Goal: Task Accomplishment & Management: Use online tool/utility

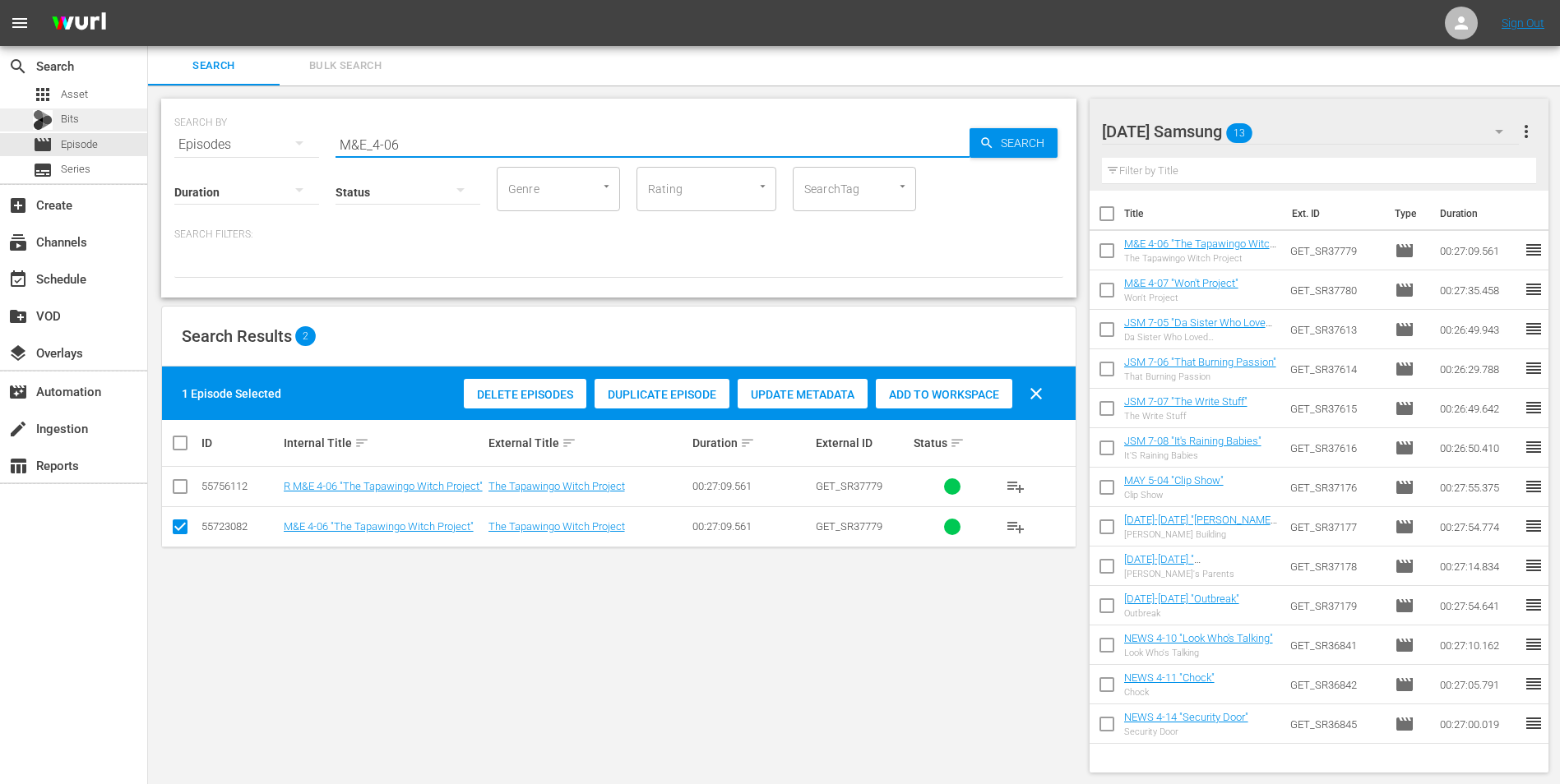
drag, startPoint x: 377, startPoint y: 140, endPoint x: 82, endPoint y: 122, distance: 295.5
click at [148, 0] on div "search Search apps Asset Bits movie Episode subtitles Series add_box Create sub…" at bounding box center [853, 0] width 1411 height 0
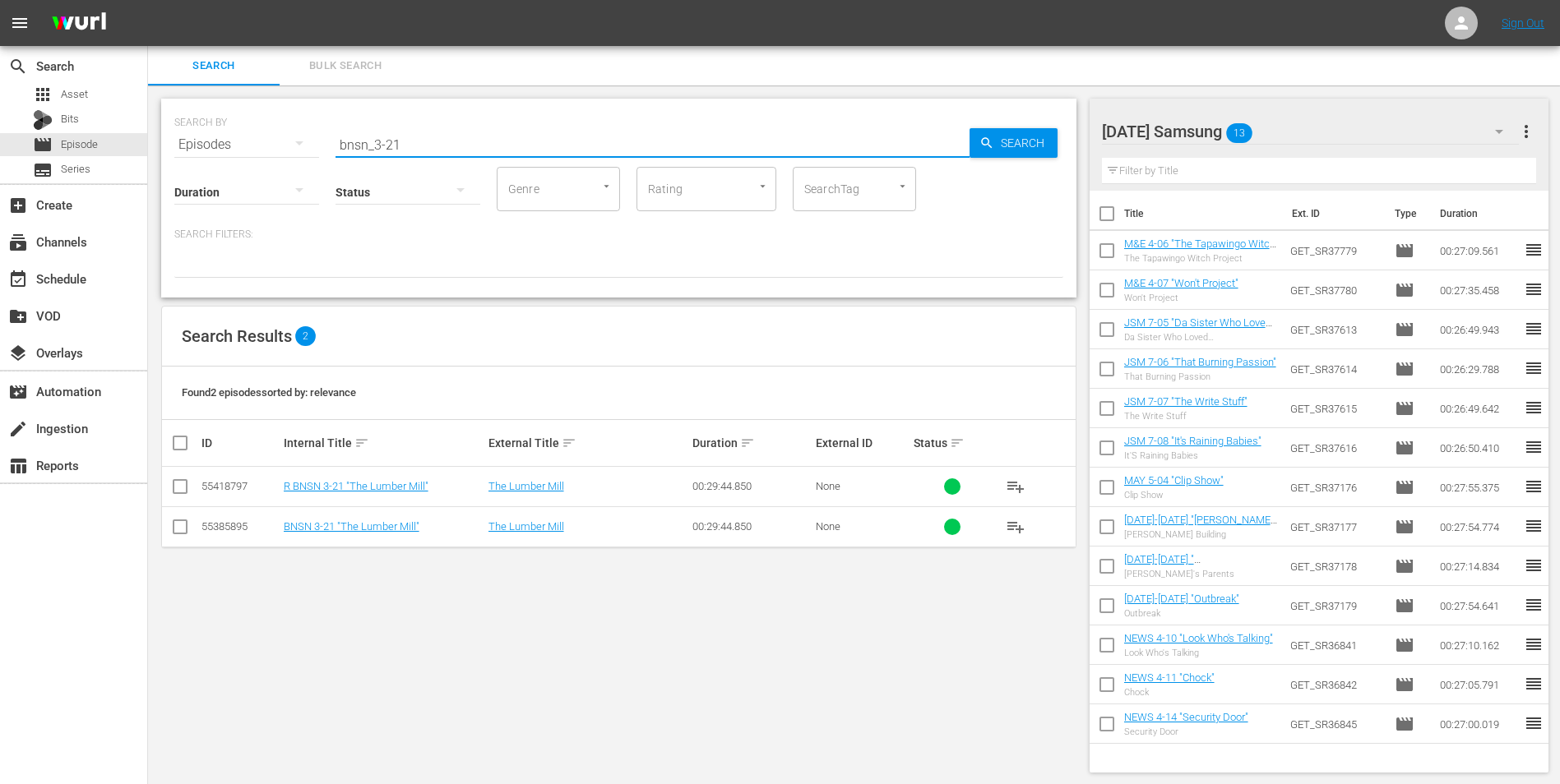
type input "bnsn_3-21"
click at [183, 534] on input "checkbox" at bounding box center [180, 529] width 20 height 20
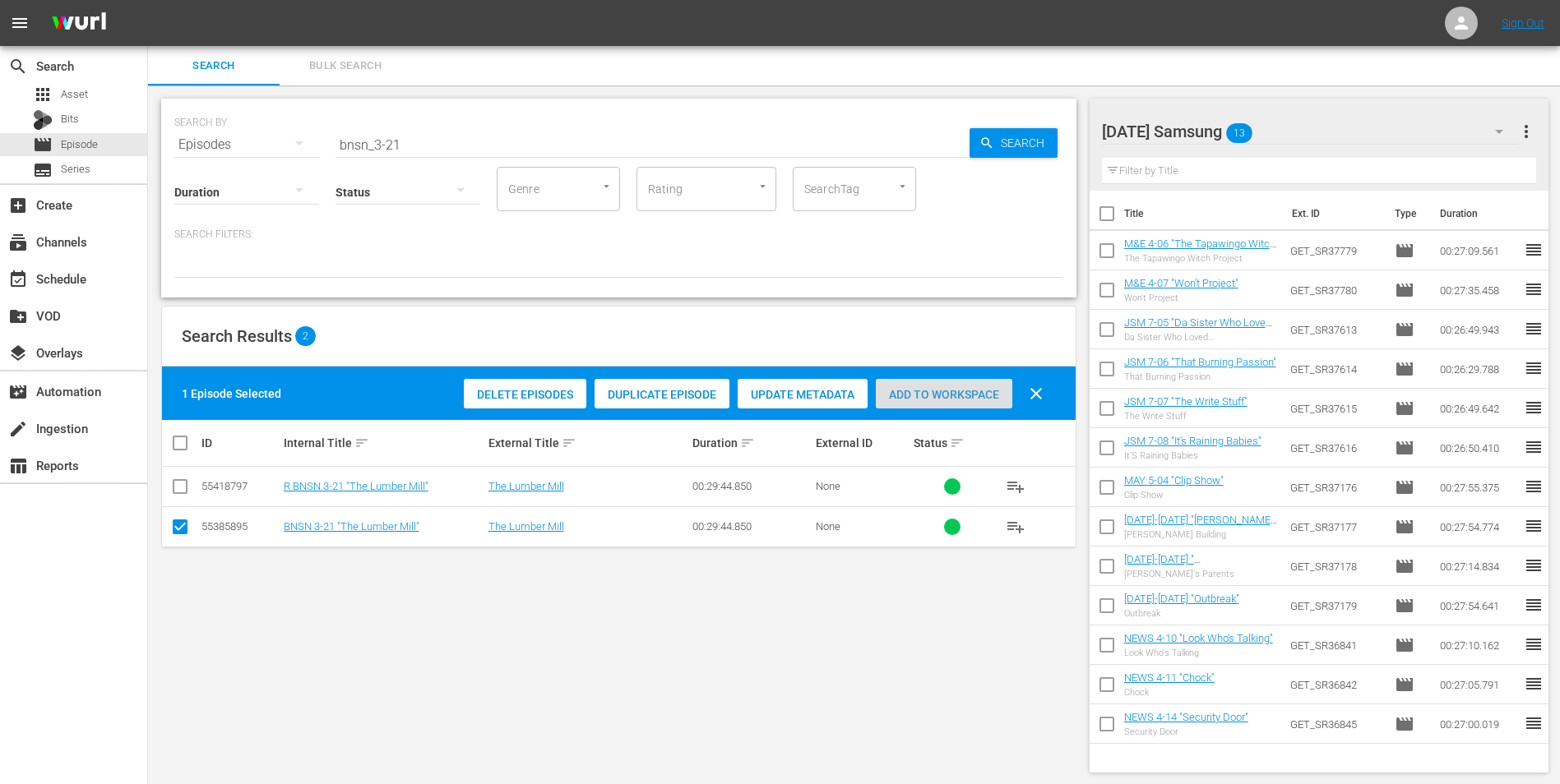
click at [951, 394] on span "Add to Workspace" at bounding box center [943, 395] width 136 height 13
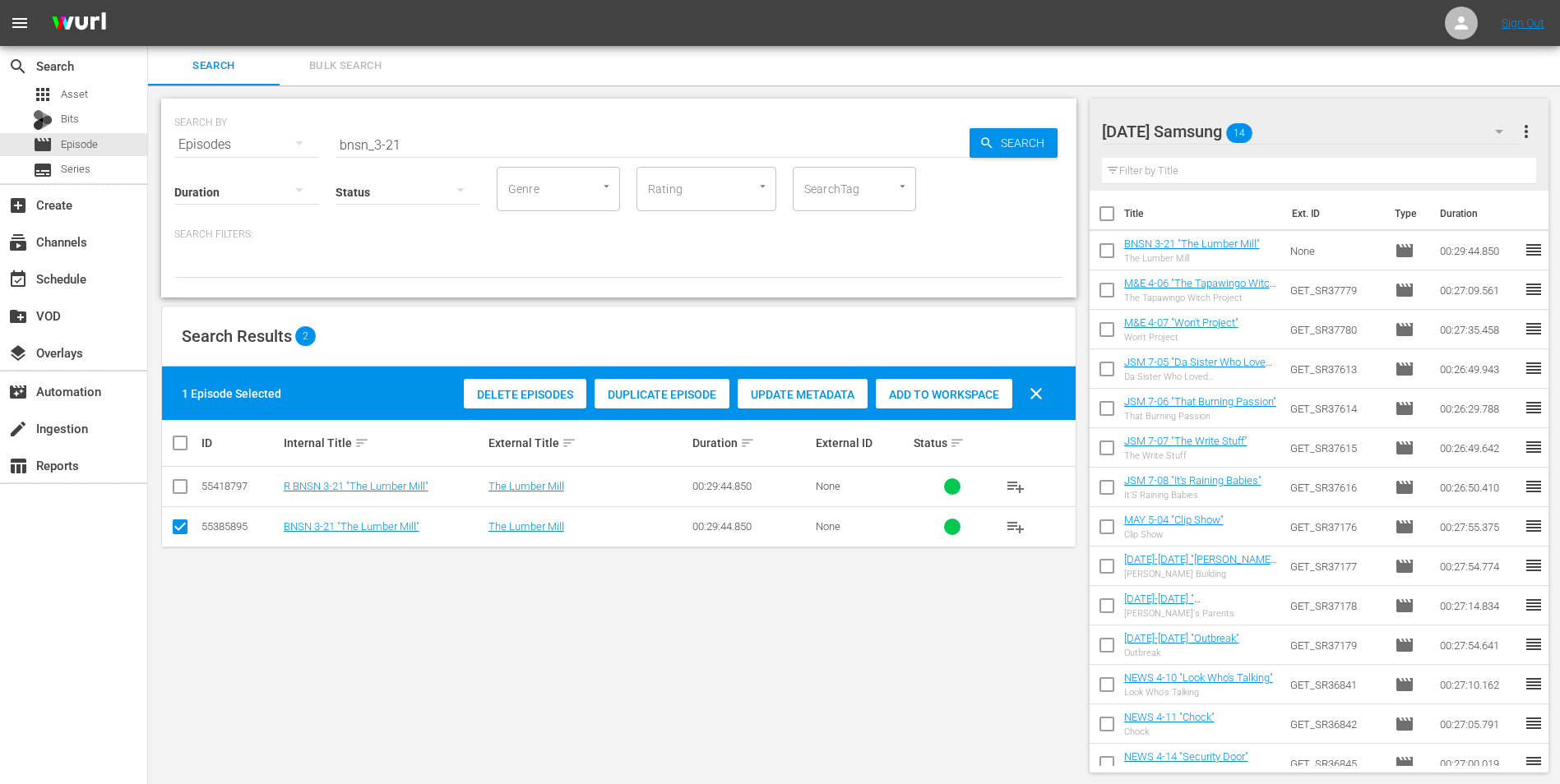
click at [1292, 136] on div "[DATE] Samsung 14" at bounding box center [1310, 132] width 418 height 46
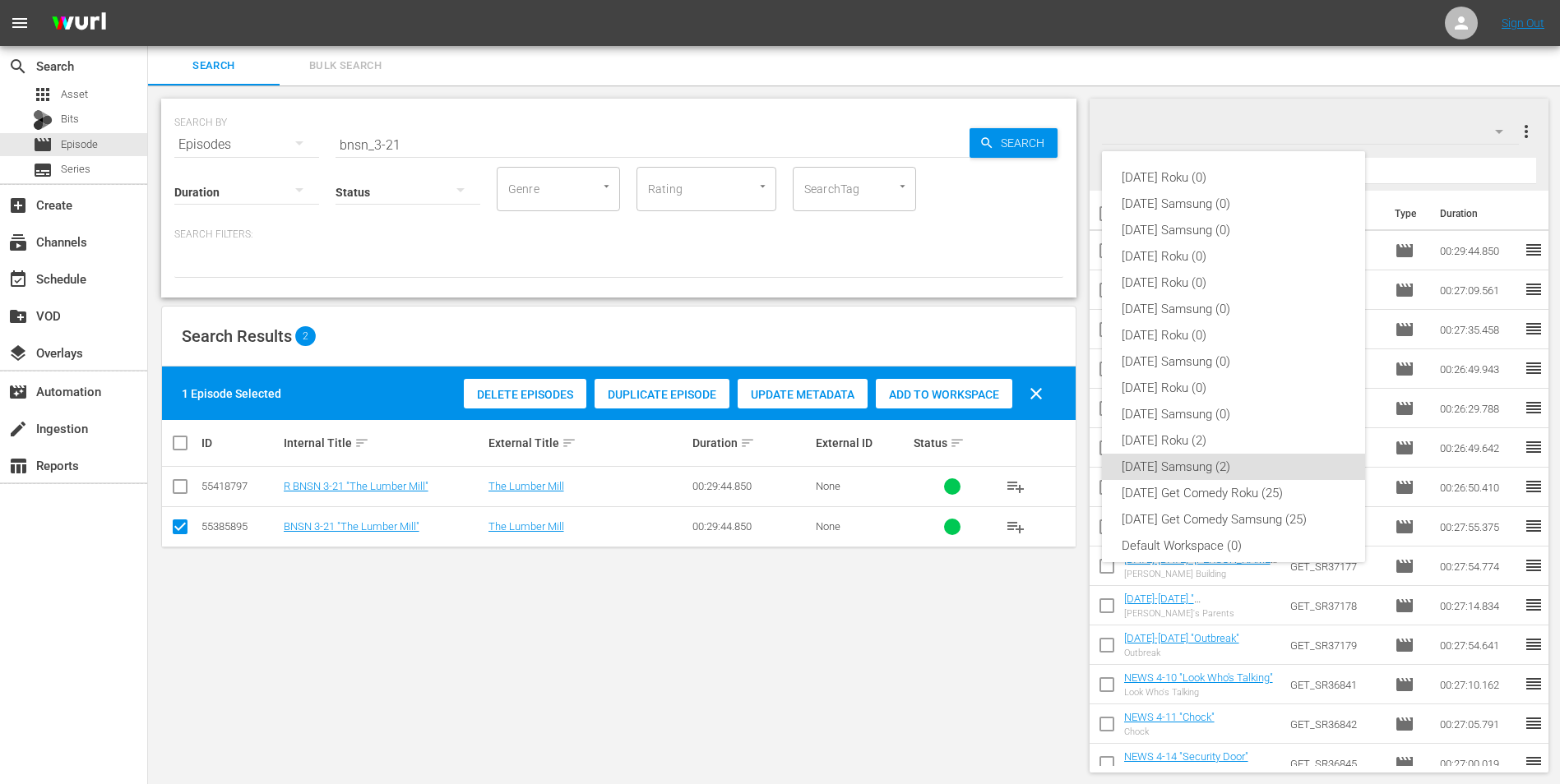
scroll to position [9, 0]
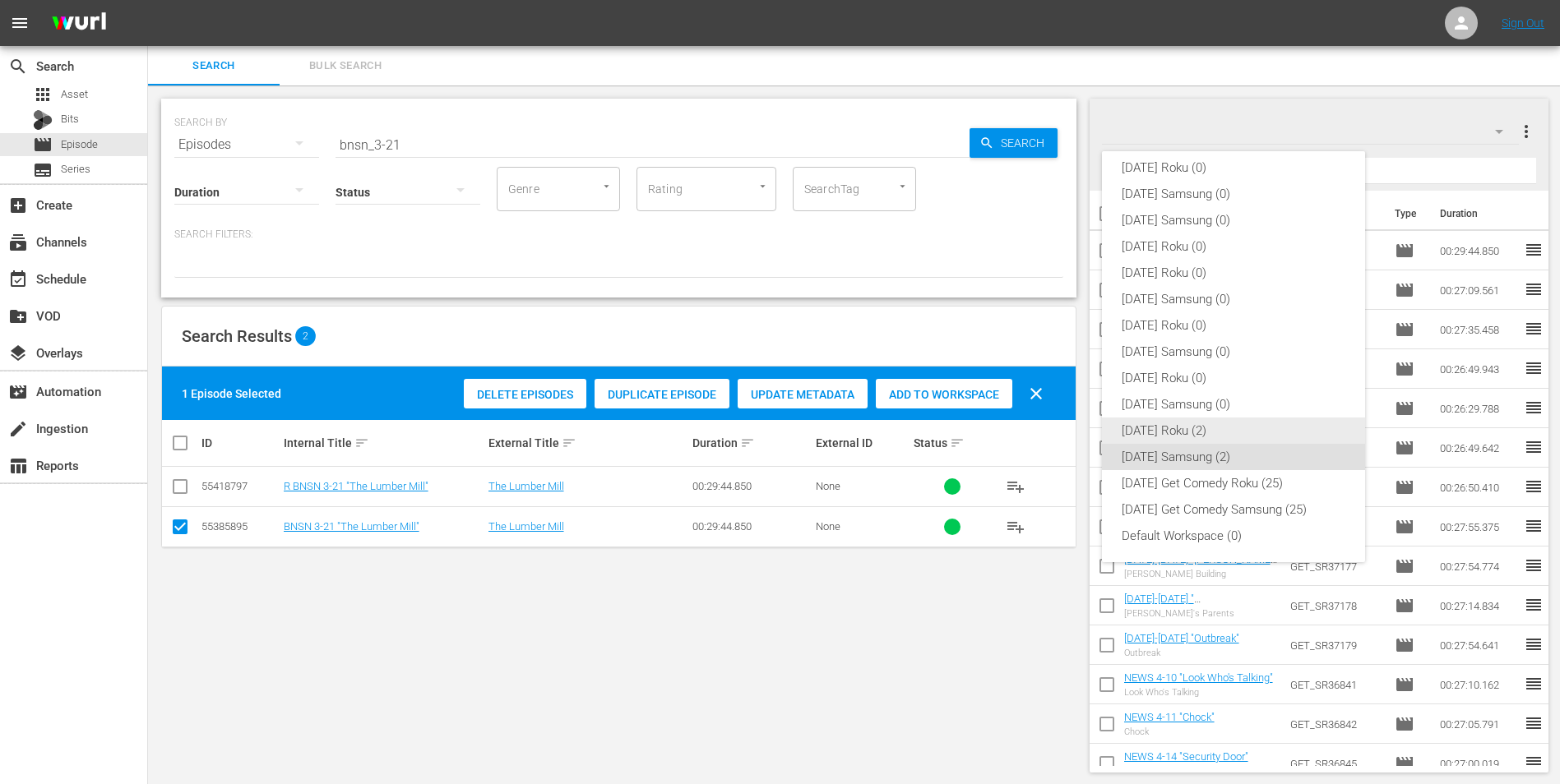
click at [1155, 433] on div "[DATE] Roku (2)" at bounding box center [1233, 431] width 224 height 27
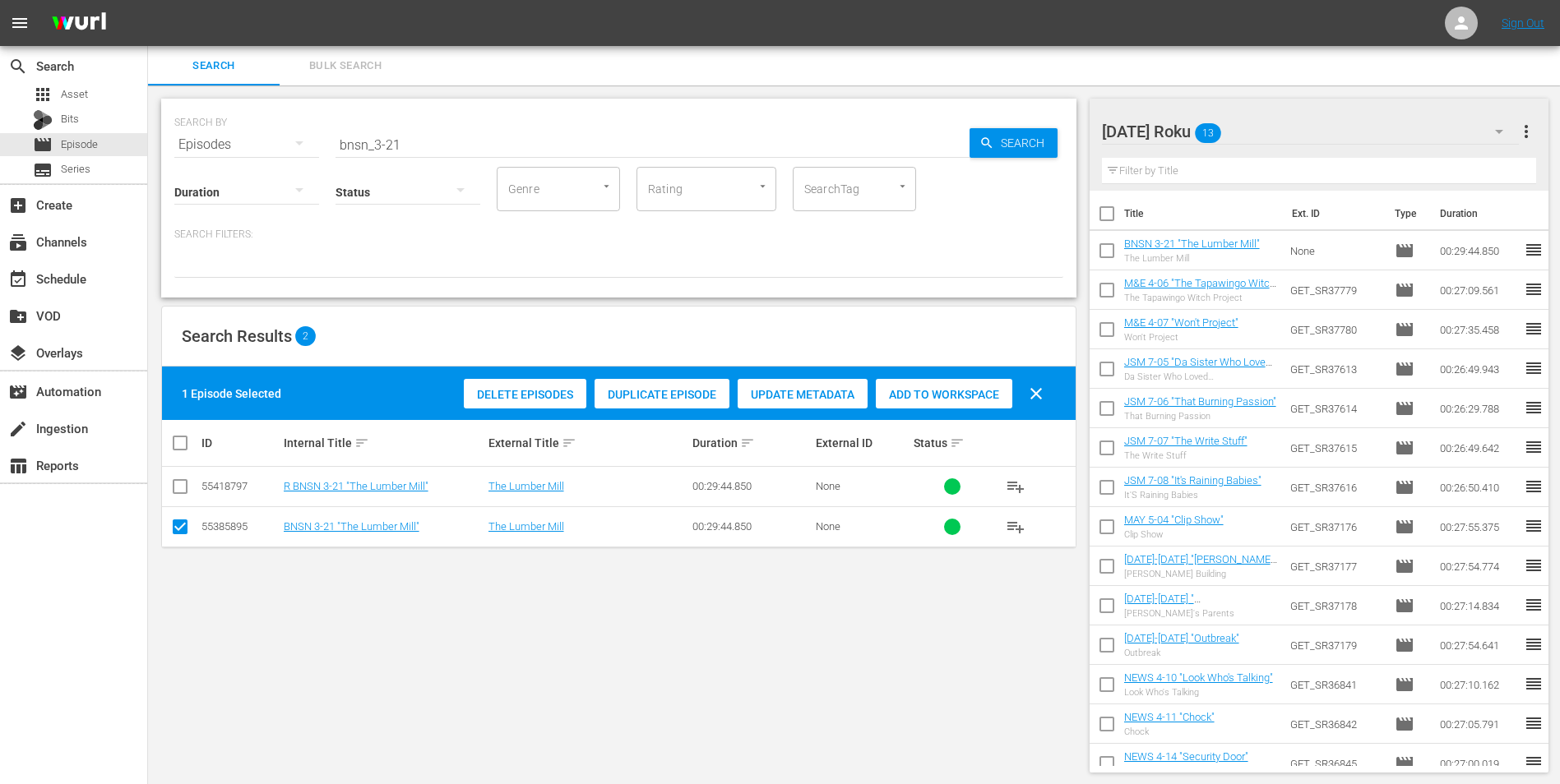
click at [175, 532] on input "checkbox" at bounding box center [180, 529] width 20 height 20
checkbox input "false"
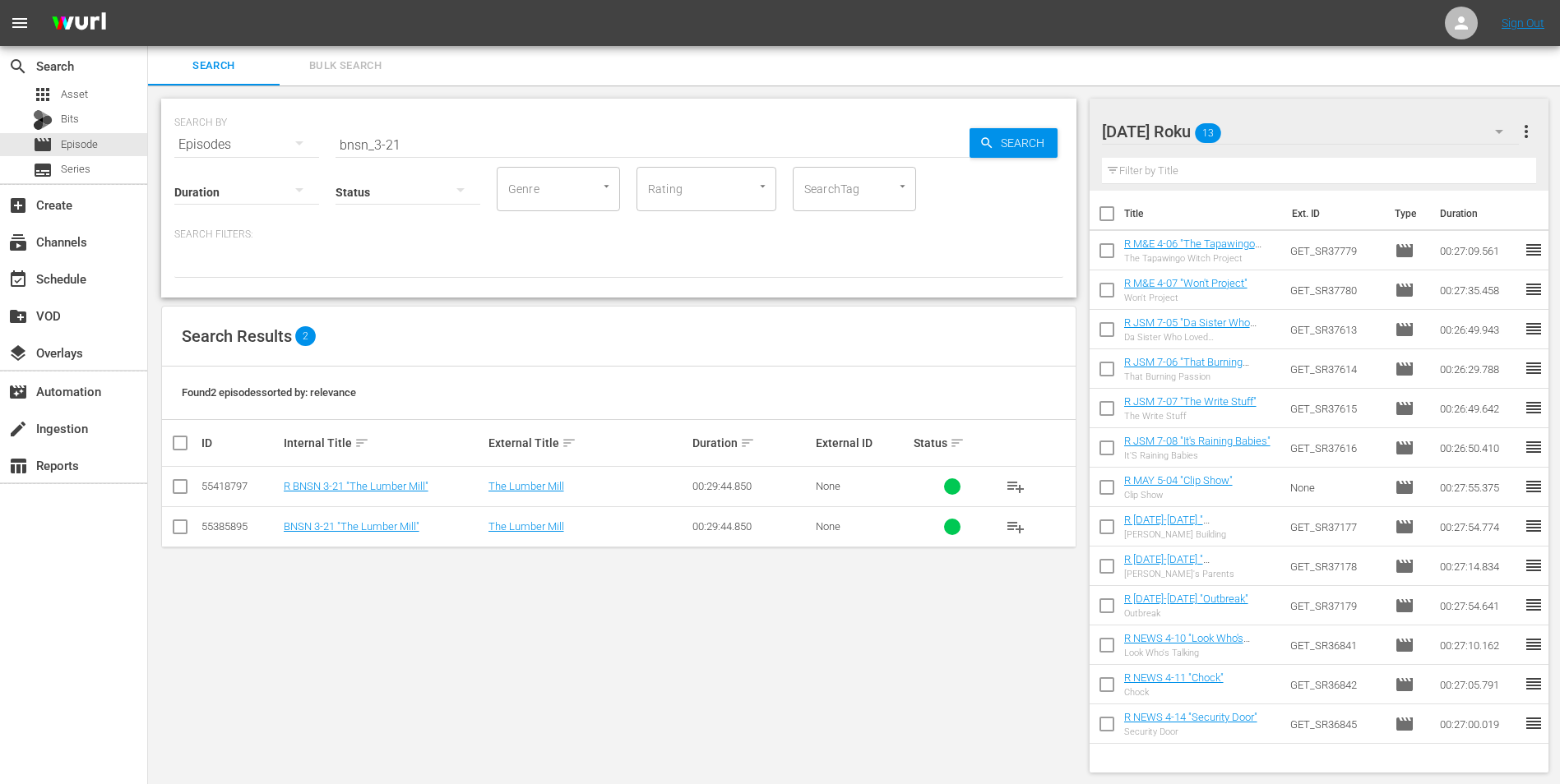
click at [177, 489] on input "checkbox" at bounding box center [180, 490] width 20 height 20
checkbox input "true"
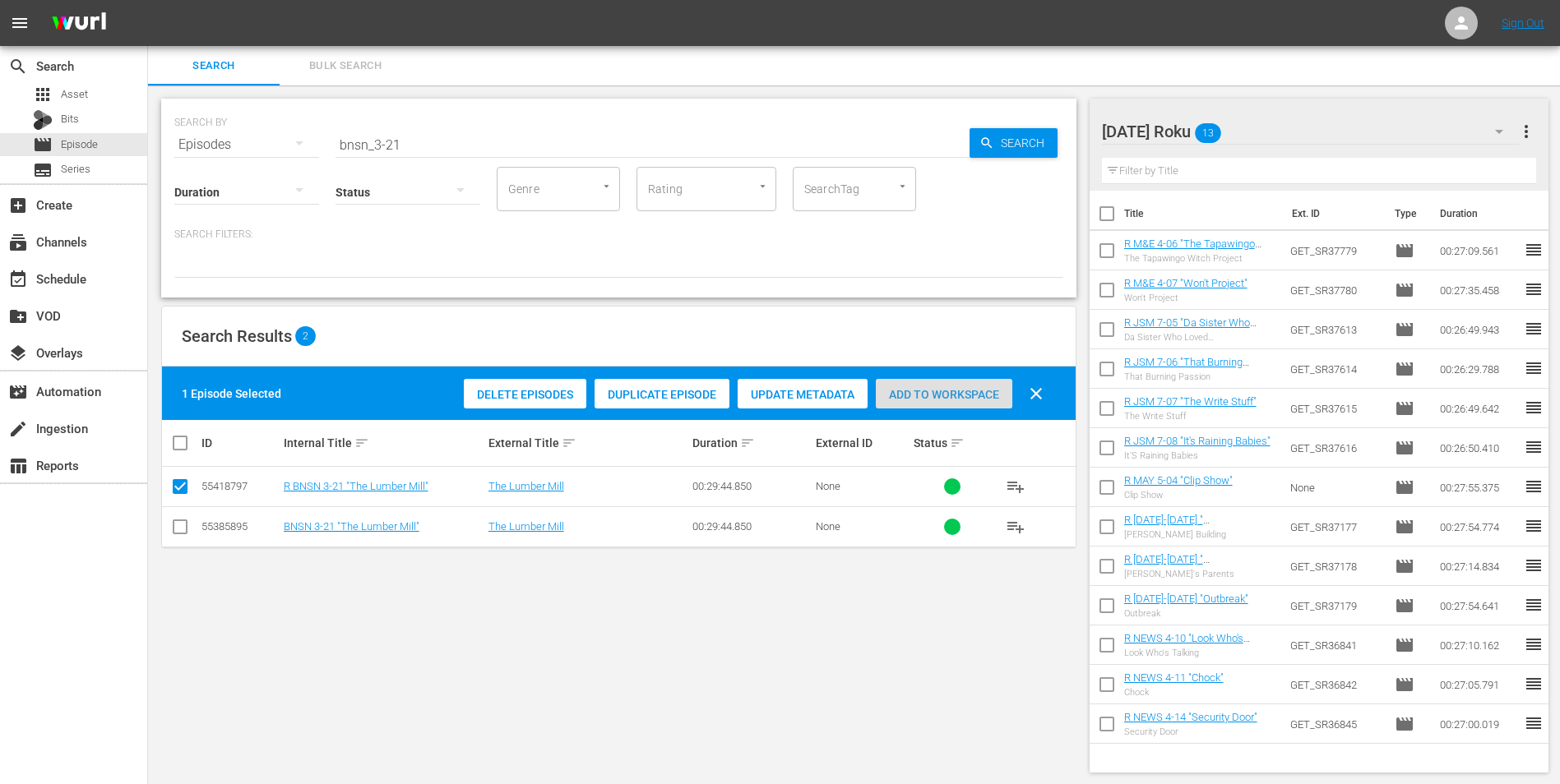
click at [991, 390] on span "Add to Workspace" at bounding box center [943, 395] width 136 height 13
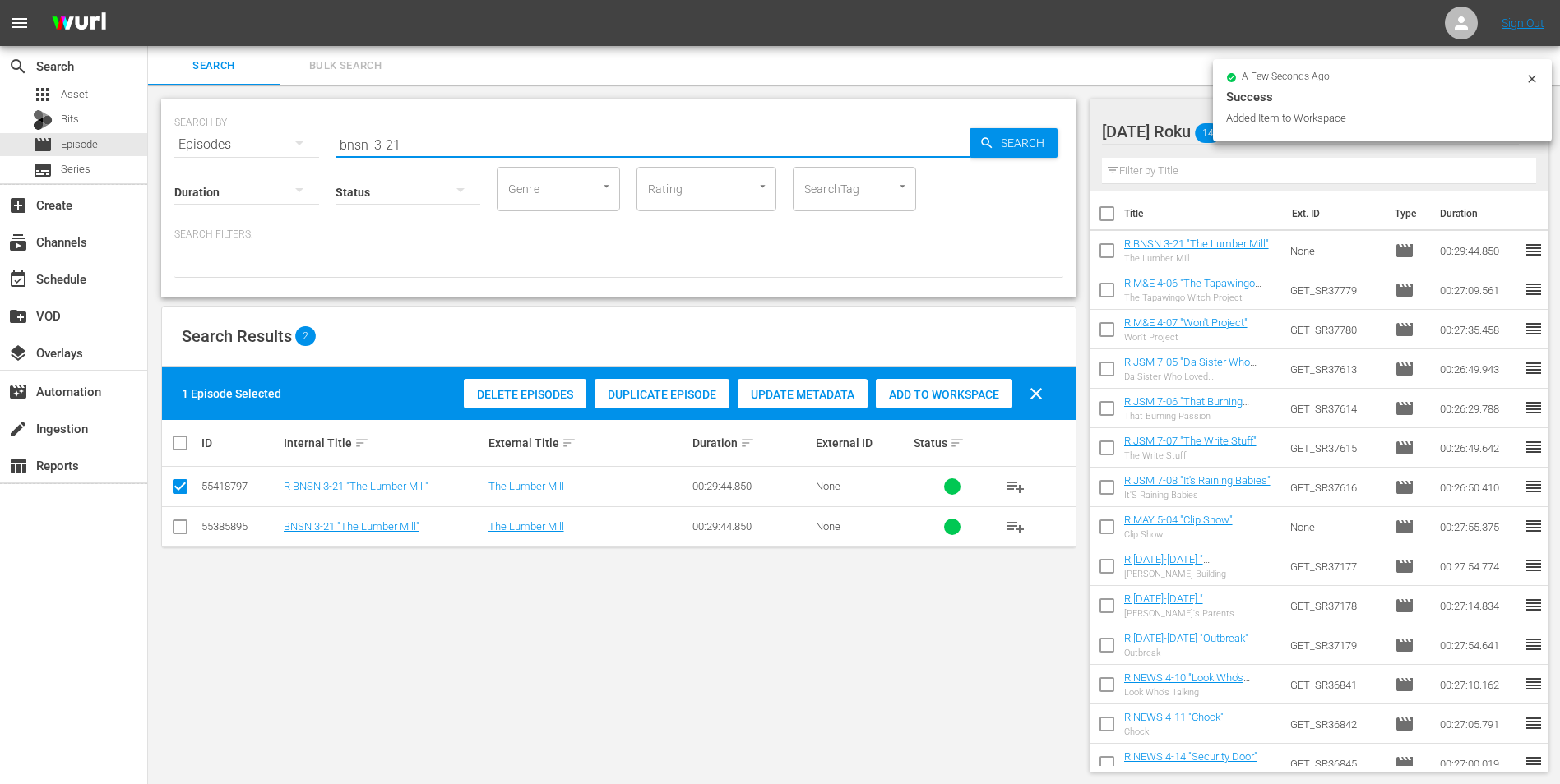
drag, startPoint x: 390, startPoint y: 146, endPoint x: 438, endPoint y: 148, distance: 48.0
click at [438, 148] on input "bnsn_3-21" at bounding box center [652, 145] width 634 height 40
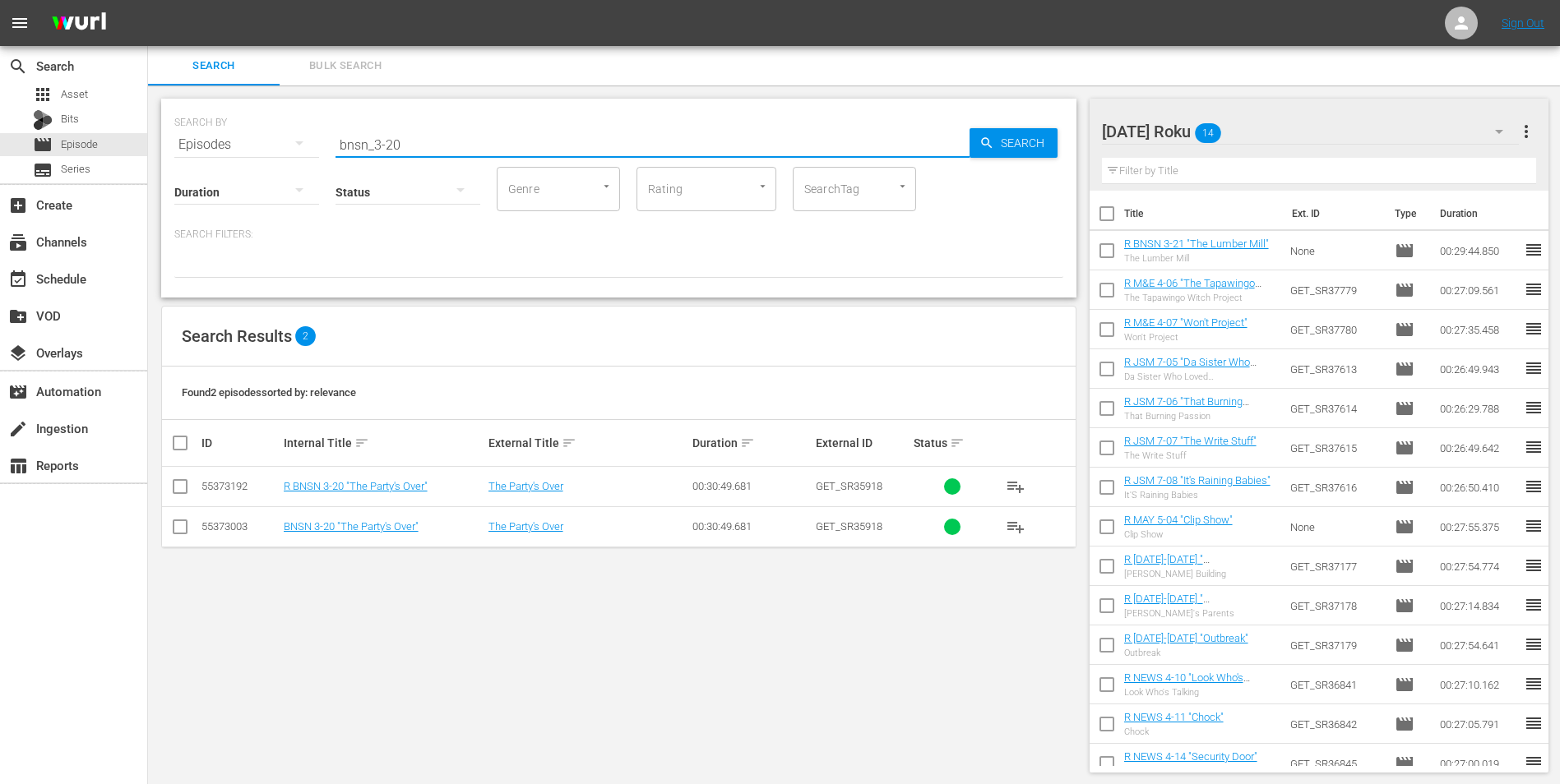
type input "bnsn_3-20"
click at [179, 491] on input "checkbox" at bounding box center [180, 490] width 20 height 20
checkbox input "true"
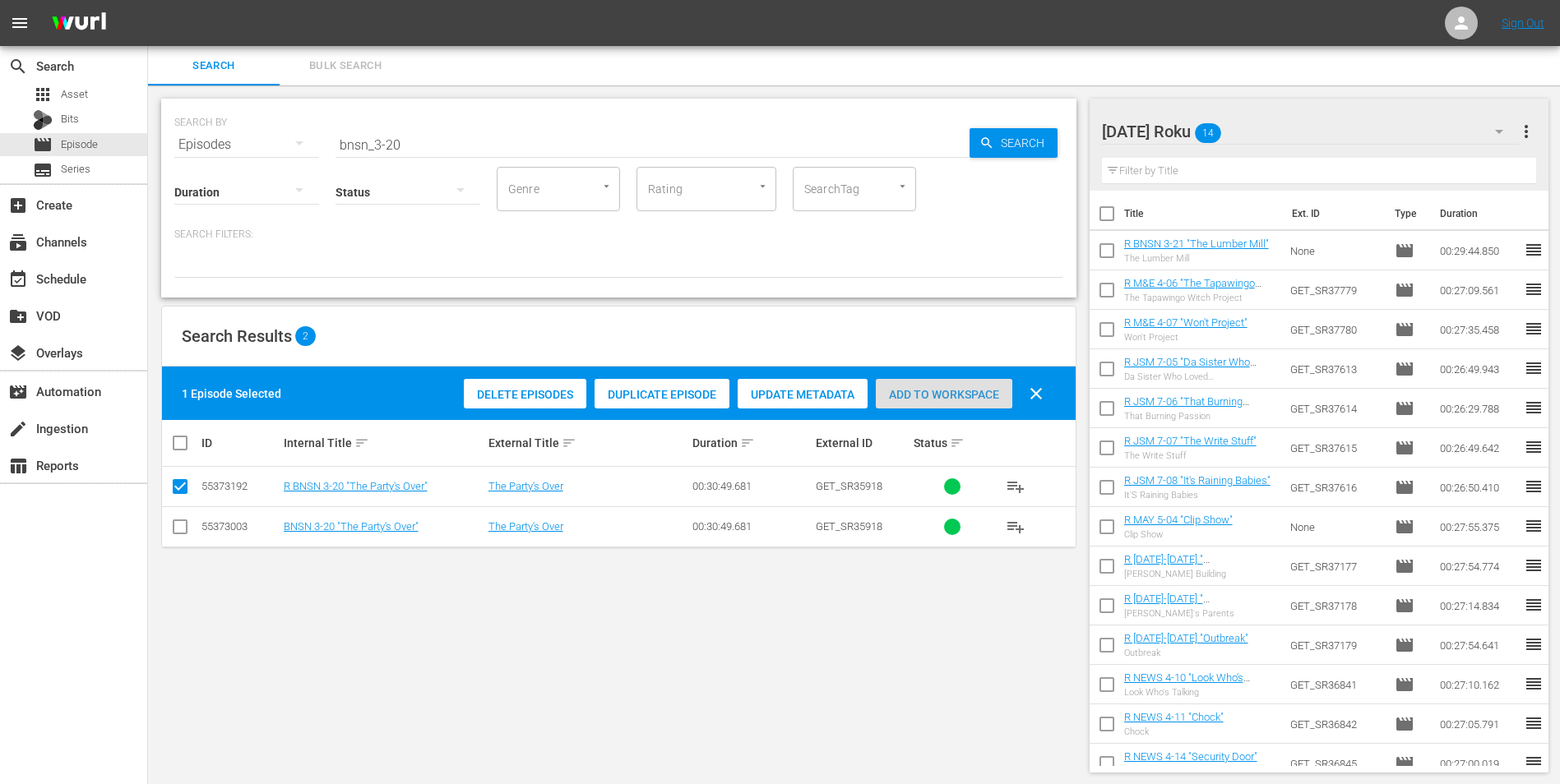
click at [968, 384] on div "Add to Workspace" at bounding box center [943, 394] width 136 height 31
click at [1263, 133] on div "[DATE] Roku 15" at bounding box center [1310, 132] width 418 height 46
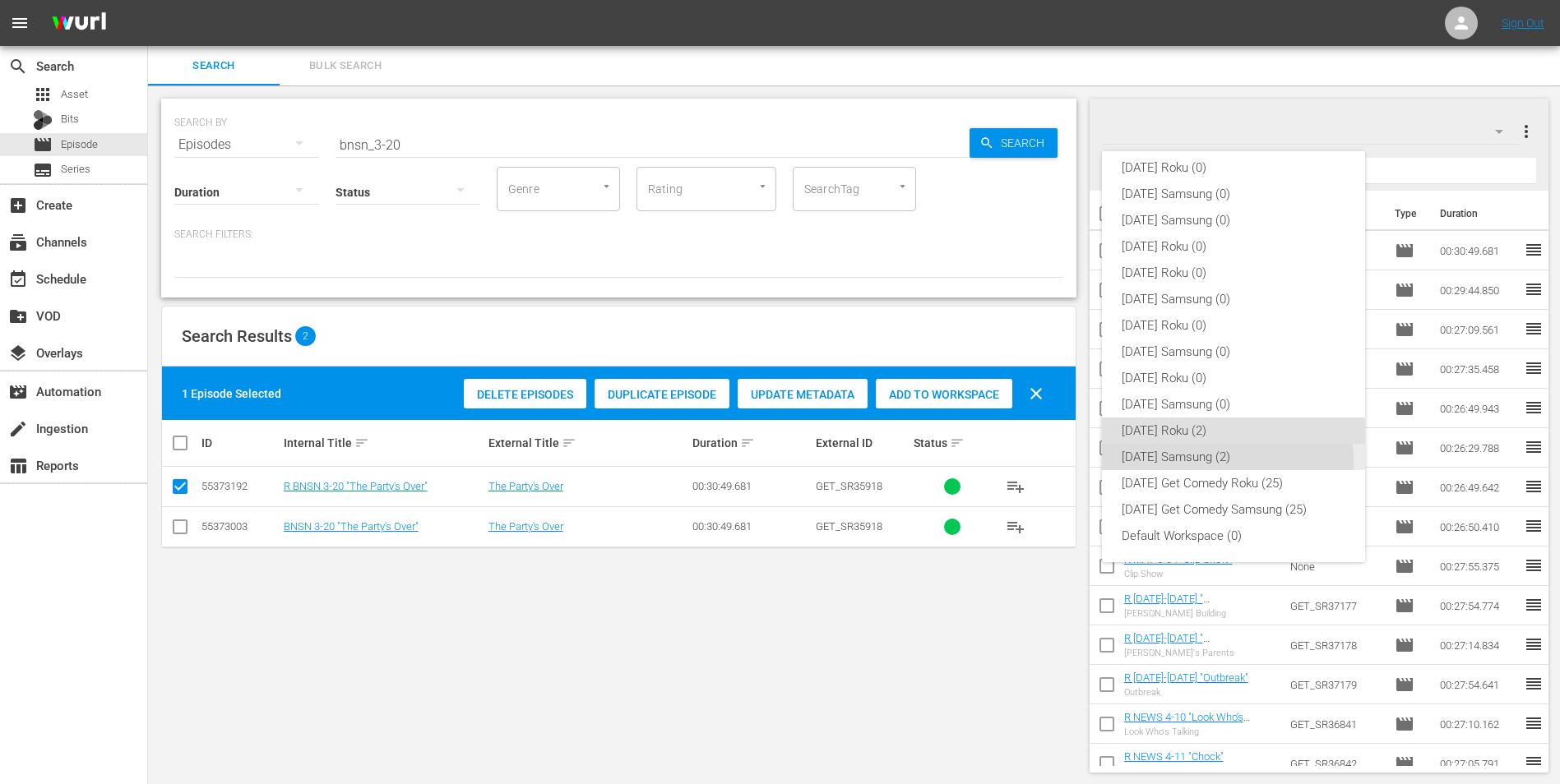
click at [1160, 463] on div "[DATE] Samsung (2)" at bounding box center [1233, 457] width 224 height 27
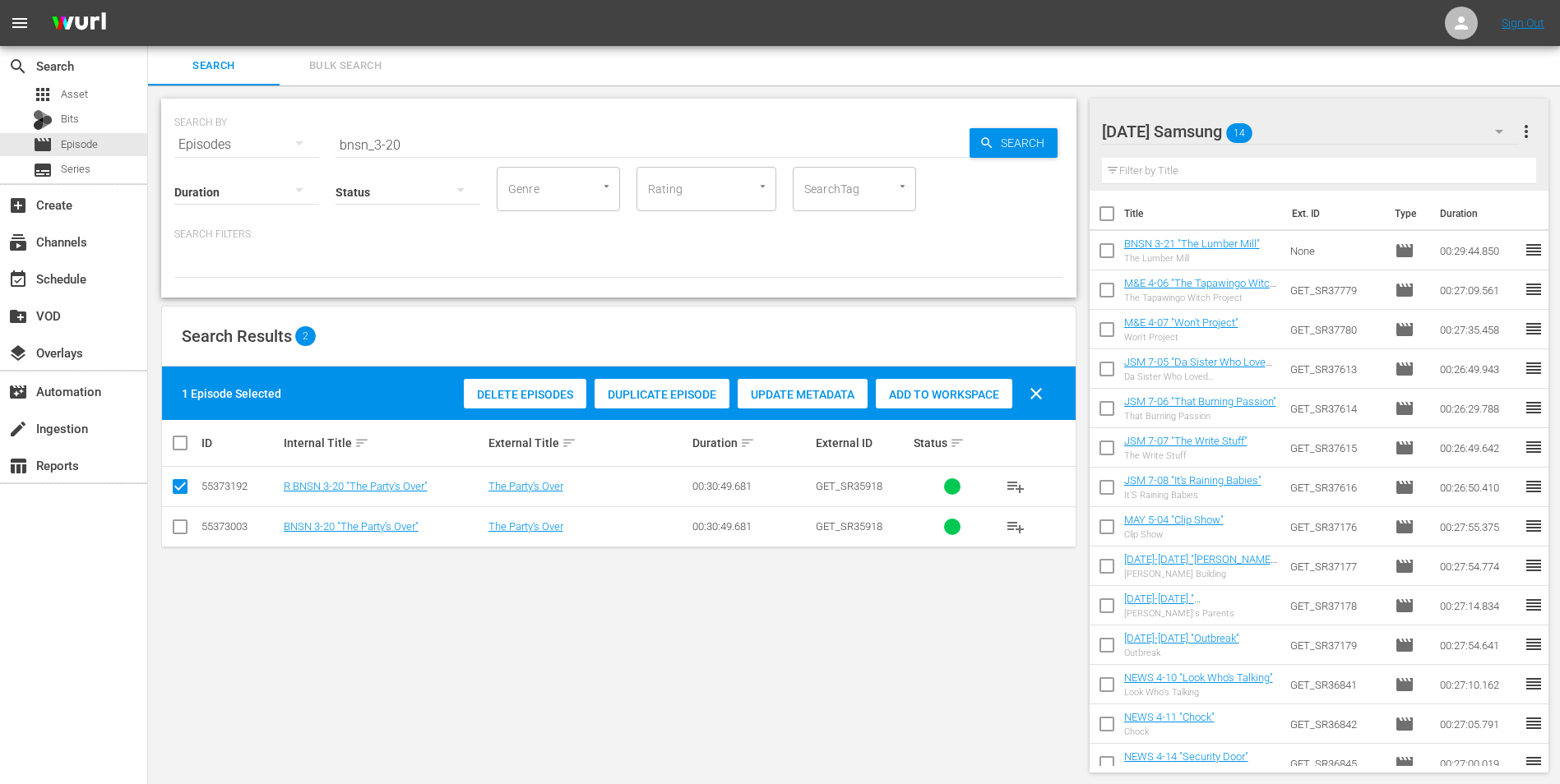
click at [181, 525] on input "checkbox" at bounding box center [180, 529] width 20 height 20
checkbox input "true"
click at [182, 495] on input "checkbox" at bounding box center [180, 490] width 20 height 20
checkbox input "false"
click at [962, 395] on span "Add to Workspace" at bounding box center [943, 395] width 136 height 13
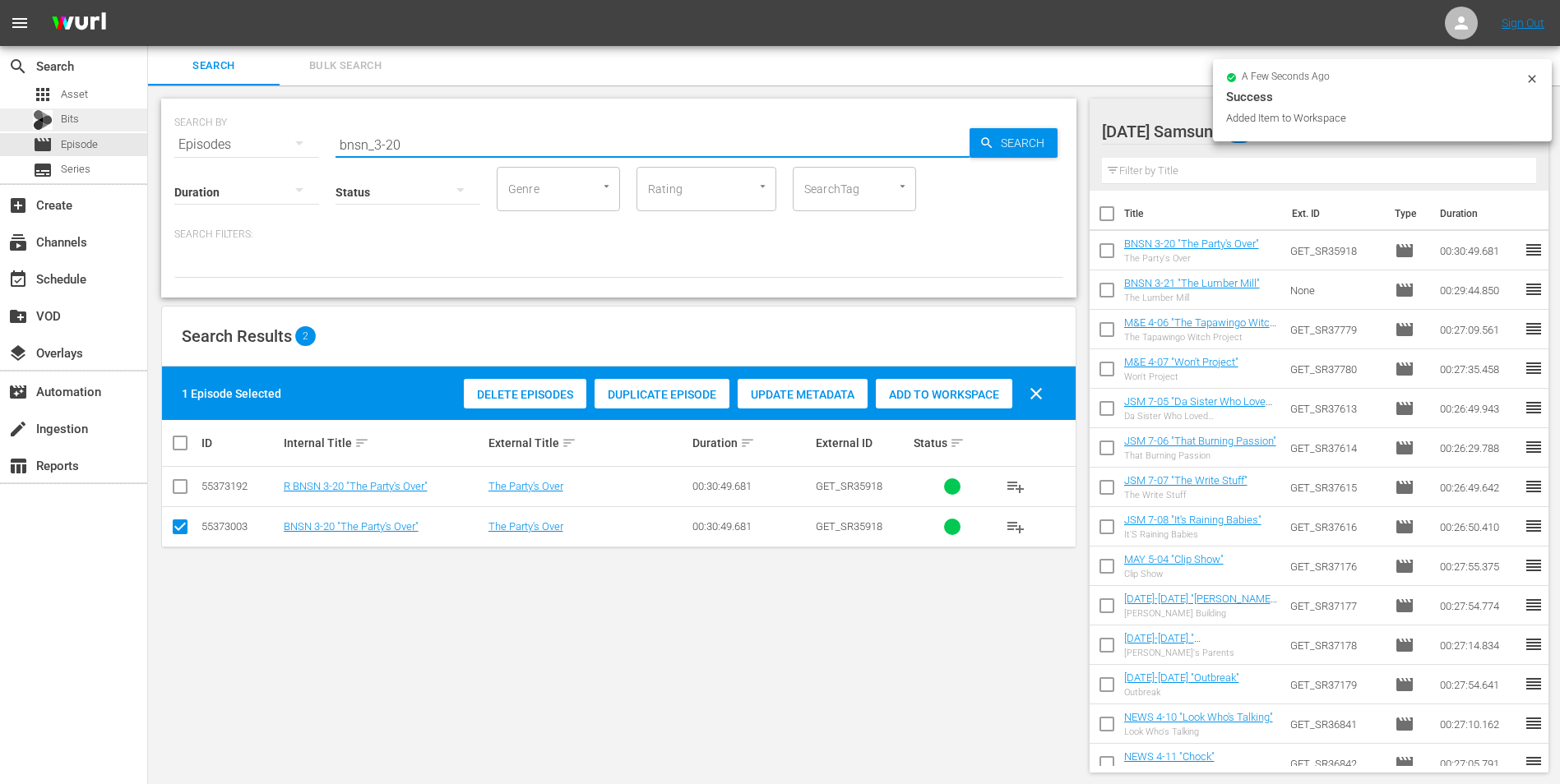
drag, startPoint x: 417, startPoint y: 134, endPoint x: 119, endPoint y: 128, distance: 298.1
click at [148, 0] on div "search Search apps Asset Bits movie Episode subtitles Series add_box Create sub…" at bounding box center [853, 0] width 1411 height 0
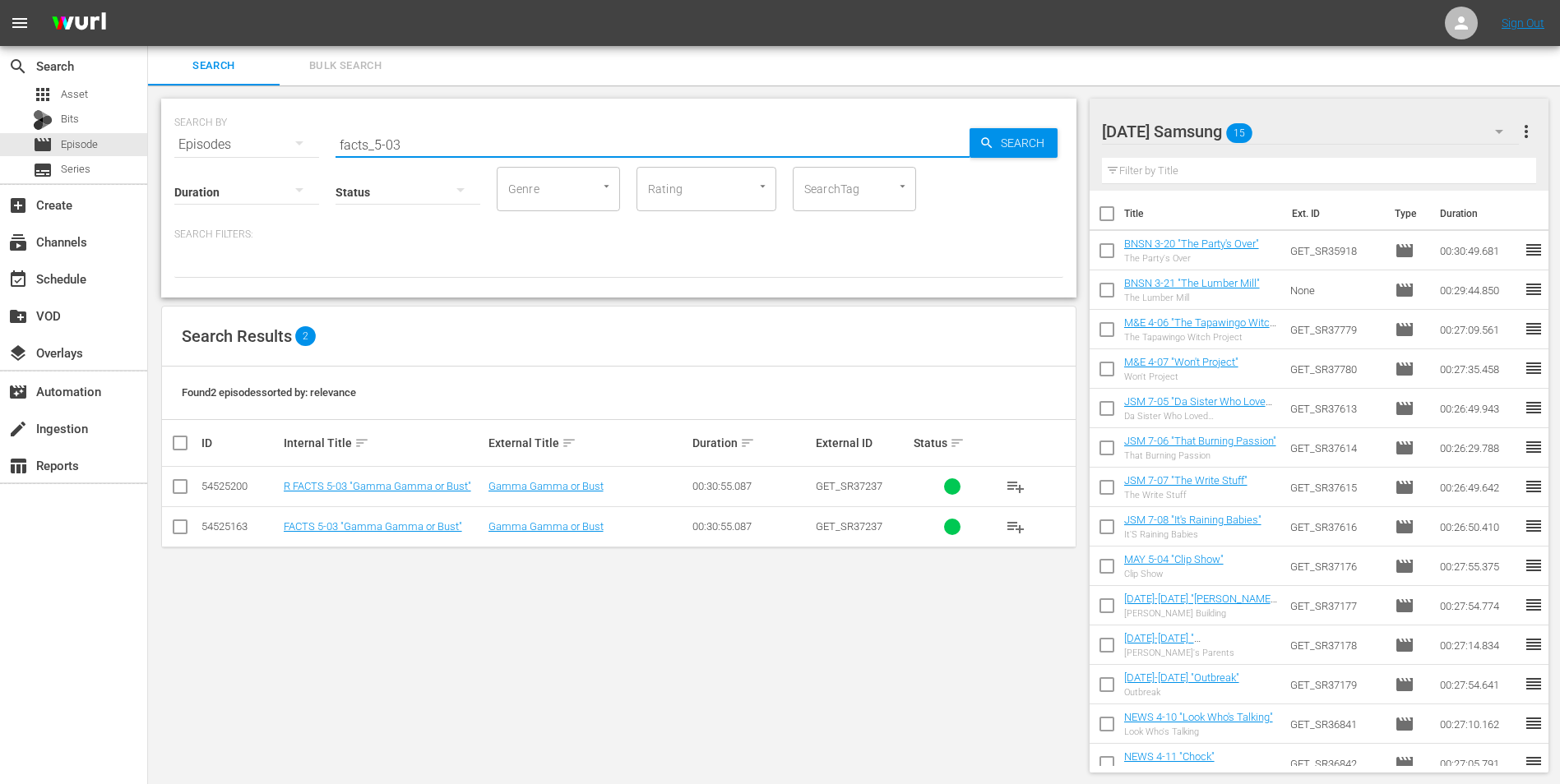
type input "facts_5-03"
click at [174, 532] on input "checkbox" at bounding box center [180, 529] width 20 height 20
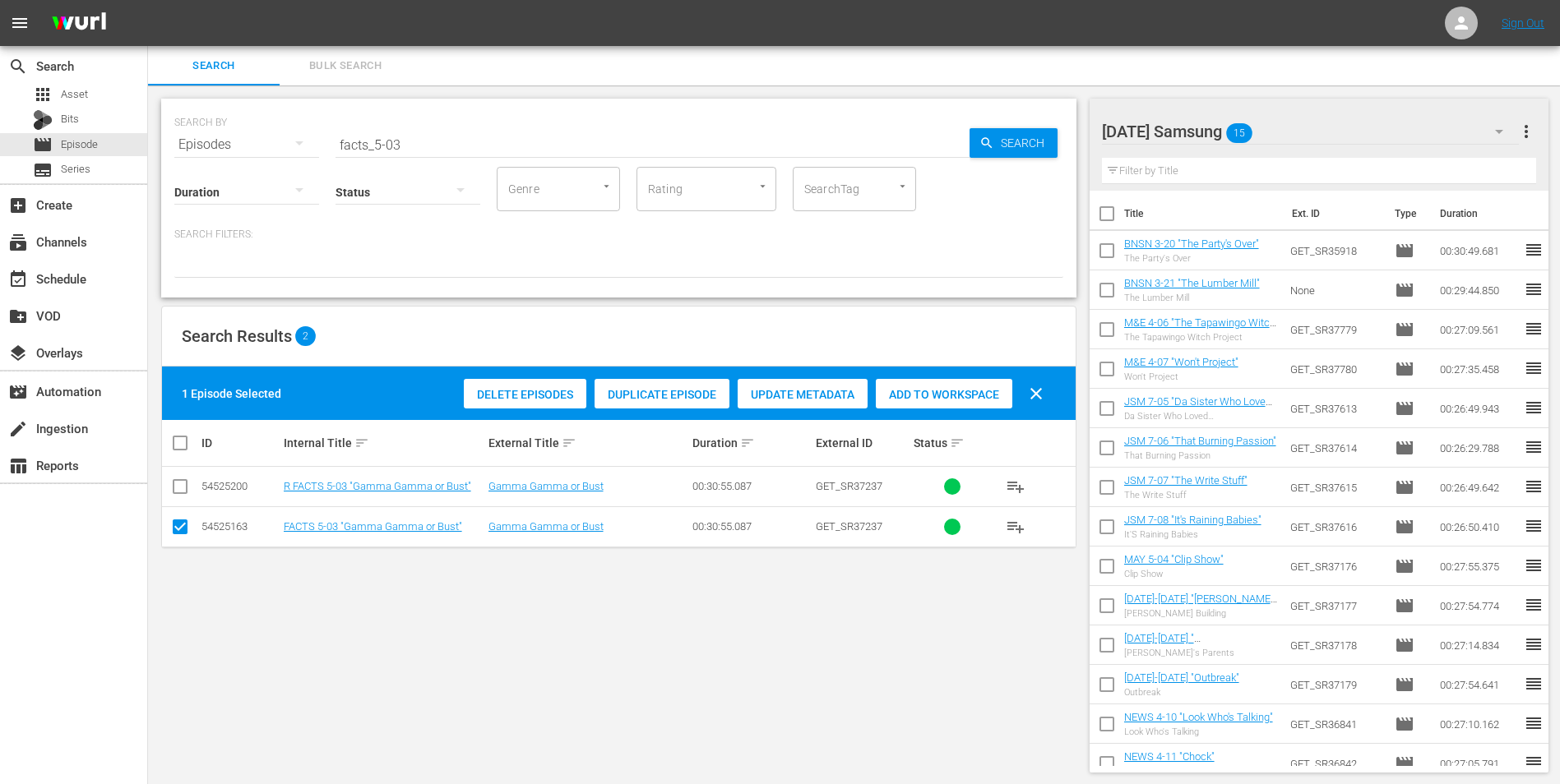
click at [984, 396] on span "Add to Workspace" at bounding box center [943, 395] width 136 height 13
click at [1329, 126] on div "[DATE] Samsung 16" at bounding box center [1310, 132] width 418 height 46
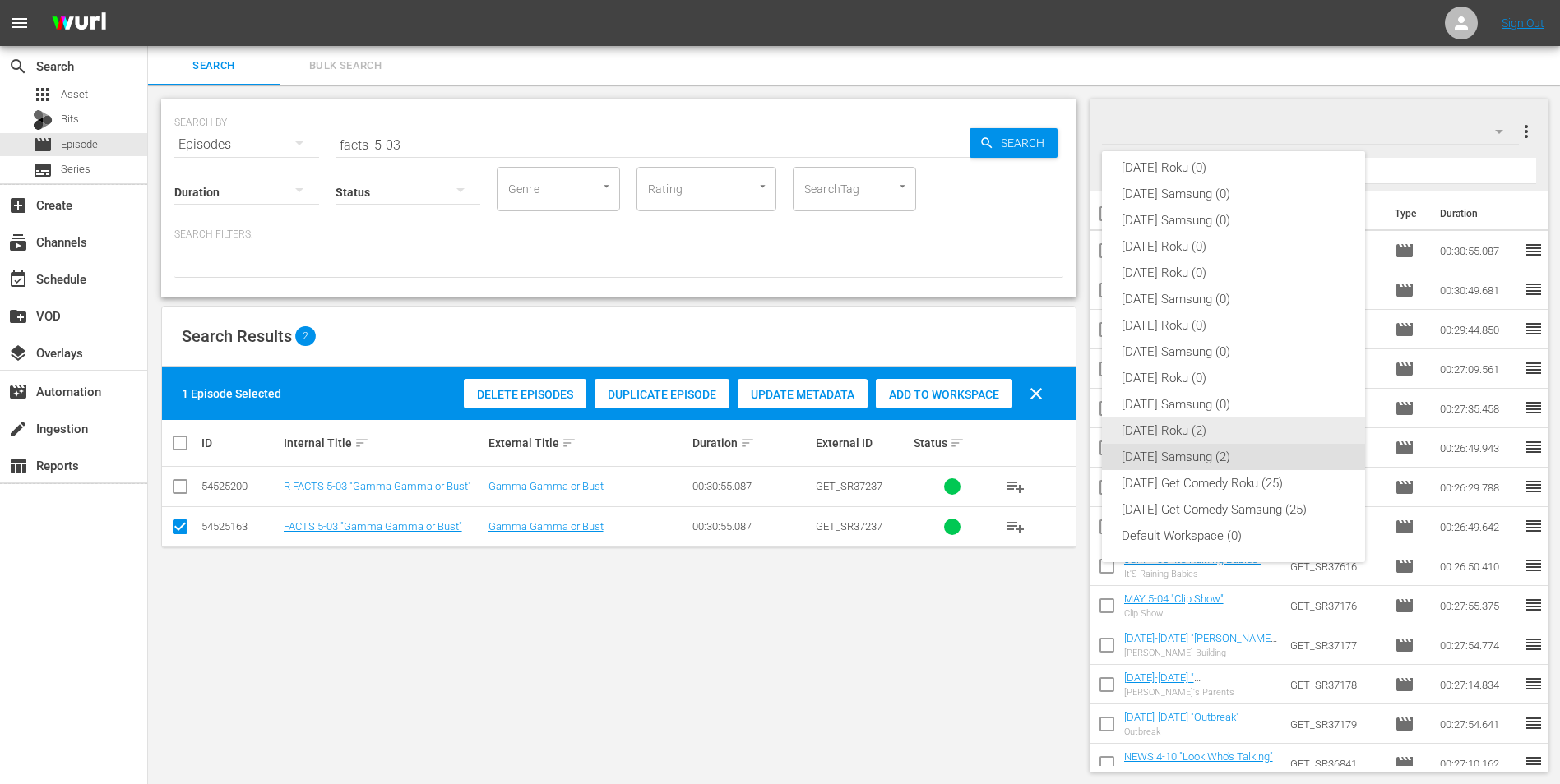
click at [1175, 427] on div "[DATE] Roku (2)" at bounding box center [1233, 431] width 224 height 27
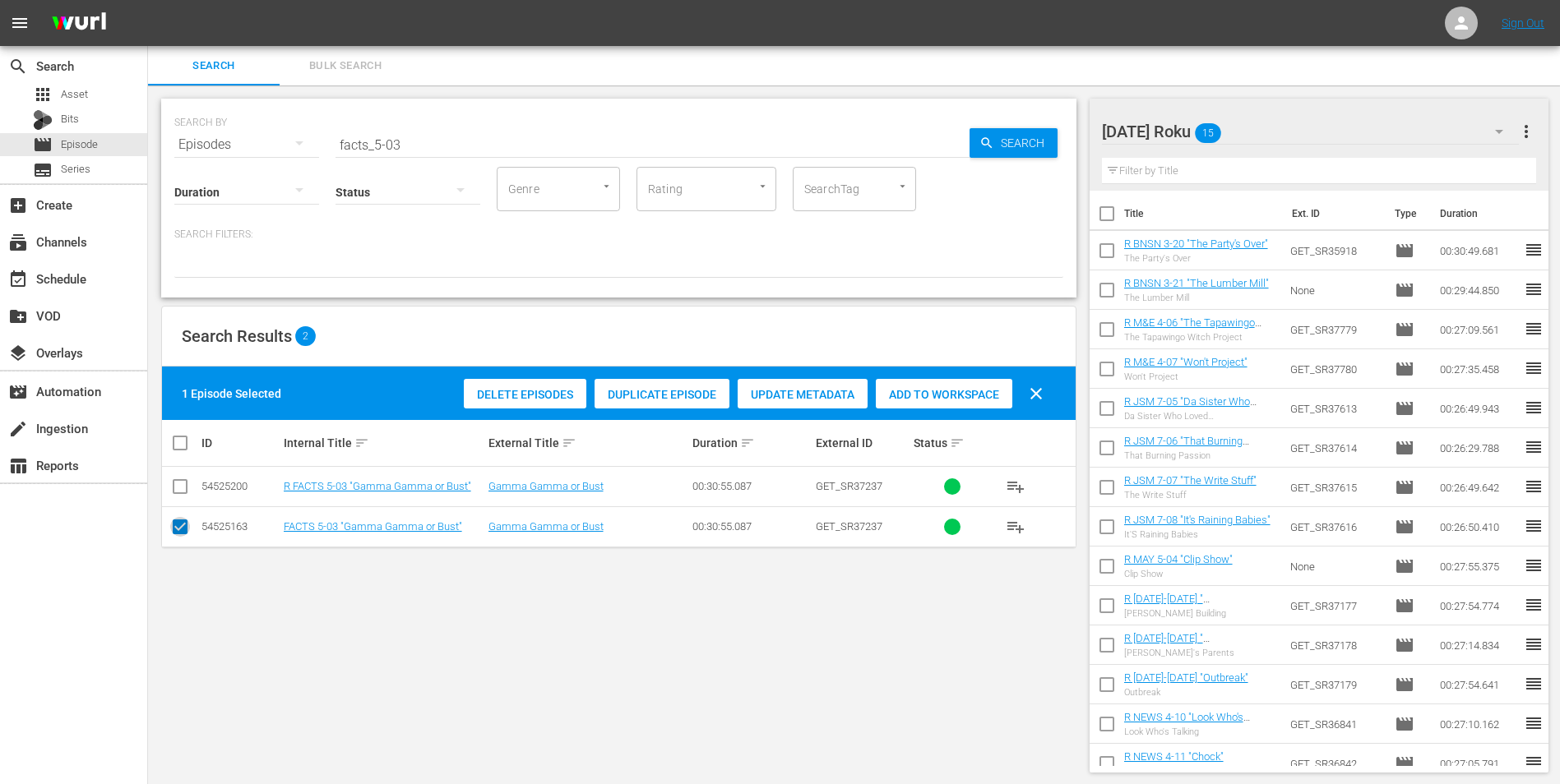
click at [181, 526] on input "checkbox" at bounding box center [180, 529] width 20 height 20
checkbox input "false"
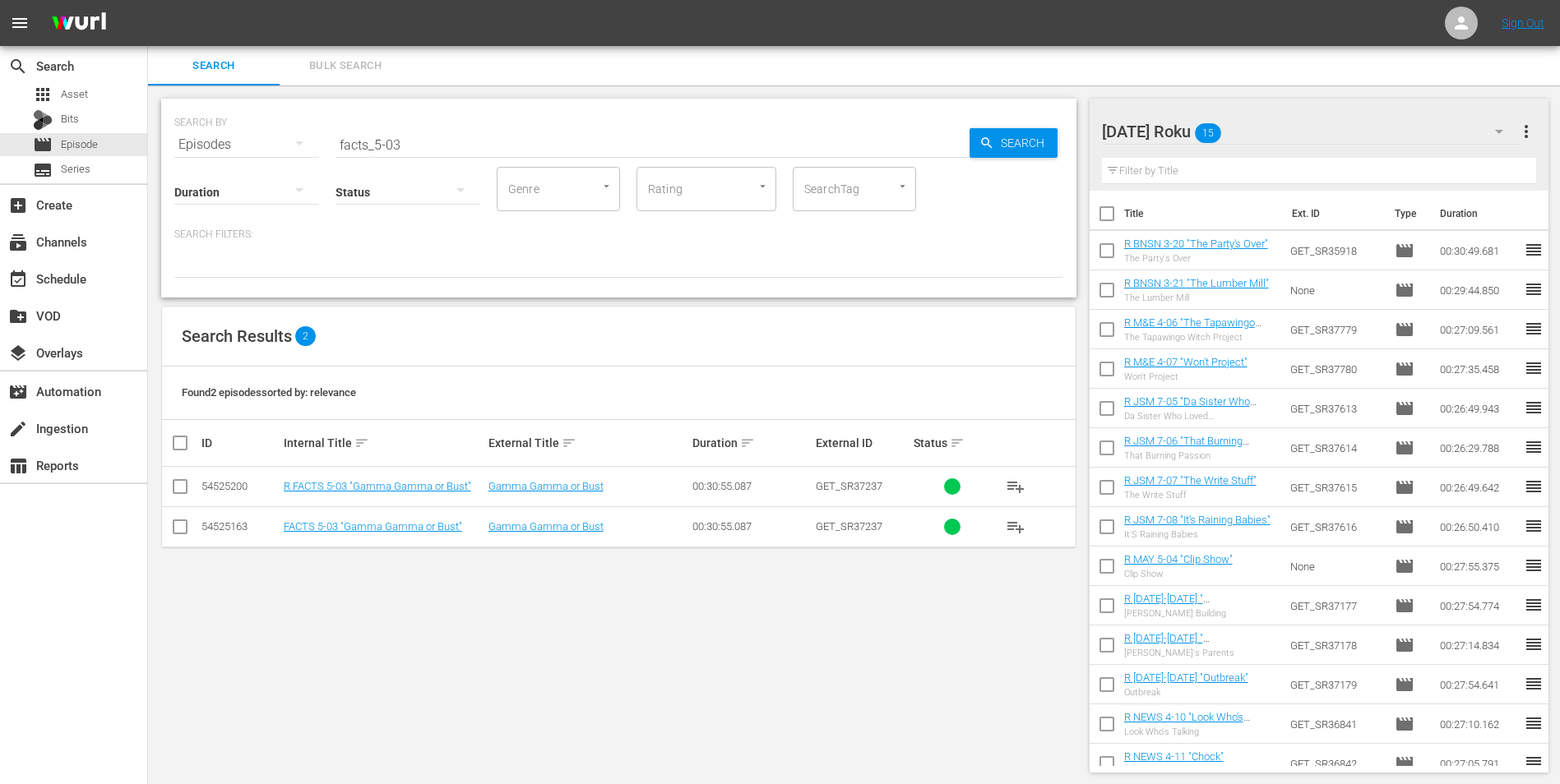
click at [180, 482] on input "checkbox" at bounding box center [180, 490] width 20 height 20
checkbox input "true"
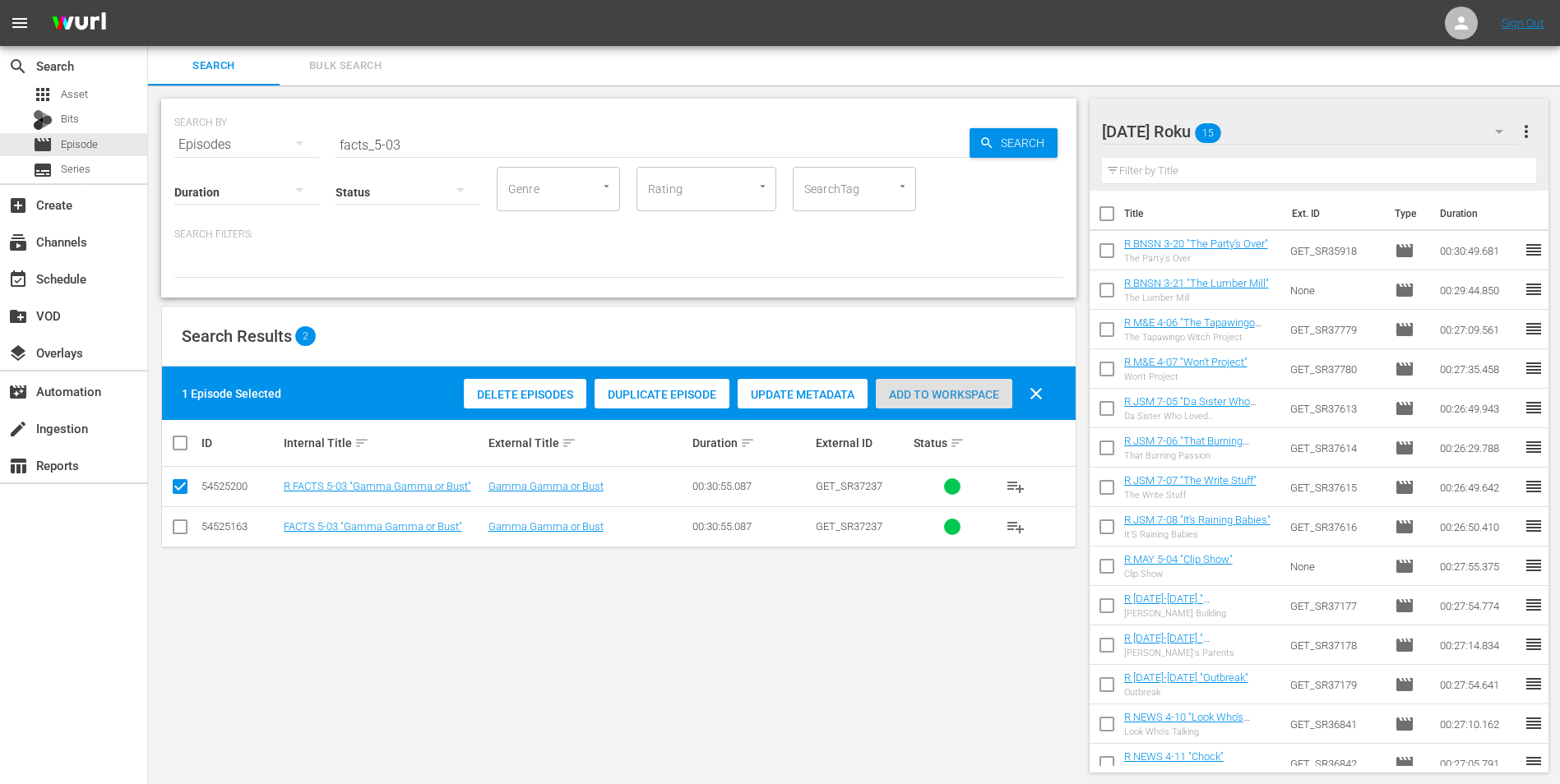
click at [923, 397] on span "Add to Workspace" at bounding box center [943, 395] width 136 height 13
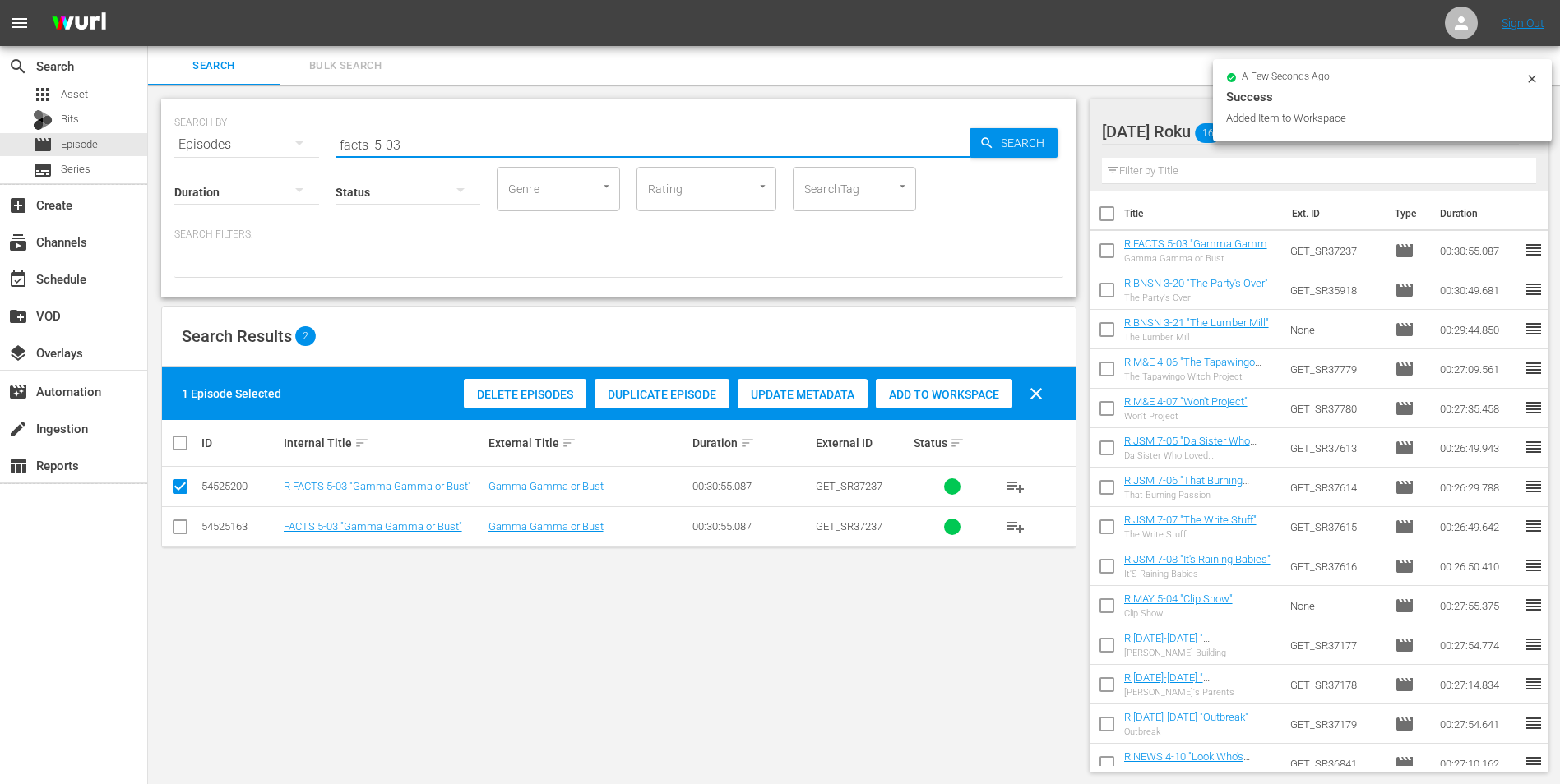
drag, startPoint x: 397, startPoint y: 140, endPoint x: 391, endPoint y: 149, distance: 10.8
click at [391, 149] on input "facts_5-03" at bounding box center [652, 145] width 634 height 40
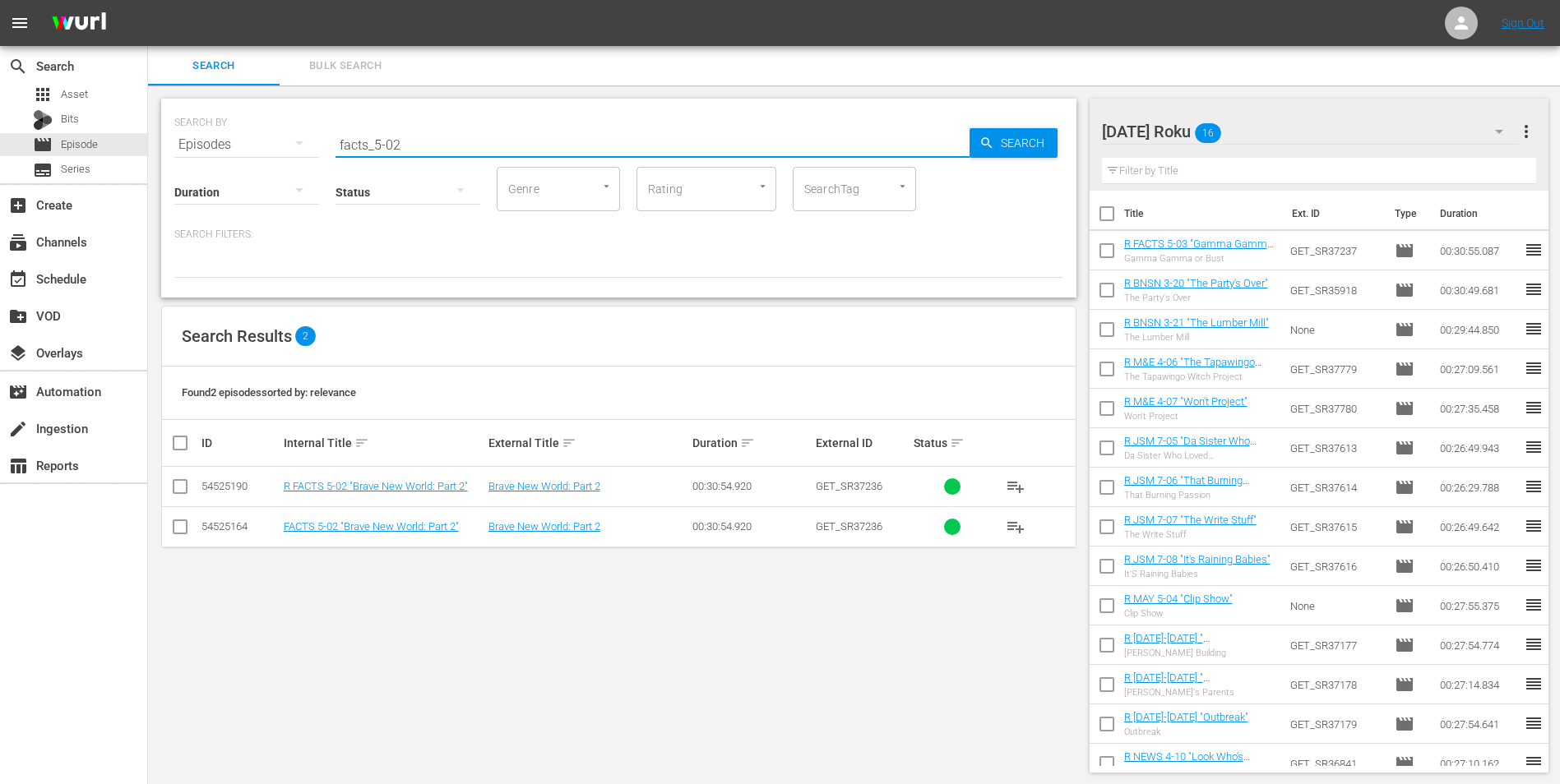
type input "facts_5-02"
click at [185, 495] on input "checkbox" at bounding box center [180, 490] width 20 height 20
checkbox input "true"
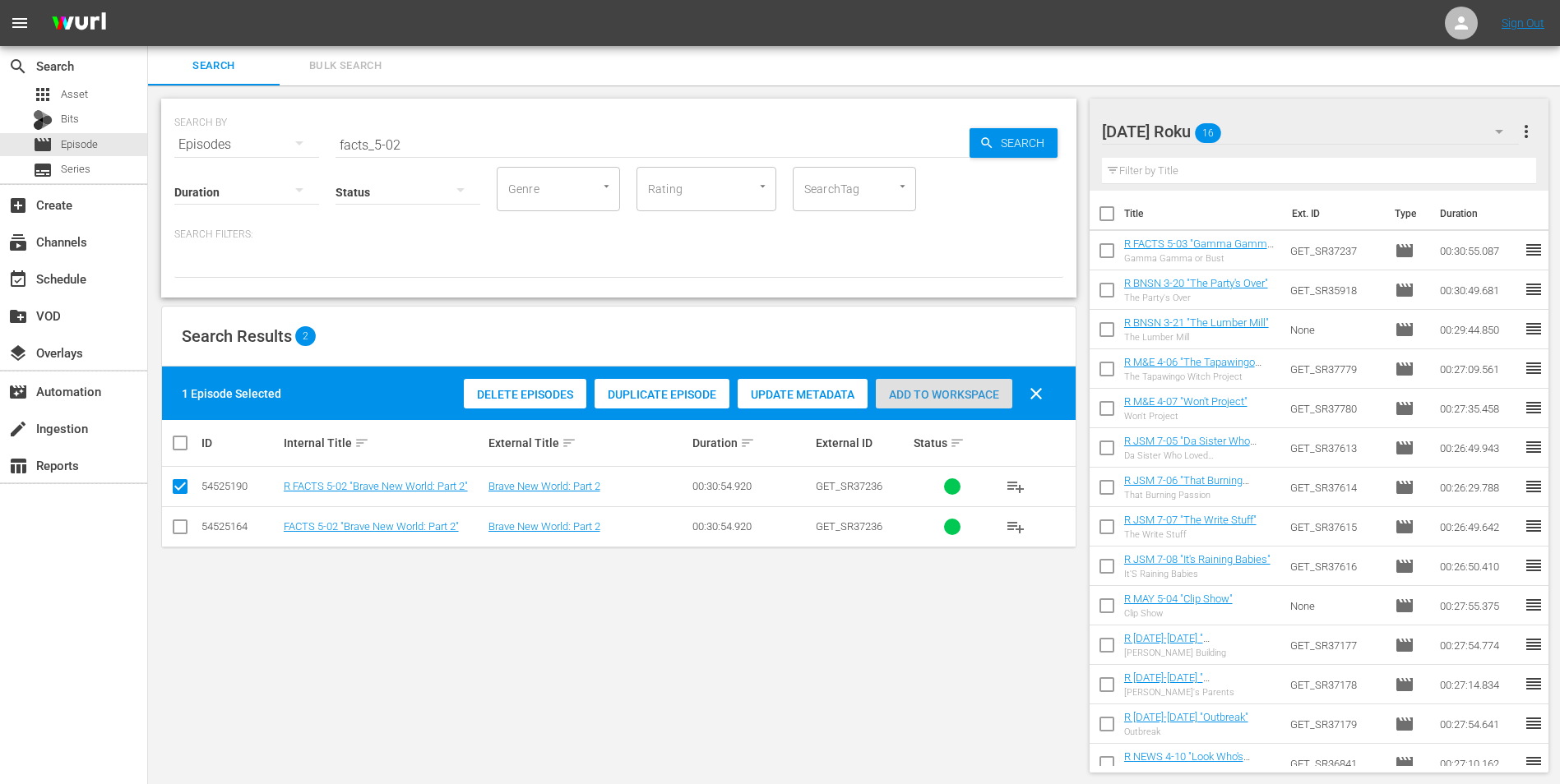
click at [900, 389] on span "Add to Workspace" at bounding box center [943, 395] width 136 height 13
click at [1299, 118] on div "[DATE] Roku 17" at bounding box center [1310, 132] width 418 height 46
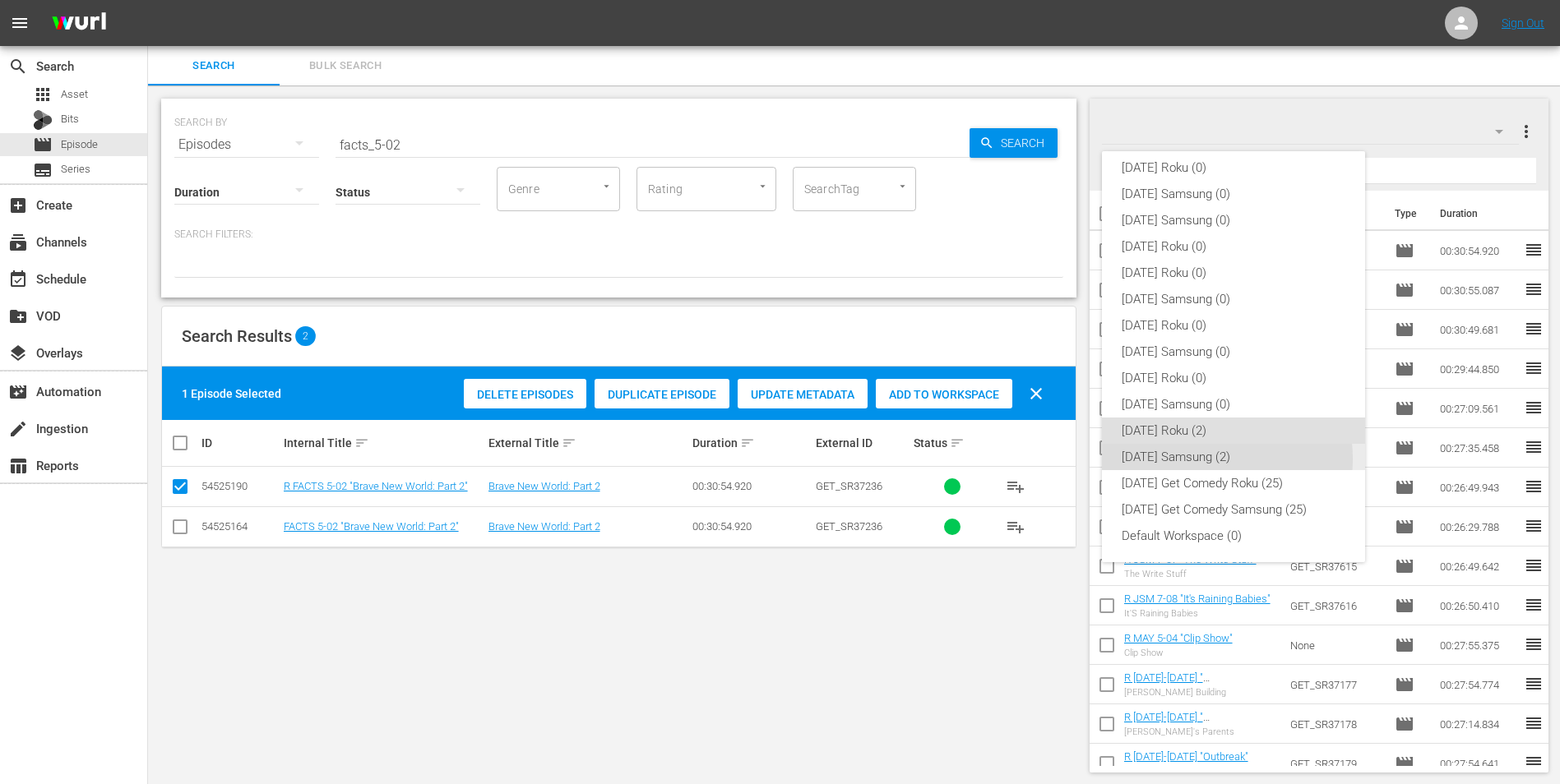
click at [1207, 458] on div "[DATE] Samsung (2)" at bounding box center [1233, 457] width 224 height 27
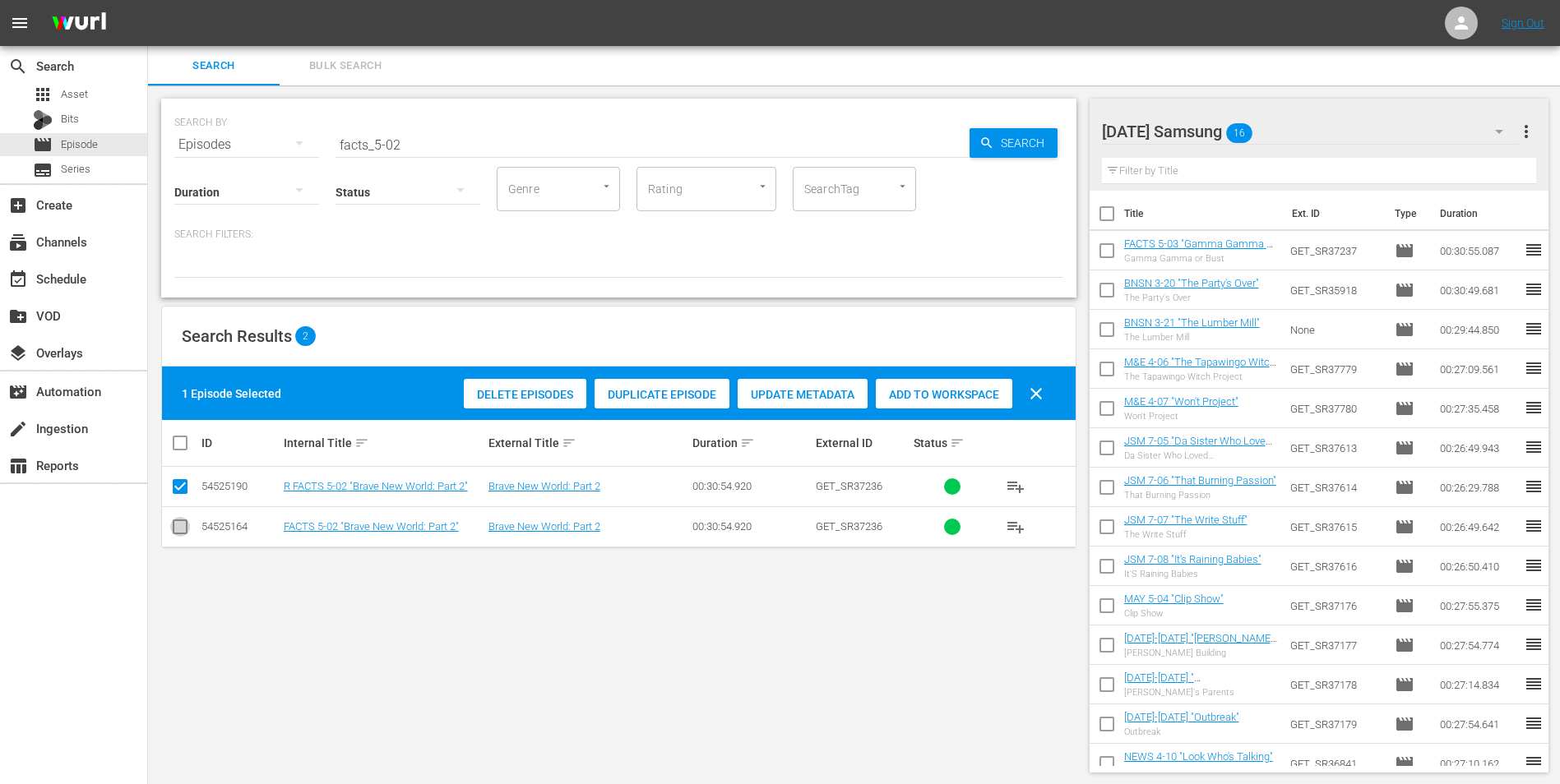
click at [171, 526] on input "checkbox" at bounding box center [180, 529] width 20 height 20
checkbox input "true"
click at [178, 493] on input "checkbox" at bounding box center [180, 490] width 20 height 20
checkbox input "false"
click at [944, 408] on div "Delete Episodes Duplicate Episode Update Metadata Add to Workspace clear" at bounding box center [757, 394] width 596 height 40
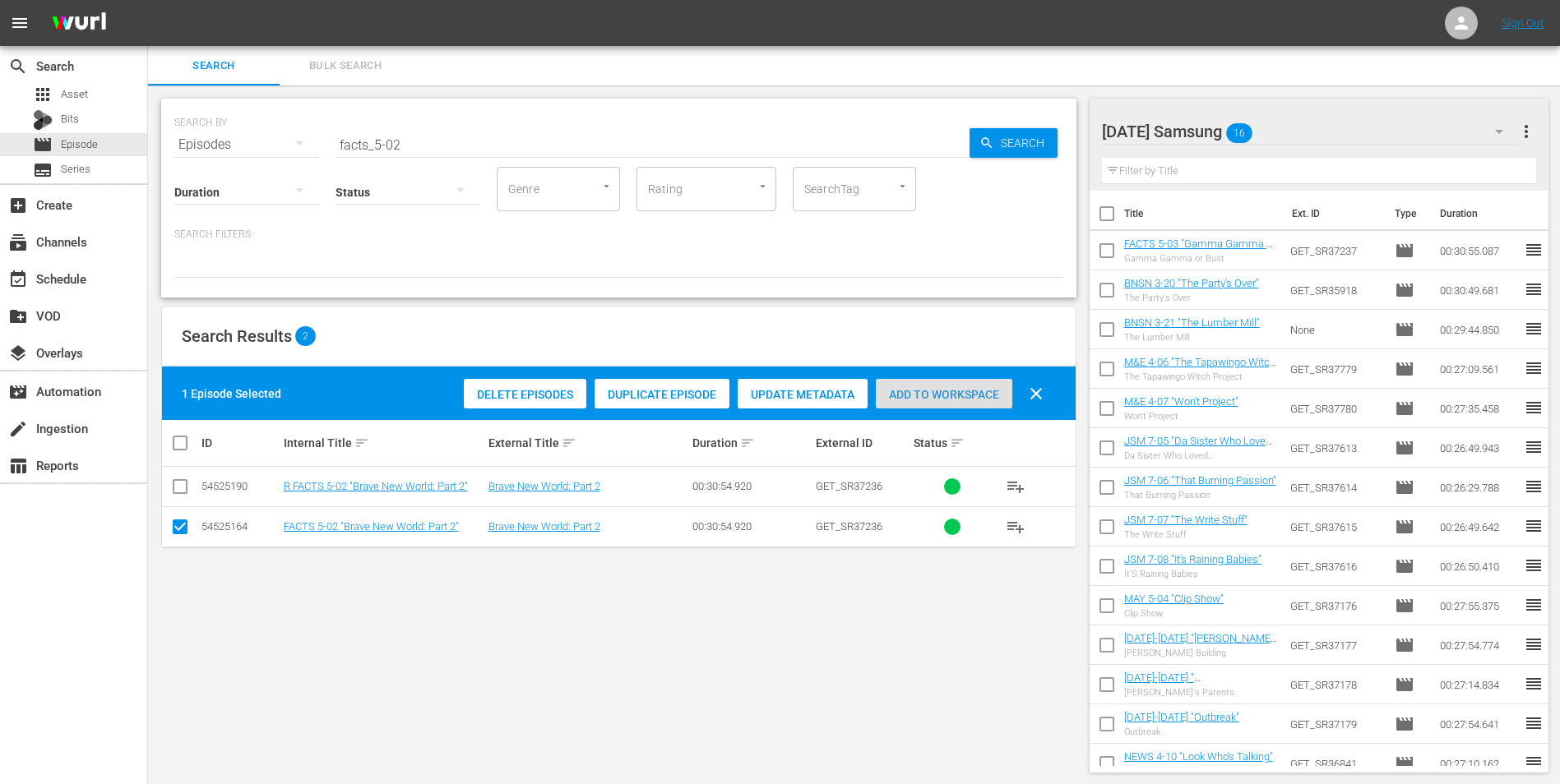
click at [949, 395] on span "Add to Workspace" at bounding box center [943, 395] width 136 height 13
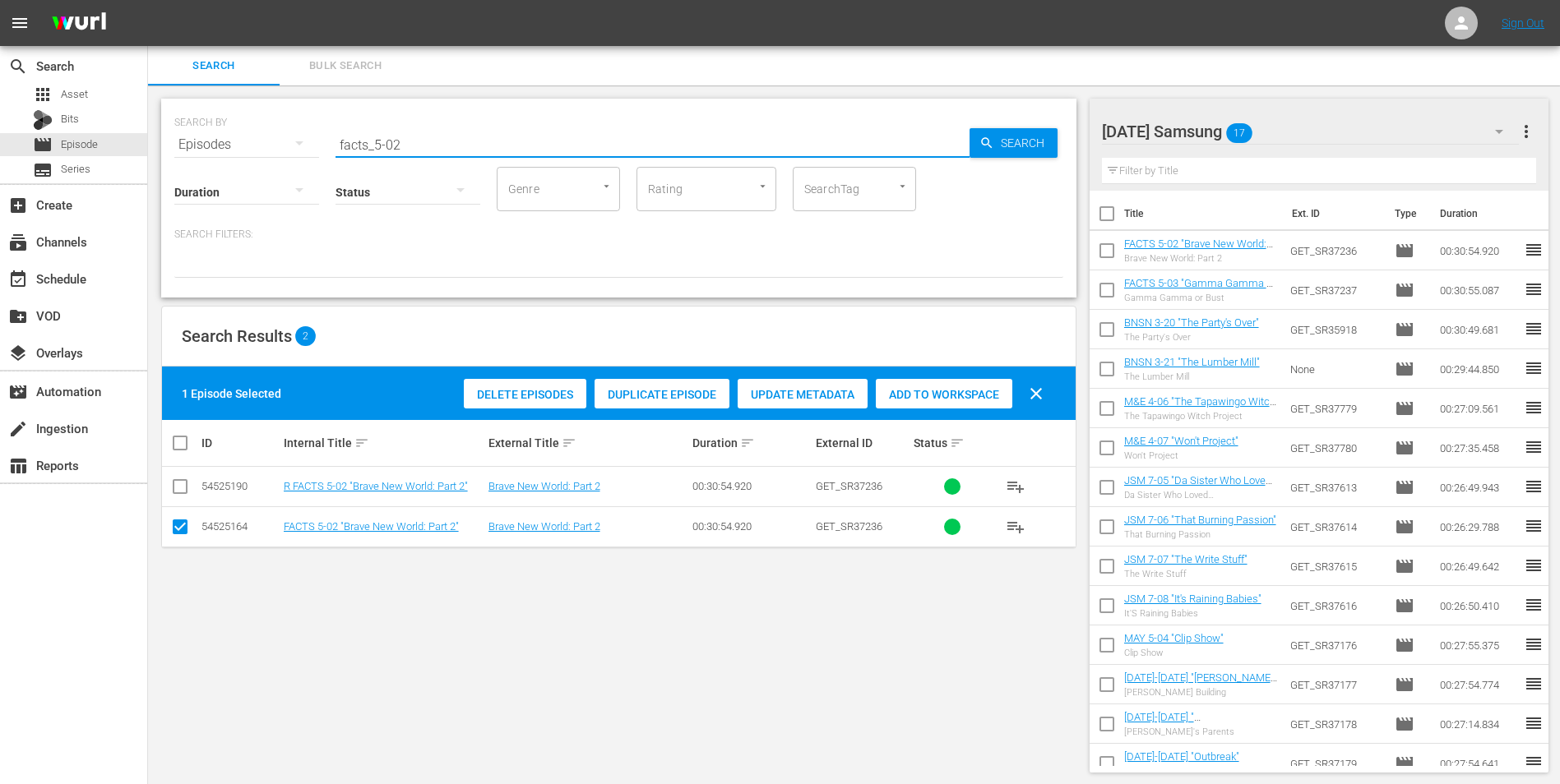
drag, startPoint x: 395, startPoint y: 140, endPoint x: 409, endPoint y: 143, distance: 14.3
click at [409, 143] on input "facts_5-02" at bounding box center [652, 145] width 634 height 40
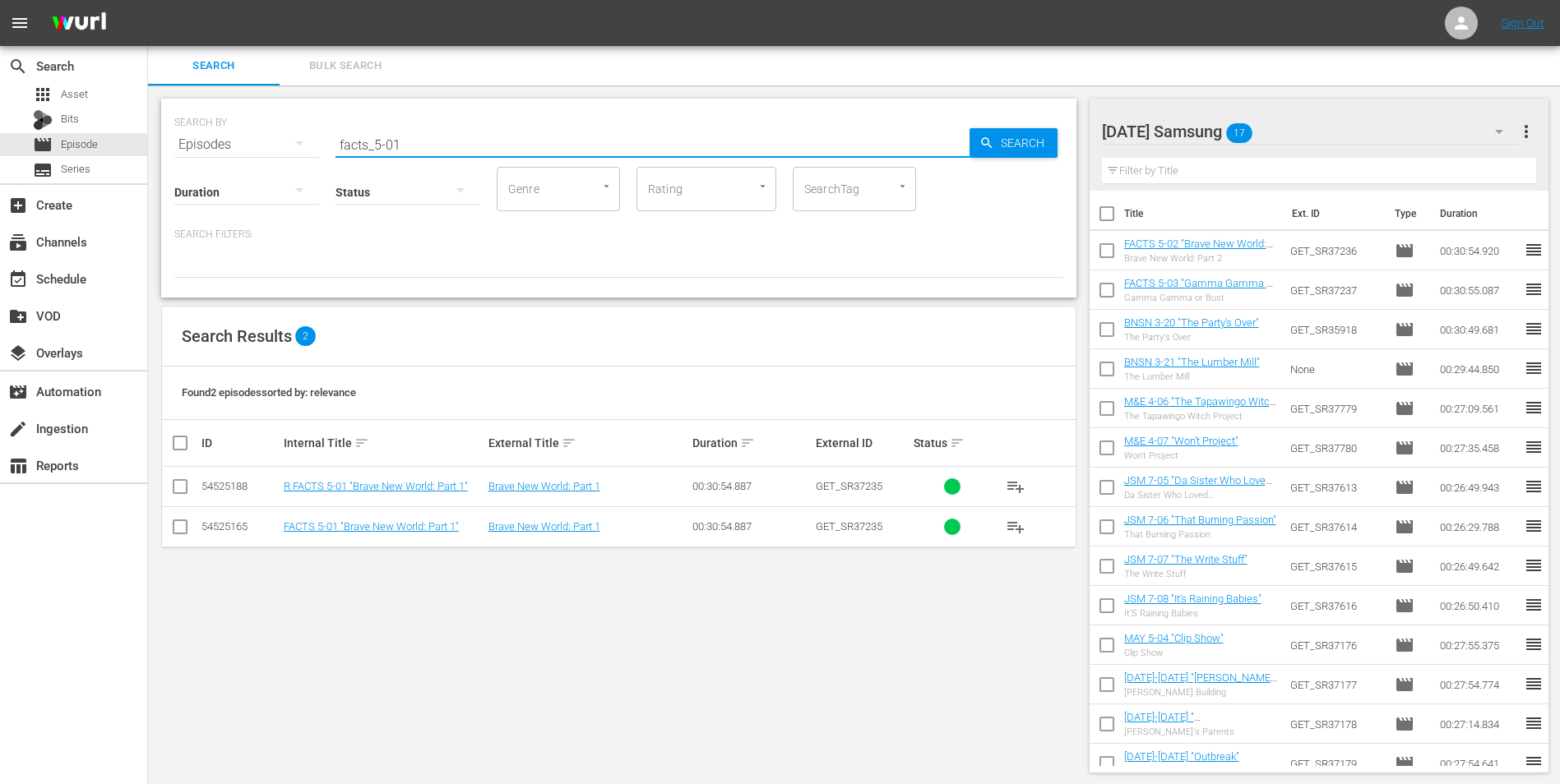
type input "facts_5-01"
click at [189, 526] on input "checkbox" at bounding box center [180, 529] width 20 height 20
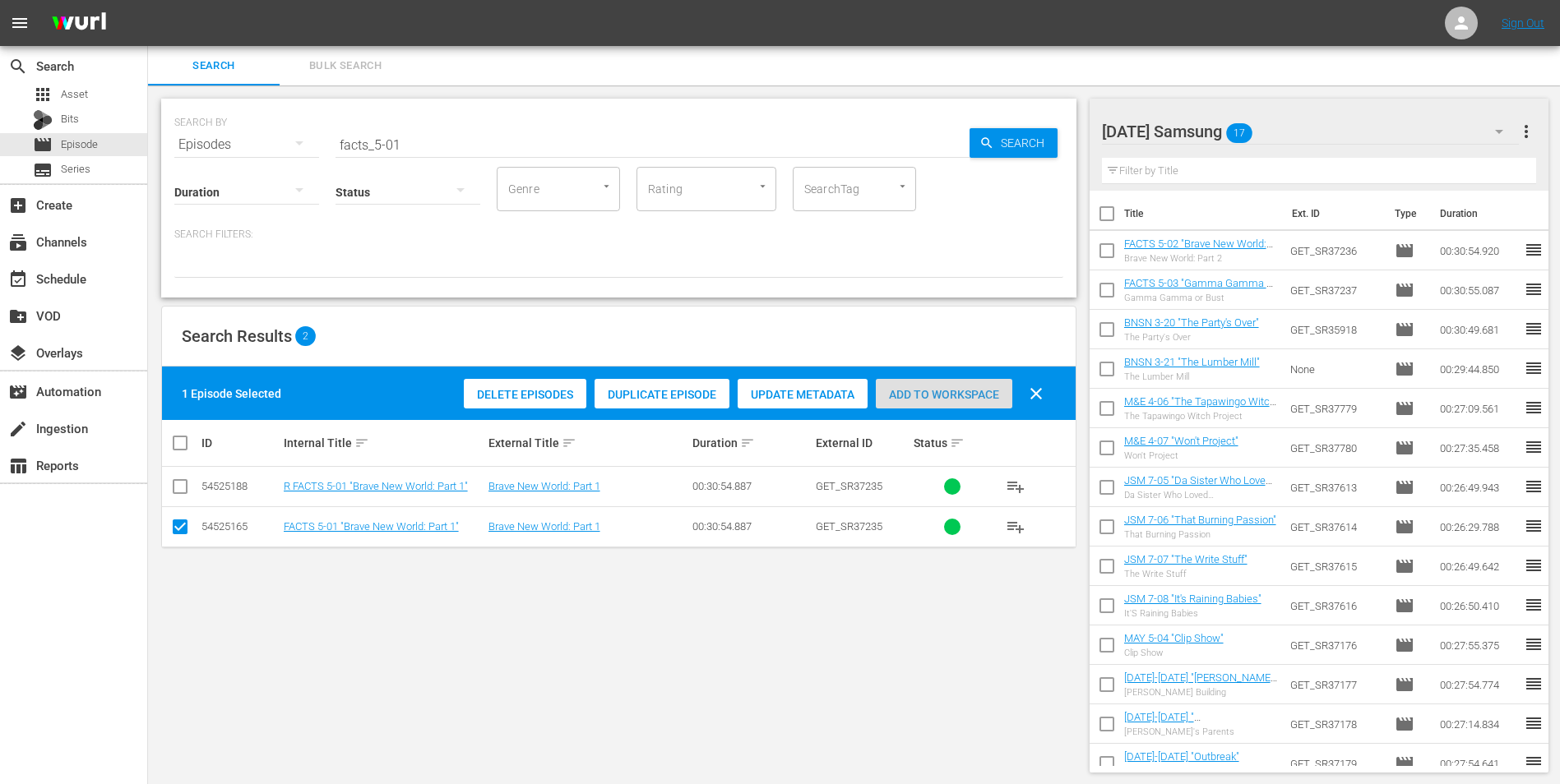
click at [985, 389] on span "Add to Workspace" at bounding box center [943, 395] width 136 height 13
click at [1325, 133] on div "[DATE] Samsung 18" at bounding box center [1310, 132] width 418 height 46
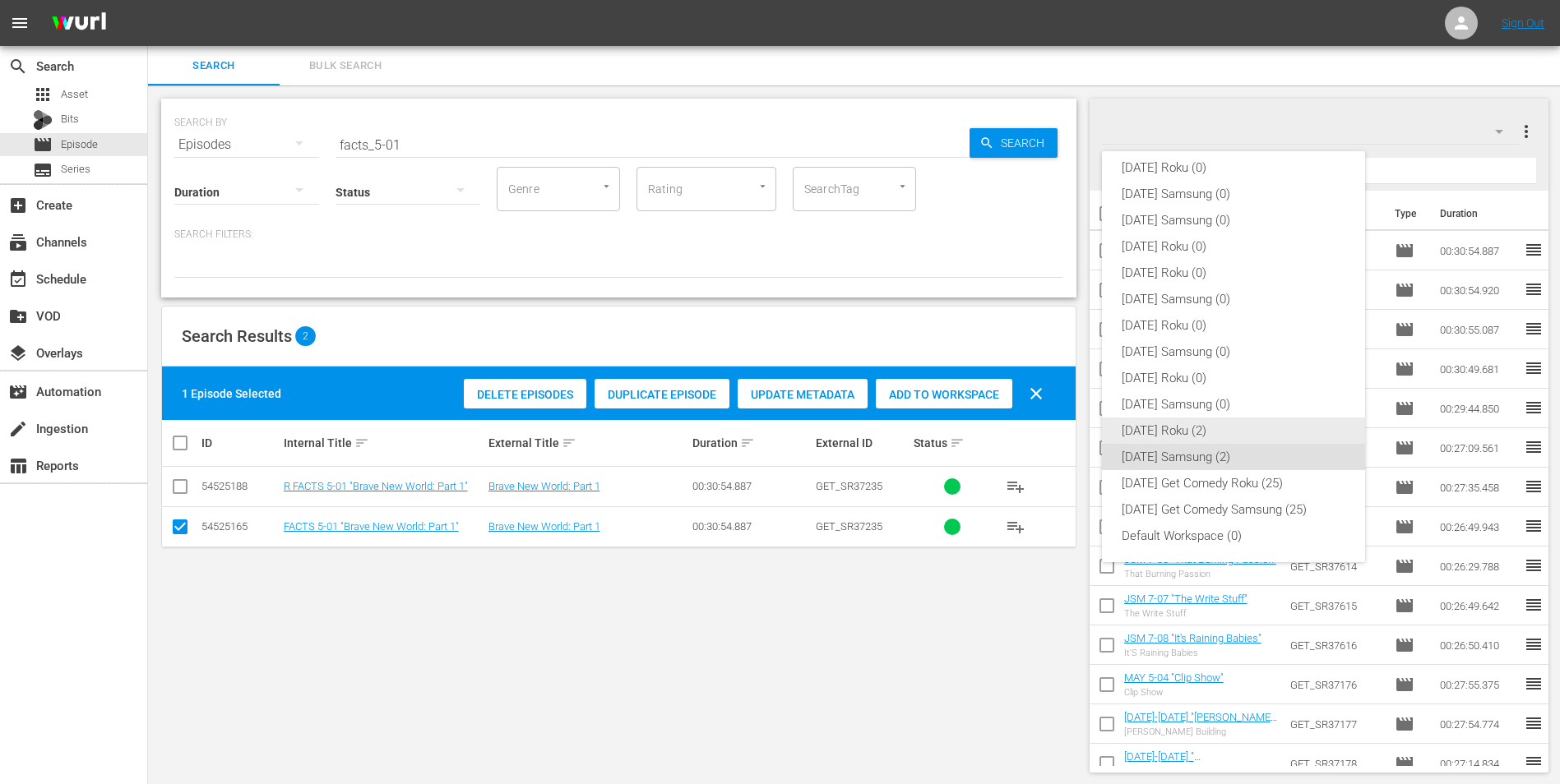
click at [1167, 433] on div "[DATE] Roku (2)" at bounding box center [1233, 431] width 224 height 27
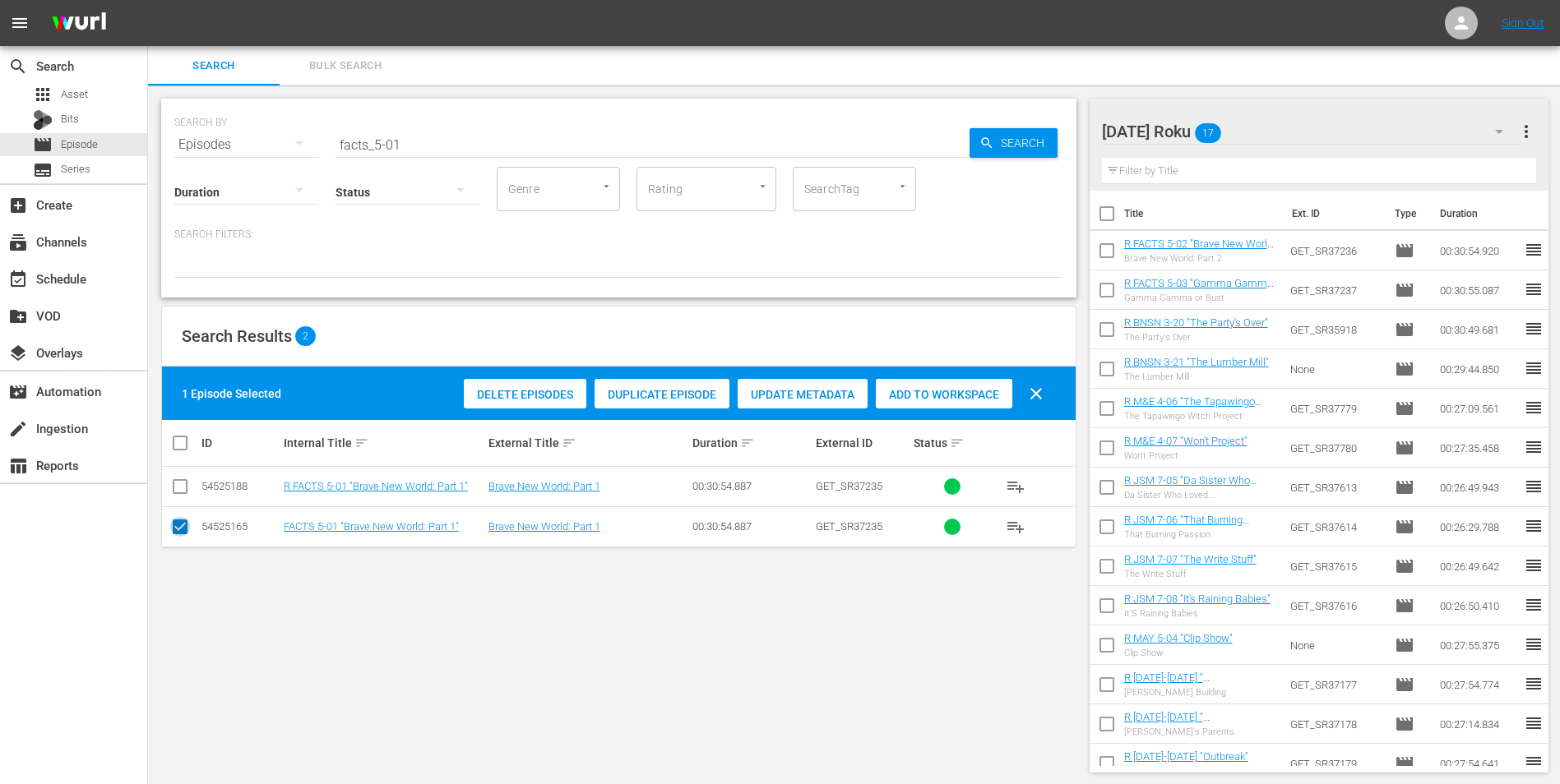
click at [171, 530] on input "checkbox" at bounding box center [180, 529] width 20 height 20
checkbox input "false"
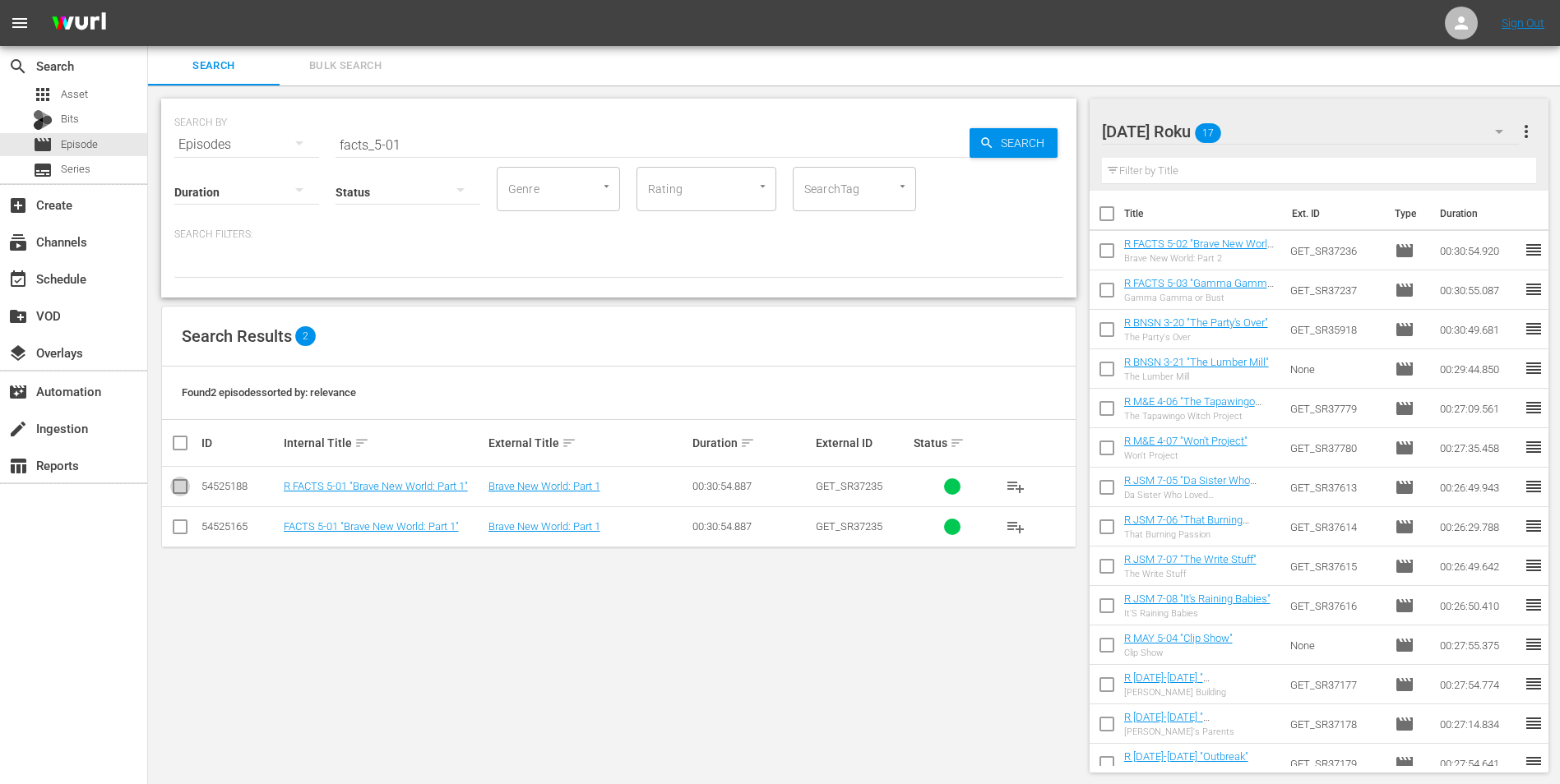
click at [174, 477] on icon at bounding box center [180, 486] width 20 height 20
click at [182, 484] on input "checkbox" at bounding box center [180, 490] width 20 height 20
checkbox input "true"
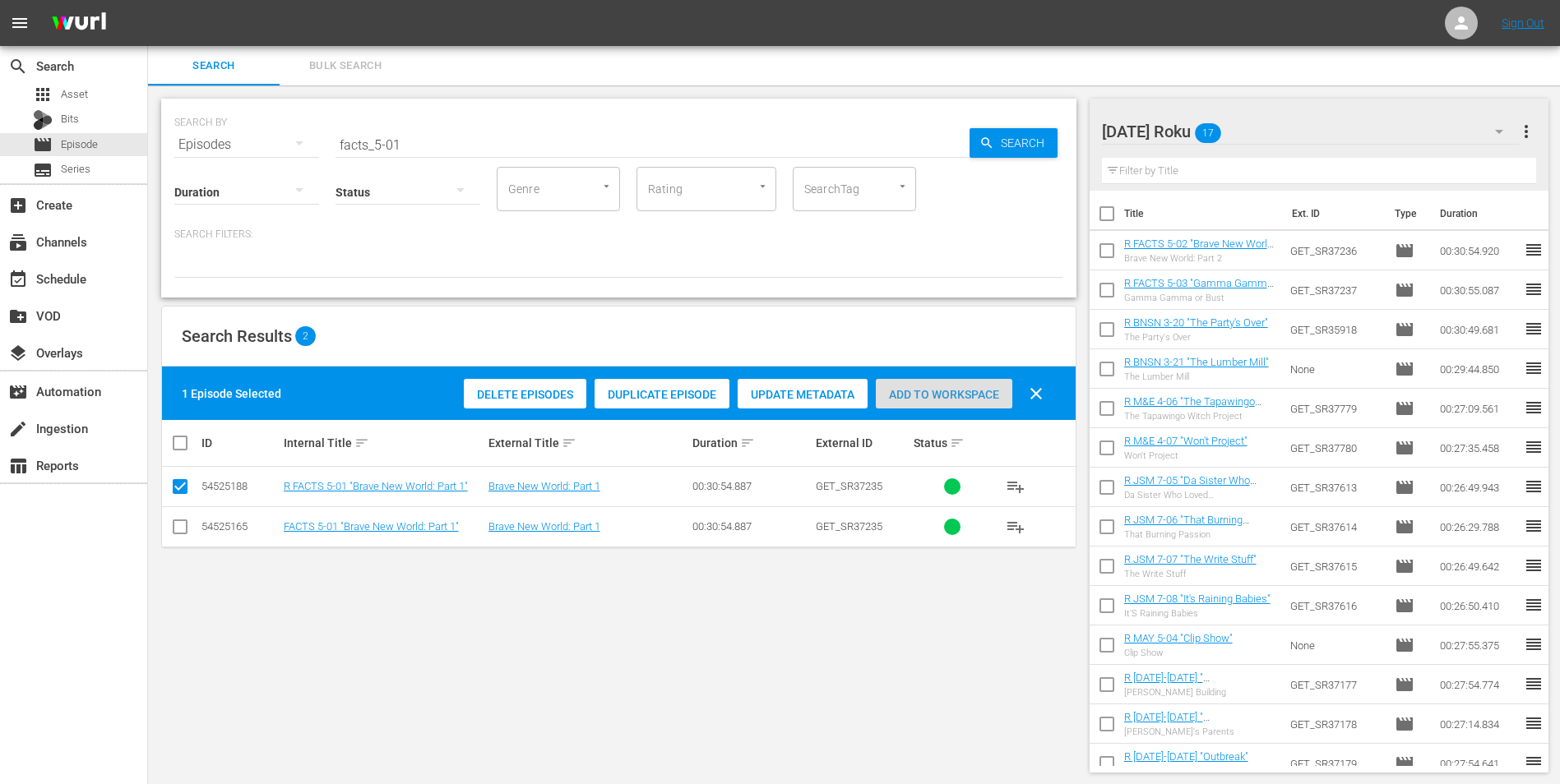
click at [984, 395] on span "Add to Workspace" at bounding box center [943, 395] width 136 height 13
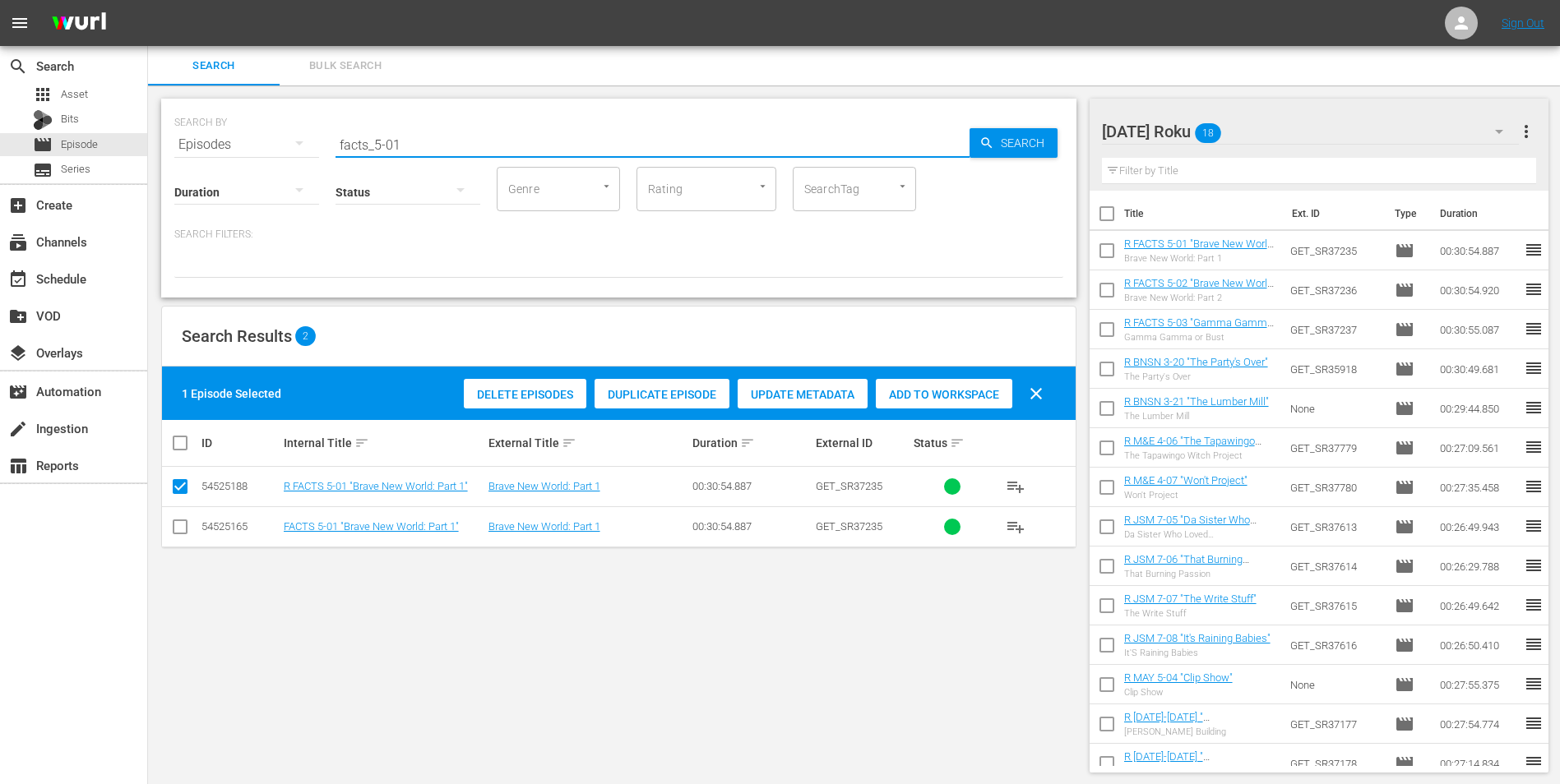
drag, startPoint x: 375, startPoint y: 140, endPoint x: 451, endPoint y: 157, distance: 77.9
click at [451, 157] on div "SEARCH BY Search By Episodes Search ID, Title, Description, Keywords, or Catego…" at bounding box center [619, 198] width 915 height 199
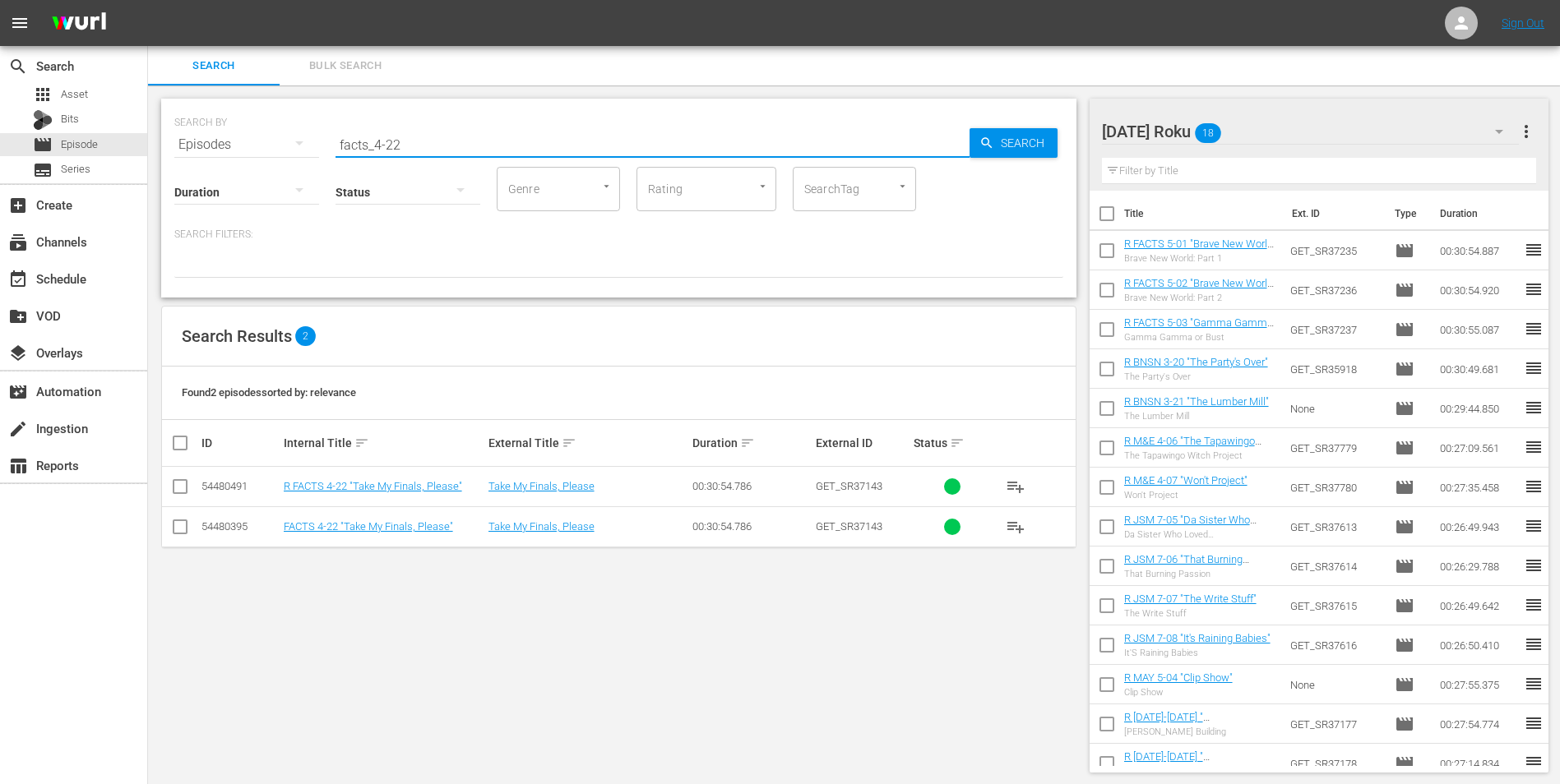
type input "facts_4-22"
click at [179, 487] on input "checkbox" at bounding box center [180, 490] width 20 height 20
checkbox input "true"
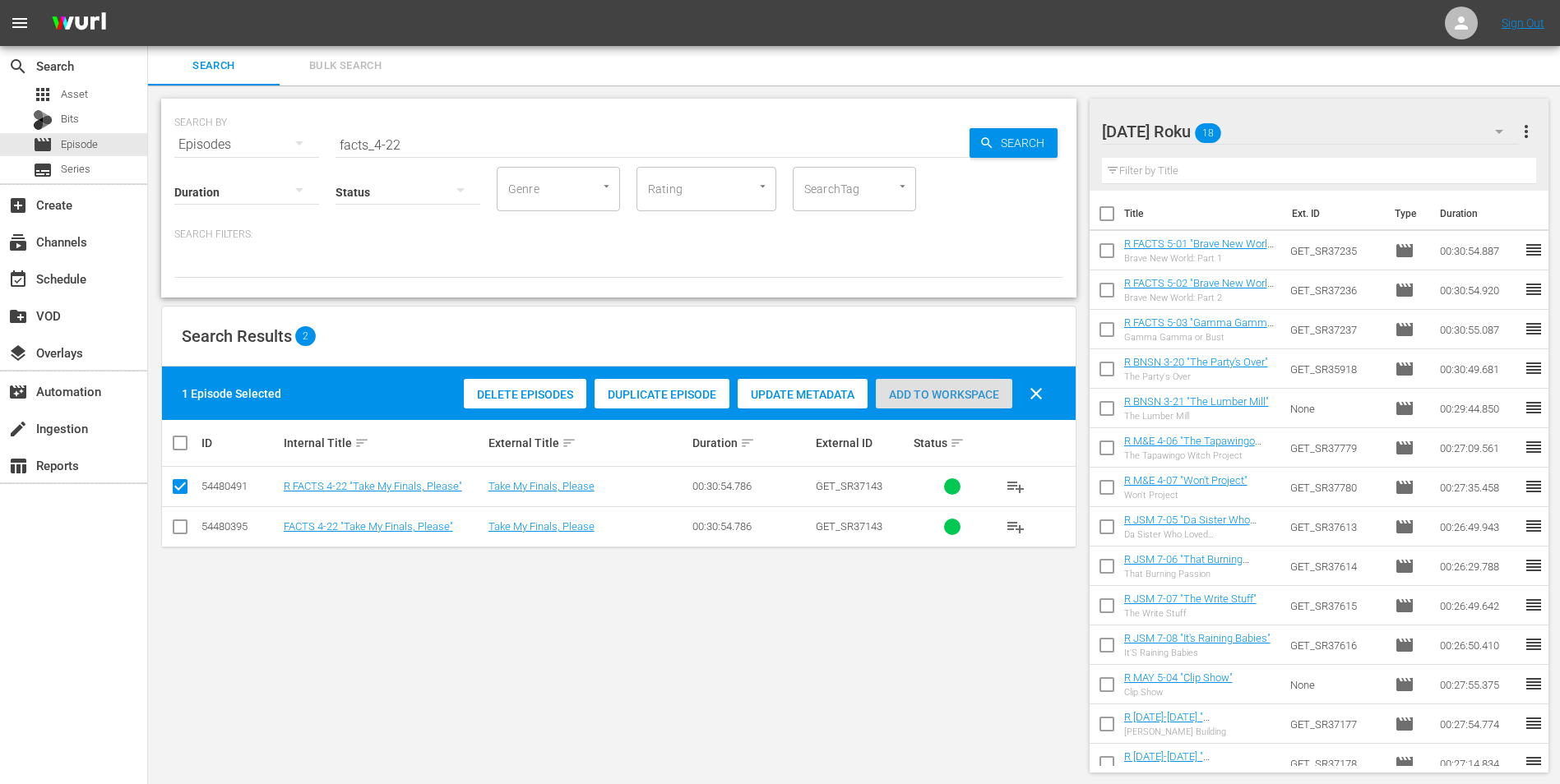
click at [923, 400] on span "Add to Workspace" at bounding box center [943, 395] width 136 height 13
click at [1300, 137] on div "[DATE] Roku 19" at bounding box center [1310, 132] width 418 height 46
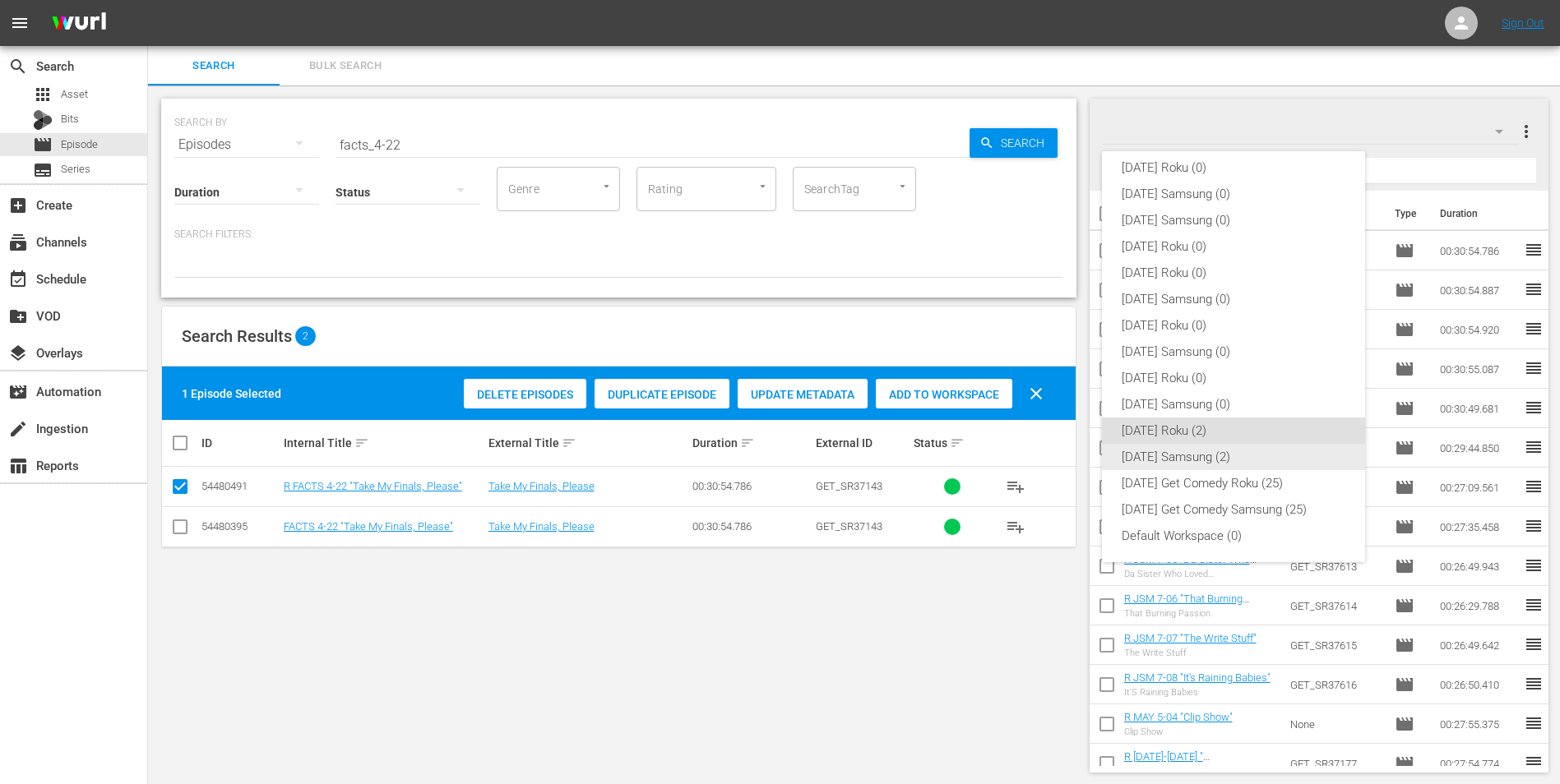
click at [1135, 450] on div "[DATE] Samsung (2)" at bounding box center [1233, 457] width 224 height 27
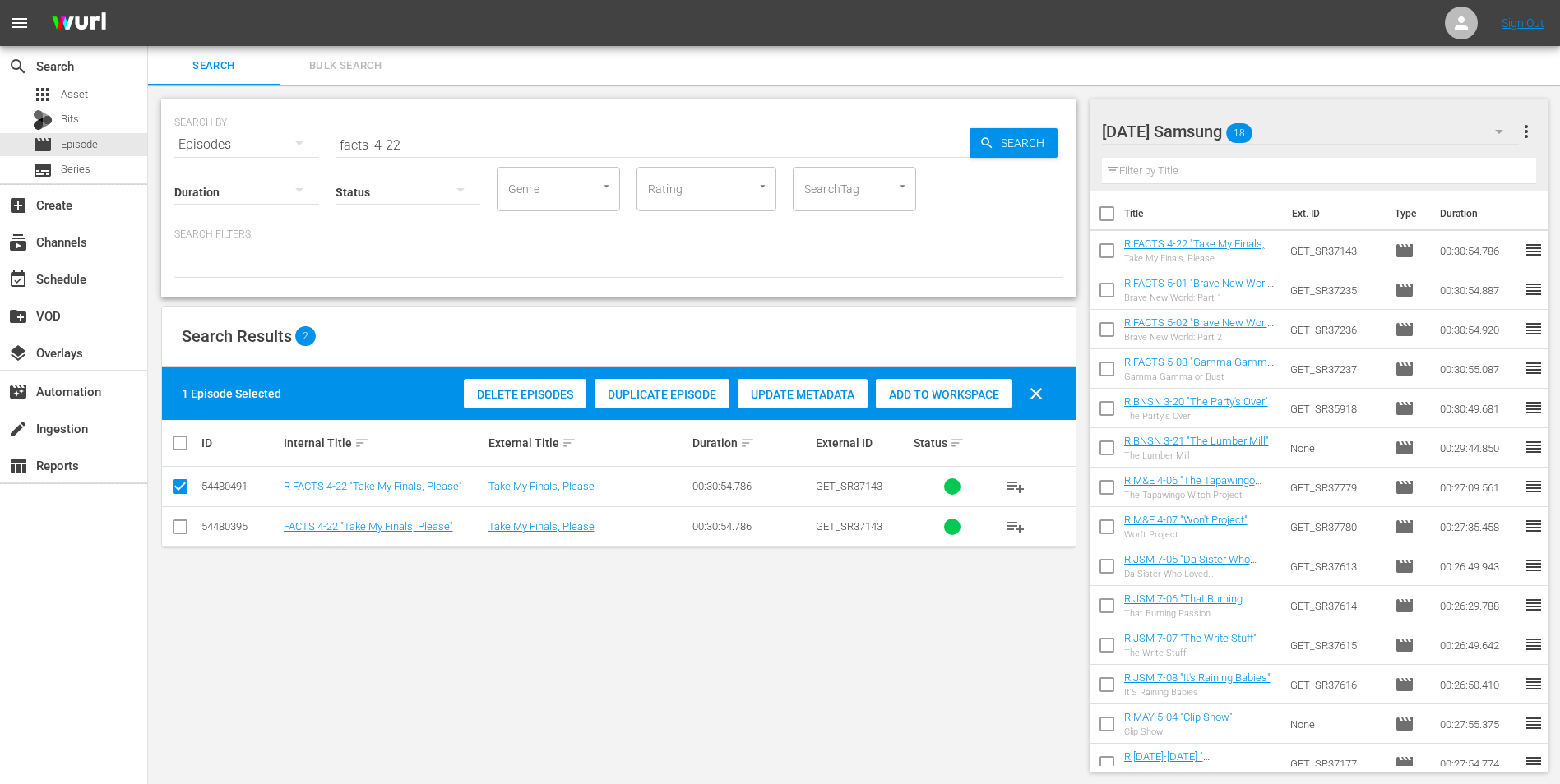
click at [187, 536] on input "checkbox" at bounding box center [180, 529] width 20 height 20
checkbox input "true"
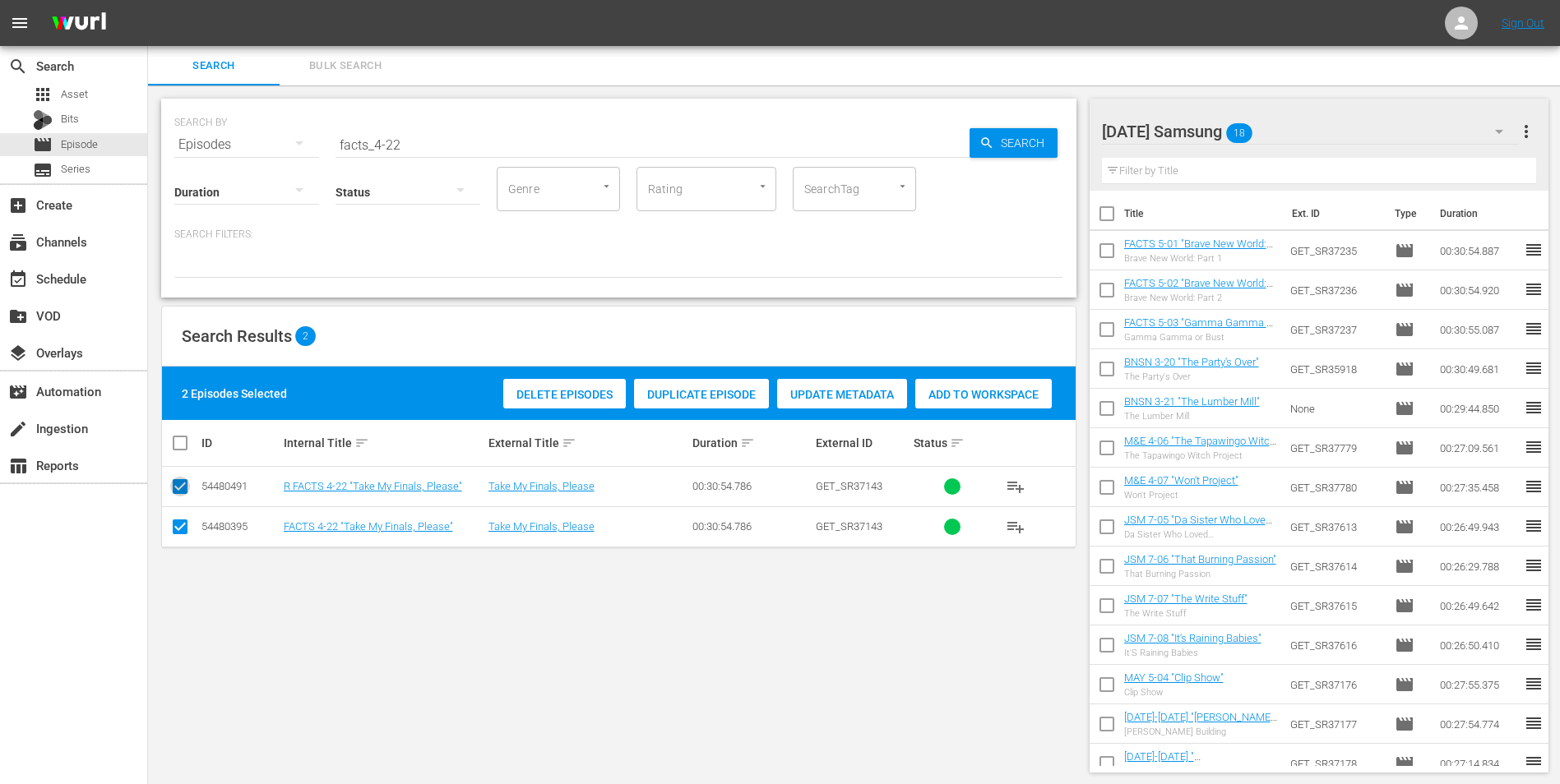
click at [178, 490] on input "checkbox" at bounding box center [180, 490] width 20 height 20
checkbox input "false"
click at [919, 384] on div "Add to Workspace" at bounding box center [943, 394] width 136 height 31
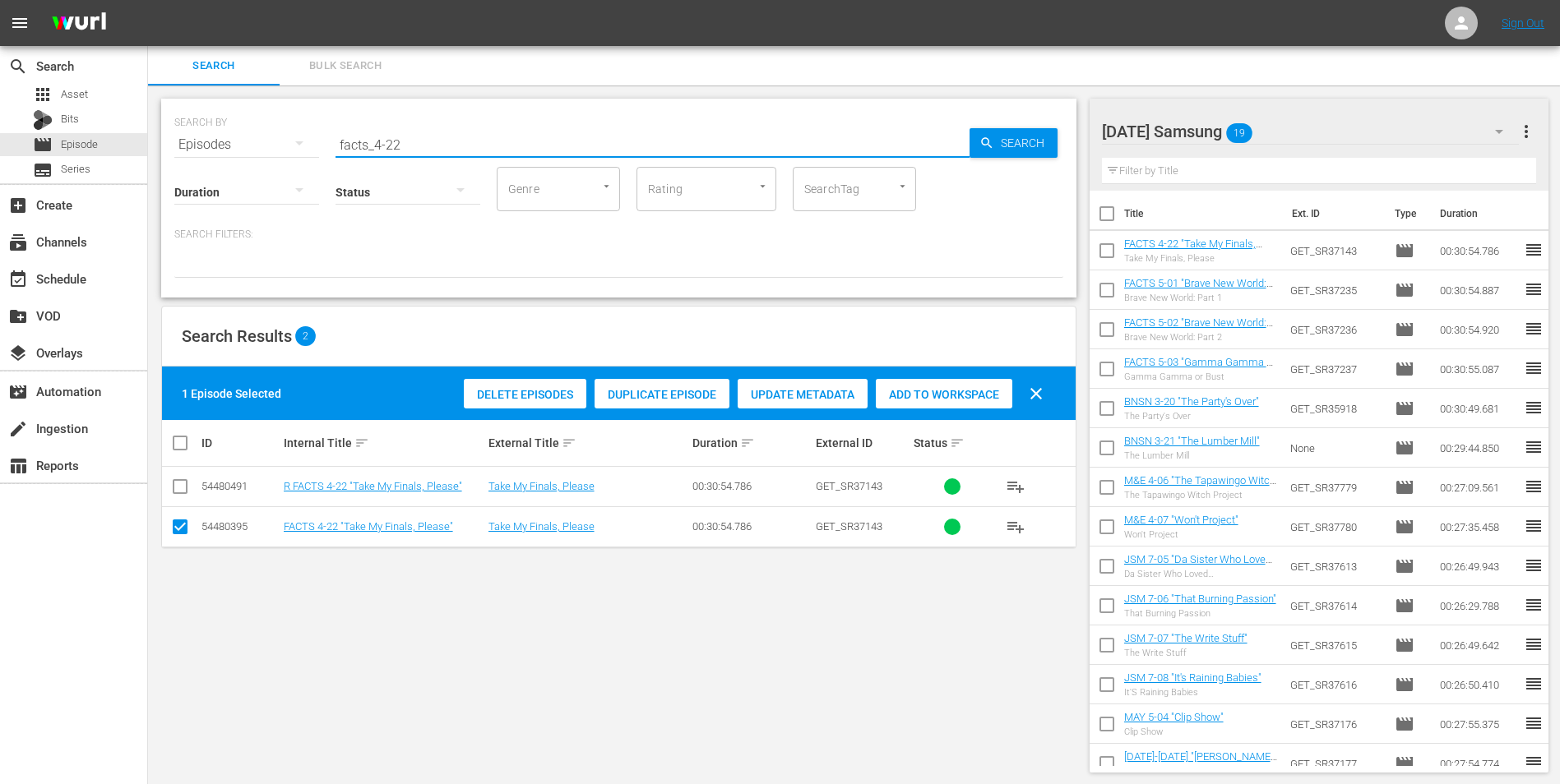
drag, startPoint x: 421, startPoint y: 140, endPoint x: 235, endPoint y: 148, distance: 186.2
click at [235, 148] on div "SEARCH BY Search By Episodes Search ID, Title, Description, Keywords, or Catego…" at bounding box center [619, 134] width 888 height 59
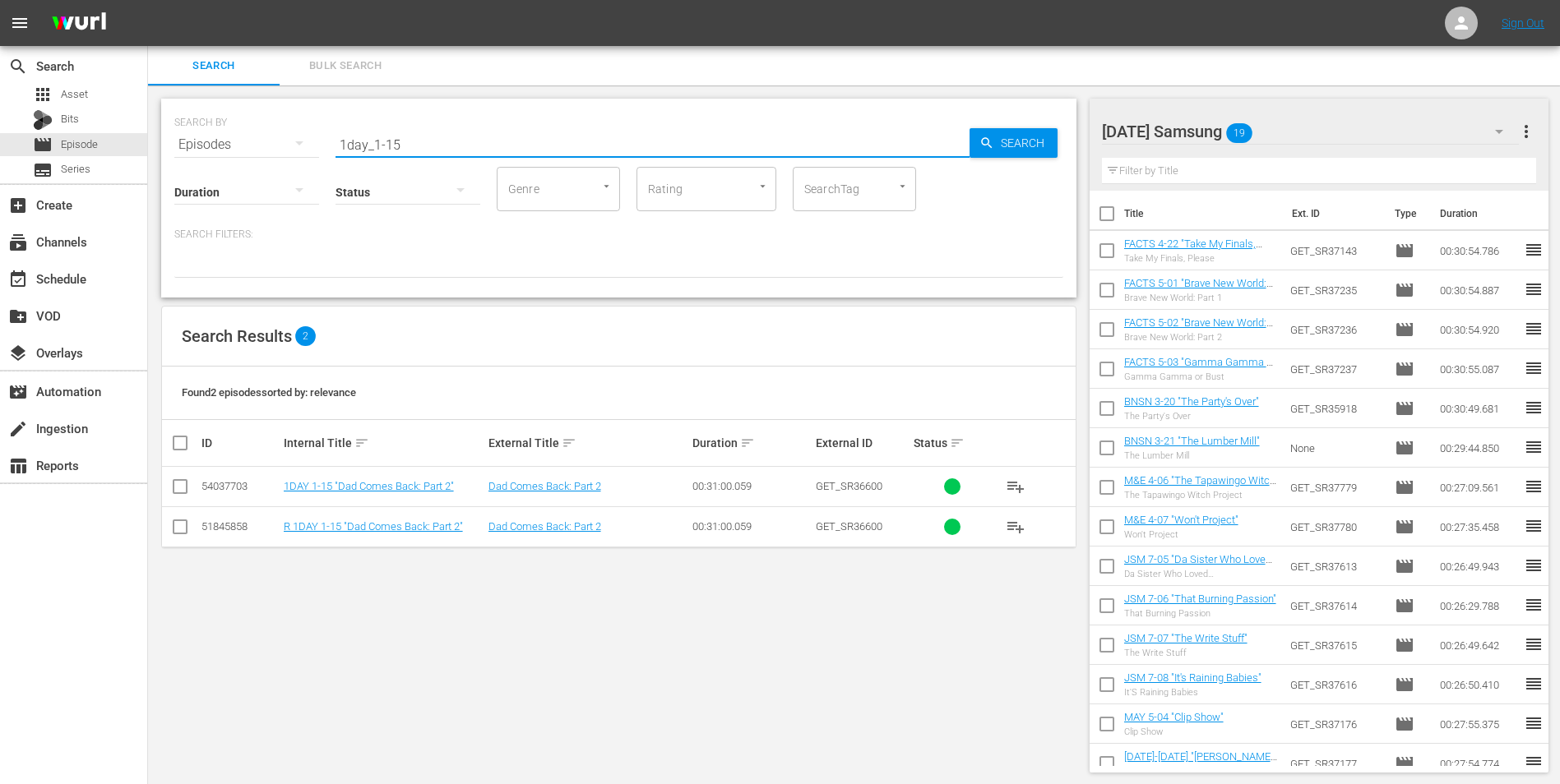
type input "1day_1-15"
click at [178, 492] on input "checkbox" at bounding box center [180, 490] width 20 height 20
checkbox input "true"
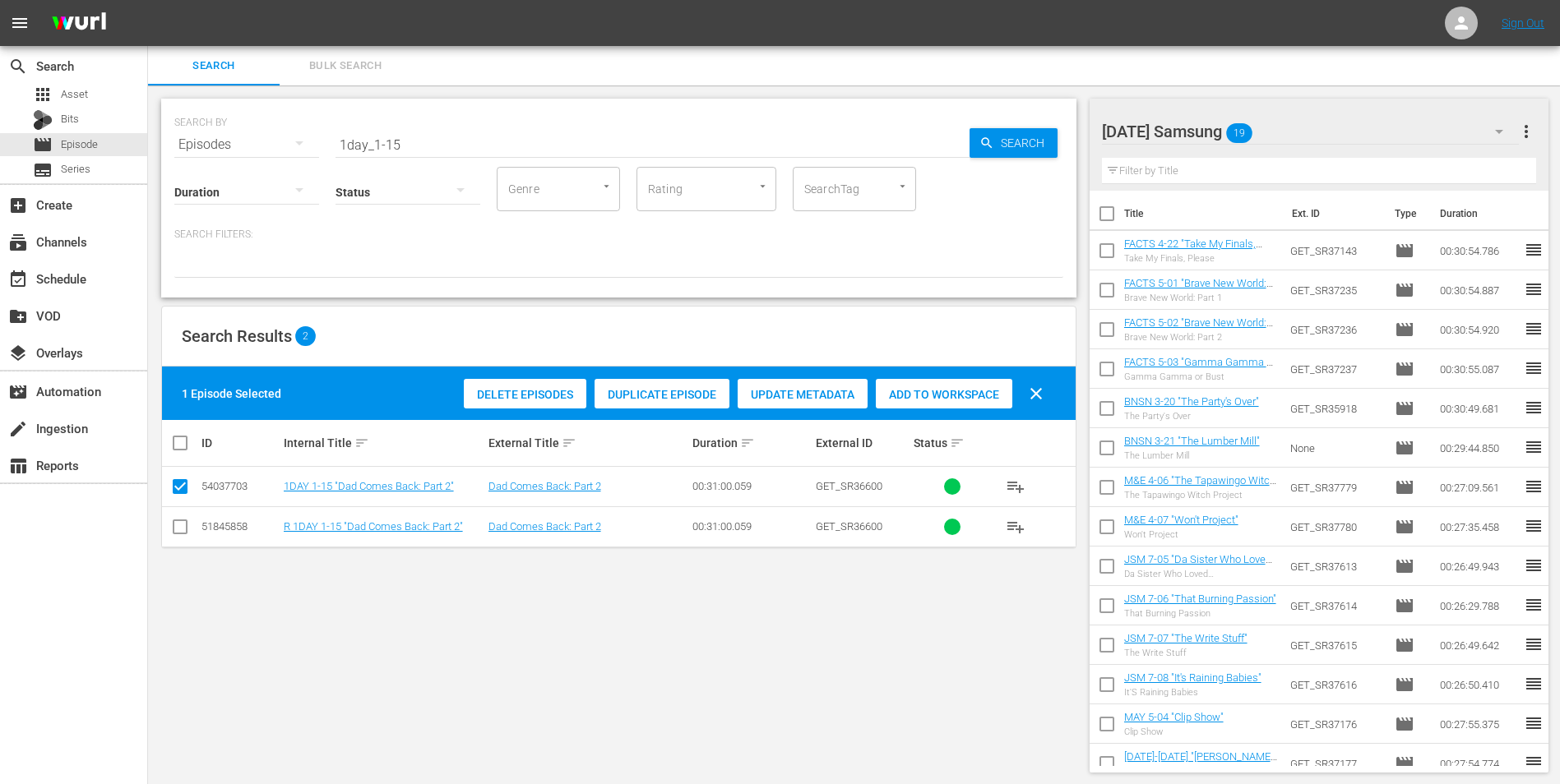
click at [969, 385] on div "Add to Workspace" at bounding box center [943, 394] width 136 height 31
click at [1336, 130] on div "[DATE] Samsung 20" at bounding box center [1310, 132] width 418 height 46
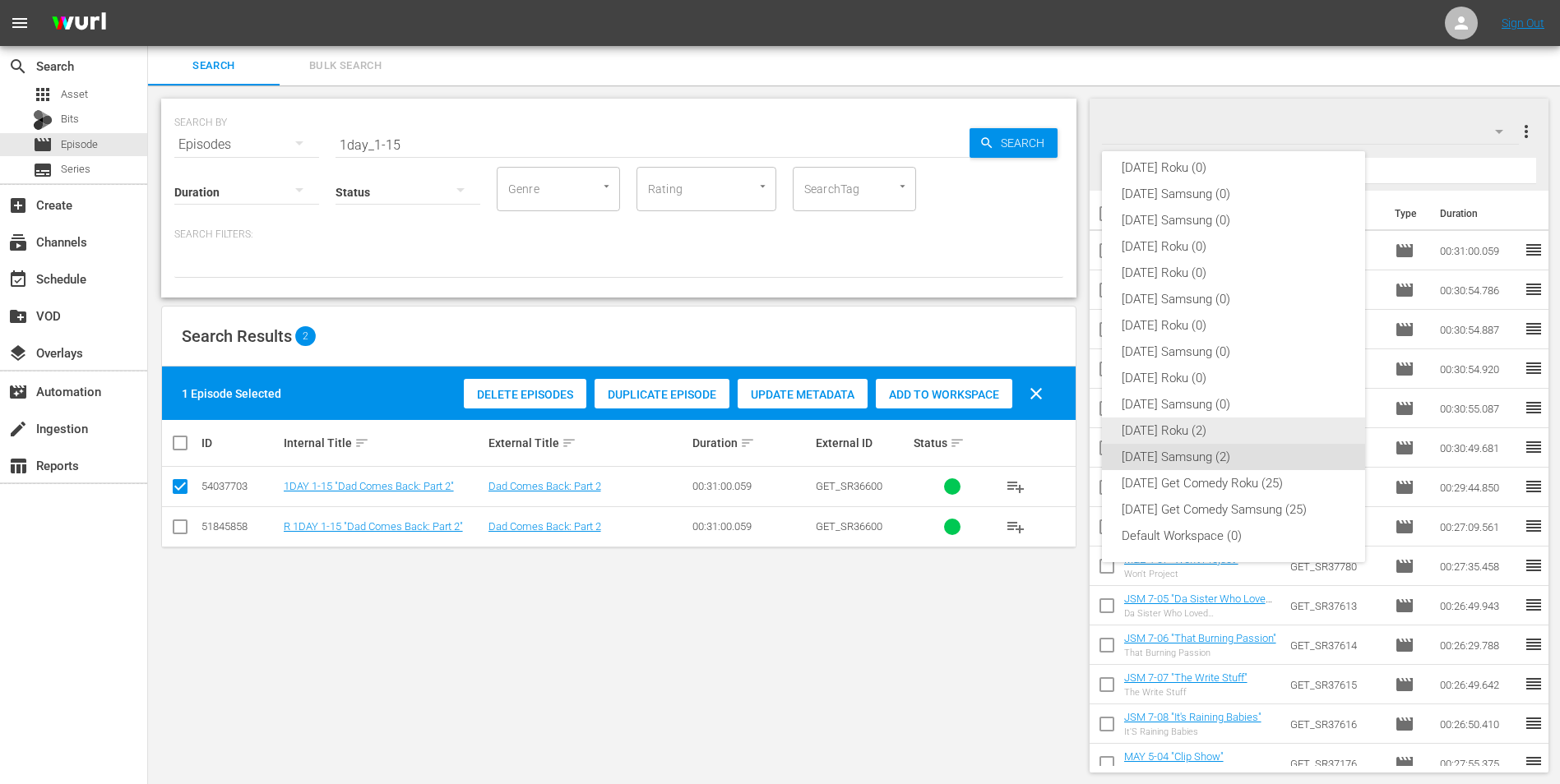
click at [1192, 427] on div "[DATE] Roku (2)" at bounding box center [1233, 431] width 224 height 27
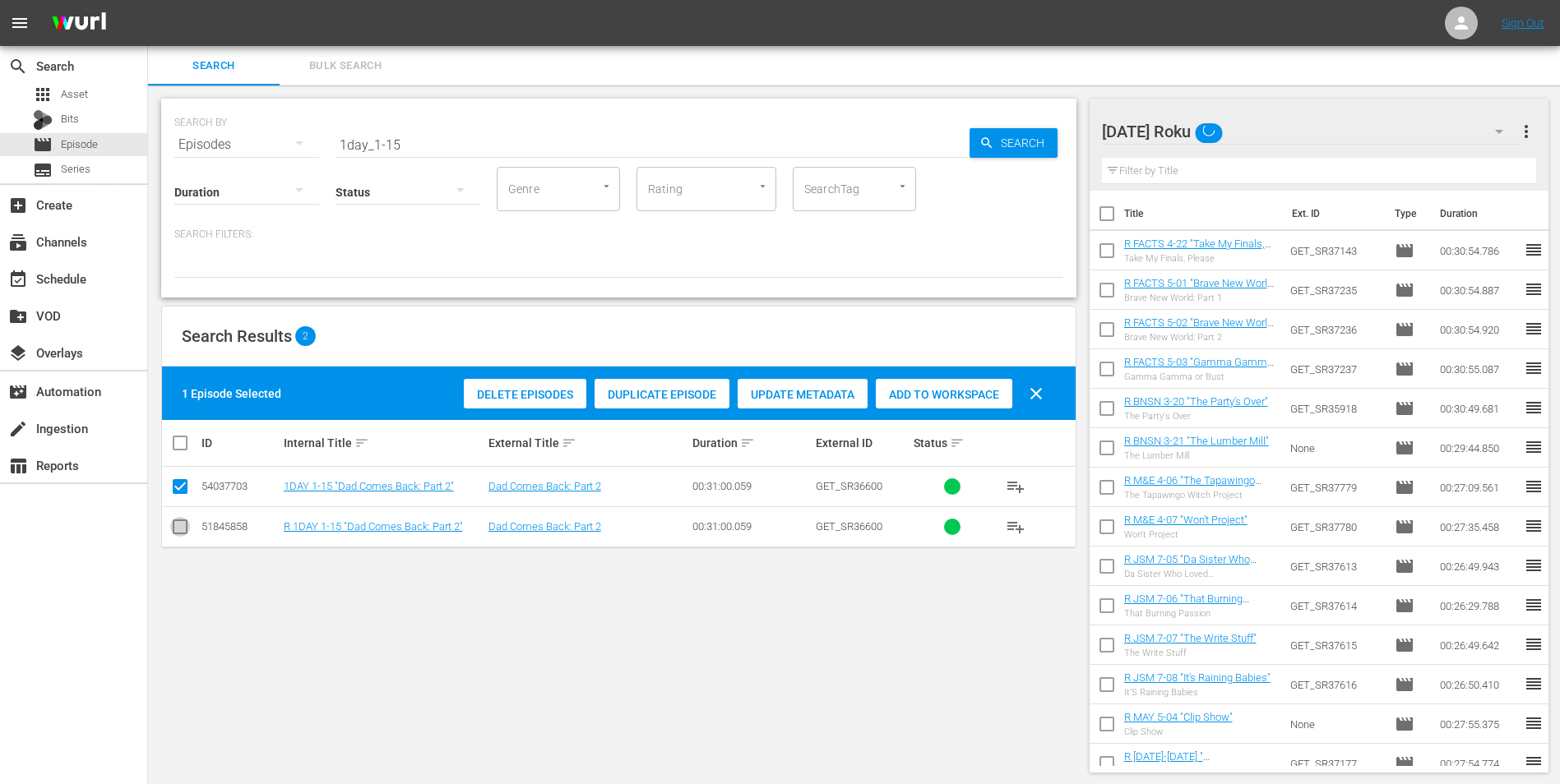
click at [177, 528] on input "checkbox" at bounding box center [180, 529] width 20 height 20
checkbox input "true"
click at [180, 490] on input "checkbox" at bounding box center [180, 490] width 20 height 20
checkbox input "false"
click at [952, 395] on span "Add to Workspace" at bounding box center [943, 395] width 136 height 13
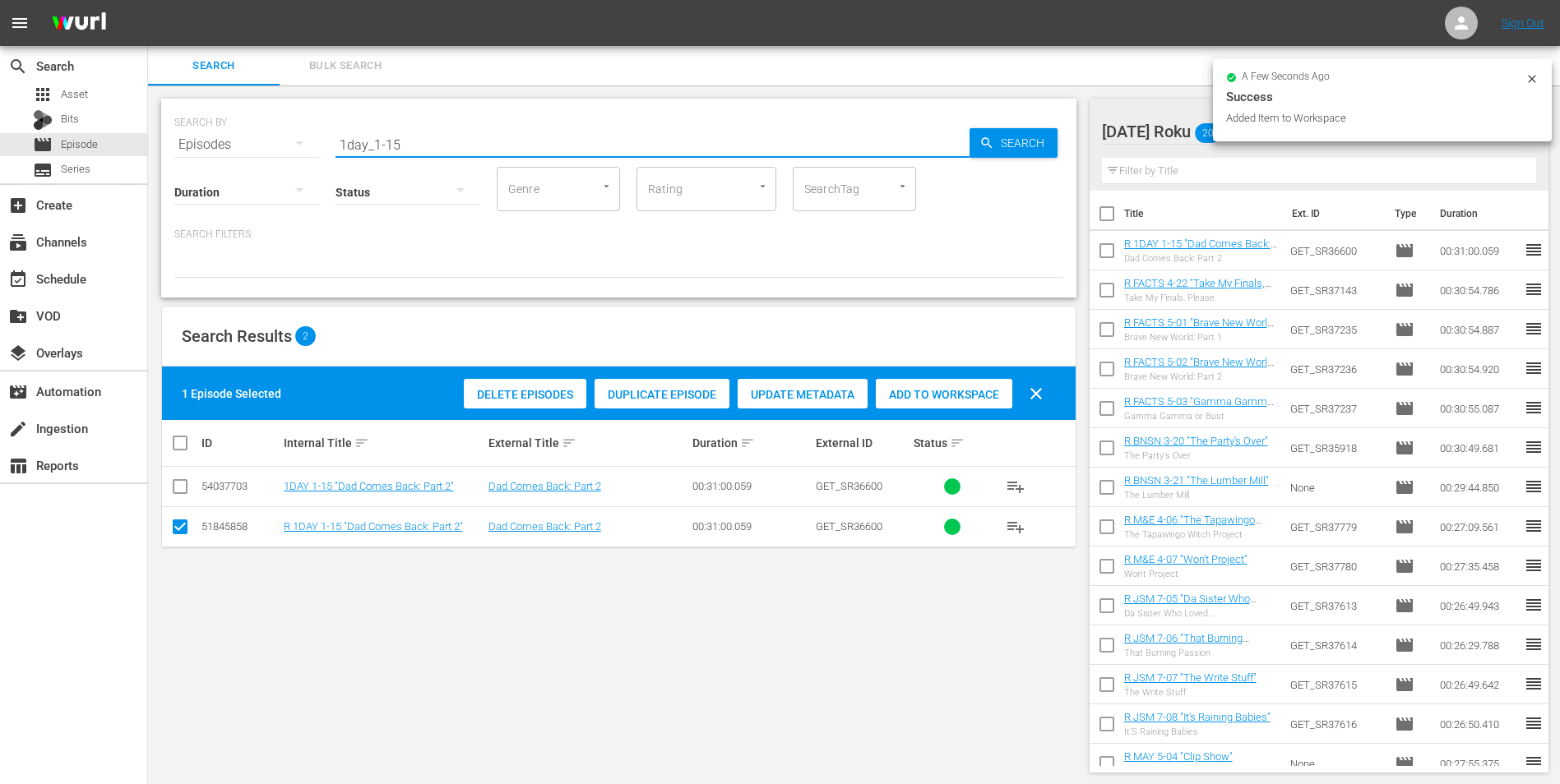
drag, startPoint x: 390, startPoint y: 142, endPoint x: 469, endPoint y: 152, distance: 79.6
click at [469, 152] on div "SEARCH BY Search By Episodes Search ID, Title, Description, Keywords, or Catego…" at bounding box center [619, 198] width 915 height 199
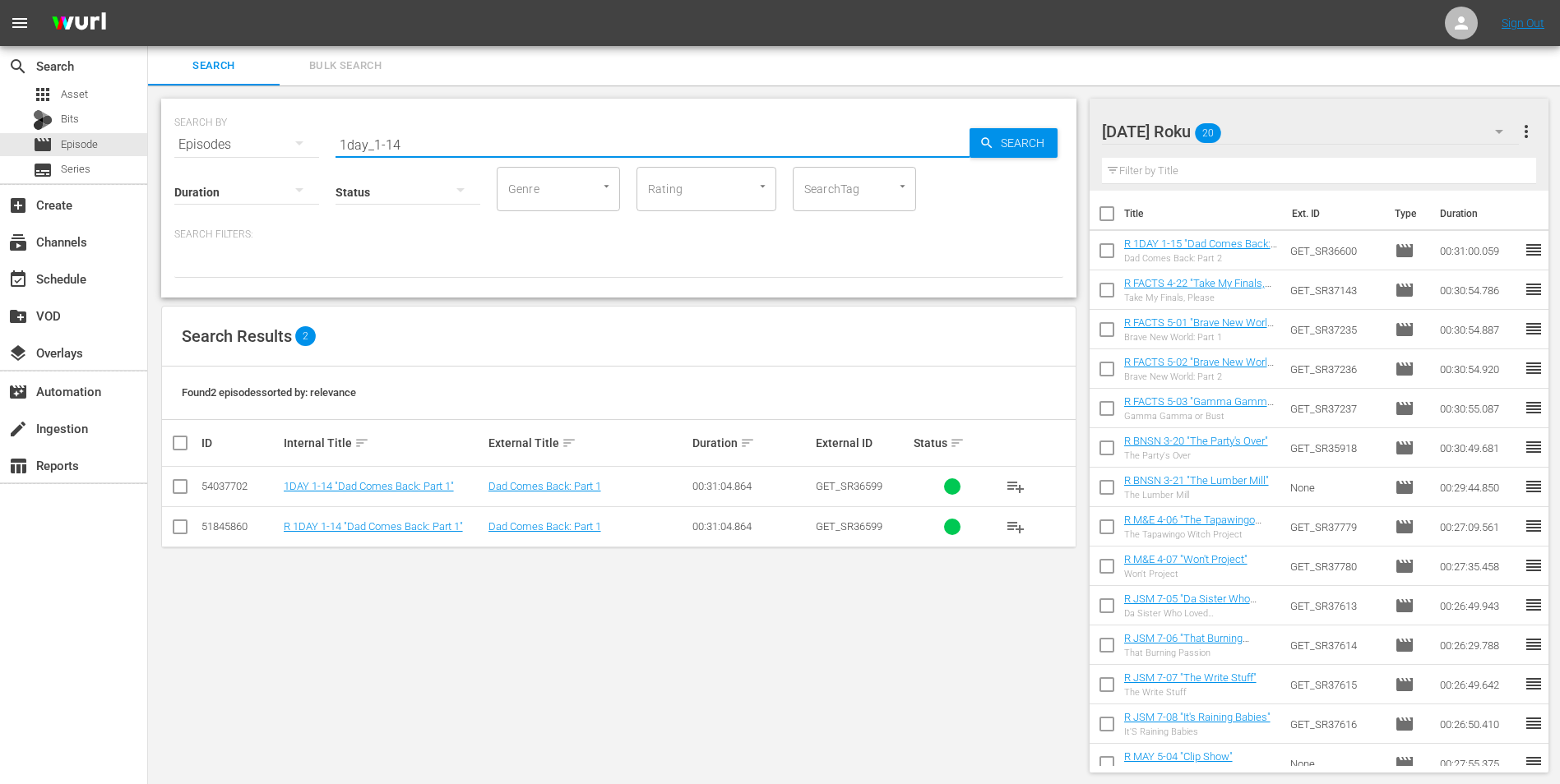
type input "1day_1-14"
click at [177, 526] on input "checkbox" at bounding box center [180, 529] width 20 height 20
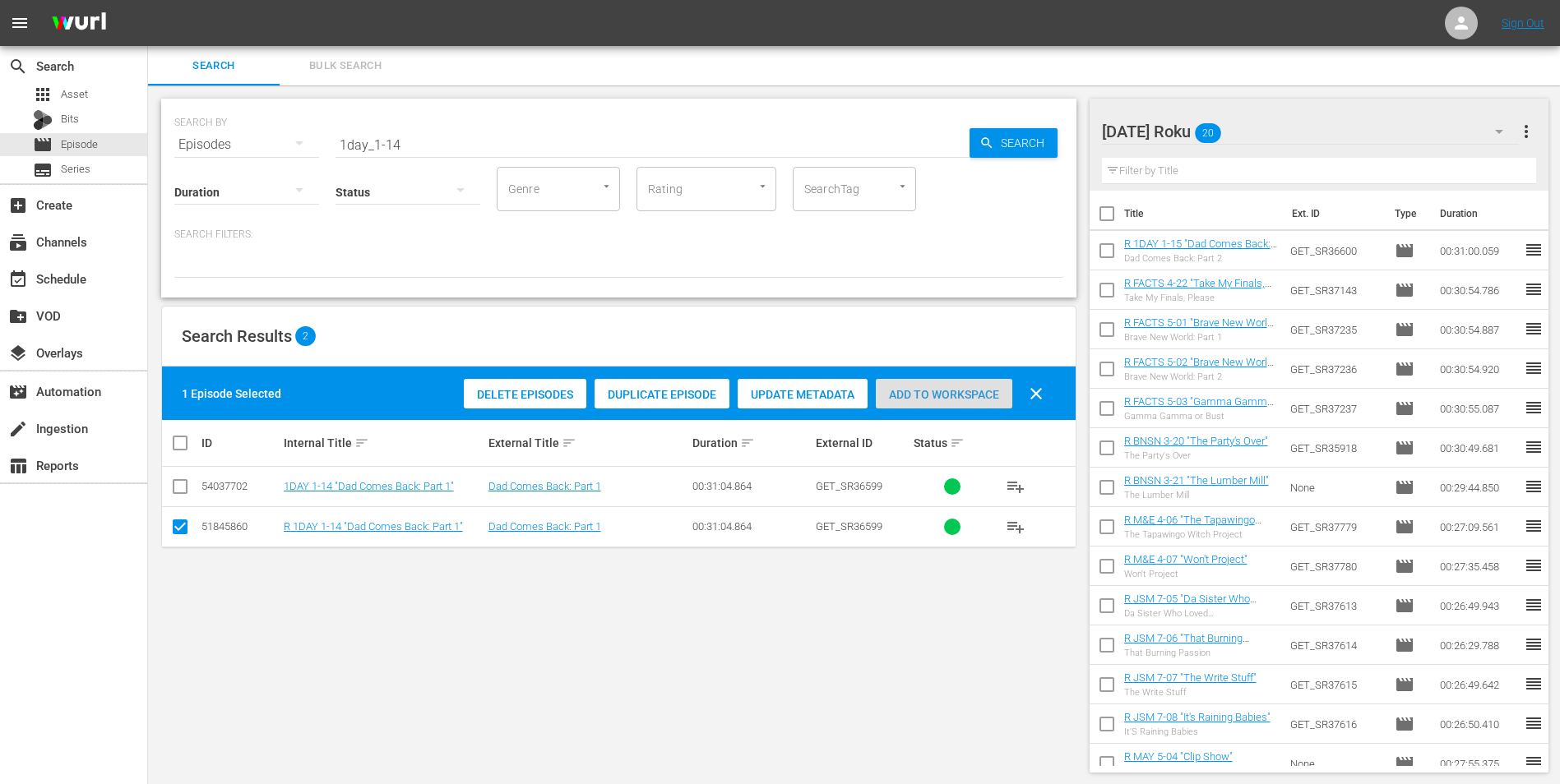
click at [932, 396] on span "Add to Workspace" at bounding box center [943, 395] width 136 height 13
click at [1280, 134] on div "[DATE] Roku 21" at bounding box center [1310, 132] width 418 height 46
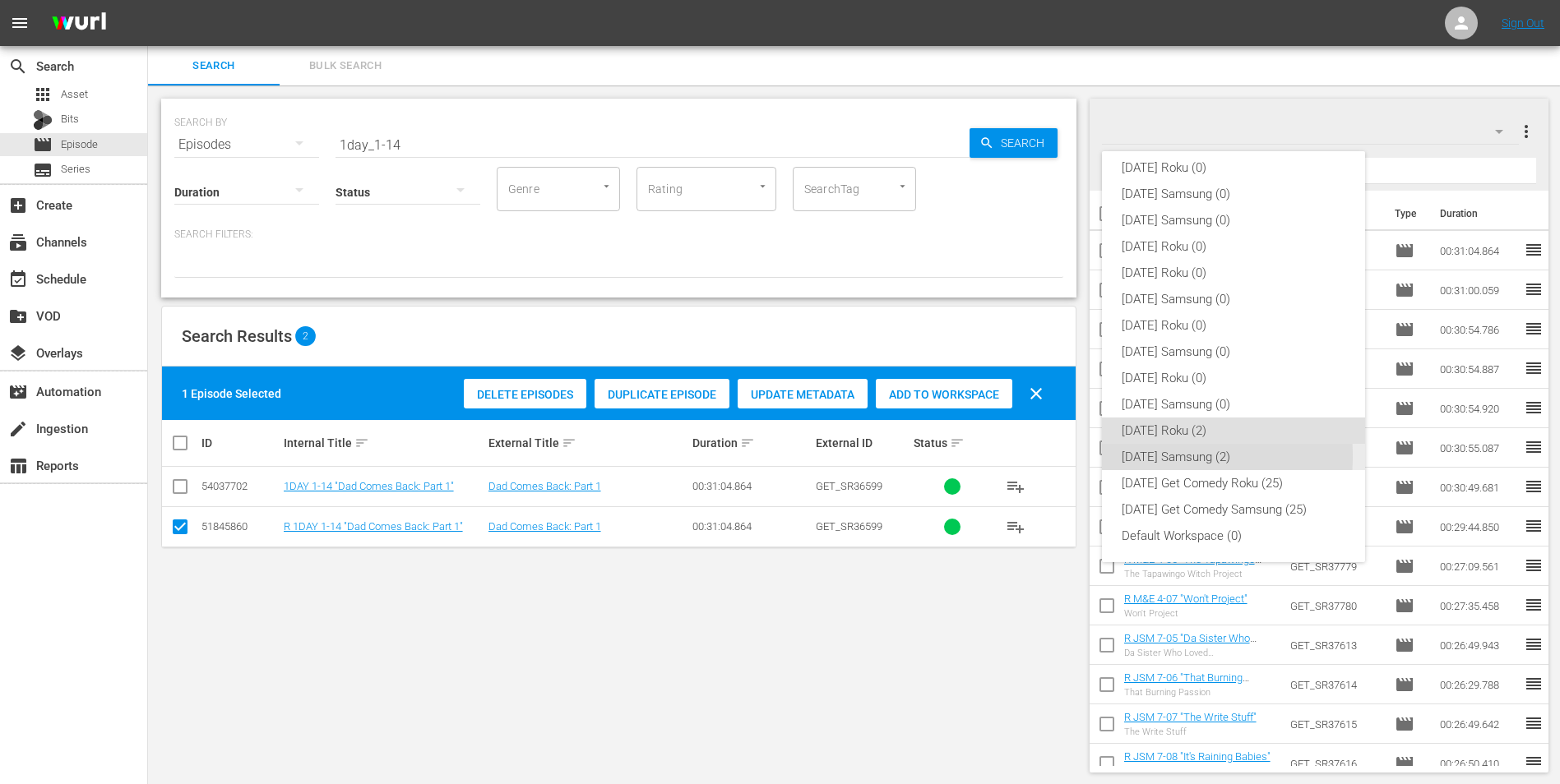
click at [1130, 456] on div "[DATE] Samsung (2)" at bounding box center [1233, 457] width 224 height 27
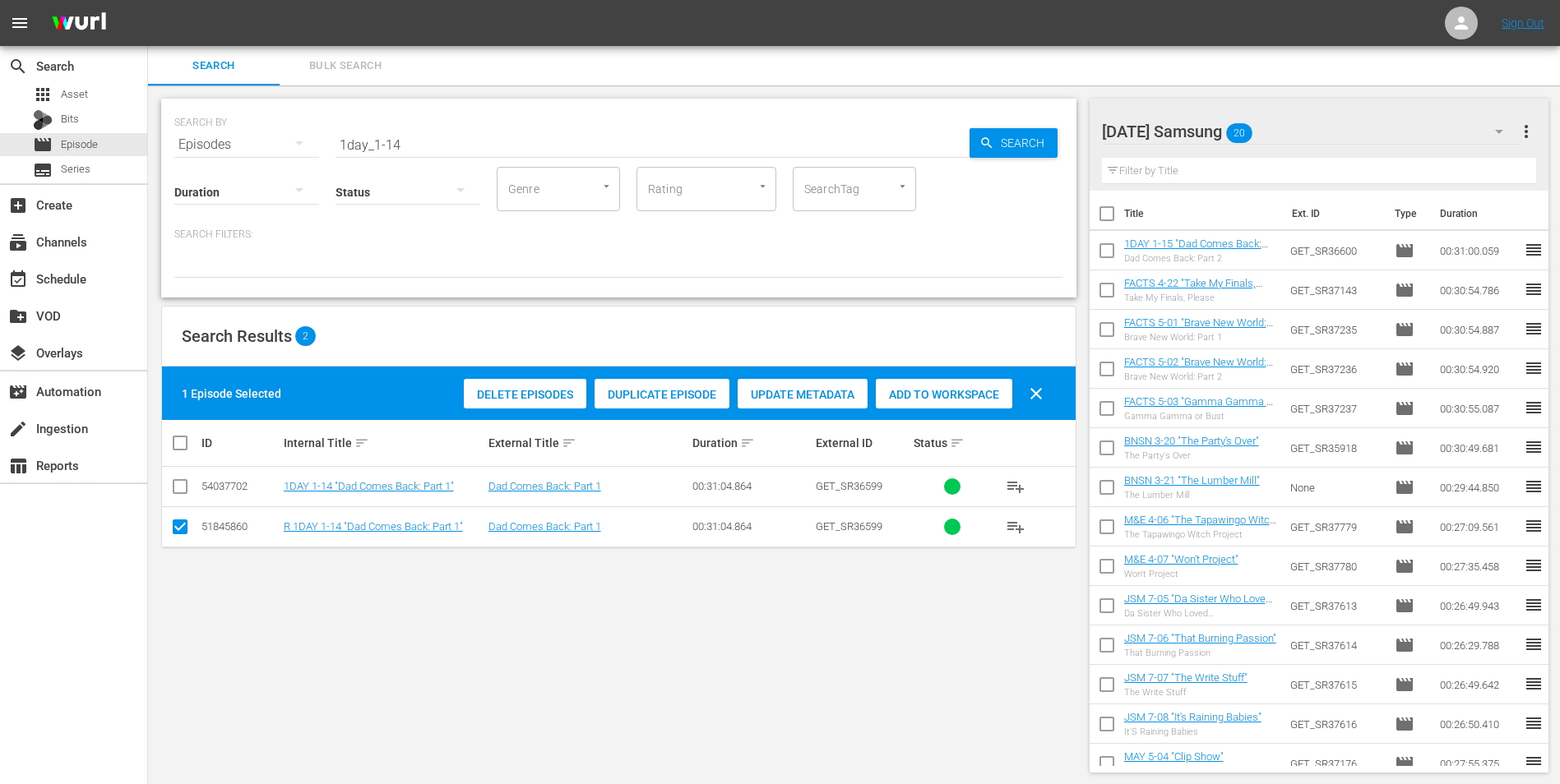
click at [180, 529] on input "checkbox" at bounding box center [180, 529] width 20 height 20
checkbox input "false"
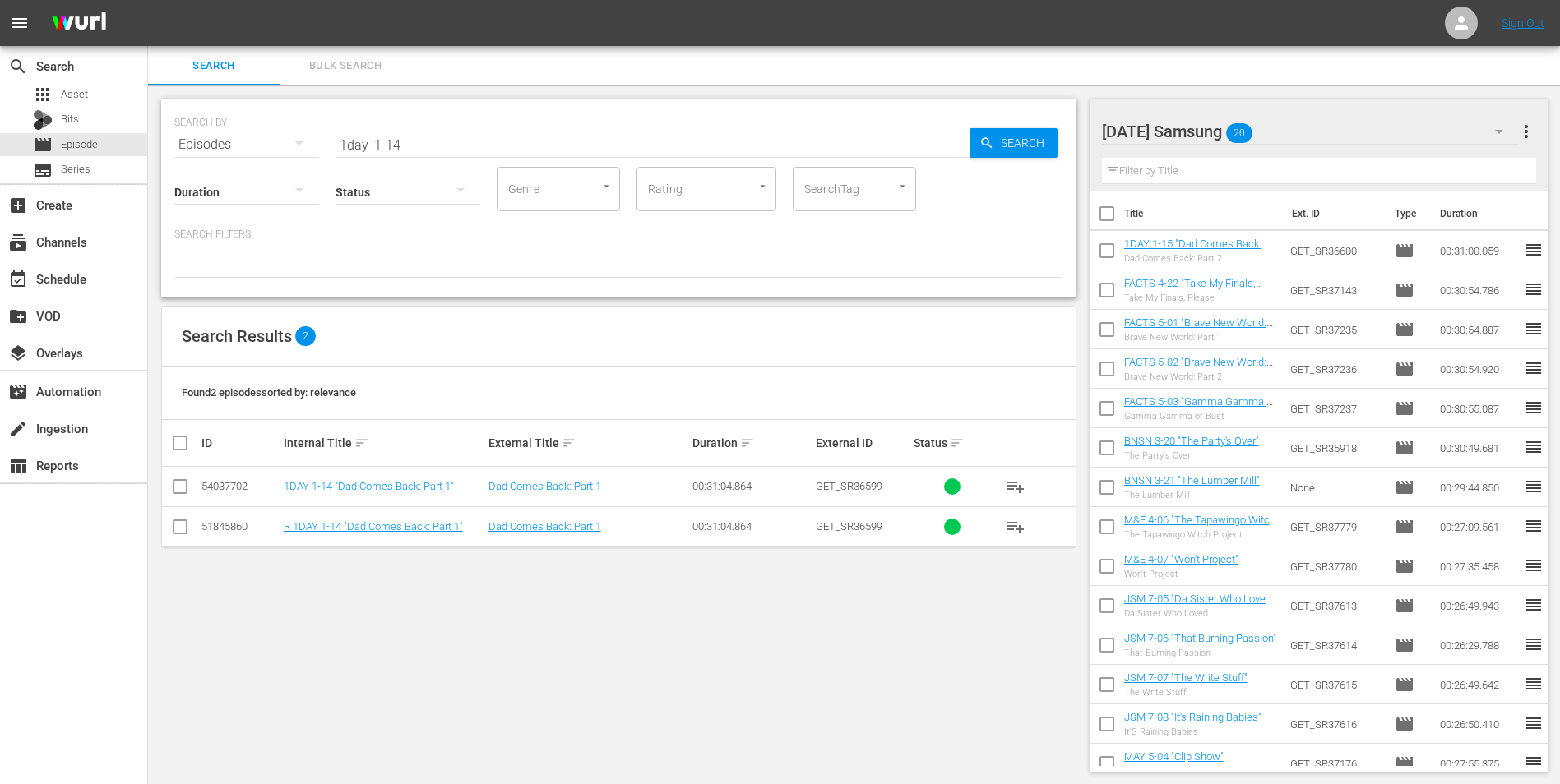
click at [173, 478] on icon at bounding box center [180, 486] width 20 height 20
click at [181, 493] on input "checkbox" at bounding box center [180, 490] width 20 height 20
checkbox input "true"
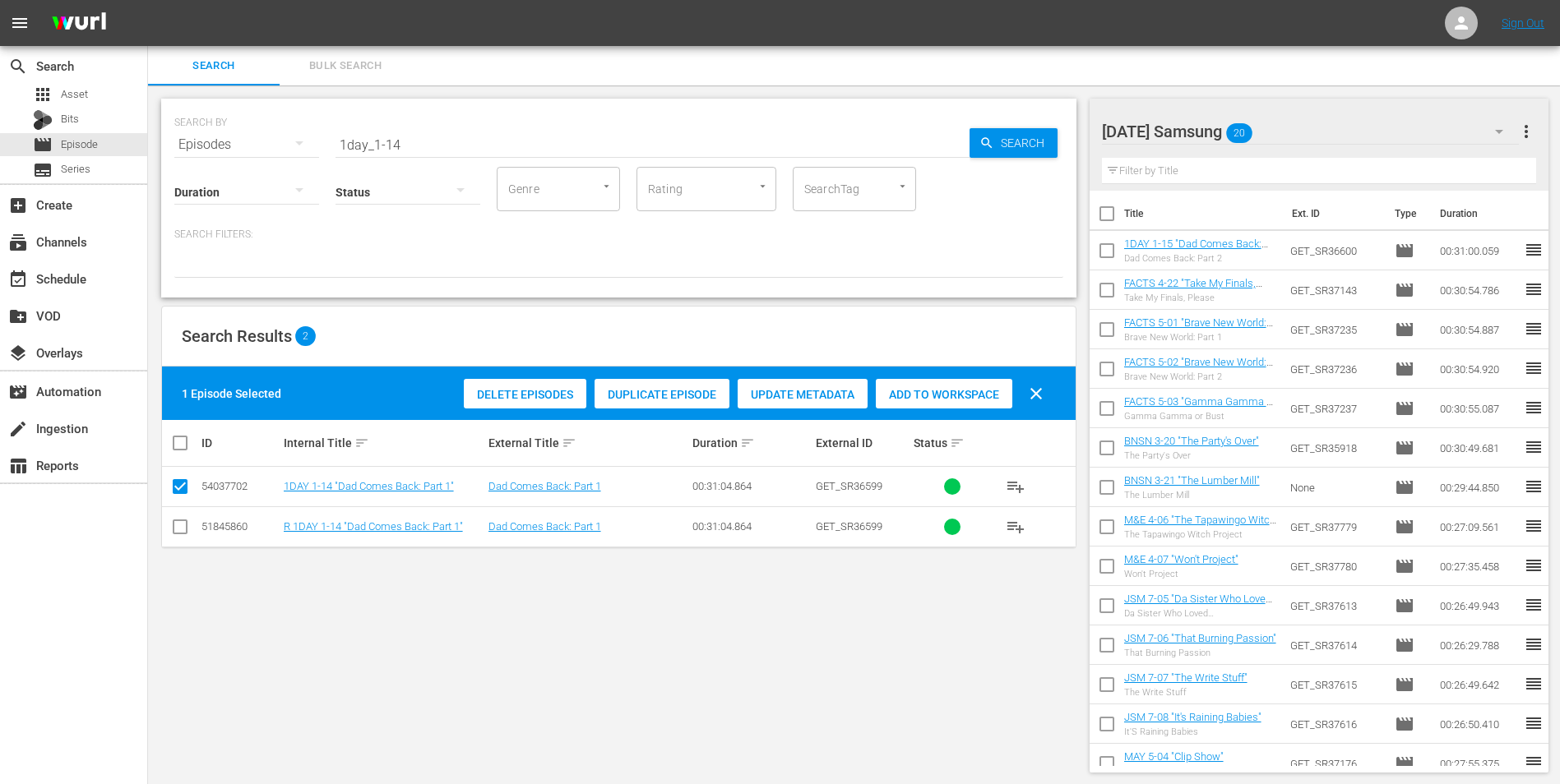
click at [940, 390] on span "Add to Workspace" at bounding box center [943, 395] width 136 height 13
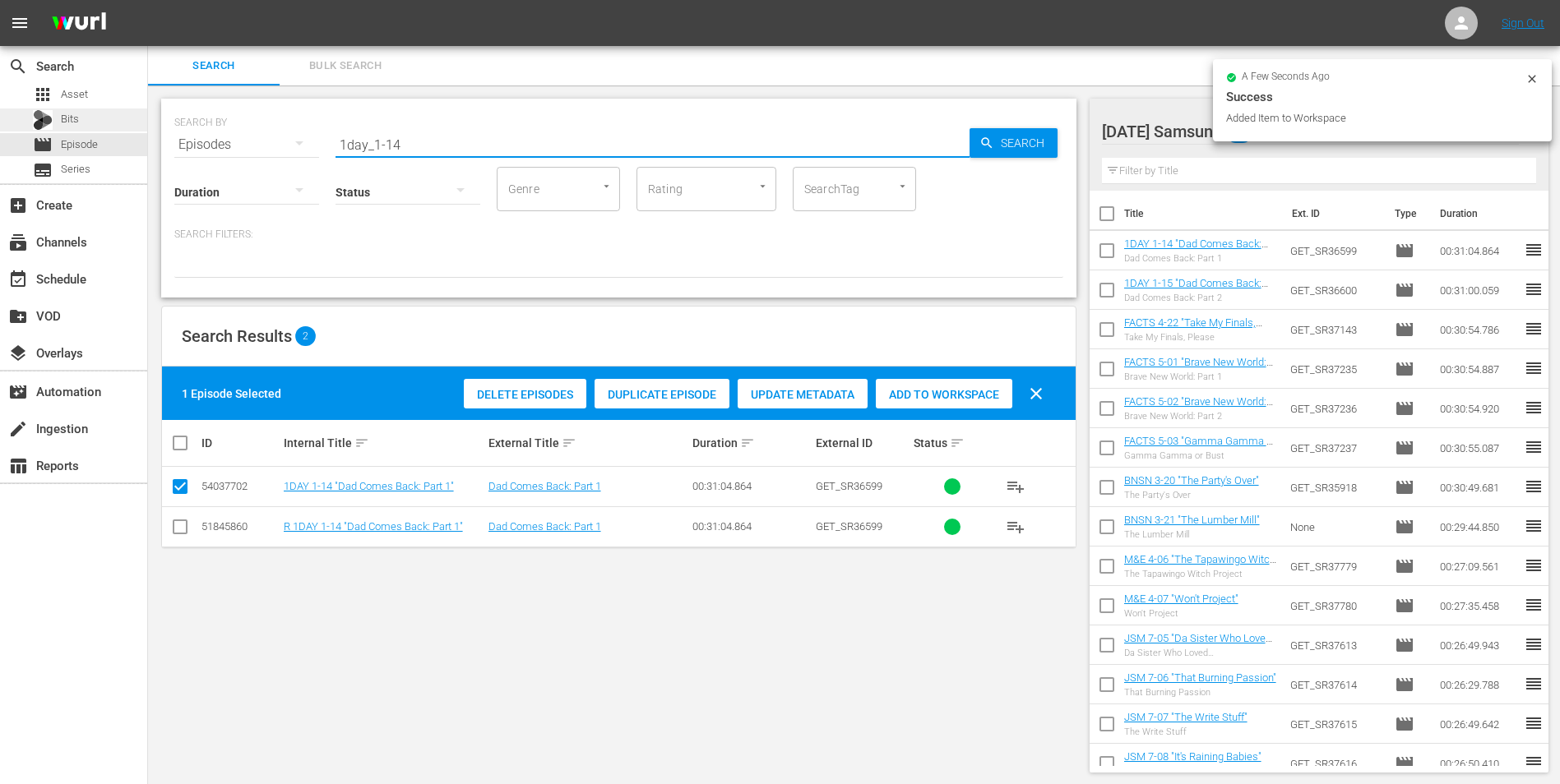
drag, startPoint x: 421, startPoint y: 147, endPoint x: 134, endPoint y: 127, distance: 287.7
click at [148, 0] on div "search Search apps Asset Bits movie Episode subtitles Series add_box Create sub…" at bounding box center [853, 0] width 1411 height 0
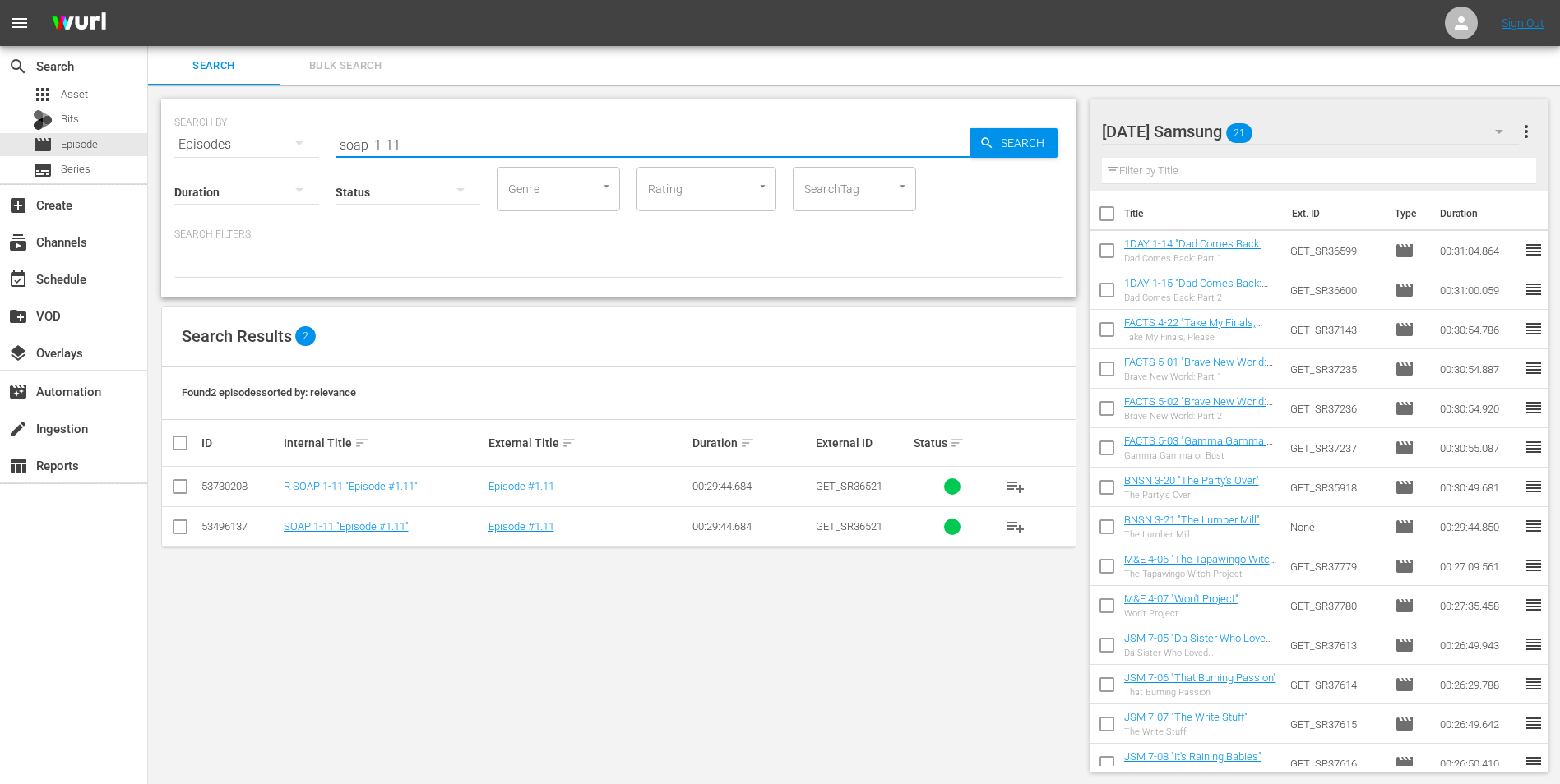
type input "soap_1-11"
click at [185, 532] on input "checkbox" at bounding box center [180, 529] width 20 height 20
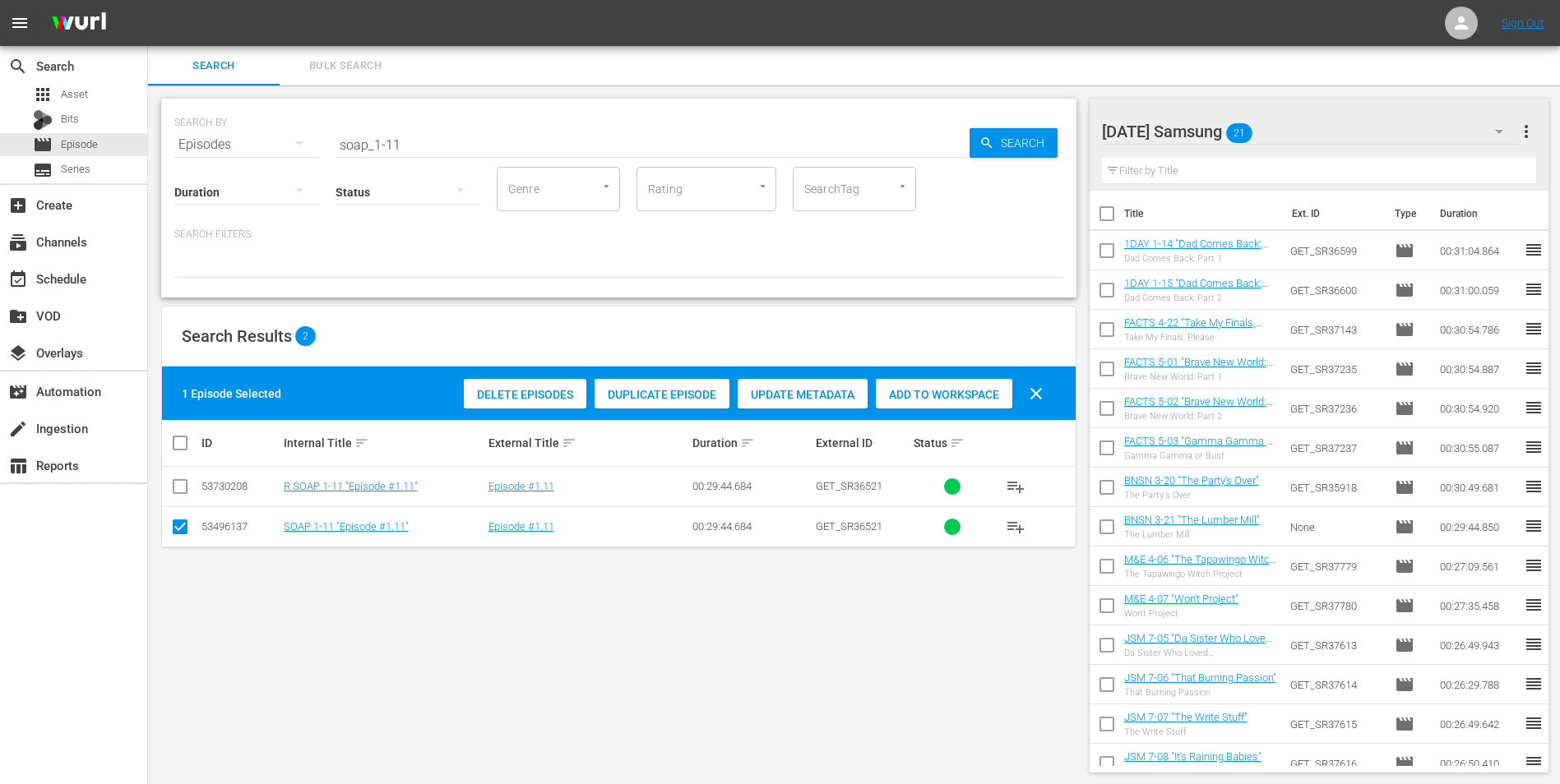
click at [955, 395] on span "Add to Workspace" at bounding box center [943, 395] width 136 height 13
click at [1330, 137] on div "[DATE] Samsung 22" at bounding box center [1310, 132] width 418 height 46
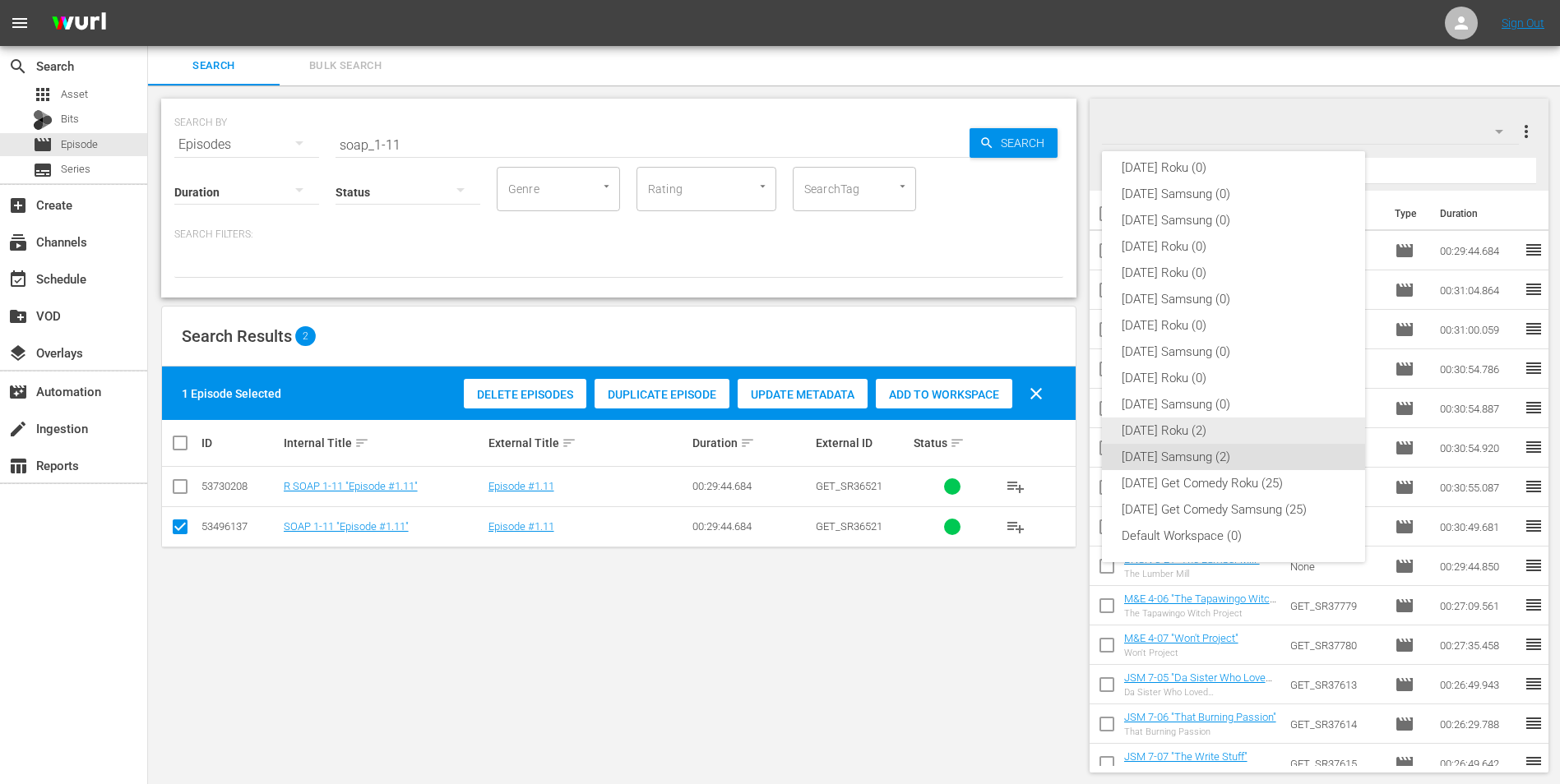
drag, startPoint x: 1198, startPoint y: 433, endPoint x: 1111, endPoint y: 441, distance: 87.4
click at [1195, 434] on div "[DATE] Roku (2)" at bounding box center [1233, 431] width 224 height 27
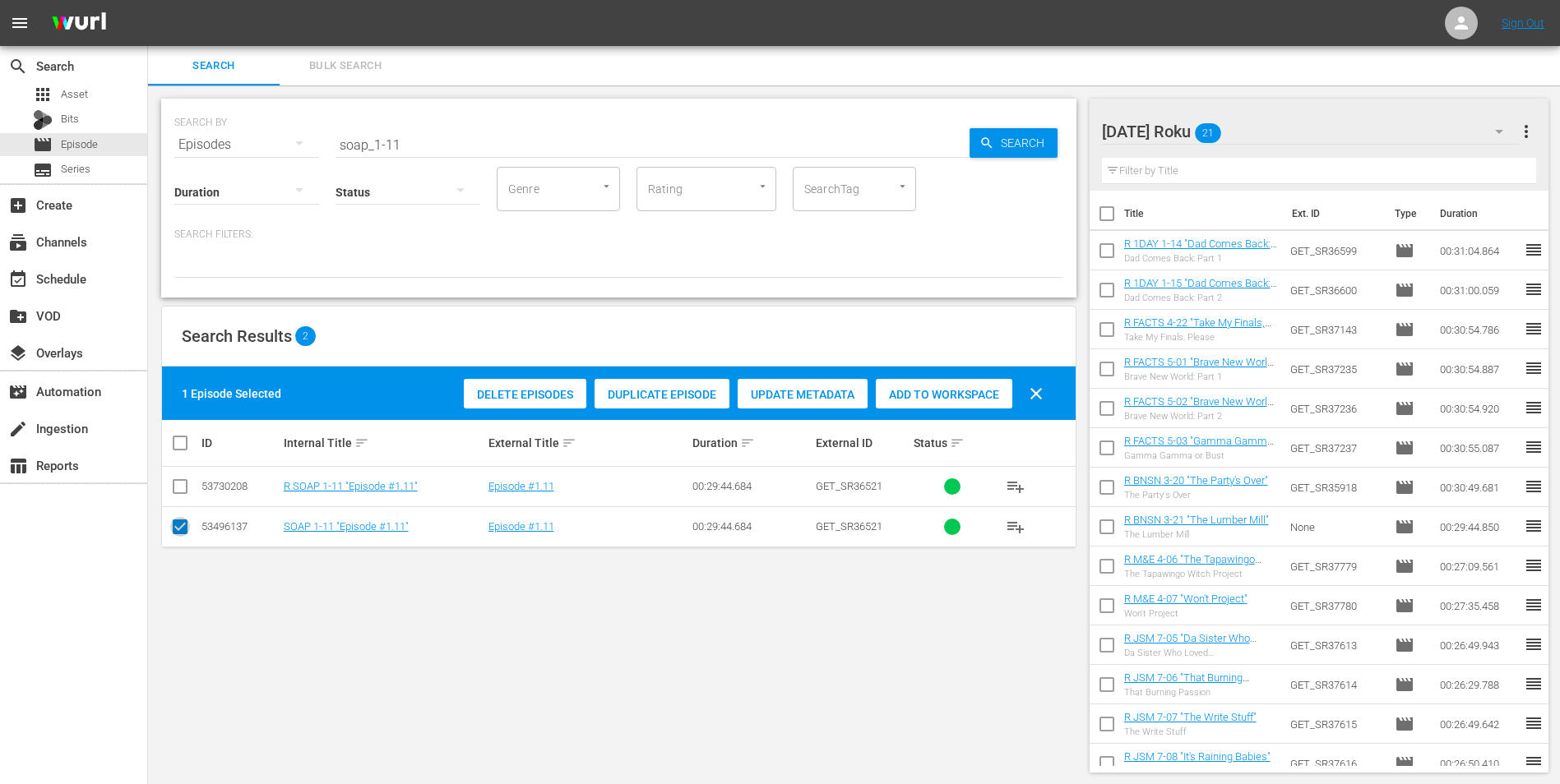
click at [179, 529] on input "checkbox" at bounding box center [180, 529] width 20 height 20
checkbox input "false"
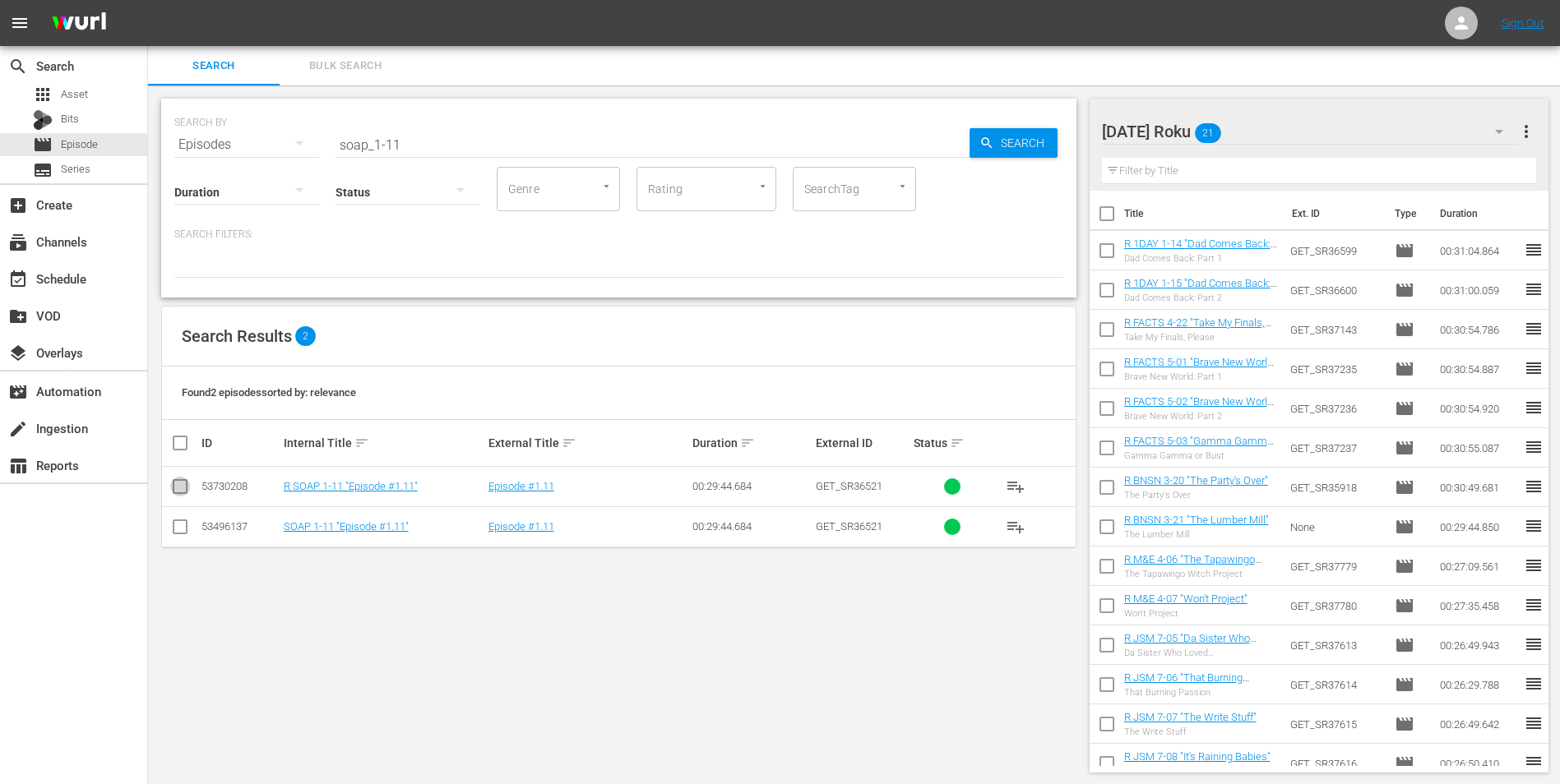
click at [178, 480] on input "checkbox" at bounding box center [180, 490] width 20 height 20
checkbox input "true"
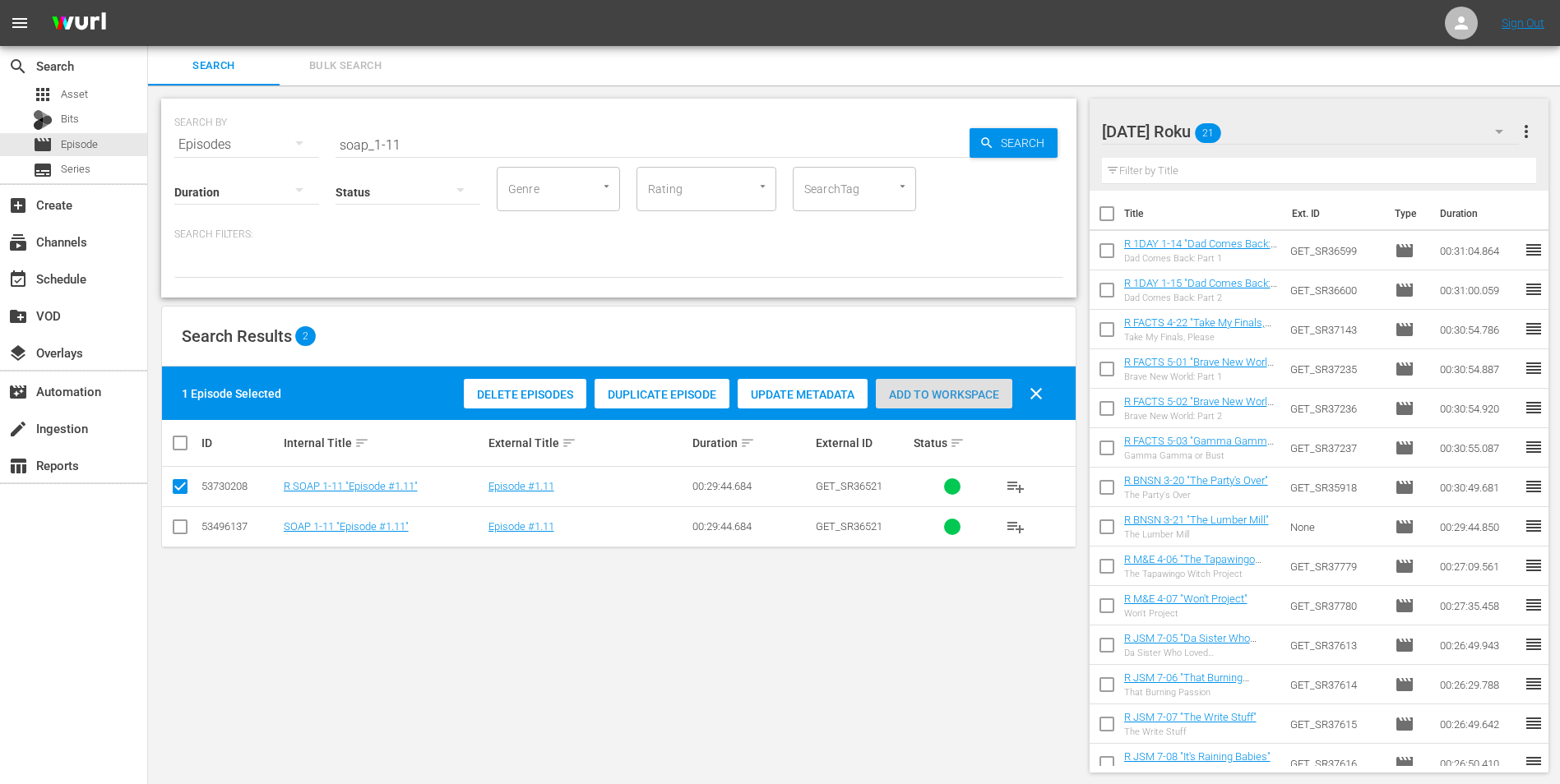
click at [940, 394] on span "Add to Workspace" at bounding box center [943, 395] width 136 height 13
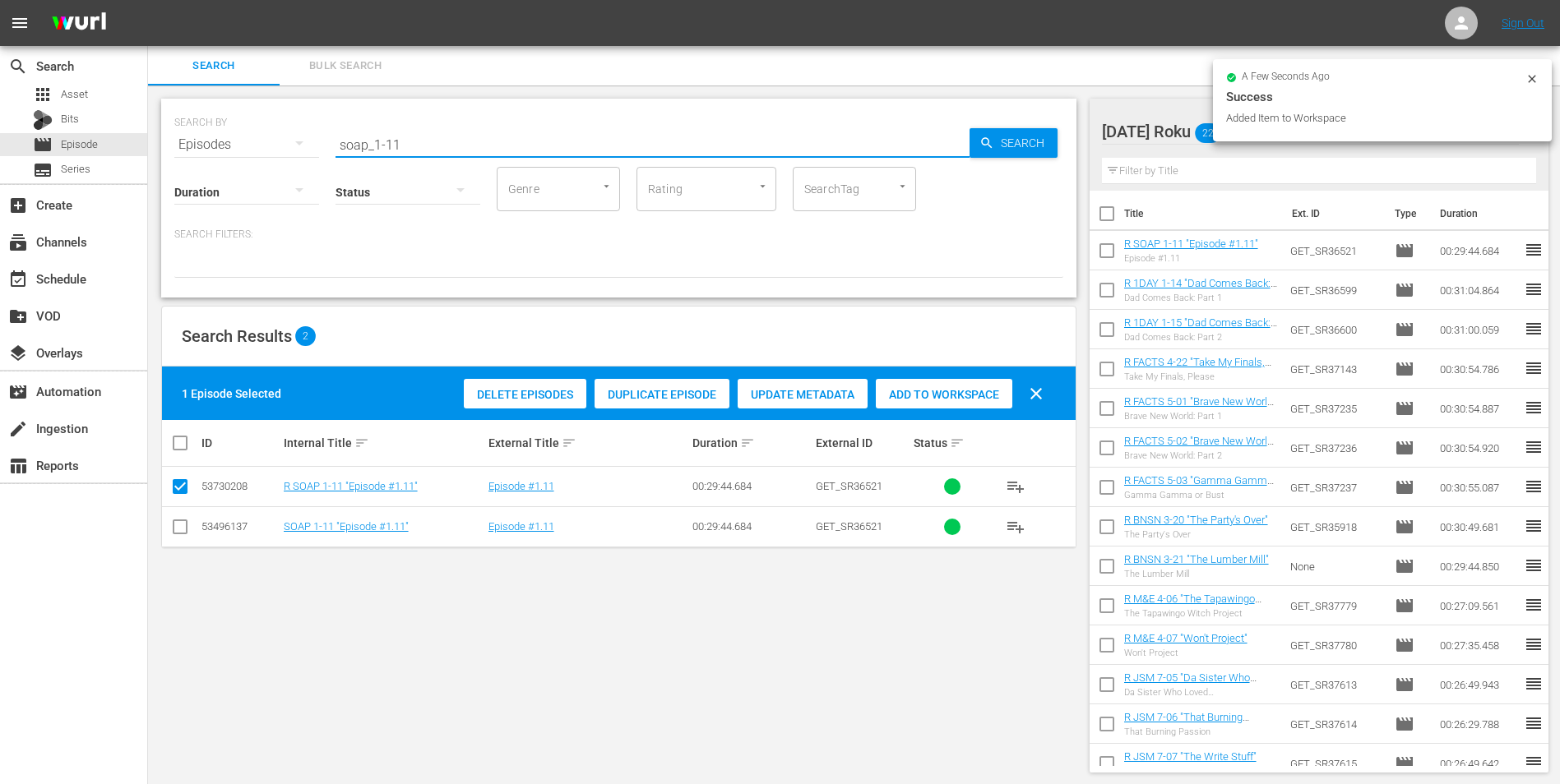
drag, startPoint x: 404, startPoint y: 150, endPoint x: 257, endPoint y: 145, distance: 147.1
click at [257, 145] on div "SEARCH BY Search By Episodes Search ID, Title, Description, Keywords, or Catego…" at bounding box center [619, 134] width 888 height 59
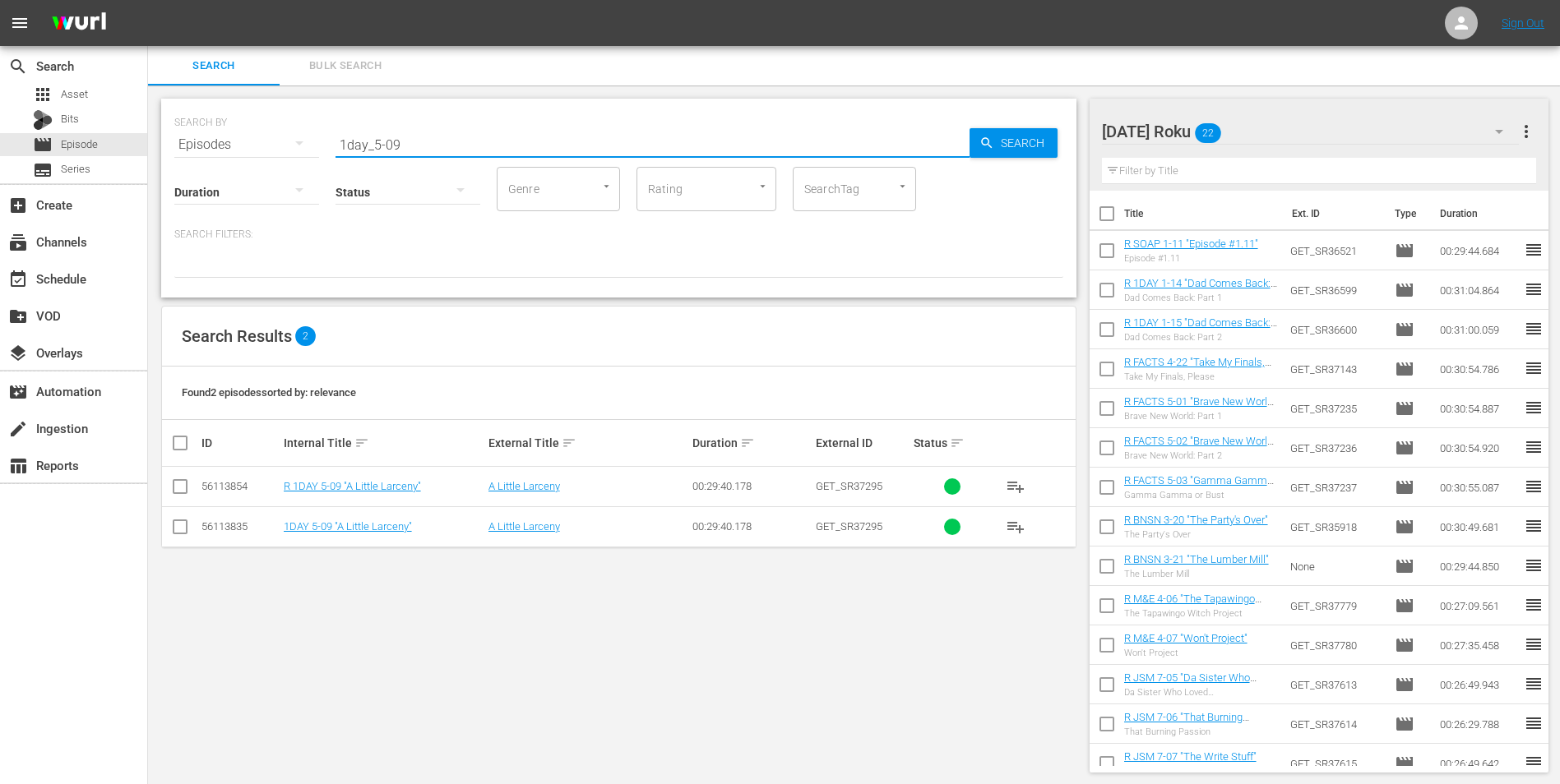
type input "1day_5-09"
click at [181, 483] on input "checkbox" at bounding box center [180, 490] width 20 height 20
checkbox input "true"
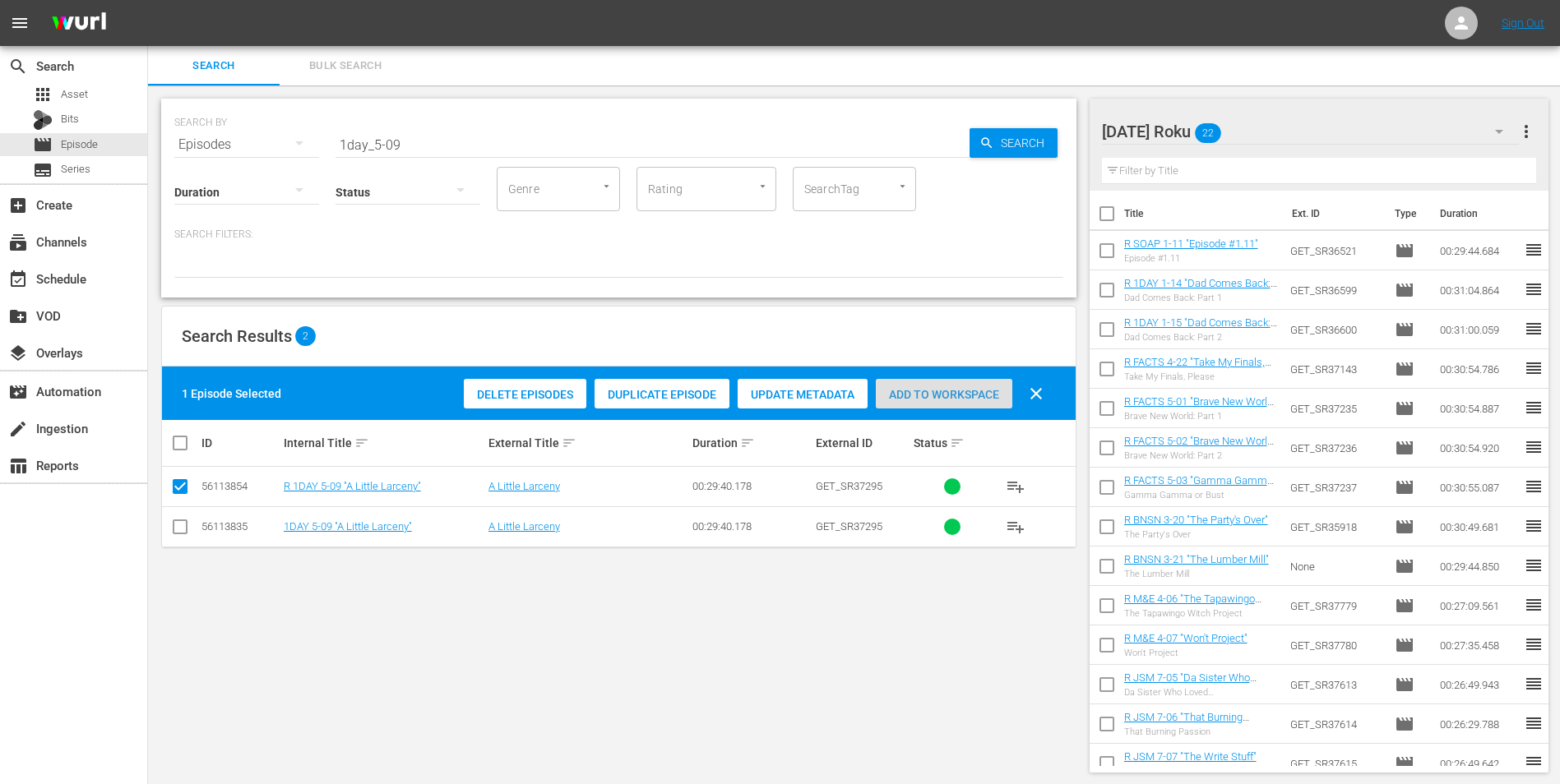
click at [941, 389] on span "Add to Workspace" at bounding box center [943, 395] width 136 height 13
click at [1295, 118] on div "[DATE] Roku 23" at bounding box center [1310, 132] width 418 height 46
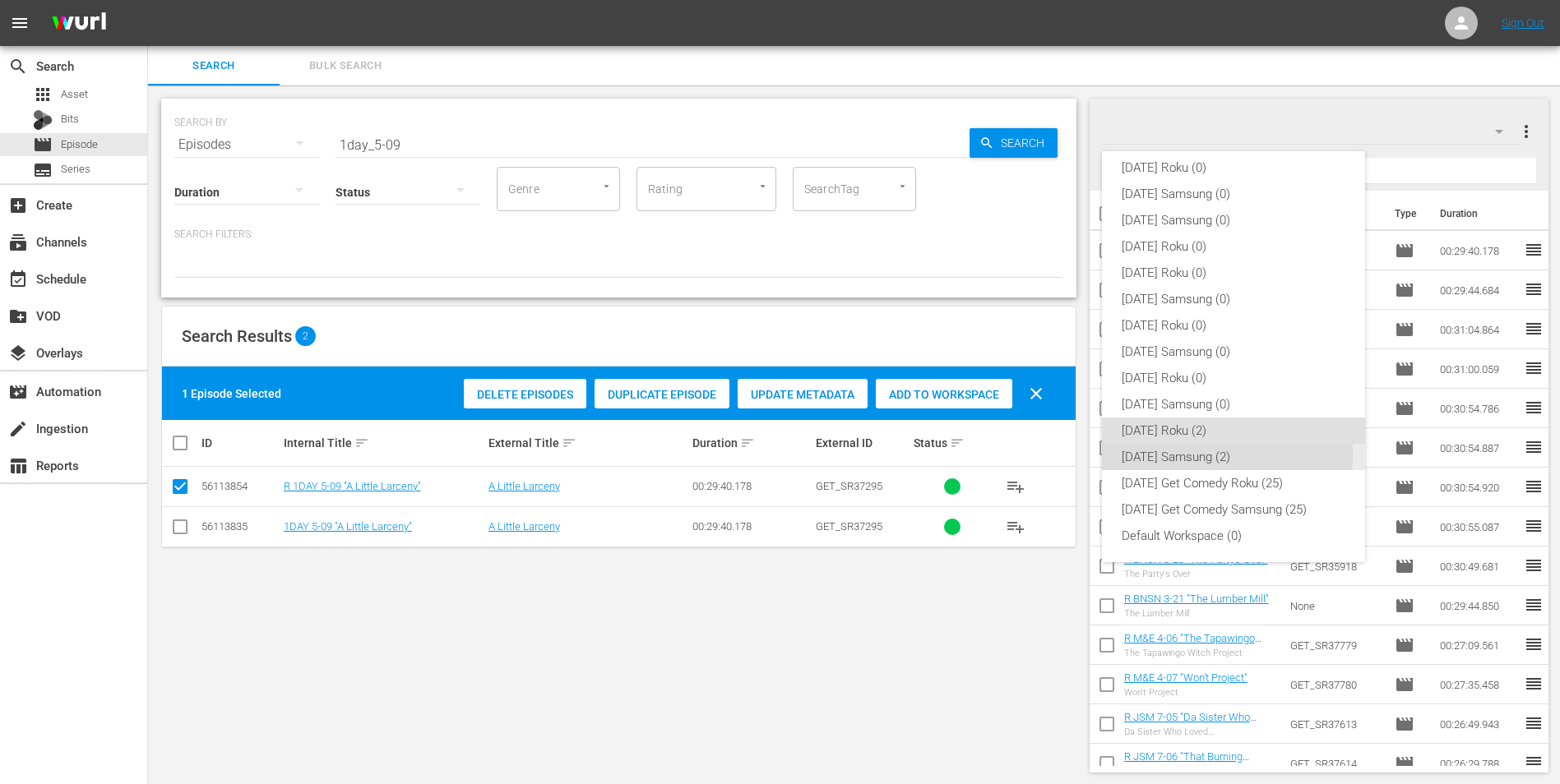
click at [1184, 455] on div "[DATE] Samsung (2)" at bounding box center [1233, 457] width 224 height 27
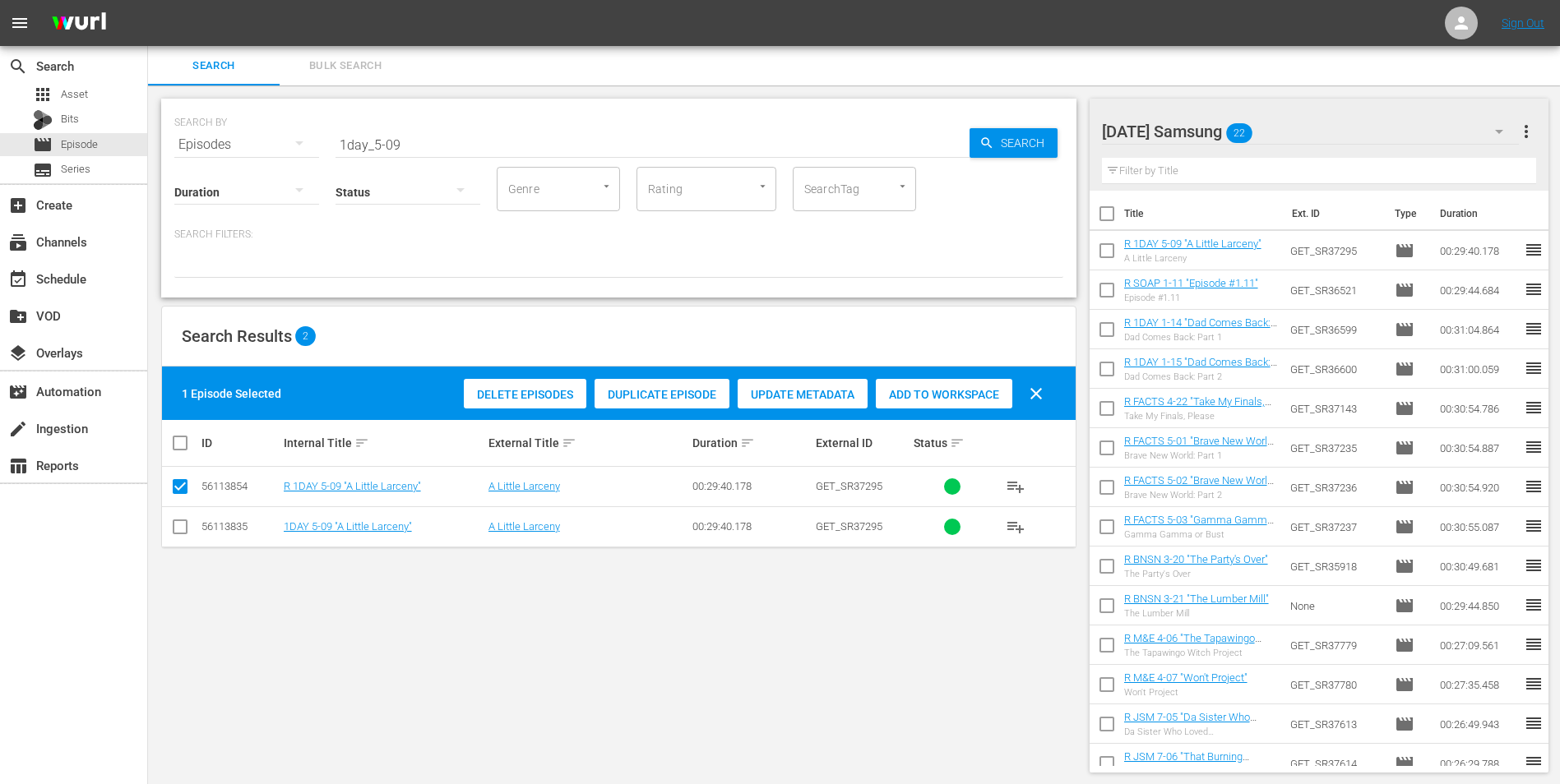
click at [182, 526] on input "checkbox" at bounding box center [180, 529] width 20 height 20
checkbox input "true"
click at [179, 489] on input "checkbox" at bounding box center [180, 490] width 20 height 20
checkbox input "false"
click at [975, 401] on span "Add to Workspace" at bounding box center [943, 395] width 136 height 13
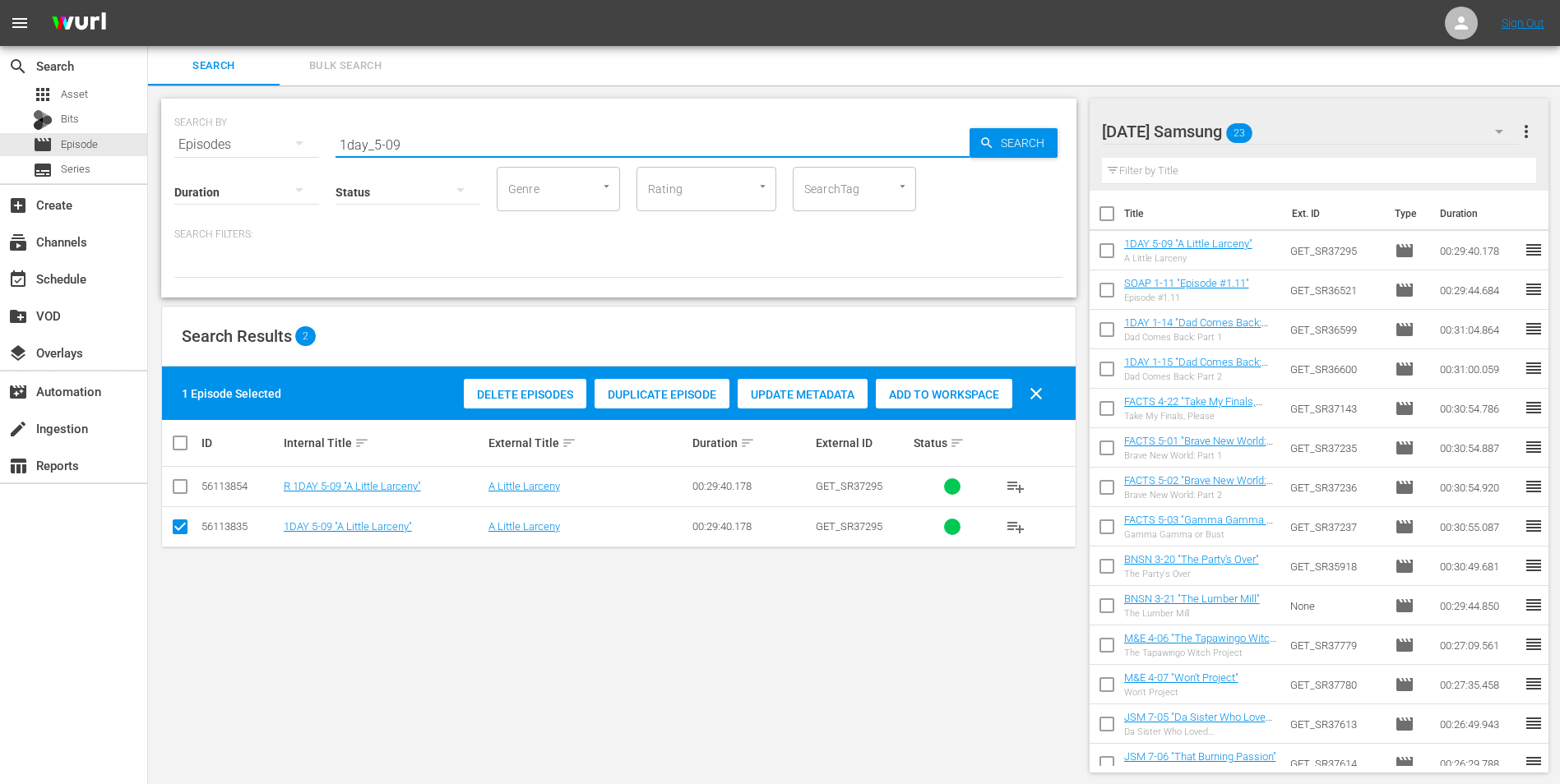
drag, startPoint x: 420, startPoint y: 143, endPoint x: 219, endPoint y: 120, distance: 202.3
click at [223, 120] on div "SEARCH BY Search By Episodes Search ID, Title, Description, Keywords, or Catego…" at bounding box center [619, 134] width 888 height 59
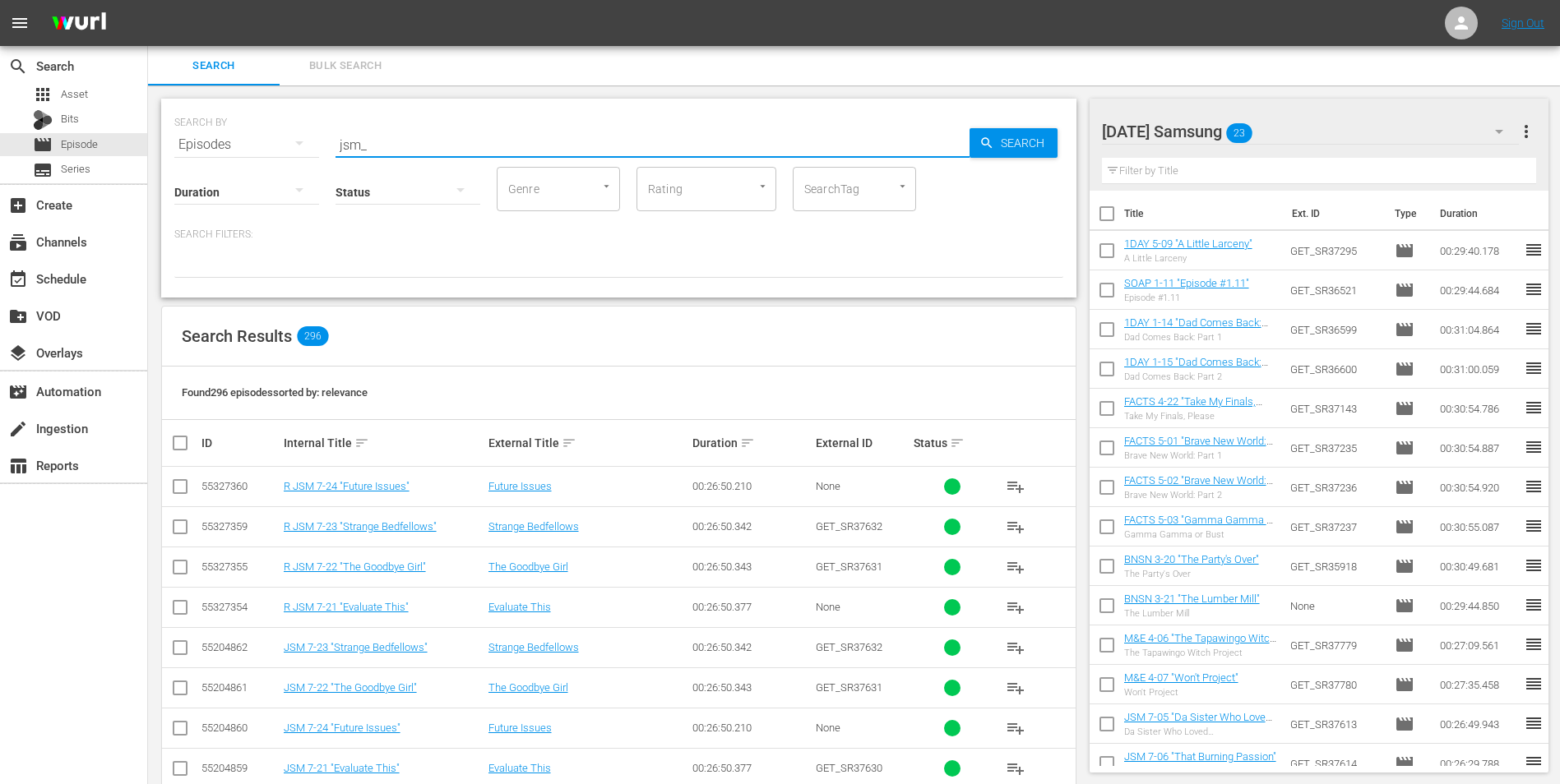
type input "jsm_"
click at [1104, 246] on input "checkbox" at bounding box center [1106, 254] width 34 height 34
checkbox input "true"
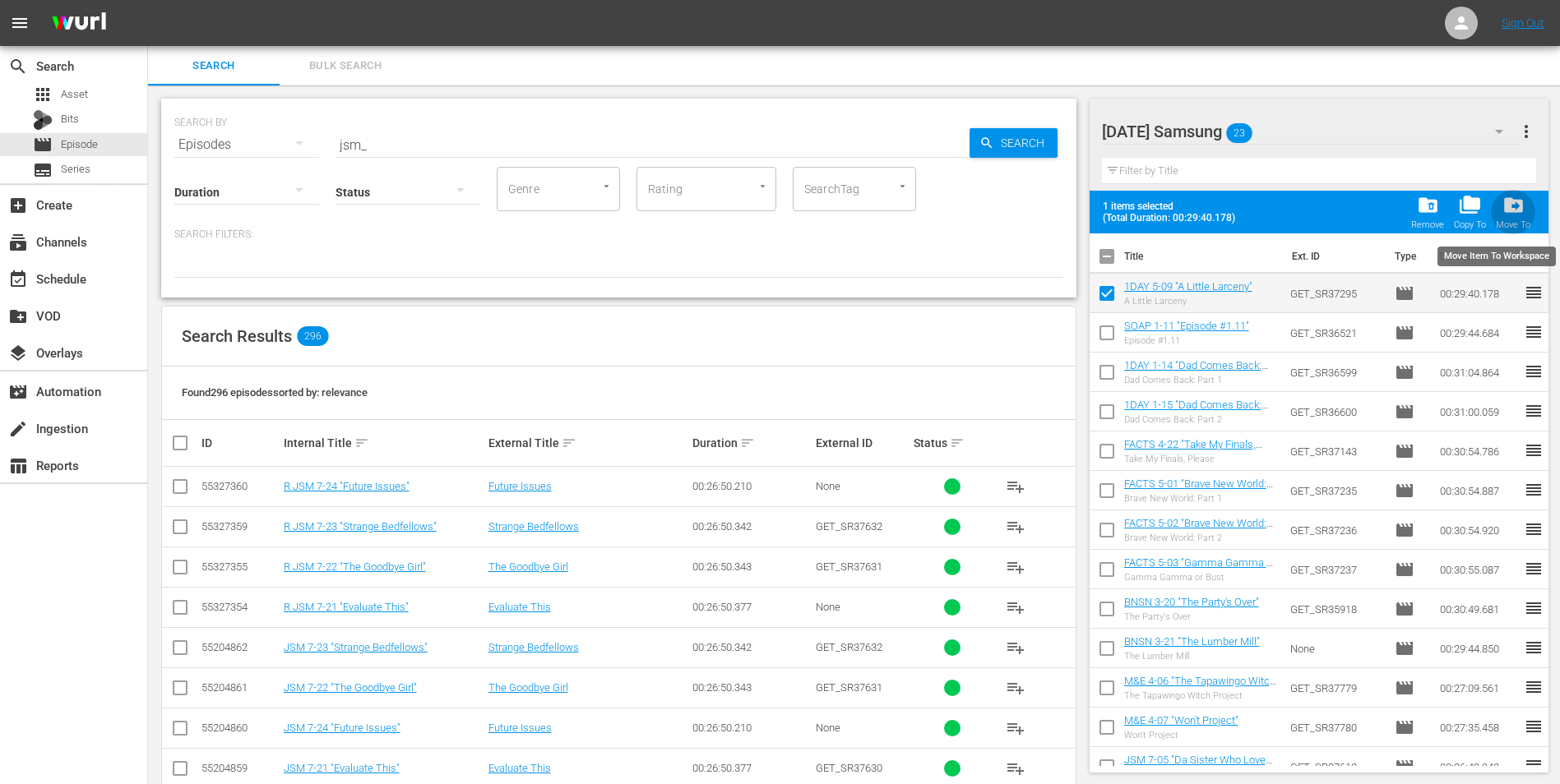
click at [1516, 210] on span "drive_file_move" at bounding box center [1513, 205] width 22 height 22
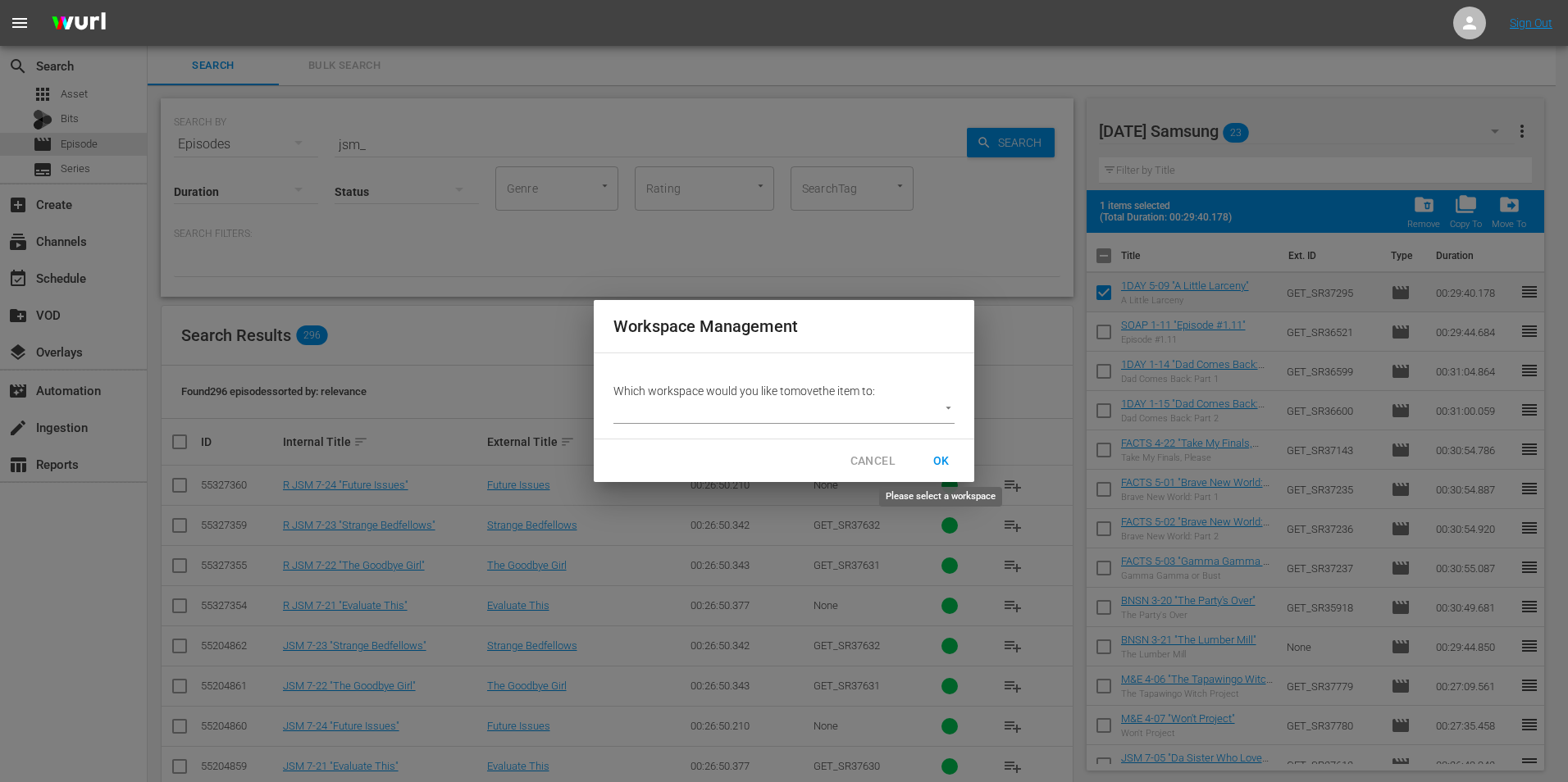
click at [949, 457] on span "OK" at bounding box center [942, 461] width 53 height 30
click at [939, 407] on body "menu Sign Out search Search apps Asset Bits movie Episode subtitles Series add_…" at bounding box center [784, 391] width 1568 height 782
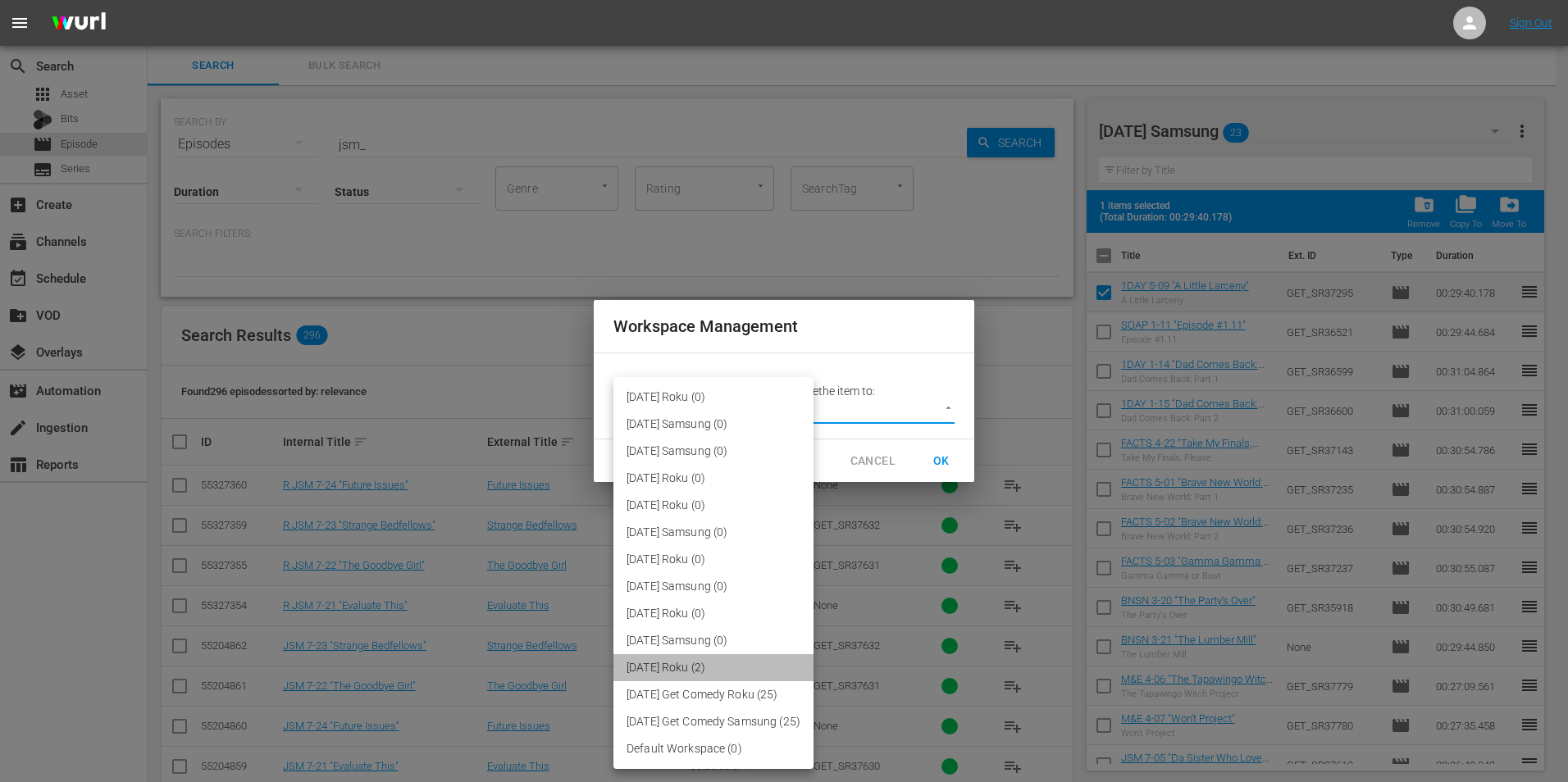
click at [715, 673] on li "[DATE] Roku (2)" at bounding box center [713, 668] width 200 height 27
type input "3043"
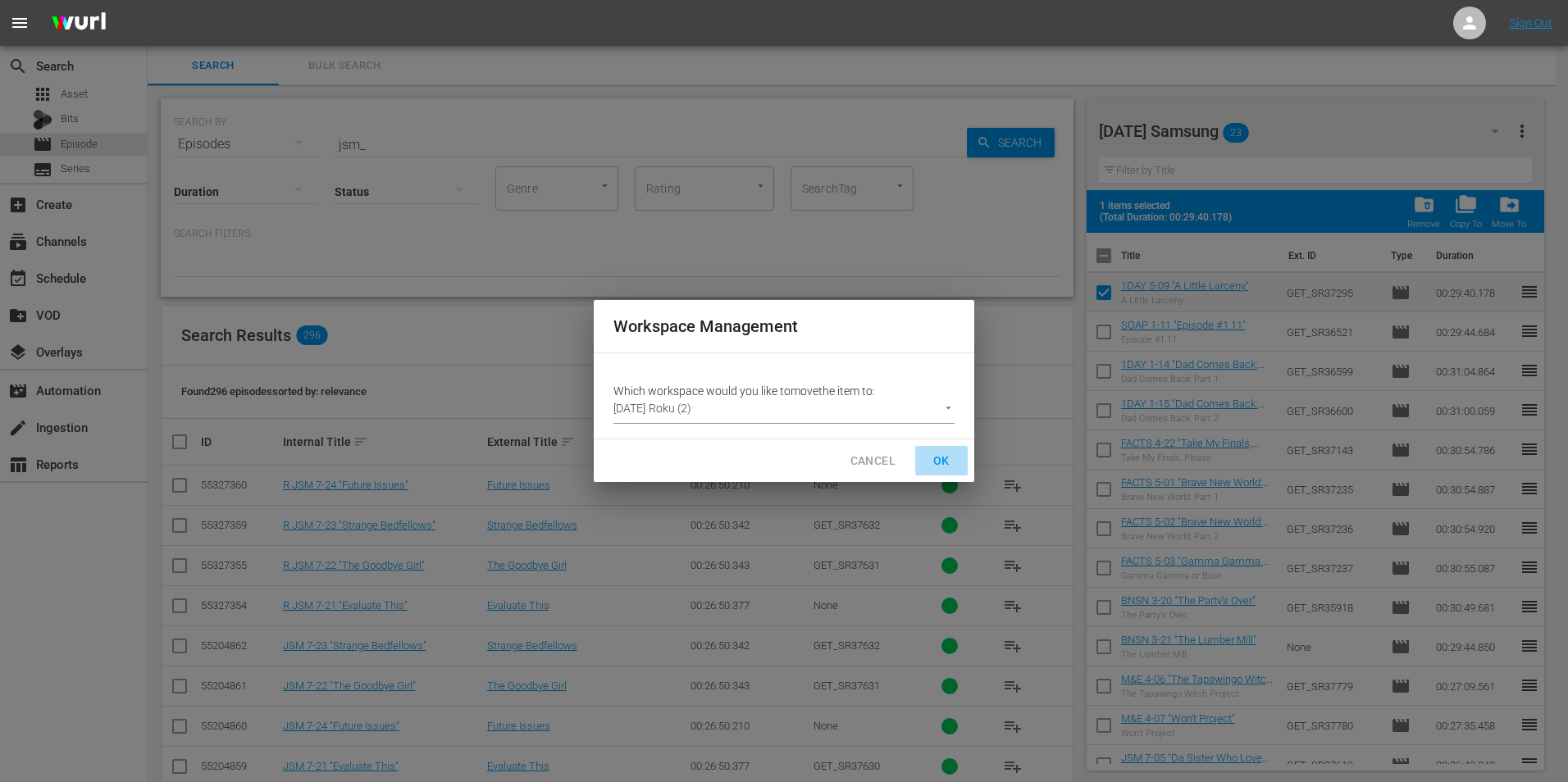
click at [951, 456] on span "OK" at bounding box center [942, 461] width 26 height 21
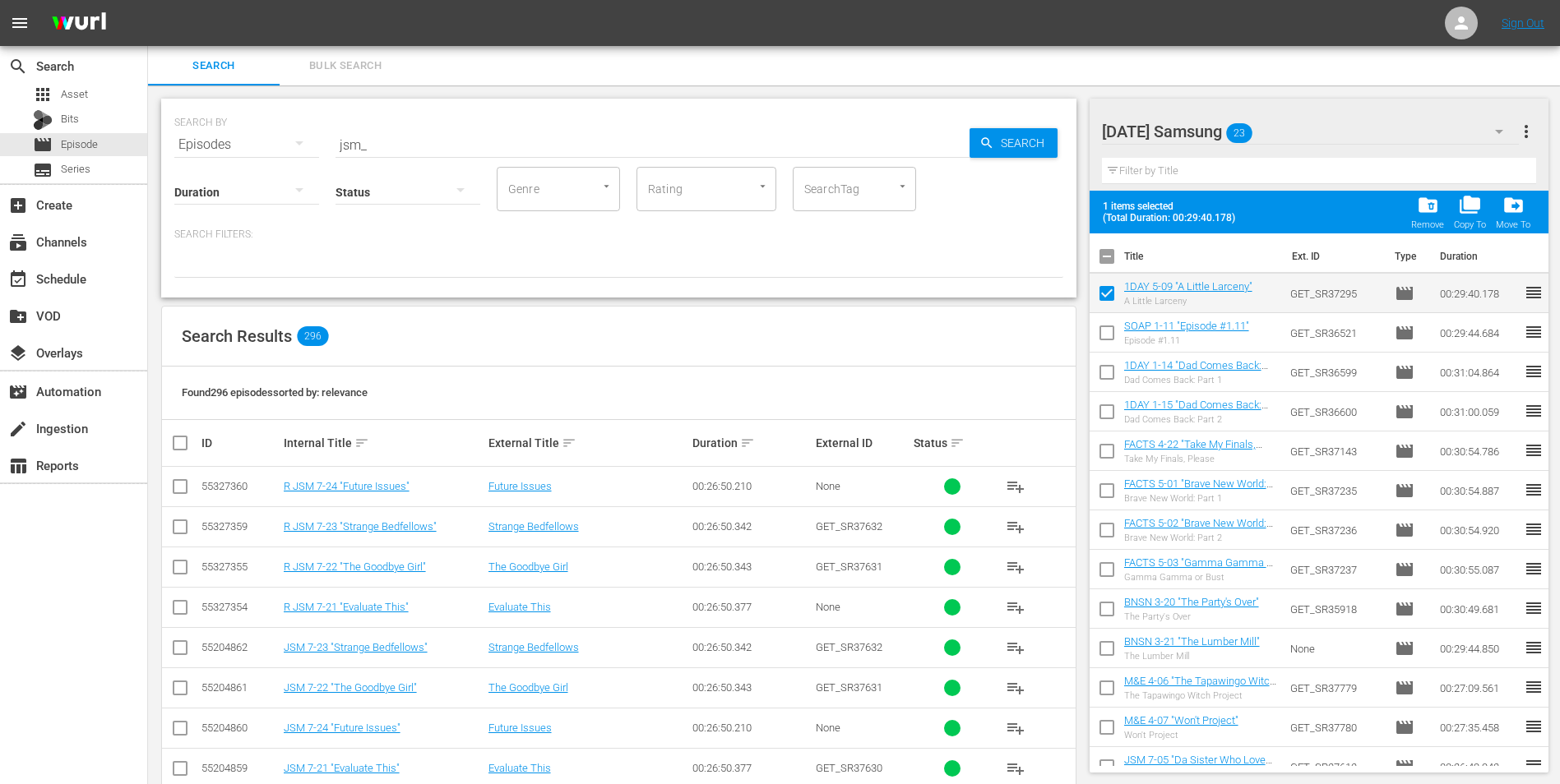
checkbox input "false"
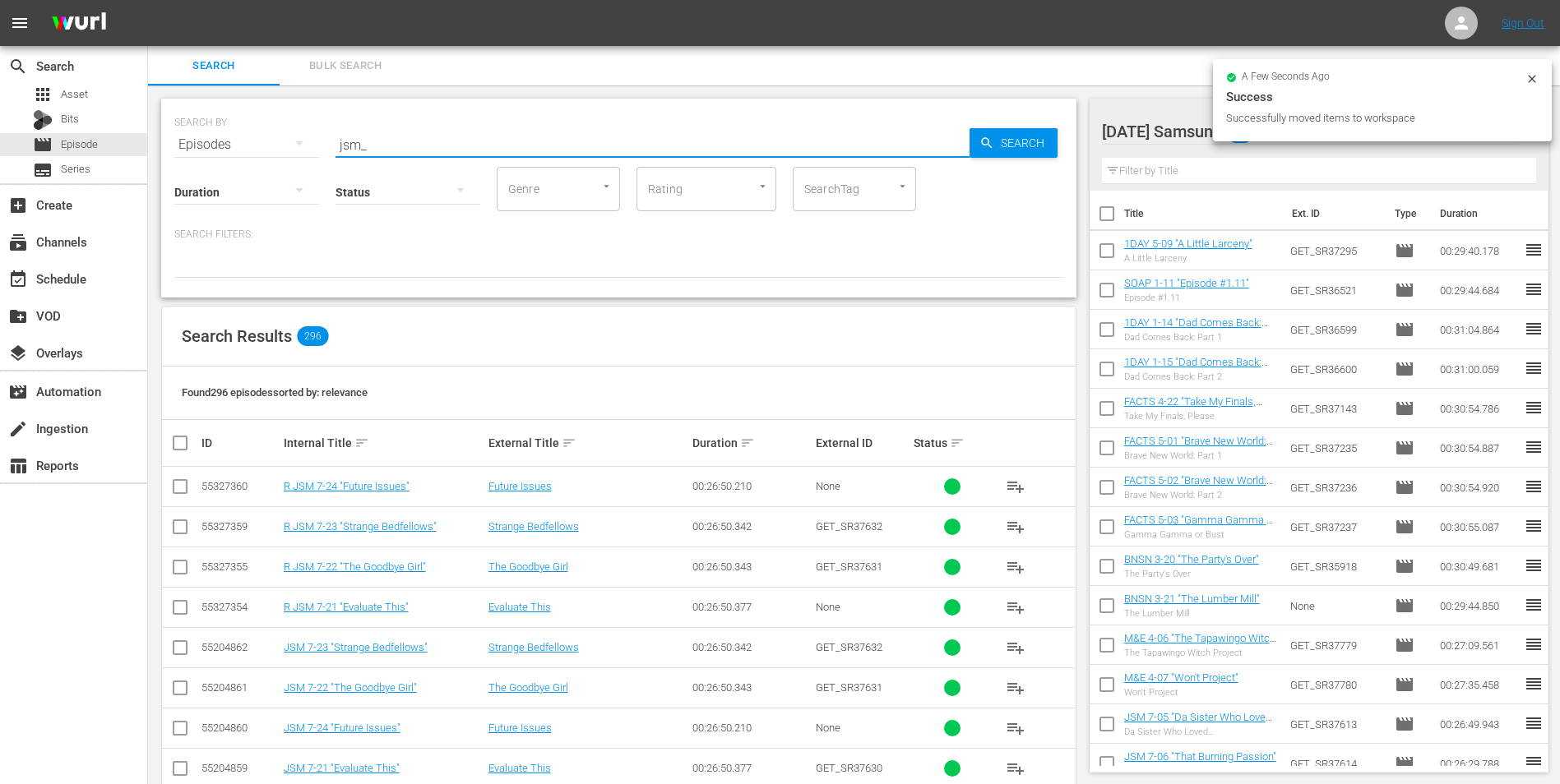
click at [382, 150] on input "jsm_" at bounding box center [652, 145] width 634 height 40
drag, startPoint x: 400, startPoint y: 144, endPoint x: 275, endPoint y: 127, distance: 126.2
click at [275, 127] on div "SEARCH BY Search By Episodes Search ID, Title, Description, Keywords, or Catego…" at bounding box center [619, 134] width 888 height 59
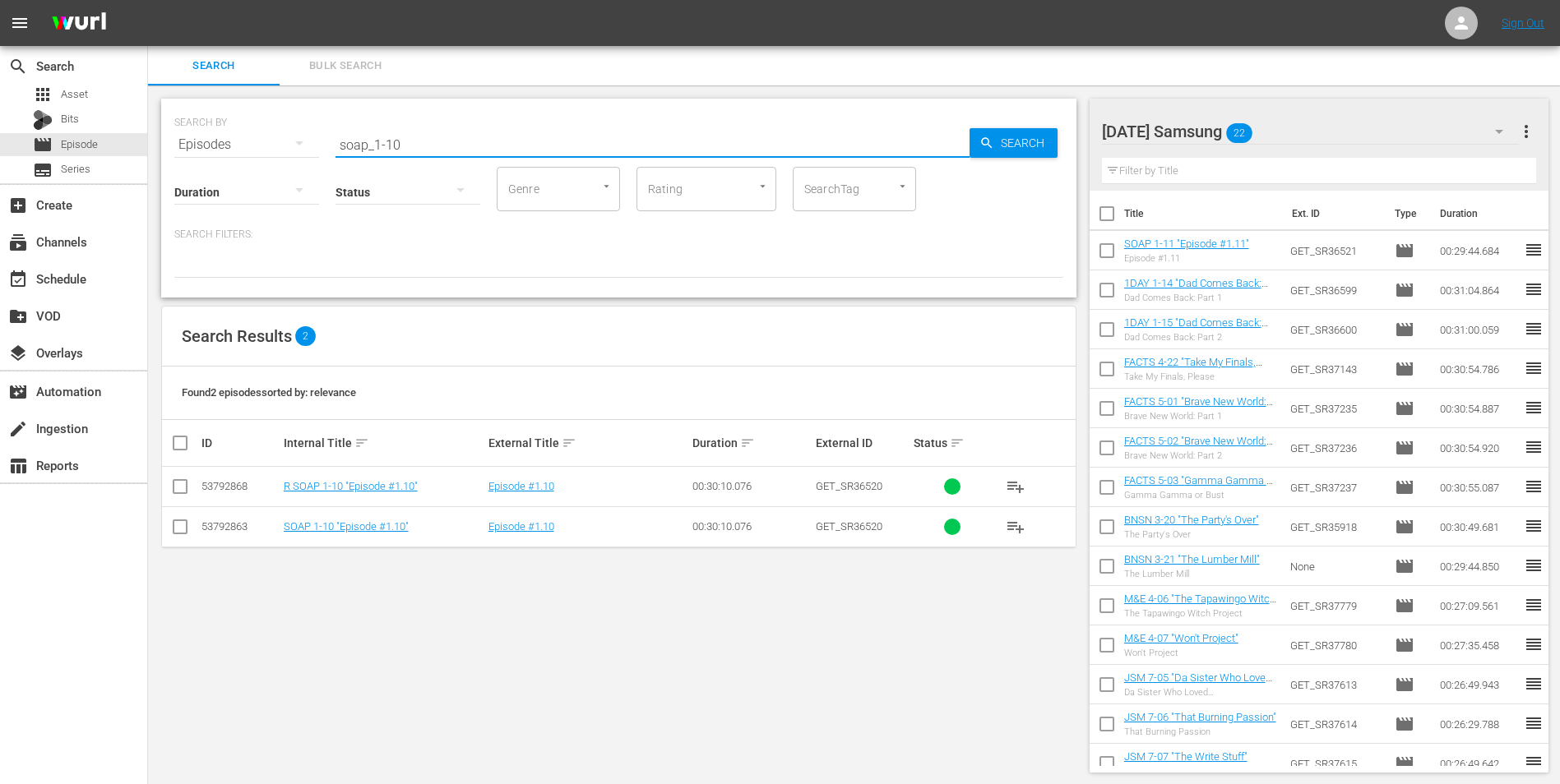
type input "soap_1-10"
click at [178, 525] on input "checkbox" at bounding box center [180, 529] width 20 height 20
checkbox input "true"
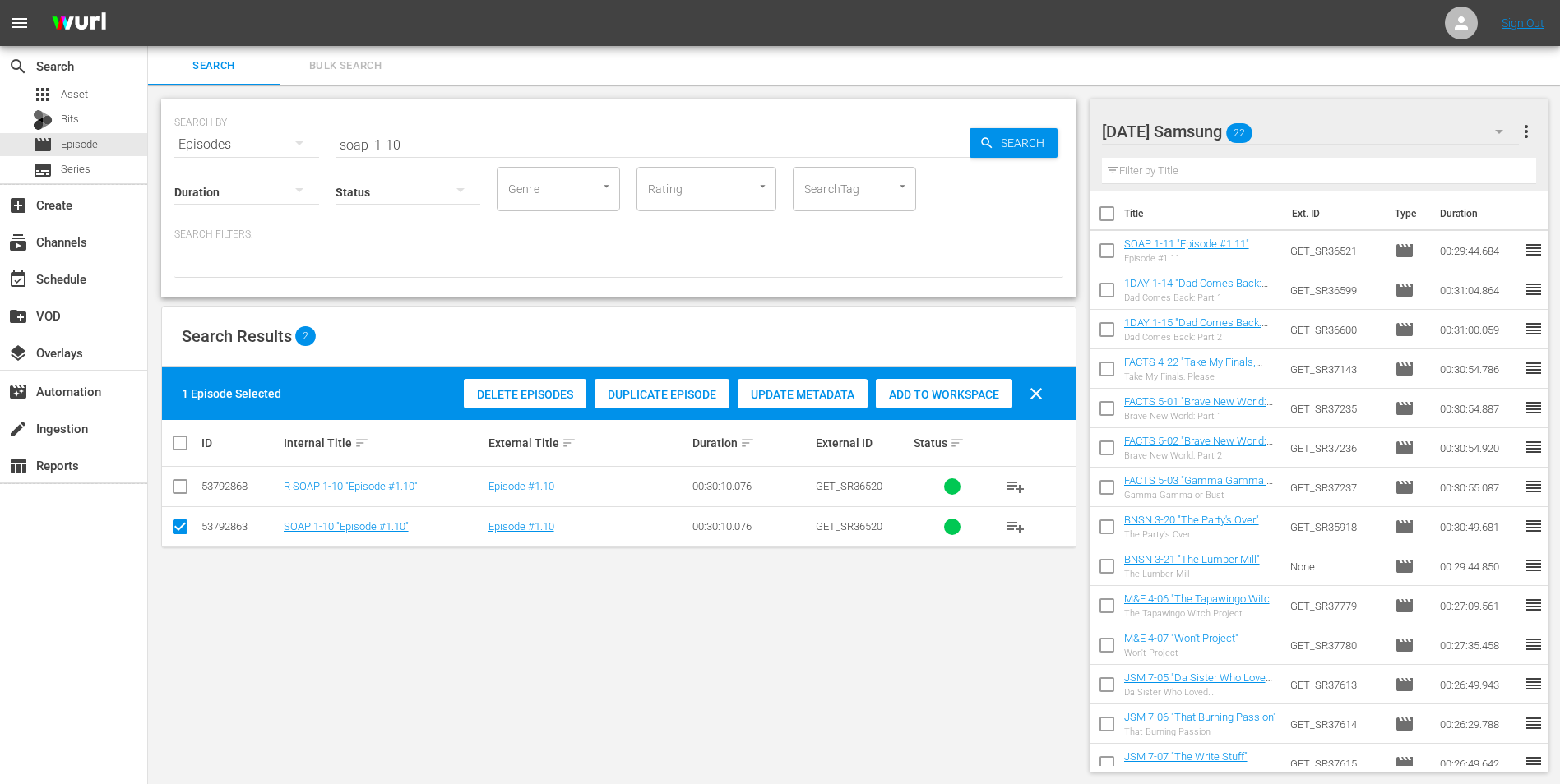
click at [915, 376] on div "Delete Episodes Duplicate Episode Update Metadata Add to Workspace clear" at bounding box center [757, 394] width 596 height 40
click at [915, 386] on div "Add to Workspace" at bounding box center [943, 394] width 136 height 31
click at [1335, 134] on div "[DATE] Samsung 23" at bounding box center [1310, 132] width 418 height 46
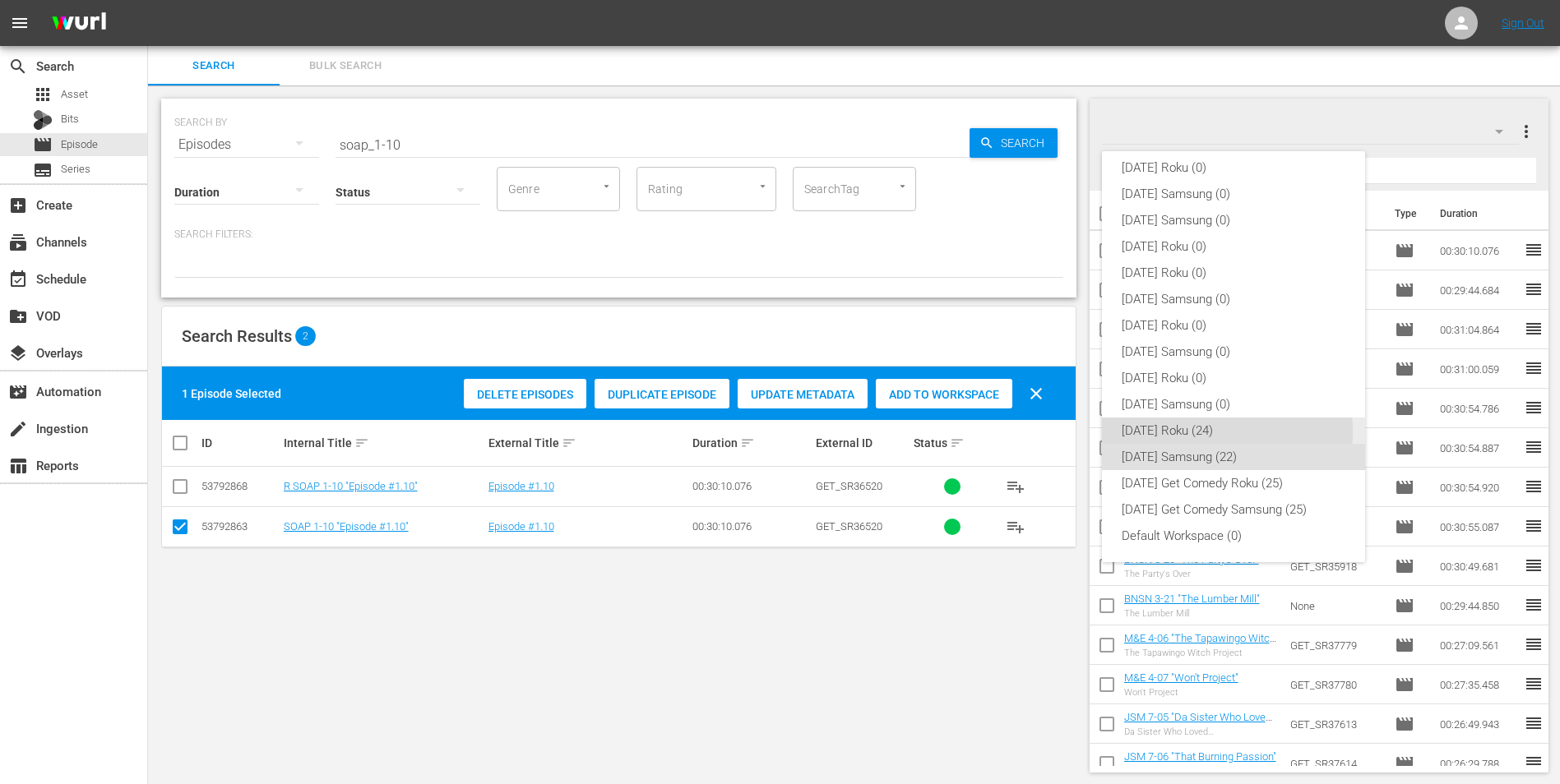
click at [1194, 432] on div "[DATE] Roku (24)" at bounding box center [1233, 431] width 224 height 27
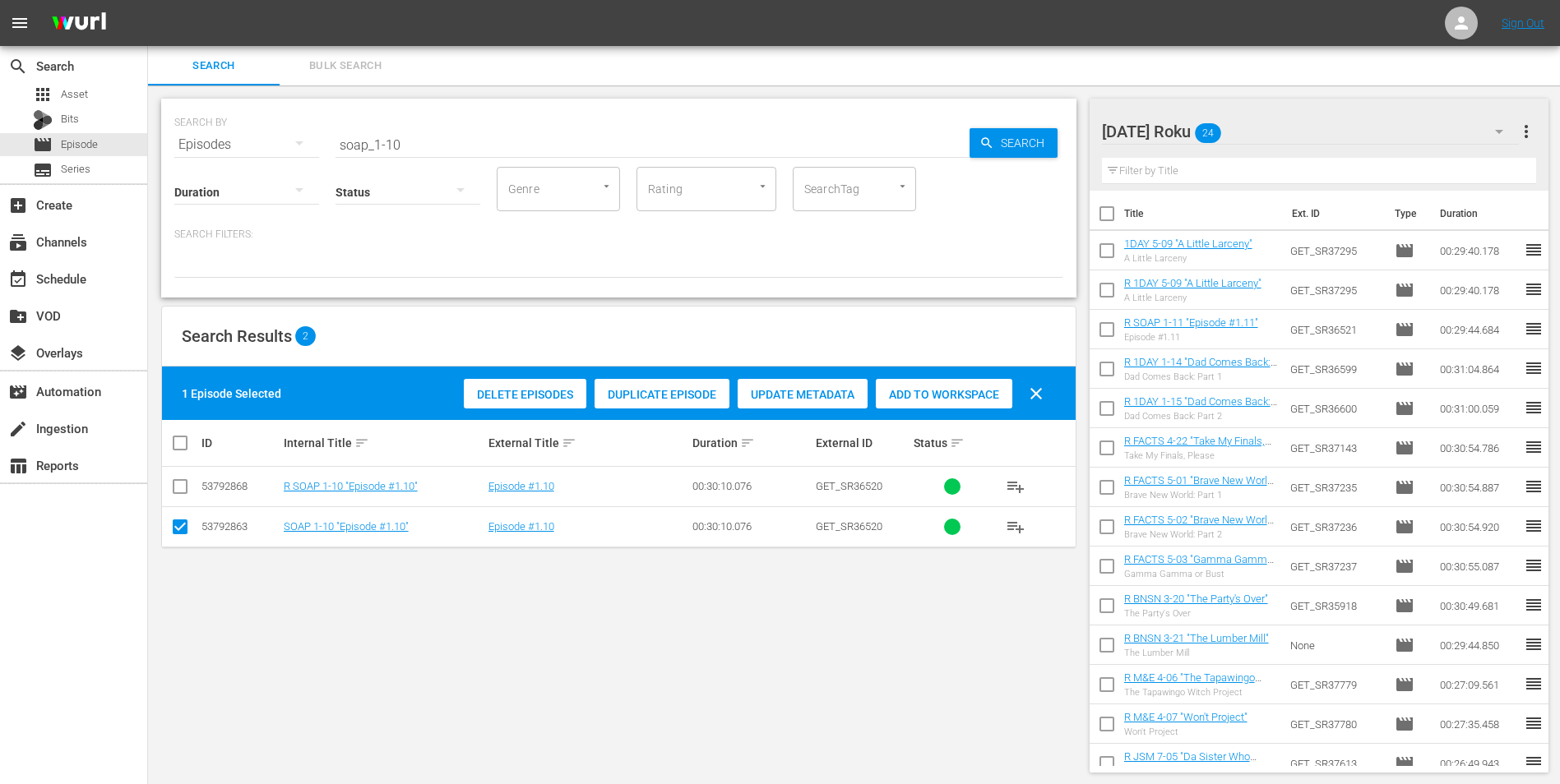
click at [1108, 257] on input "checkbox" at bounding box center [1106, 254] width 34 height 34
checkbox input "true"
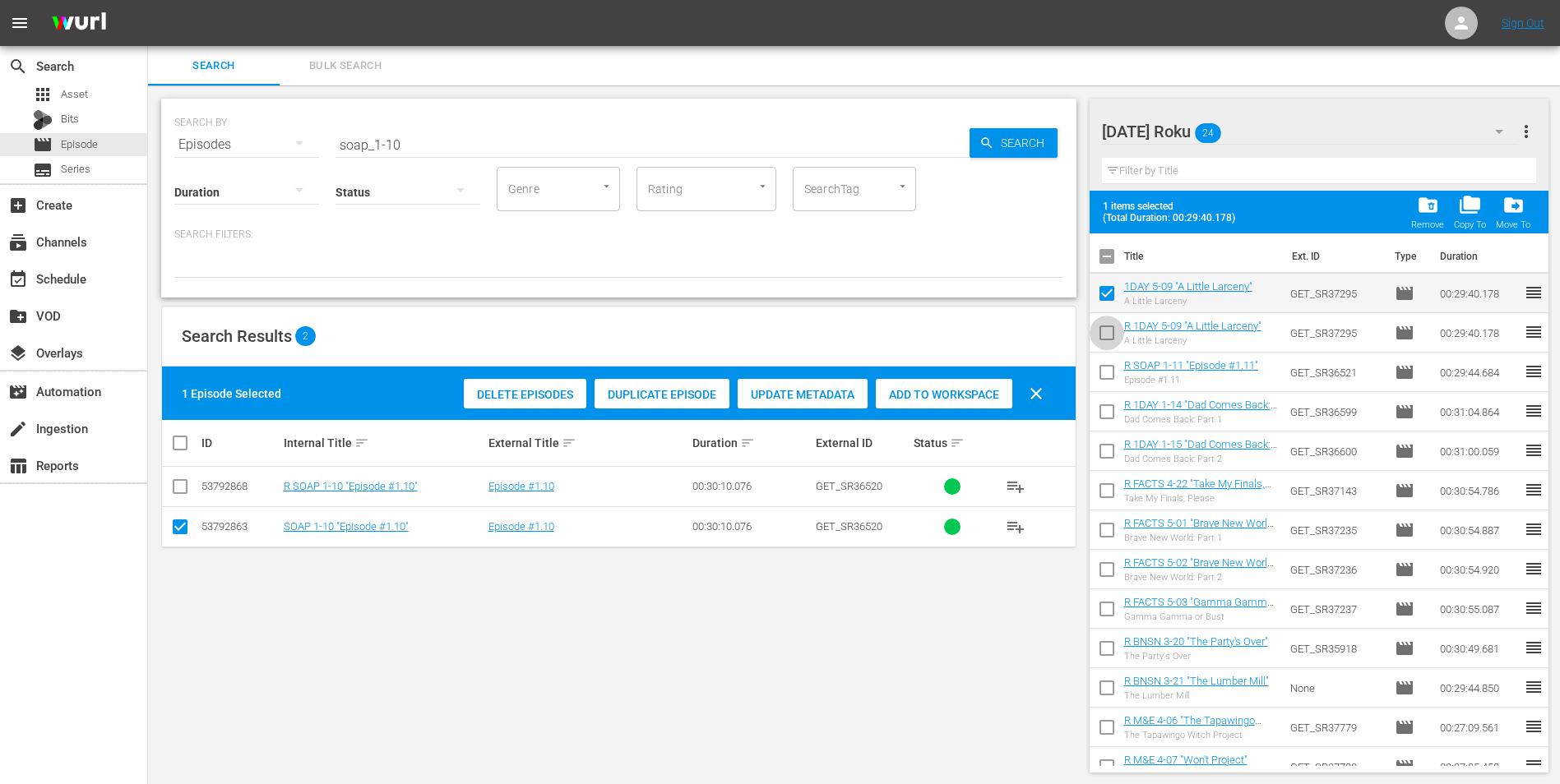
click at [1098, 331] on input "checkbox" at bounding box center [1106, 336] width 34 height 34
checkbox input "true"
click at [1103, 293] on input "checkbox" at bounding box center [1106, 296] width 34 height 34
checkbox input "false"
click at [1105, 329] on input "checkbox" at bounding box center [1106, 336] width 34 height 34
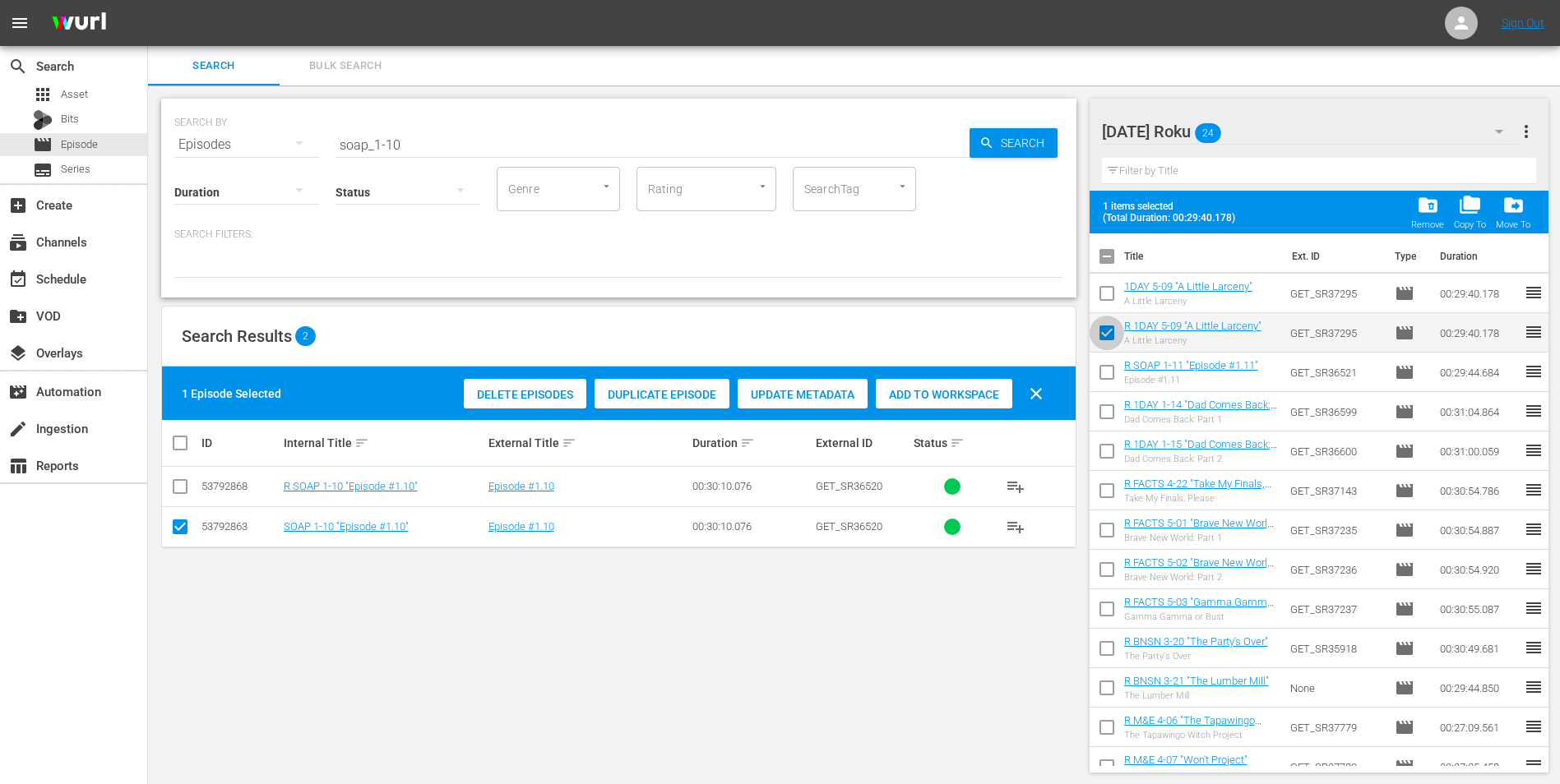
checkbox input "false"
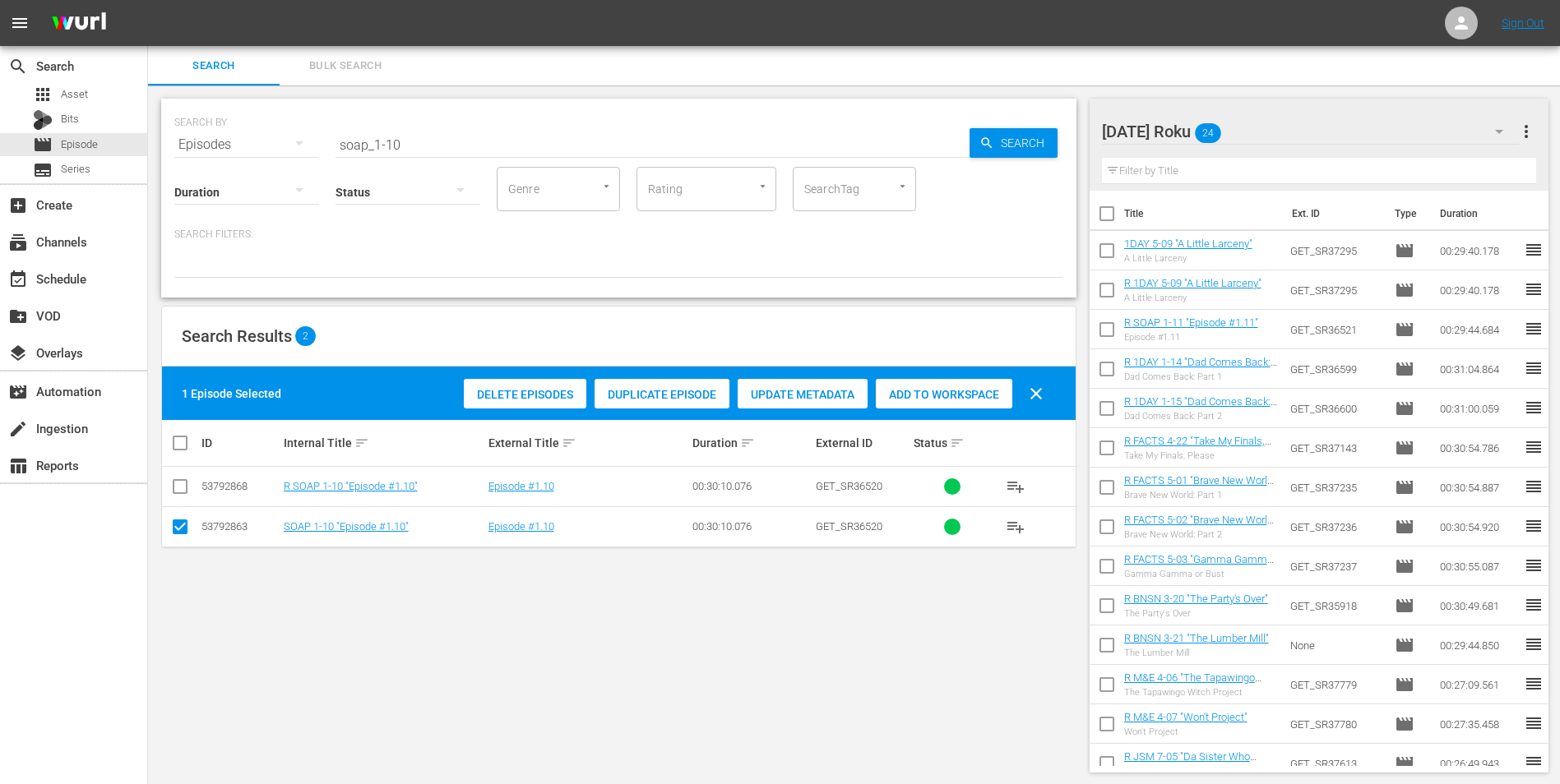
click at [1103, 251] on input "checkbox" at bounding box center [1106, 254] width 34 height 34
checkbox input "true"
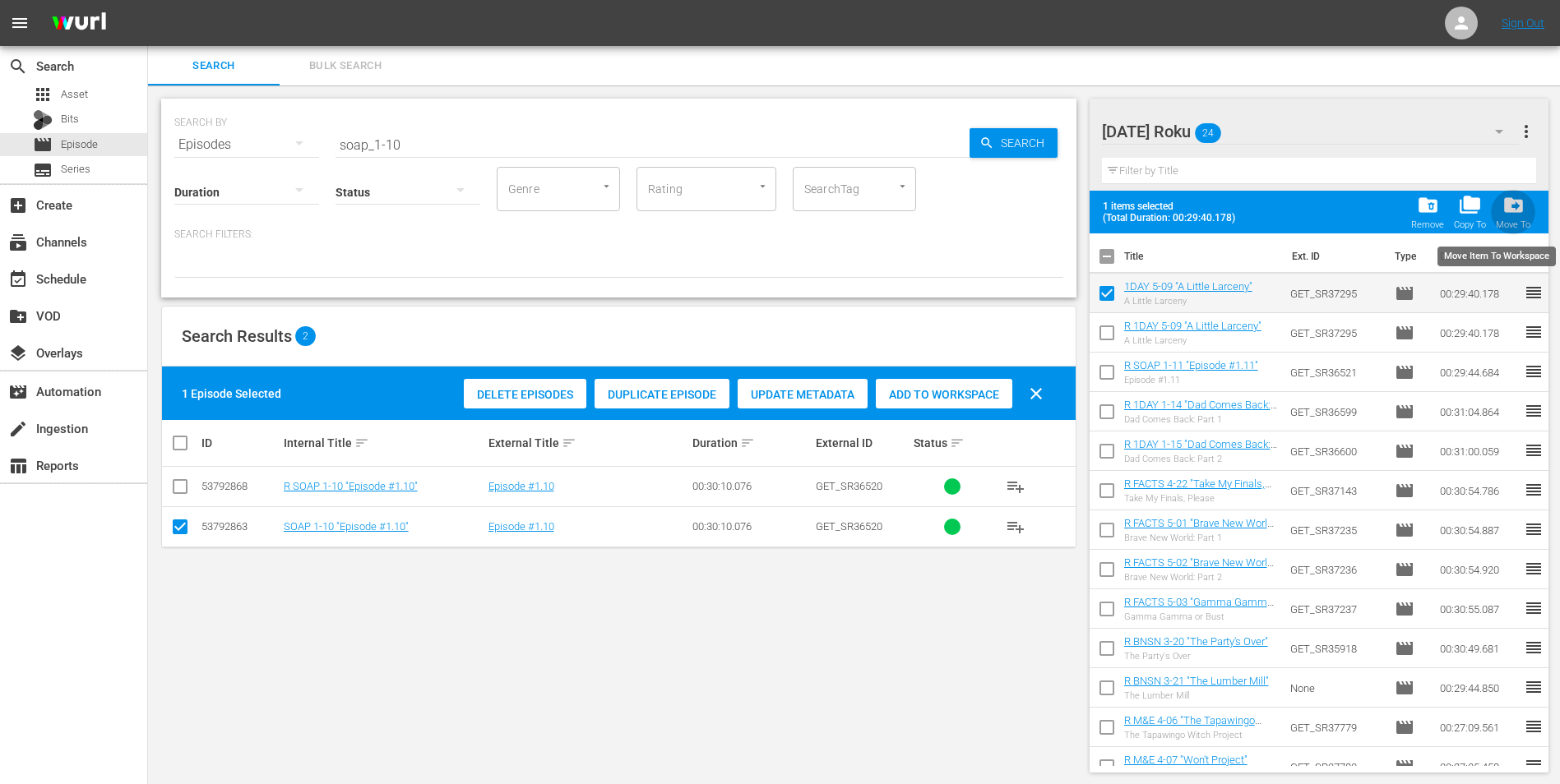
click at [1505, 208] on span "drive_file_move" at bounding box center [1513, 205] width 22 height 22
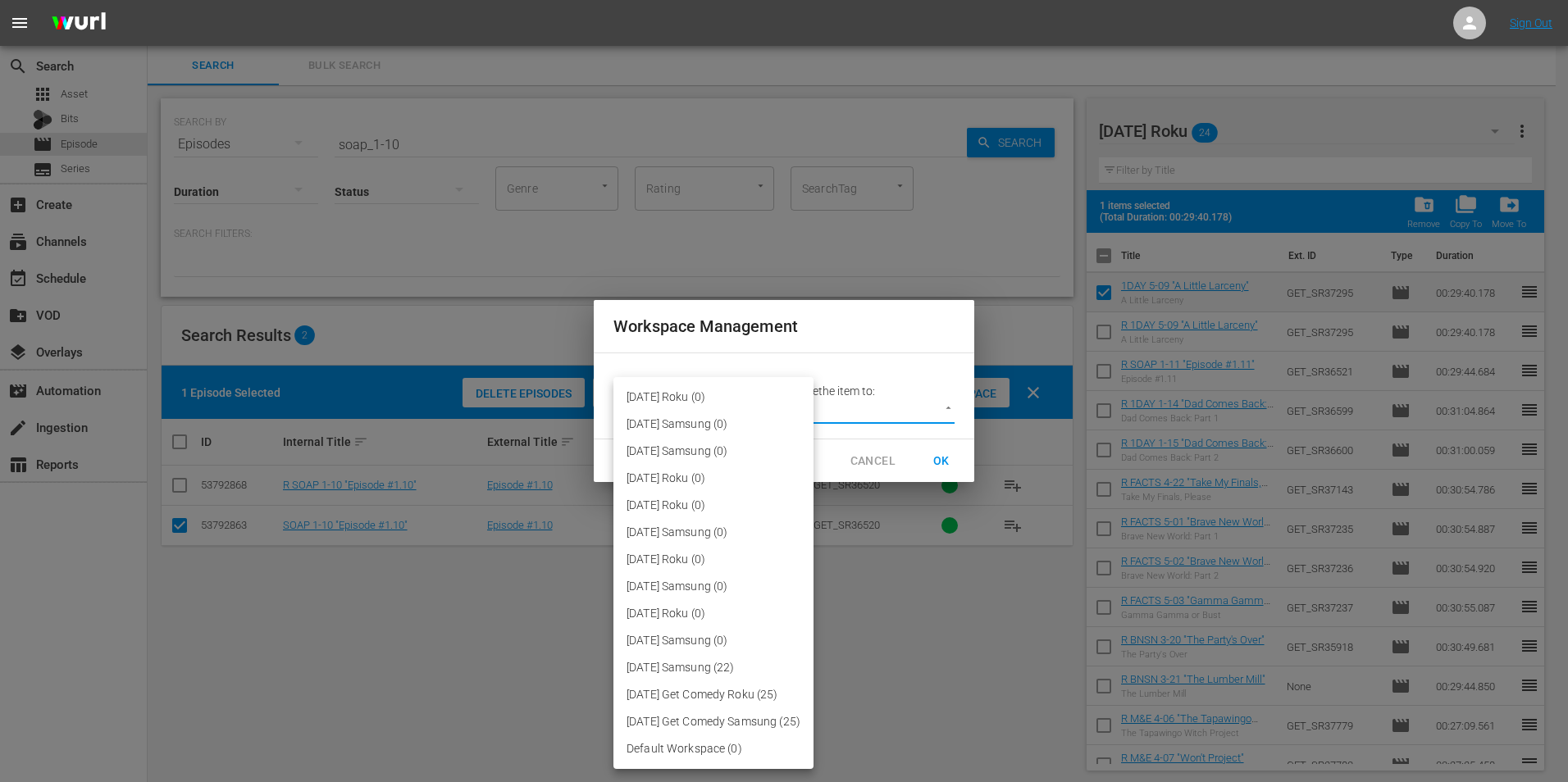
click at [823, 407] on body "menu Sign Out search Search apps Asset Bits movie Episode subtitles Series add_…" at bounding box center [784, 391] width 1568 height 782
click at [696, 668] on li "[DATE] Samsung (22)" at bounding box center [713, 668] width 200 height 27
type input "3044"
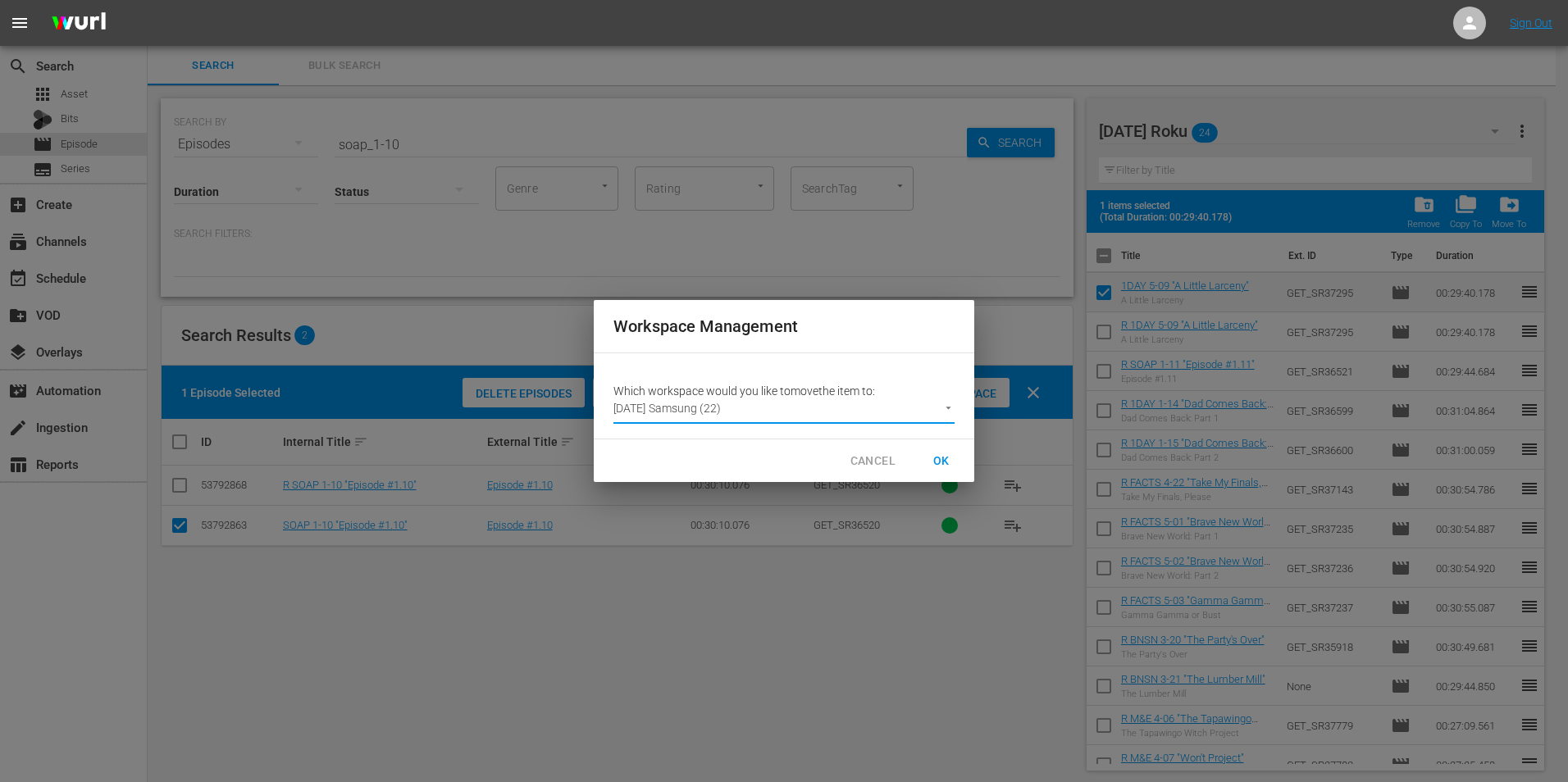
click at [936, 458] on span "OK" at bounding box center [942, 461] width 26 height 21
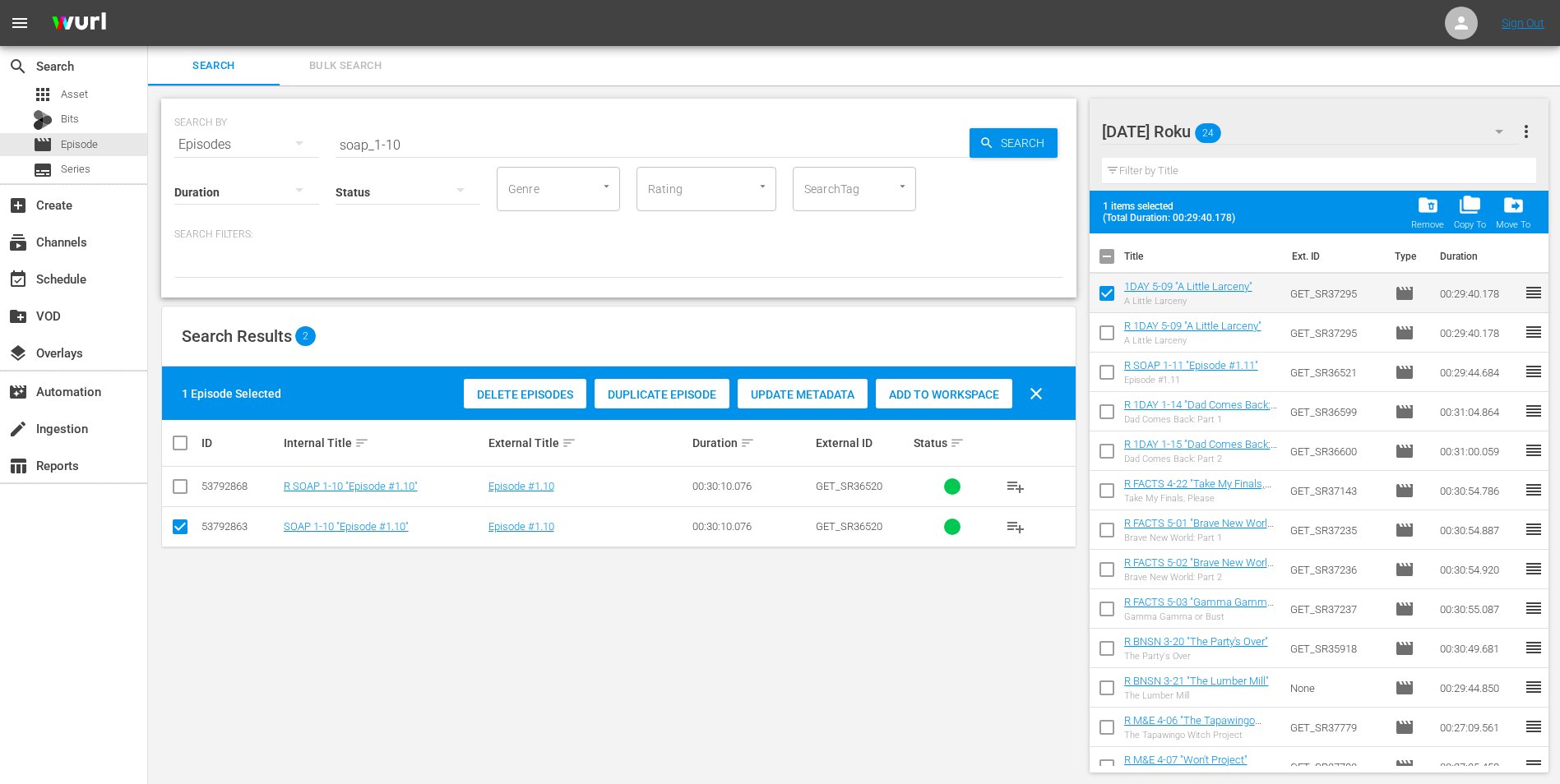
checkbox input "false"
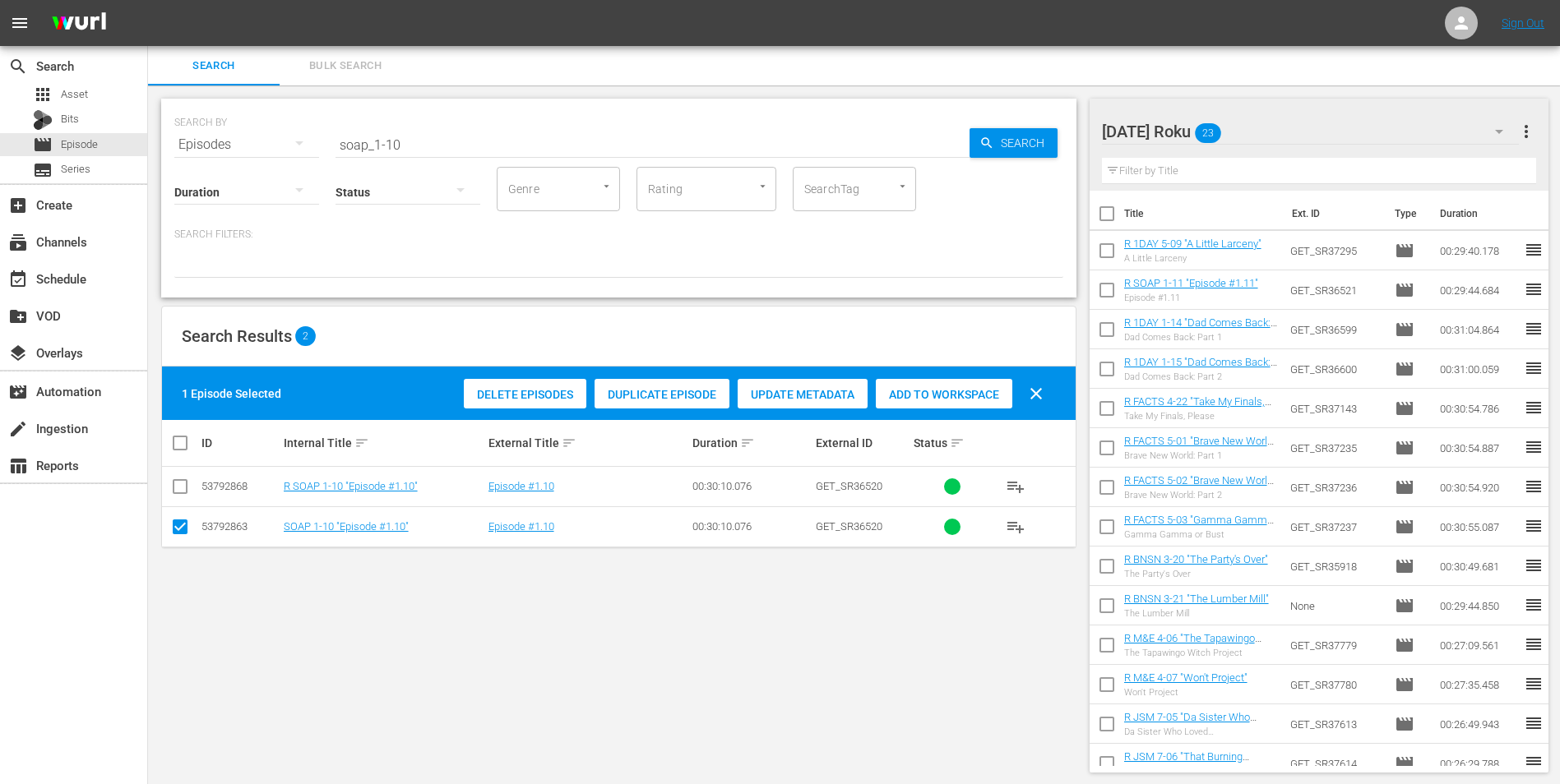
click at [1095, 253] on input "checkbox" at bounding box center [1106, 254] width 34 height 34
checkbox input "true"
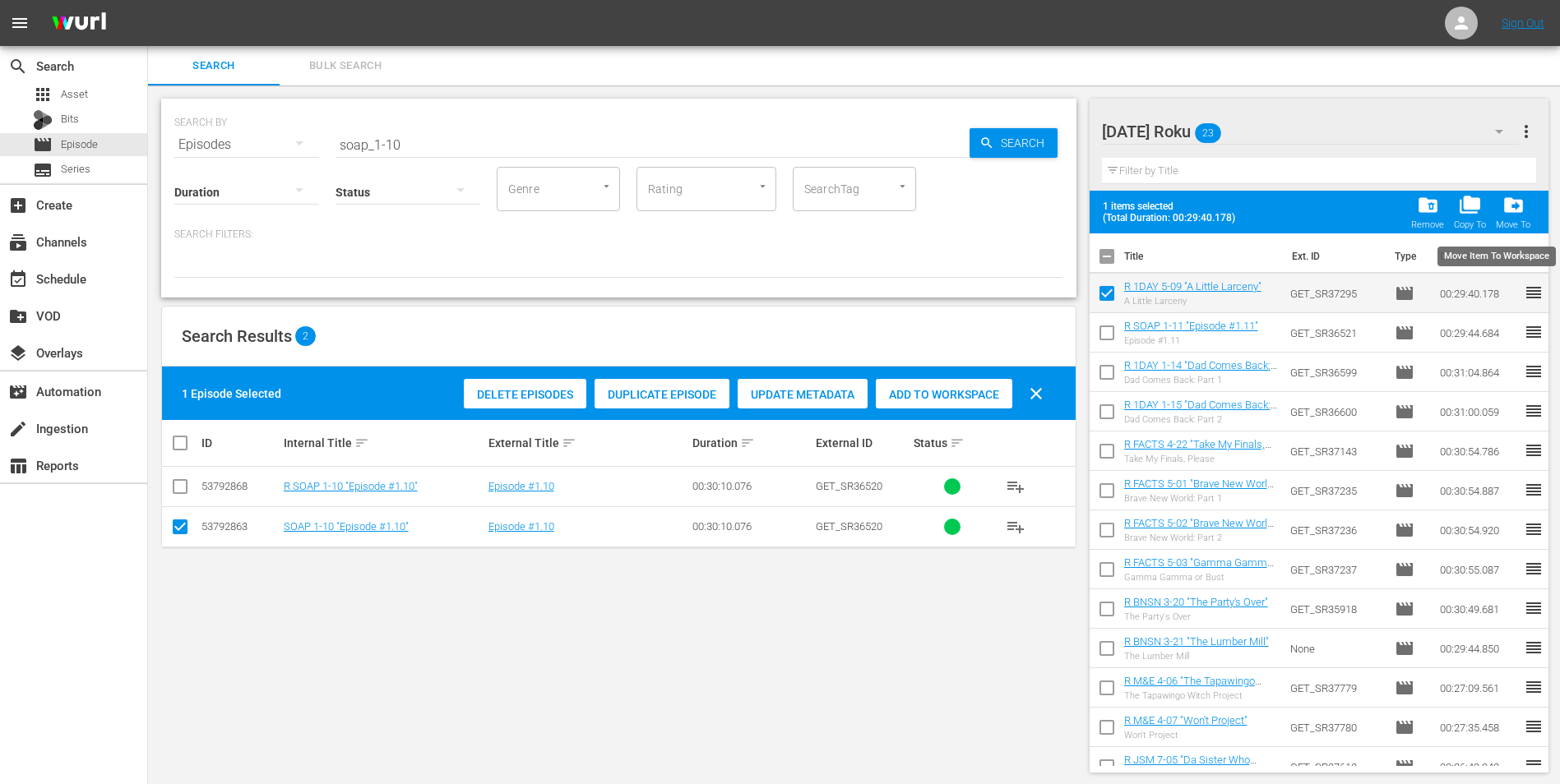
click at [1520, 204] on span "drive_file_move" at bounding box center [1513, 205] width 22 height 22
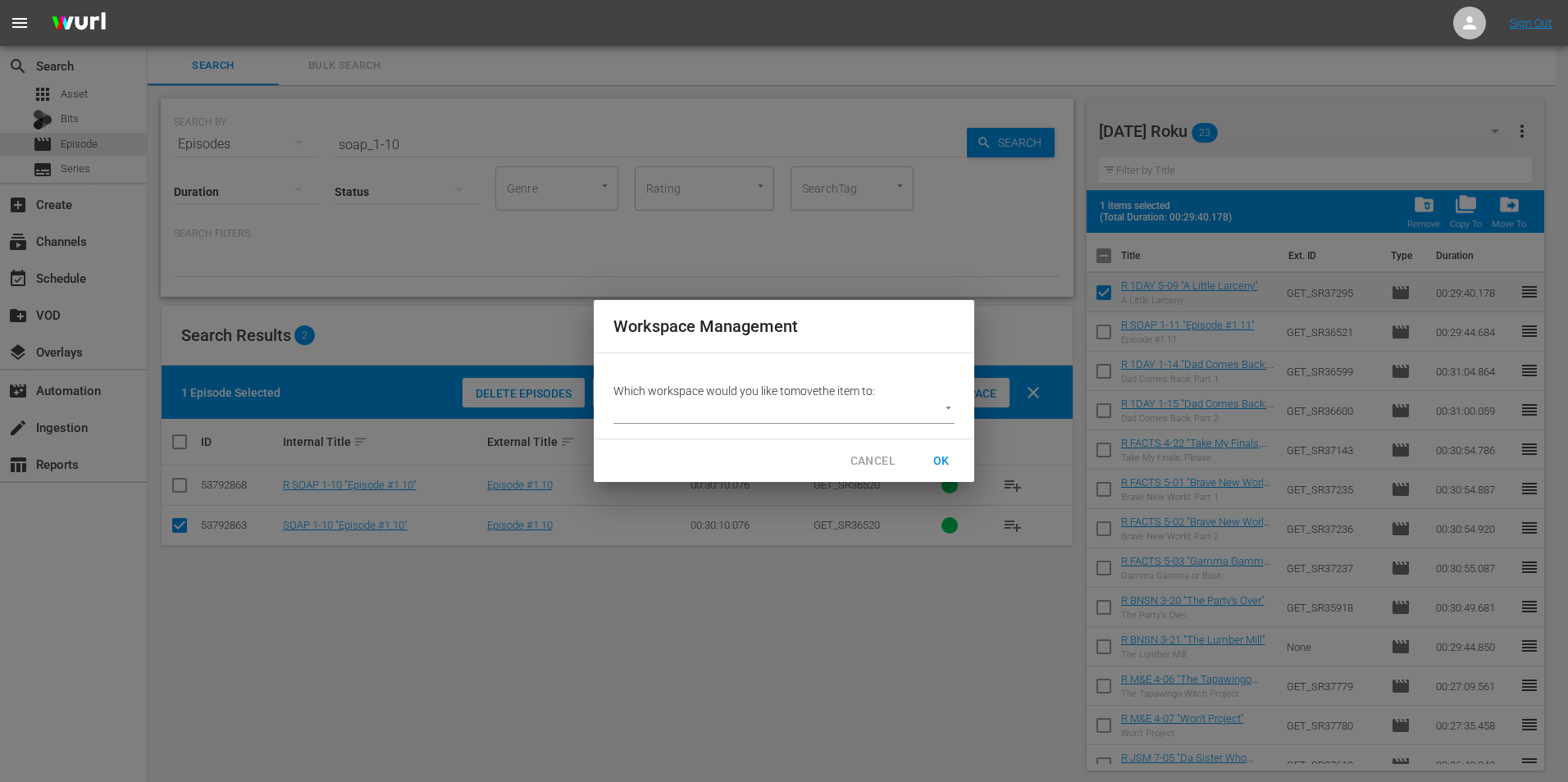
click at [792, 413] on body "menu Sign Out search Search apps Asset Bits movie Episode subtitles Series add_…" at bounding box center [784, 391] width 1568 height 782
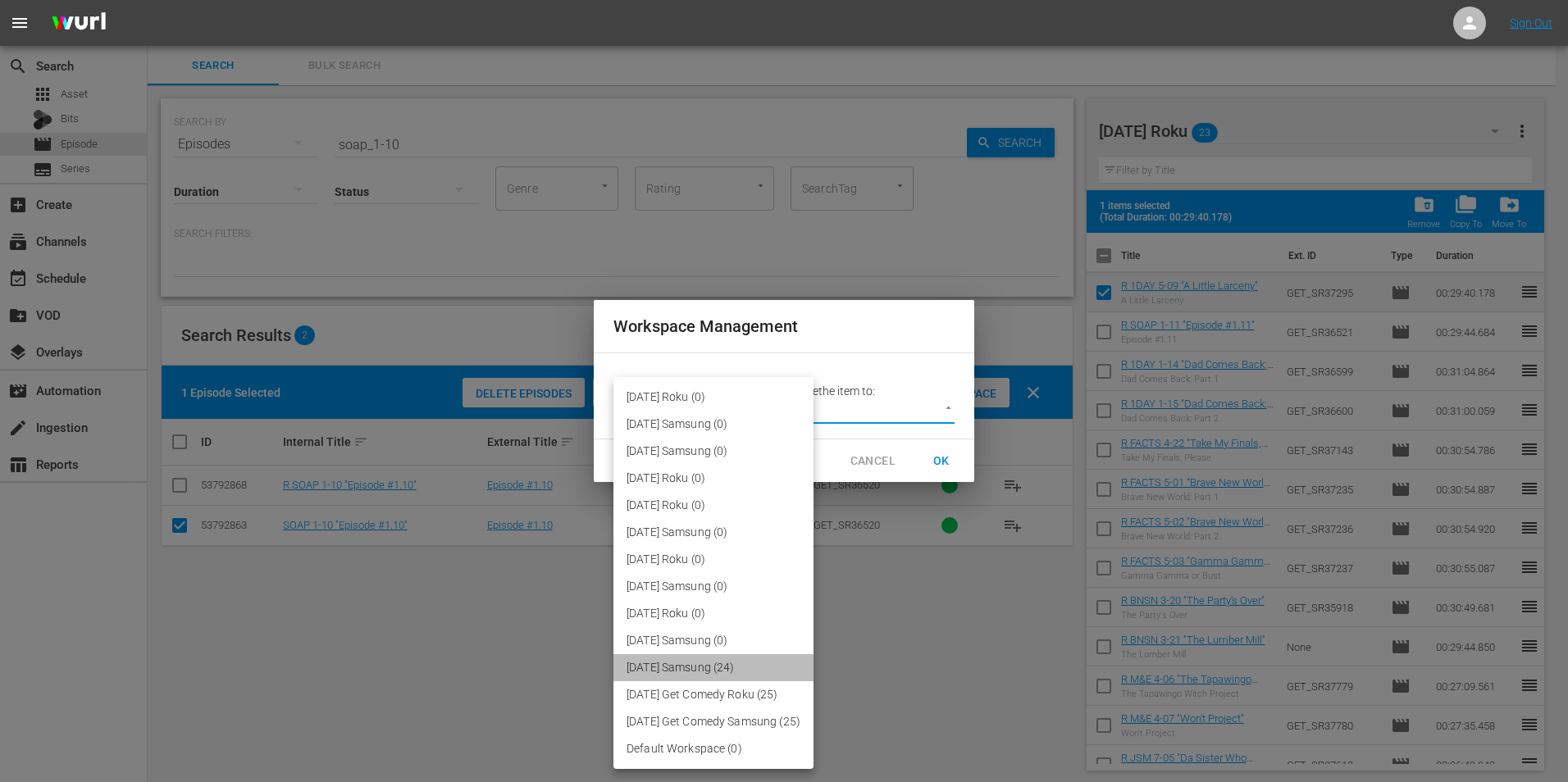
click at [728, 663] on li "[DATE] Samsung (24)" at bounding box center [713, 668] width 200 height 27
type input "3044"
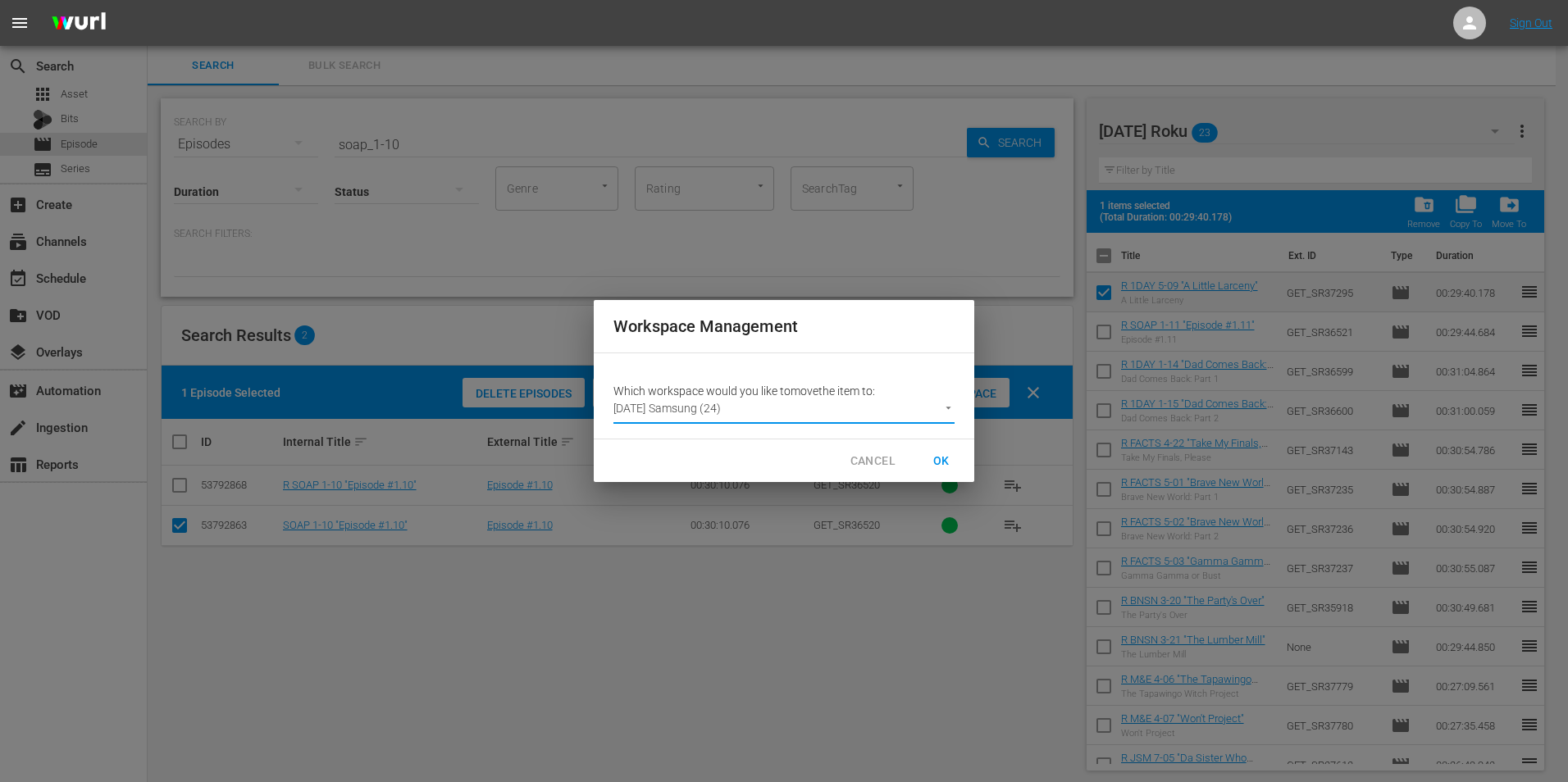
click at [945, 457] on span "OK" at bounding box center [942, 461] width 26 height 21
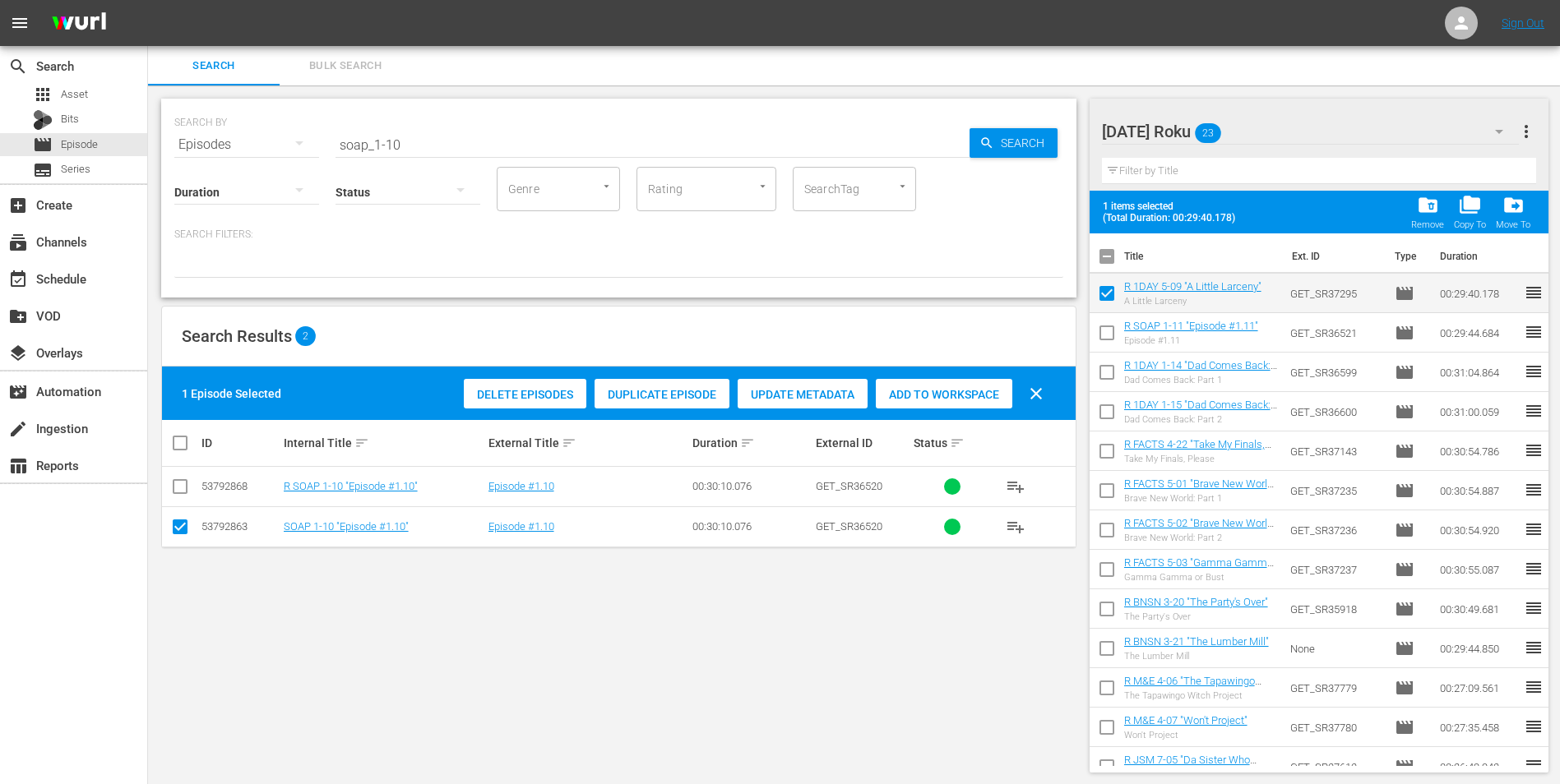
checkbox input "false"
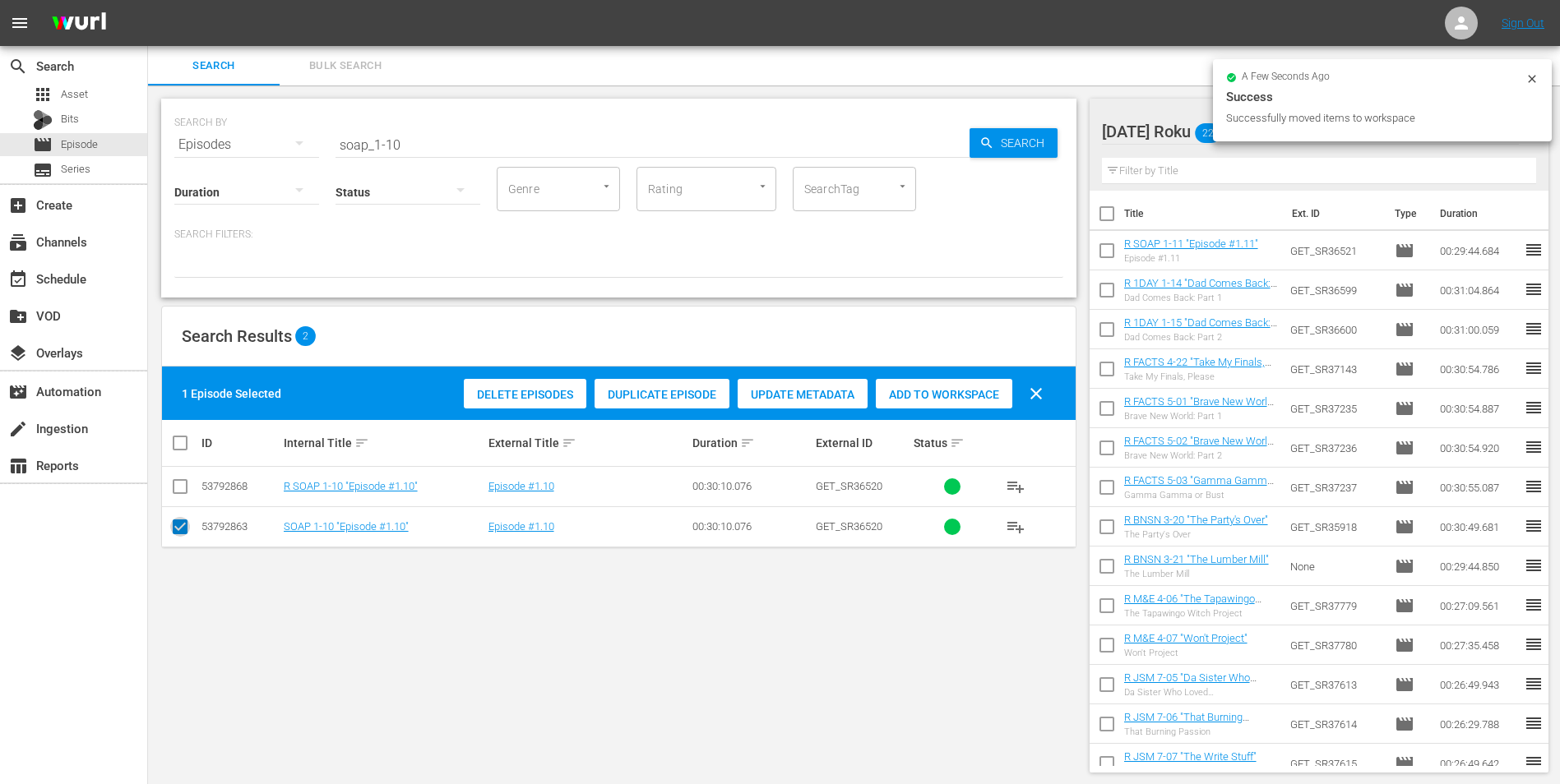
click at [180, 527] on input "checkbox" at bounding box center [180, 529] width 20 height 20
checkbox input "false"
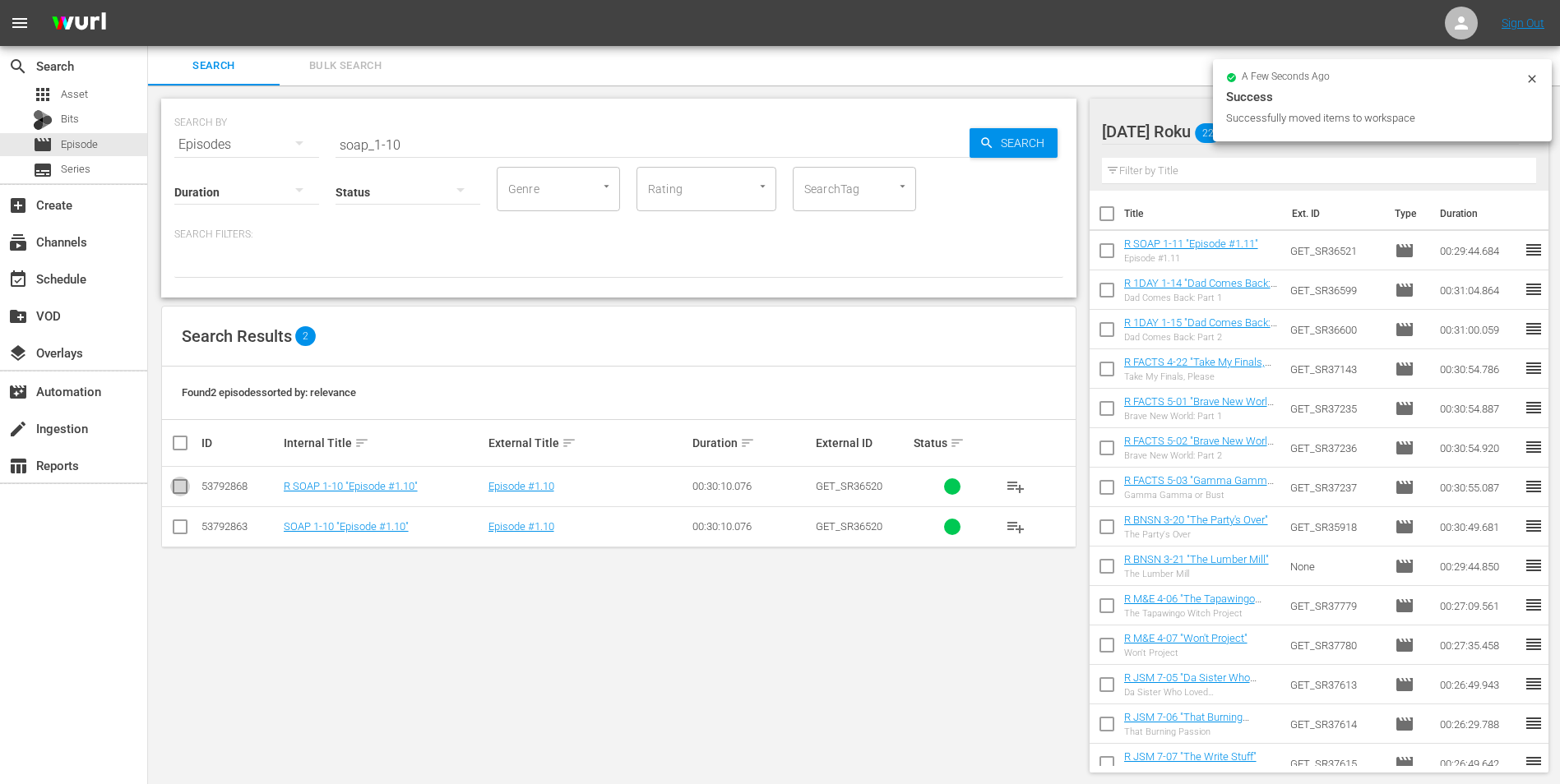
click at [181, 489] on input "checkbox" at bounding box center [180, 490] width 20 height 20
checkbox input "true"
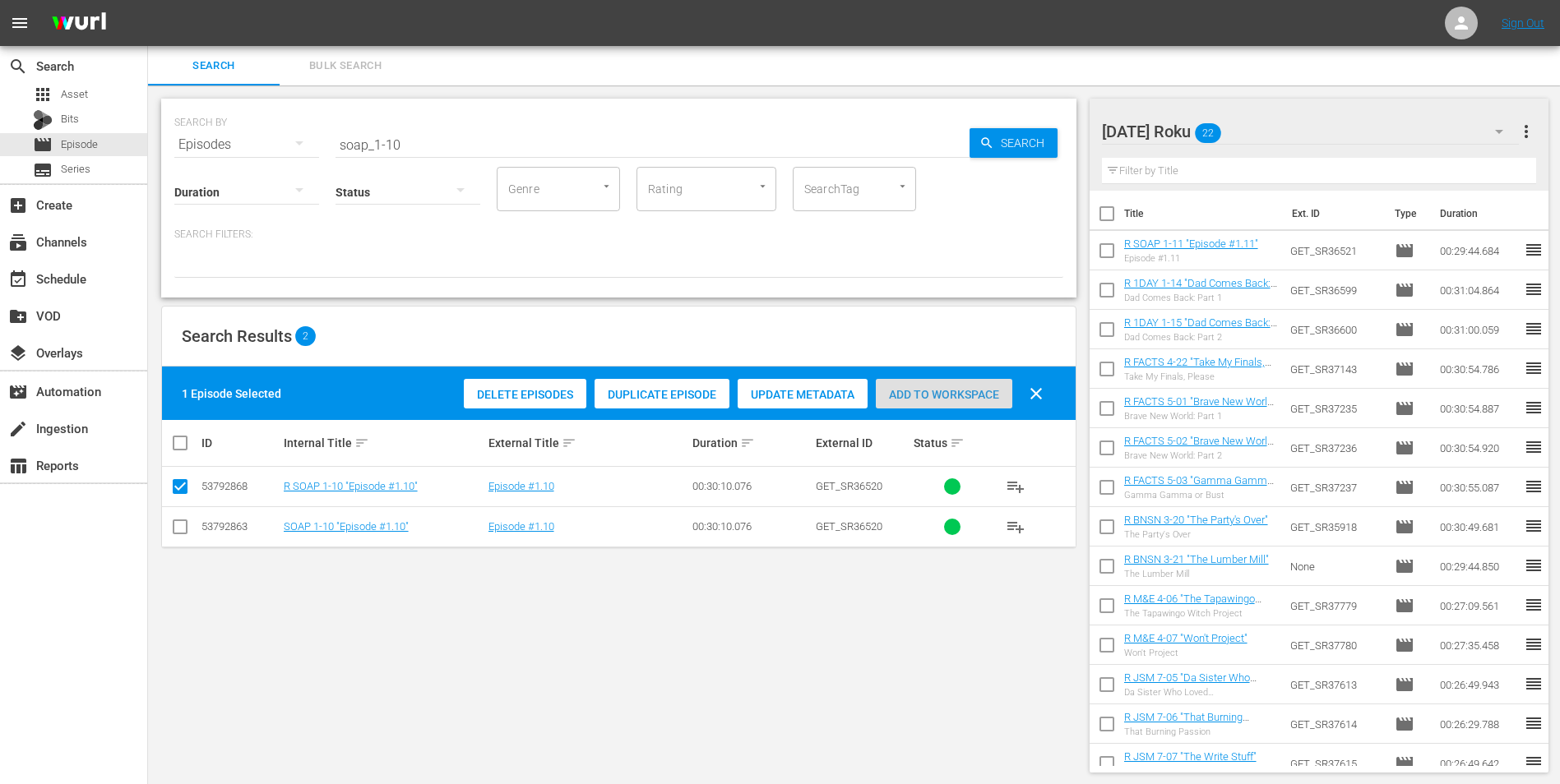
click at [953, 395] on span "Add to Workspace" at bounding box center [943, 395] width 136 height 13
click at [1302, 119] on div "[DATE] Roku 23" at bounding box center [1310, 132] width 418 height 46
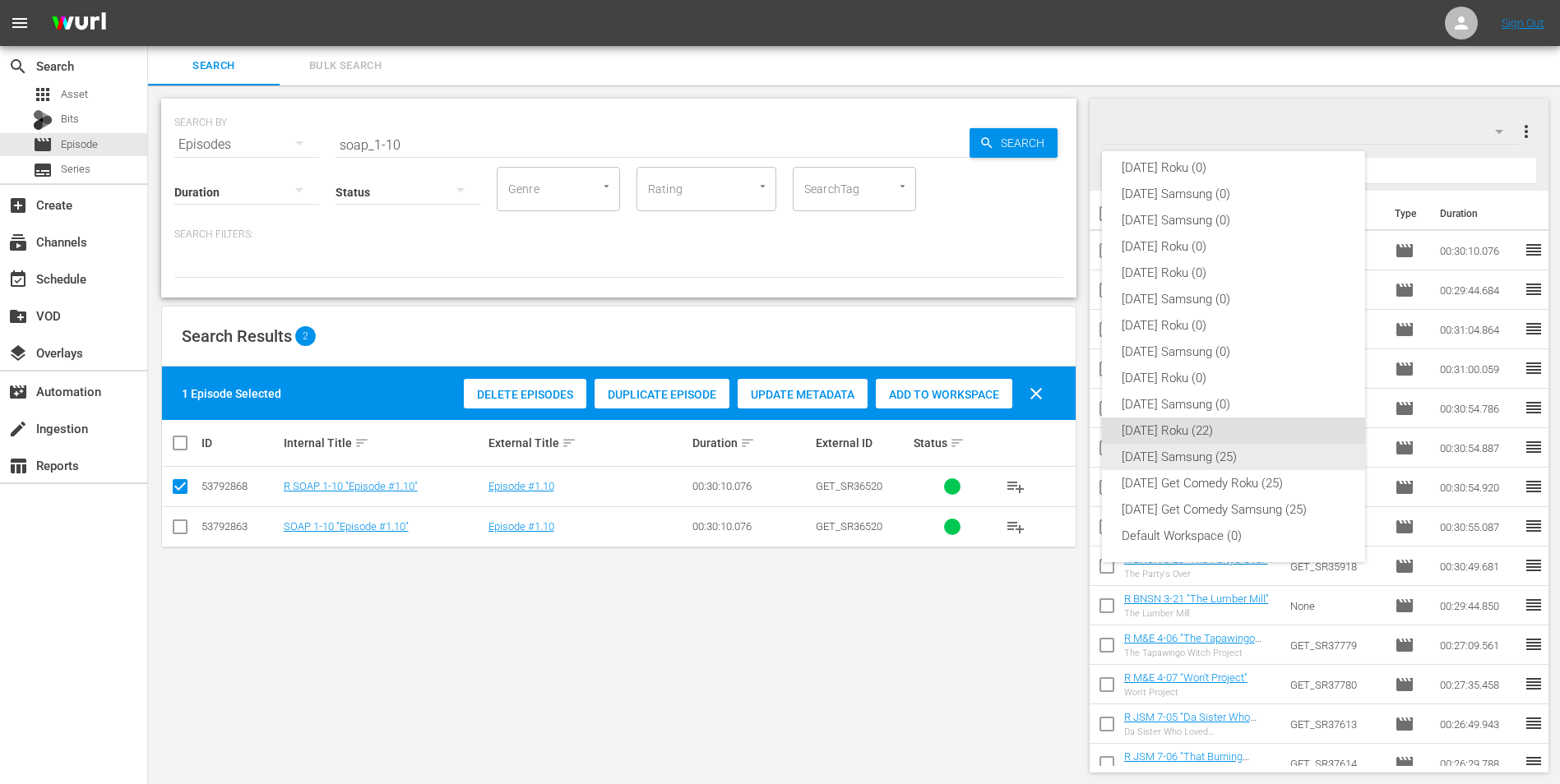
click at [1138, 453] on div "[DATE] Samsung (25)" at bounding box center [1233, 457] width 224 height 27
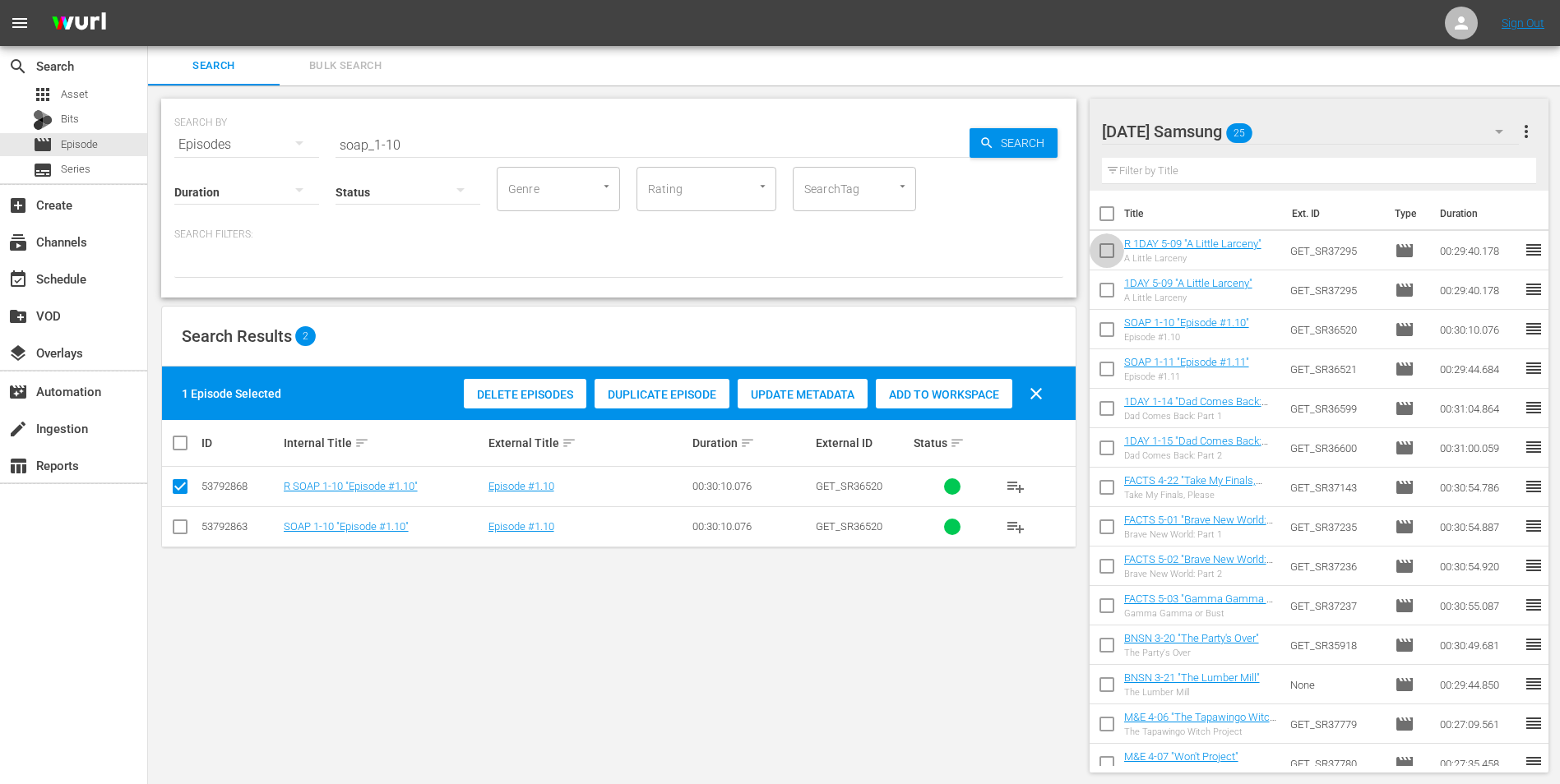
click at [1106, 246] on input "checkbox" at bounding box center [1106, 254] width 34 height 34
checkbox input "true"
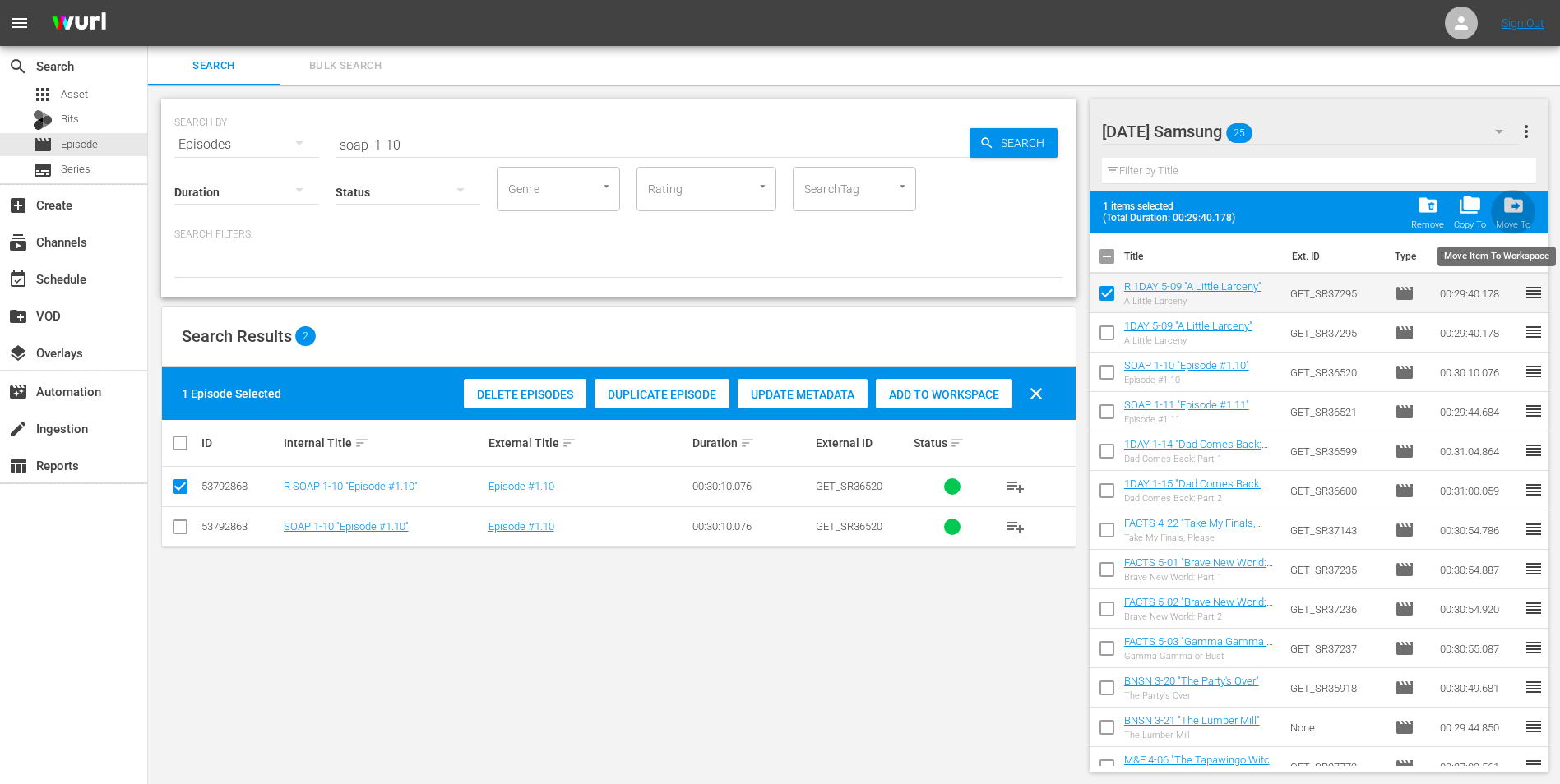
click at [1516, 198] on span "drive_file_move" at bounding box center [1513, 205] width 22 height 22
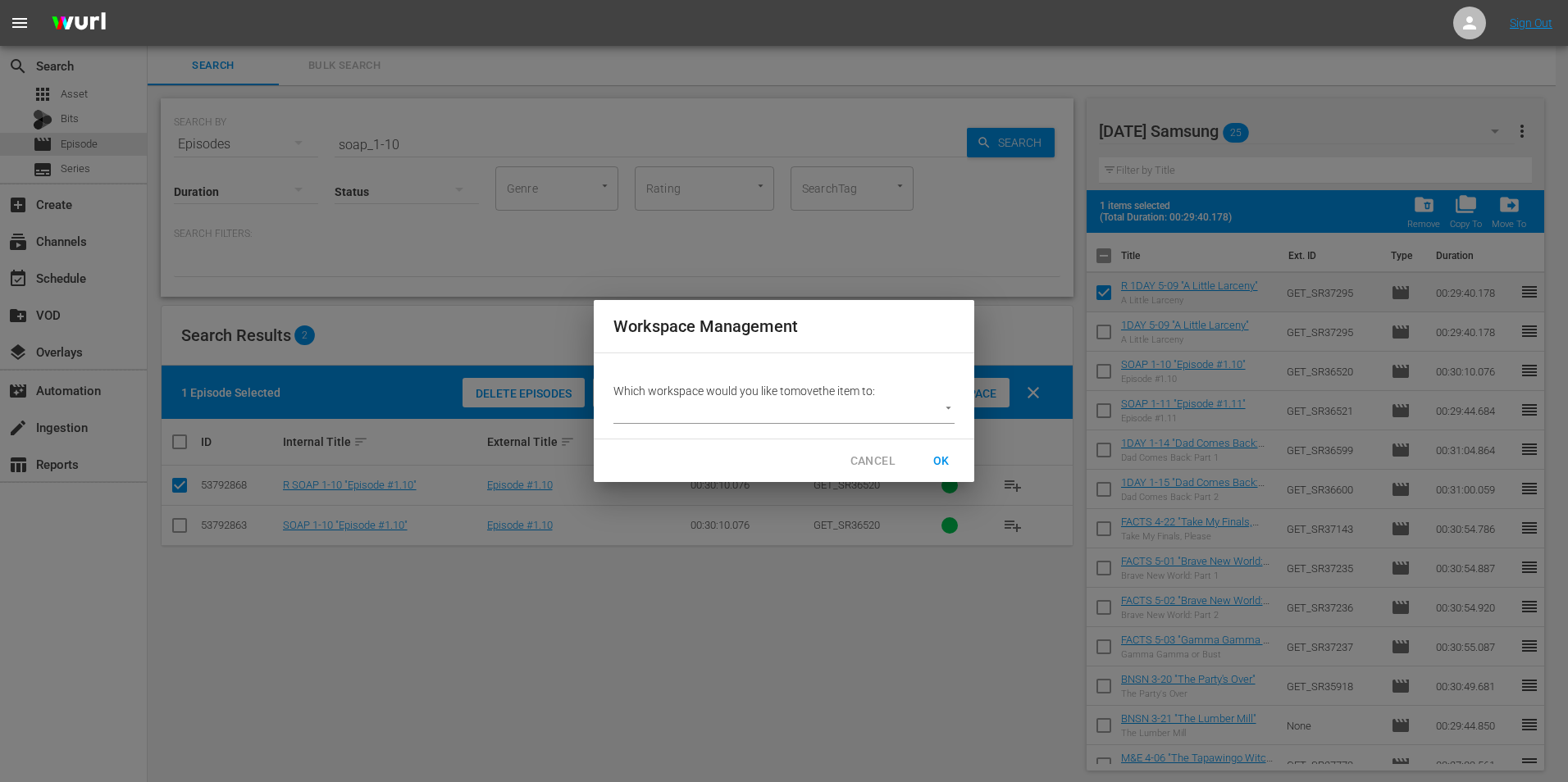
click at [718, 413] on body "menu Sign Out search Search apps Asset Bits movie Episode subtitles Series add_…" at bounding box center [784, 391] width 1568 height 782
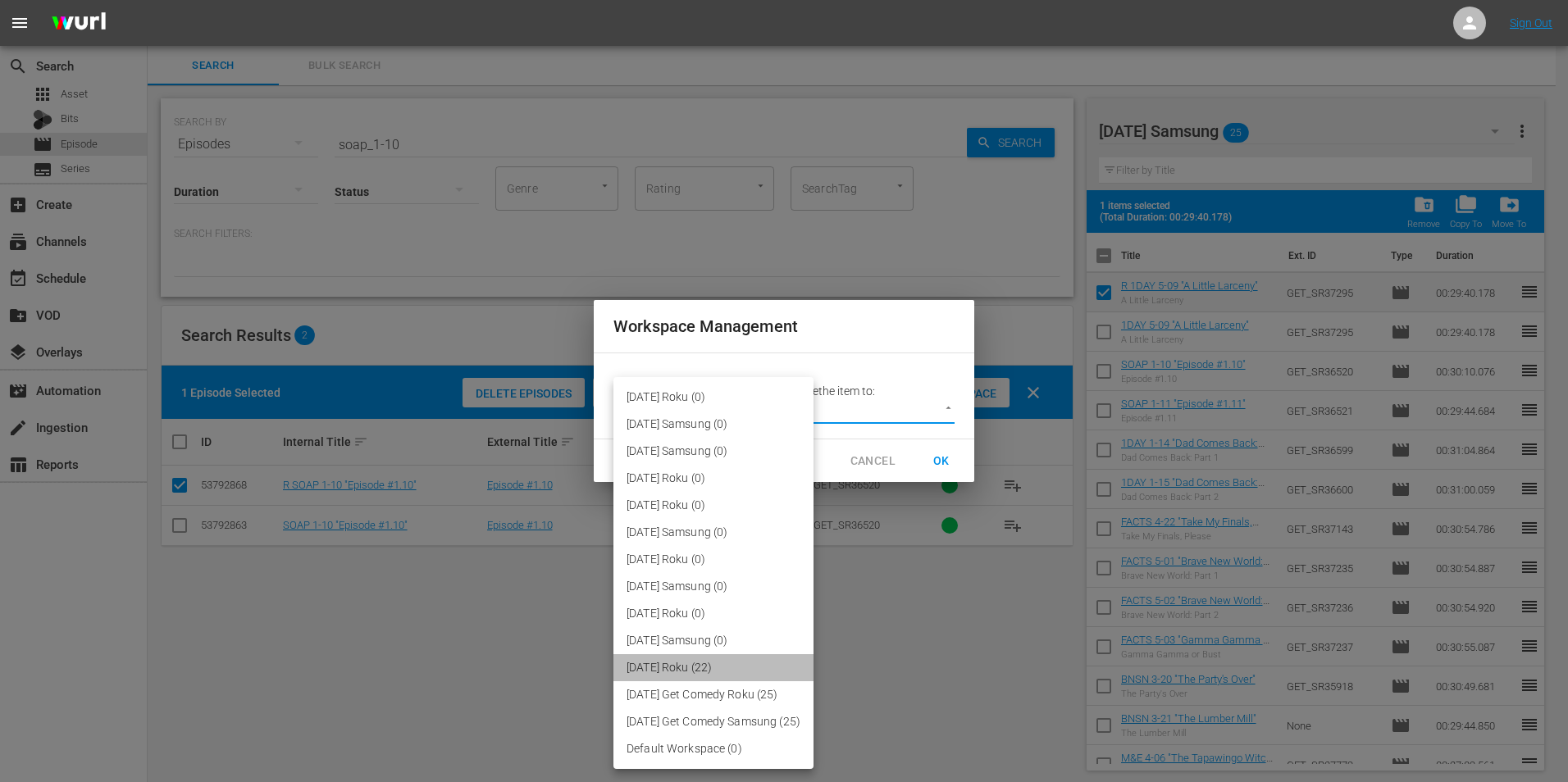
click at [684, 671] on li "[DATE] Roku (22)" at bounding box center [713, 668] width 200 height 27
type input "3043"
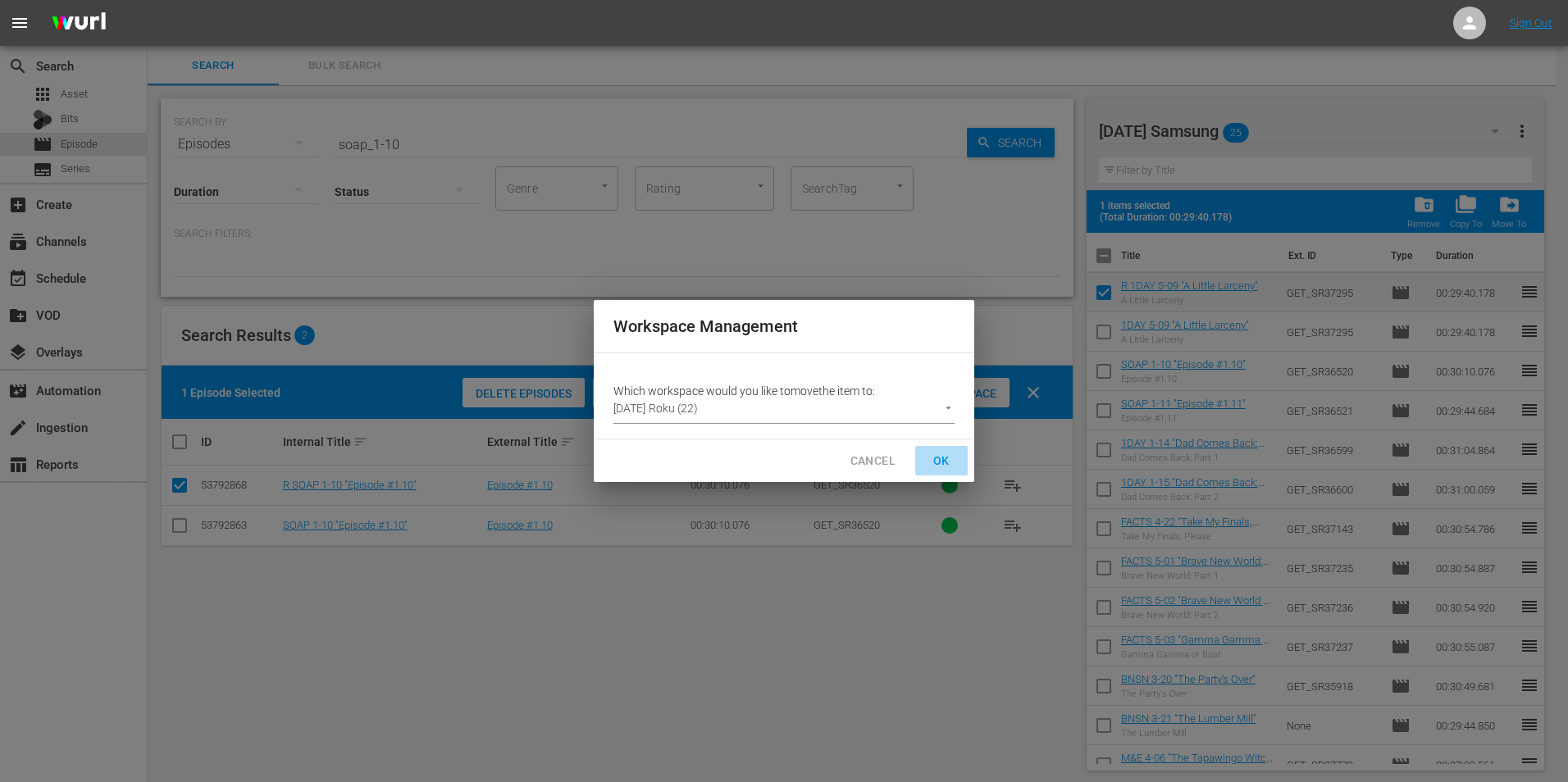
click at [938, 456] on span "OK" at bounding box center [942, 461] width 26 height 21
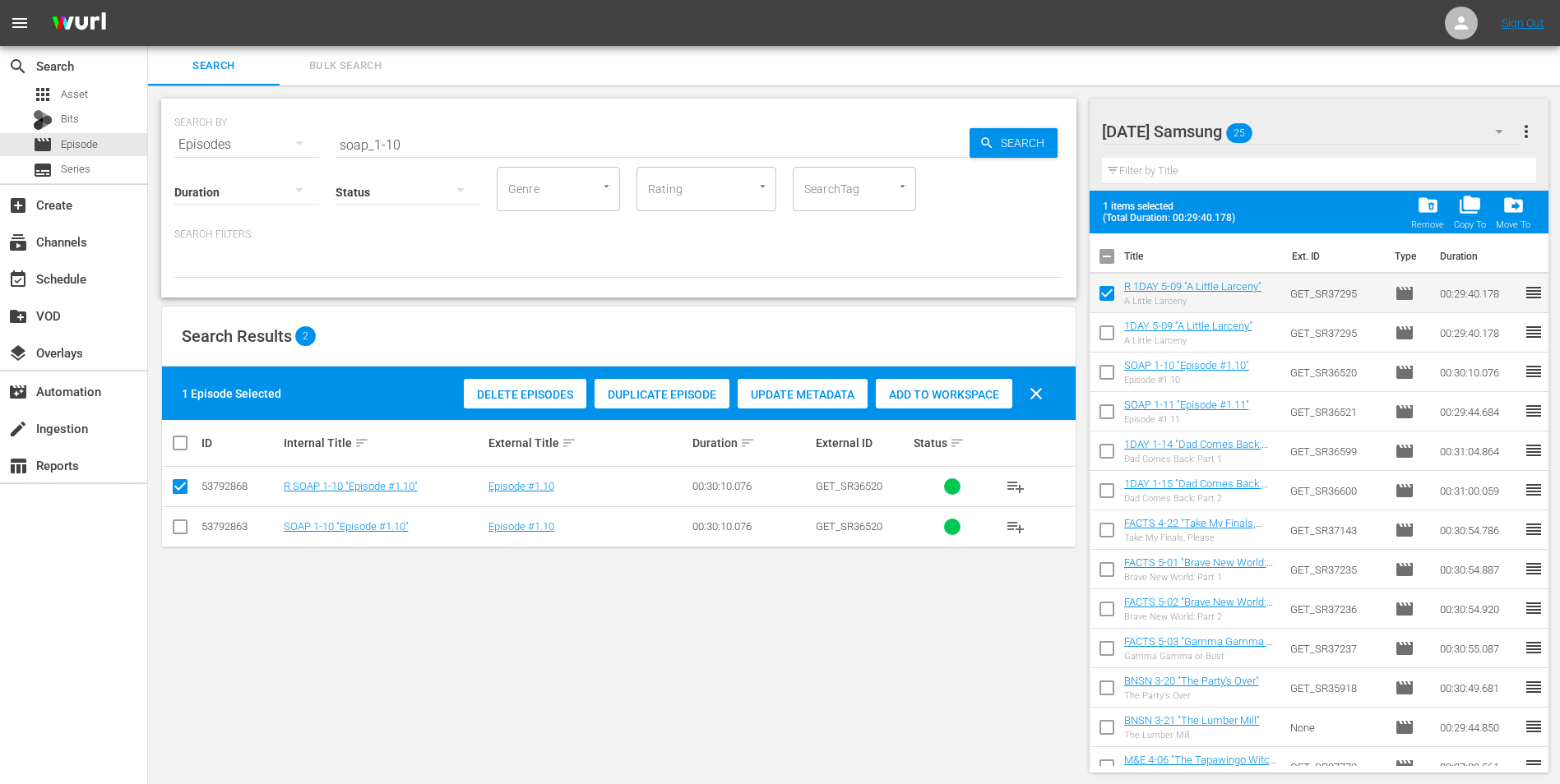
checkbox input "false"
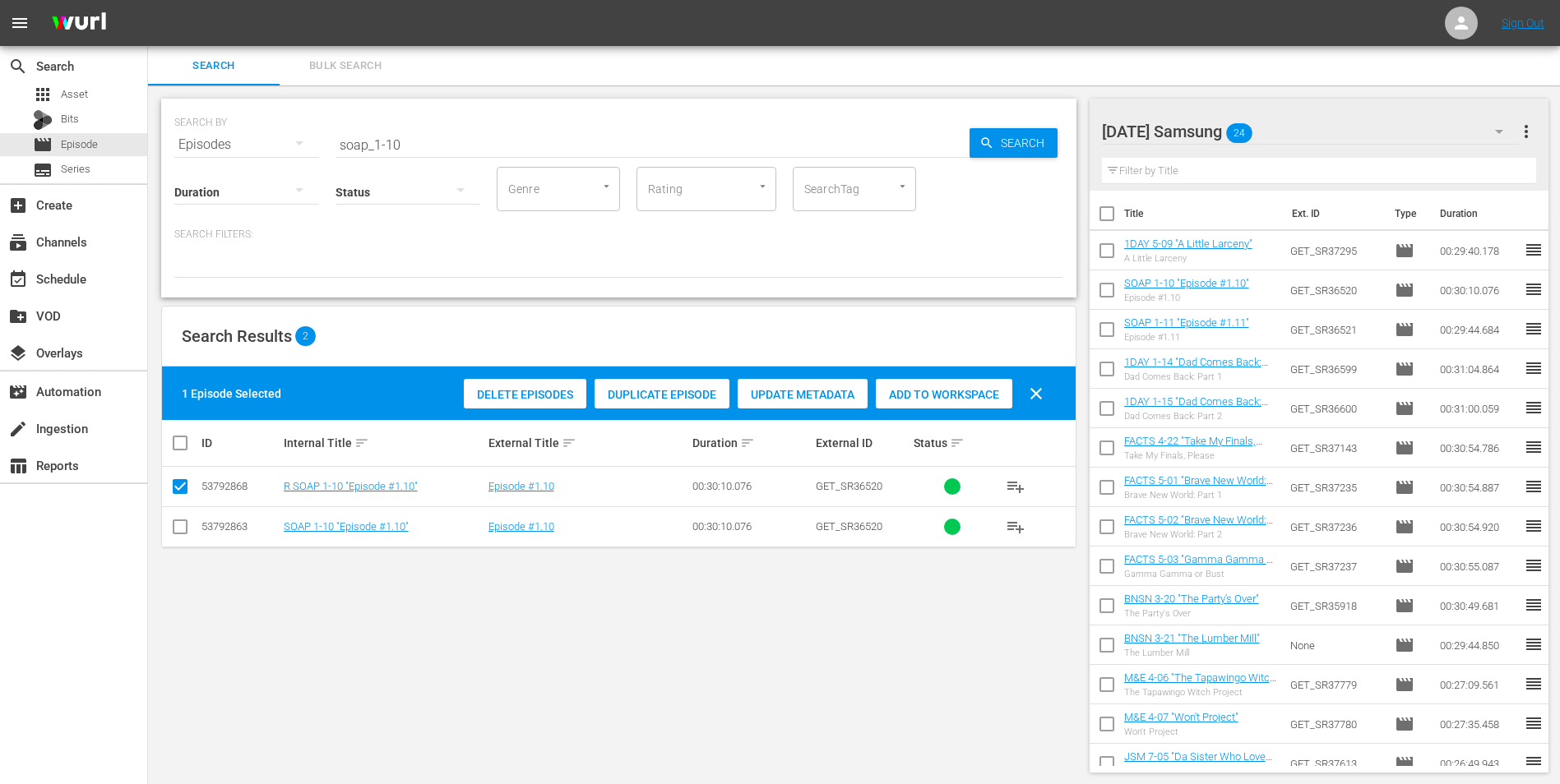
click at [1304, 128] on div "[DATE] Samsung 24" at bounding box center [1310, 132] width 418 height 46
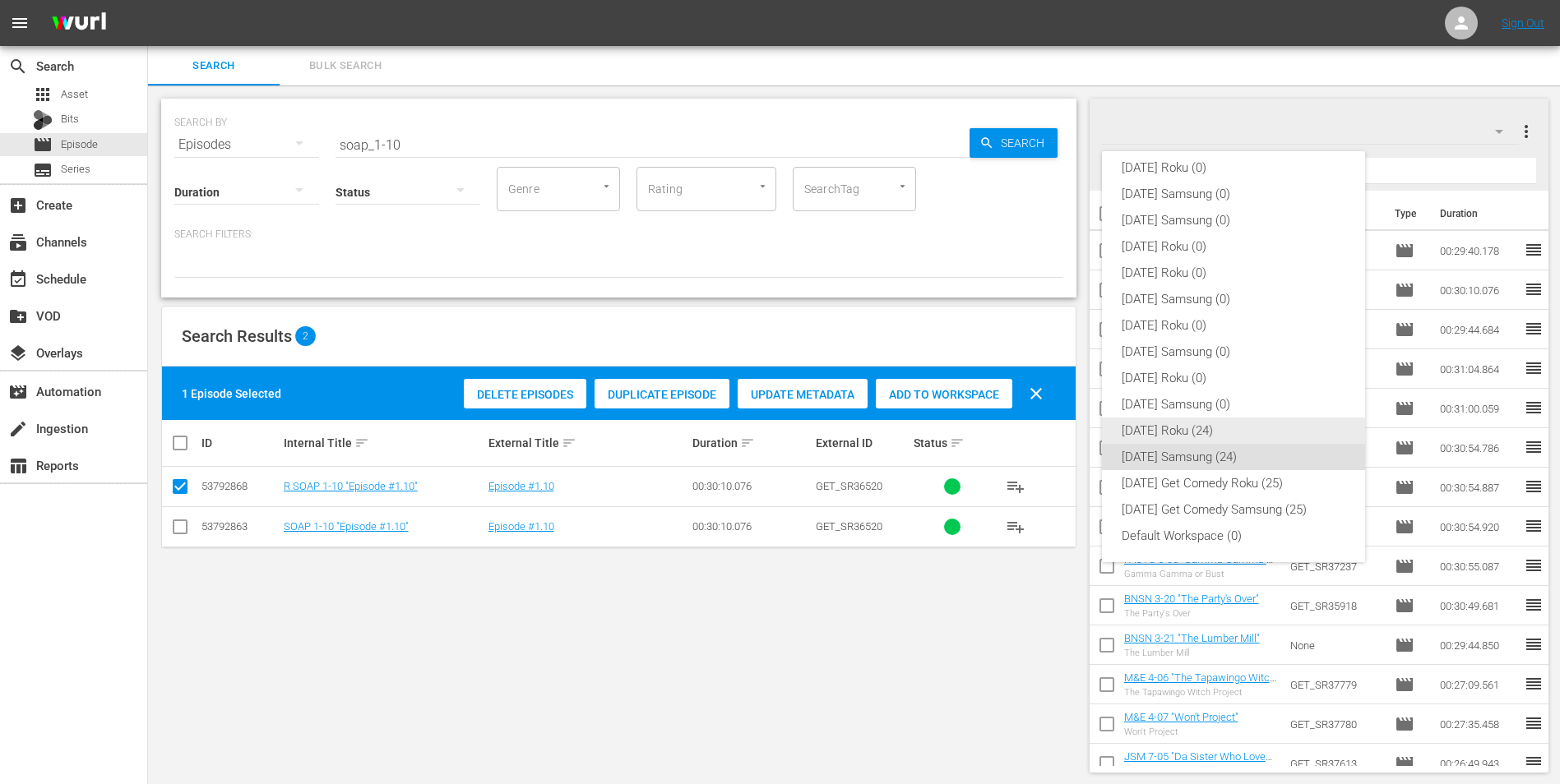
click at [1171, 433] on div "[DATE] Roku (24)" at bounding box center [1233, 431] width 224 height 27
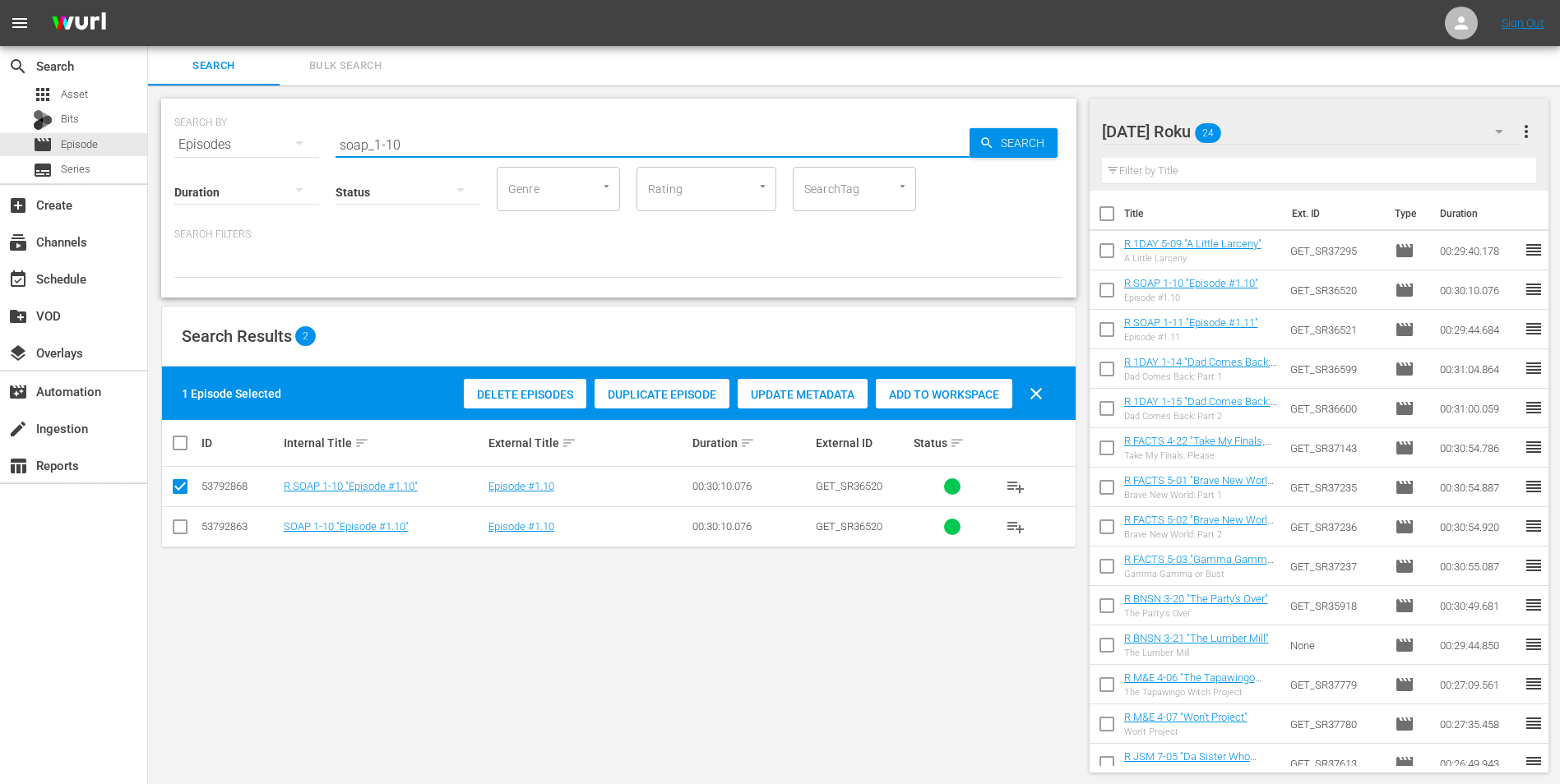
drag, startPoint x: 421, startPoint y: 145, endPoint x: 212, endPoint y: 137, distance: 209.2
click at [224, 137] on div "SEARCH BY Search By Episodes Search ID, Title, Description, Keywords, or Catego…" at bounding box center [619, 134] width 888 height 59
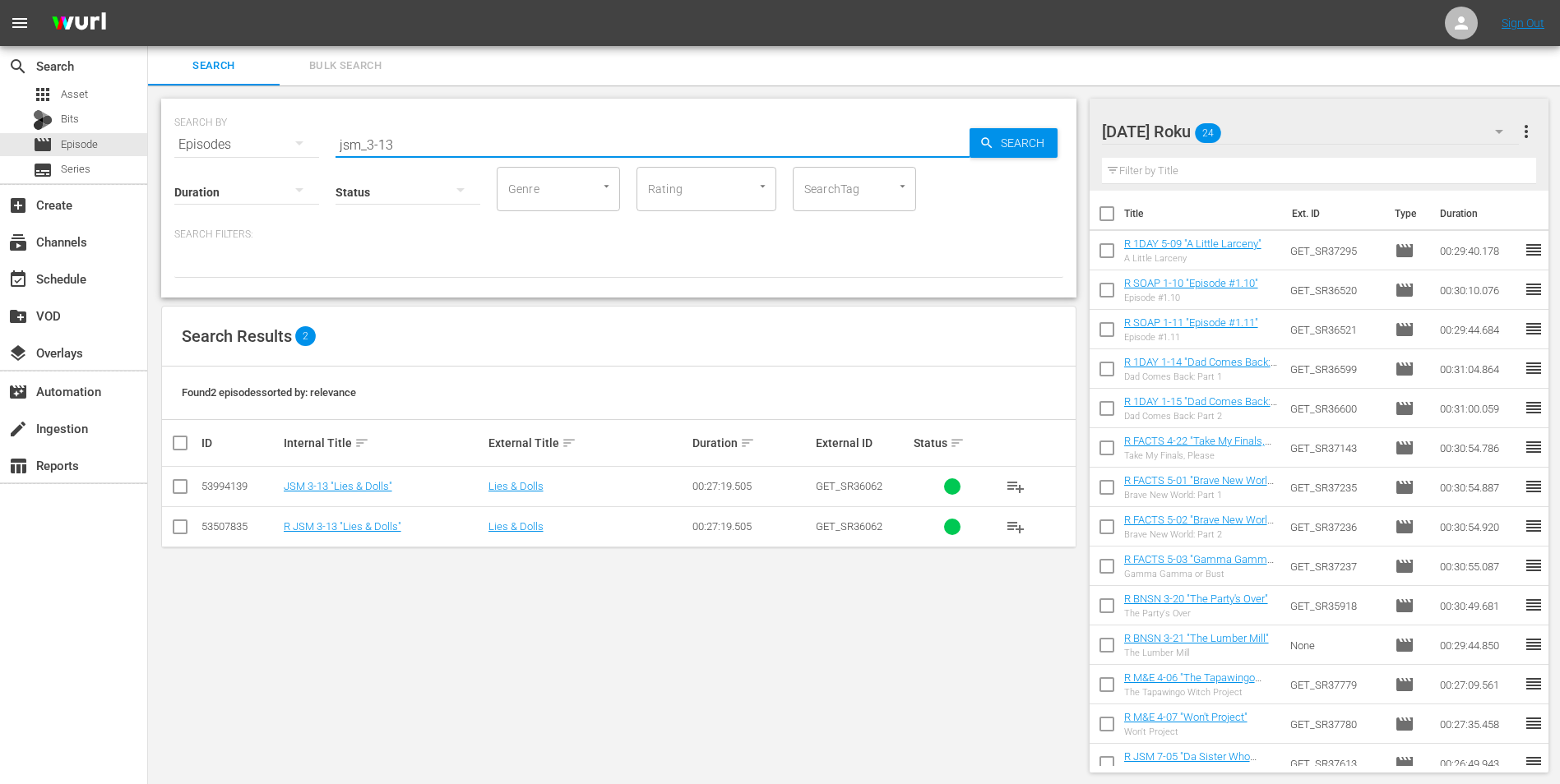
type input "jsm_3-13"
click at [177, 528] on input "checkbox" at bounding box center [180, 529] width 20 height 20
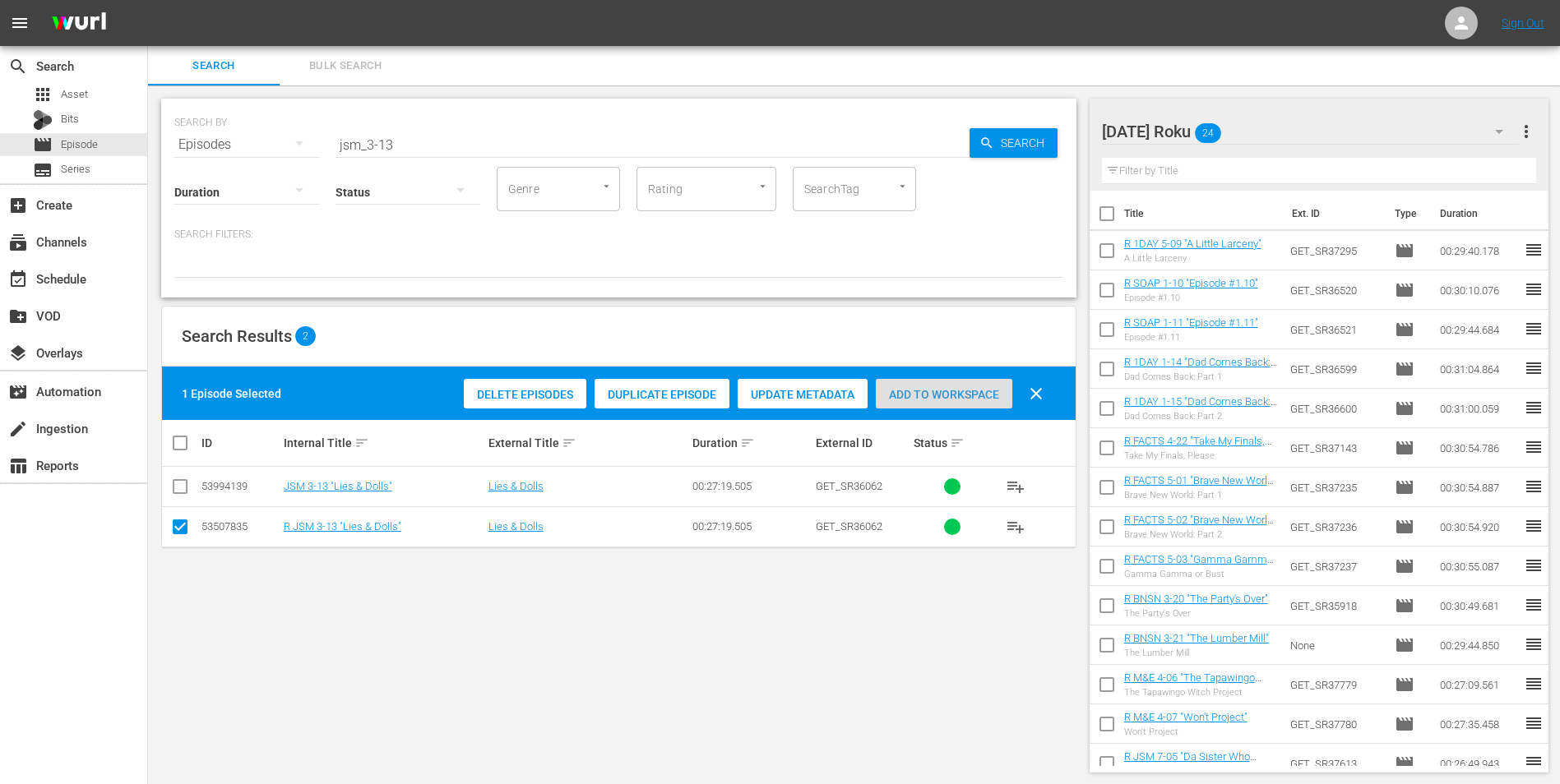
click at [924, 394] on span "Add to Workspace" at bounding box center [943, 395] width 136 height 13
click at [1315, 123] on div "[DATE] Roku 25" at bounding box center [1310, 132] width 418 height 46
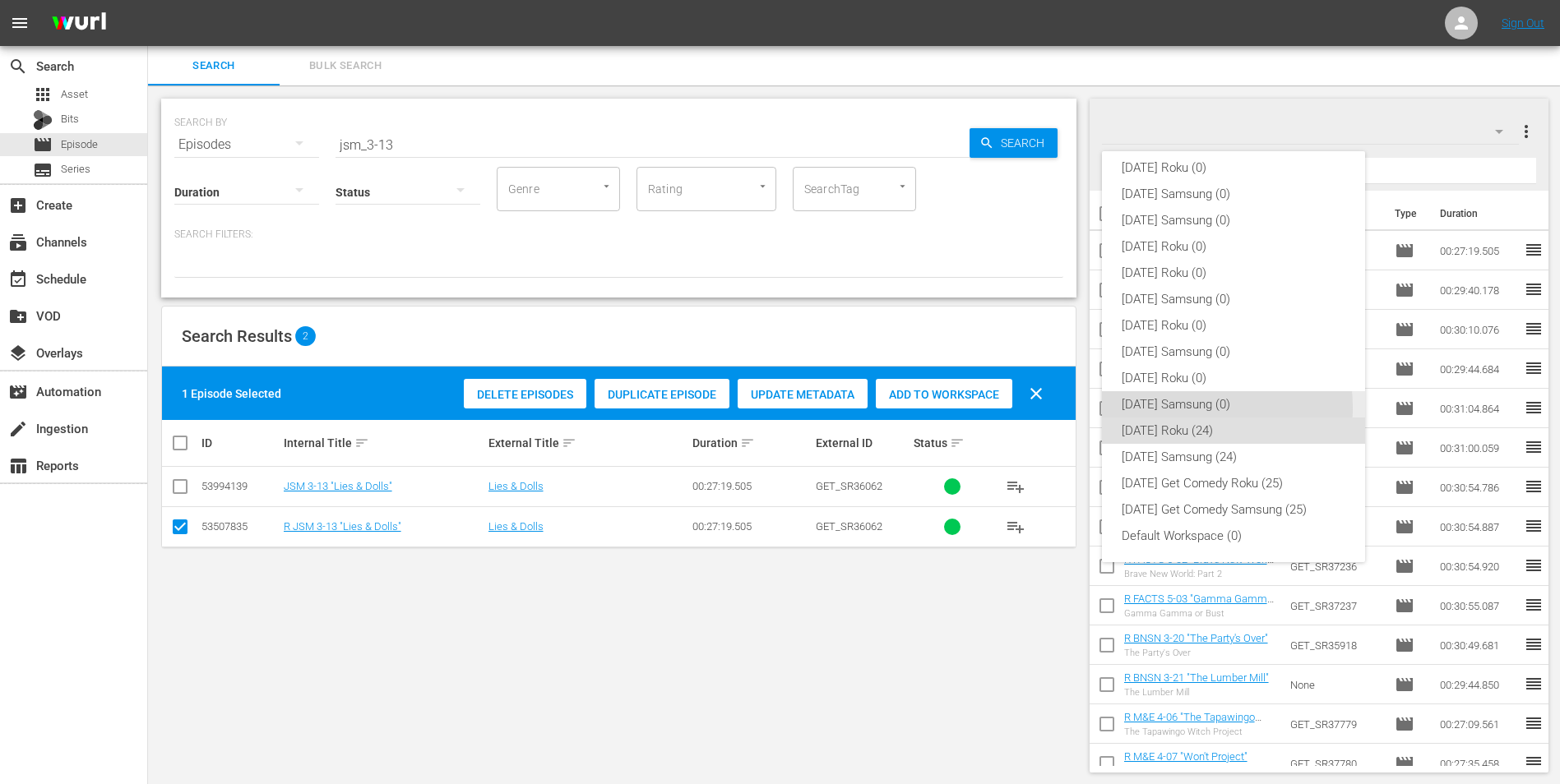
click at [1176, 408] on div "[DATE] Samsung (0)" at bounding box center [1233, 404] width 224 height 27
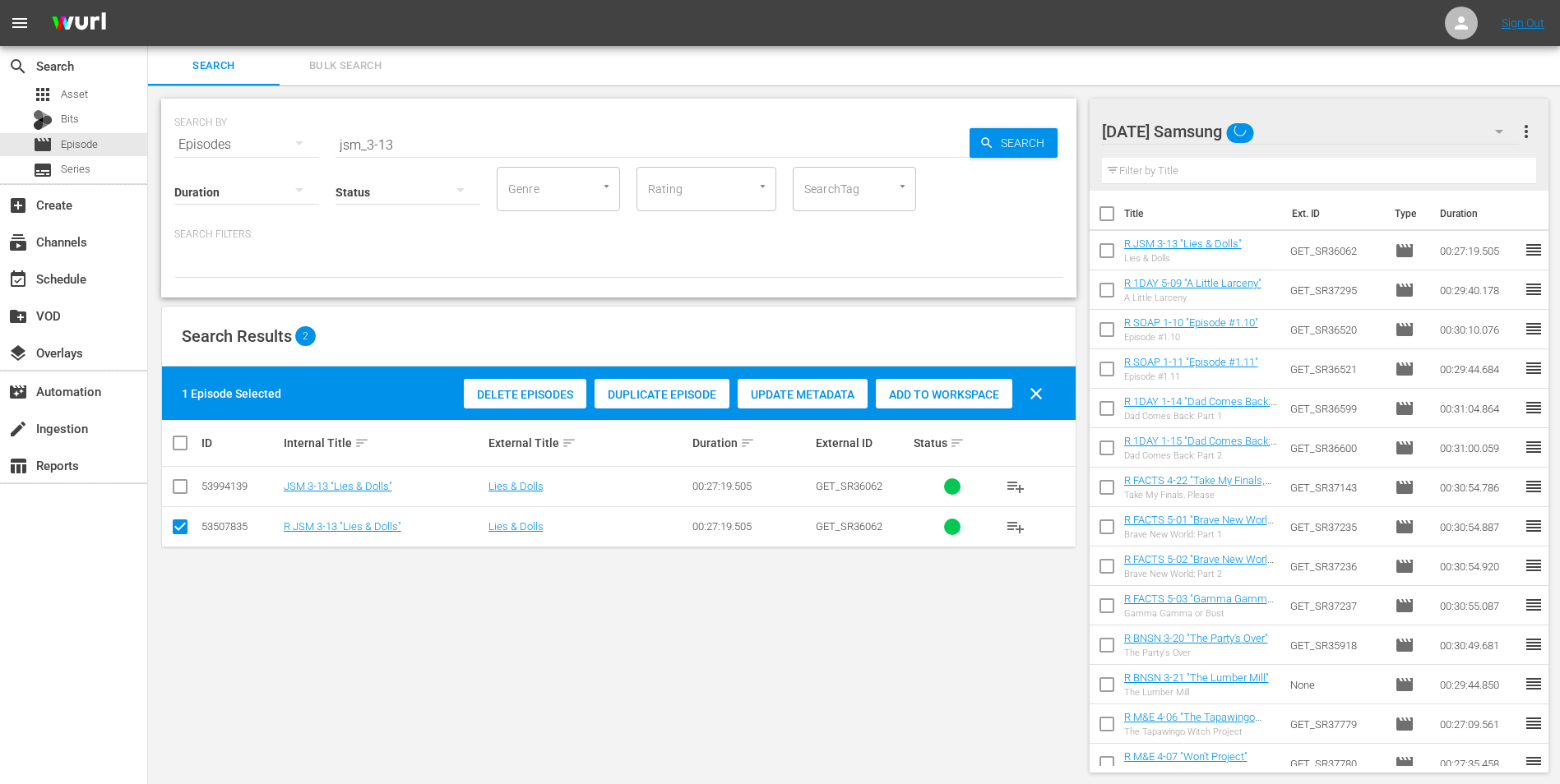
click at [1354, 125] on div "[DATE] Samsung" at bounding box center [1310, 132] width 418 height 46
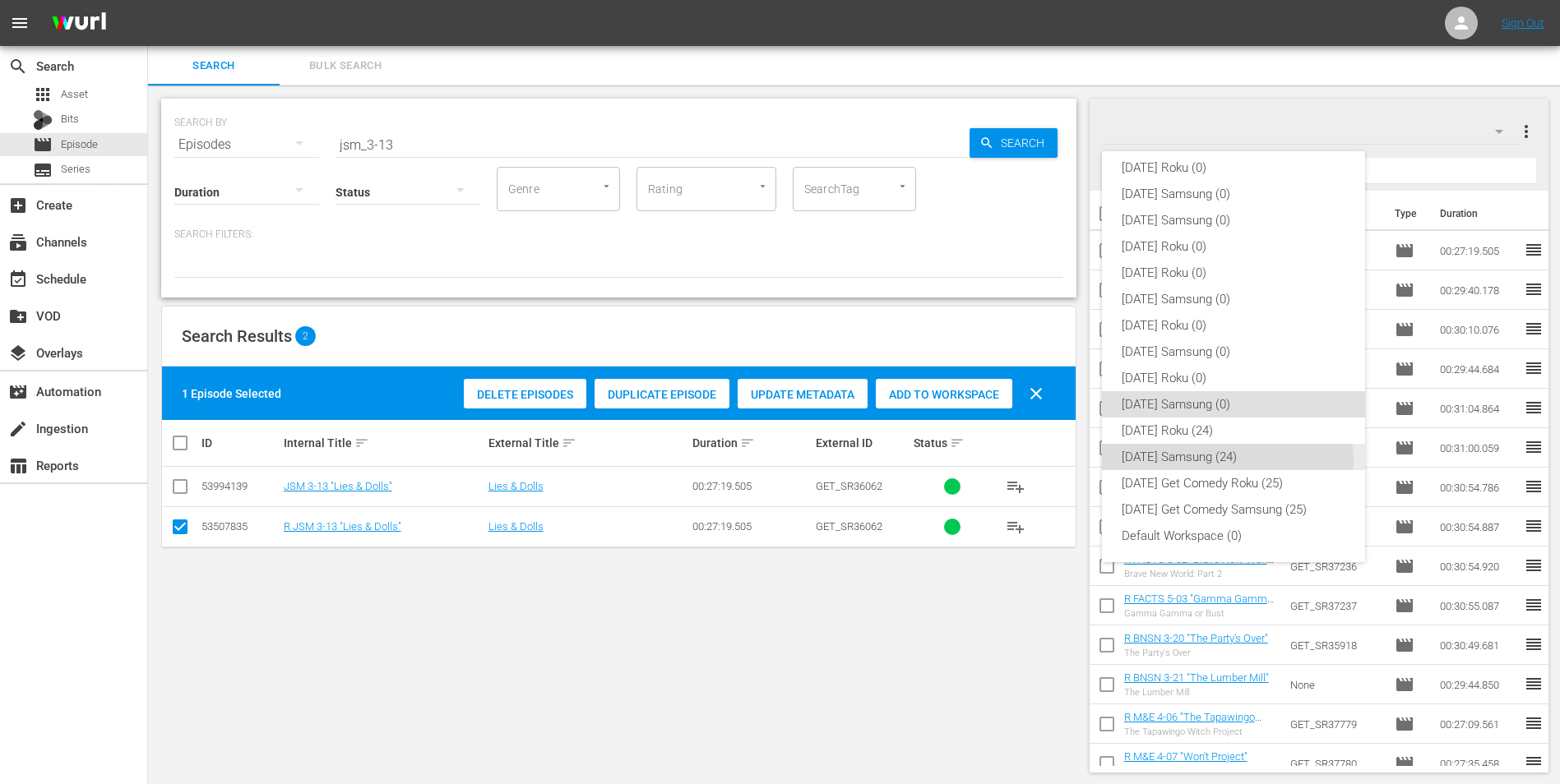
click at [1225, 461] on div "[DATE] Samsung (24)" at bounding box center [1233, 457] width 224 height 27
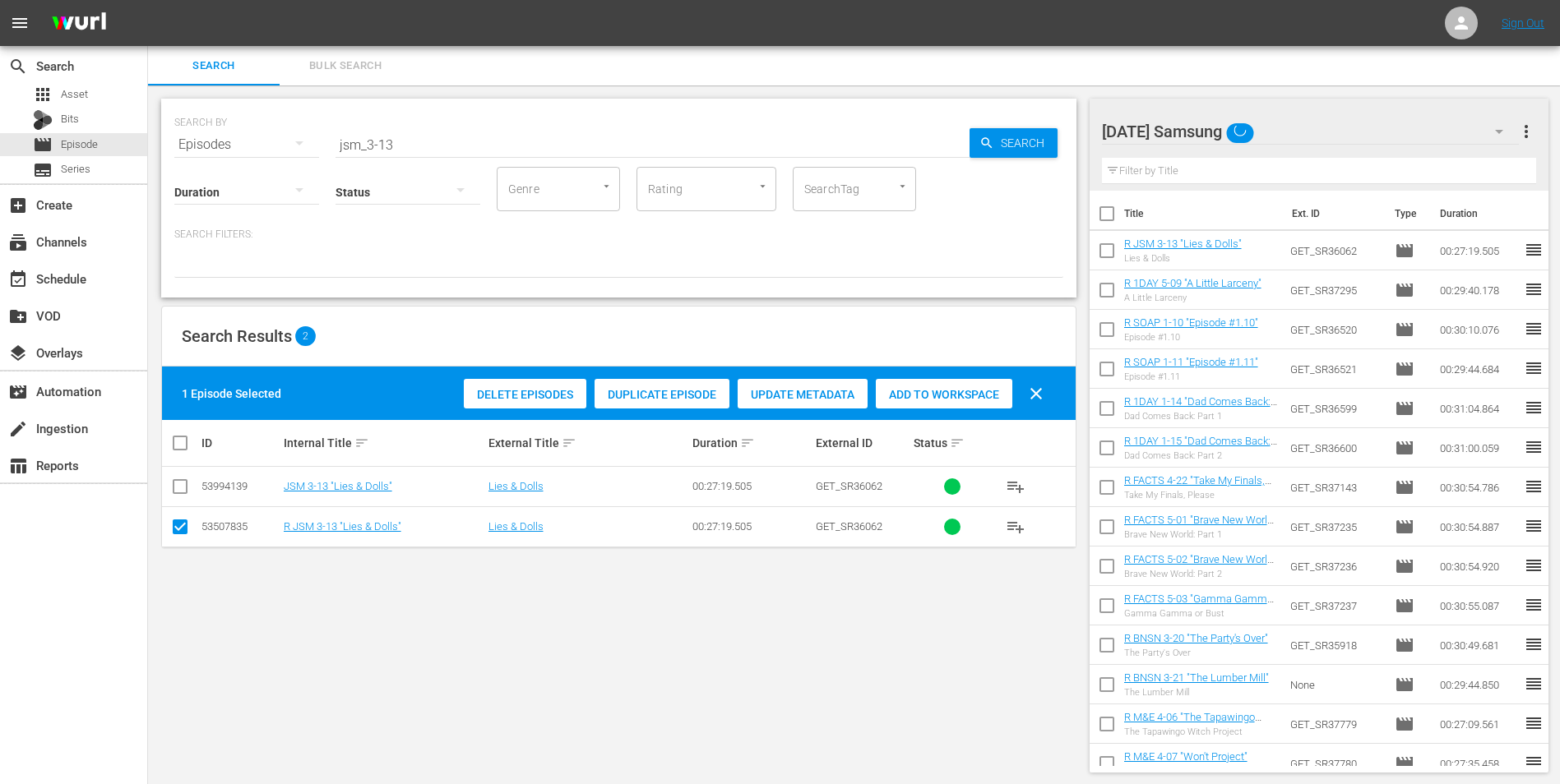
click at [180, 527] on input "checkbox" at bounding box center [180, 529] width 20 height 20
checkbox input "false"
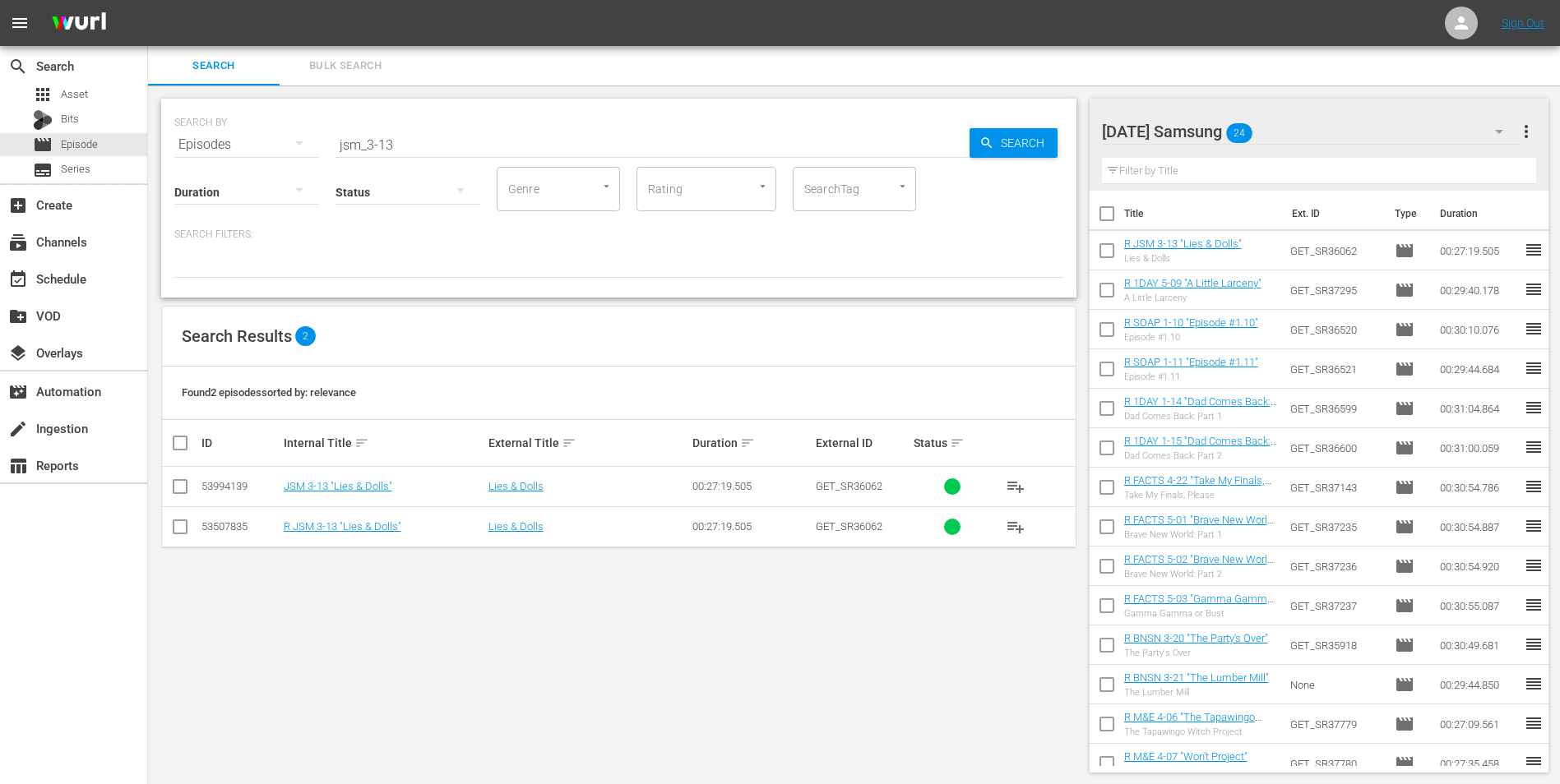
click at [179, 493] on input "checkbox" at bounding box center [180, 490] width 20 height 20
checkbox input "true"
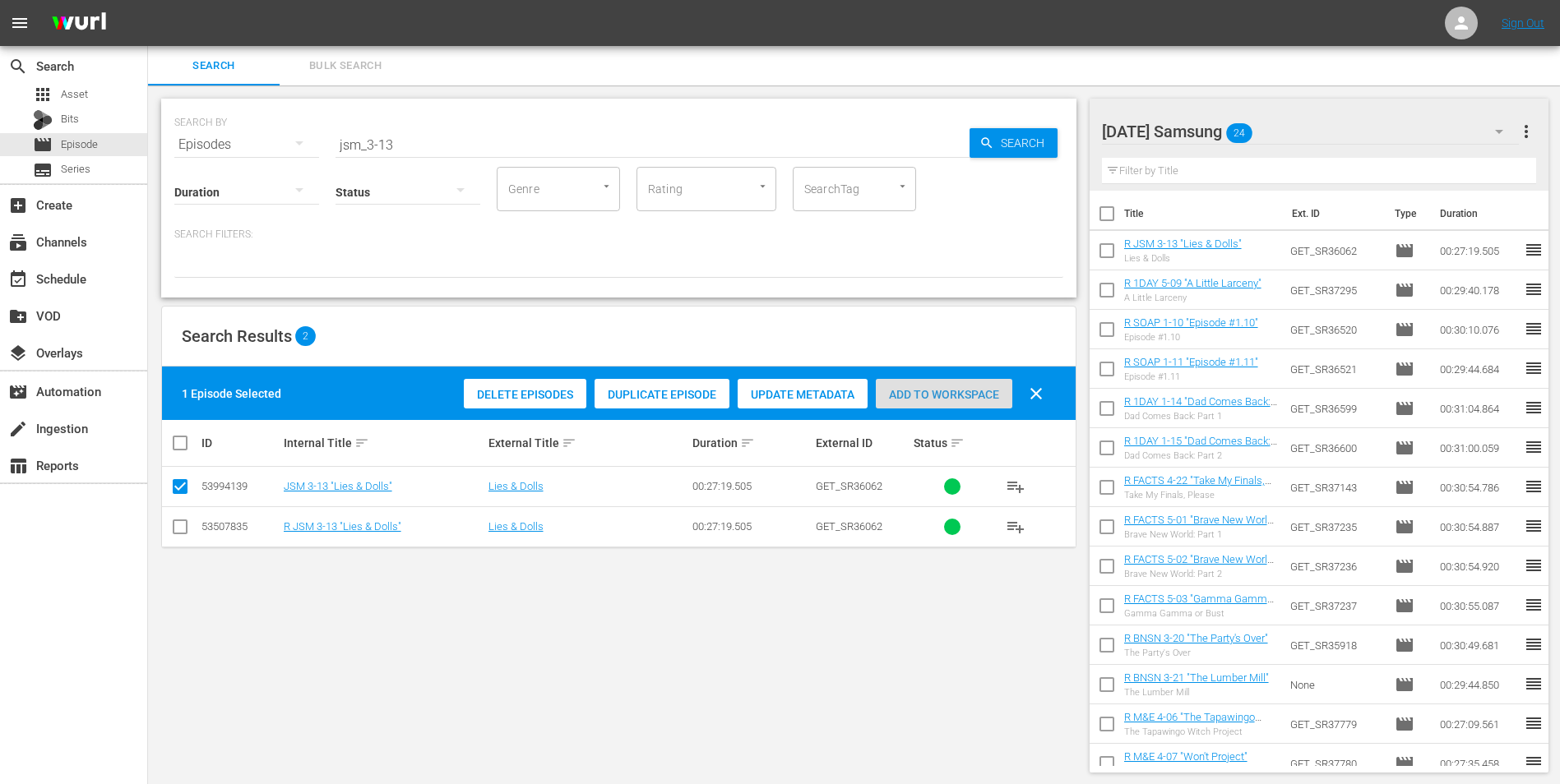
click at [923, 388] on span "Add to Workspace" at bounding box center [943, 395] width 136 height 13
click at [1291, 116] on div "[DATE] Samsung 25" at bounding box center [1310, 132] width 418 height 46
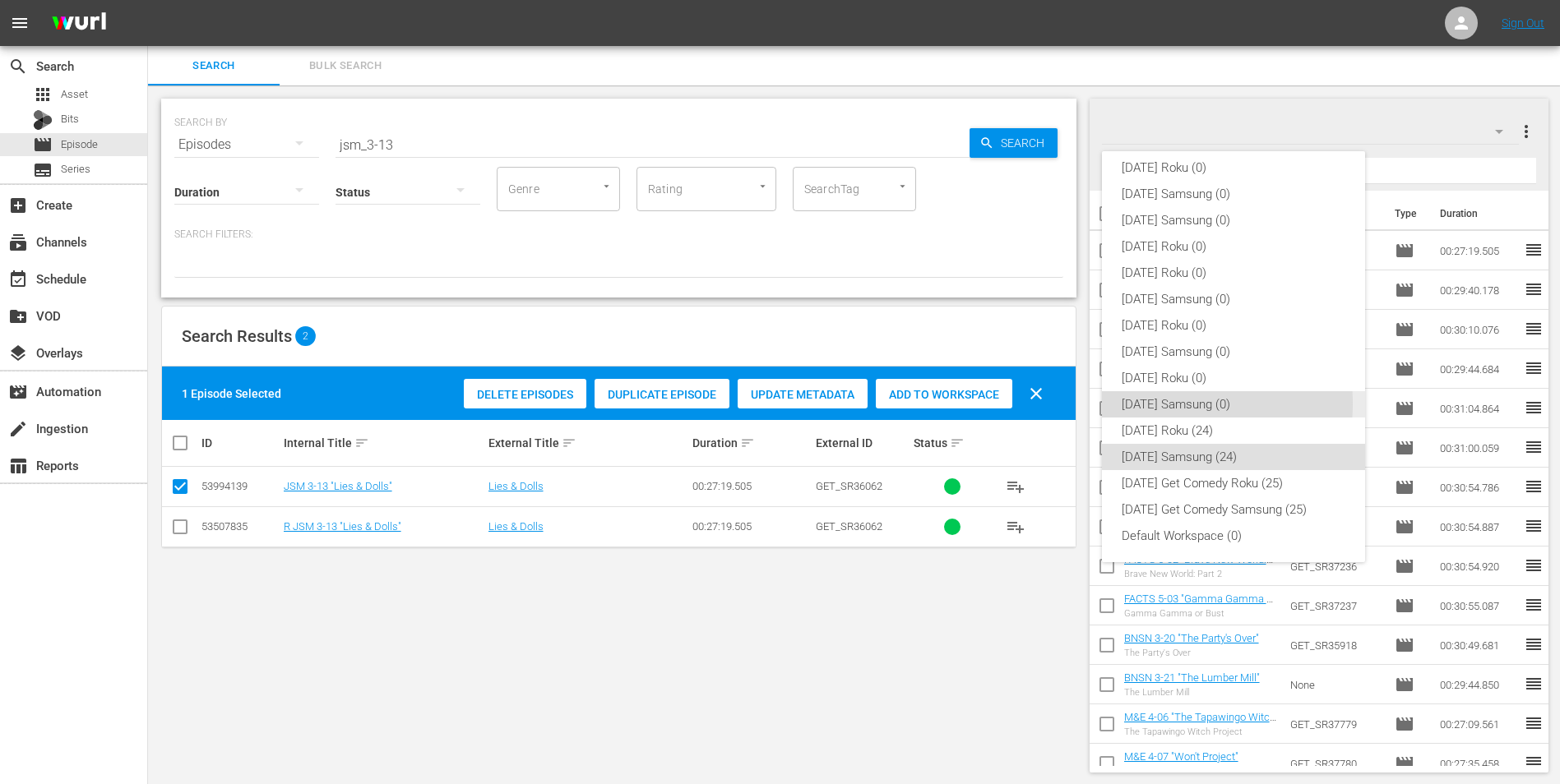
click at [1158, 403] on div "[DATE] Samsung (0)" at bounding box center [1233, 404] width 224 height 27
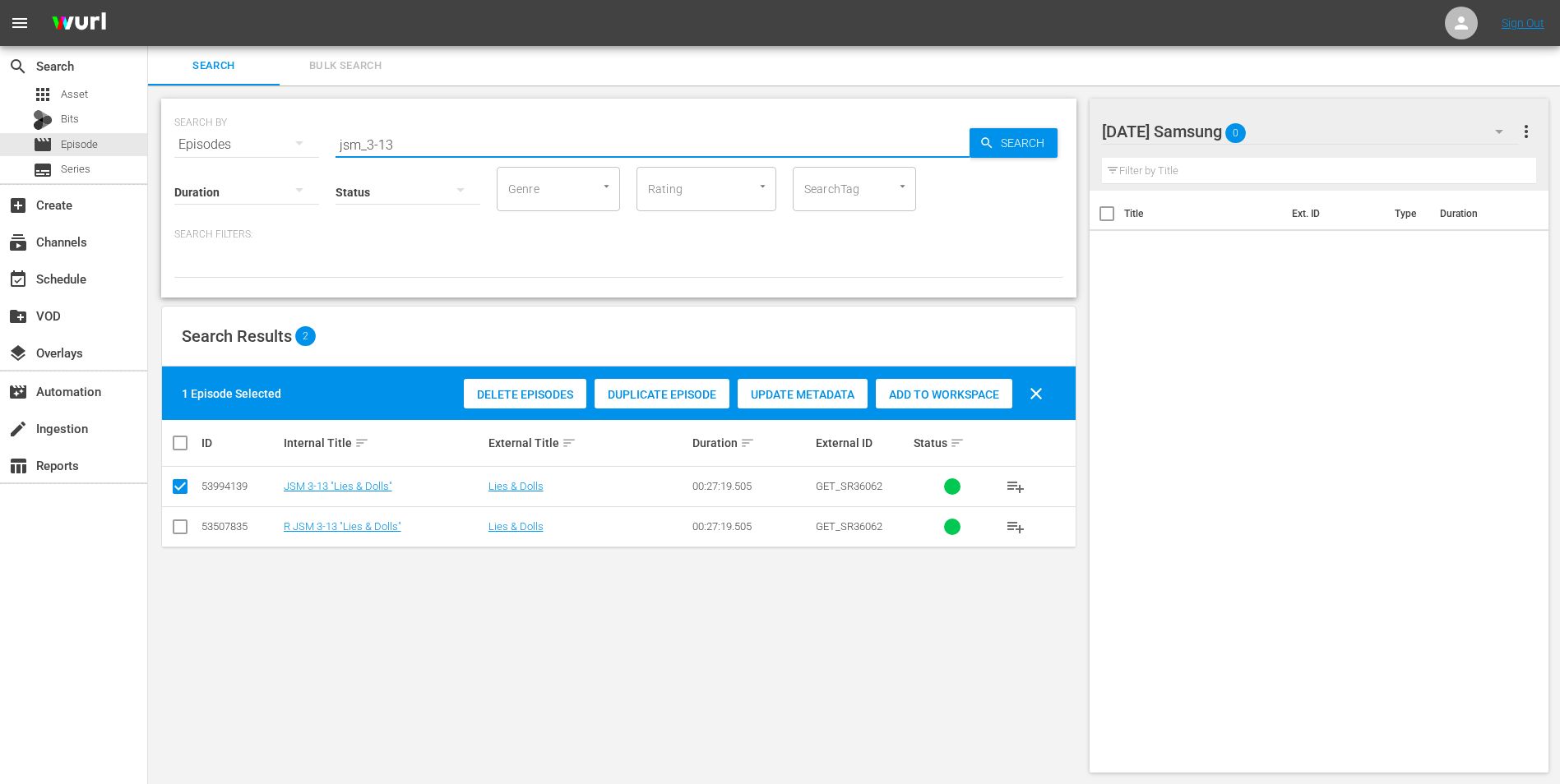
drag, startPoint x: 387, startPoint y: 136, endPoint x: 264, endPoint y: 134, distance: 123.0
click at [267, 134] on div "SEARCH BY Search By Episodes Search ID, Title, Description, Keywords, or Catego…" at bounding box center [619, 134] width 888 height 59
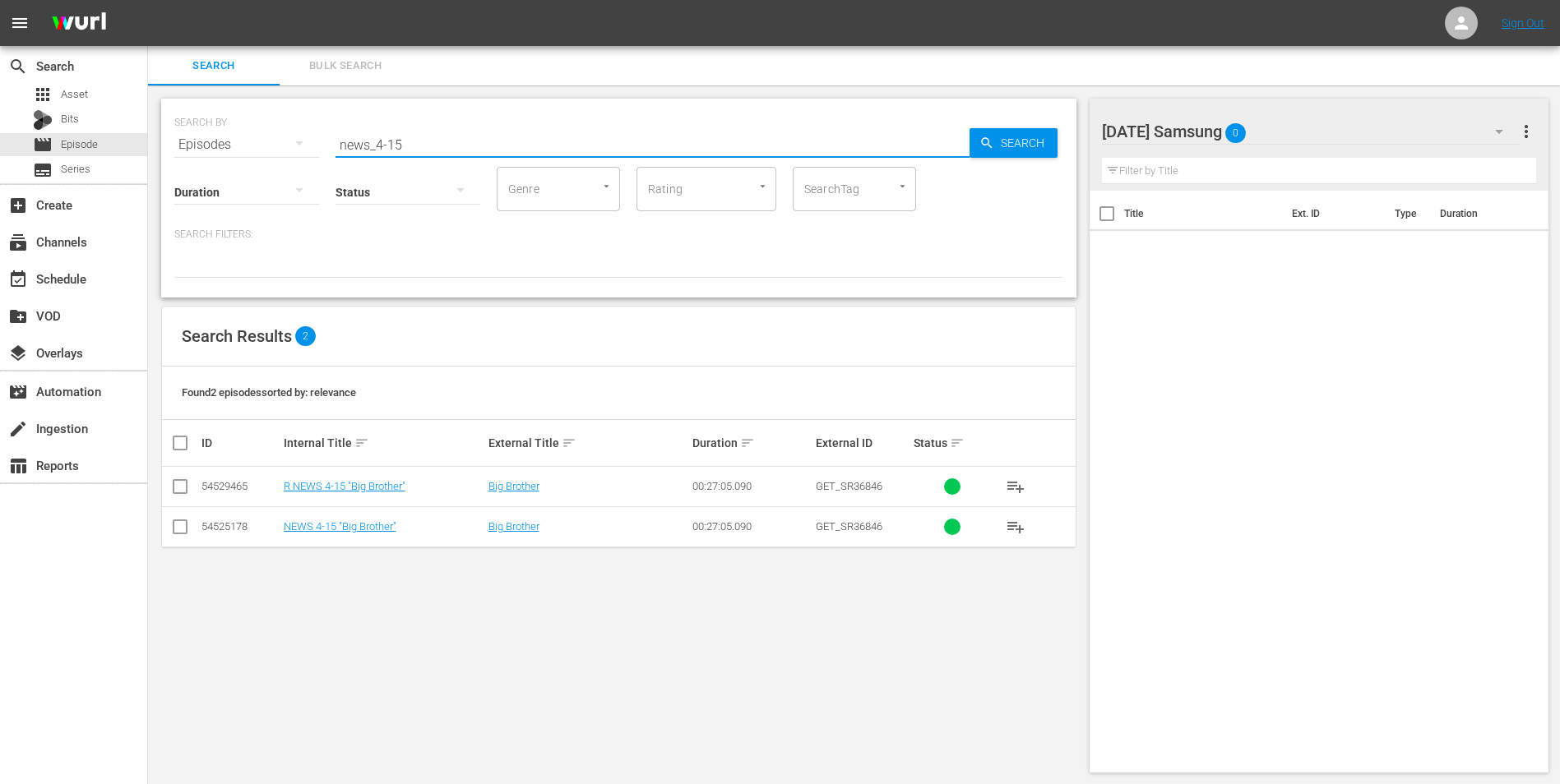
type input "news_4-15"
click at [184, 526] on input "checkbox" at bounding box center [180, 529] width 20 height 20
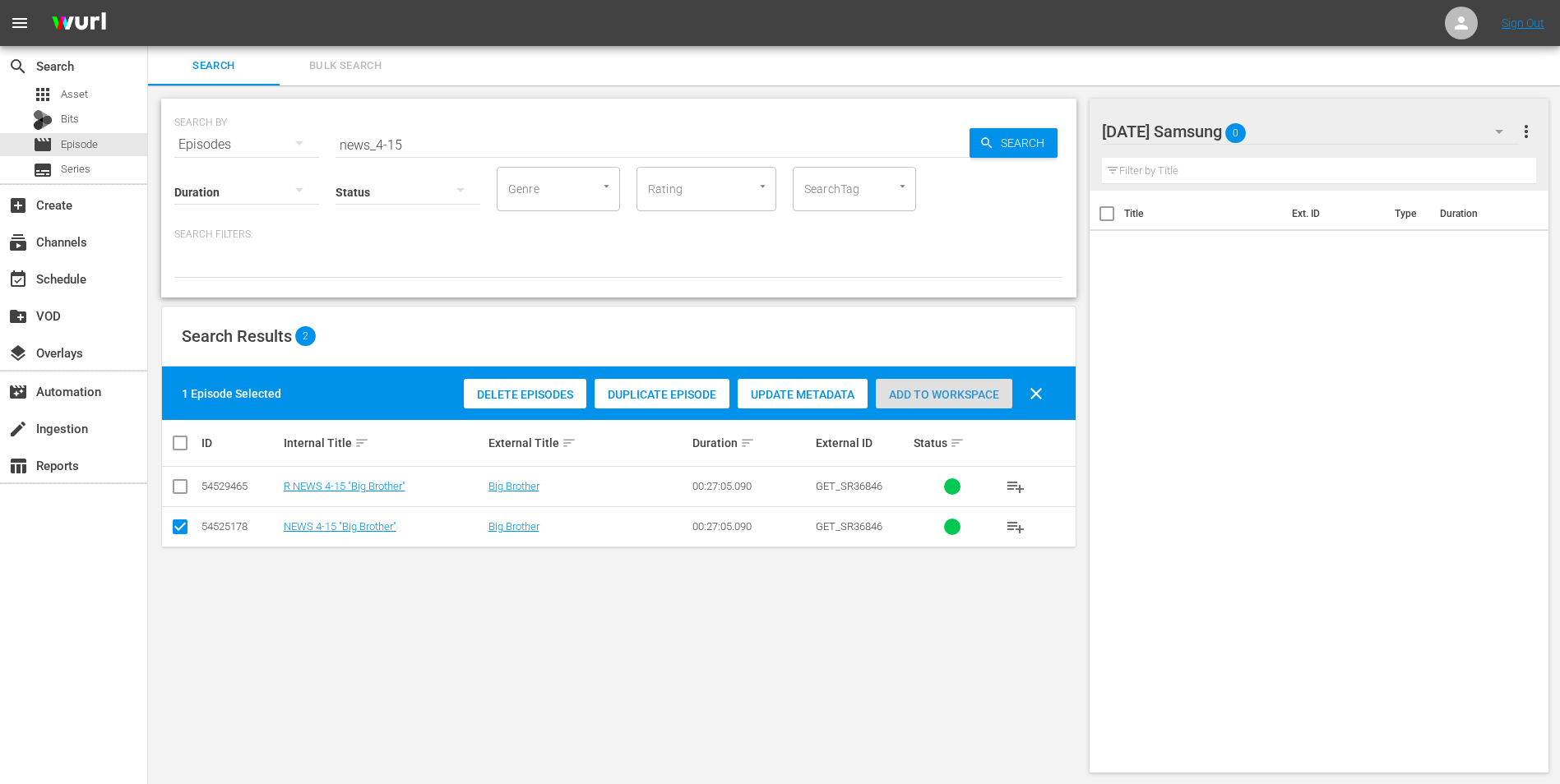
click at [923, 401] on span "Add to Workspace" at bounding box center [943, 395] width 136 height 13
click at [1335, 124] on div "[DATE] Samsung 1" at bounding box center [1310, 132] width 418 height 46
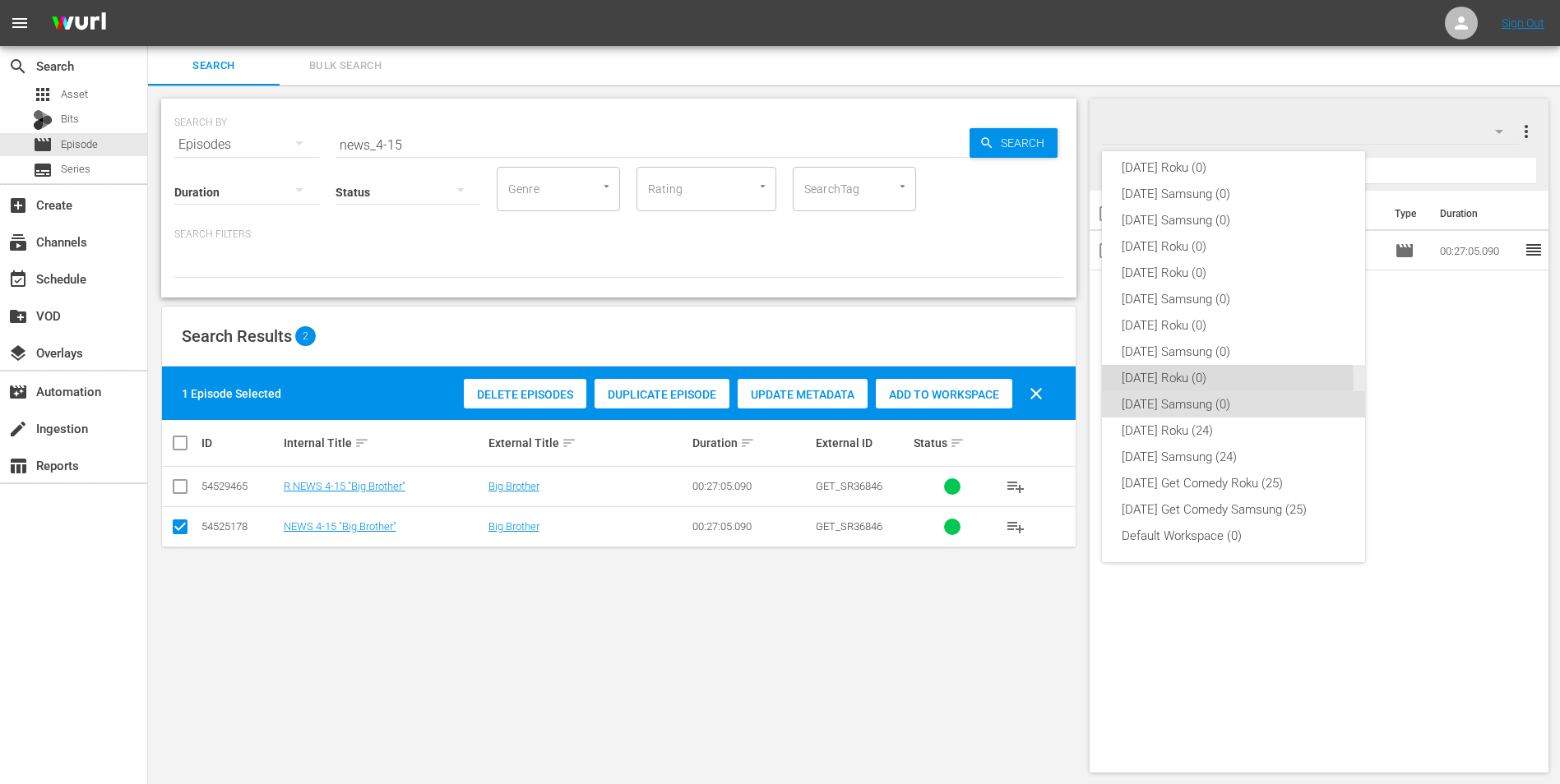
click at [1198, 383] on div "[DATE] Roku (0)" at bounding box center [1233, 378] width 224 height 27
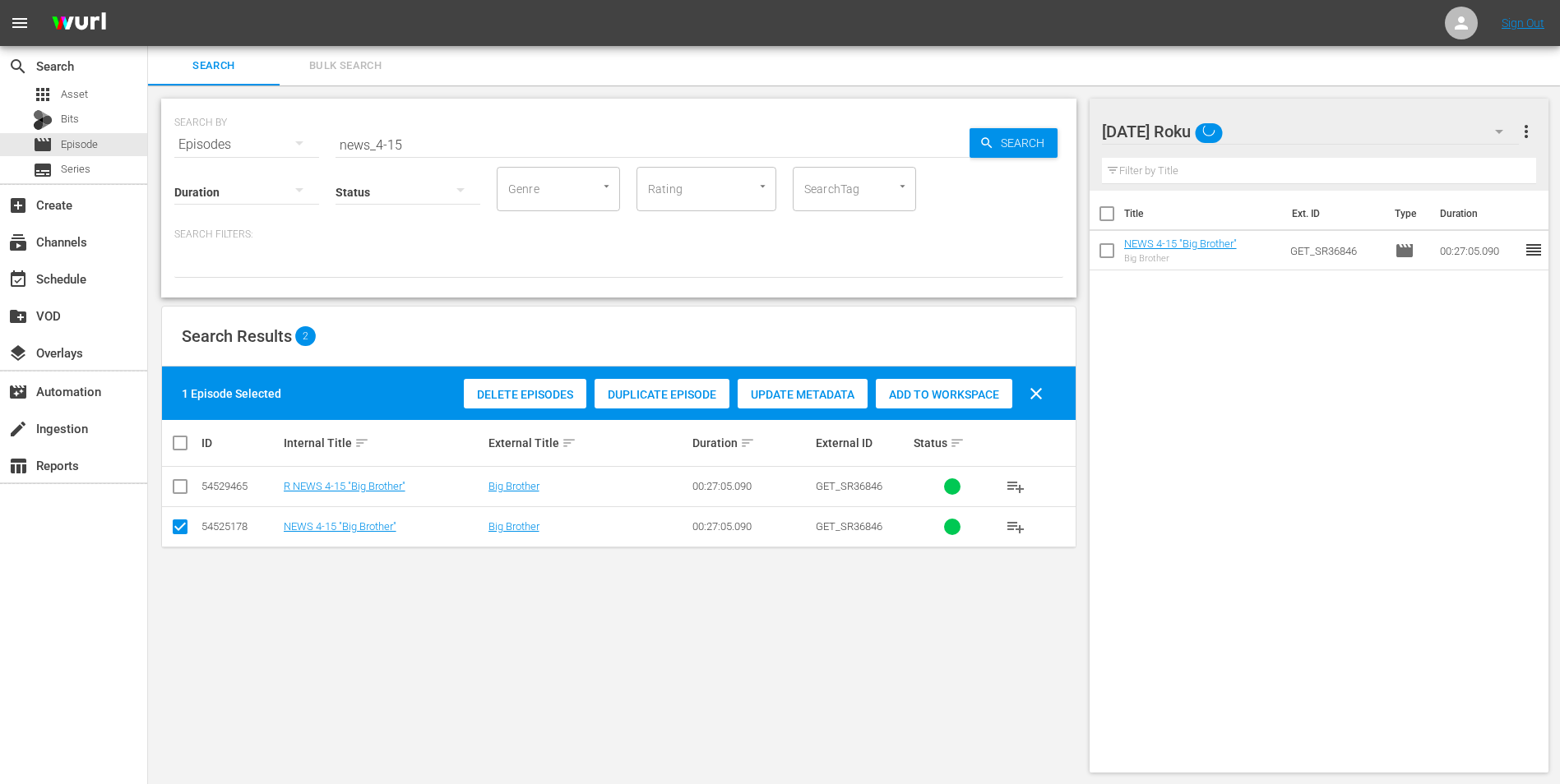
click at [179, 530] on input "checkbox" at bounding box center [180, 529] width 20 height 20
checkbox input "false"
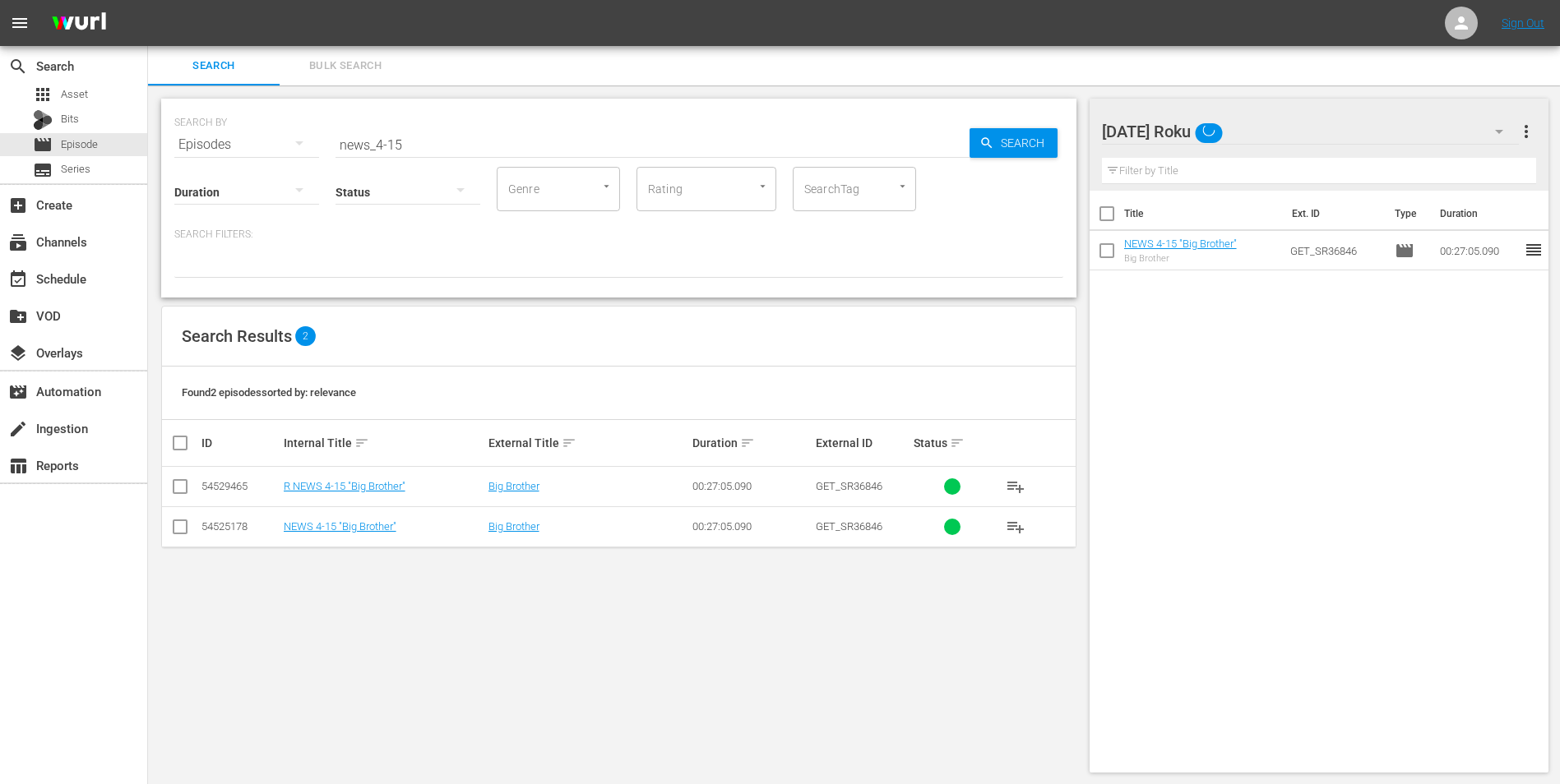
click at [175, 493] on input "checkbox" at bounding box center [180, 490] width 20 height 20
checkbox input "true"
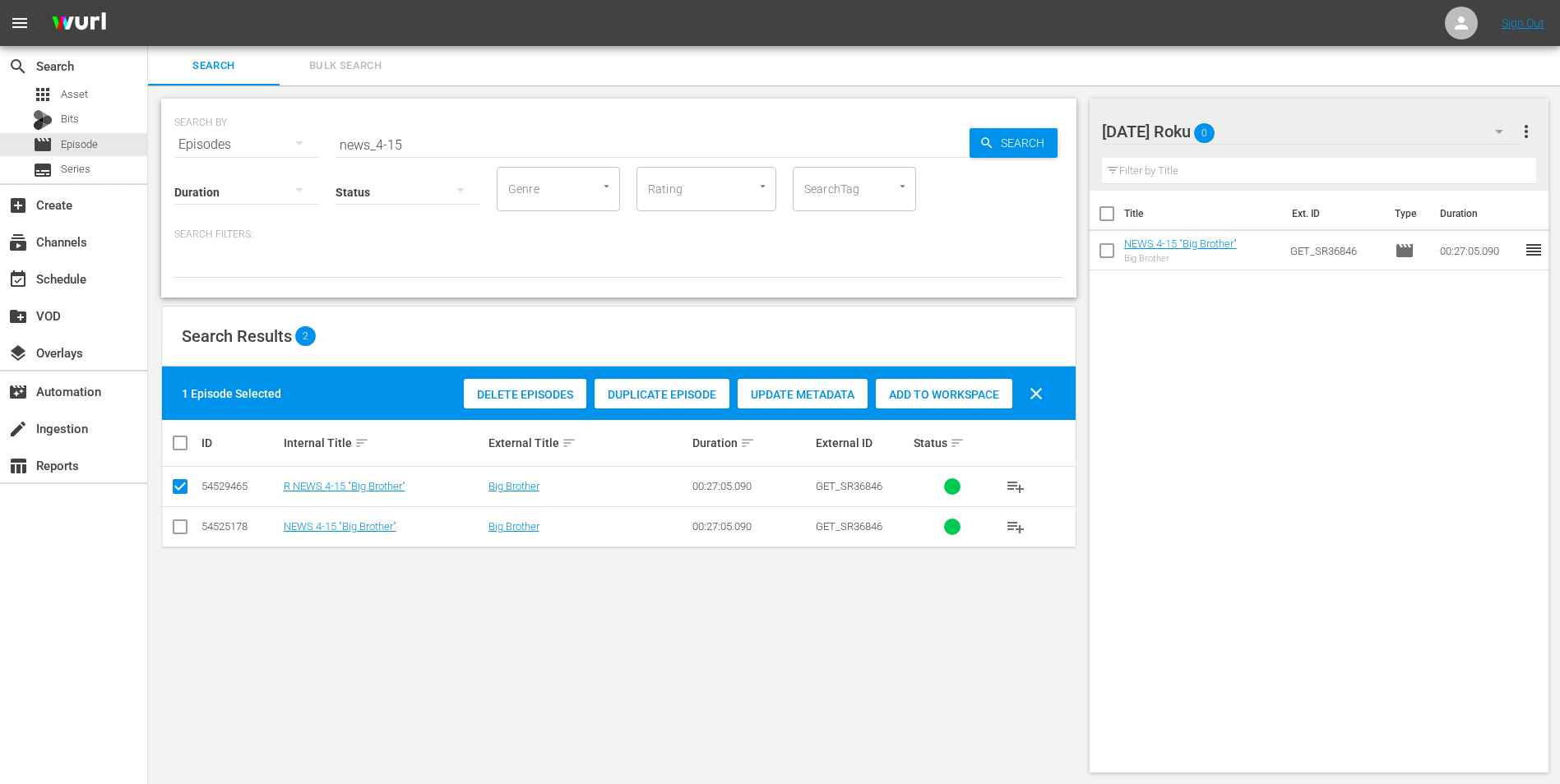
click at [938, 388] on span "Add to Workspace" at bounding box center [943, 395] width 136 height 13
drag, startPoint x: 393, startPoint y: 138, endPoint x: 463, endPoint y: 152, distance: 71.4
click at [463, 152] on div "SEARCH BY Search By Episodes Search ID, Title, Description, Keywords, or Catego…" at bounding box center [619, 198] width 915 height 199
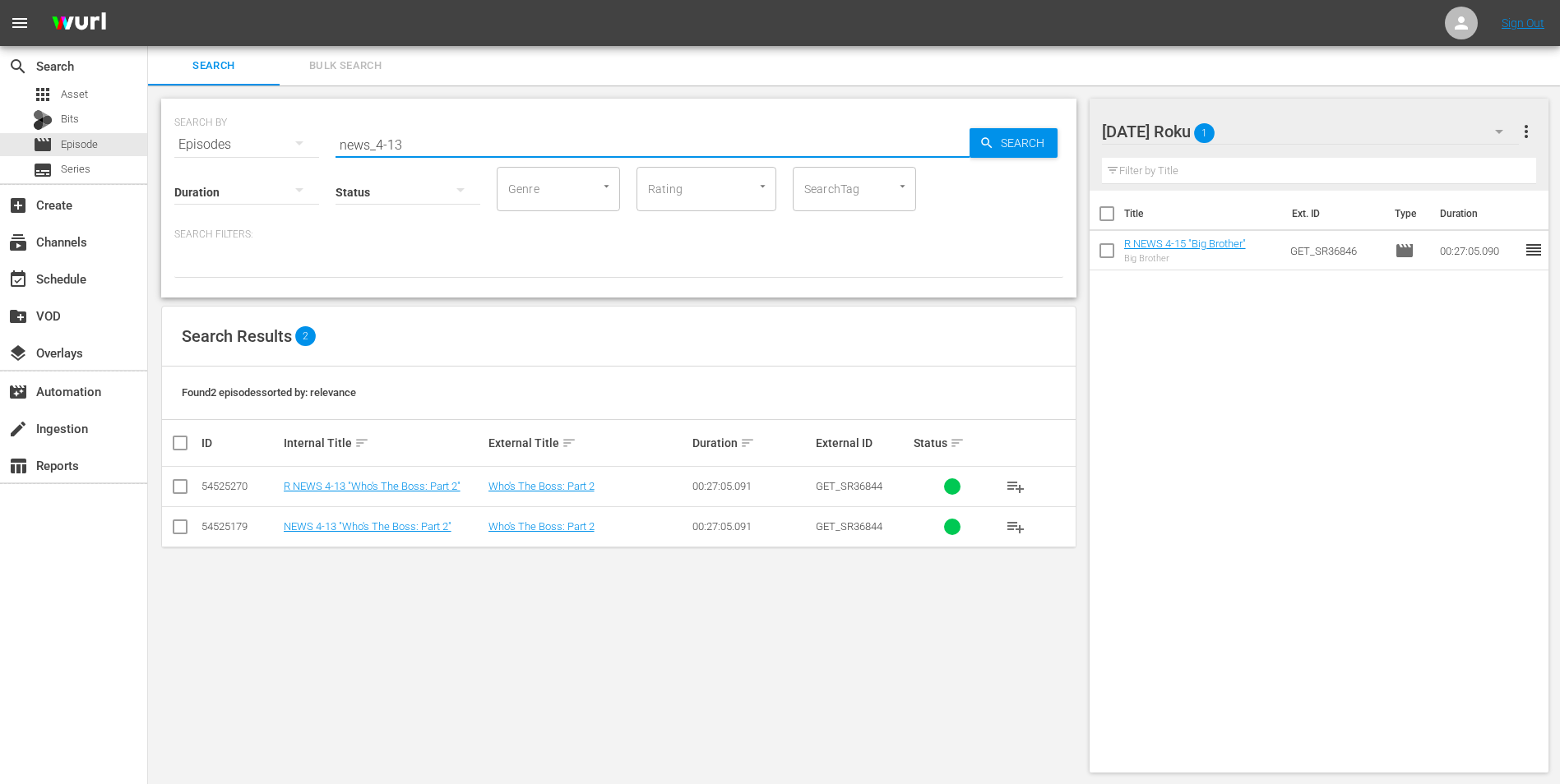
type input "news_4-13"
click at [184, 489] on input "checkbox" at bounding box center [180, 490] width 20 height 20
checkbox input "true"
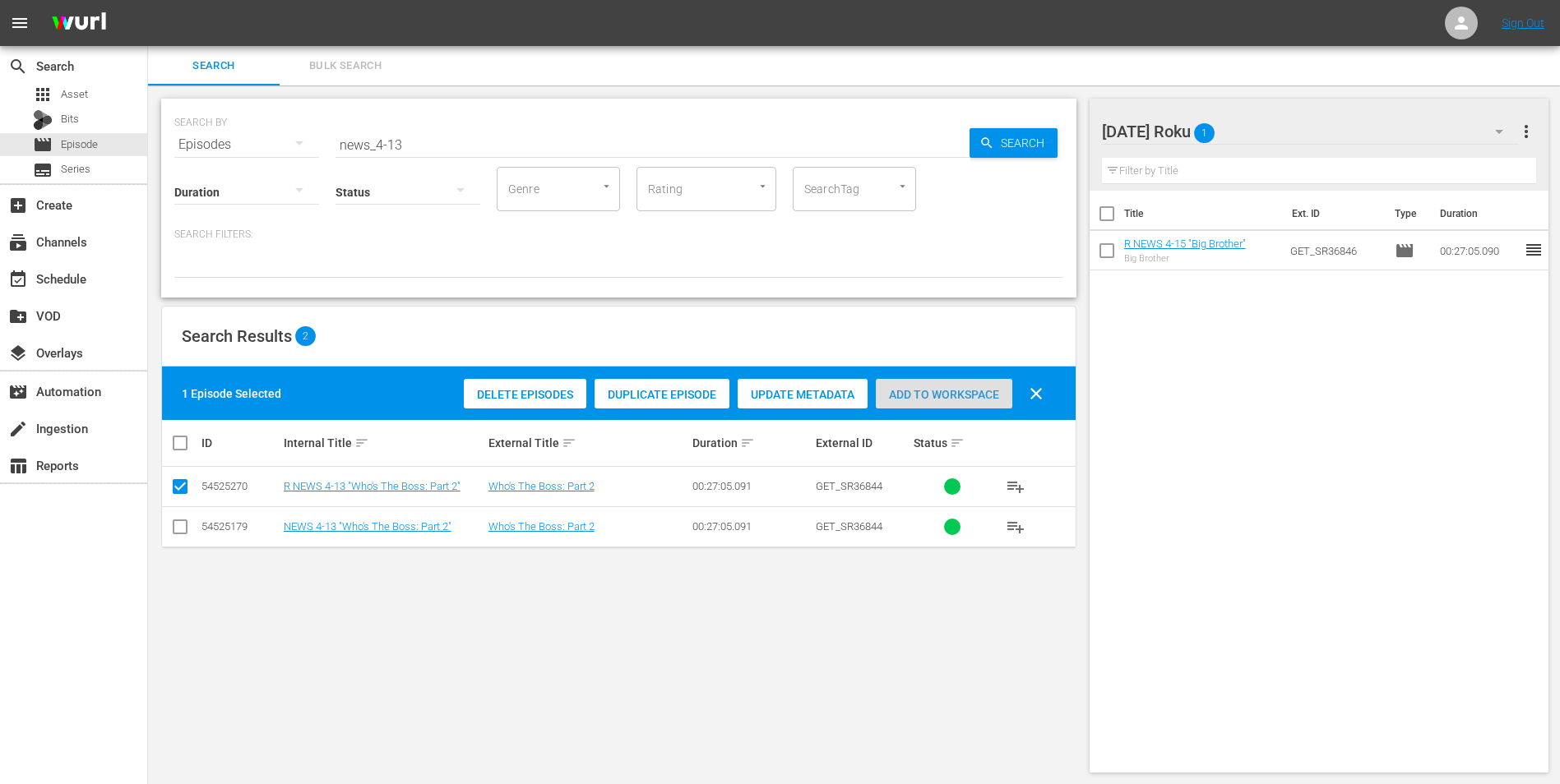
click at [948, 395] on span "Add to Workspace" at bounding box center [943, 395] width 136 height 13
click at [1293, 118] on div "[DATE] Roku 2" at bounding box center [1310, 132] width 418 height 46
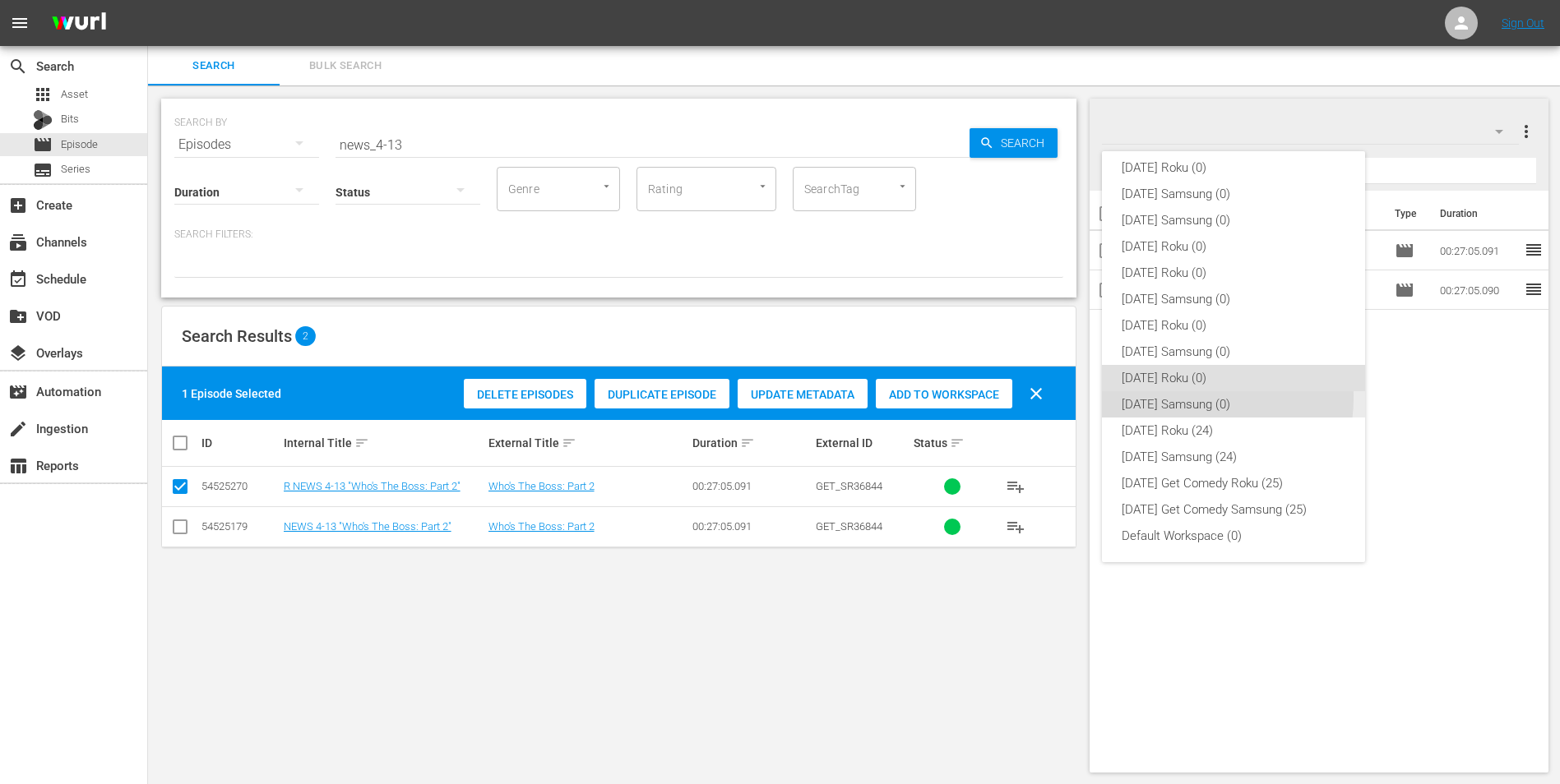
click at [1189, 398] on div "[DATE] Samsung (0)" at bounding box center [1233, 404] width 224 height 27
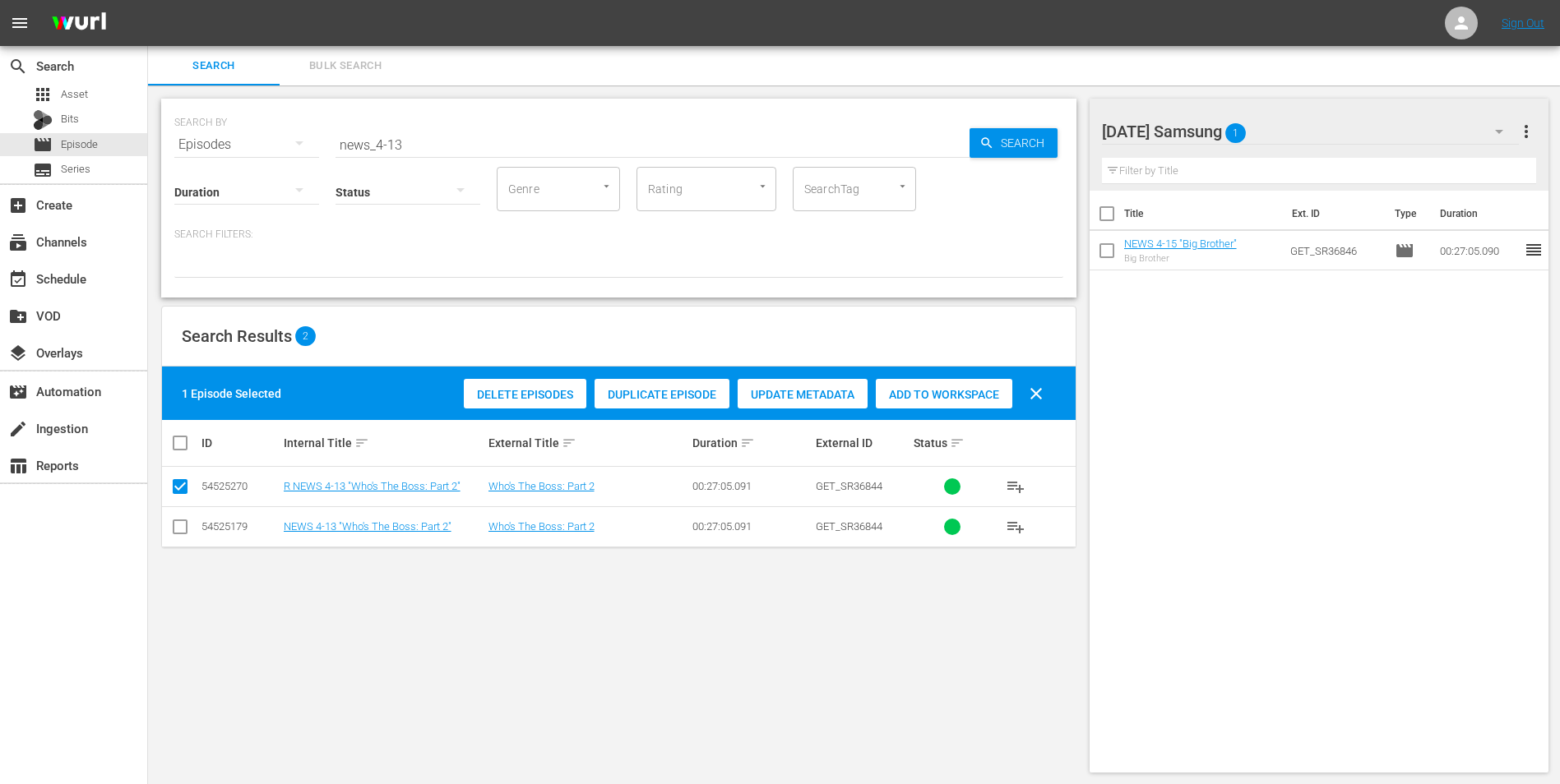
click at [182, 527] on input "checkbox" at bounding box center [180, 529] width 20 height 20
checkbox input "true"
click at [179, 489] on input "checkbox" at bounding box center [180, 490] width 20 height 20
checkbox input "false"
click at [941, 389] on span "Add to Workspace" at bounding box center [943, 395] width 136 height 13
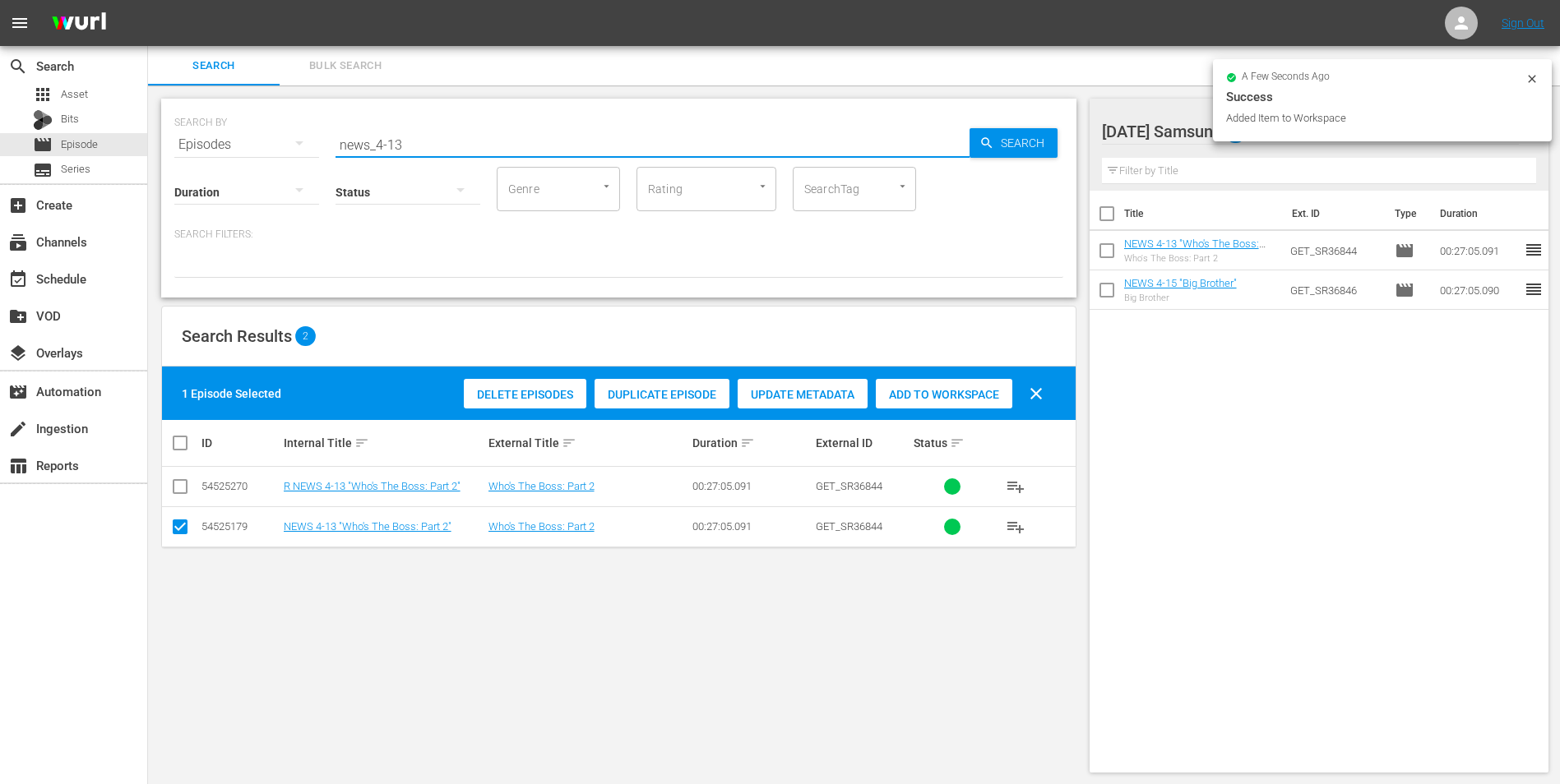
drag, startPoint x: 394, startPoint y: 143, endPoint x: 460, endPoint y: 154, distance: 66.9
click at [460, 154] on div "SEARCH BY Search By Episodes Search ID, Title, Description, Keywords, or Catego…" at bounding box center [619, 198] width 915 height 199
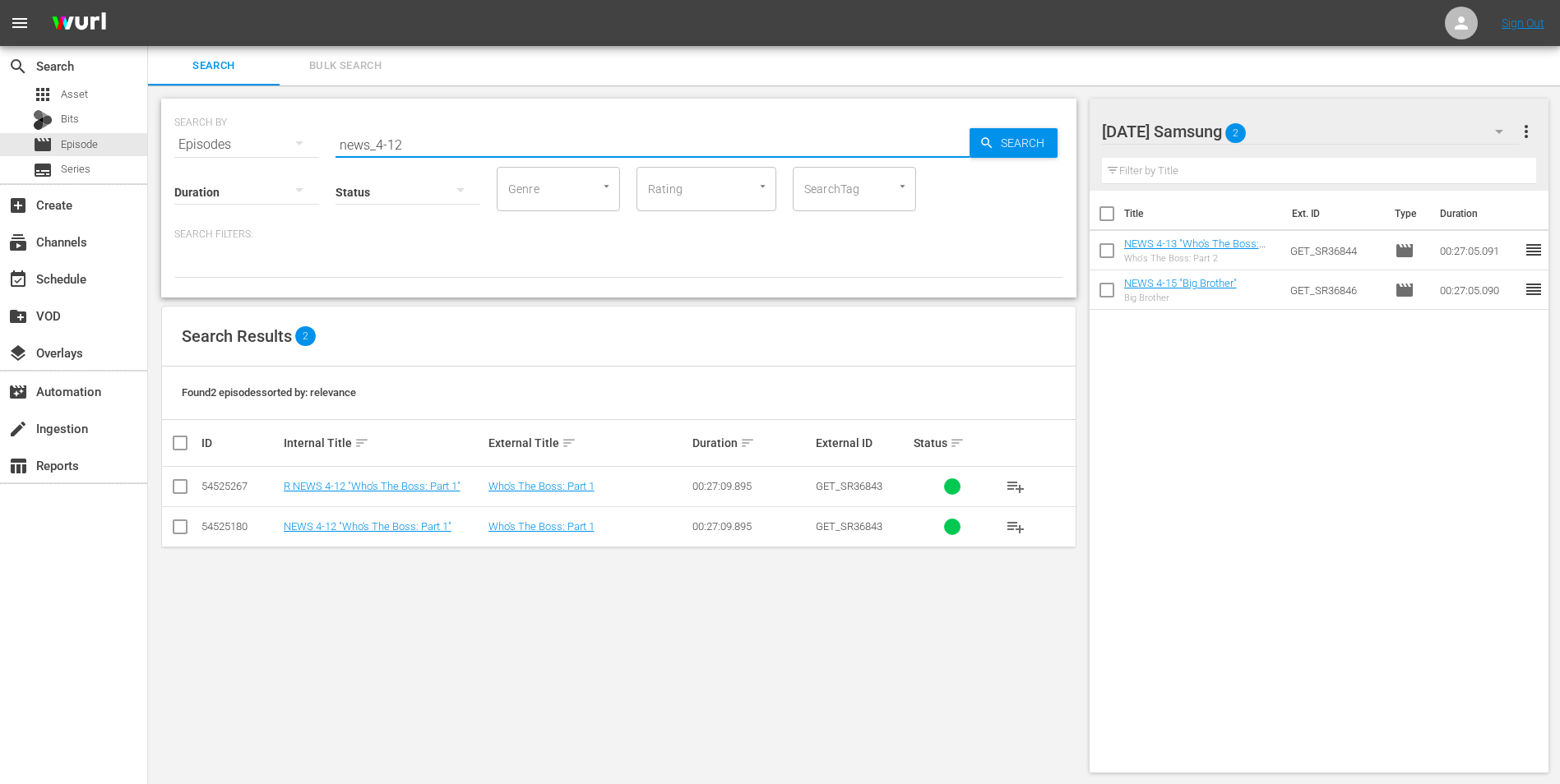
type input "news_4-12"
click at [180, 522] on input "checkbox" at bounding box center [180, 529] width 20 height 20
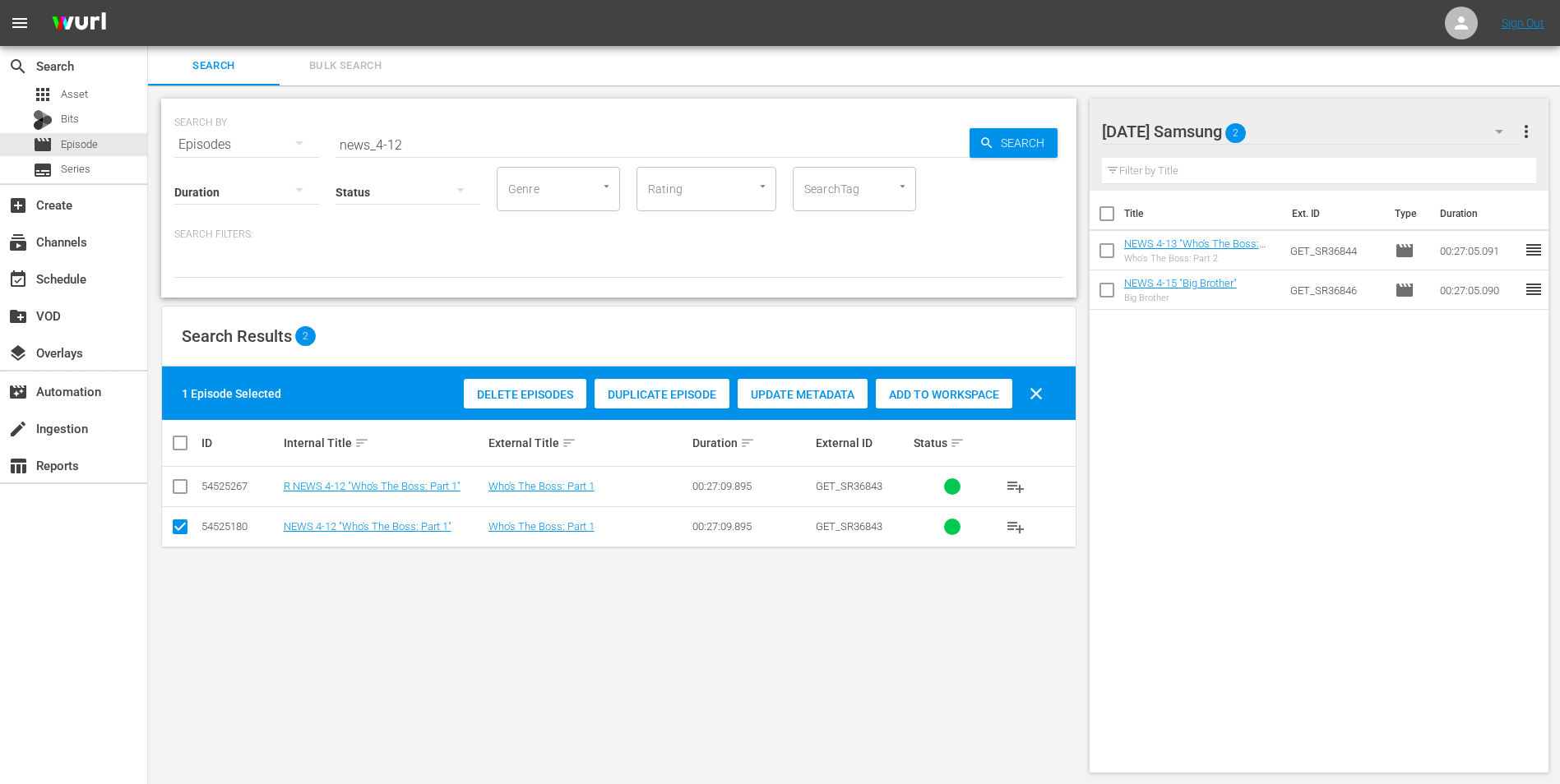
click at [964, 390] on span "Add to Workspace" at bounding box center [943, 395] width 136 height 13
click at [1343, 130] on div "[DATE] Samsung 3" at bounding box center [1310, 132] width 418 height 46
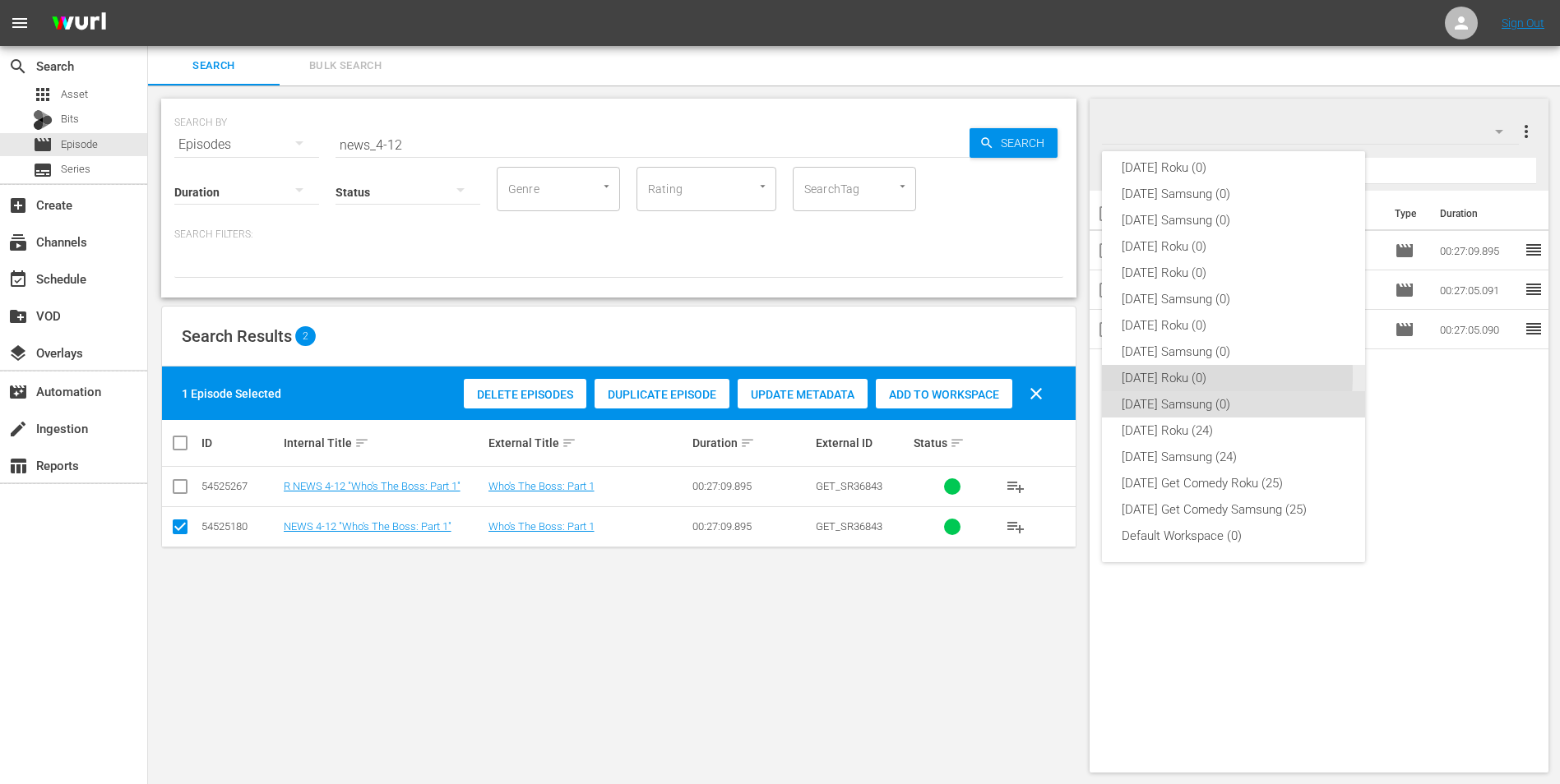
click at [1130, 375] on div "[DATE] Roku (0)" at bounding box center [1233, 378] width 224 height 27
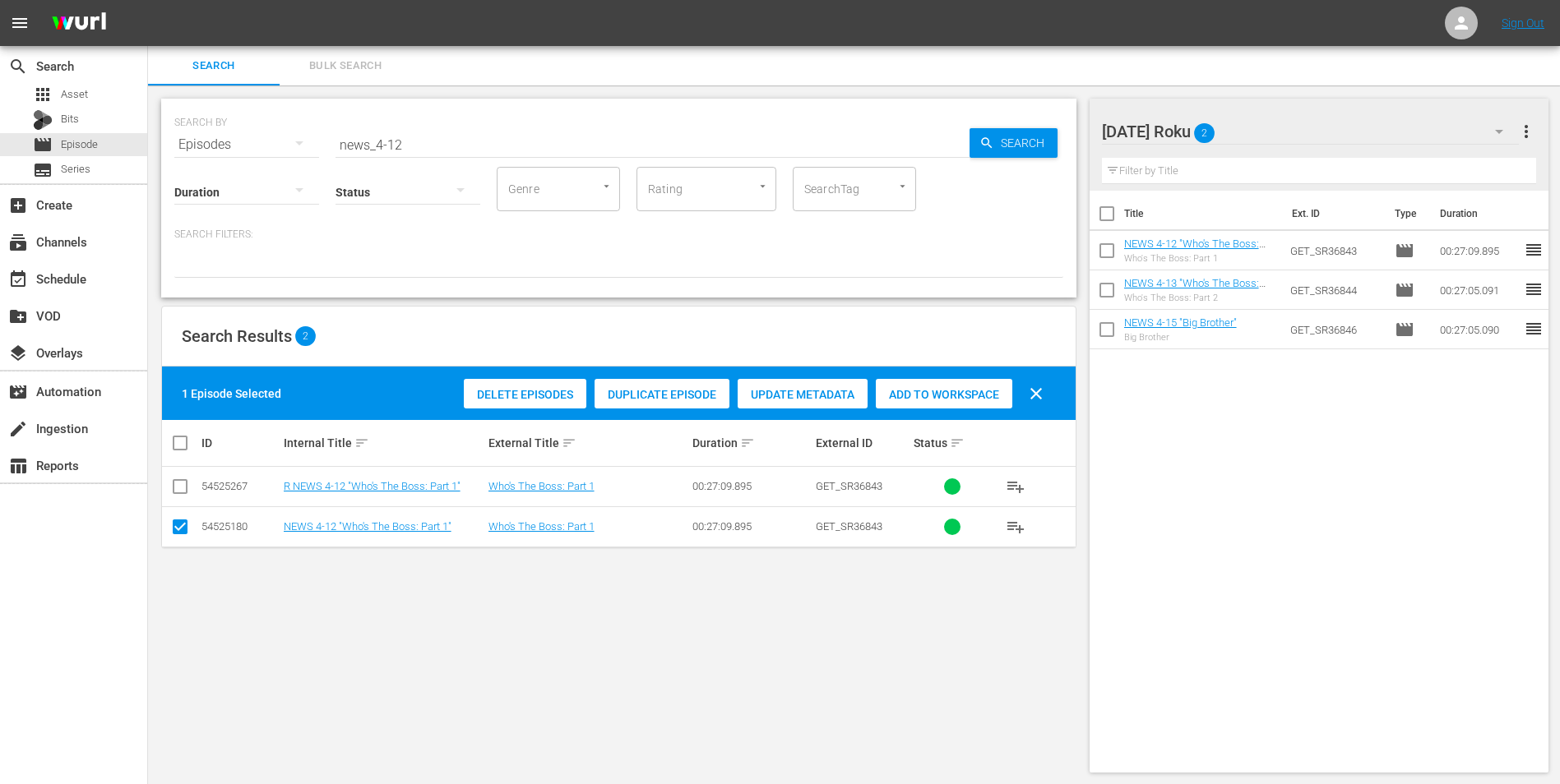
click at [175, 527] on input "checkbox" at bounding box center [180, 529] width 20 height 20
checkbox input "false"
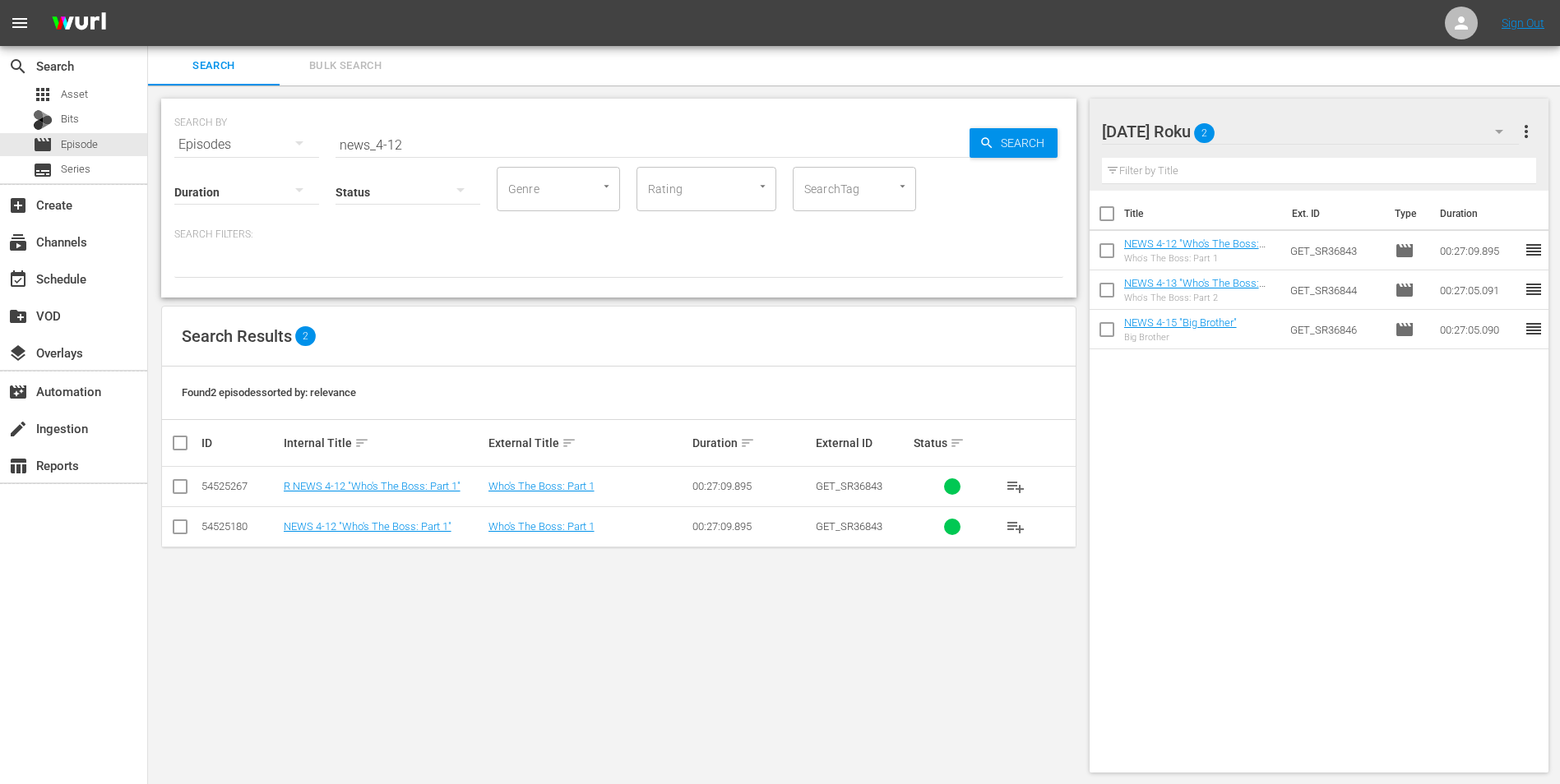
click at [177, 476] on icon at bounding box center [180, 486] width 20 height 20
click at [177, 487] on input "checkbox" at bounding box center [180, 490] width 20 height 20
checkbox input "true"
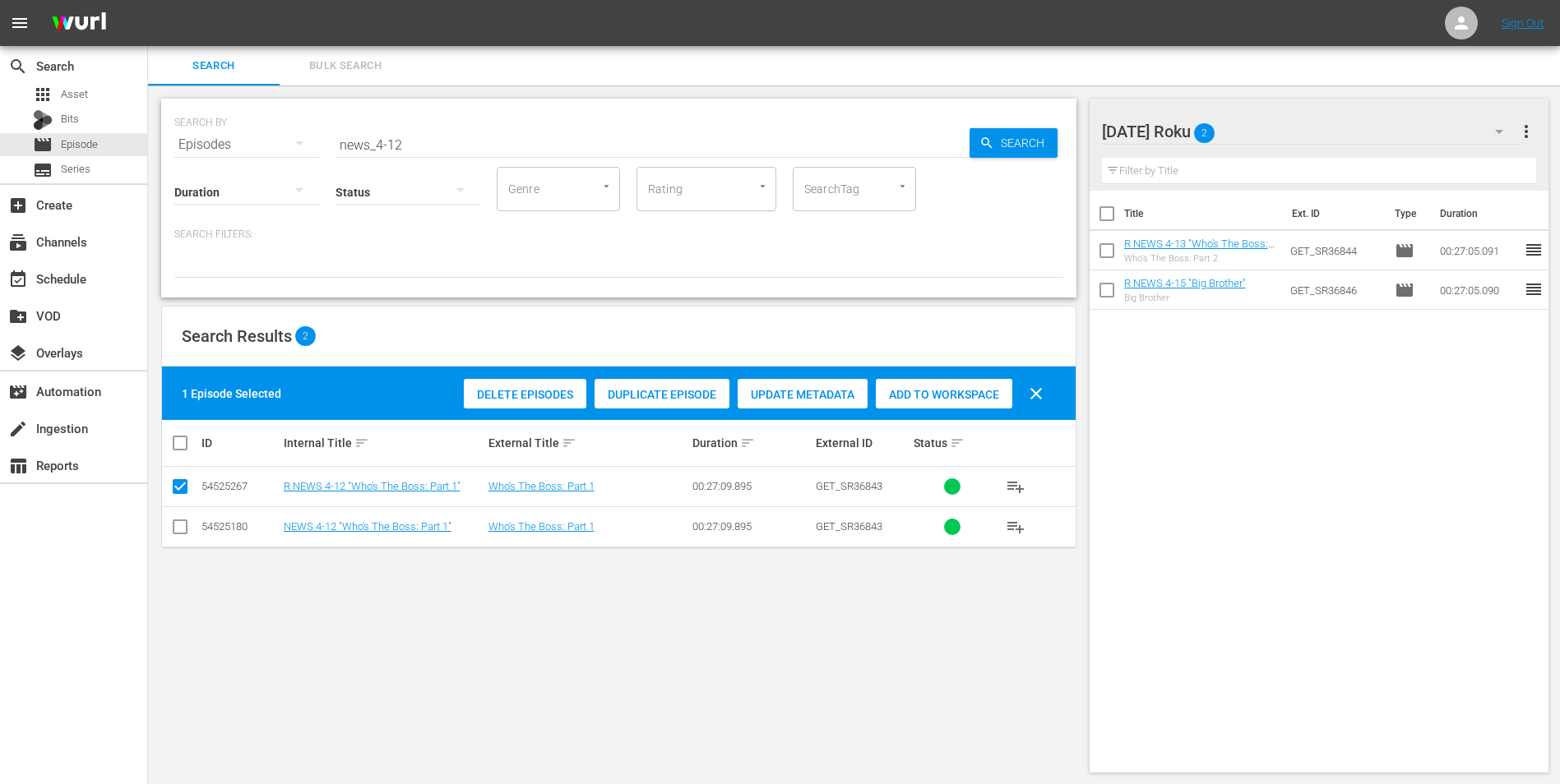
click at [922, 379] on div "Add to Workspace" at bounding box center [943, 394] width 136 height 31
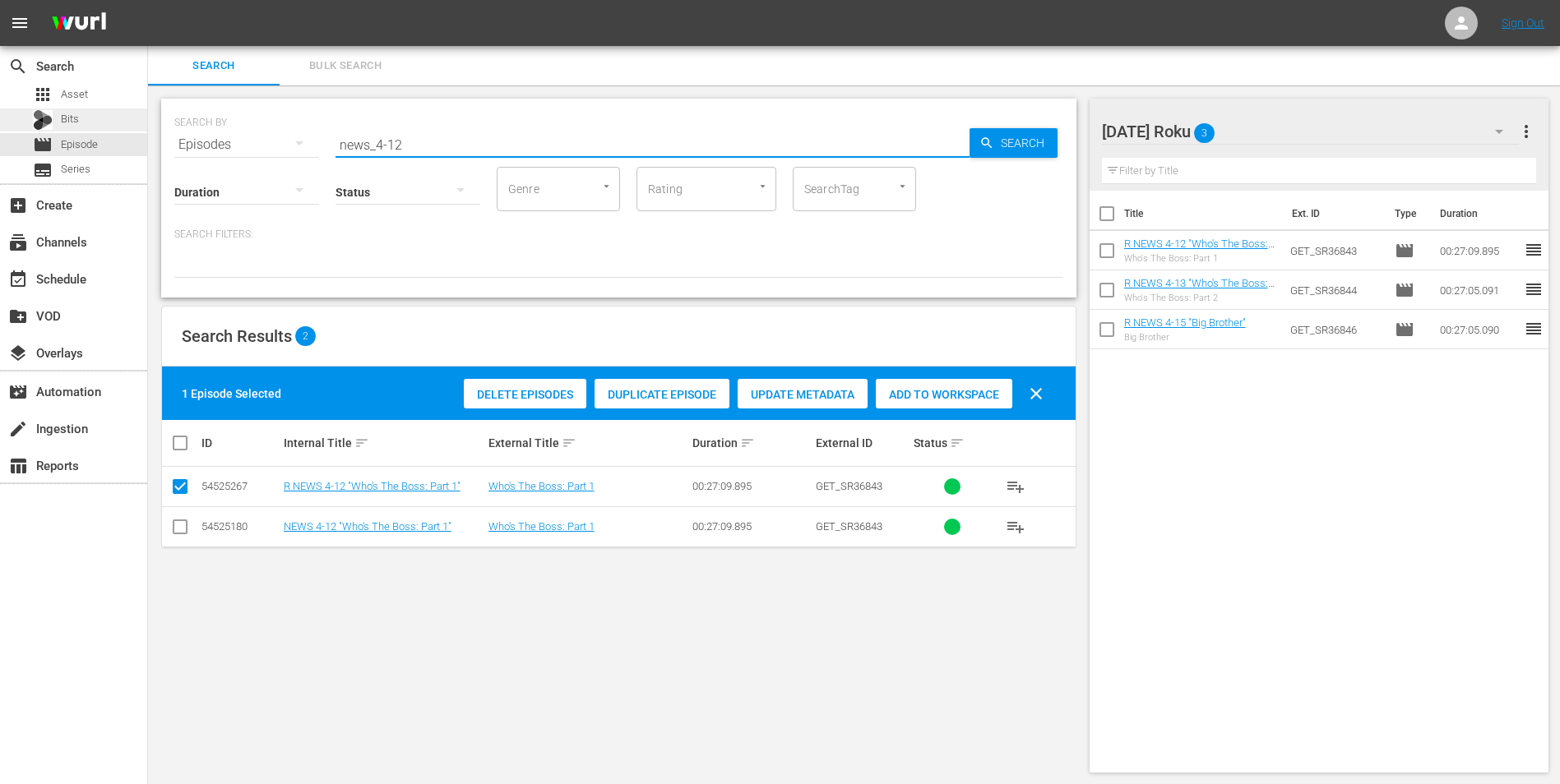
drag, startPoint x: 432, startPoint y: 146, endPoint x: 74, endPoint y: 122, distance: 358.8
click at [148, 0] on div "search Search apps Asset Bits movie Episode subtitles Series add_box Create sub…" at bounding box center [853, 0] width 1411 height 0
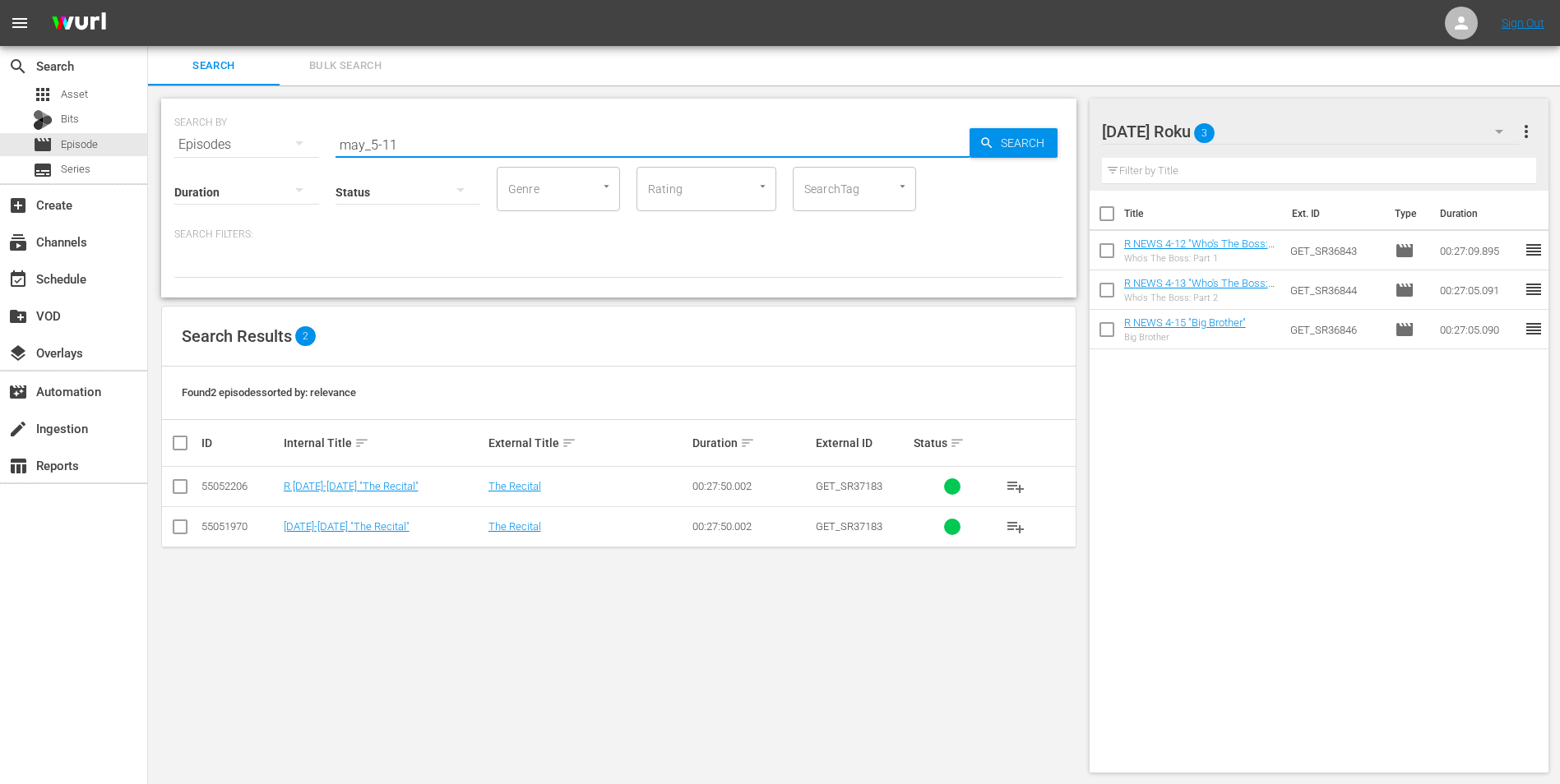
type input "may_5-11"
click at [175, 487] on input "checkbox" at bounding box center [180, 490] width 20 height 20
checkbox input "true"
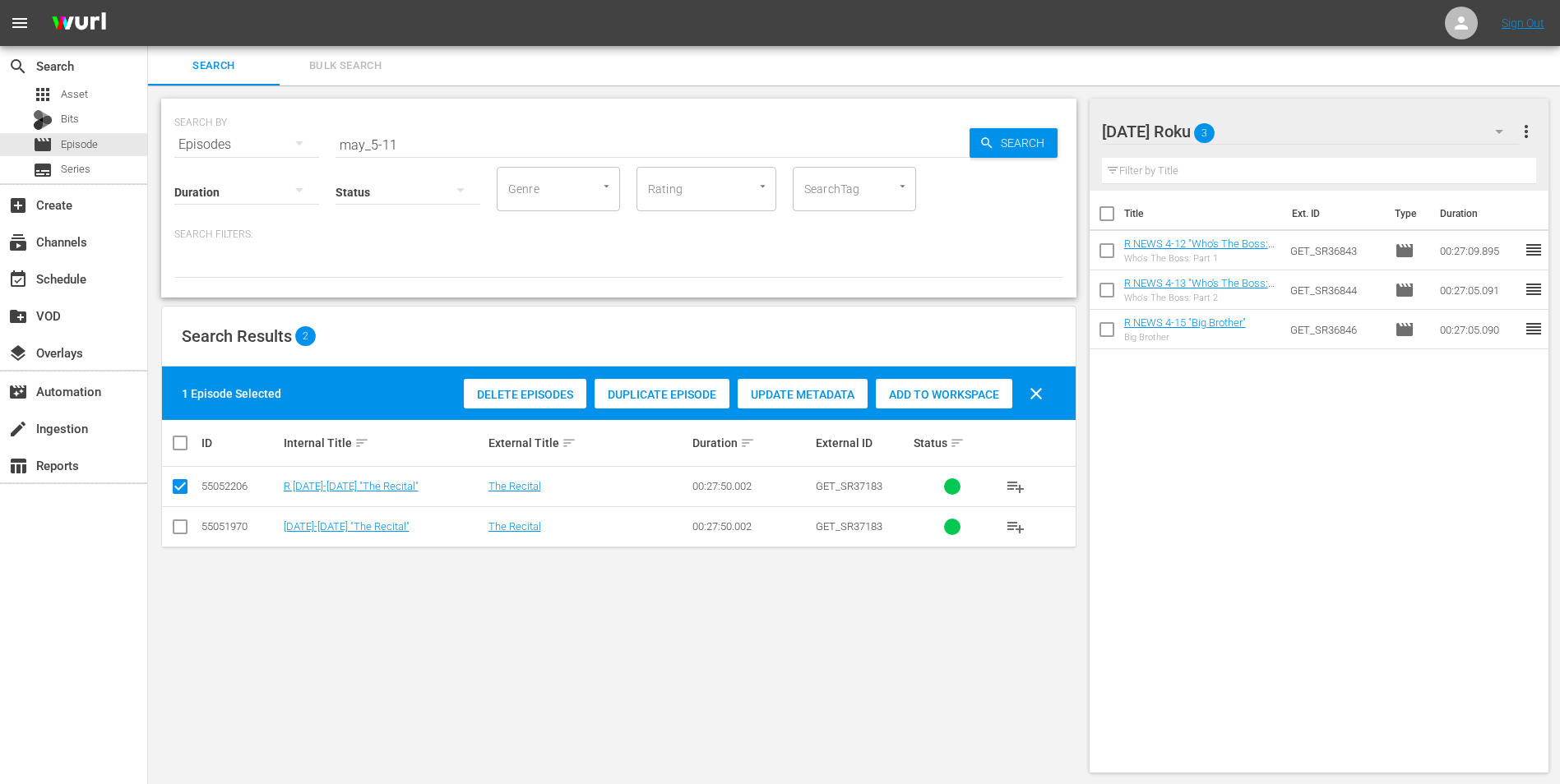
click at [952, 396] on span "Add to Workspace" at bounding box center [943, 395] width 136 height 13
click at [1325, 128] on div "[DATE] Roku 4" at bounding box center [1310, 132] width 418 height 46
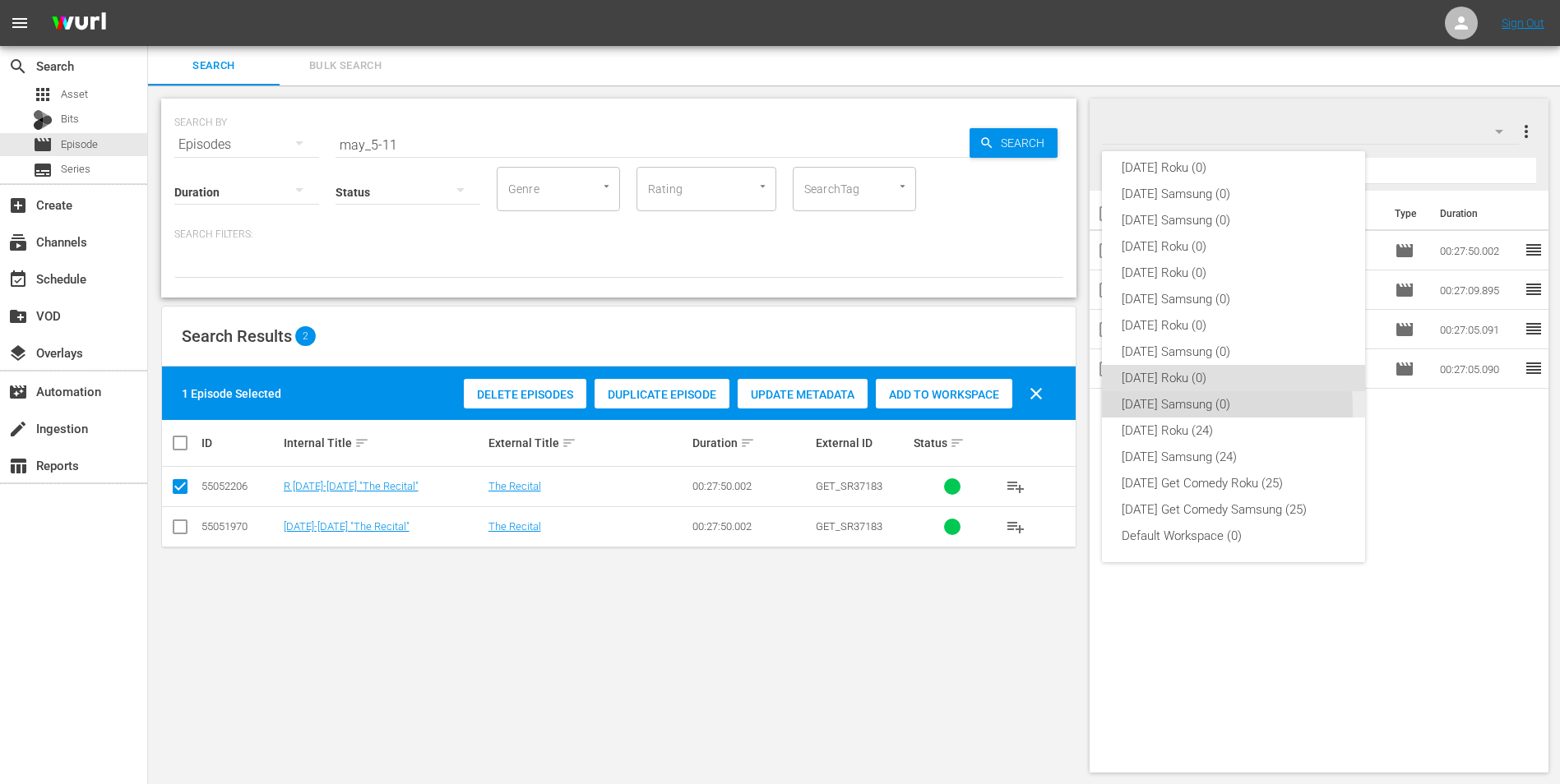
click at [1147, 408] on div "[DATE] Samsung (0)" at bounding box center [1233, 404] width 224 height 27
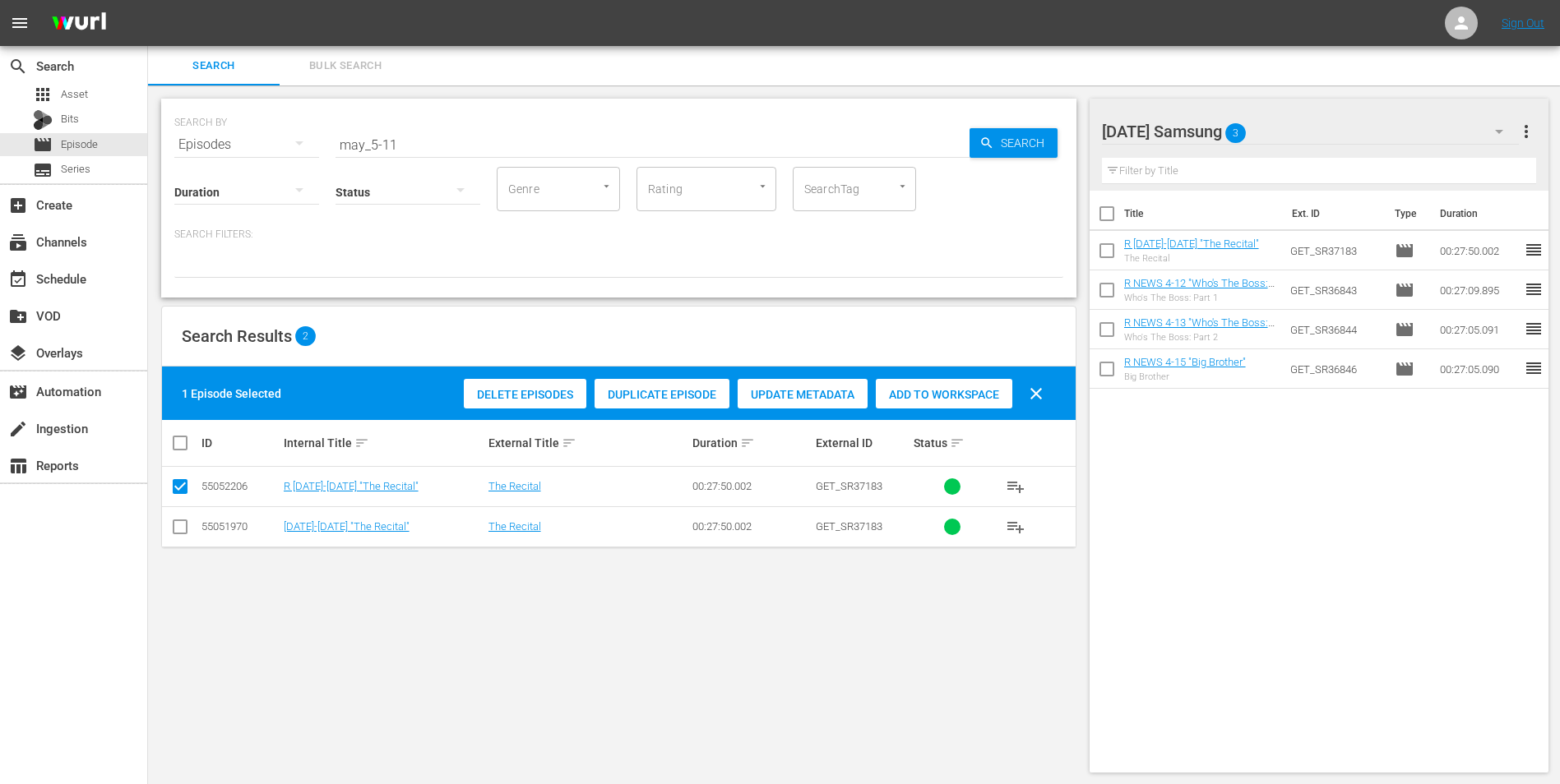
click at [177, 538] on input "checkbox" at bounding box center [180, 529] width 20 height 20
checkbox input "true"
click at [181, 483] on input "checkbox" at bounding box center [180, 490] width 20 height 20
checkbox input "false"
click at [929, 372] on div "1 Episode Selected Delete Episodes Duplicate Episode Update Metadata Add to Wor…" at bounding box center [619, 393] width 913 height 53
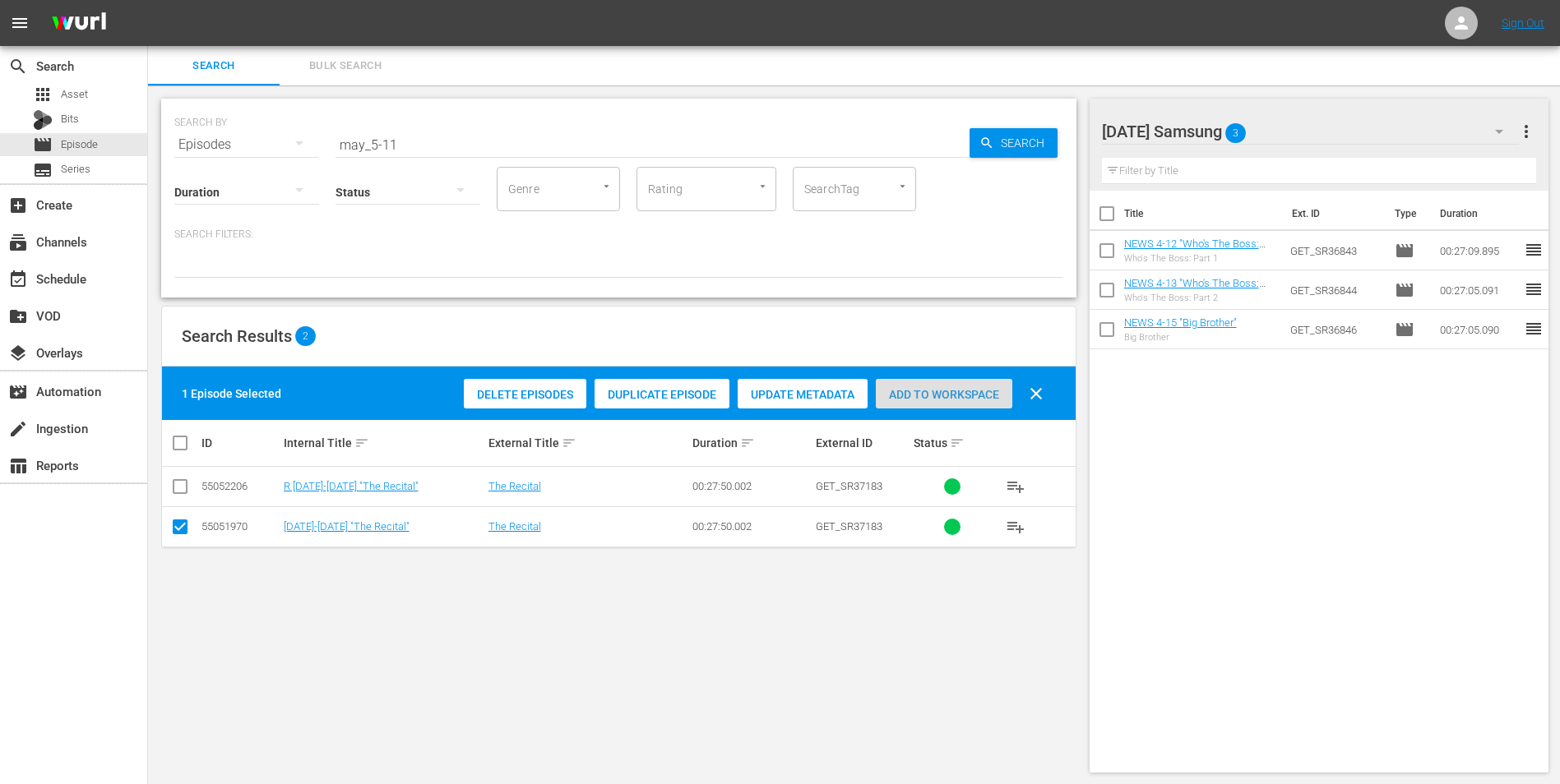
click at [933, 389] on span "Add to Workspace" at bounding box center [943, 395] width 136 height 13
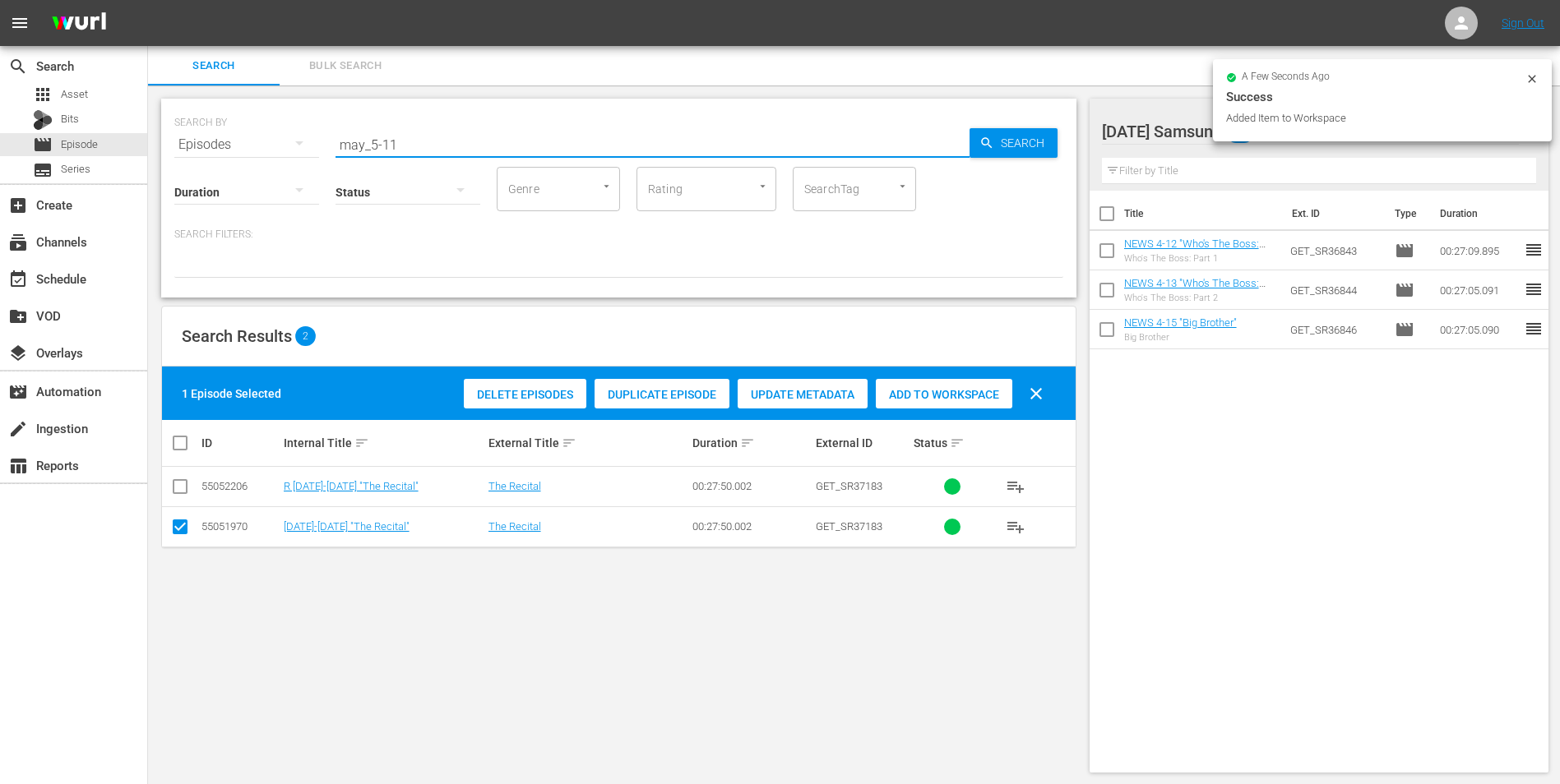
drag, startPoint x: 389, startPoint y: 146, endPoint x: 437, endPoint y: 151, distance: 48.3
click at [437, 151] on input "may_5-11" at bounding box center [652, 145] width 634 height 40
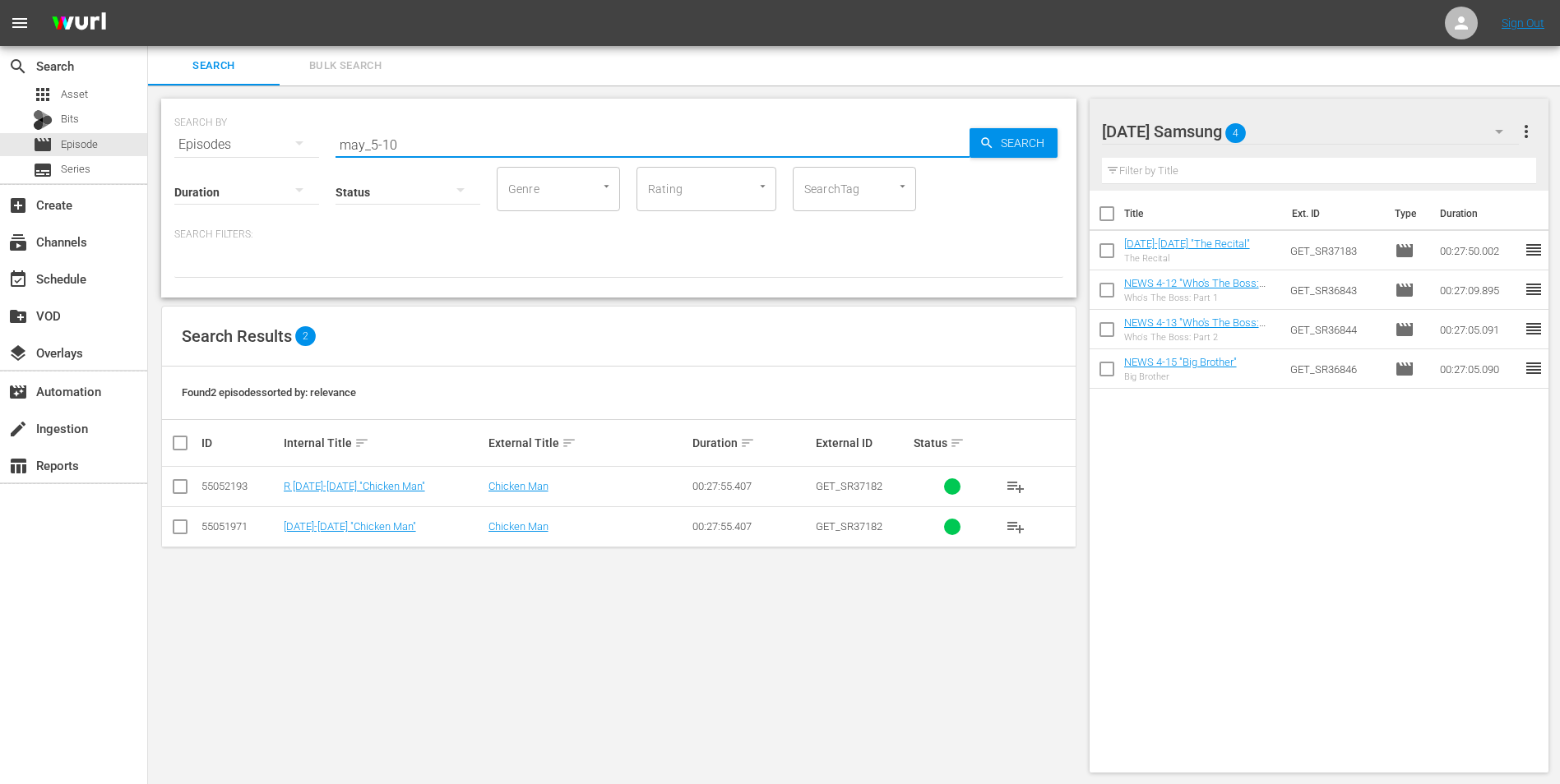
type input "may_5-10"
click at [177, 531] on input "checkbox" at bounding box center [180, 529] width 20 height 20
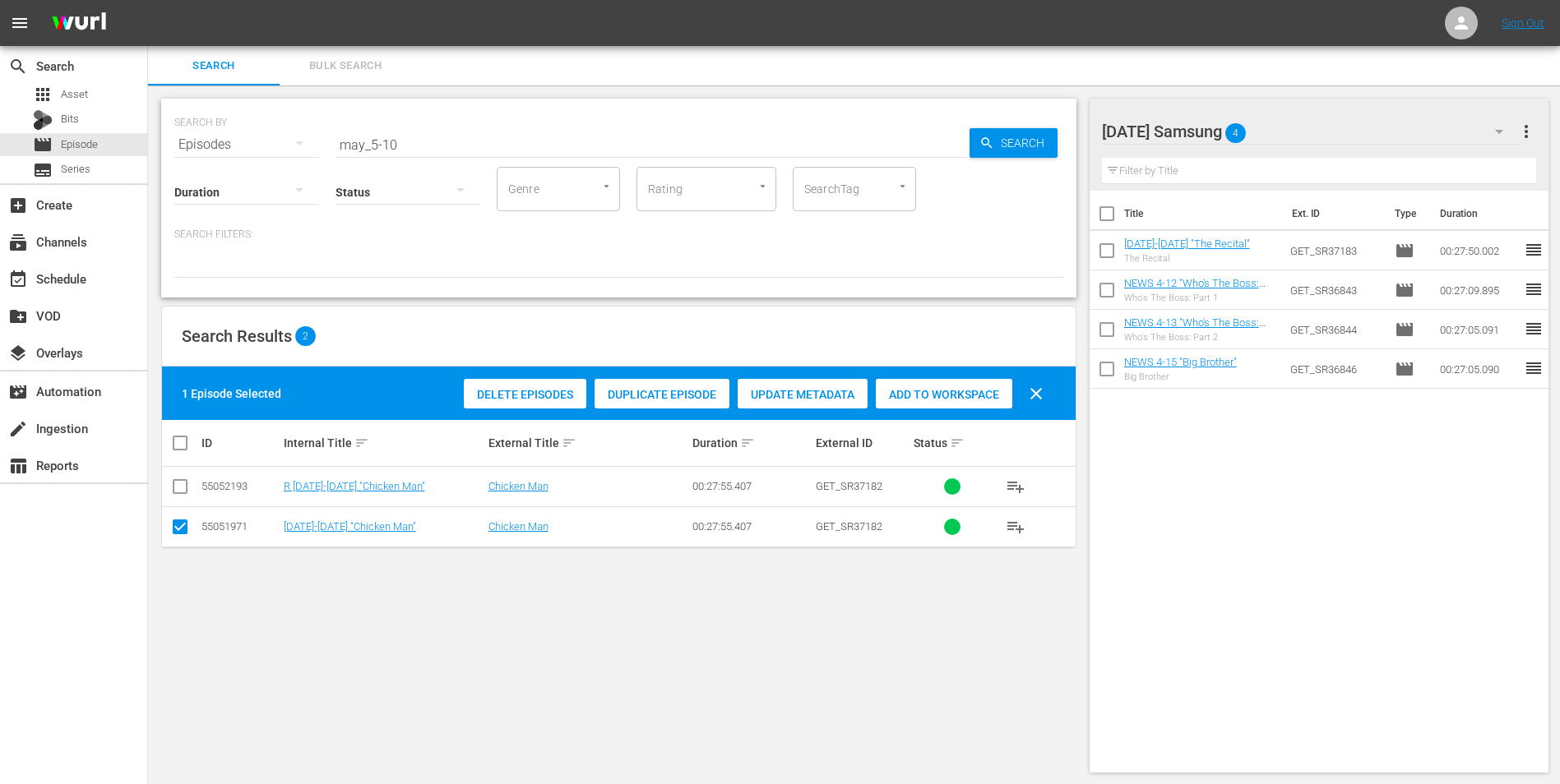
click at [968, 393] on span "Add to Workspace" at bounding box center [943, 395] width 136 height 13
click at [1336, 129] on div "[DATE] Samsung 5" at bounding box center [1310, 132] width 418 height 46
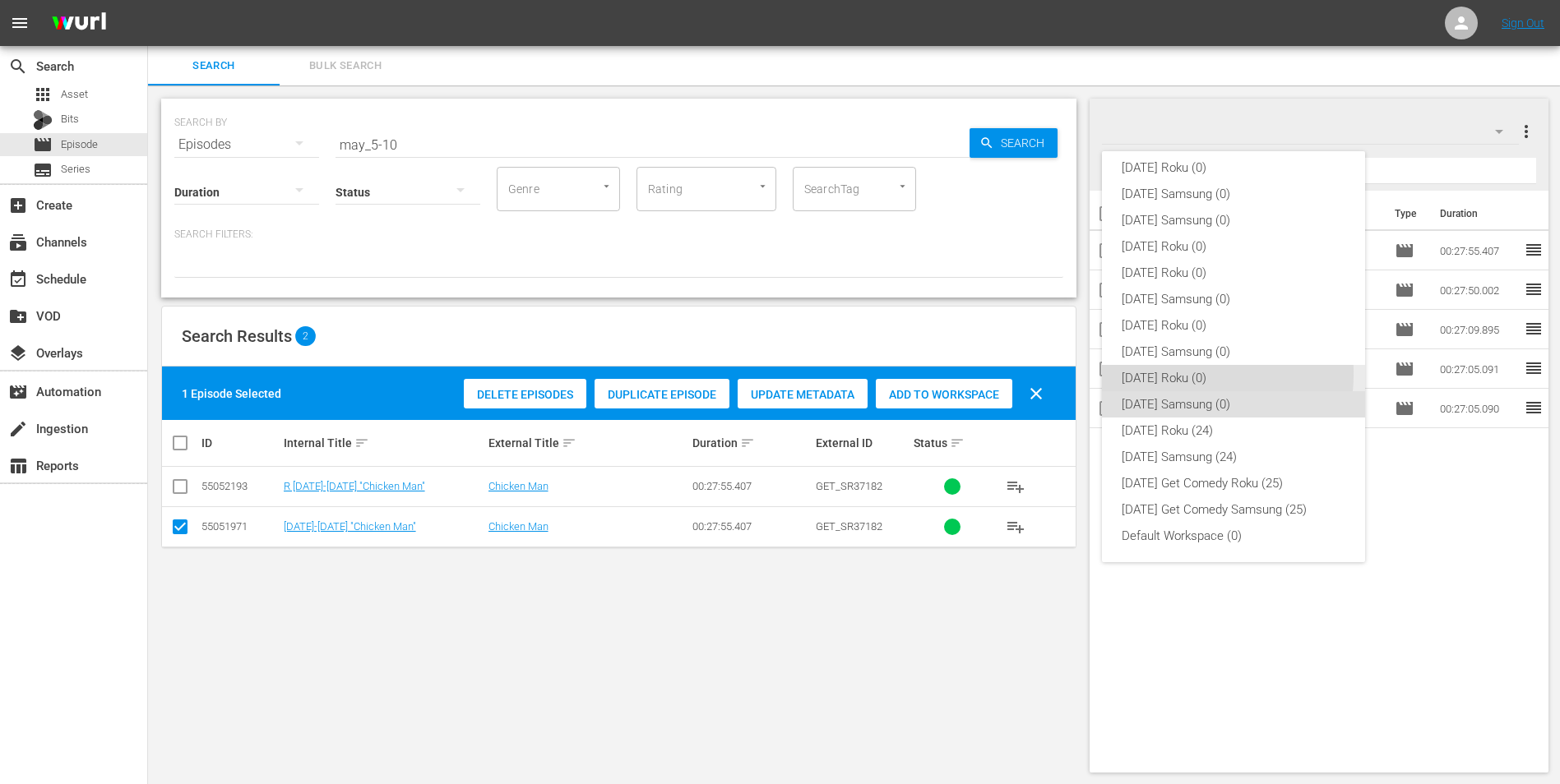
click at [1175, 374] on div "[DATE] Roku (0)" at bounding box center [1233, 378] width 224 height 27
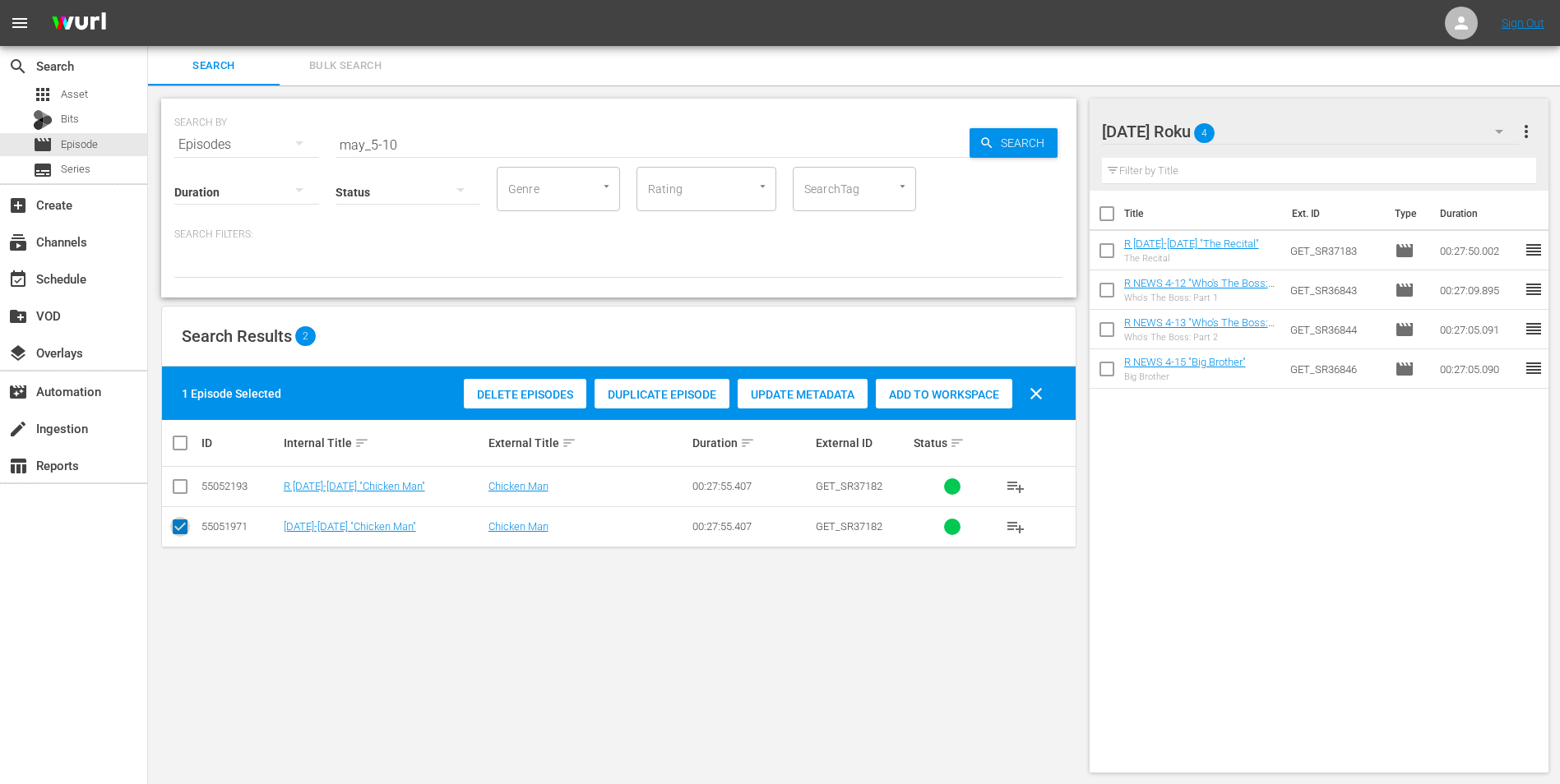
click at [185, 528] on input "checkbox" at bounding box center [180, 529] width 20 height 20
checkbox input "false"
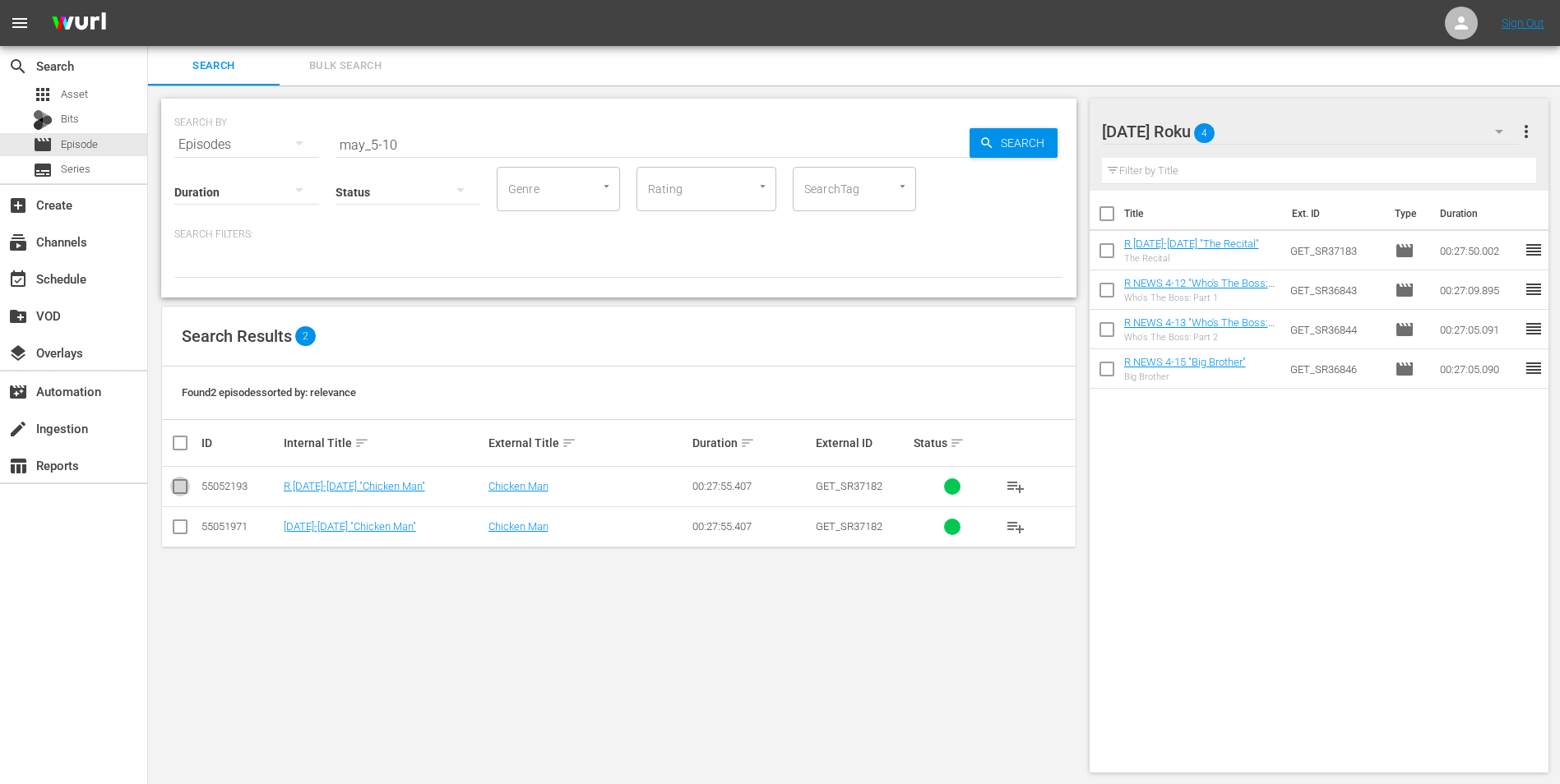
click at [182, 492] on input "checkbox" at bounding box center [180, 490] width 20 height 20
checkbox input "true"
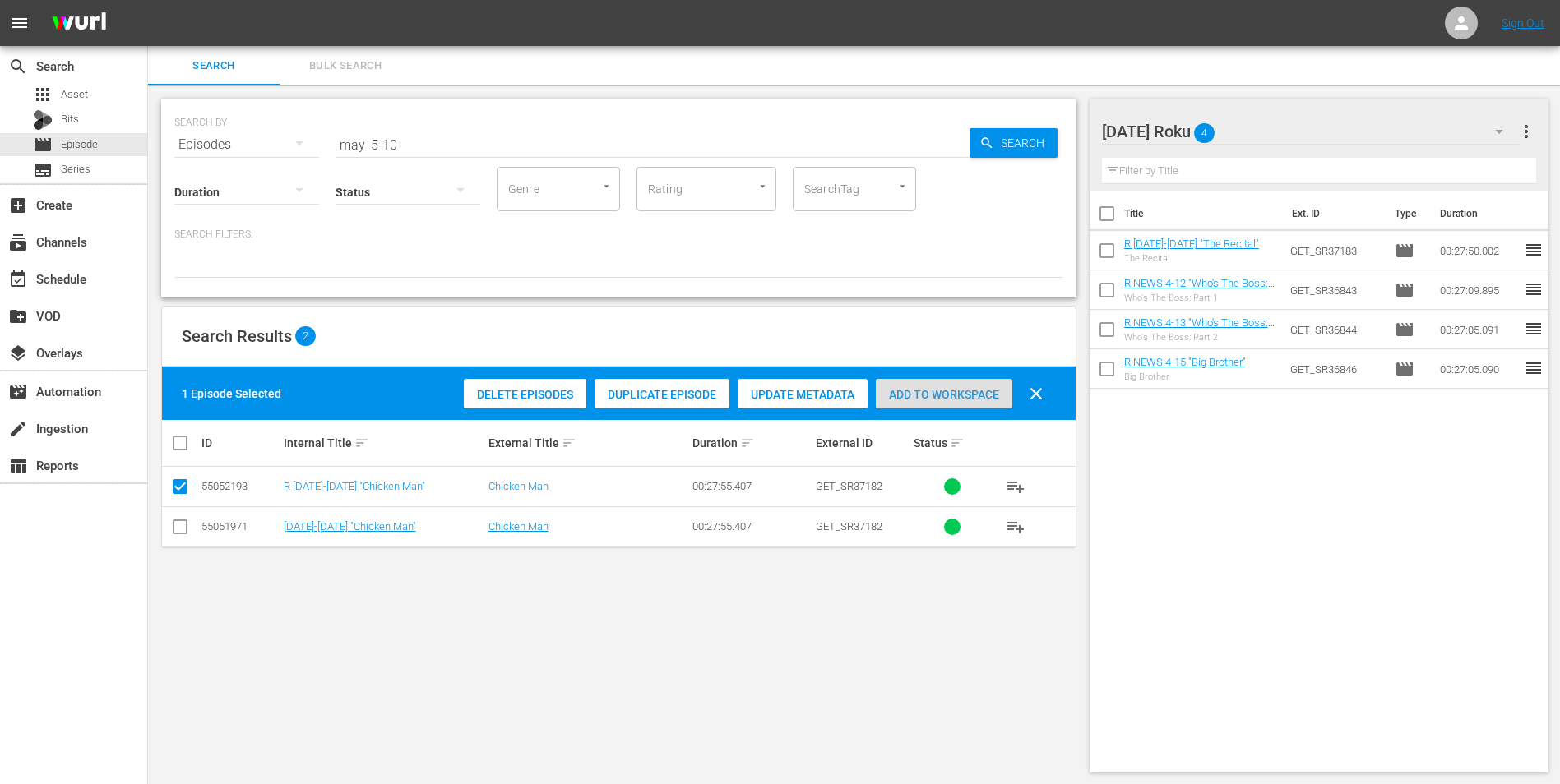
click at [916, 389] on div "Add to Workspace" at bounding box center [943, 394] width 136 height 31
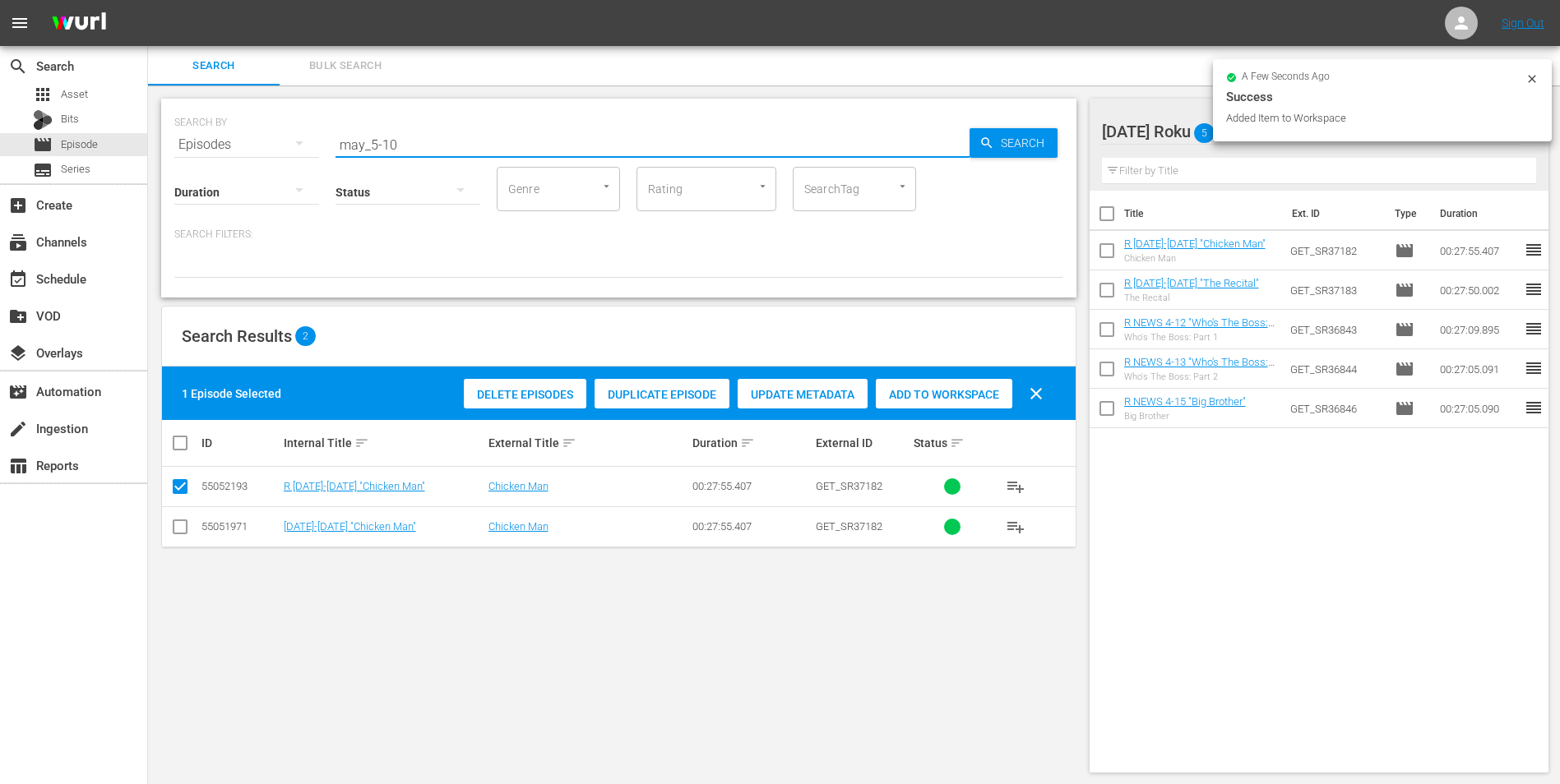
drag, startPoint x: 383, startPoint y: 142, endPoint x: 432, endPoint y: 153, distance: 50.2
click at [433, 148] on input "may_5-10" at bounding box center [652, 145] width 634 height 40
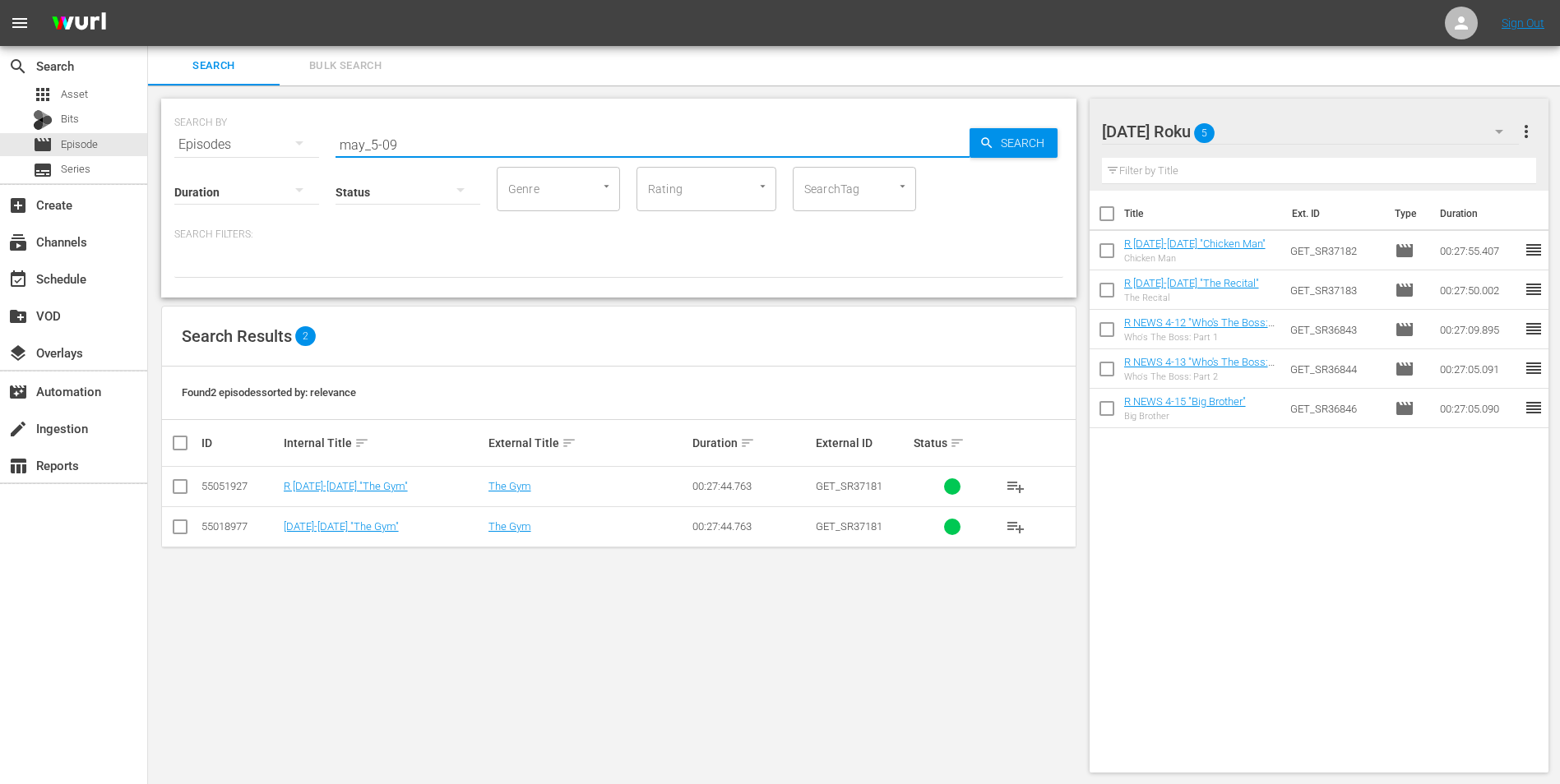
type input "may_5-09"
click at [182, 486] on input "checkbox" at bounding box center [180, 490] width 20 height 20
checkbox input "true"
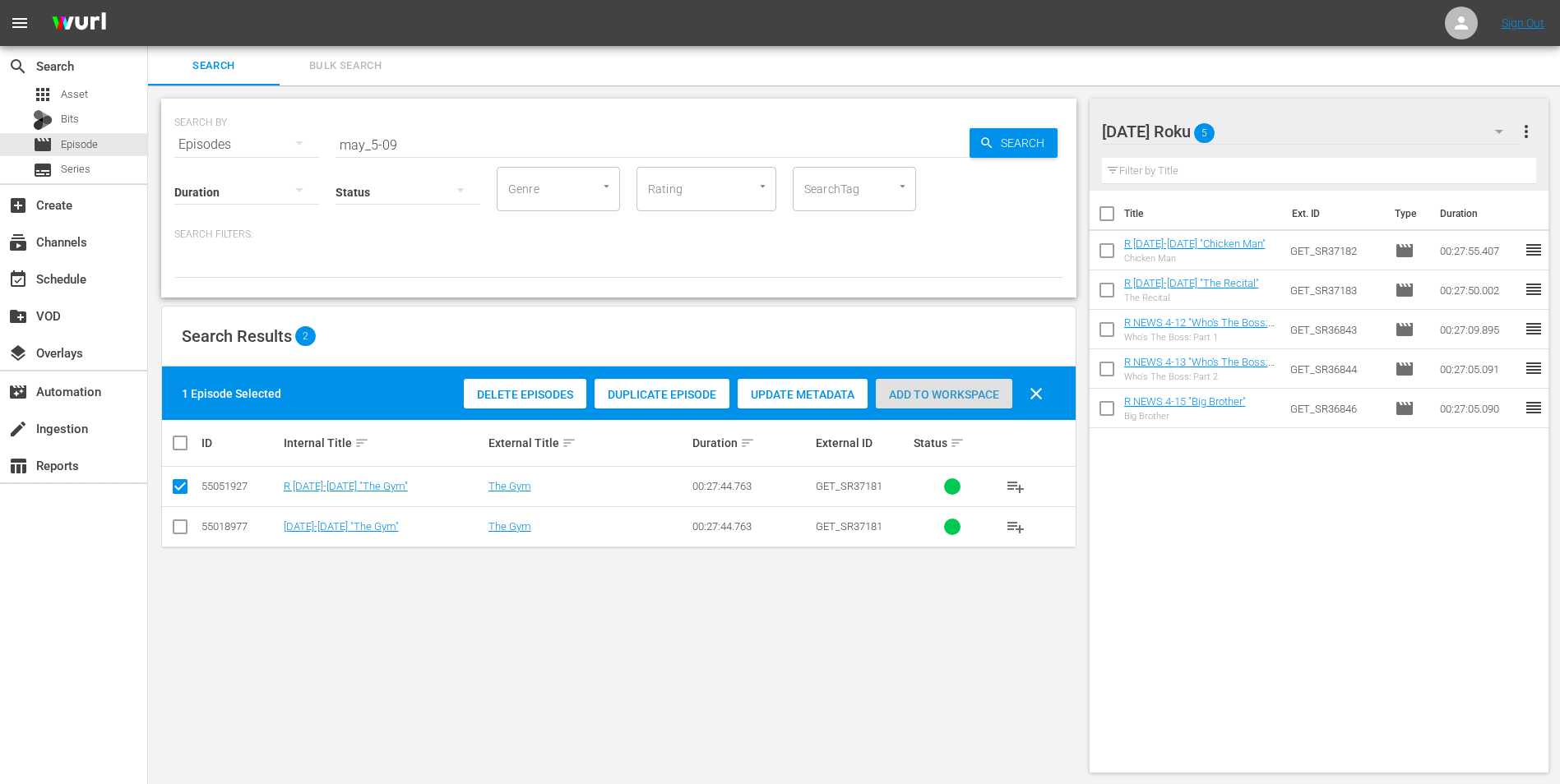
click at [936, 389] on span "Add to Workspace" at bounding box center [943, 395] width 136 height 13
click at [1300, 133] on div "[DATE] Roku 6" at bounding box center [1310, 132] width 418 height 46
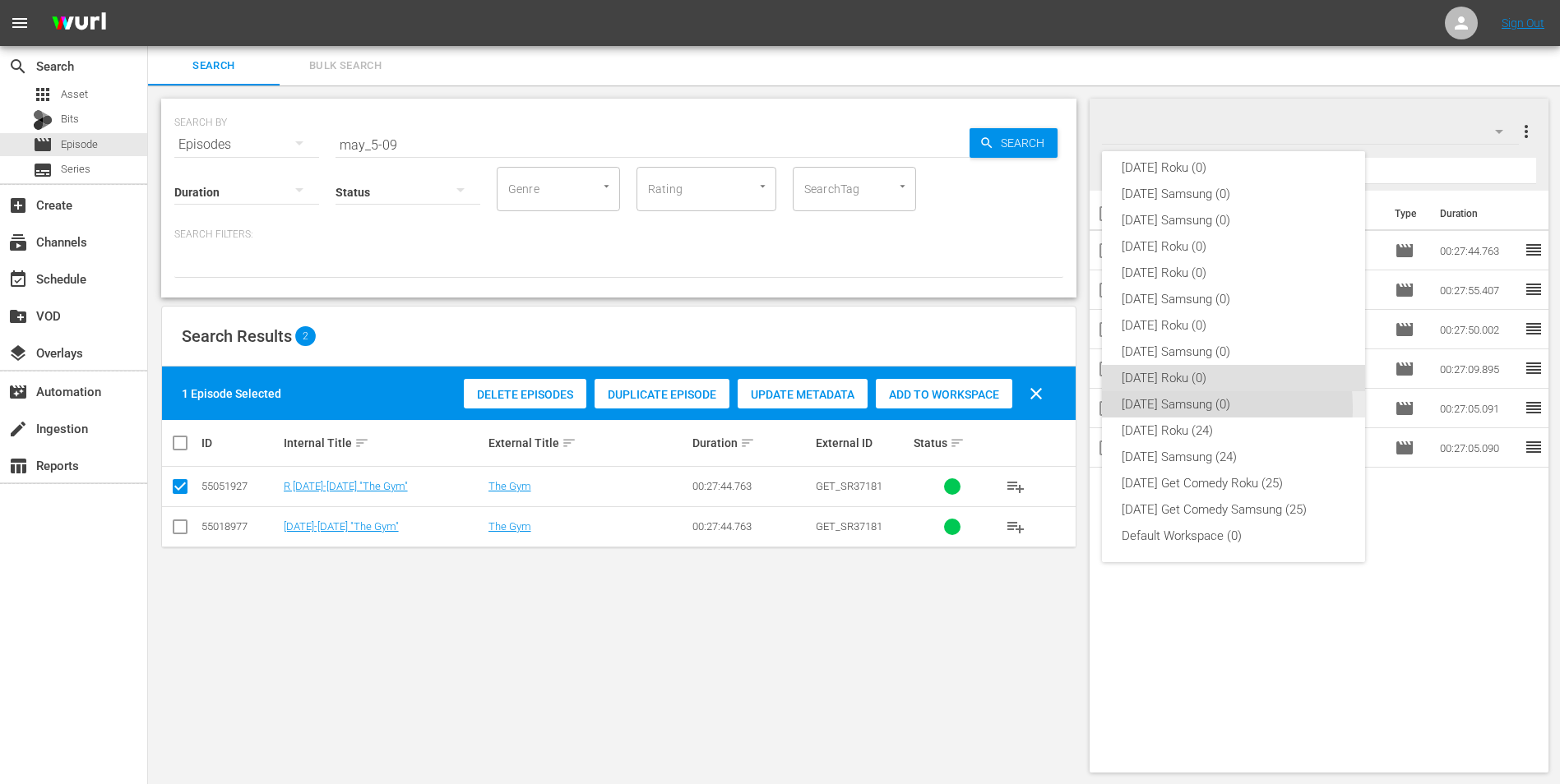
click at [1172, 408] on div "[DATE] Samsung (0)" at bounding box center [1233, 404] width 224 height 27
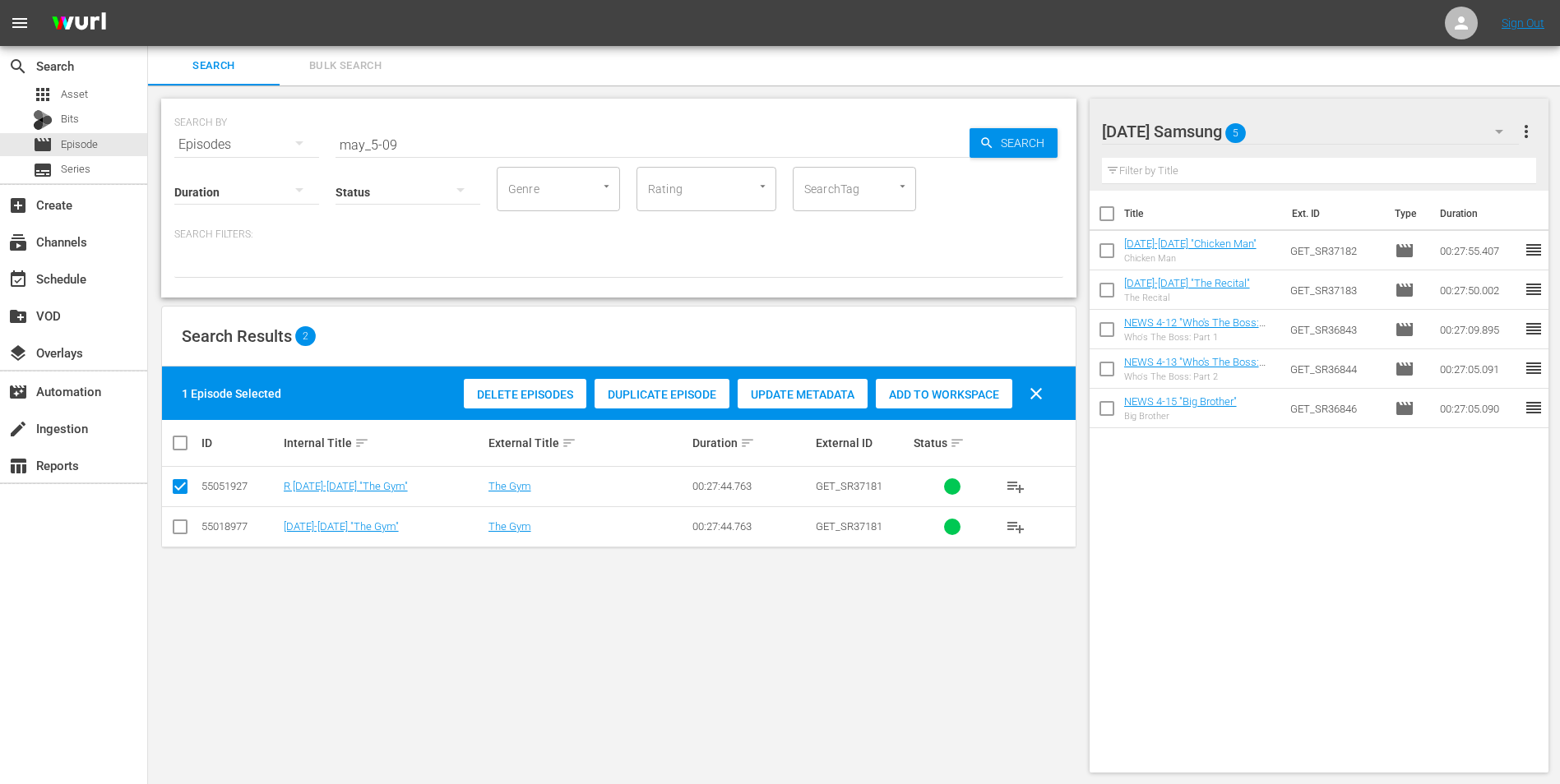
click at [184, 529] on input "checkbox" at bounding box center [180, 529] width 20 height 20
checkbox input "true"
click at [184, 483] on input "checkbox" at bounding box center [180, 490] width 20 height 20
checkbox input "false"
click at [903, 399] on span "Add to Workspace" at bounding box center [943, 395] width 136 height 13
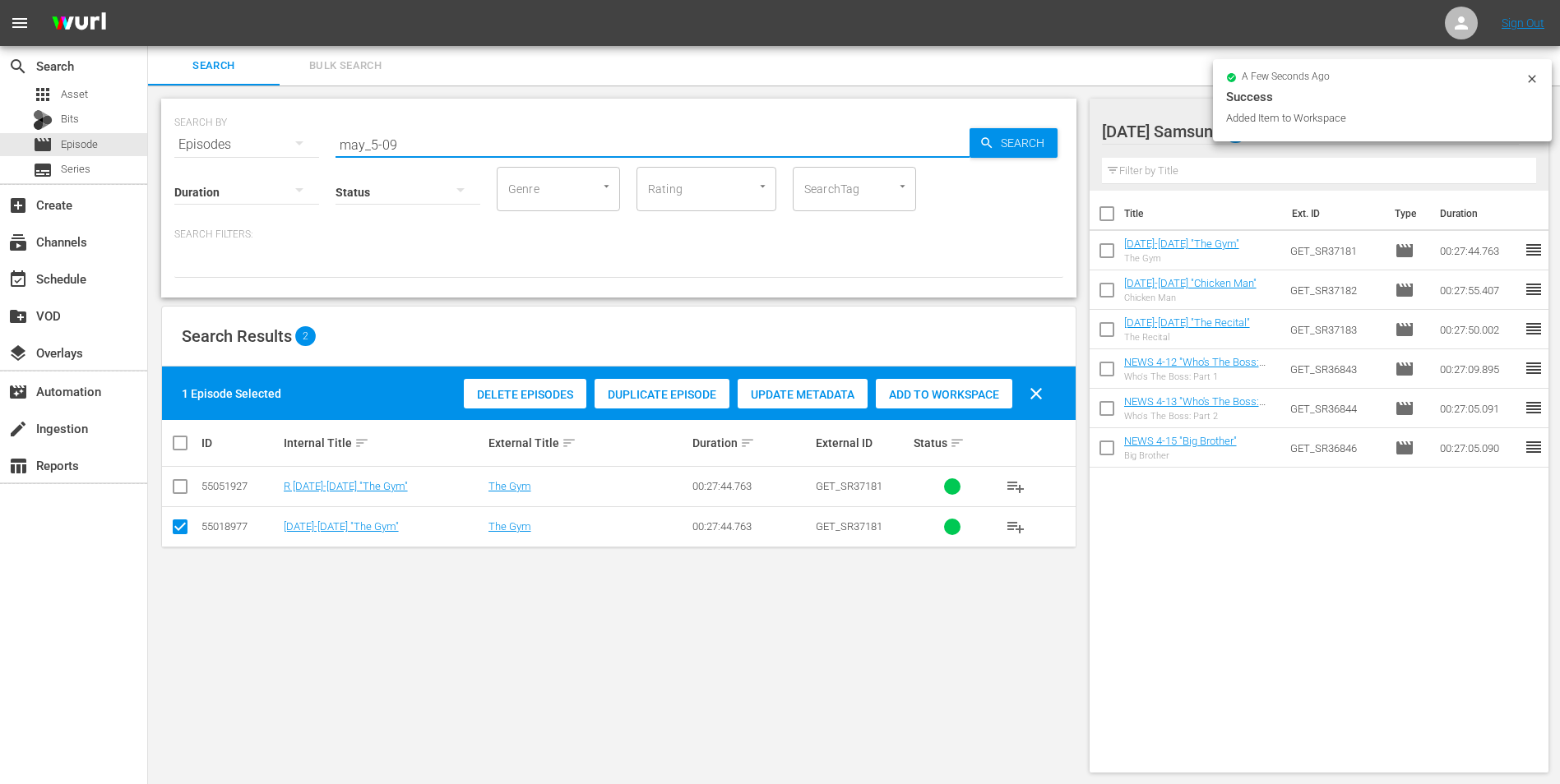
drag, startPoint x: 388, startPoint y: 135, endPoint x: 433, endPoint y: 145, distance: 46.1
click at [433, 145] on input "may_5-09" at bounding box center [652, 145] width 634 height 40
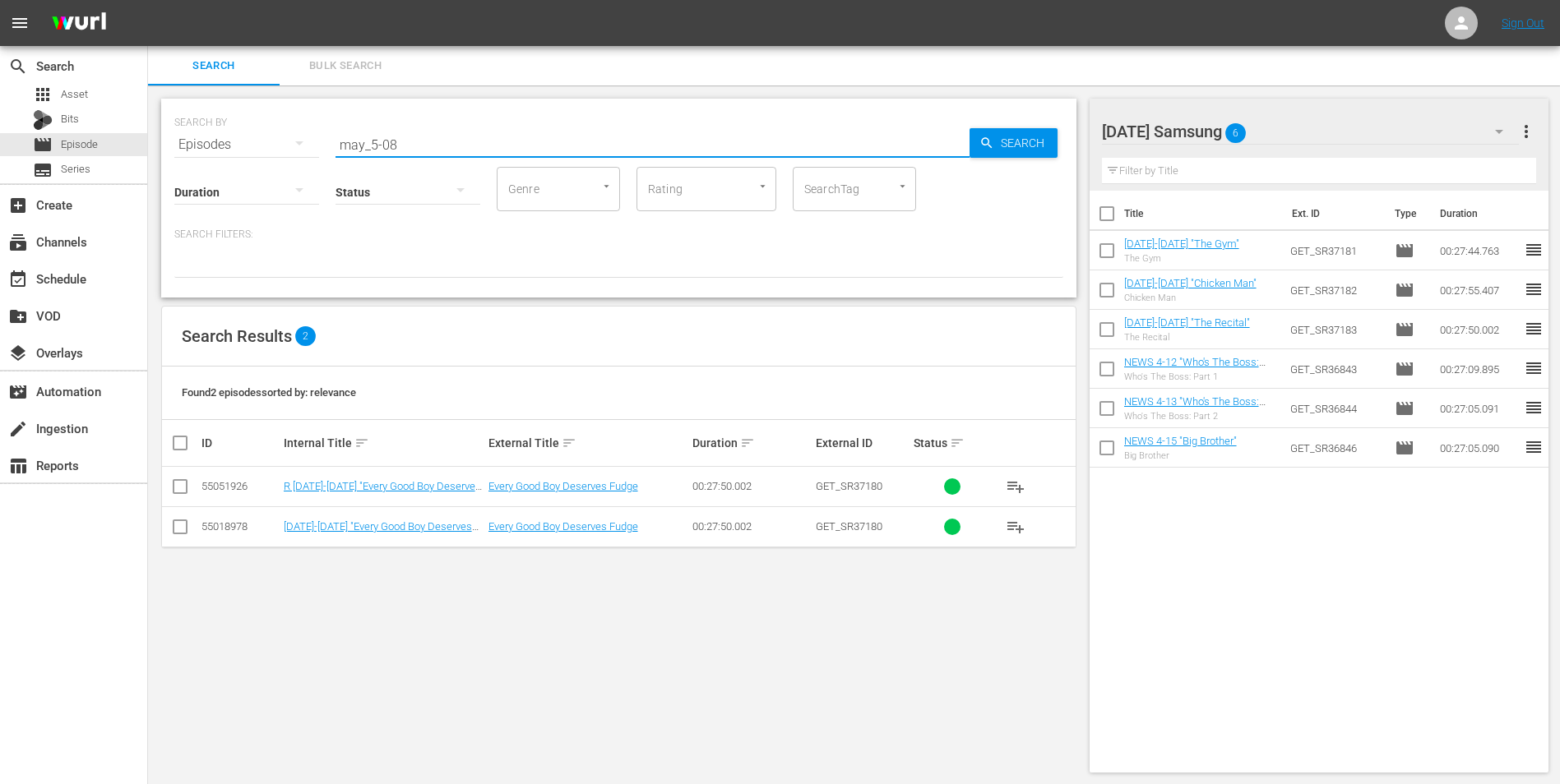
type input "may_5-08"
click at [187, 531] on input "checkbox" at bounding box center [180, 529] width 20 height 20
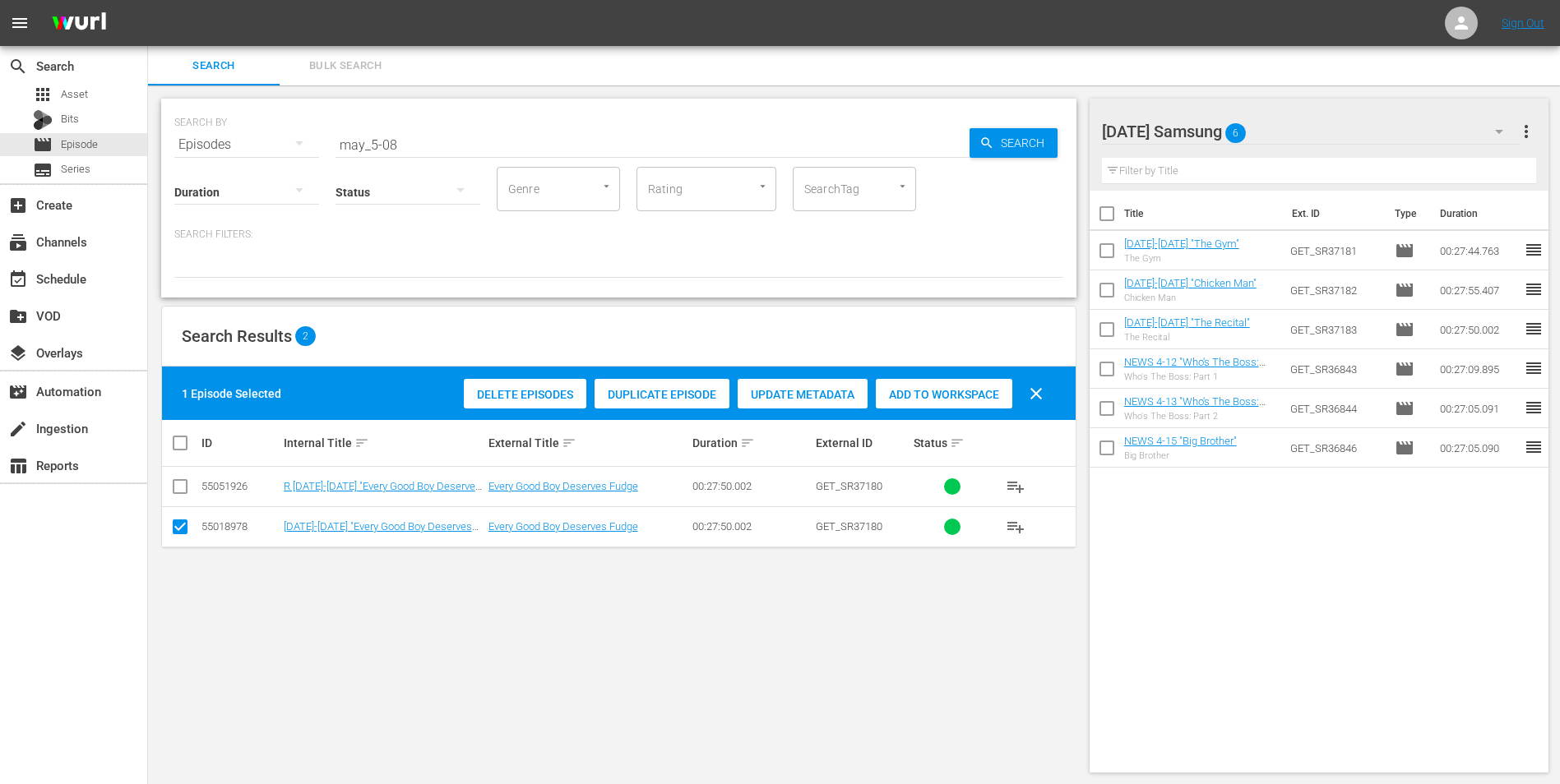
click at [927, 388] on span "Add to Workspace" at bounding box center [943, 395] width 136 height 13
click at [1318, 124] on div "[DATE] Samsung 7" at bounding box center [1310, 132] width 418 height 46
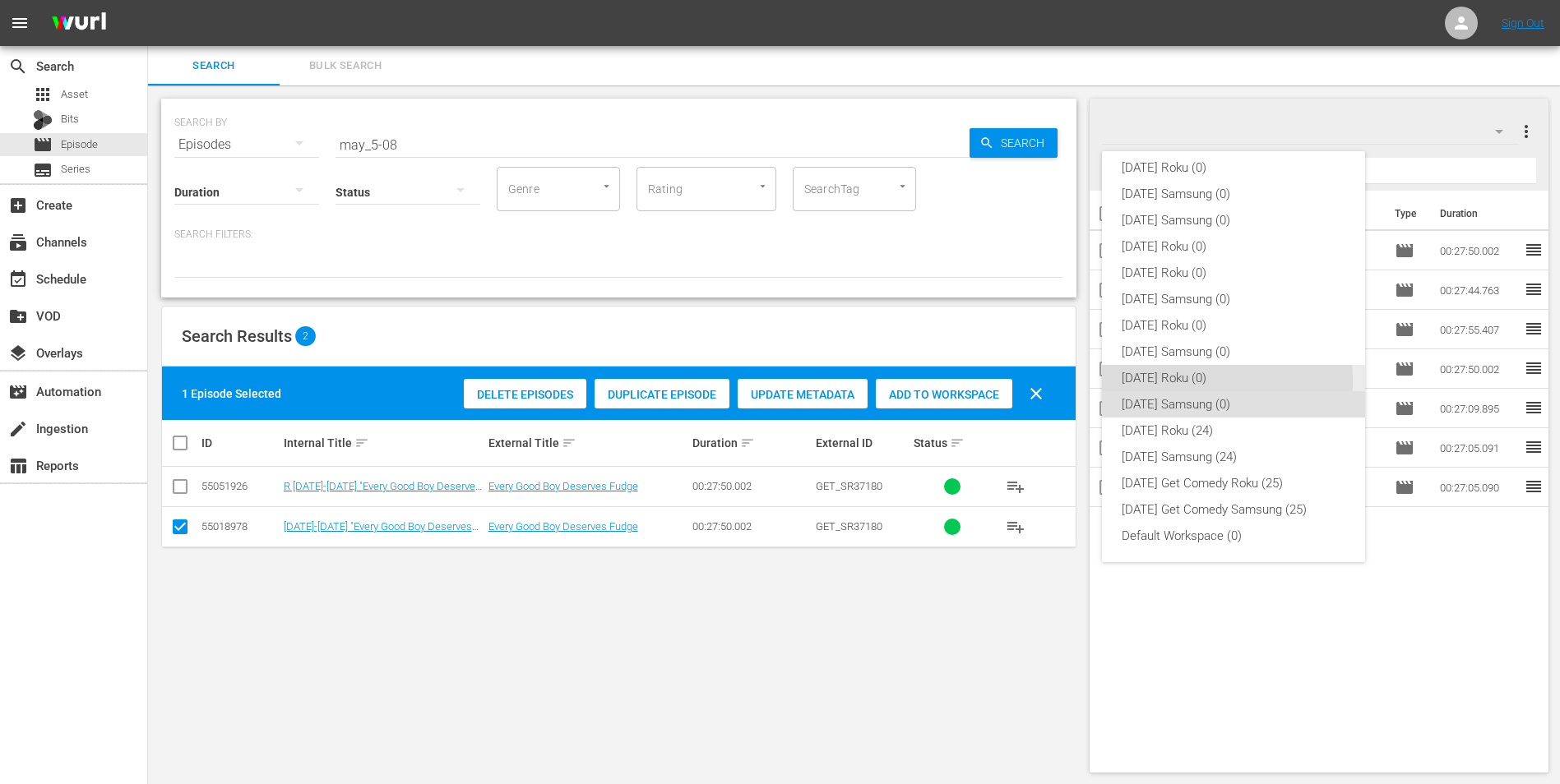
click at [1143, 380] on div "[DATE] Roku (0)" at bounding box center [1233, 378] width 224 height 27
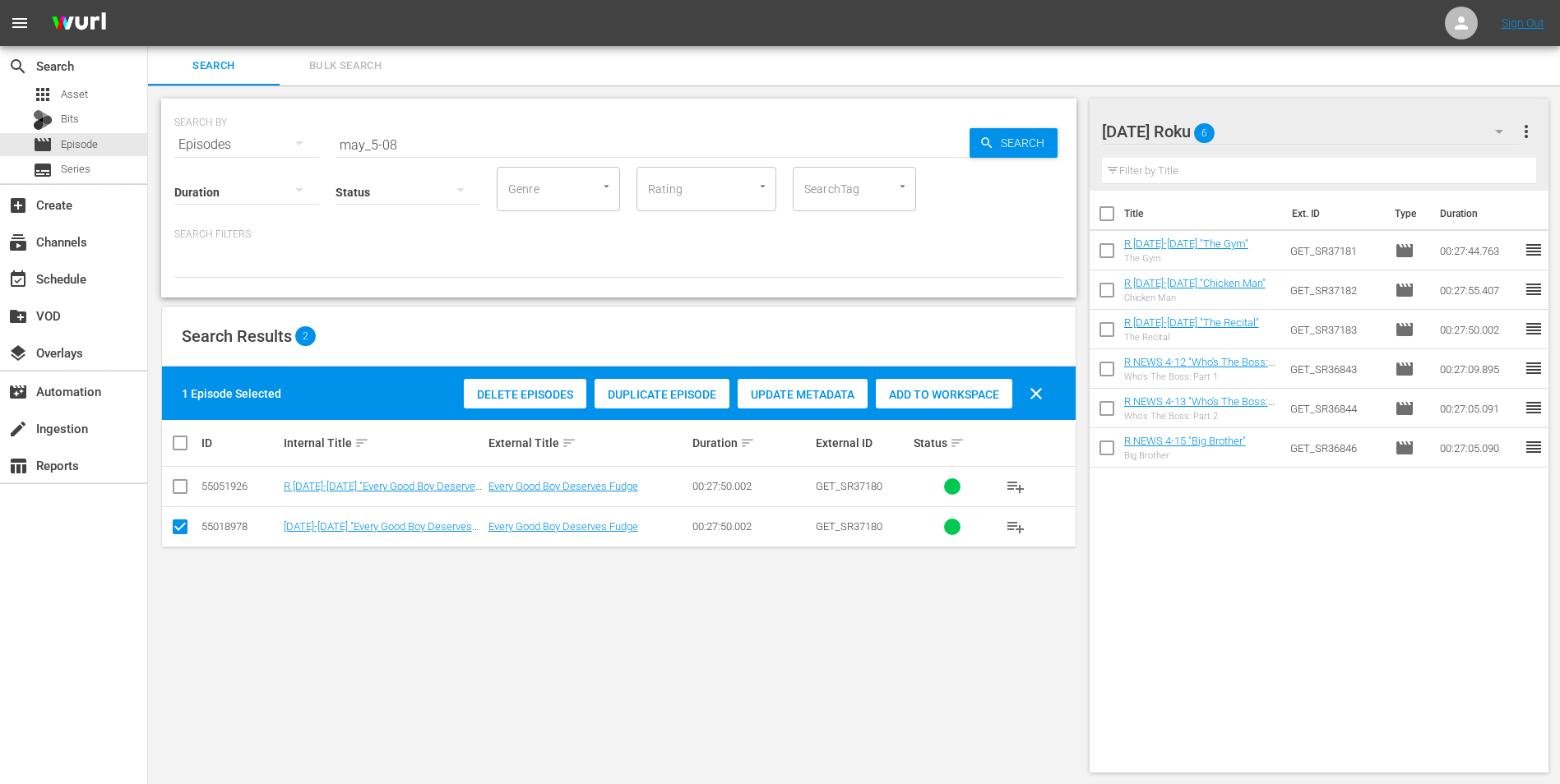
click at [184, 522] on input "checkbox" at bounding box center [180, 529] width 20 height 20
checkbox input "false"
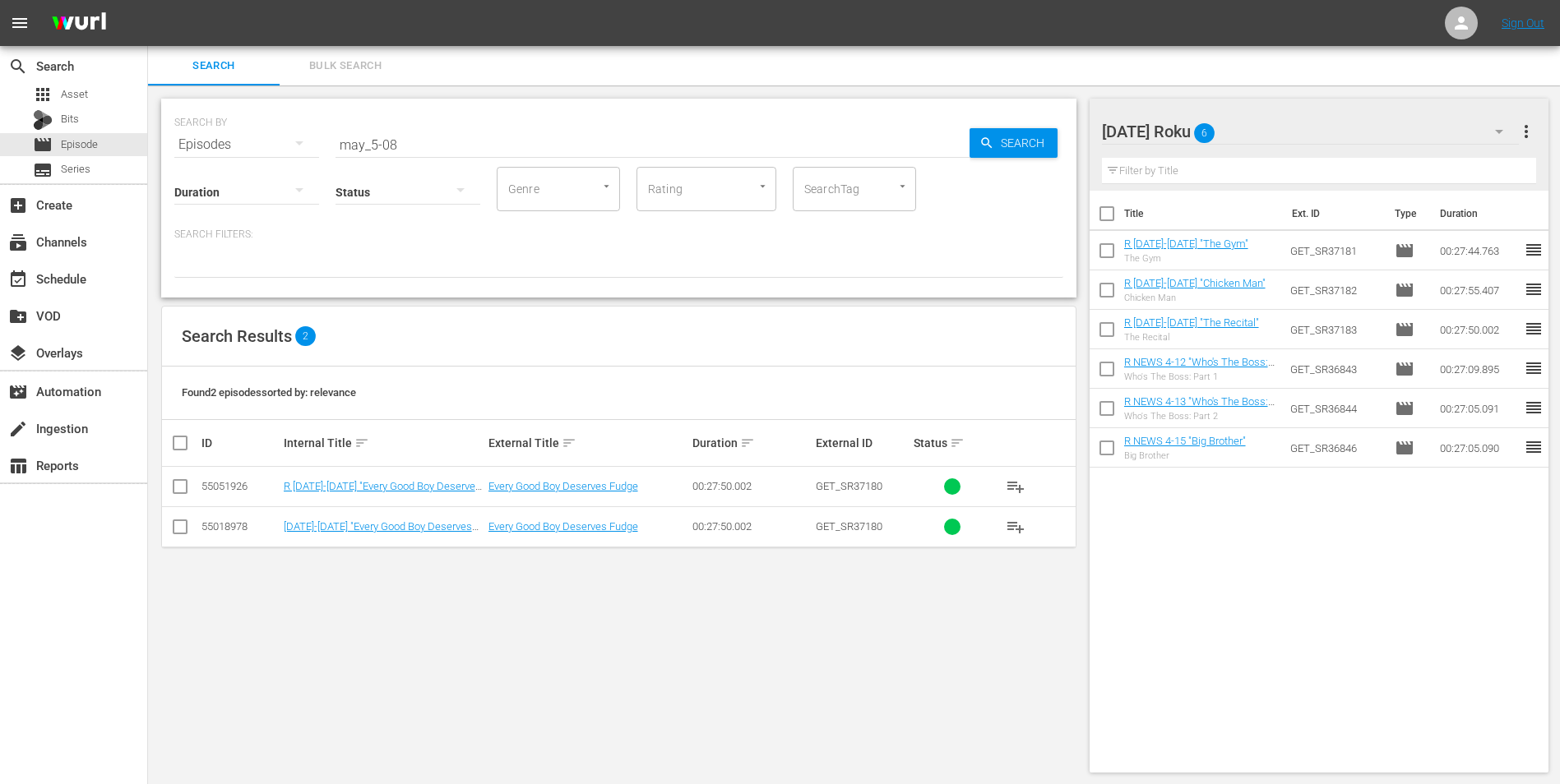
click at [184, 499] on input "checkbox" at bounding box center [180, 490] width 20 height 20
checkbox input "true"
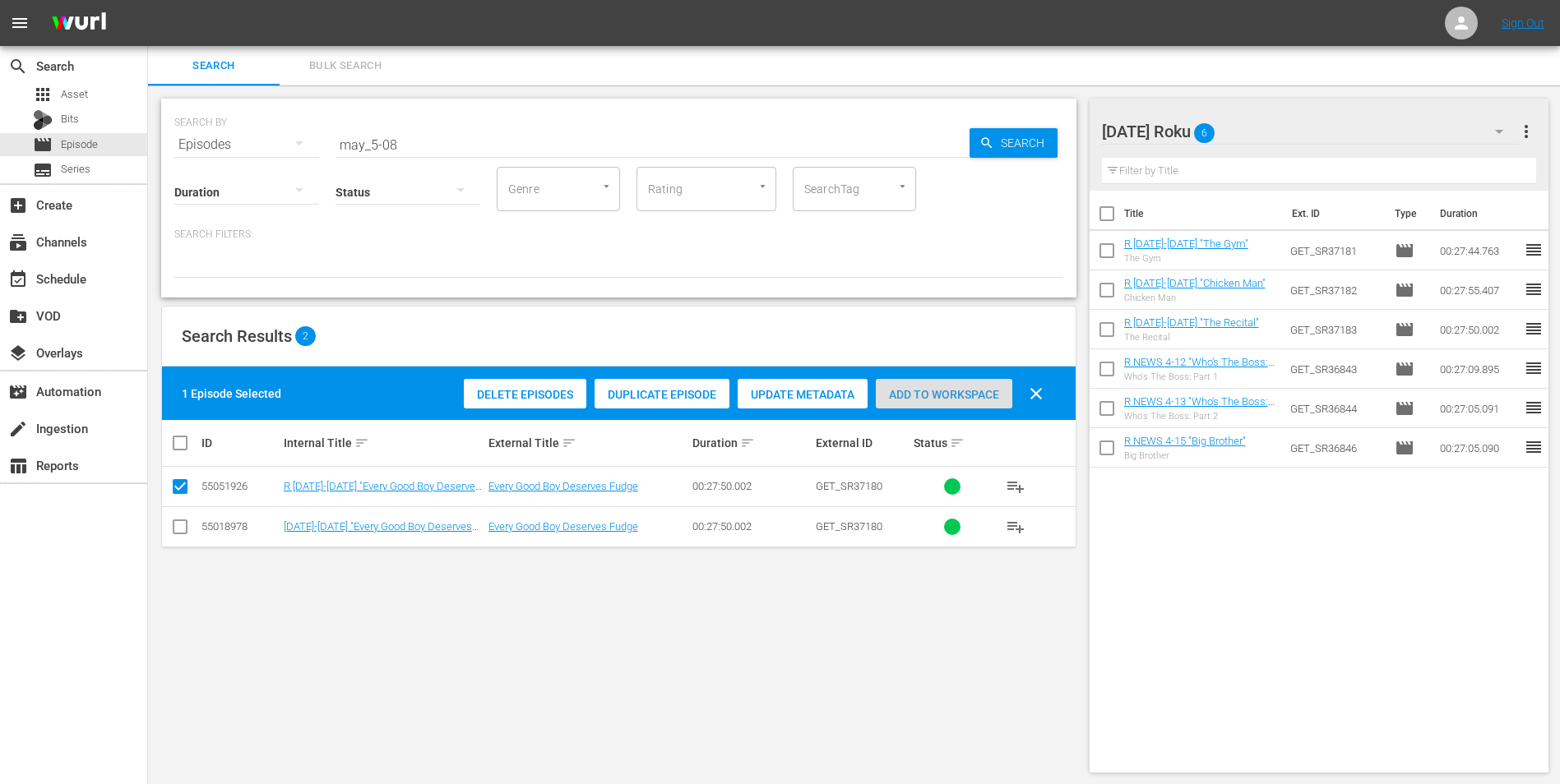
click at [950, 389] on span "Add to Workspace" at bounding box center [943, 395] width 136 height 13
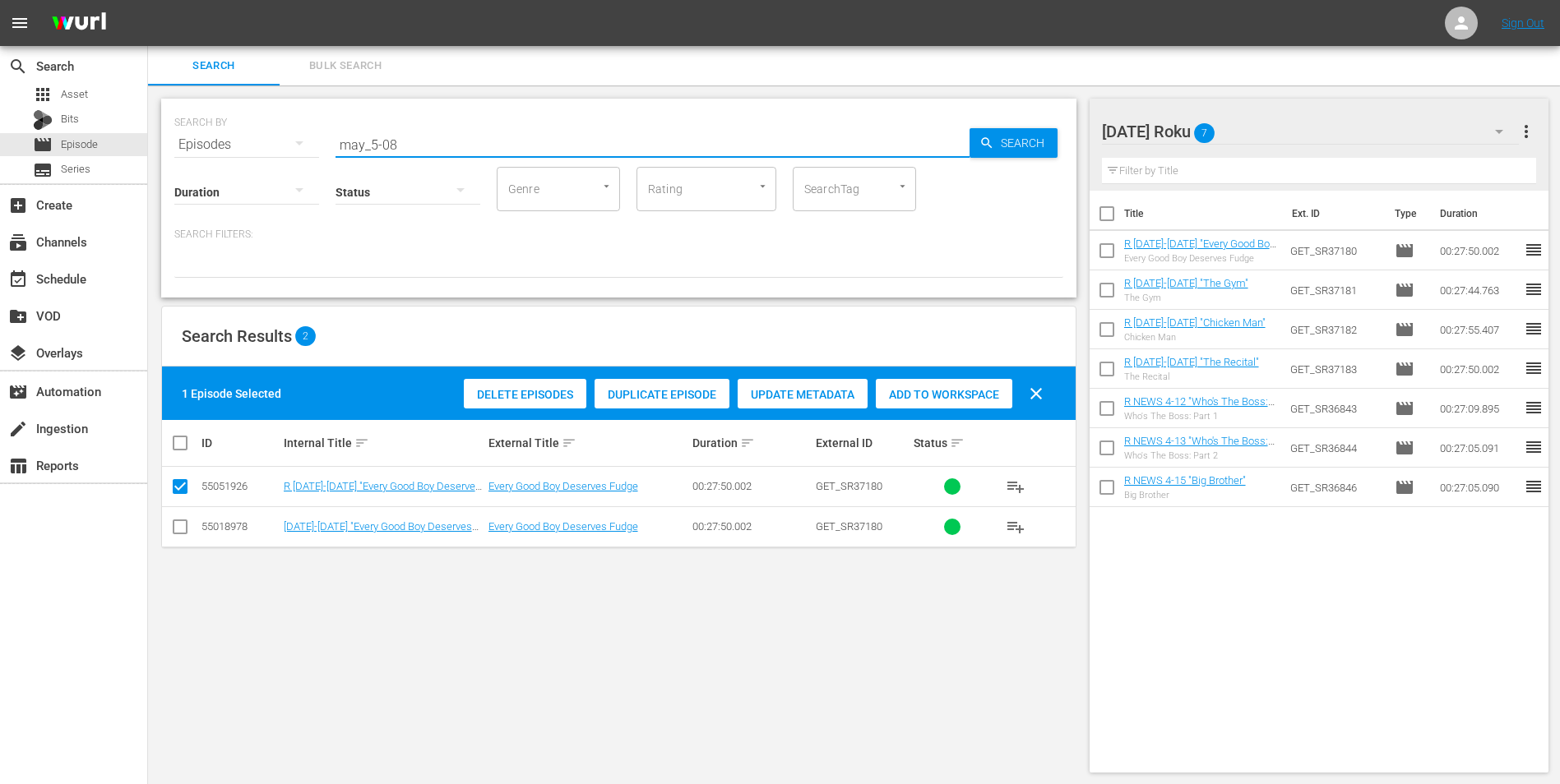
drag, startPoint x: 513, startPoint y: 145, endPoint x: 204, endPoint y: 123, distance: 309.8
click at [204, 123] on div "SEARCH BY Search By Episodes Search ID, Title, Description, Keywords, or Catego…" at bounding box center [619, 134] width 888 height 59
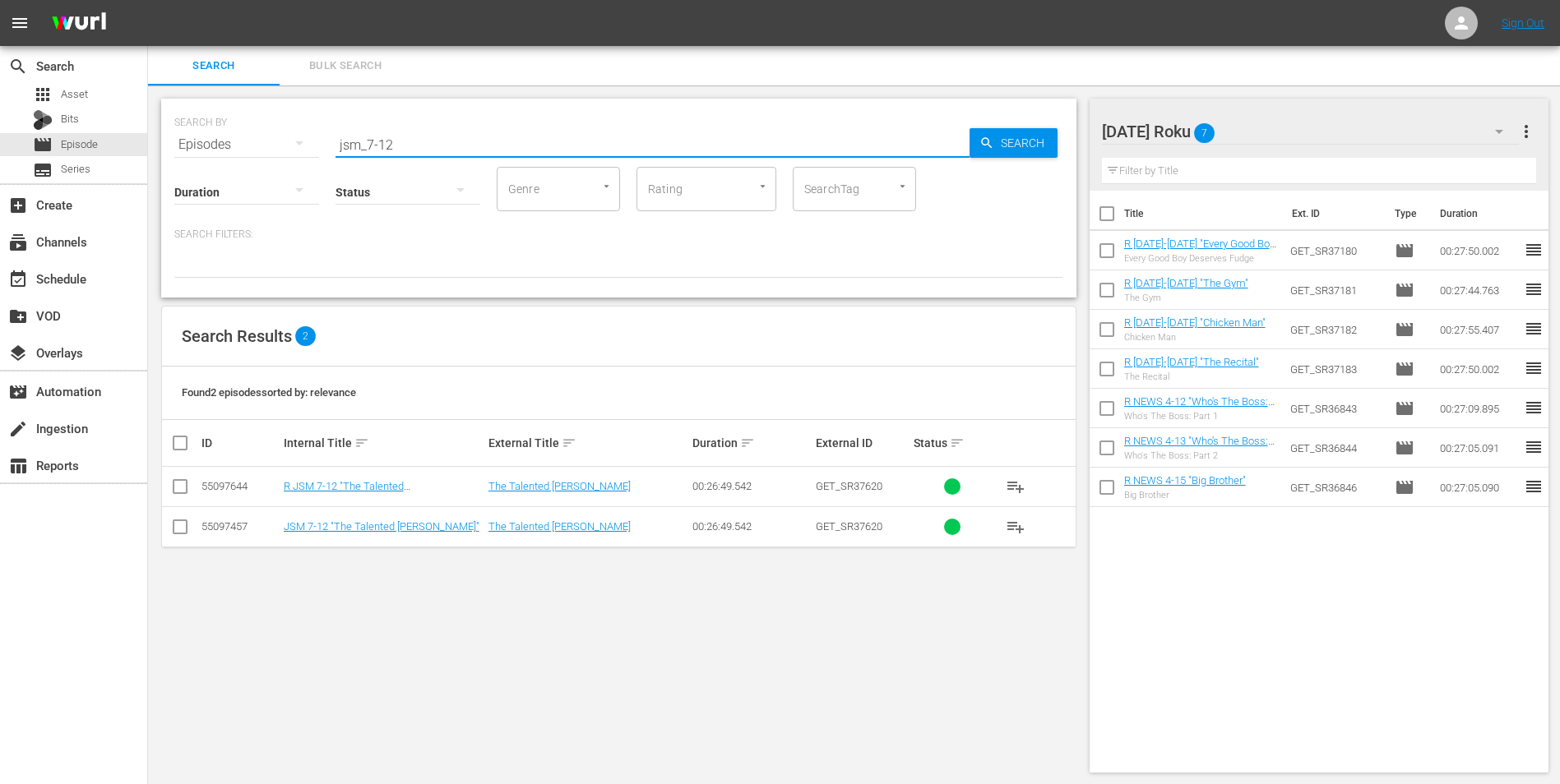
type input "jsm_7-12"
click at [177, 489] on input "checkbox" at bounding box center [180, 490] width 20 height 20
checkbox input "true"
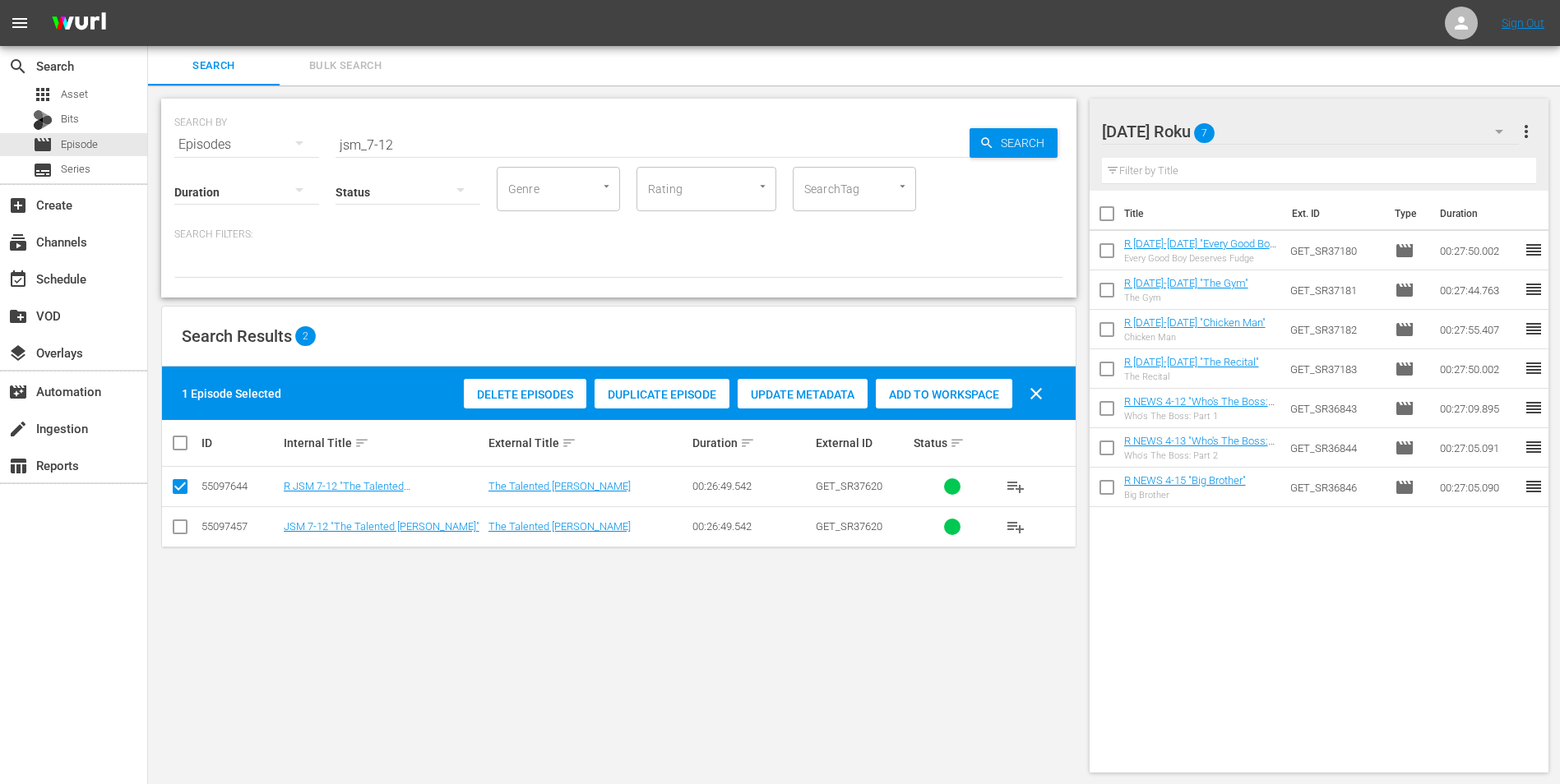
click at [957, 400] on span "Add to Workspace" at bounding box center [943, 395] width 136 height 13
click at [1294, 125] on div "[DATE] Roku 8" at bounding box center [1310, 132] width 418 height 46
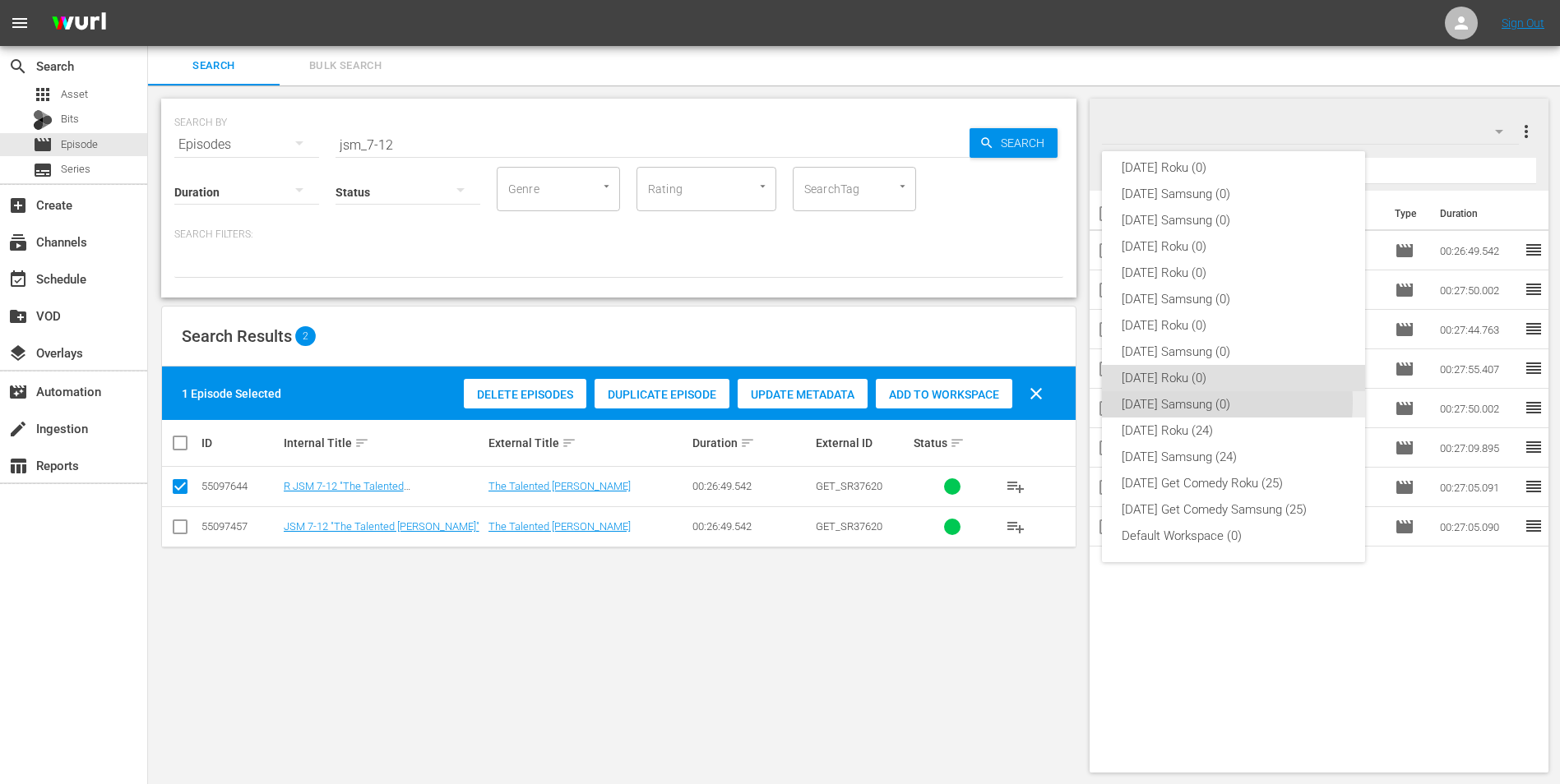
click at [1184, 401] on div "[DATE] Samsung (0)" at bounding box center [1233, 404] width 224 height 27
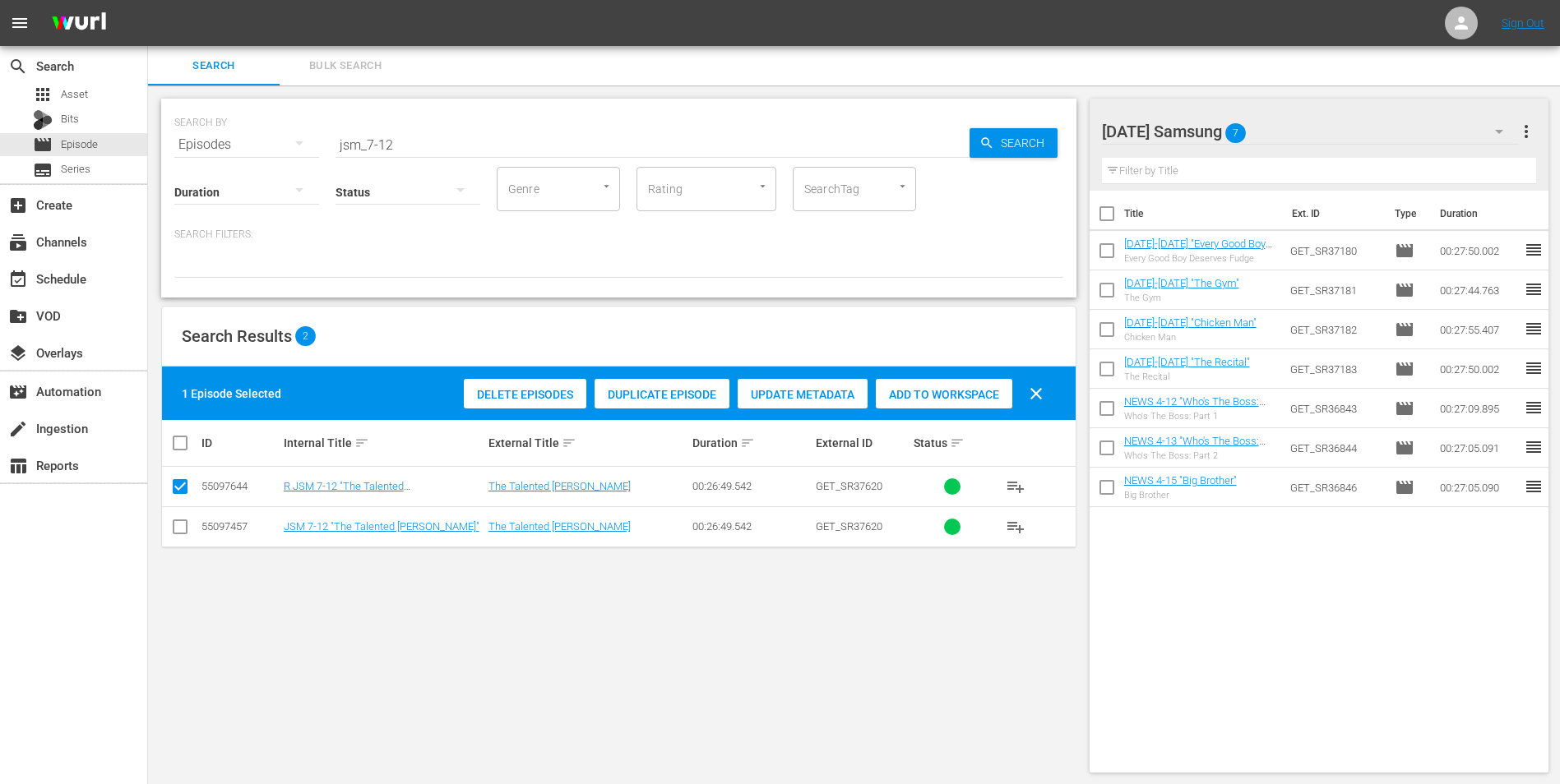
click at [183, 526] on input "checkbox" at bounding box center [180, 529] width 20 height 20
checkbox input "true"
click at [177, 489] on input "checkbox" at bounding box center [180, 490] width 20 height 20
checkbox input "false"
click at [919, 397] on span "Add to Workspace" at bounding box center [943, 395] width 136 height 13
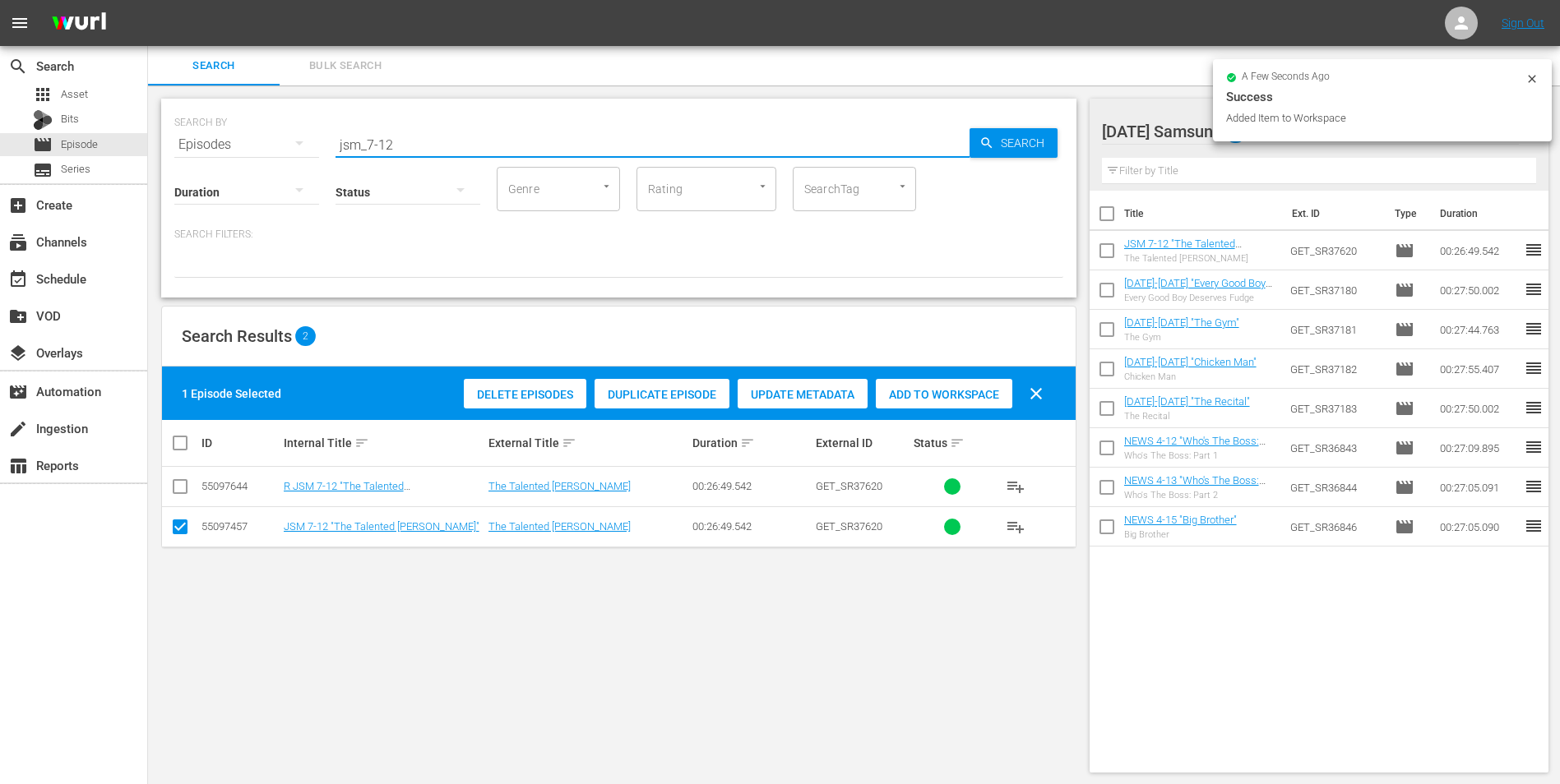
click at [388, 146] on input "jsm_7-12" at bounding box center [652, 145] width 634 height 40
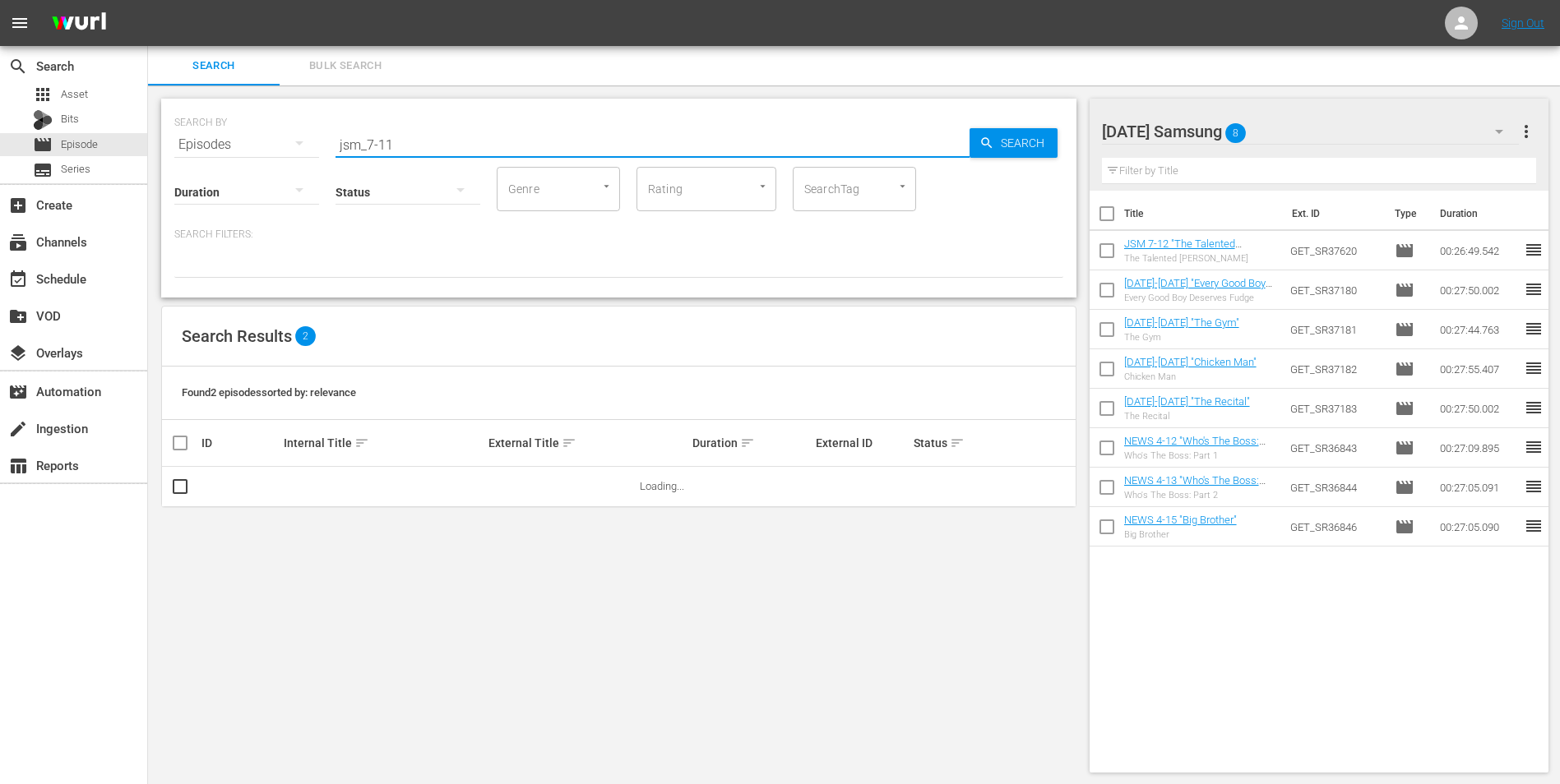
type input "jsm_7-11"
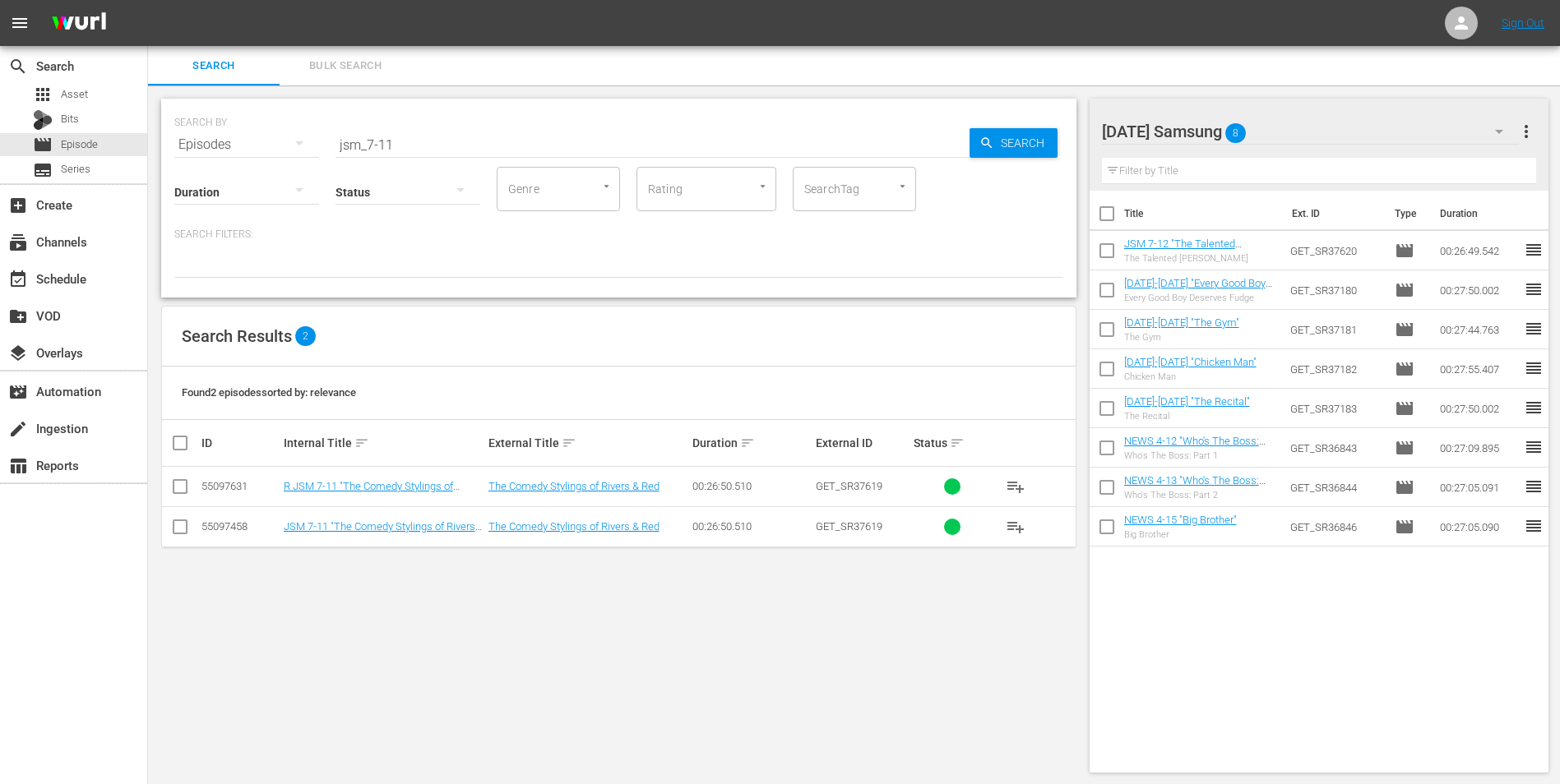
click at [1324, 129] on div "[DATE] Samsung 8" at bounding box center [1310, 132] width 418 height 46
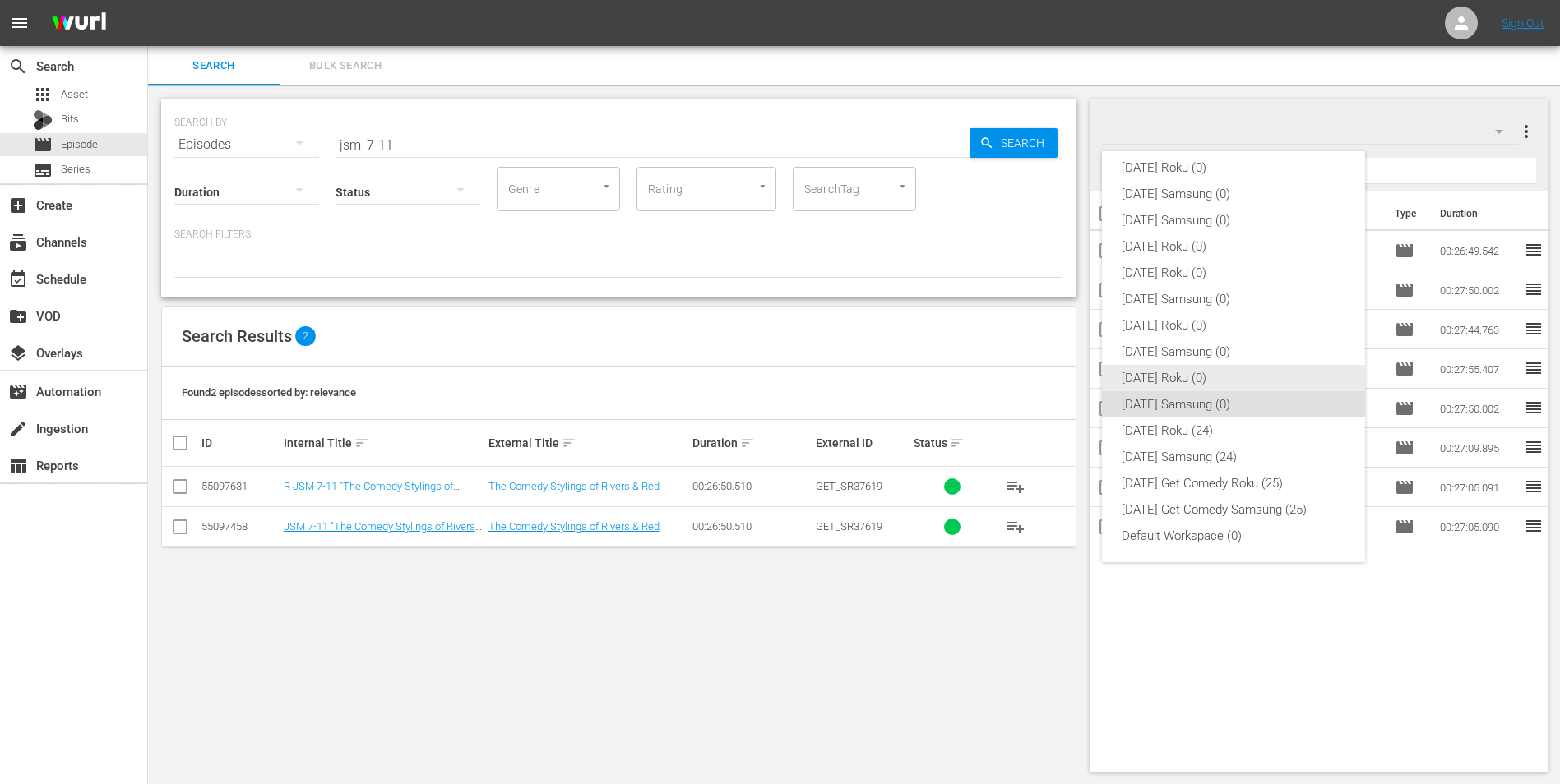
click at [1168, 375] on div "[DATE] Roku (0)" at bounding box center [1233, 378] width 224 height 27
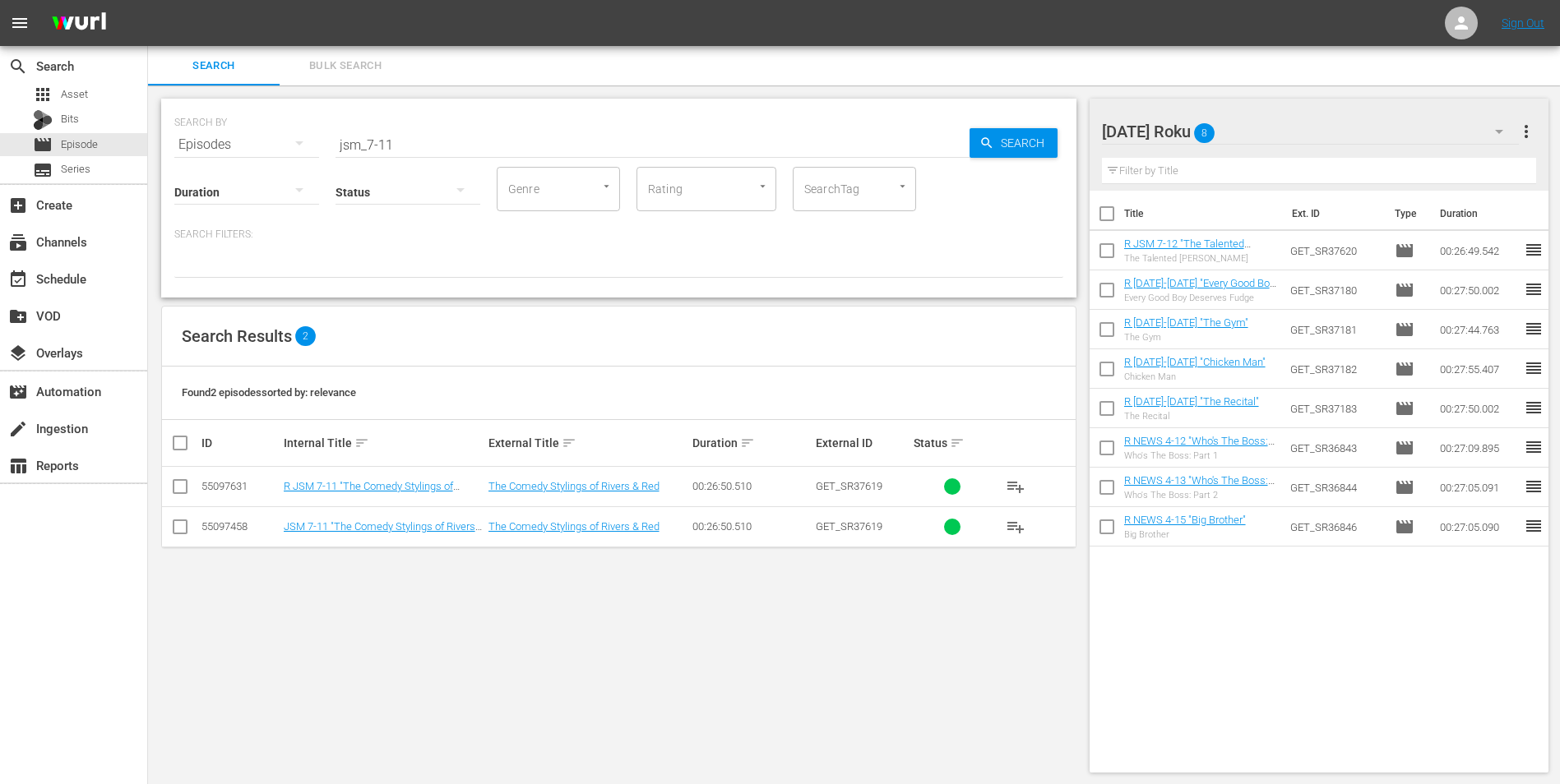
click at [177, 490] on input "checkbox" at bounding box center [180, 490] width 20 height 20
checkbox input "true"
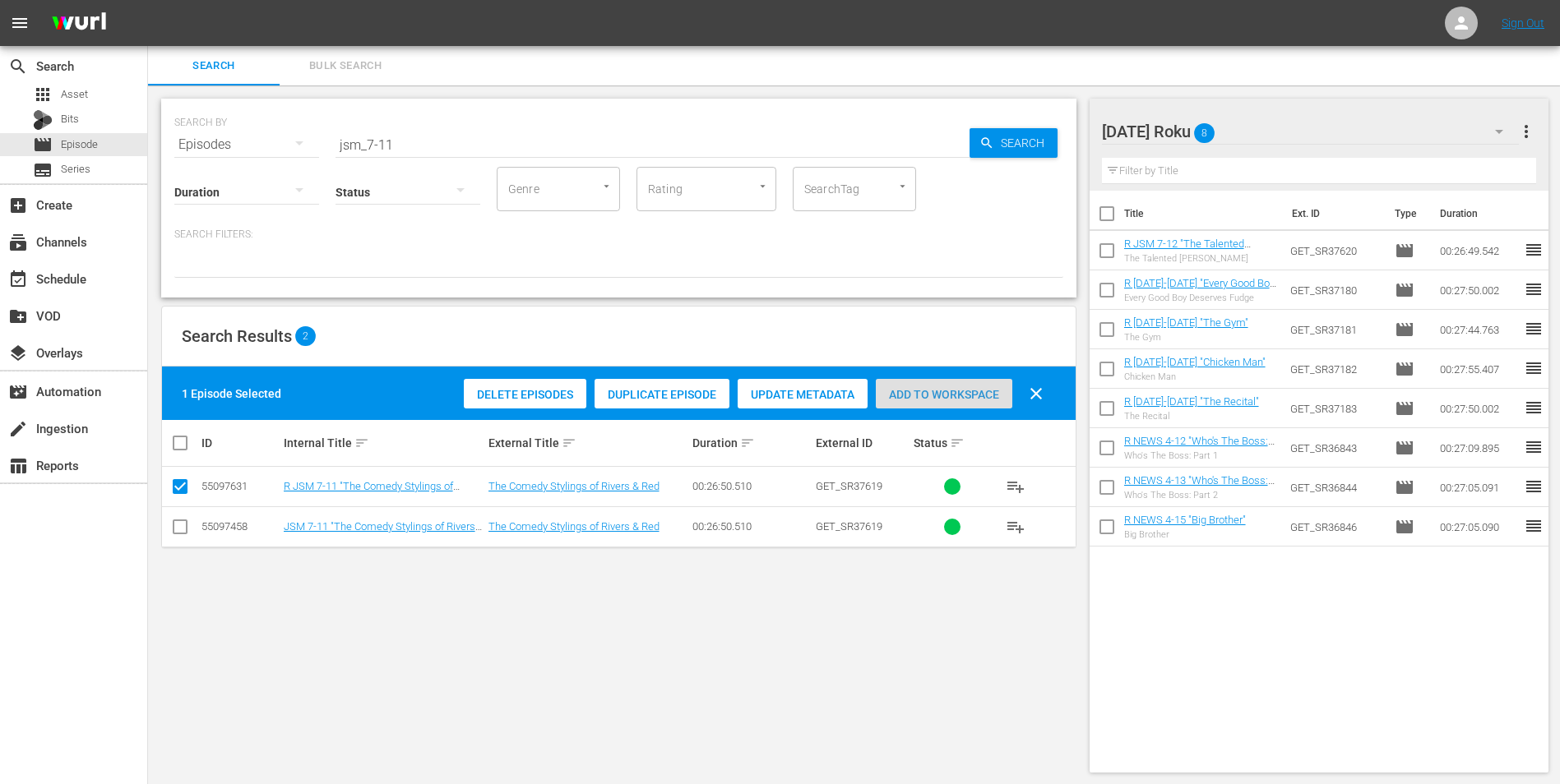
click at [974, 394] on span "Add to Workspace" at bounding box center [943, 395] width 136 height 13
click at [1285, 122] on div "[DATE] Roku 9" at bounding box center [1310, 132] width 418 height 46
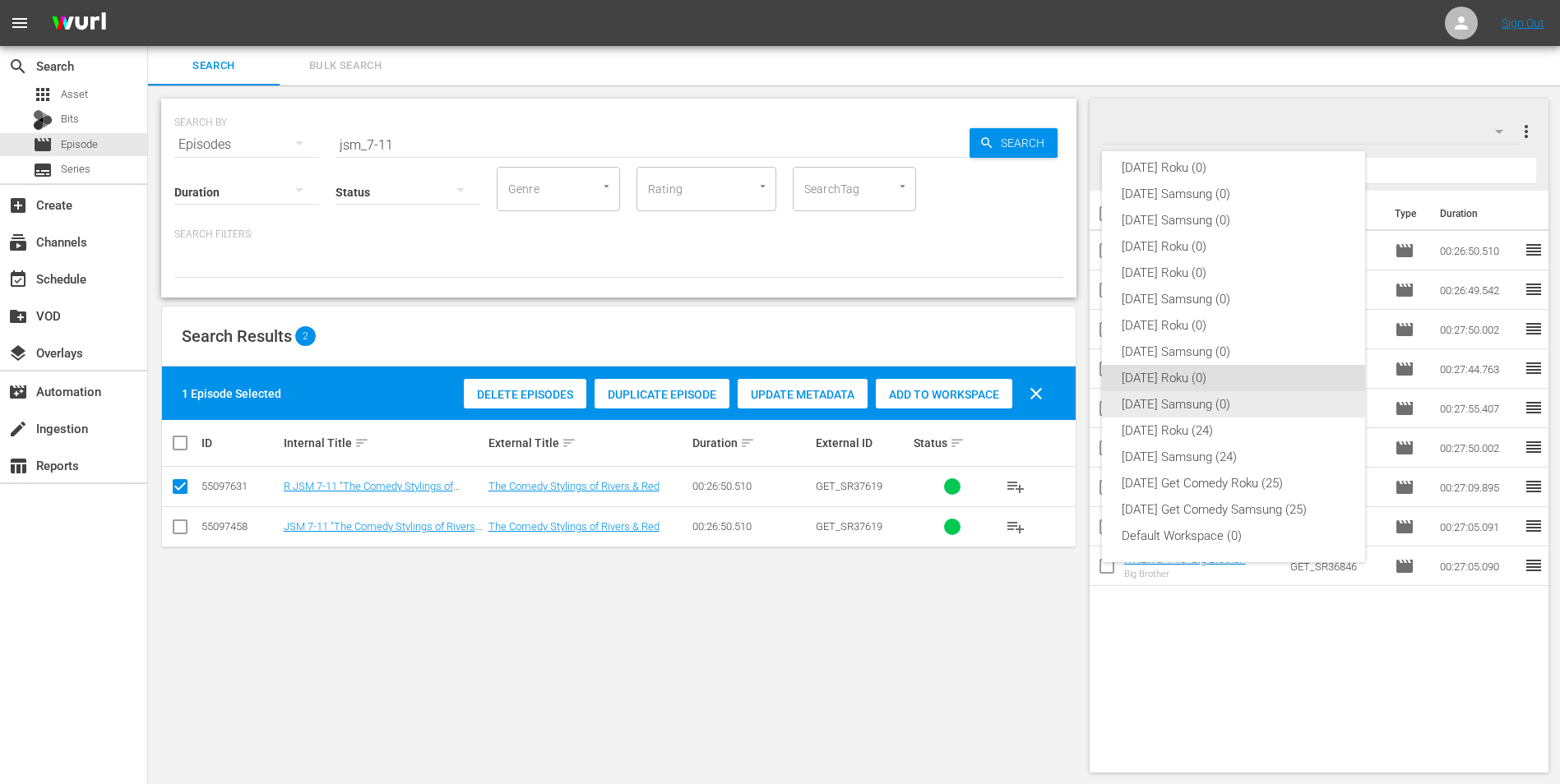
click at [1140, 395] on div "[DATE] Samsung (0)" at bounding box center [1233, 404] width 224 height 27
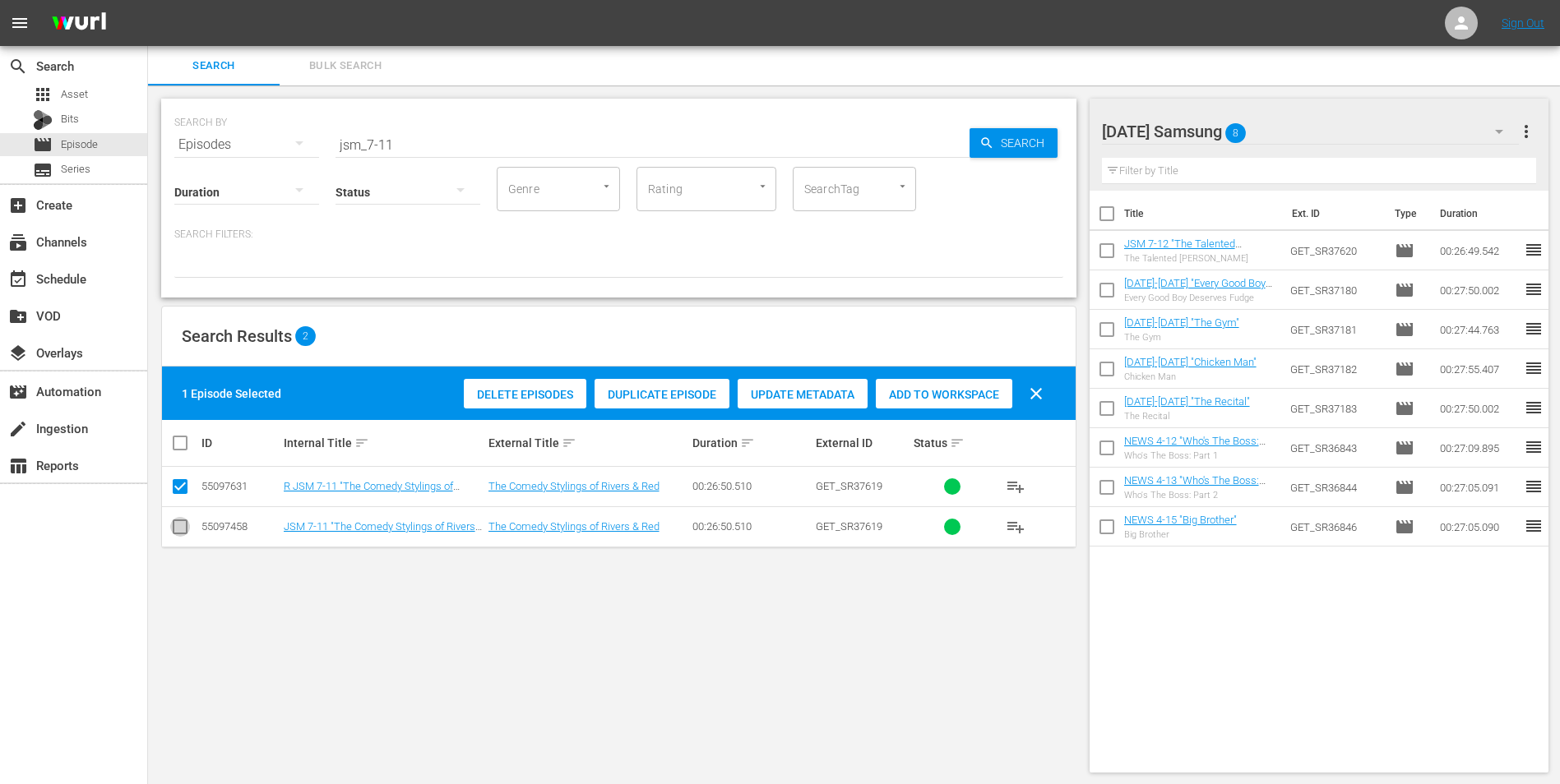
click at [172, 520] on input "checkbox" at bounding box center [180, 529] width 20 height 20
checkbox input "true"
click at [181, 484] on input "checkbox" at bounding box center [180, 490] width 20 height 20
checkbox input "false"
click at [961, 393] on span "Add to Workspace" at bounding box center [943, 395] width 136 height 13
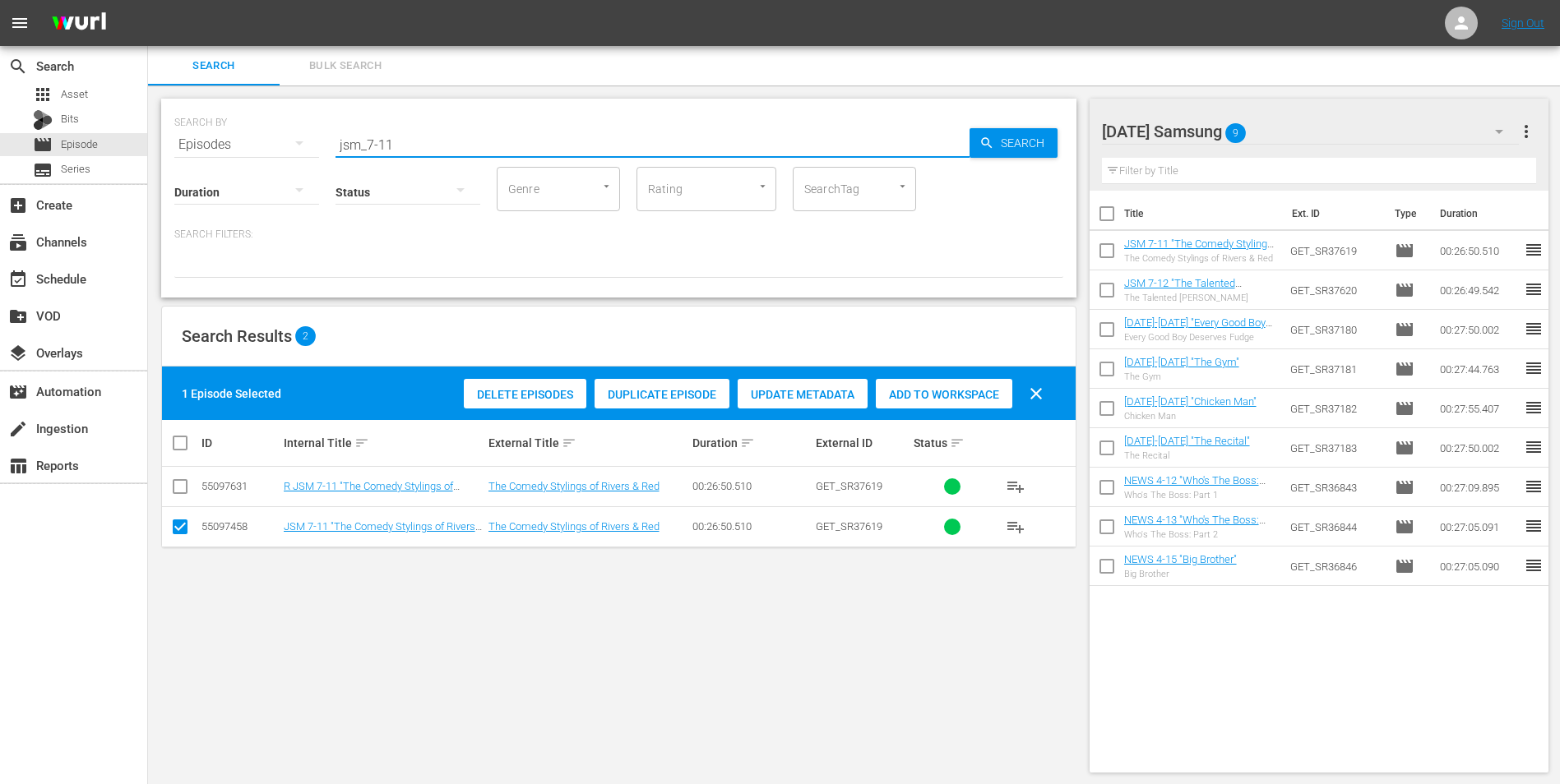
click at [386, 144] on input "jsm_7-11" at bounding box center [652, 145] width 634 height 40
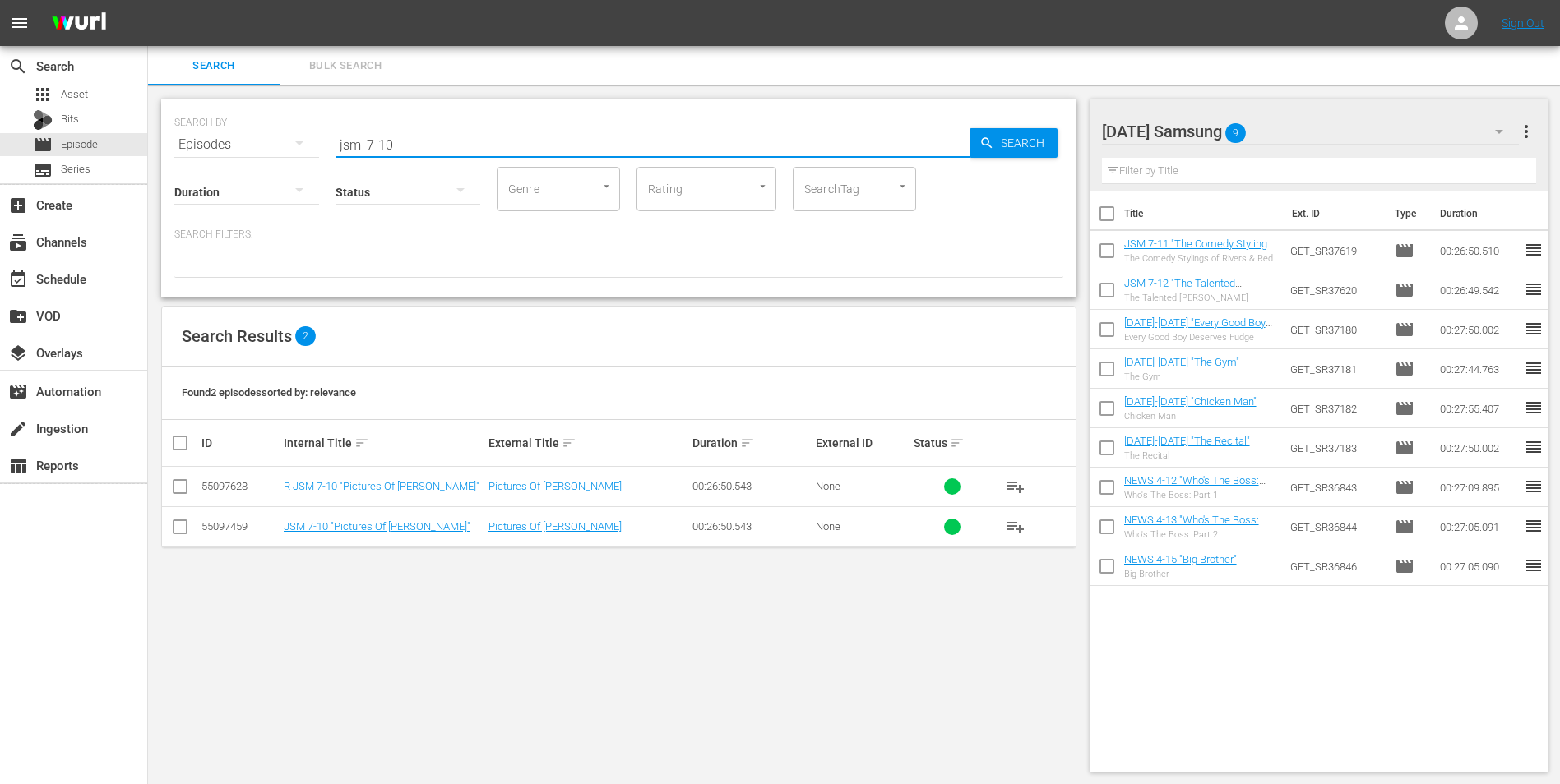
type input "jsm_7-10"
click at [180, 534] on input "checkbox" at bounding box center [180, 529] width 20 height 20
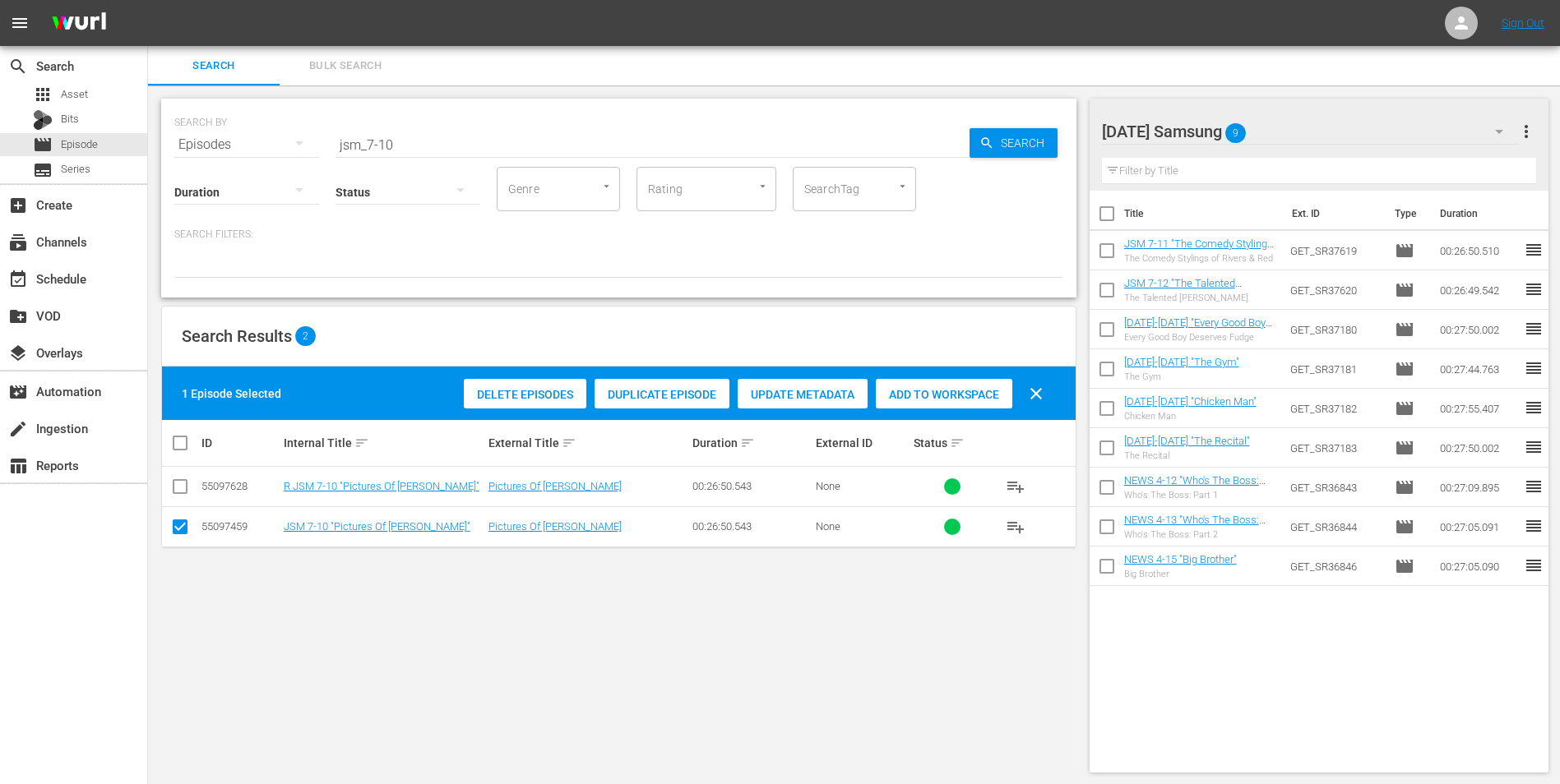
click at [962, 395] on span "Add to Workspace" at bounding box center [943, 395] width 136 height 13
click at [1311, 137] on div "[DATE] Samsung 10" at bounding box center [1310, 132] width 418 height 46
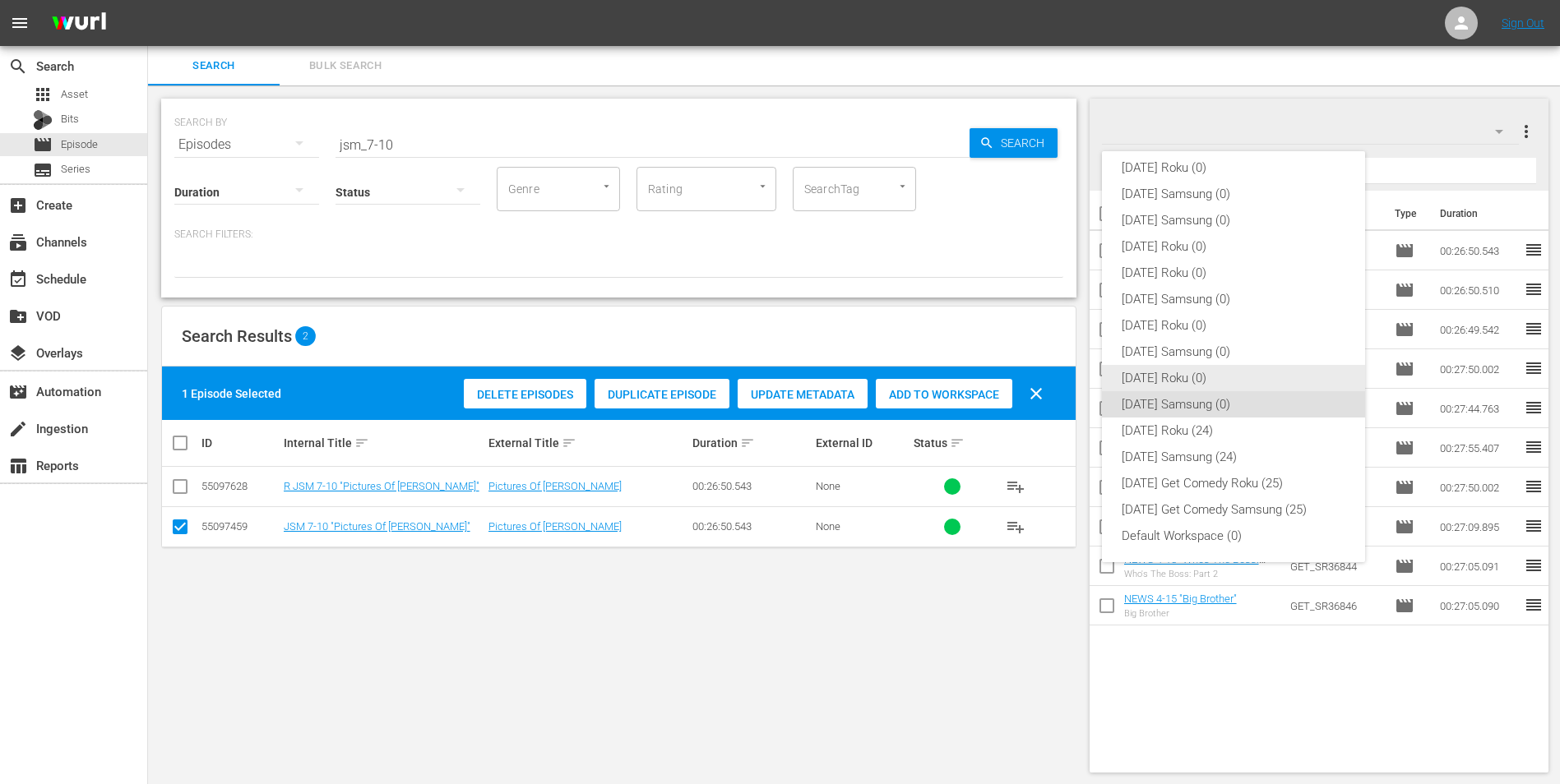
click at [1131, 384] on div "[DATE] Roku (0)" at bounding box center [1233, 378] width 224 height 27
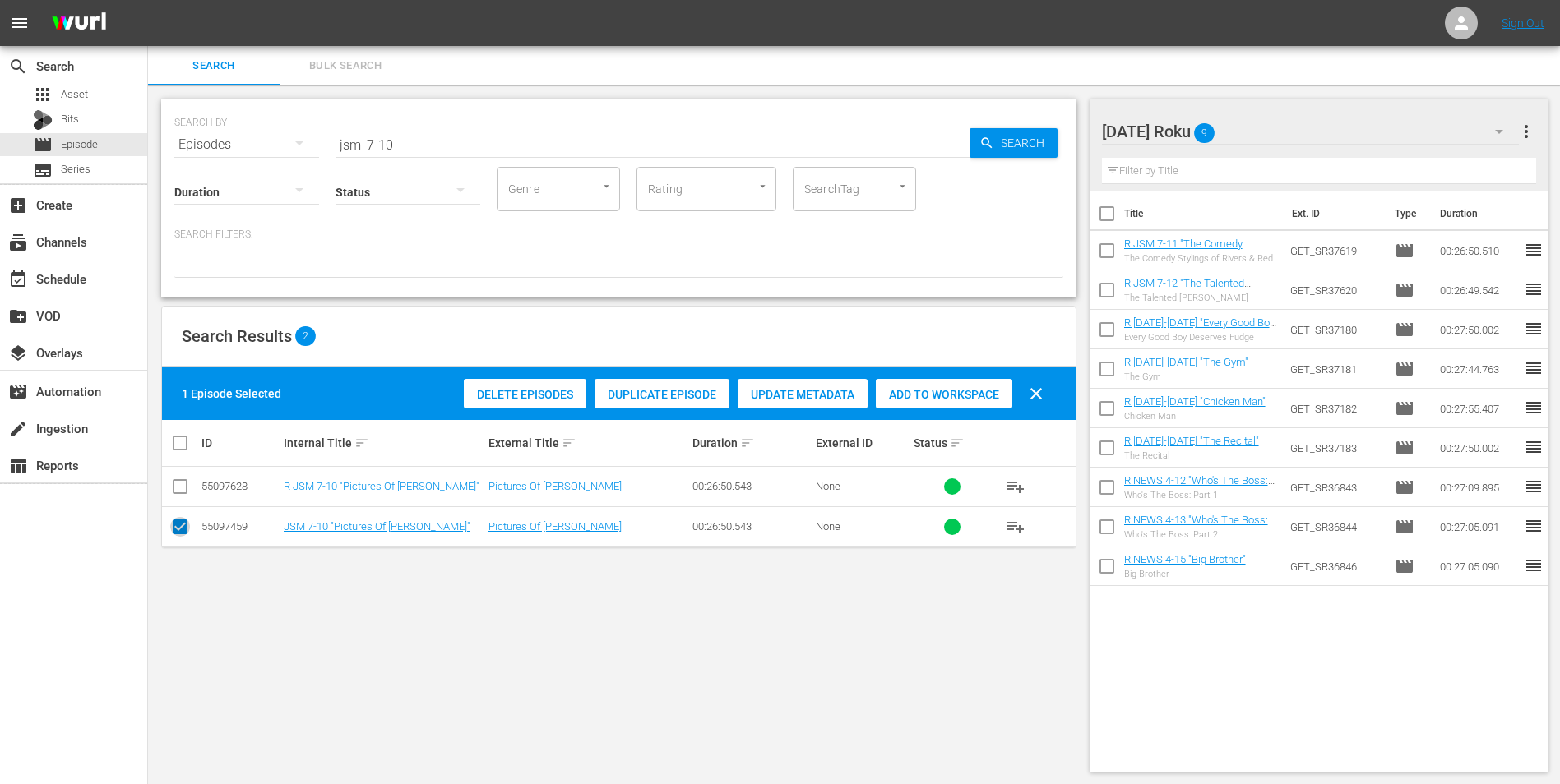
click at [177, 529] on input "checkbox" at bounding box center [180, 529] width 20 height 20
checkbox input "false"
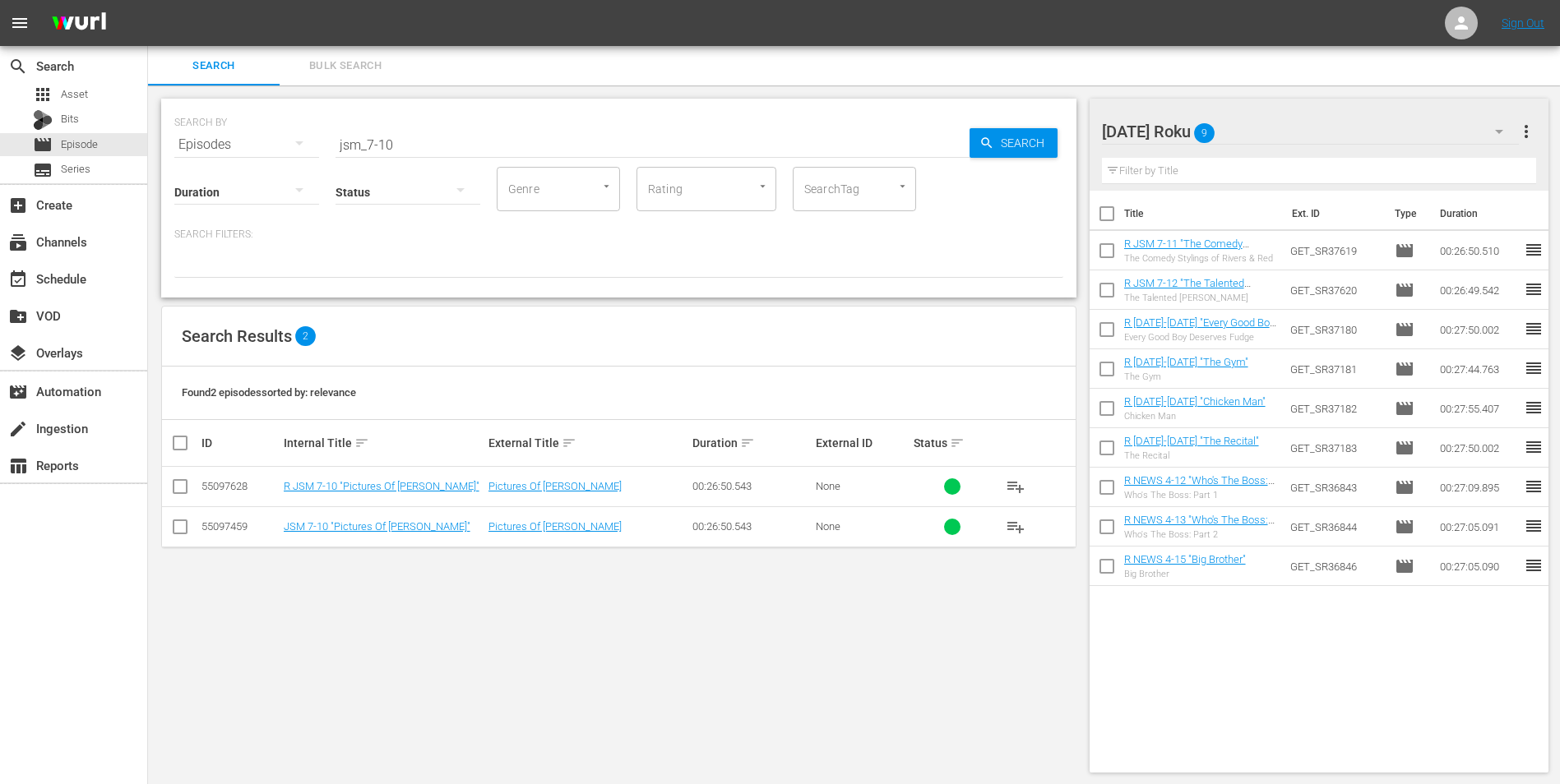
click at [179, 484] on input "checkbox" at bounding box center [180, 490] width 20 height 20
checkbox input "true"
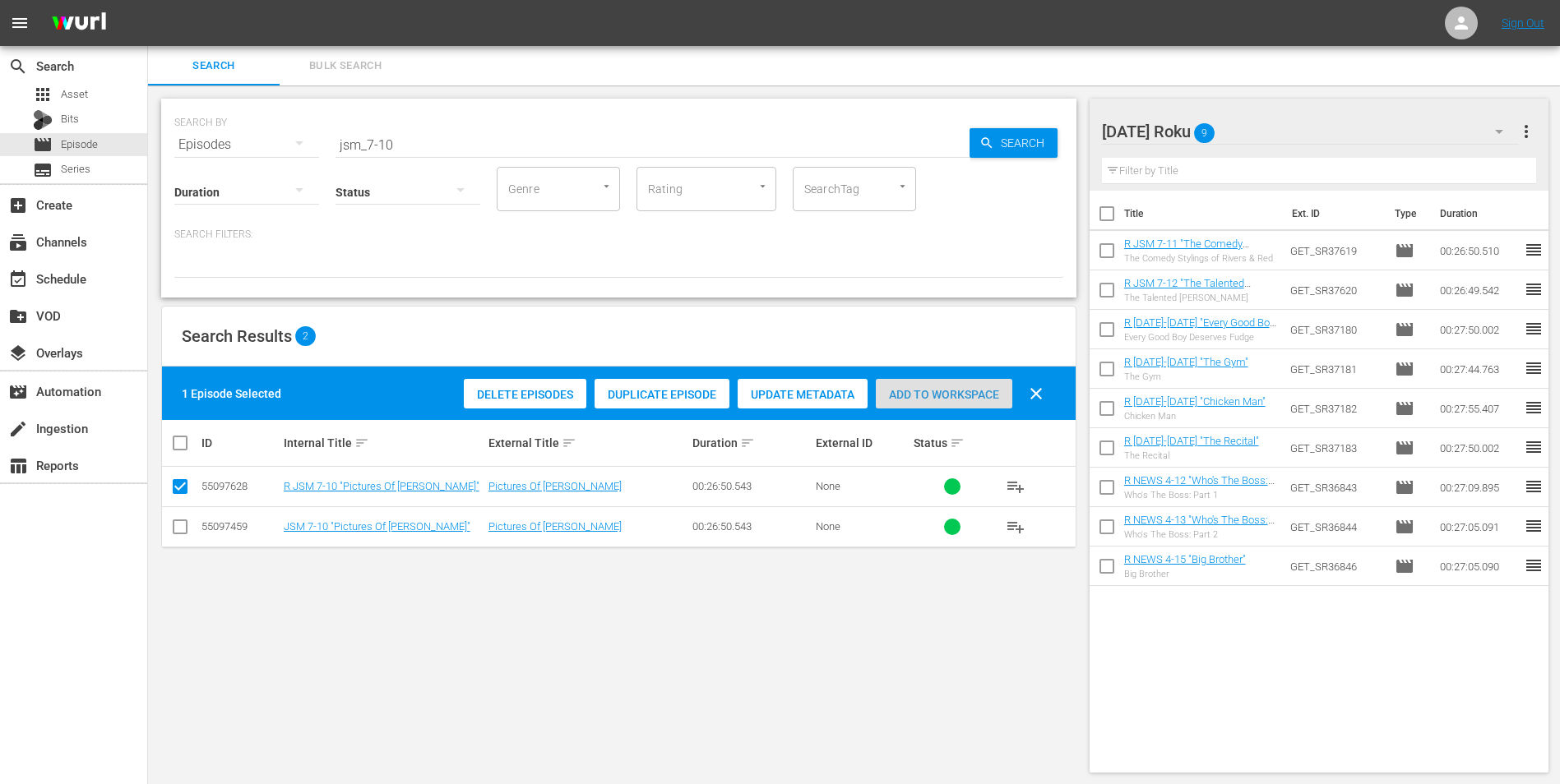
click at [958, 391] on span "Add to Workspace" at bounding box center [943, 395] width 136 height 13
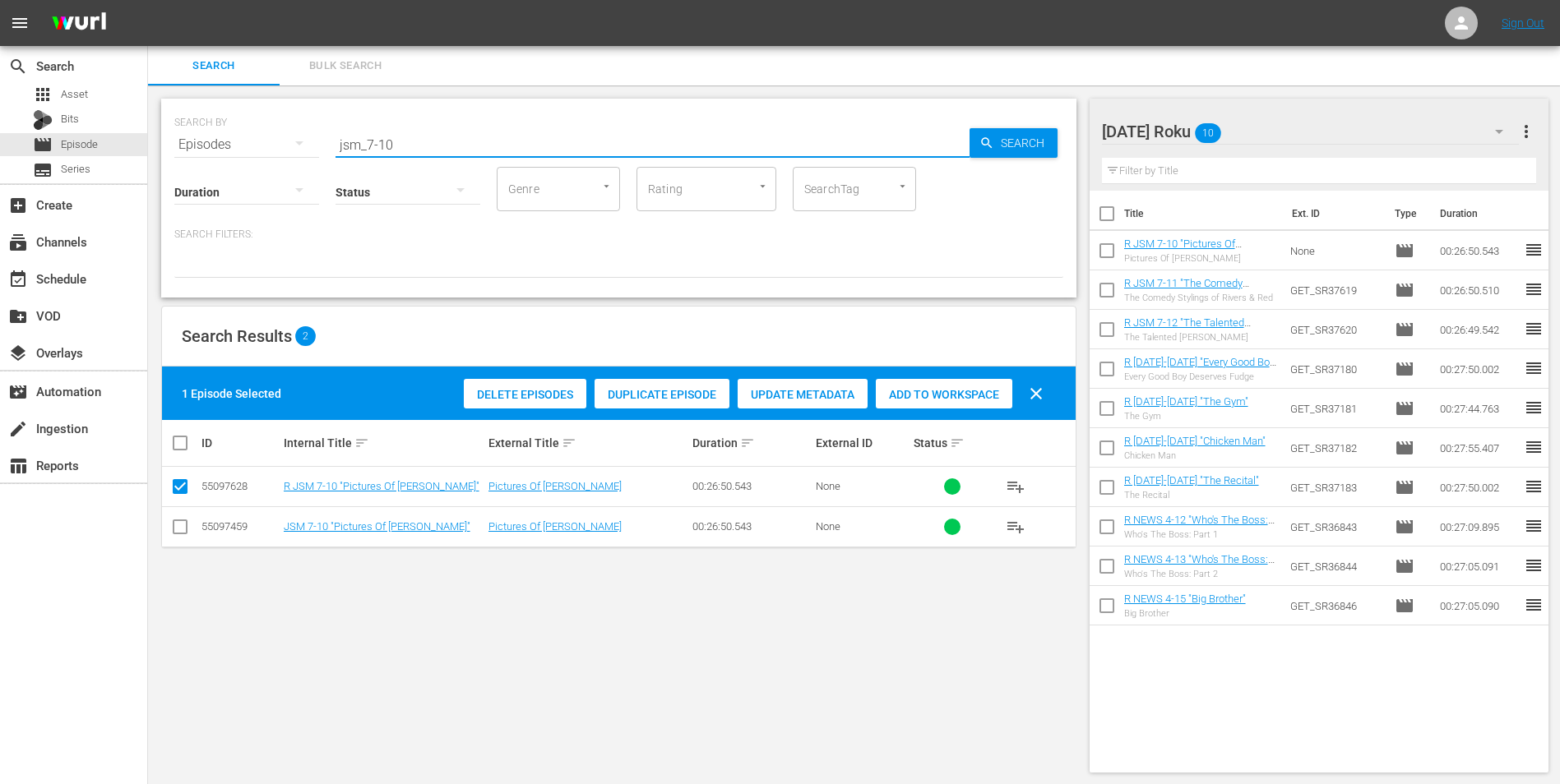
drag, startPoint x: 380, startPoint y: 140, endPoint x: 599, endPoint y: 142, distance: 219.0
click at [553, 159] on input "jsm_7-10" at bounding box center [652, 145] width 634 height 40
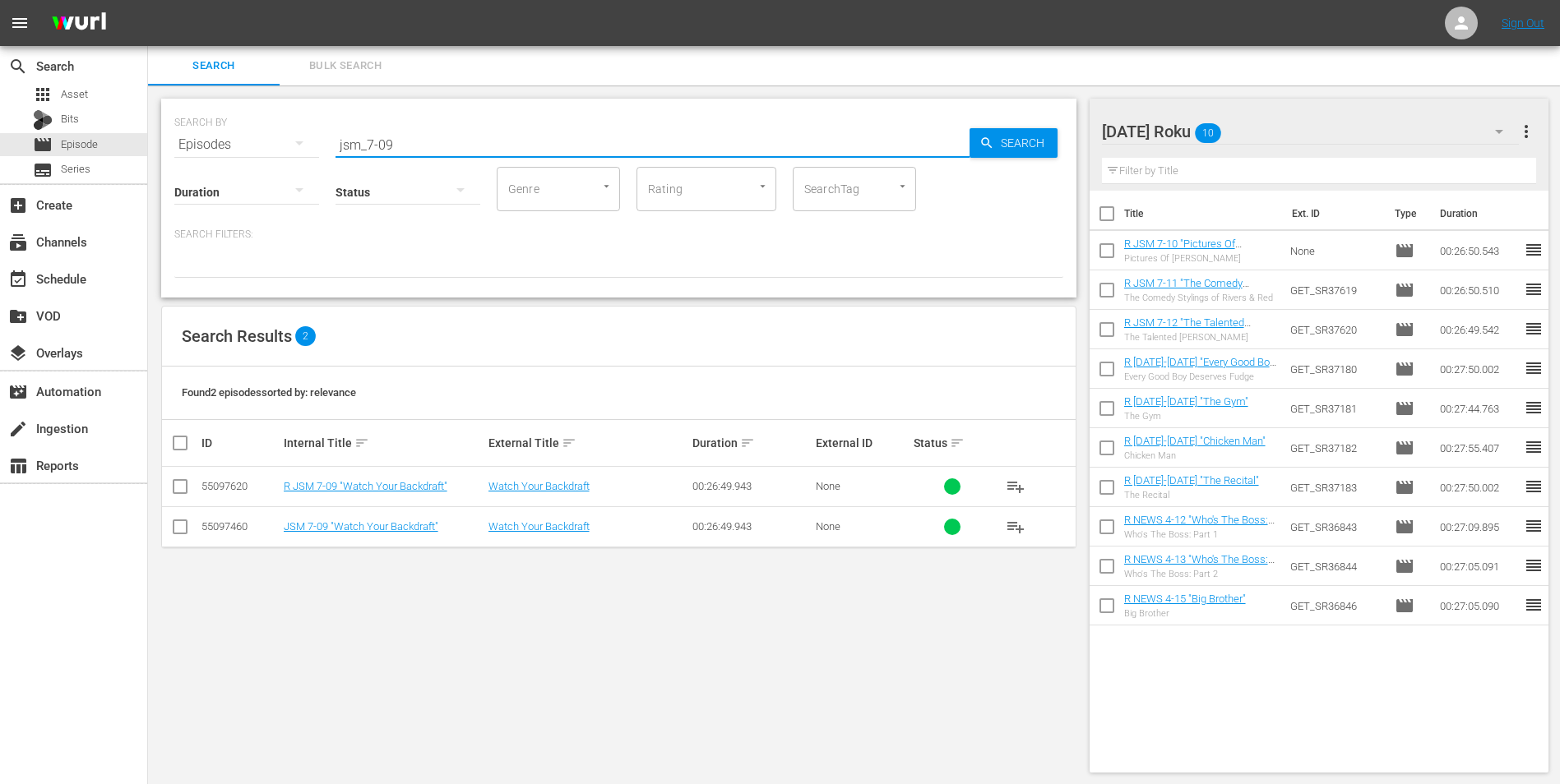
type input "jsm_7-09"
click at [181, 489] on input "checkbox" at bounding box center [180, 490] width 20 height 20
checkbox input "true"
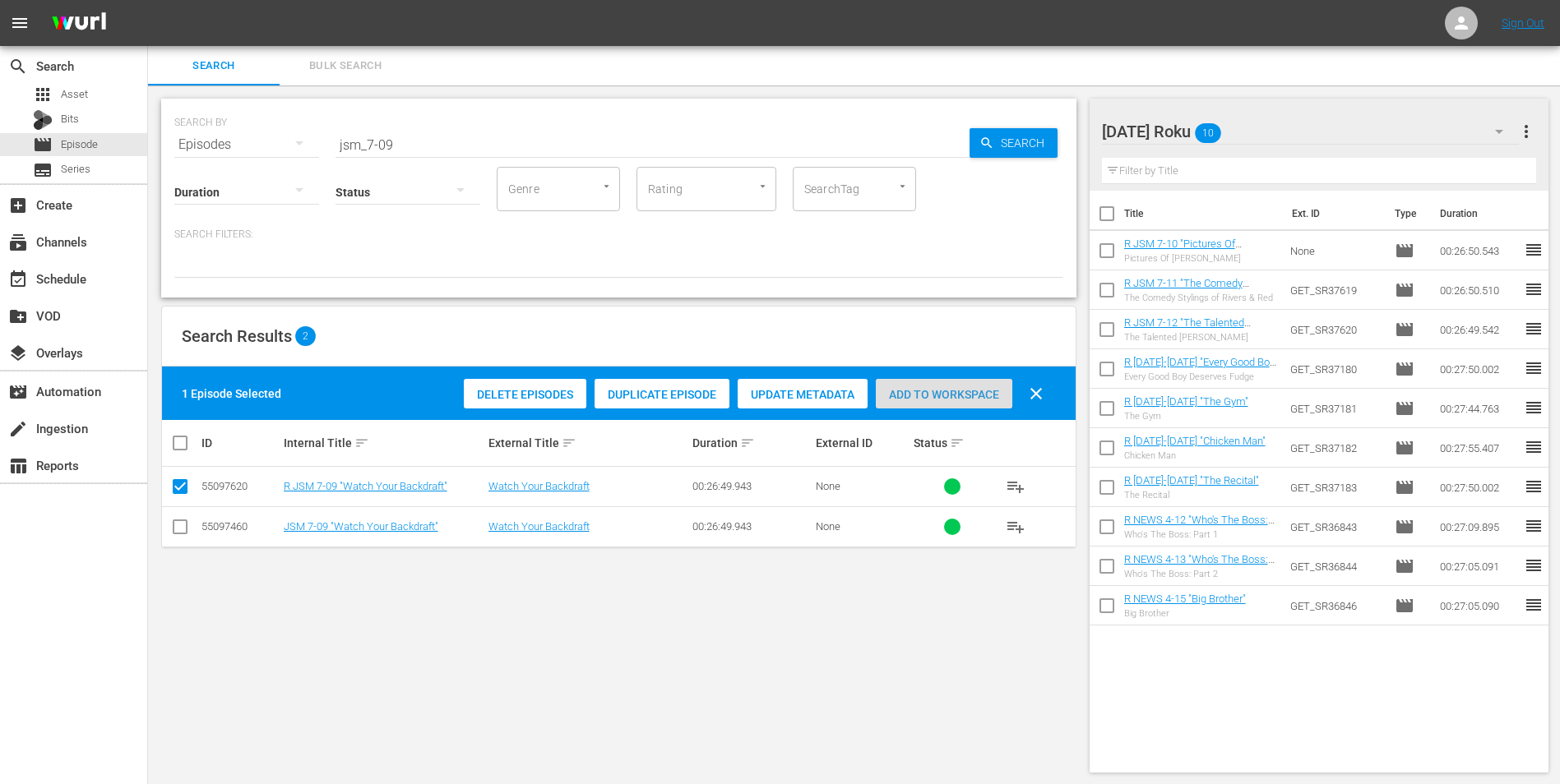
click at [987, 391] on span "Add to Workspace" at bounding box center [943, 395] width 136 height 13
click at [1285, 128] on div "[DATE] Roku 11" at bounding box center [1310, 132] width 418 height 46
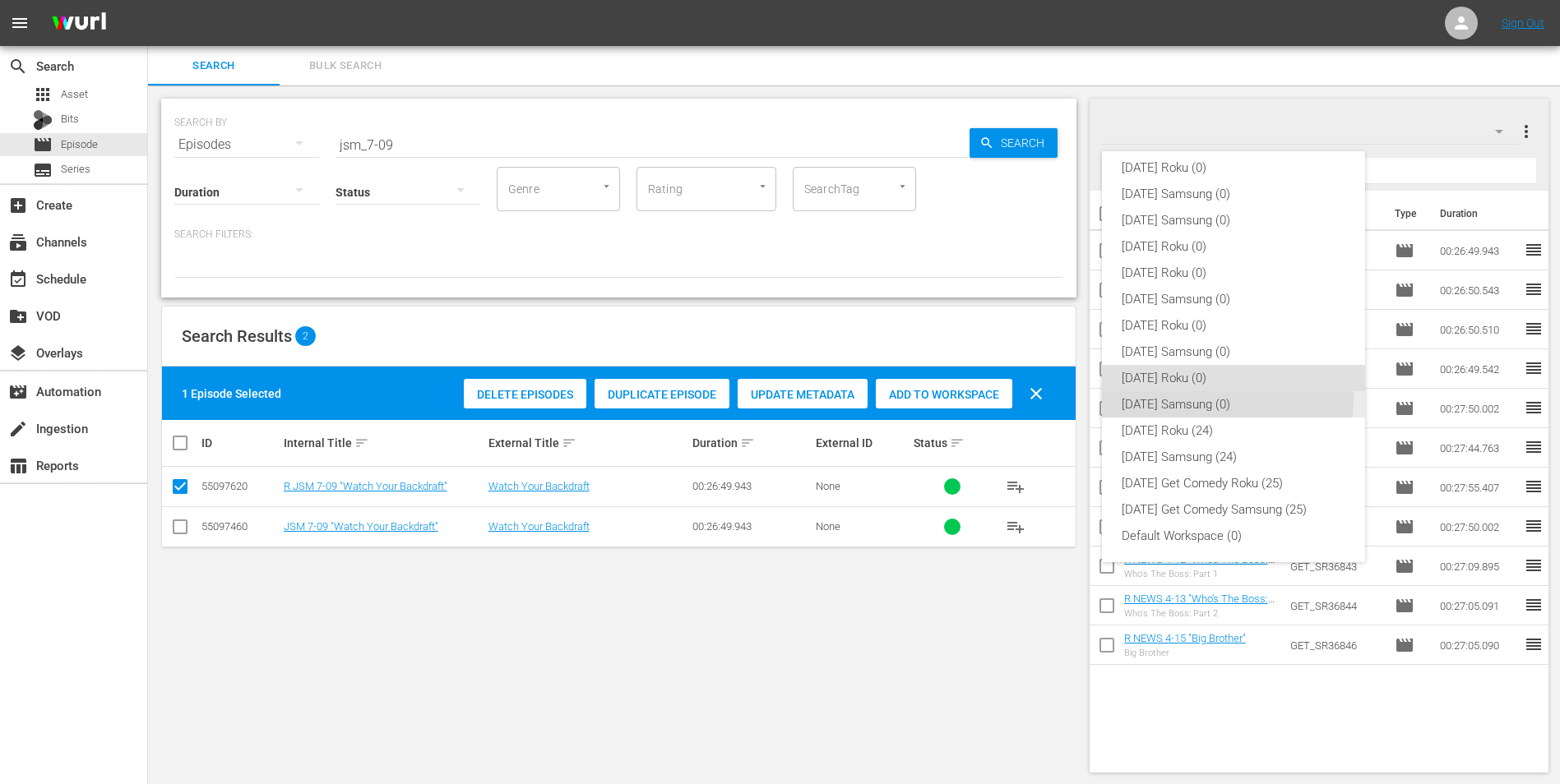
click at [1161, 398] on div "[DATE] Samsung (0)" at bounding box center [1233, 404] width 224 height 27
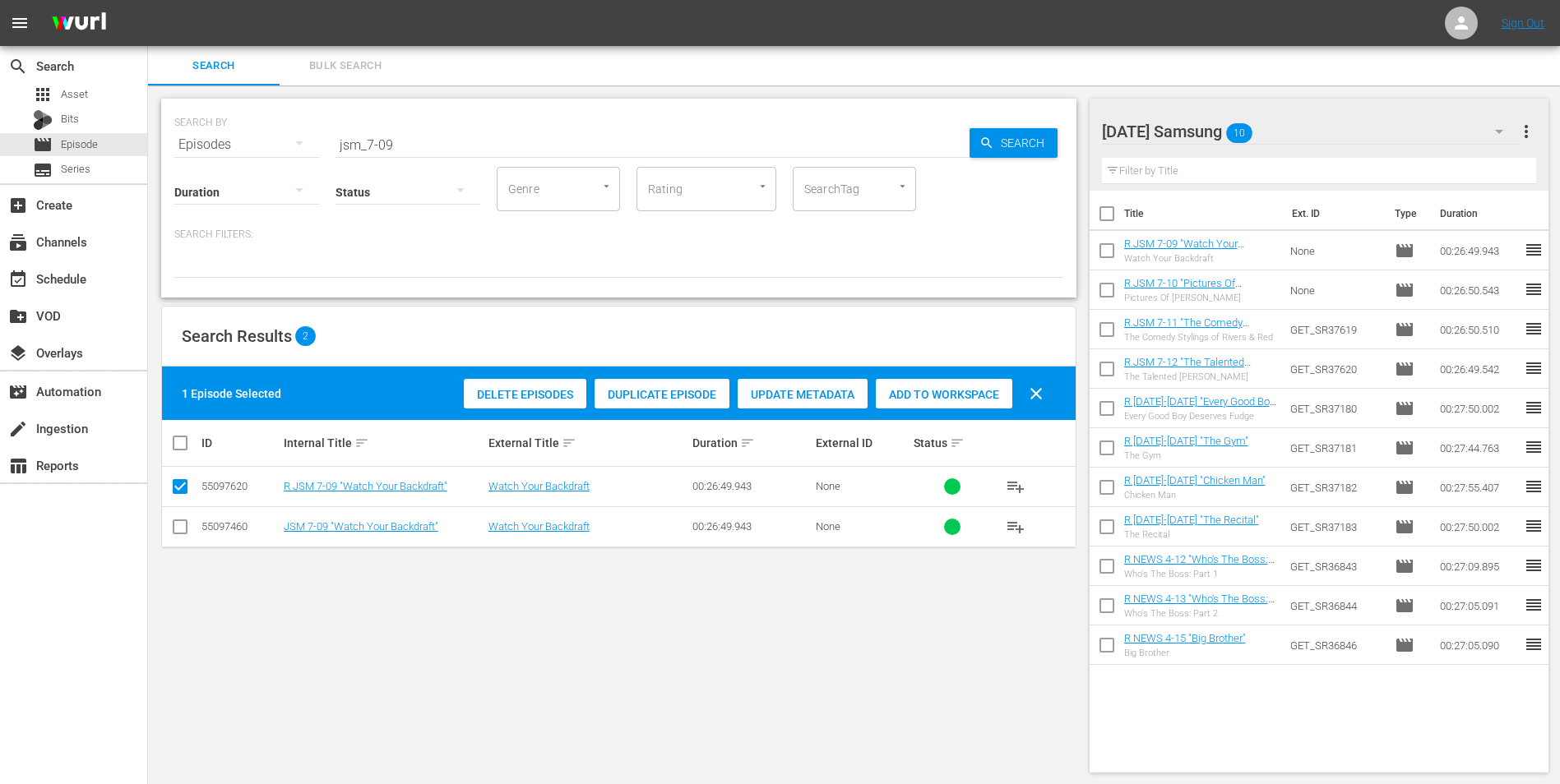
click at [173, 527] on input "checkbox" at bounding box center [180, 529] width 20 height 20
checkbox input "true"
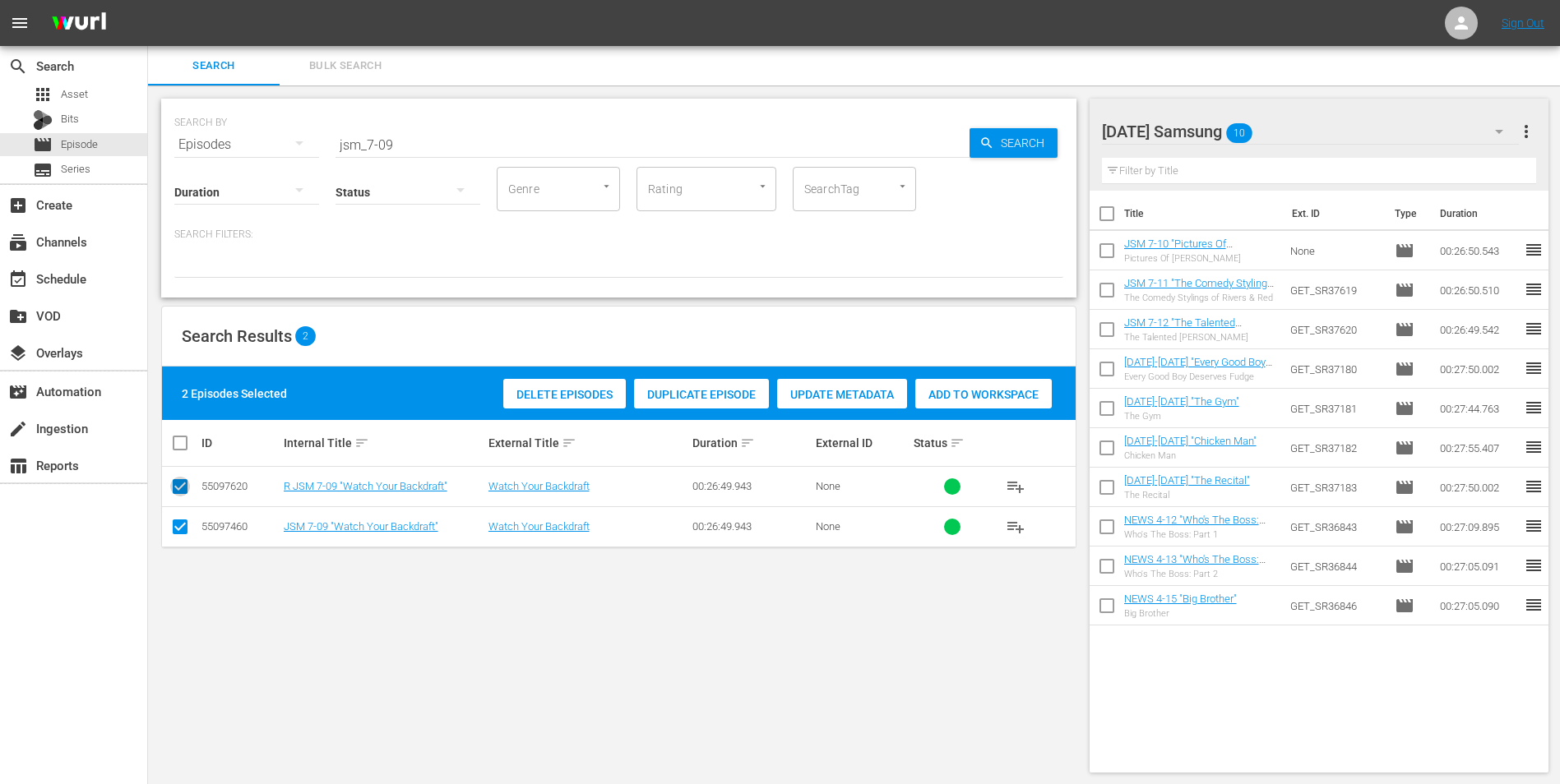
click at [176, 488] on input "checkbox" at bounding box center [180, 490] width 20 height 20
checkbox input "false"
click at [935, 391] on span "Add to Workspace" at bounding box center [943, 395] width 136 height 13
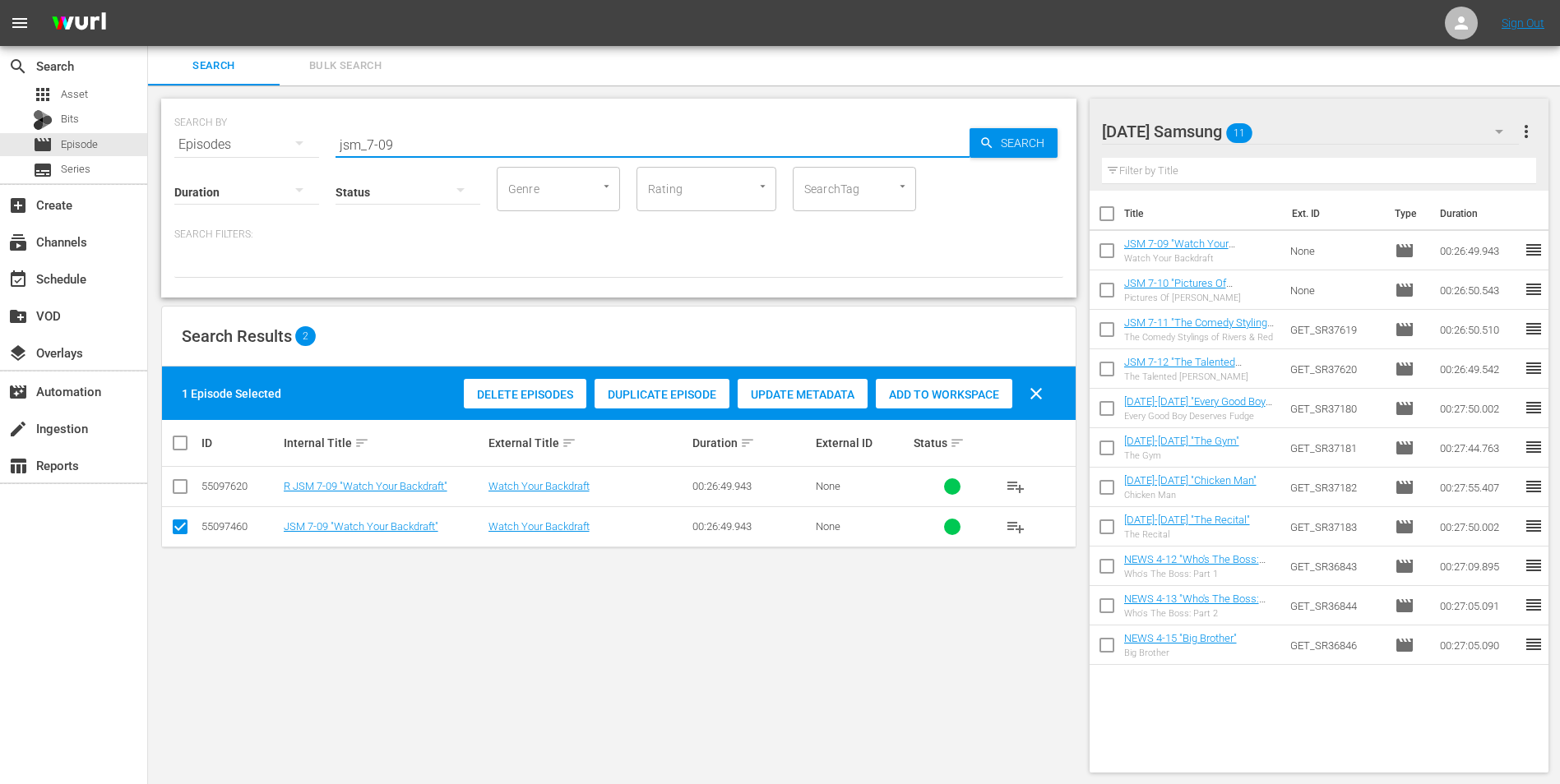
drag, startPoint x: 345, startPoint y: 140, endPoint x: 218, endPoint y: 141, distance: 127.0
click at [218, 141] on div "SEARCH BY Search By Episodes Search ID, Title, Description, Keywords, or Catego…" at bounding box center [619, 134] width 888 height 59
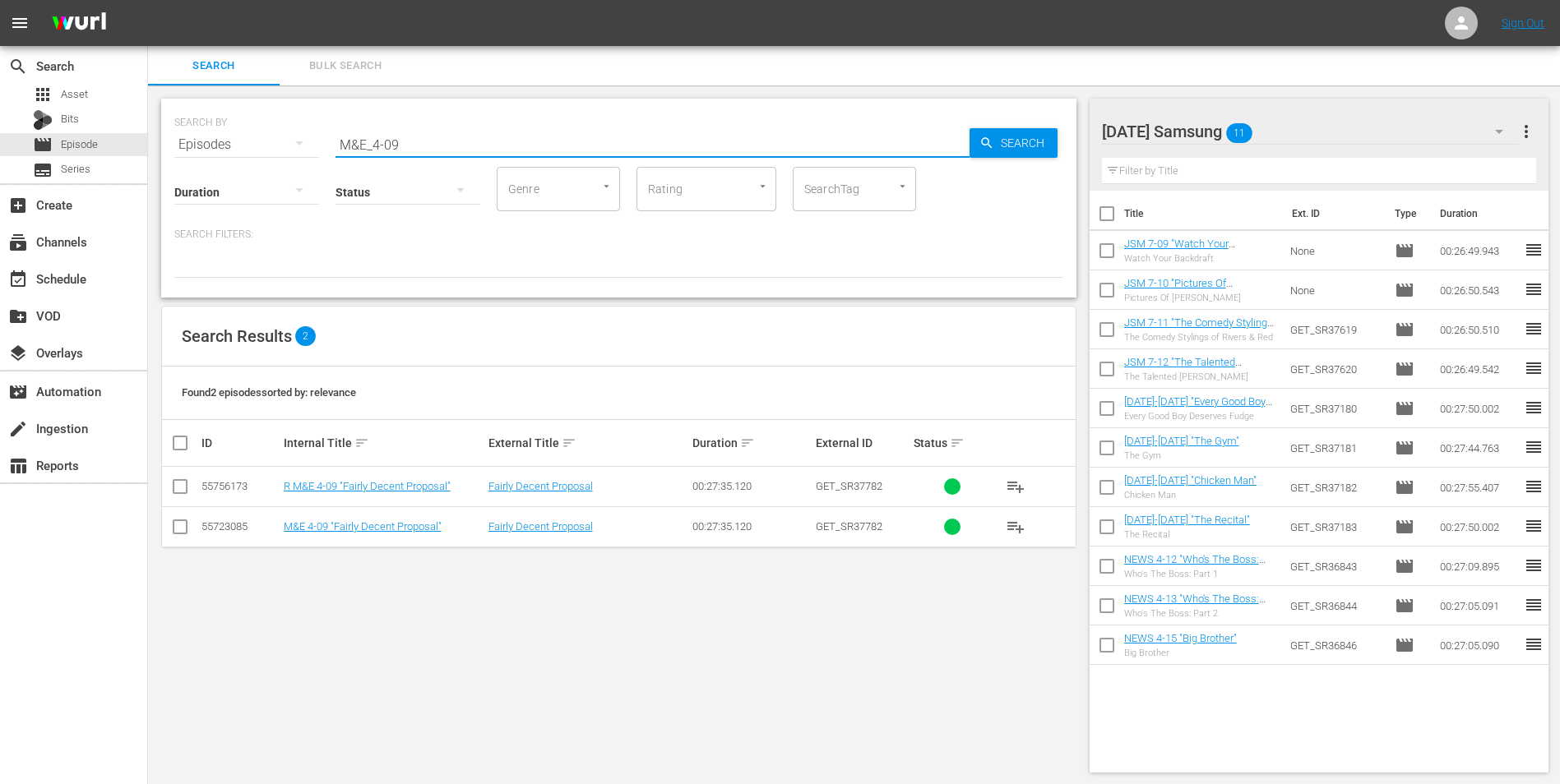
type input "M&E_4-09"
click at [177, 532] on input "checkbox" at bounding box center [180, 529] width 20 height 20
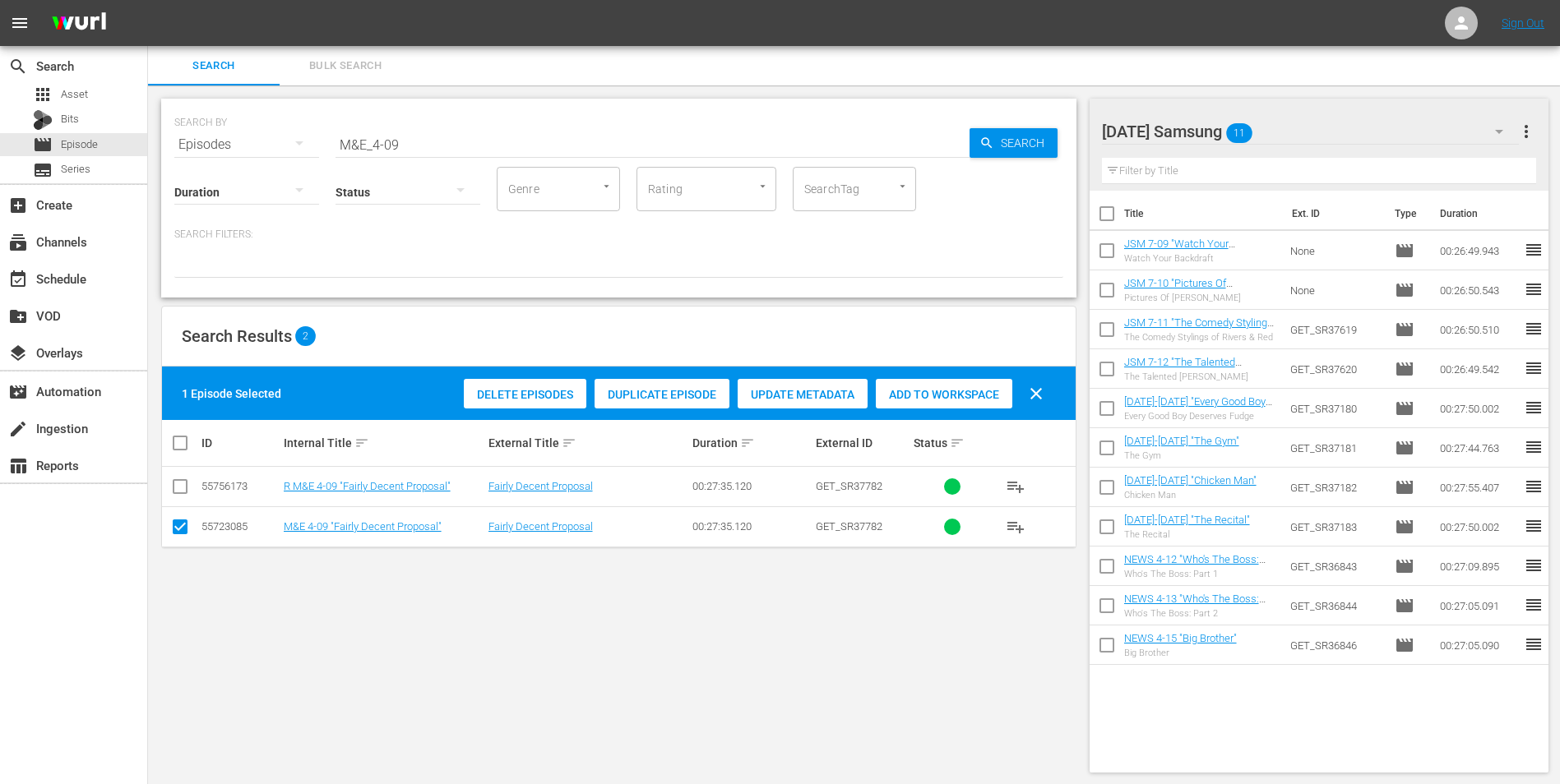
click at [967, 386] on div "Add to Workspace" at bounding box center [943, 394] width 136 height 31
click at [1341, 120] on div "[DATE] Samsung 12" at bounding box center [1310, 132] width 418 height 46
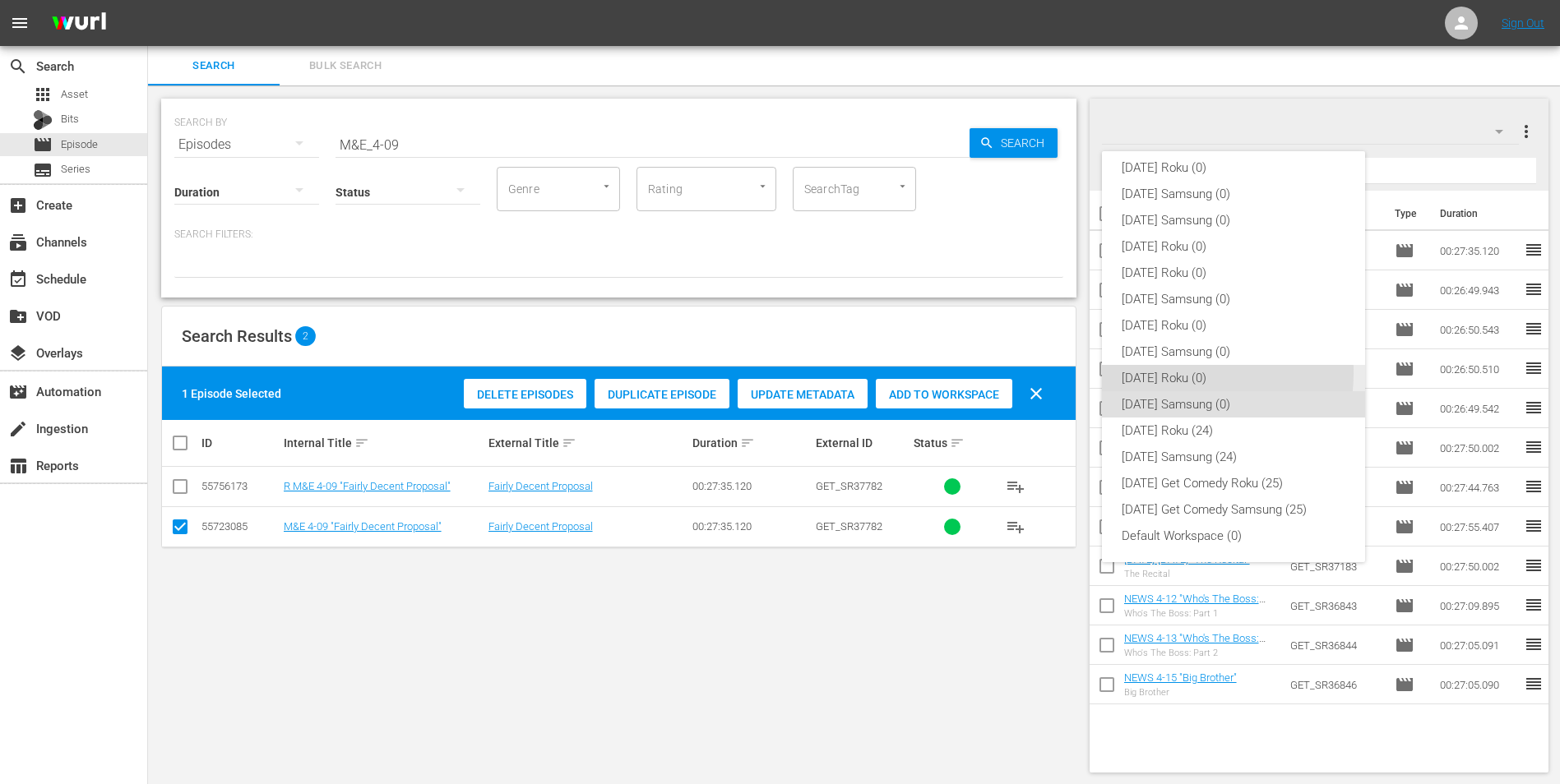
click at [1160, 372] on div "[DATE] Roku (0)" at bounding box center [1233, 378] width 224 height 27
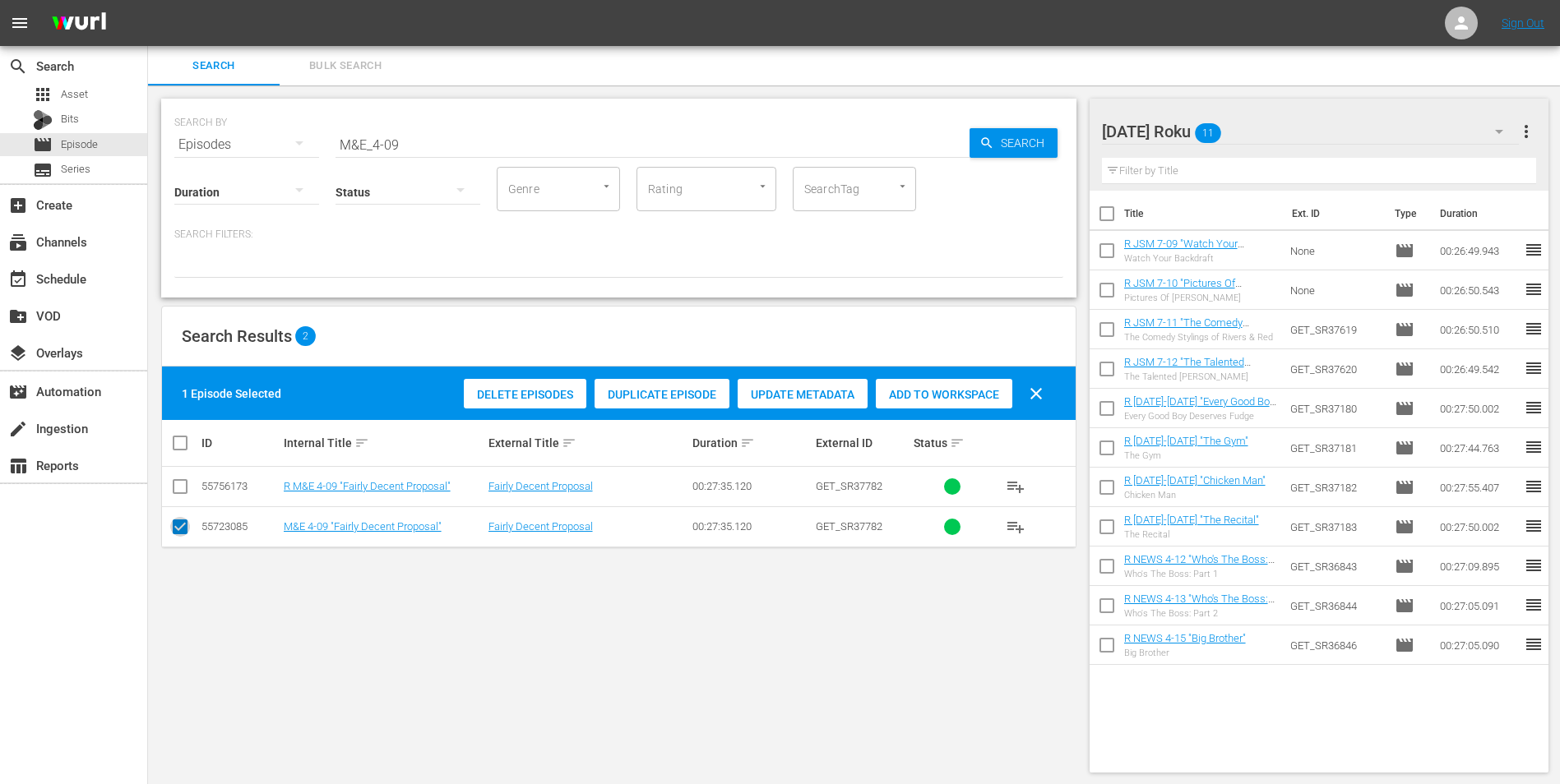
click at [181, 527] on input "checkbox" at bounding box center [180, 529] width 20 height 20
checkbox input "false"
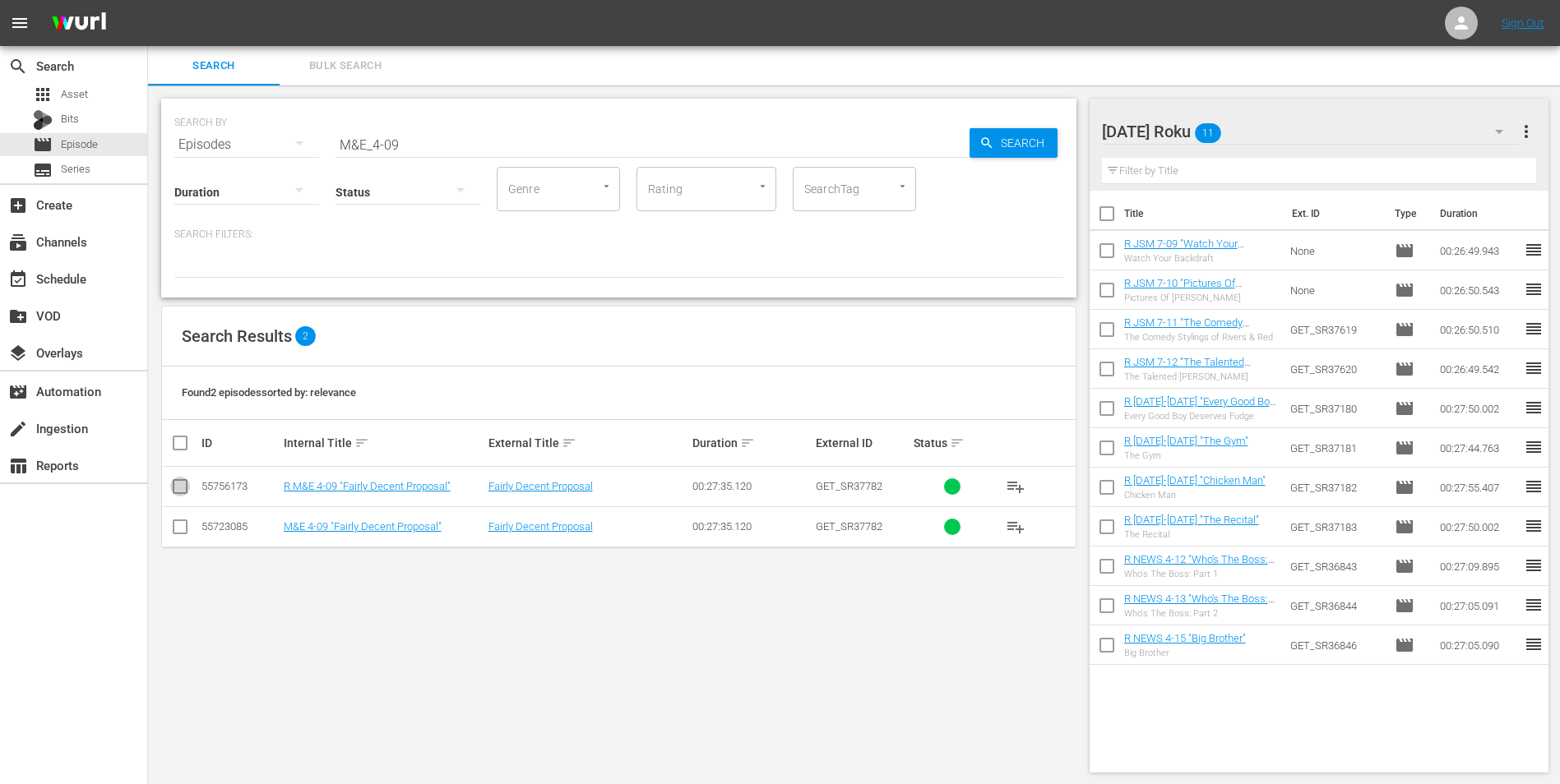
click at [184, 488] on input "checkbox" at bounding box center [180, 490] width 20 height 20
checkbox input "true"
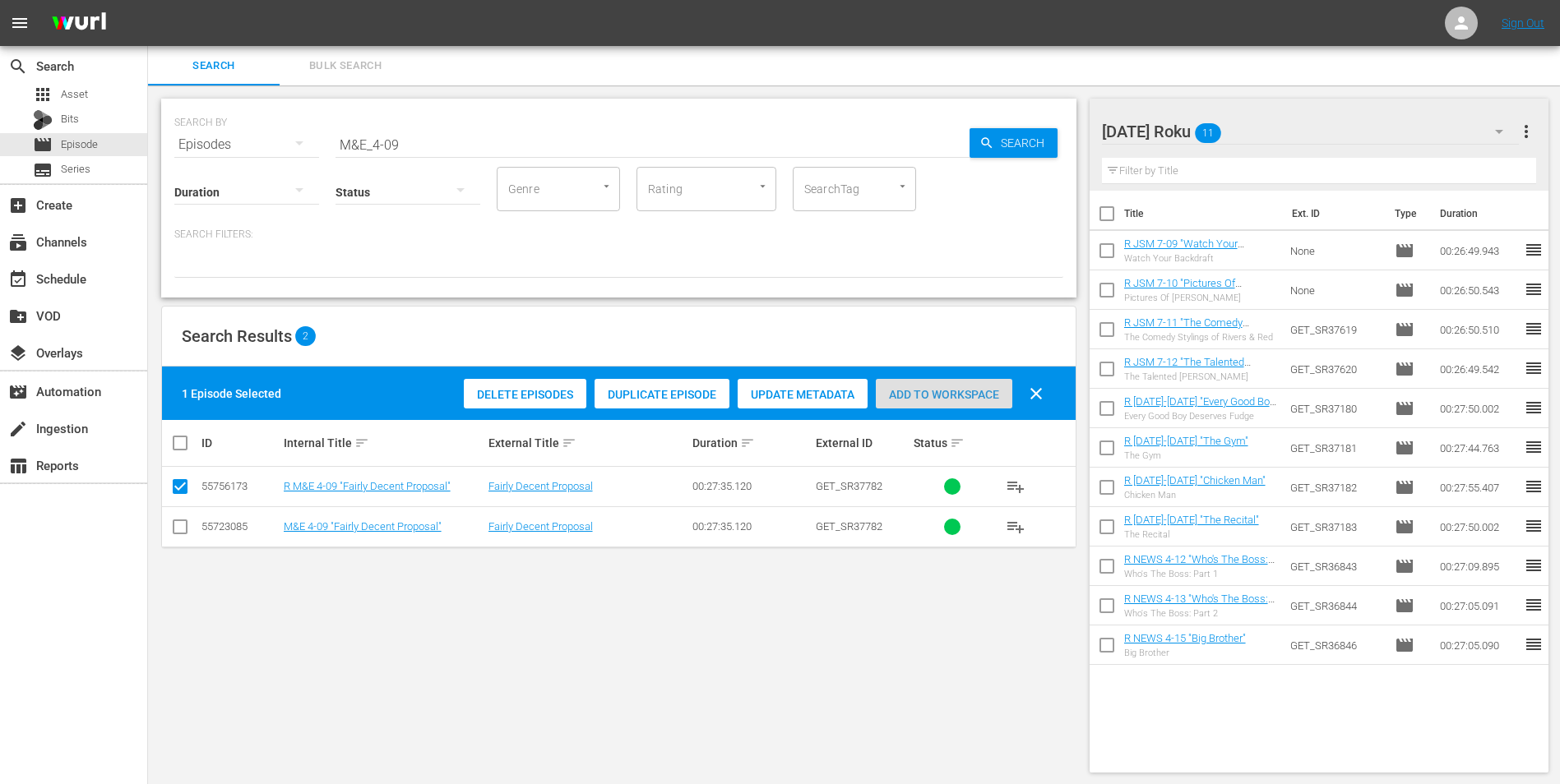
click at [972, 395] on span "Add to Workspace" at bounding box center [943, 395] width 136 height 13
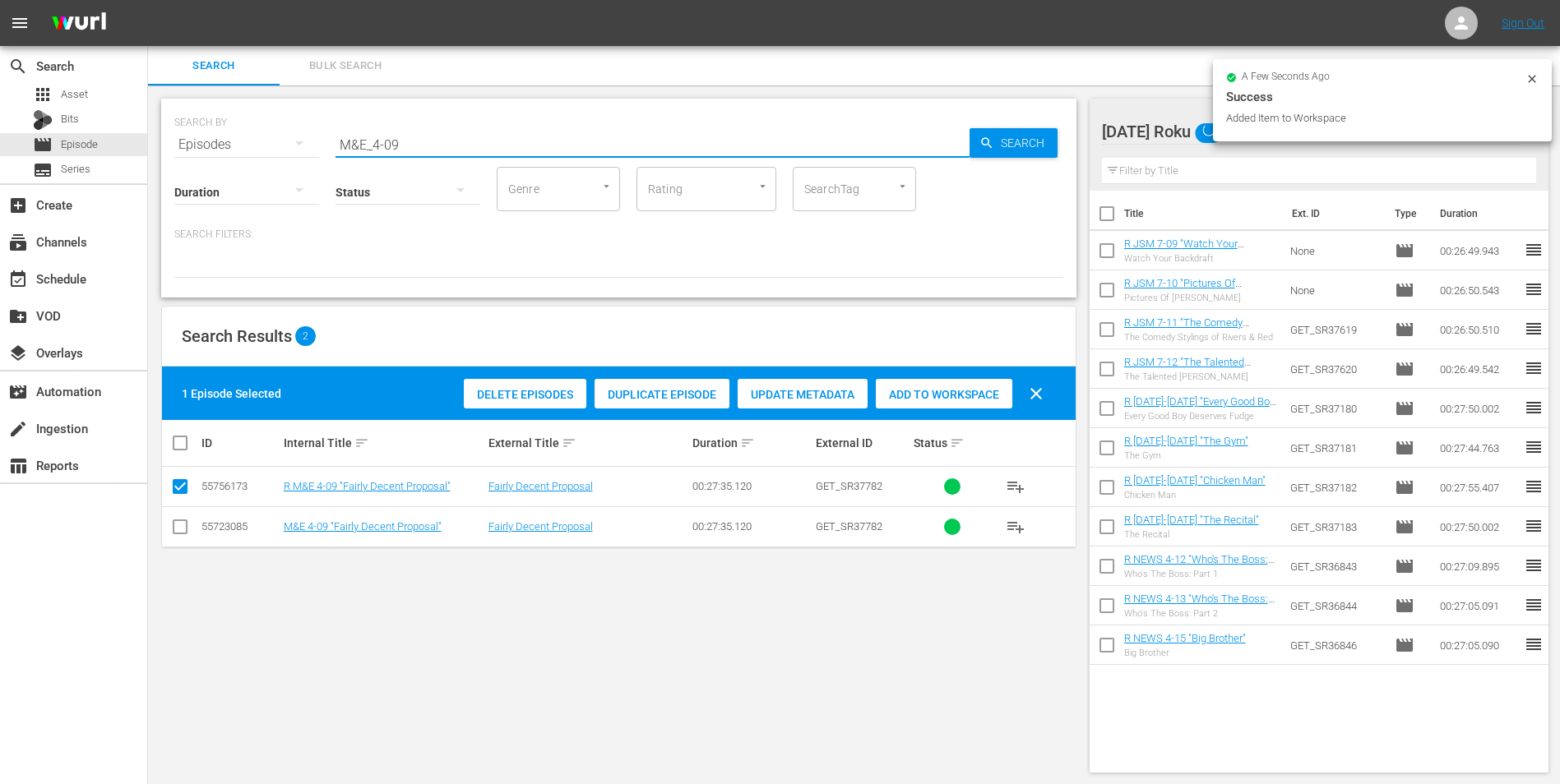
drag, startPoint x: 390, startPoint y: 150, endPoint x: 420, endPoint y: 144, distance: 30.6
click at [419, 144] on input "M&E_4-09" at bounding box center [652, 145] width 634 height 40
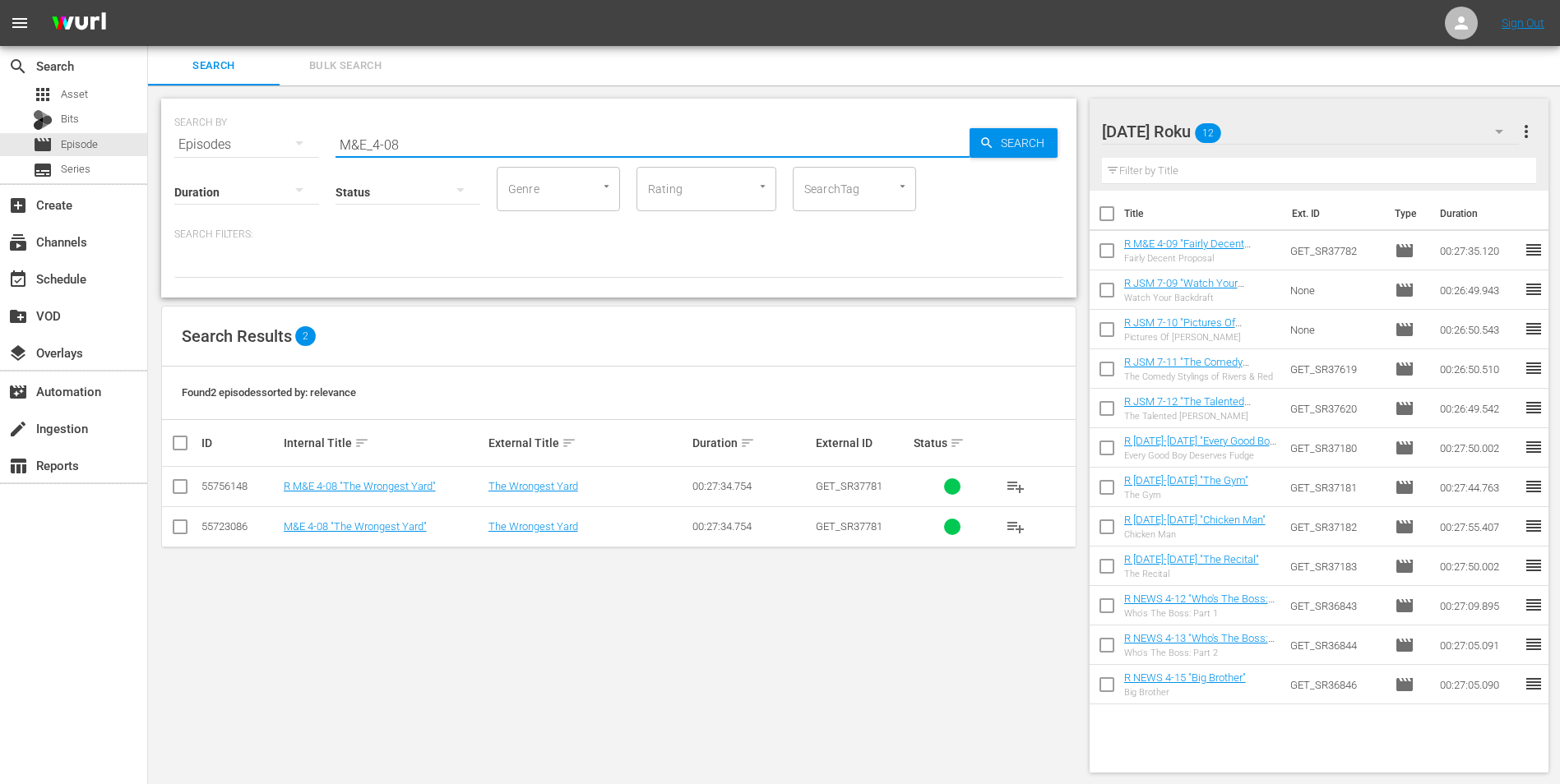
type input "M&E_4-08"
click at [171, 489] on input "checkbox" at bounding box center [180, 490] width 20 height 20
checkbox input "true"
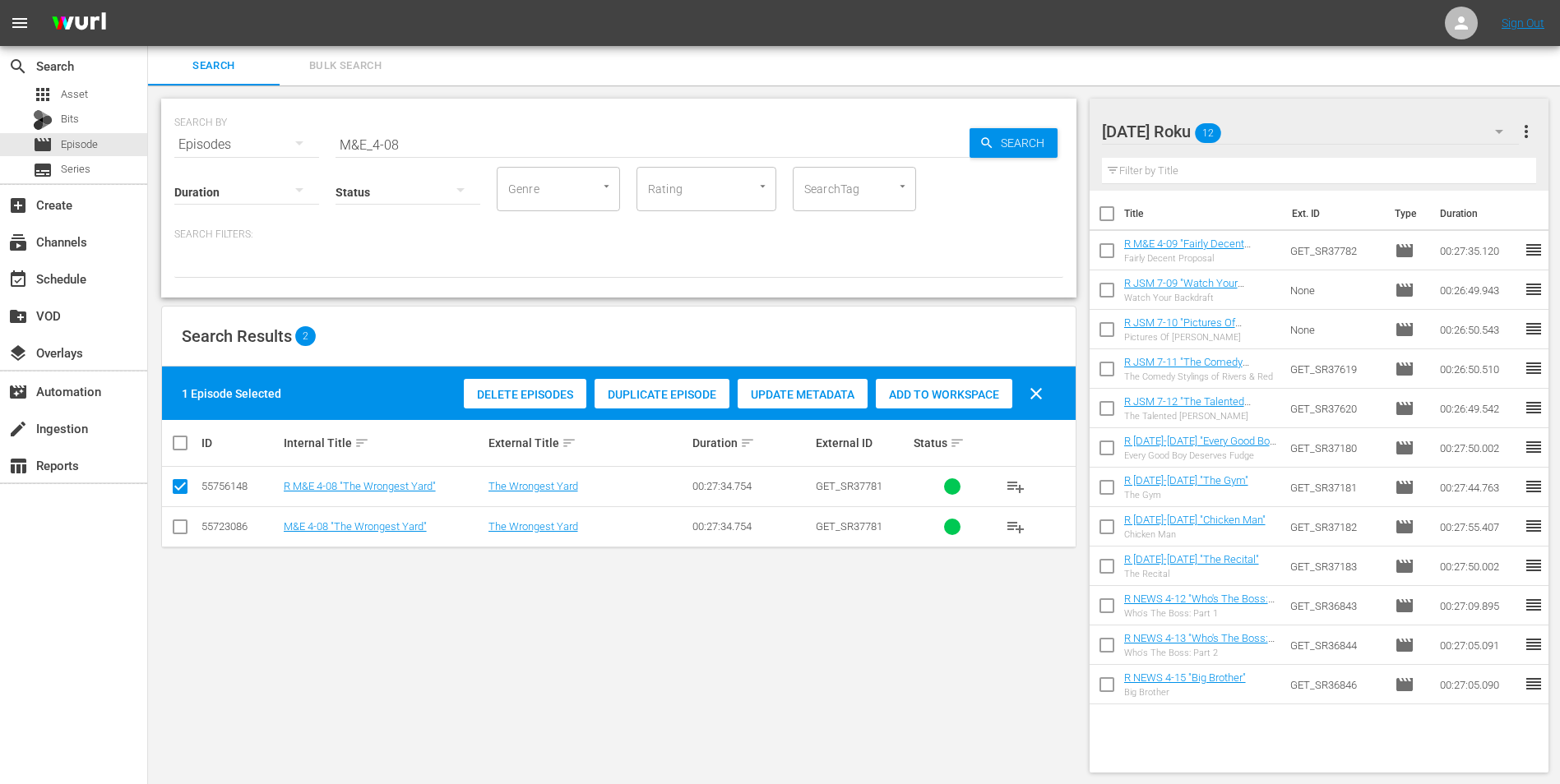
click at [940, 390] on span "Add to Workspace" at bounding box center [943, 395] width 136 height 13
click at [1284, 124] on div "[DATE] Roku 13" at bounding box center [1310, 132] width 418 height 46
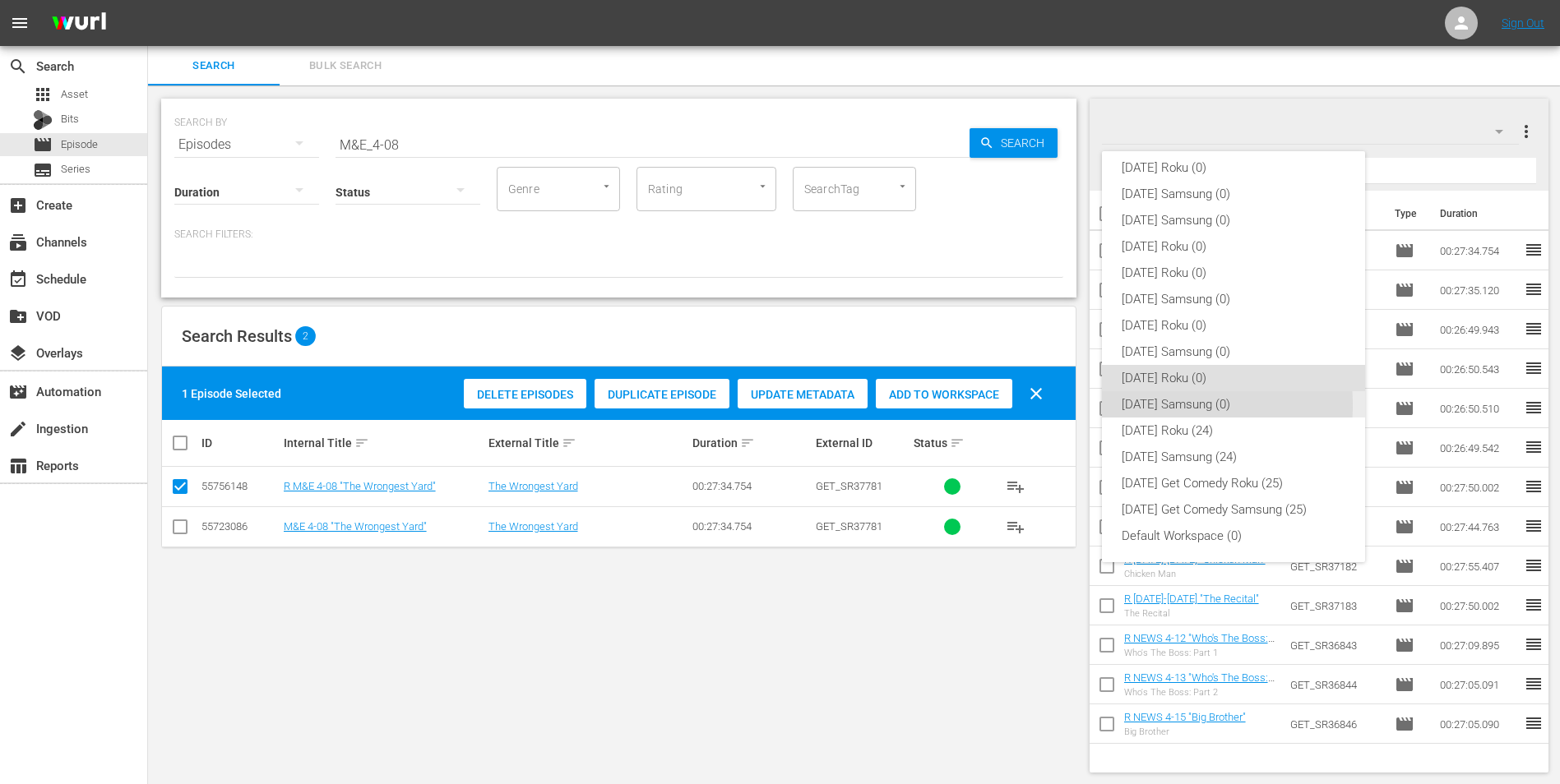
click at [1136, 405] on div "[DATE] Samsung (0)" at bounding box center [1233, 404] width 224 height 27
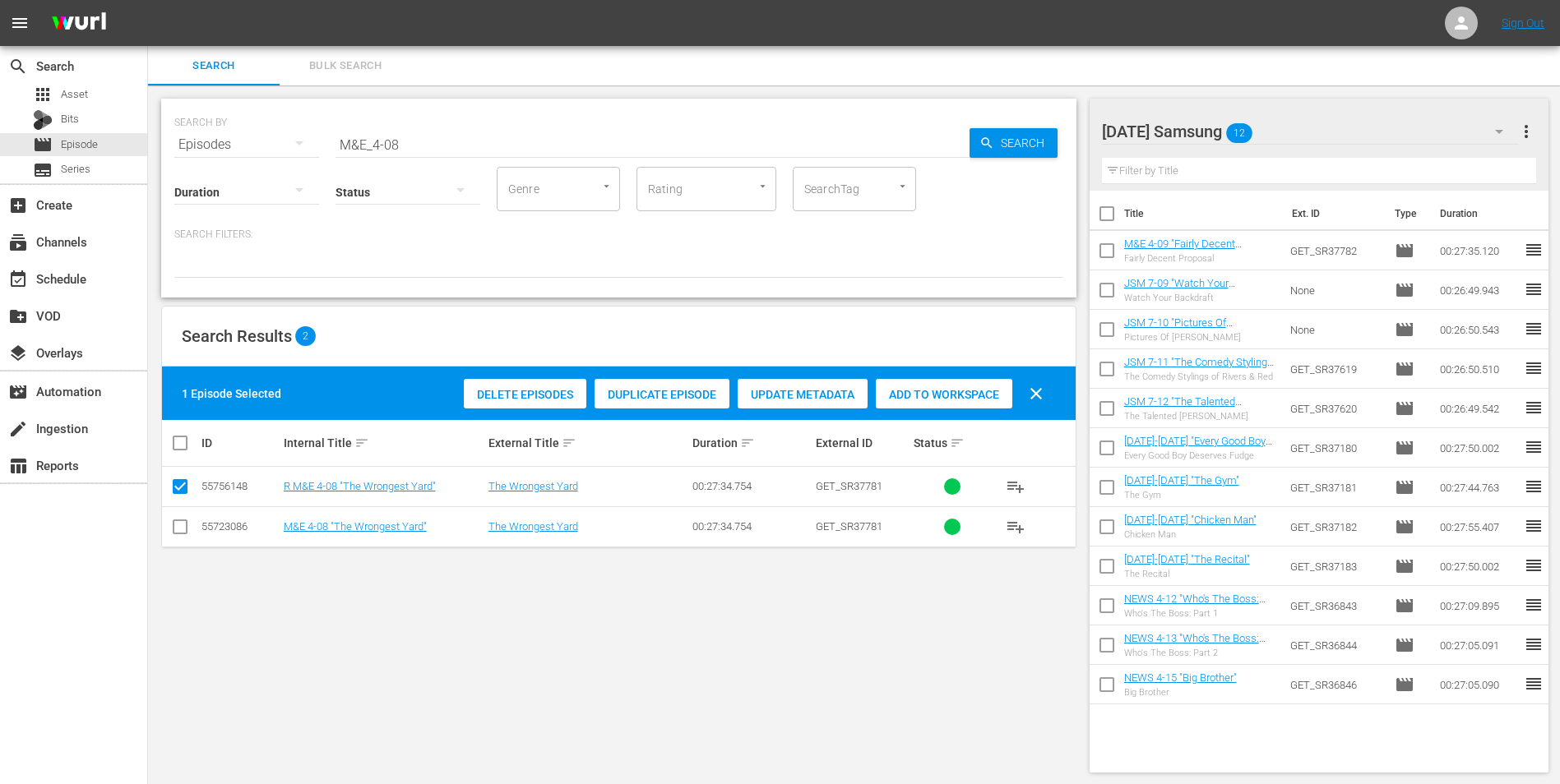
click at [177, 531] on input "checkbox" at bounding box center [180, 529] width 20 height 20
checkbox input "true"
click at [174, 495] on input "checkbox" at bounding box center [180, 490] width 20 height 20
checkbox input "false"
click at [951, 380] on div "Add to Workspace" at bounding box center [943, 394] width 136 height 31
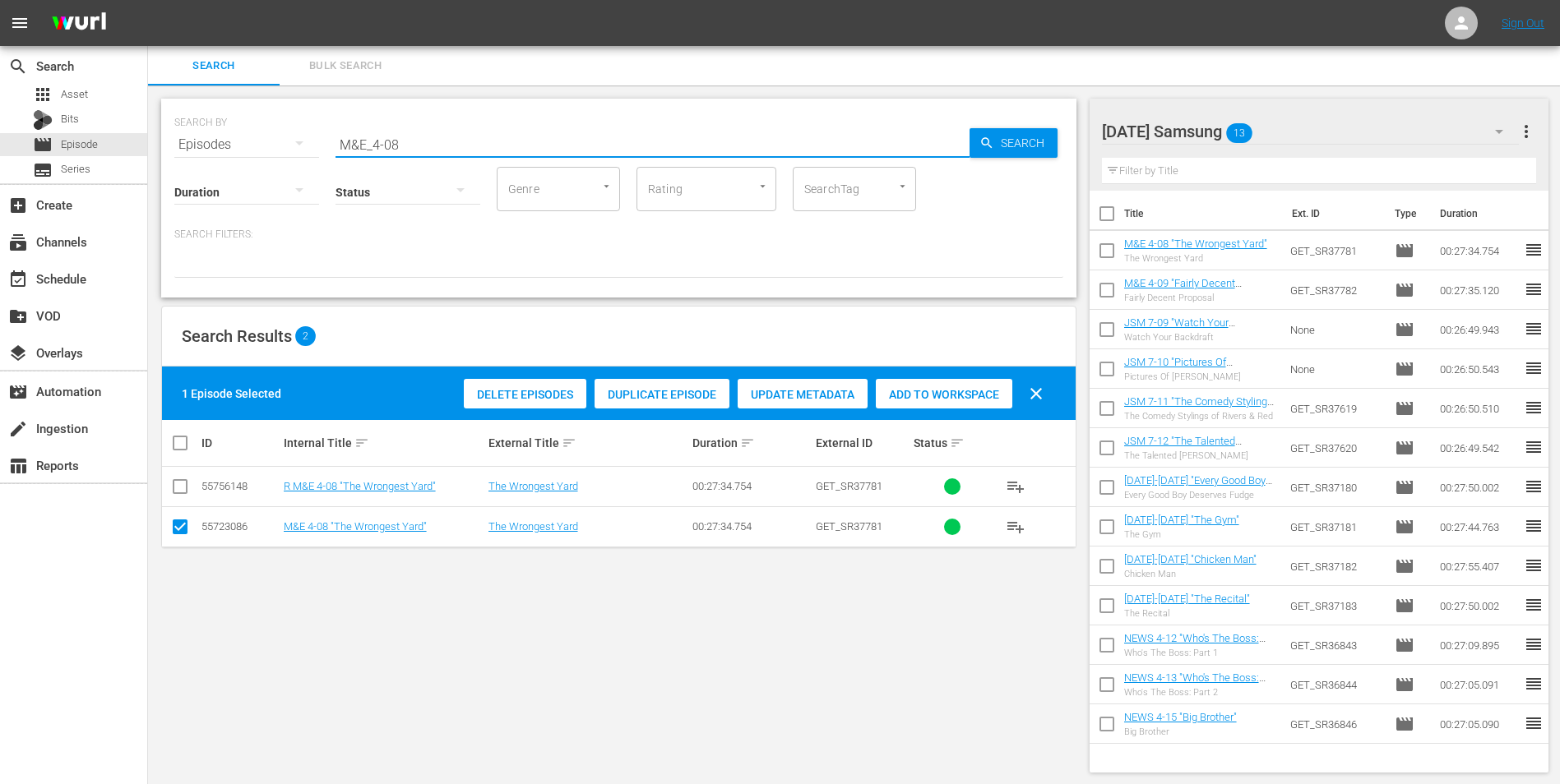
drag, startPoint x: 424, startPoint y: 146, endPoint x: 302, endPoint y: 151, distance: 122.1
click at [302, 151] on div "SEARCH BY Search By Episodes Search ID, Title, Description, Keywords, or Catego…" at bounding box center [619, 134] width 888 height 59
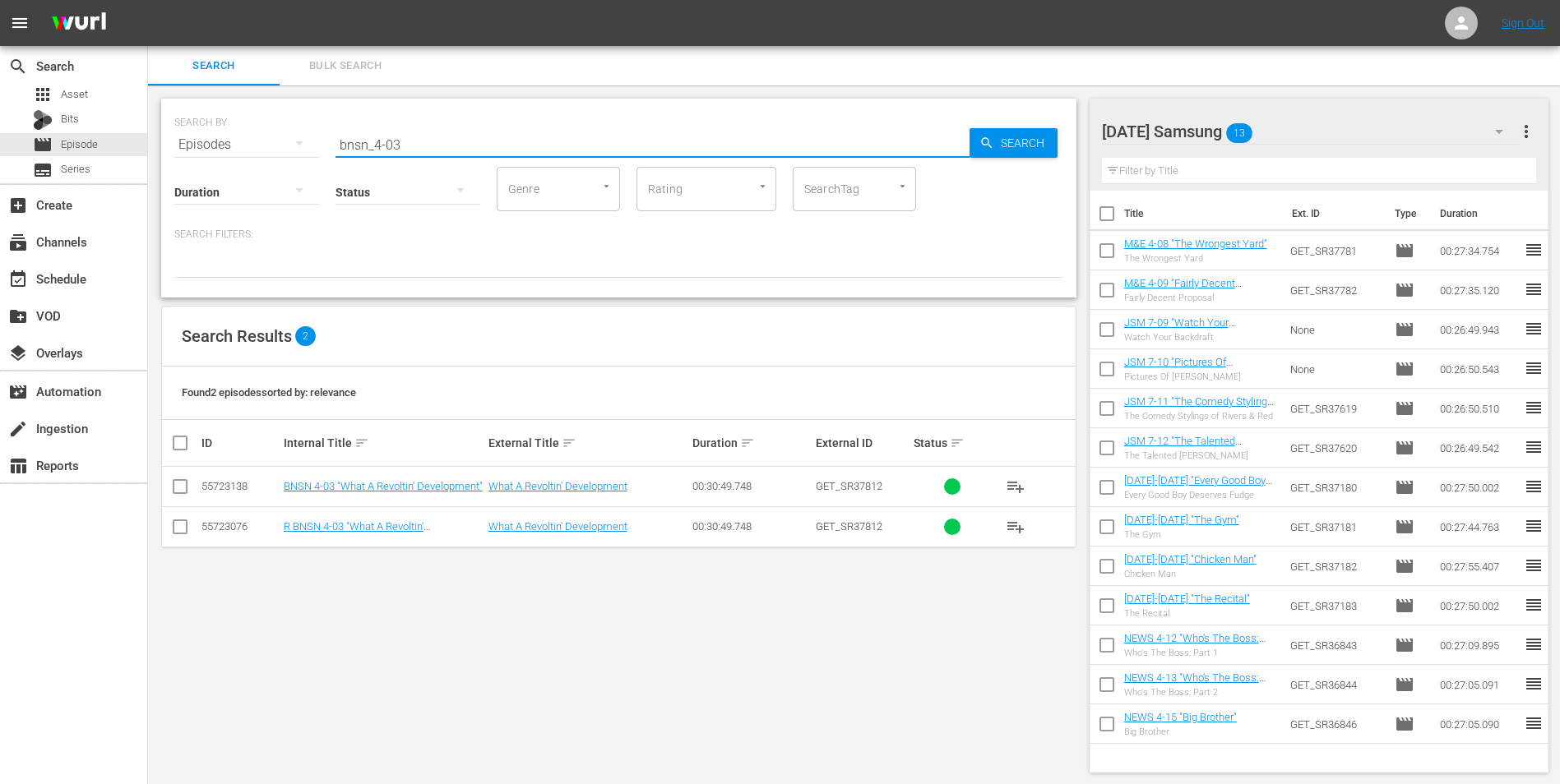
type input "bnsn_4-03"
click at [184, 490] on input "checkbox" at bounding box center [180, 490] width 20 height 20
checkbox input "true"
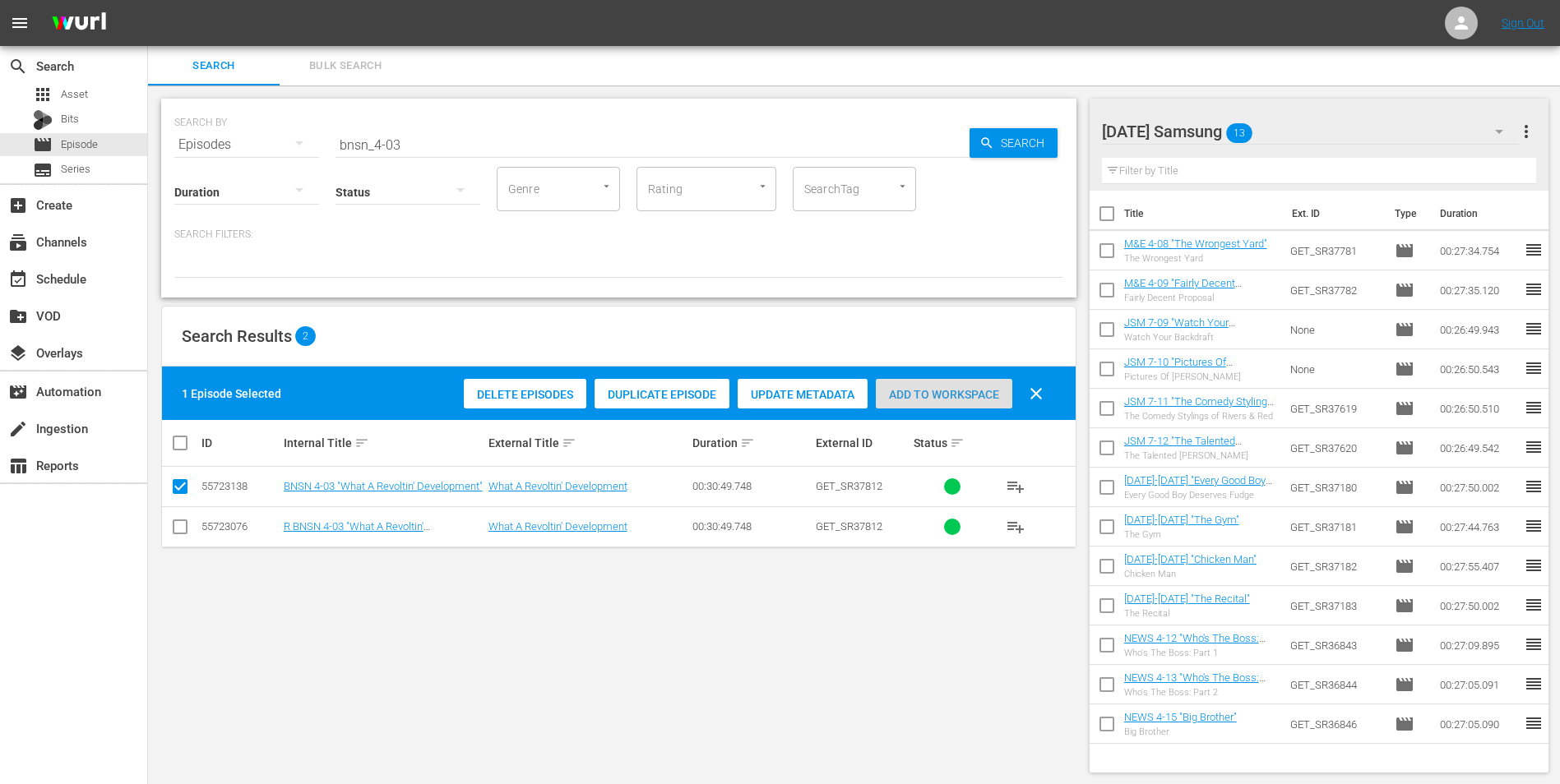
click at [908, 388] on span "Add to Workspace" at bounding box center [943, 395] width 136 height 13
click at [1318, 132] on div "[DATE] Samsung 14" at bounding box center [1310, 132] width 418 height 46
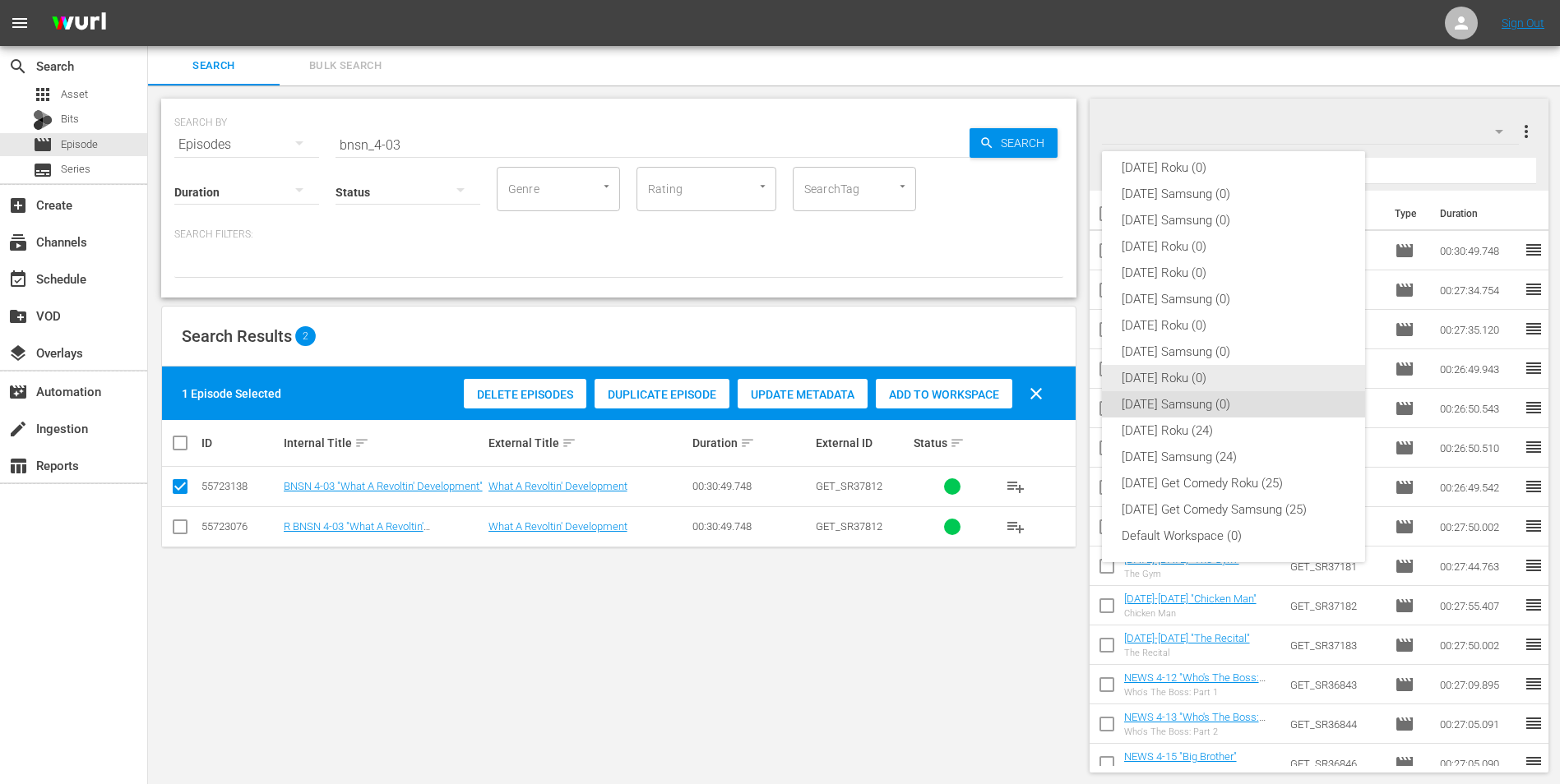
click at [1166, 373] on div "[DATE] Roku (0)" at bounding box center [1233, 378] width 224 height 27
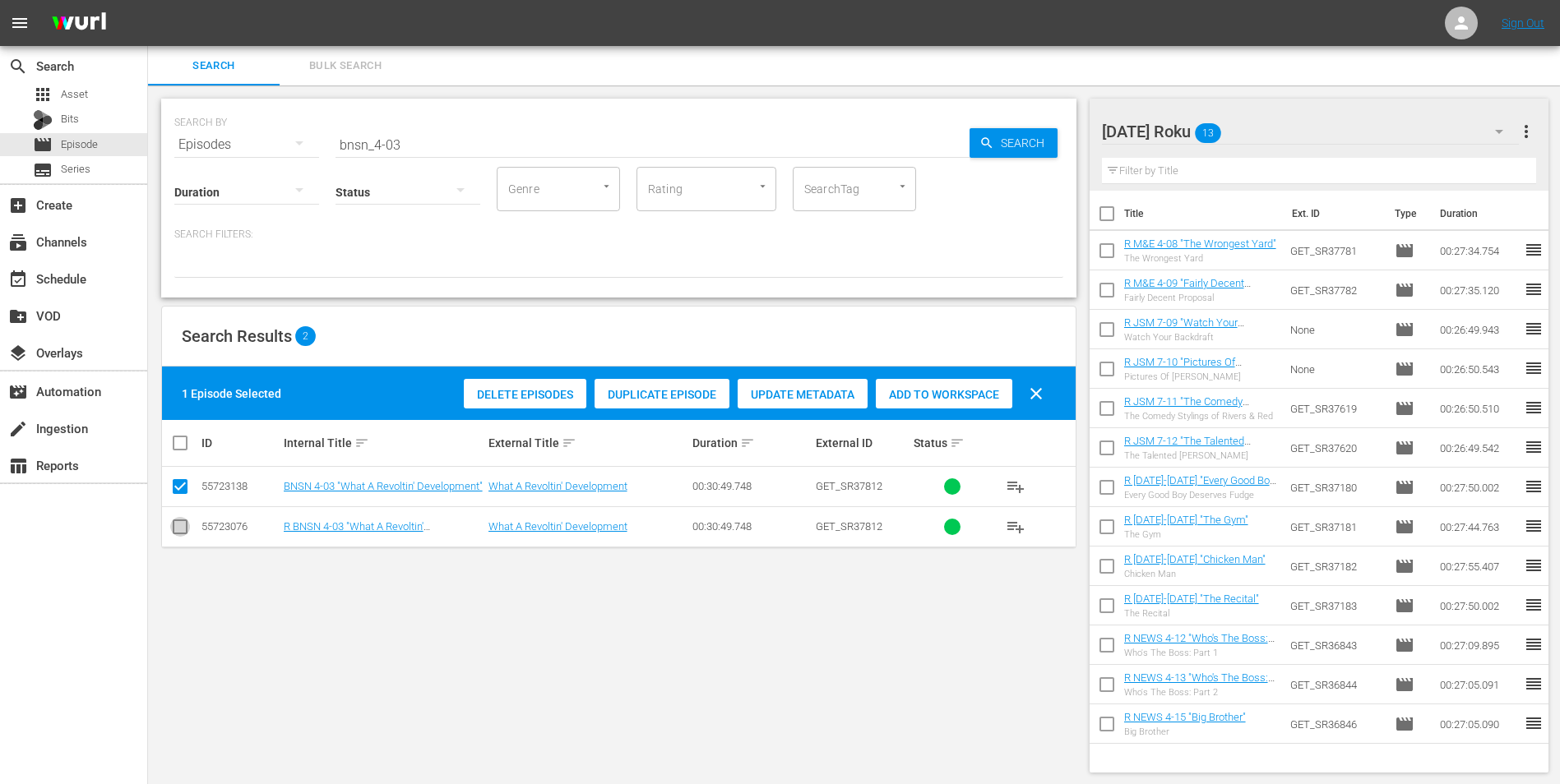
click at [188, 530] on input "checkbox" at bounding box center [180, 529] width 20 height 20
checkbox input "true"
click at [181, 489] on input "checkbox" at bounding box center [180, 490] width 20 height 20
checkbox input "false"
click at [985, 389] on span "Add to Workspace" at bounding box center [943, 395] width 136 height 13
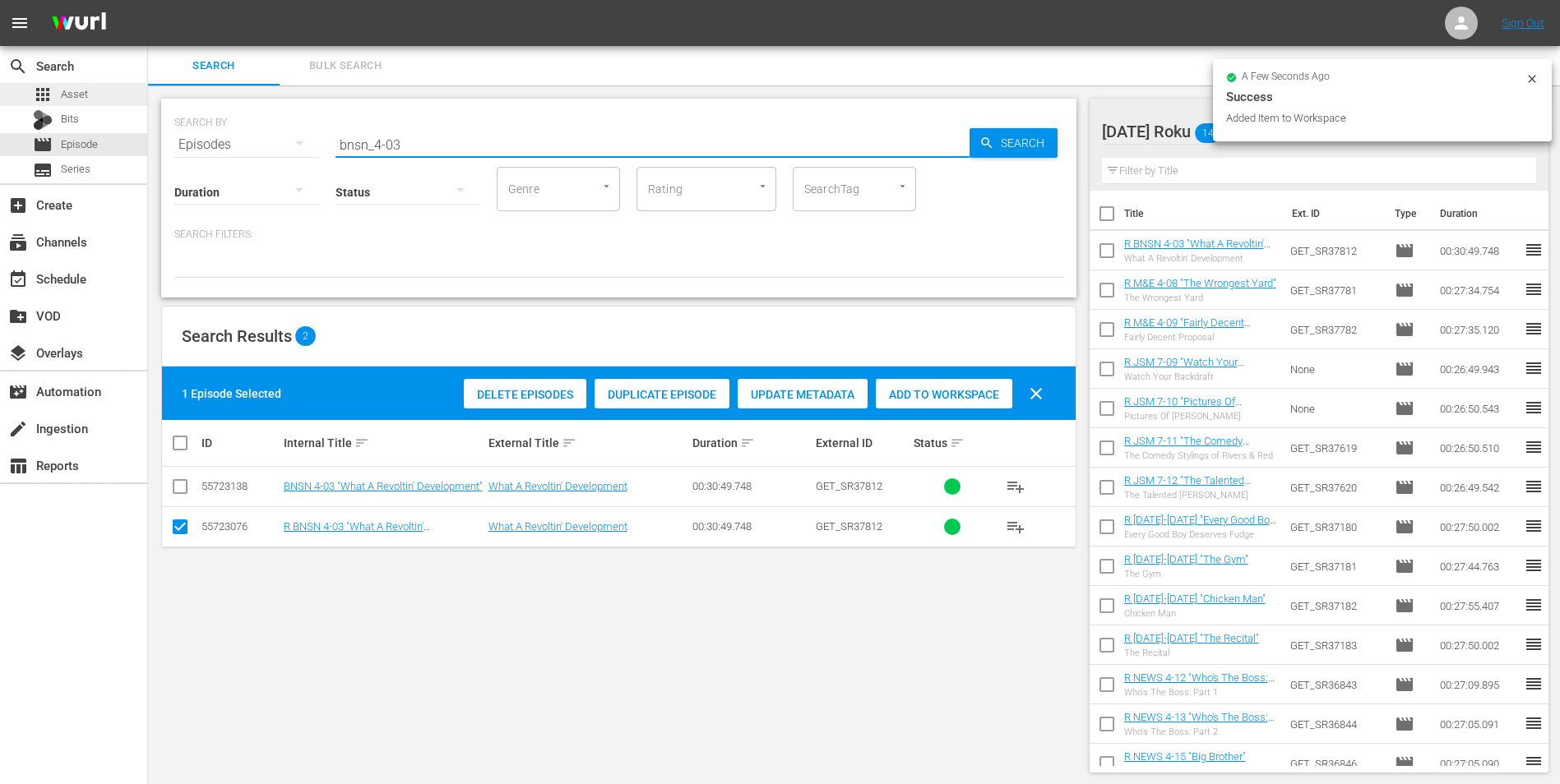
drag, startPoint x: 396, startPoint y: 137, endPoint x: 73, endPoint y: 97, distance: 325.5
click at [148, 0] on div "search Search apps Asset Bits movie Episode subtitles Series add_box Create sub…" at bounding box center [853, 0] width 1411 height 0
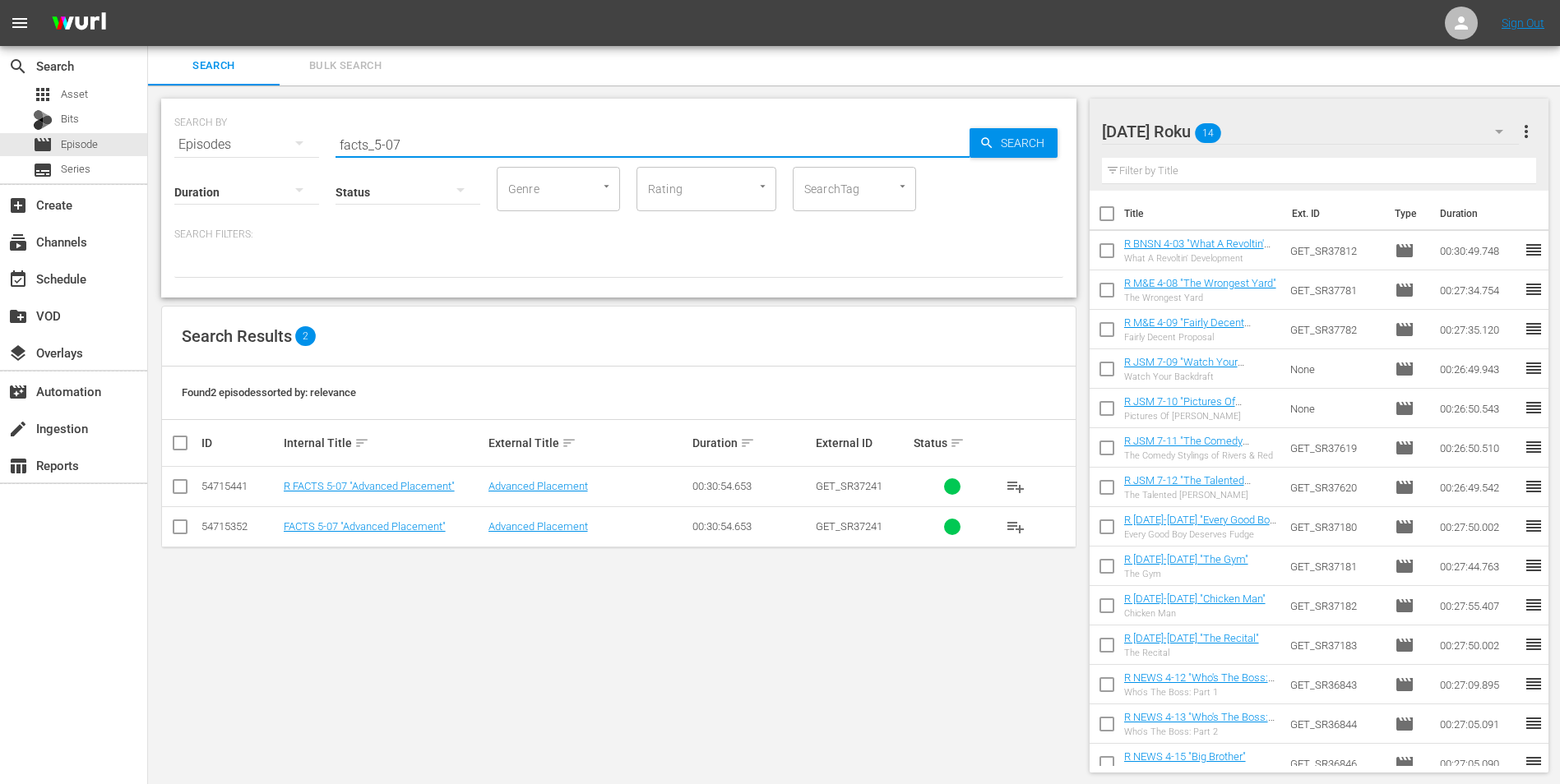
type input "facts_5-07"
click at [181, 487] on input "checkbox" at bounding box center [180, 490] width 20 height 20
checkbox input "true"
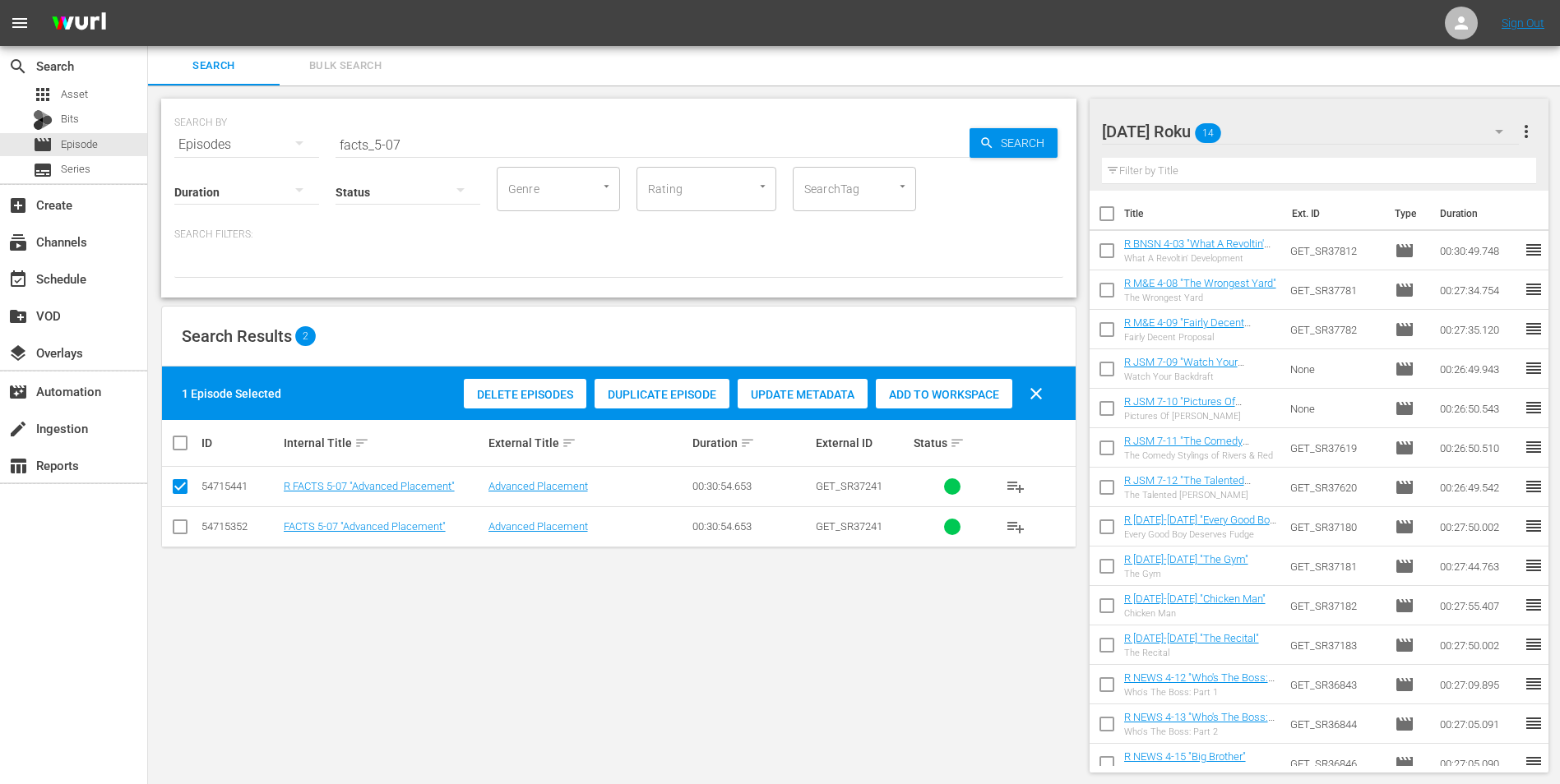
click at [906, 396] on span "Add to Workspace" at bounding box center [943, 395] width 136 height 13
click at [1302, 133] on div "[DATE] Roku 15" at bounding box center [1310, 132] width 418 height 46
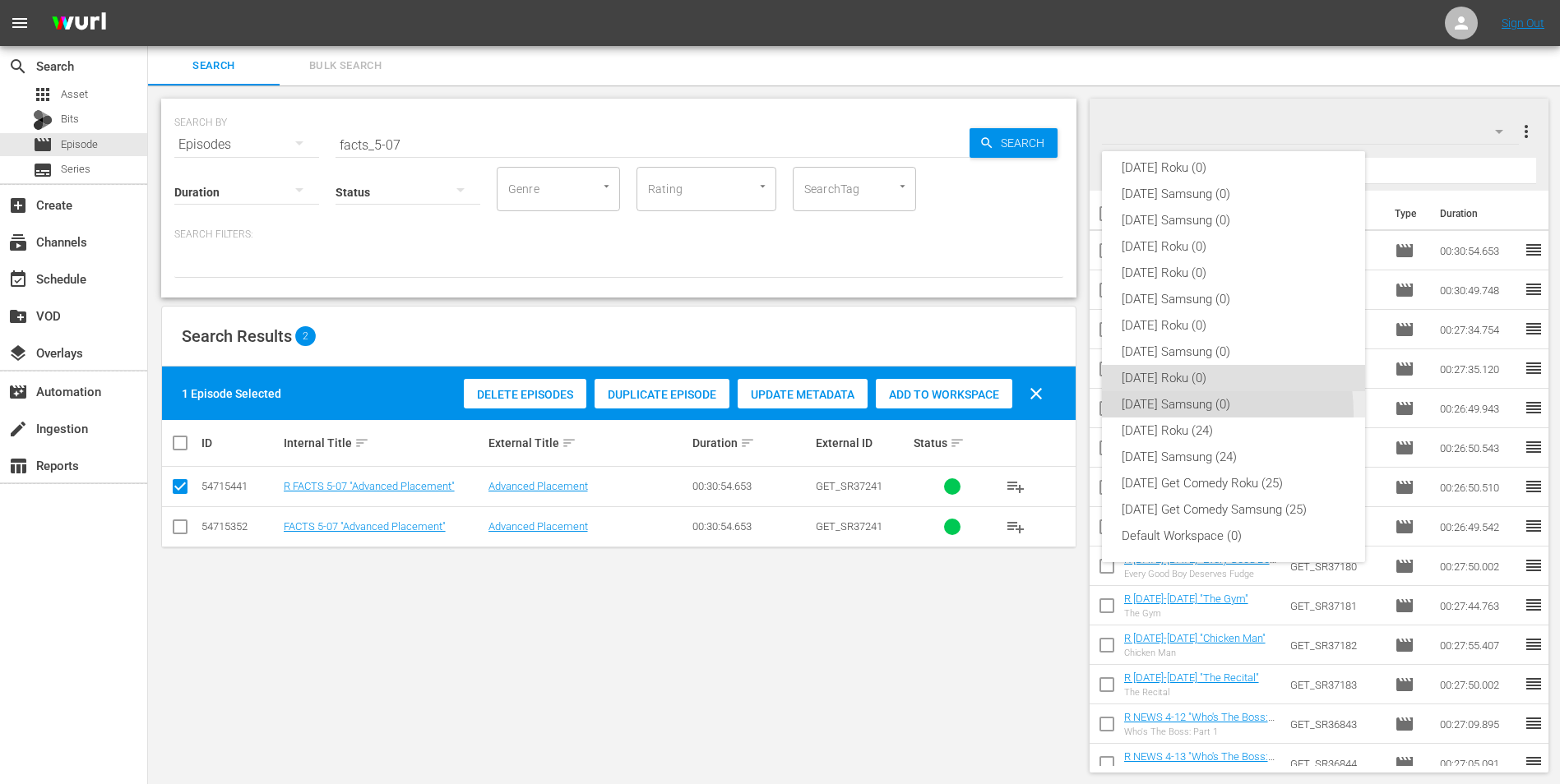
click at [1168, 414] on div "[DATE] Samsung (0)" at bounding box center [1233, 404] width 224 height 27
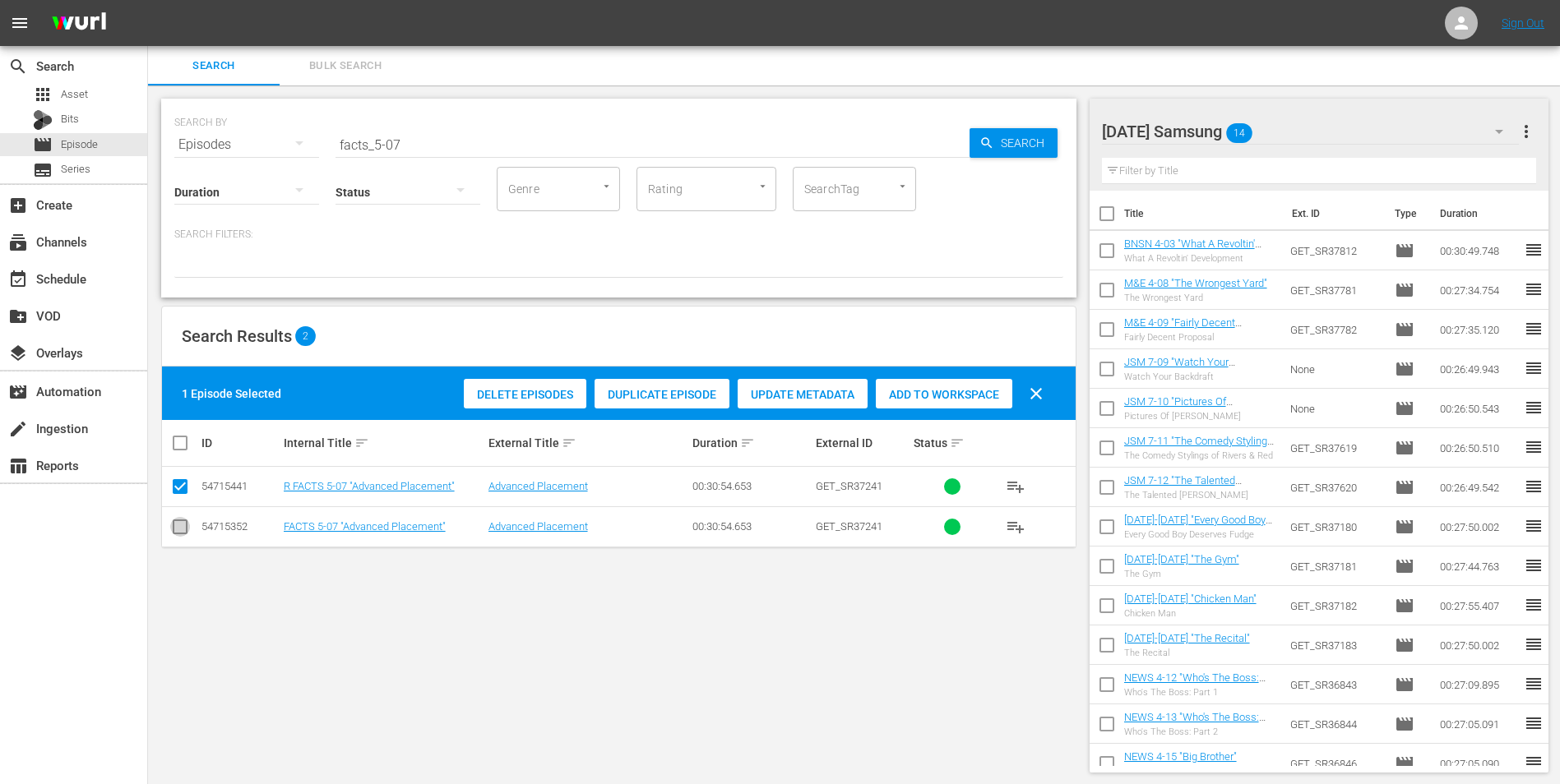
click at [177, 527] on input "checkbox" at bounding box center [180, 529] width 20 height 20
checkbox input "true"
click at [180, 490] on input "checkbox" at bounding box center [180, 490] width 20 height 20
checkbox input "false"
click at [949, 395] on span "Add to Workspace" at bounding box center [943, 395] width 136 height 13
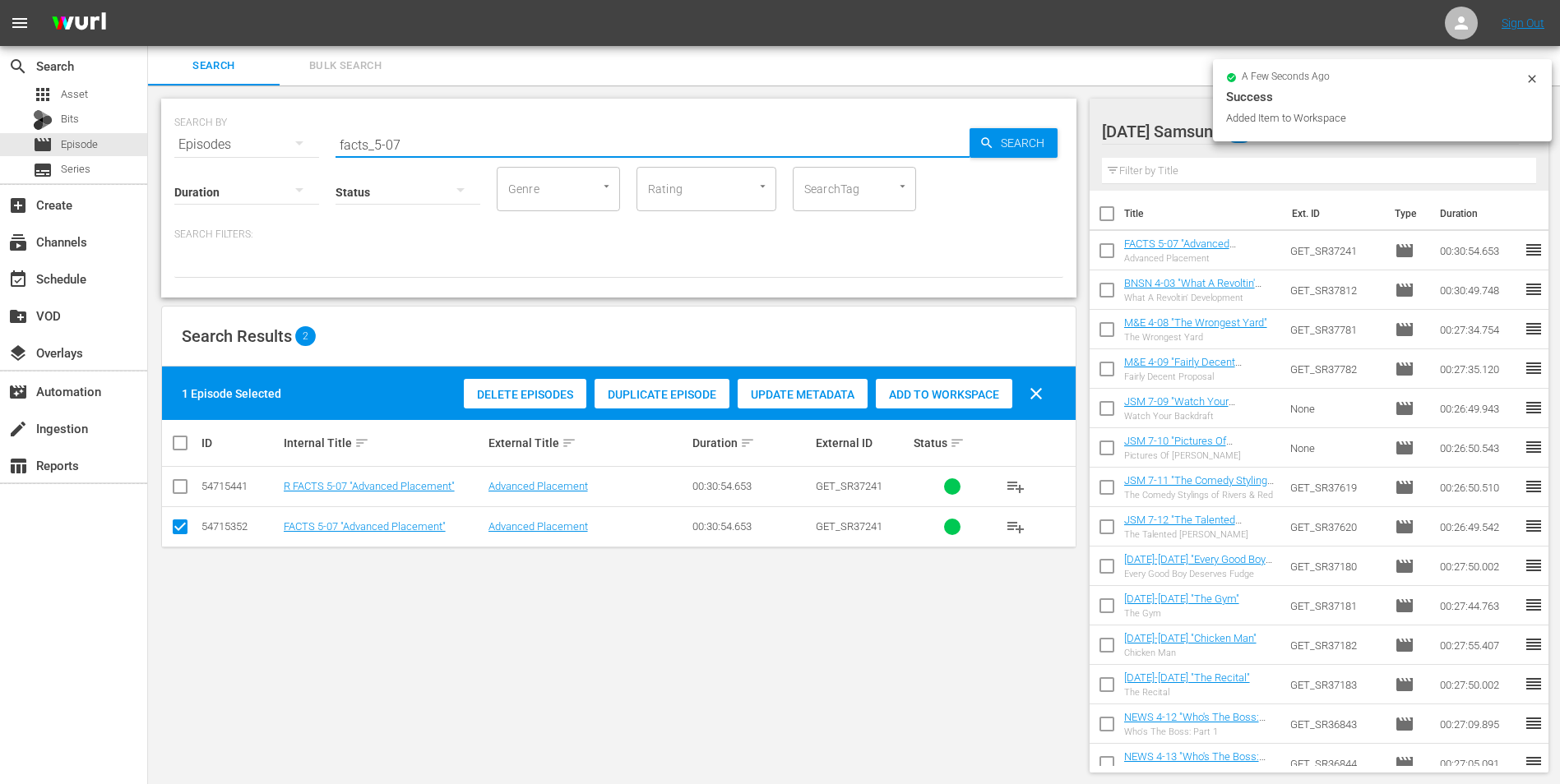
click at [395, 146] on input "facts_5-07" at bounding box center [652, 145] width 634 height 40
click at [395, 145] on input "facts_5-07" at bounding box center [652, 145] width 634 height 40
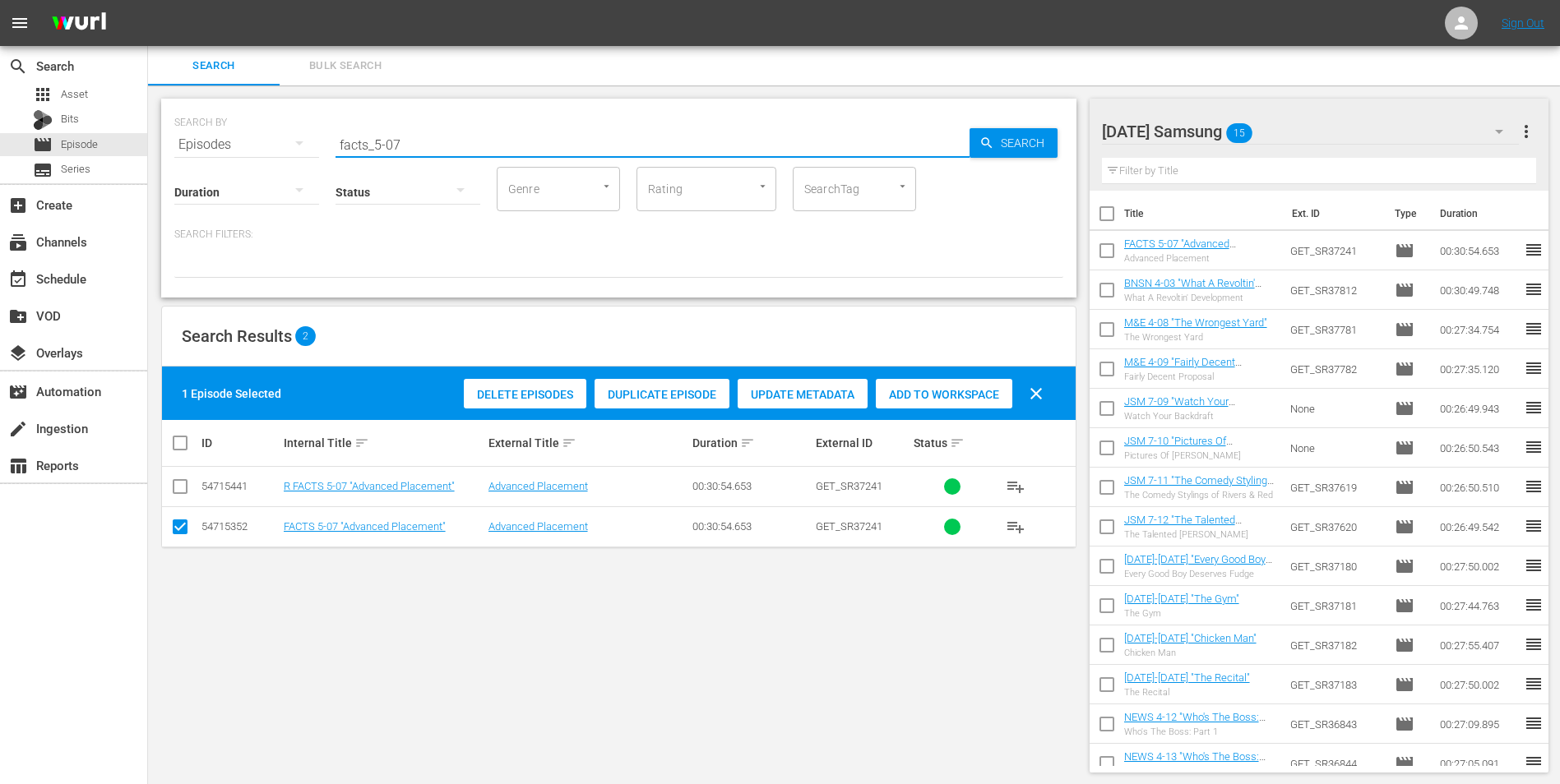
drag, startPoint x: 395, startPoint y: 145, endPoint x: 435, endPoint y: 149, distance: 40.2
click at [435, 149] on input "facts_5-07" at bounding box center [652, 145] width 634 height 40
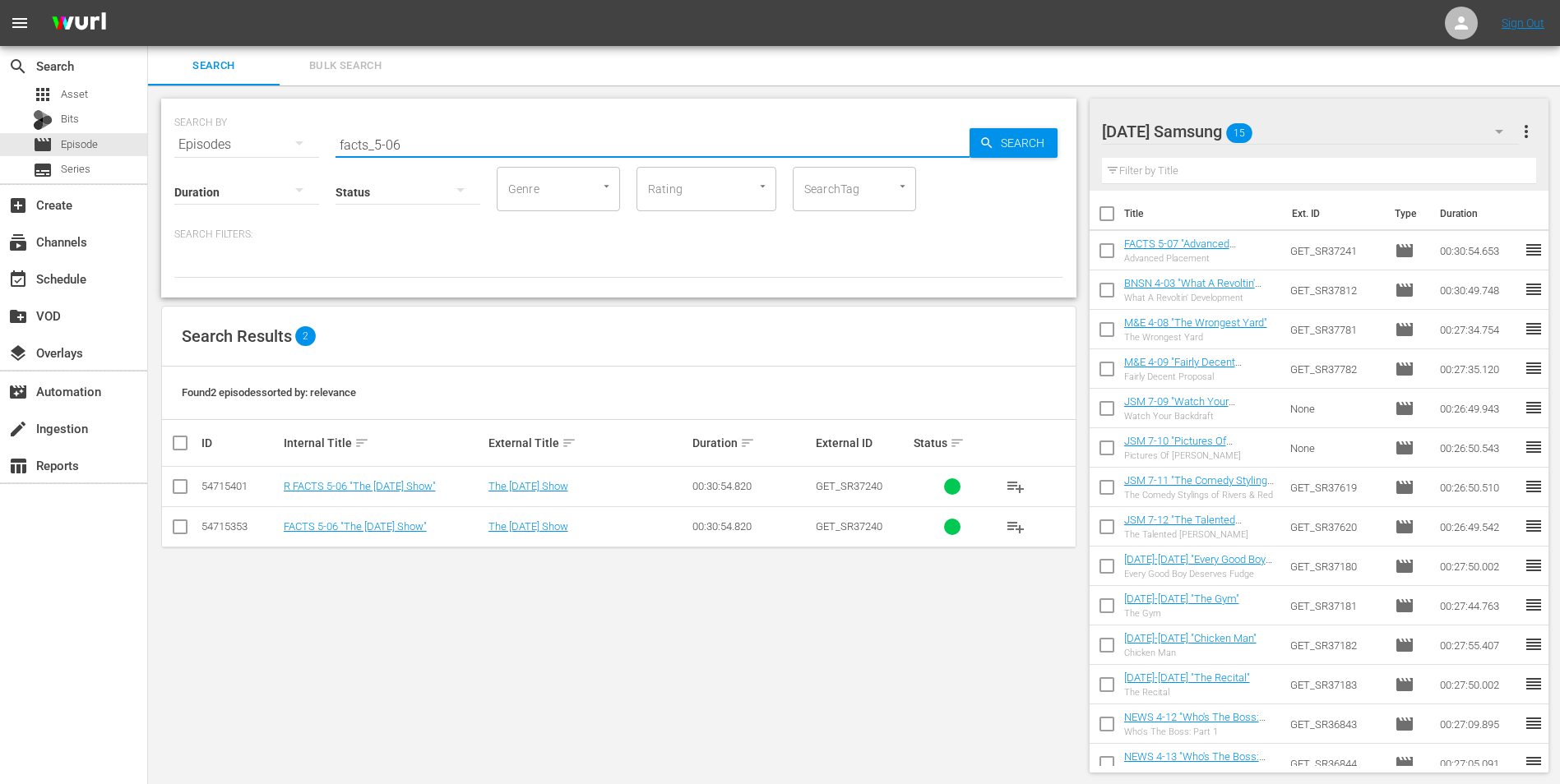
type input "facts_5-06"
click at [184, 529] on input "checkbox" at bounding box center [180, 529] width 20 height 20
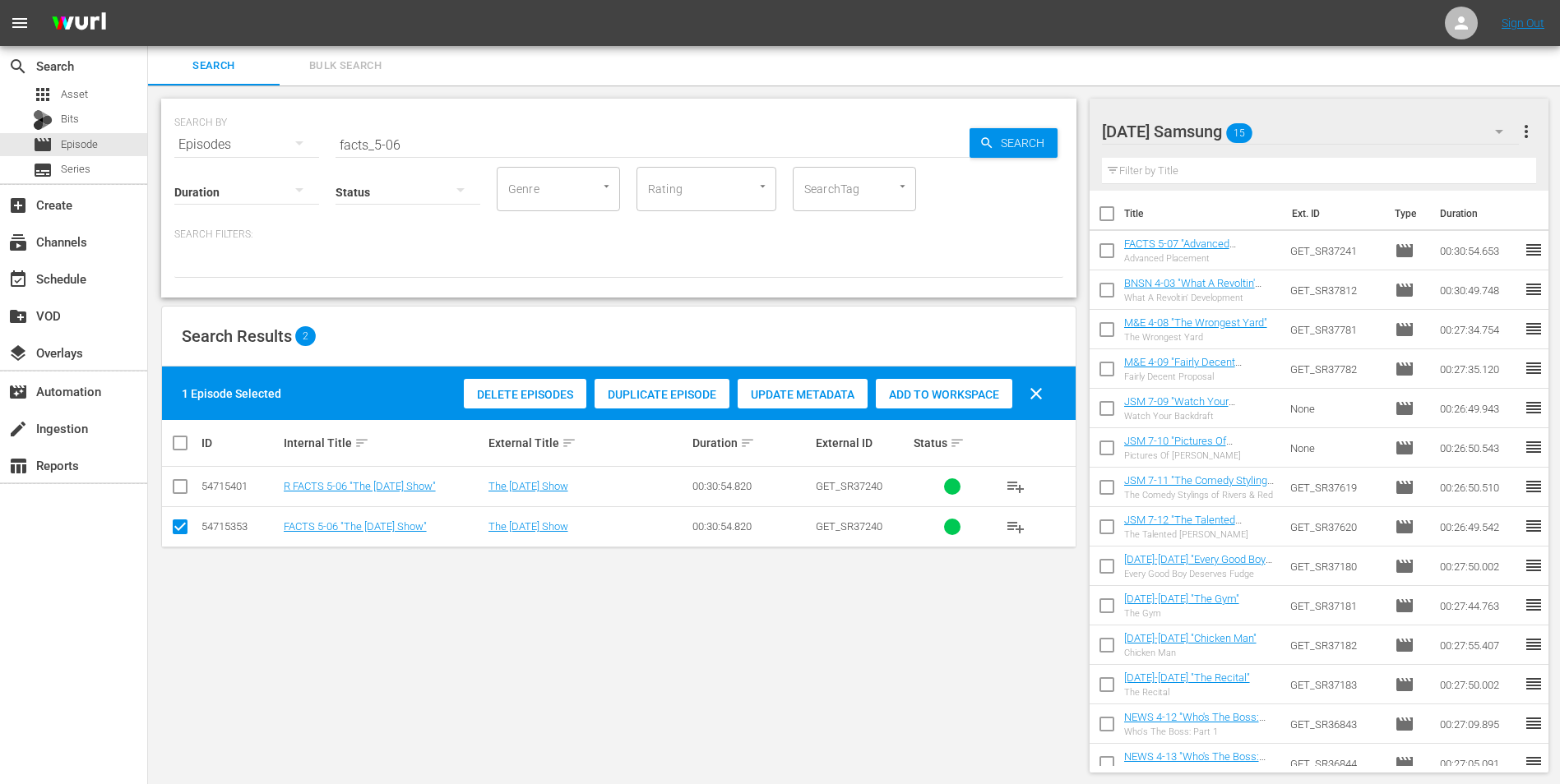
click at [937, 389] on span "Add to Workspace" at bounding box center [943, 395] width 136 height 13
click at [1338, 128] on div "[DATE] Samsung 16" at bounding box center [1310, 132] width 418 height 46
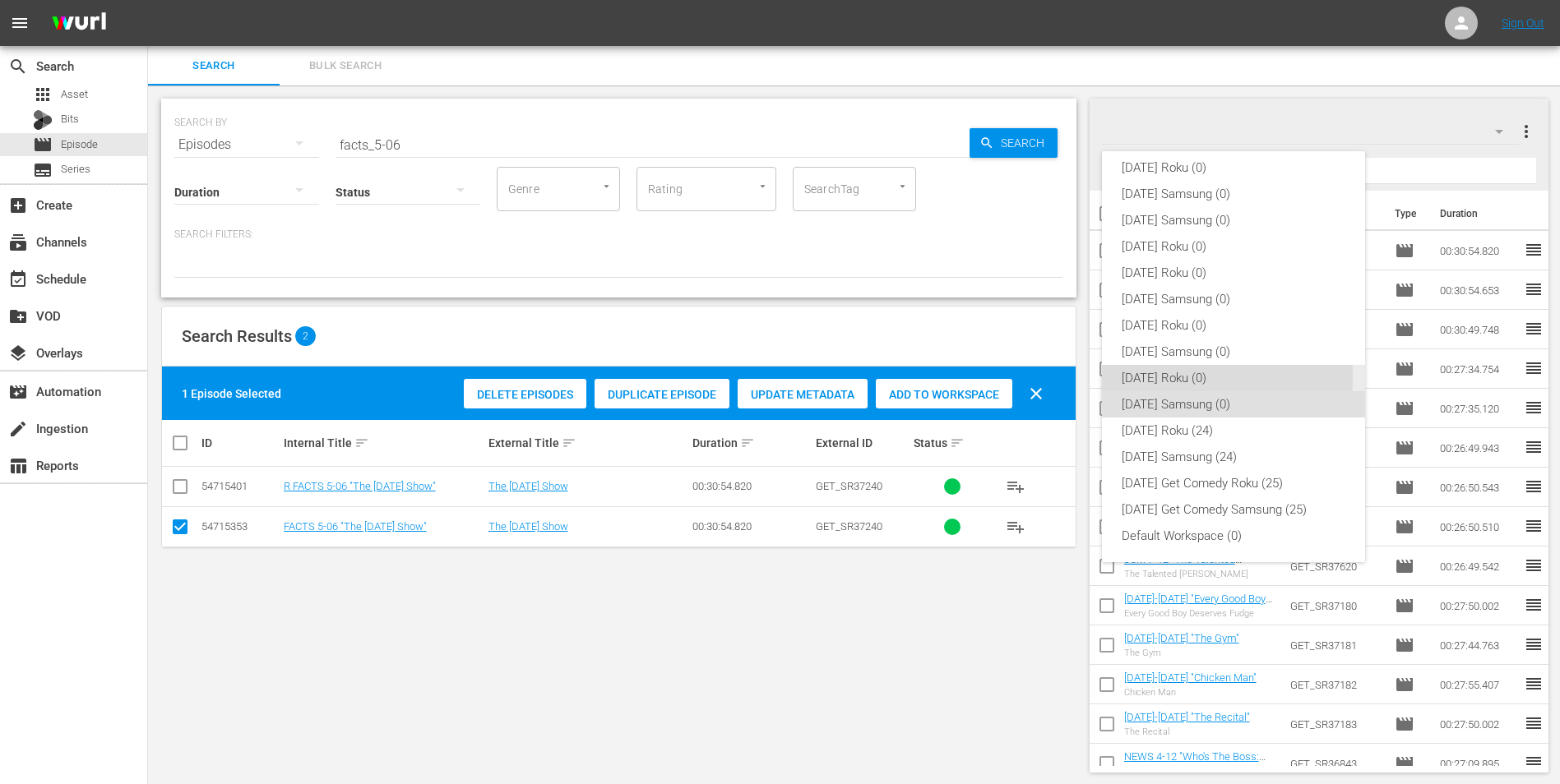
click at [1139, 376] on div "[DATE] Roku (0)" at bounding box center [1233, 378] width 224 height 27
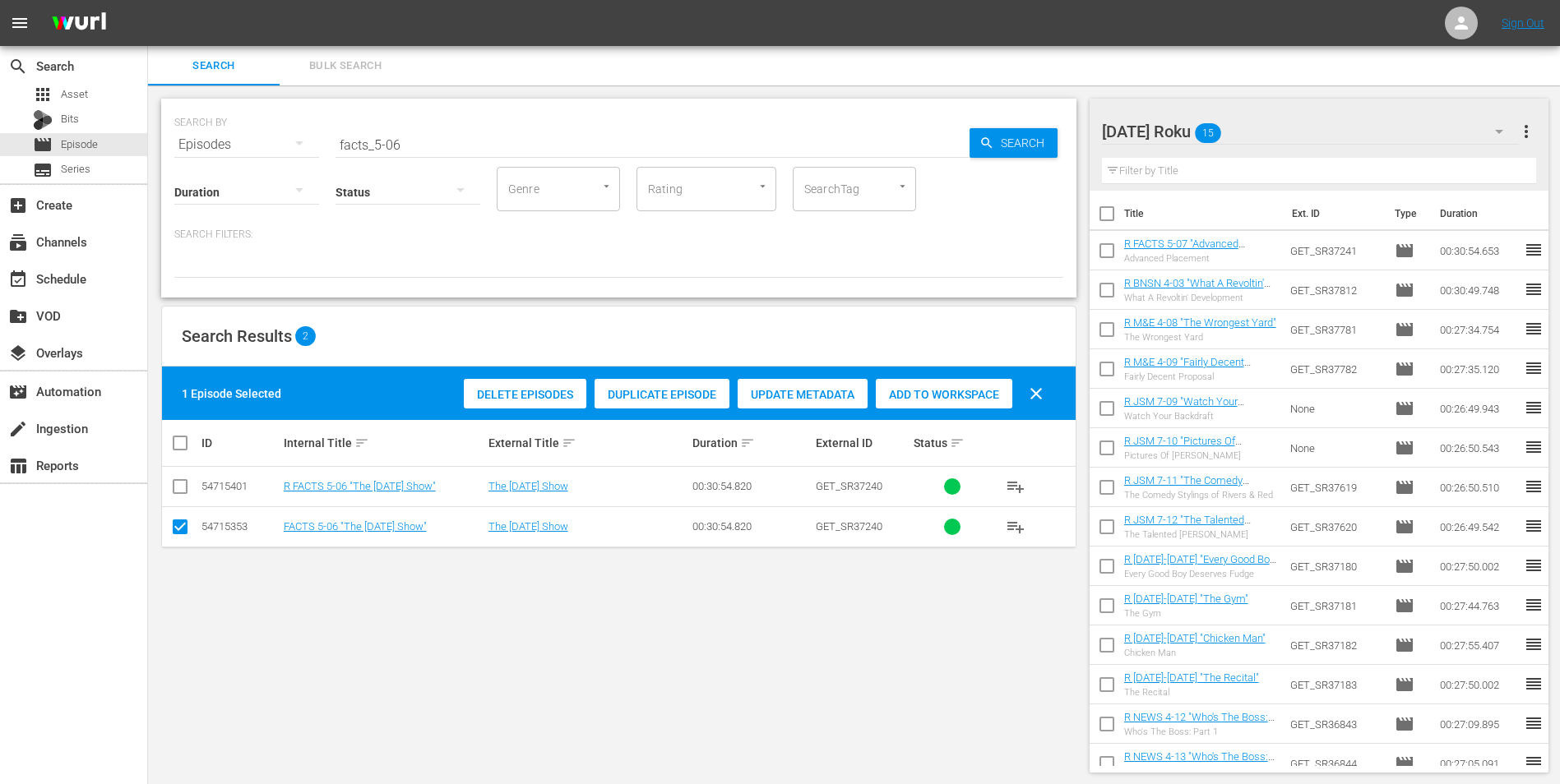
click at [172, 526] on input "checkbox" at bounding box center [180, 529] width 20 height 20
checkbox input "false"
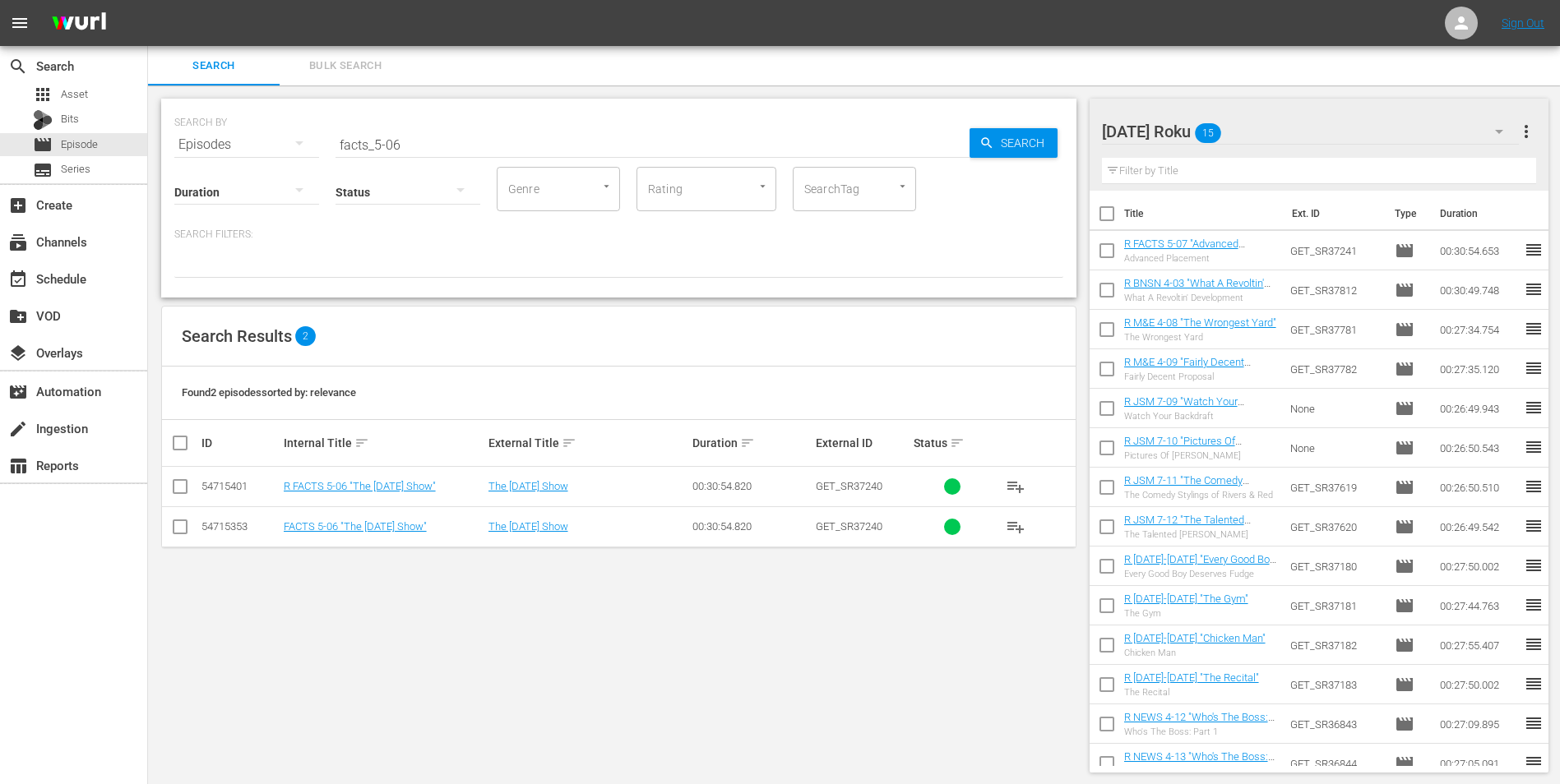
click at [174, 483] on input "checkbox" at bounding box center [180, 490] width 20 height 20
checkbox input "true"
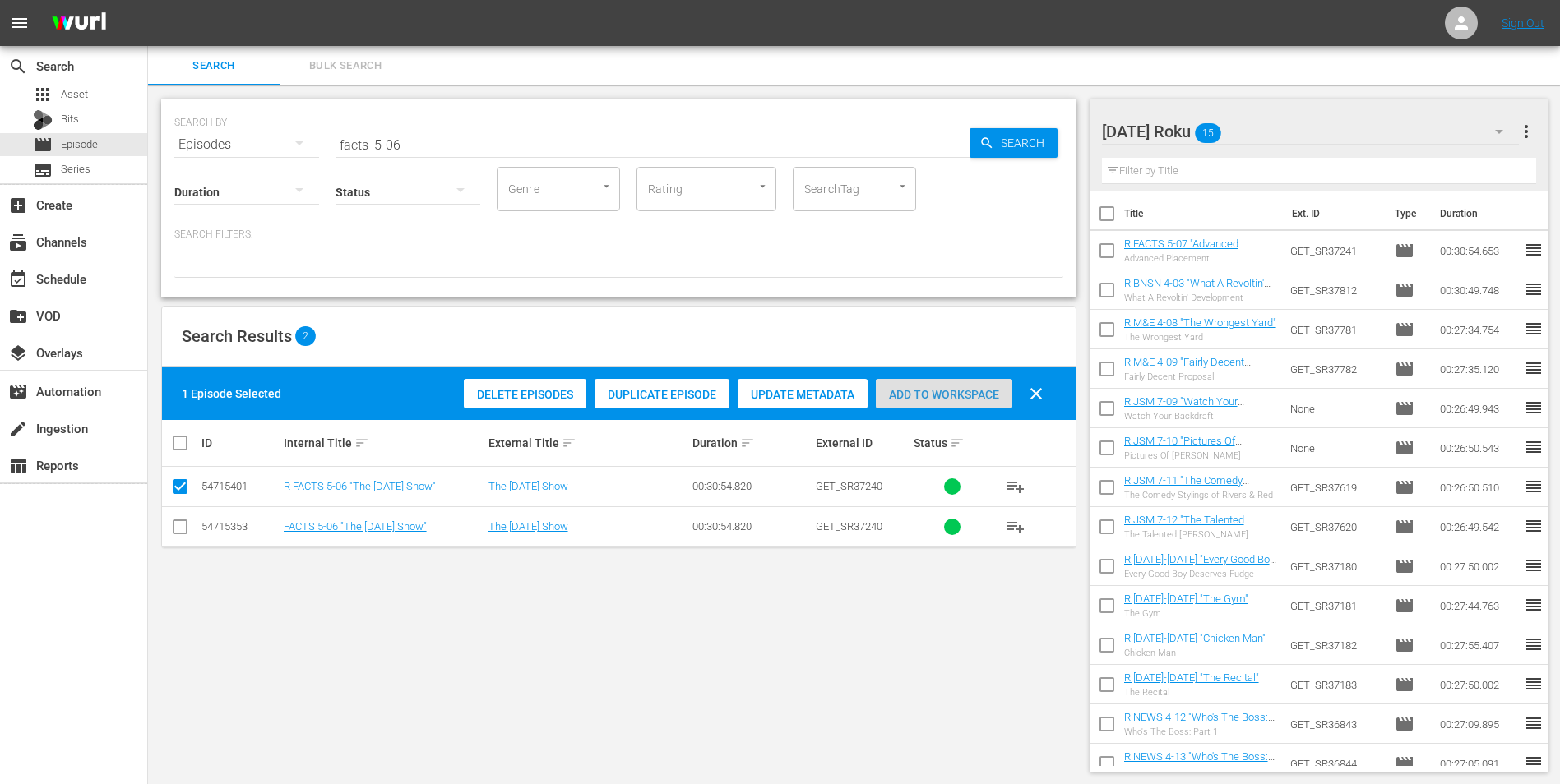
click at [906, 388] on span "Add to Workspace" at bounding box center [943, 395] width 136 height 13
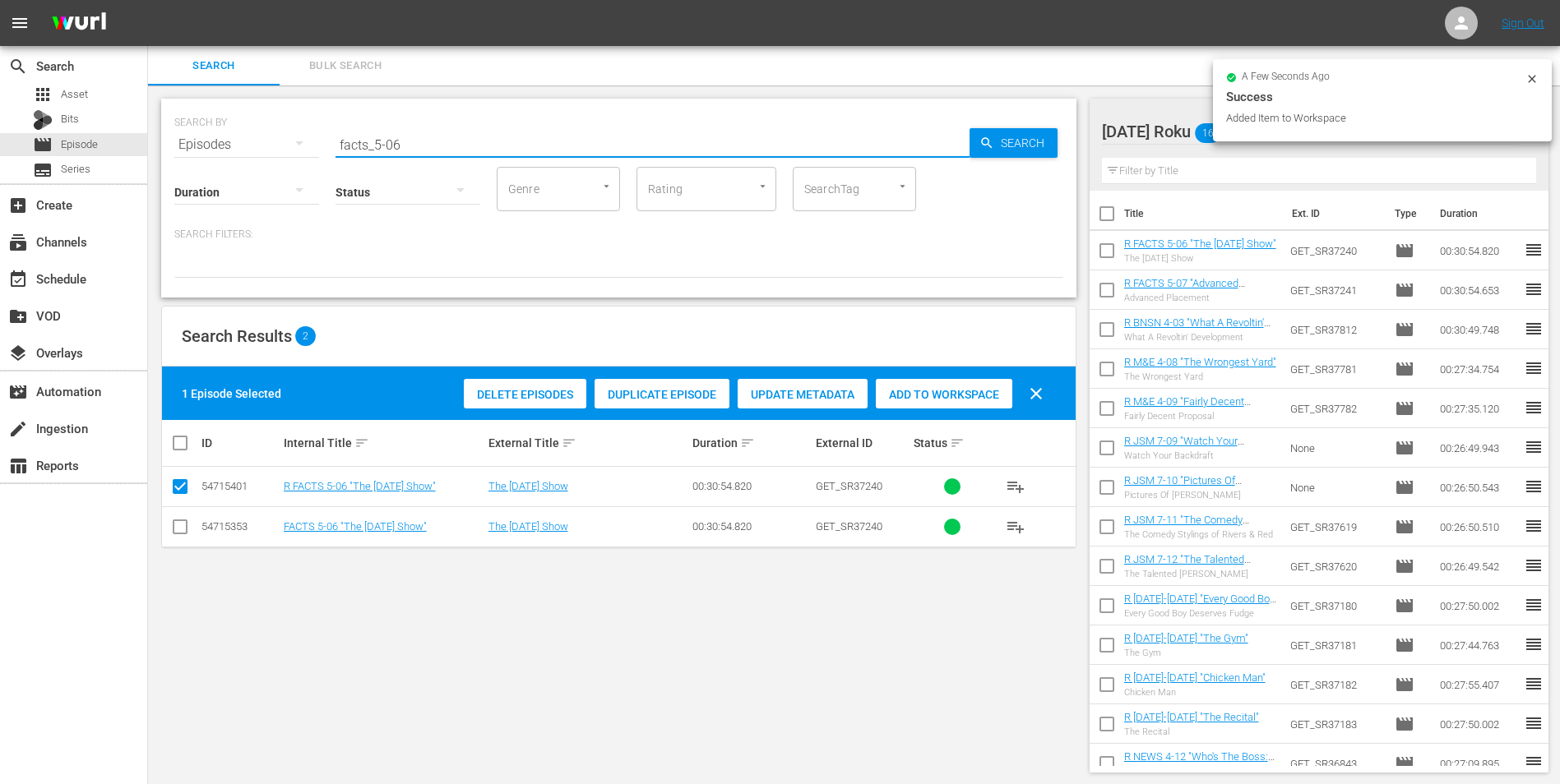
click at [402, 141] on input "facts_5-06" at bounding box center [652, 145] width 634 height 40
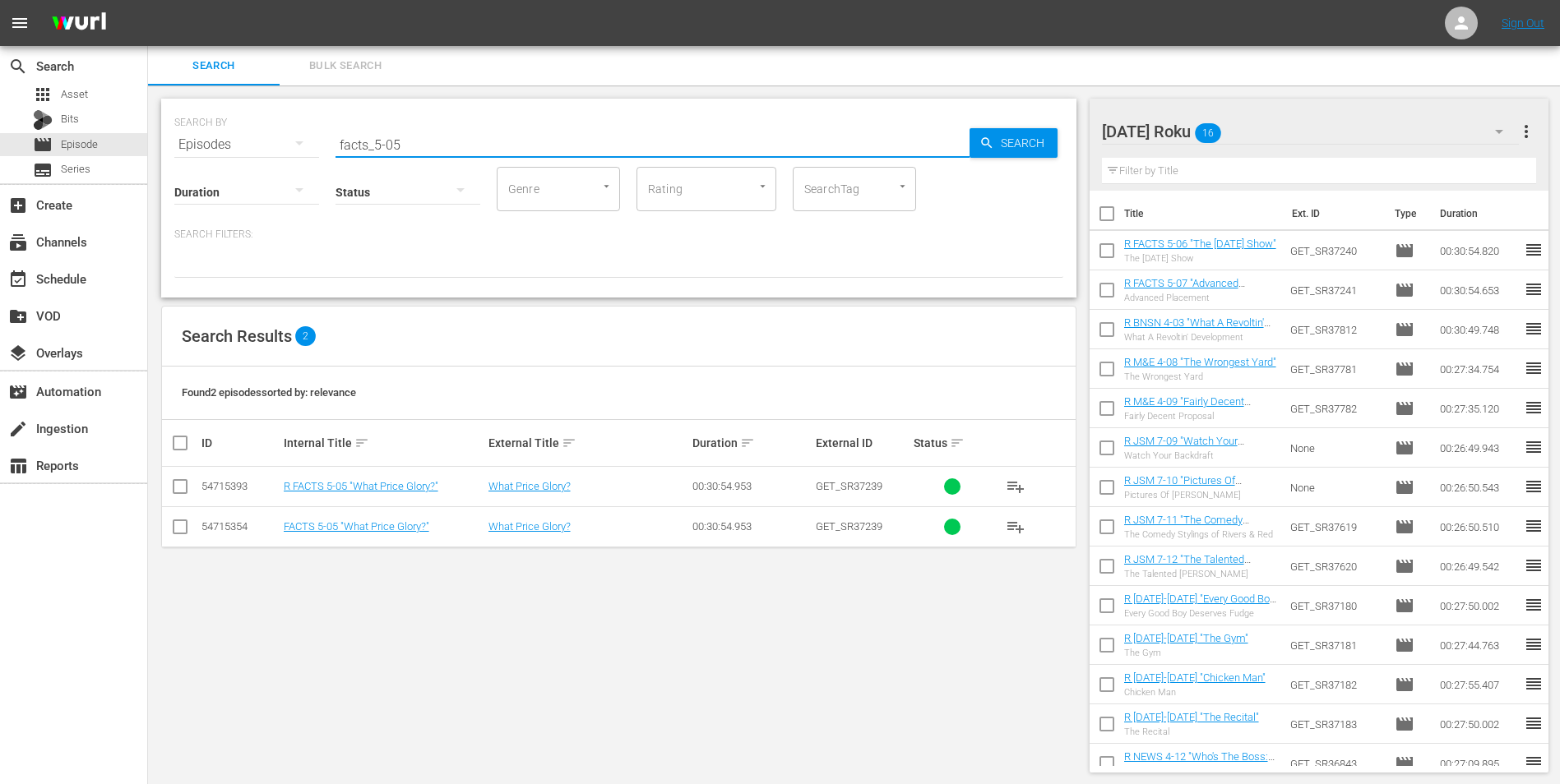
type input "facts_5-05"
click at [179, 488] on input "checkbox" at bounding box center [180, 490] width 20 height 20
checkbox input "true"
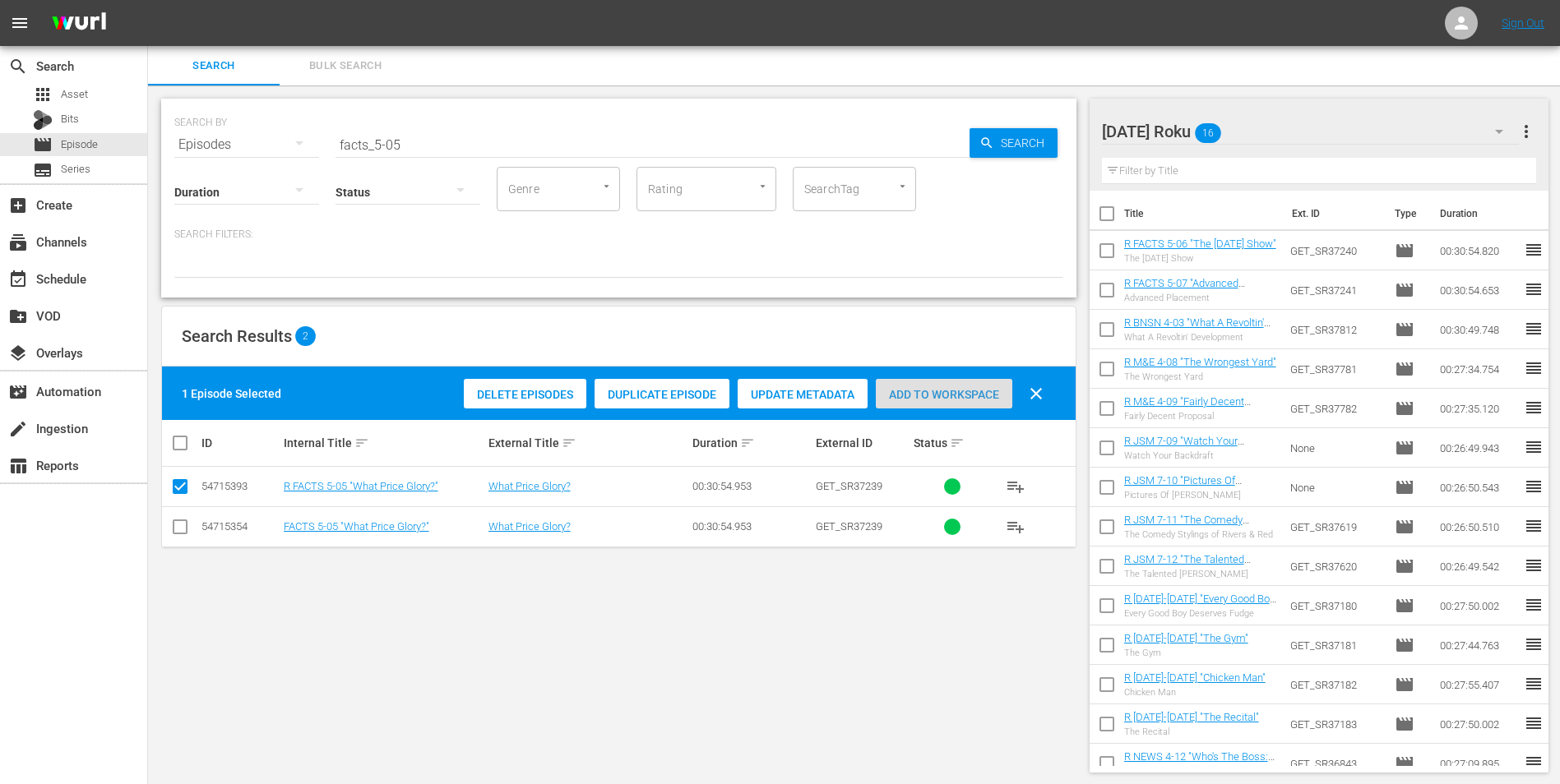
click at [967, 392] on span "Add to Workspace" at bounding box center [943, 395] width 136 height 13
click at [1299, 132] on div "[DATE] Roku 17" at bounding box center [1310, 132] width 418 height 46
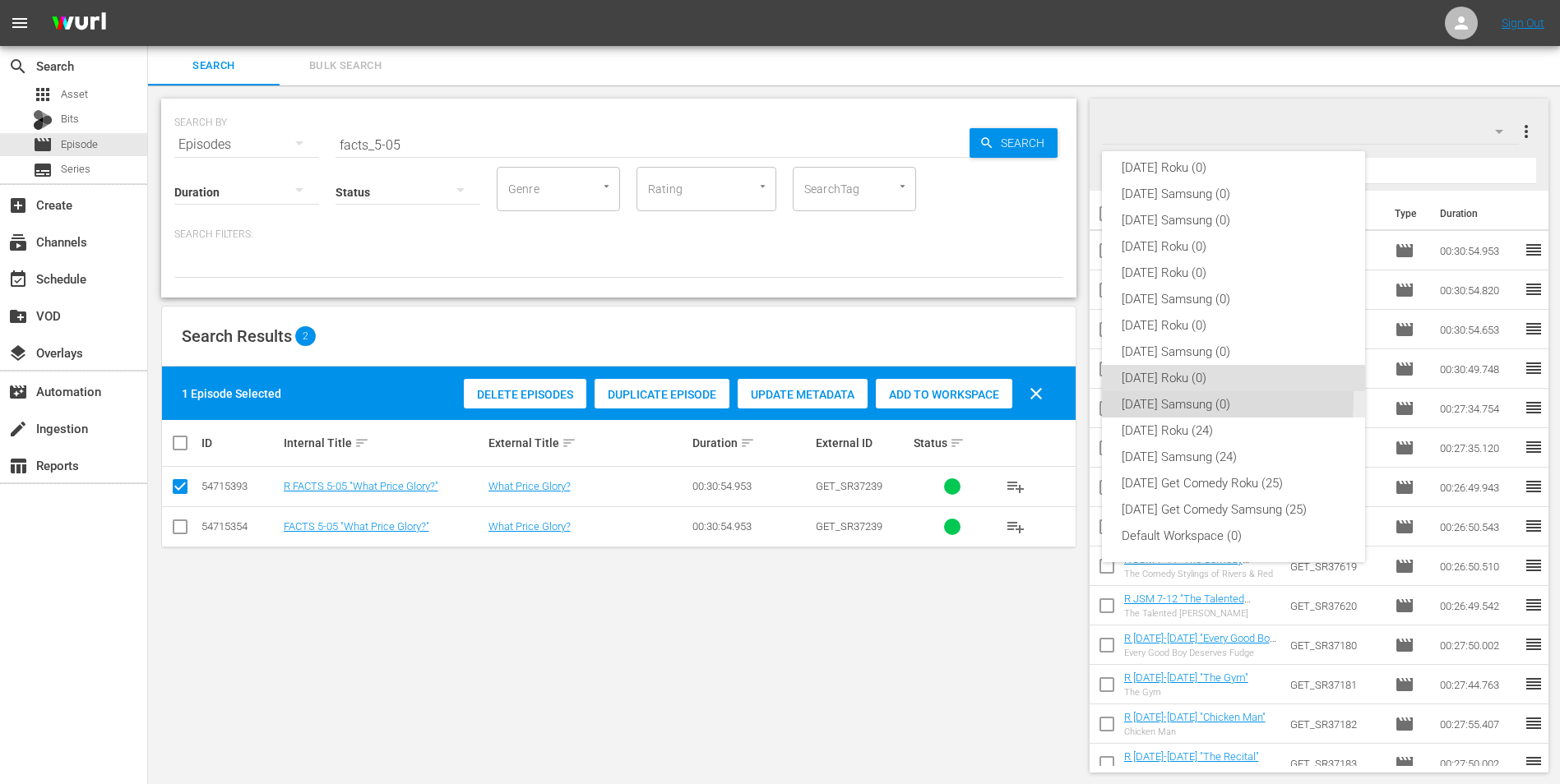
click at [1174, 399] on div "[DATE] Samsung (0)" at bounding box center [1233, 404] width 224 height 27
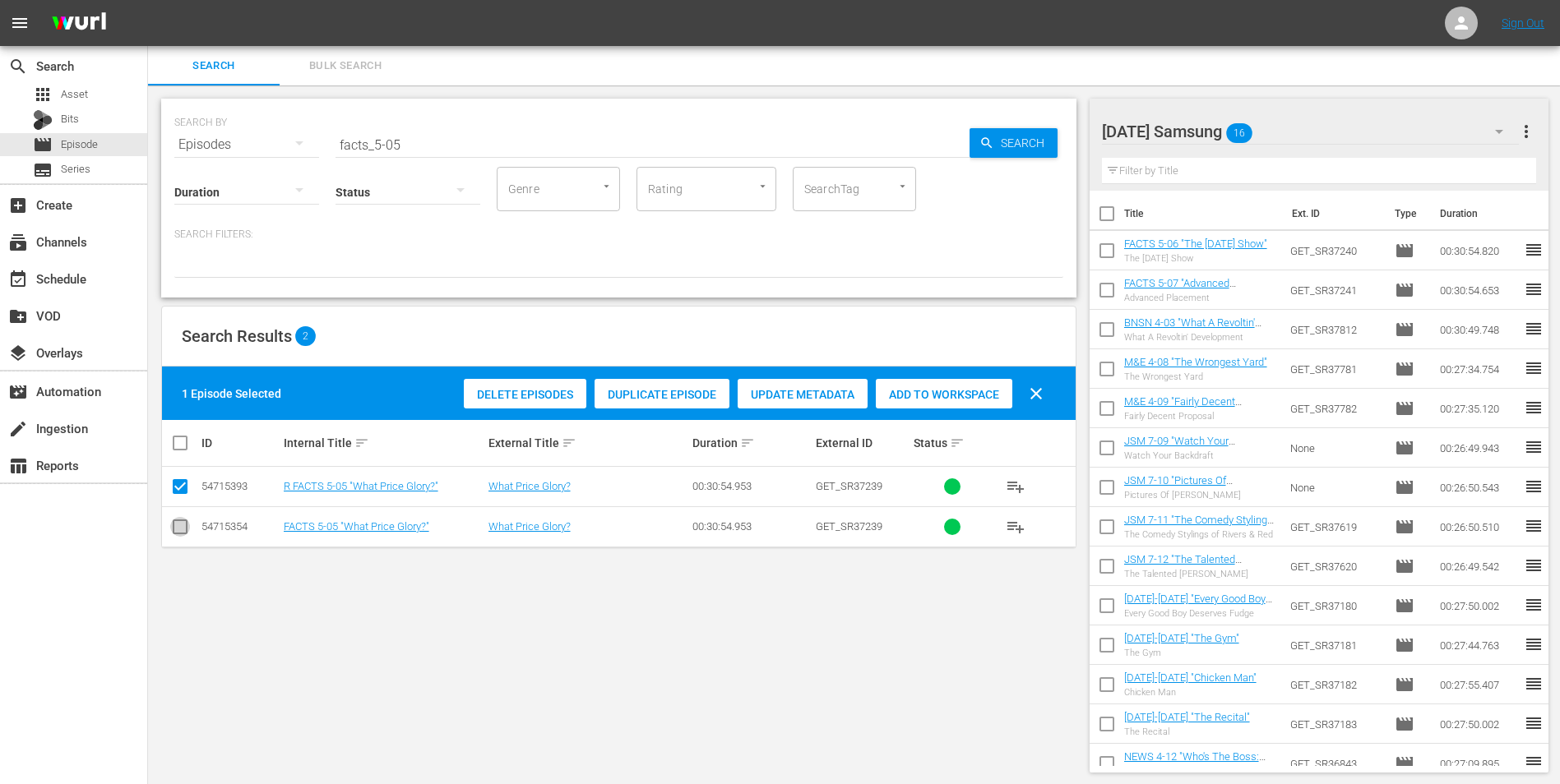
click at [175, 526] on input "checkbox" at bounding box center [180, 529] width 20 height 20
checkbox input "true"
click at [177, 484] on input "checkbox" at bounding box center [180, 490] width 20 height 20
checkbox input "false"
click at [980, 381] on div "Add to Workspace" at bounding box center [943, 394] width 136 height 31
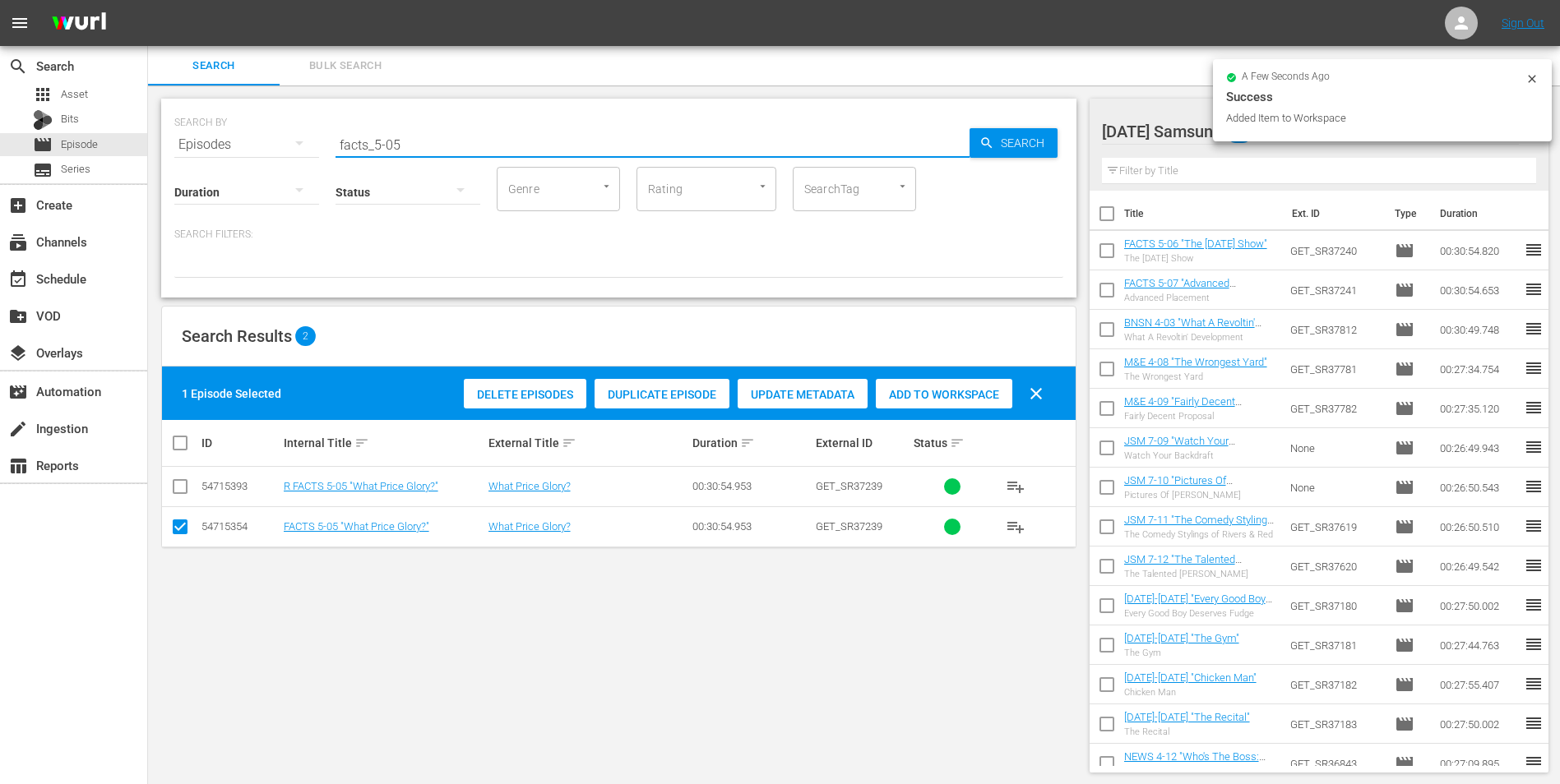
drag, startPoint x: 392, startPoint y: 142, endPoint x: 458, endPoint y: 158, distance: 67.9
click at [458, 158] on div "SEARCH BY Search By Episodes Search ID, Title, Description, Keywords, or Catego…" at bounding box center [619, 198] width 915 height 199
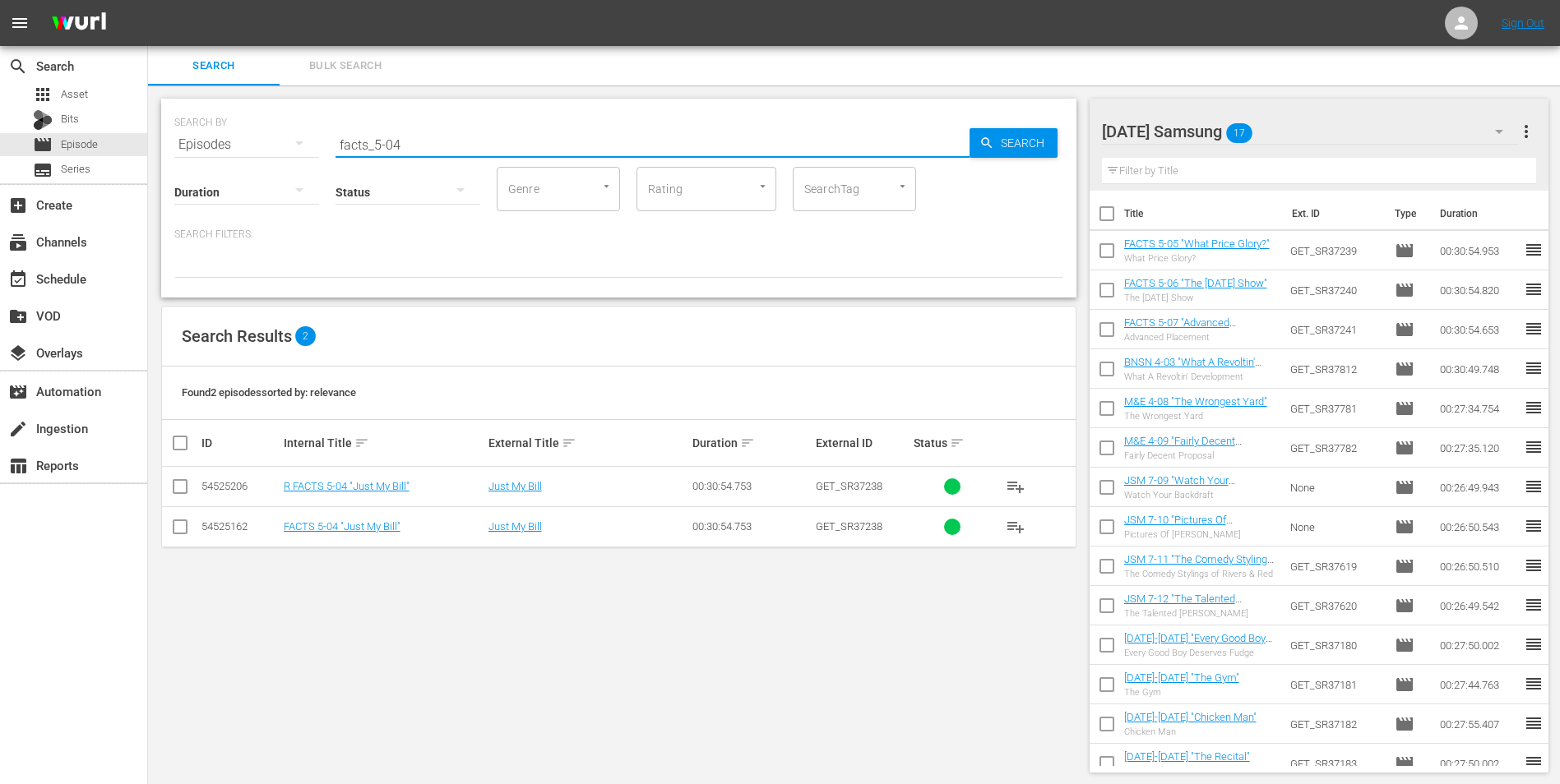
type input "facts_5-04"
click at [184, 533] on input "checkbox" at bounding box center [180, 529] width 20 height 20
checkbox input "true"
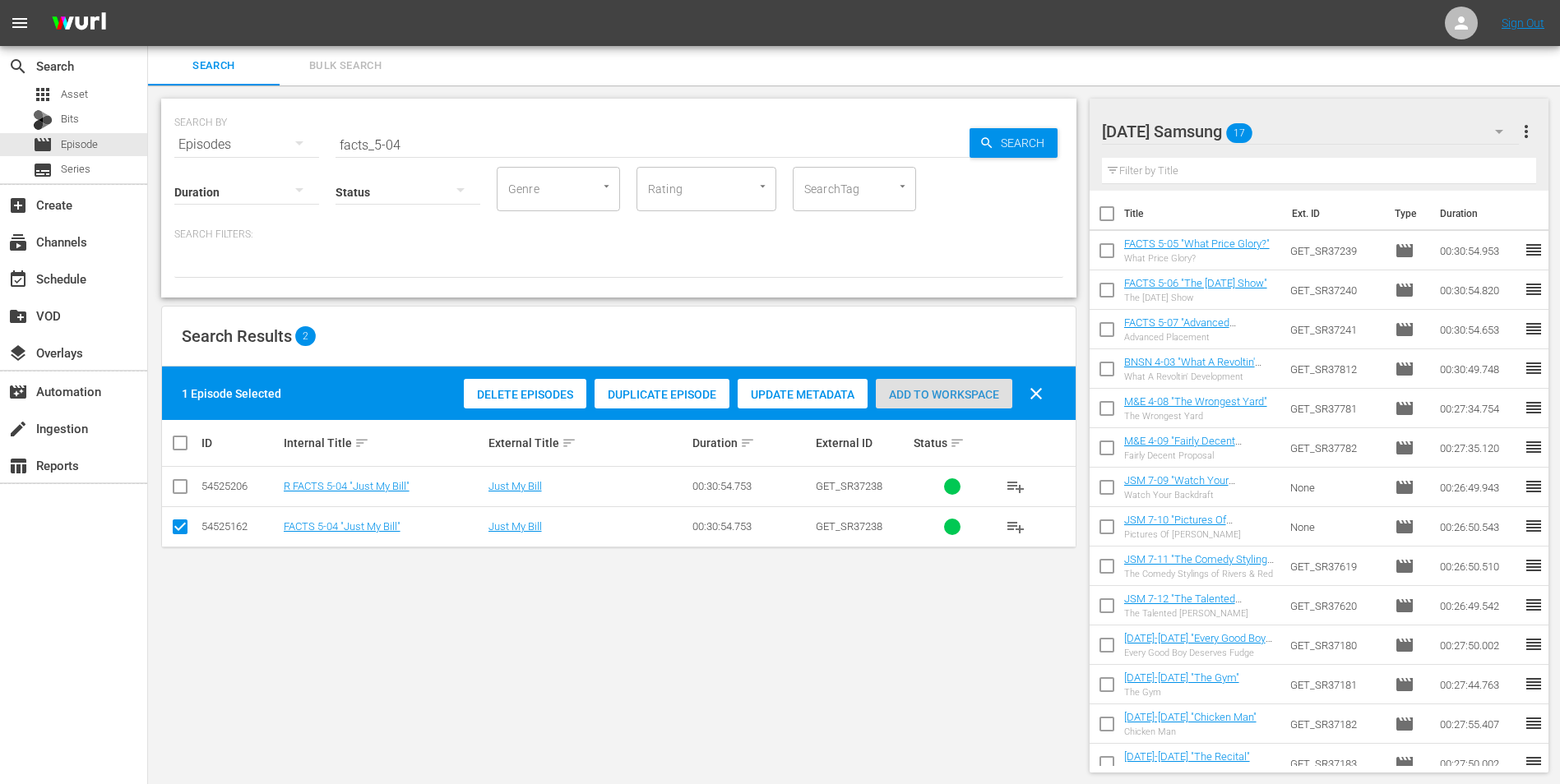
click at [993, 383] on div "Add to Workspace" at bounding box center [943, 394] width 136 height 31
click at [1105, 368] on input "checkbox" at bounding box center [1106, 372] width 34 height 34
checkbox input "true"
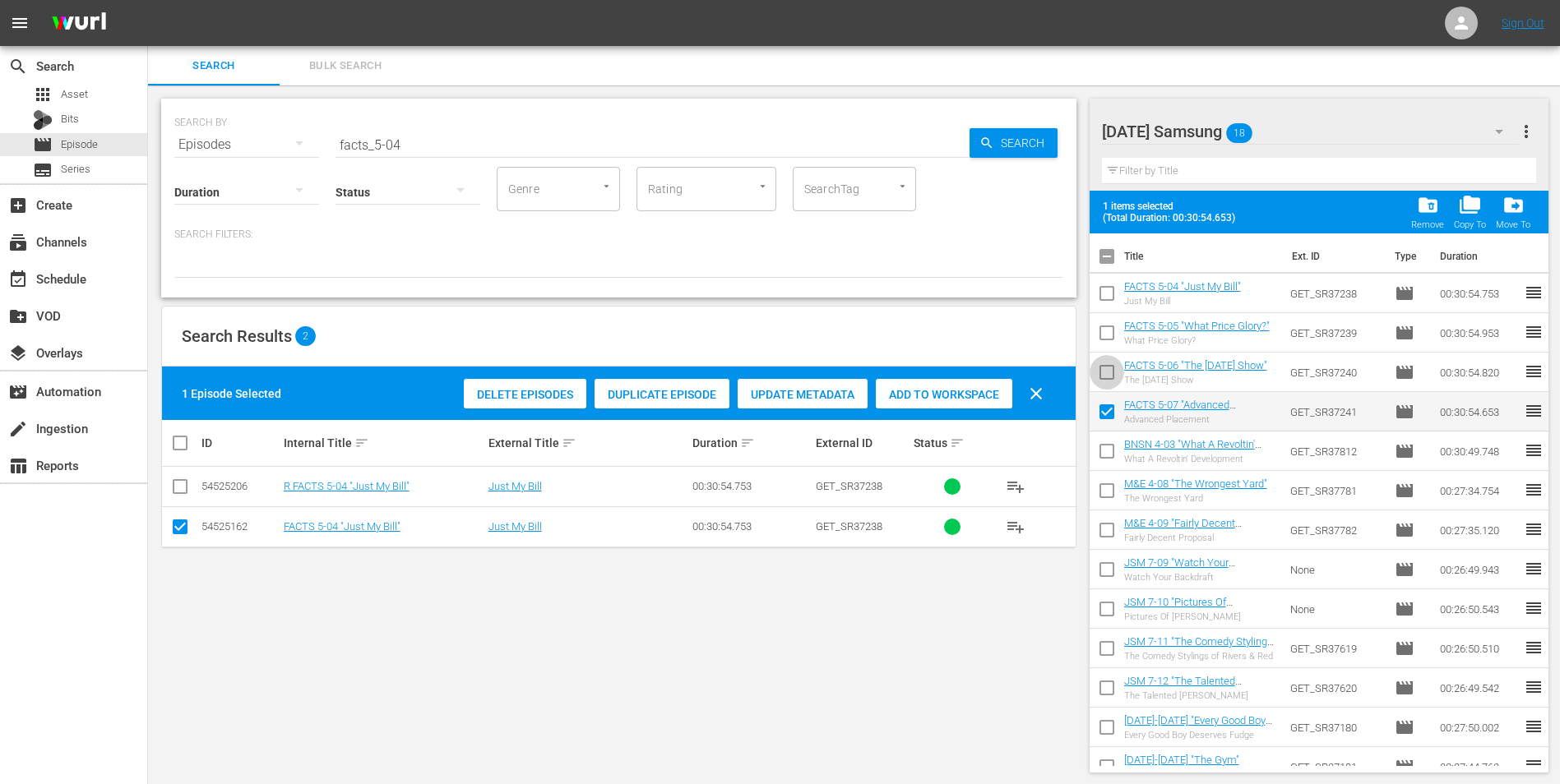
click at [1102, 378] on input "checkbox" at bounding box center [1106, 375] width 34 height 34
checkbox input "true"
click at [1110, 332] on input "checkbox" at bounding box center [1106, 336] width 34 height 34
checkbox input "true"
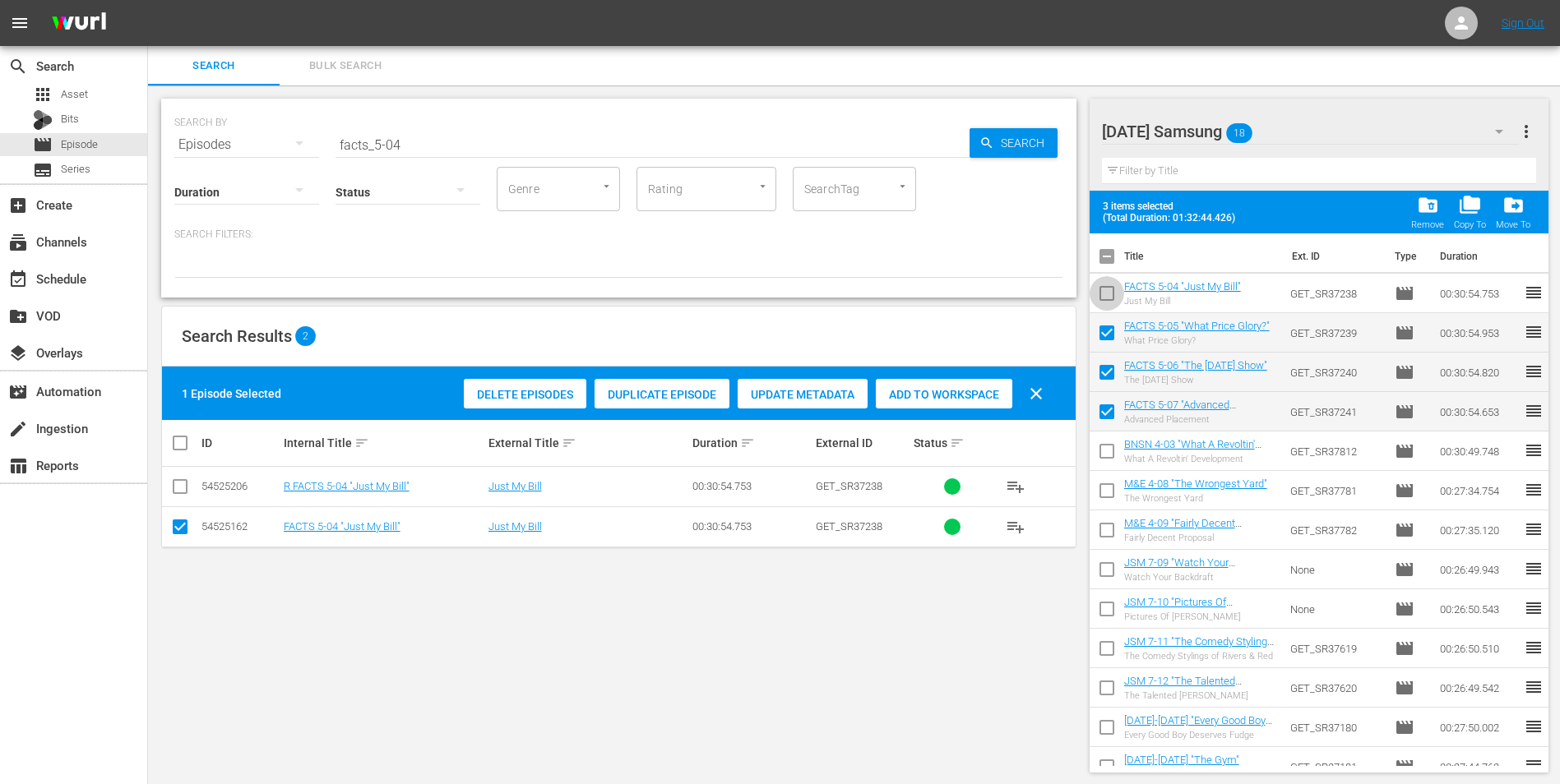
click at [1104, 292] on input "checkbox" at bounding box center [1106, 296] width 34 height 34
checkbox input "true"
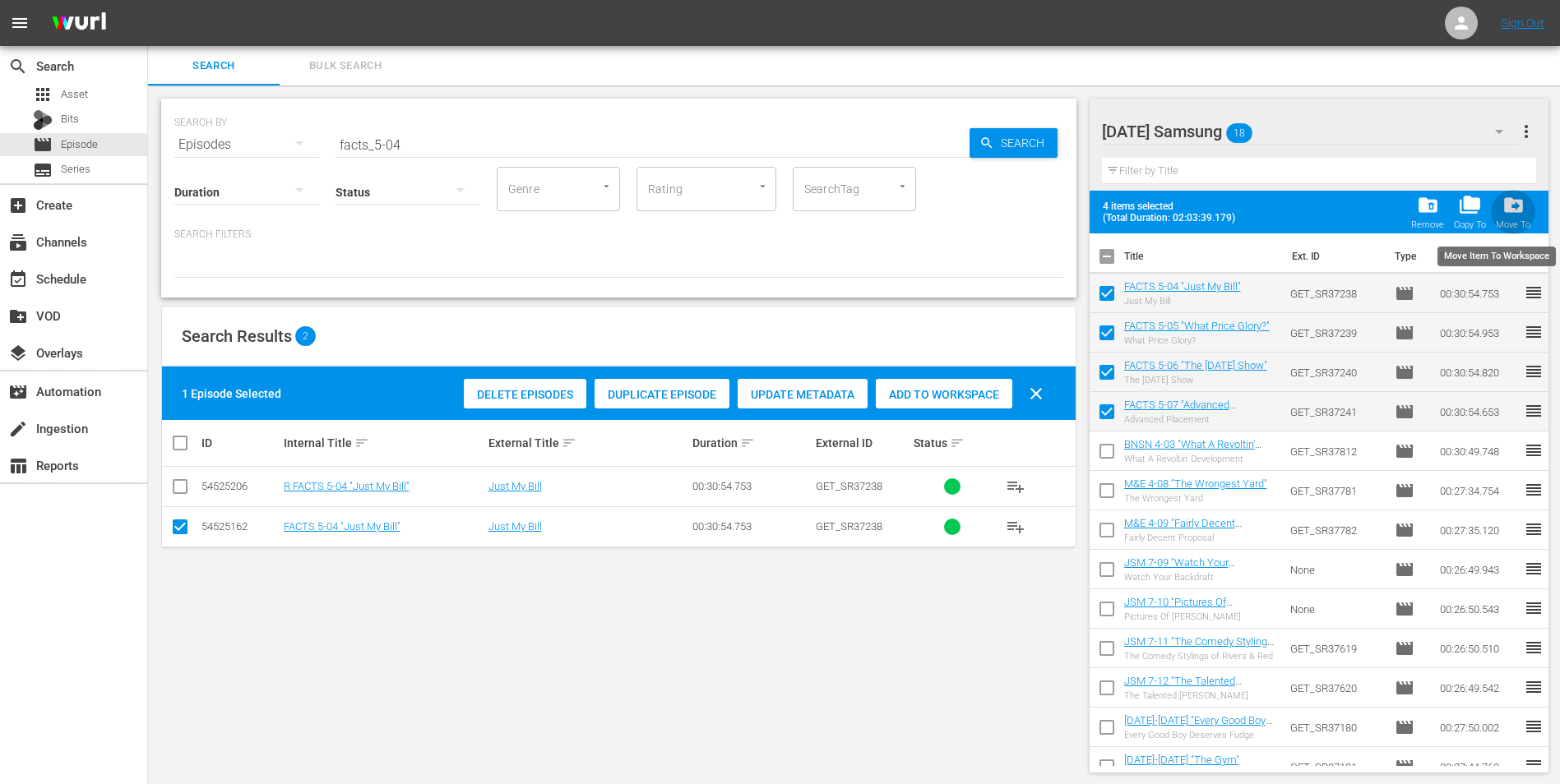
click at [1509, 211] on span "drive_file_move" at bounding box center [1513, 205] width 22 height 22
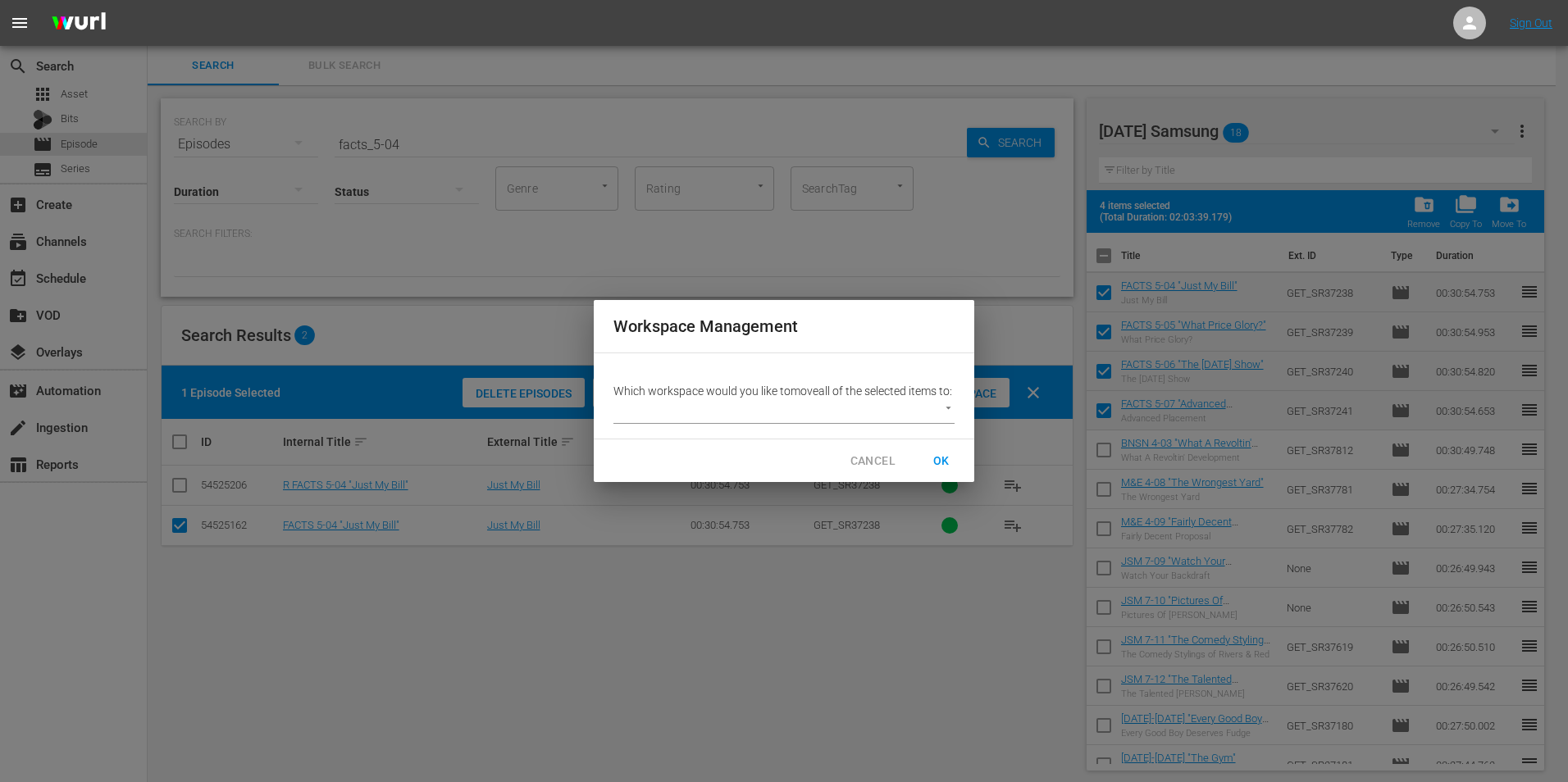
click at [689, 419] on body "menu Sign Out search Search apps Asset Bits movie Episode subtitles Series add_…" at bounding box center [784, 391] width 1568 height 782
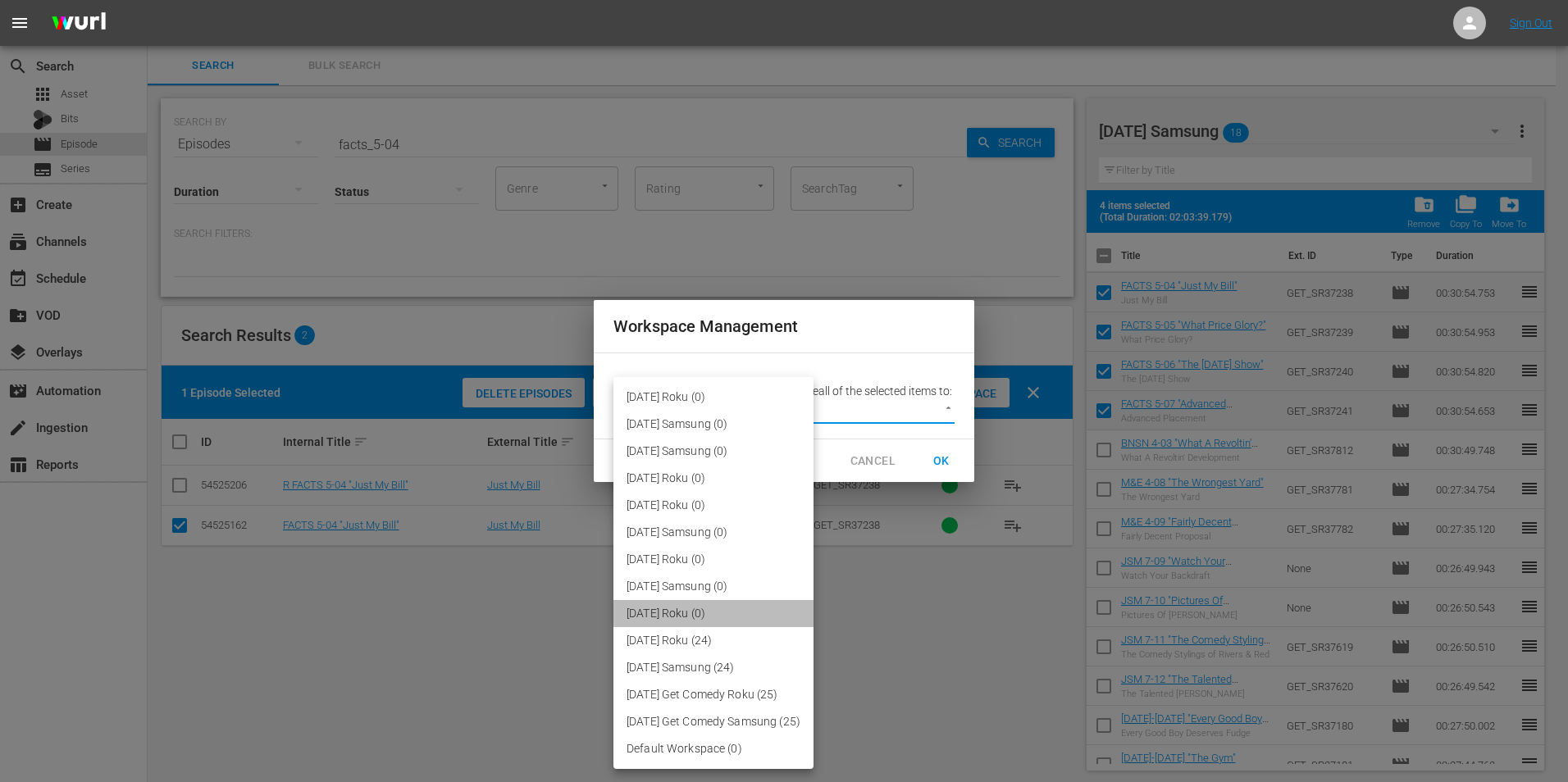
click at [685, 604] on li "[DATE] Roku (0)" at bounding box center [713, 613] width 200 height 27
type input "3048"
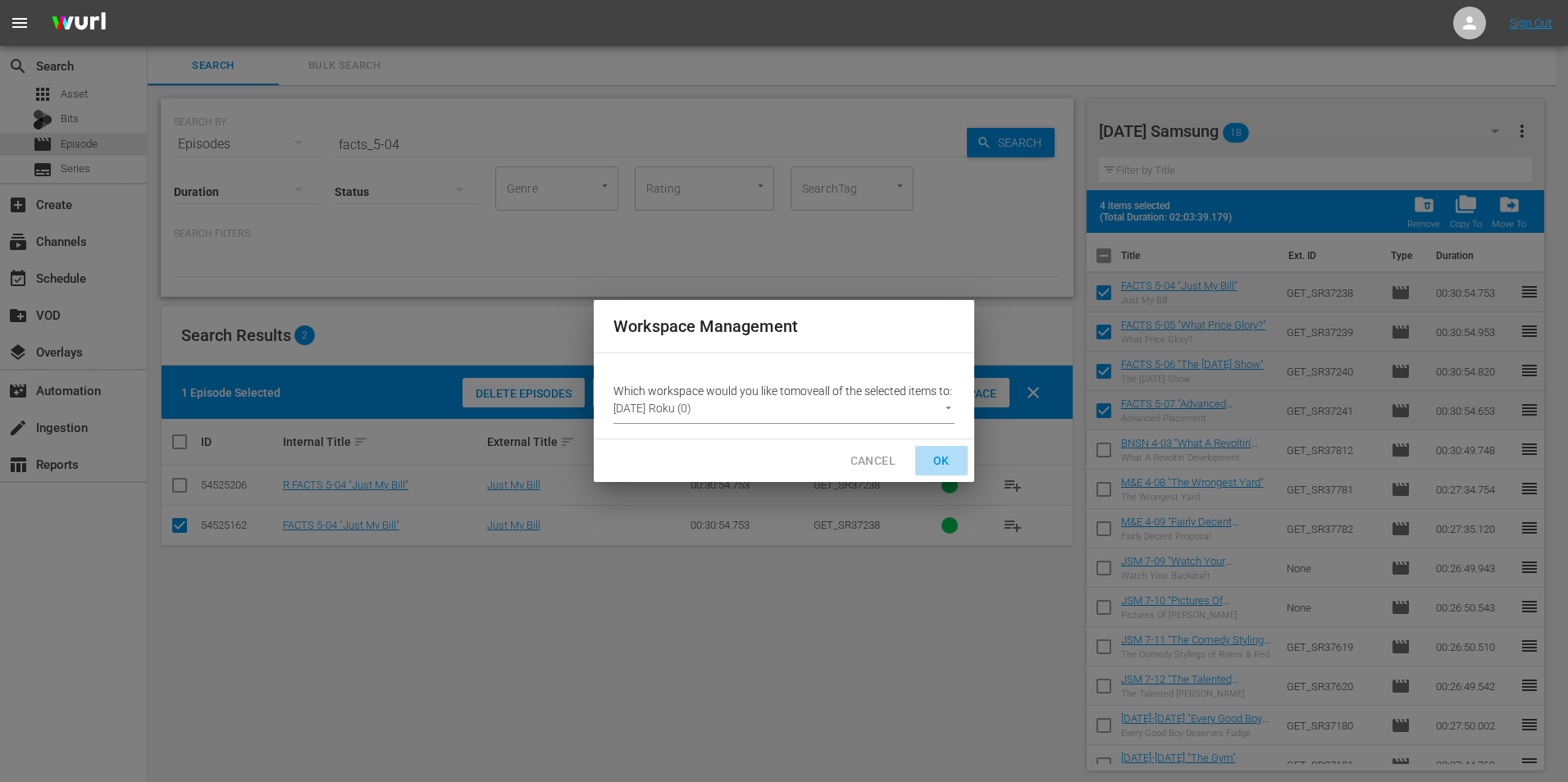
click at [941, 462] on span "OK" at bounding box center [942, 461] width 26 height 21
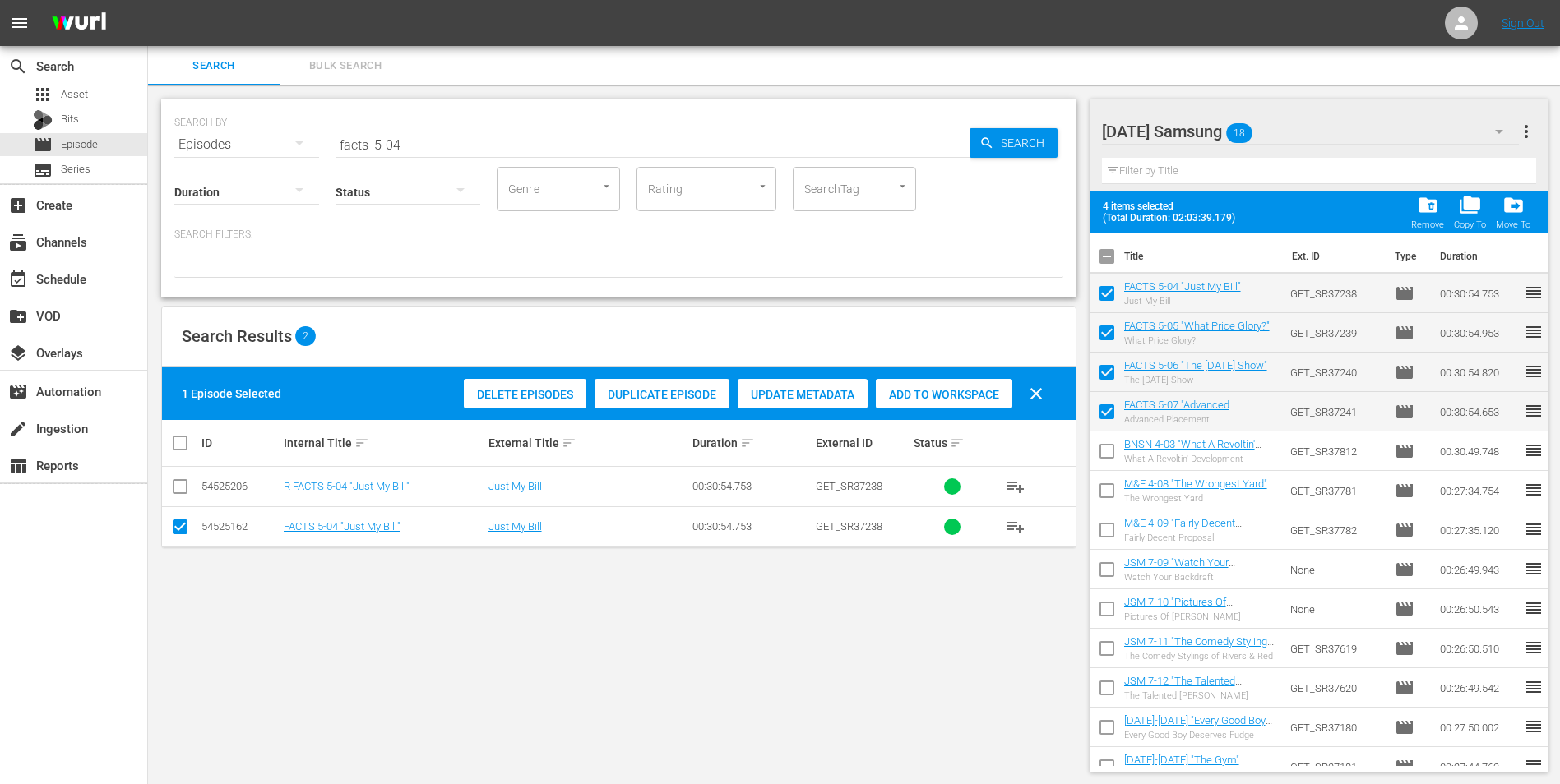
checkbox input "false"
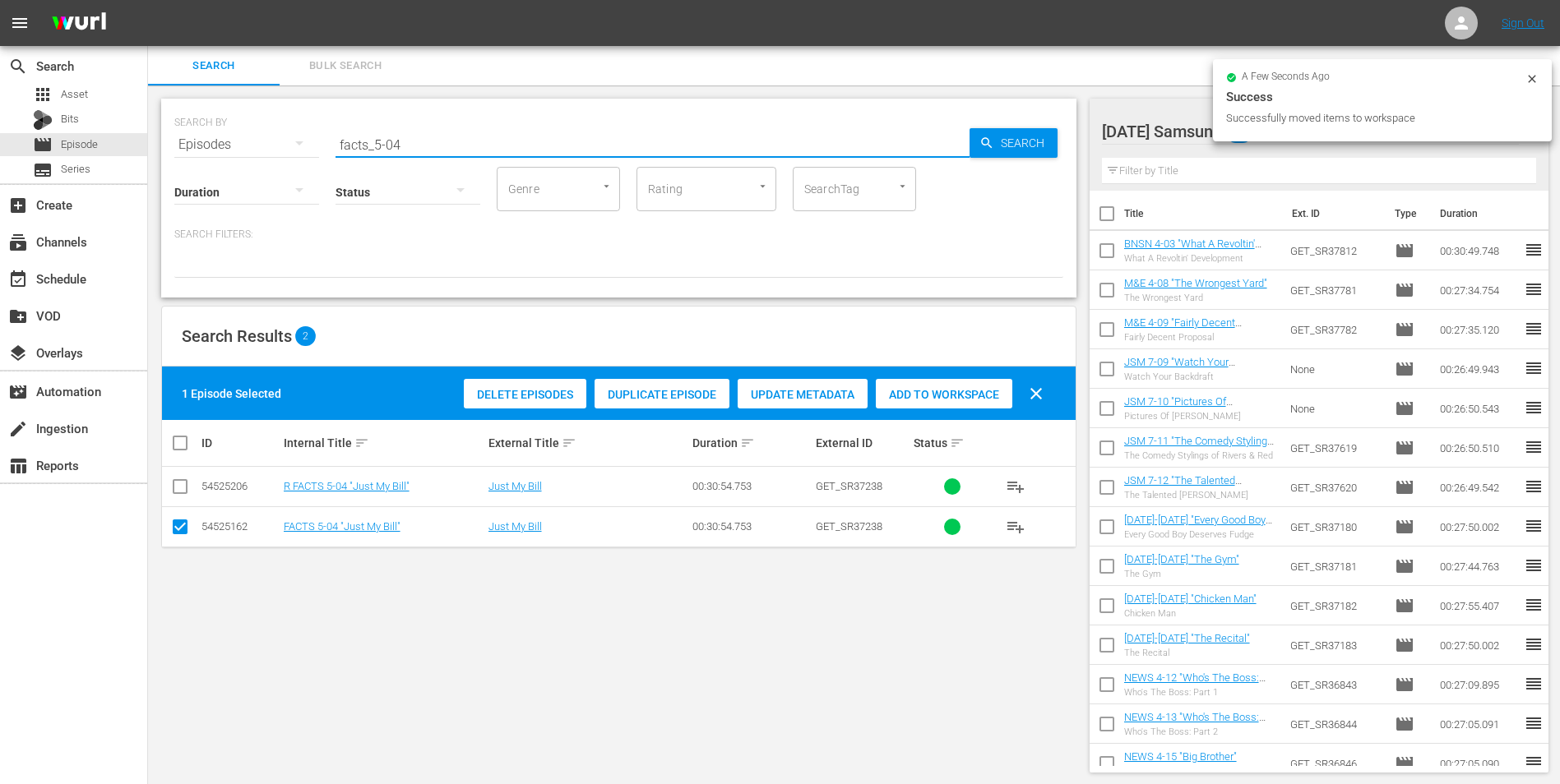
drag, startPoint x: 477, startPoint y: 146, endPoint x: 331, endPoint y: 136, distance: 146.3
click at [339, 138] on input "facts_5-04" at bounding box center [652, 145] width 634 height 40
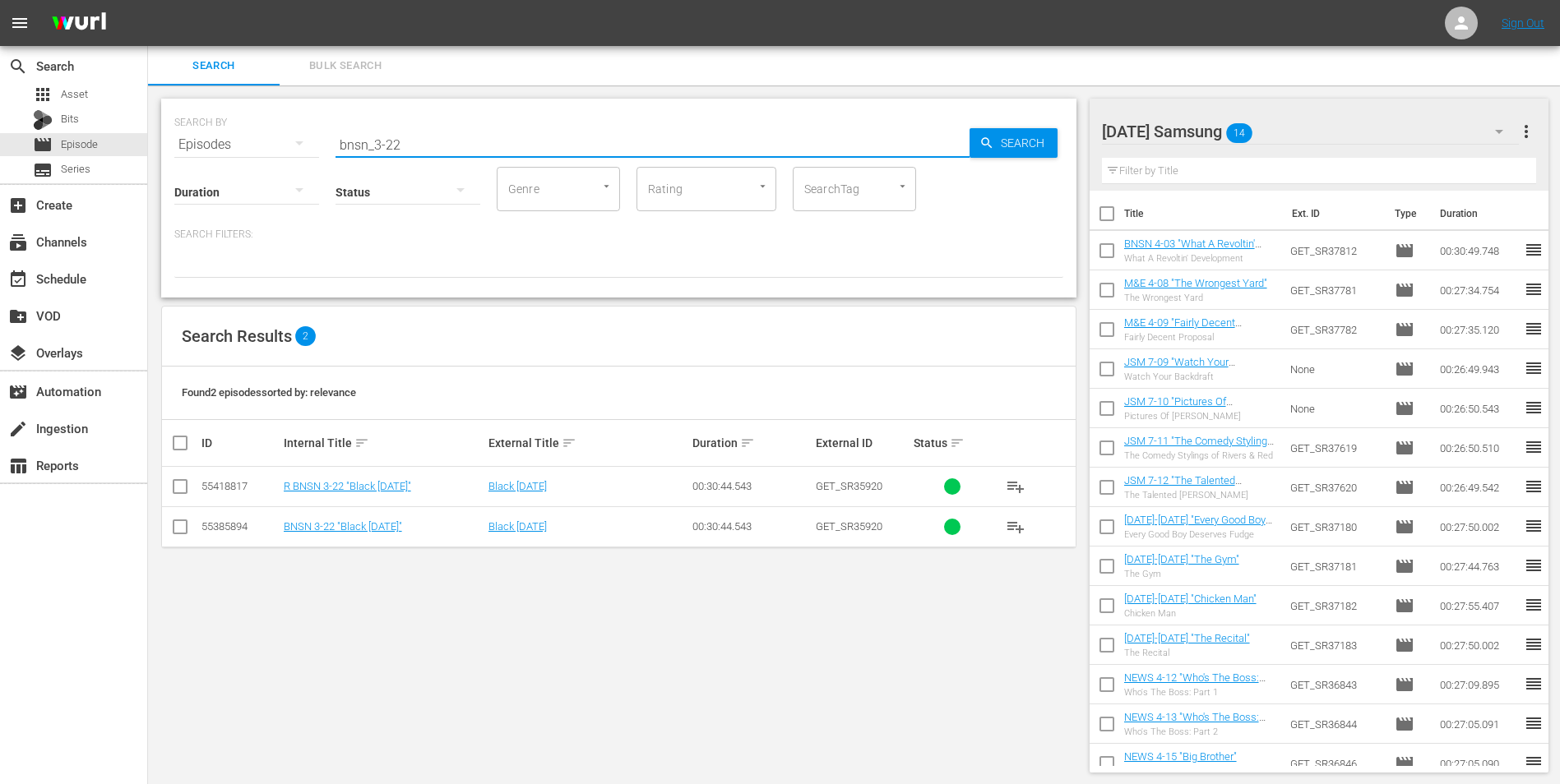
type input "bnsn_3-22"
click at [180, 524] on input "checkbox" at bounding box center [180, 529] width 20 height 20
checkbox input "true"
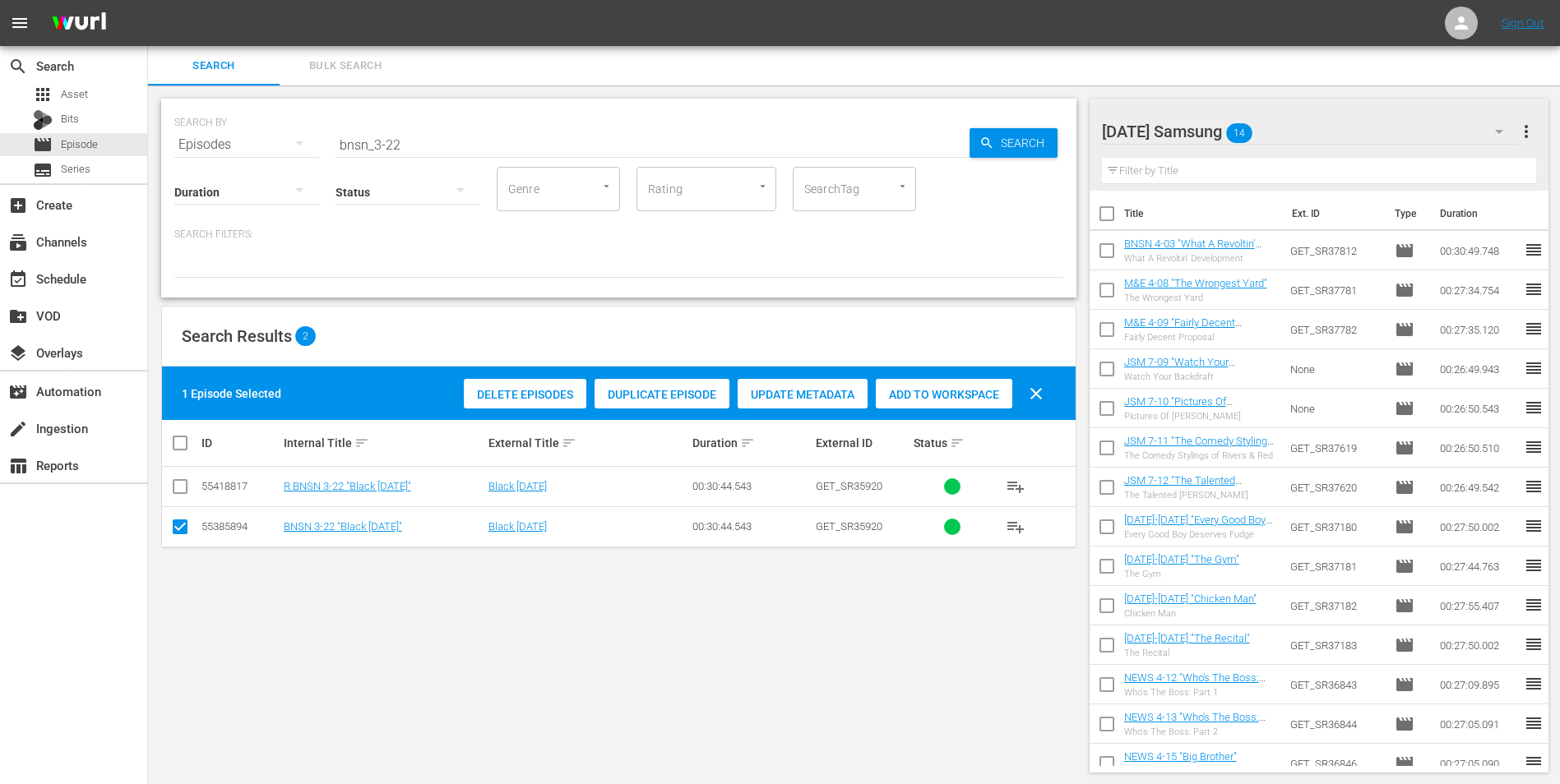
click at [965, 395] on span "Add to Workspace" at bounding box center [943, 395] width 136 height 13
click at [1329, 134] on div "[DATE] Samsung 15" at bounding box center [1310, 132] width 418 height 46
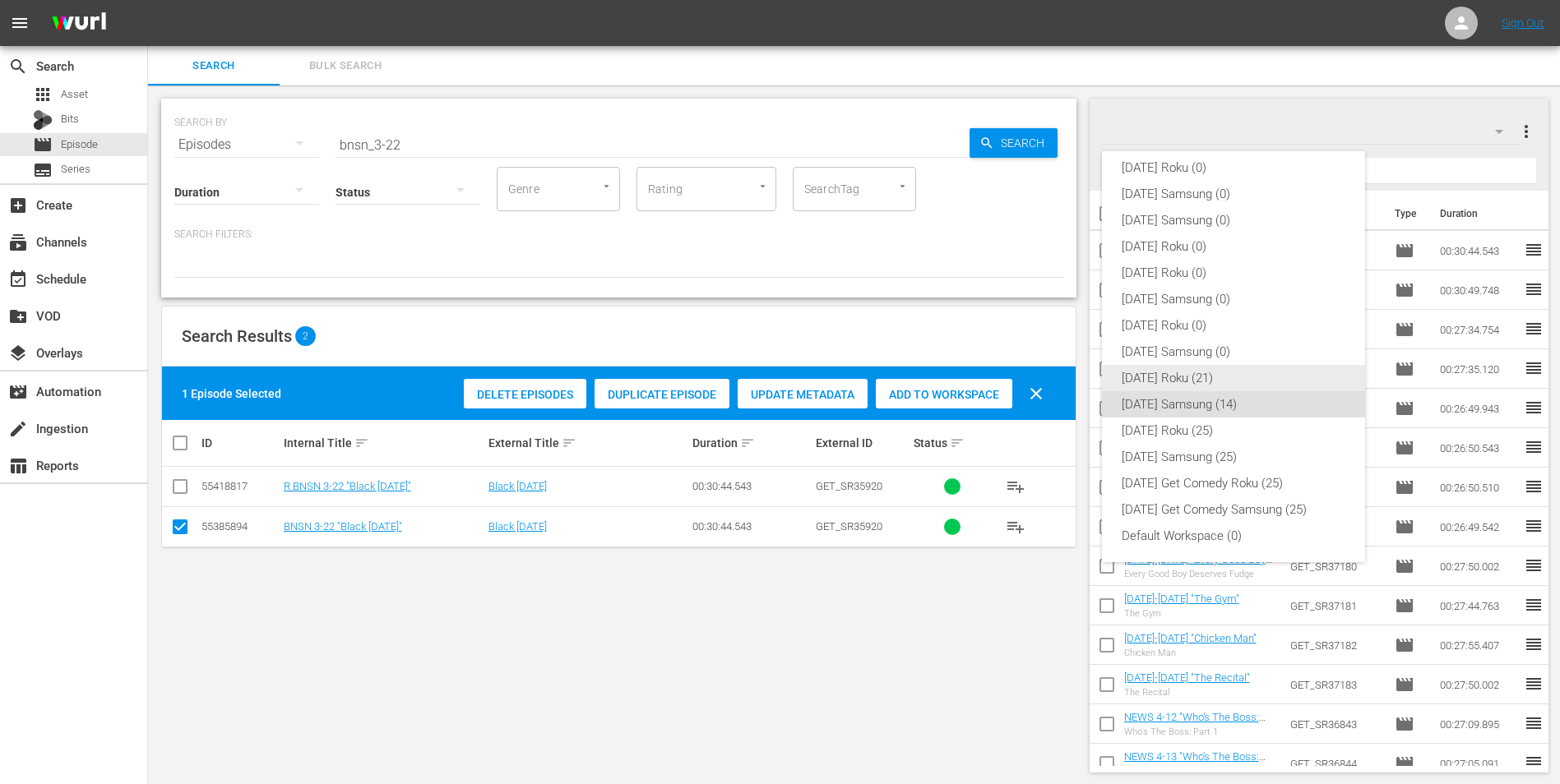
click at [1177, 383] on div "[DATE] Roku (21)" at bounding box center [1233, 378] width 224 height 27
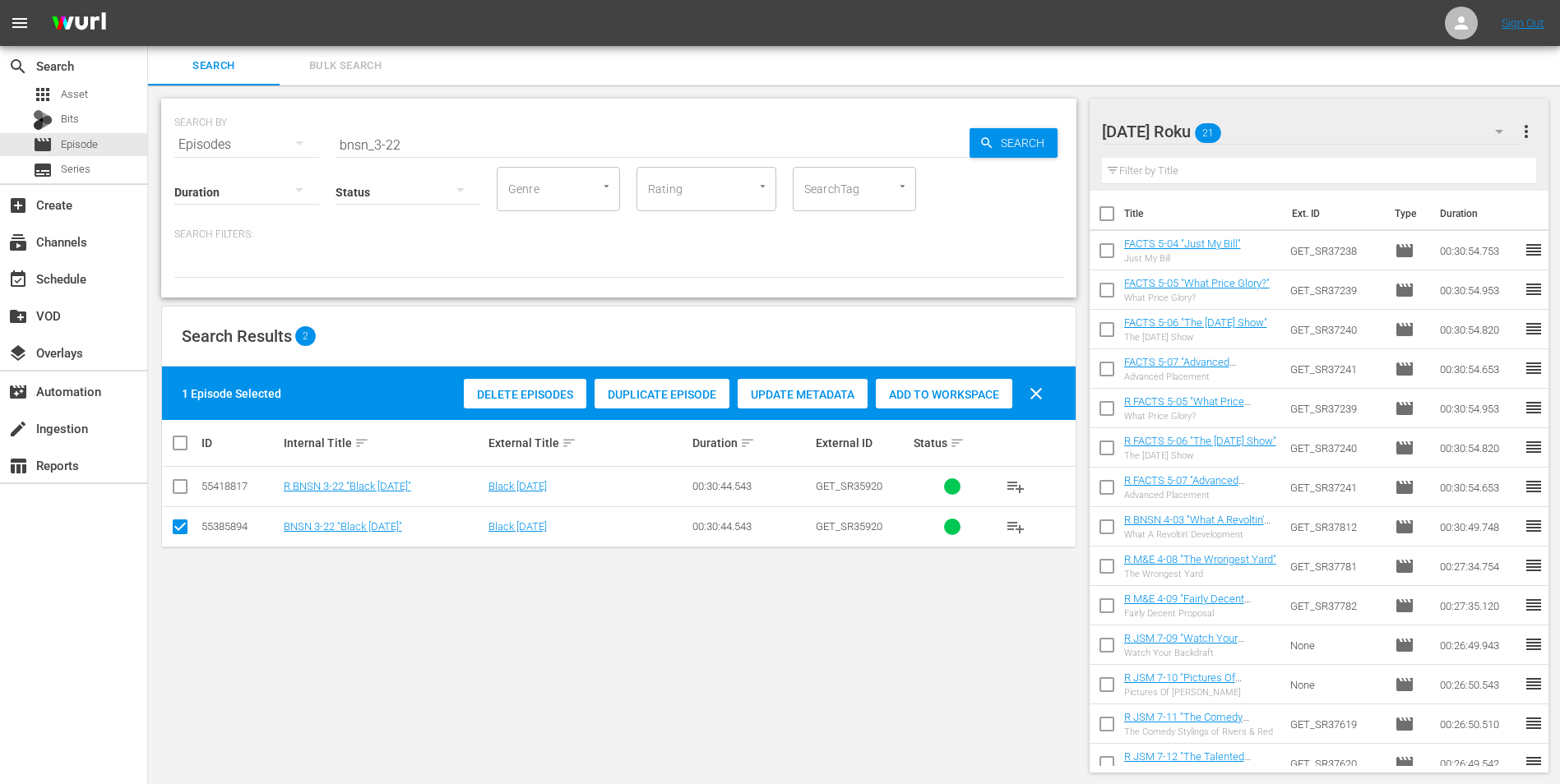
click at [1105, 254] on input "checkbox" at bounding box center [1106, 254] width 34 height 34
checkbox input "true"
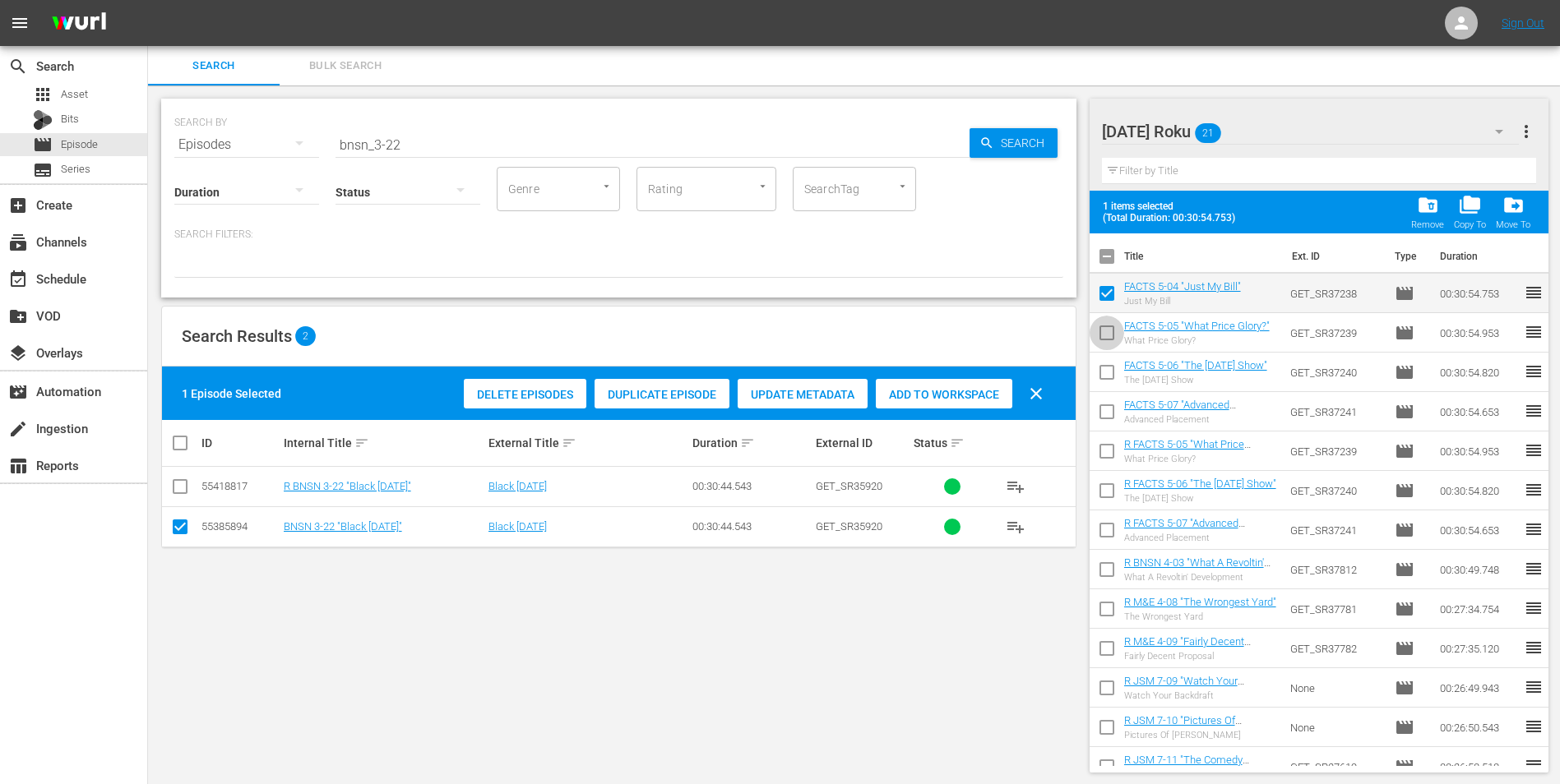
click at [1107, 336] on input "checkbox" at bounding box center [1106, 336] width 34 height 34
checkbox input "true"
click at [1106, 383] on input "checkbox" at bounding box center [1106, 375] width 34 height 34
checkbox input "true"
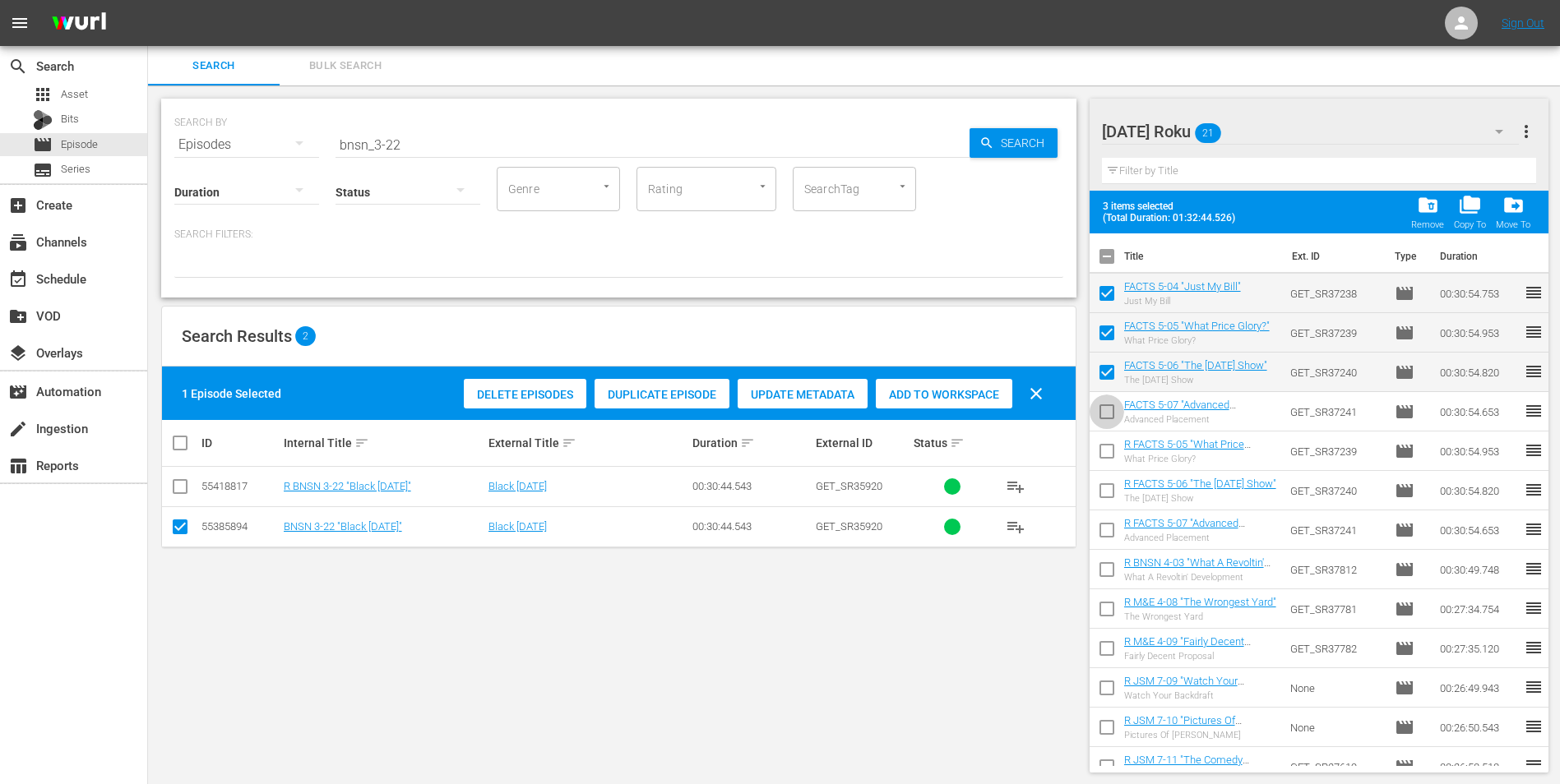
click at [1105, 410] on input "checkbox" at bounding box center [1106, 415] width 34 height 34
checkbox input "true"
click at [1519, 215] on span "drive_file_move" at bounding box center [1513, 205] width 22 height 22
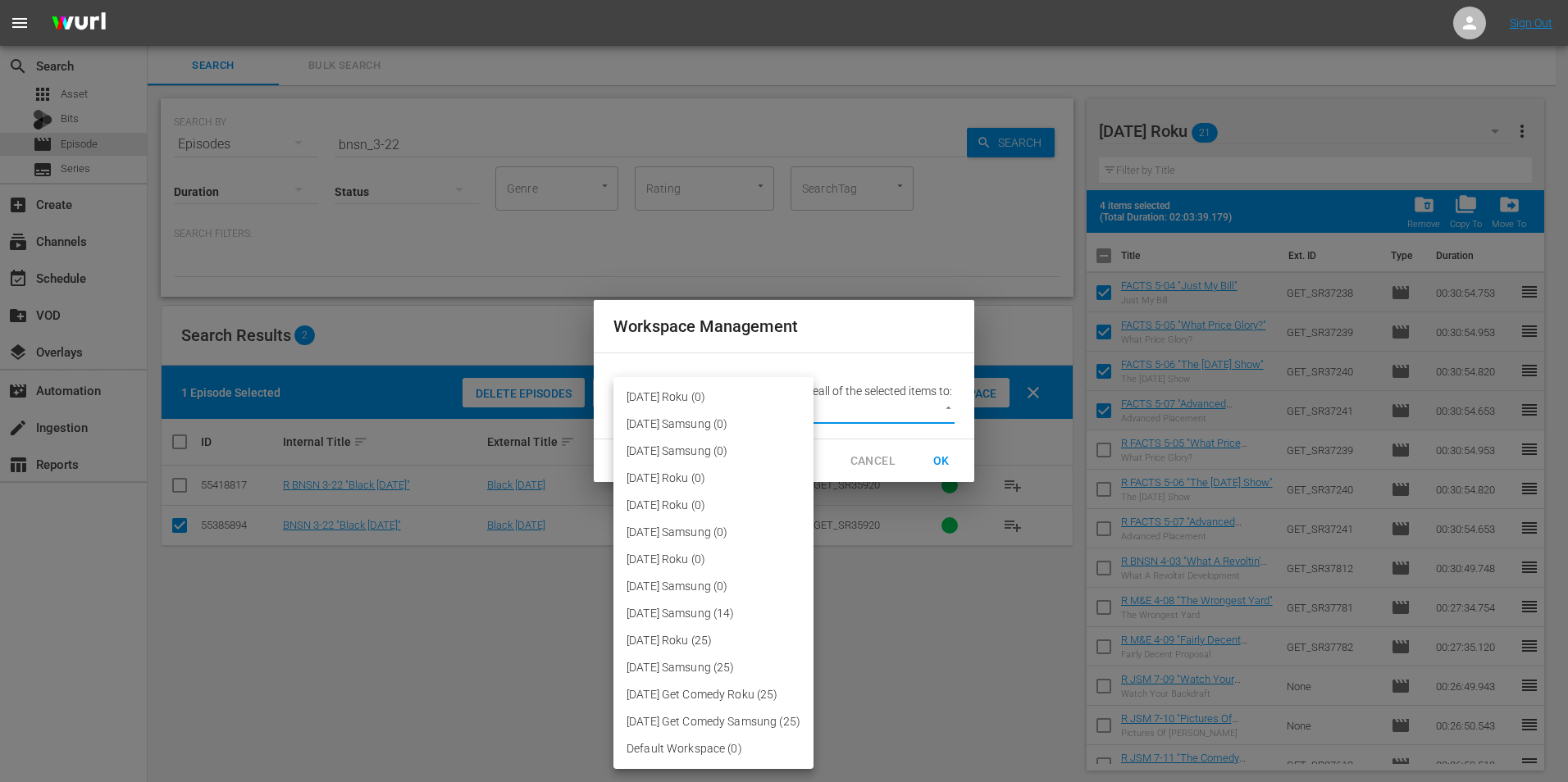
click at [877, 416] on body "menu Sign Out search Search apps Asset Bits movie Episode subtitles Series add_…" at bounding box center [784, 391] width 1568 height 782
click at [724, 619] on li "[DATE] Samsung (14)" at bounding box center [713, 613] width 200 height 27
type input "3047"
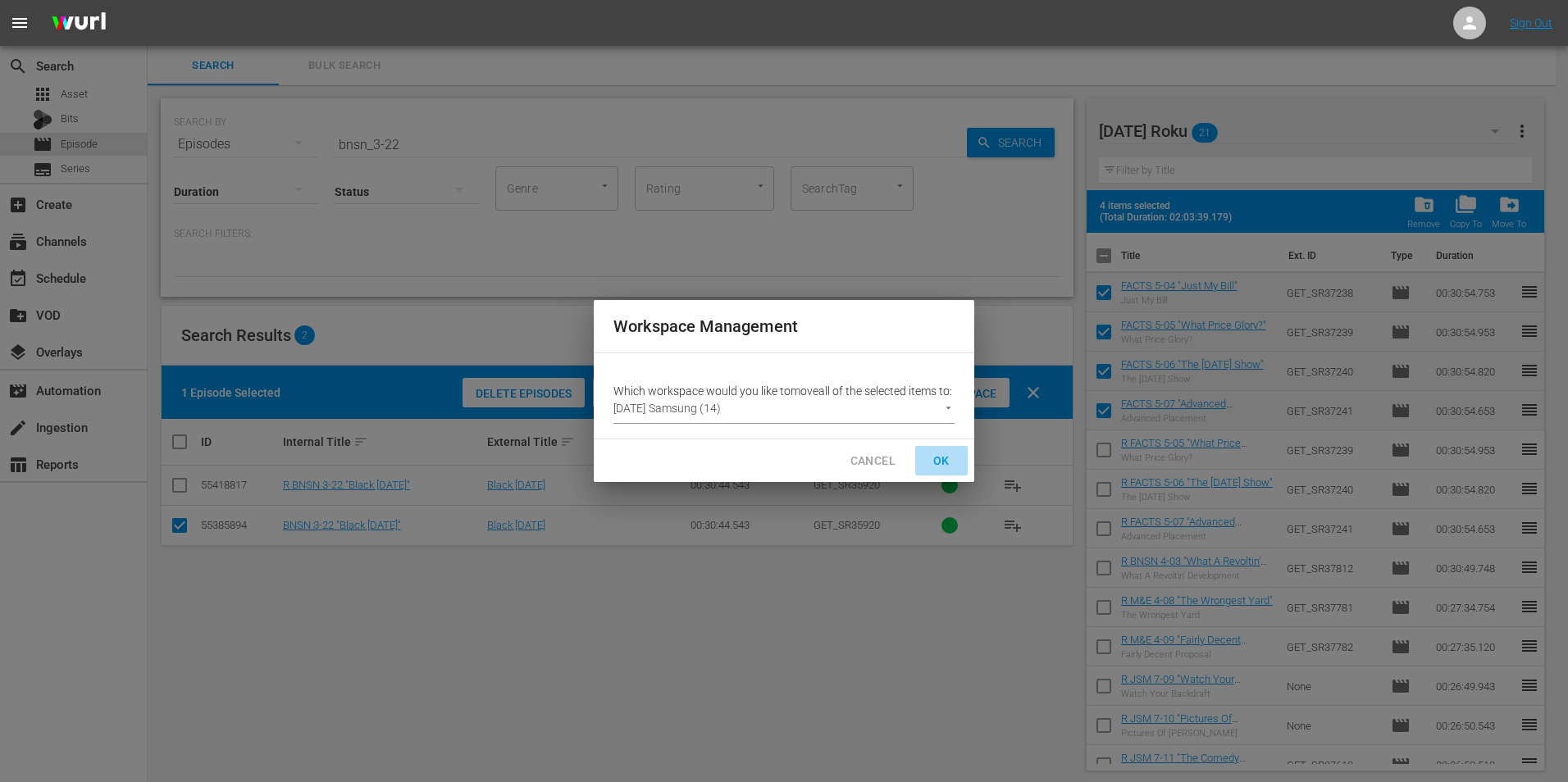
click at [941, 462] on span "OK" at bounding box center [942, 461] width 26 height 21
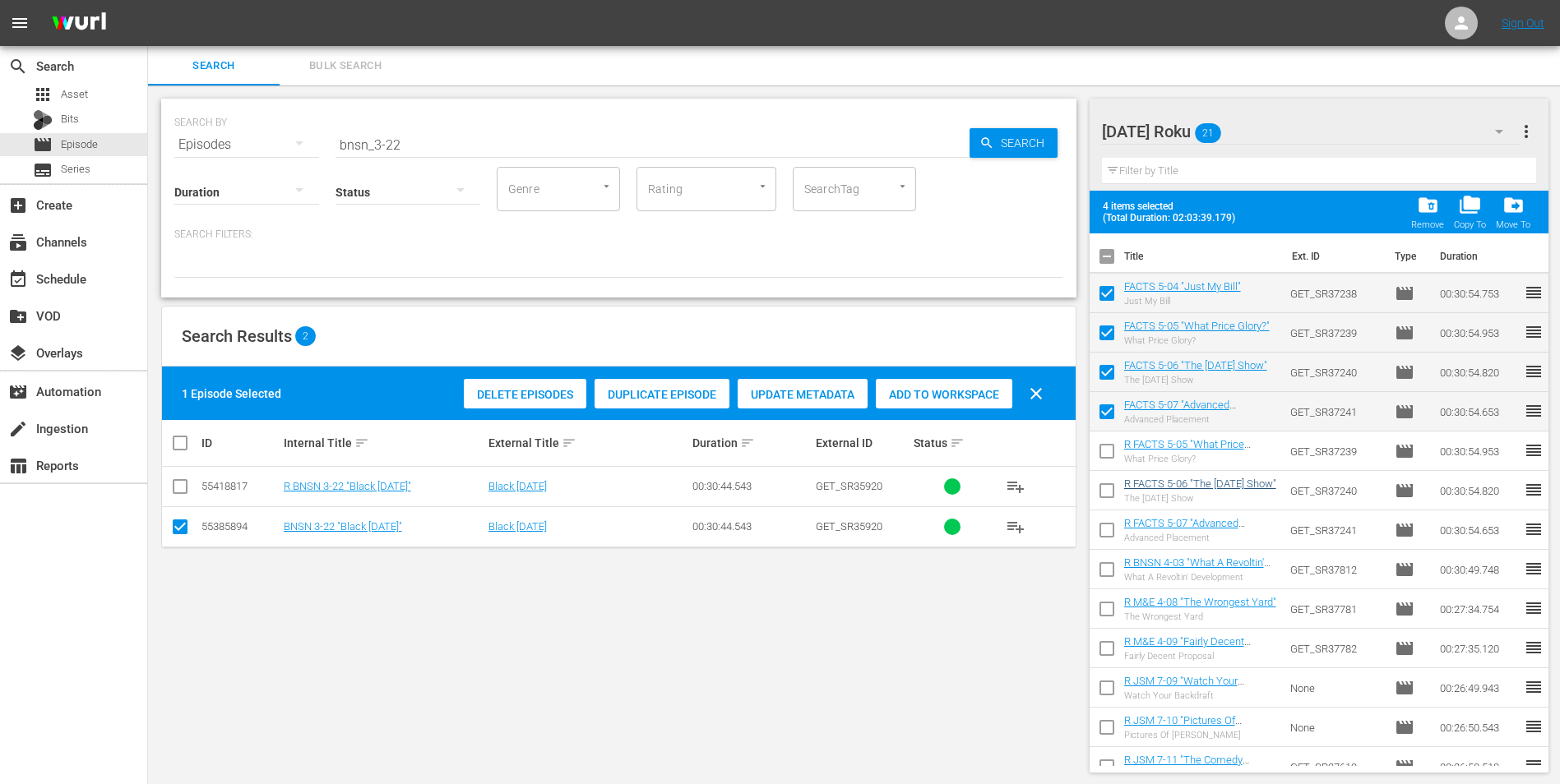
checkbox input "false"
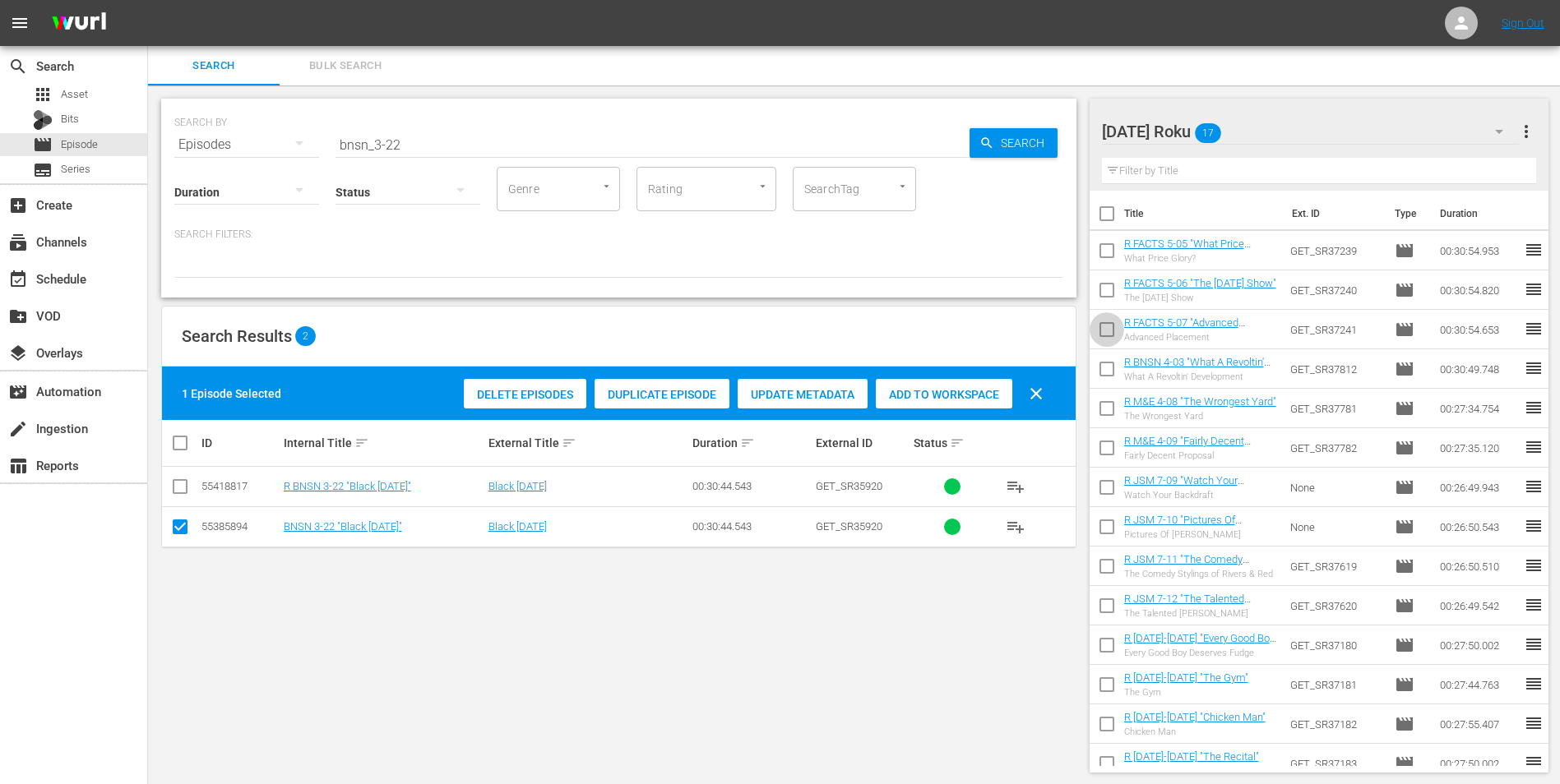
click at [1113, 331] on input "checkbox" at bounding box center [1106, 332] width 34 height 34
checkbox input "true"
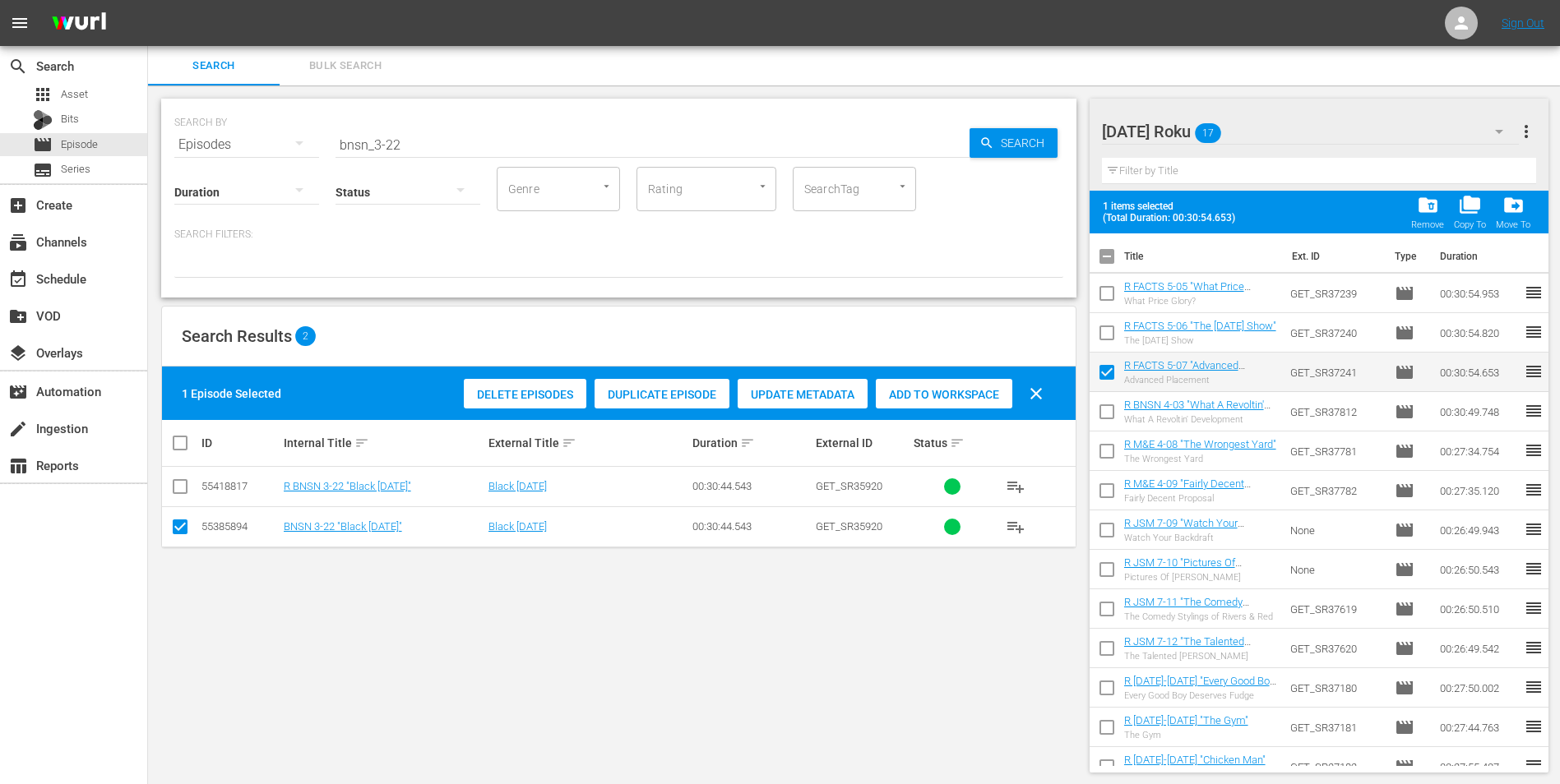
click at [1109, 330] on input "checkbox" at bounding box center [1106, 336] width 34 height 34
checkbox input "true"
click at [1111, 294] on input "checkbox" at bounding box center [1106, 296] width 34 height 34
checkbox input "true"
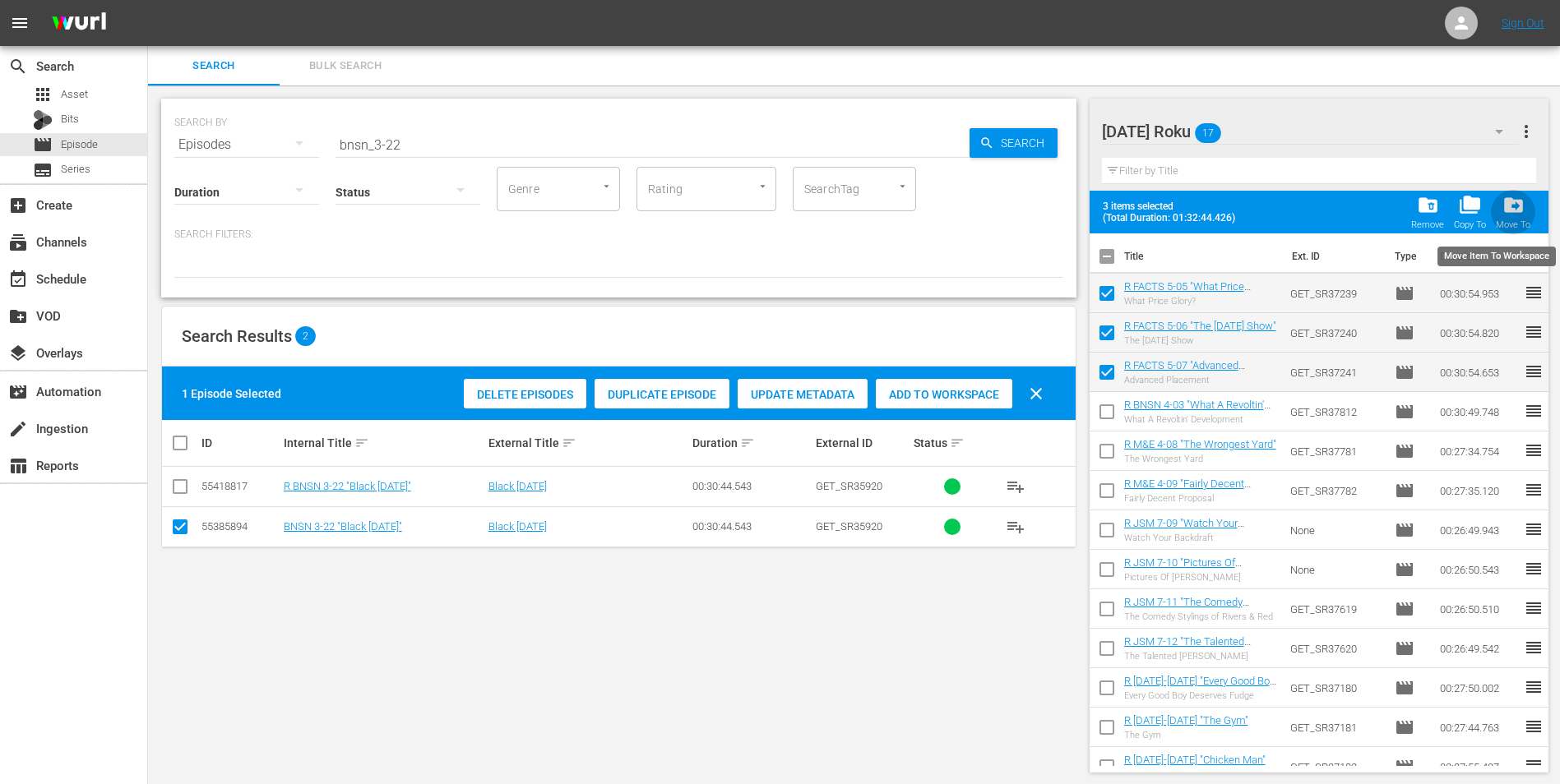
click at [1510, 217] on div "drive_file_move Move To" at bounding box center [1513, 212] width 34 height 36
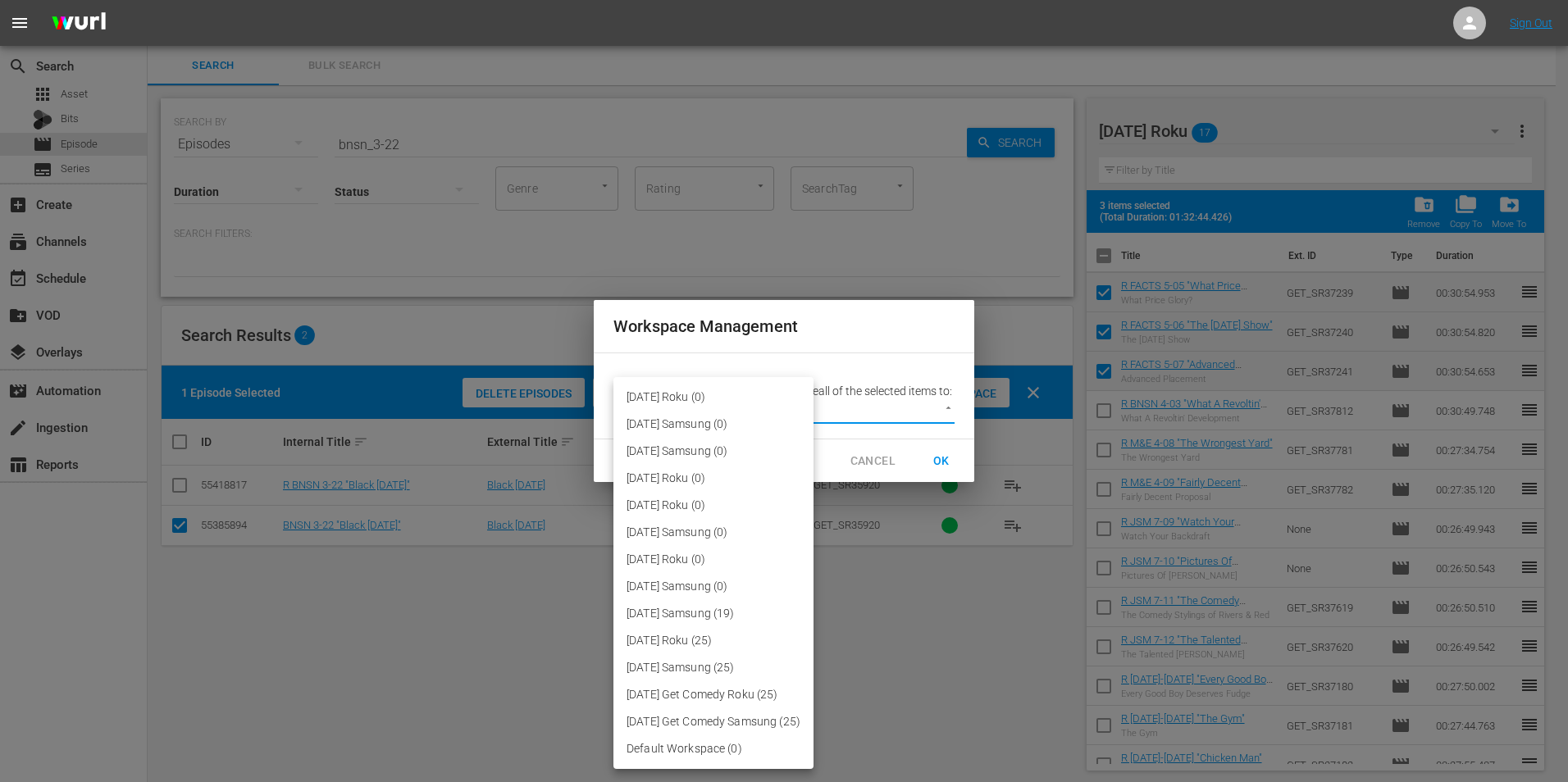
click at [876, 419] on body "menu Sign Out search Search apps Asset Bits movie Episode subtitles Series add_…" at bounding box center [784, 391] width 1568 height 782
click at [672, 614] on li "[DATE] Samsung (19)" at bounding box center [713, 613] width 200 height 27
type input "3047"
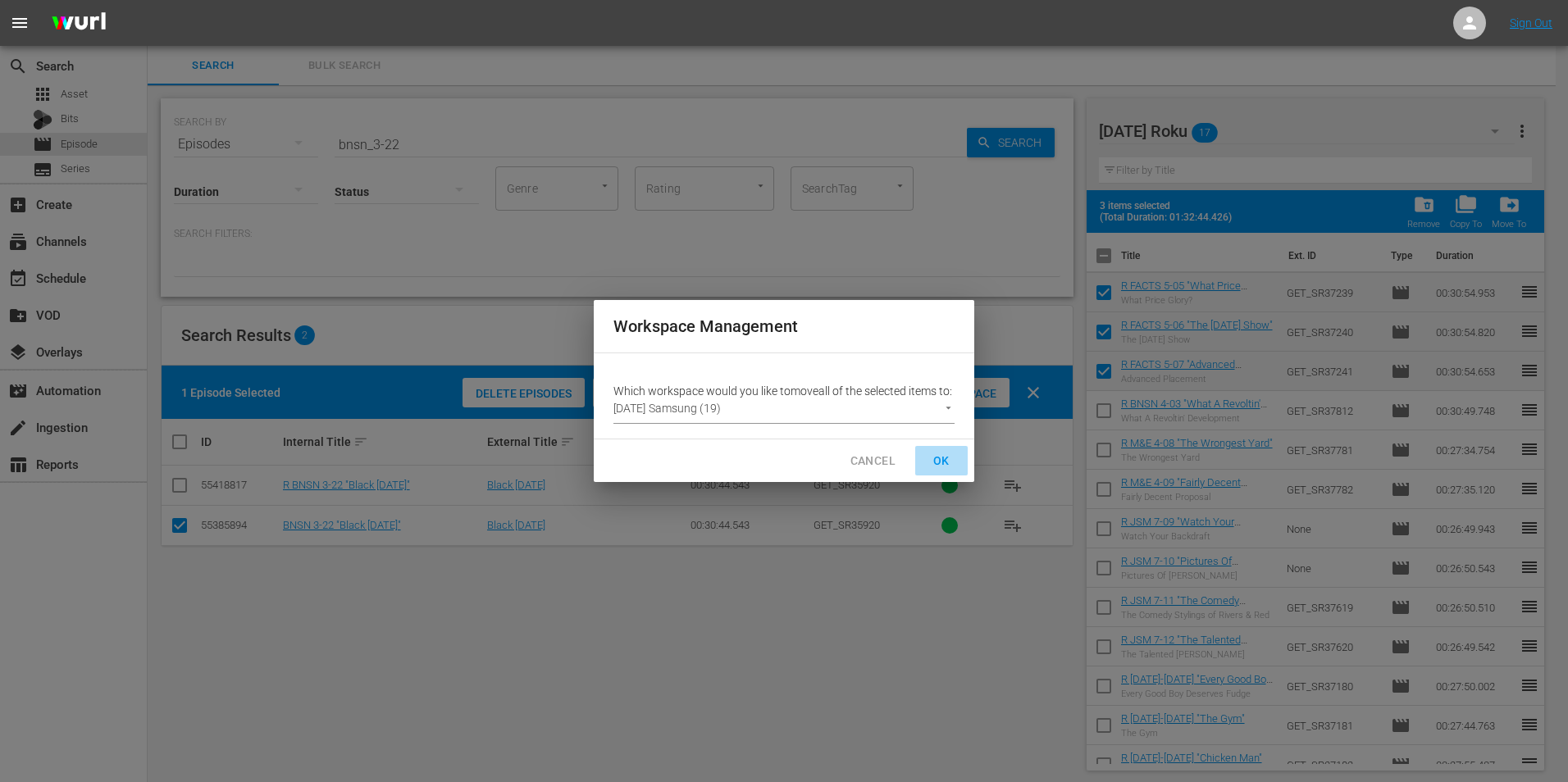
click at [955, 462] on button "OK" at bounding box center [942, 461] width 53 height 30
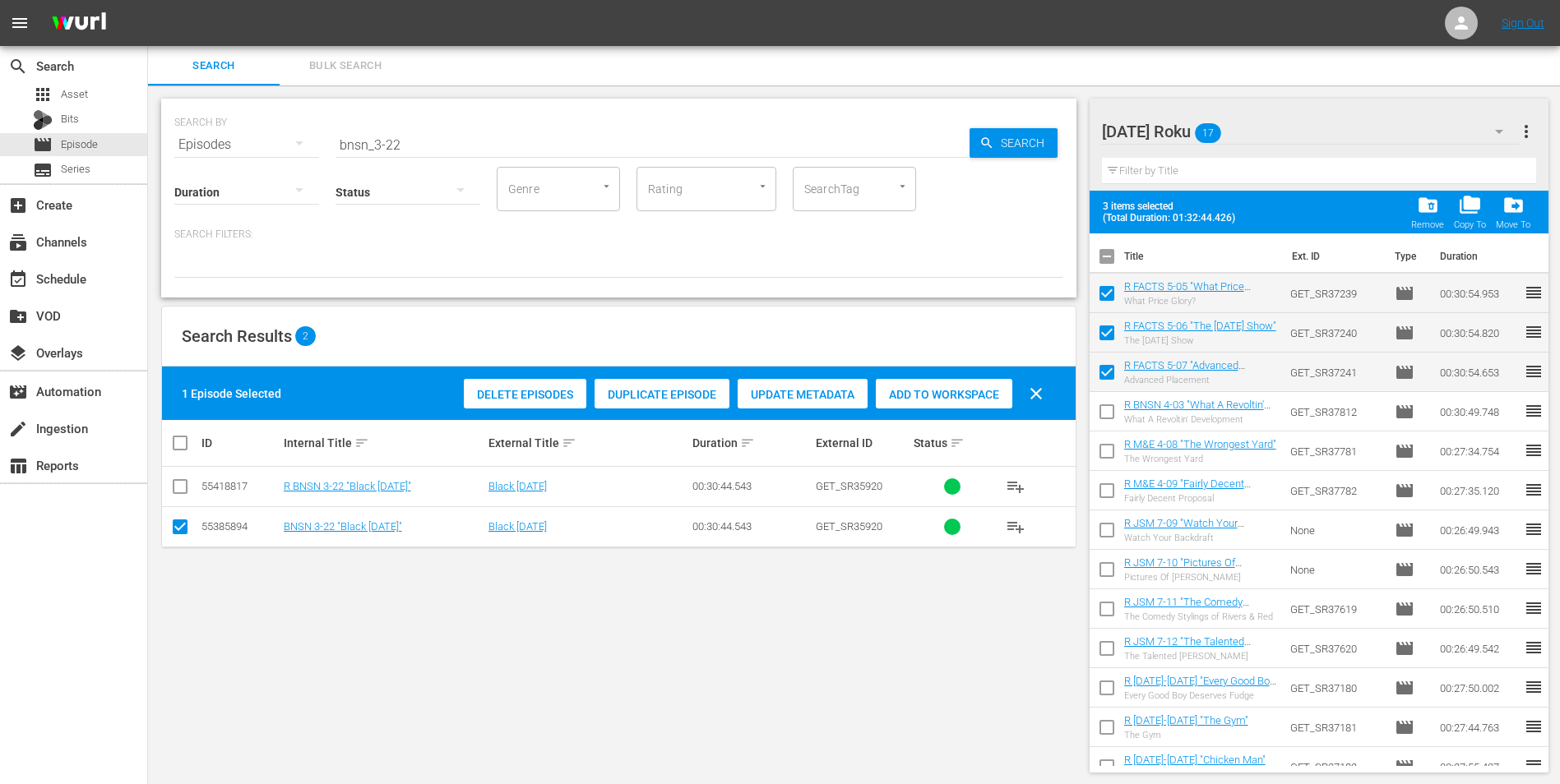
checkbox input "false"
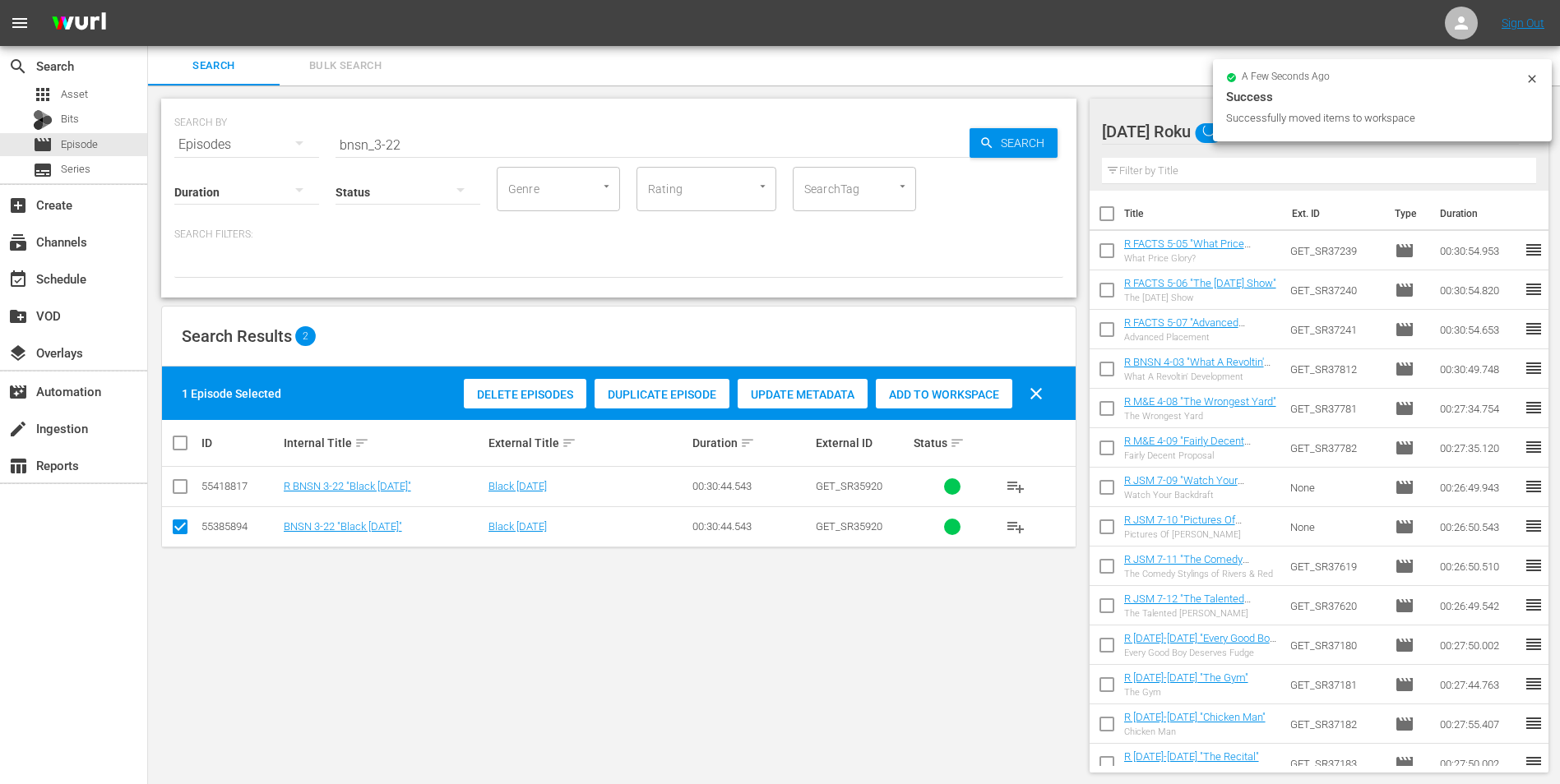
click at [183, 522] on input "checkbox" at bounding box center [180, 529] width 20 height 20
checkbox input "false"
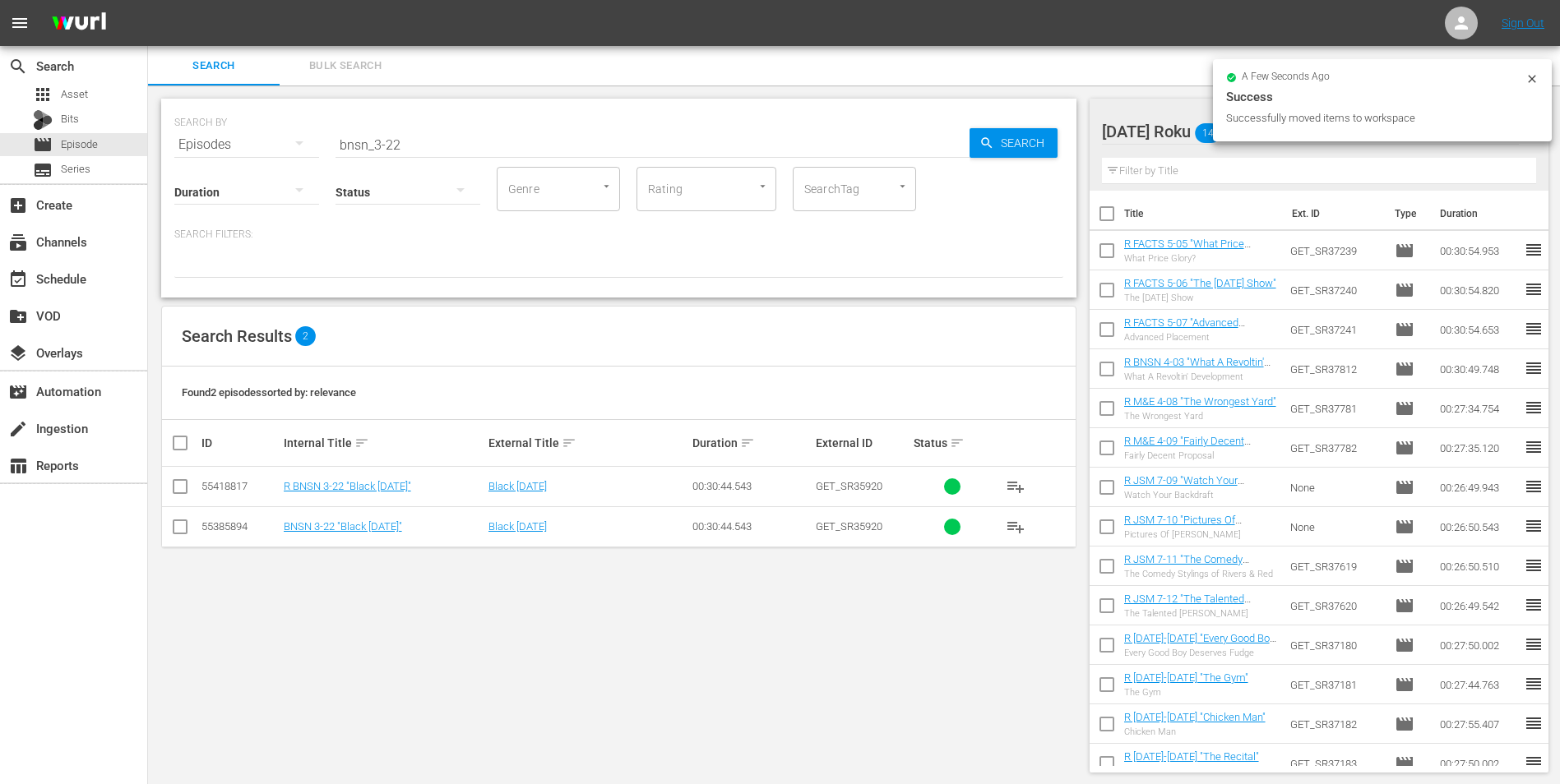
click at [185, 484] on input "checkbox" at bounding box center [180, 490] width 20 height 20
checkbox input "true"
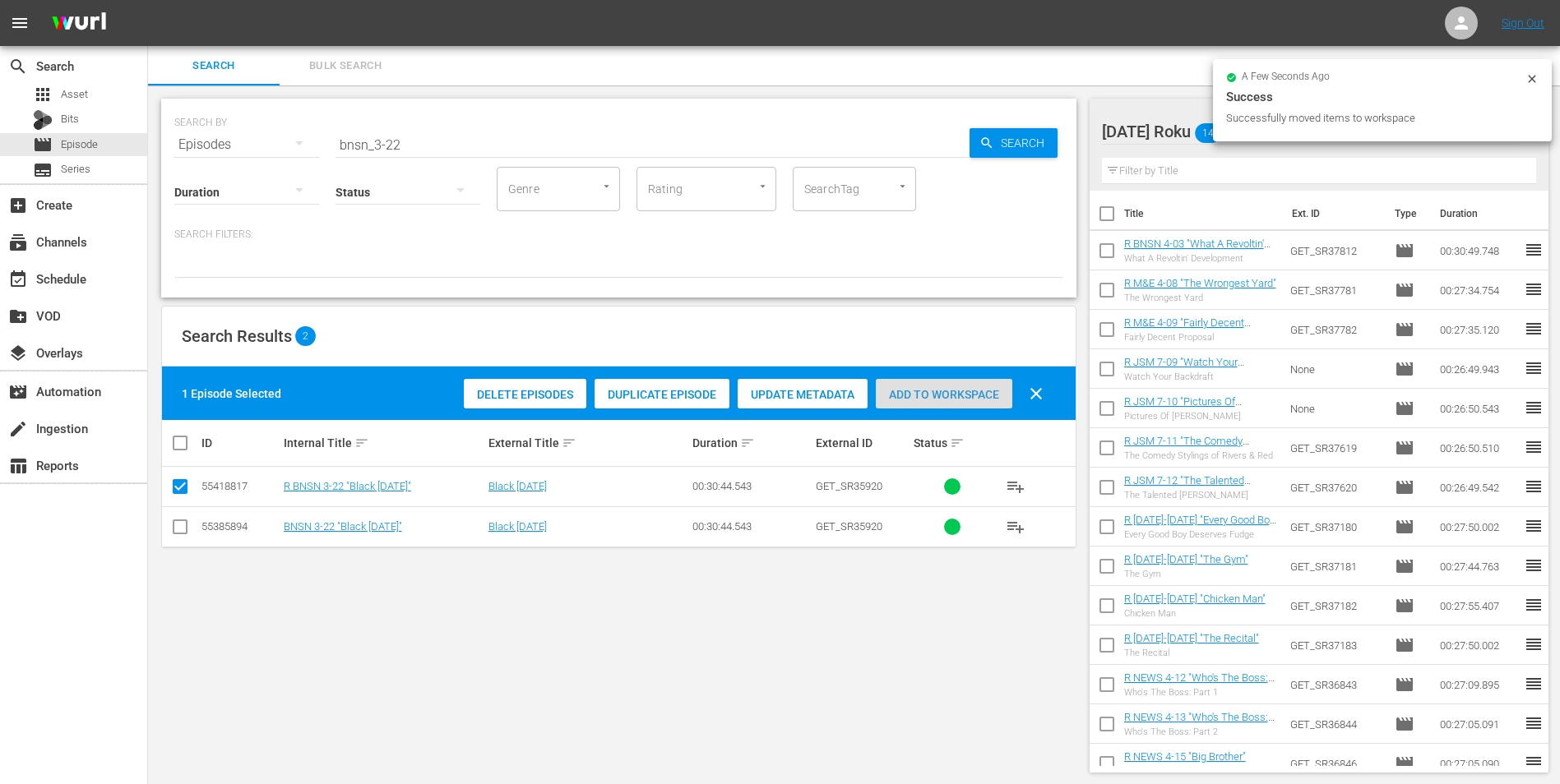
click at [931, 392] on span "Add to Workspace" at bounding box center [943, 395] width 136 height 13
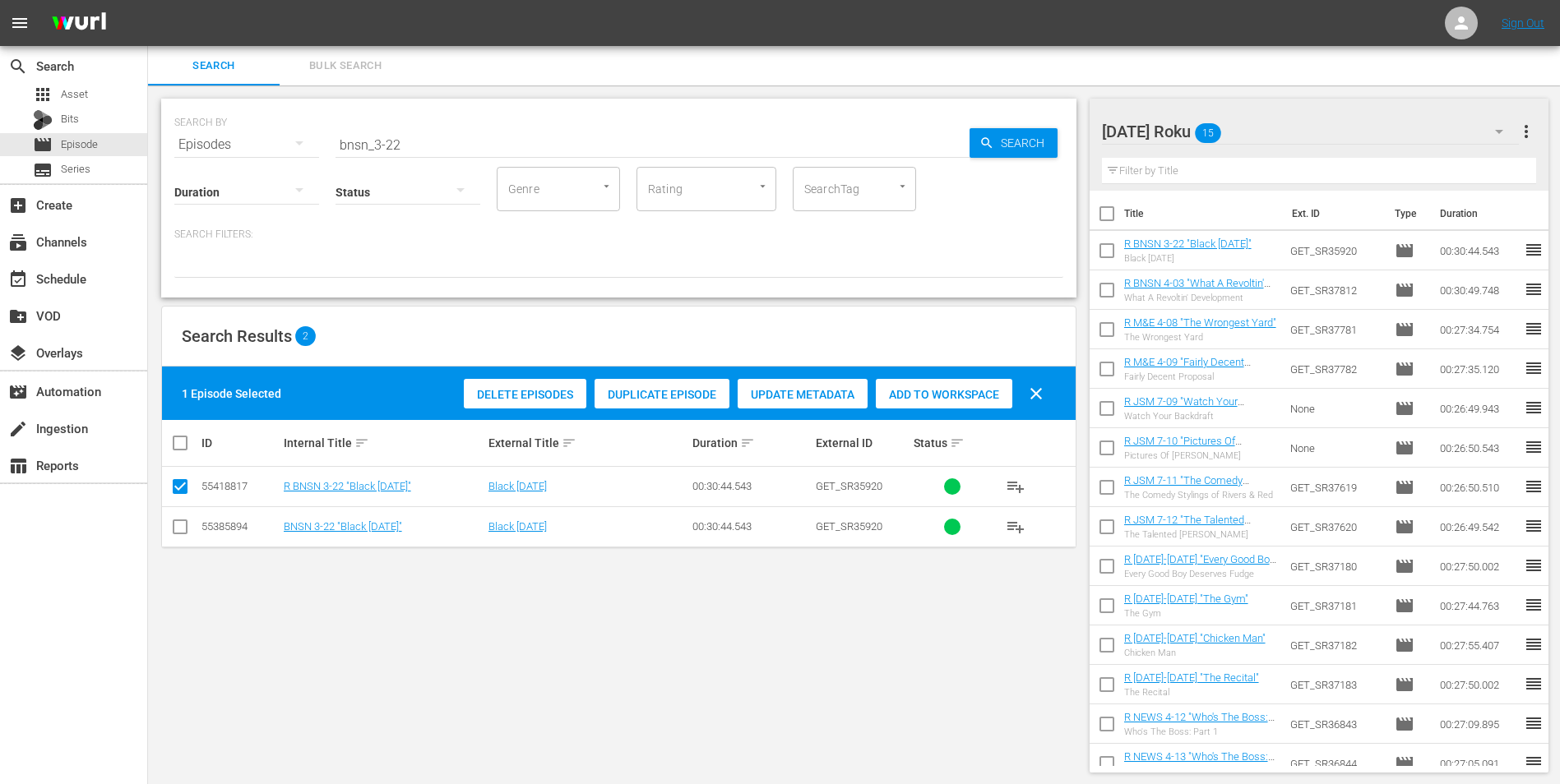
click at [1346, 130] on div "[DATE] Roku 15" at bounding box center [1310, 132] width 418 height 46
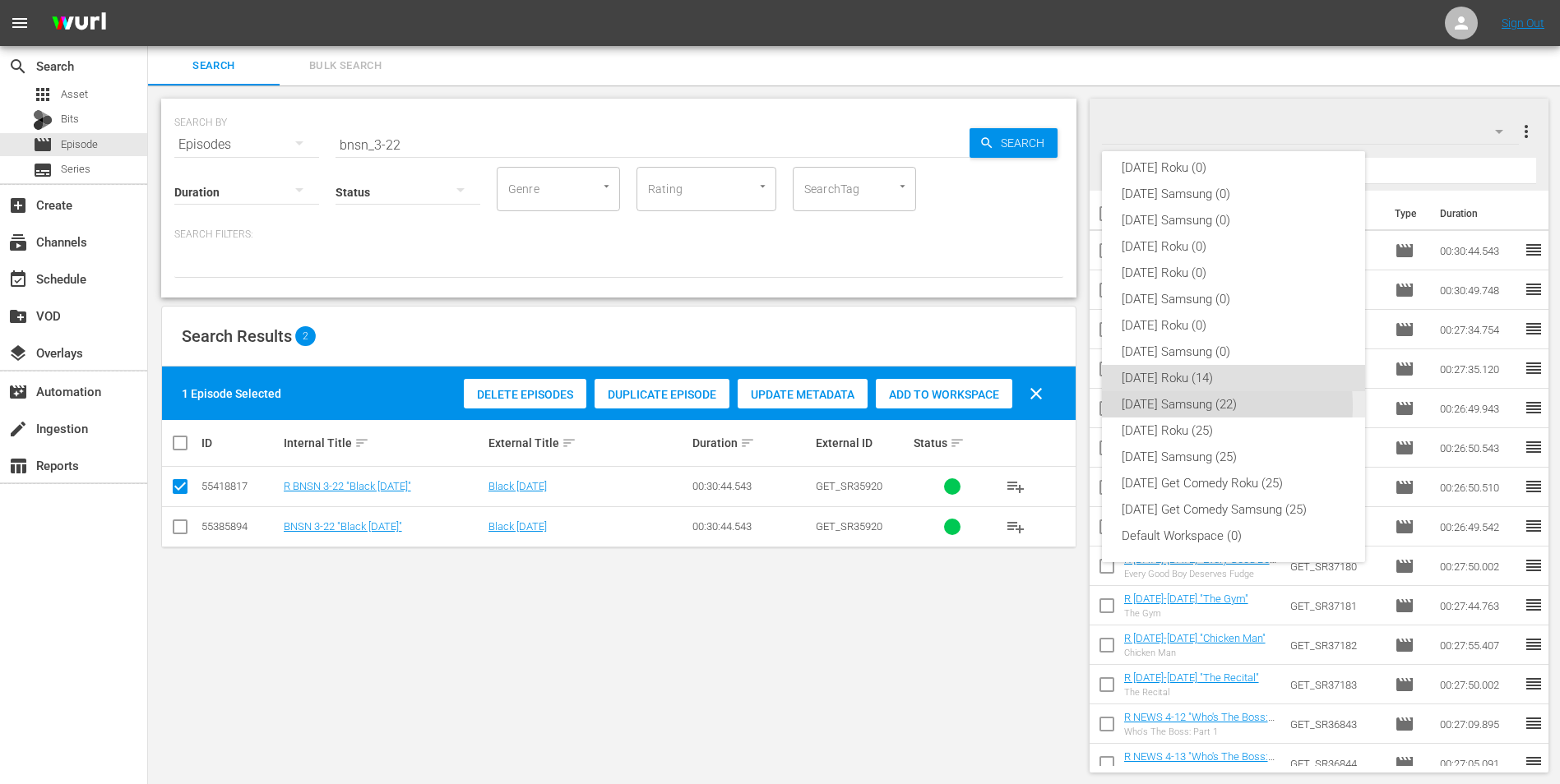
click at [1180, 406] on div "[DATE] Samsung (22)" at bounding box center [1233, 404] width 224 height 27
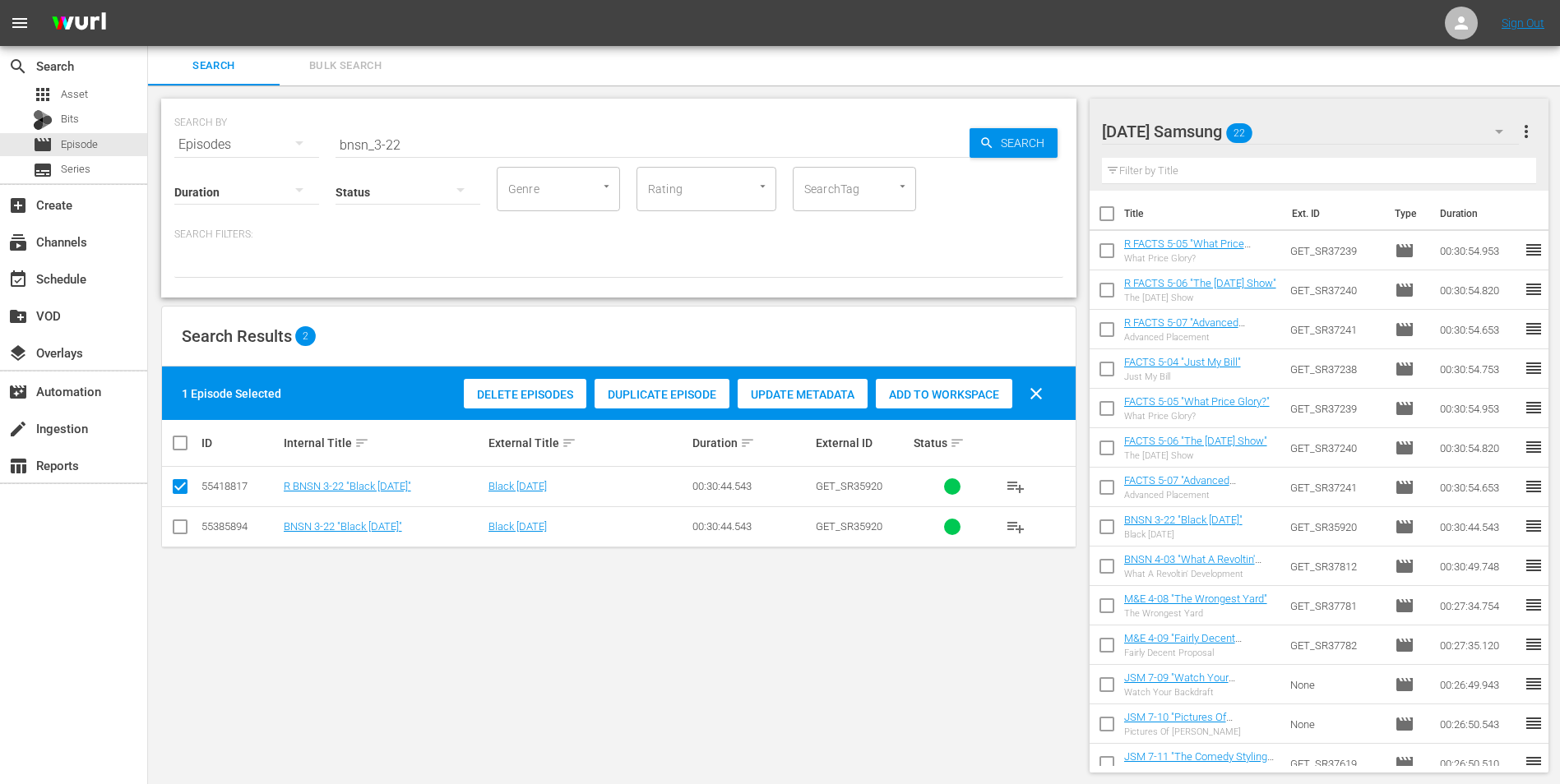
click at [1110, 253] on input "checkbox" at bounding box center [1106, 254] width 34 height 34
checkbox input "true"
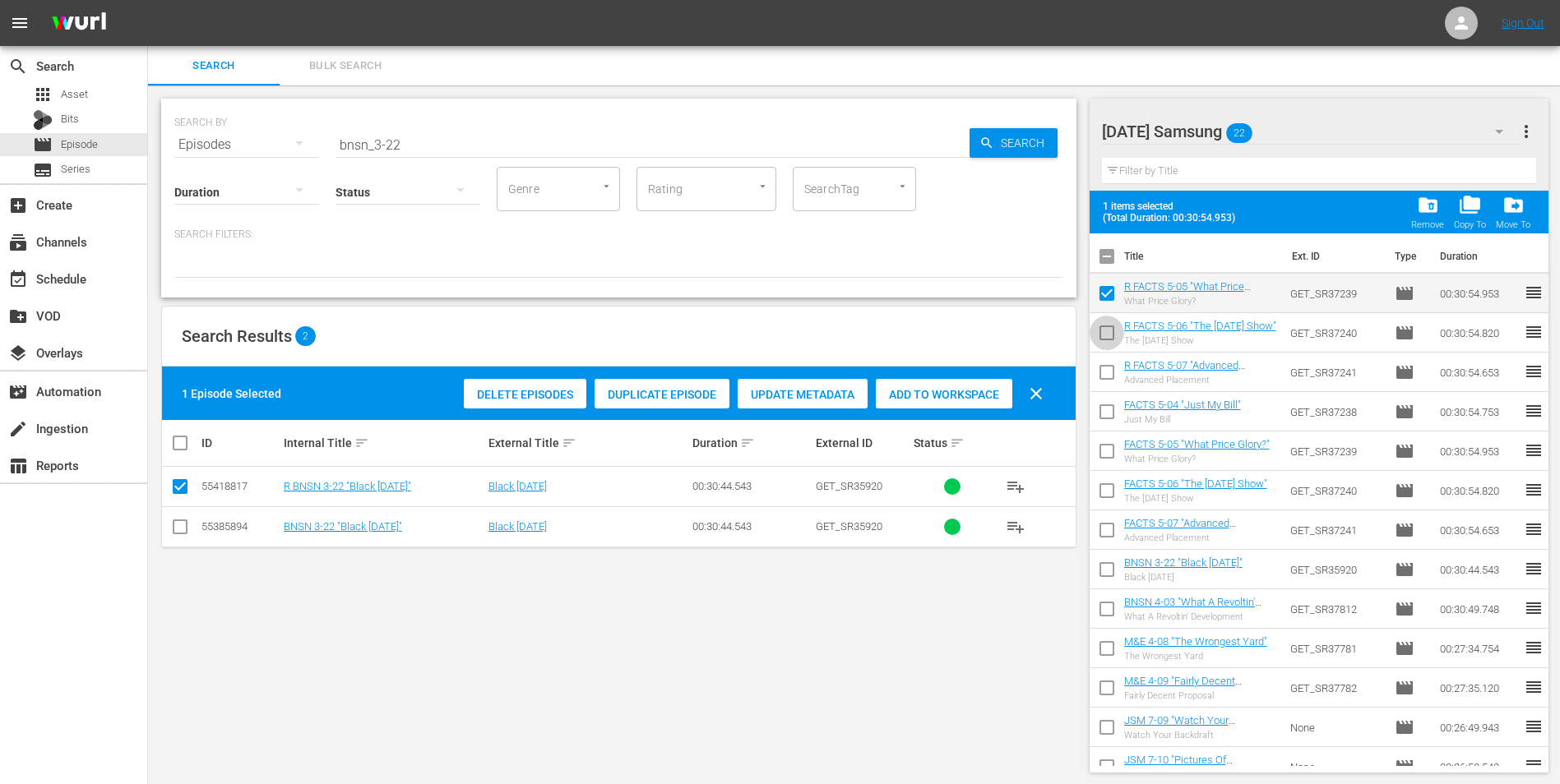
click at [1102, 328] on input "checkbox" at bounding box center [1106, 336] width 34 height 34
checkbox input "true"
click at [1107, 366] on input "checkbox" at bounding box center [1106, 375] width 34 height 34
checkbox input "true"
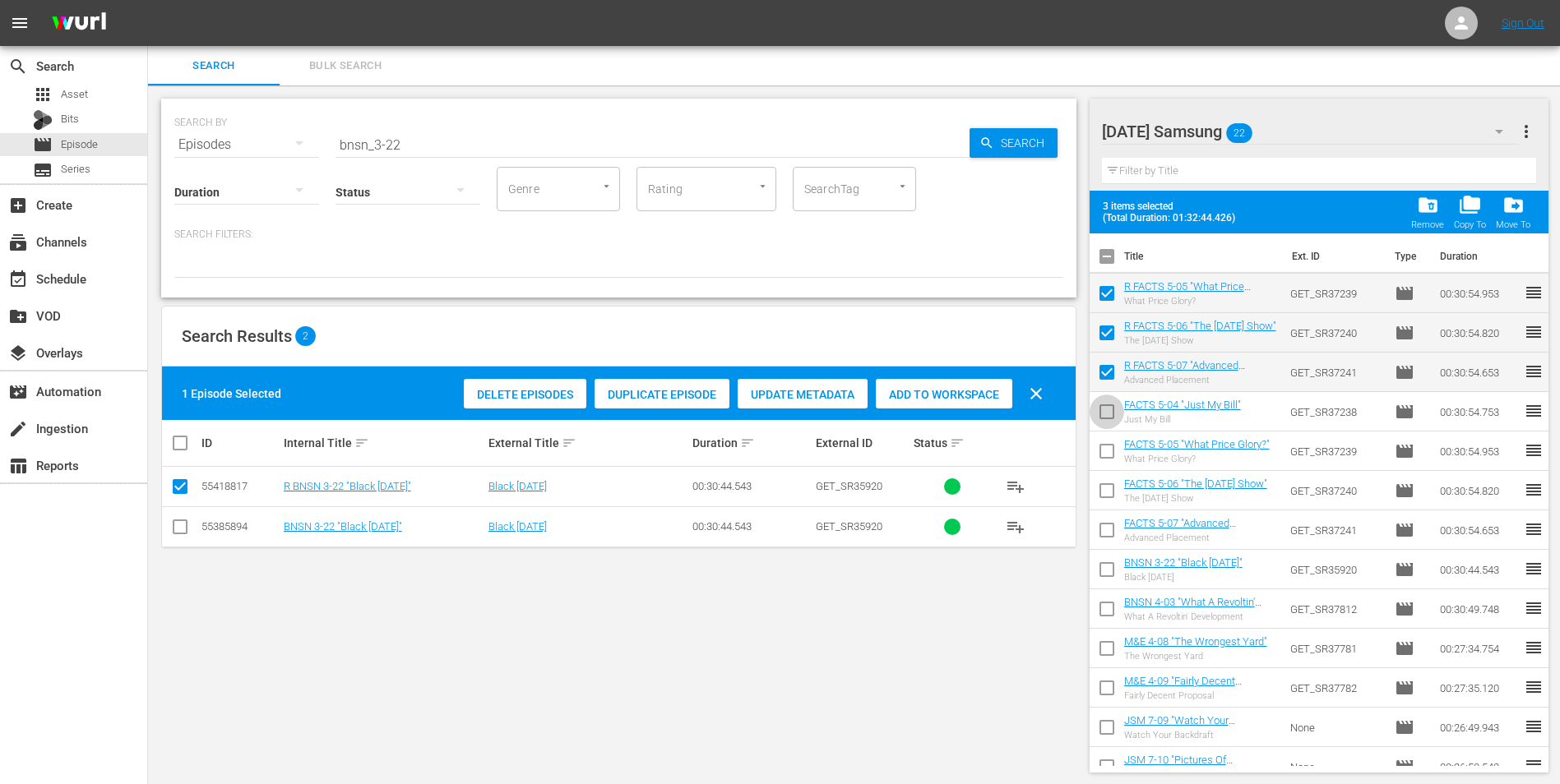
click at [1103, 413] on input "checkbox" at bounding box center [1106, 415] width 34 height 34
checkbox input "true"
click at [1101, 364] on input "checkbox" at bounding box center [1106, 375] width 34 height 34
checkbox input "false"
click at [1110, 410] on input "checkbox" at bounding box center [1106, 415] width 34 height 34
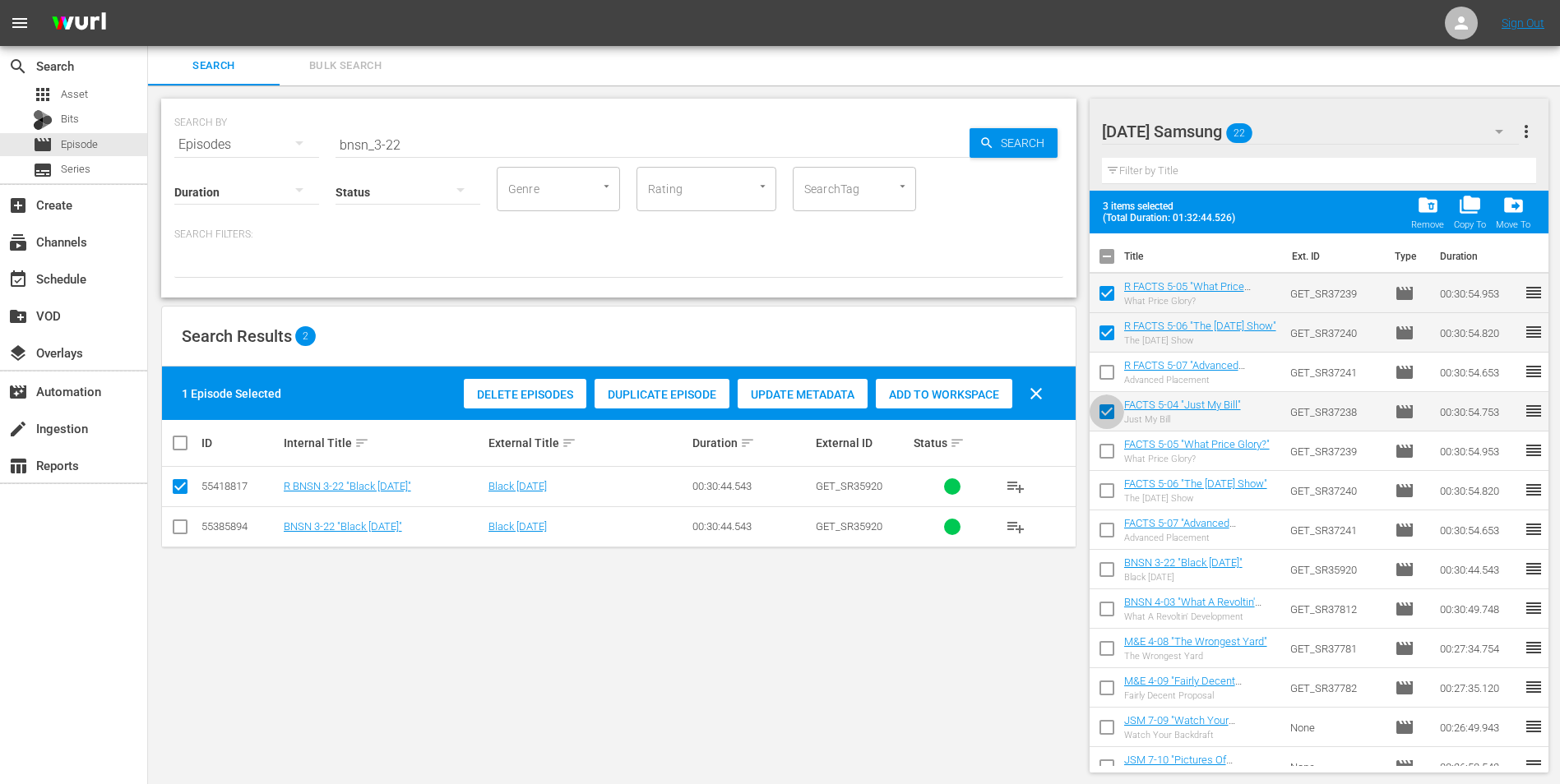
checkbox input "false"
click at [1109, 376] on input "checkbox" at bounding box center [1106, 375] width 34 height 34
checkbox input "true"
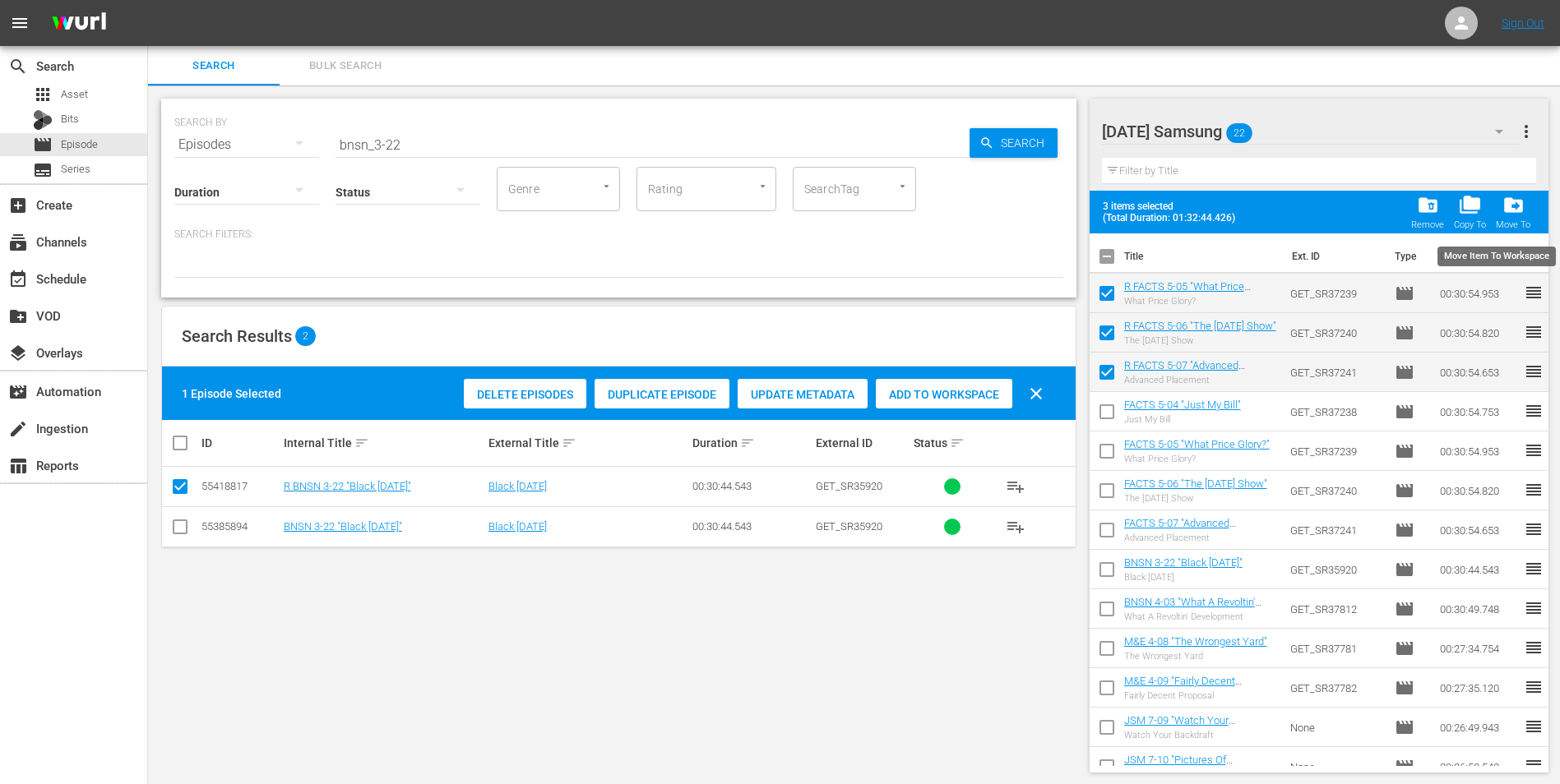
click at [1524, 207] on span "drive_file_move" at bounding box center [1513, 205] width 22 height 22
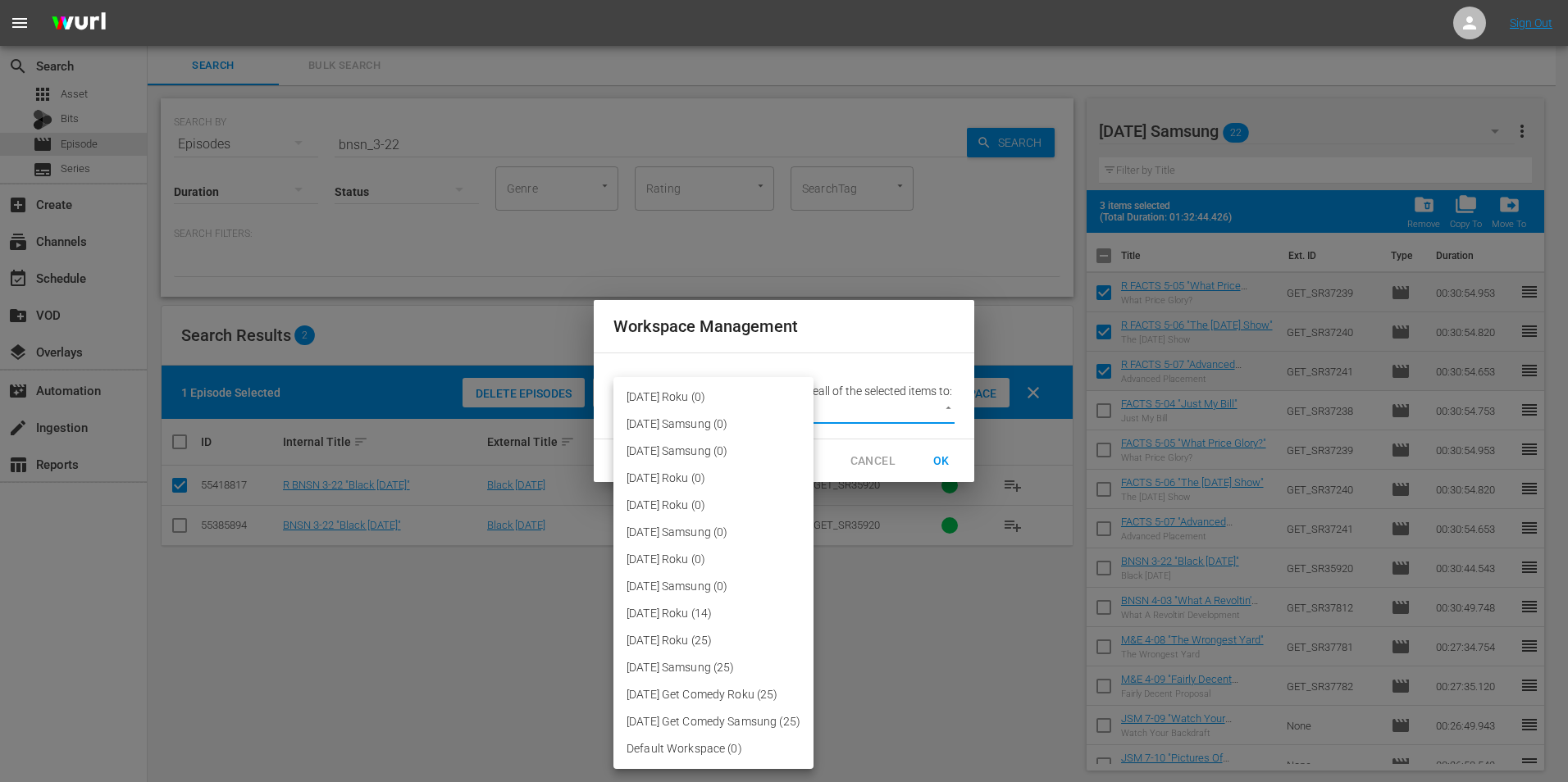
click at [851, 424] on body "menu Sign Out search Search apps Asset Bits movie Episode subtitles Series add_…" at bounding box center [784, 391] width 1568 height 782
drag, startPoint x: 692, startPoint y: 638, endPoint x: 699, endPoint y: 611, distance: 27.9
click at [699, 611] on ul "[DATE] Roku (0) [DATE] Samsung (0) [DATE] Samsung (0) [DATE] Roku (0) [DATE] Ro…" at bounding box center [713, 572] width 200 height 392
click at [699, 611] on li "[DATE] Roku (14)" at bounding box center [713, 613] width 200 height 27
type input "3048"
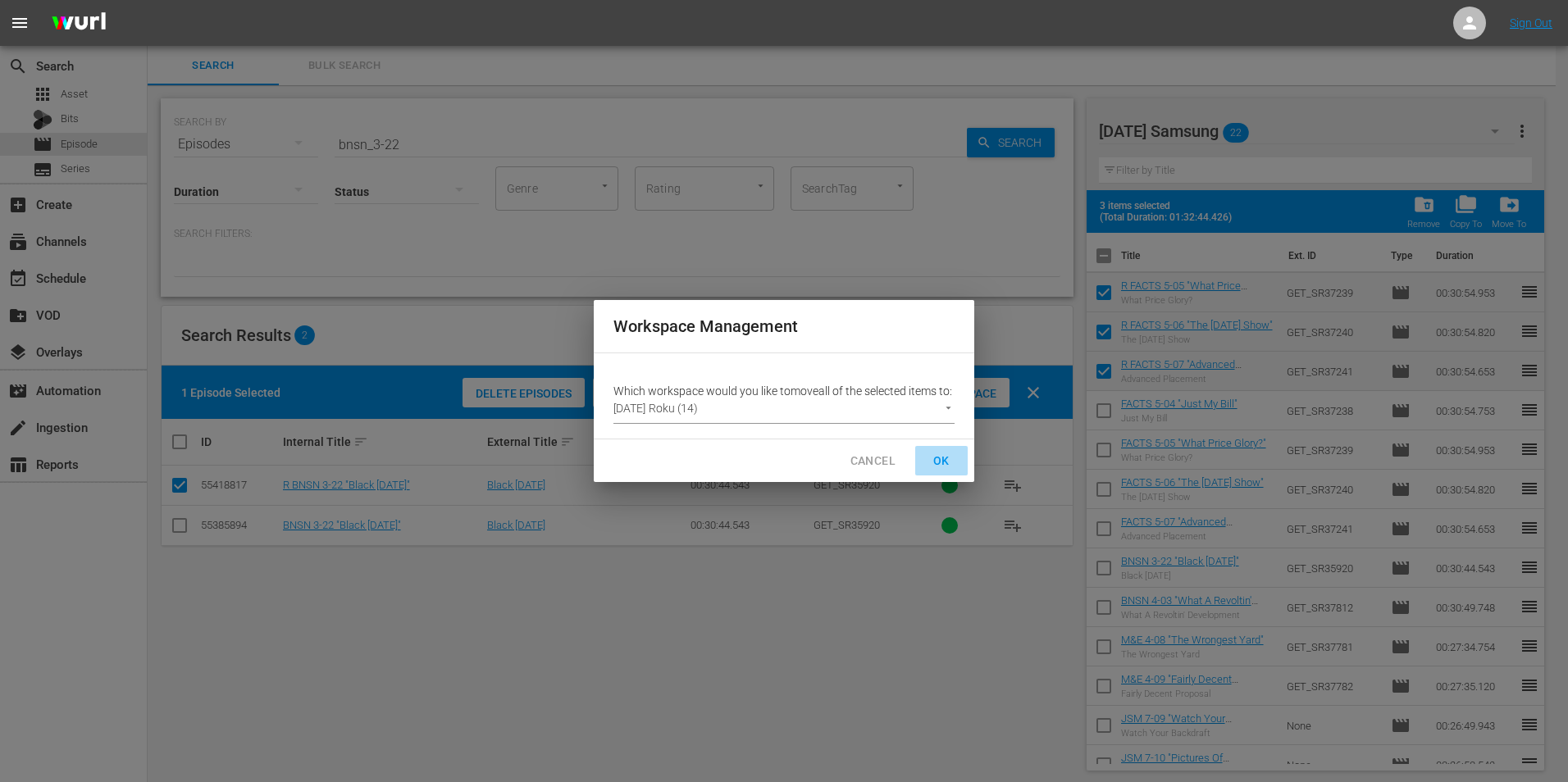
click at [956, 470] on button "OK" at bounding box center [942, 461] width 53 height 30
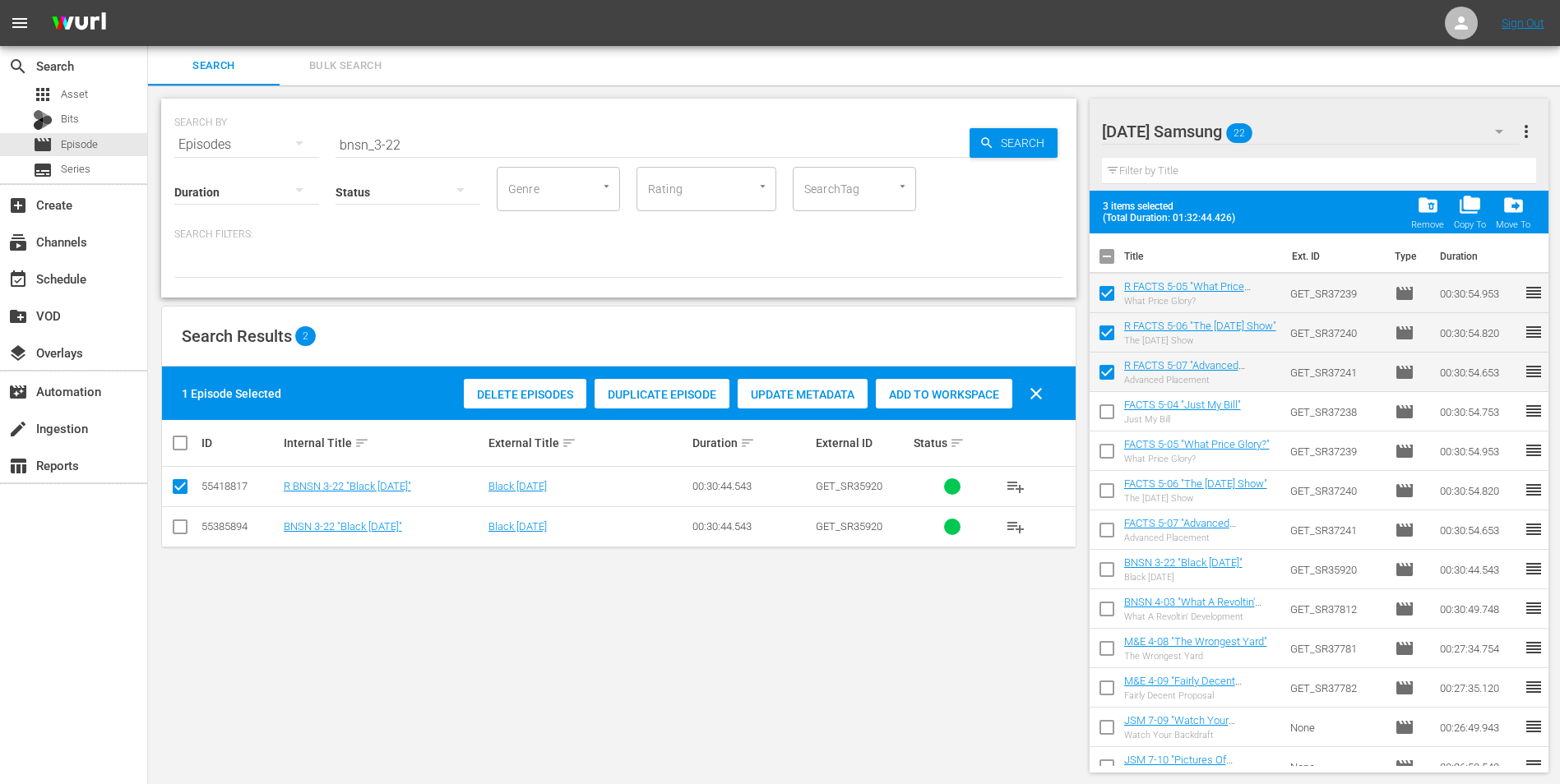
checkbox input "false"
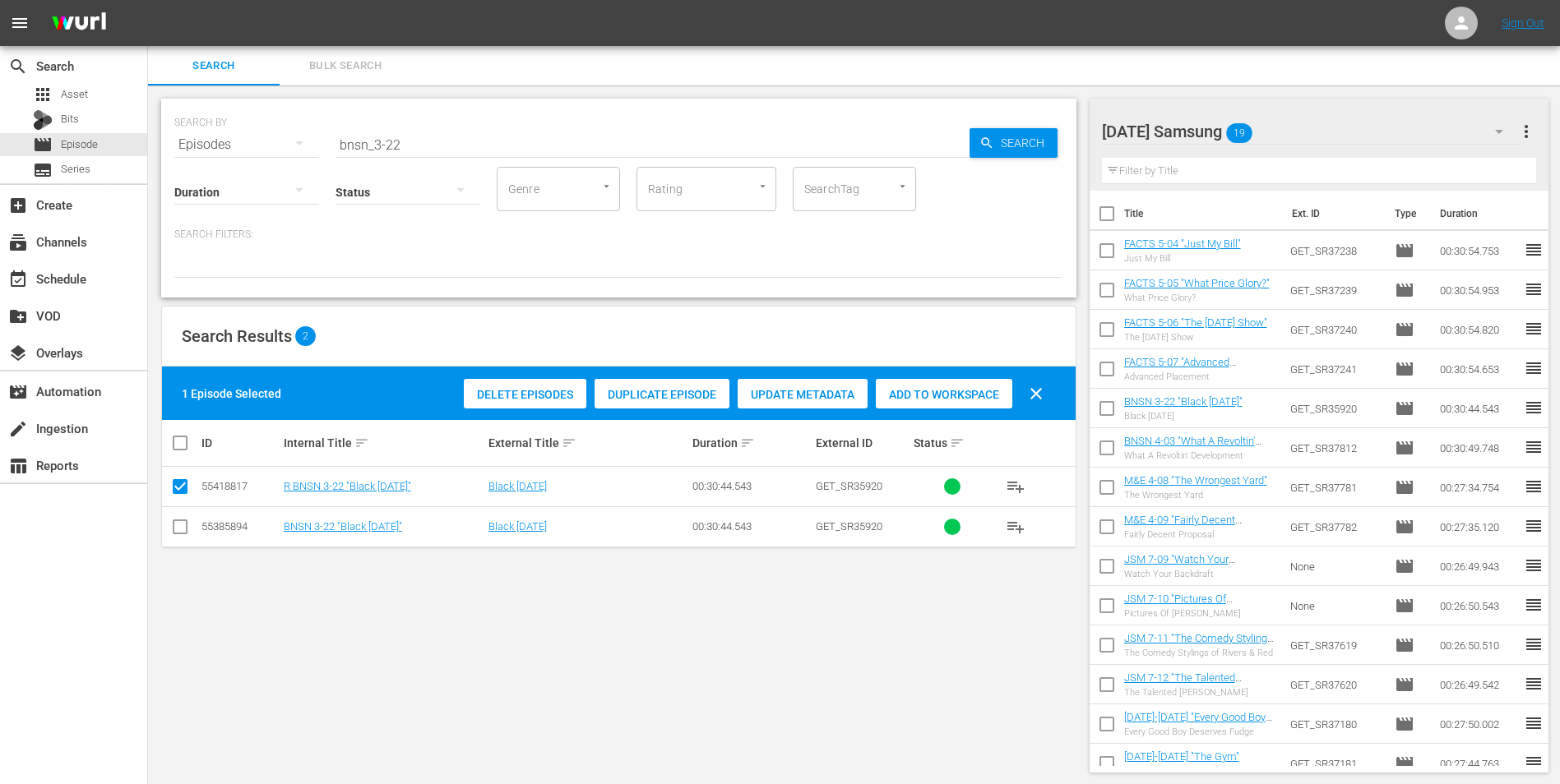
click at [1357, 134] on div "[DATE] Samsung 19" at bounding box center [1310, 132] width 418 height 46
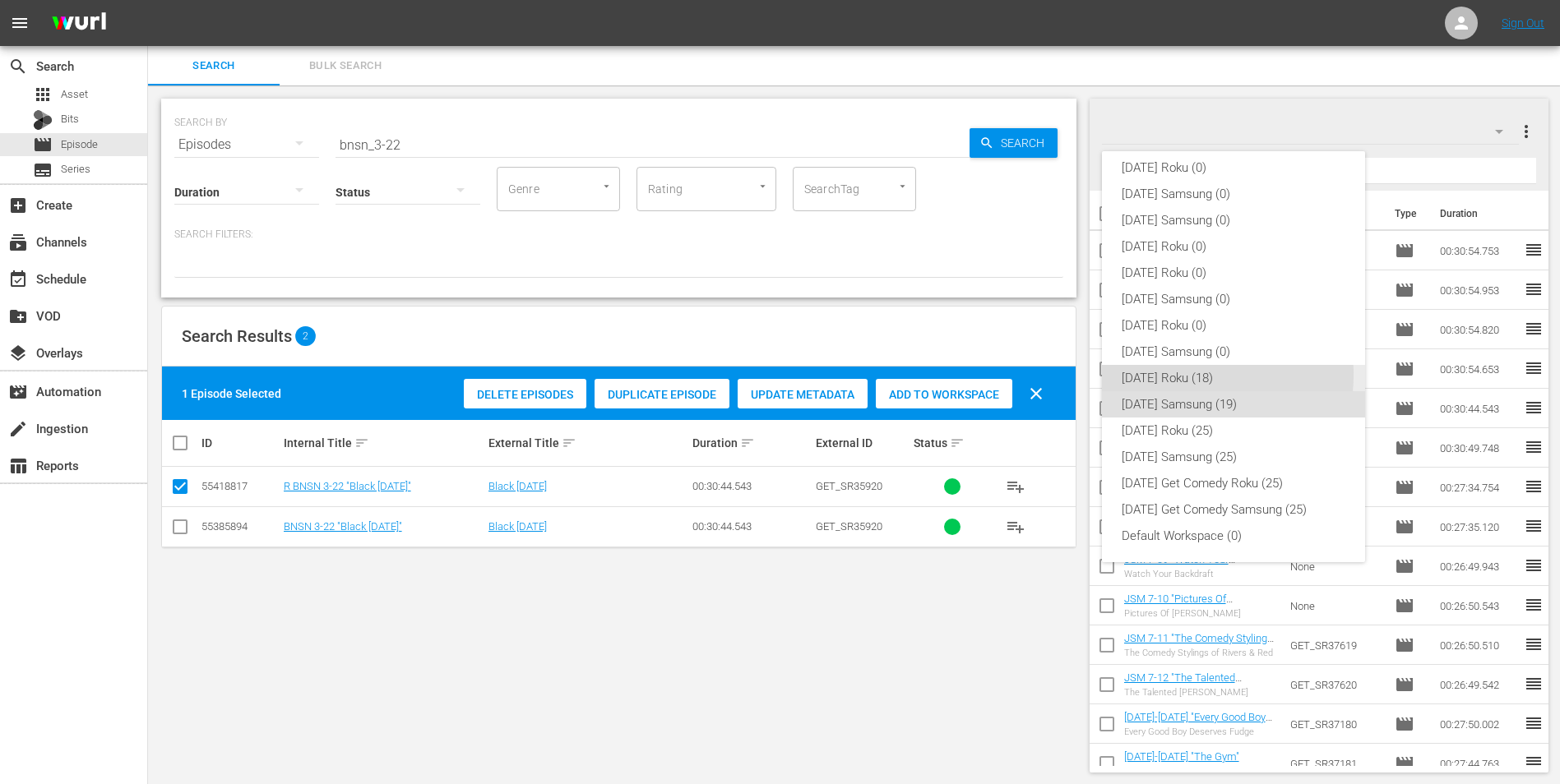
click at [1188, 375] on div "[DATE] Roku (18)" at bounding box center [1233, 378] width 224 height 27
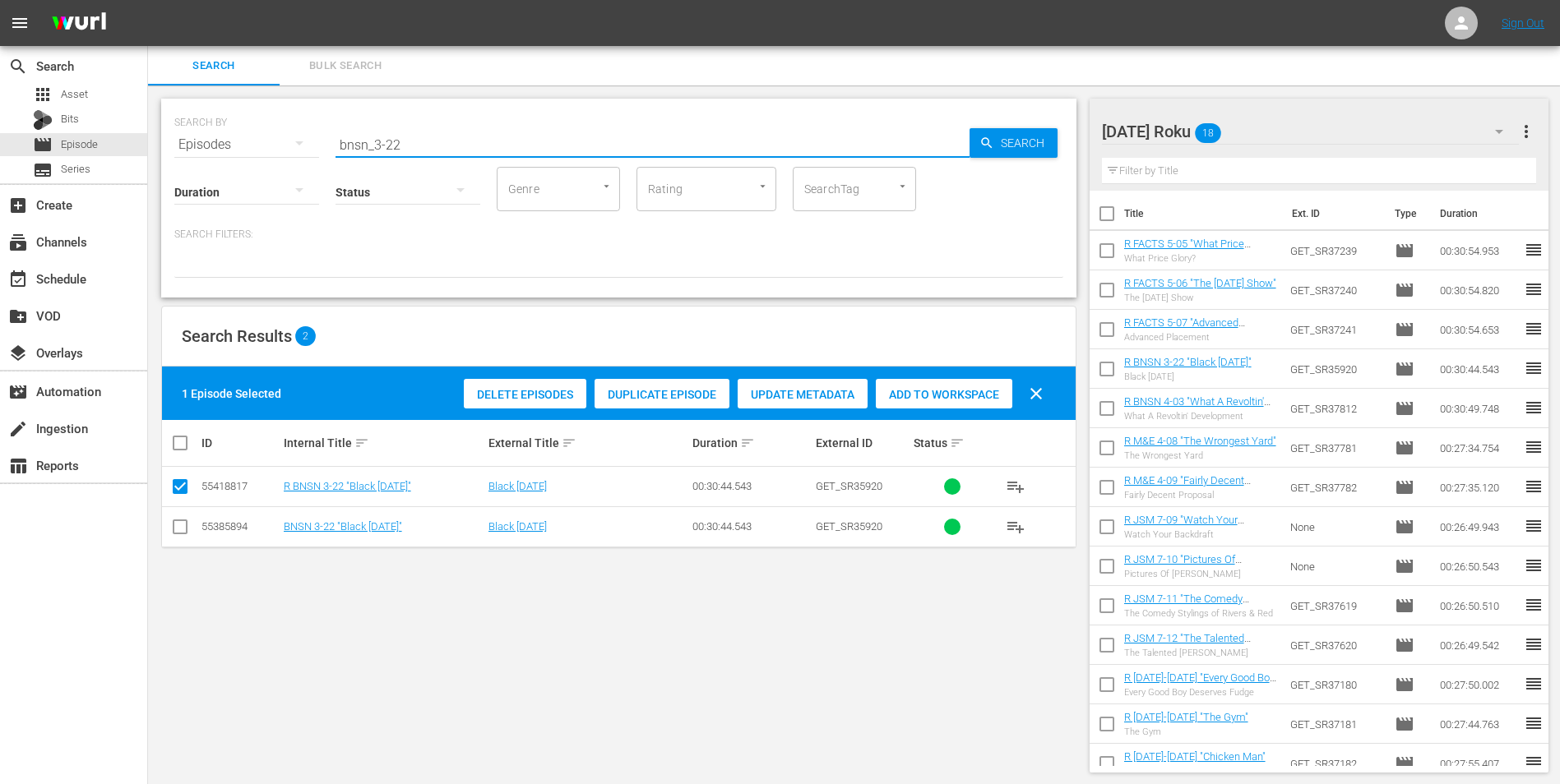
drag, startPoint x: 450, startPoint y: 146, endPoint x: 206, endPoint y: 134, distance: 244.3
click at [206, 134] on div "SEARCH BY Search By Episodes Search ID, Title, Description, Keywords, or Catego…" at bounding box center [619, 134] width 888 height 59
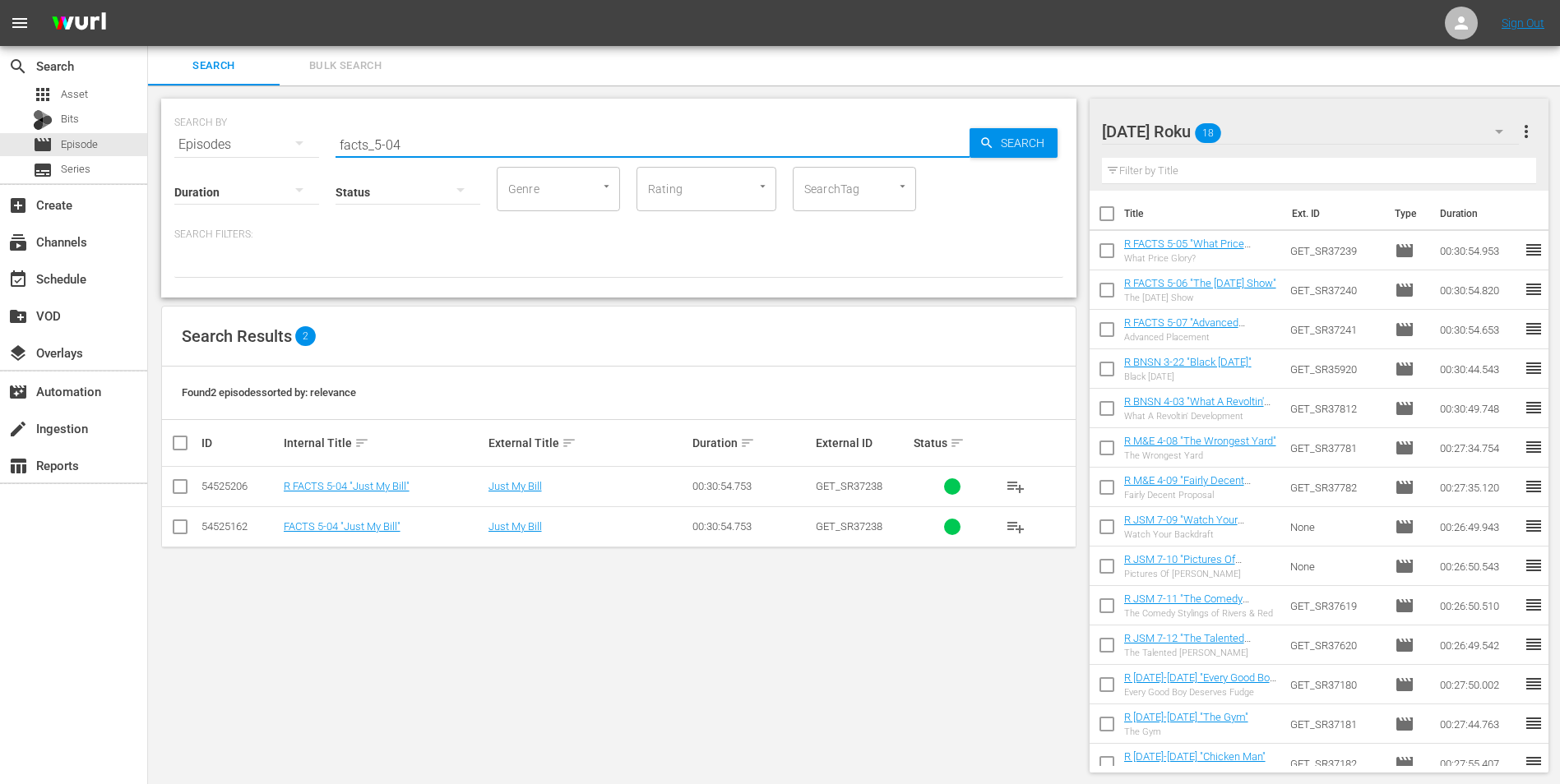
type input "facts_5-04"
click at [175, 483] on input "checkbox" at bounding box center [180, 490] width 20 height 20
checkbox input "true"
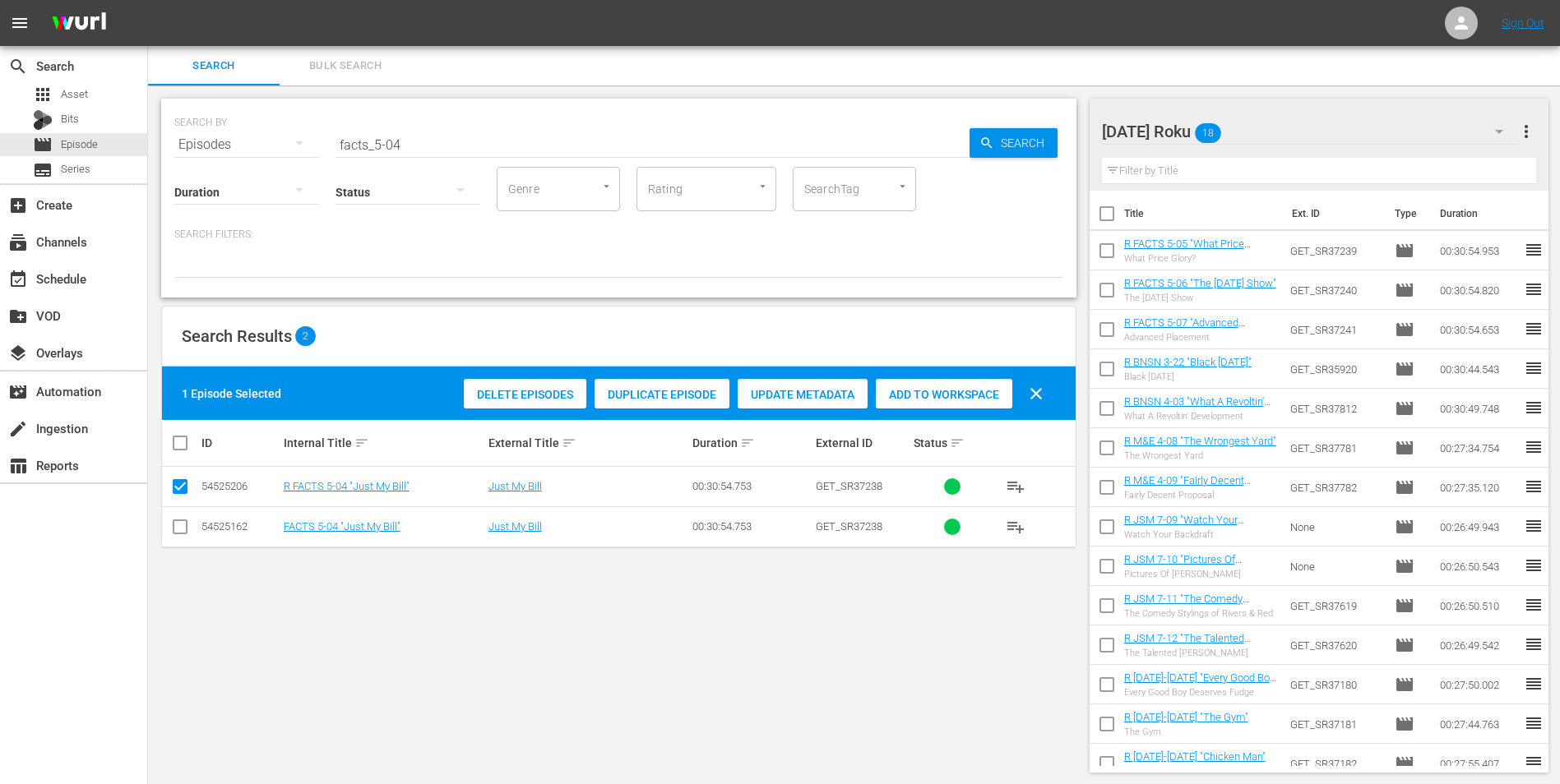
click at [956, 390] on span "Add to Workspace" at bounding box center [943, 395] width 136 height 13
click at [1012, 693] on div "SEARCH BY Search By Episodes Search ID, Title, Description, Keywords, or Catego…" at bounding box center [619, 435] width 941 height 700
drag, startPoint x: 518, startPoint y: 150, endPoint x: 221, endPoint y: 128, distance: 297.8
click at [230, 133] on div "SEARCH BY Search By Episodes Search ID, Title, Description, Keywords, or Catego…" at bounding box center [619, 134] width 888 height 59
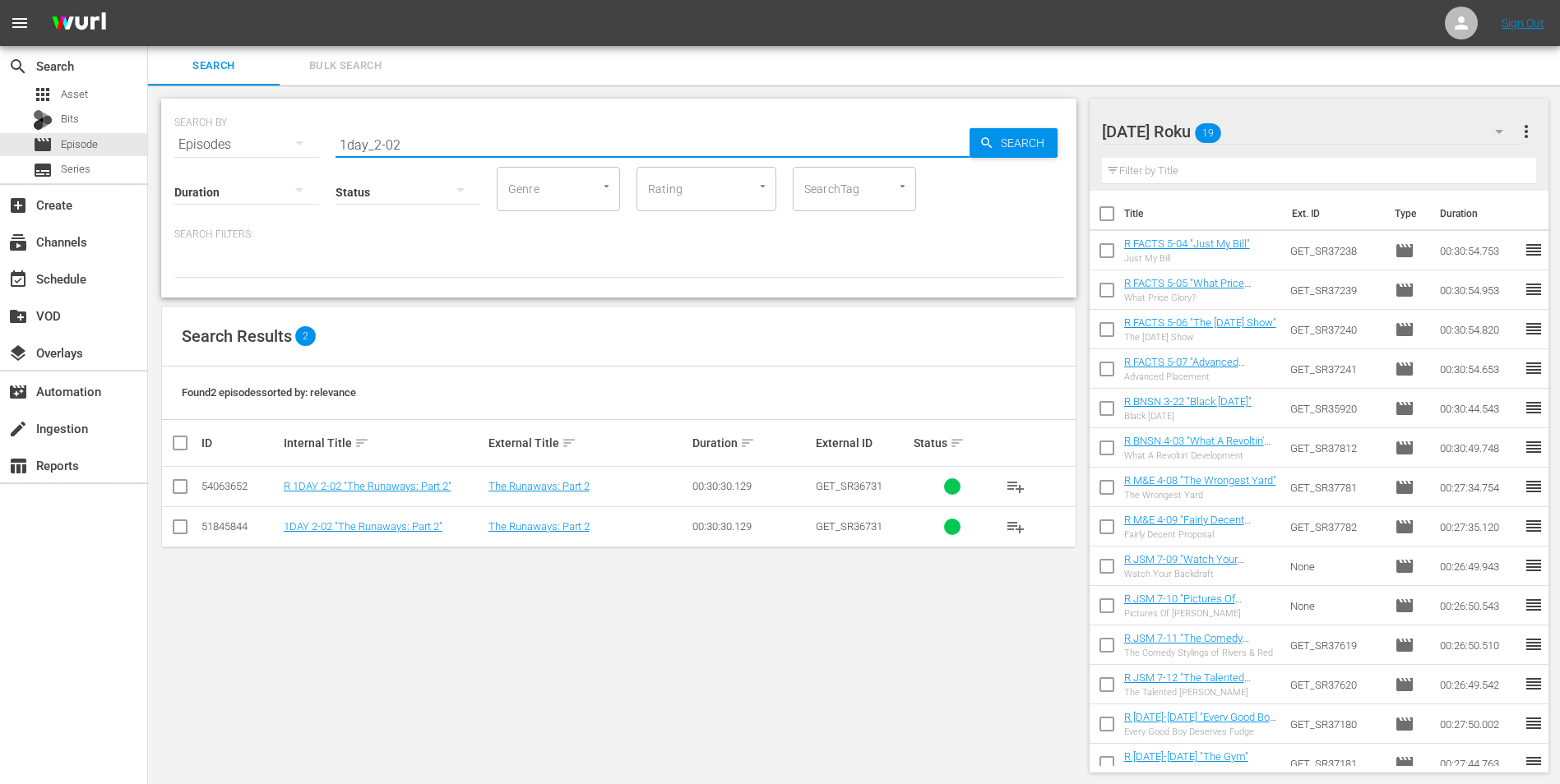
type input "1day_2-02"
click at [177, 487] on input "checkbox" at bounding box center [180, 490] width 20 height 20
checkbox input "true"
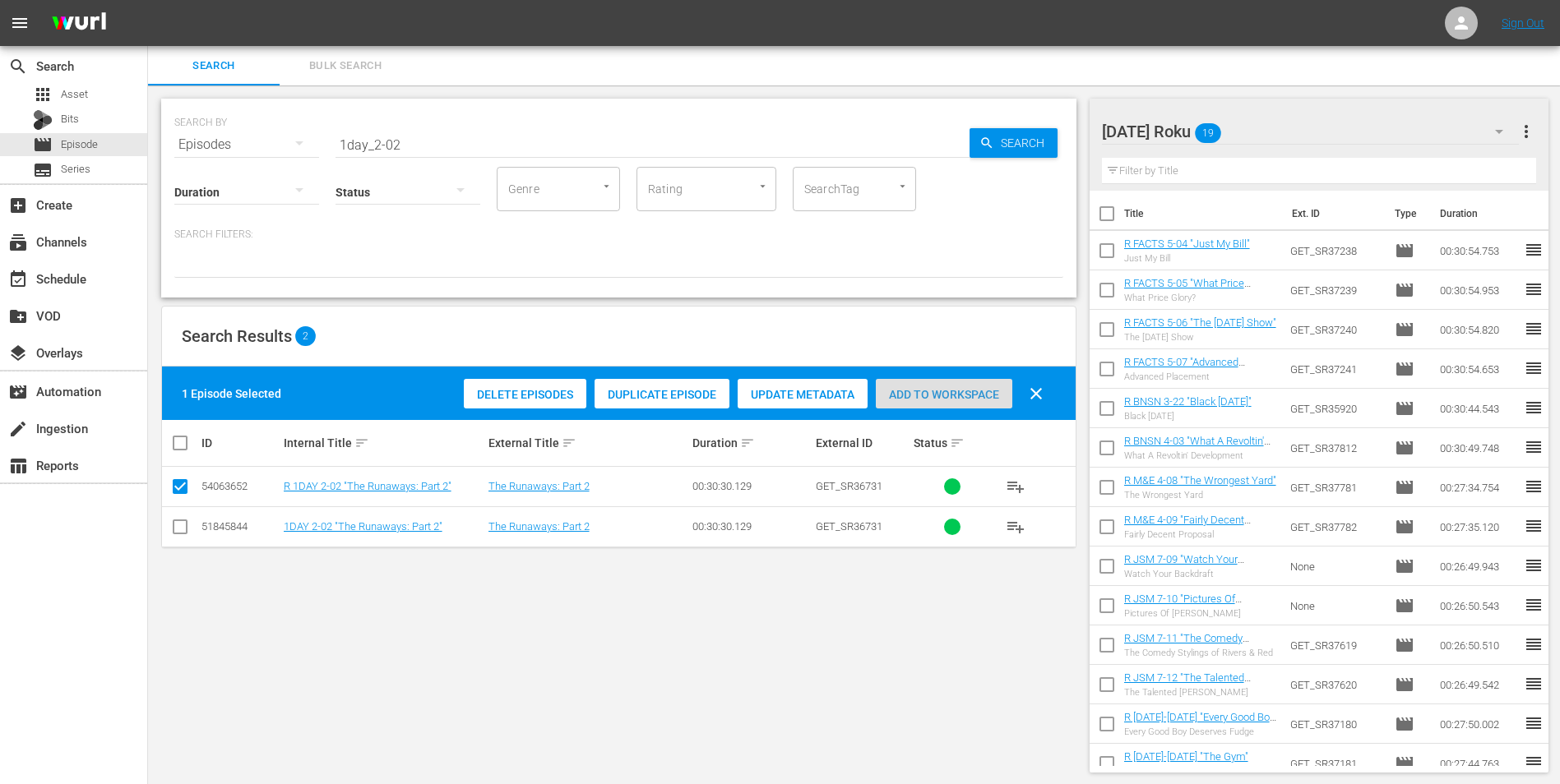
click at [950, 397] on span "Add to Workspace" at bounding box center [943, 395] width 136 height 13
click at [1286, 141] on div "[DATE] Roku 20" at bounding box center [1310, 132] width 418 height 46
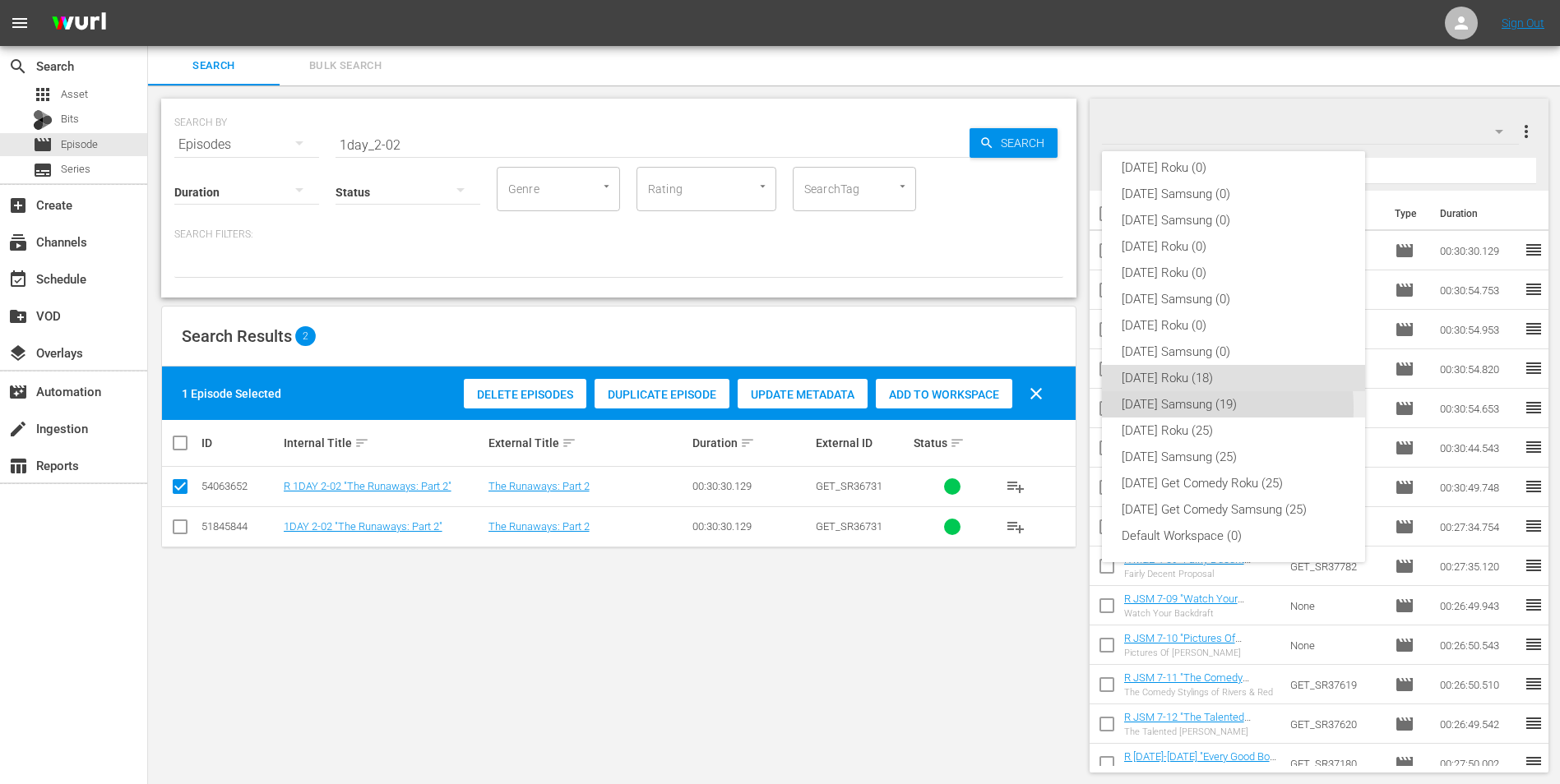
drag, startPoint x: 1186, startPoint y: 408, endPoint x: 527, endPoint y: 539, distance: 671.9
click at [1186, 408] on div "[DATE] Samsung (19)" at bounding box center [1233, 404] width 224 height 27
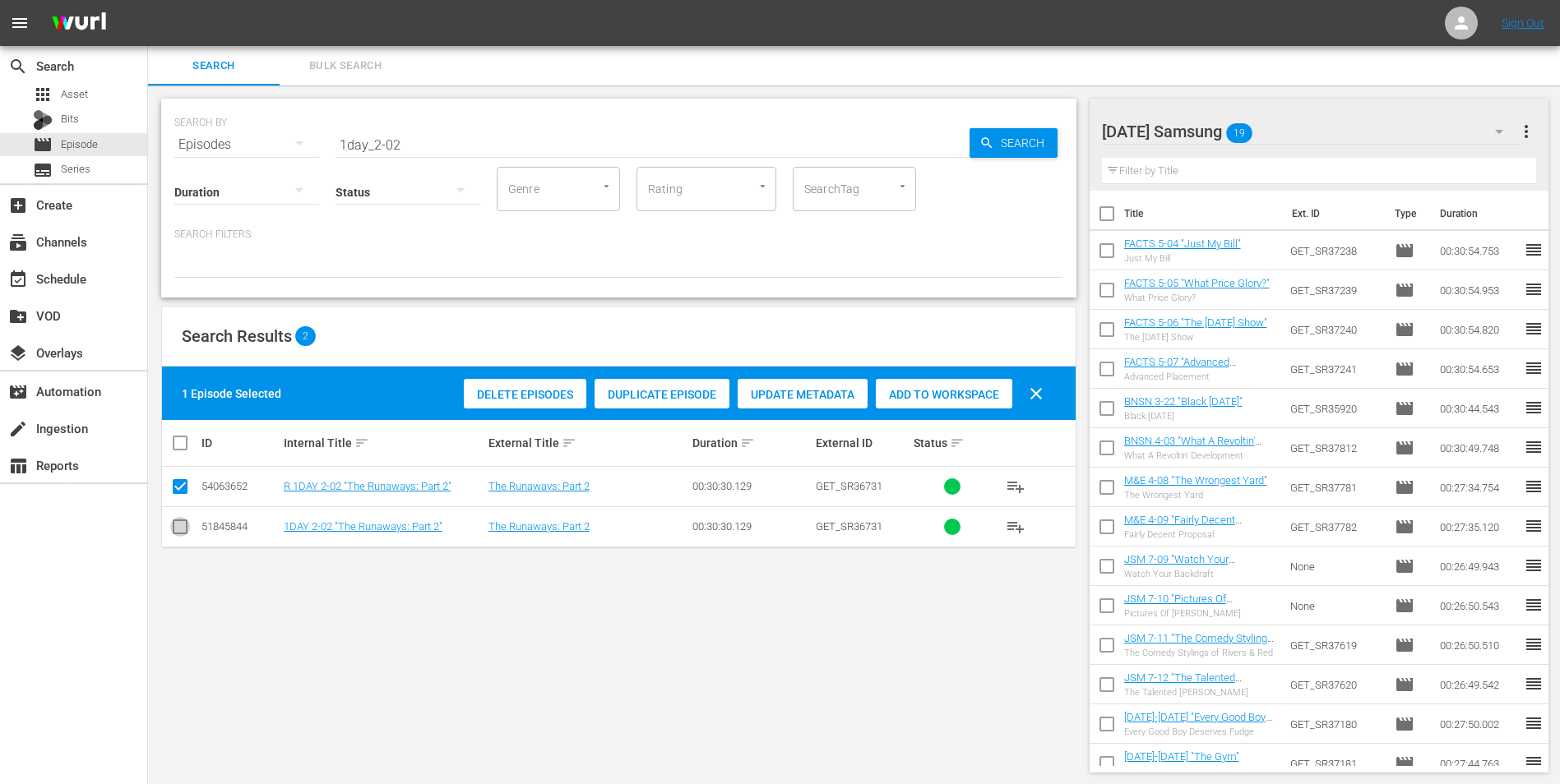
drag, startPoint x: 173, startPoint y: 529, endPoint x: 184, endPoint y: 505, distance: 26.4
click at [174, 529] on input "checkbox" at bounding box center [180, 529] width 20 height 20
checkbox input "true"
click at [185, 492] on input "checkbox" at bounding box center [180, 490] width 20 height 20
checkbox input "false"
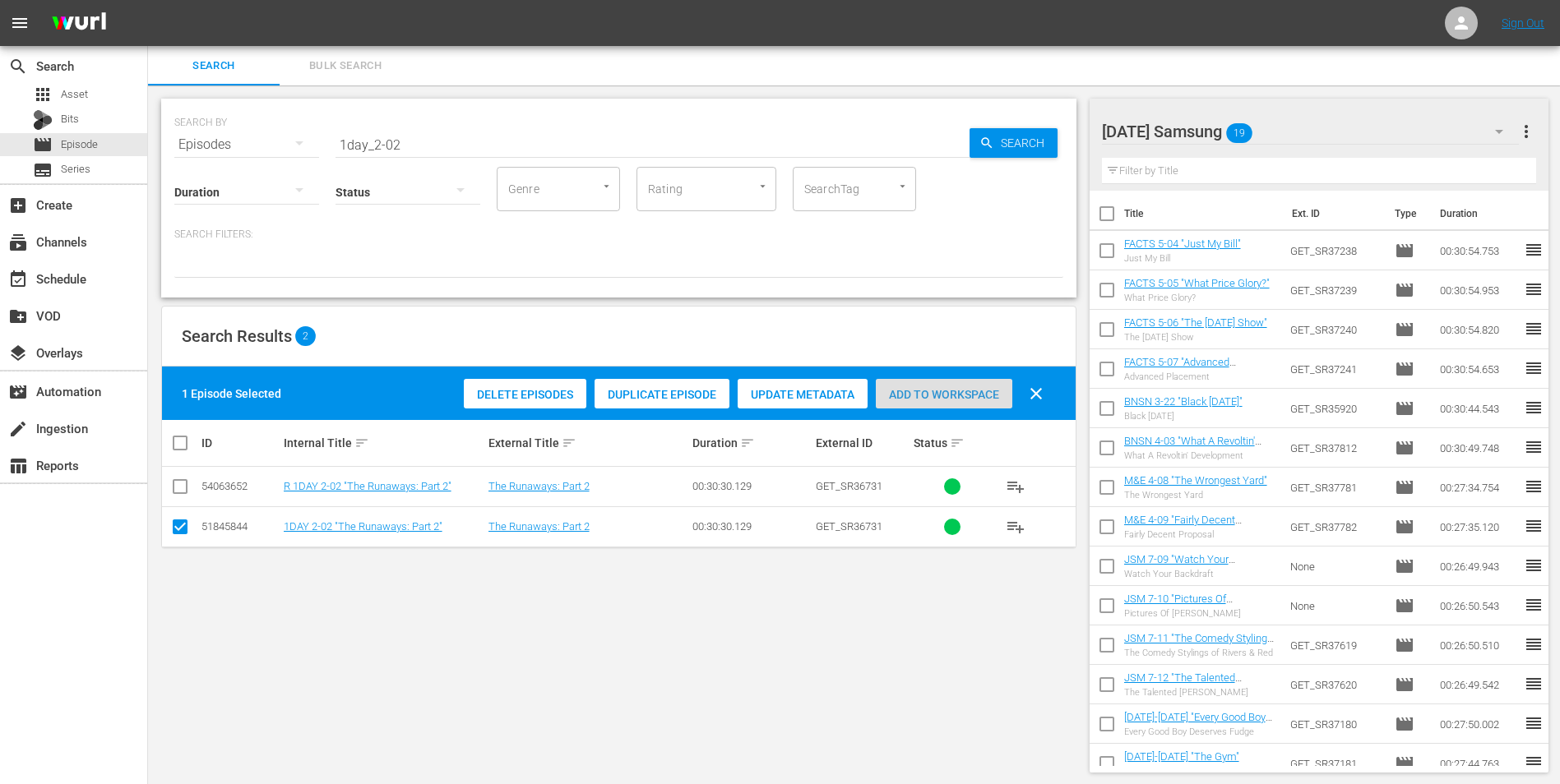
click at [921, 400] on span "Add to Workspace" at bounding box center [943, 395] width 136 height 13
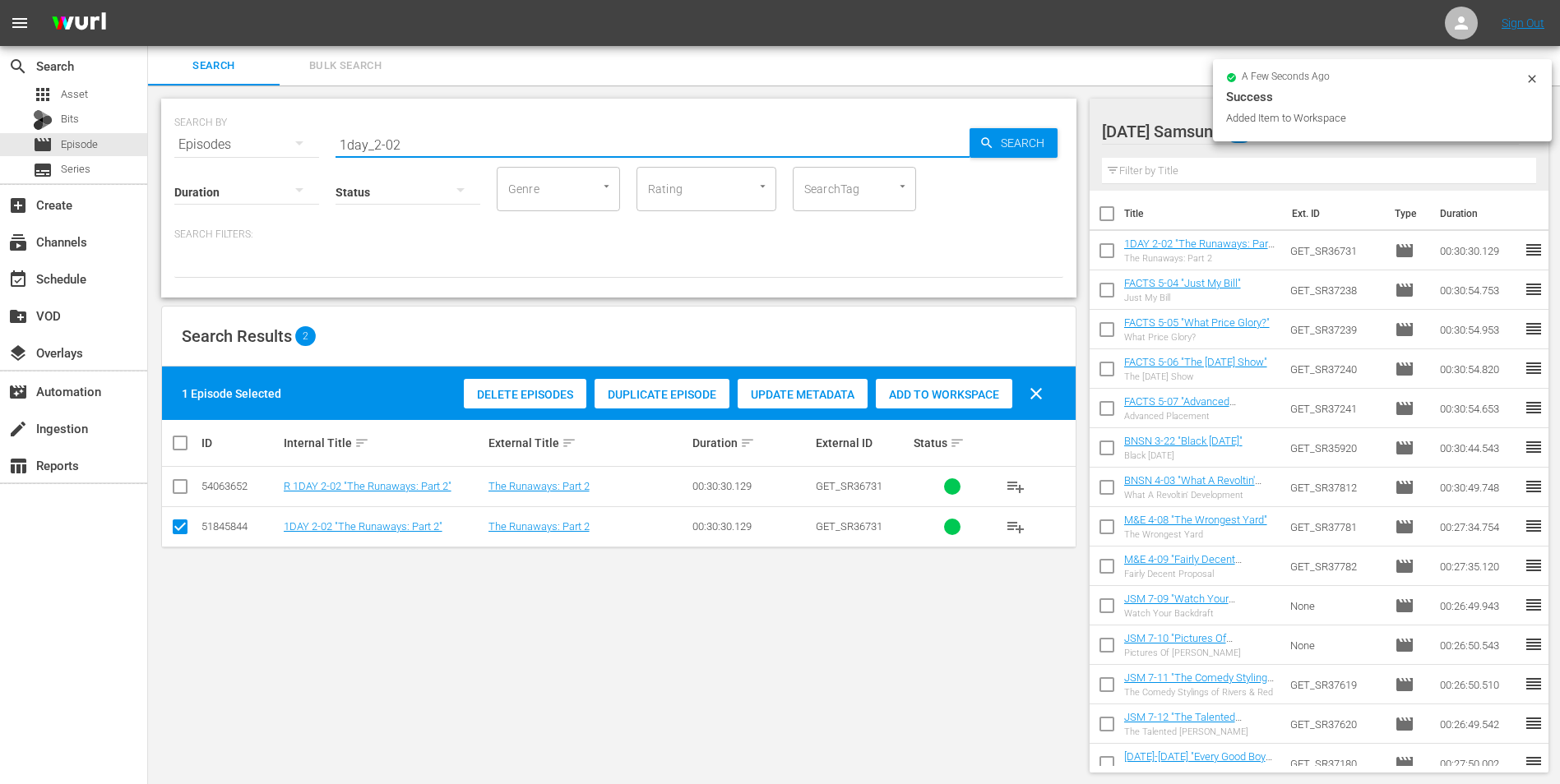
drag, startPoint x: 389, startPoint y: 142, endPoint x: 444, endPoint y: 152, distance: 55.9
click at [444, 152] on div "SEARCH BY Search By Episodes Search ID, Title, Description, Keywords, or Catego…" at bounding box center [619, 198] width 915 height 199
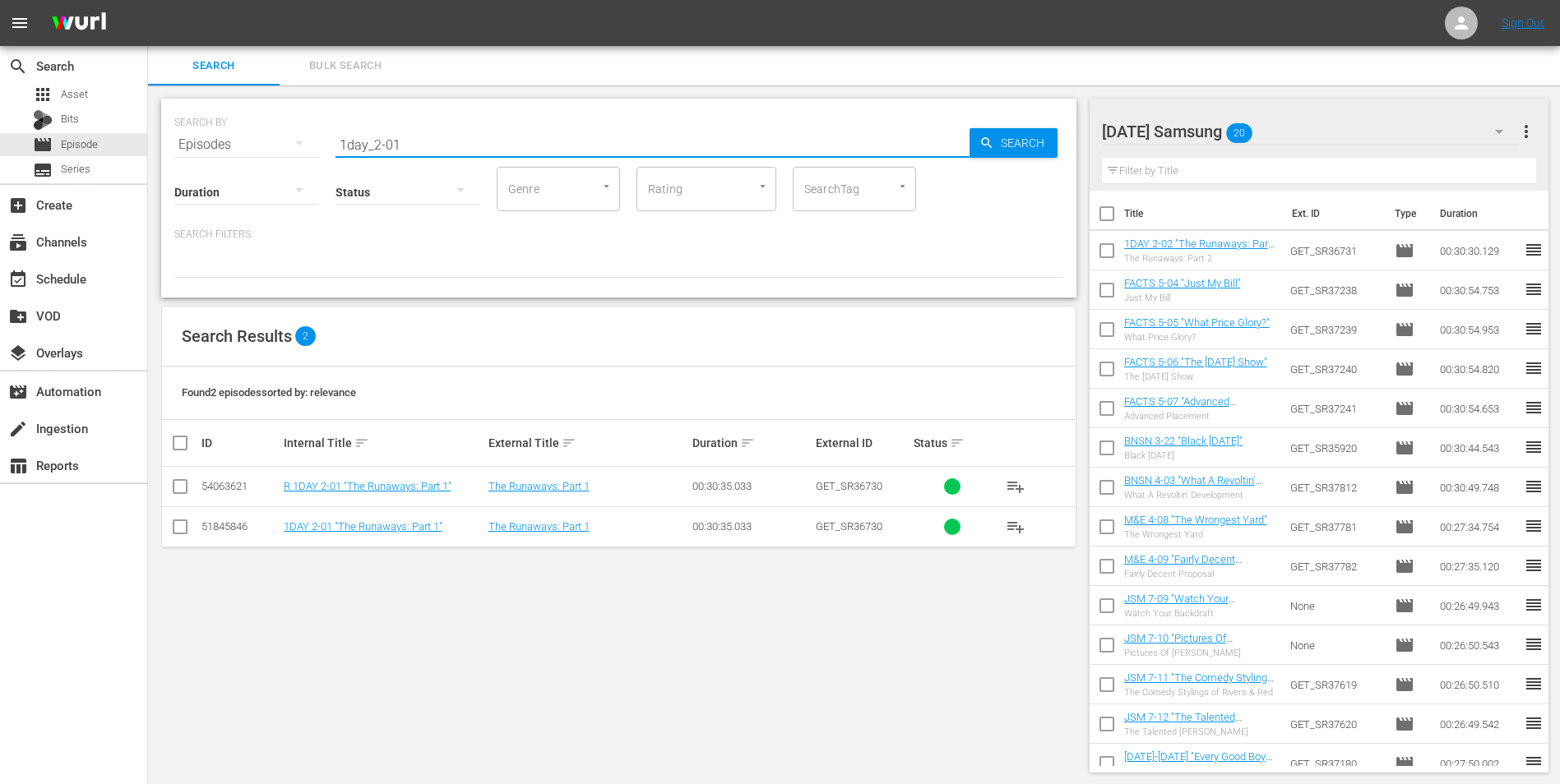
type input "1day_2-01"
click at [186, 531] on input "checkbox" at bounding box center [180, 529] width 20 height 20
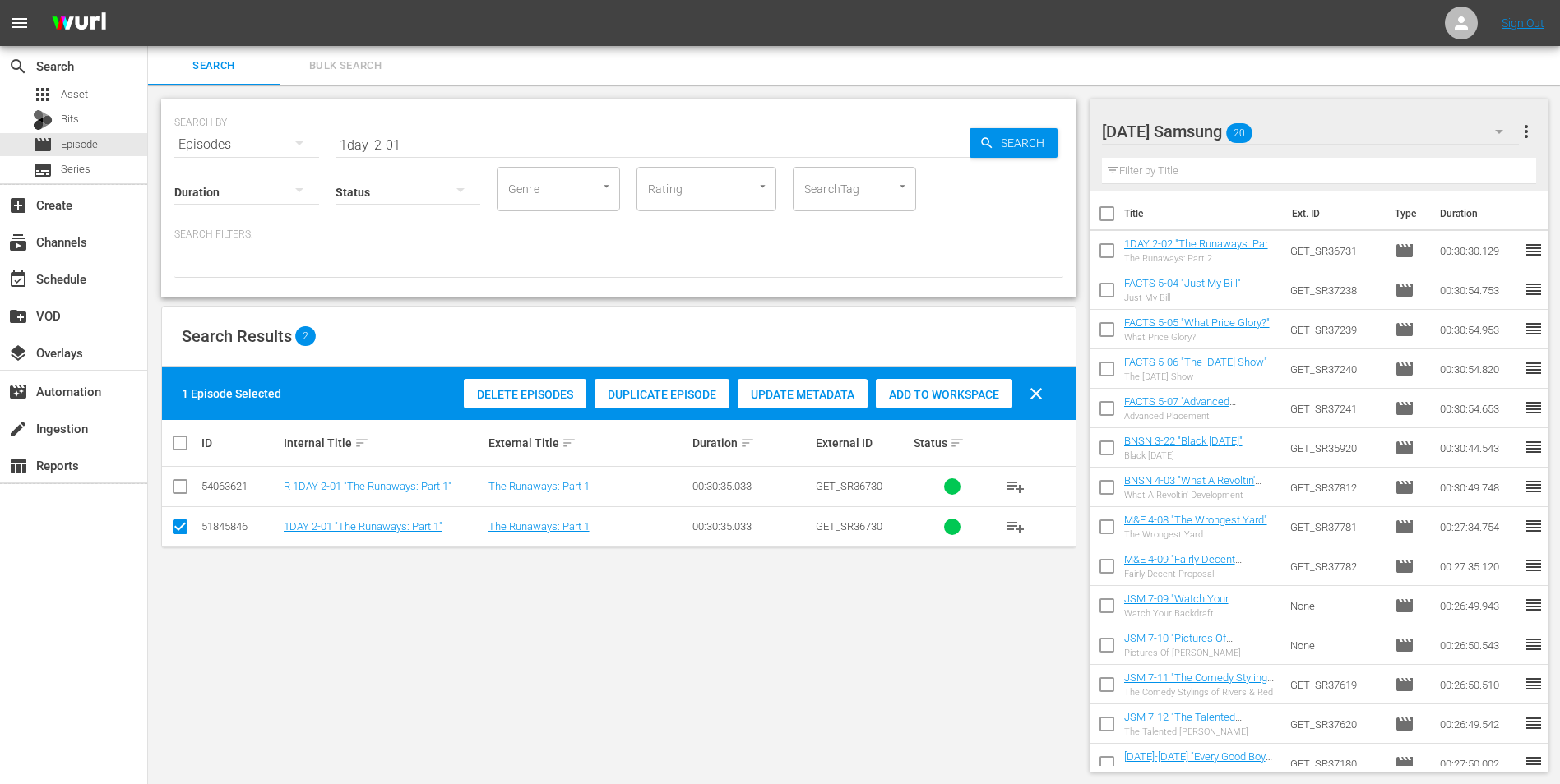
click at [914, 390] on span "Add to Workspace" at bounding box center [943, 395] width 136 height 13
click at [1340, 125] on div "[DATE] Samsung 21" at bounding box center [1310, 132] width 418 height 46
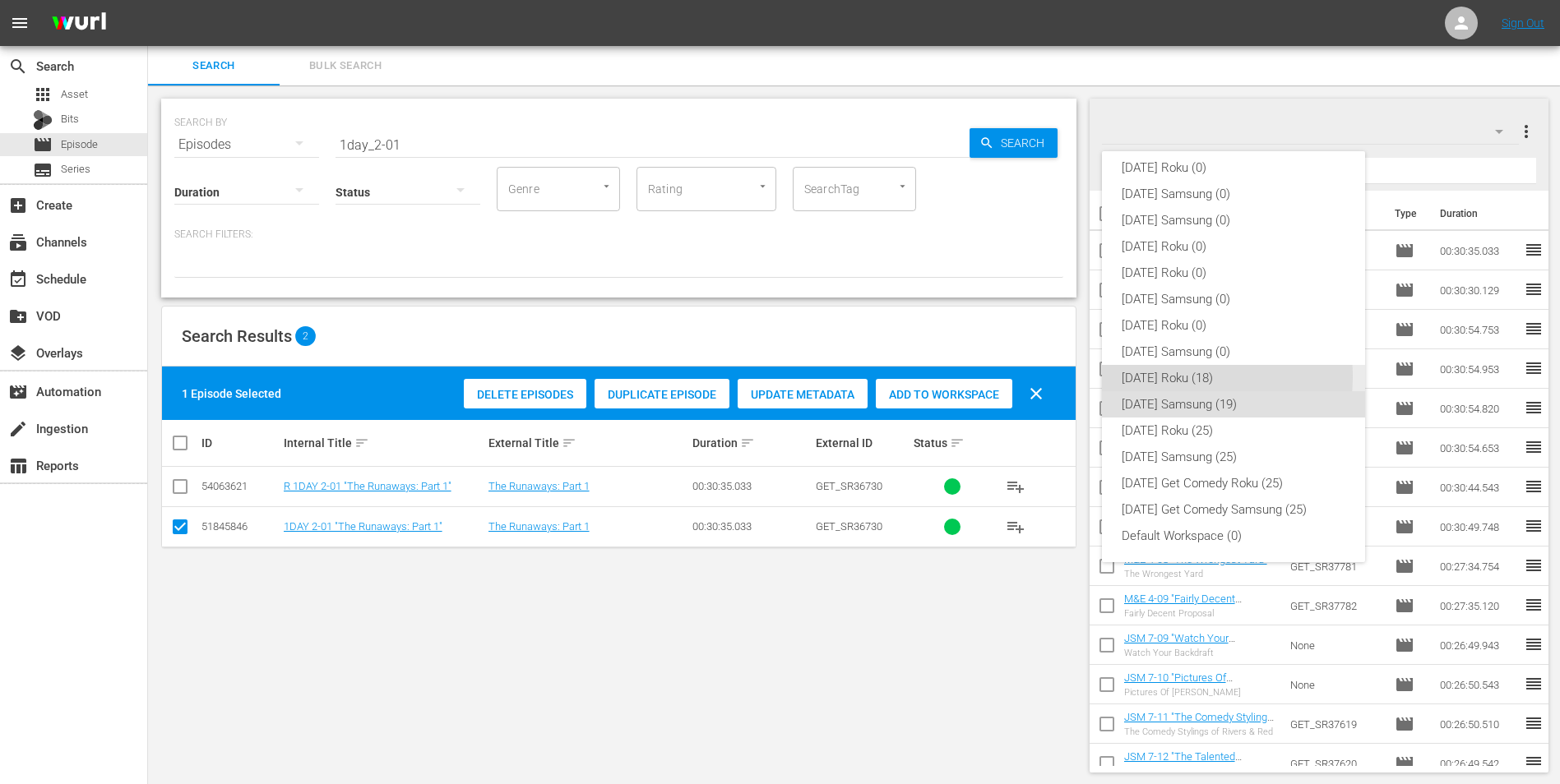
click at [1171, 377] on div "[DATE] Roku (18)" at bounding box center [1233, 378] width 224 height 27
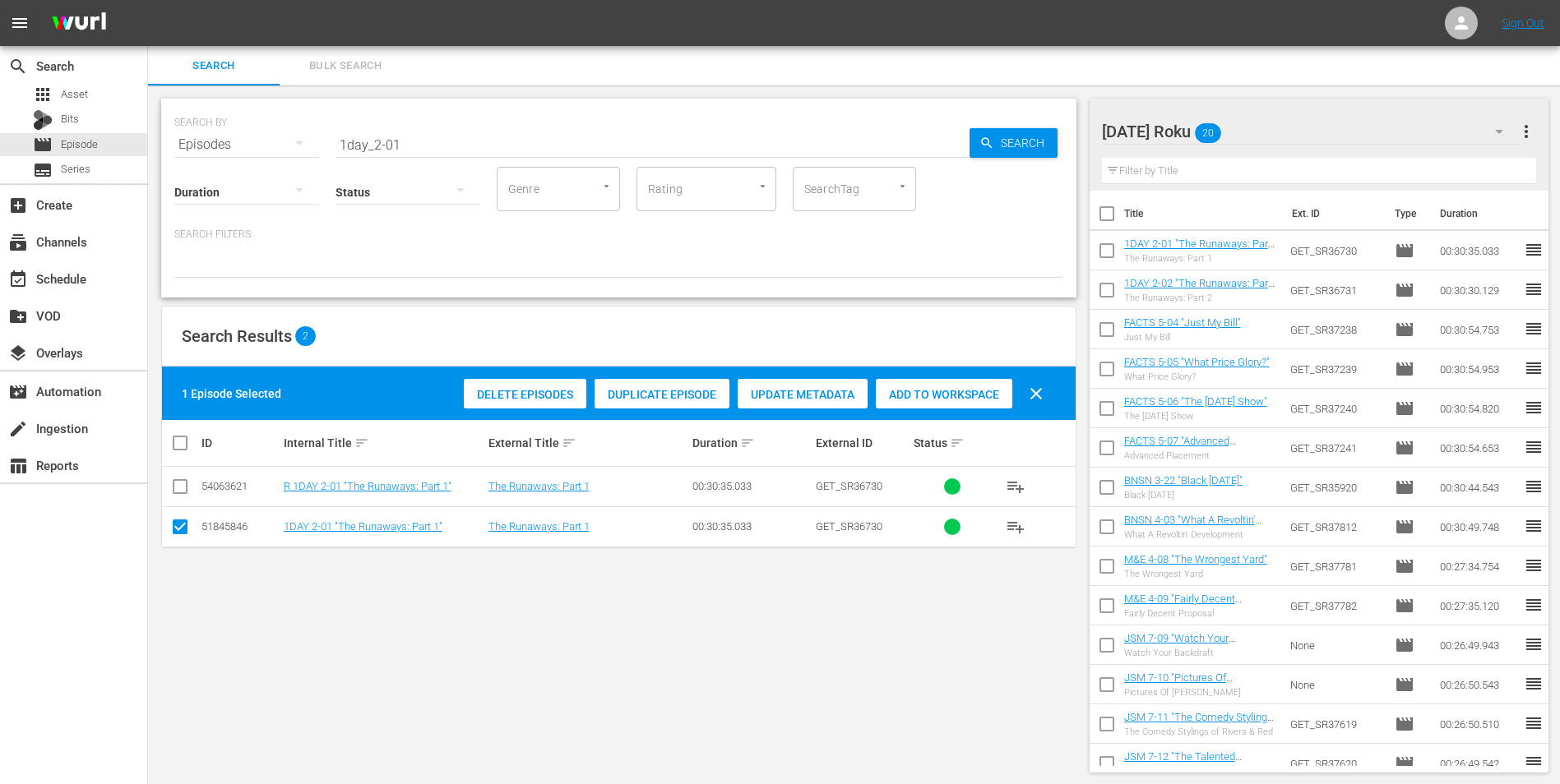
click at [183, 530] on input "checkbox" at bounding box center [180, 529] width 20 height 20
checkbox input "false"
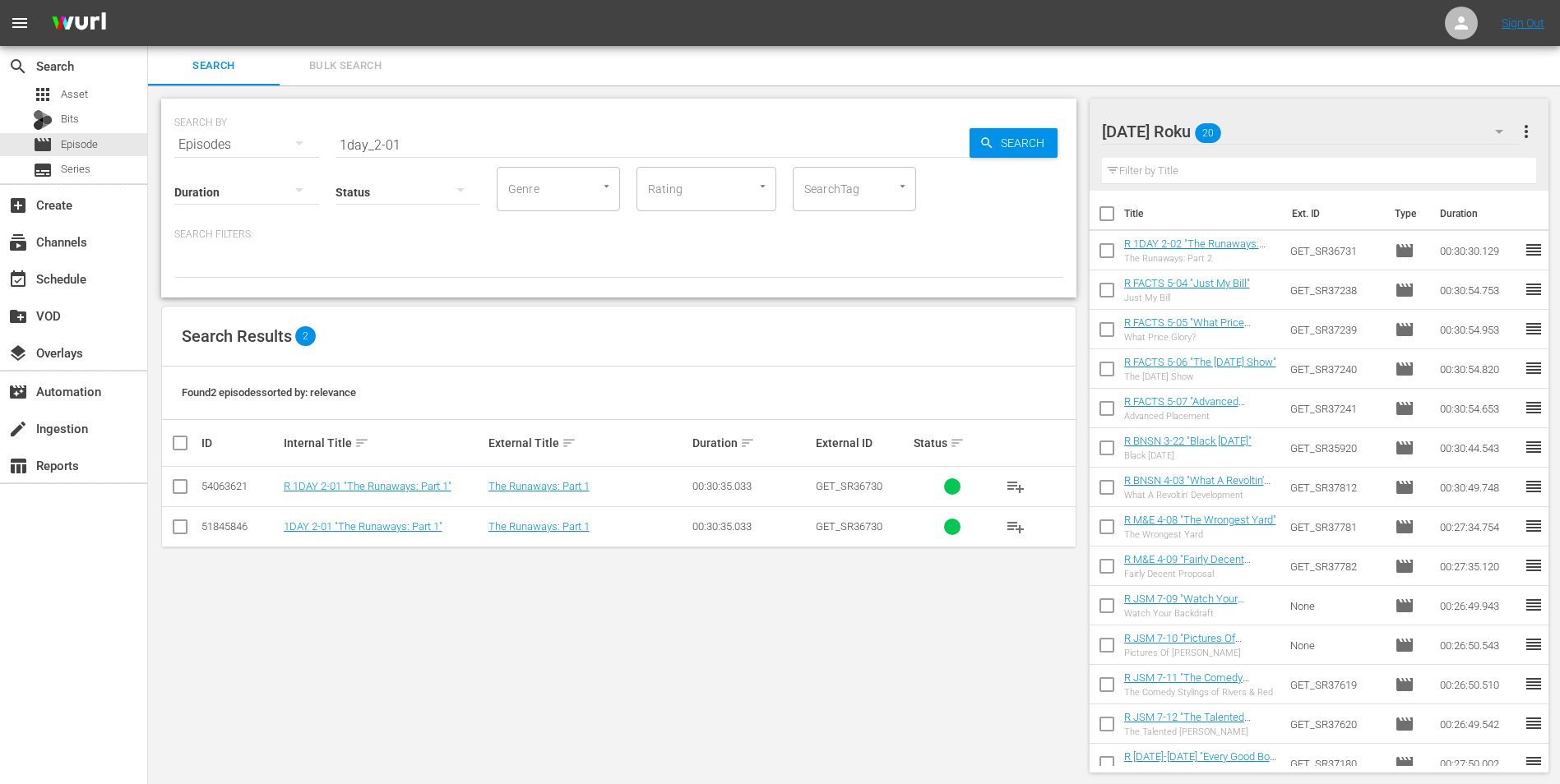
click at [181, 492] on input "checkbox" at bounding box center [180, 490] width 20 height 20
checkbox input "true"
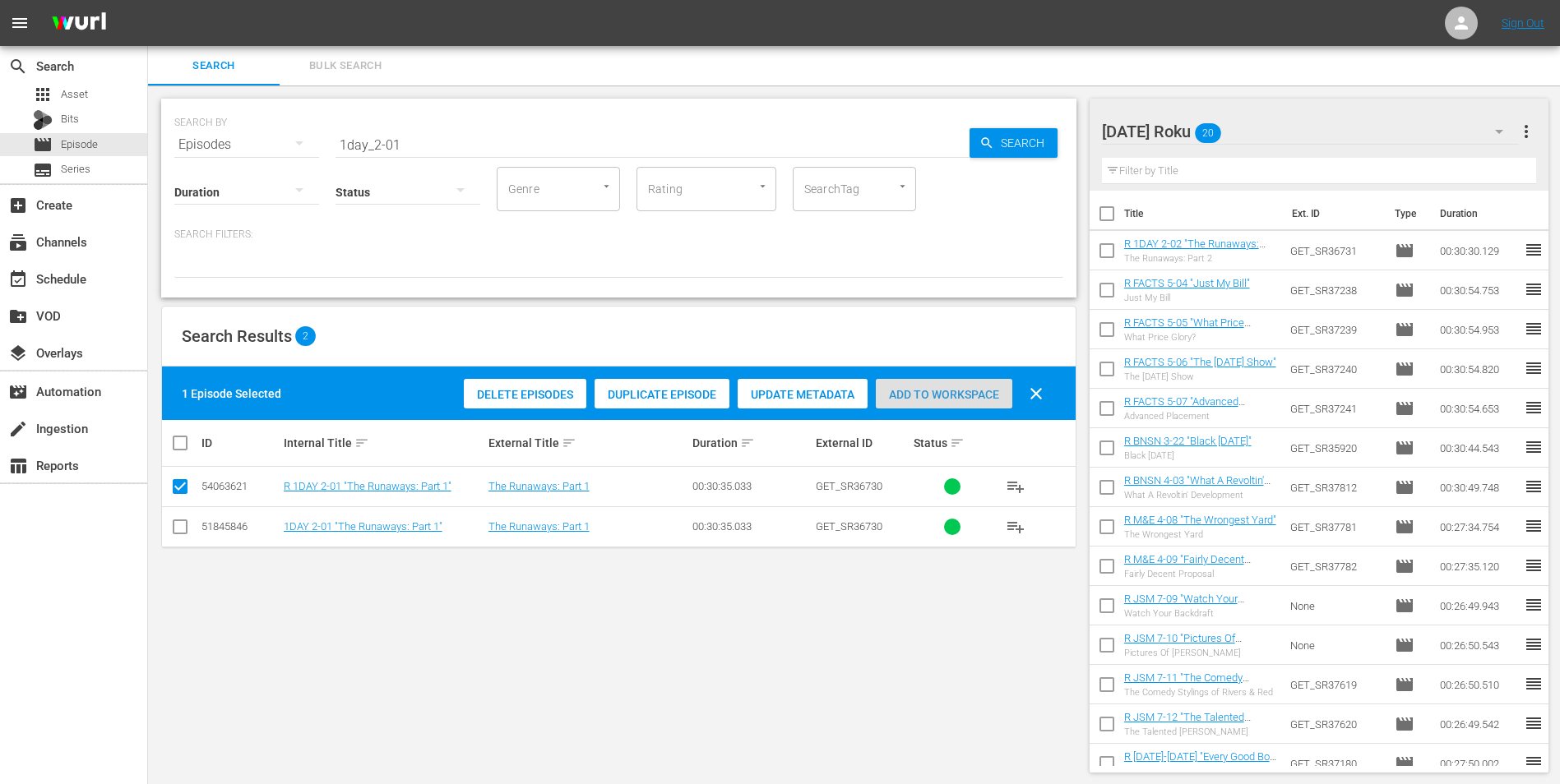
click at [977, 396] on span "Add to Workspace" at bounding box center [943, 395] width 136 height 13
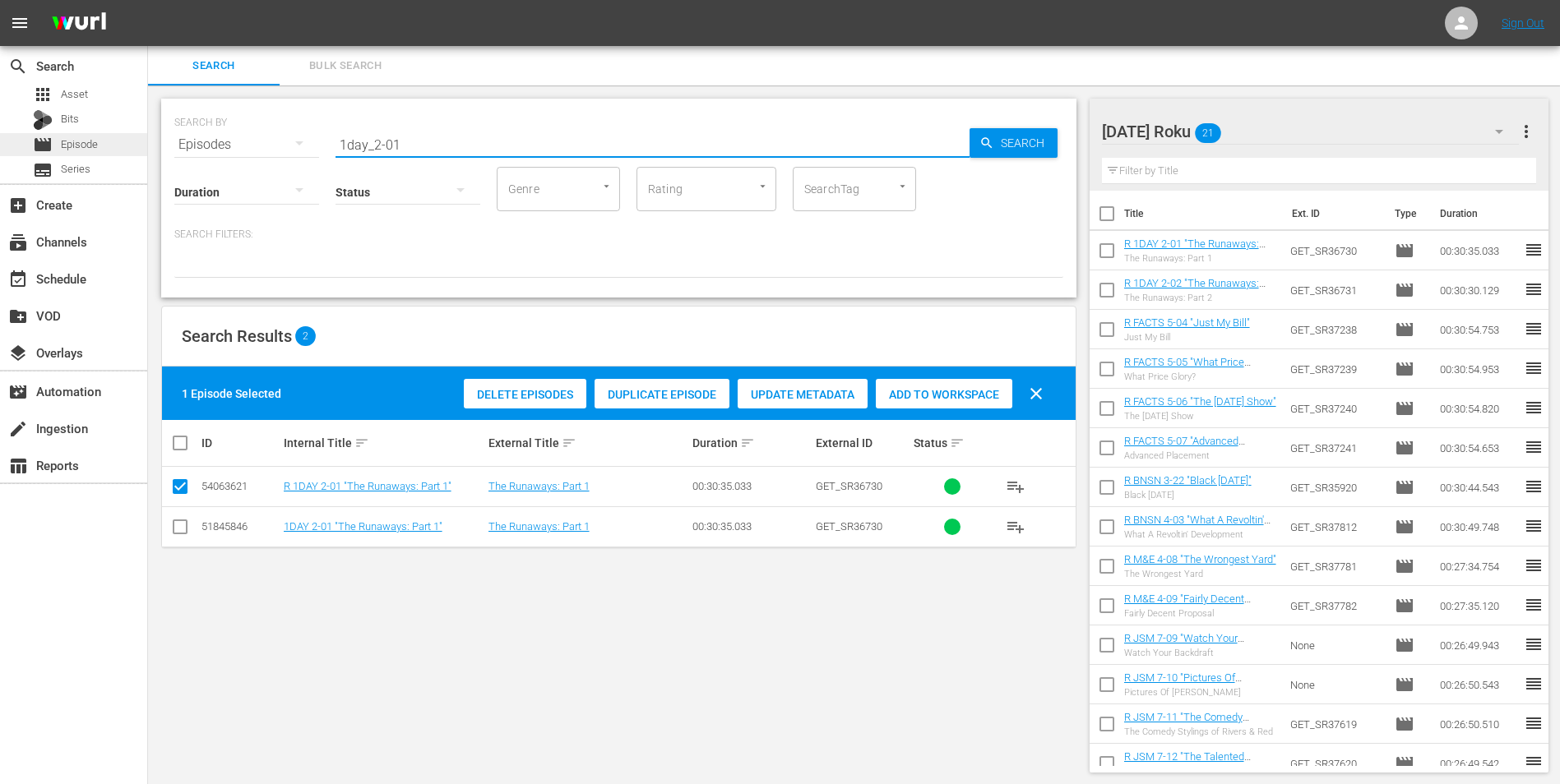
drag, startPoint x: 431, startPoint y: 147, endPoint x: 136, endPoint y: 146, distance: 295.0
click at [148, 0] on div "search Search apps Asset Bits movie Episode subtitles Series add_box Create sub…" at bounding box center [853, 0] width 1411 height 0
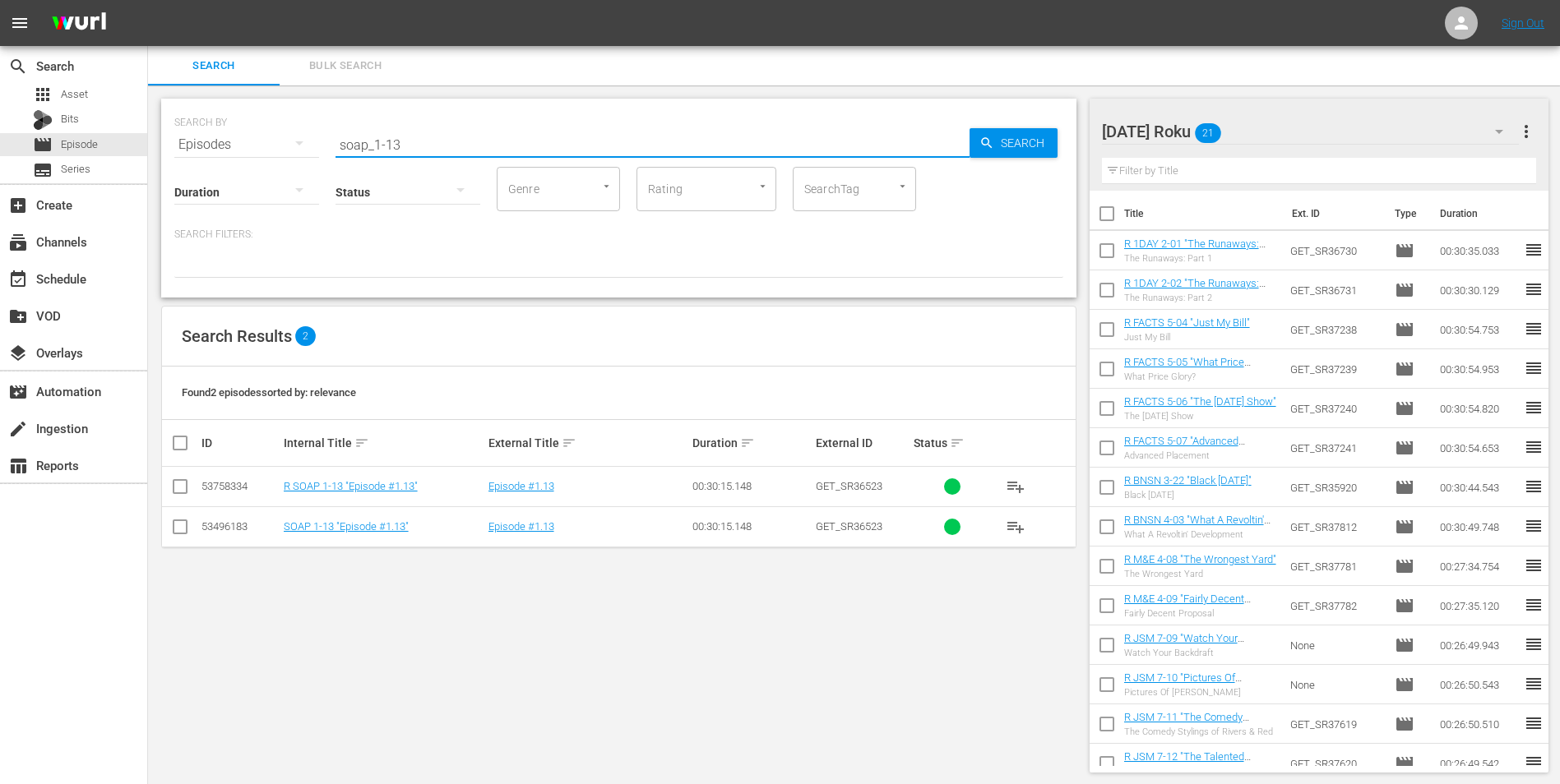
type input "soap_1-13"
click at [167, 487] on td at bounding box center [180, 487] width 37 height 41
click at [181, 487] on input "checkbox" at bounding box center [180, 490] width 20 height 20
checkbox input "true"
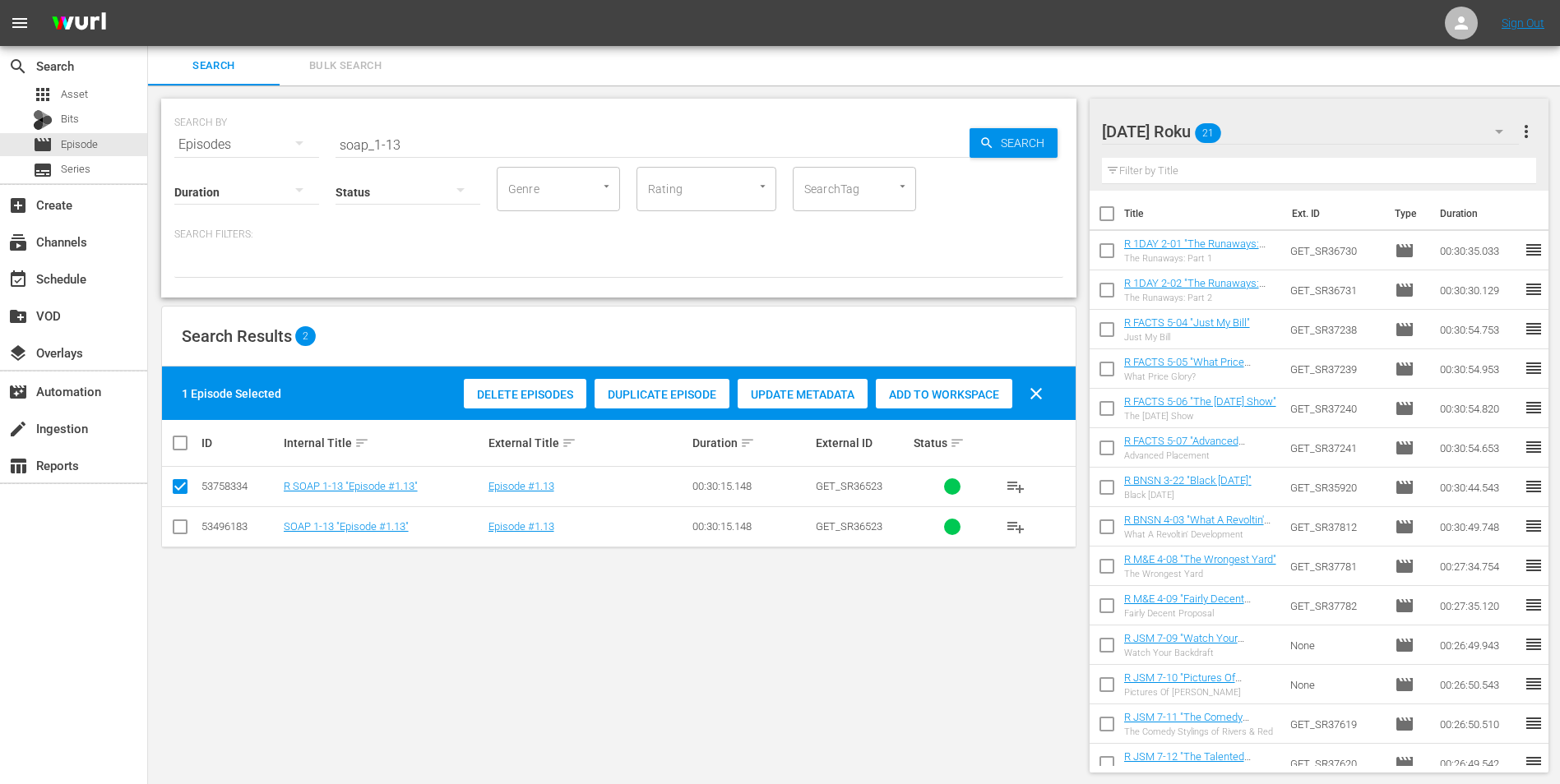
click at [962, 401] on div "Add to Workspace" at bounding box center [943, 394] width 136 height 31
click at [1285, 136] on div "[DATE] Roku 22" at bounding box center [1310, 132] width 418 height 46
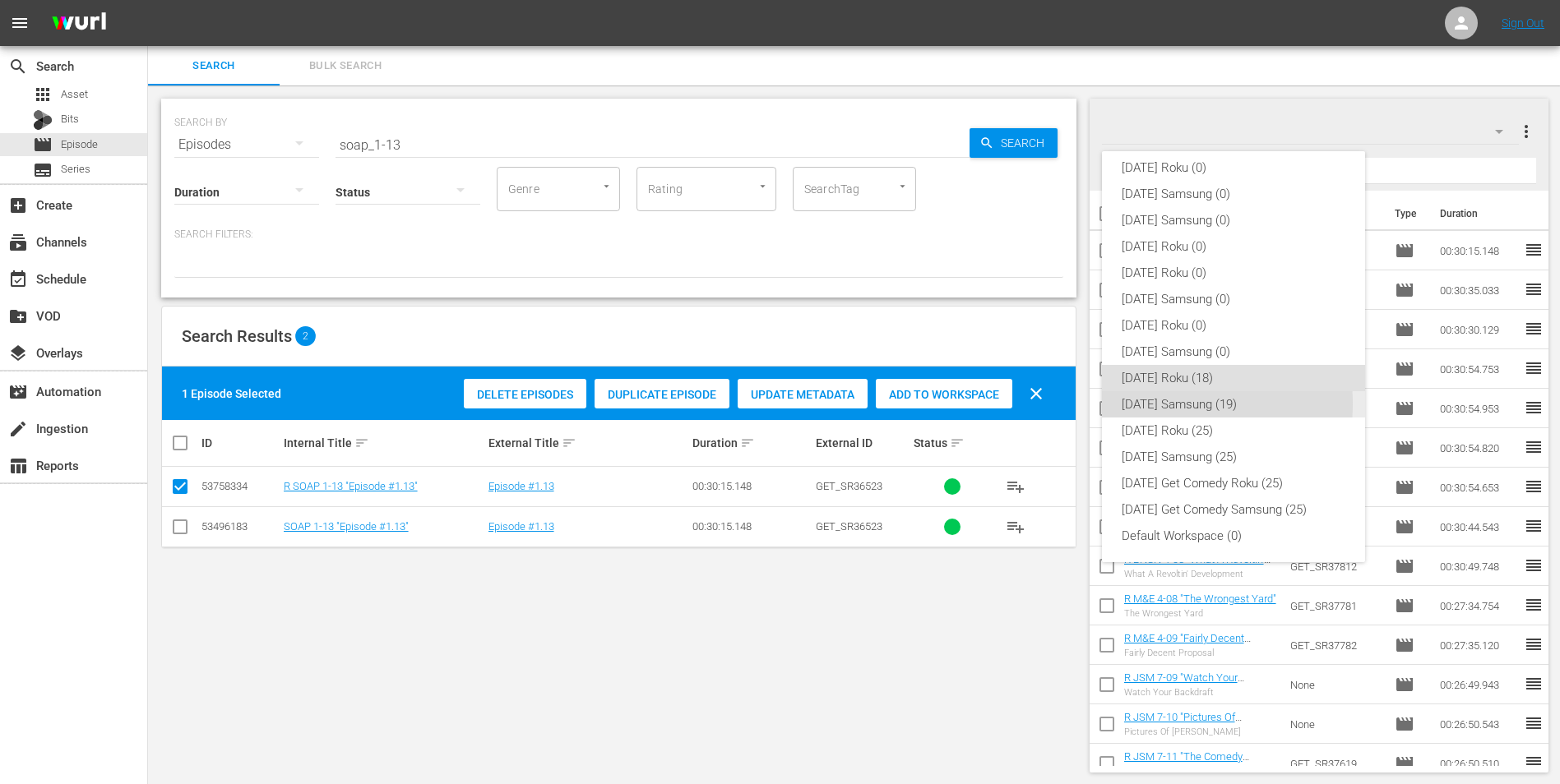
click at [1145, 403] on div "[DATE] Samsung (19)" at bounding box center [1233, 404] width 224 height 27
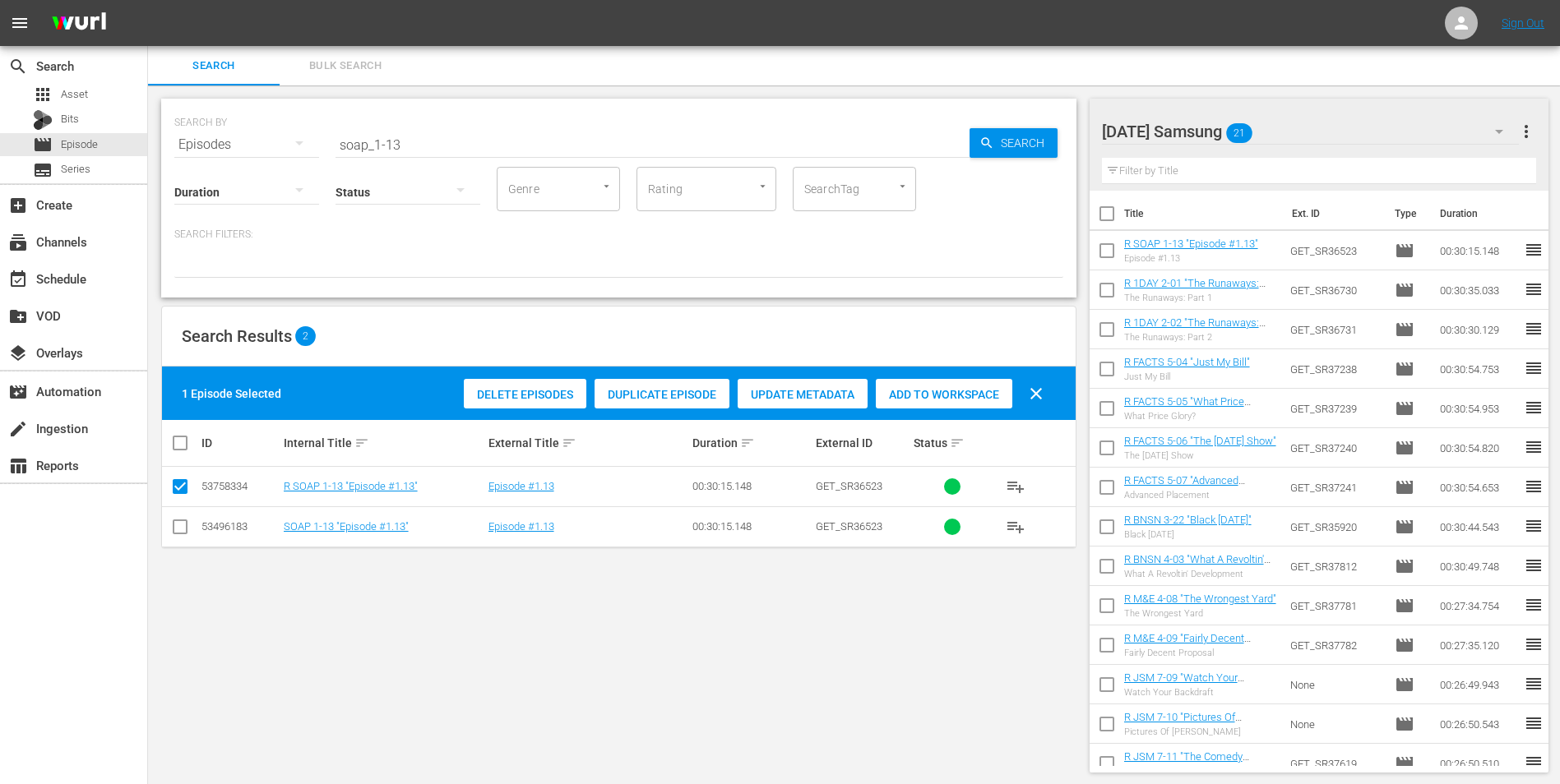
click at [184, 538] on input "checkbox" at bounding box center [180, 529] width 20 height 20
checkbox input "true"
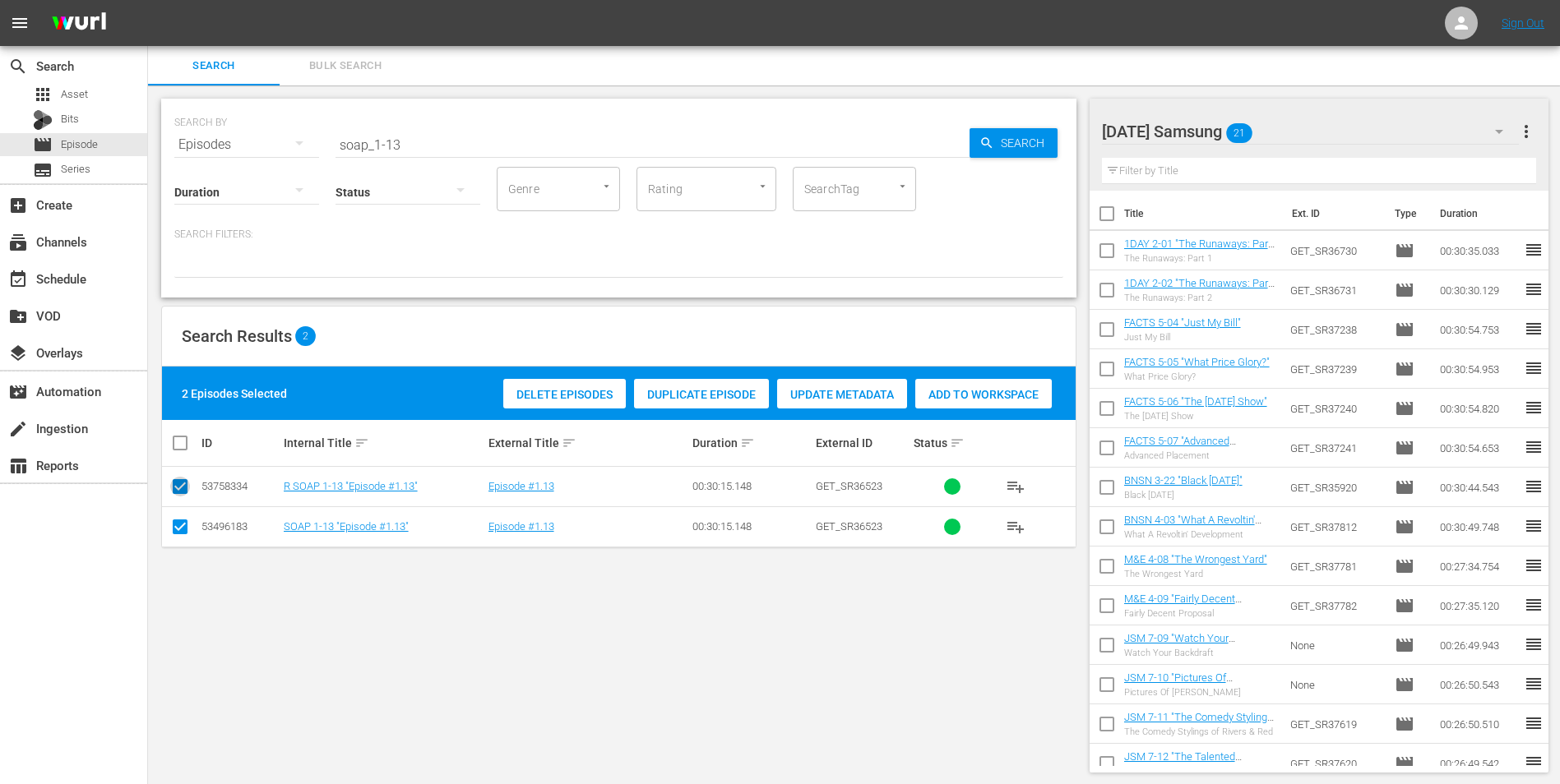
click at [173, 486] on input "checkbox" at bounding box center [180, 490] width 20 height 20
checkbox input "false"
click at [927, 402] on div "Add to Workspace" at bounding box center [943, 394] width 136 height 31
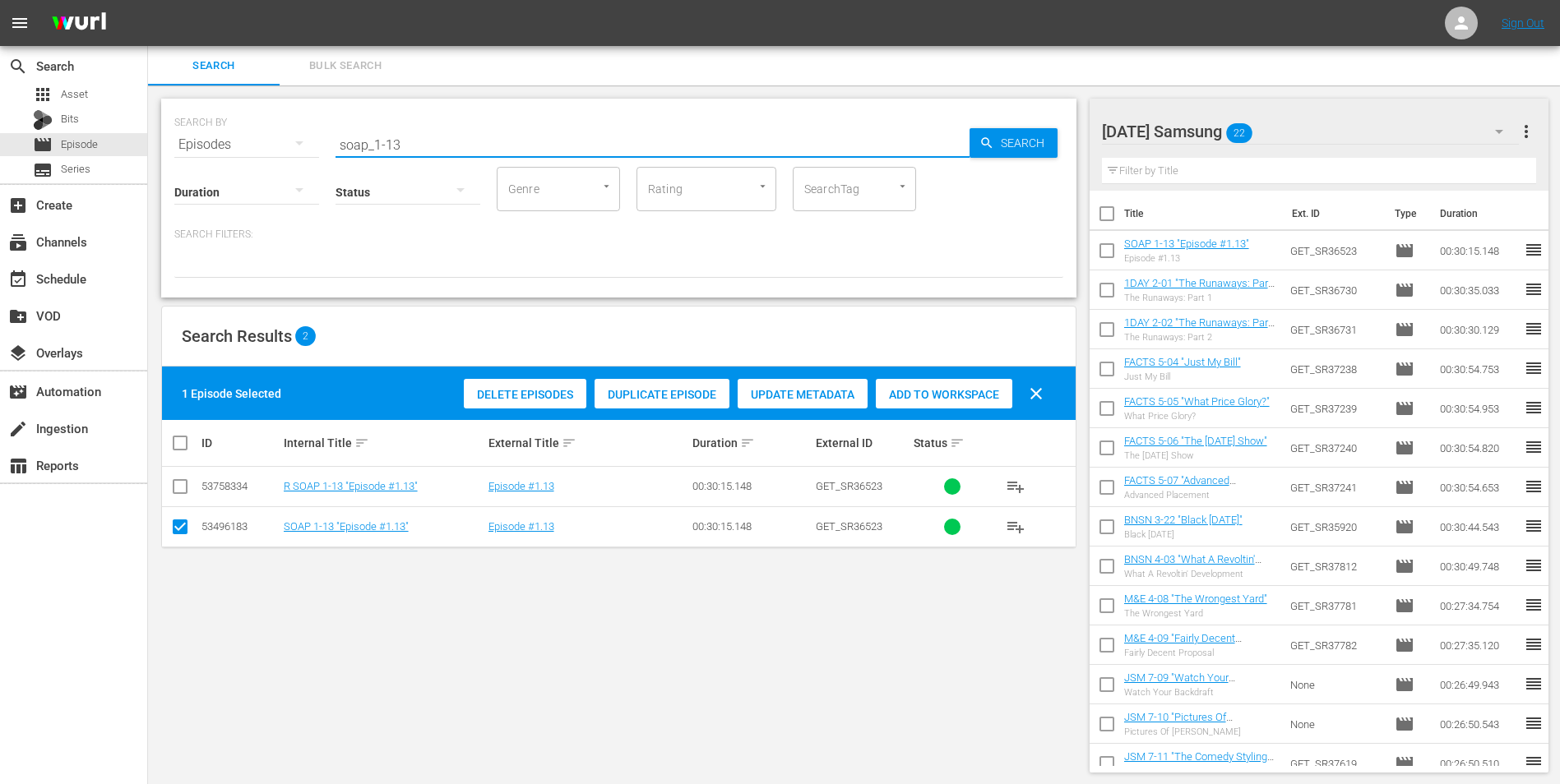
click at [394, 146] on input "soap_1-13" at bounding box center [652, 145] width 634 height 40
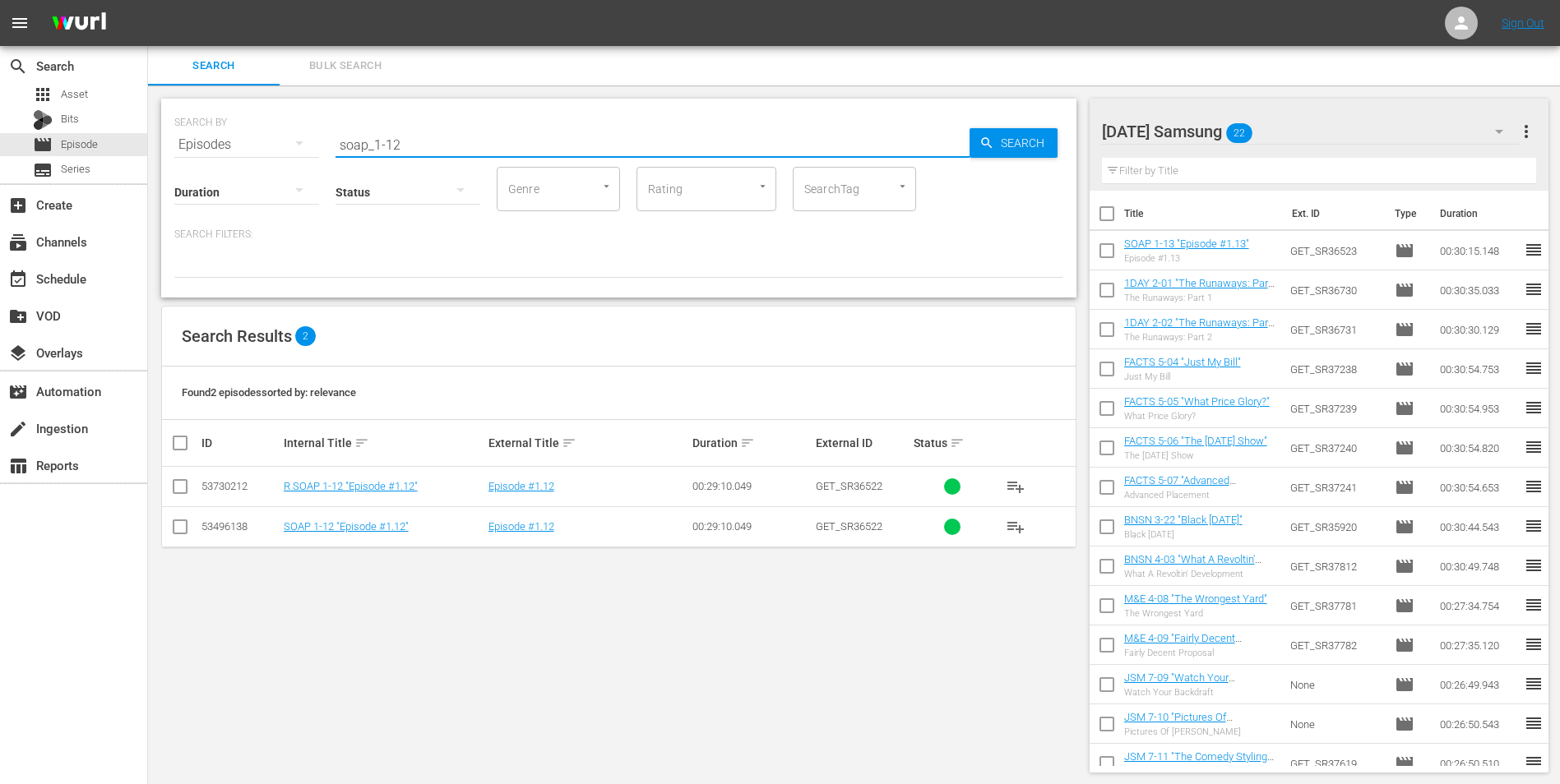
type input "soap_1-12"
click at [171, 535] on input "checkbox" at bounding box center [180, 529] width 20 height 20
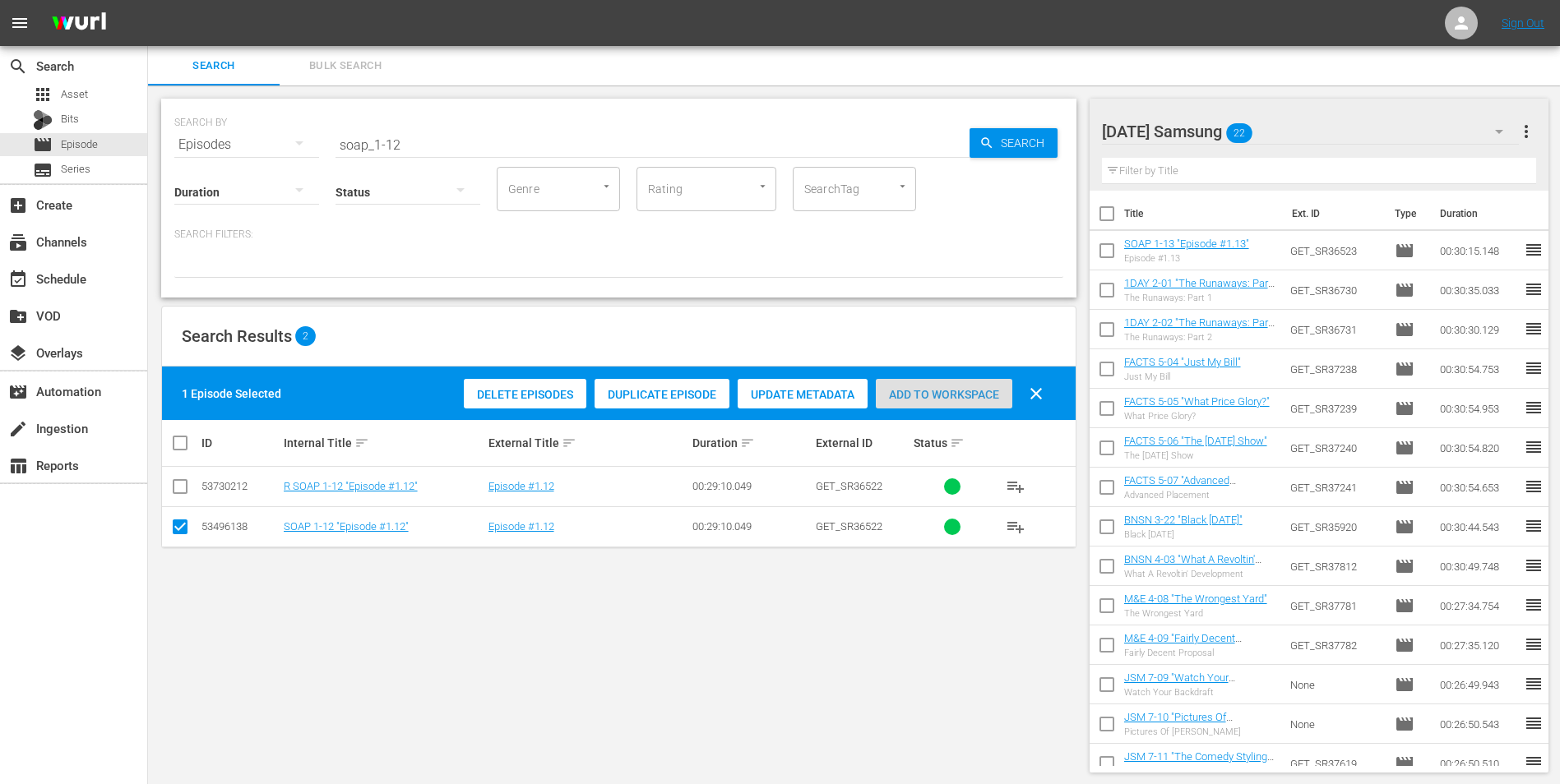
click at [936, 401] on span "Add to Workspace" at bounding box center [943, 395] width 136 height 13
click at [1364, 121] on div "[DATE] Samsung 23" at bounding box center [1310, 132] width 418 height 46
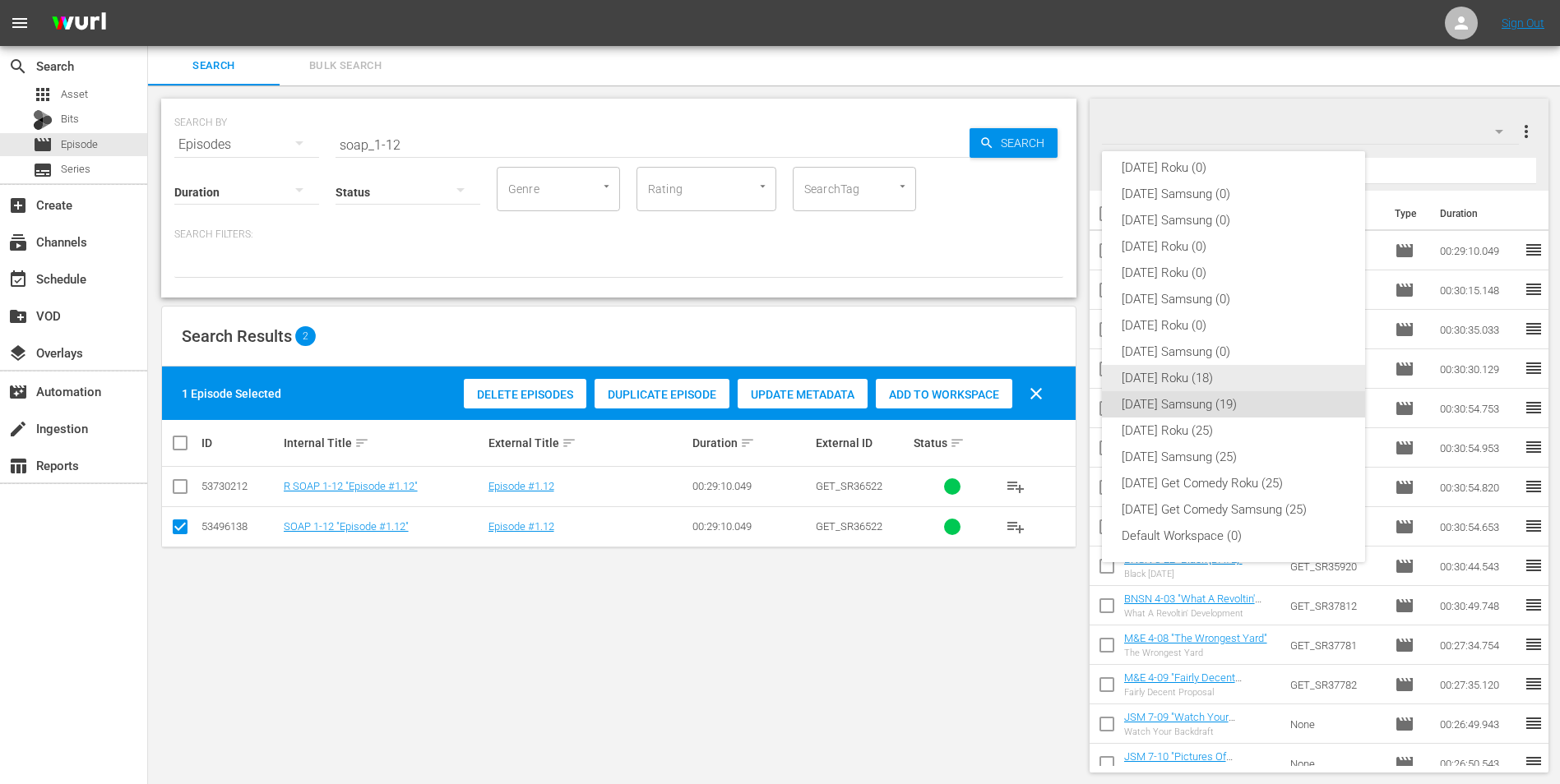
click at [1200, 370] on div "[DATE] Roku (18)" at bounding box center [1233, 378] width 224 height 27
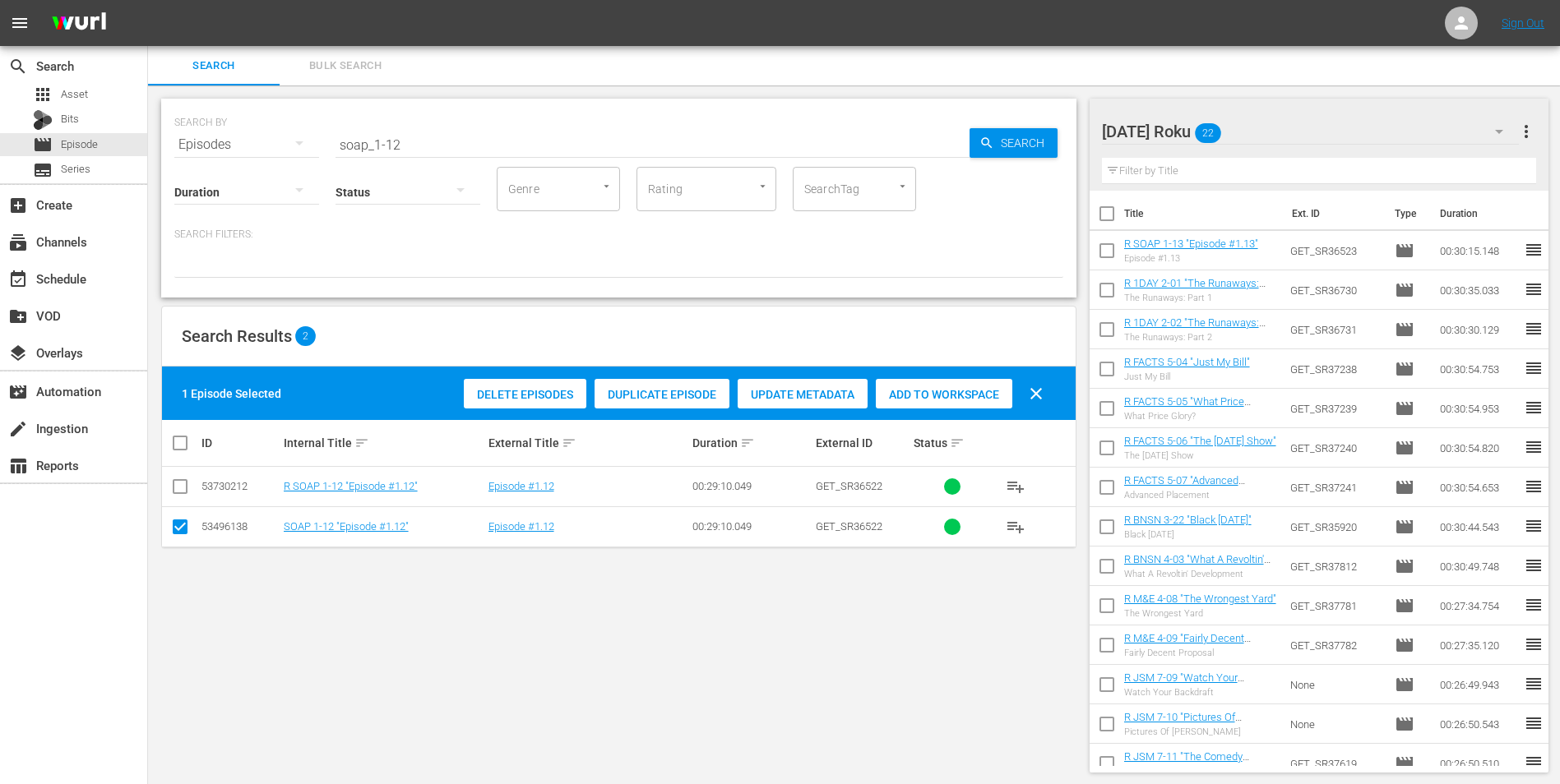
click at [177, 527] on input "checkbox" at bounding box center [180, 529] width 20 height 20
checkbox input "false"
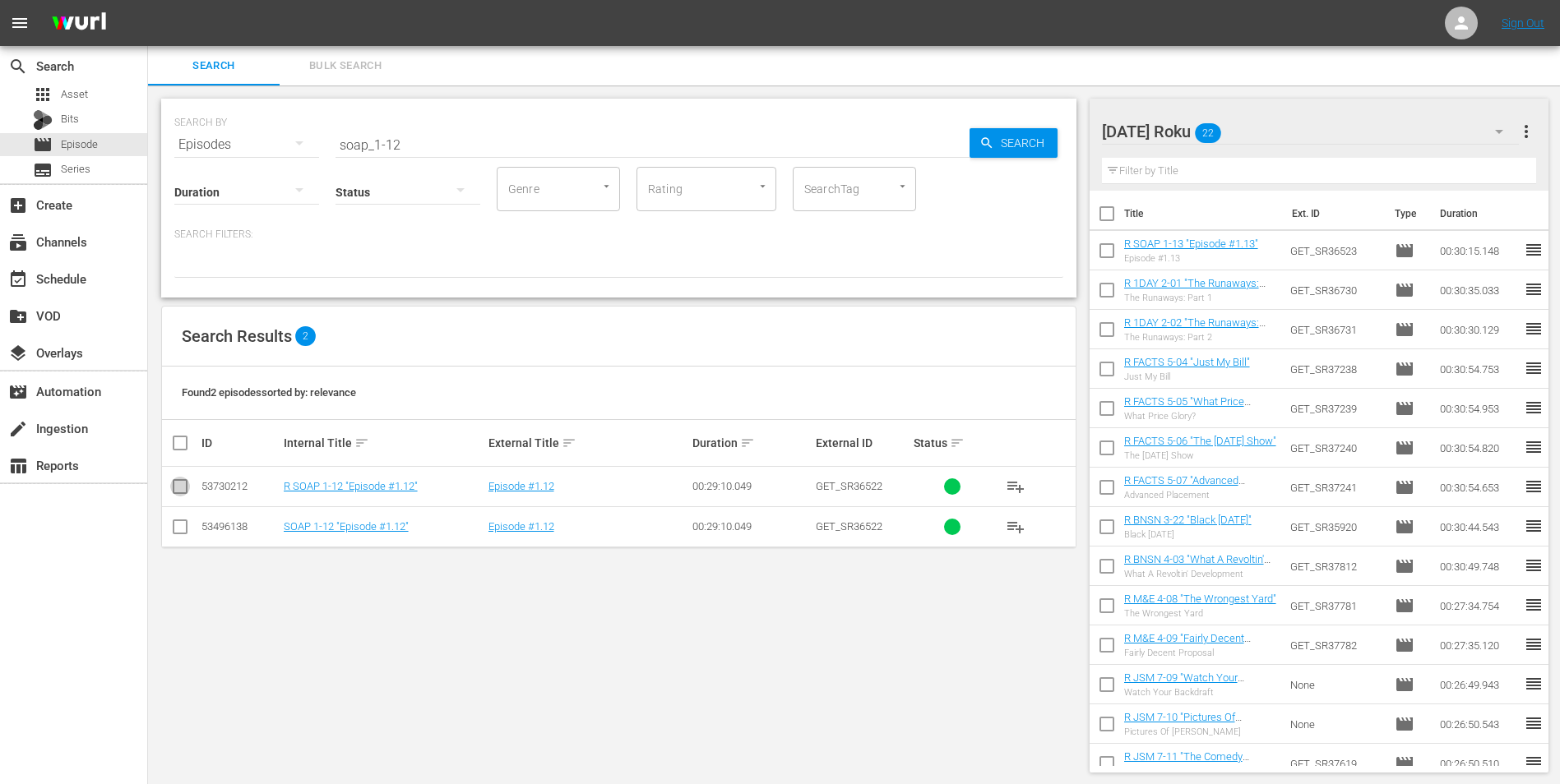
click at [177, 486] on input "checkbox" at bounding box center [180, 490] width 20 height 20
checkbox input "true"
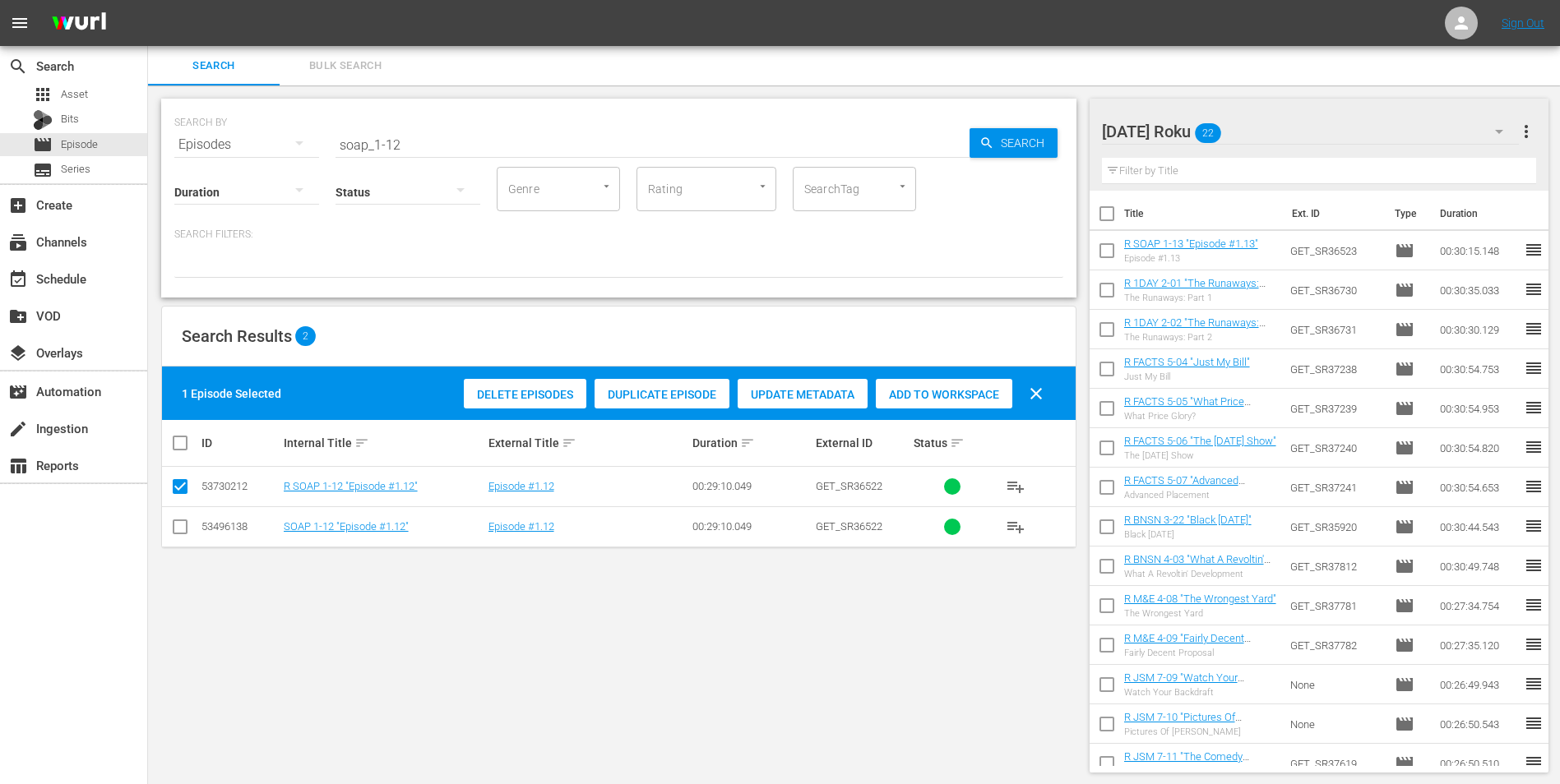
click at [993, 396] on span "Add to Workspace" at bounding box center [943, 395] width 136 height 13
drag, startPoint x: 410, startPoint y: 160, endPoint x: 418, endPoint y: 147, distance: 15.3
click at [411, 157] on div "Status" at bounding box center [407, 182] width 145 height 59
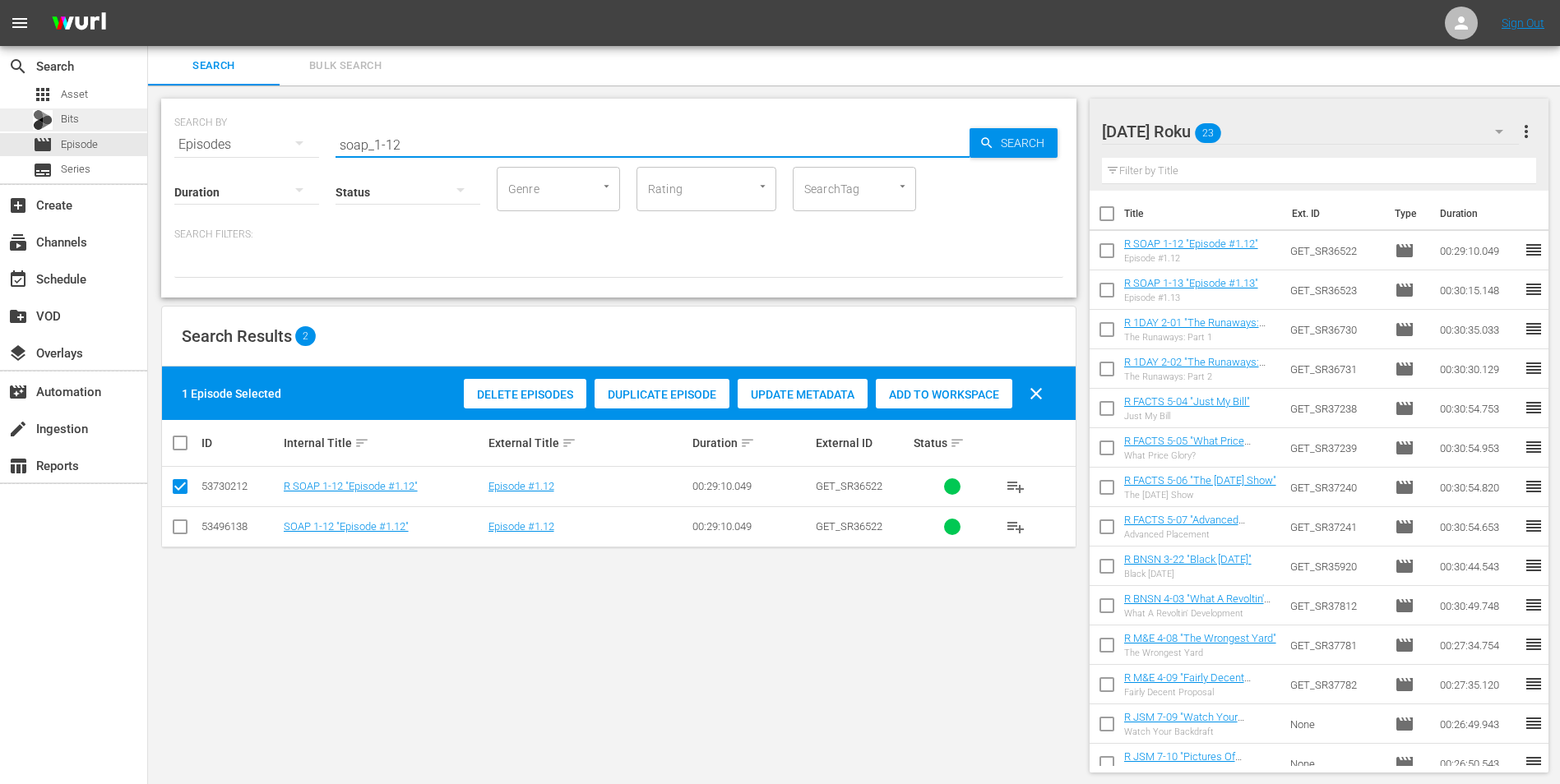
drag, startPoint x: 421, startPoint y: 143, endPoint x: 15, endPoint y: 118, distance: 406.8
click at [148, 0] on div "search Search apps Asset Bits movie Episode subtitles Series add_box Create sub…" at bounding box center [853, 0] width 1411 height 0
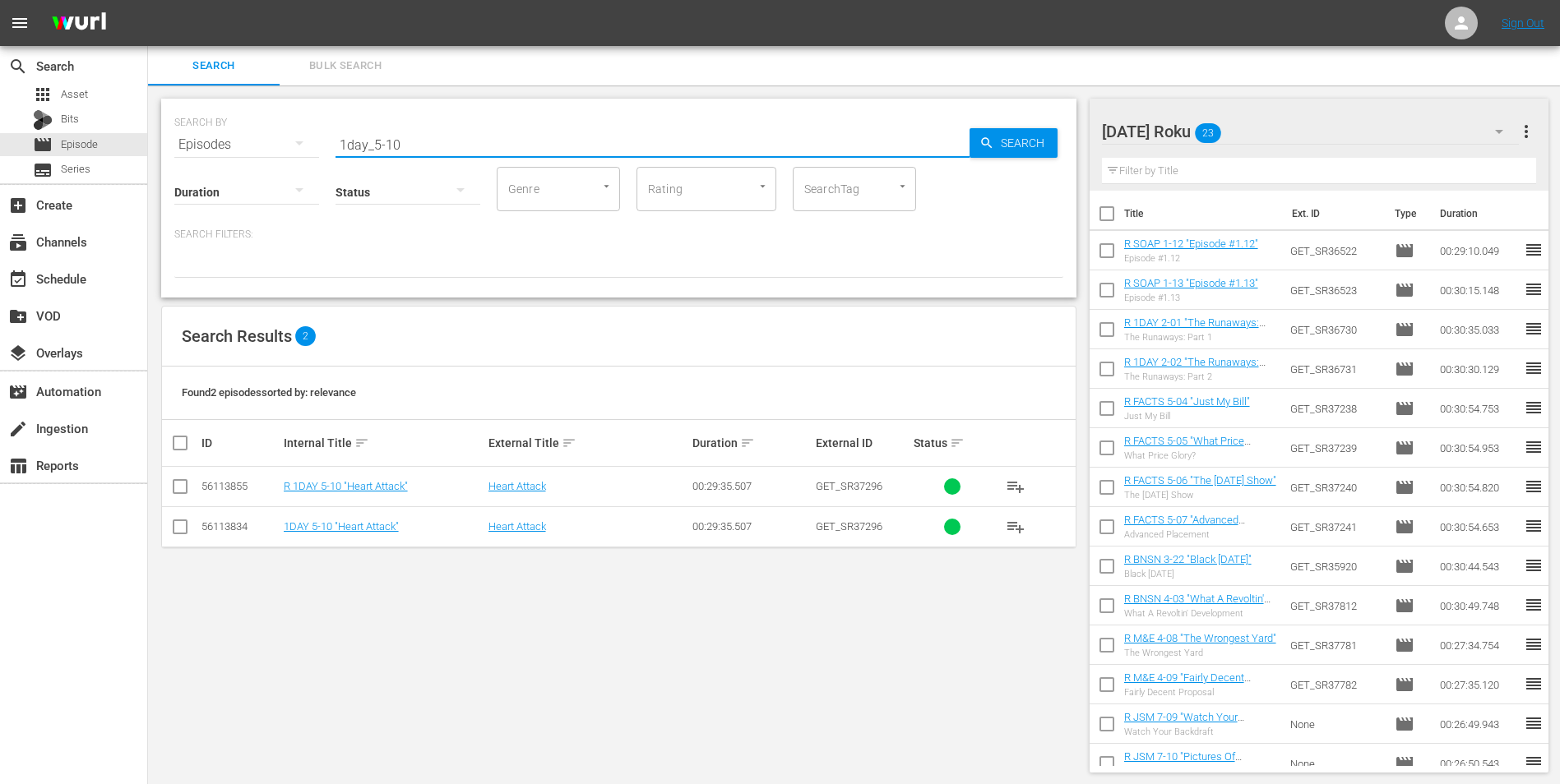
type input "1day_5-10"
click at [178, 481] on input "checkbox" at bounding box center [180, 490] width 20 height 20
checkbox input "true"
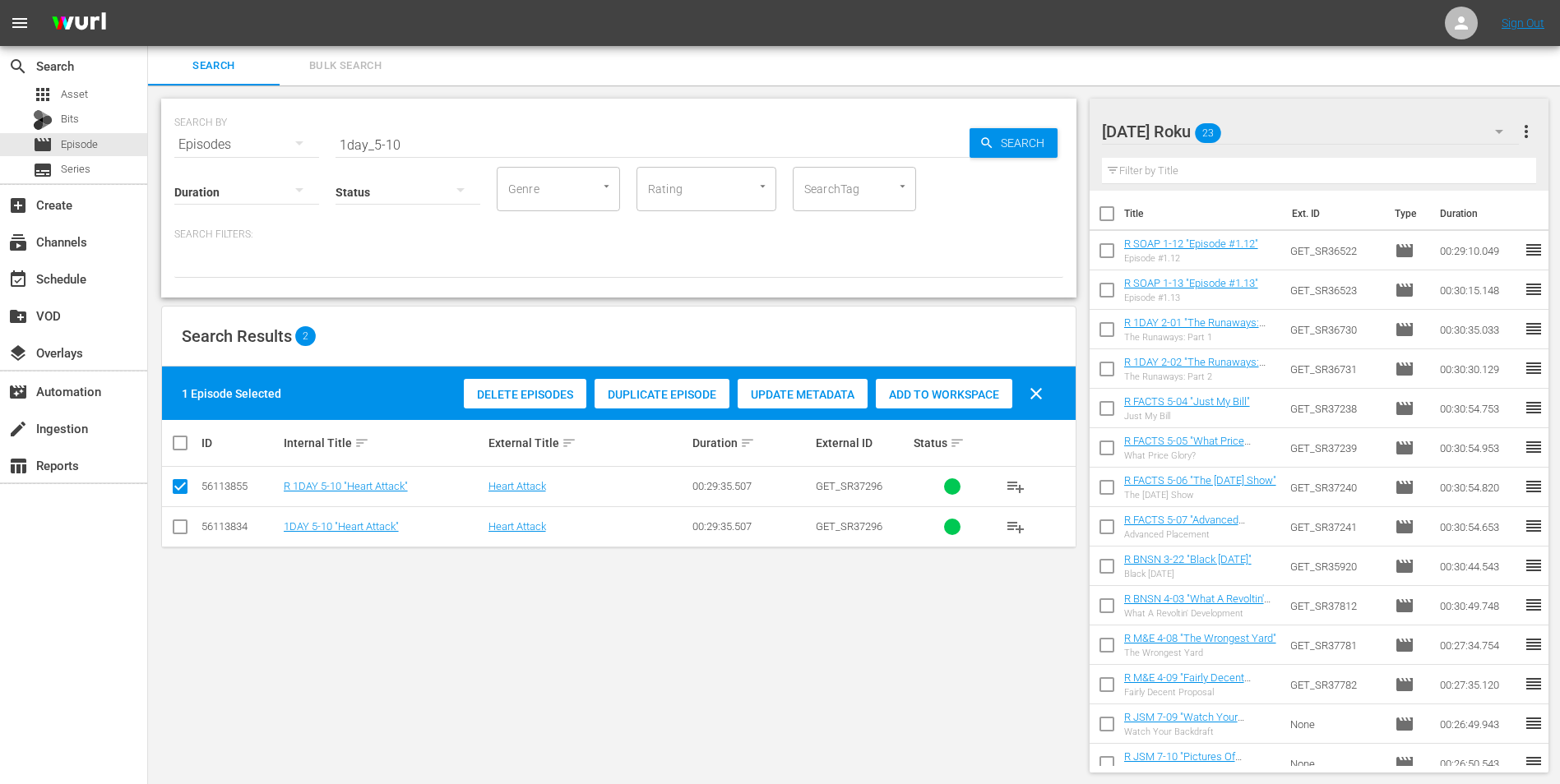
click at [969, 386] on div "Add to Workspace" at bounding box center [943, 394] width 136 height 31
click at [1323, 127] on div "[DATE] Roku 24" at bounding box center [1310, 132] width 418 height 46
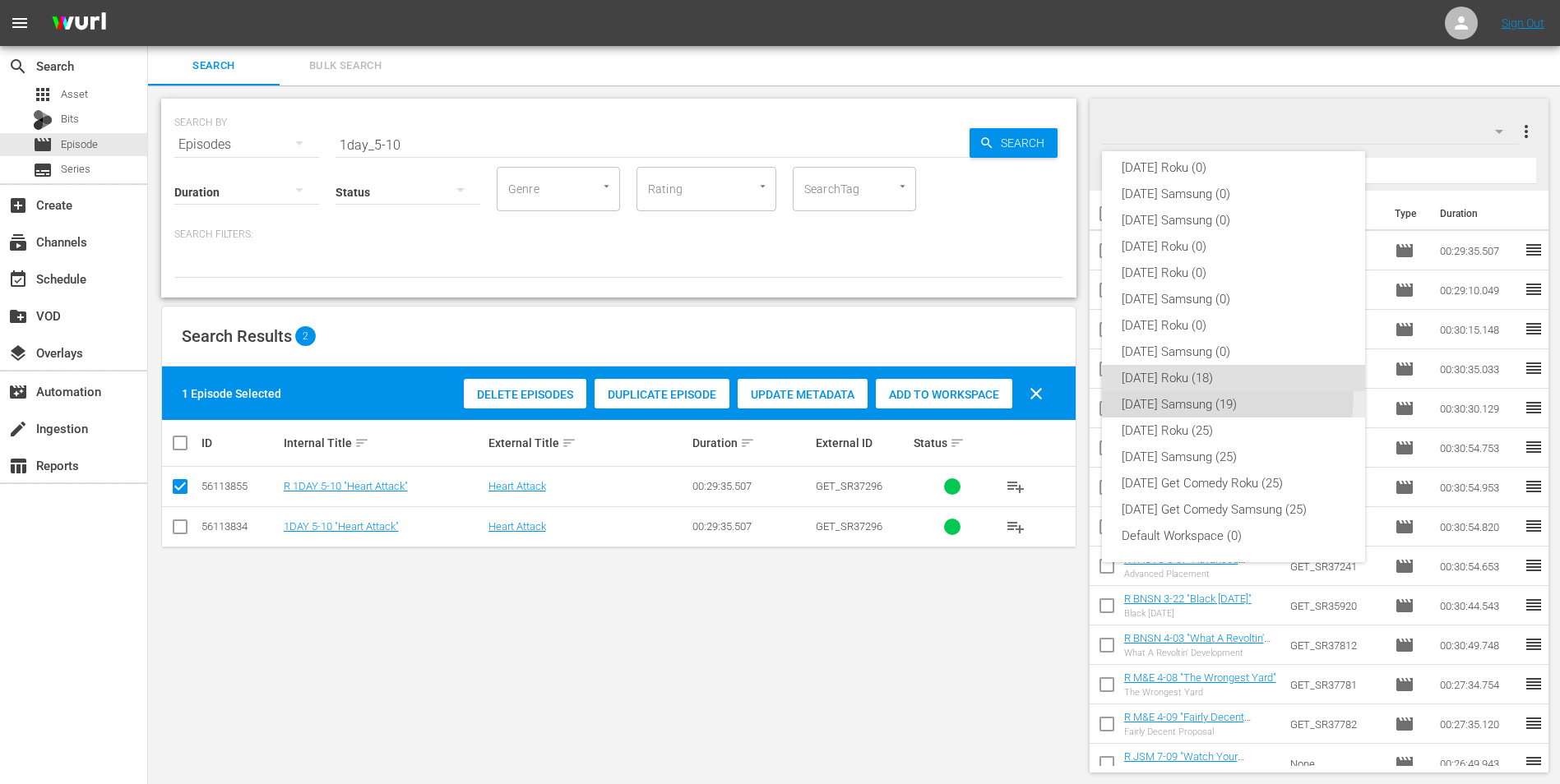
click at [1150, 393] on div "[DATE] Samsung (19)" at bounding box center [1233, 404] width 224 height 27
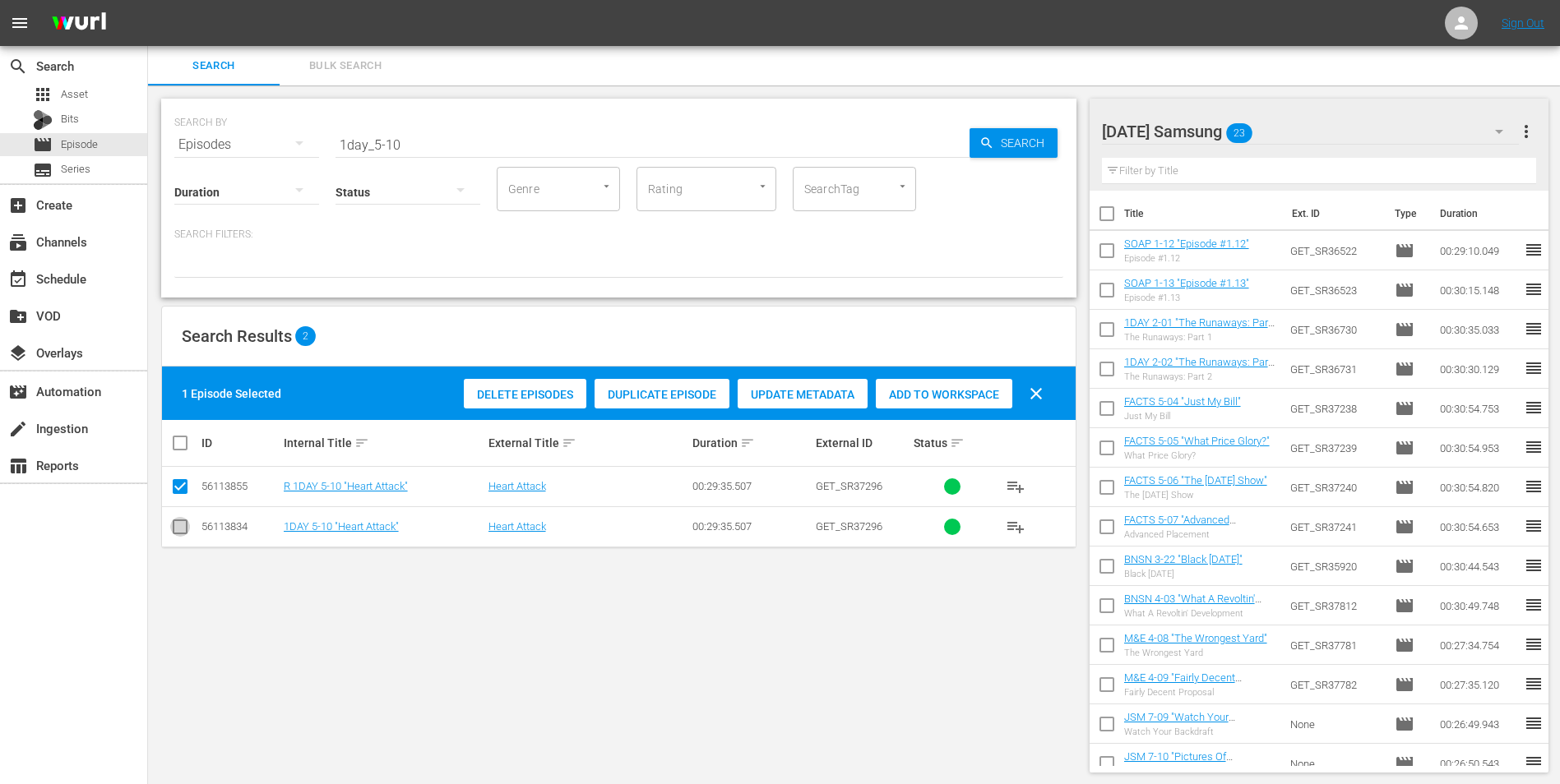
click at [188, 532] on input "checkbox" at bounding box center [180, 529] width 20 height 20
checkbox input "true"
click at [181, 477] on icon at bounding box center [180, 486] width 20 height 20
click at [177, 485] on input "checkbox" at bounding box center [180, 490] width 20 height 20
checkbox input "false"
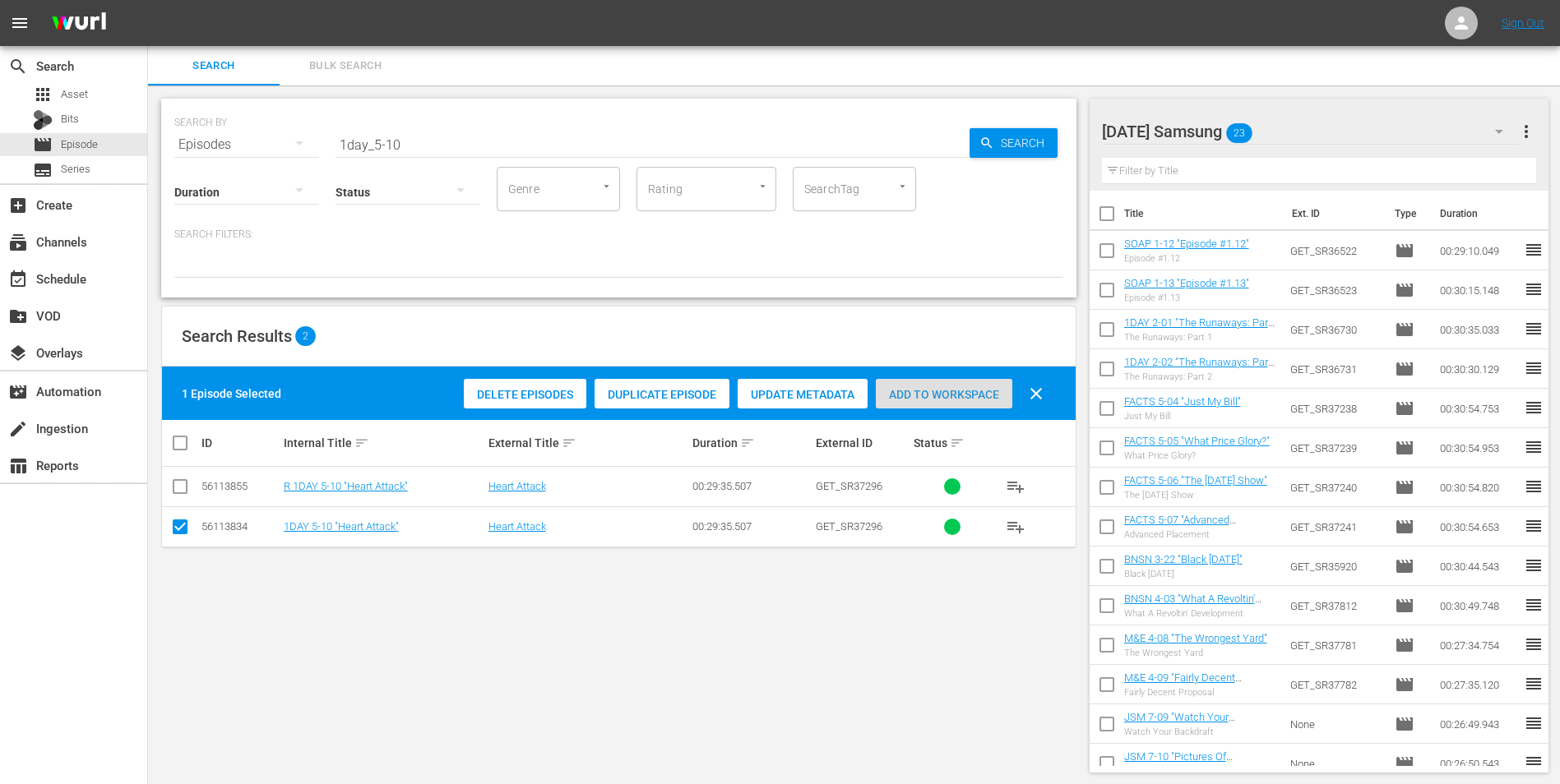
click at [906, 395] on span "Add to Workspace" at bounding box center [943, 395] width 136 height 13
click at [1306, 135] on div "[DATE] Samsung 24" at bounding box center [1310, 132] width 418 height 46
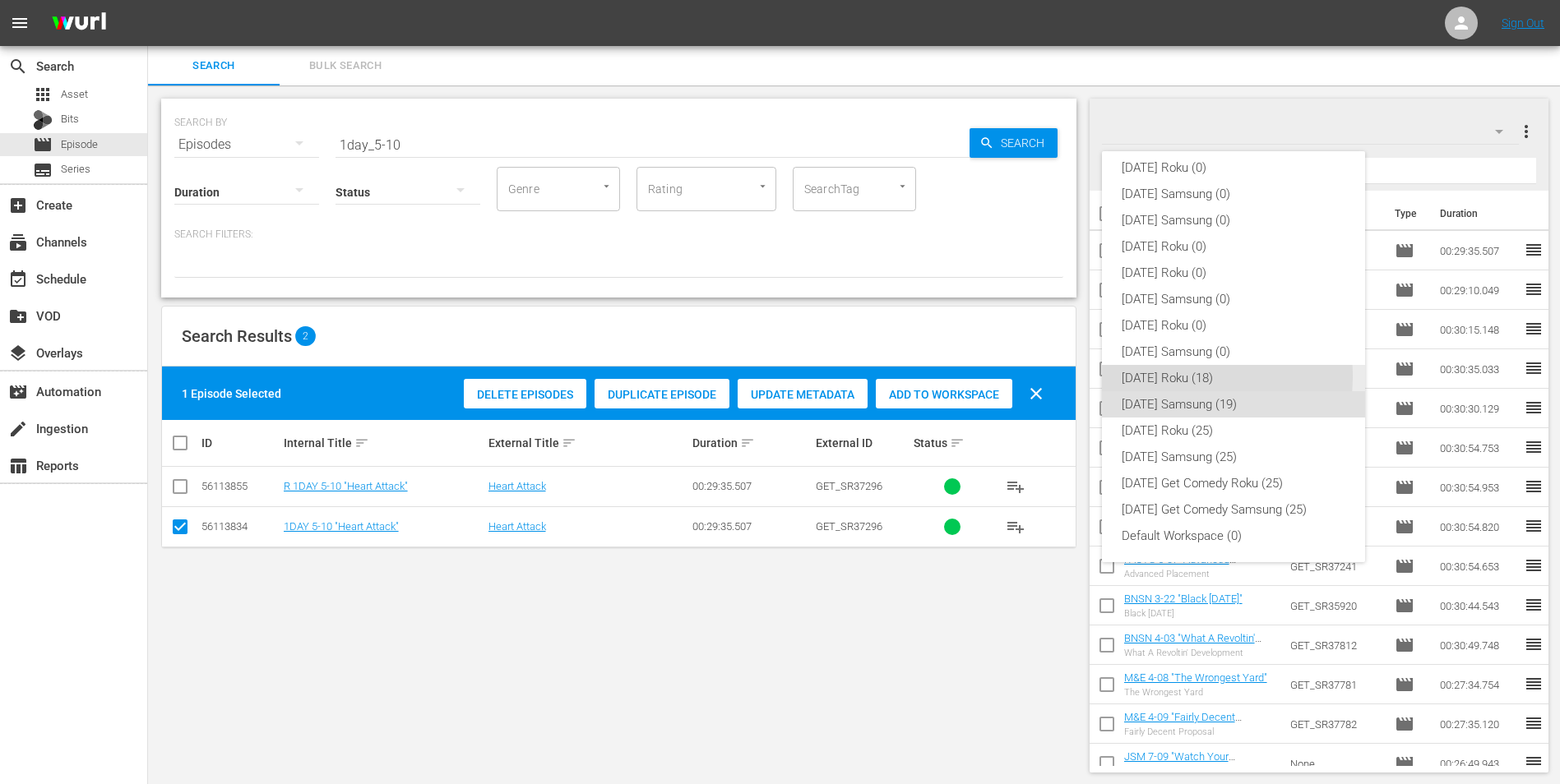
click at [1192, 377] on div "[DATE] Roku (18)" at bounding box center [1233, 378] width 224 height 27
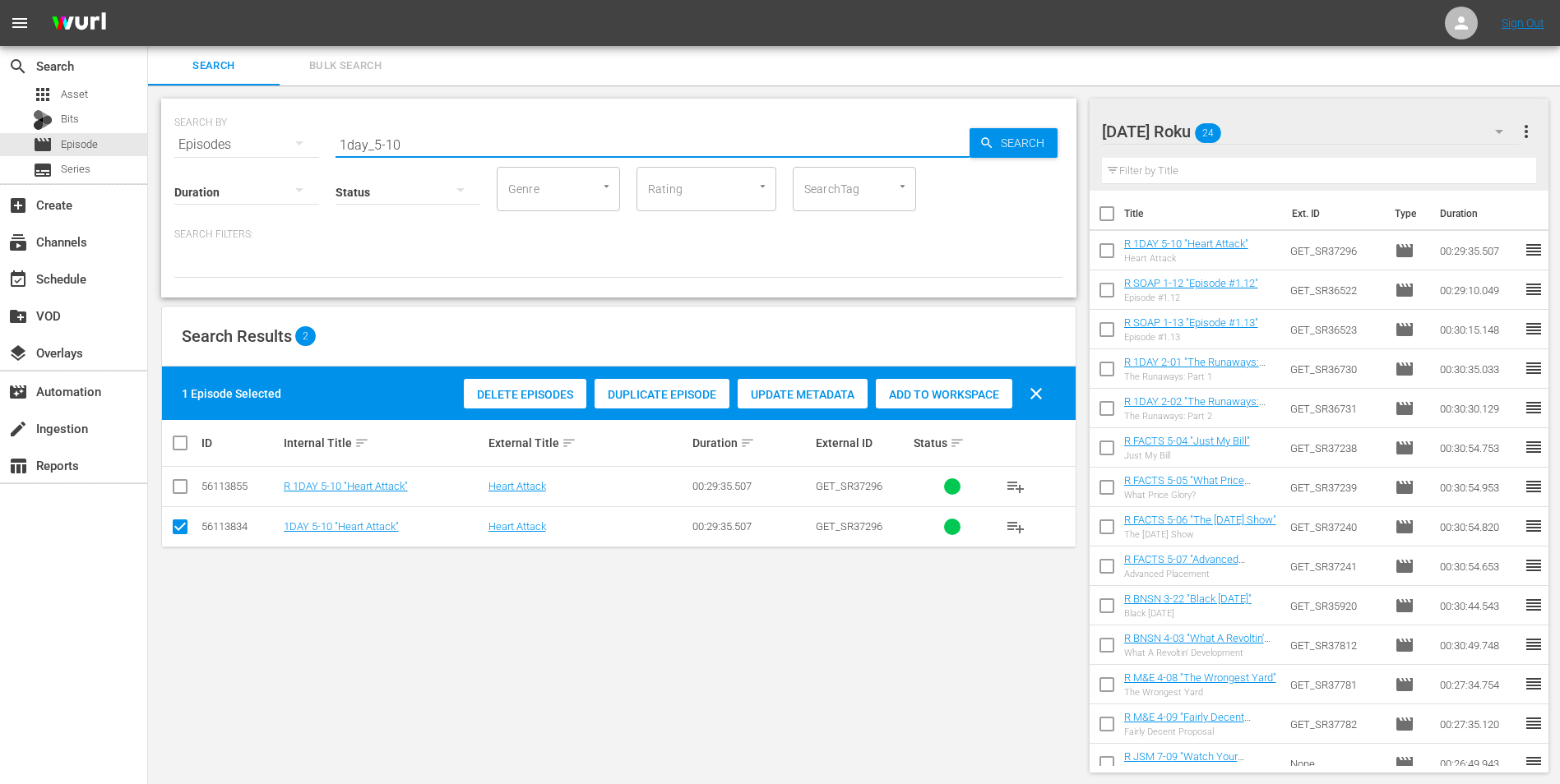
drag, startPoint x: 461, startPoint y: 151, endPoint x: 231, endPoint y: 136, distance: 230.5
click at [236, 136] on div "SEARCH BY Search By Episodes Search ID, Title, Description, Keywords, or Catego…" at bounding box center [619, 134] width 888 height 59
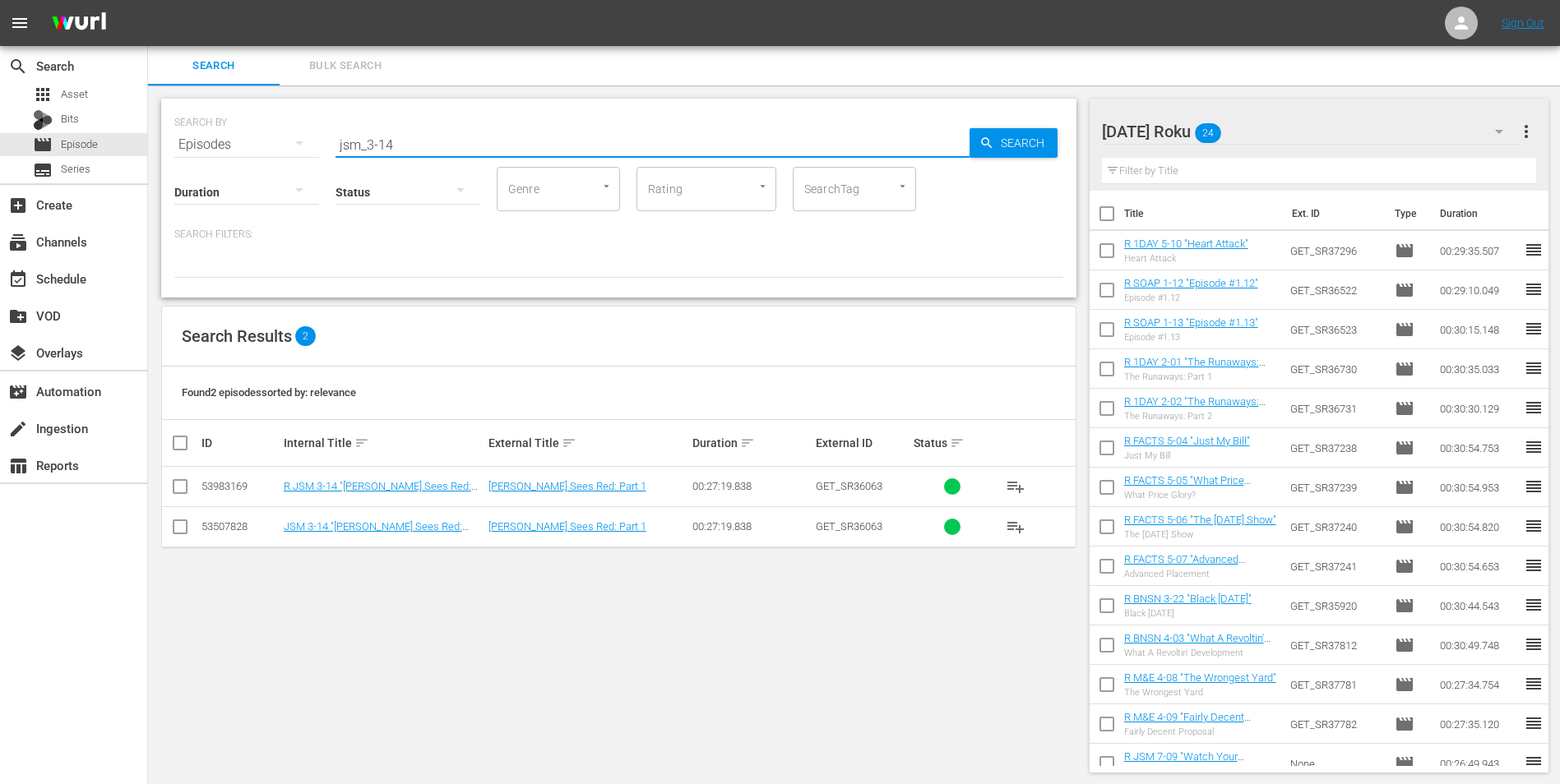
type input "jsm_3-14"
click at [182, 492] on input "checkbox" at bounding box center [180, 490] width 20 height 20
checkbox input "true"
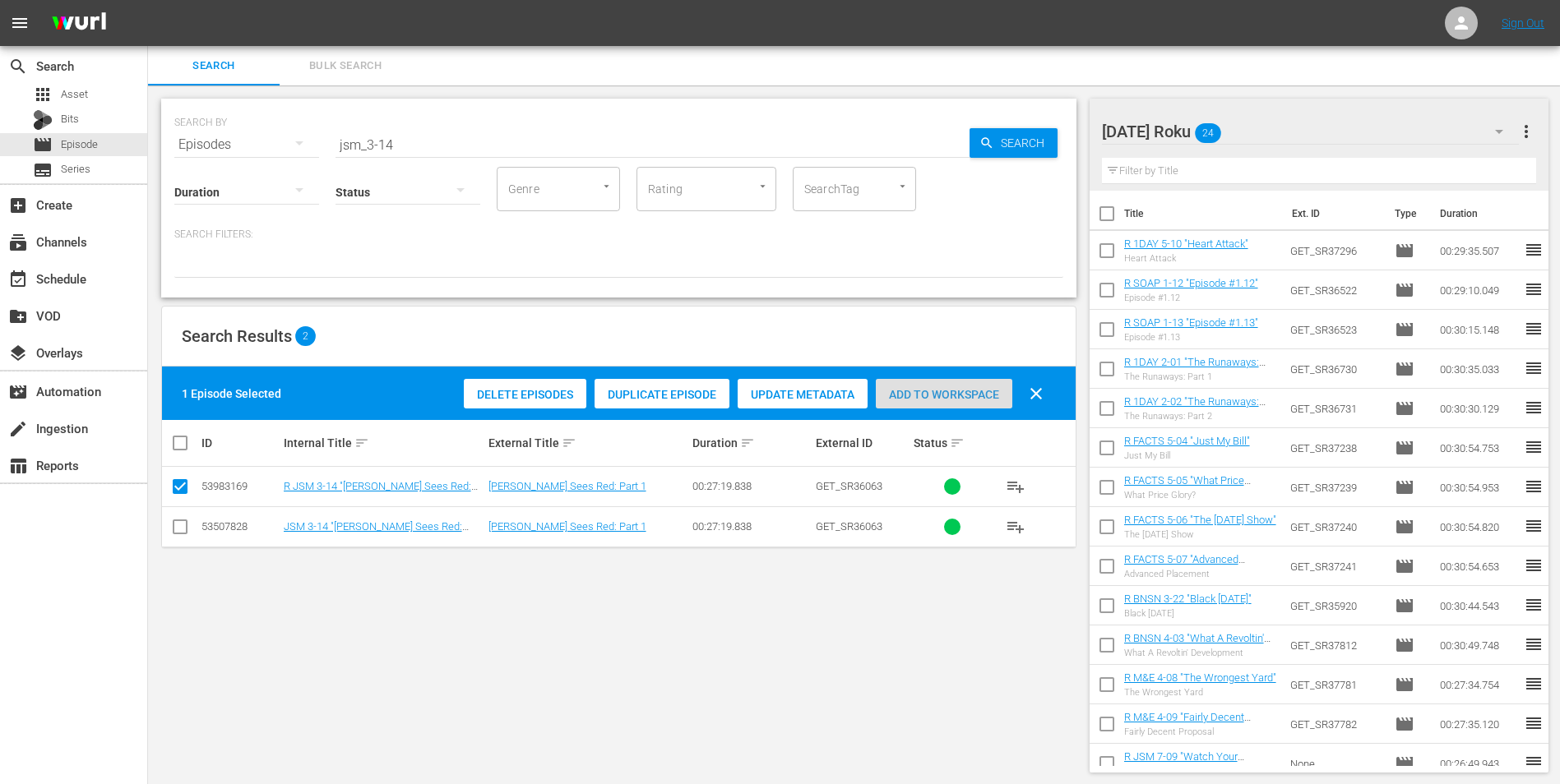
click at [937, 392] on span "Add to Workspace" at bounding box center [943, 395] width 136 height 13
click at [1338, 124] on div "[DATE] Roku 25" at bounding box center [1310, 132] width 418 height 46
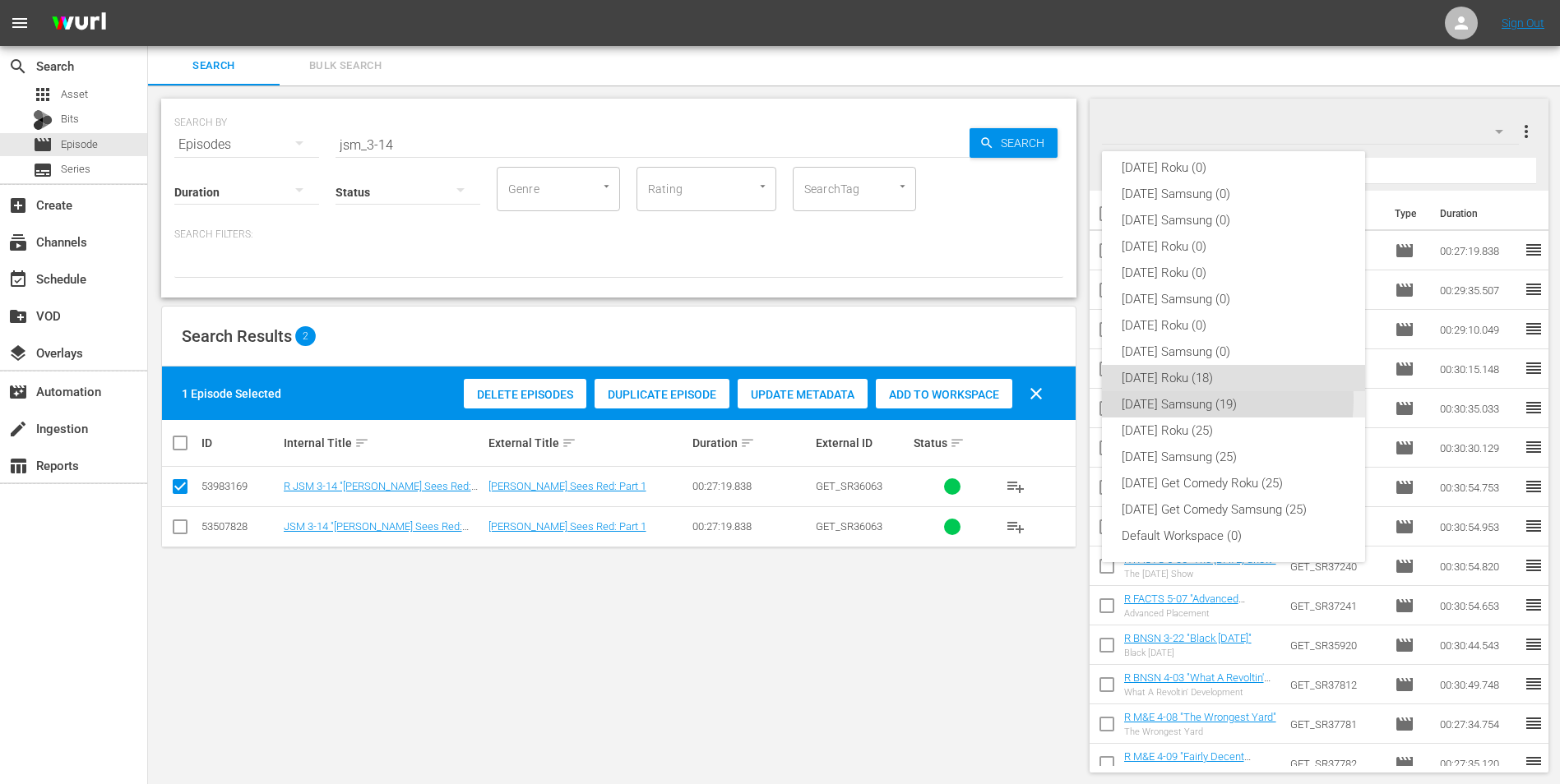
click at [1190, 400] on div "[DATE] Samsung (19)" at bounding box center [1233, 404] width 224 height 27
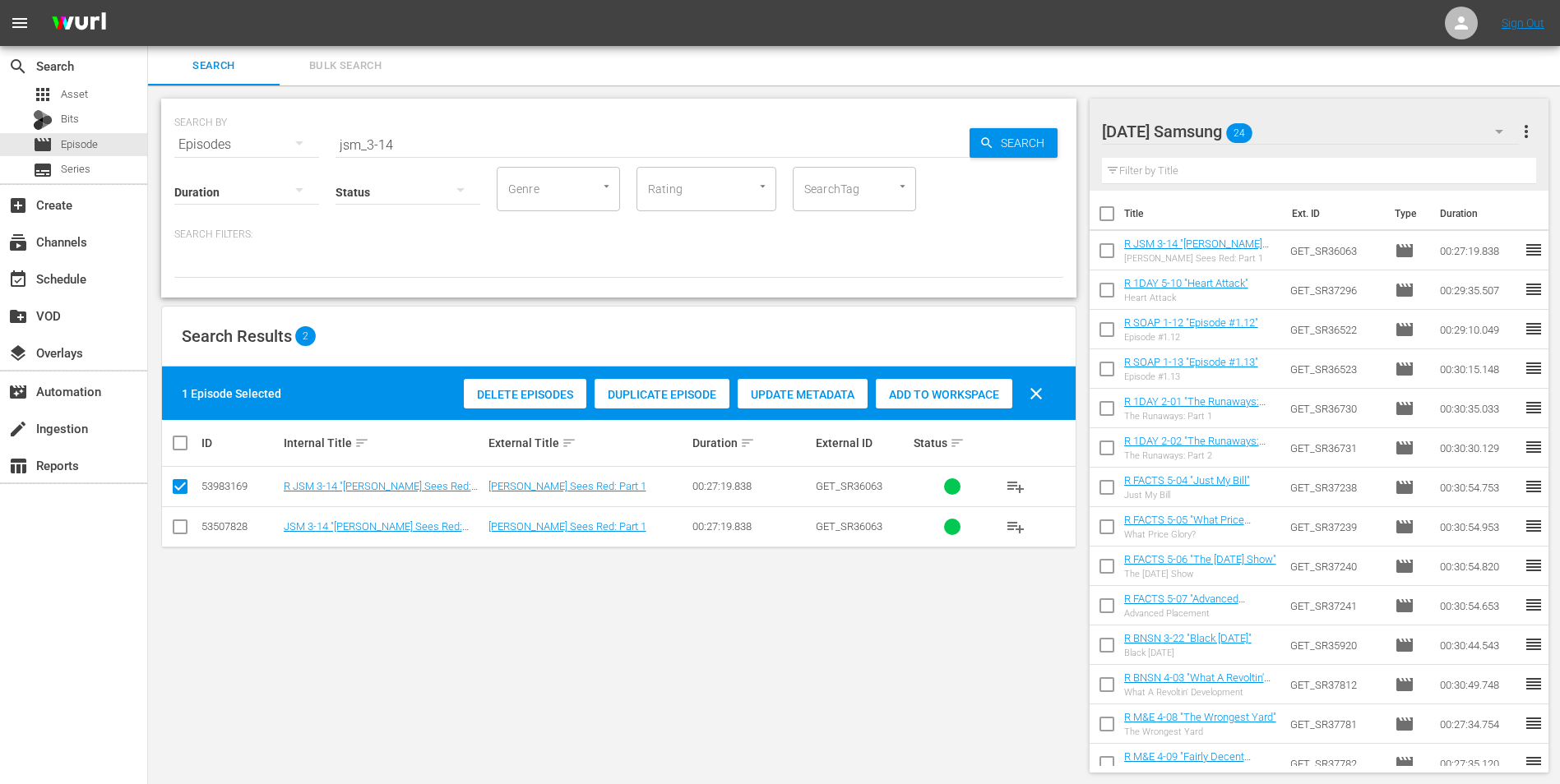
click at [184, 520] on input "checkbox" at bounding box center [180, 529] width 20 height 20
checkbox input "true"
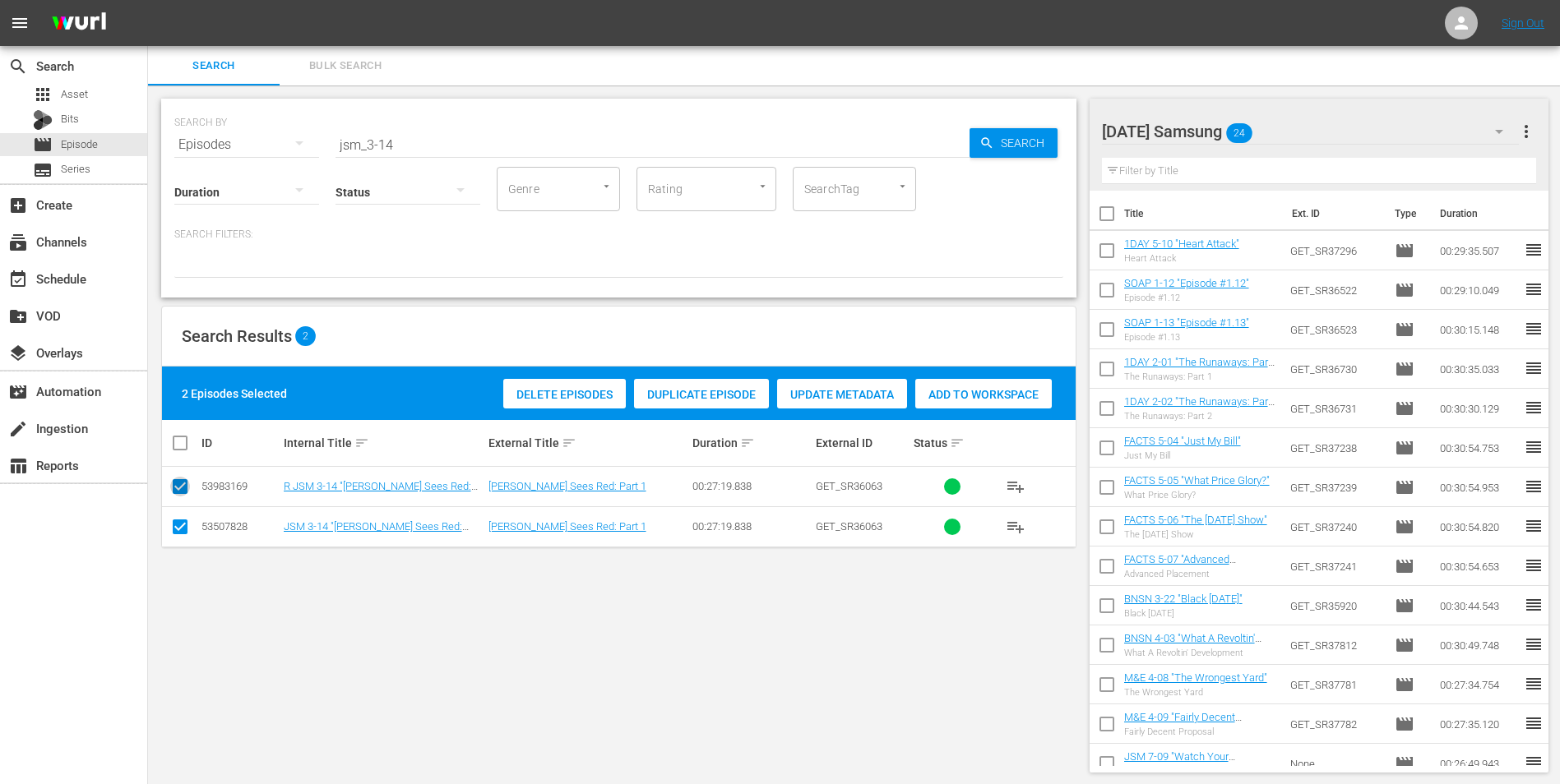
click at [184, 478] on icon at bounding box center [180, 486] width 20 height 20
click at [182, 482] on input "checkbox" at bounding box center [180, 490] width 20 height 20
checkbox input "false"
click at [928, 393] on span "Add to Workspace" at bounding box center [943, 395] width 136 height 13
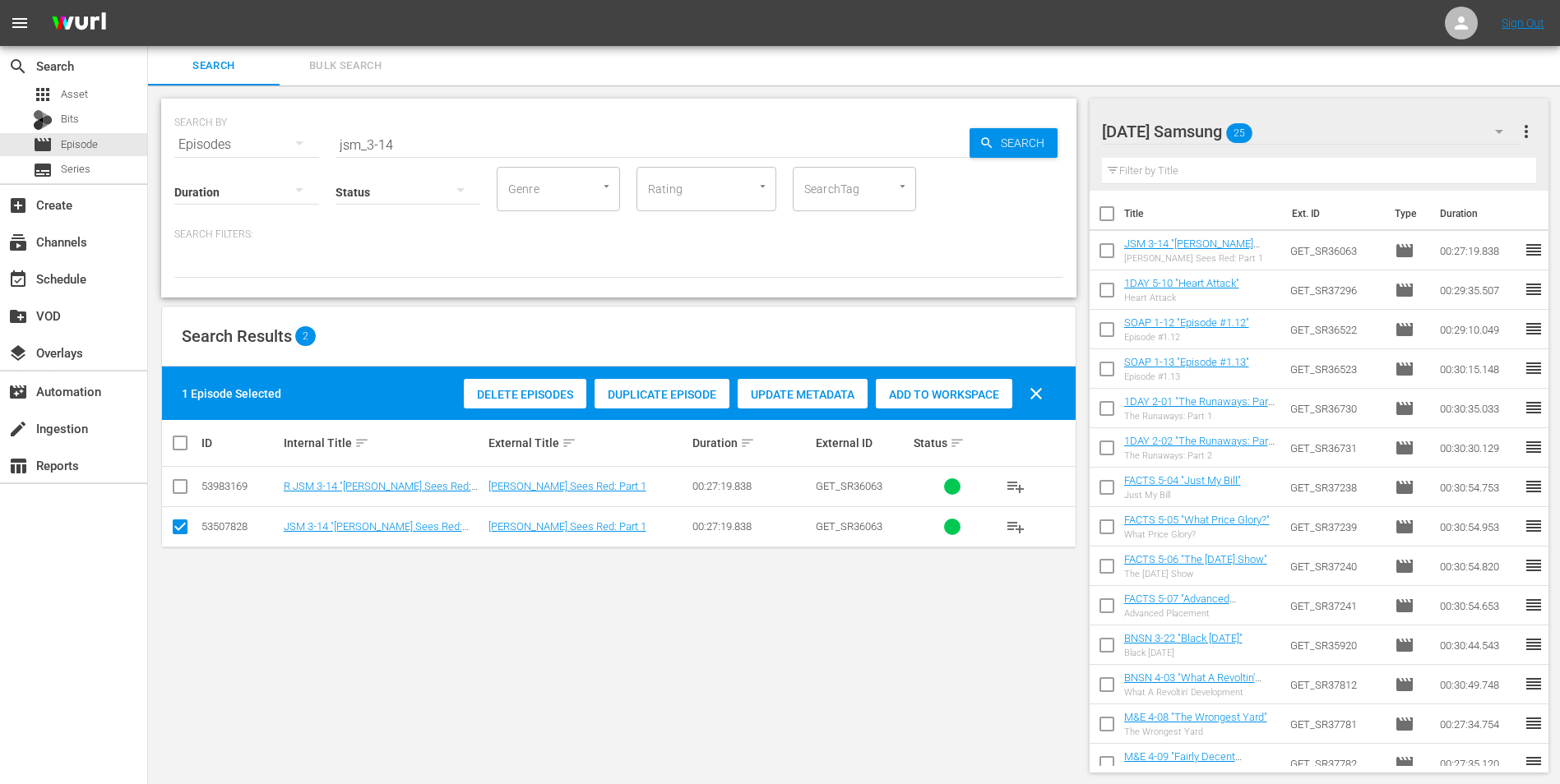
click at [1362, 124] on div "[DATE] Samsung 25" at bounding box center [1310, 132] width 418 height 46
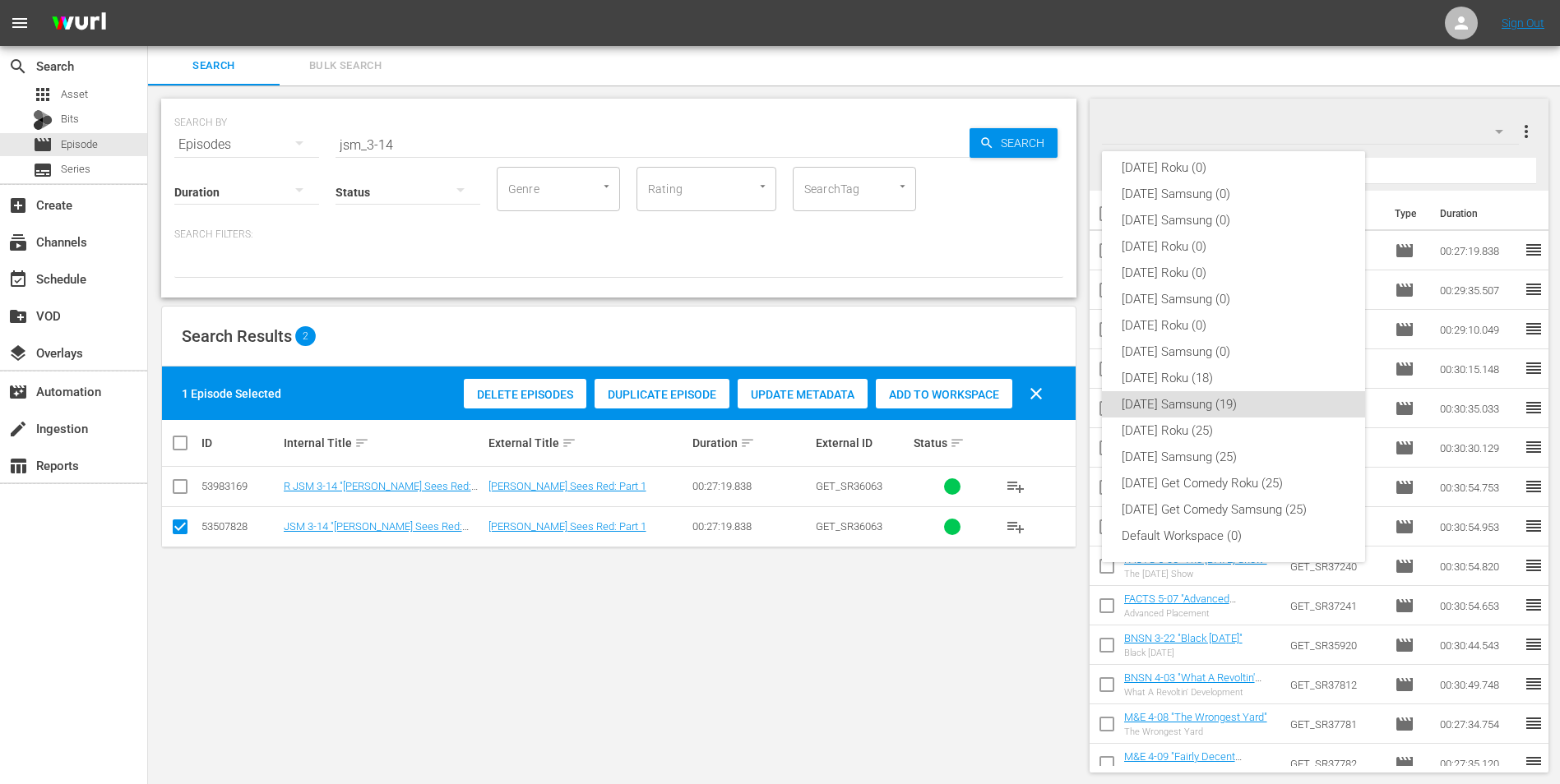
click at [667, 321] on div "[DATE] Roku (0) [DATE] Samsung (0) [DATE] Samsung (0) [DATE] Roku (0) [DATE] Ro…" at bounding box center [780, 392] width 1560 height 784
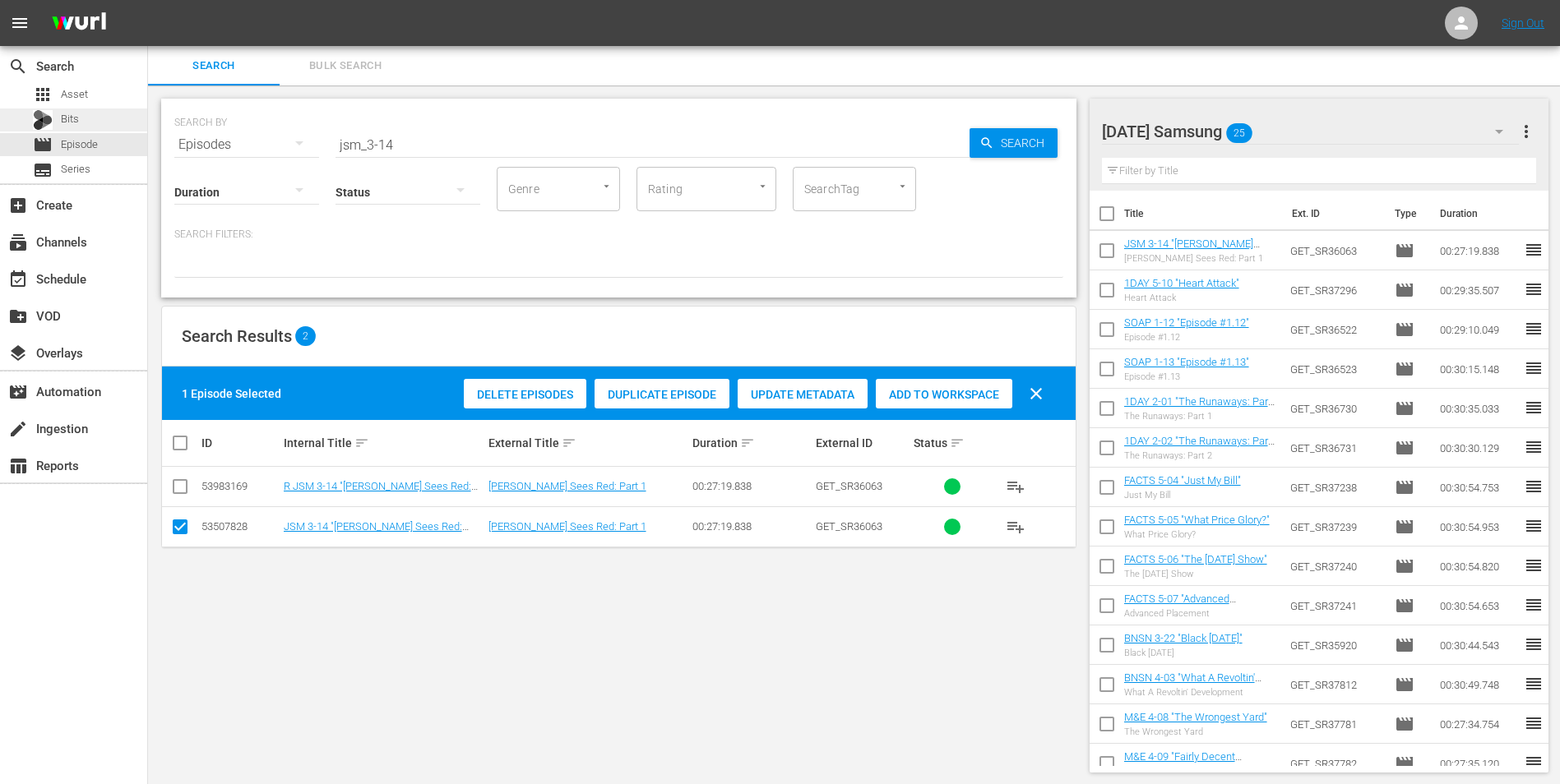
click at [59, 121] on div "Bits" at bounding box center [56, 120] width 46 height 23
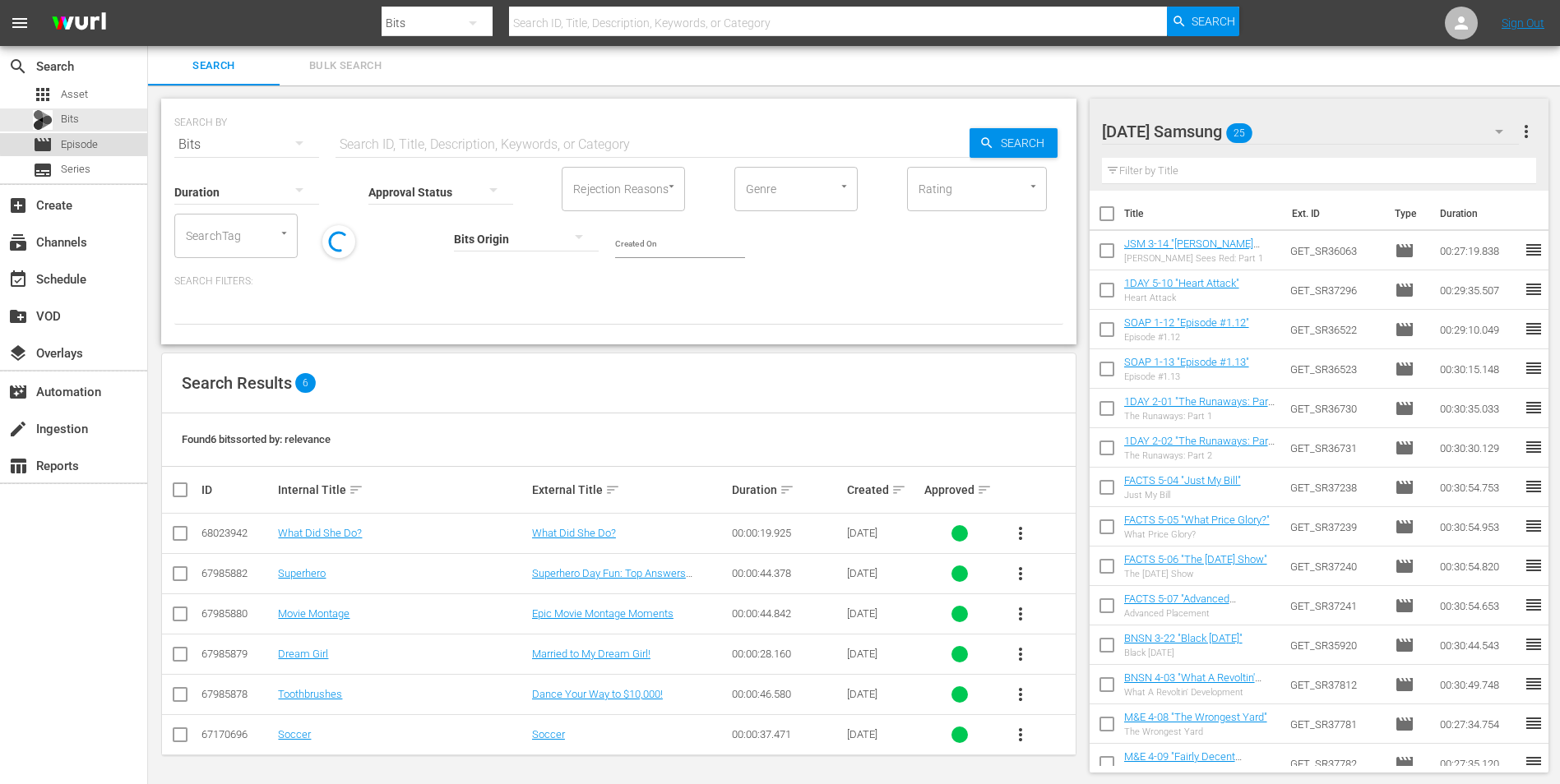
click at [76, 143] on span "Episode" at bounding box center [79, 144] width 37 height 16
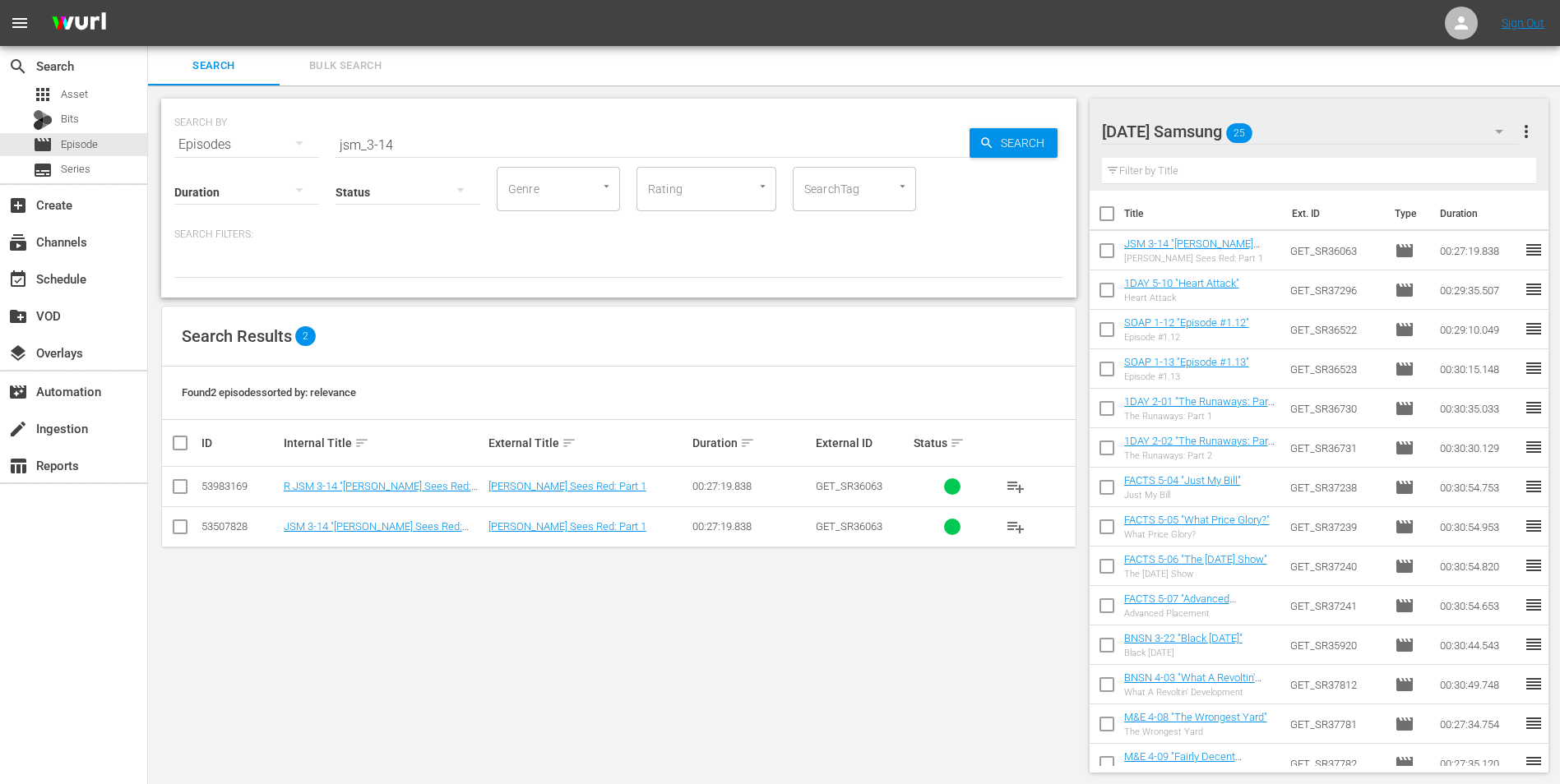
click at [1326, 134] on div "[DATE] Samsung 25" at bounding box center [1310, 132] width 418 height 46
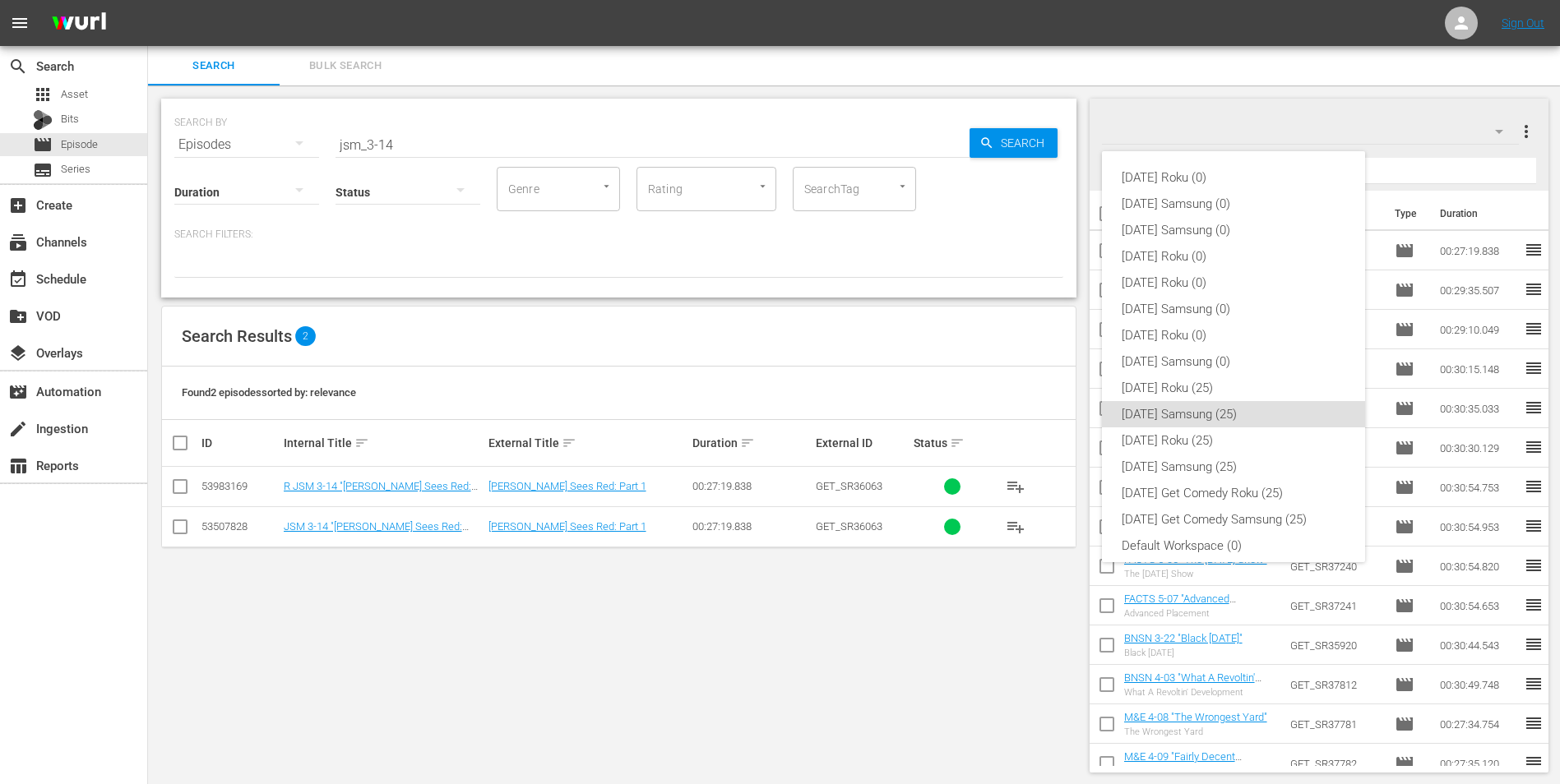
scroll to position [9, 0]
click at [1326, 134] on div "[DATE] Roku (0) [DATE] Samsung (0) [DATE] Samsung (0) [DATE] Roku (0) [DATE] Ro…" at bounding box center [780, 392] width 1560 height 784
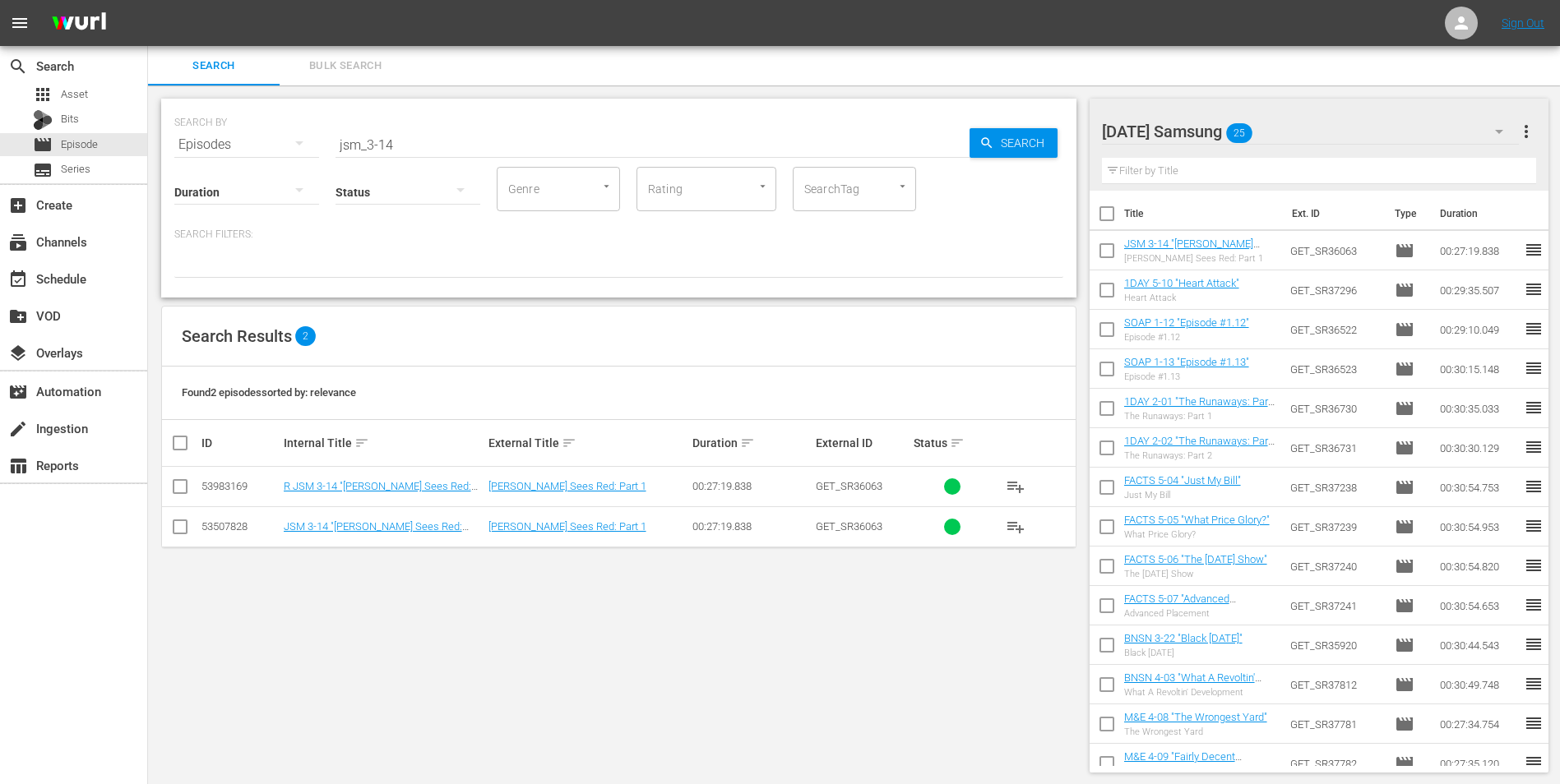
click at [1326, 134] on div "[DATE] Samsung 25" at bounding box center [1310, 132] width 418 height 46
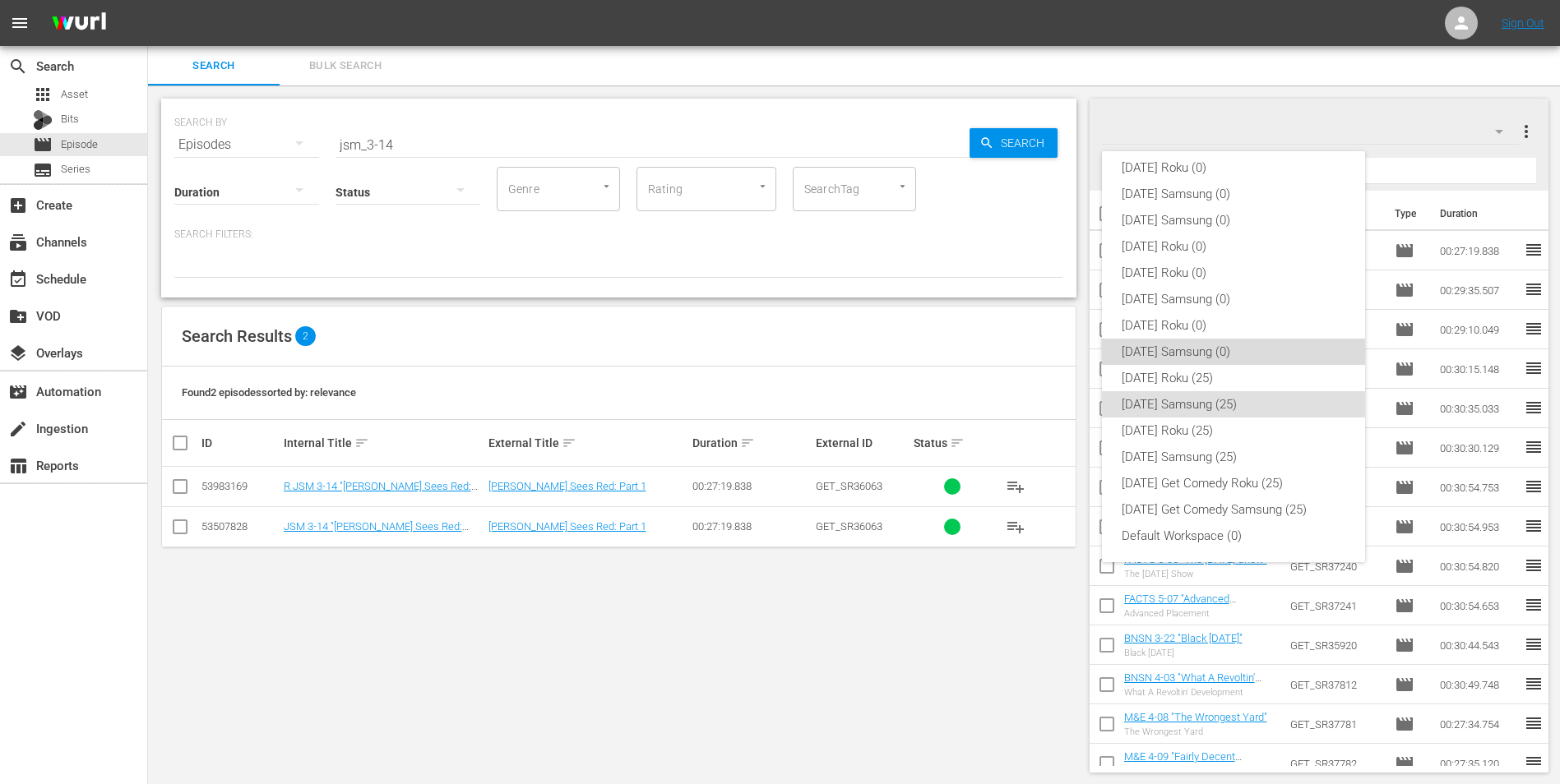
click at [1258, 363] on div "[DATE] Samsung (0)" at bounding box center [1233, 352] width 224 height 27
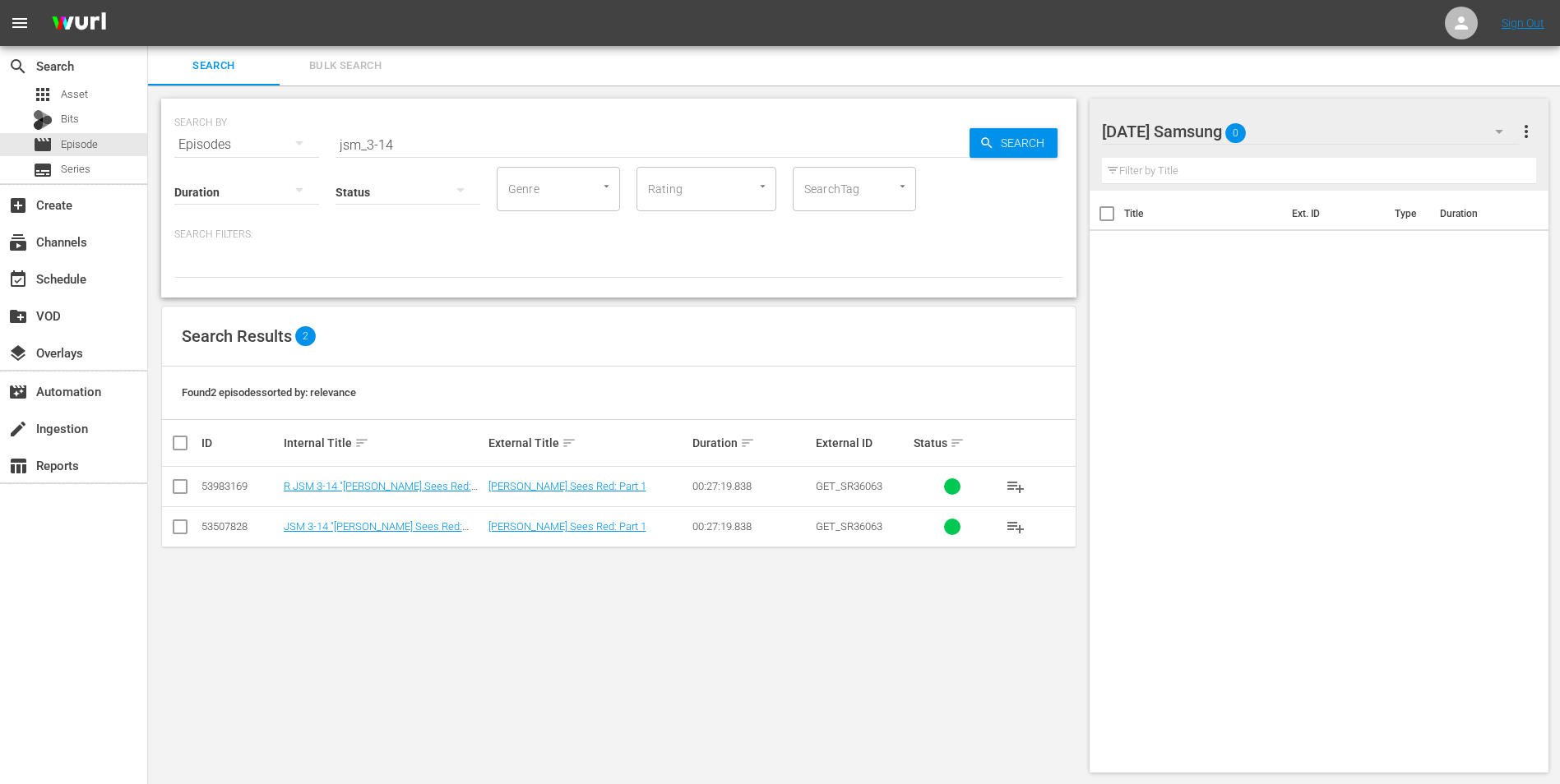
click at [935, 734] on div "SEARCH BY Search By Episodes Search ID, Title, Description, Keywords, or Catego…" at bounding box center [619, 435] width 941 height 700
click at [1313, 130] on div "[DATE] Samsung 0" at bounding box center [1310, 132] width 418 height 46
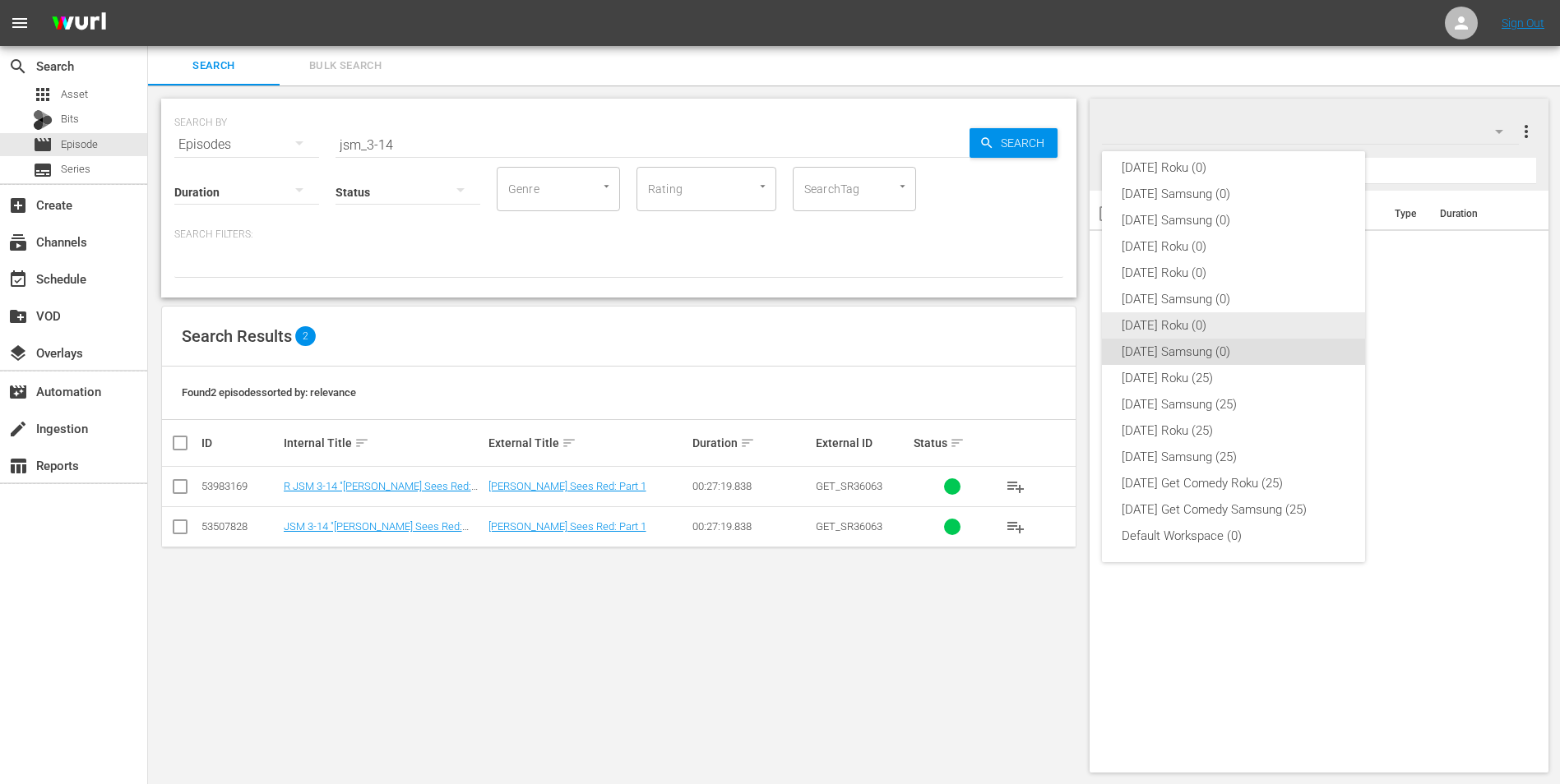
click at [1201, 323] on div "[DATE] Roku (0)" at bounding box center [1233, 326] width 224 height 27
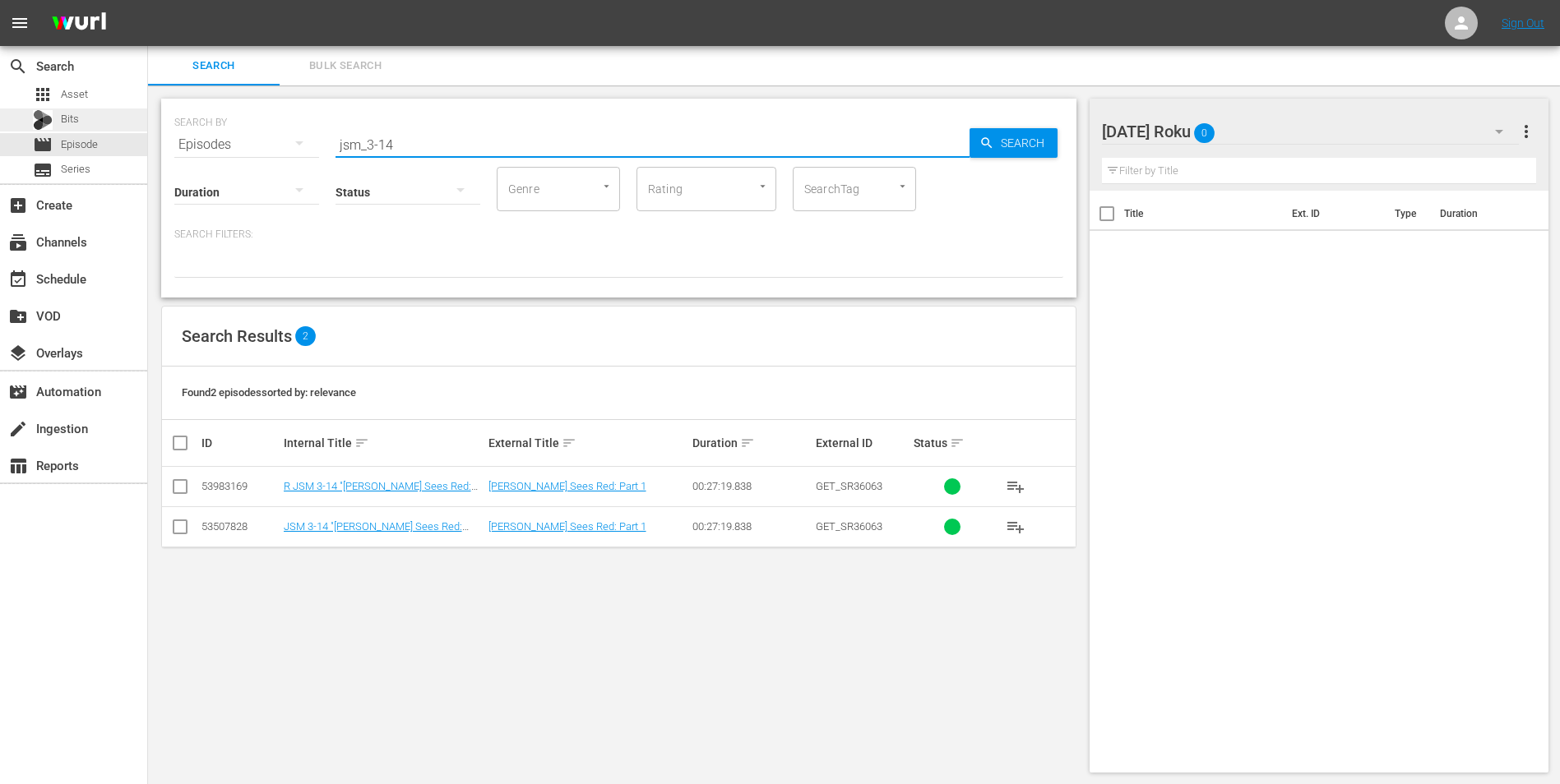
drag, startPoint x: 403, startPoint y: 134, endPoint x: 230, endPoint y: 302, distance: 241.1
click at [148, 0] on div "search Search apps Asset Bits movie Episode subtitles Series add_box Create sub…" at bounding box center [853, 0] width 1411 height 0
type input "news_4-18"
click at [185, 490] on input "checkbox" at bounding box center [180, 490] width 20 height 20
checkbox input "true"
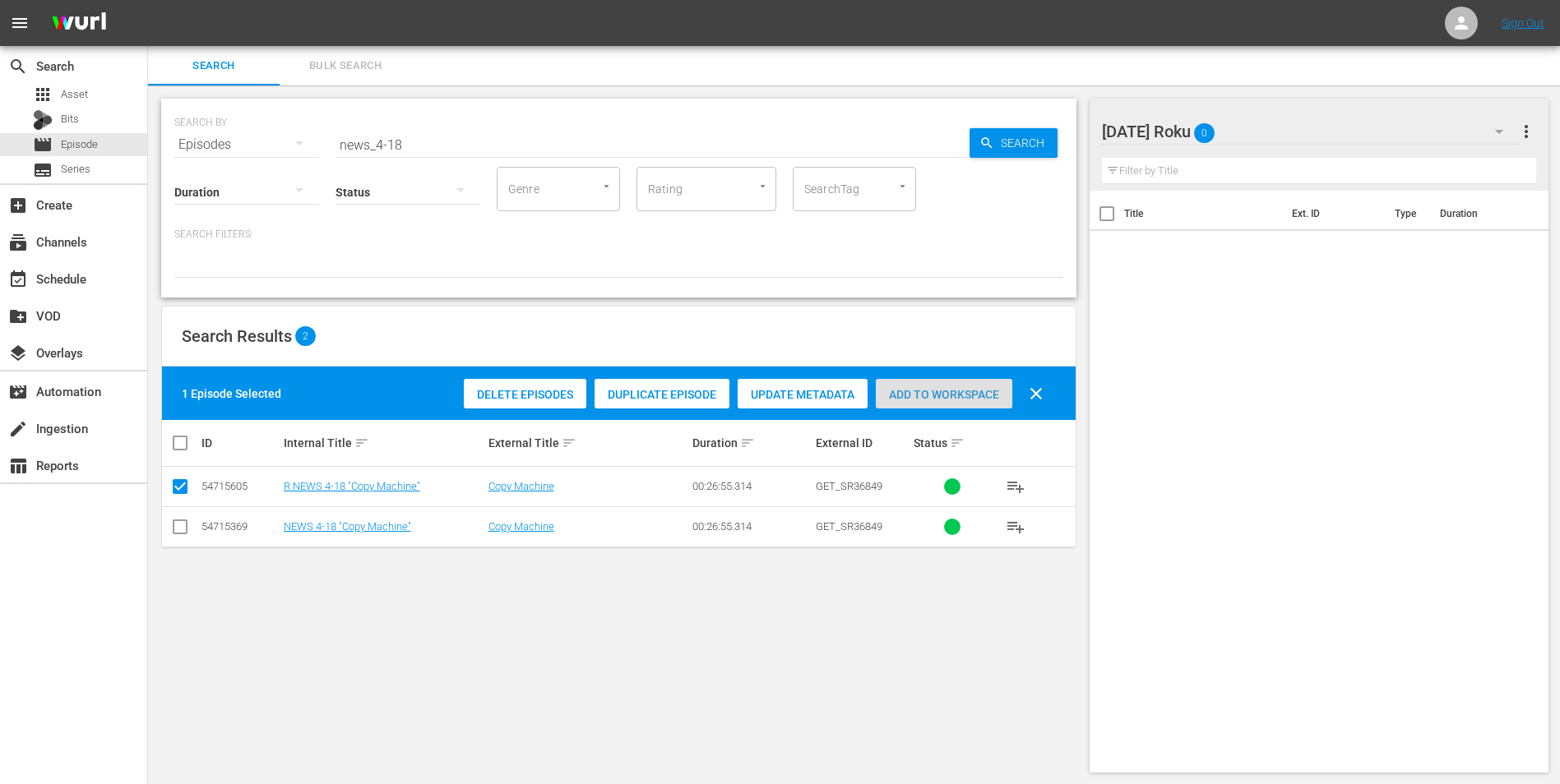
click at [940, 399] on span "Add to Workspace" at bounding box center [943, 395] width 136 height 13
click at [1327, 128] on div "[DATE] Roku 1" at bounding box center [1310, 132] width 418 height 46
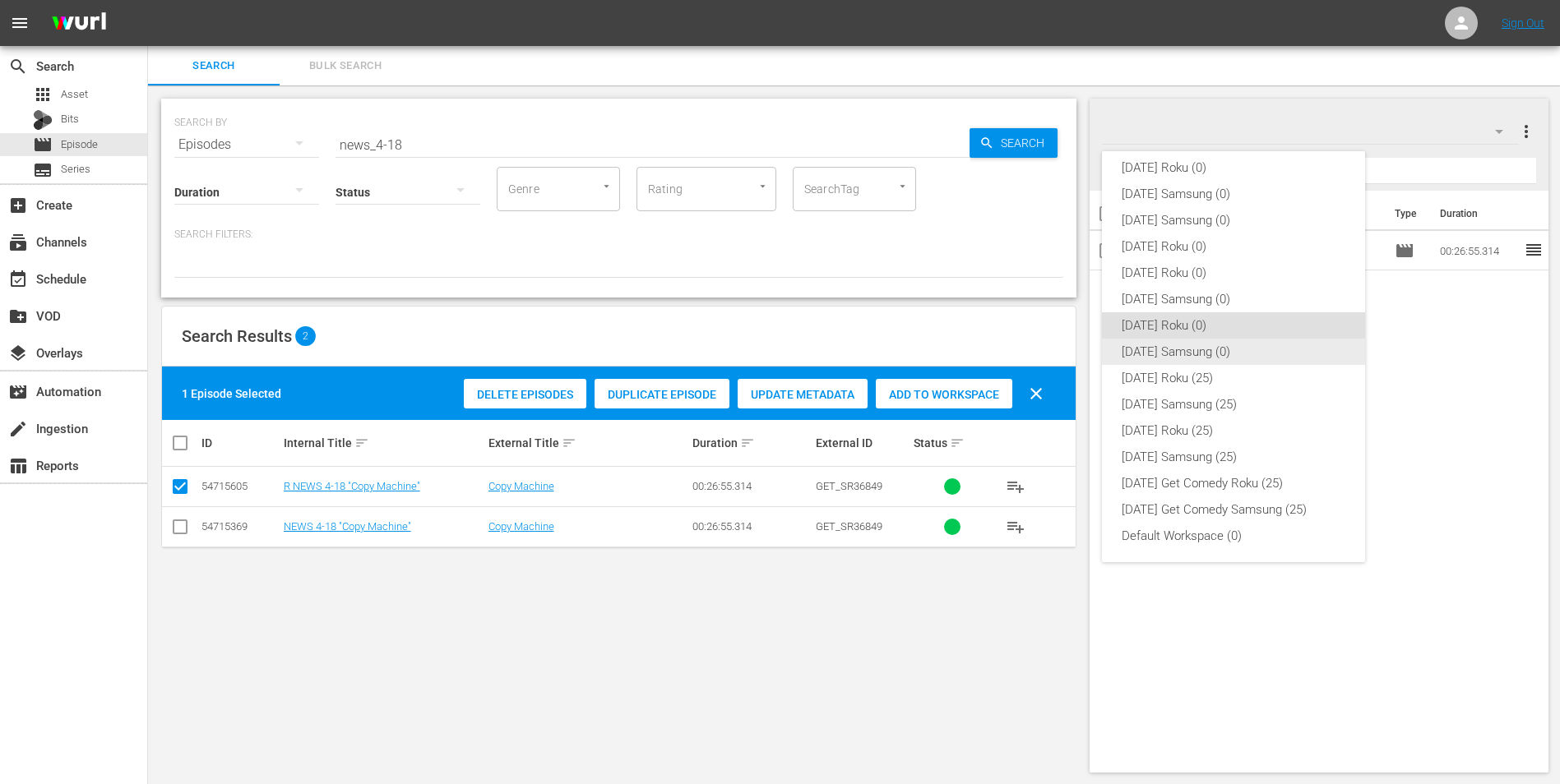
click at [1172, 348] on div "[DATE] Samsung (0)" at bounding box center [1233, 352] width 224 height 27
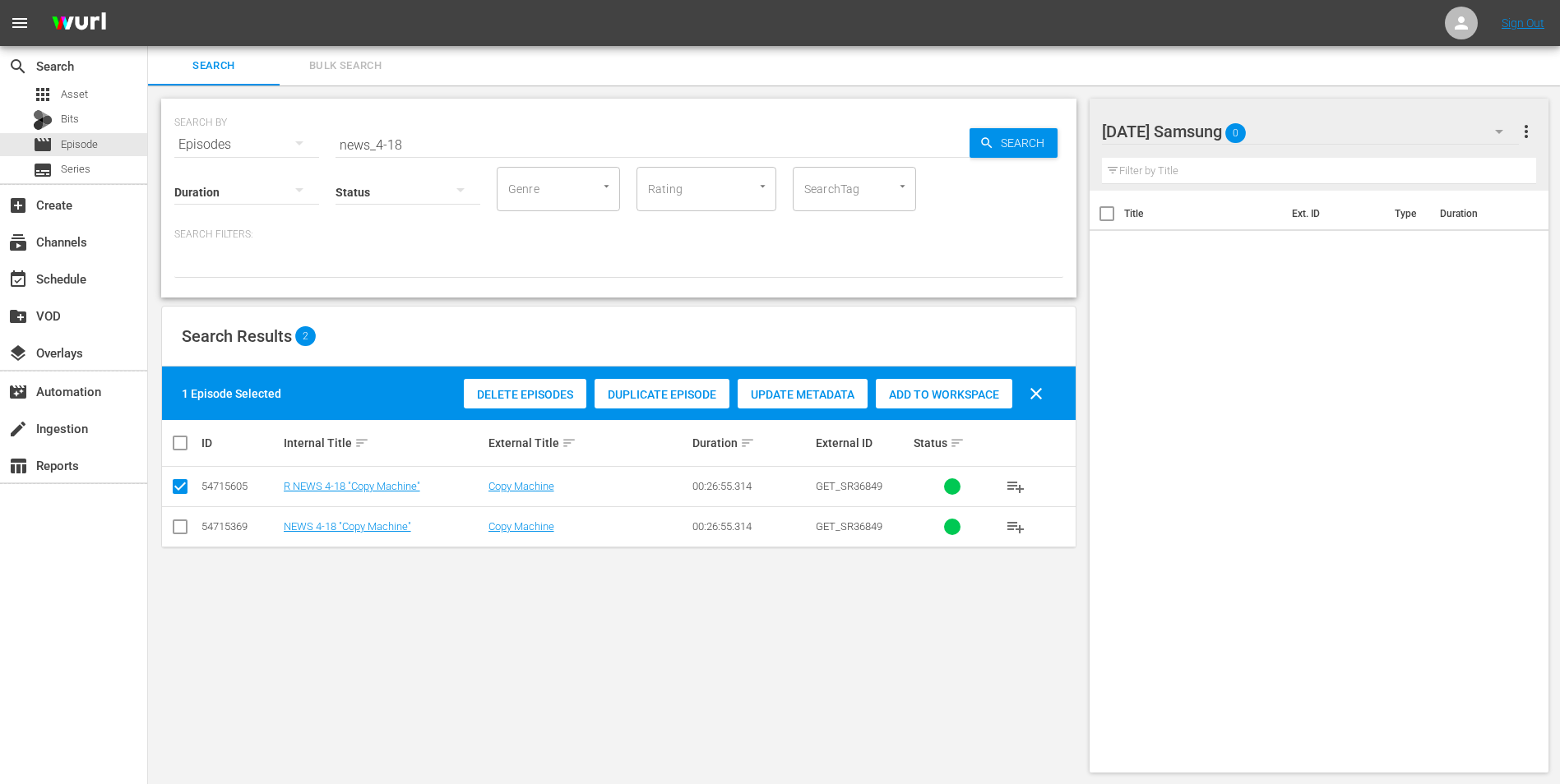
click at [170, 507] on td at bounding box center [180, 526] width 37 height 41
click at [176, 526] on input "checkbox" at bounding box center [180, 529] width 20 height 20
checkbox input "true"
click at [173, 484] on input "checkbox" at bounding box center [180, 490] width 20 height 20
checkbox input "false"
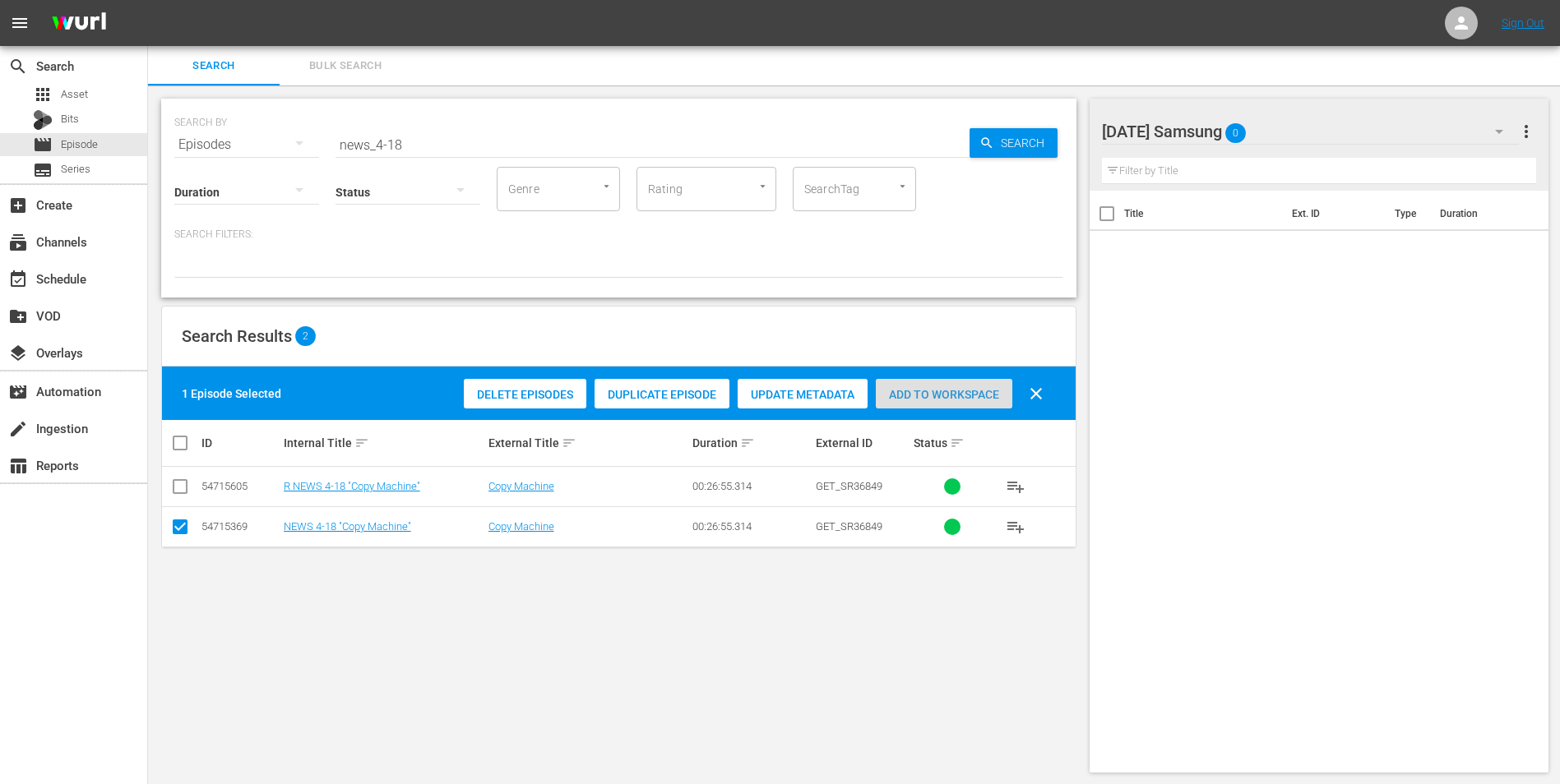
click at [929, 389] on span "Add to Workspace" at bounding box center [943, 395] width 136 height 13
drag, startPoint x: 393, startPoint y: 141, endPoint x: 415, endPoint y: 142, distance: 22.0
click at [410, 142] on input "news_4-18" at bounding box center [652, 145] width 634 height 40
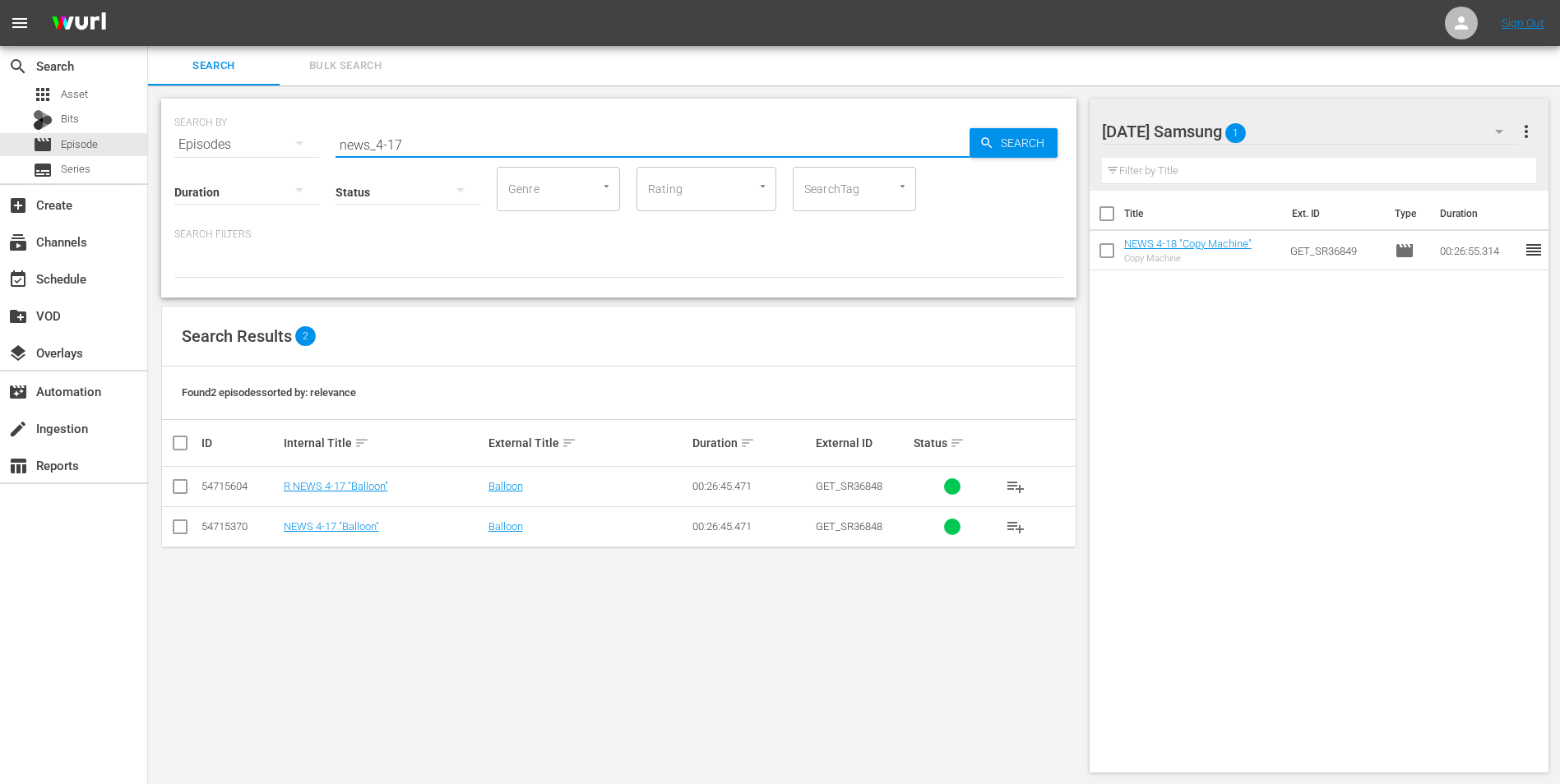
type input "news_4-17"
click at [184, 528] on input "checkbox" at bounding box center [180, 529] width 20 height 20
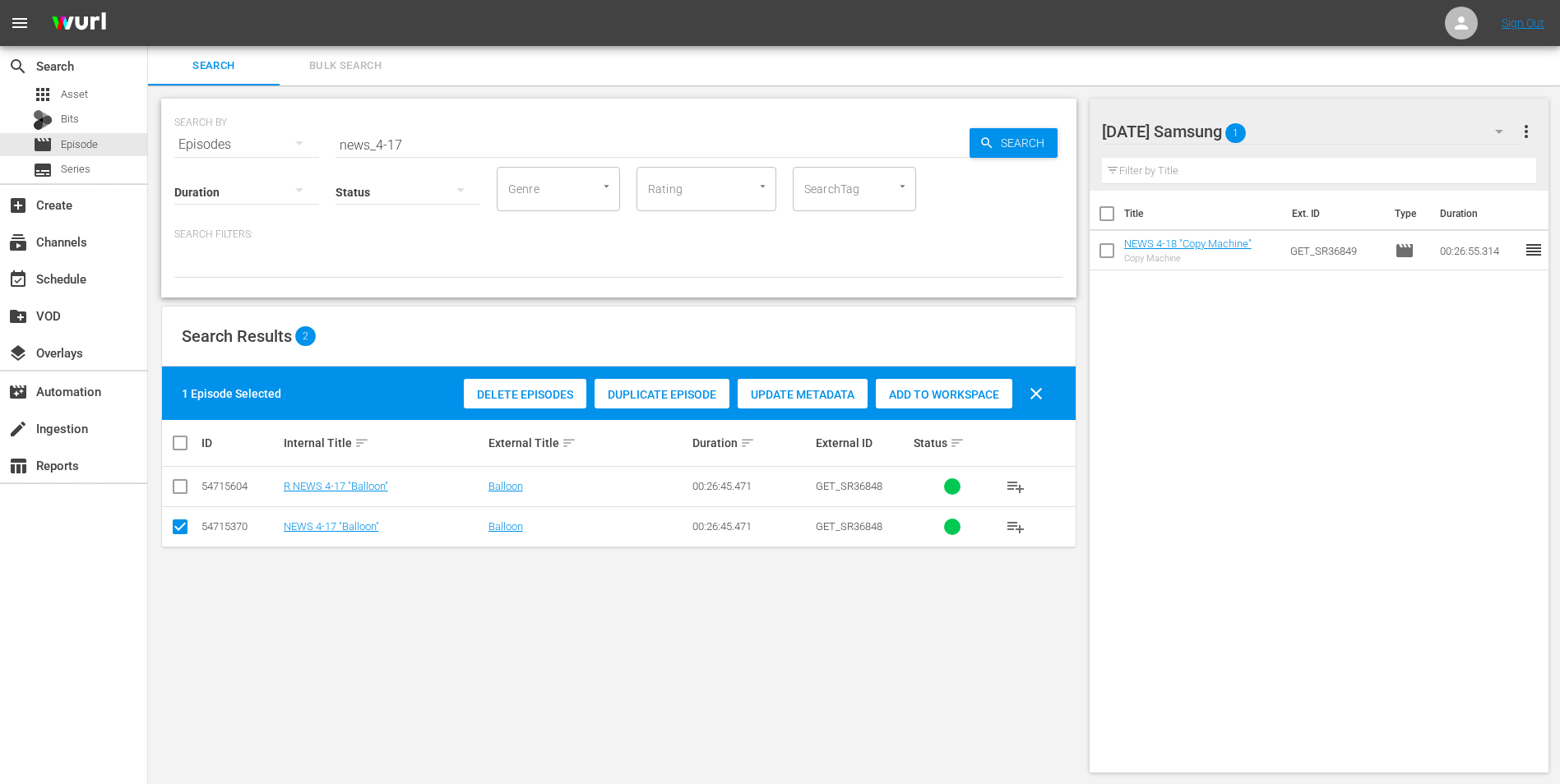
click at [959, 400] on span "Add to Workspace" at bounding box center [943, 395] width 136 height 13
click at [1354, 130] on div "[DATE] Samsung 2" at bounding box center [1310, 132] width 418 height 46
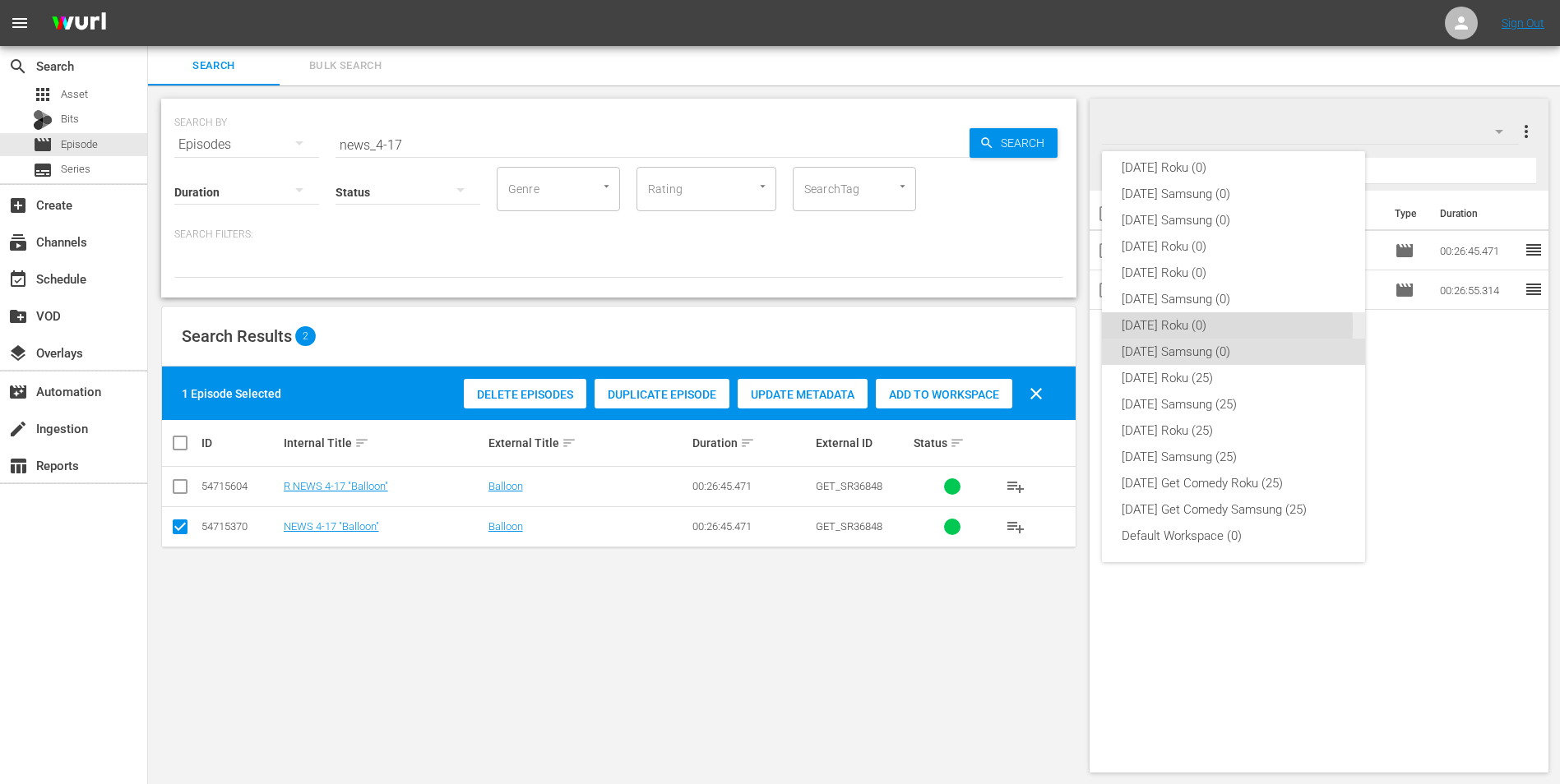
click at [1161, 326] on div "[DATE] Roku (0)" at bounding box center [1233, 326] width 224 height 27
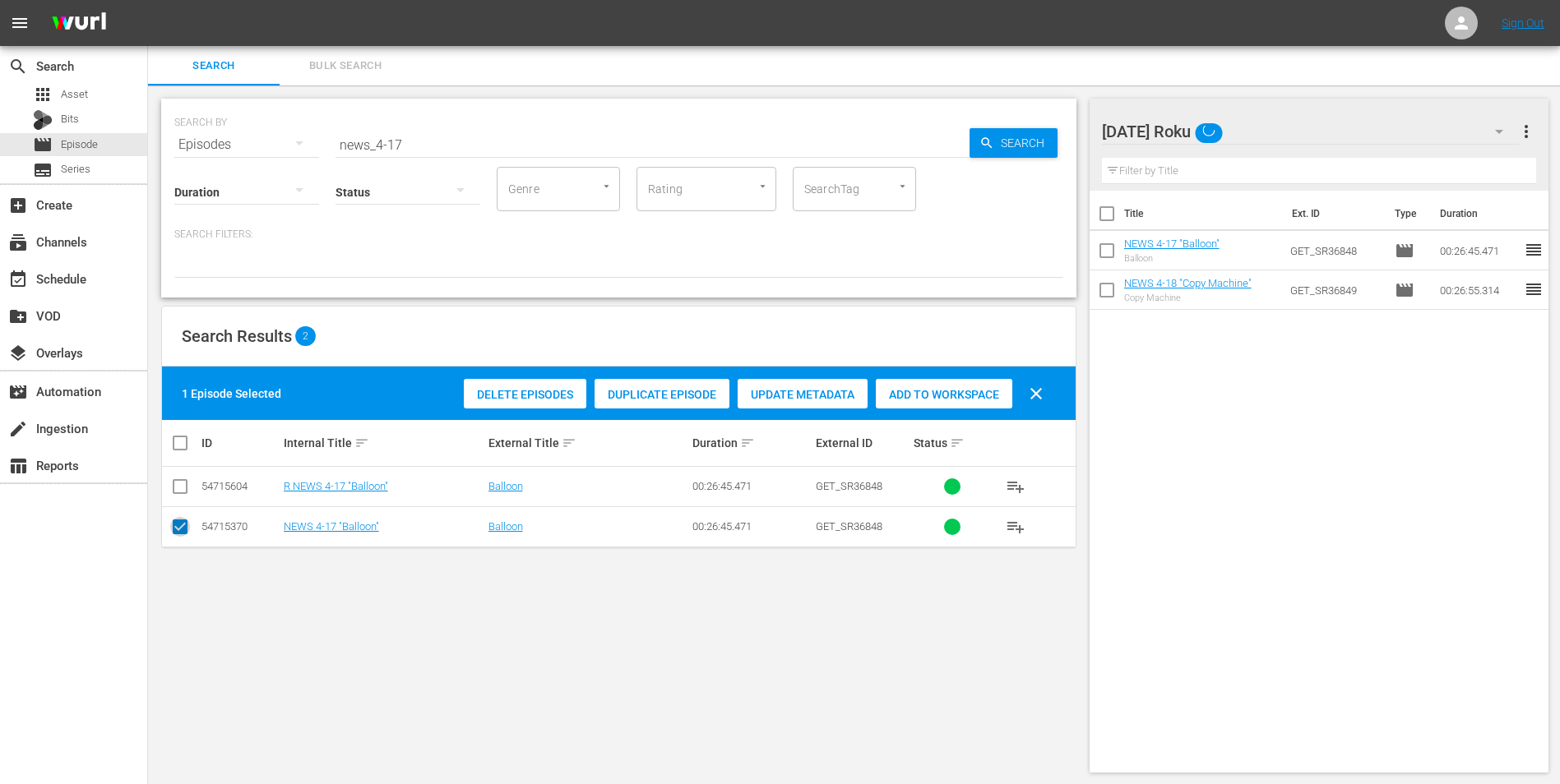
click at [171, 522] on input "checkbox" at bounding box center [180, 529] width 20 height 20
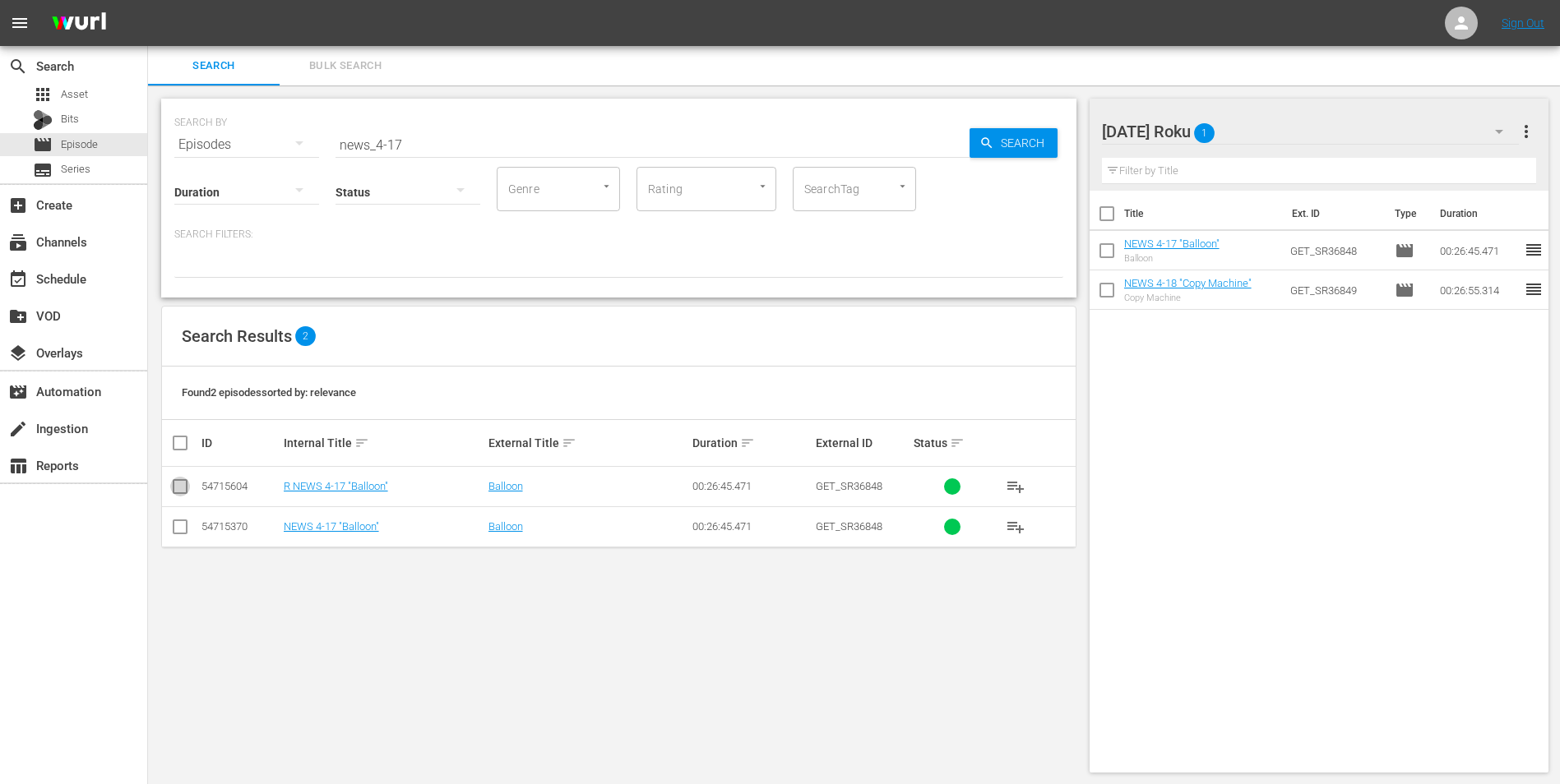
click at [176, 490] on input "checkbox" at bounding box center [180, 490] width 20 height 20
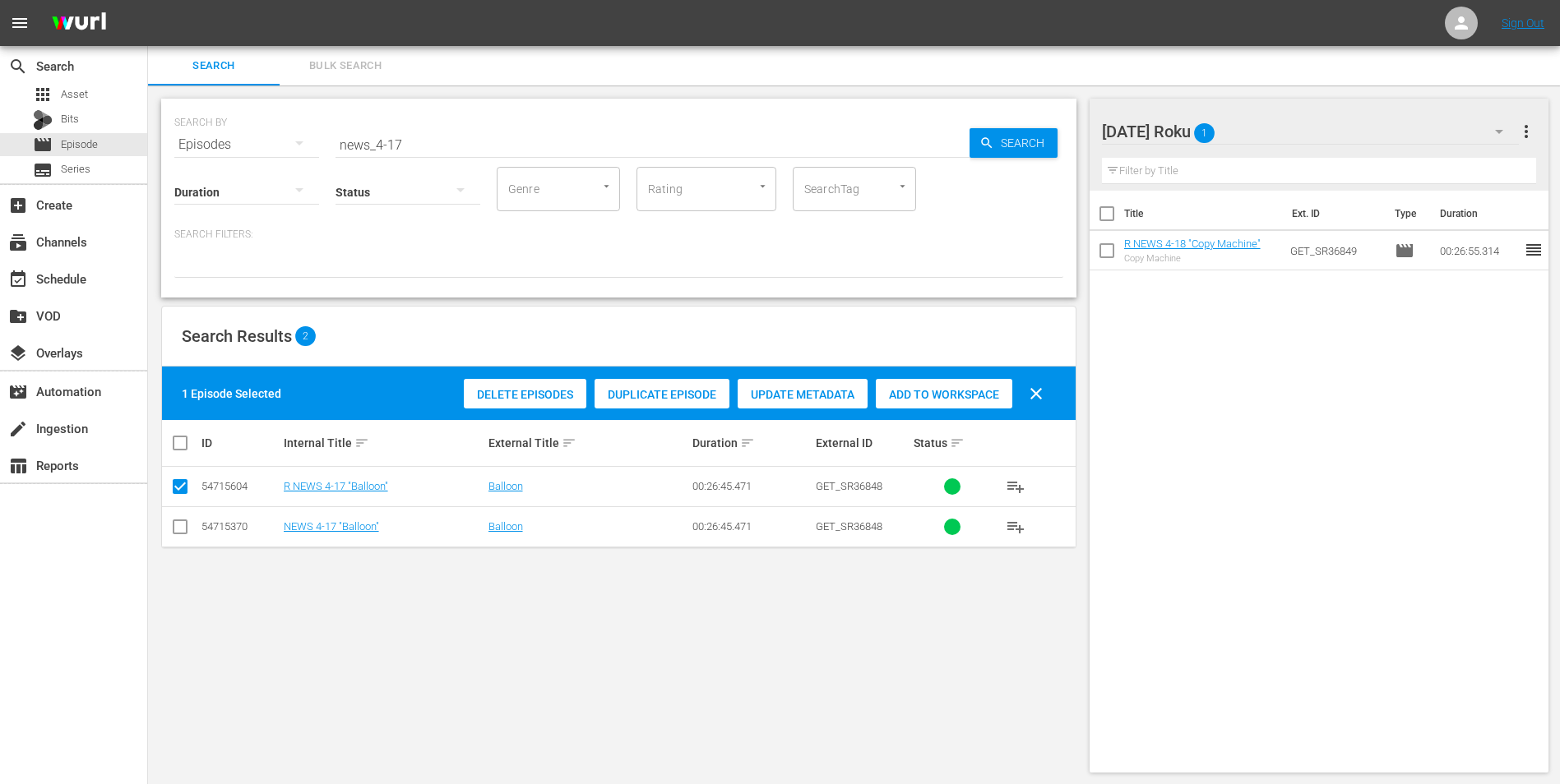
click at [973, 397] on span "Add to Workspace" at bounding box center [943, 395] width 136 height 13
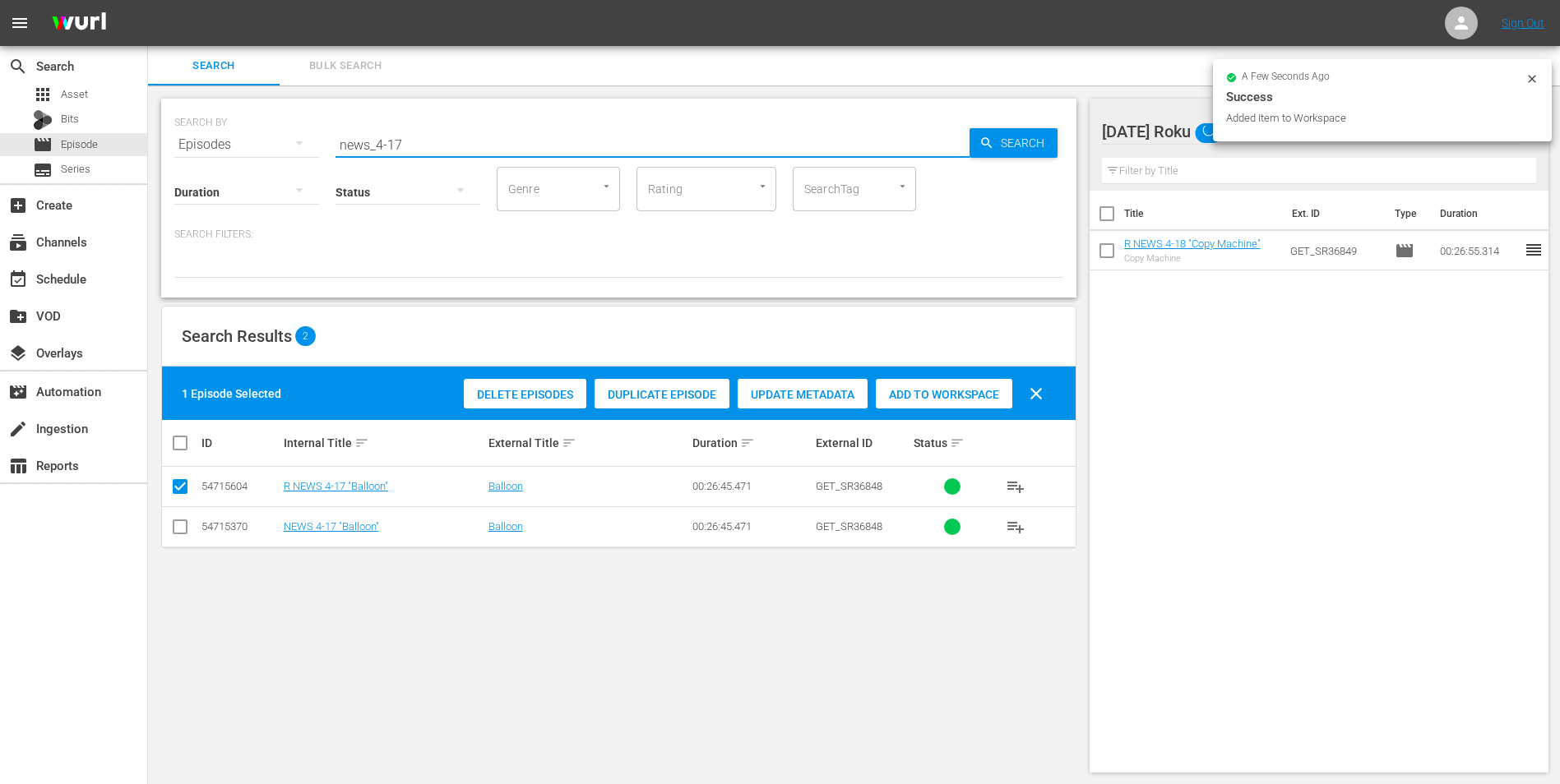
drag, startPoint x: 395, startPoint y: 144, endPoint x: 433, endPoint y: 146, distance: 38.1
click at [430, 146] on input "news_4-17" at bounding box center [652, 145] width 634 height 40
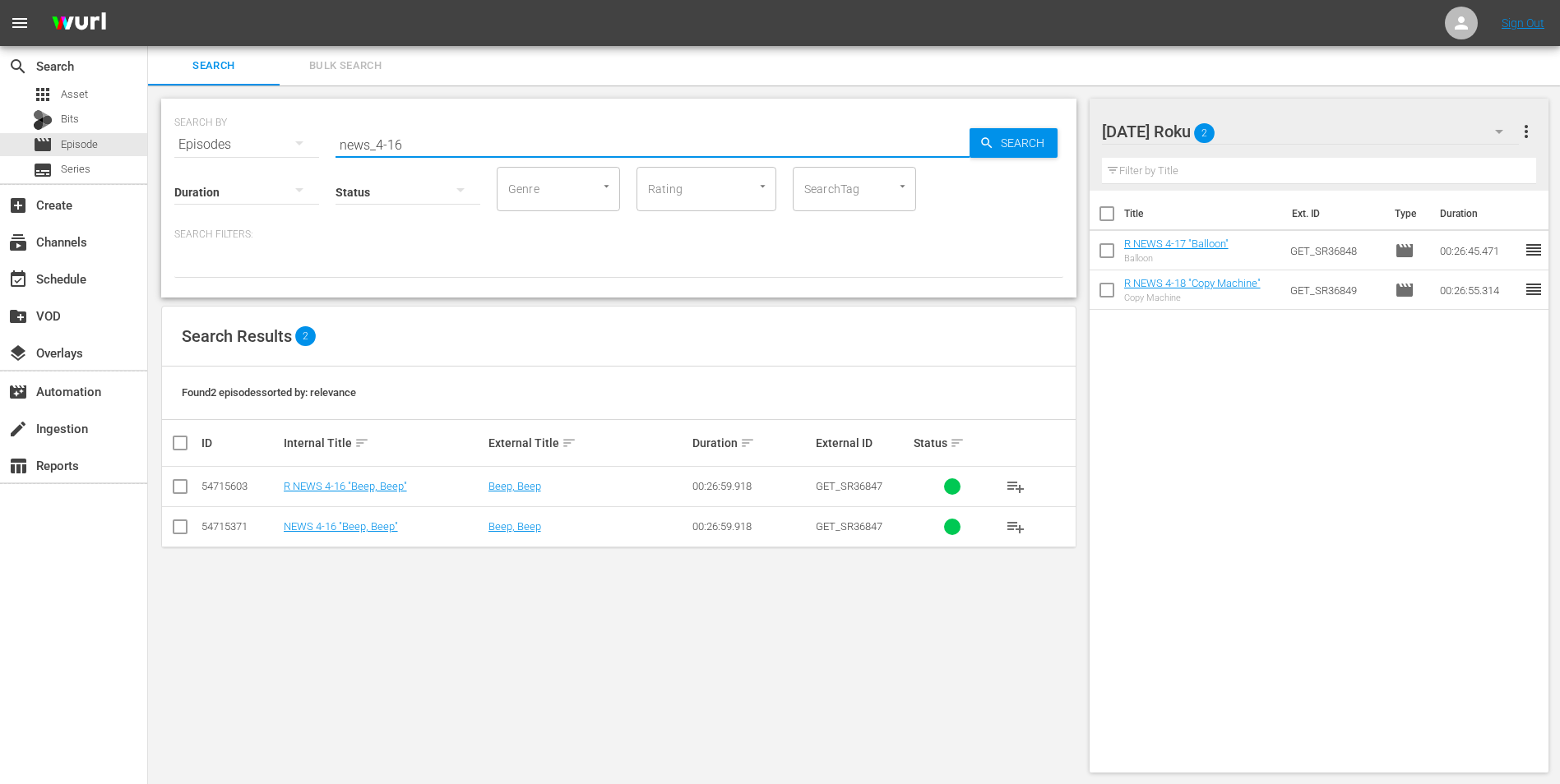
click at [178, 493] on input "checkbox" at bounding box center [180, 490] width 20 height 20
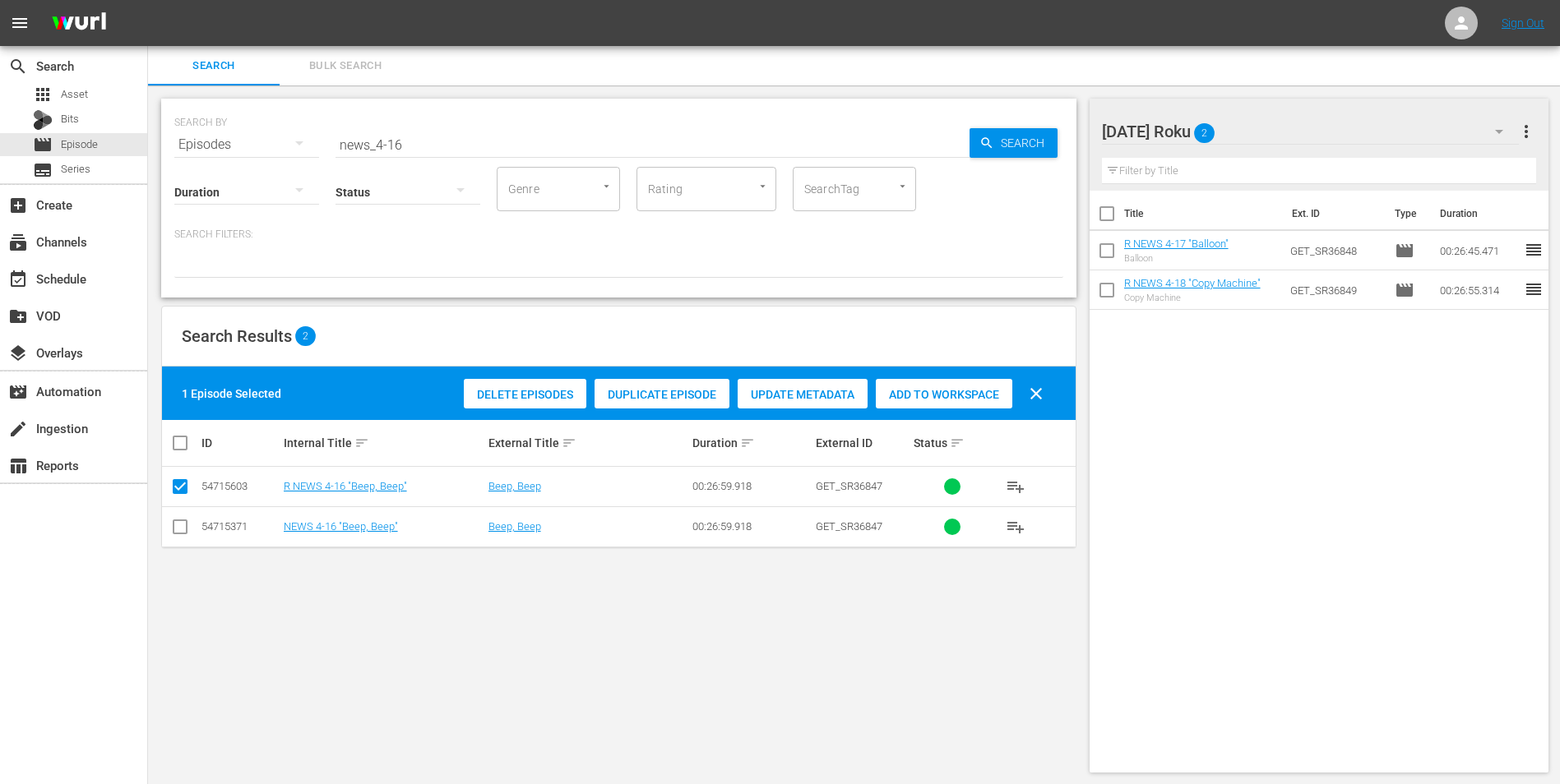
click at [980, 402] on div "Add to Workspace" at bounding box center [943, 394] width 136 height 31
click at [1268, 127] on div "[DATE] Roku 3" at bounding box center [1310, 132] width 418 height 46
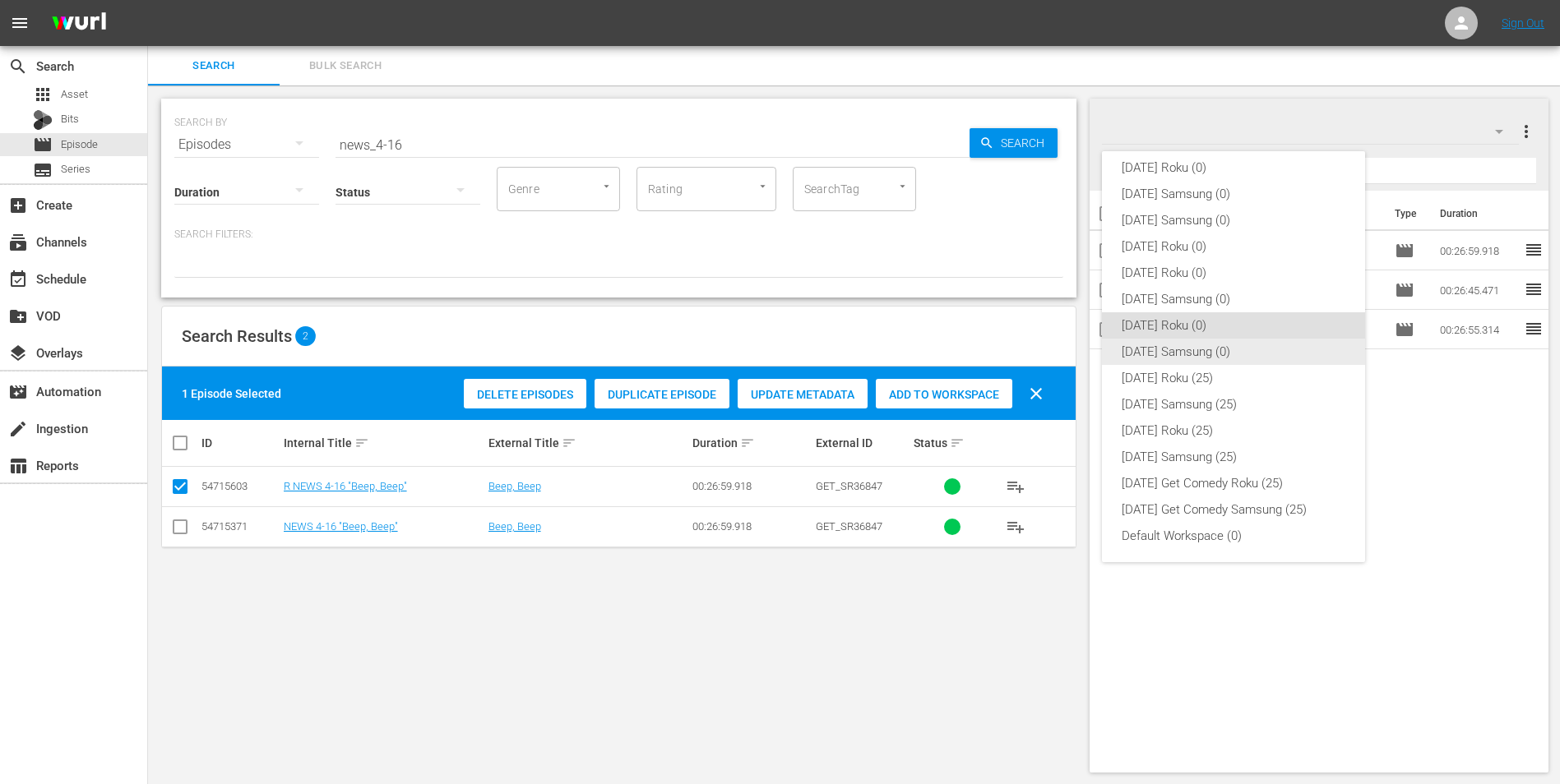
click at [1161, 351] on div "[DATE] Samsung (0)" at bounding box center [1233, 352] width 224 height 27
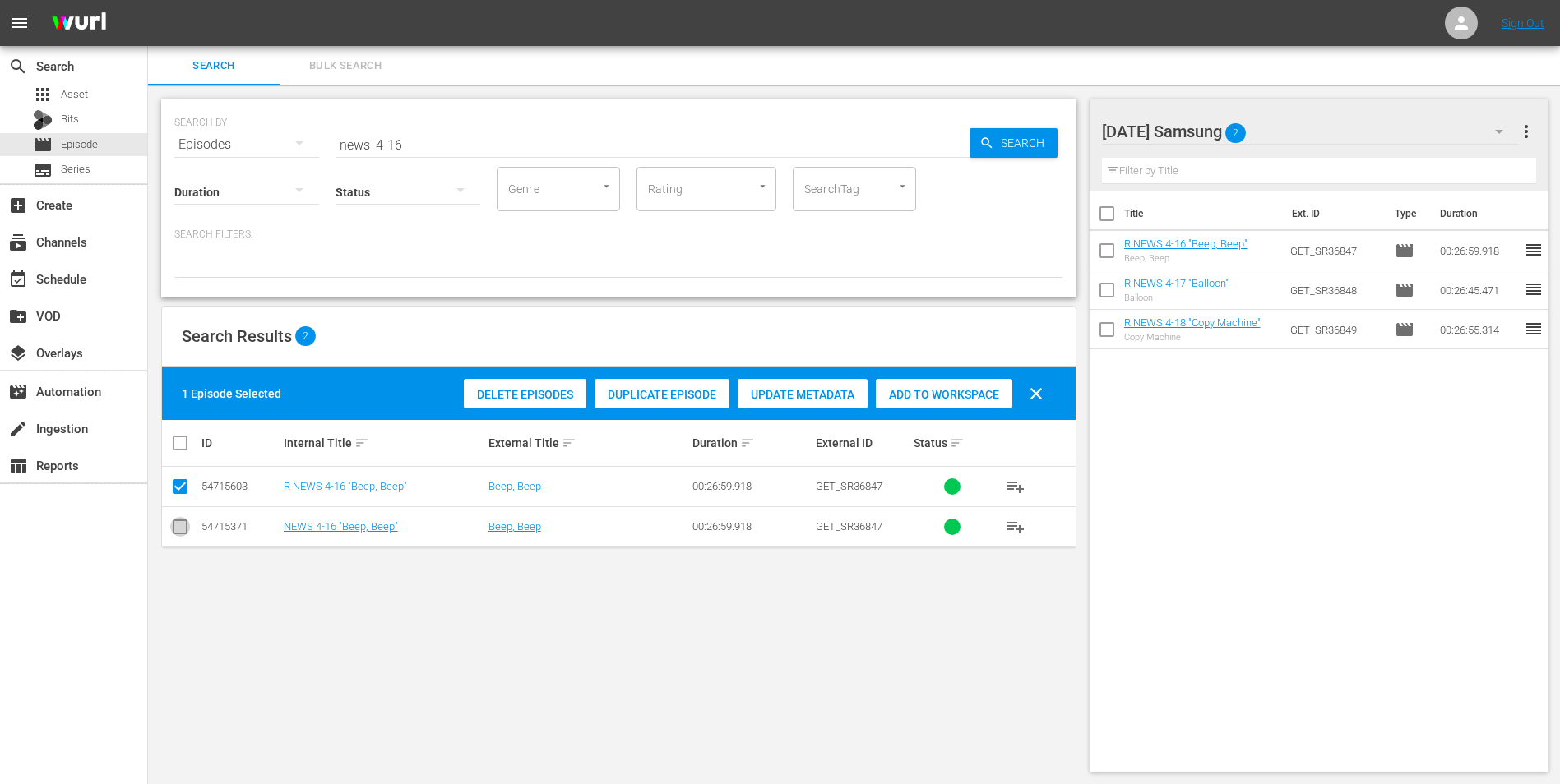
click at [177, 519] on icon at bounding box center [180, 526] width 20 height 20
click at [179, 520] on input "checkbox" at bounding box center [180, 529] width 20 height 20
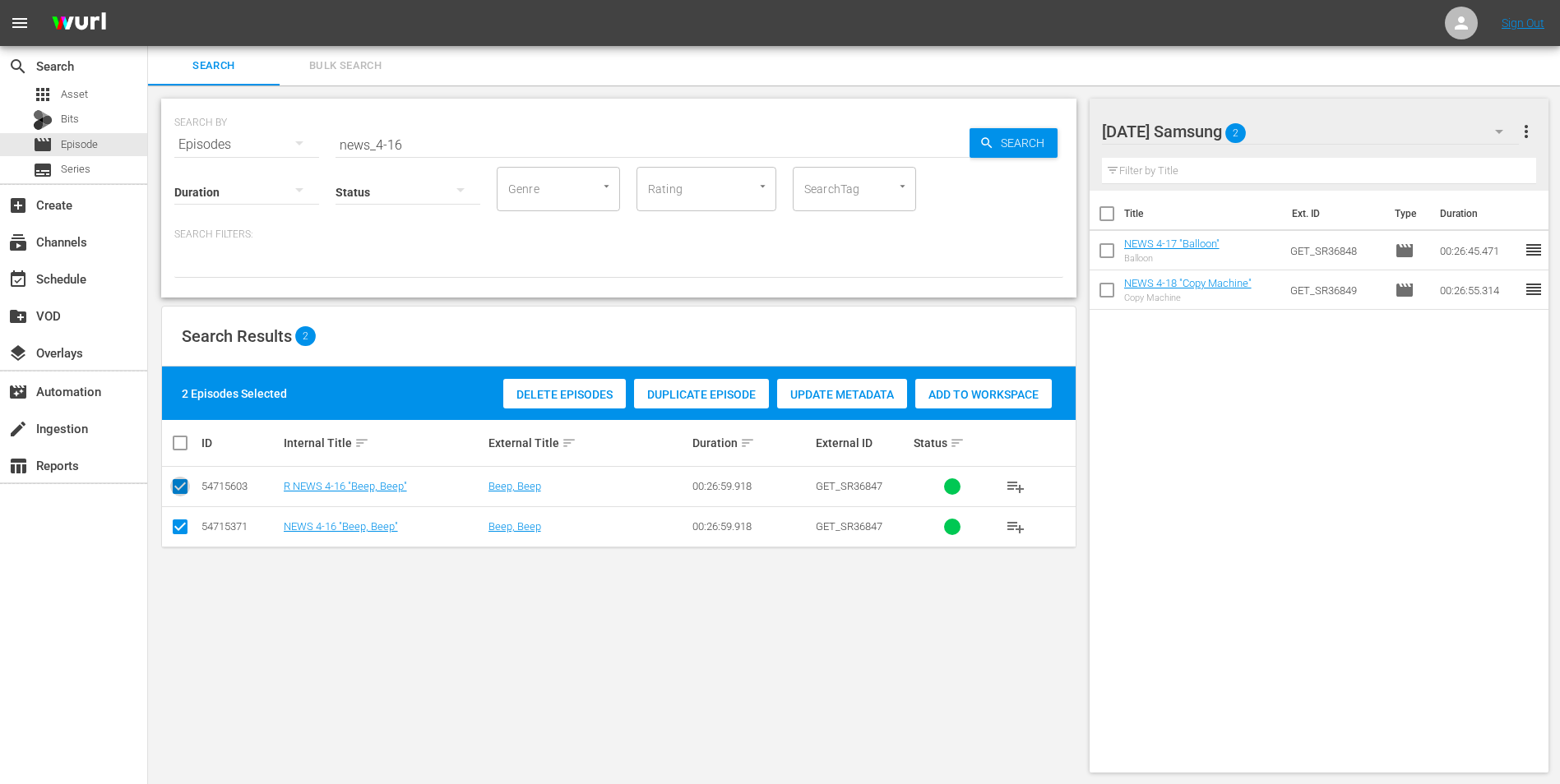
click at [177, 487] on input "checkbox" at bounding box center [180, 490] width 20 height 20
click at [924, 389] on span "Add to Workspace" at bounding box center [943, 395] width 136 height 13
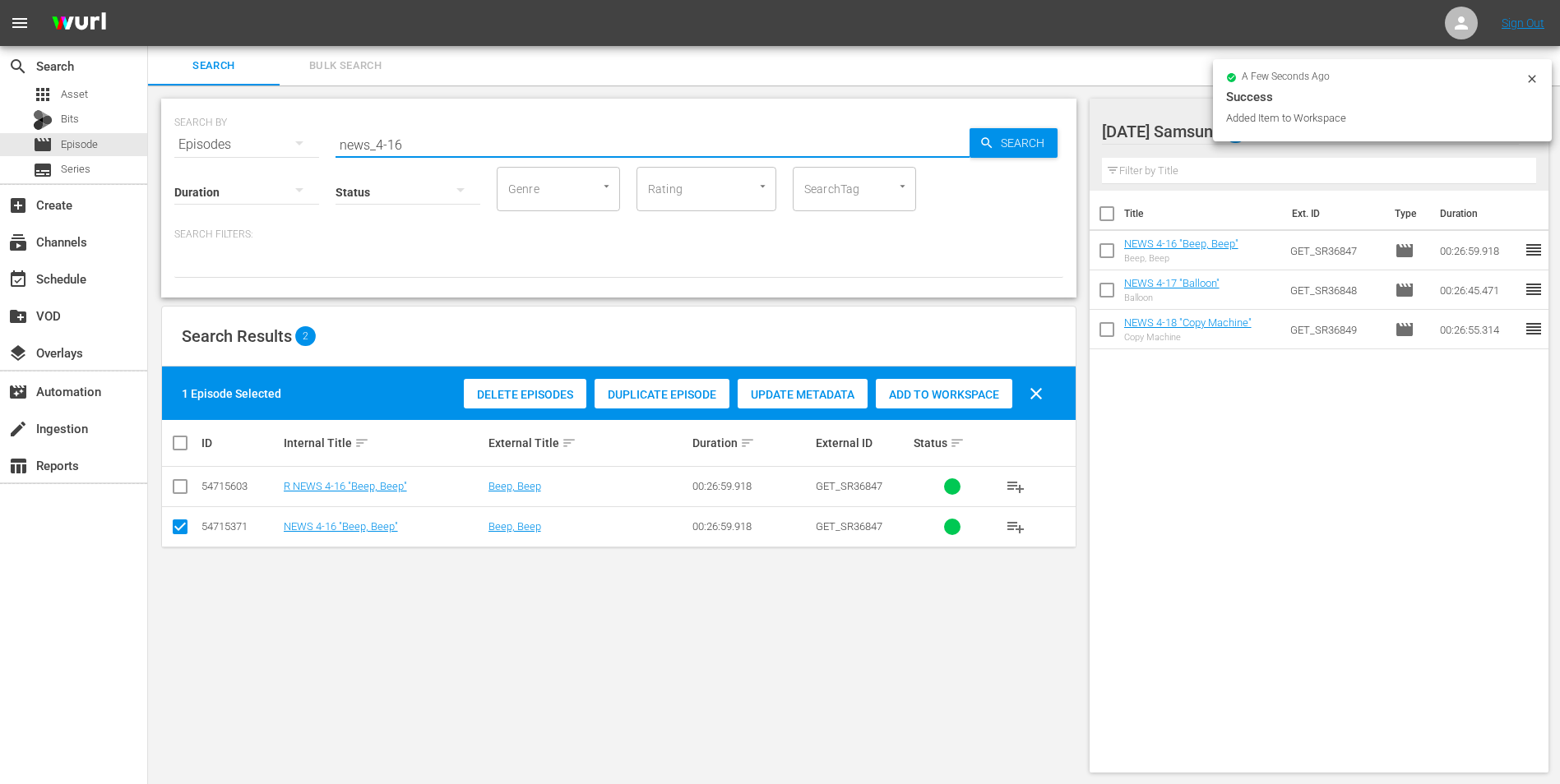
drag, startPoint x: 418, startPoint y: 145, endPoint x: 237, endPoint y: 135, distance: 181.3
click at [237, 135] on div "SEARCH BY Search By Episodes Search ID, Title, Description, Keywords, or Catego…" at bounding box center [619, 134] width 888 height 59
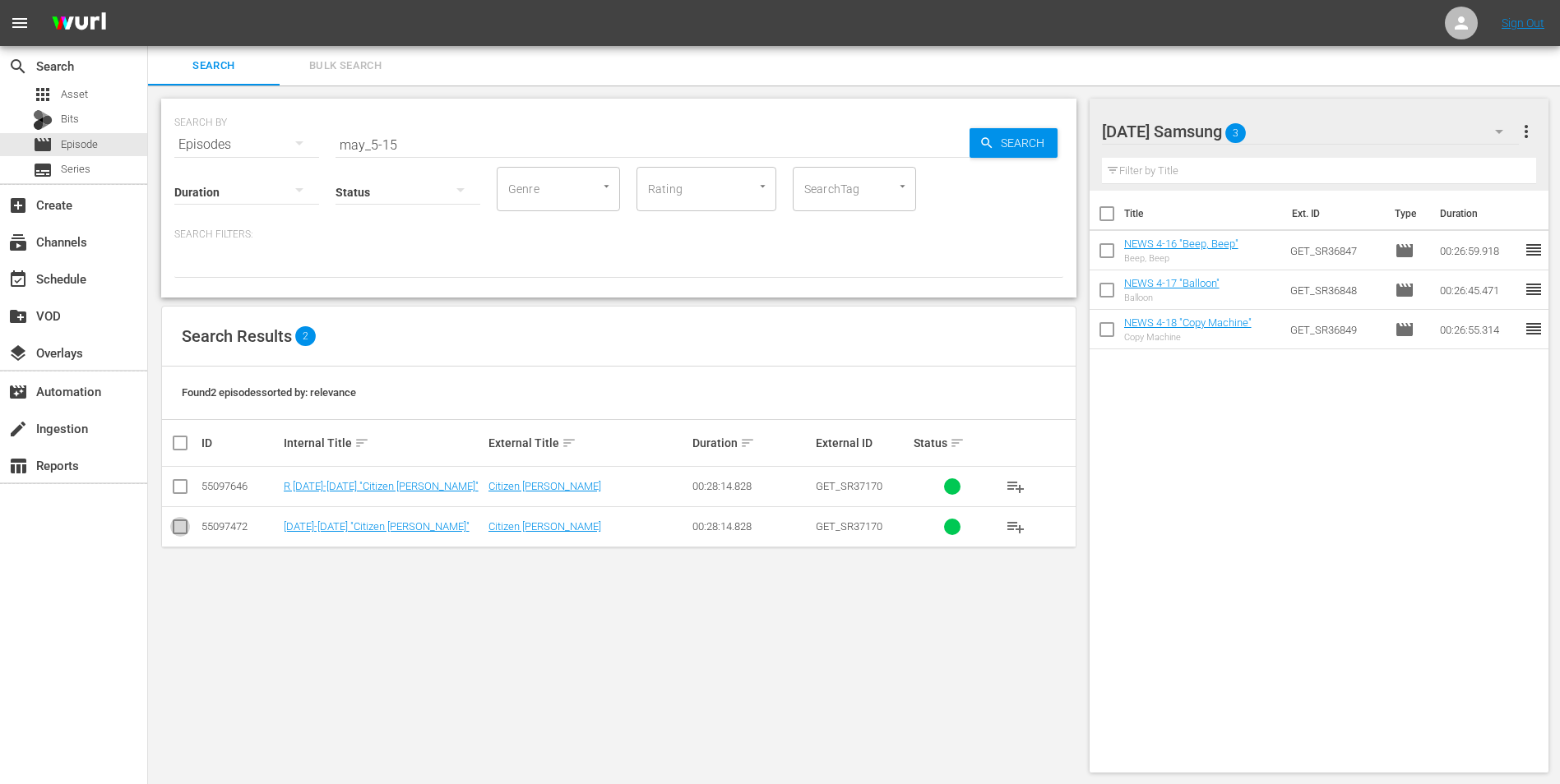
click at [183, 532] on input "checkbox" at bounding box center [180, 529] width 20 height 20
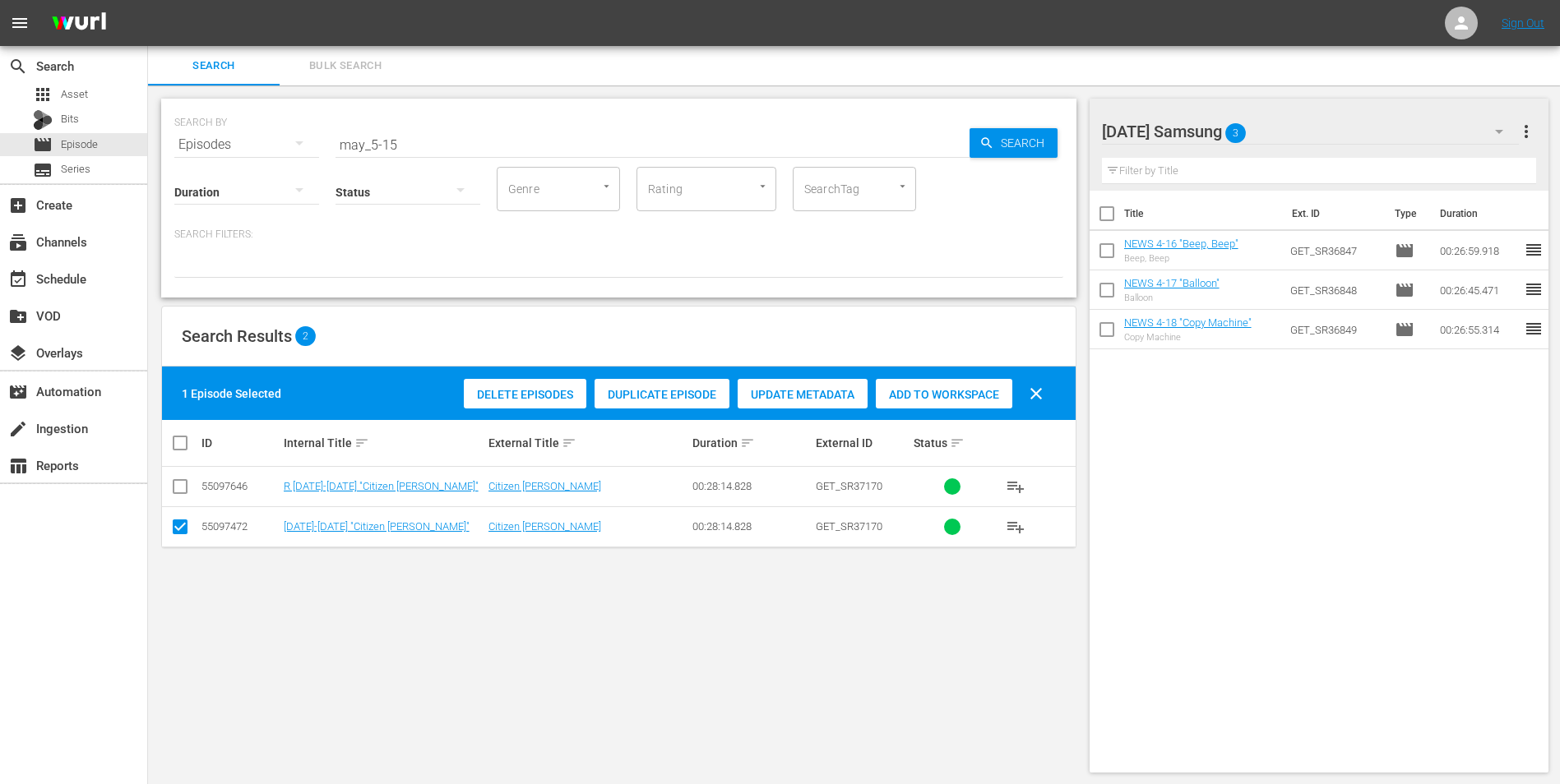
click at [960, 394] on span "Add to Workspace" at bounding box center [943, 395] width 136 height 13
click at [1318, 136] on div "[DATE] Samsung 4" at bounding box center [1310, 132] width 418 height 46
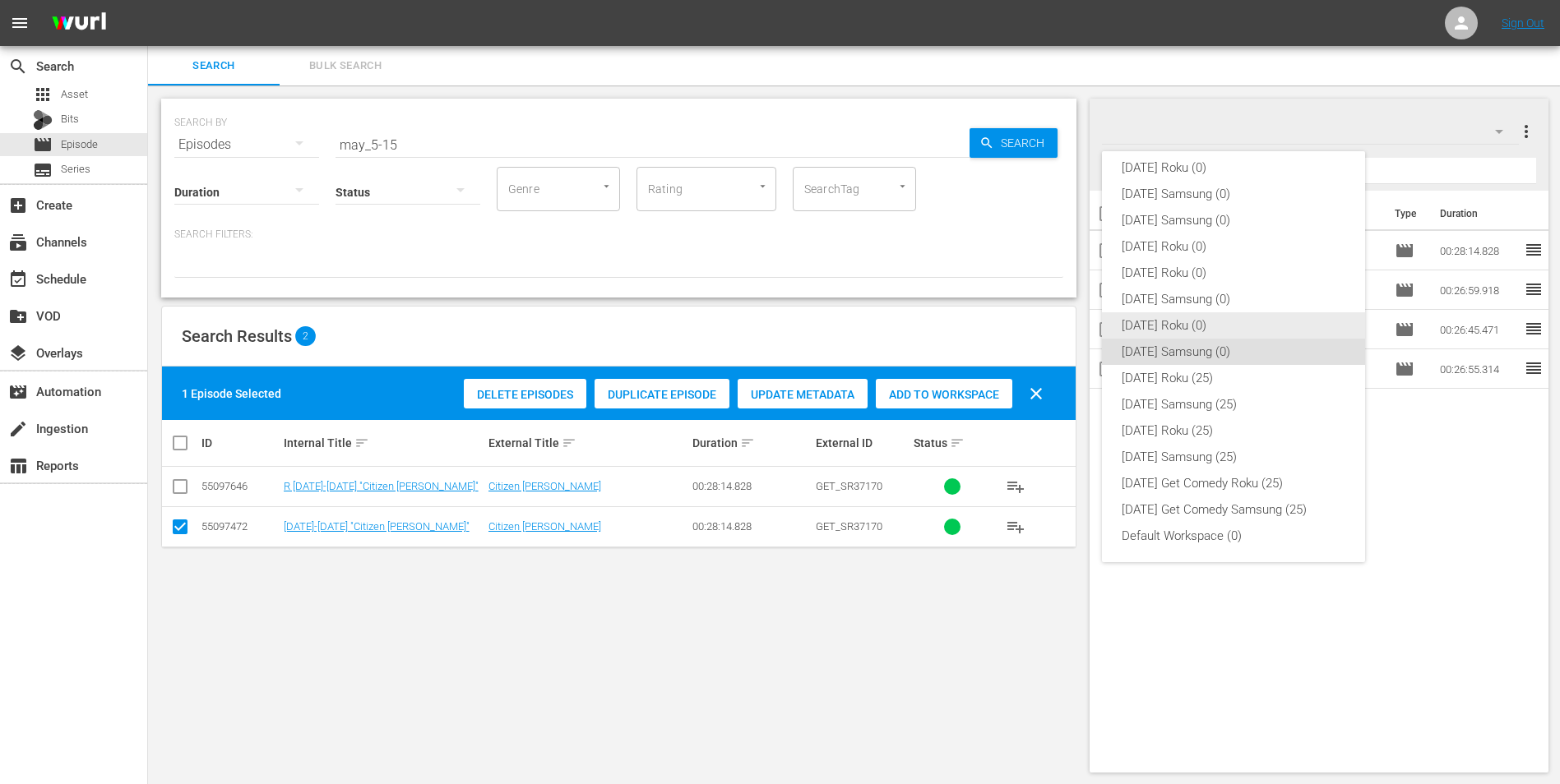
click at [1140, 332] on div "[DATE] Roku (0)" at bounding box center [1233, 326] width 224 height 27
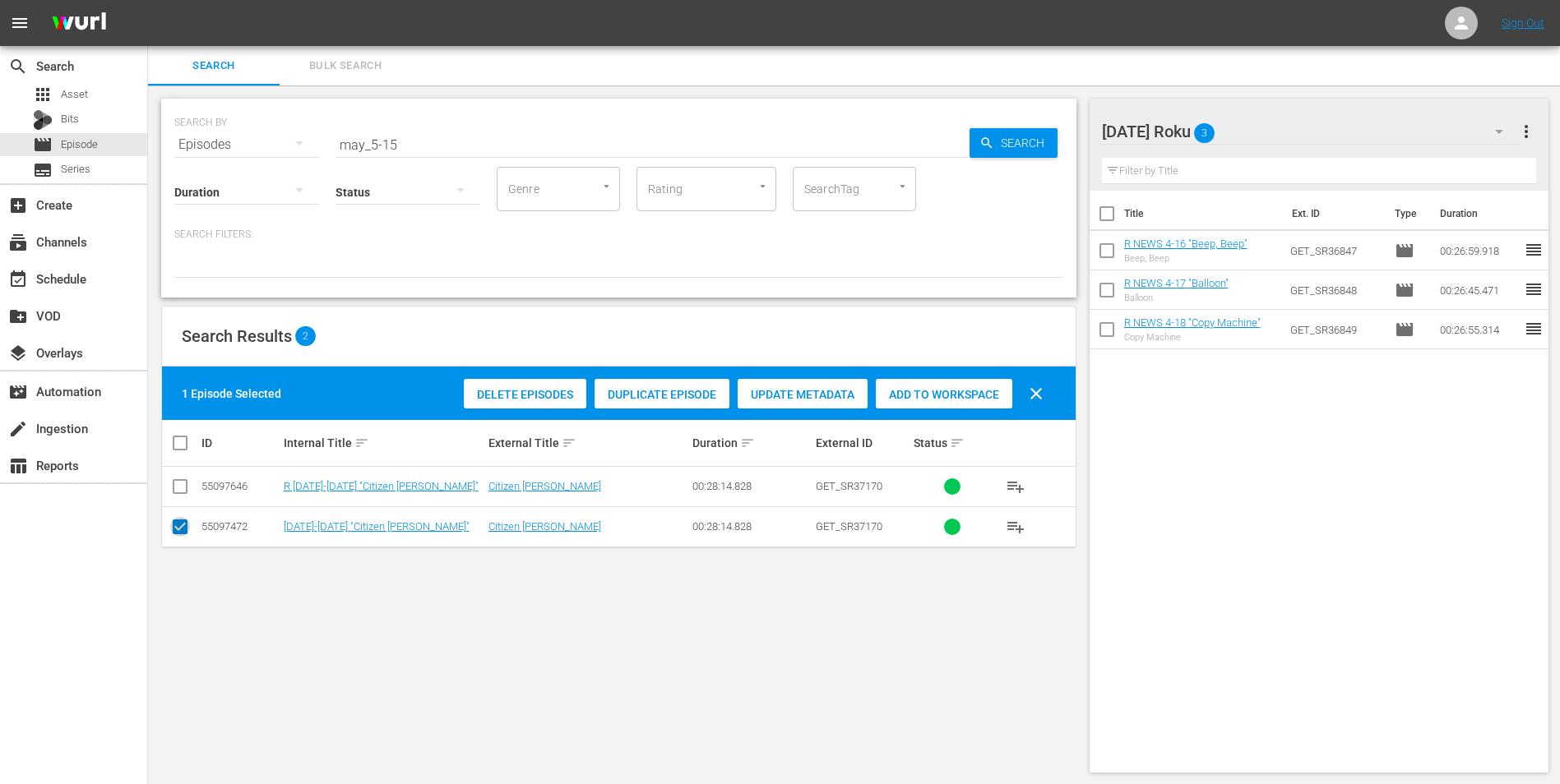
click at [180, 526] on input "checkbox" at bounding box center [180, 529] width 20 height 20
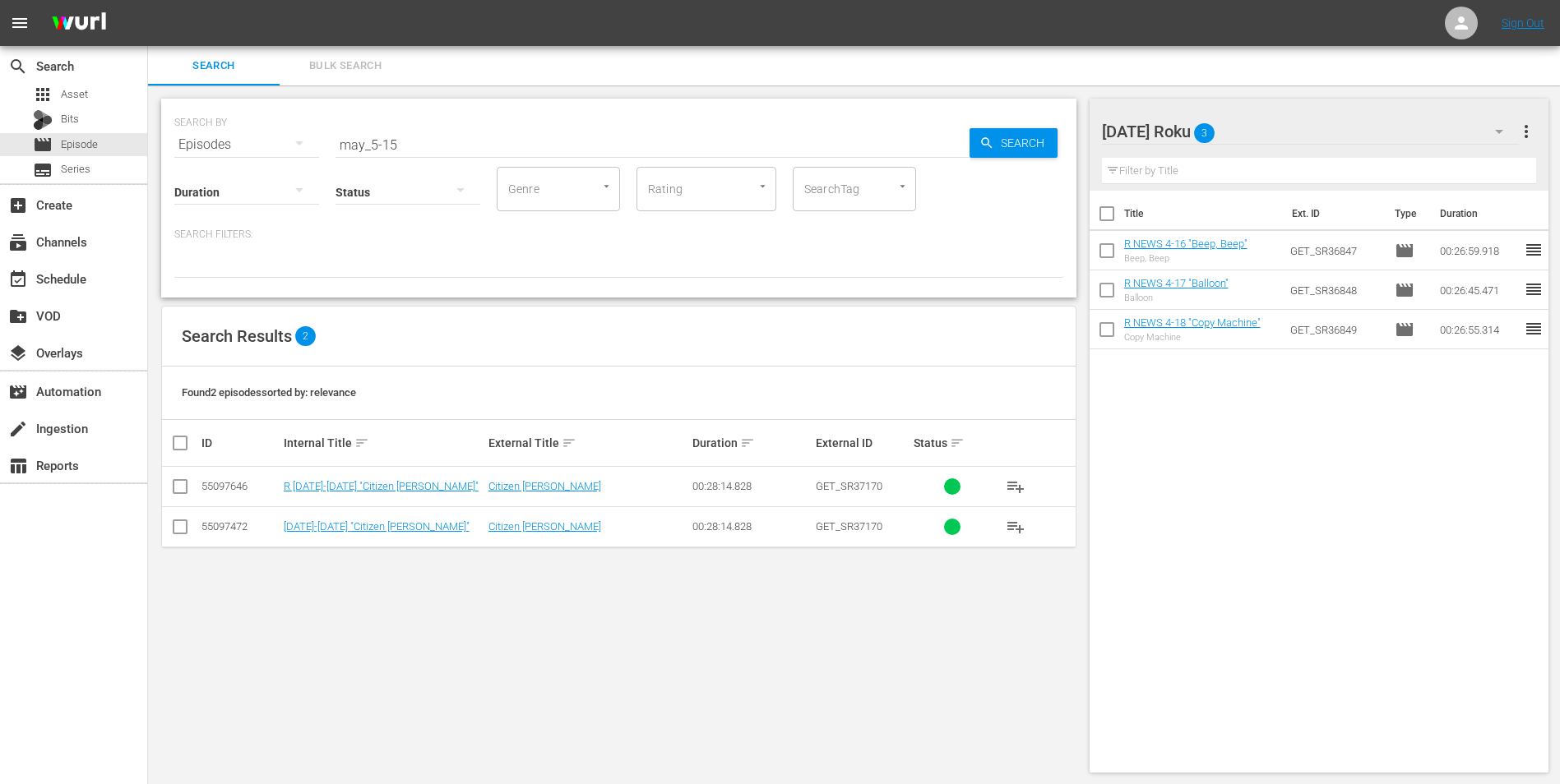
click at [181, 490] on input "checkbox" at bounding box center [180, 490] width 20 height 20
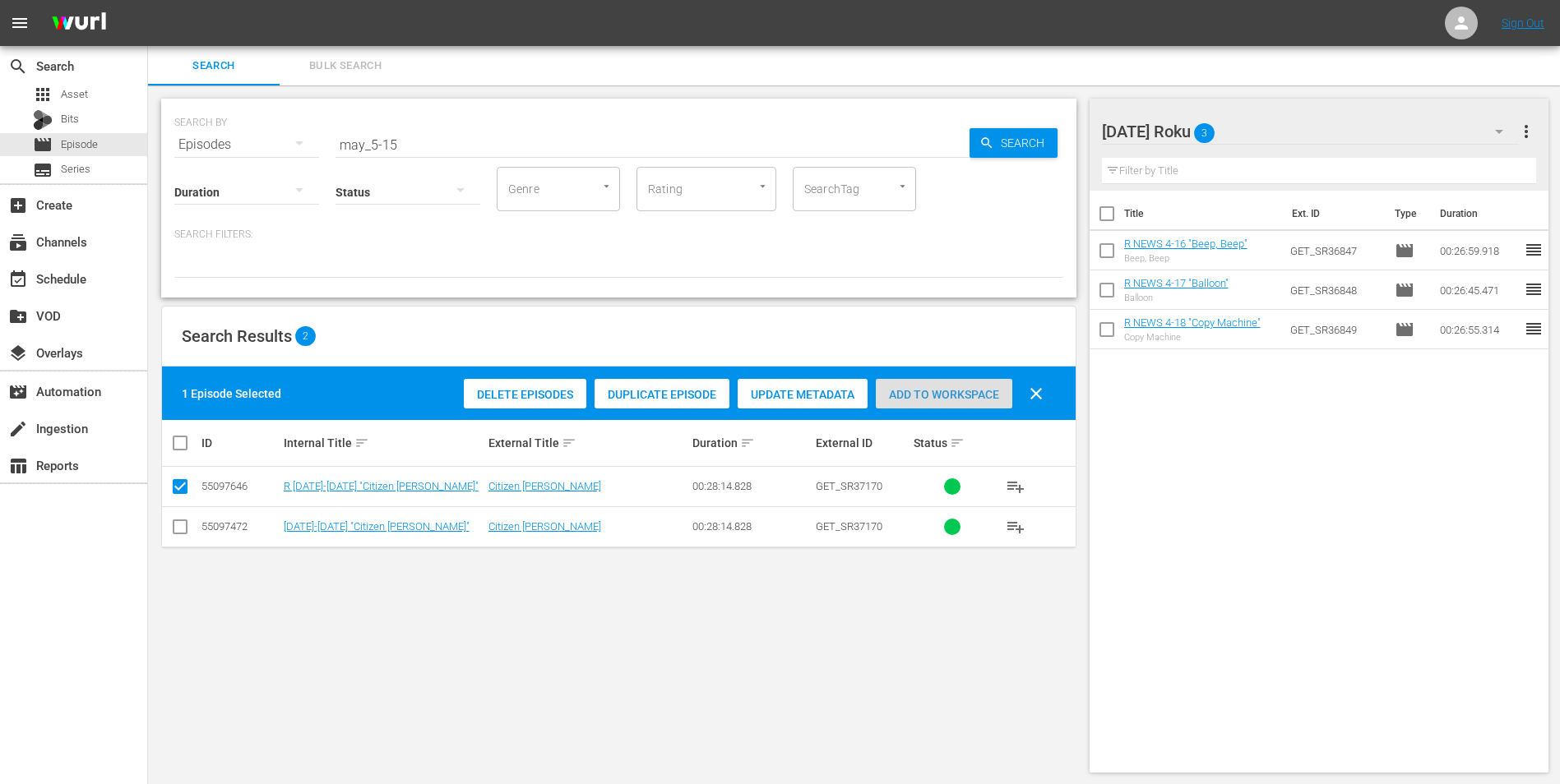
click at [962, 391] on span "Add to Workspace" at bounding box center [943, 395] width 136 height 13
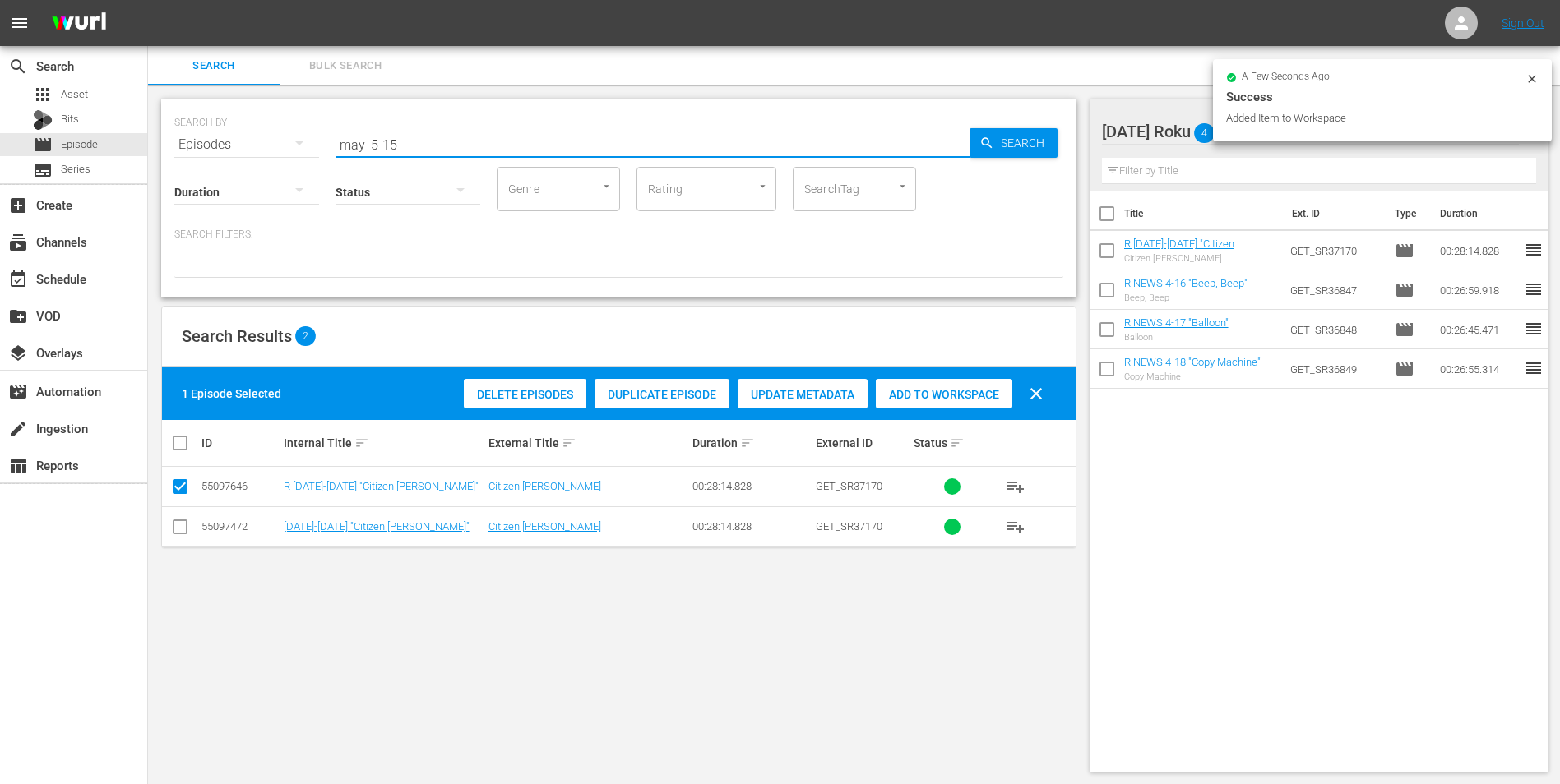
click at [390, 144] on input "may_5-15" at bounding box center [652, 145] width 634 height 40
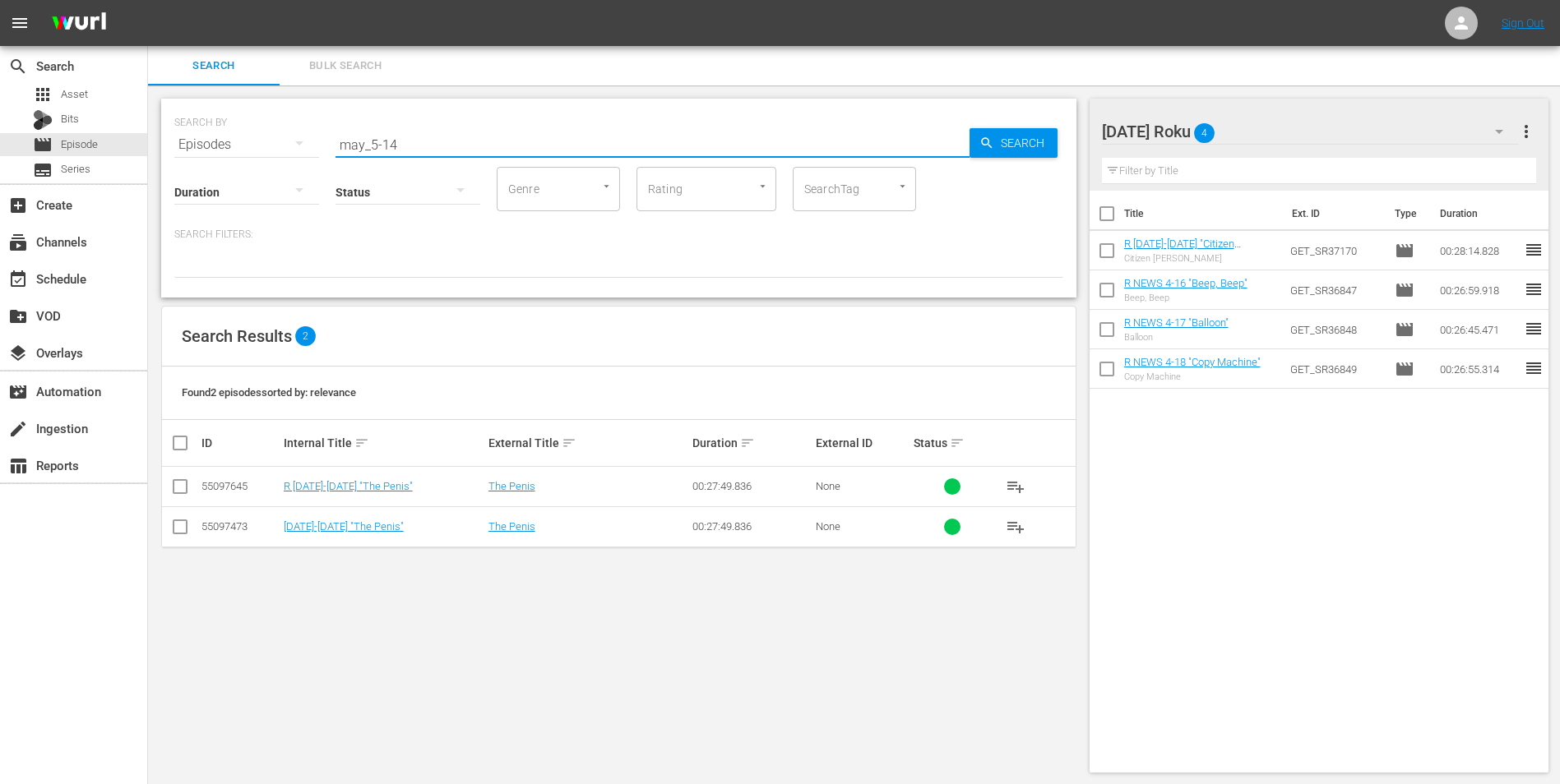
click at [186, 493] on input "checkbox" at bounding box center [180, 490] width 20 height 20
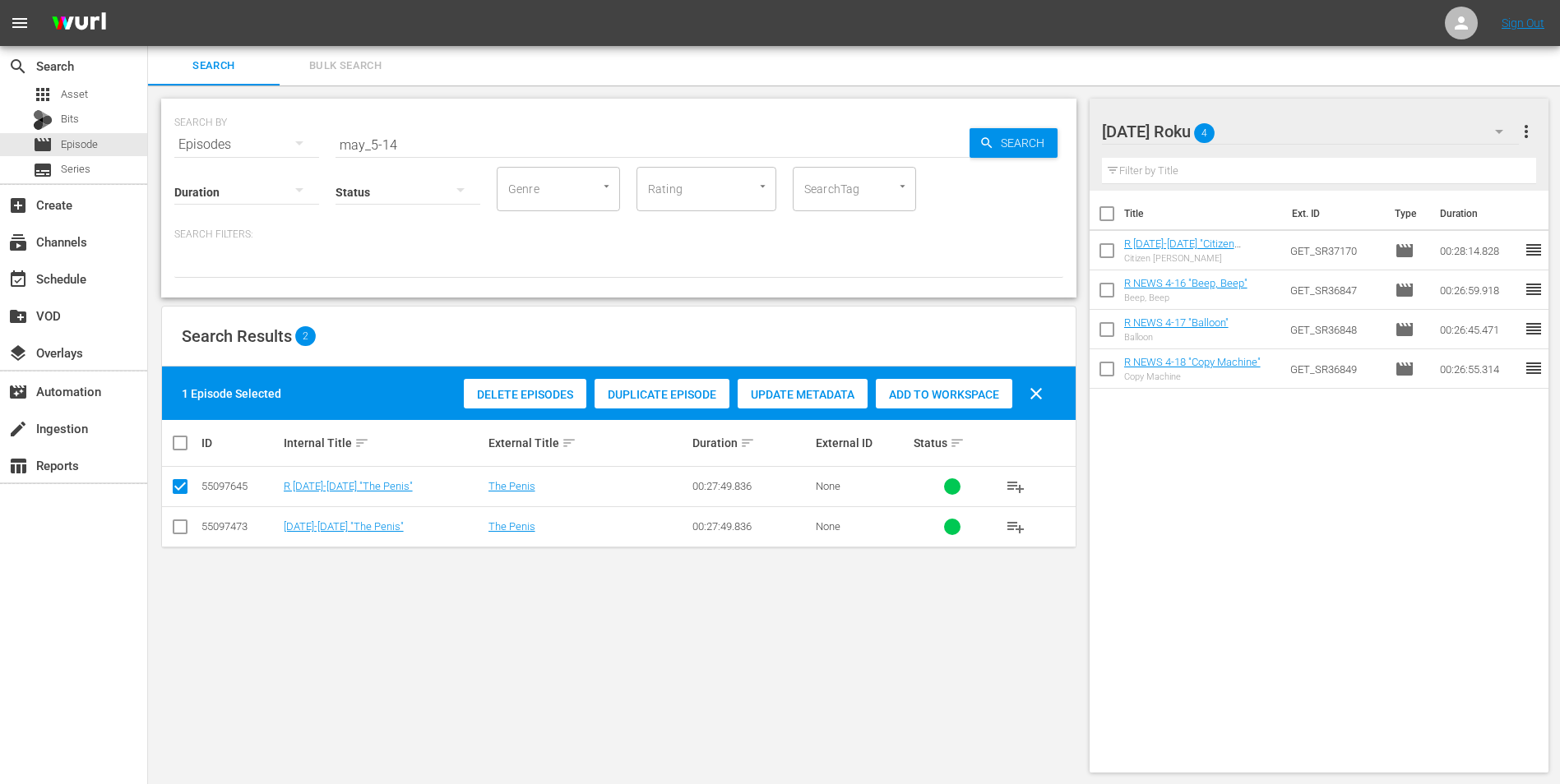
click at [940, 388] on span "Add to Workspace" at bounding box center [943, 395] width 136 height 13
click at [1282, 136] on div "[DATE] Roku 5" at bounding box center [1310, 132] width 418 height 46
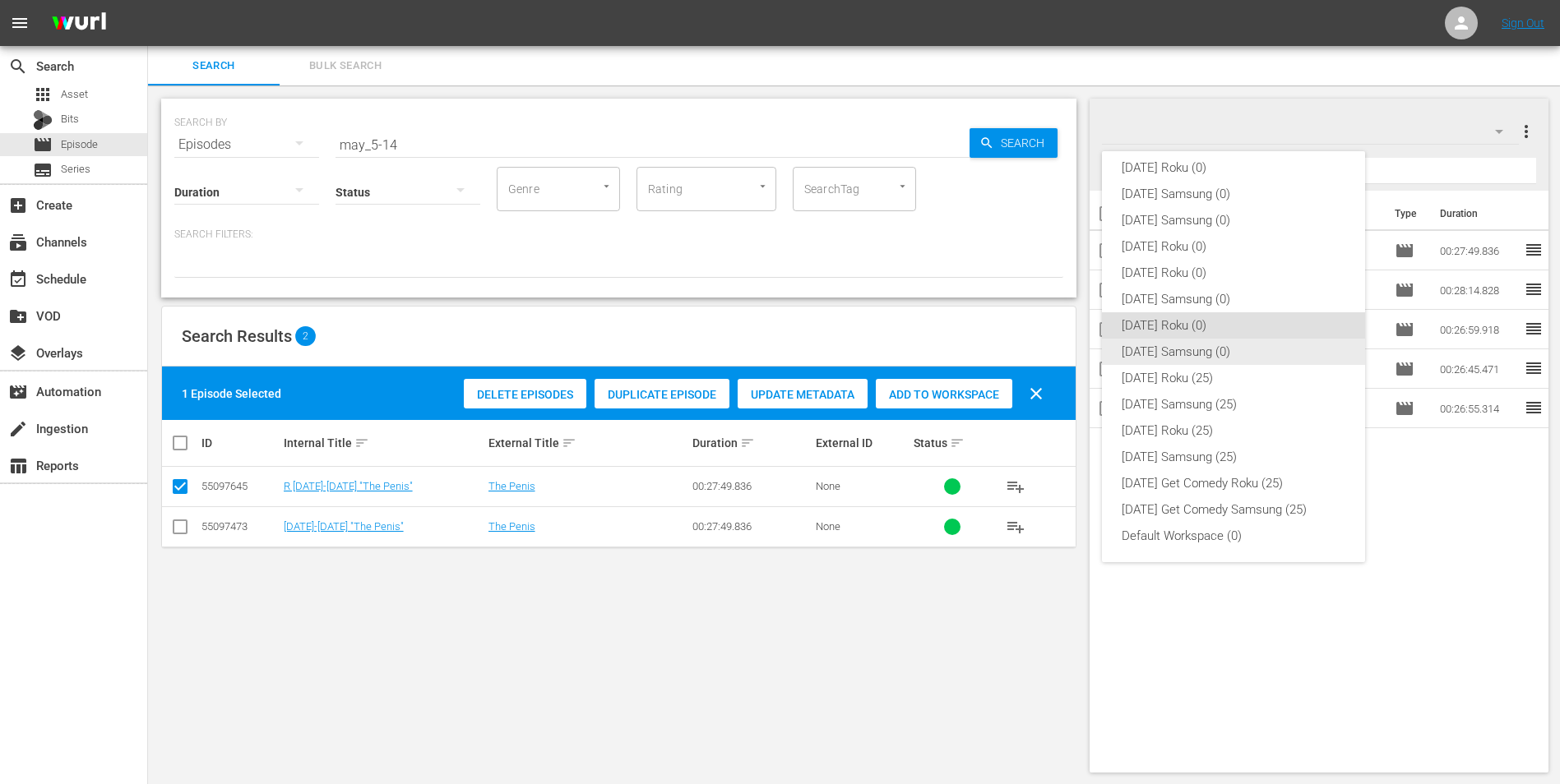
click at [1150, 354] on div "[DATE] Samsung (0)" at bounding box center [1233, 352] width 224 height 27
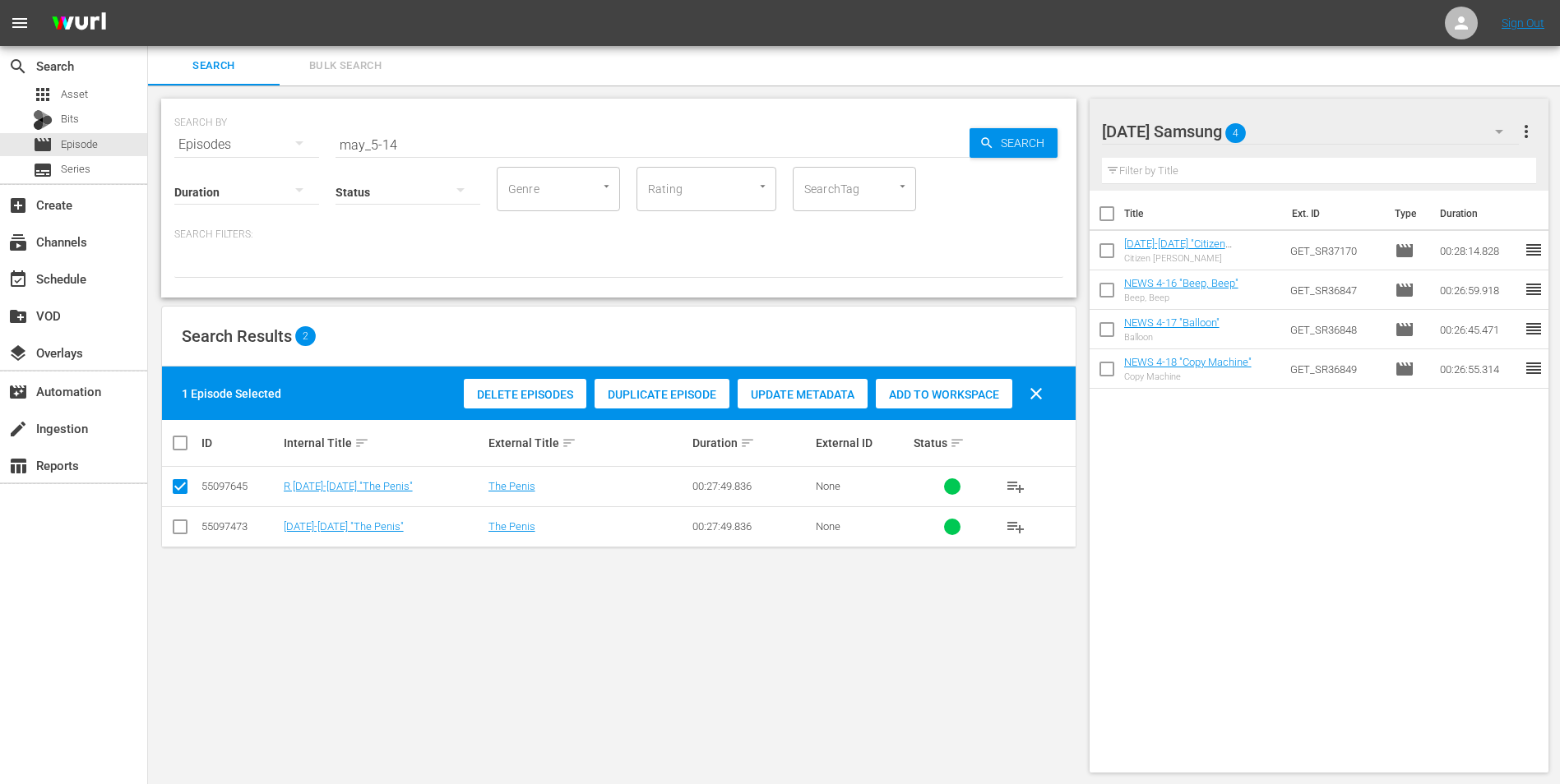
drag, startPoint x: 184, startPoint y: 533, endPoint x: 170, endPoint y: 495, distance: 40.5
click at [183, 531] on input "checkbox" at bounding box center [180, 529] width 20 height 20
click at [179, 483] on input "checkbox" at bounding box center [180, 490] width 20 height 20
click at [925, 397] on span "Add to Workspace" at bounding box center [943, 395] width 136 height 13
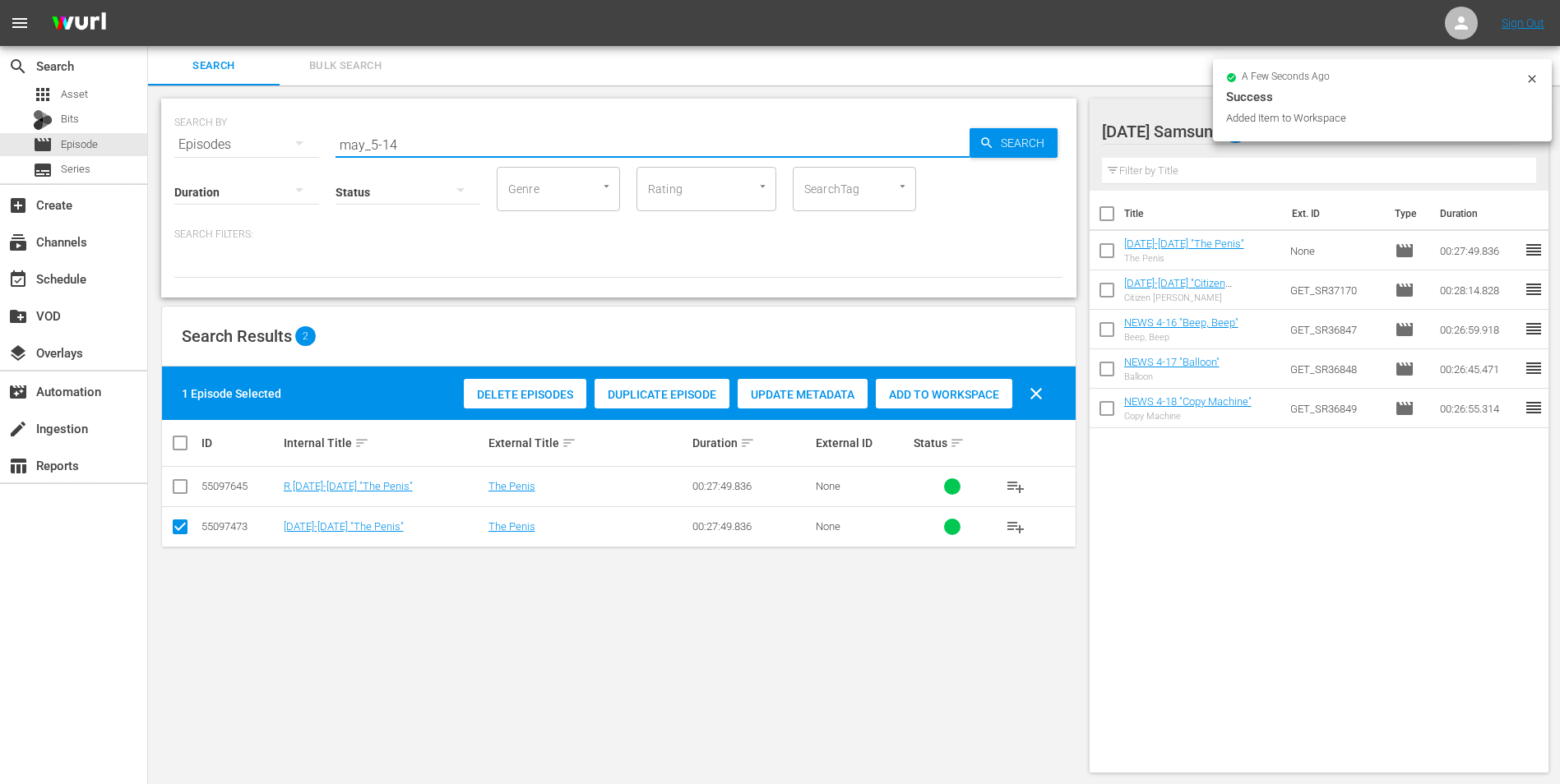
drag, startPoint x: 387, startPoint y: 138, endPoint x: 495, endPoint y: 153, distance: 109.0
click at [494, 153] on input "may_5-14" at bounding box center [652, 145] width 634 height 40
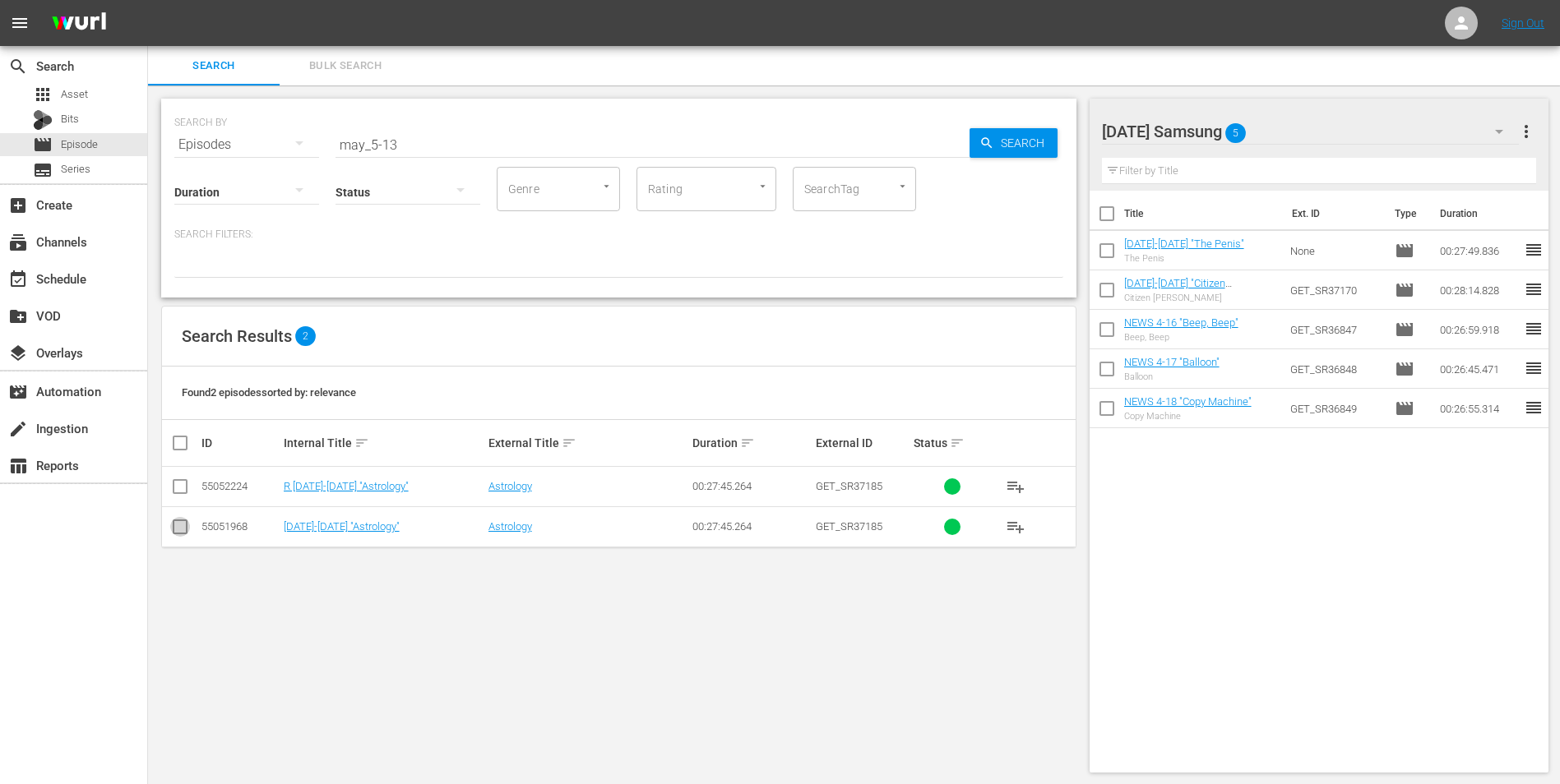
click at [186, 533] on input "checkbox" at bounding box center [180, 529] width 20 height 20
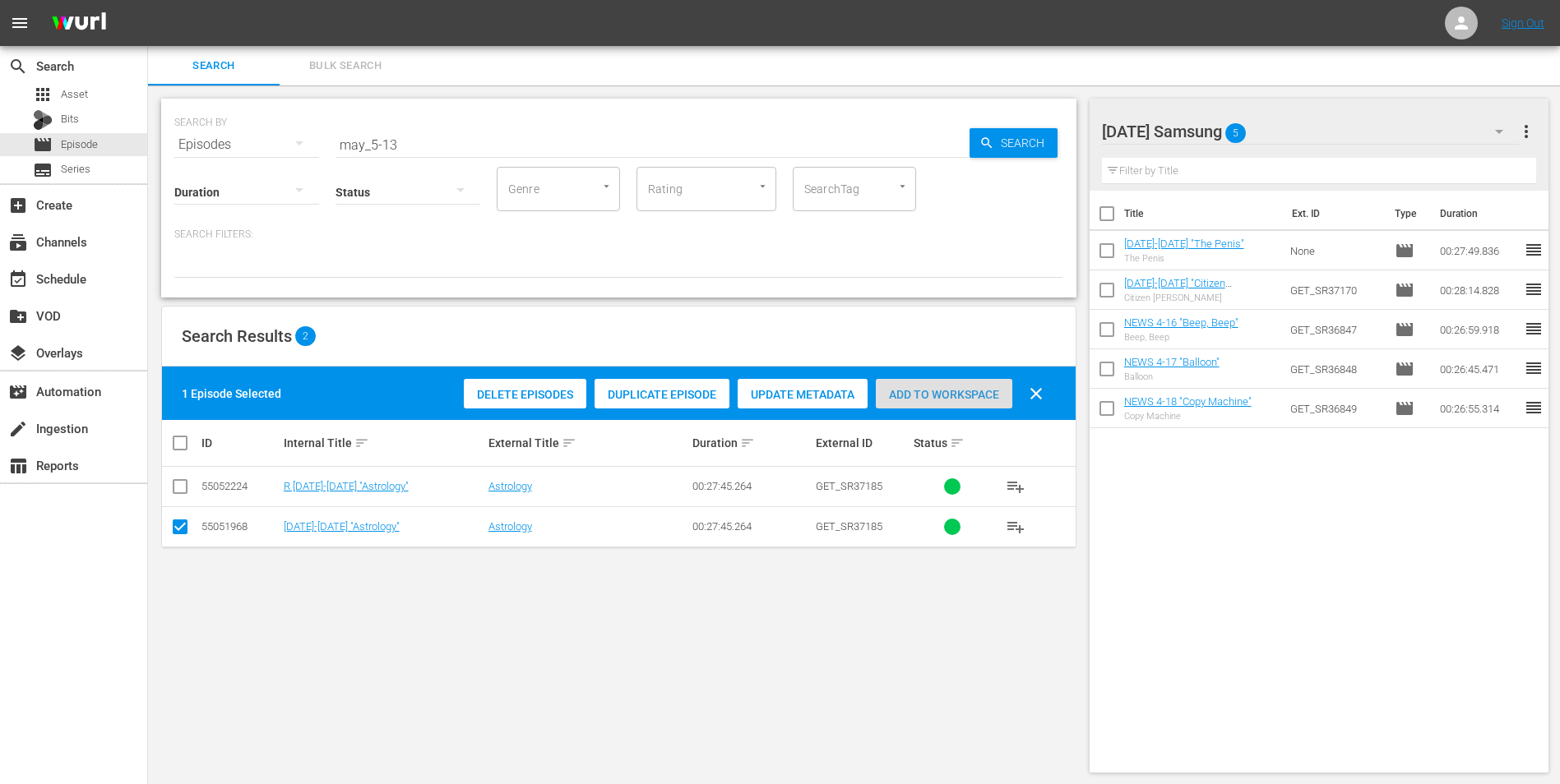
click at [968, 395] on span "Add to Workspace" at bounding box center [943, 395] width 136 height 13
click at [1329, 136] on div "[DATE] Samsung 6" at bounding box center [1310, 132] width 418 height 46
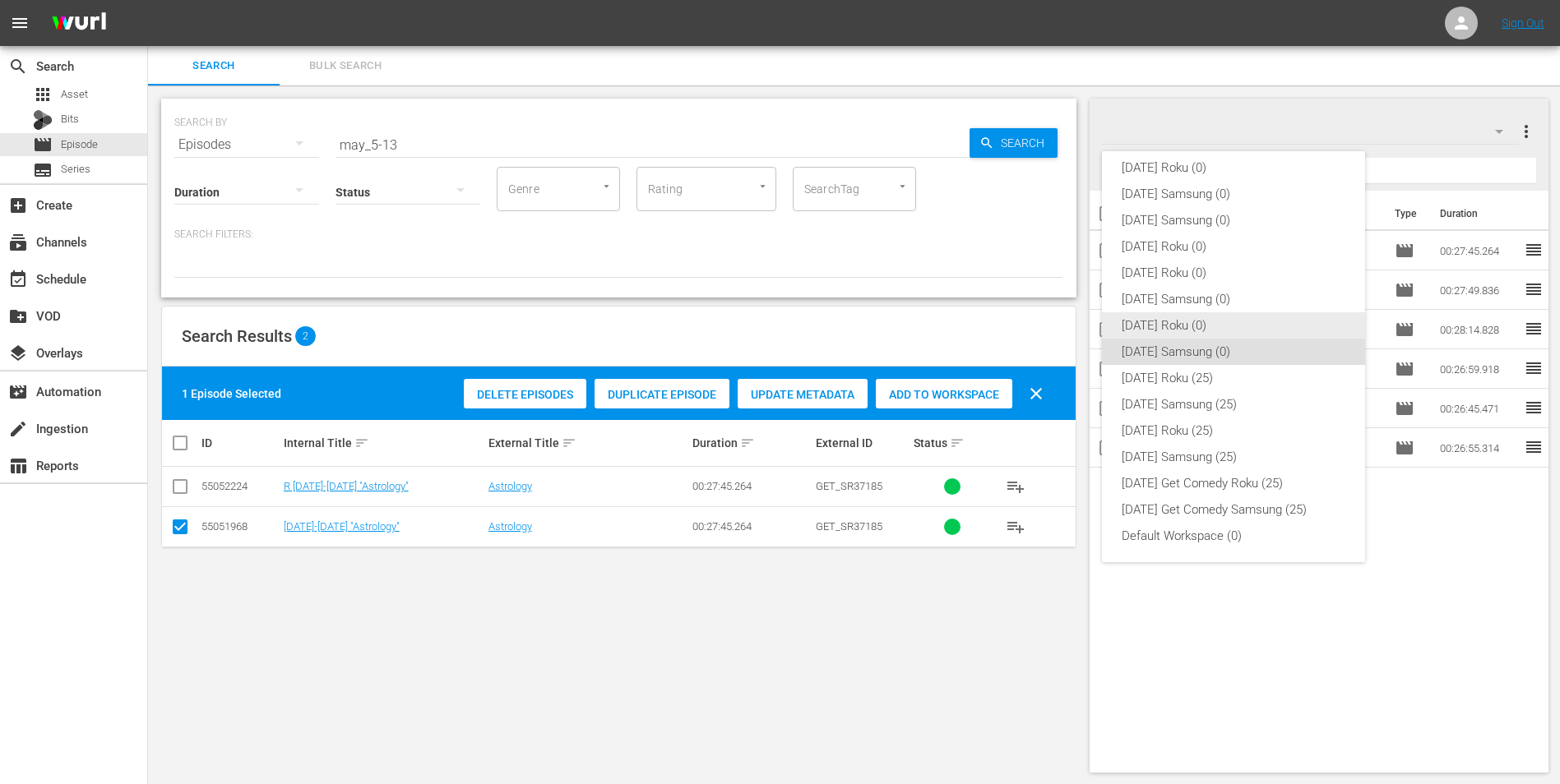
click at [1185, 328] on div "[DATE] Roku (0)" at bounding box center [1233, 326] width 224 height 27
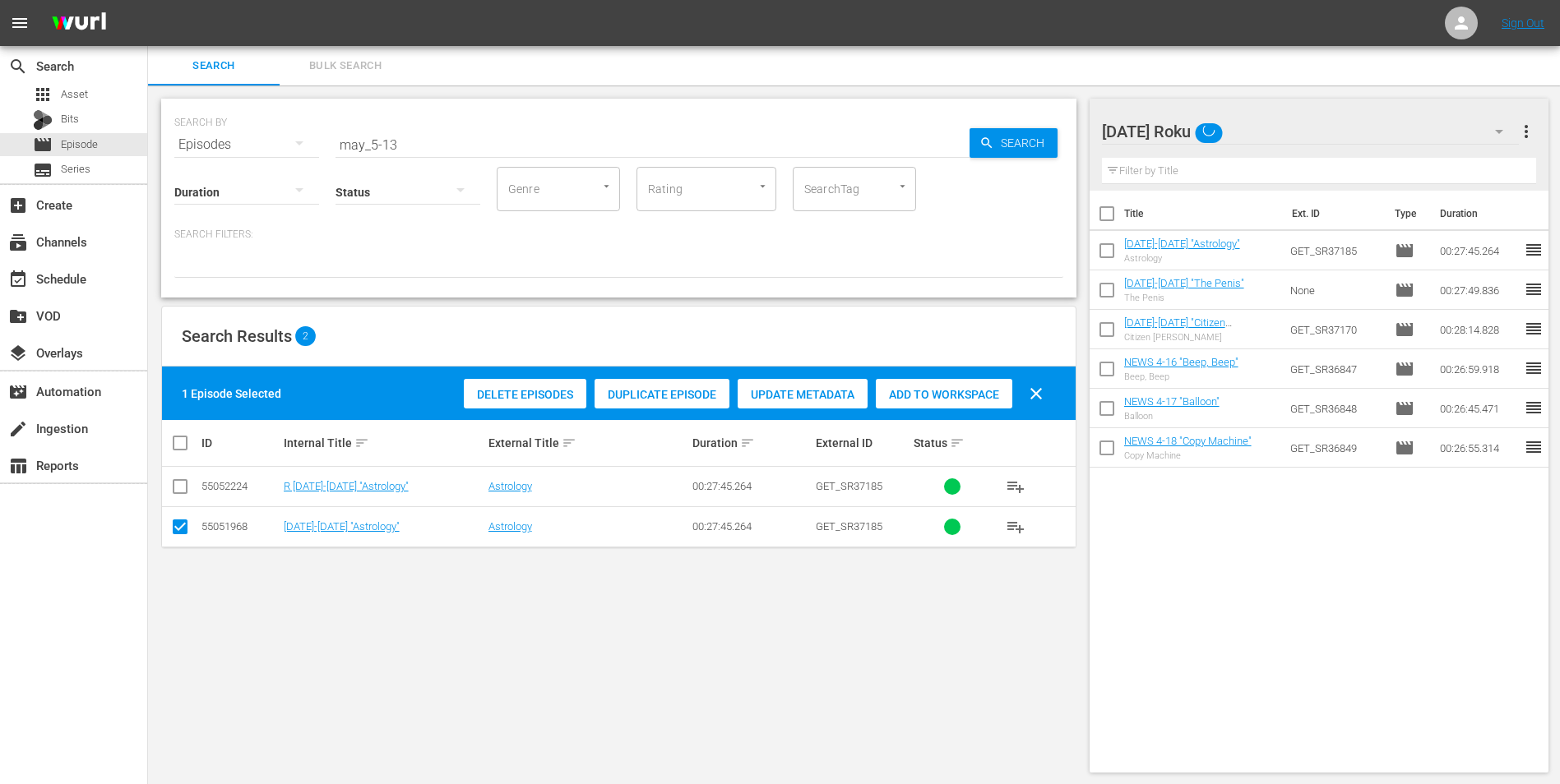
click at [181, 532] on input "checkbox" at bounding box center [180, 529] width 20 height 20
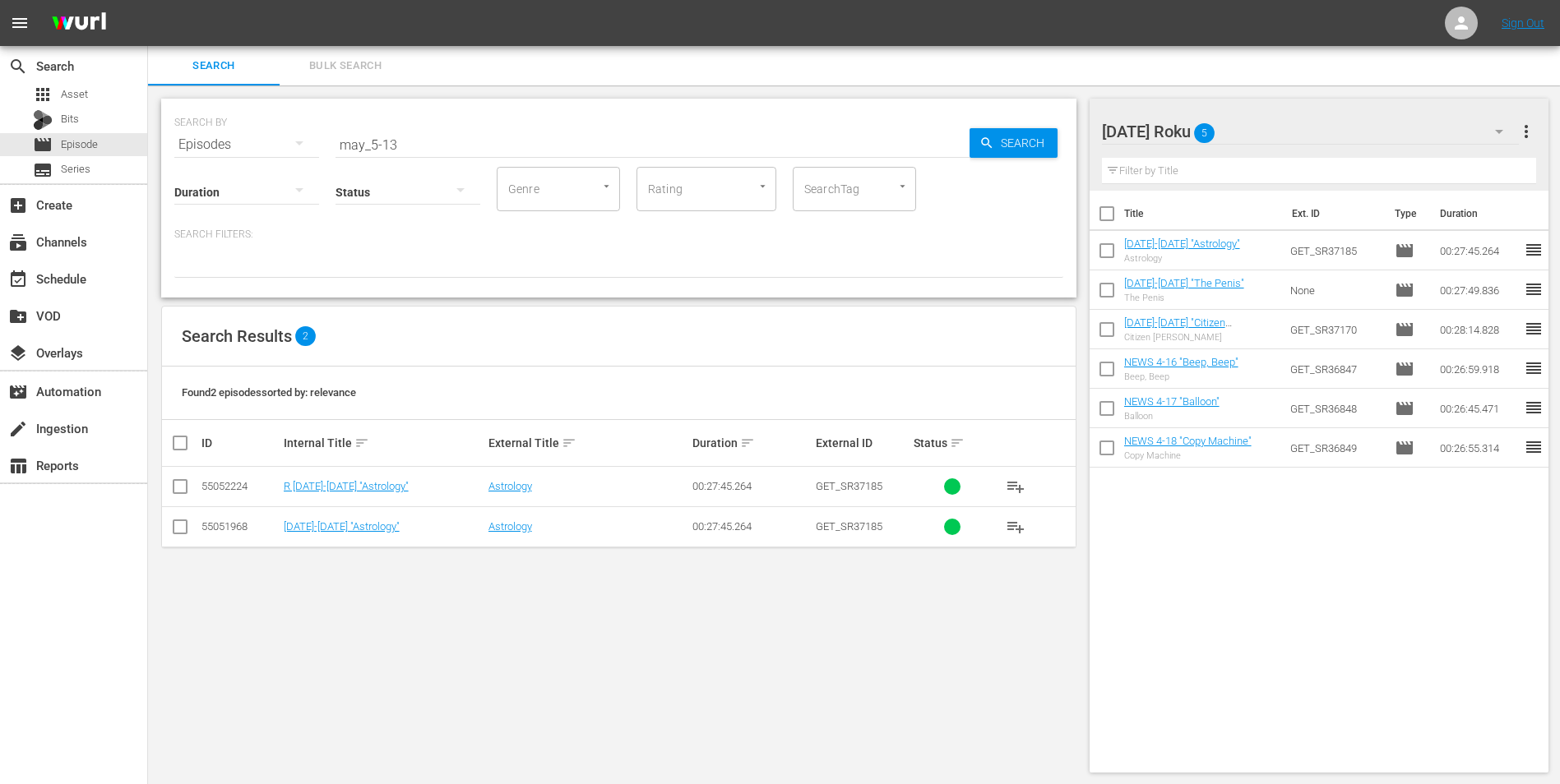
click at [181, 489] on input "checkbox" at bounding box center [180, 490] width 20 height 20
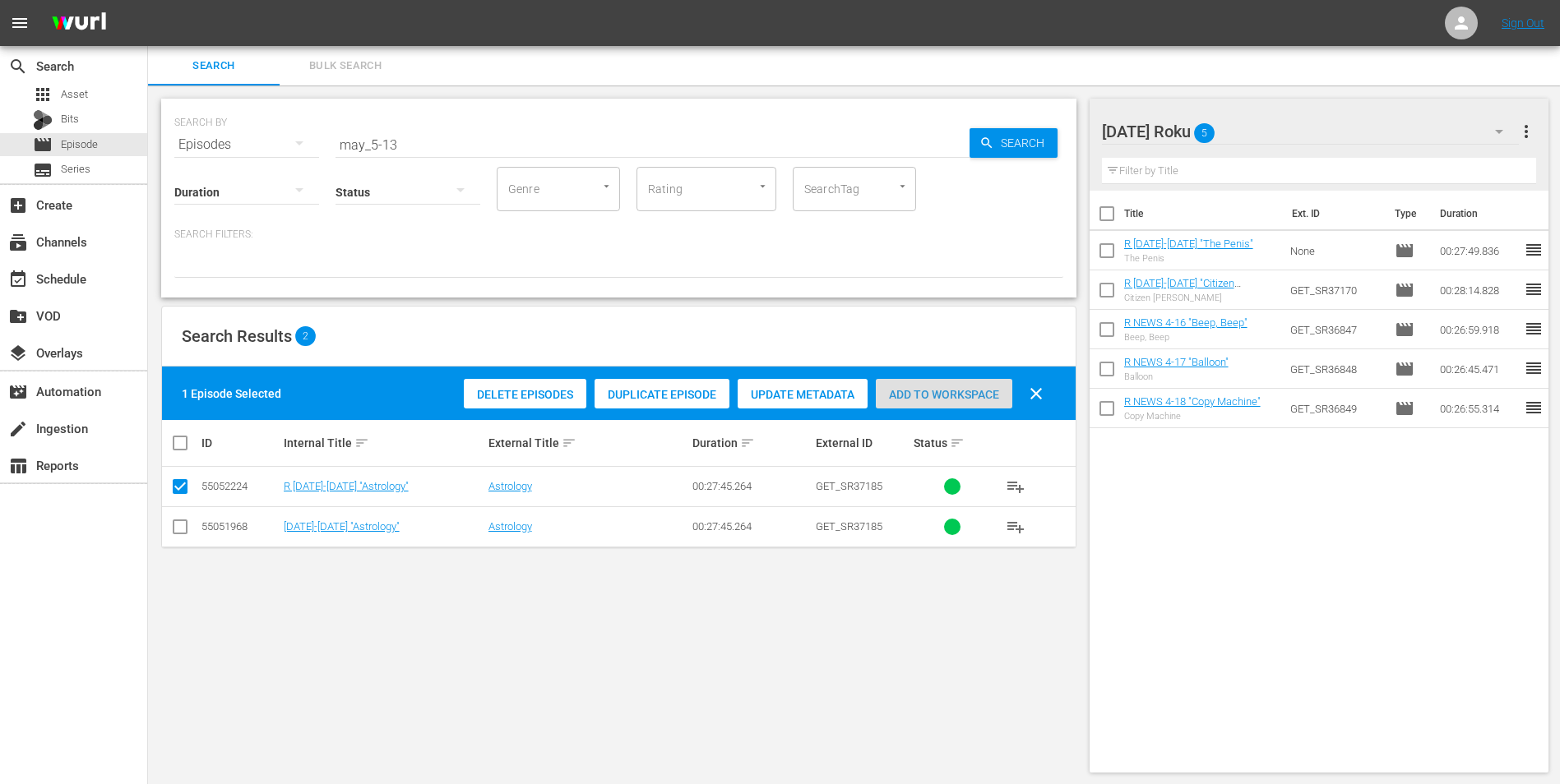
click at [941, 382] on div "Add to Workspace" at bounding box center [943, 394] width 136 height 31
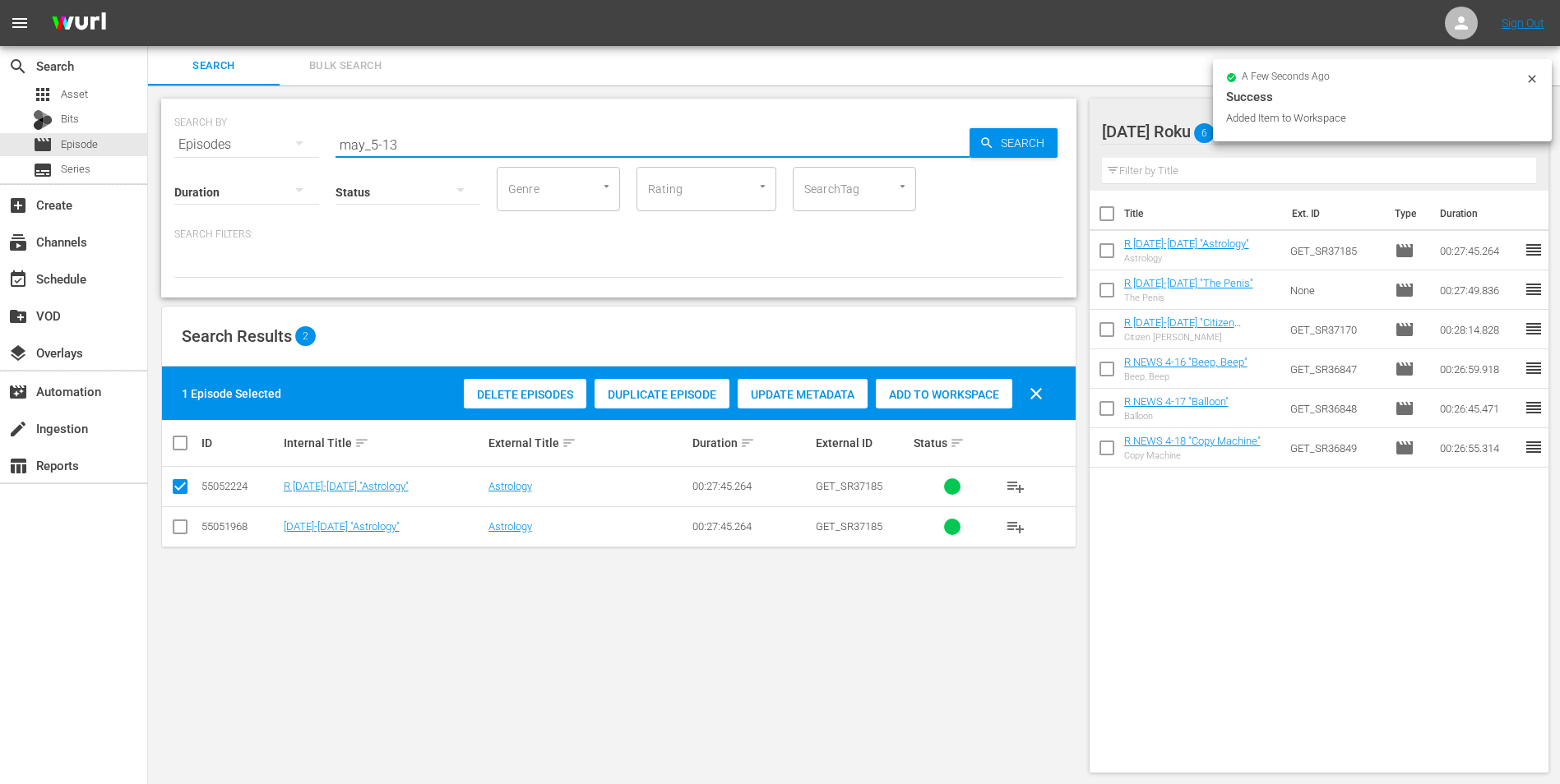
drag, startPoint x: 391, startPoint y: 146, endPoint x: 415, endPoint y: 147, distance: 24.0
click at [415, 147] on input "may_5-13" at bounding box center [652, 145] width 634 height 40
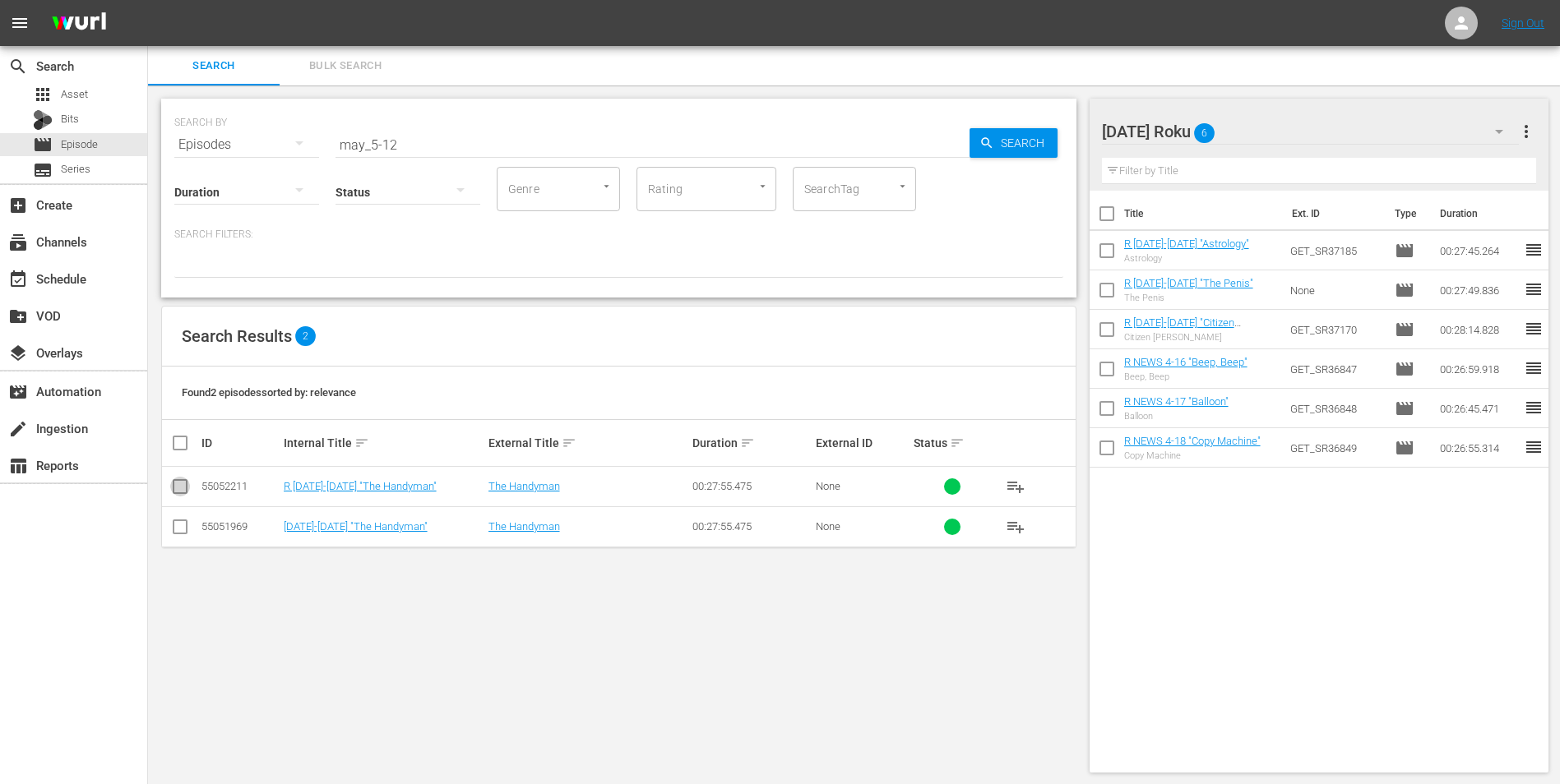
click at [181, 489] on input "checkbox" at bounding box center [180, 490] width 20 height 20
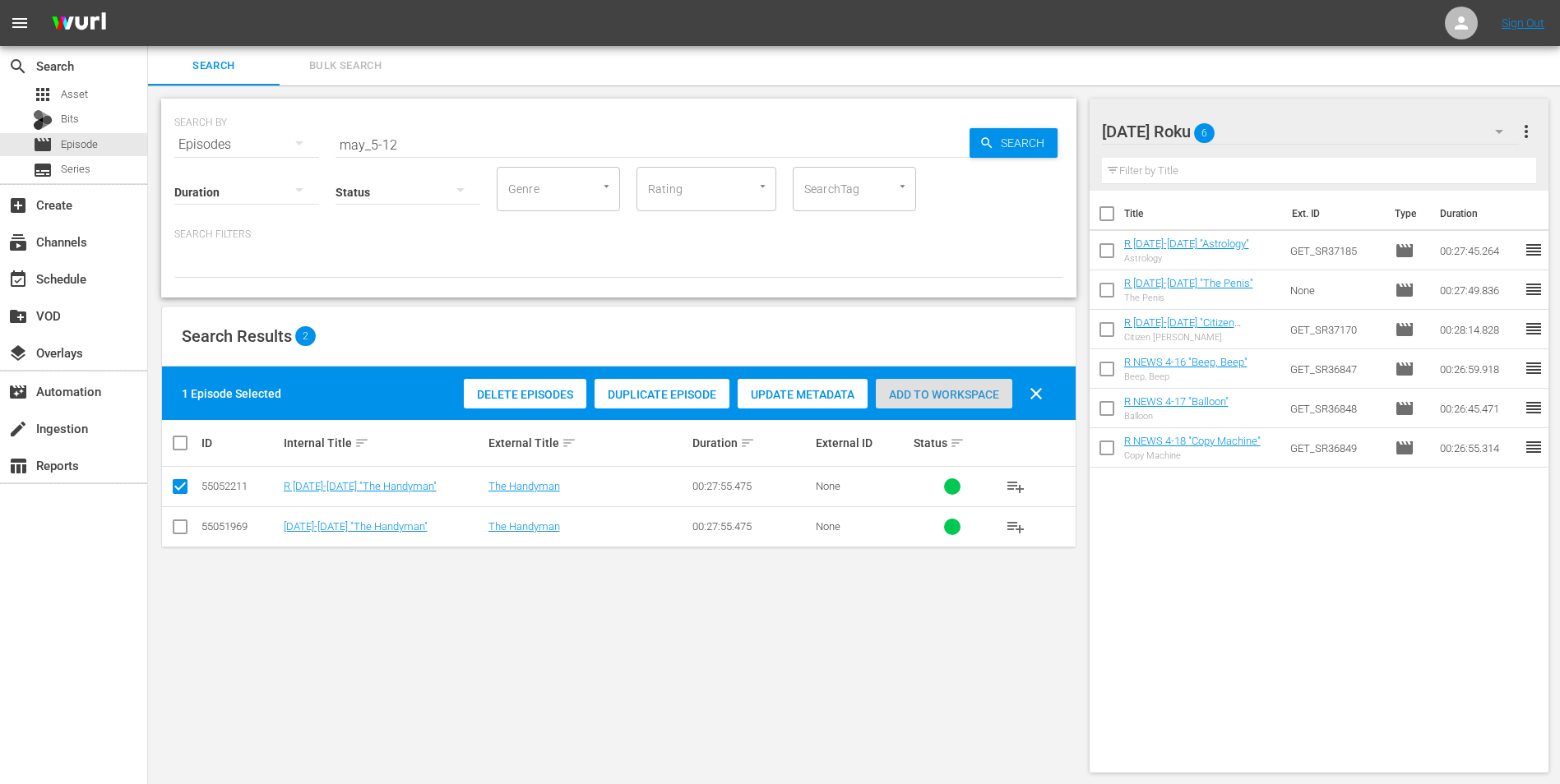
click at [950, 390] on span "Add to Workspace" at bounding box center [943, 395] width 136 height 13
click at [1277, 132] on div "[DATE] Roku 7" at bounding box center [1310, 132] width 418 height 46
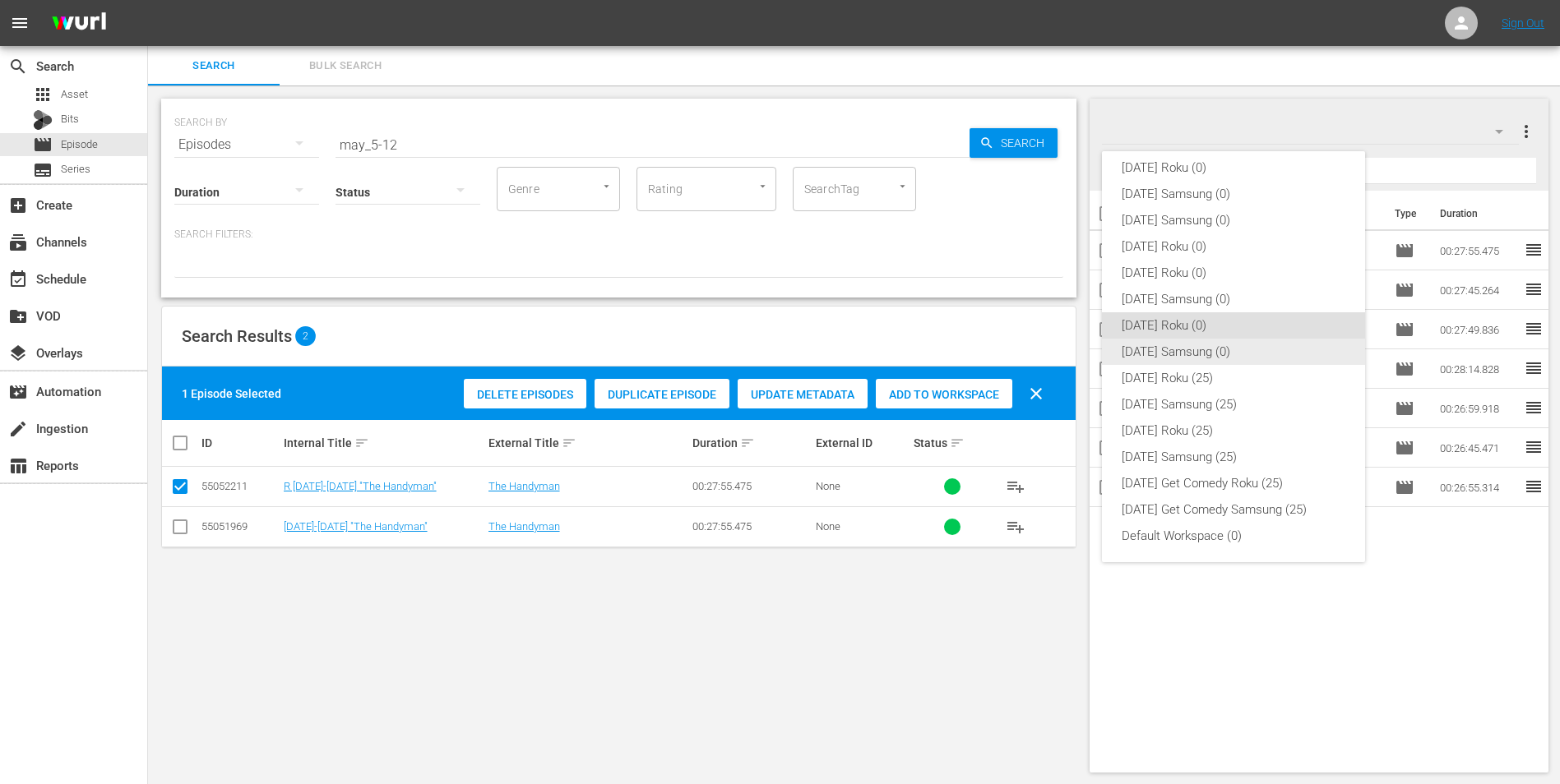
click at [1155, 356] on div "[DATE] Samsung (0)" at bounding box center [1233, 352] width 224 height 27
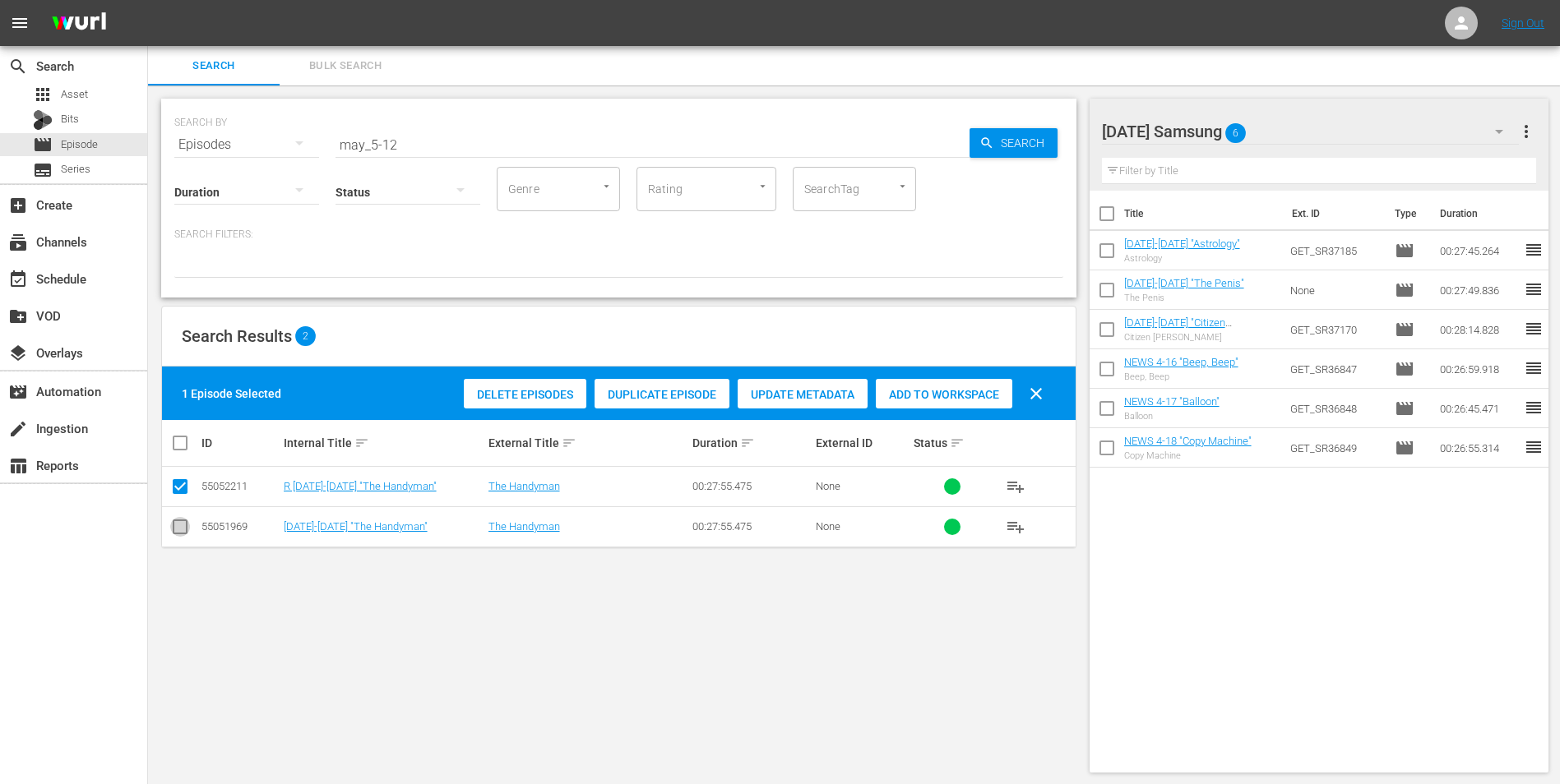
click at [178, 526] on input "checkbox" at bounding box center [180, 529] width 20 height 20
click at [179, 483] on input "checkbox" at bounding box center [180, 490] width 20 height 20
click at [902, 388] on span "Add to Workspace" at bounding box center [943, 395] width 136 height 13
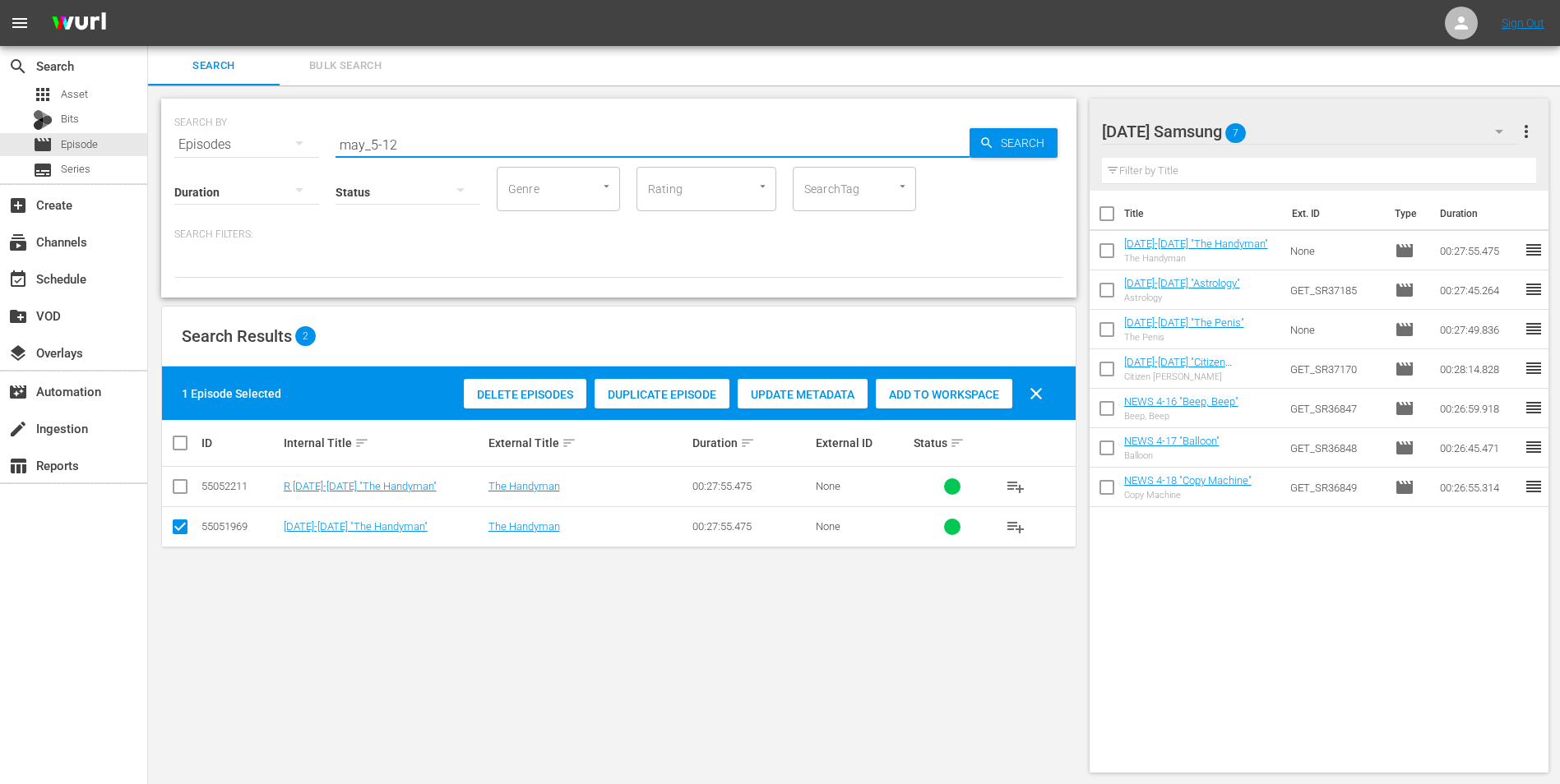
drag, startPoint x: 436, startPoint y: 144, endPoint x: 211, endPoint y: 129, distance: 225.5
click at [213, 129] on div "SEARCH BY Search By Episodes Search ID, Title, Description, Keywords, or Catego…" at bounding box center [619, 134] width 888 height 59
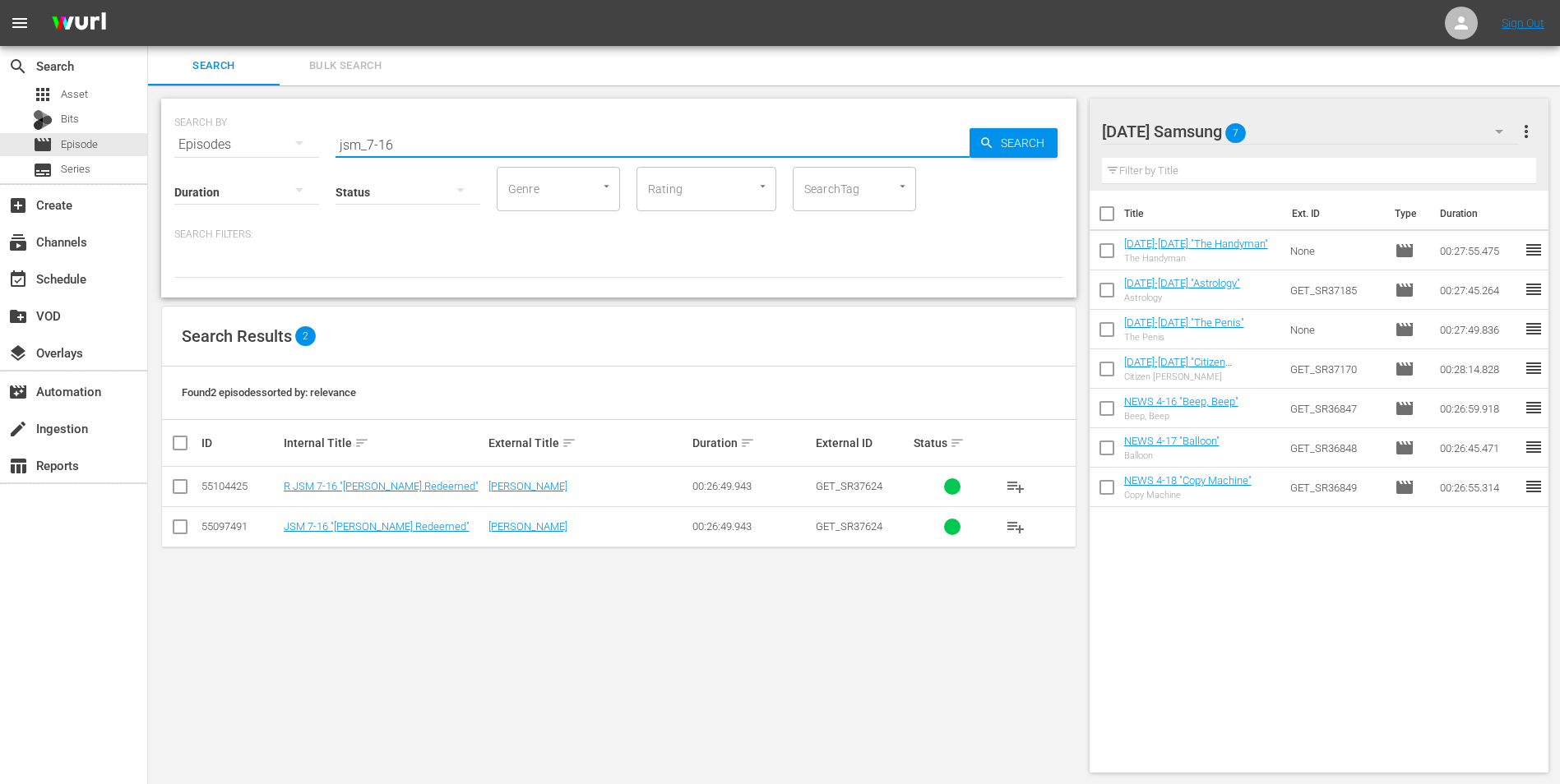
click at [184, 491] on input "checkbox" at bounding box center [180, 490] width 20 height 20
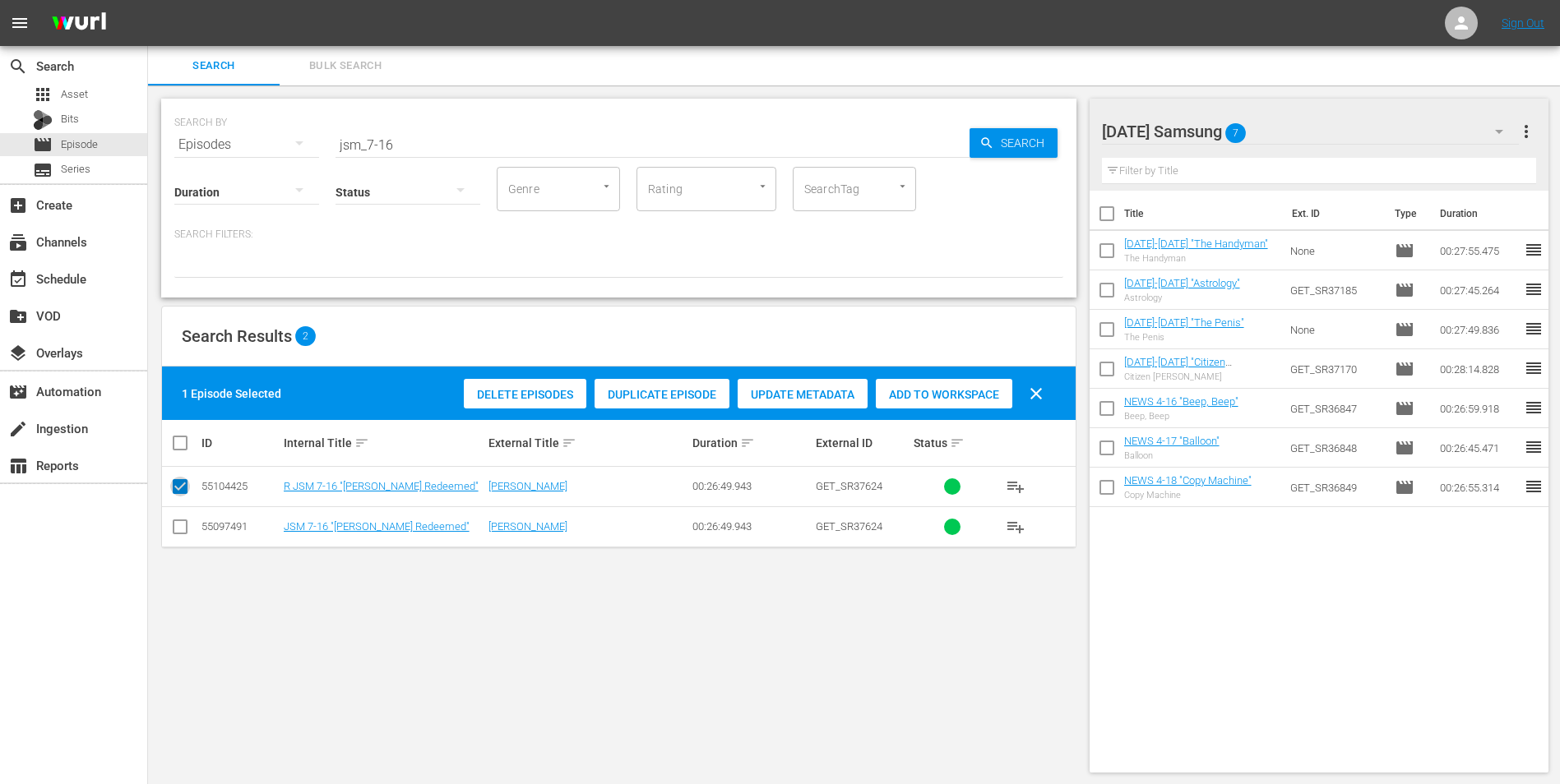
click at [187, 493] on input "checkbox" at bounding box center [180, 490] width 20 height 20
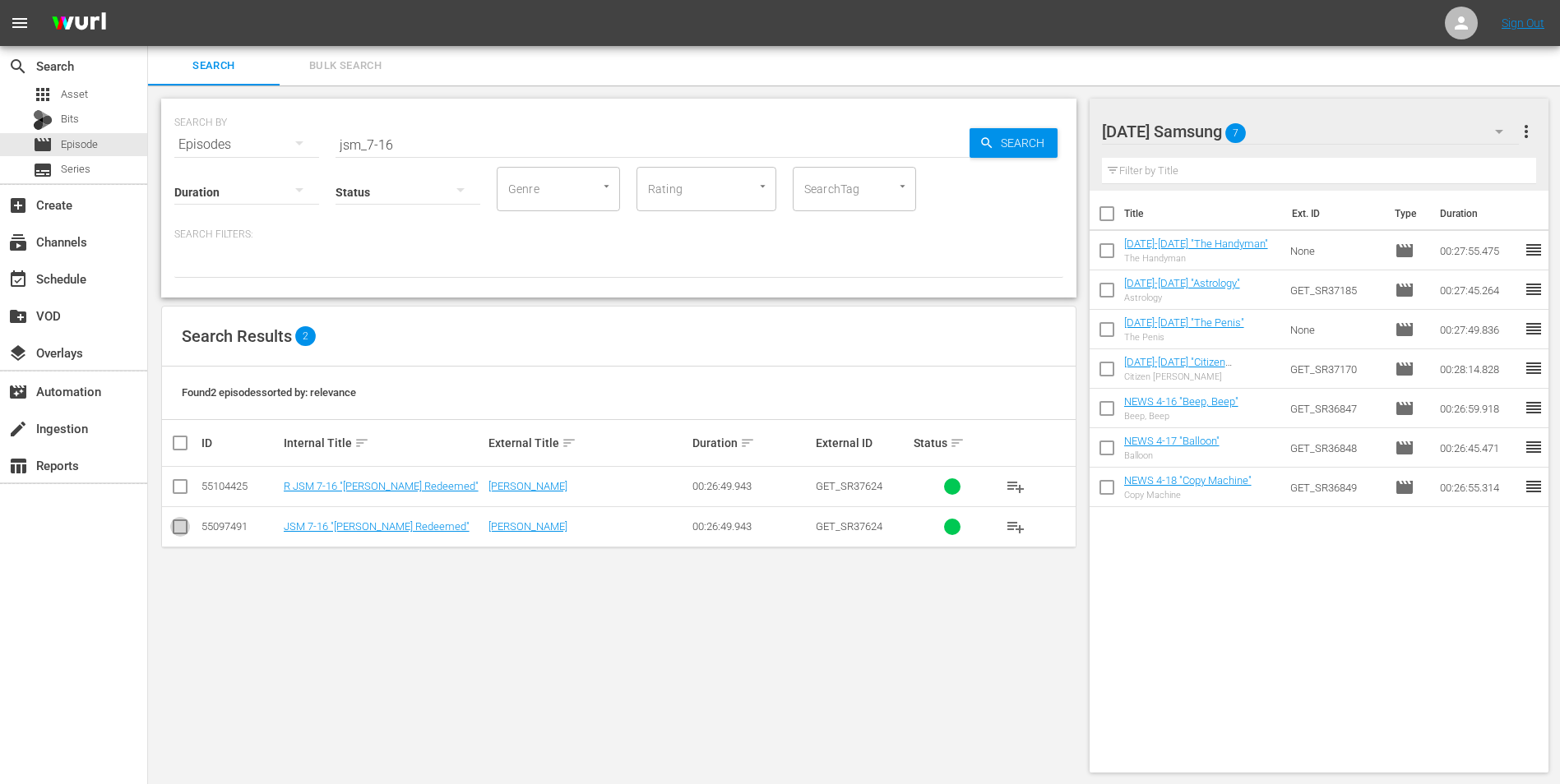
click at [178, 527] on input "checkbox" at bounding box center [180, 529] width 20 height 20
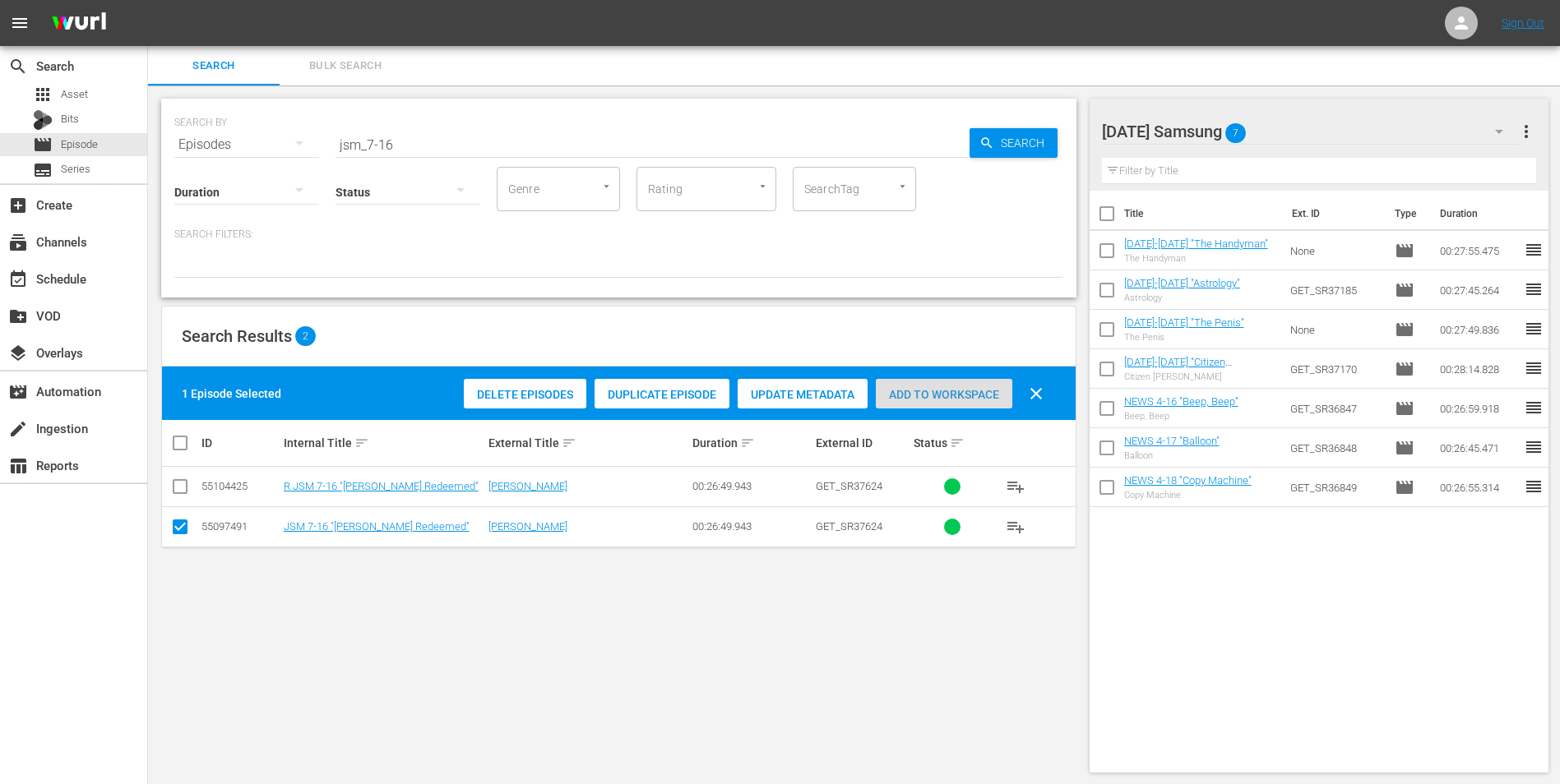
click at [948, 395] on span "Add to Workspace" at bounding box center [943, 395] width 136 height 13
click at [1311, 121] on div "[DATE] Samsung 8" at bounding box center [1310, 132] width 418 height 46
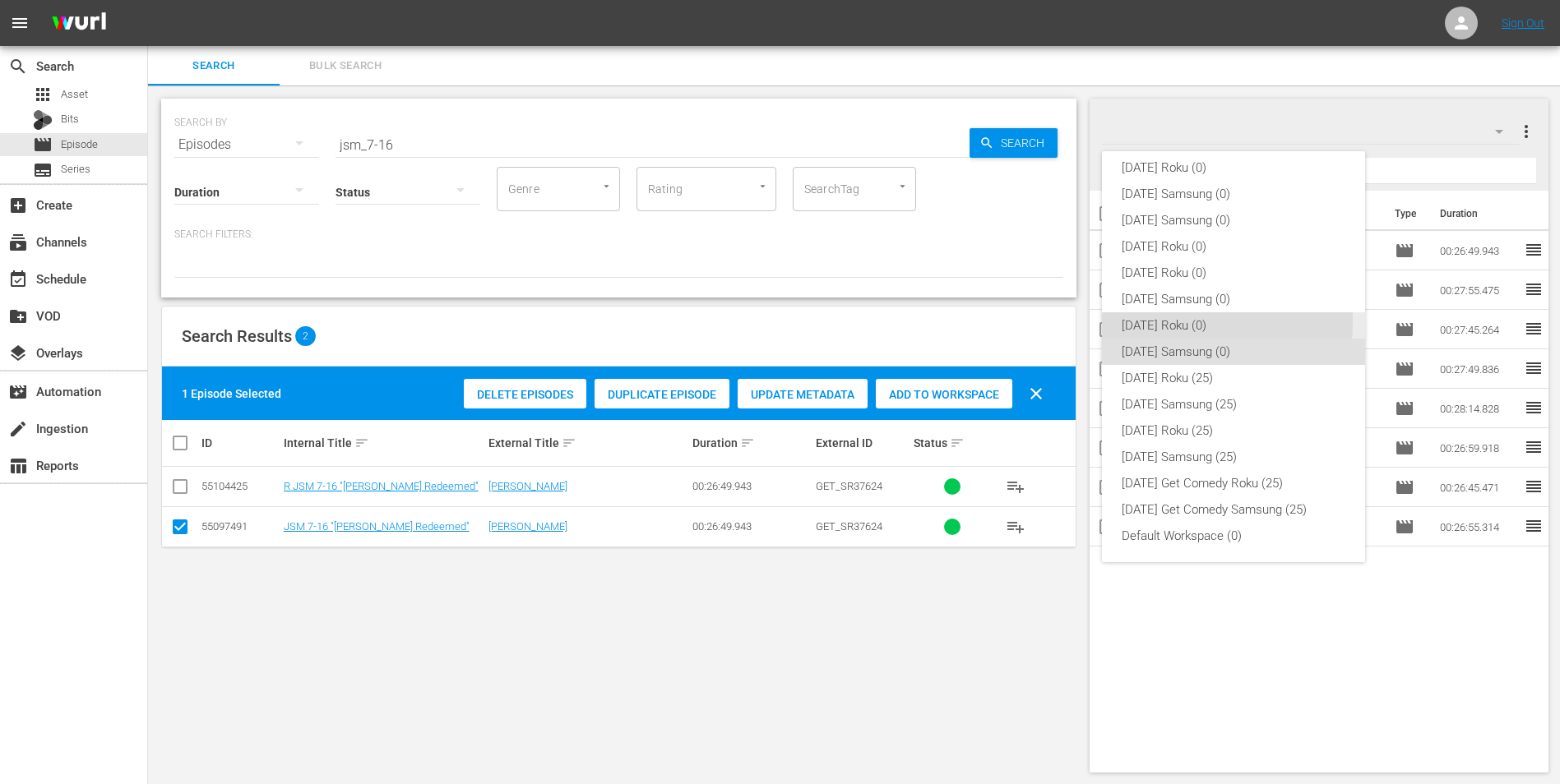
click at [1144, 322] on div "[DATE] Roku (0)" at bounding box center [1233, 326] width 224 height 27
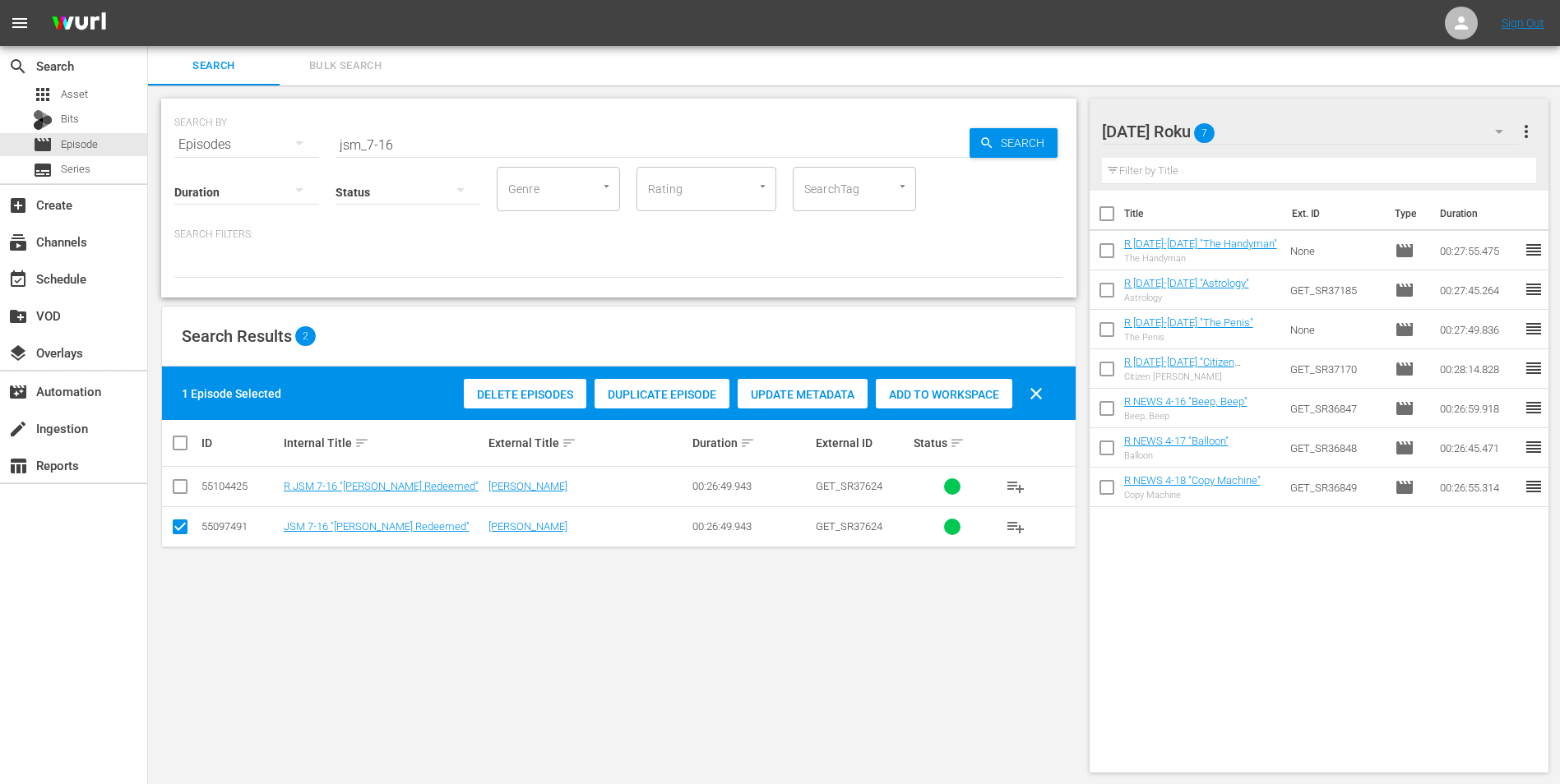
click at [185, 529] on input "checkbox" at bounding box center [180, 529] width 20 height 20
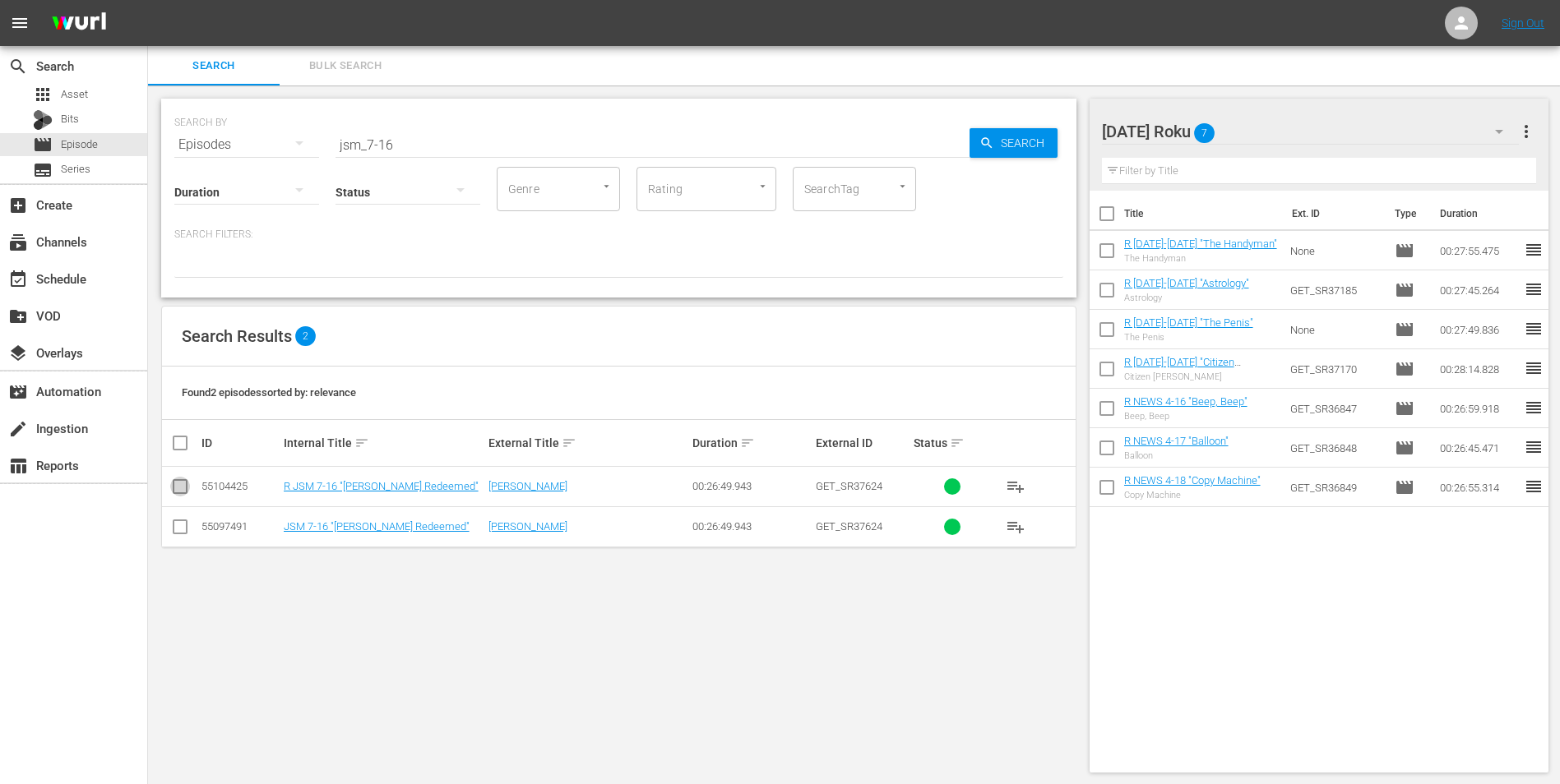
click at [179, 485] on input "checkbox" at bounding box center [180, 490] width 20 height 20
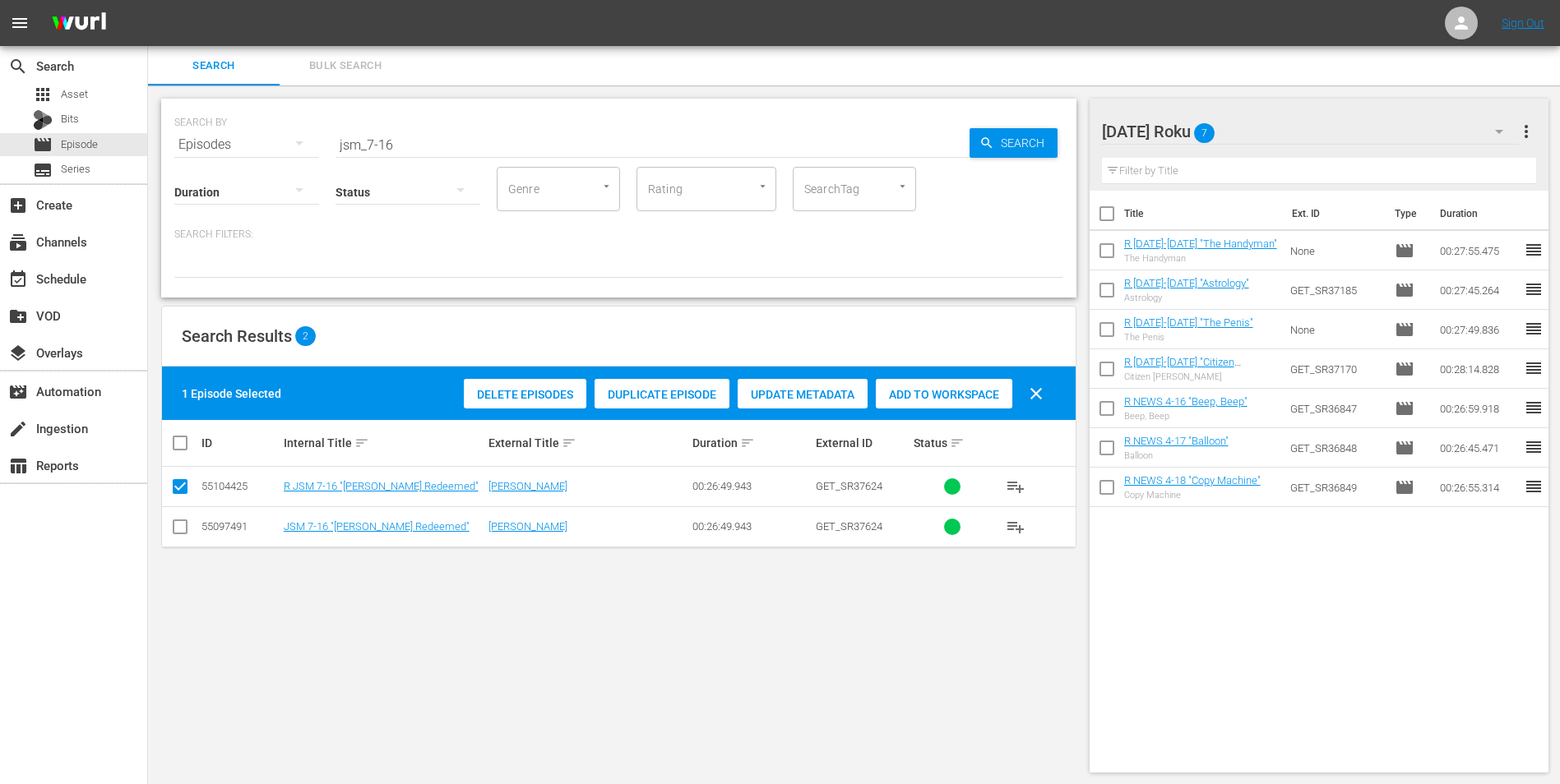
click at [920, 403] on div "Add to Workspace" at bounding box center [943, 394] width 136 height 31
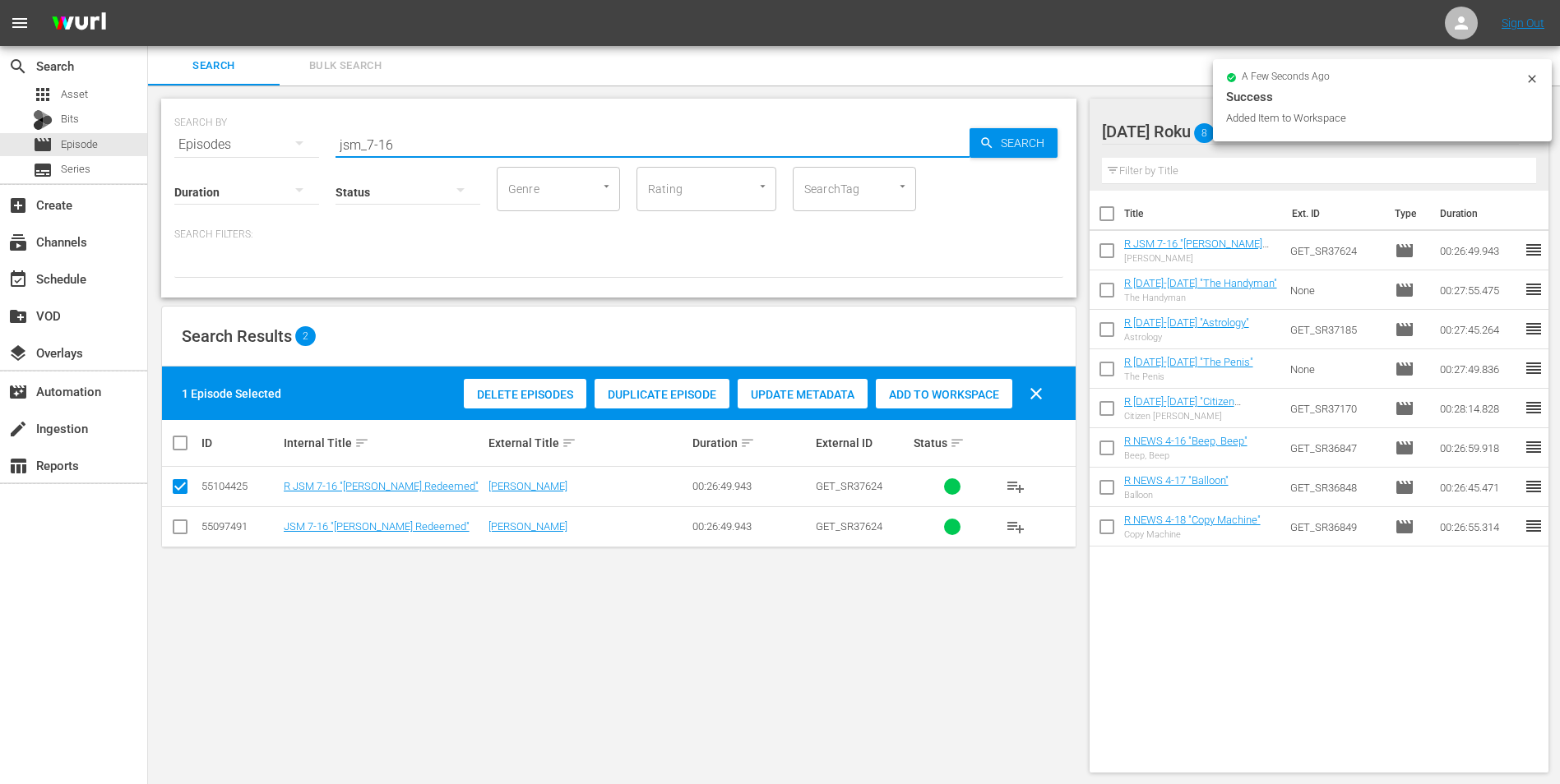
drag, startPoint x: 386, startPoint y: 134, endPoint x: 412, endPoint y: 146, distance: 28.6
click at [410, 146] on input "jsm_7-16" at bounding box center [652, 145] width 634 height 40
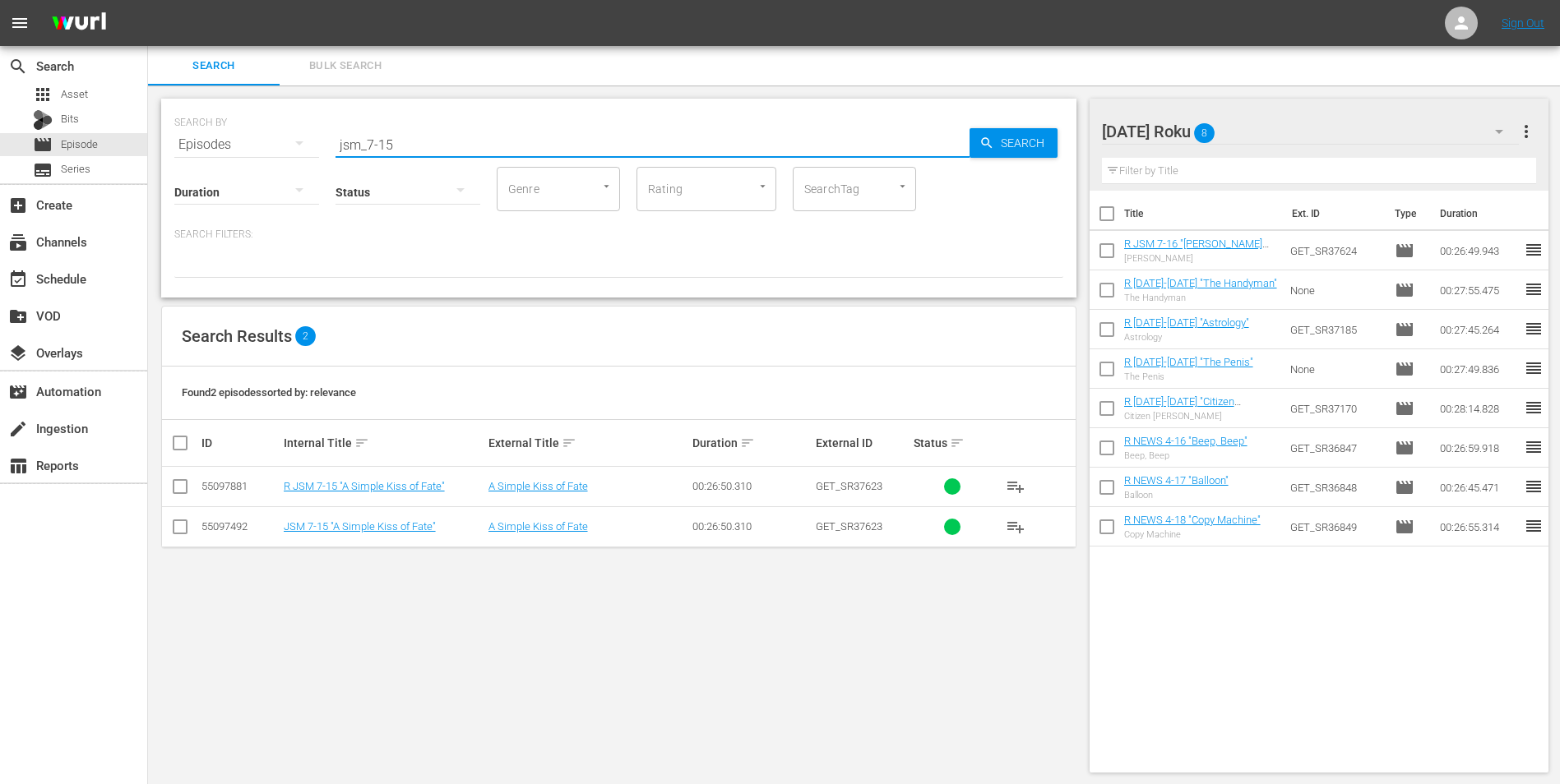
click at [176, 492] on input "checkbox" at bounding box center [180, 490] width 20 height 20
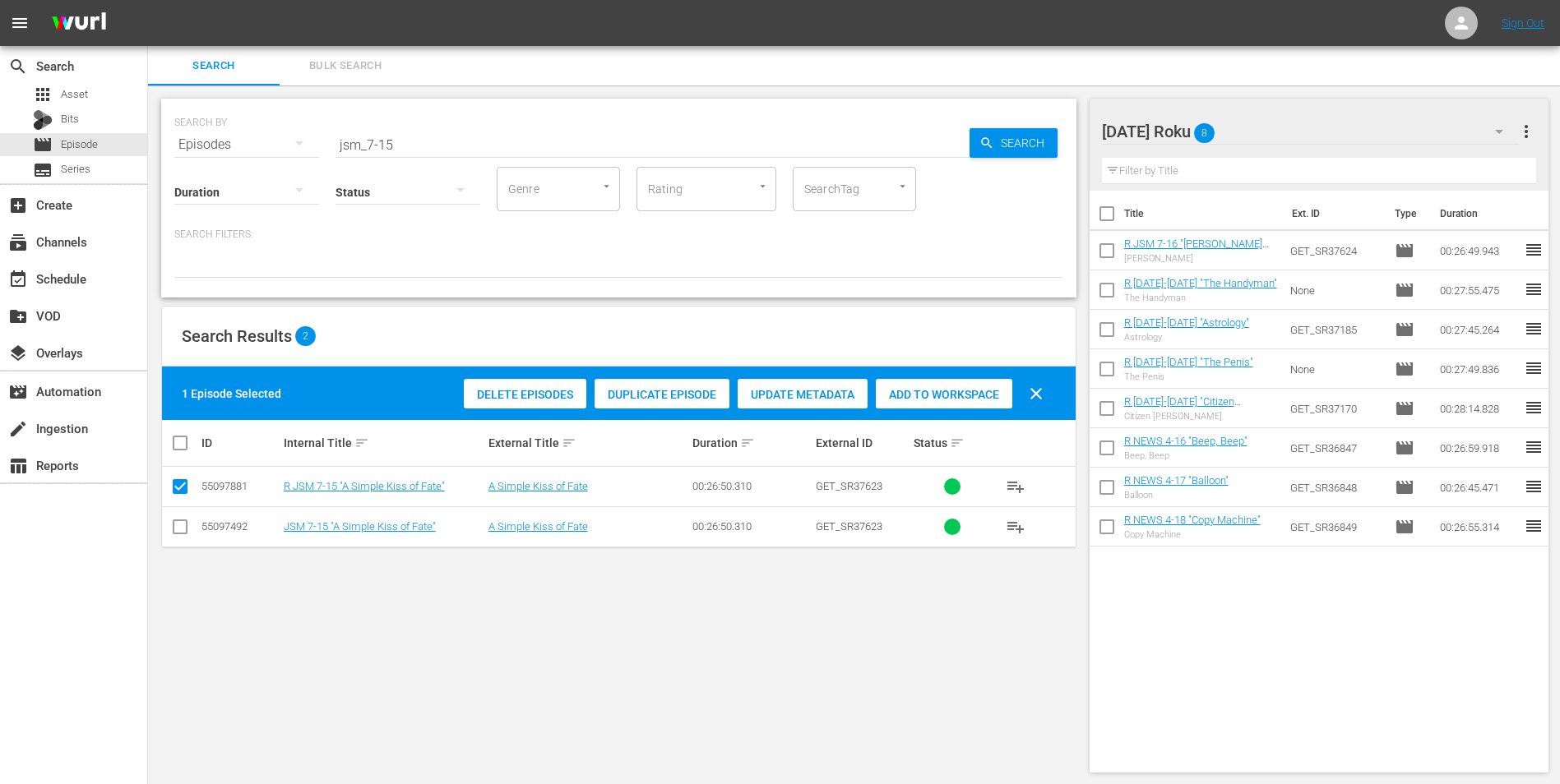
click at [917, 386] on div "Add to Workspace" at bounding box center [943, 394] width 136 height 31
click at [1280, 134] on div "[DATE] Roku 9" at bounding box center [1310, 132] width 418 height 46
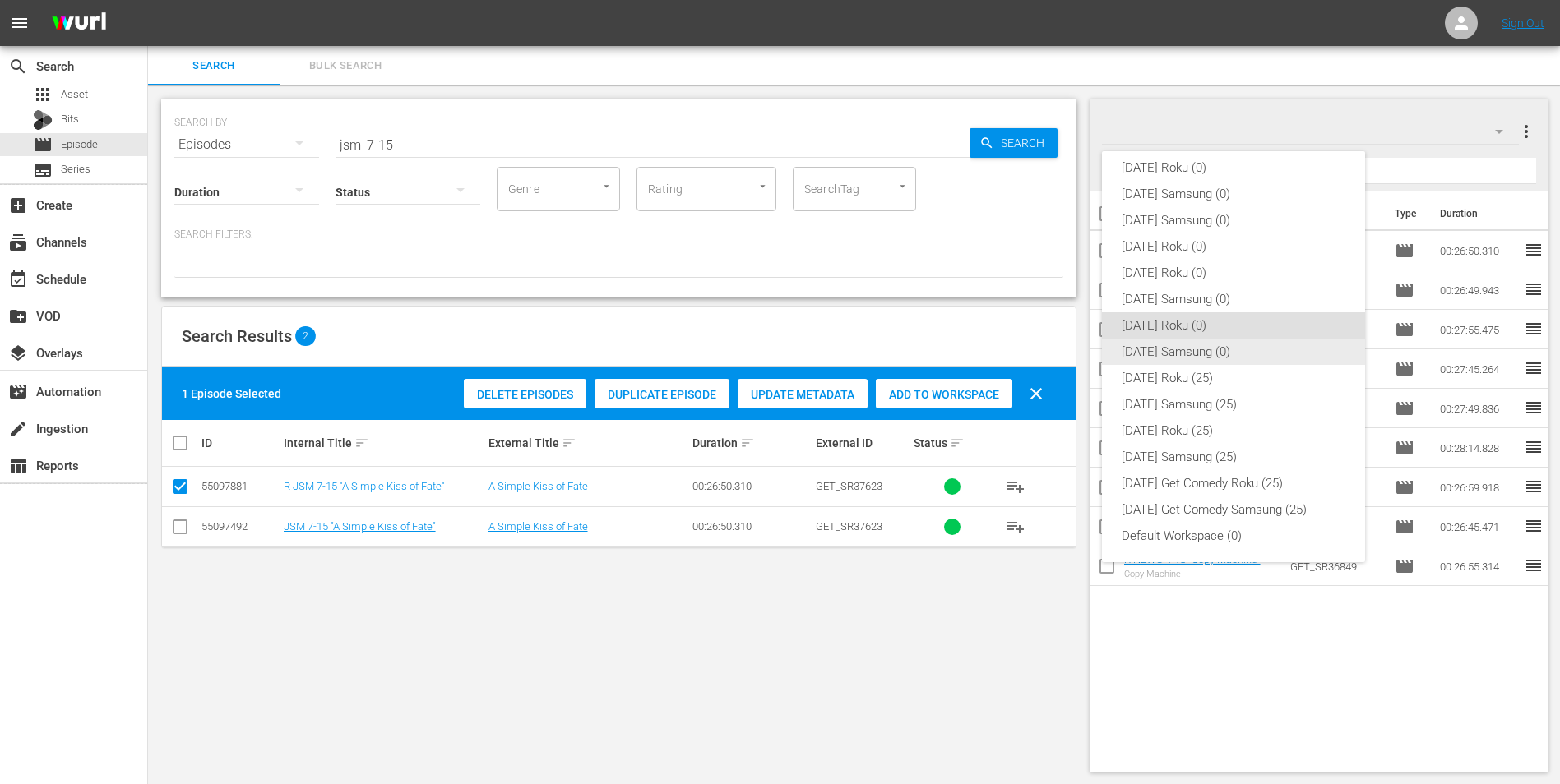
click at [1150, 349] on div "[DATE] Samsung (0)" at bounding box center [1233, 352] width 224 height 27
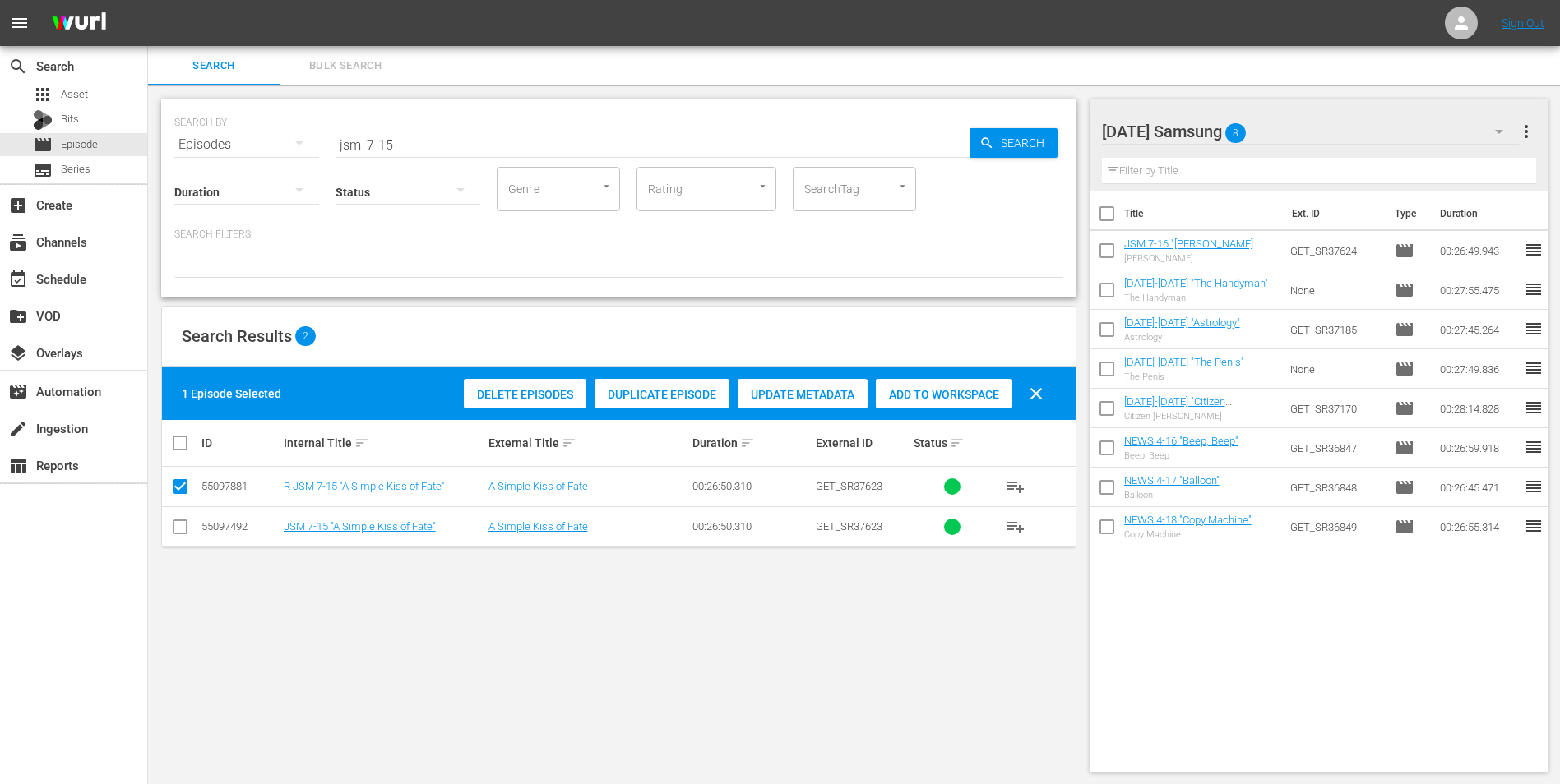
click at [185, 526] on input "checkbox" at bounding box center [180, 529] width 20 height 20
click at [183, 487] on input "checkbox" at bounding box center [180, 490] width 20 height 20
click at [974, 391] on span "Add to Workspace" at bounding box center [943, 395] width 136 height 13
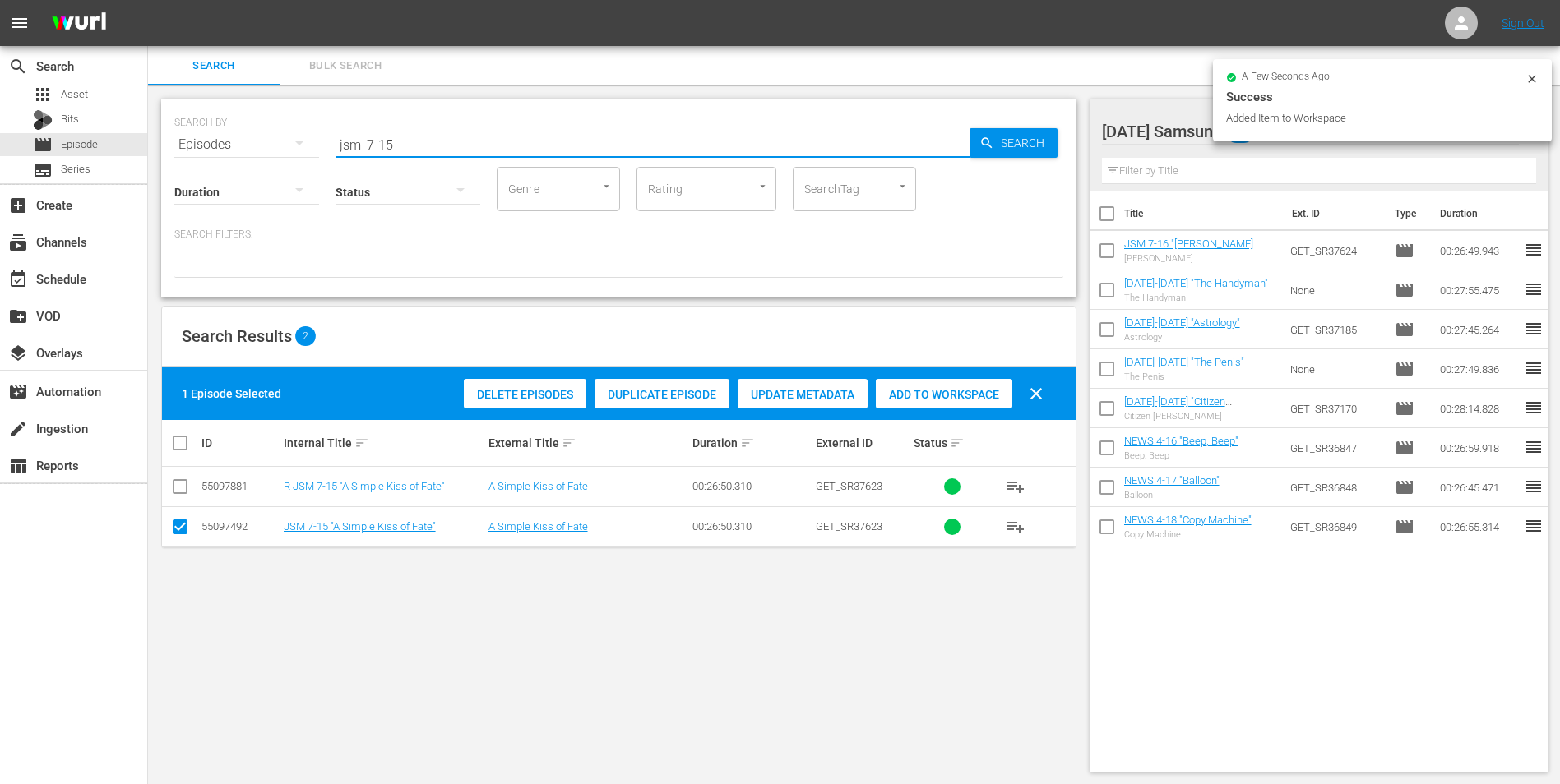
drag, startPoint x: 386, startPoint y: 138, endPoint x: 401, endPoint y: 142, distance: 15.5
click at [401, 142] on input "jsm_7-15" at bounding box center [652, 145] width 634 height 40
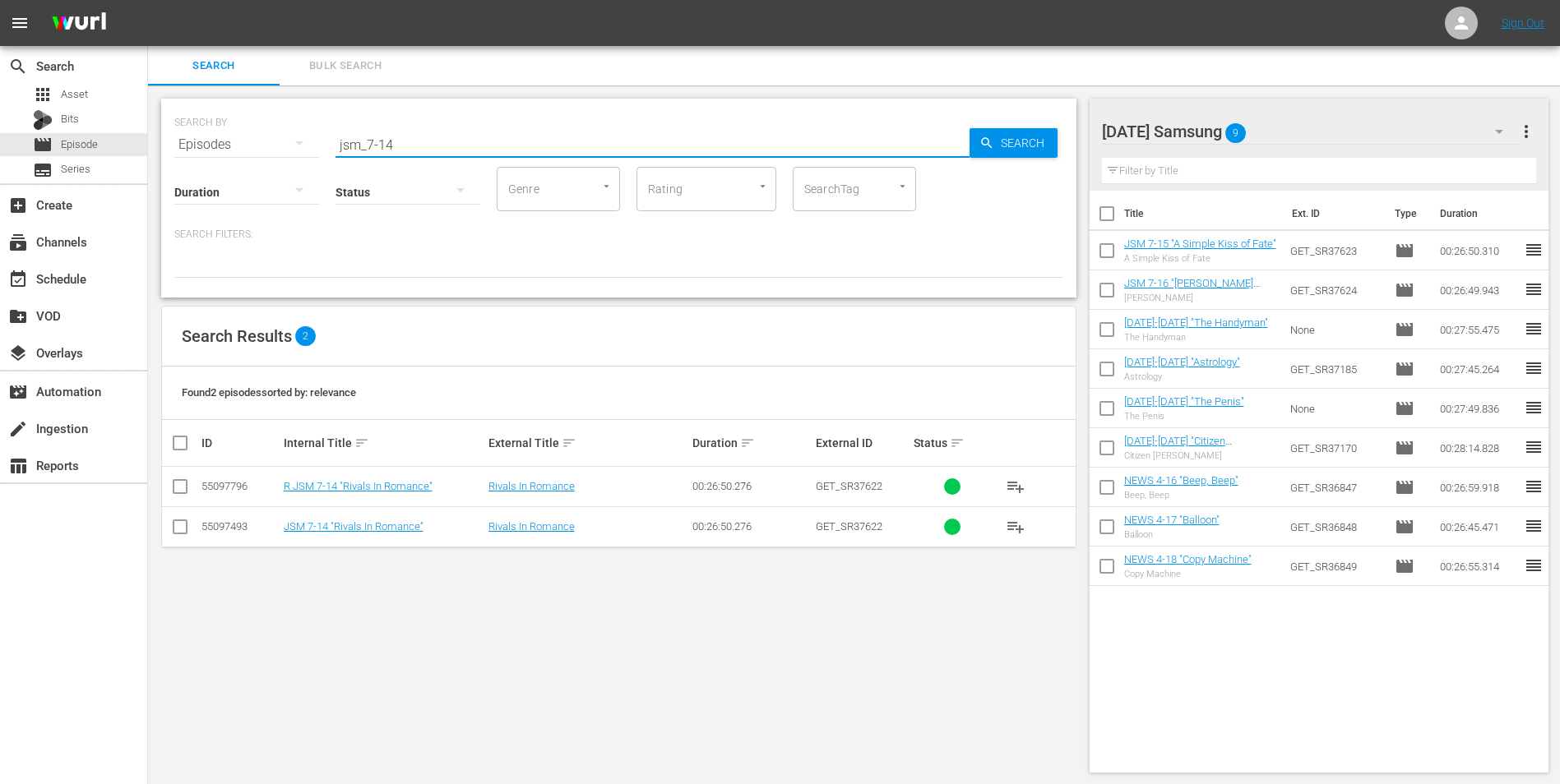
click at [182, 537] on input "checkbox" at bounding box center [180, 529] width 20 height 20
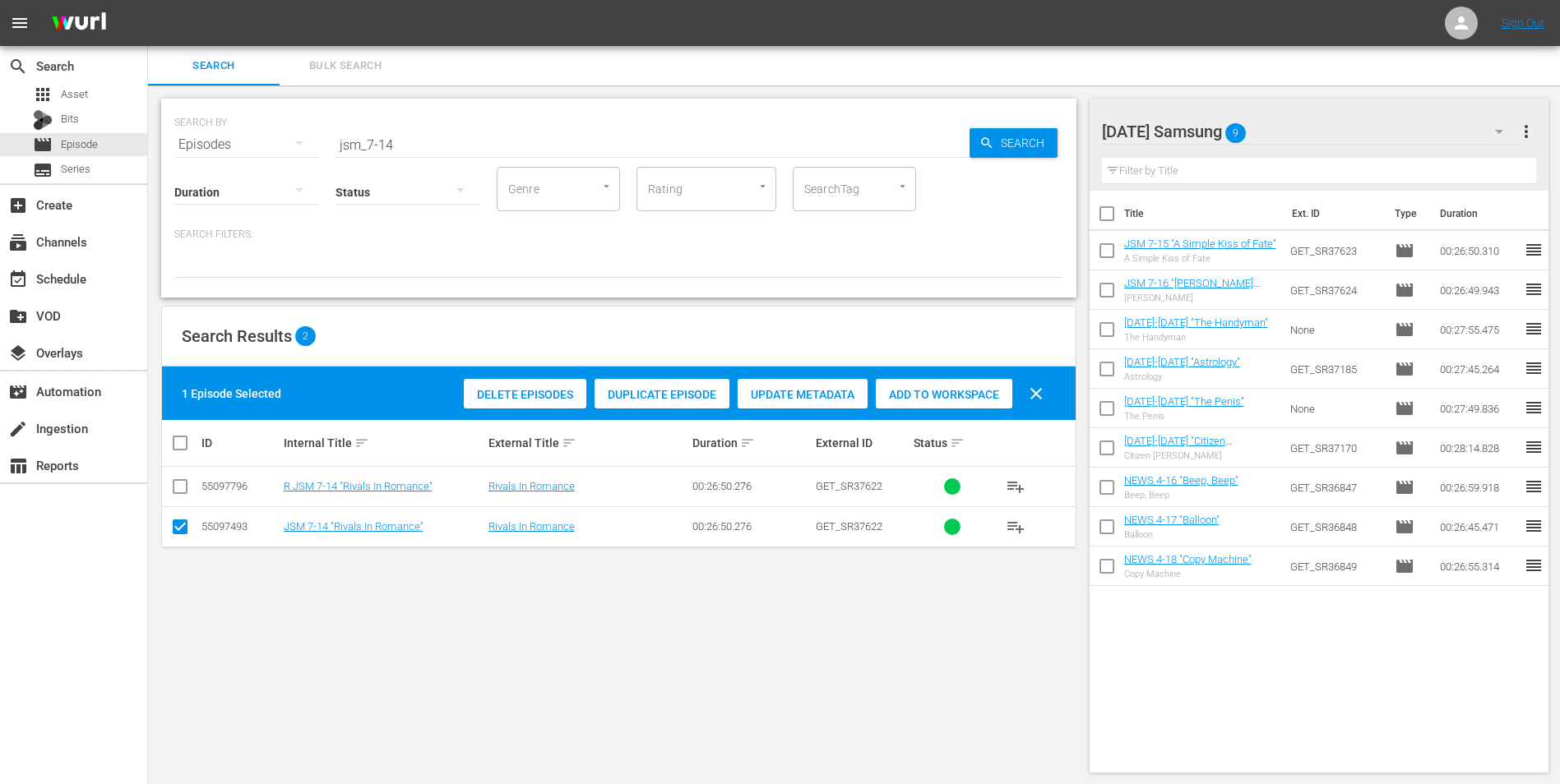
click at [977, 388] on span "Add to Workspace" at bounding box center [943, 395] width 136 height 13
click at [1300, 123] on div "[DATE] Samsung 10" at bounding box center [1310, 132] width 418 height 46
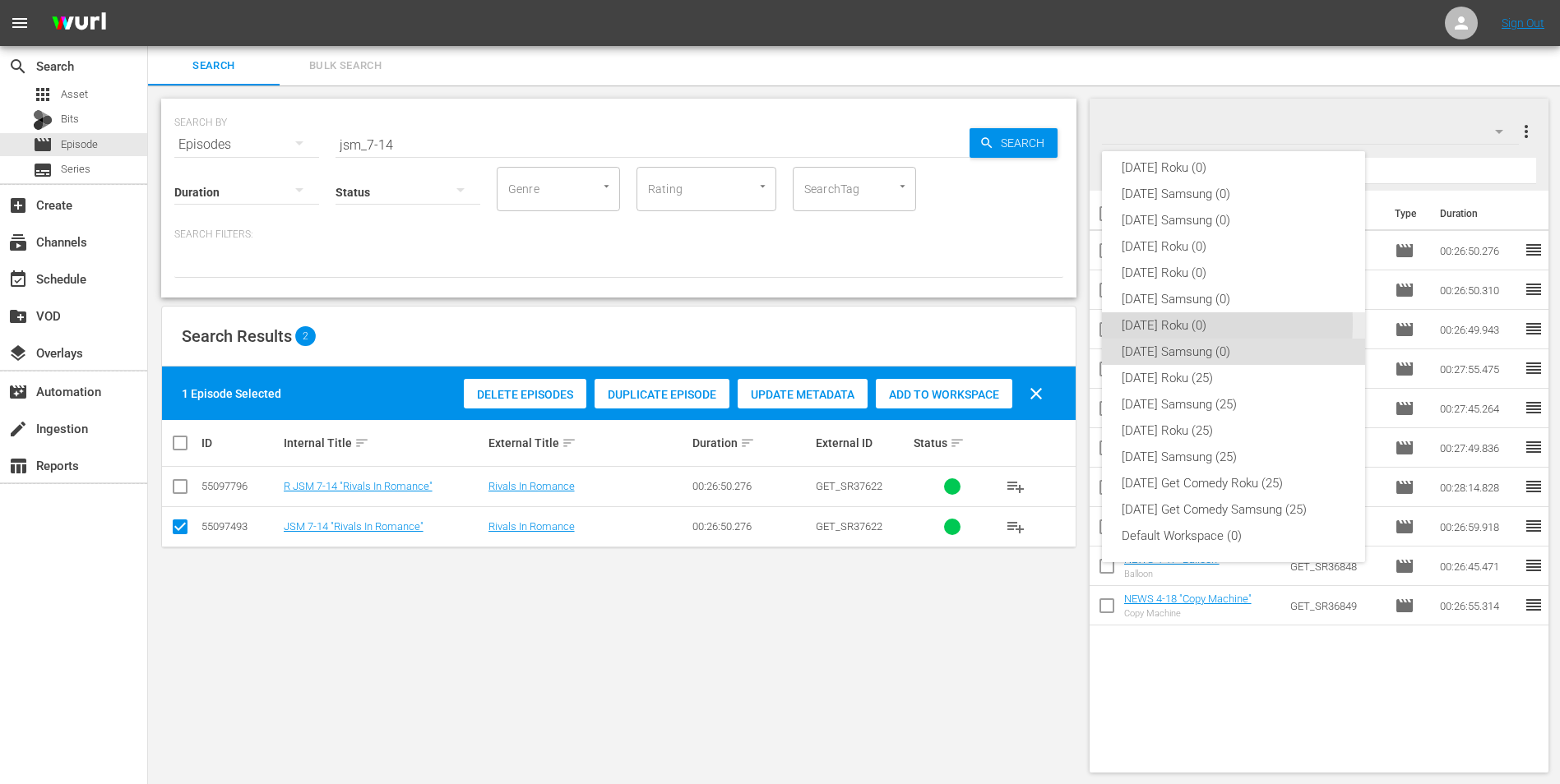
click at [1133, 323] on div "[DATE] Roku (0)" at bounding box center [1233, 326] width 224 height 27
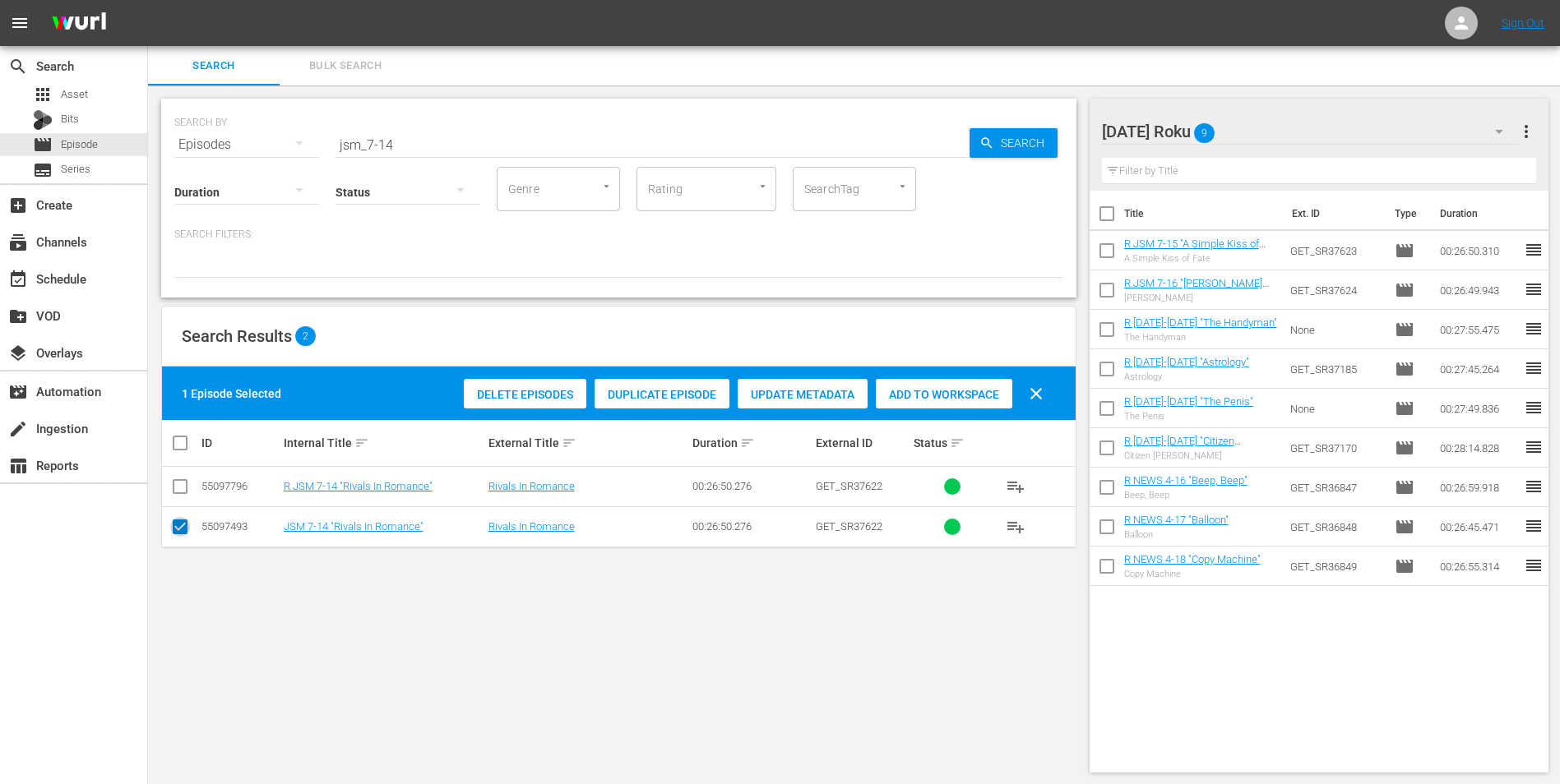
click at [180, 533] on input "checkbox" at bounding box center [180, 529] width 20 height 20
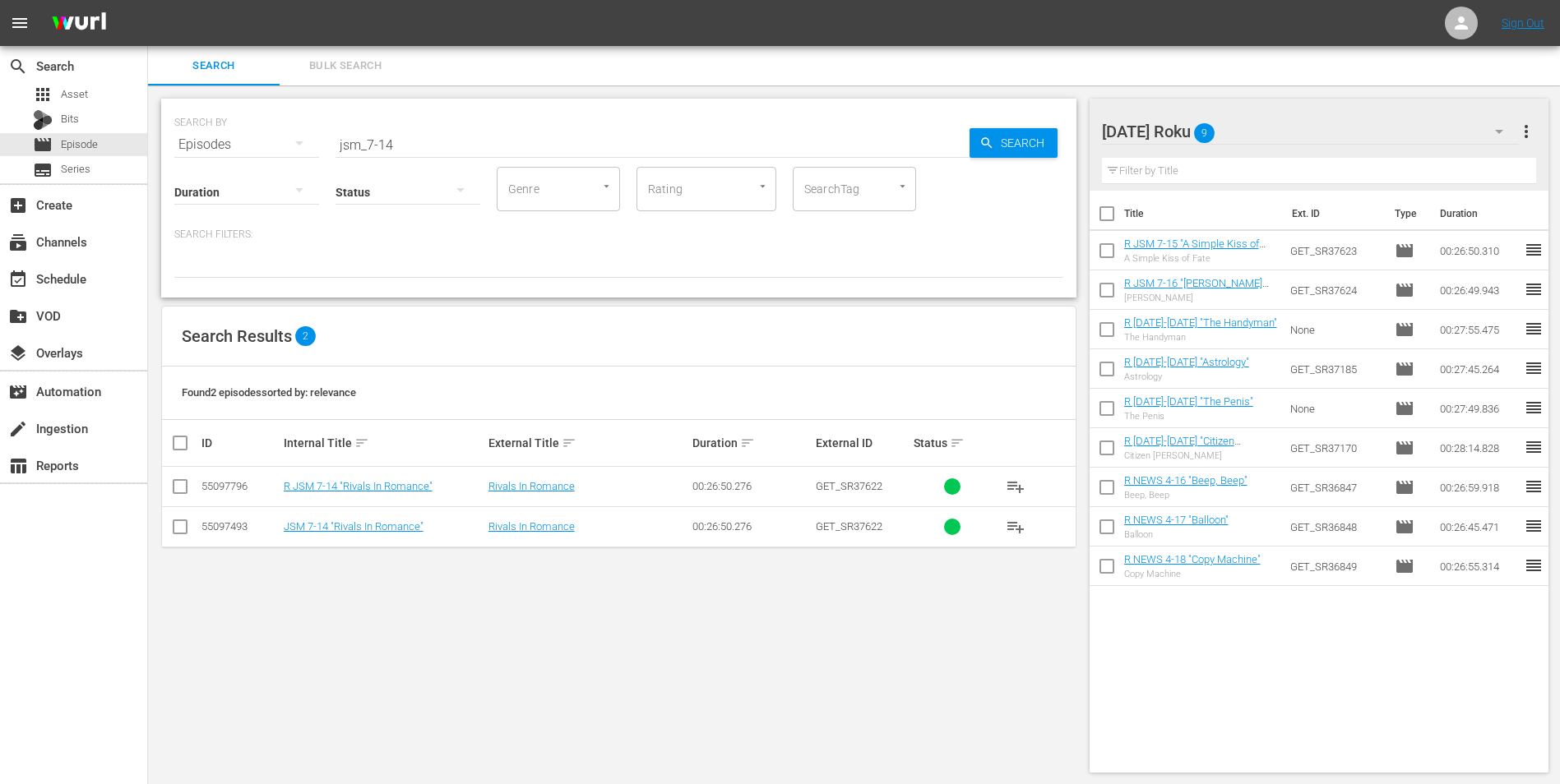
click at [179, 484] on input "checkbox" at bounding box center [180, 490] width 20 height 20
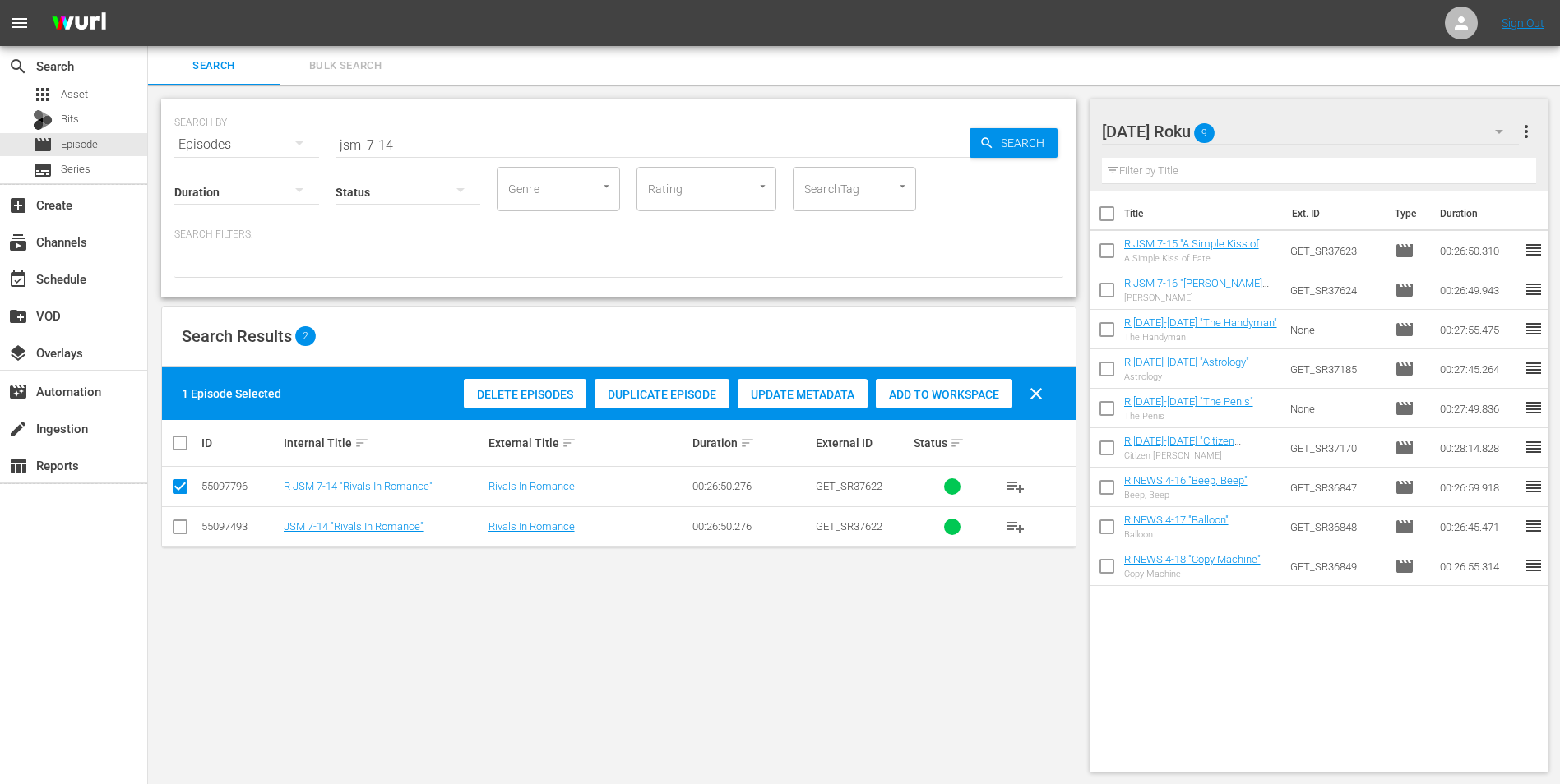
click at [901, 389] on span "Add to Workspace" at bounding box center [943, 395] width 136 height 13
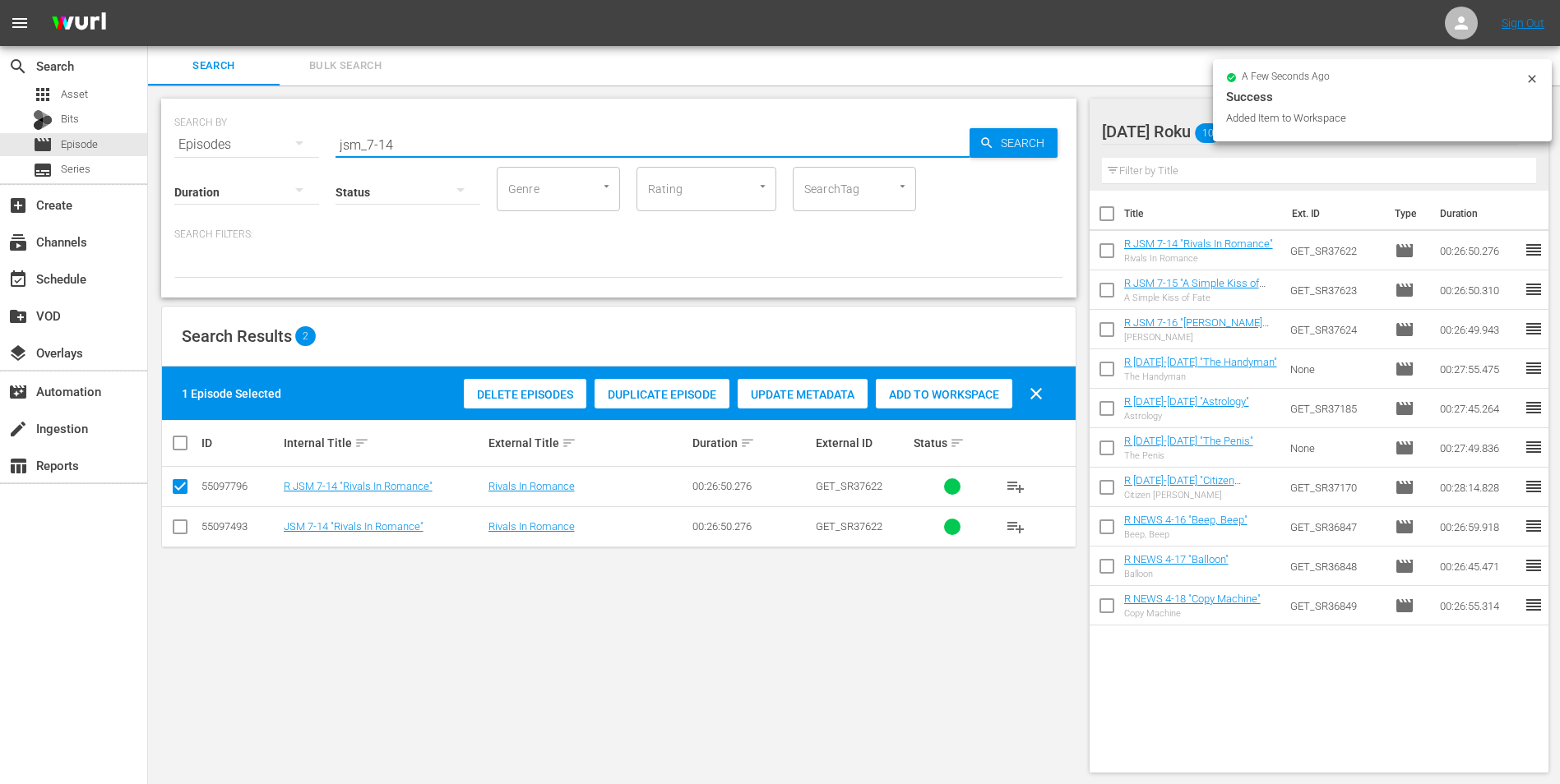
drag, startPoint x: 384, startPoint y: 139, endPoint x: 474, endPoint y: 145, distance: 90.2
click at [474, 145] on input "jsm_7-14" at bounding box center [652, 145] width 634 height 40
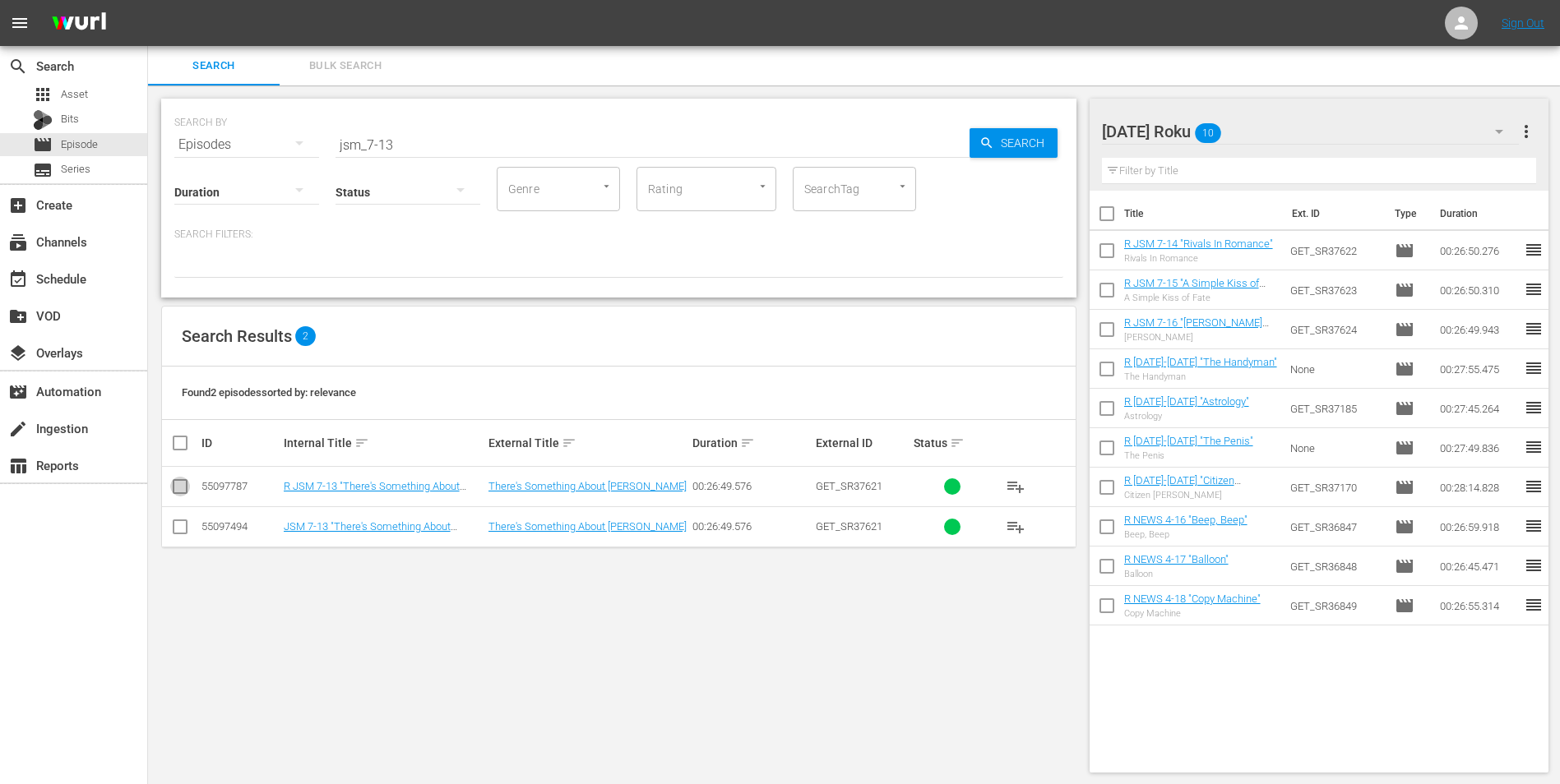
click at [183, 489] on input "checkbox" at bounding box center [180, 490] width 20 height 20
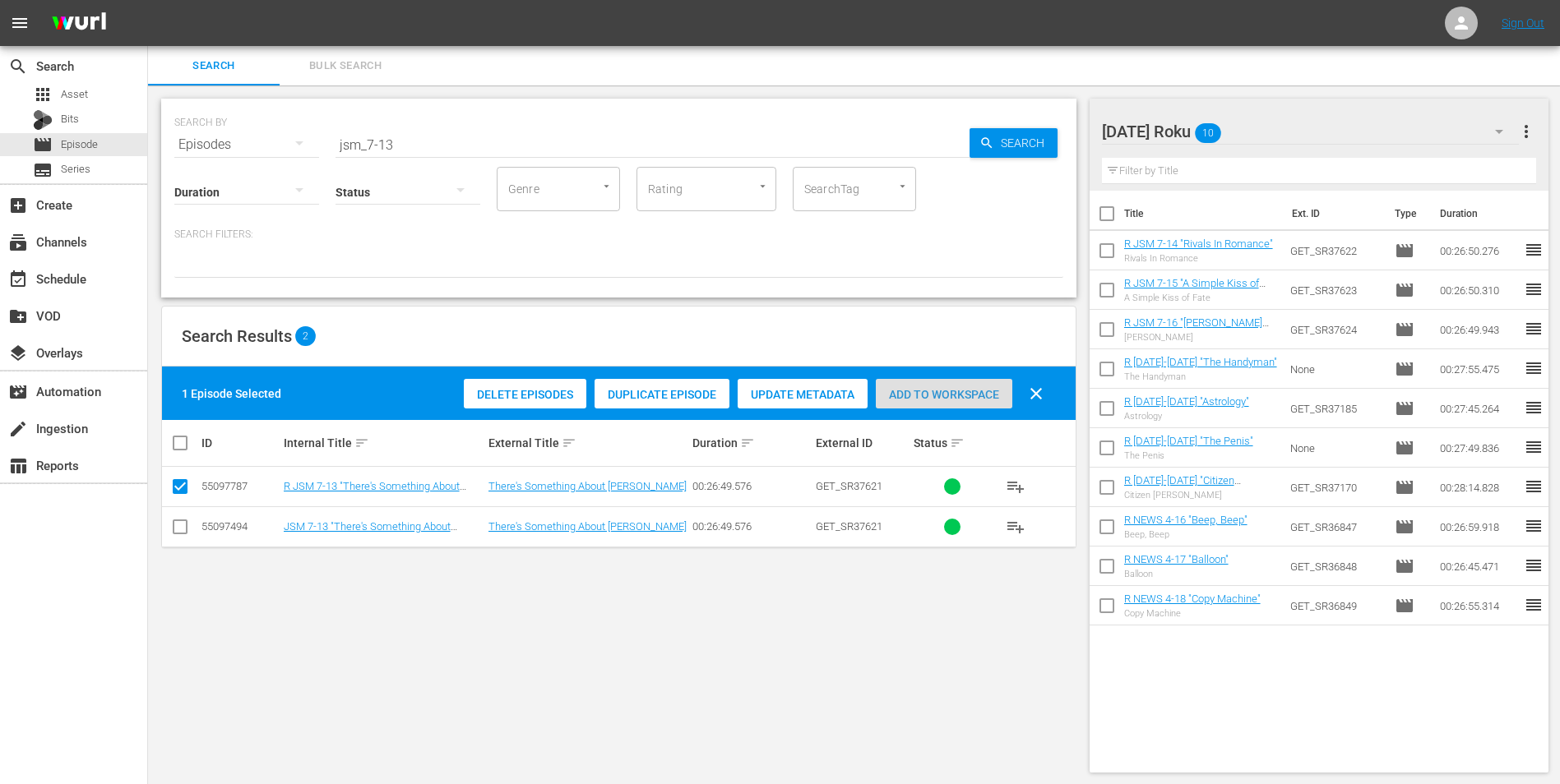
click at [909, 384] on div "Add to Workspace" at bounding box center [943, 394] width 136 height 31
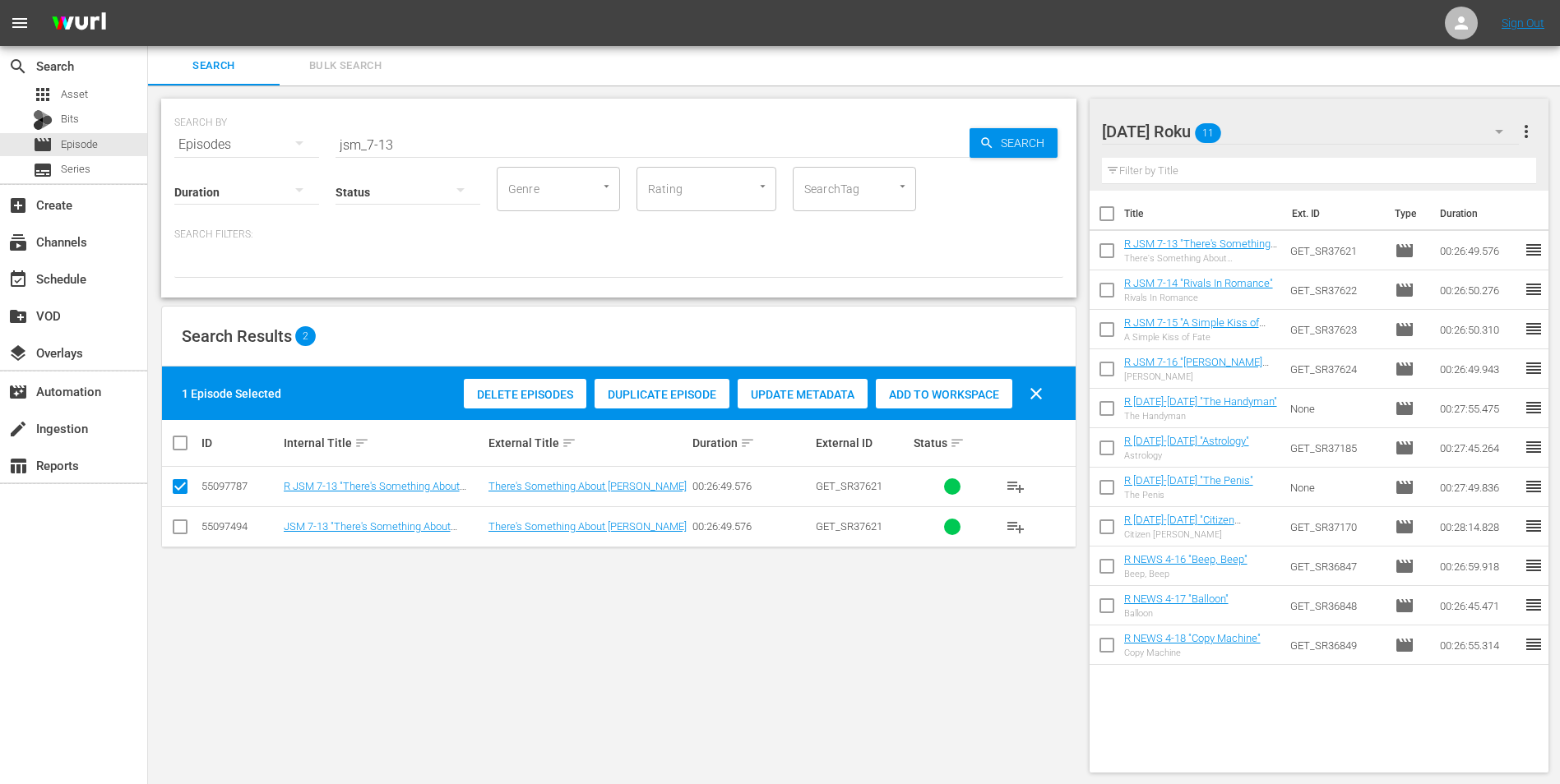
click at [1297, 135] on div "[DATE] Roku 11" at bounding box center [1310, 132] width 418 height 46
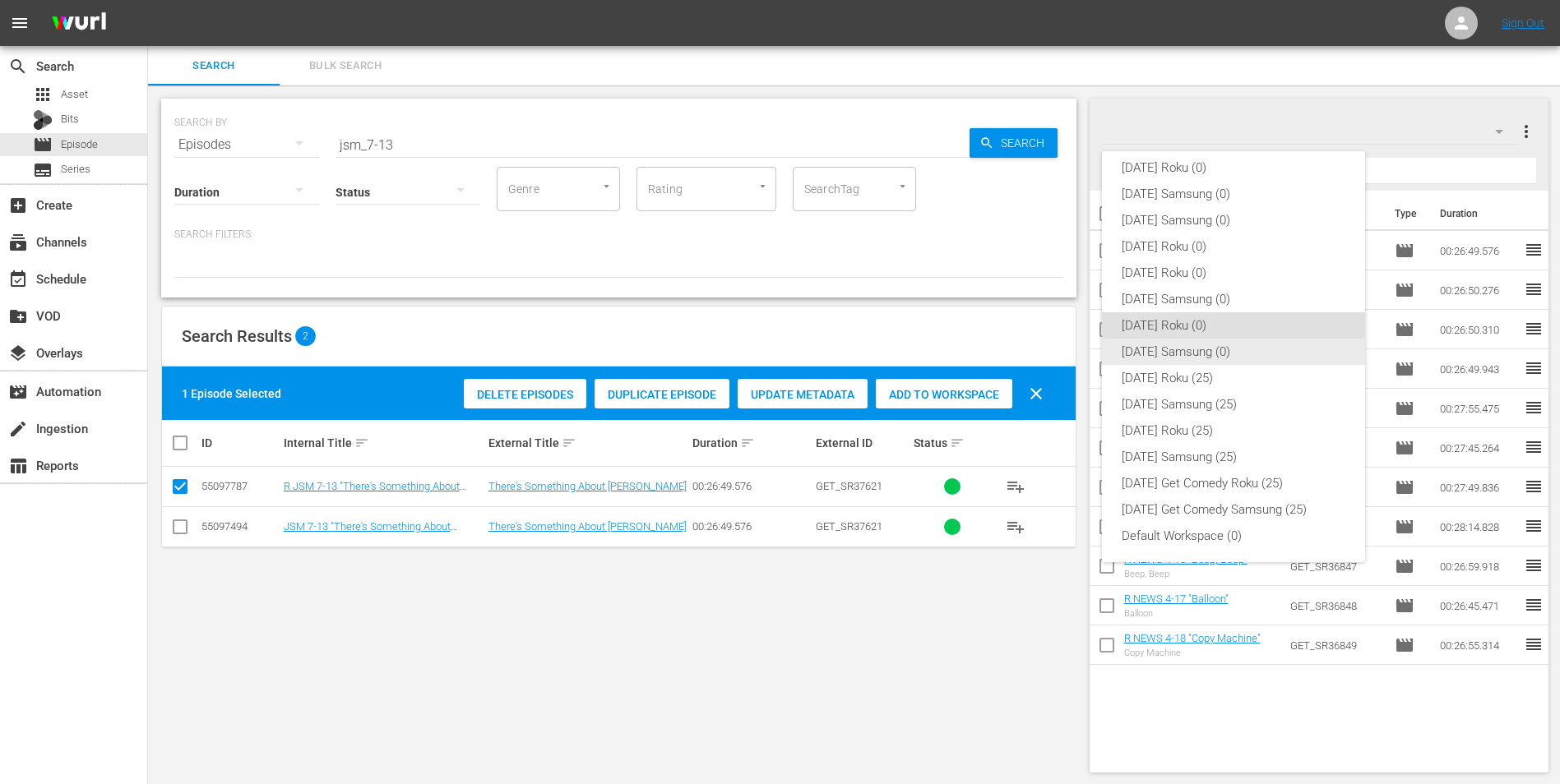
click at [1116, 346] on div "[DATE] Samsung (0)" at bounding box center [1233, 352] width 263 height 27
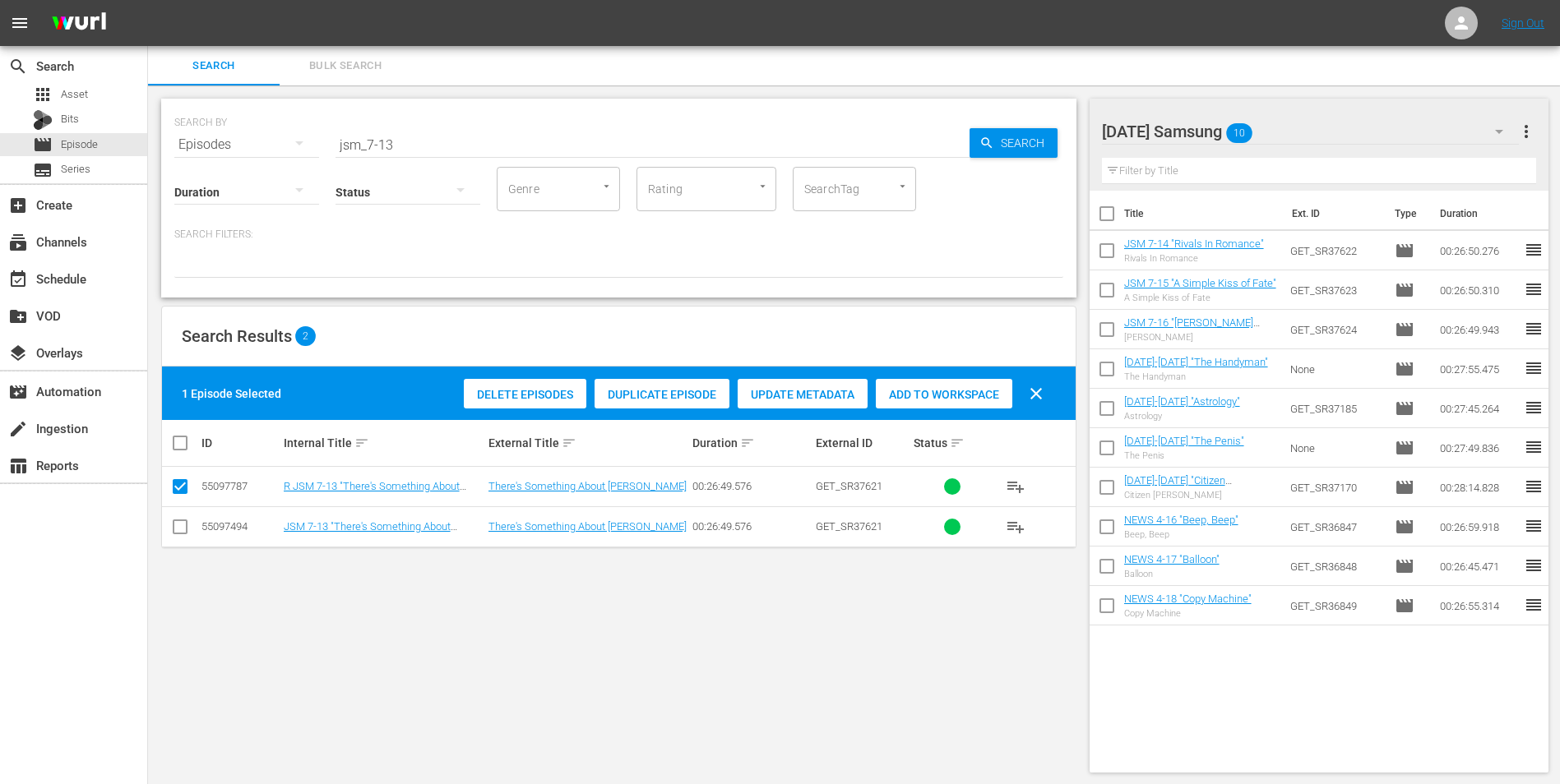
click at [179, 532] on input "checkbox" at bounding box center [180, 529] width 20 height 20
click at [177, 488] on input "checkbox" at bounding box center [180, 490] width 20 height 20
click at [961, 389] on span "Add to Workspace" at bounding box center [943, 395] width 136 height 13
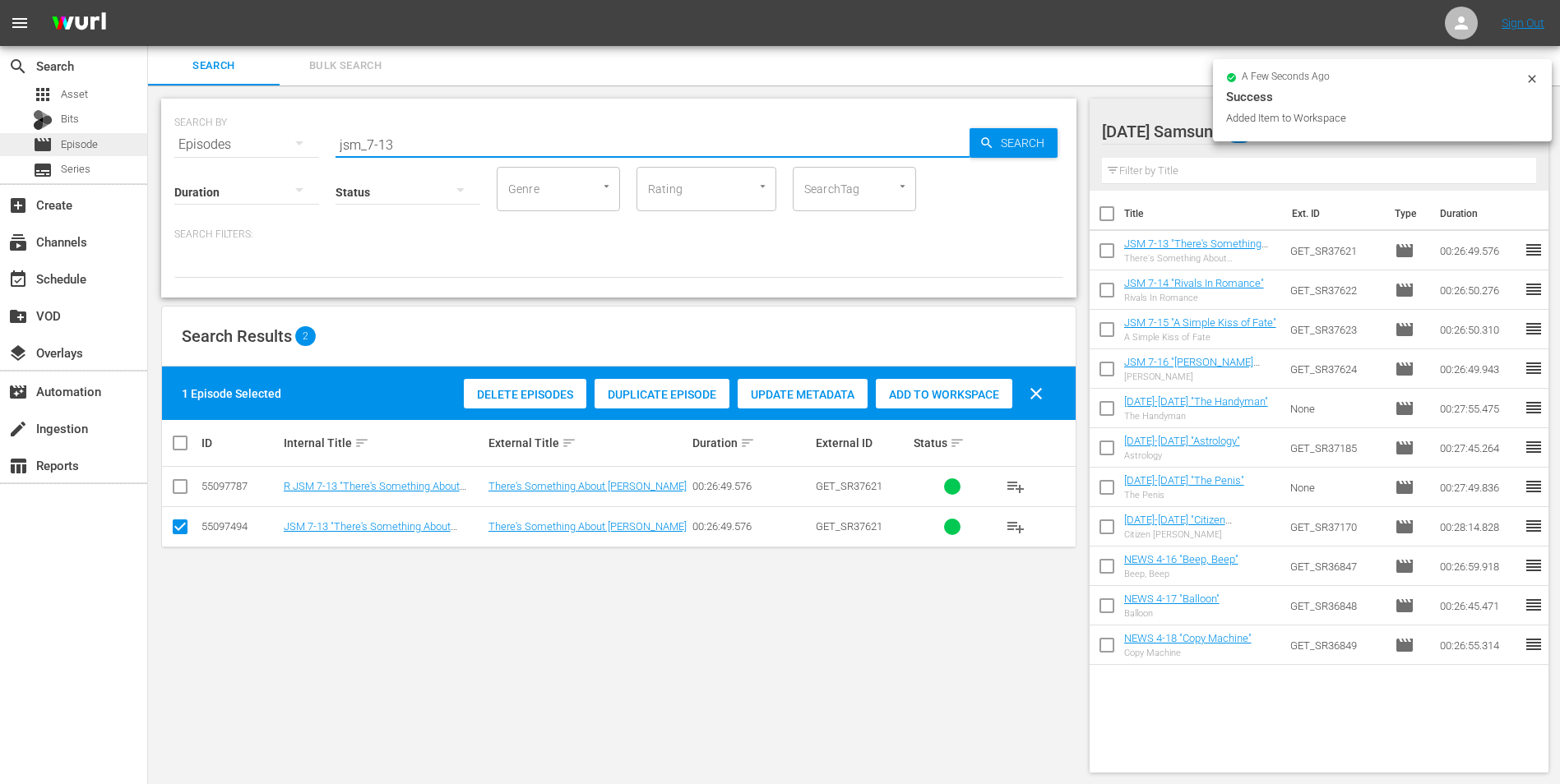
drag, startPoint x: 439, startPoint y: 146, endPoint x: 129, endPoint y: 134, distance: 310.2
click at [148, 0] on div "search Search apps Asset Bits movie Episode subtitles Series add_box Create sub…" at bounding box center [853, 0] width 1411 height 0
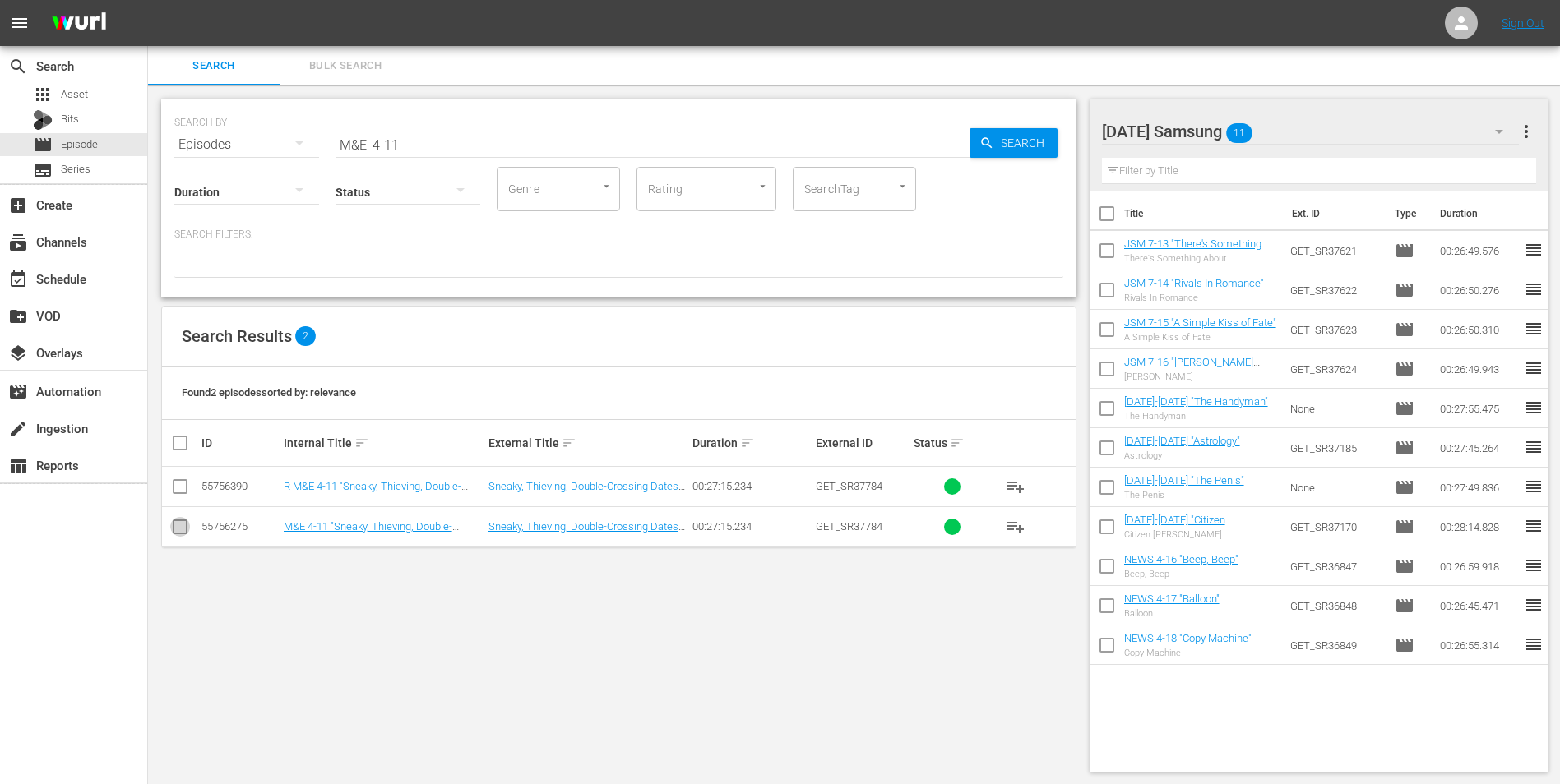
click at [179, 527] on input "checkbox" at bounding box center [180, 529] width 20 height 20
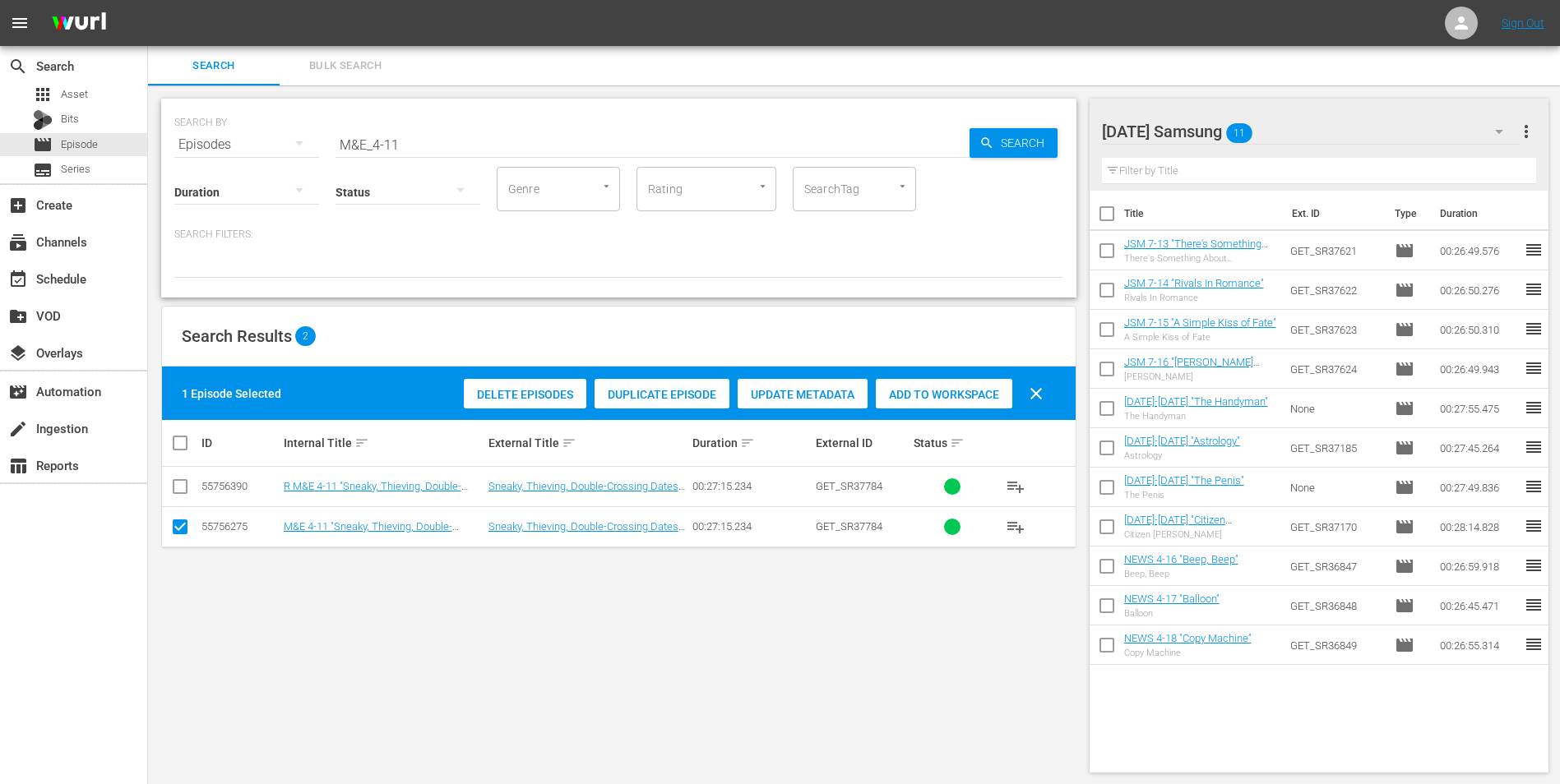
click at [961, 395] on span "Add to Workspace" at bounding box center [943, 395] width 136 height 13
click at [1315, 125] on div "[DATE] Samsung 12" at bounding box center [1310, 132] width 418 height 46
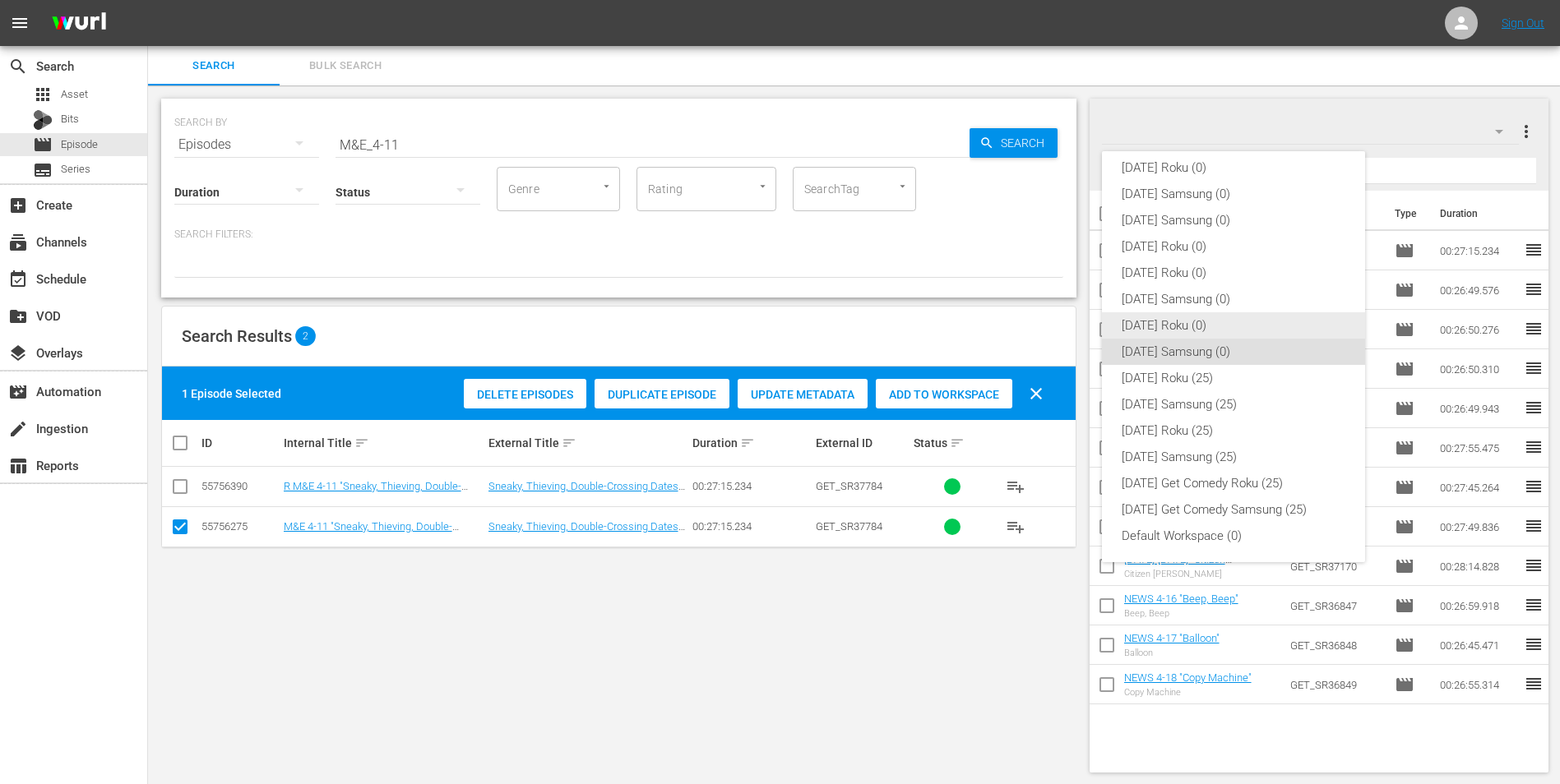
click at [1214, 316] on div "[DATE] Roku (0)" at bounding box center [1233, 326] width 224 height 27
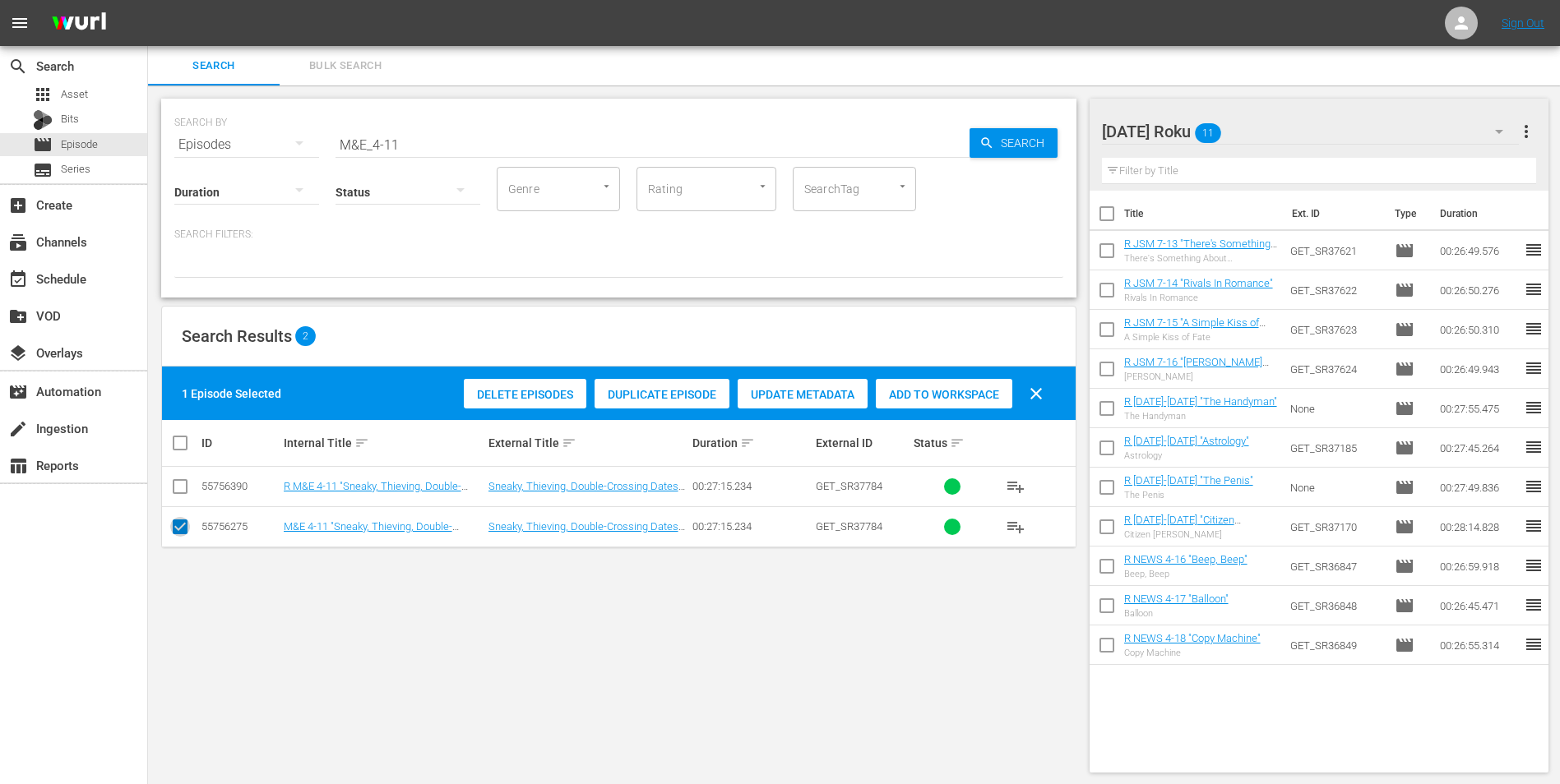
click at [177, 527] on input "checkbox" at bounding box center [180, 529] width 20 height 20
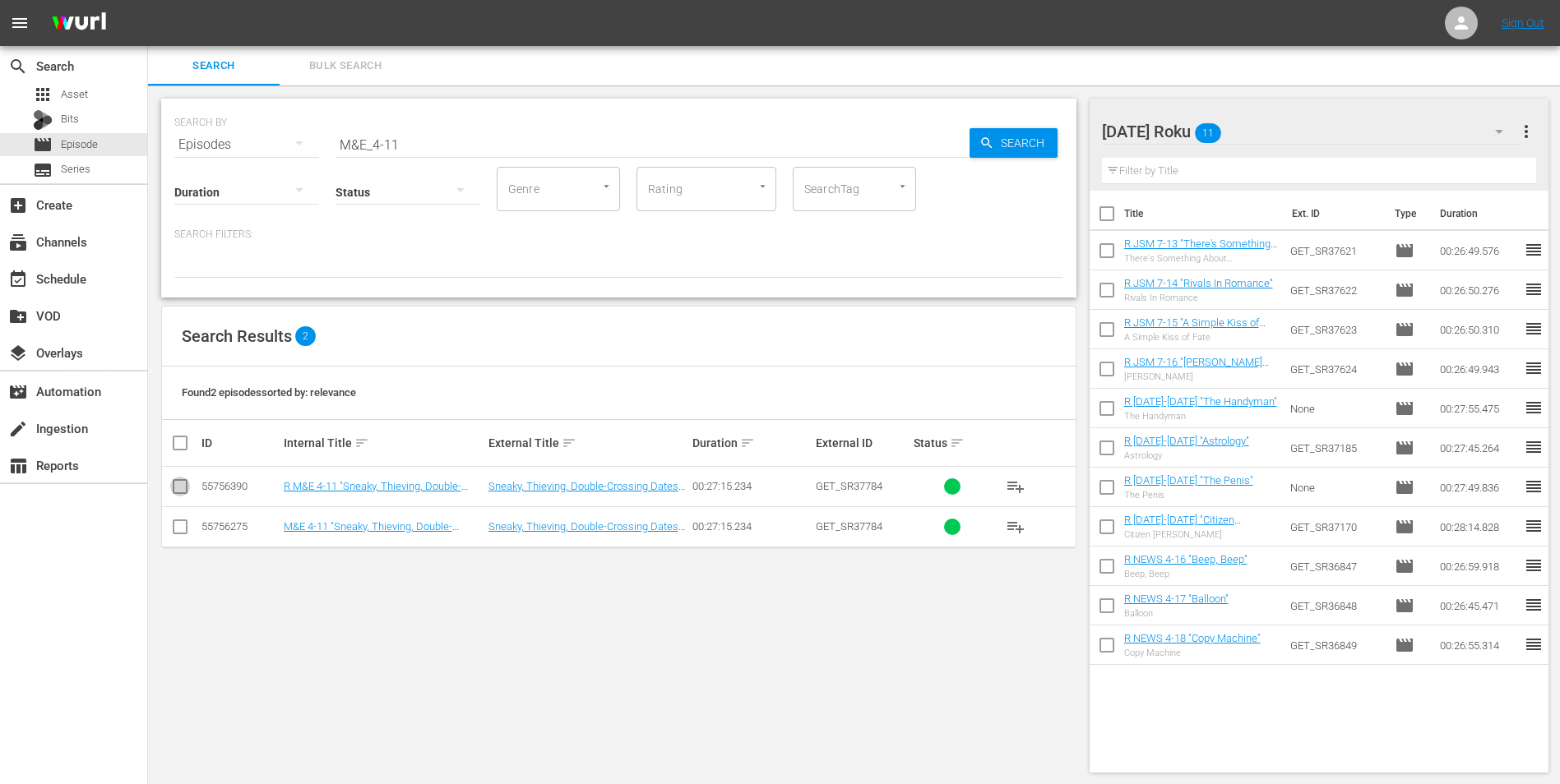
click at [178, 490] on input "checkbox" at bounding box center [180, 490] width 20 height 20
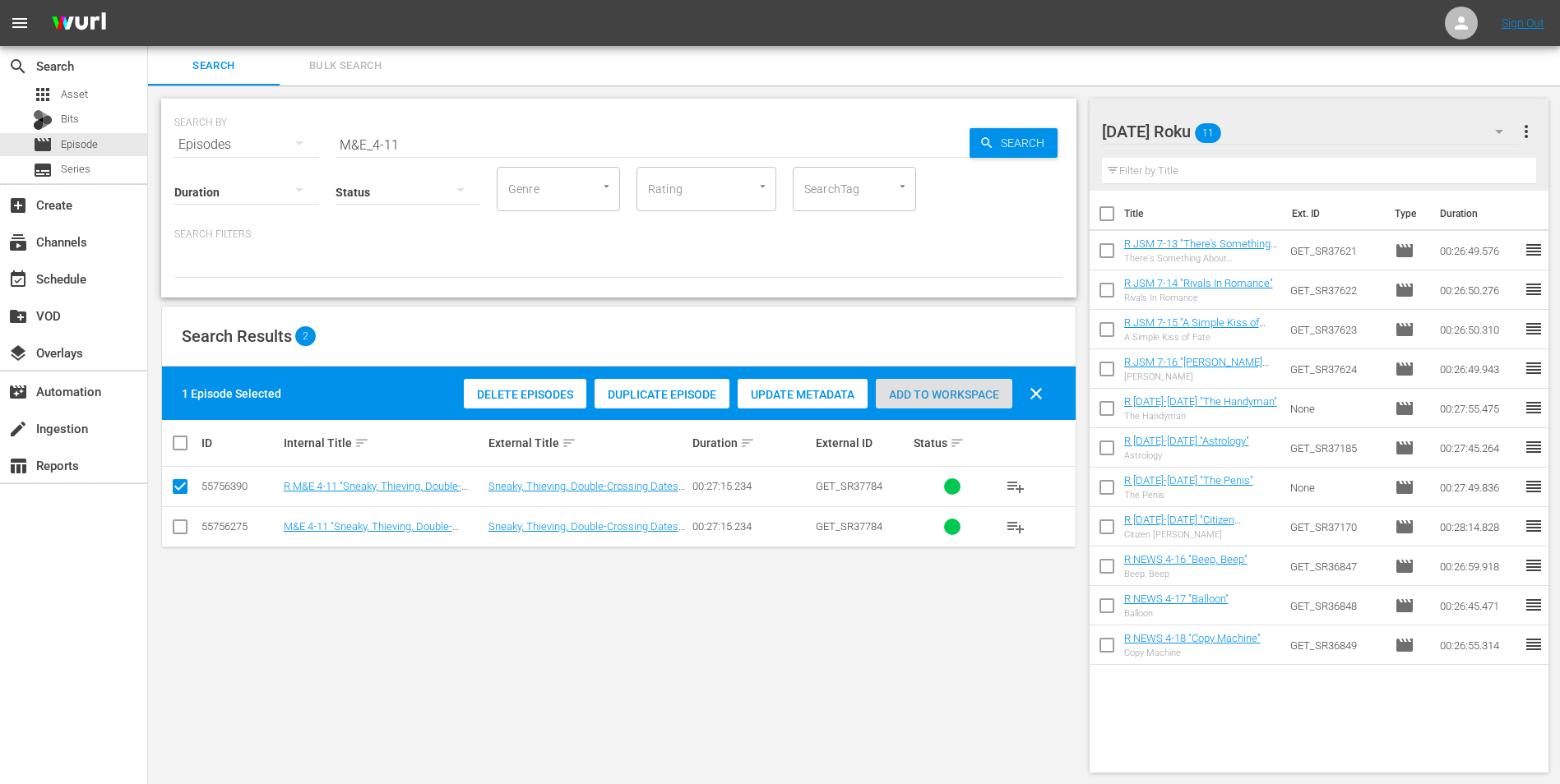
click at [982, 400] on span "Add to Workspace" at bounding box center [943, 395] width 136 height 13
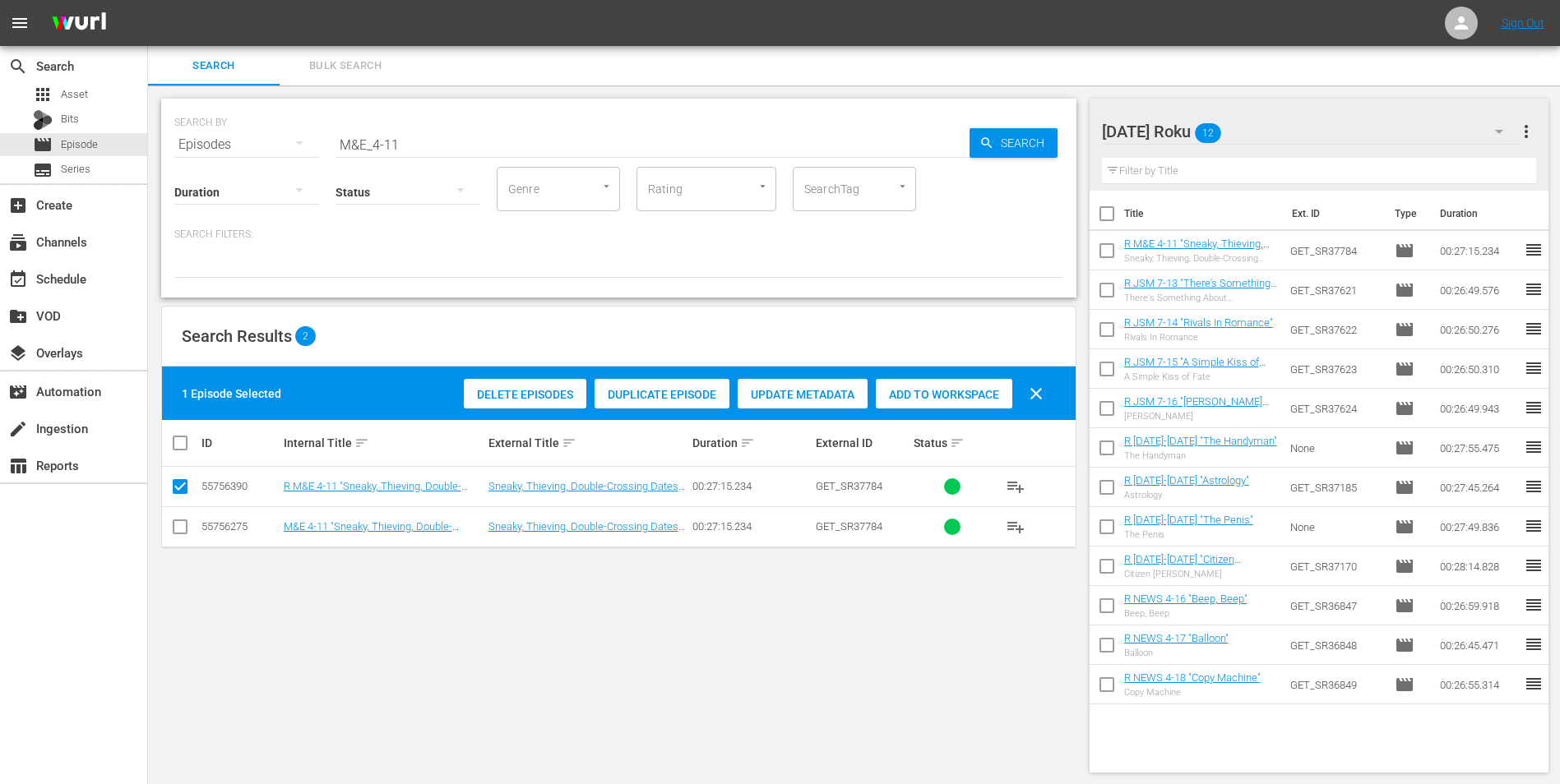
click at [1249, 115] on div at bounding box center [1180, 132] width 158 height 41
click at [1274, 76] on div "Search Bulk Search" at bounding box center [853, 66] width 1411 height 40
click at [1323, 126] on div "[DATE] Roku 12" at bounding box center [1310, 132] width 418 height 46
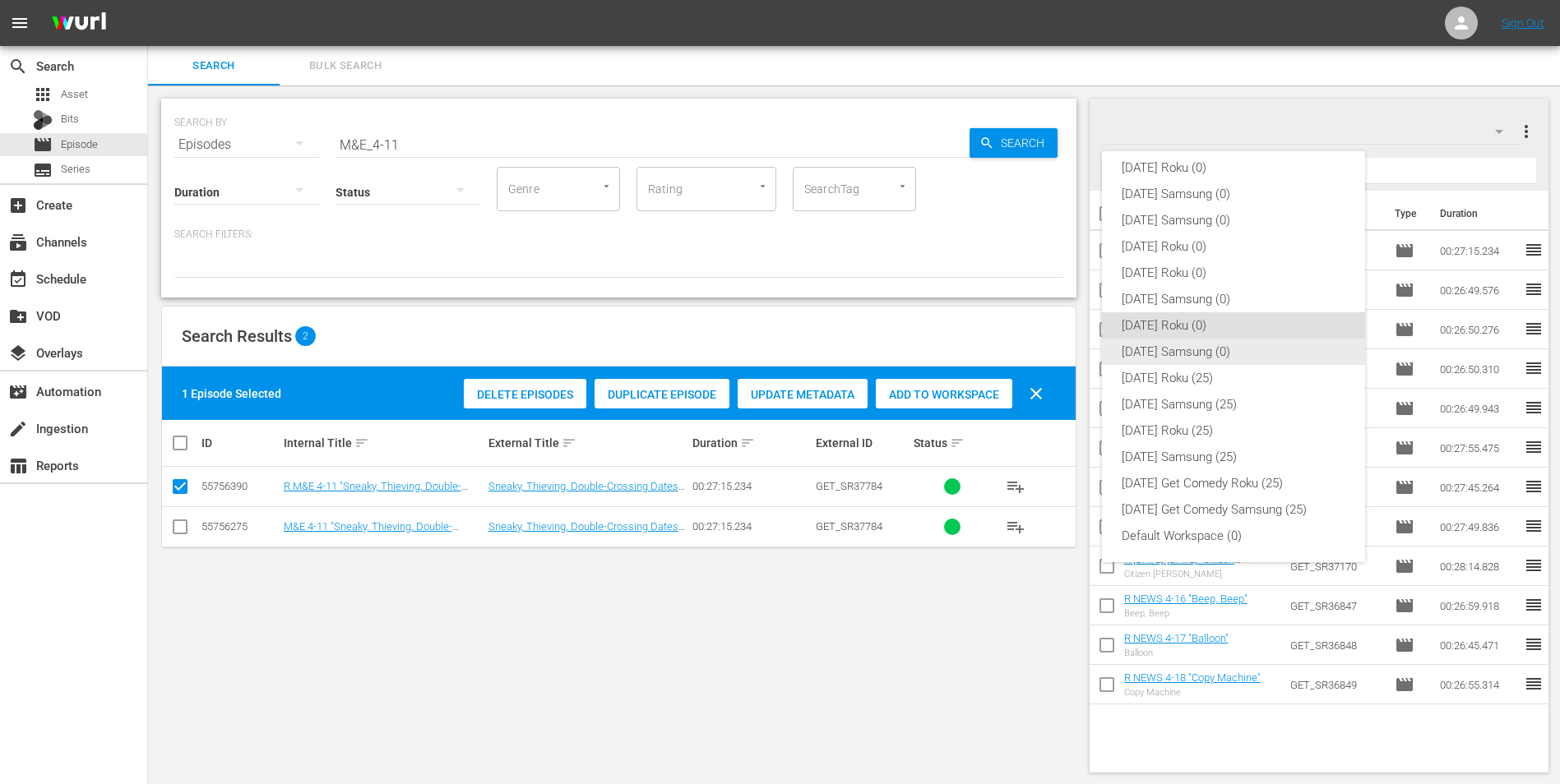
click at [1184, 347] on div "[DATE] Samsung (0)" at bounding box center [1233, 352] width 224 height 27
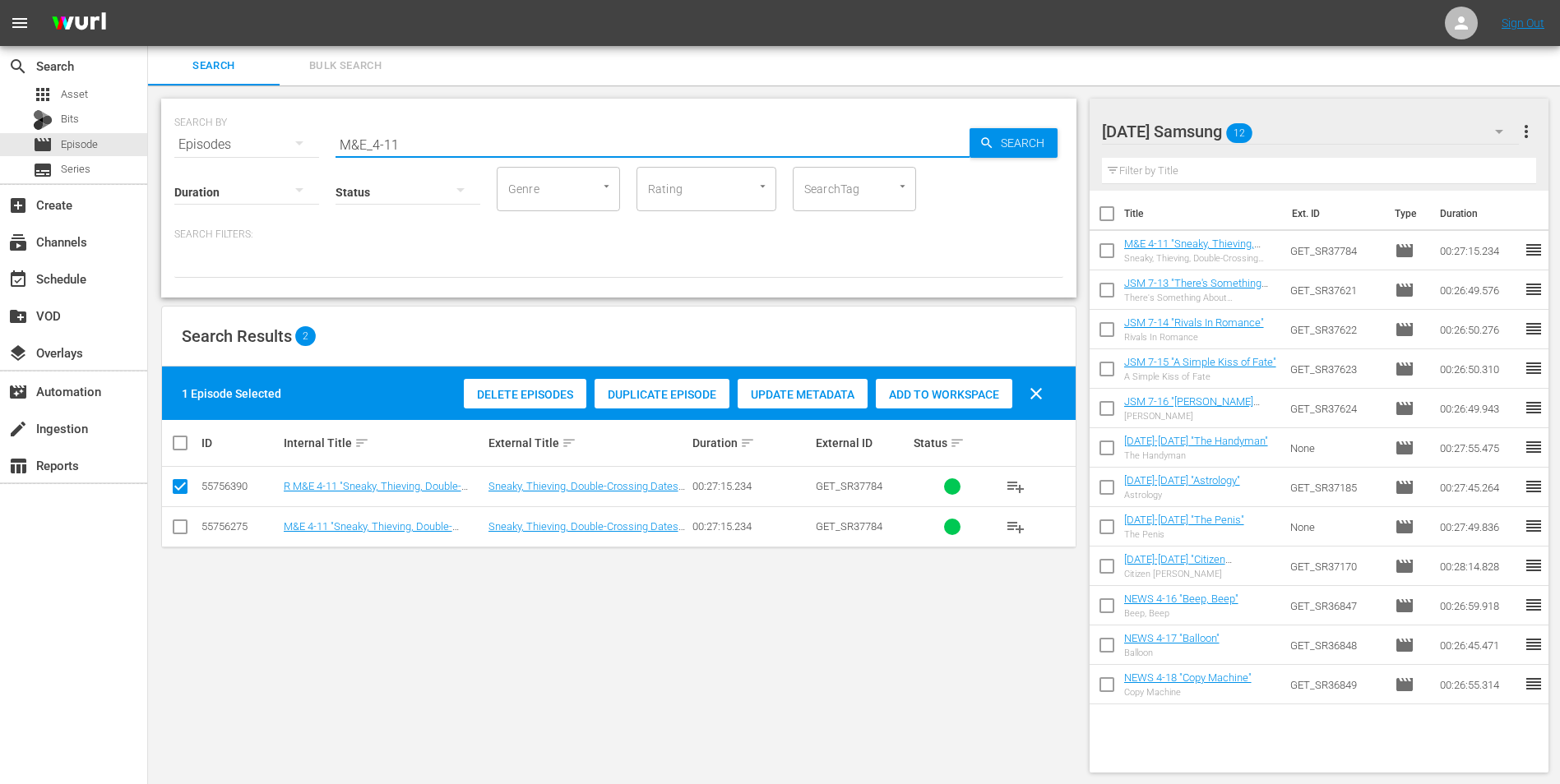
click at [390, 144] on input "M&E_4-11" at bounding box center [652, 145] width 634 height 40
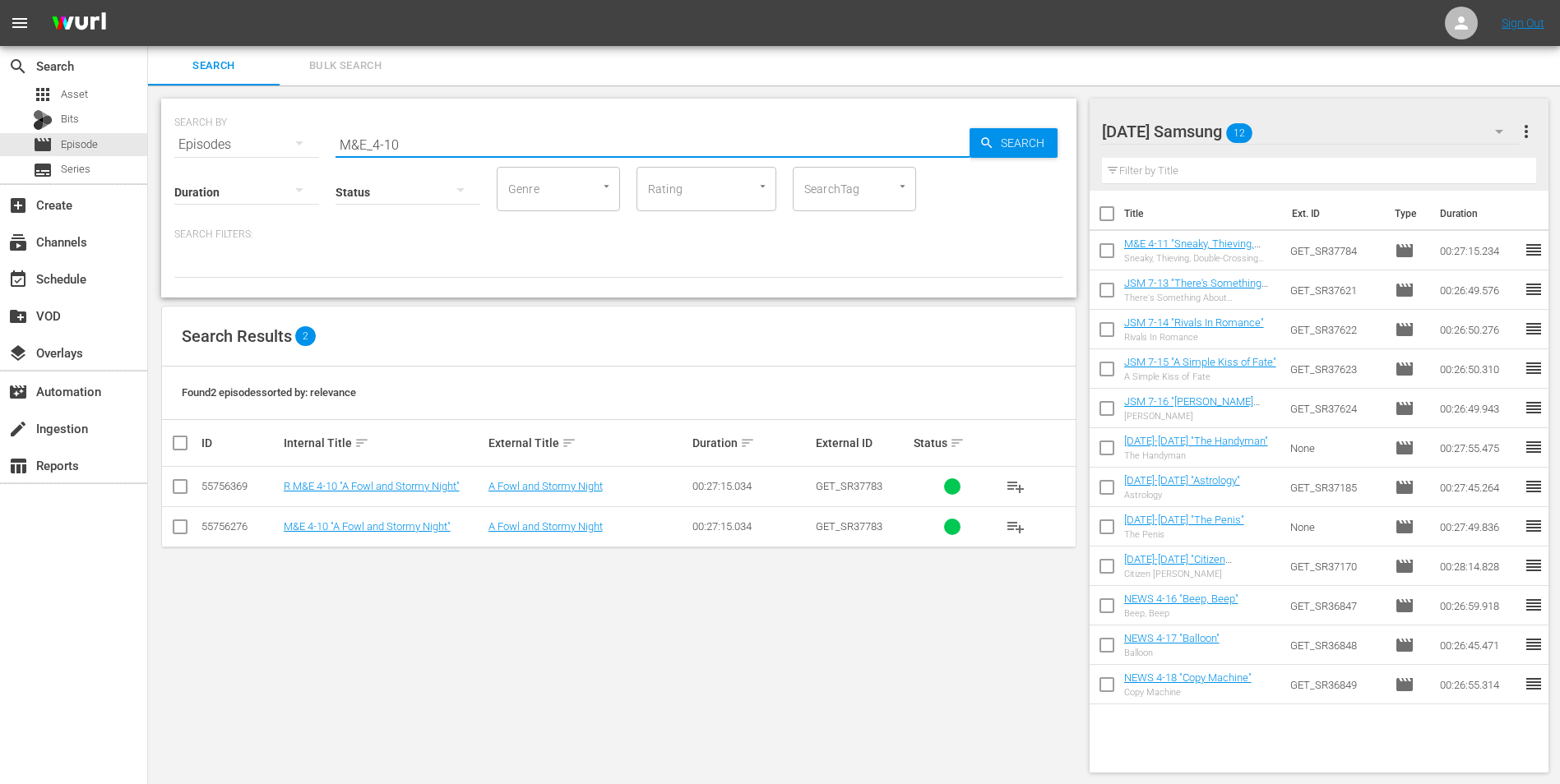
click at [174, 527] on input "checkbox" at bounding box center [180, 529] width 20 height 20
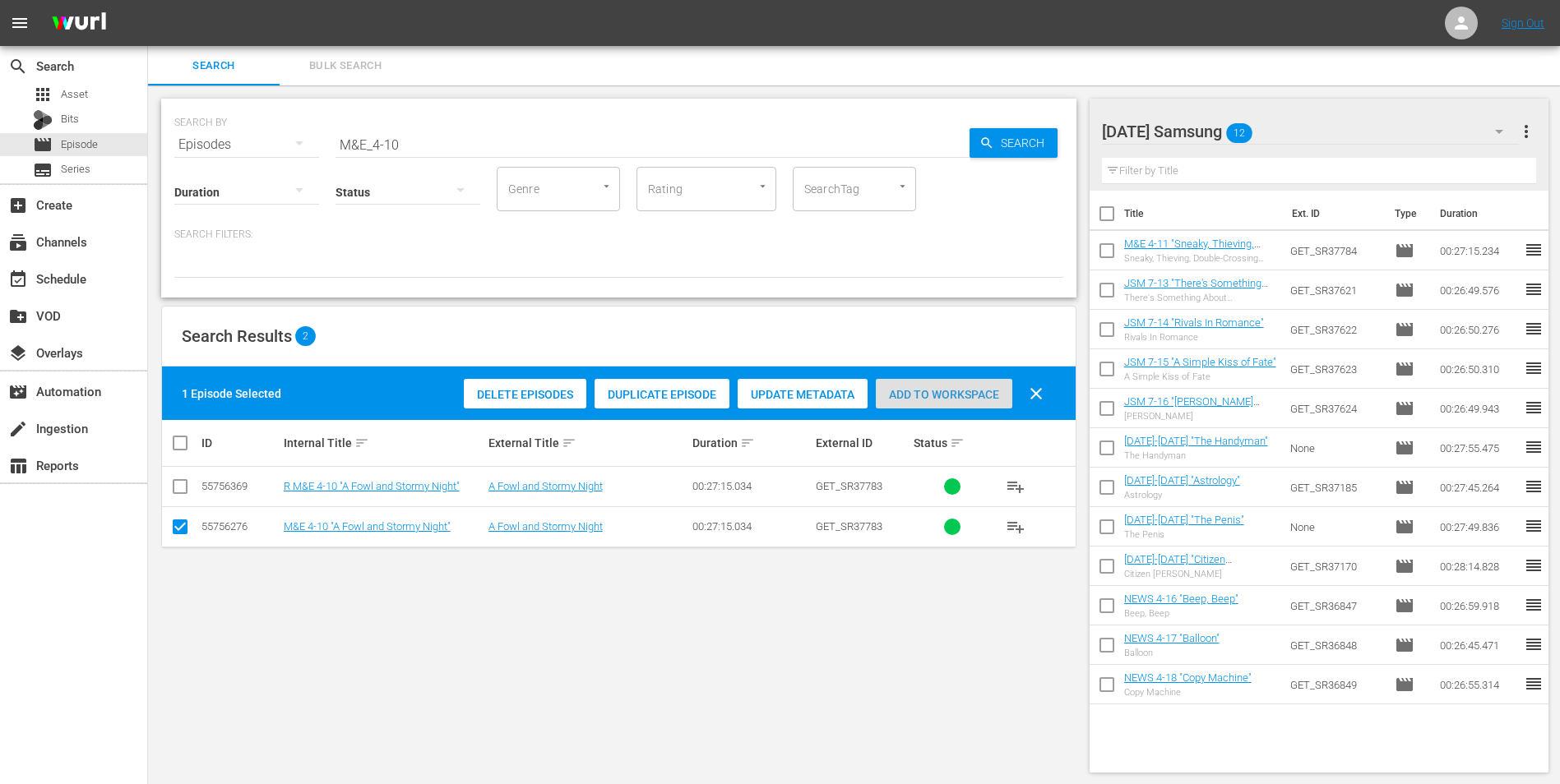
click at [962, 389] on span "Add to Workspace" at bounding box center [943, 395] width 136 height 13
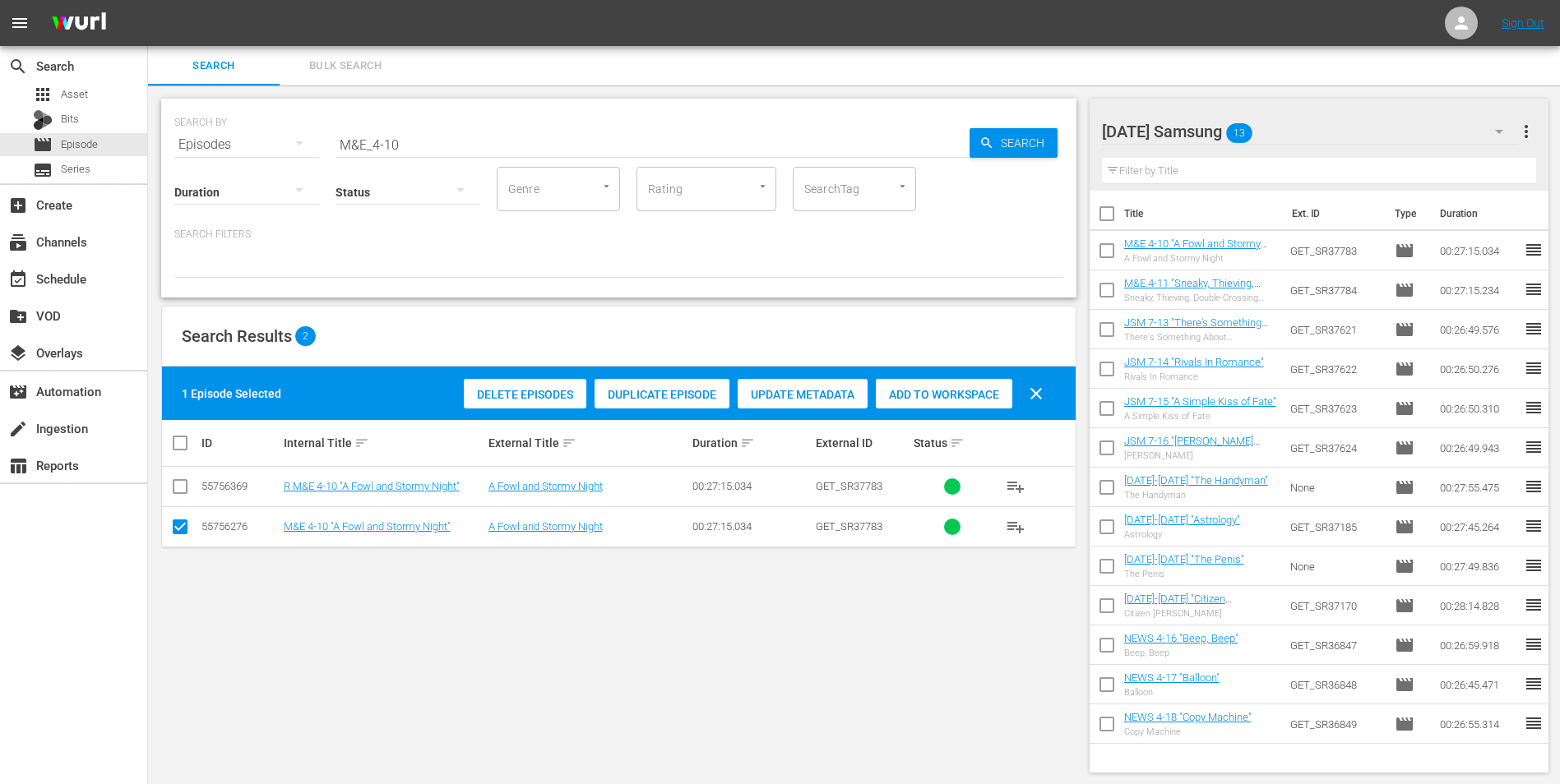
click at [1299, 134] on div "[DATE] Samsung 13" at bounding box center [1310, 132] width 418 height 46
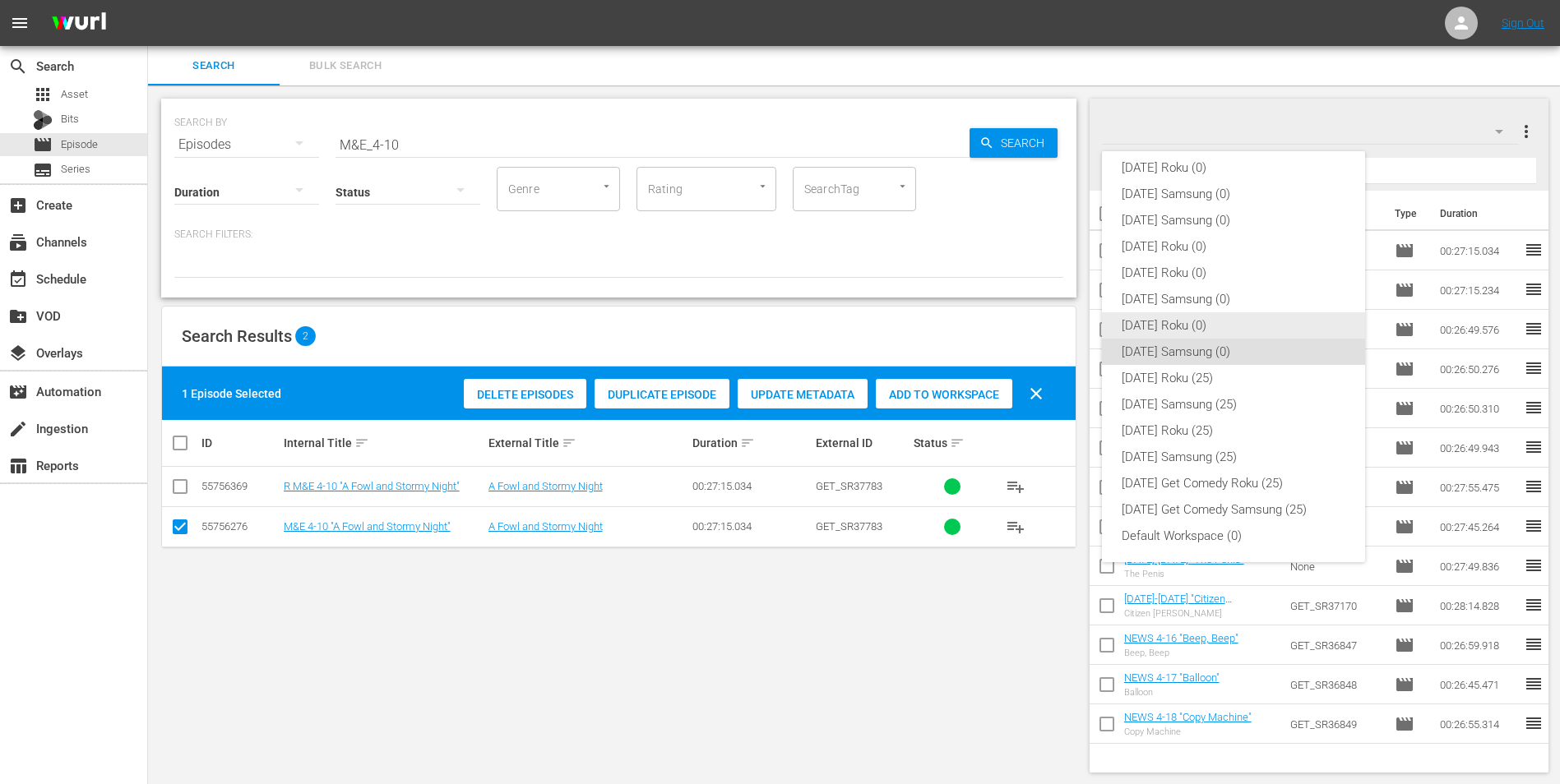
click at [1161, 327] on div "[DATE] Roku (0)" at bounding box center [1233, 326] width 224 height 27
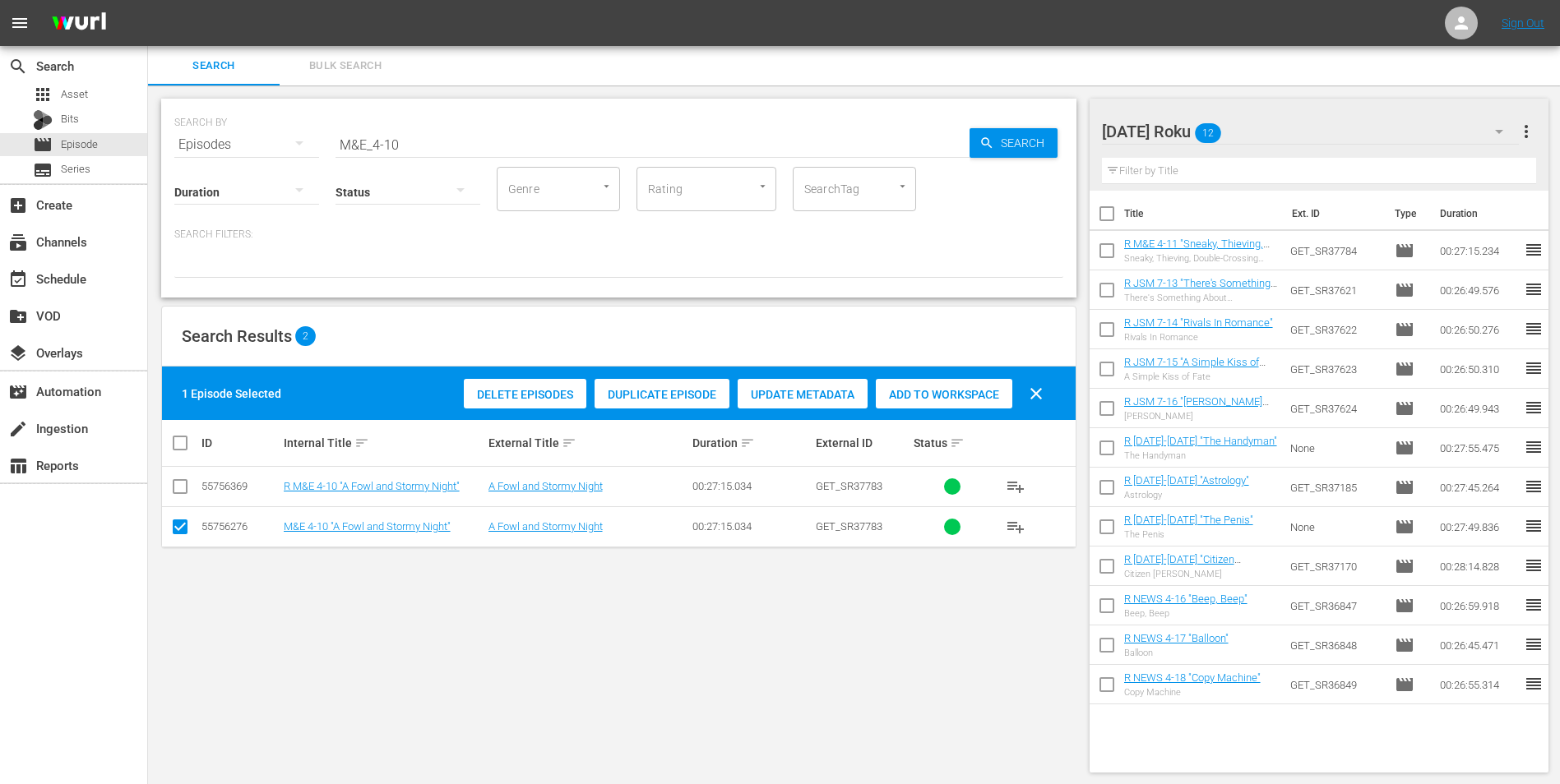
click at [169, 528] on td at bounding box center [180, 526] width 37 height 41
click at [178, 526] on input "checkbox" at bounding box center [180, 529] width 20 height 20
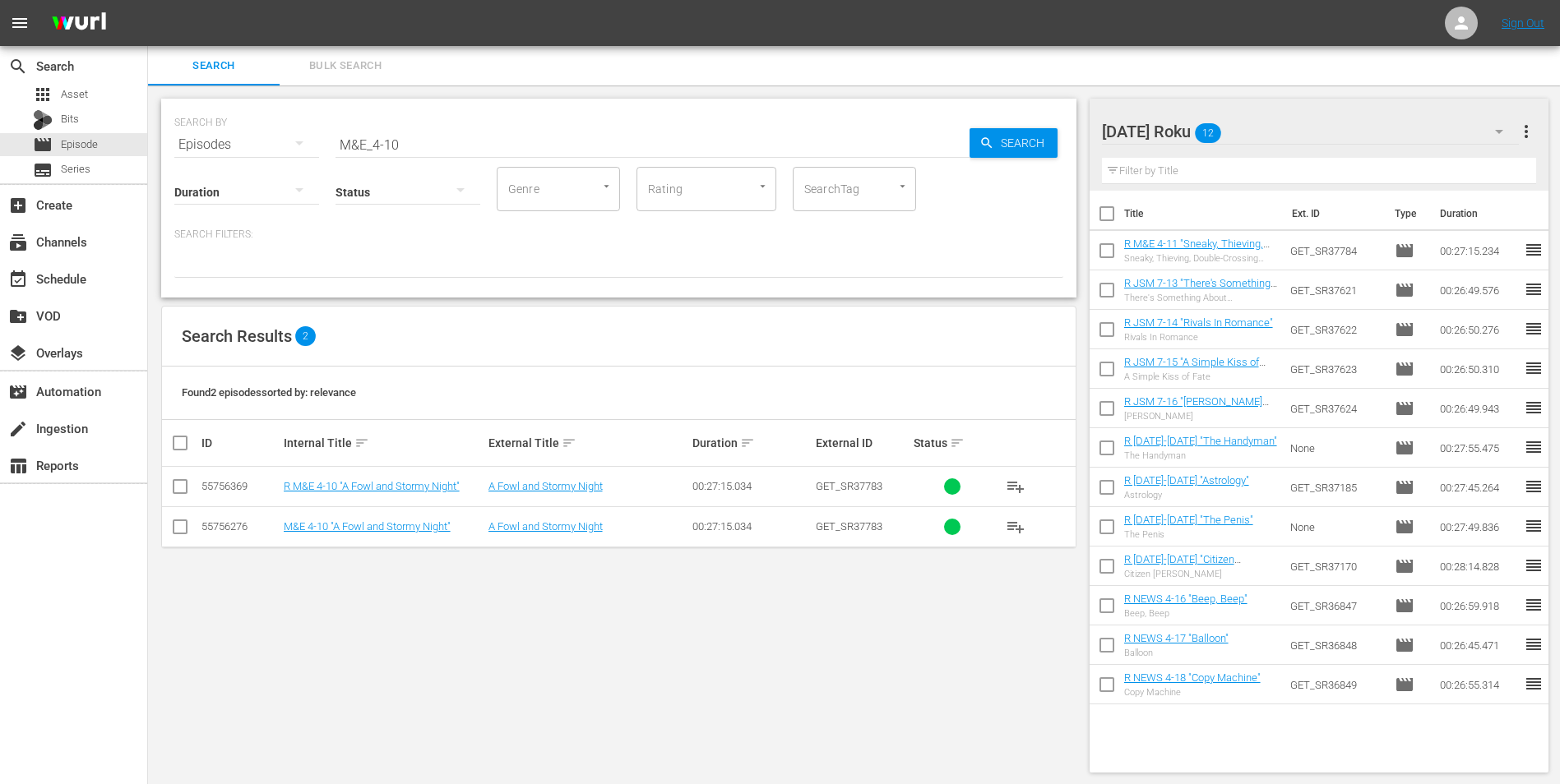
click at [181, 495] on input "checkbox" at bounding box center [180, 490] width 20 height 20
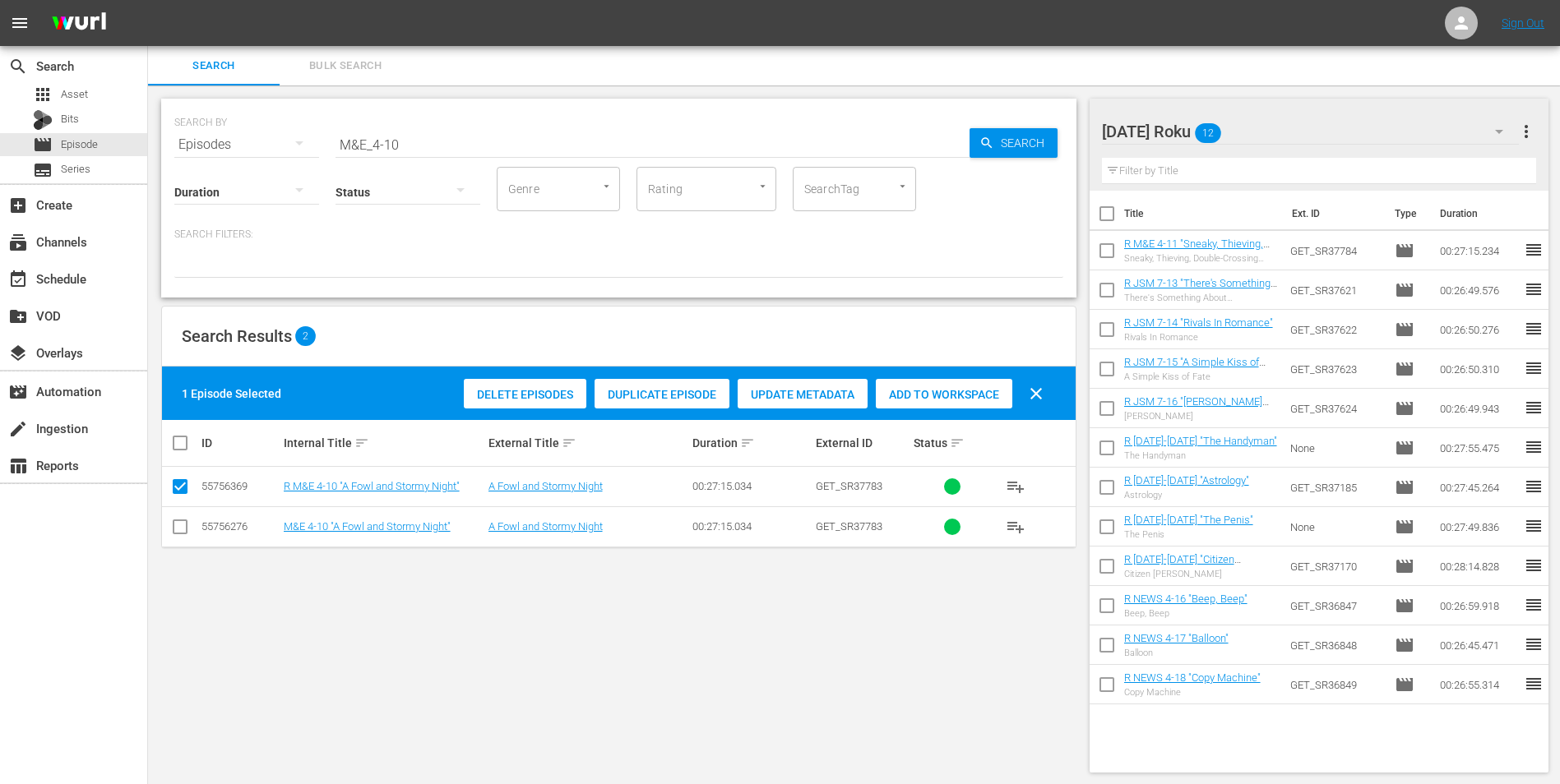
click at [957, 396] on span "Add to Workspace" at bounding box center [943, 395] width 136 height 13
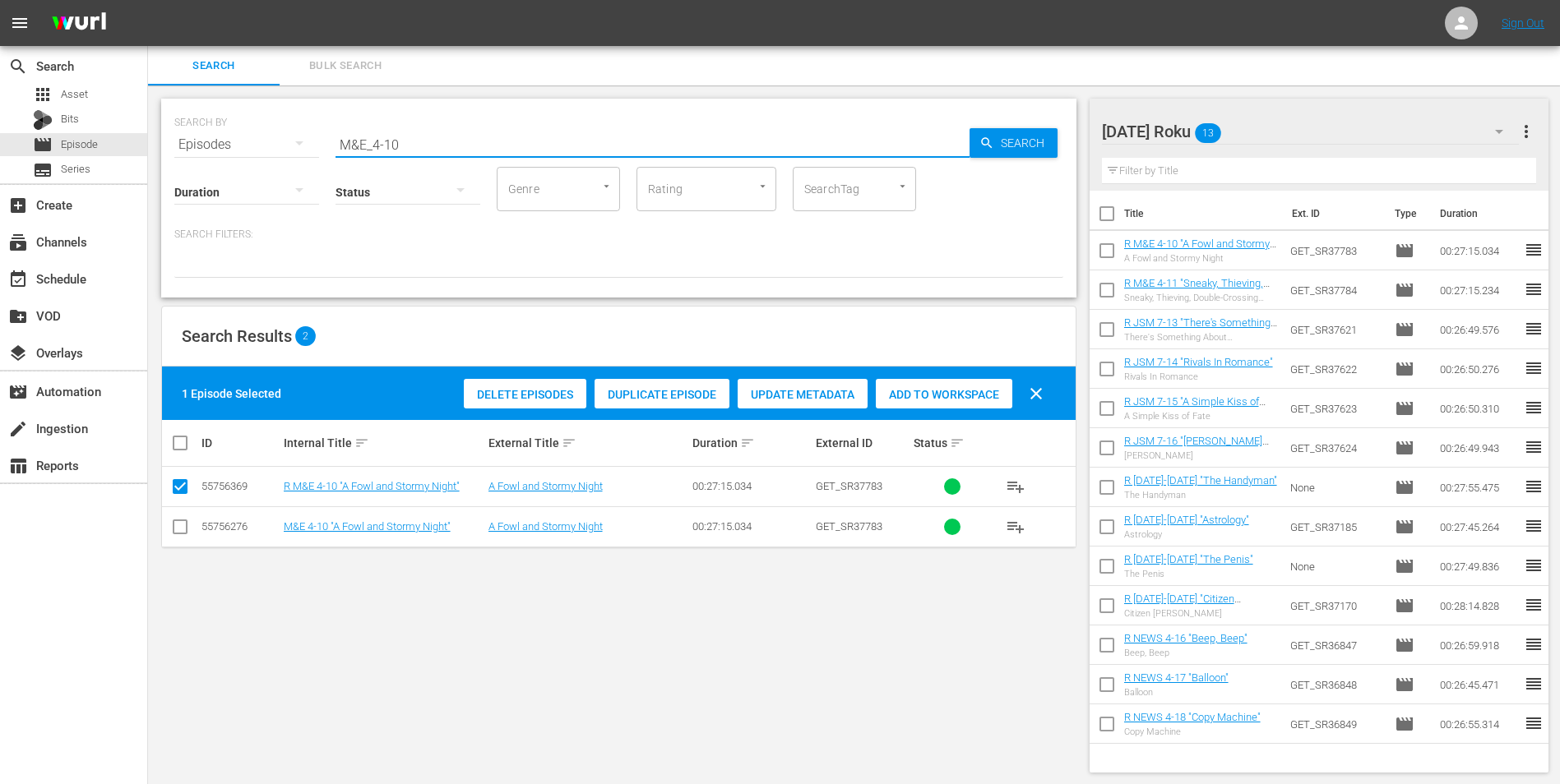
drag, startPoint x: 507, startPoint y: 141, endPoint x: 149, endPoint y: 121, distance: 358.6
click at [149, 121] on div "SEARCH BY Search By Episodes Search ID, Title, Description, Keywords, or Catego…" at bounding box center [619, 435] width 941 height 700
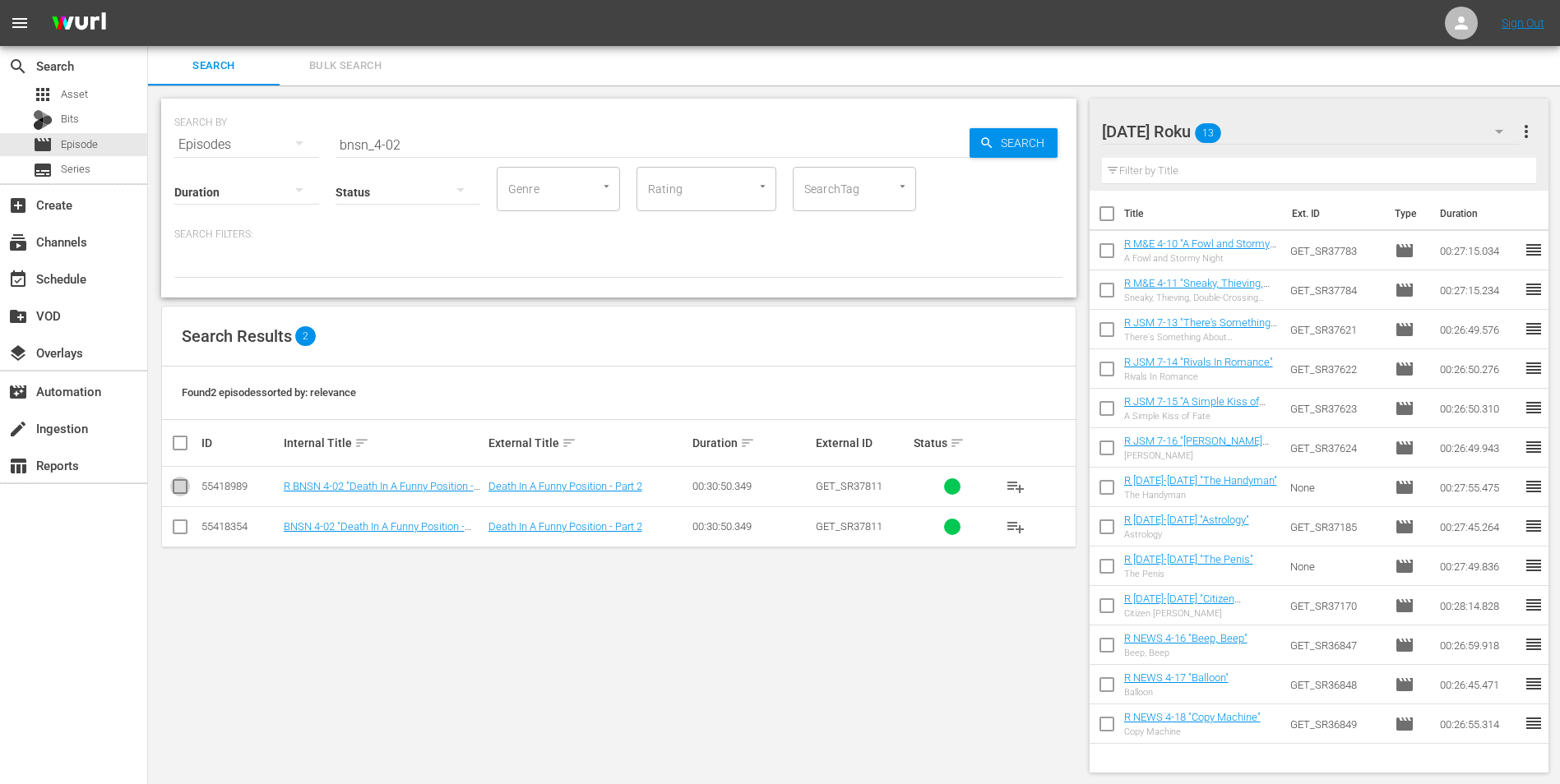
click at [181, 490] on input "checkbox" at bounding box center [180, 490] width 20 height 20
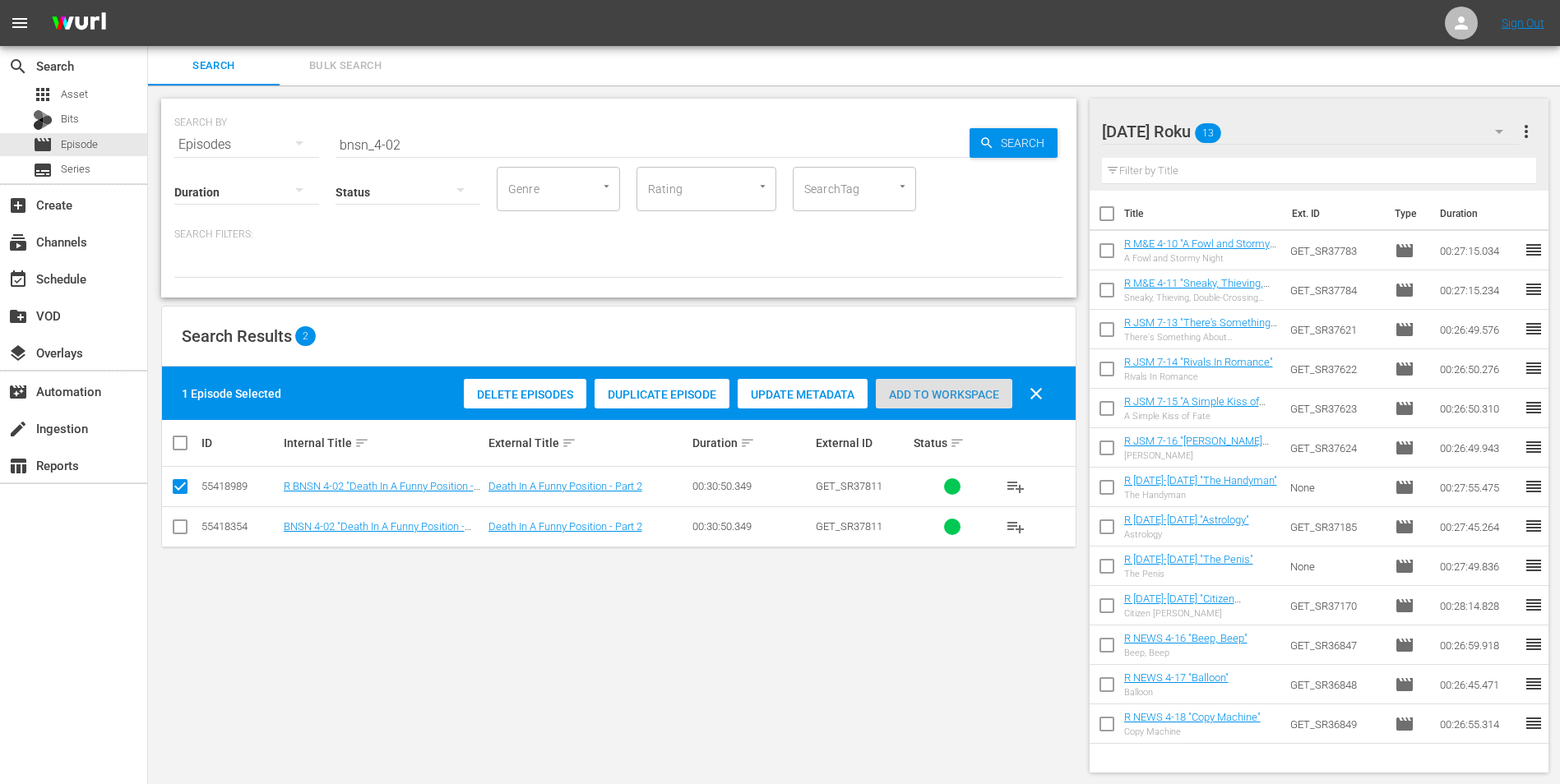
click at [937, 389] on span "Add to Workspace" at bounding box center [943, 395] width 136 height 13
click at [1284, 133] on div "[DATE] Roku 14" at bounding box center [1310, 132] width 418 height 46
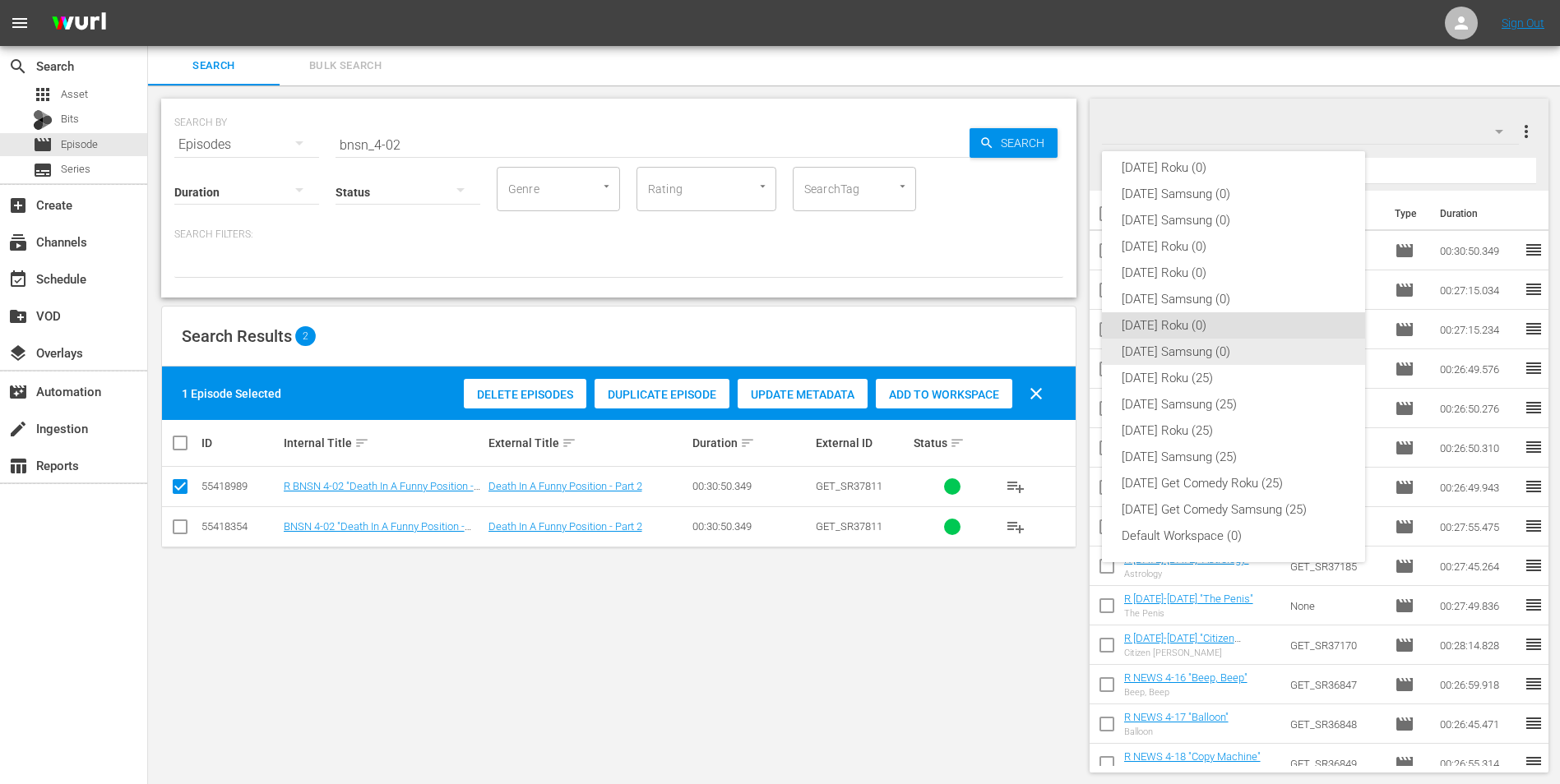
click at [1174, 347] on div "[DATE] Samsung (0)" at bounding box center [1233, 352] width 224 height 27
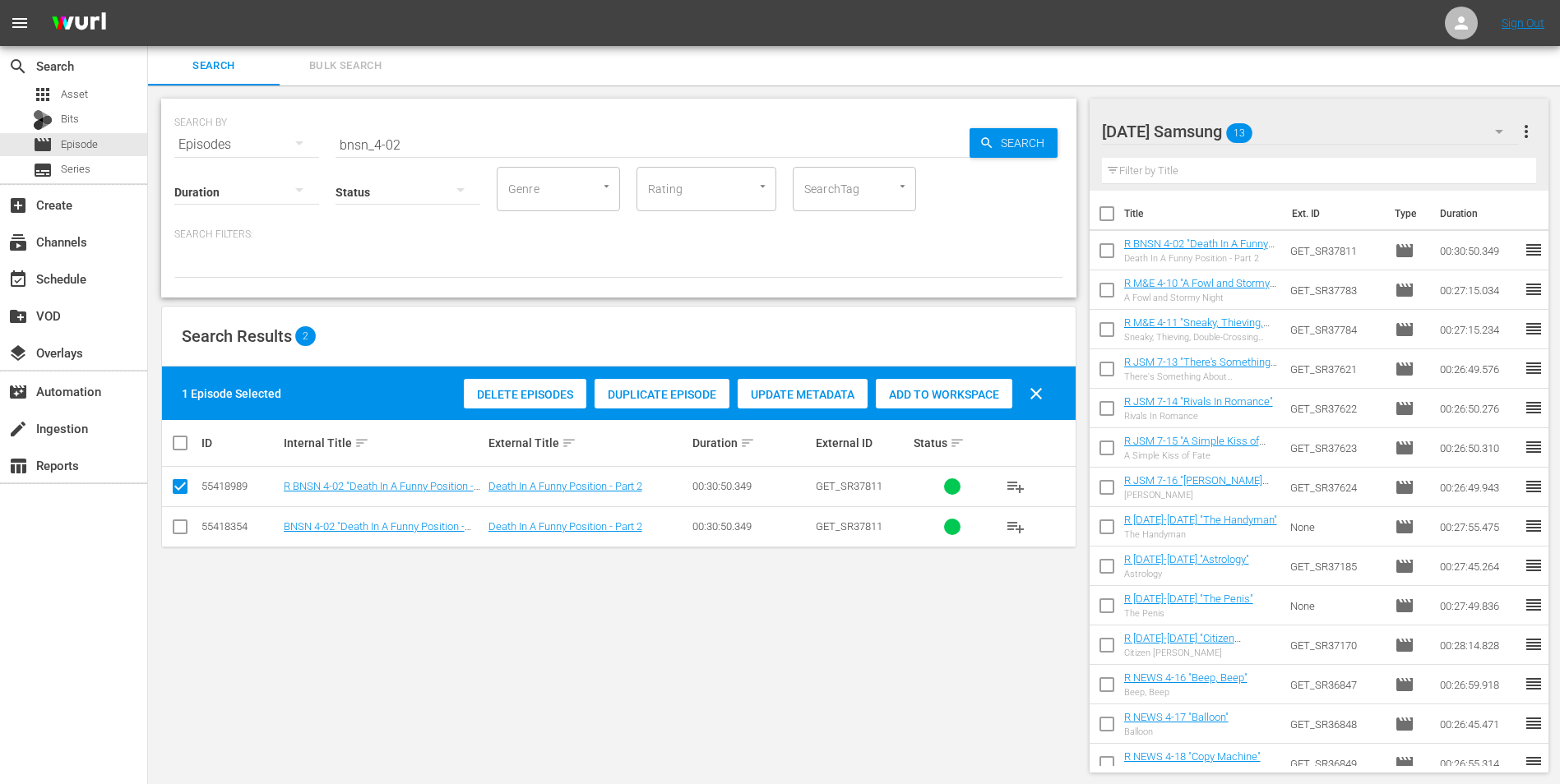
click at [179, 534] on input "checkbox" at bounding box center [180, 529] width 20 height 20
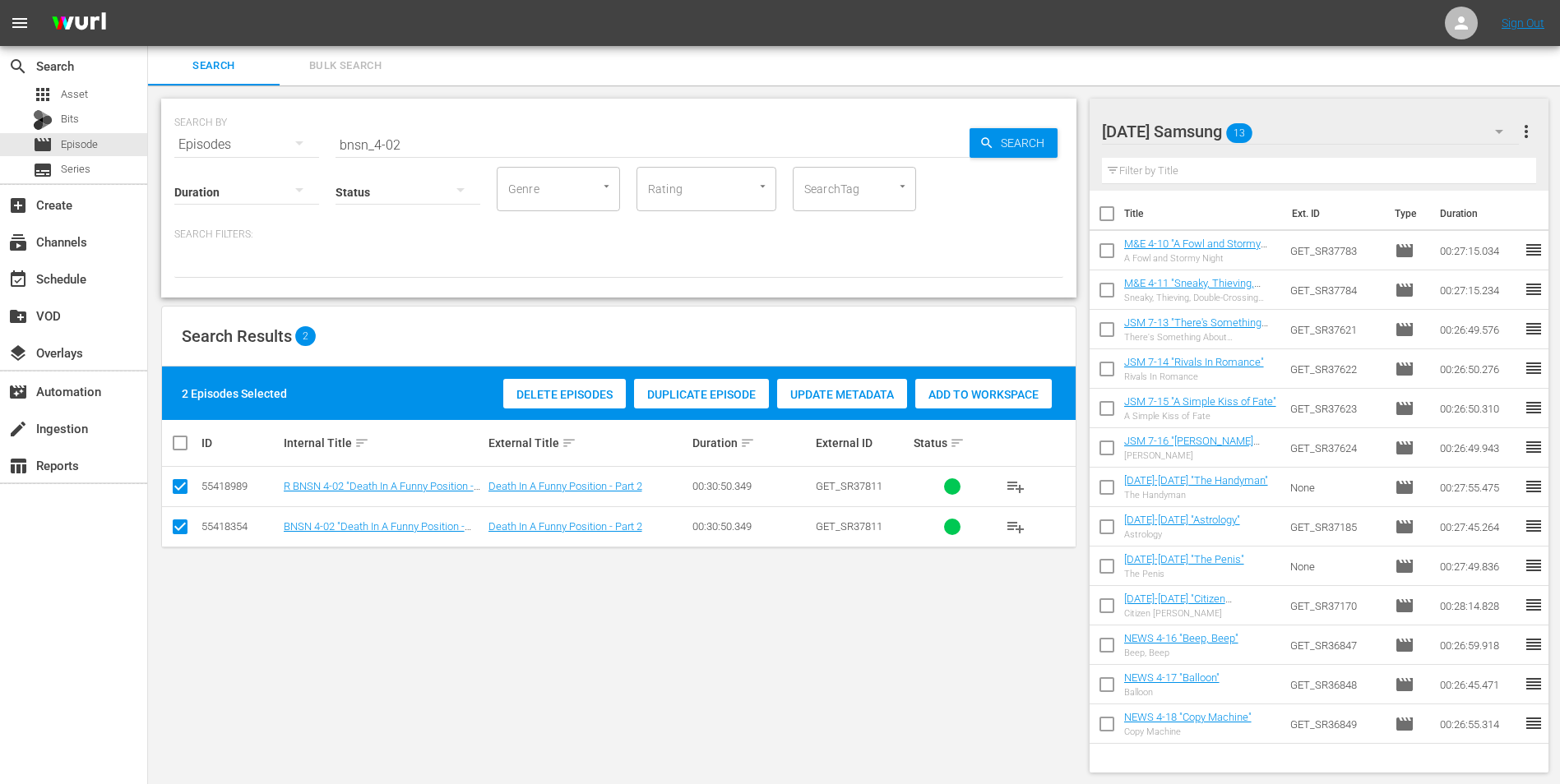
click at [182, 492] on input "checkbox" at bounding box center [180, 490] width 20 height 20
click at [920, 397] on span "Add to Workspace" at bounding box center [943, 395] width 136 height 13
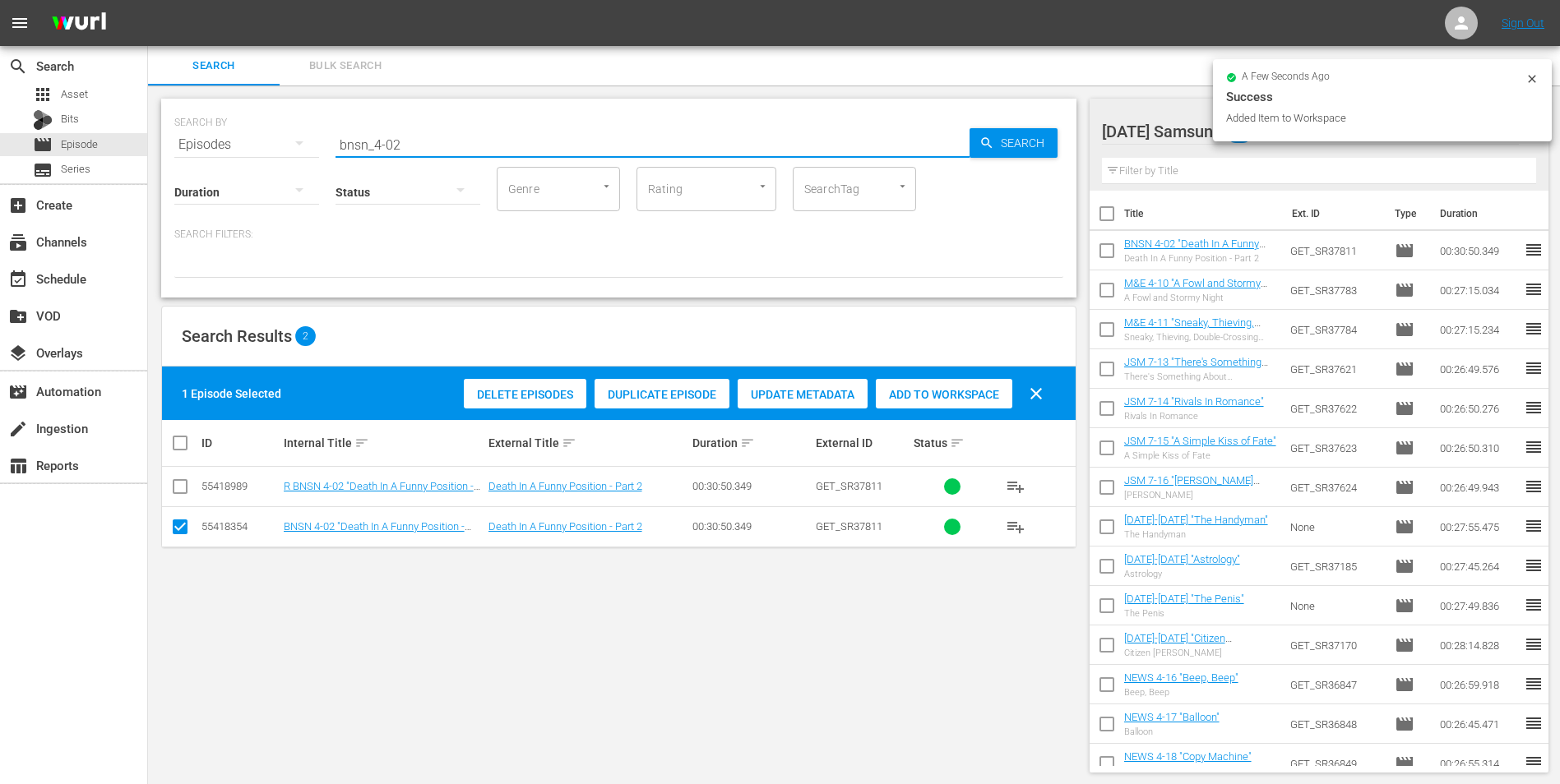
drag, startPoint x: 394, startPoint y: 140, endPoint x: 421, endPoint y: 149, distance: 28.5
click at [421, 149] on input "bnsn_4-02" at bounding box center [652, 145] width 634 height 40
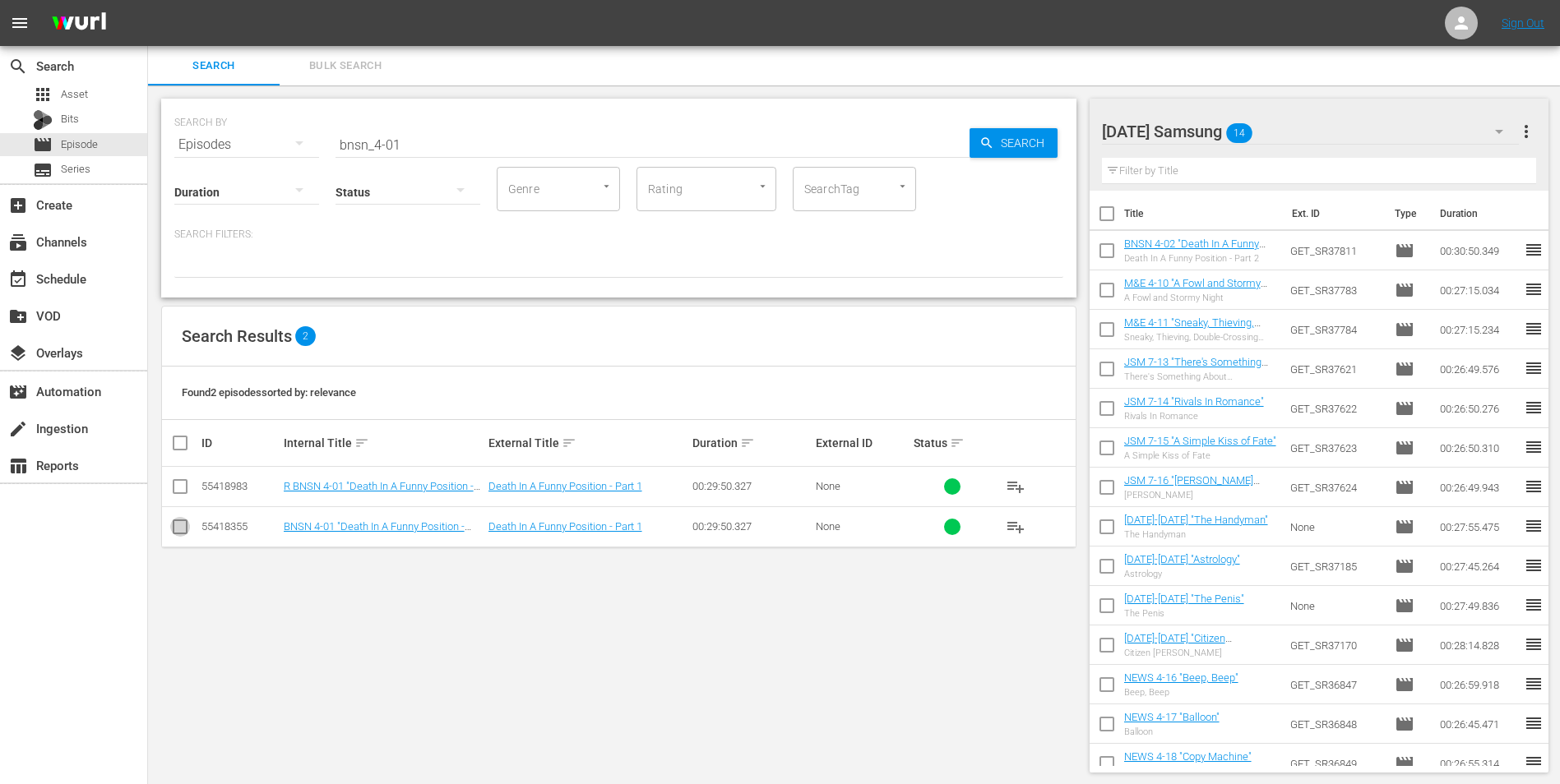
click at [184, 528] on input "checkbox" at bounding box center [180, 529] width 20 height 20
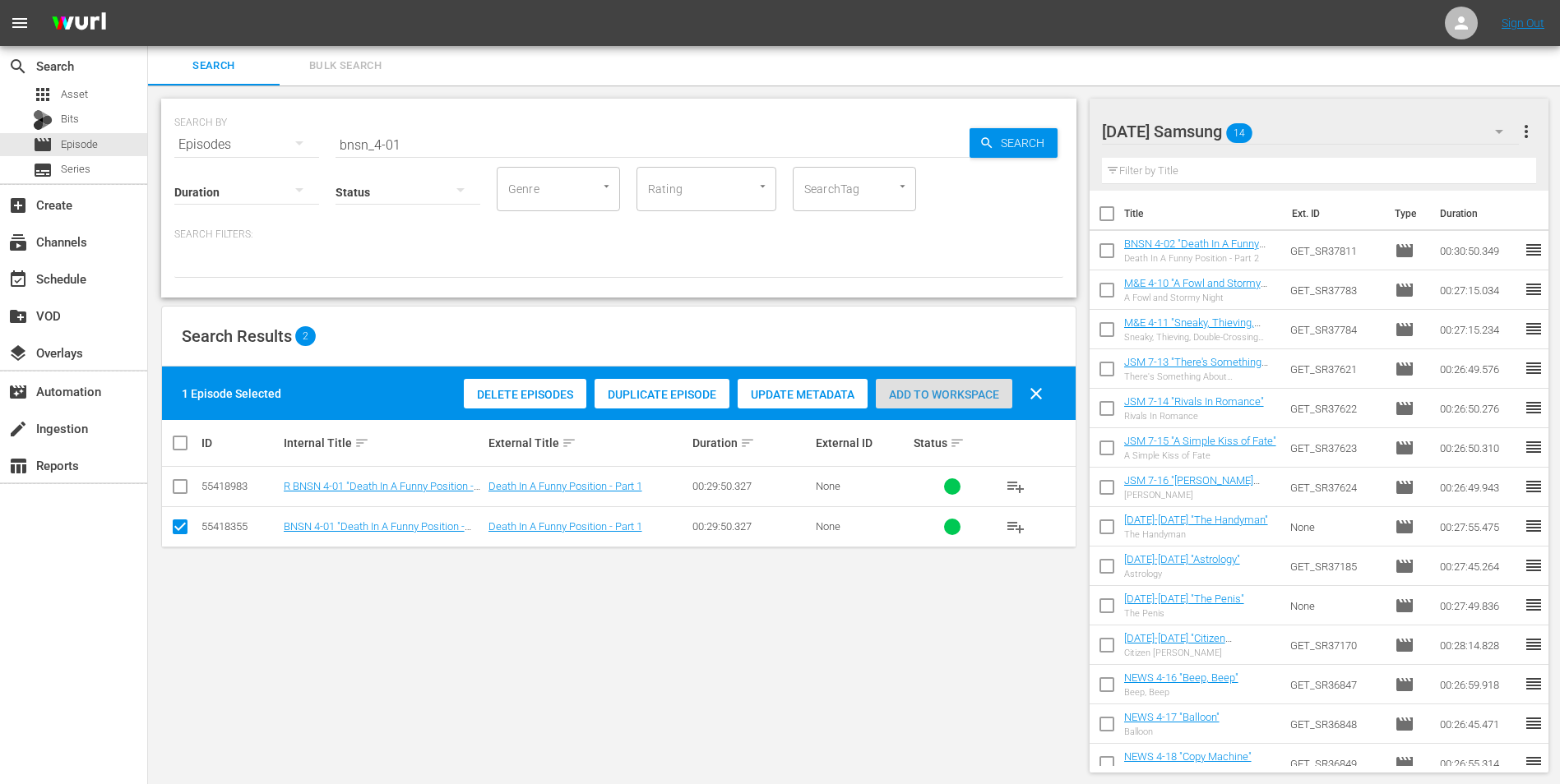
click at [987, 395] on span "Add to Workspace" at bounding box center [943, 395] width 136 height 13
click at [1312, 123] on div "[DATE] Samsung 15" at bounding box center [1310, 132] width 418 height 46
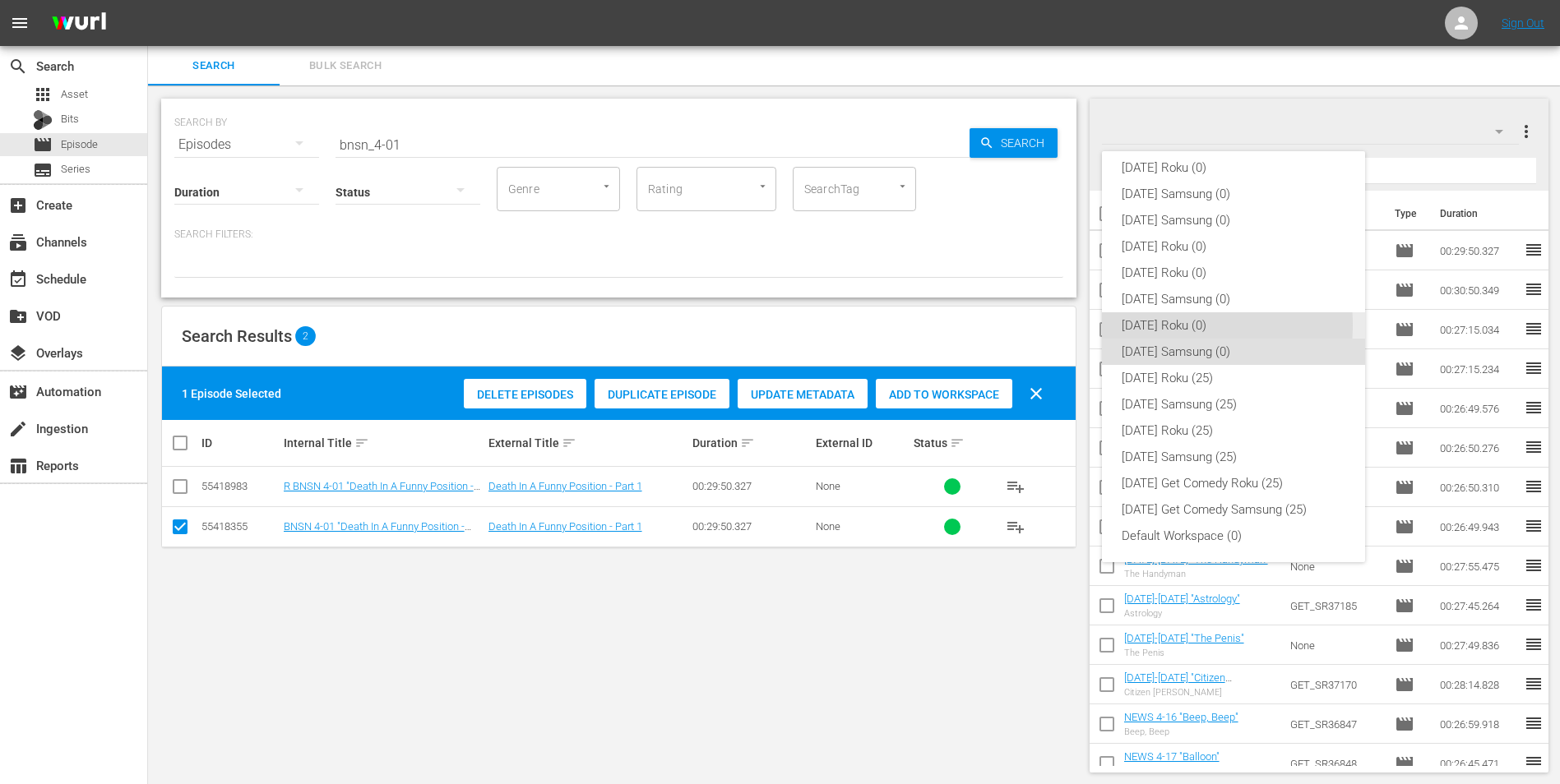
click at [1161, 325] on div "[DATE] Roku (0)" at bounding box center [1233, 326] width 224 height 27
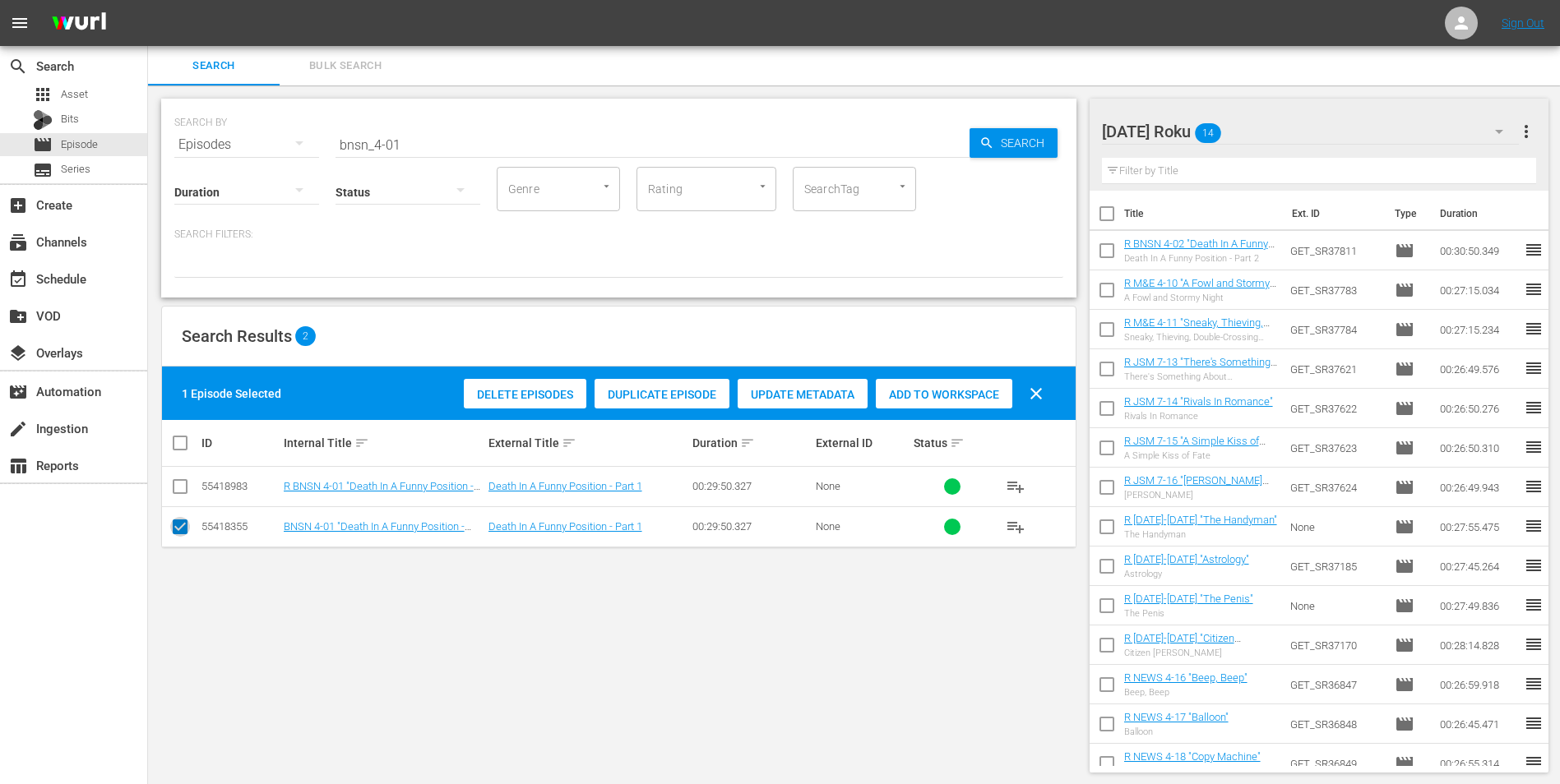
click at [178, 535] on input "checkbox" at bounding box center [180, 529] width 20 height 20
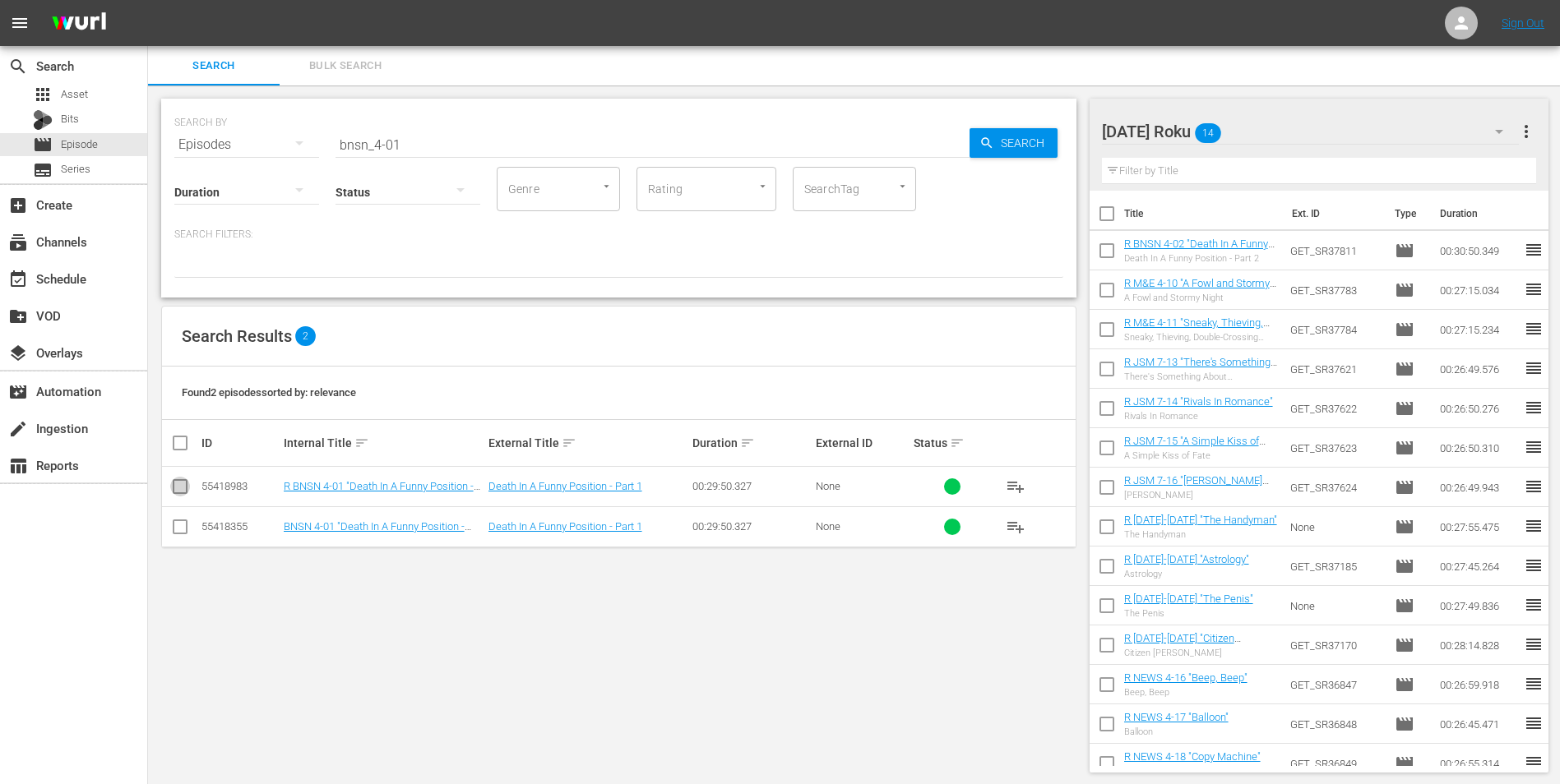
click at [182, 490] on input "checkbox" at bounding box center [180, 490] width 20 height 20
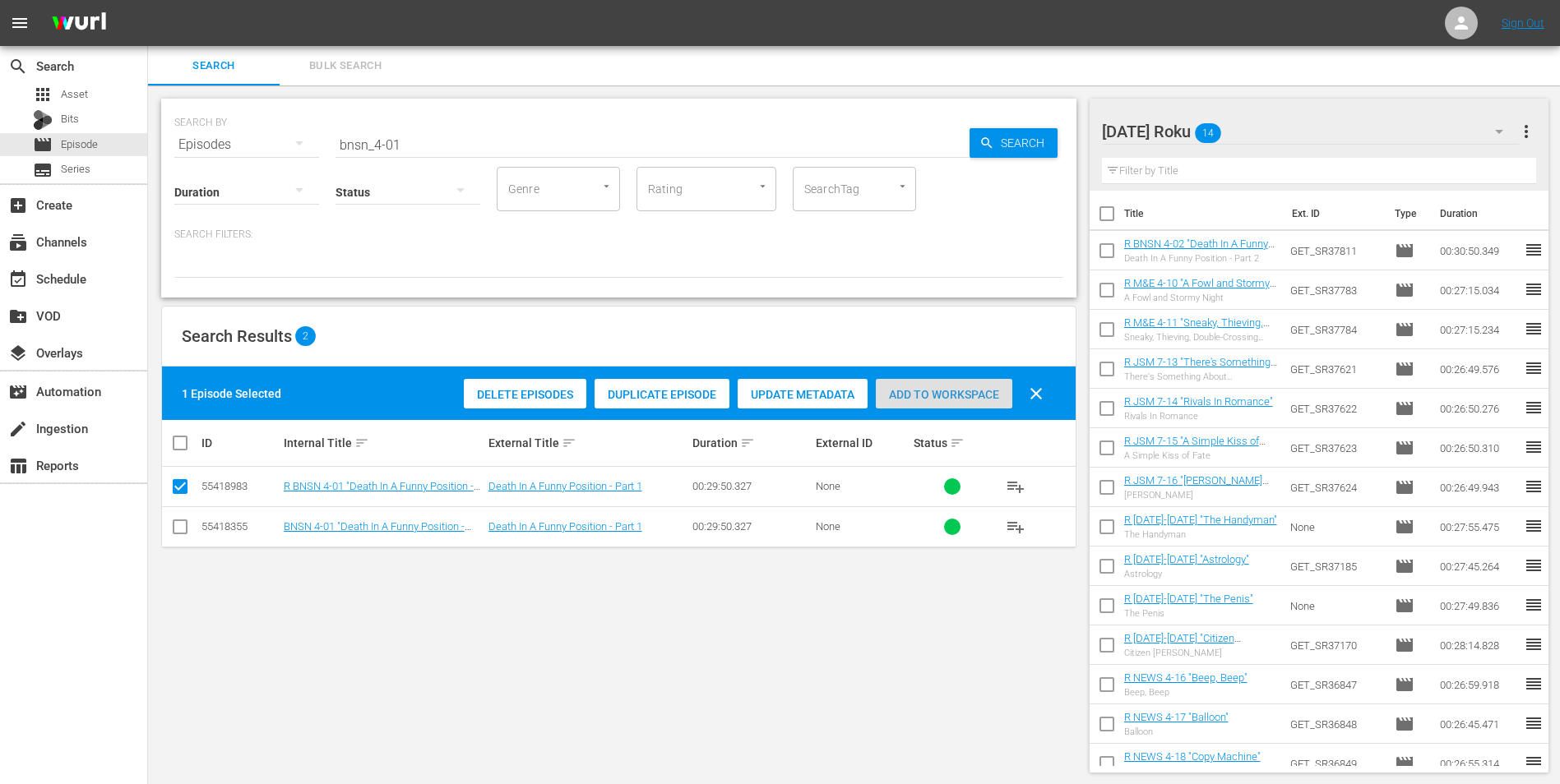
click at [967, 389] on span "Add to Workspace" at bounding box center [943, 395] width 136 height 13
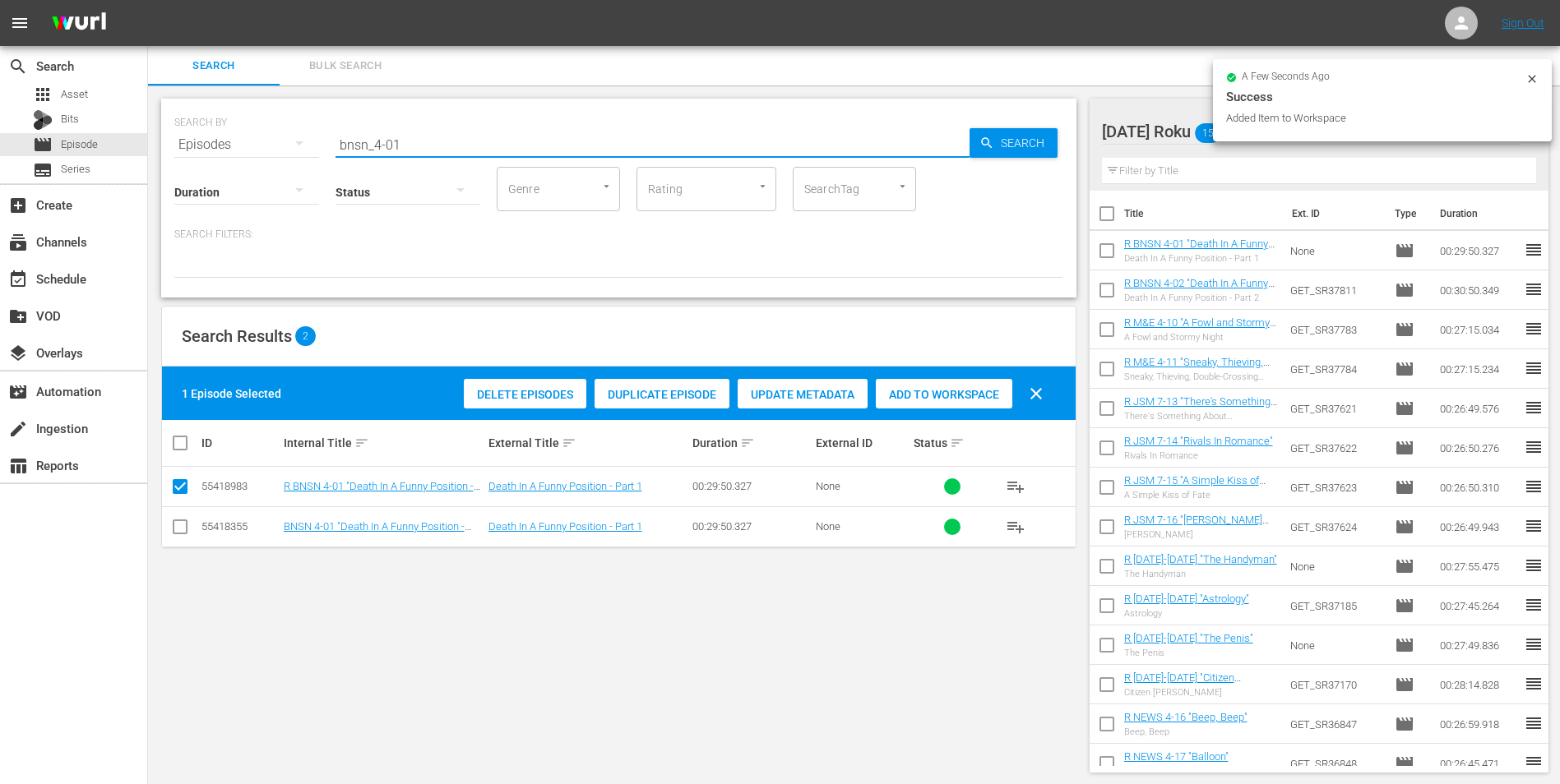
drag, startPoint x: 445, startPoint y: 151, endPoint x: 214, endPoint y: 139, distance: 231.3
click at [214, 139] on div "SEARCH BY Search By Episodes Search ID, Title, Description, Keywords, or Catego…" at bounding box center [619, 134] width 888 height 59
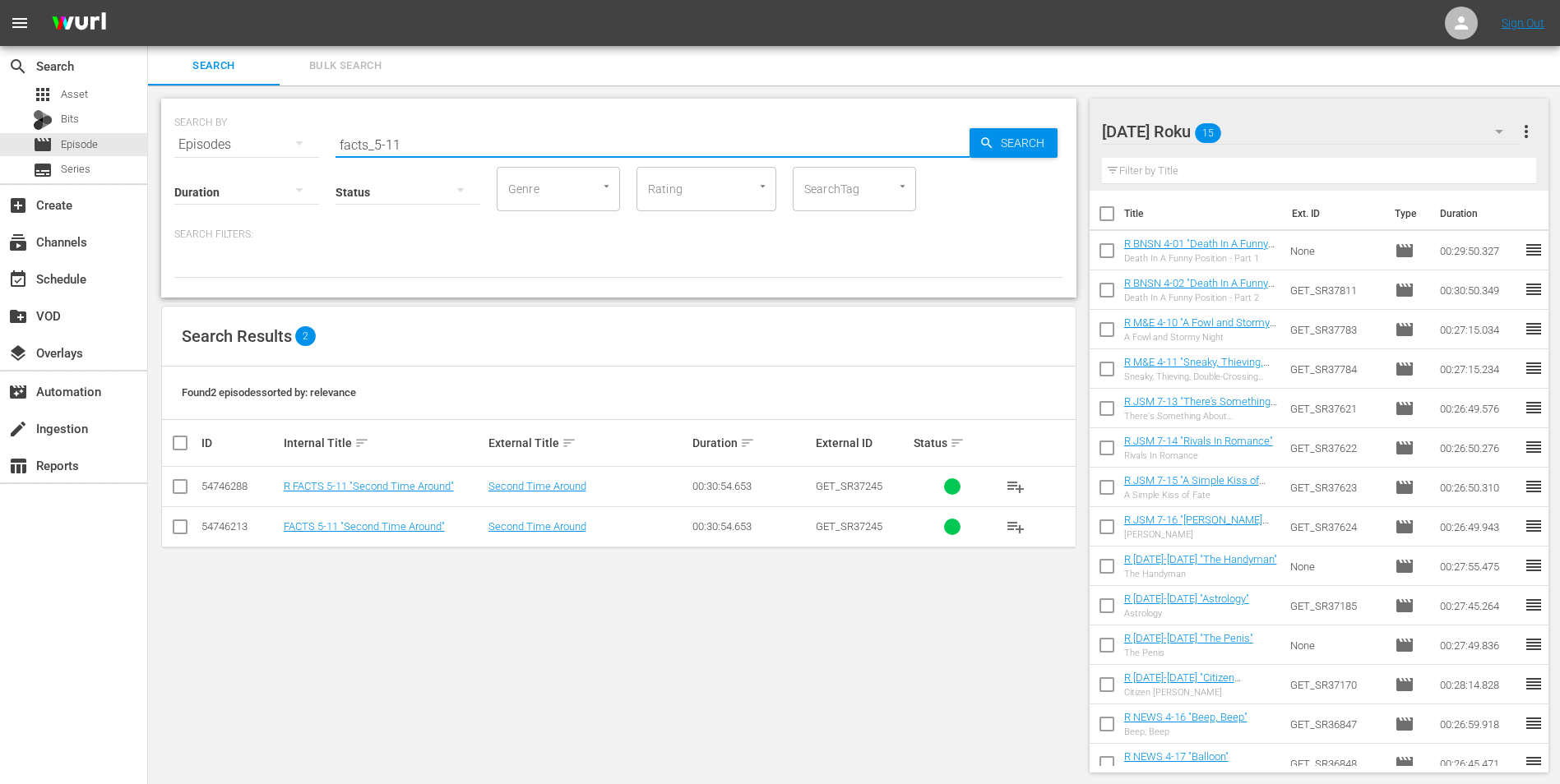
click at [180, 490] on input "checkbox" at bounding box center [180, 490] width 20 height 20
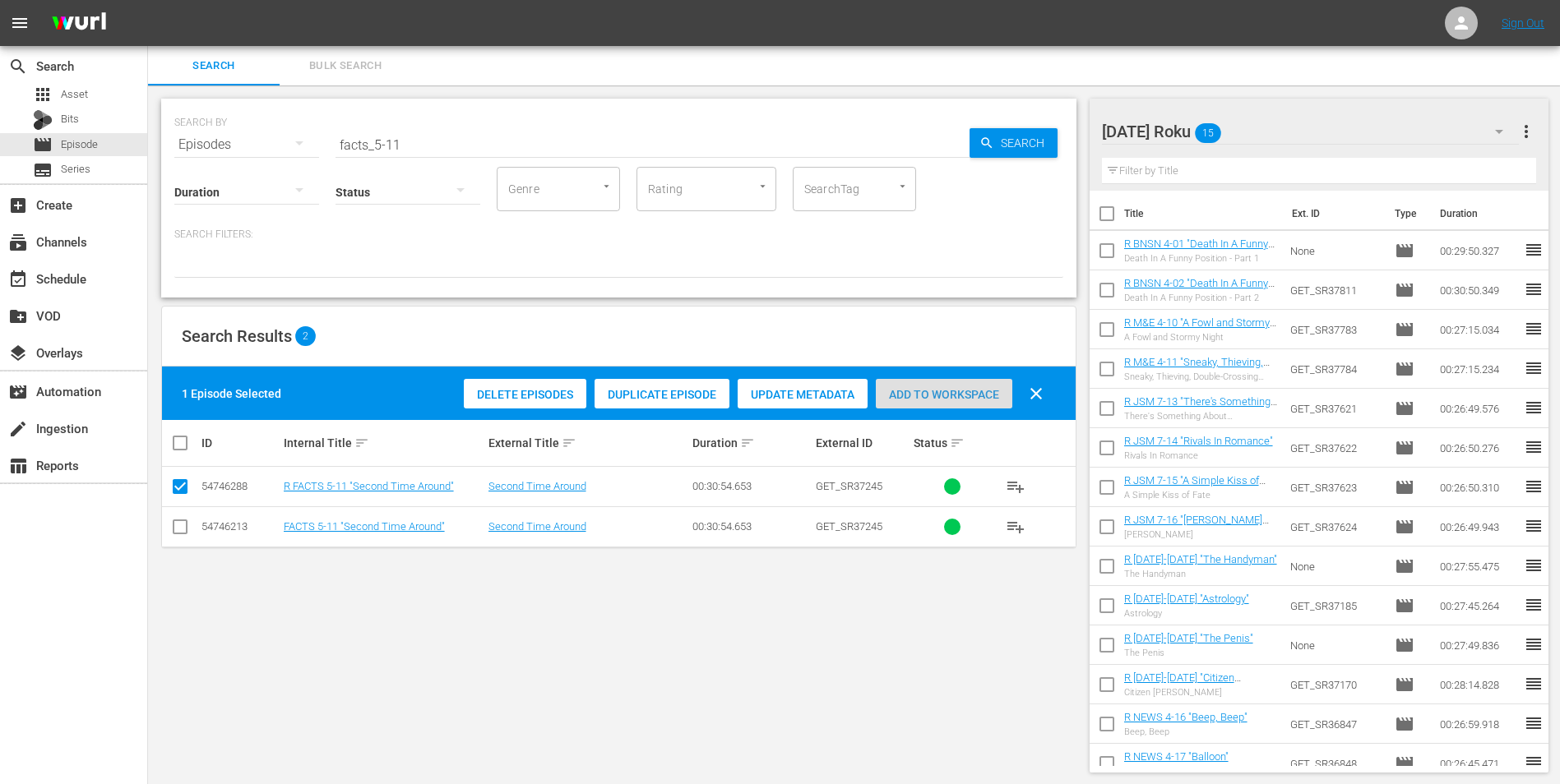
click at [926, 401] on div "Add to Workspace" at bounding box center [943, 394] width 136 height 31
click at [1305, 134] on div "[DATE] Roku 16" at bounding box center [1310, 132] width 418 height 46
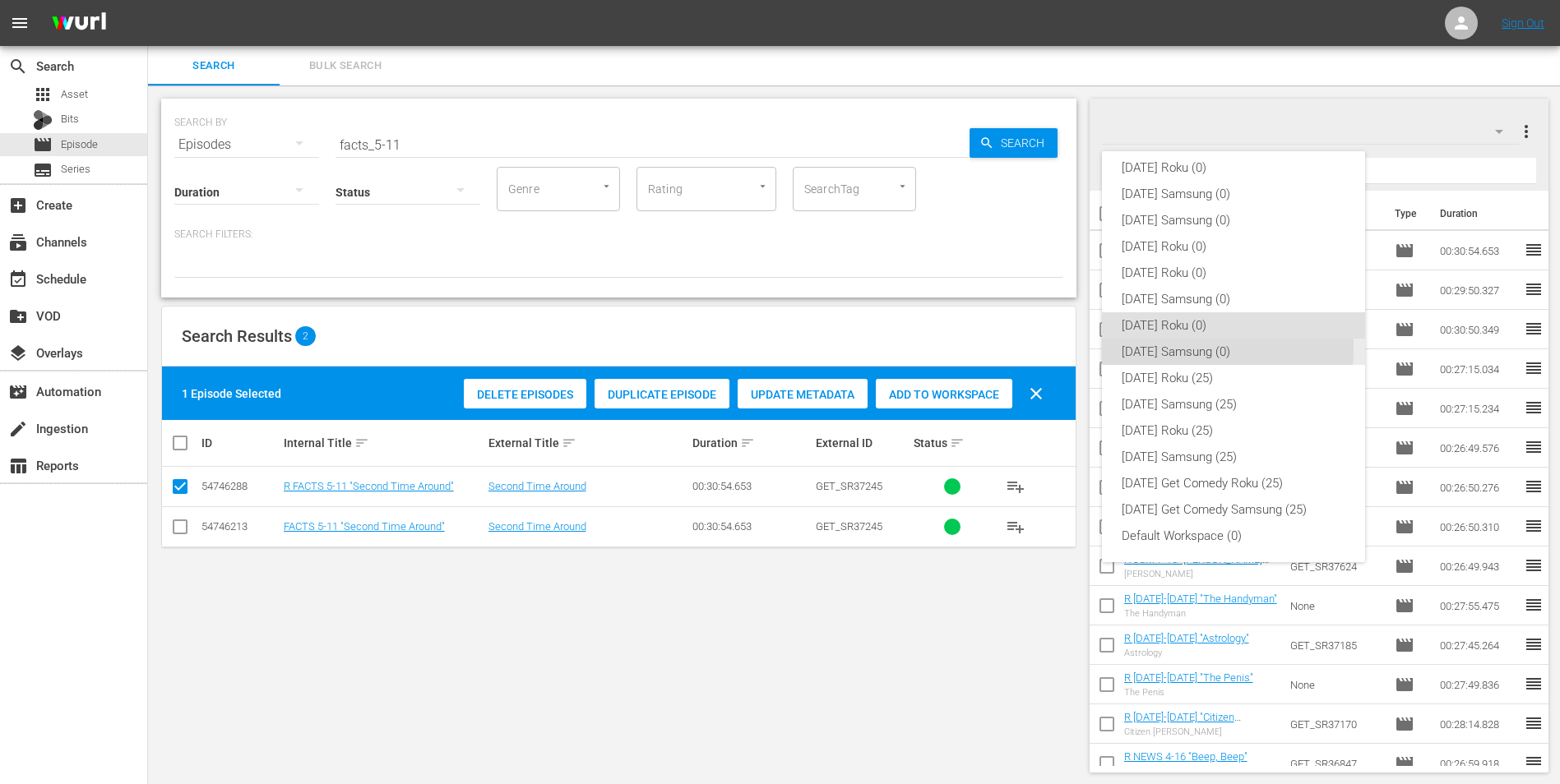
click at [1156, 347] on div "[DATE] Samsung (0)" at bounding box center [1233, 352] width 224 height 27
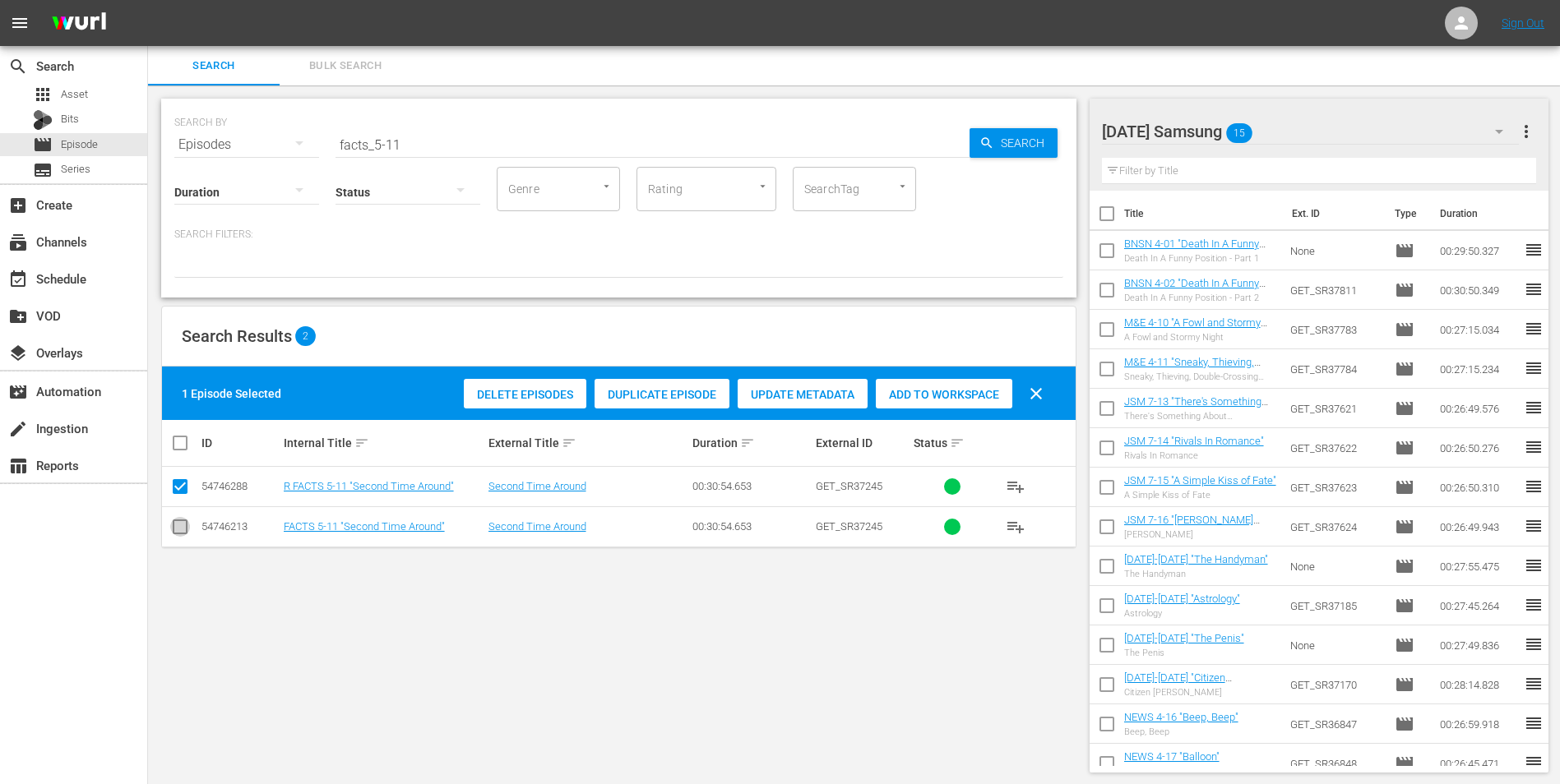
click at [184, 529] on input "checkbox" at bounding box center [180, 529] width 20 height 20
click at [184, 487] on input "checkbox" at bounding box center [180, 490] width 20 height 20
click at [948, 394] on span "Add to Workspace" at bounding box center [943, 395] width 136 height 13
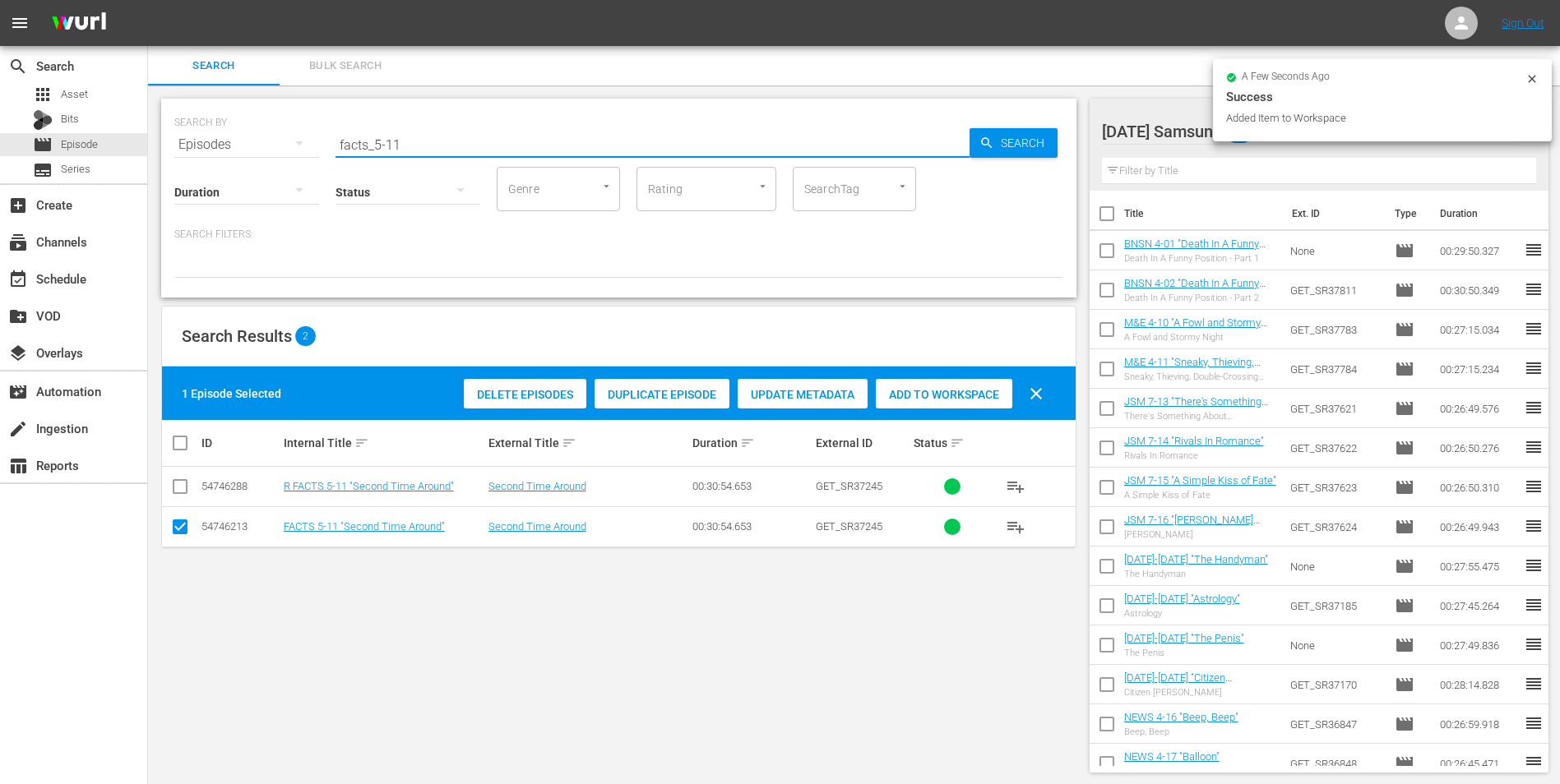
drag, startPoint x: 395, startPoint y: 136, endPoint x: 451, endPoint y: 147, distance: 57.1
click at [451, 147] on input "facts_5-11" at bounding box center [652, 145] width 634 height 40
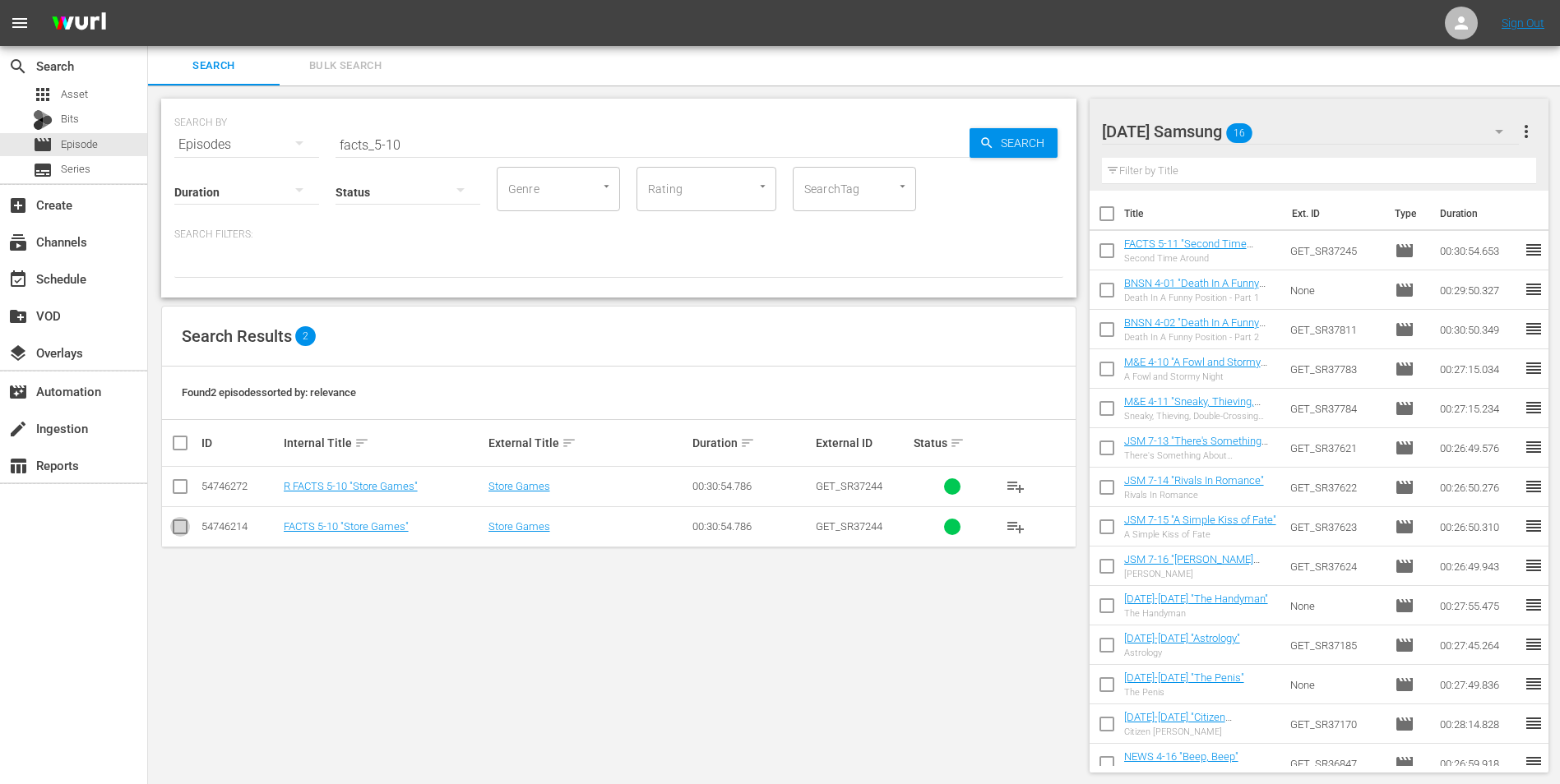
click at [189, 525] on input "checkbox" at bounding box center [180, 529] width 20 height 20
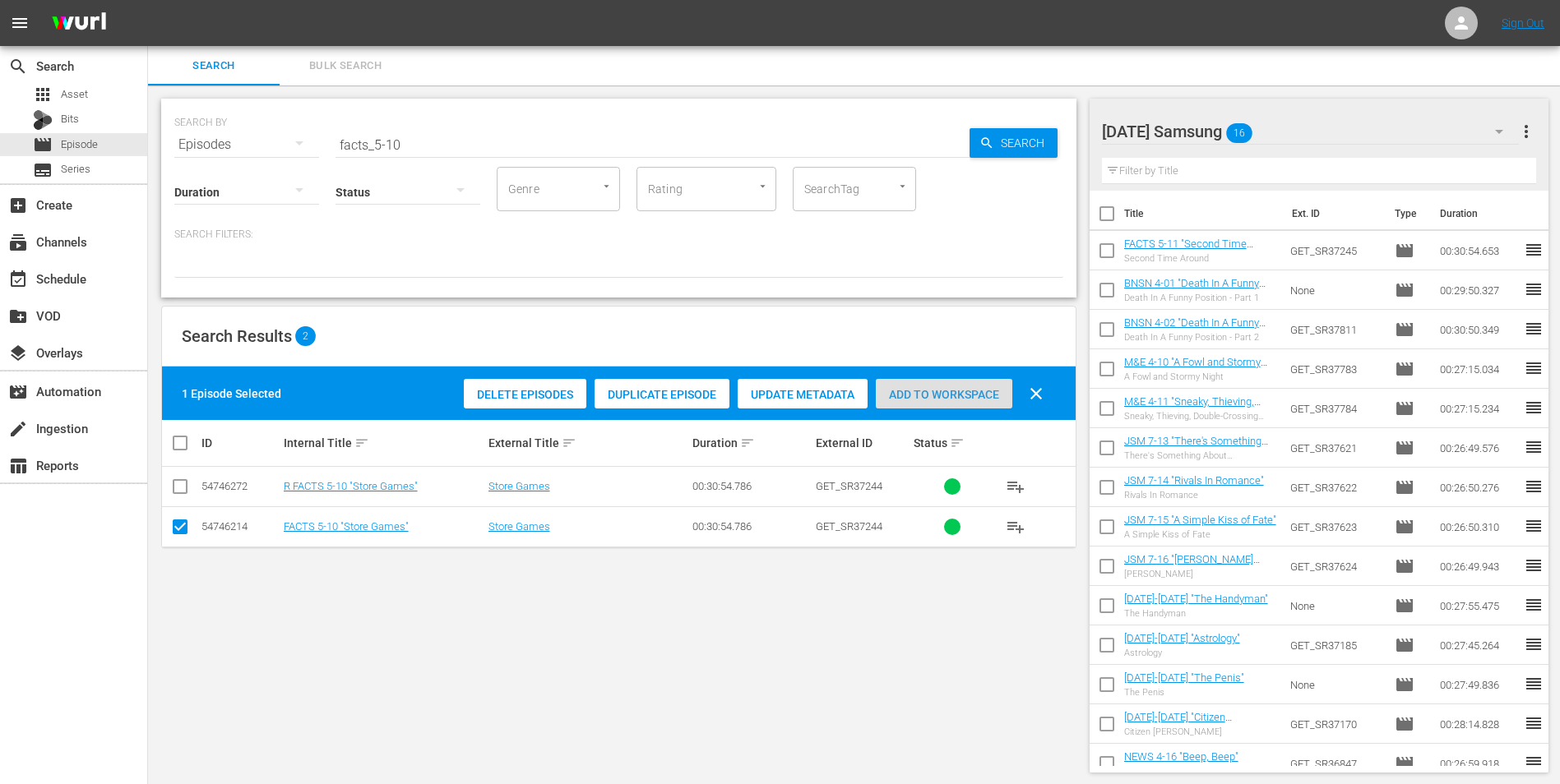
click at [970, 401] on span "Add to Workspace" at bounding box center [943, 395] width 136 height 13
click at [1319, 134] on div "[DATE] Samsung 17" at bounding box center [1310, 132] width 418 height 46
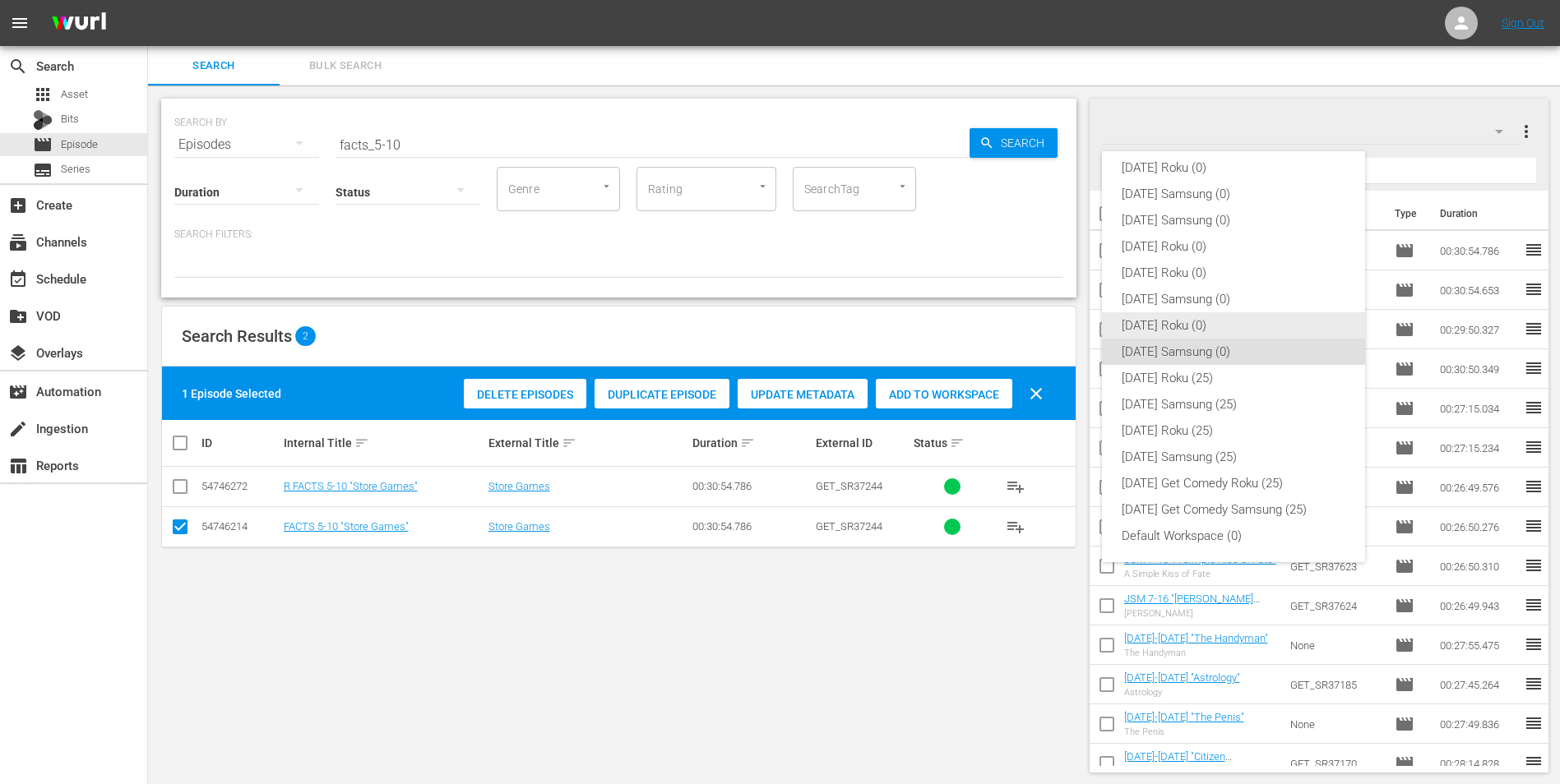
click at [1187, 323] on div "[DATE] Roku (0)" at bounding box center [1233, 326] width 224 height 27
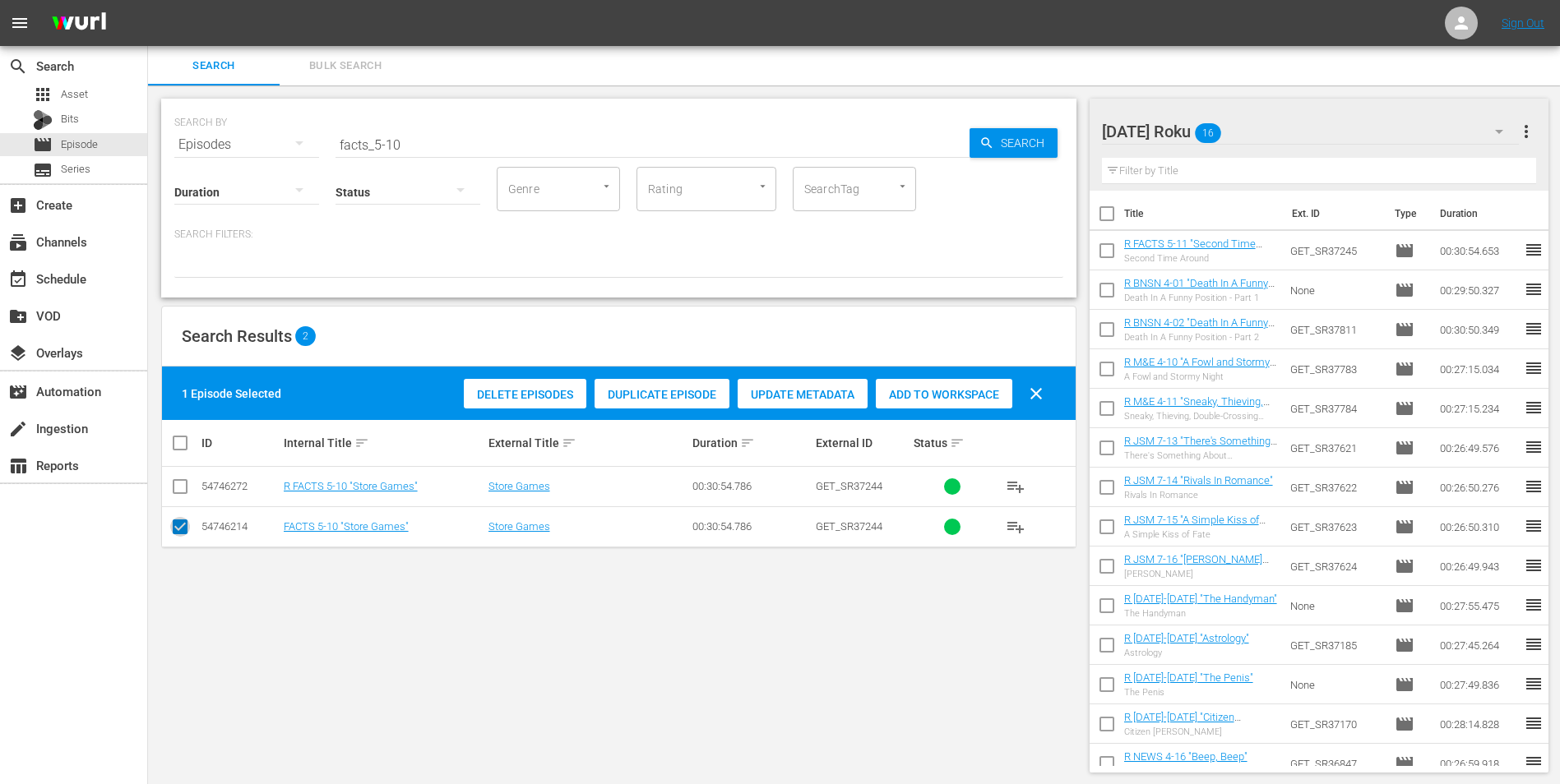
click at [173, 530] on input "checkbox" at bounding box center [180, 529] width 20 height 20
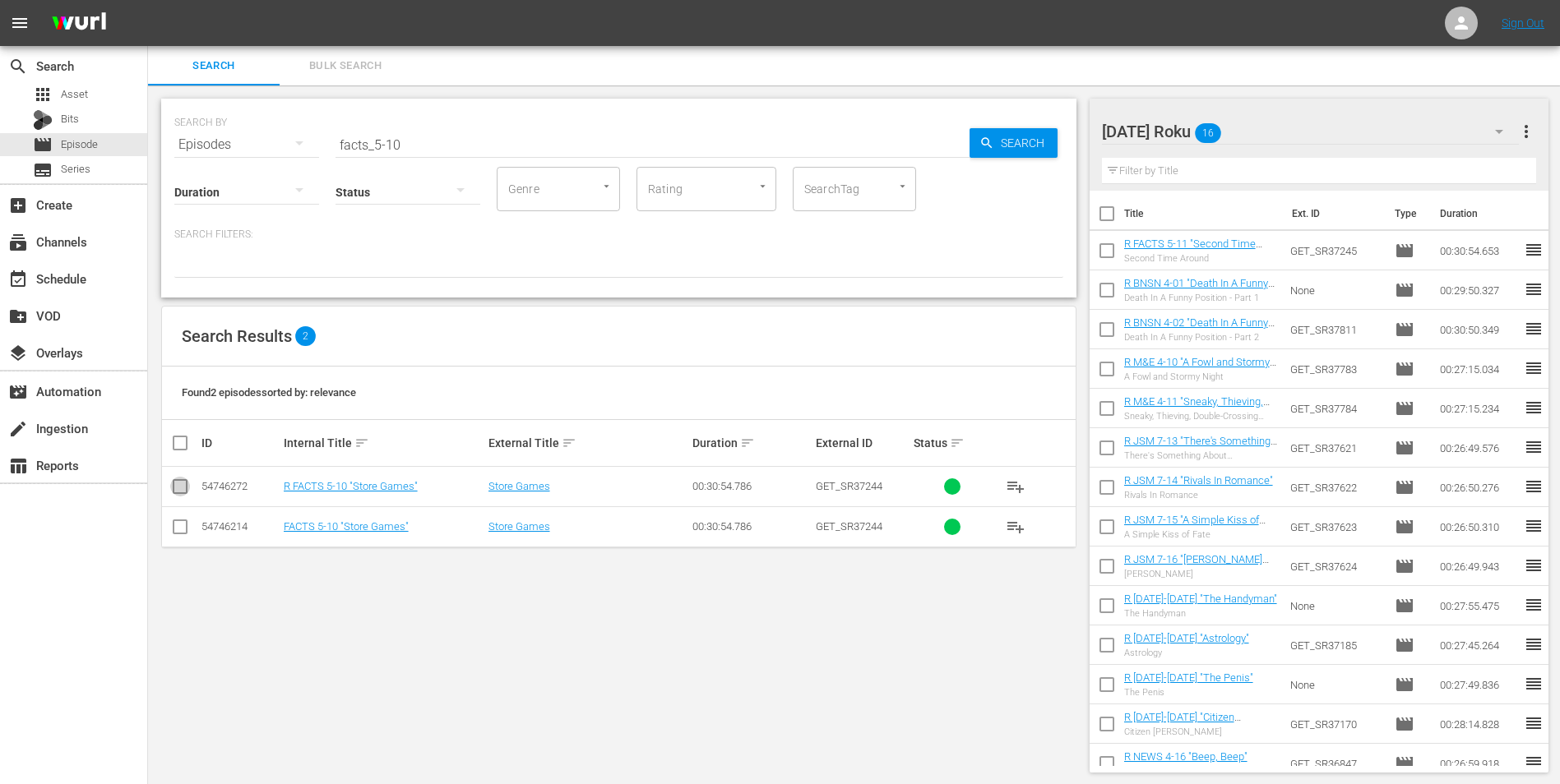
click at [180, 481] on input "checkbox" at bounding box center [180, 490] width 20 height 20
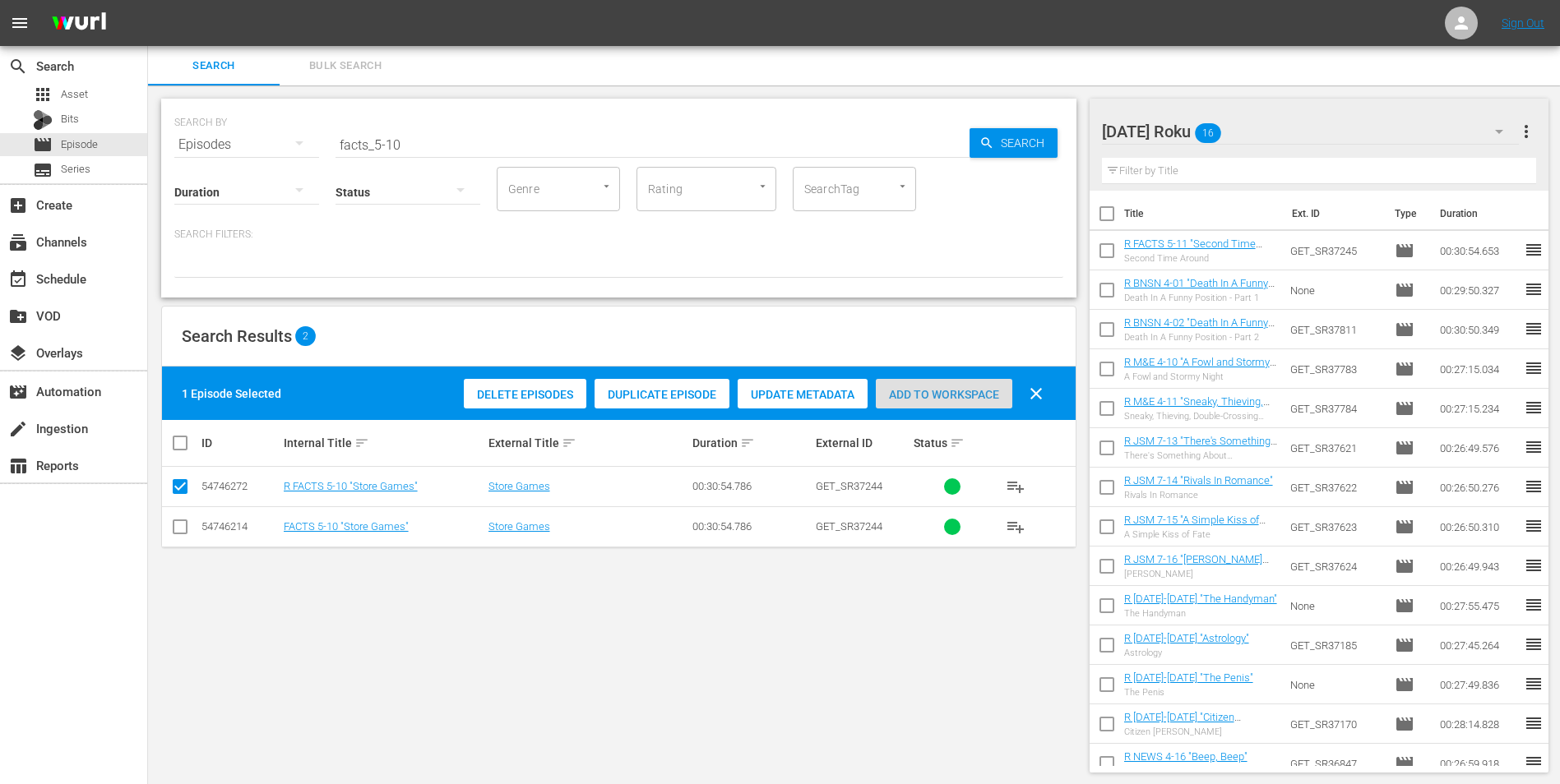
click at [983, 401] on div "Add to Workspace" at bounding box center [943, 394] width 136 height 31
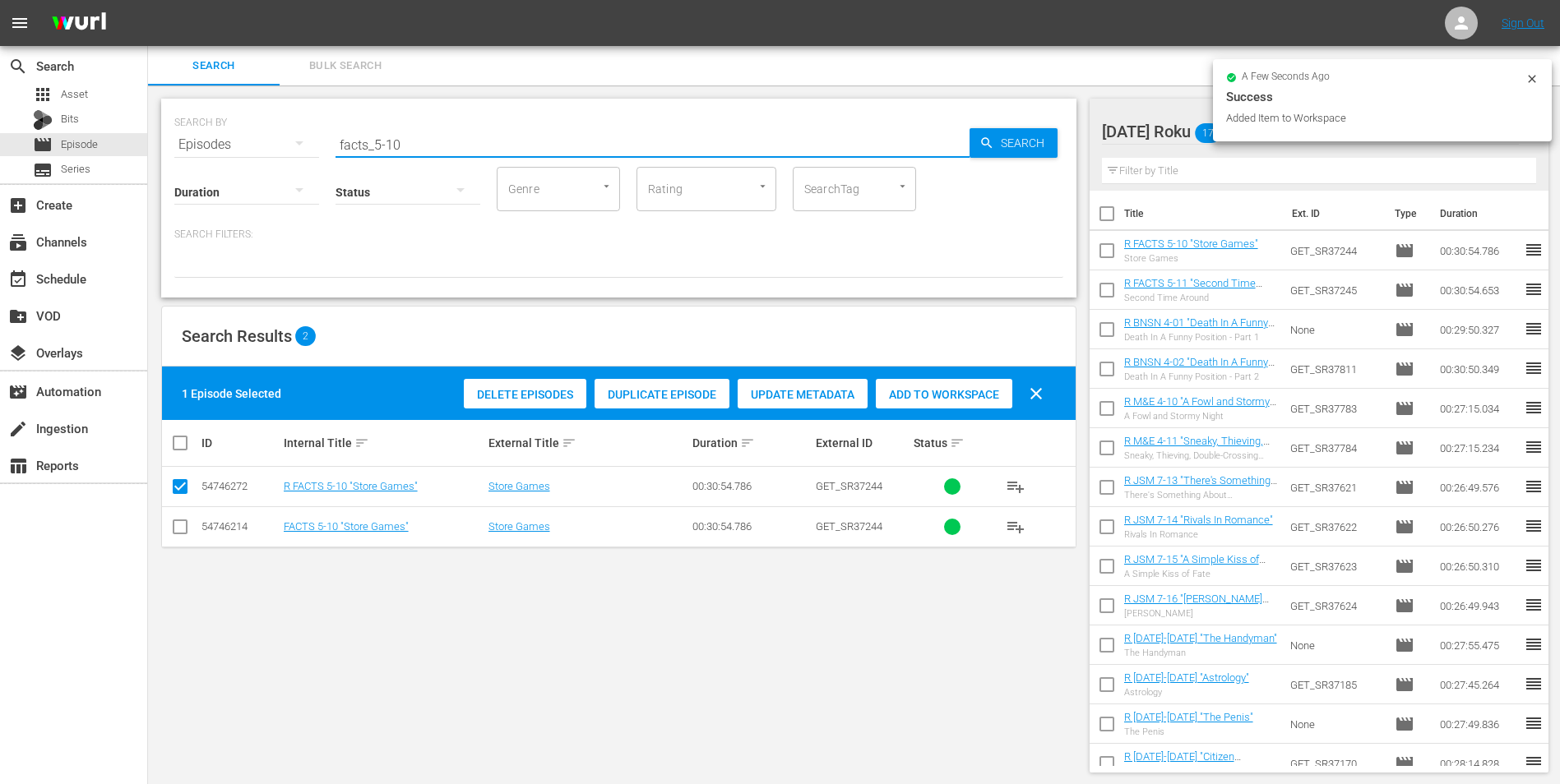
drag, startPoint x: 389, startPoint y: 147, endPoint x: 475, endPoint y: 154, distance: 86.3
click at [475, 154] on div "SEARCH BY Search By Episodes Search ID, Title, Description, Keywords, or Catego…" at bounding box center [619, 198] width 915 height 199
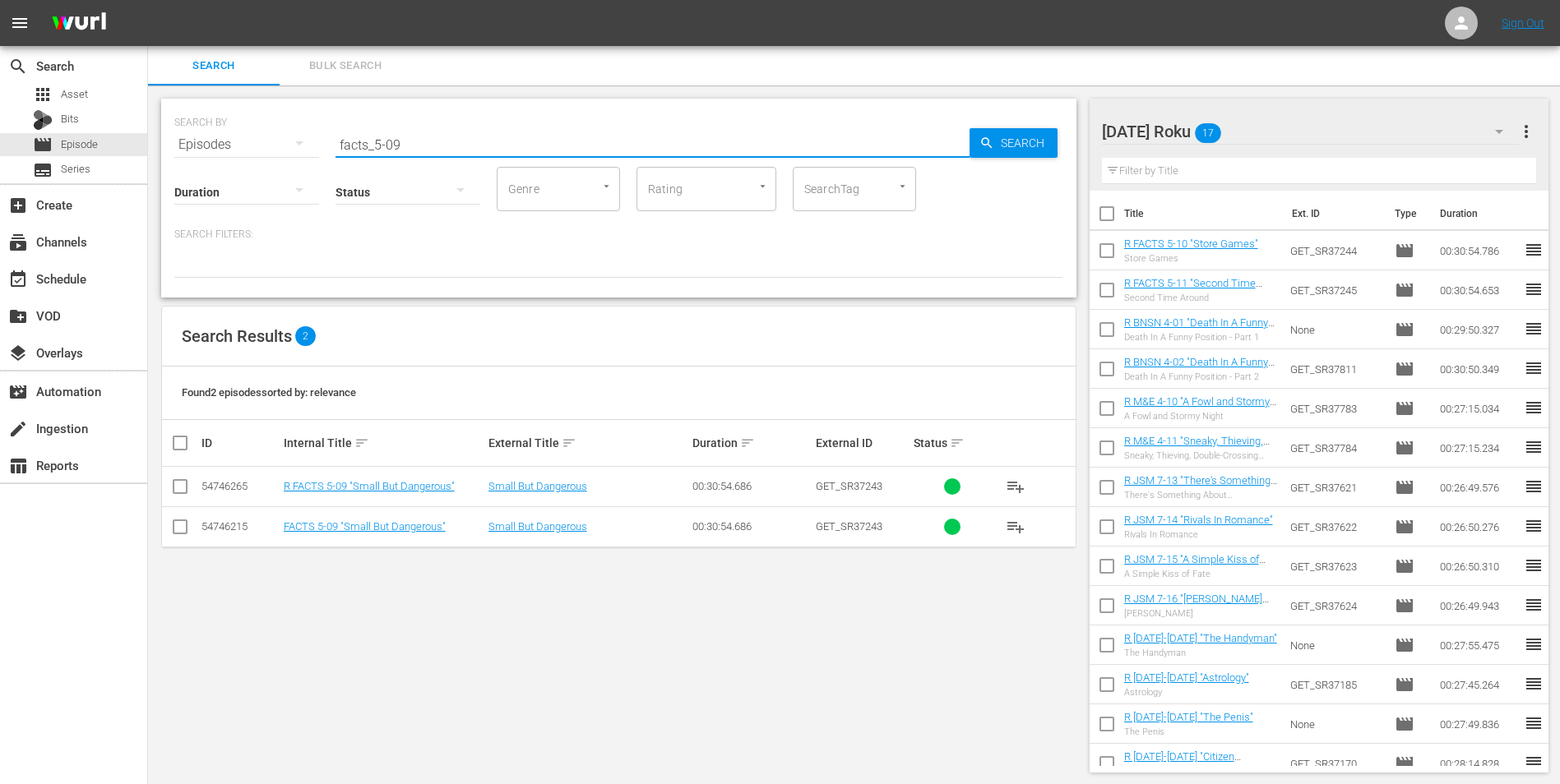
click at [179, 488] on input "checkbox" at bounding box center [180, 490] width 20 height 20
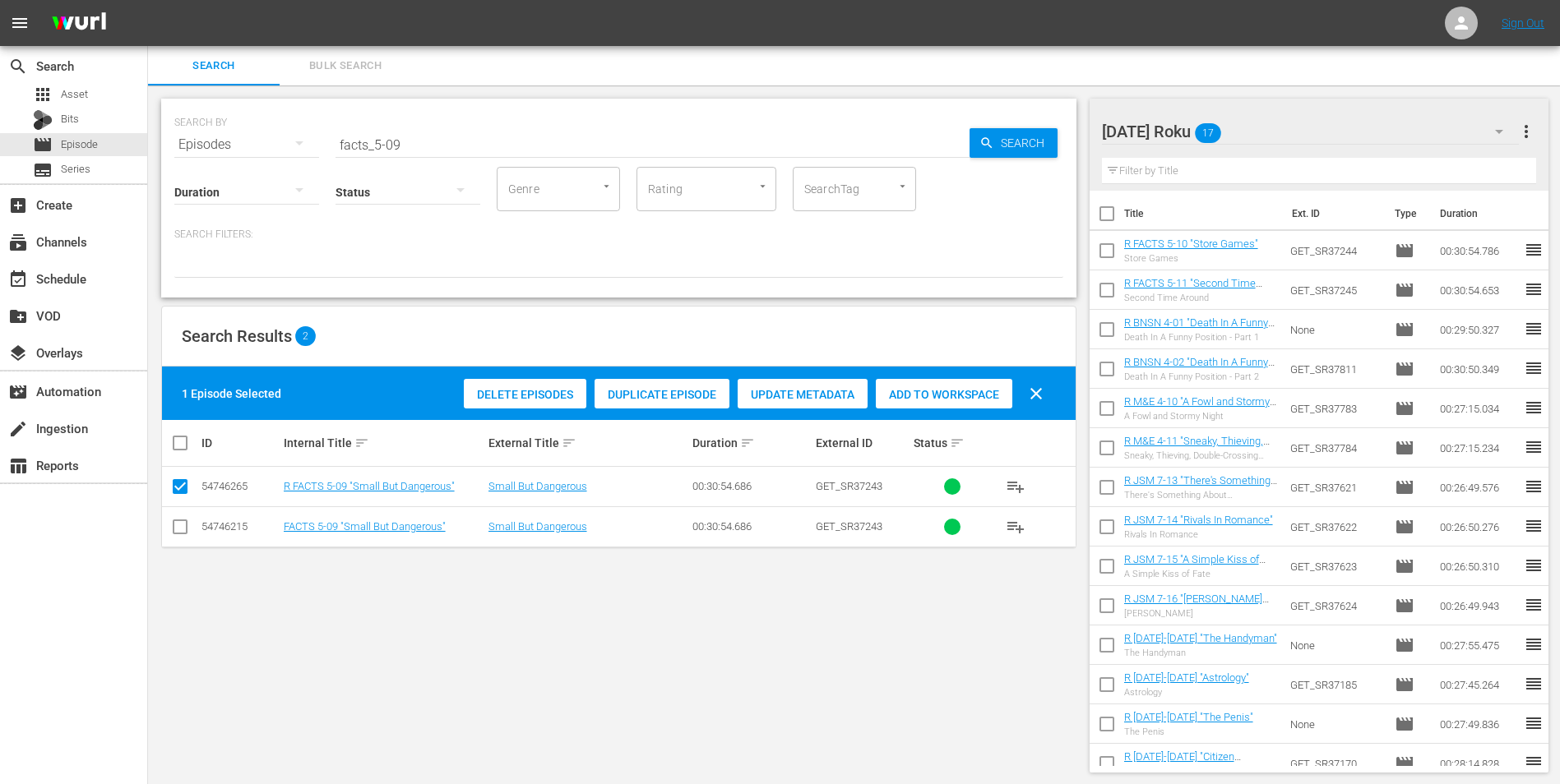
click at [910, 408] on div "Delete Episodes Duplicate Episode Update Metadata Add to Workspace clear" at bounding box center [757, 394] width 596 height 40
click at [925, 392] on span "Add to Workspace" at bounding box center [943, 395] width 136 height 13
click at [1294, 137] on div "[DATE] Roku 18" at bounding box center [1310, 132] width 418 height 46
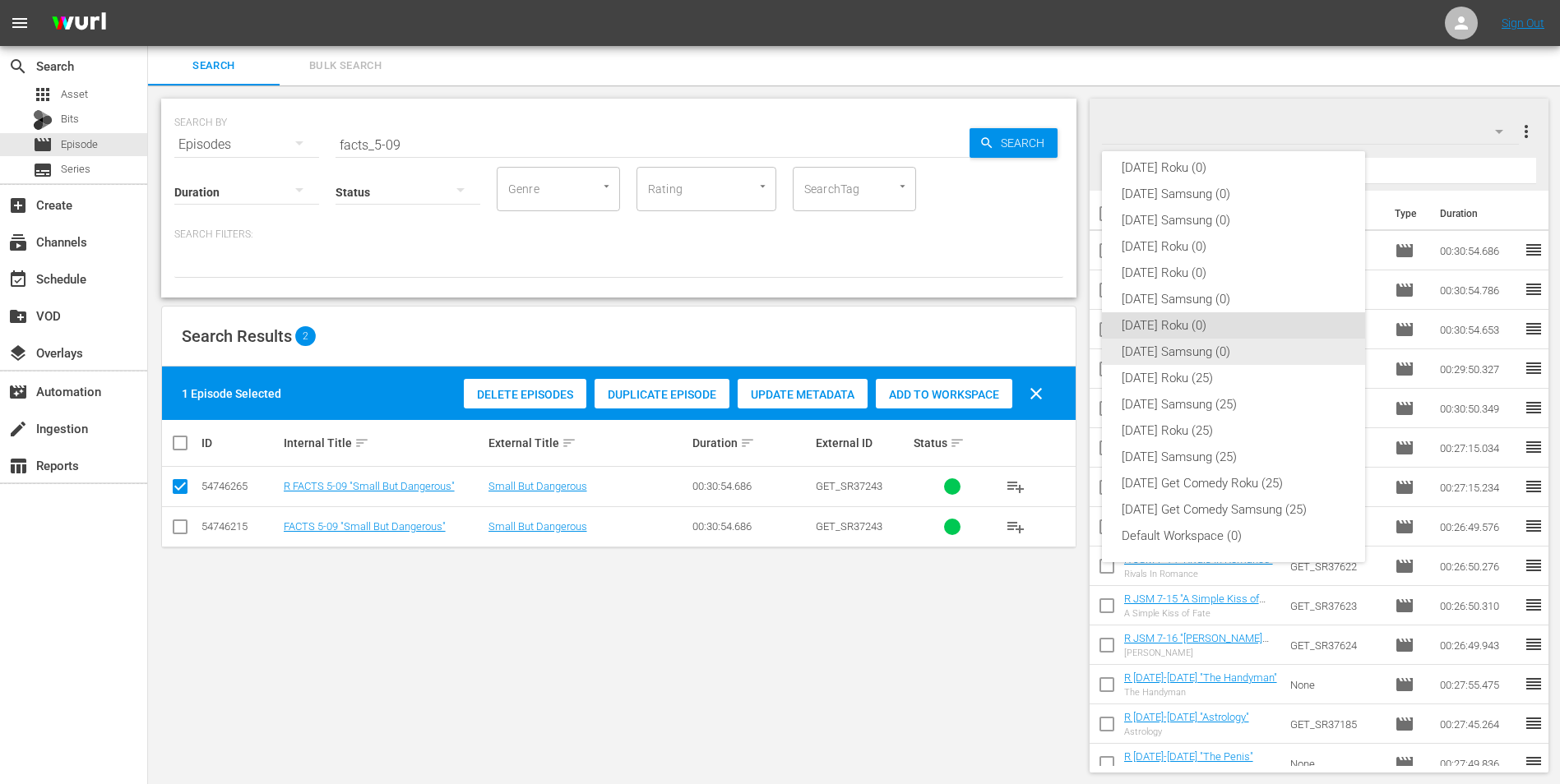
click at [1219, 346] on div "[DATE] Samsung (0)" at bounding box center [1233, 352] width 224 height 27
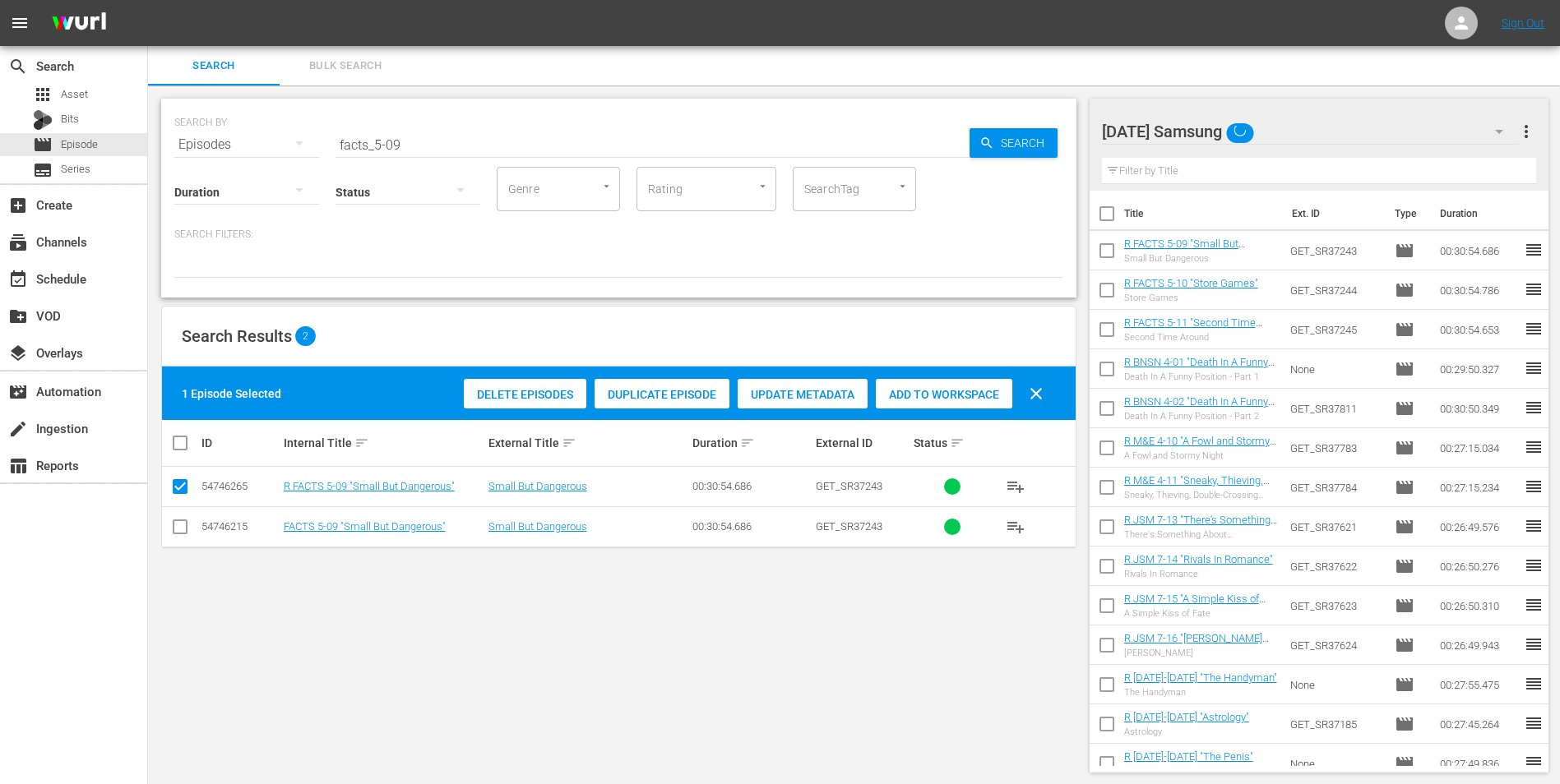
drag, startPoint x: 189, startPoint y: 521, endPoint x: 182, endPoint y: 526, distance: 8.6
click at [188, 525] on td at bounding box center [180, 526] width 37 height 41
click at [179, 527] on input "checkbox" at bounding box center [180, 529] width 20 height 20
click at [180, 478] on icon at bounding box center [180, 486] width 20 height 20
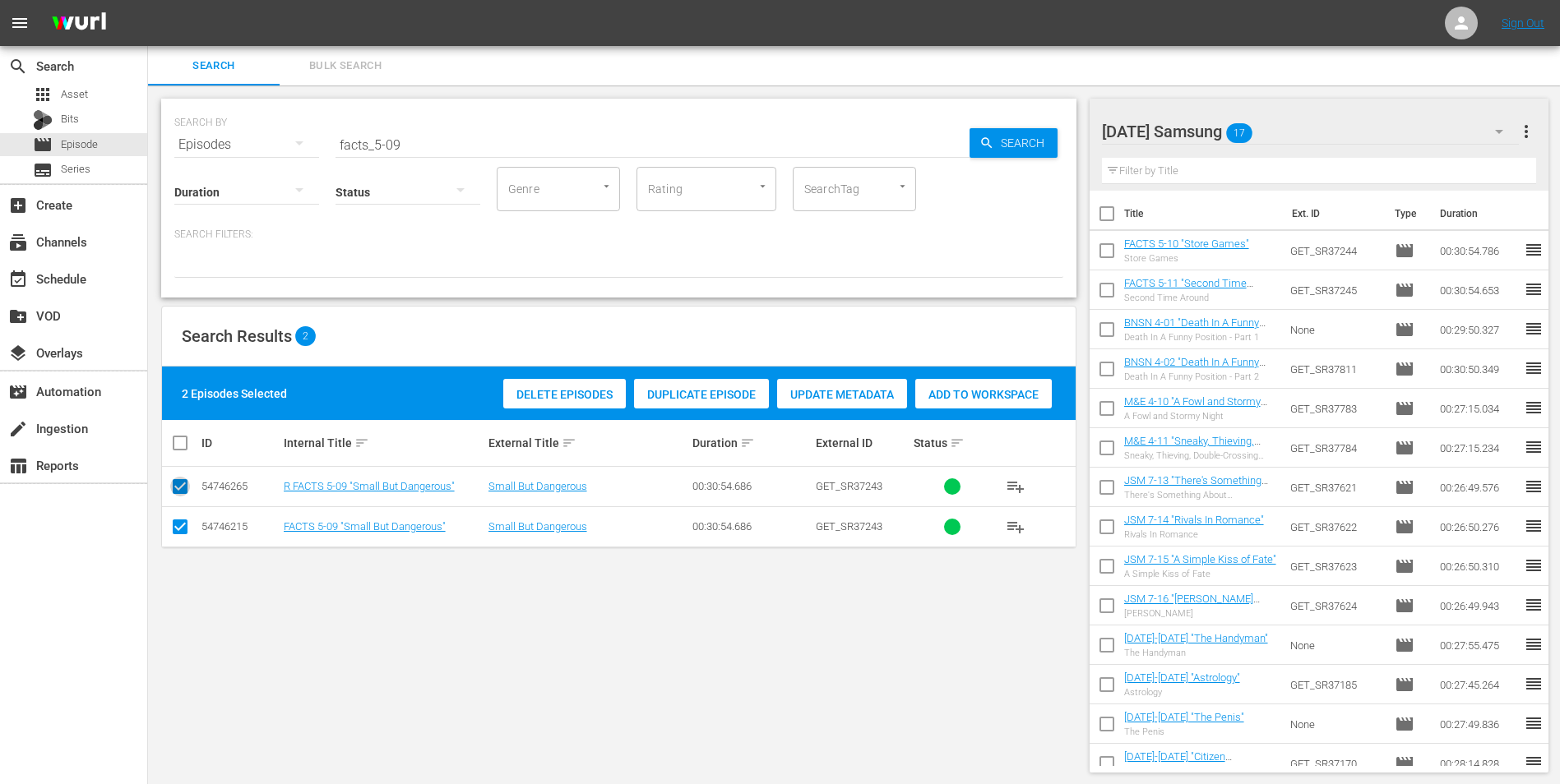
click at [175, 489] on input "checkbox" at bounding box center [180, 490] width 20 height 20
click at [974, 404] on div "Add to Workspace" at bounding box center [943, 394] width 136 height 31
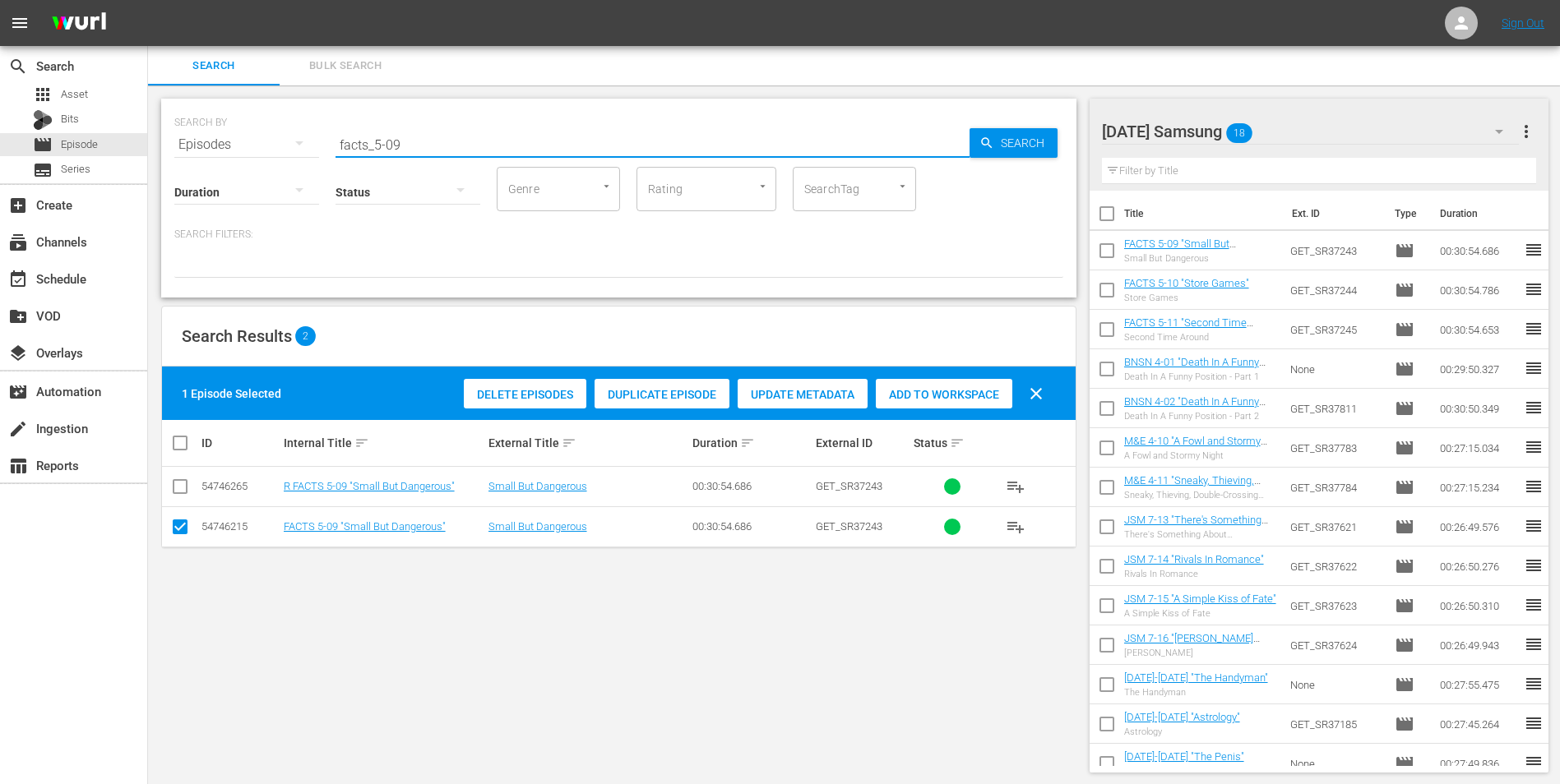
drag, startPoint x: 395, startPoint y: 140, endPoint x: 418, endPoint y: 144, distance: 23.3
click at [417, 144] on input "facts_5-09" at bounding box center [652, 145] width 634 height 40
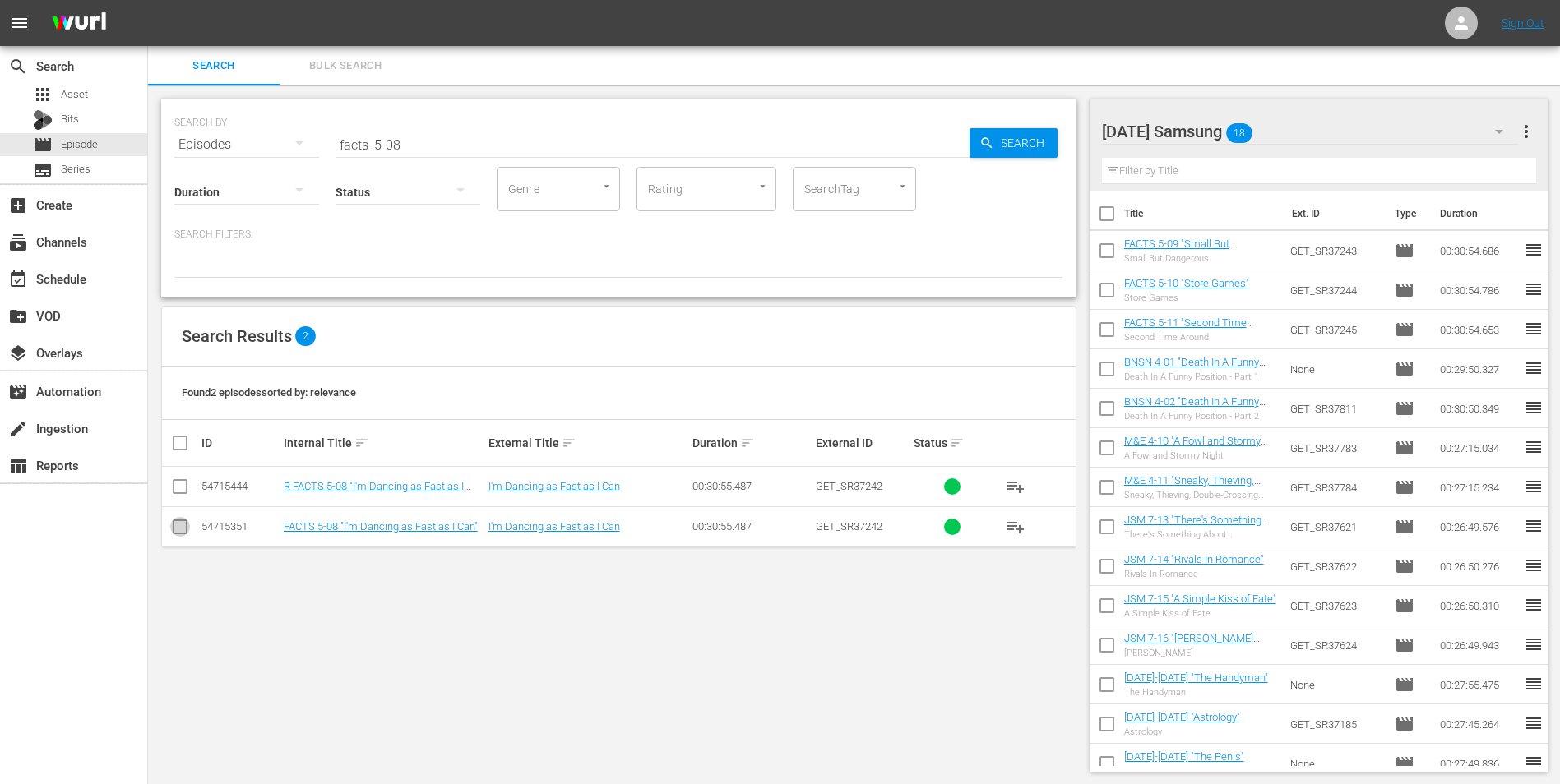
click at [188, 533] on input "checkbox" at bounding box center [180, 529] width 20 height 20
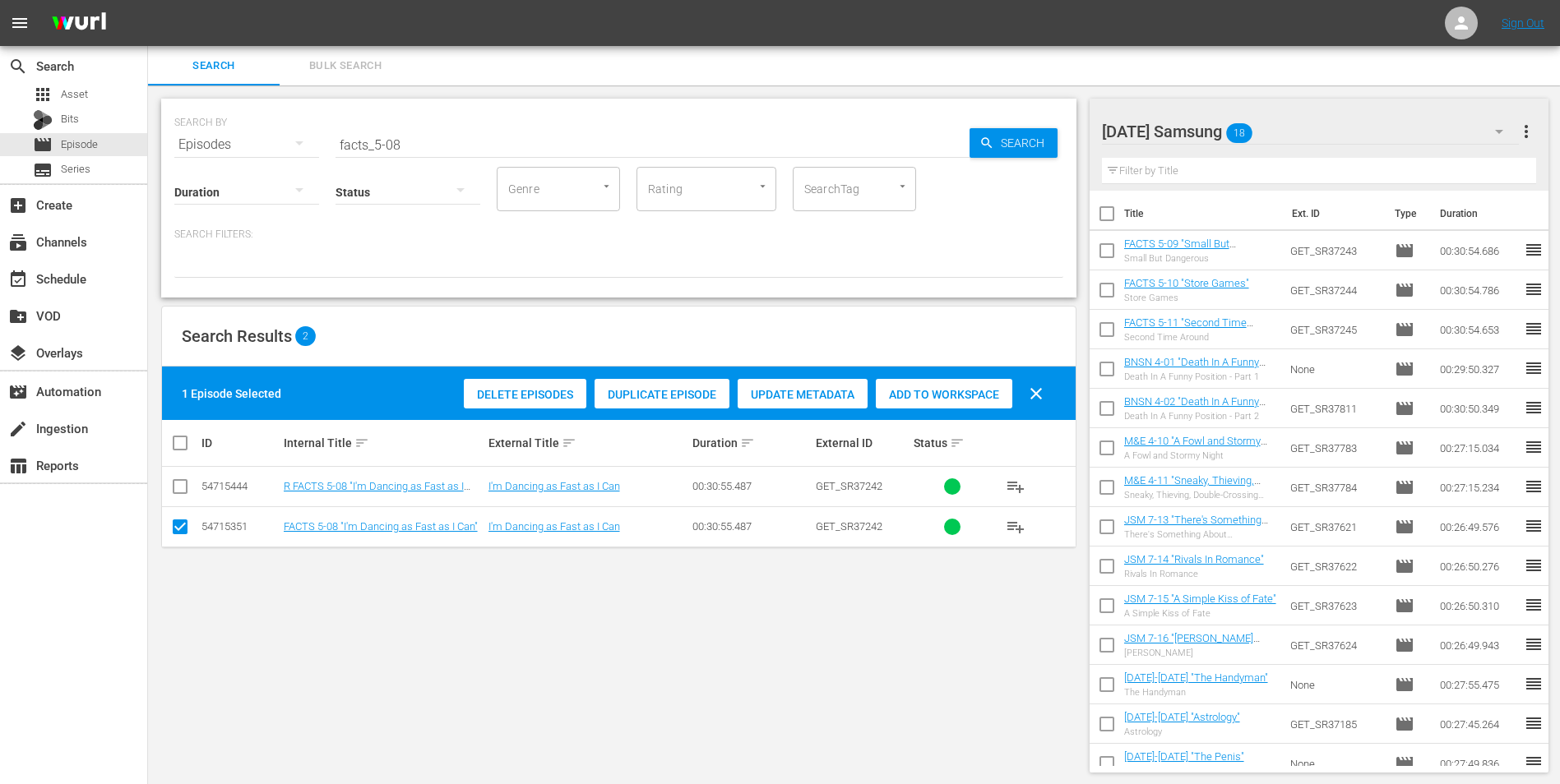
click at [943, 392] on span "Add to Workspace" at bounding box center [943, 395] width 136 height 13
click at [1329, 116] on div "[DATE] Samsung 19" at bounding box center [1310, 132] width 418 height 46
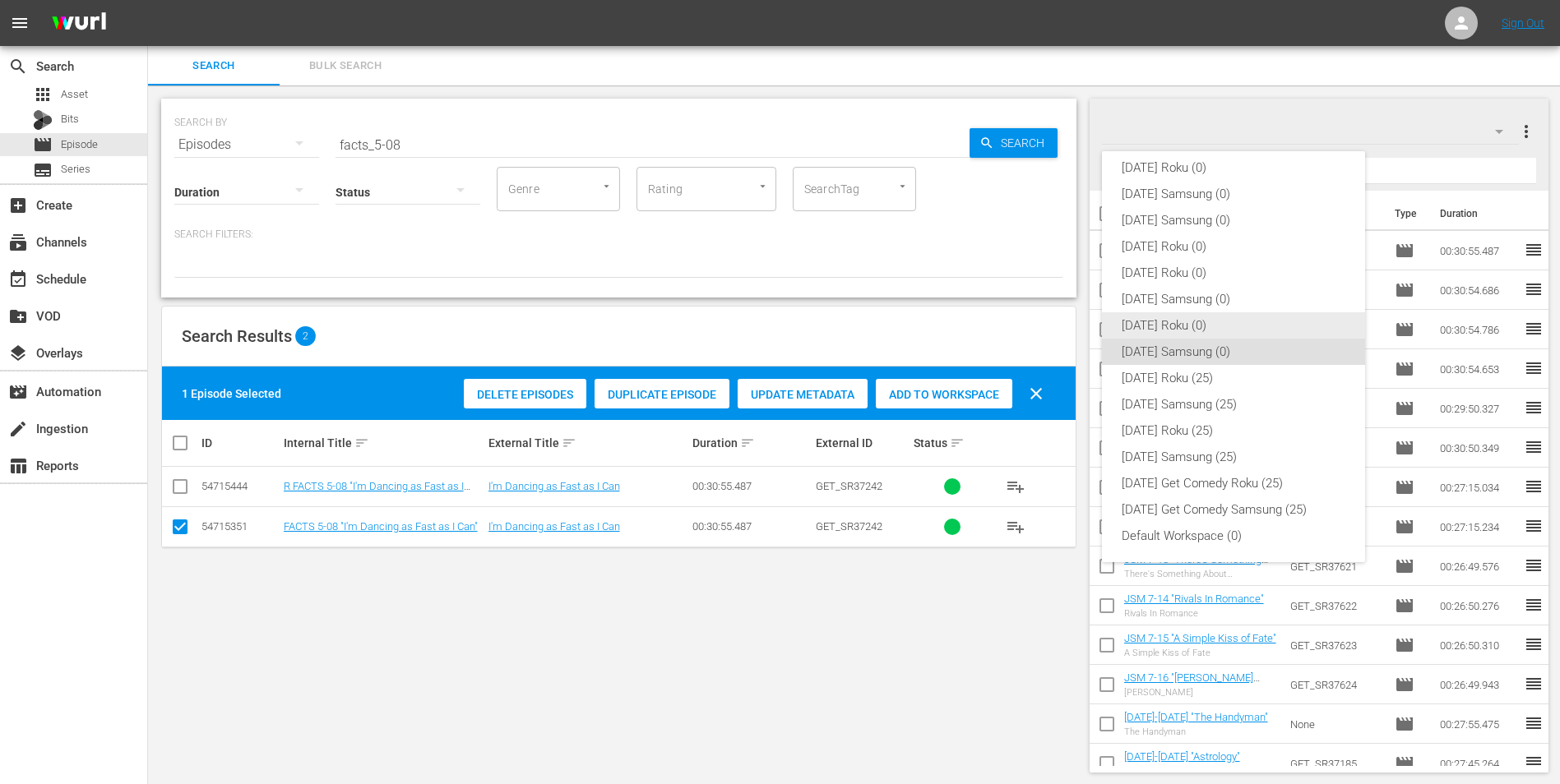
click at [1197, 321] on div "[DATE] Roku (0)" at bounding box center [1233, 326] width 224 height 27
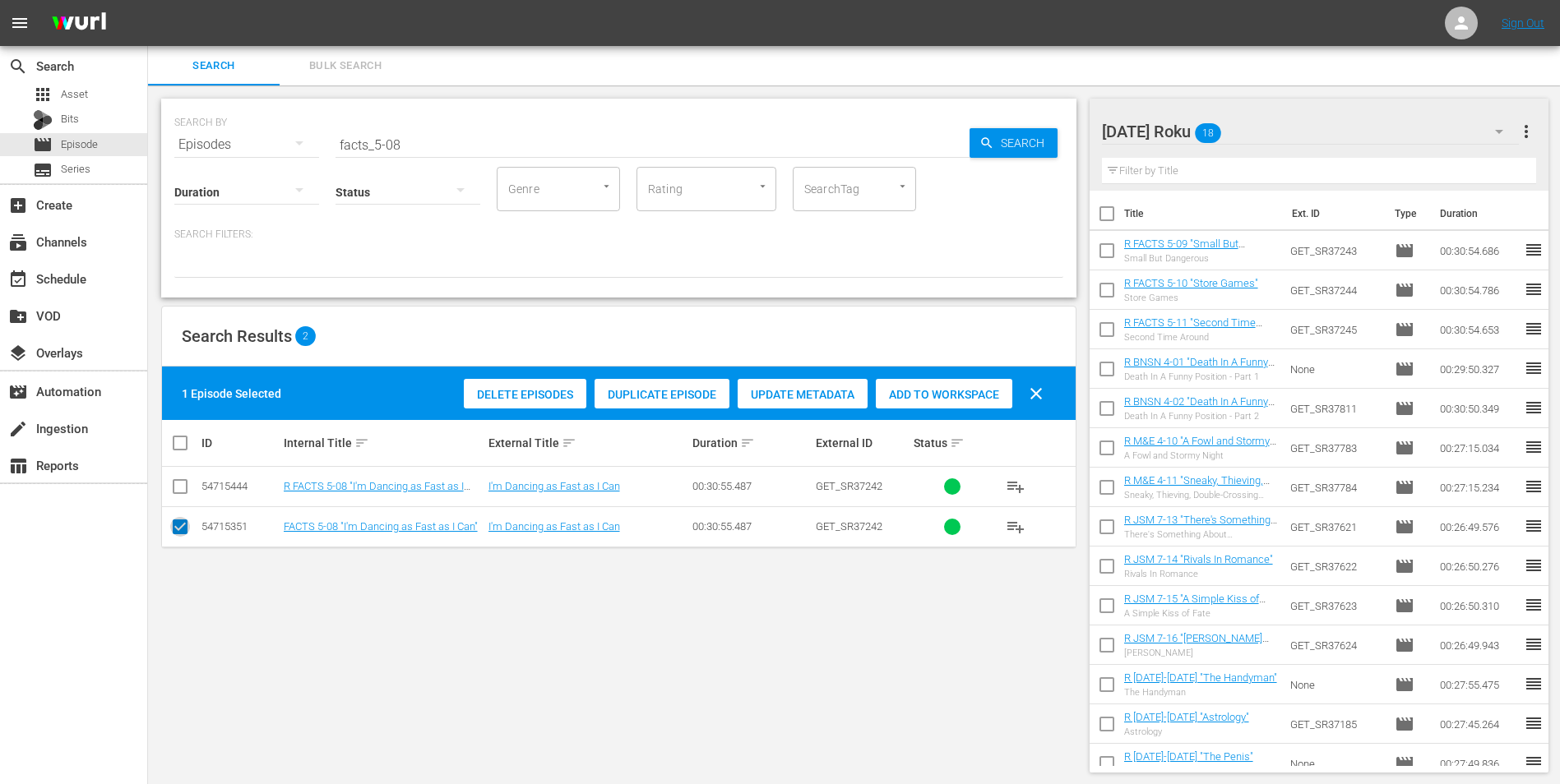
click at [179, 526] on input "checkbox" at bounding box center [180, 529] width 20 height 20
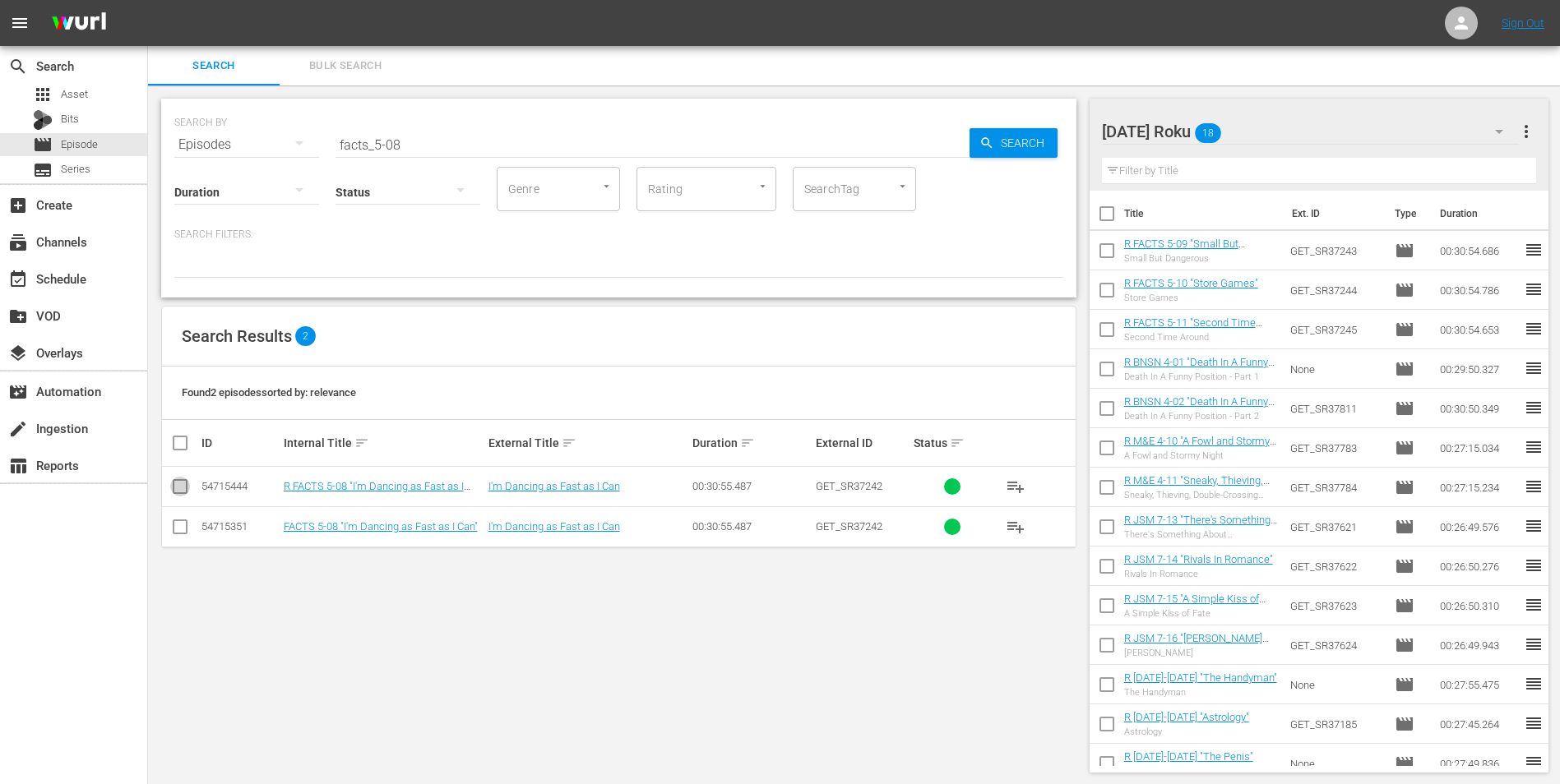
click at [177, 493] on input "checkbox" at bounding box center [180, 490] width 20 height 20
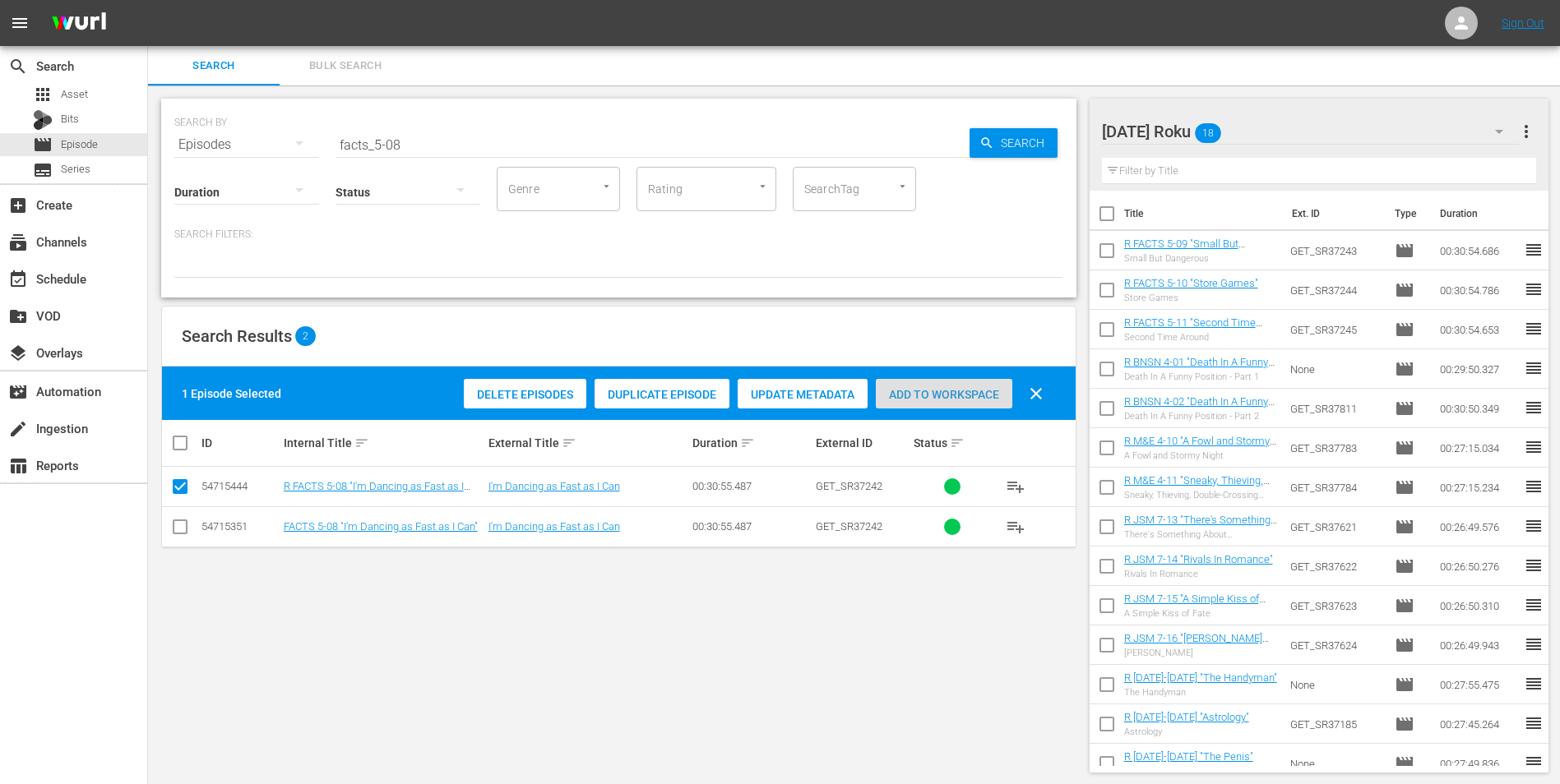
click at [960, 392] on span "Add to Workspace" at bounding box center [943, 395] width 136 height 13
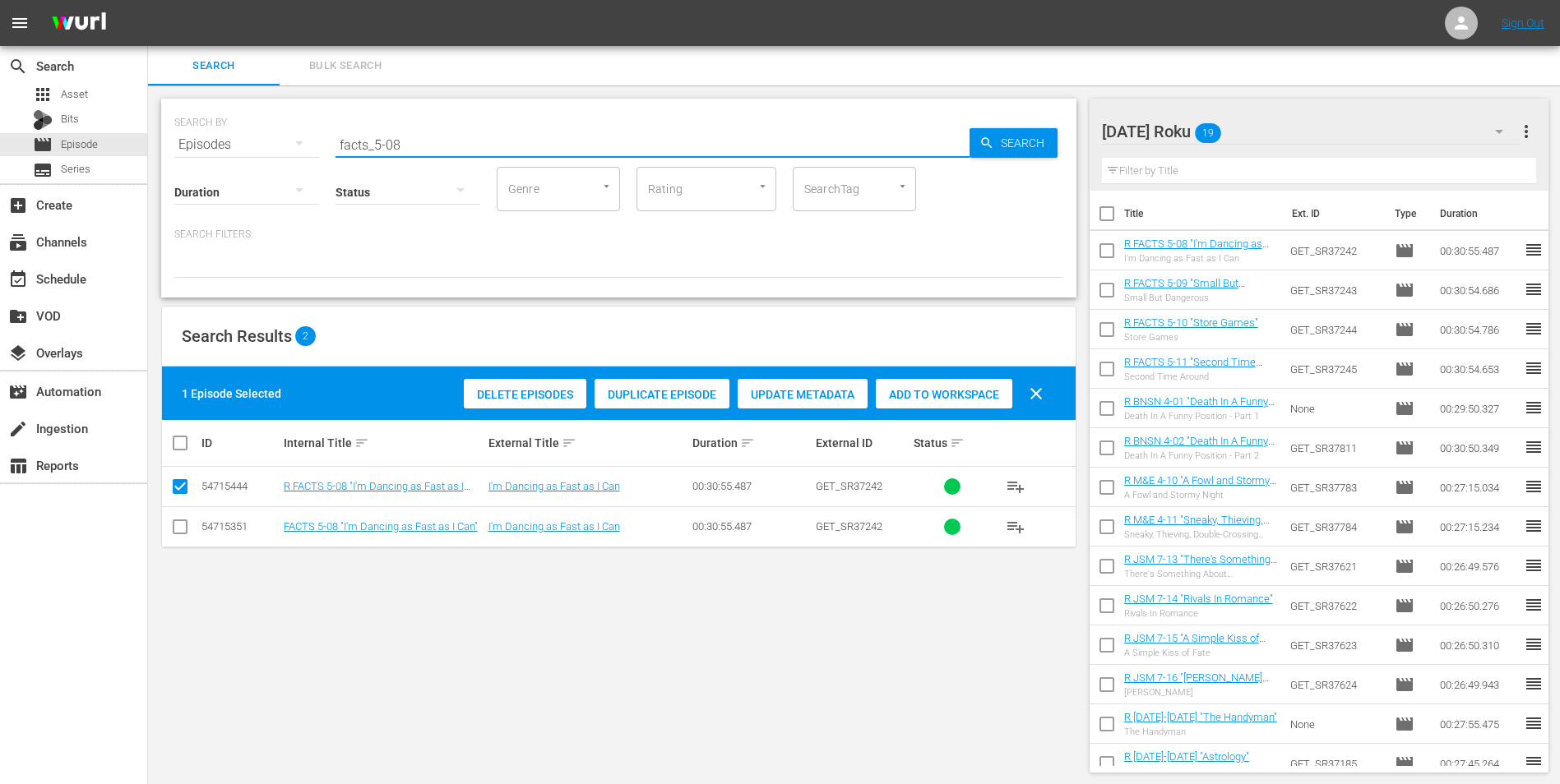
drag, startPoint x: 447, startPoint y: 140, endPoint x: 266, endPoint y: 127, distance: 181.5
click at [269, 128] on div "SEARCH BY Search By Episodes Search ID, Title, Description, Keywords, or Catego…" at bounding box center [619, 134] width 888 height 59
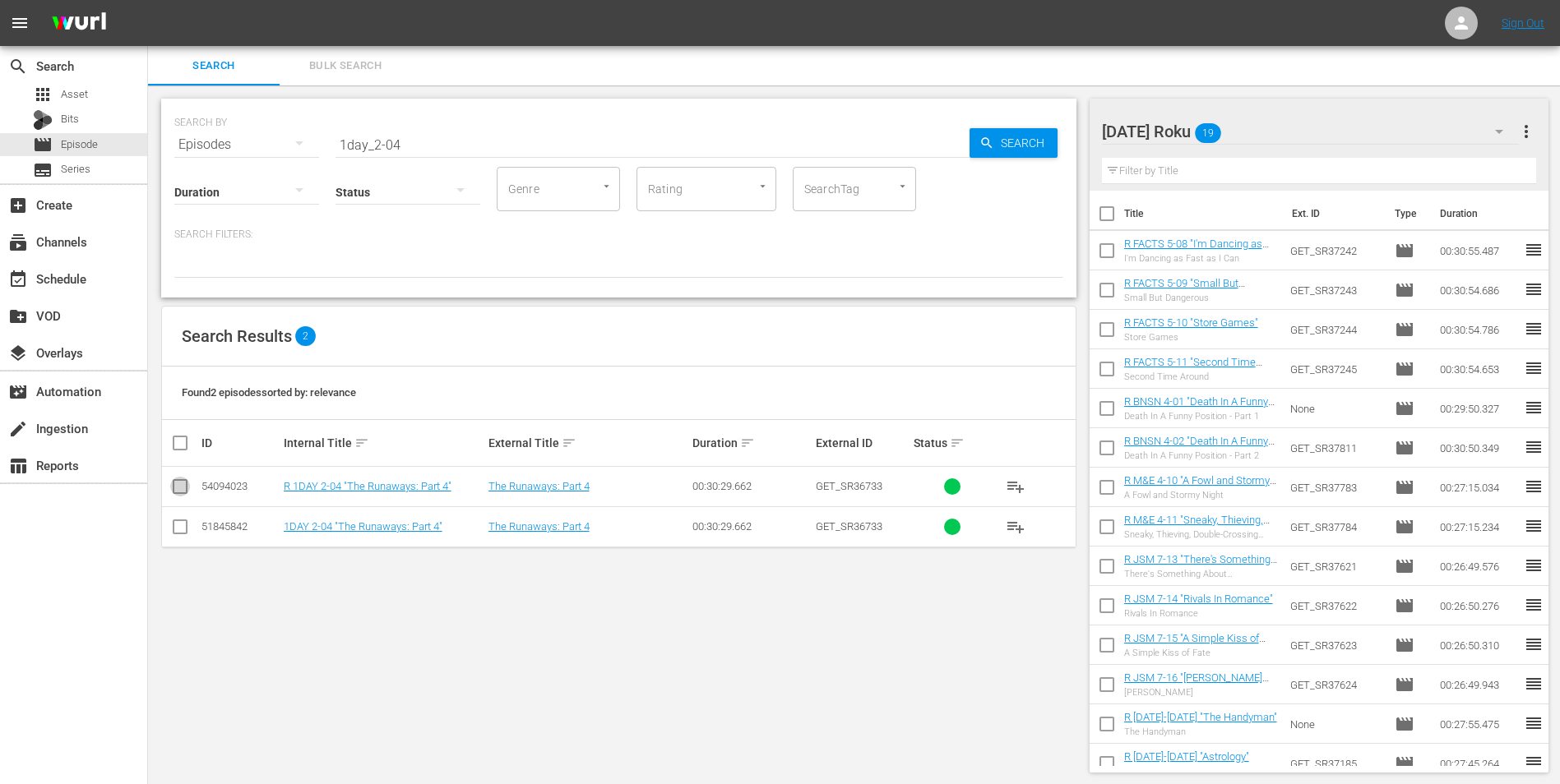
click at [175, 483] on input "checkbox" at bounding box center [180, 490] width 20 height 20
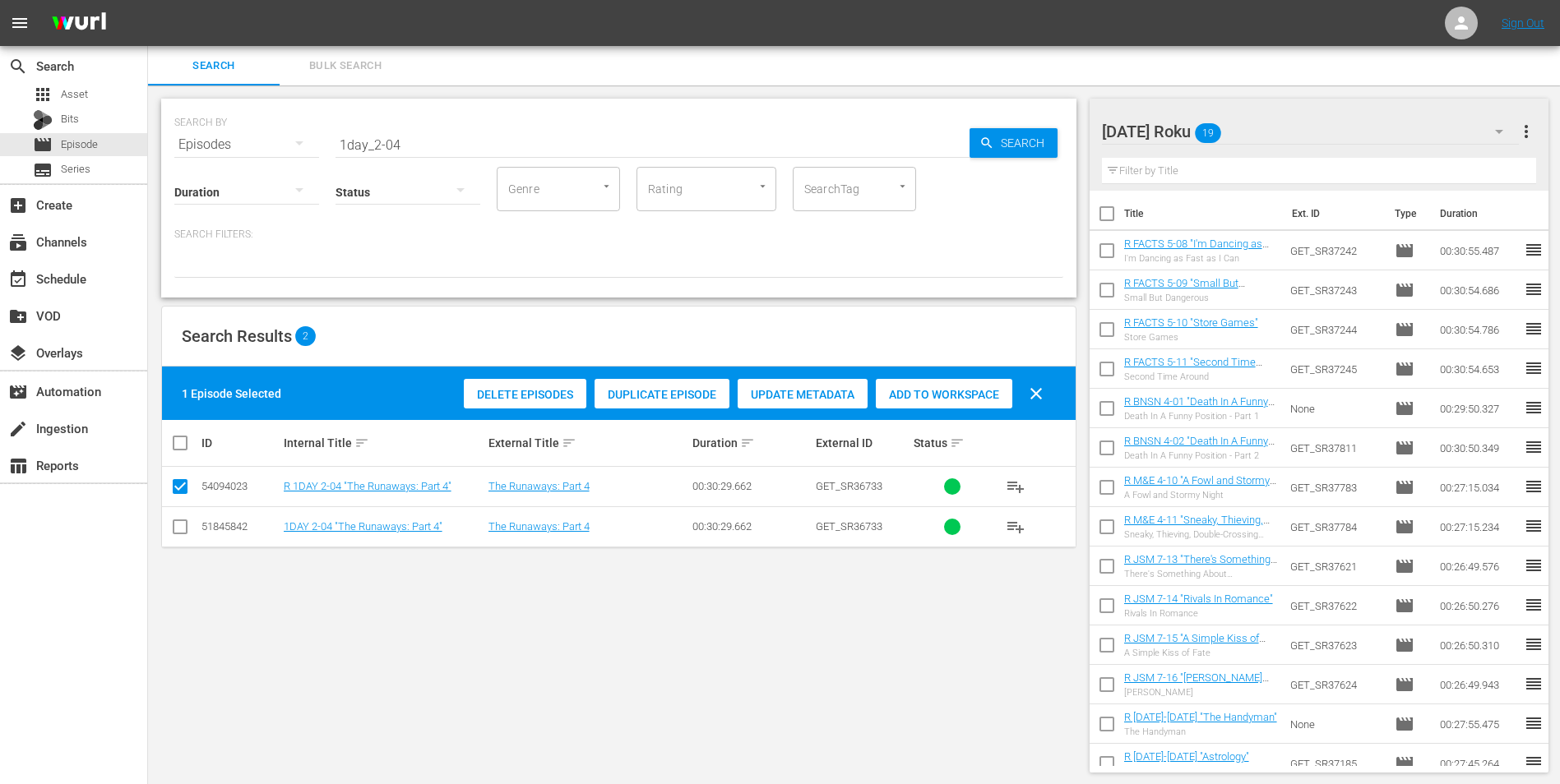
click at [933, 383] on div "Add to Workspace" at bounding box center [943, 394] width 136 height 31
click at [1281, 134] on div "[DATE] Roku 20" at bounding box center [1310, 132] width 418 height 46
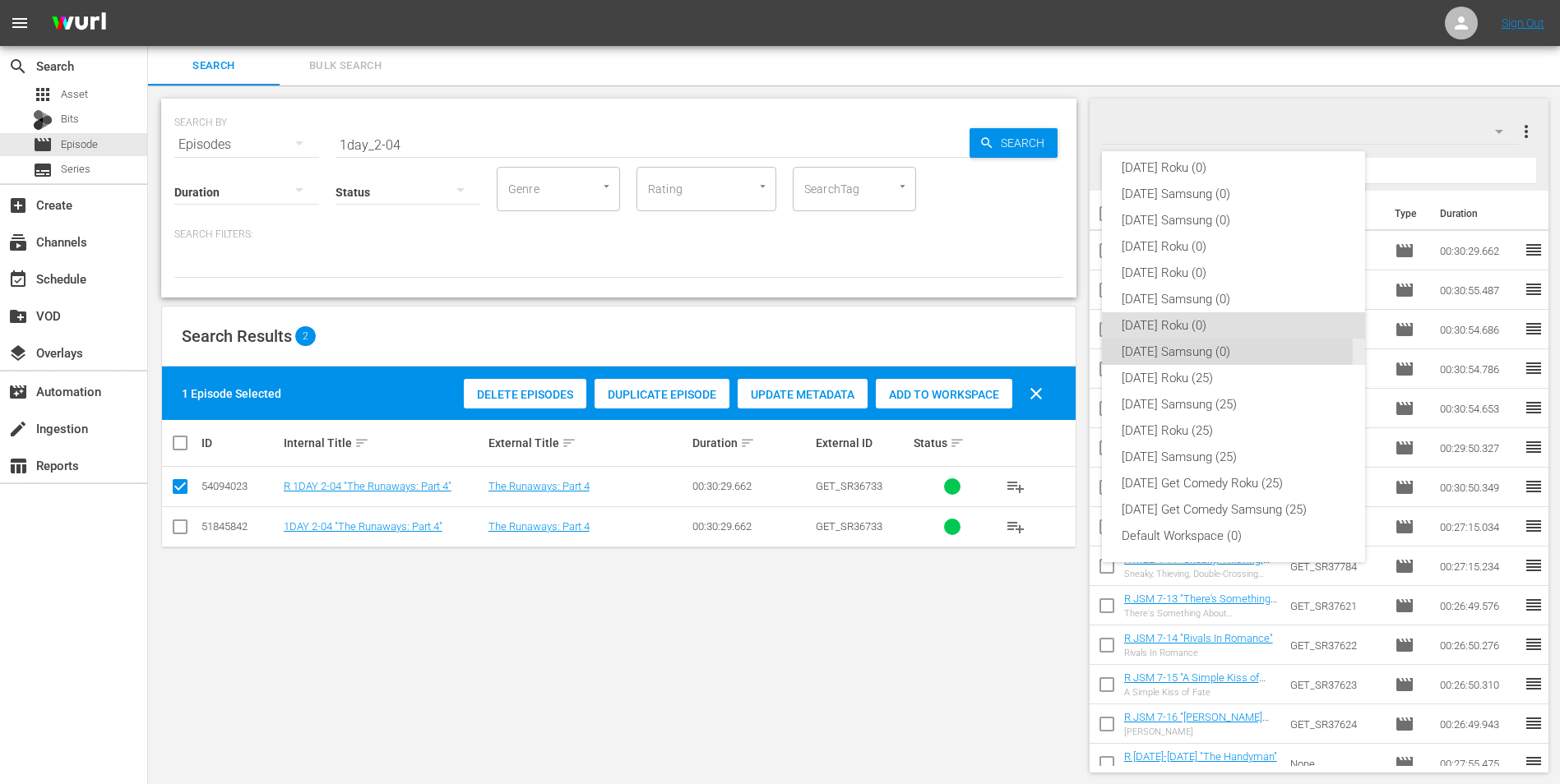
click at [1164, 351] on div "[DATE] Samsung (0)" at bounding box center [1233, 352] width 224 height 27
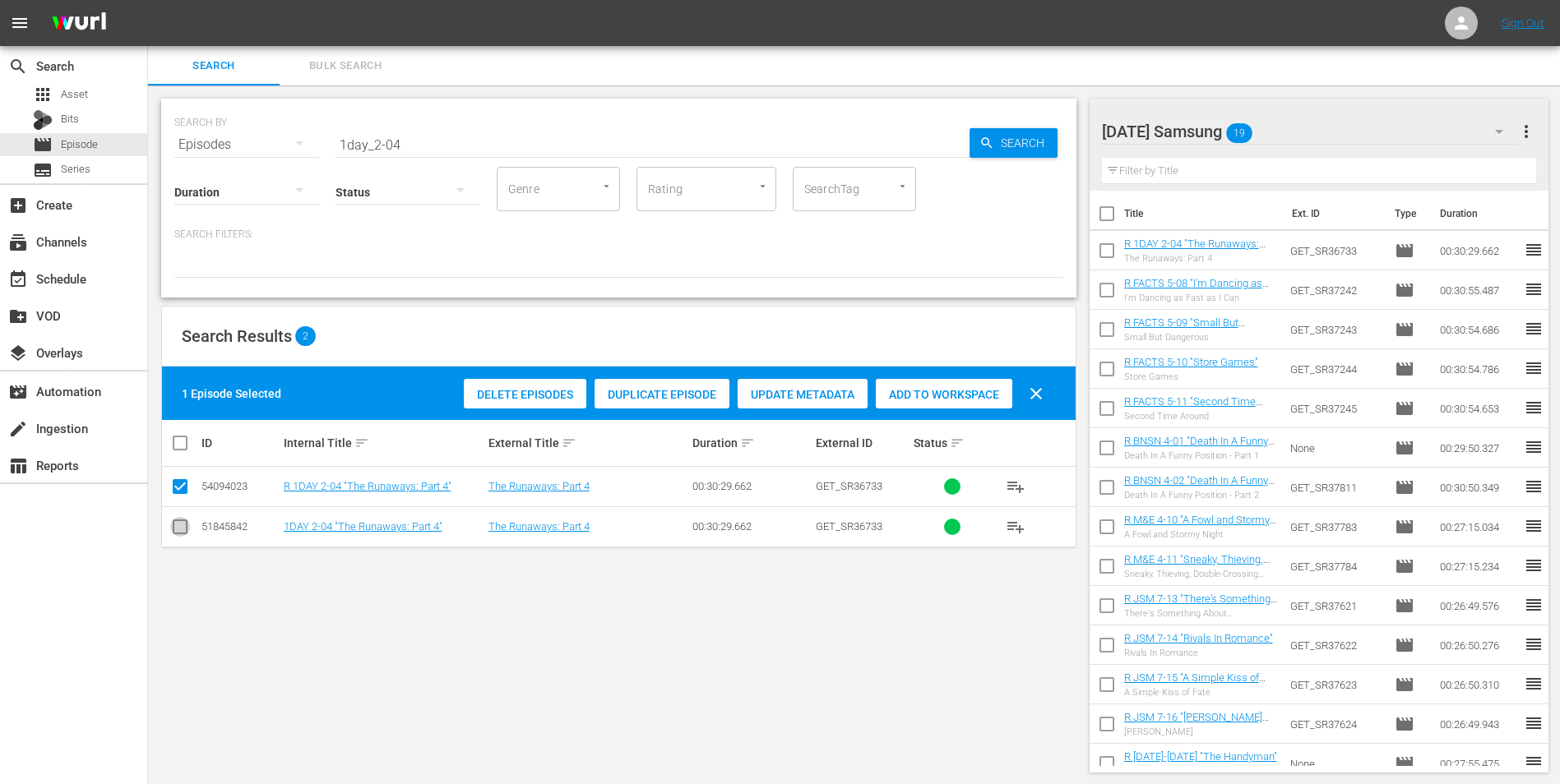
drag, startPoint x: 173, startPoint y: 526, endPoint x: 184, endPoint y: 514, distance: 16.3
click at [174, 526] on input "checkbox" at bounding box center [180, 529] width 20 height 20
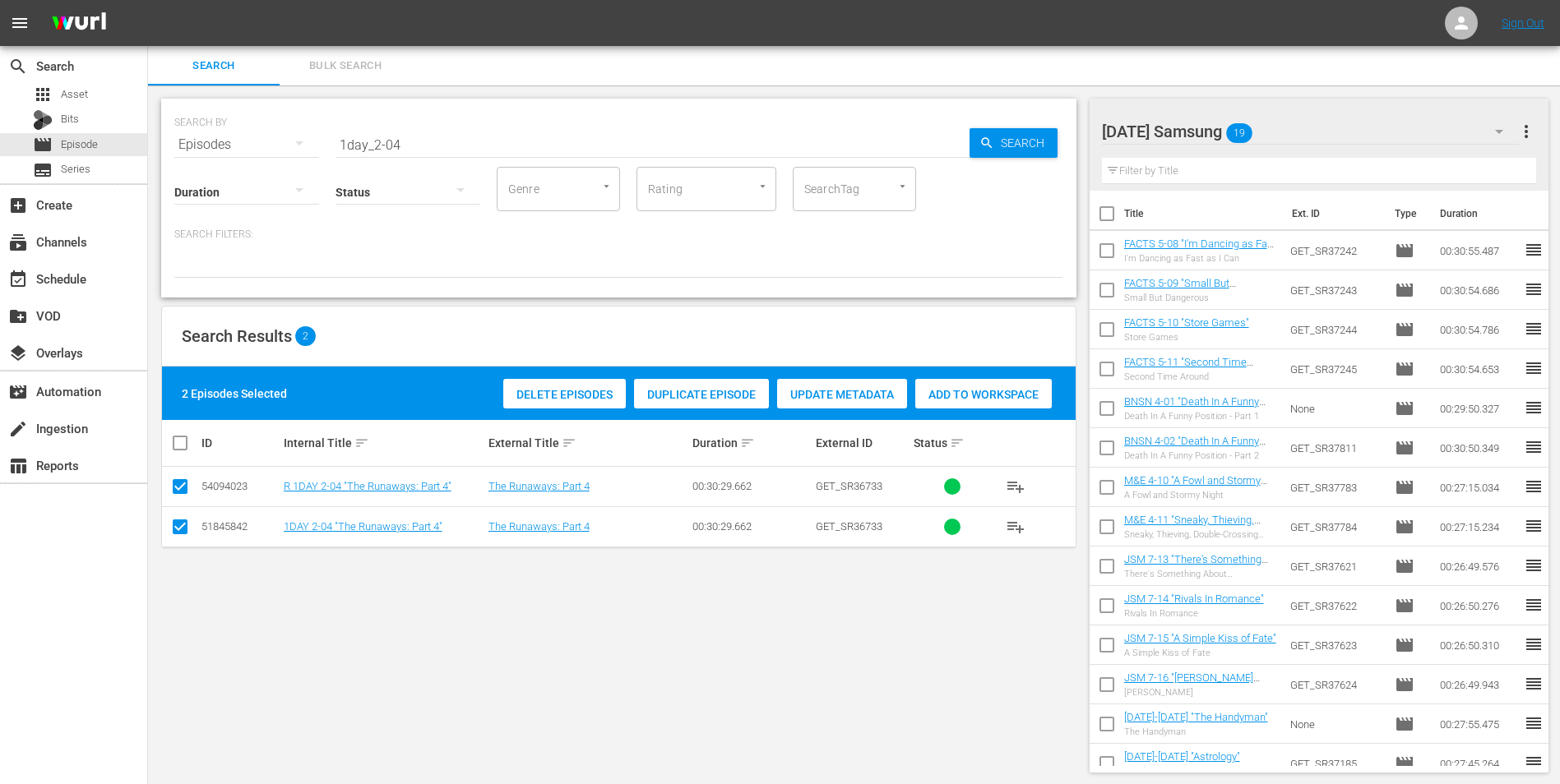
click at [185, 485] on input "checkbox" at bounding box center [180, 490] width 20 height 20
click at [950, 393] on span "Add to Workspace" at bounding box center [943, 395] width 136 height 13
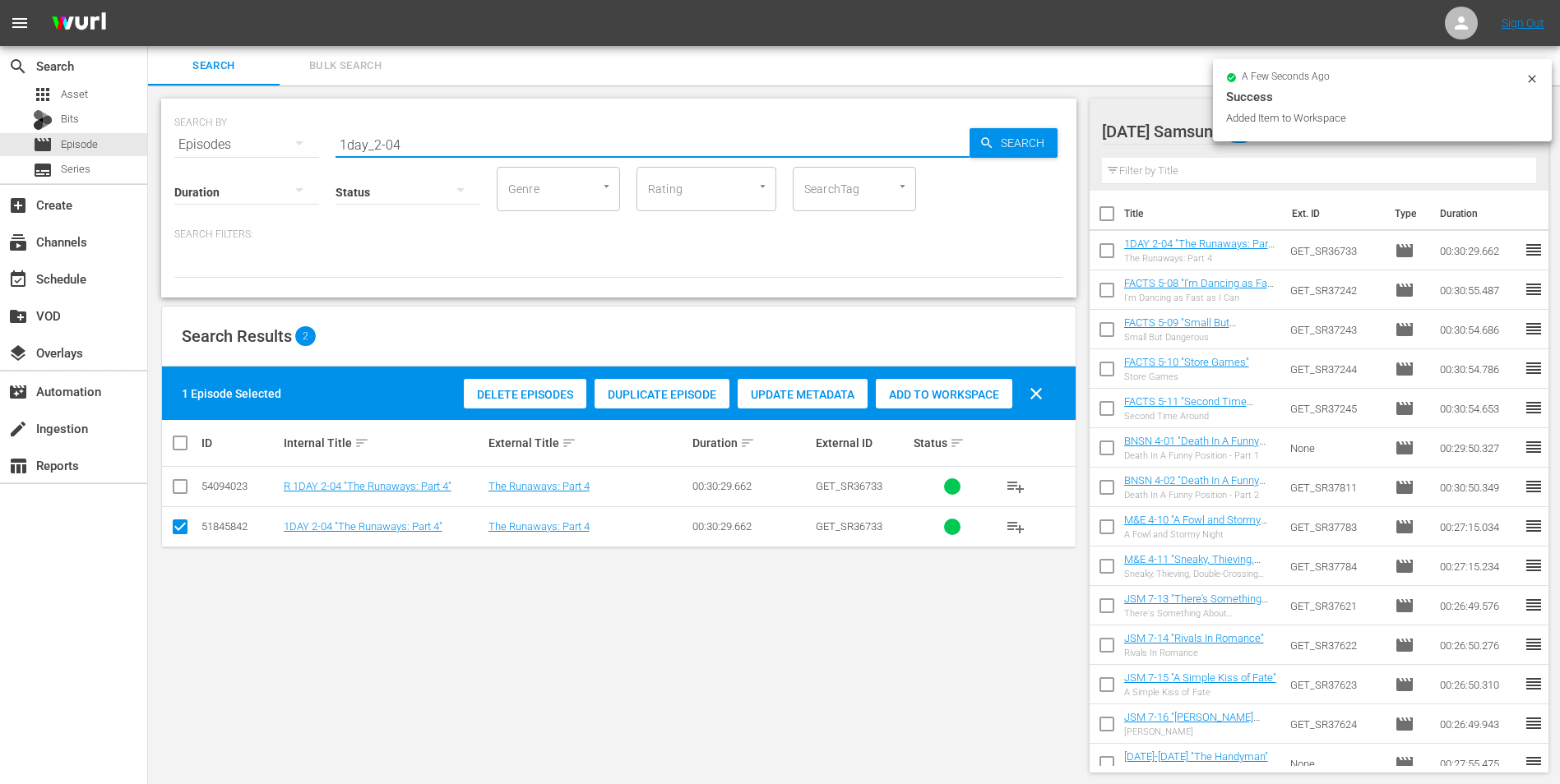
drag, startPoint x: 393, startPoint y: 148, endPoint x: 435, endPoint y: 156, distance: 42.8
click at [435, 156] on div "SEARCH BY Search By Episodes Search ID, Title, Description, Keywords, or Catego…" at bounding box center [619, 198] width 915 height 199
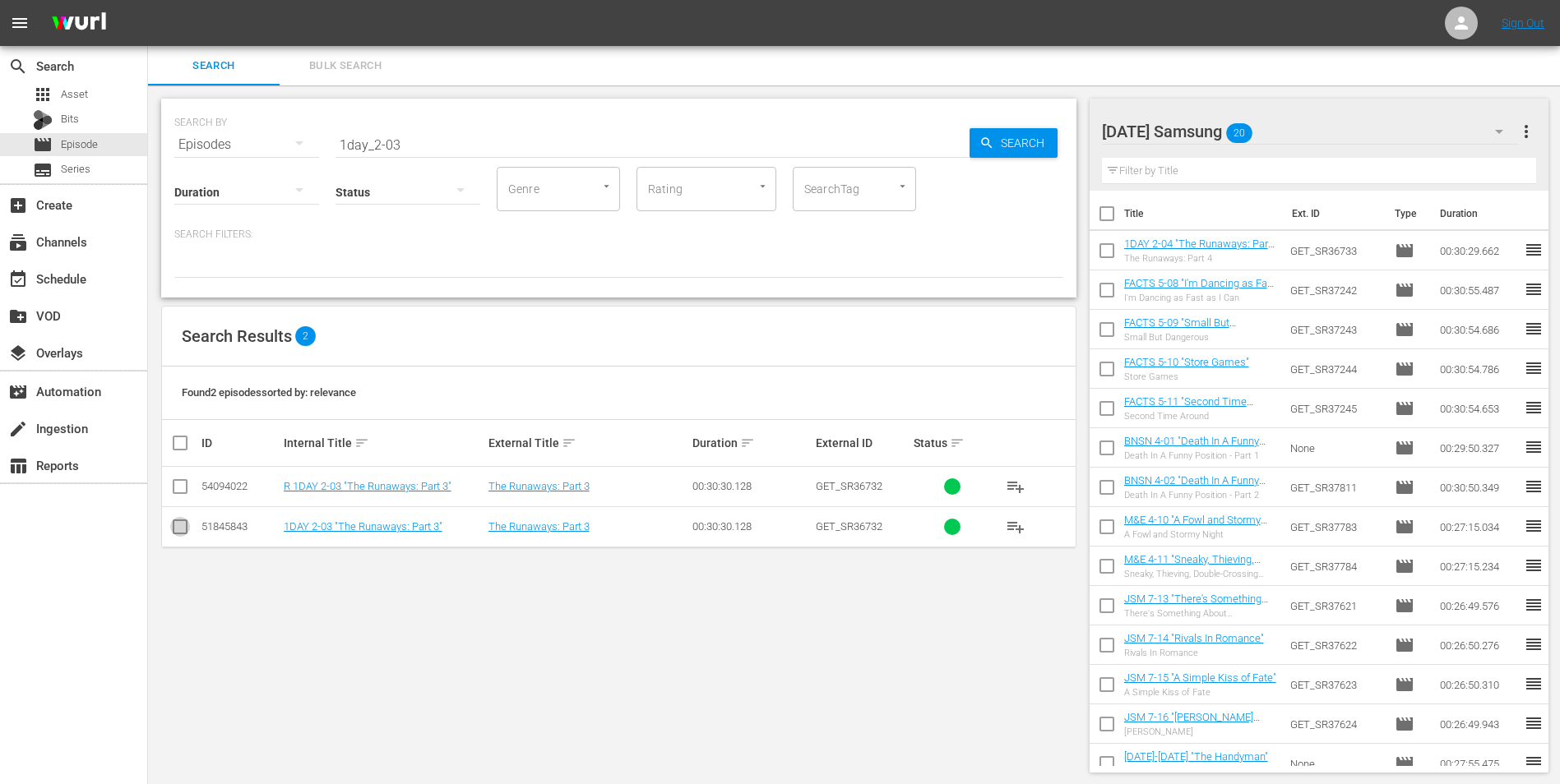
click at [171, 532] on input "checkbox" at bounding box center [180, 529] width 20 height 20
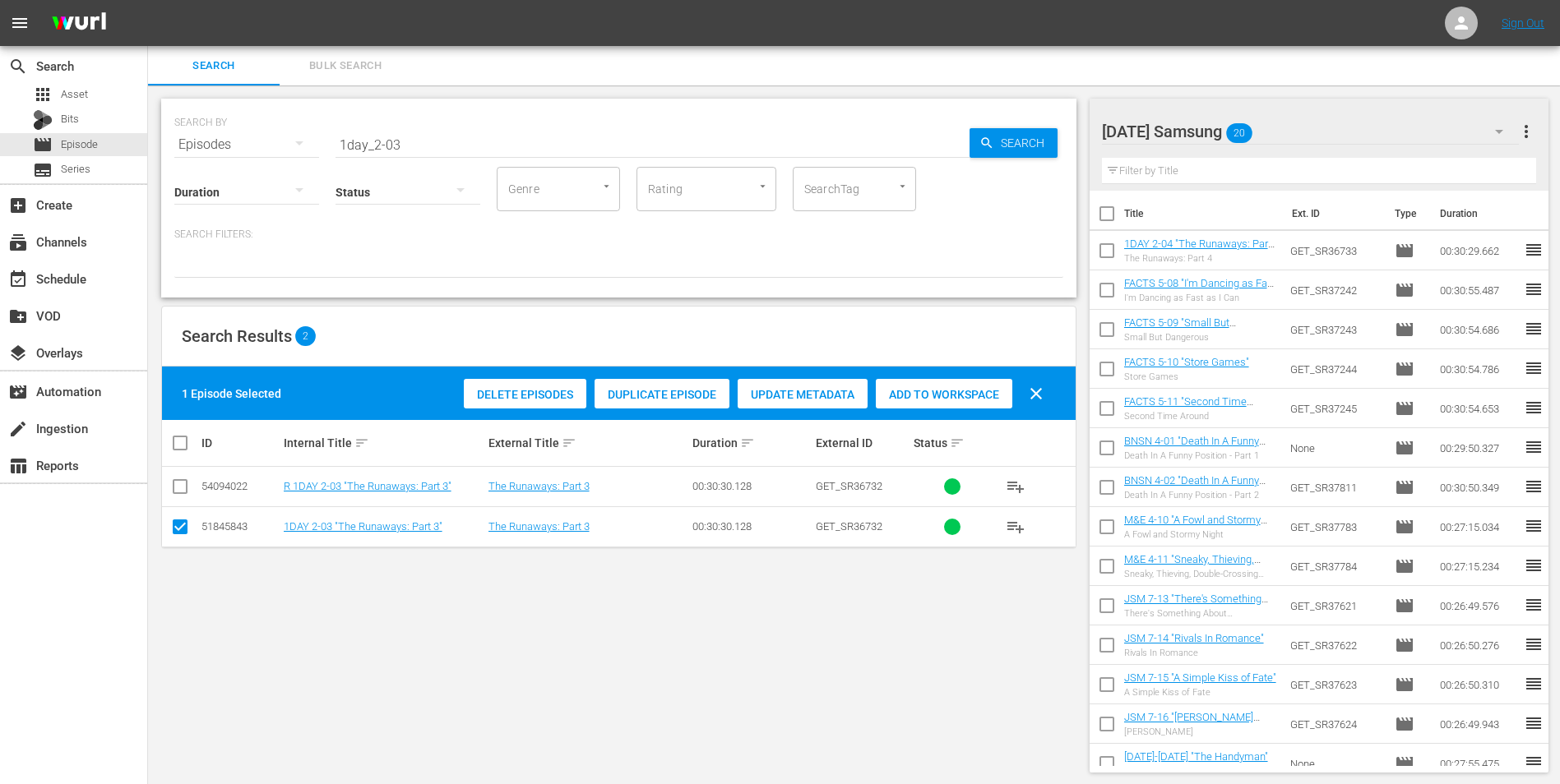
click at [956, 394] on span "Add to Workspace" at bounding box center [943, 395] width 136 height 13
click at [1319, 128] on div "[DATE] Samsung 21" at bounding box center [1310, 132] width 418 height 46
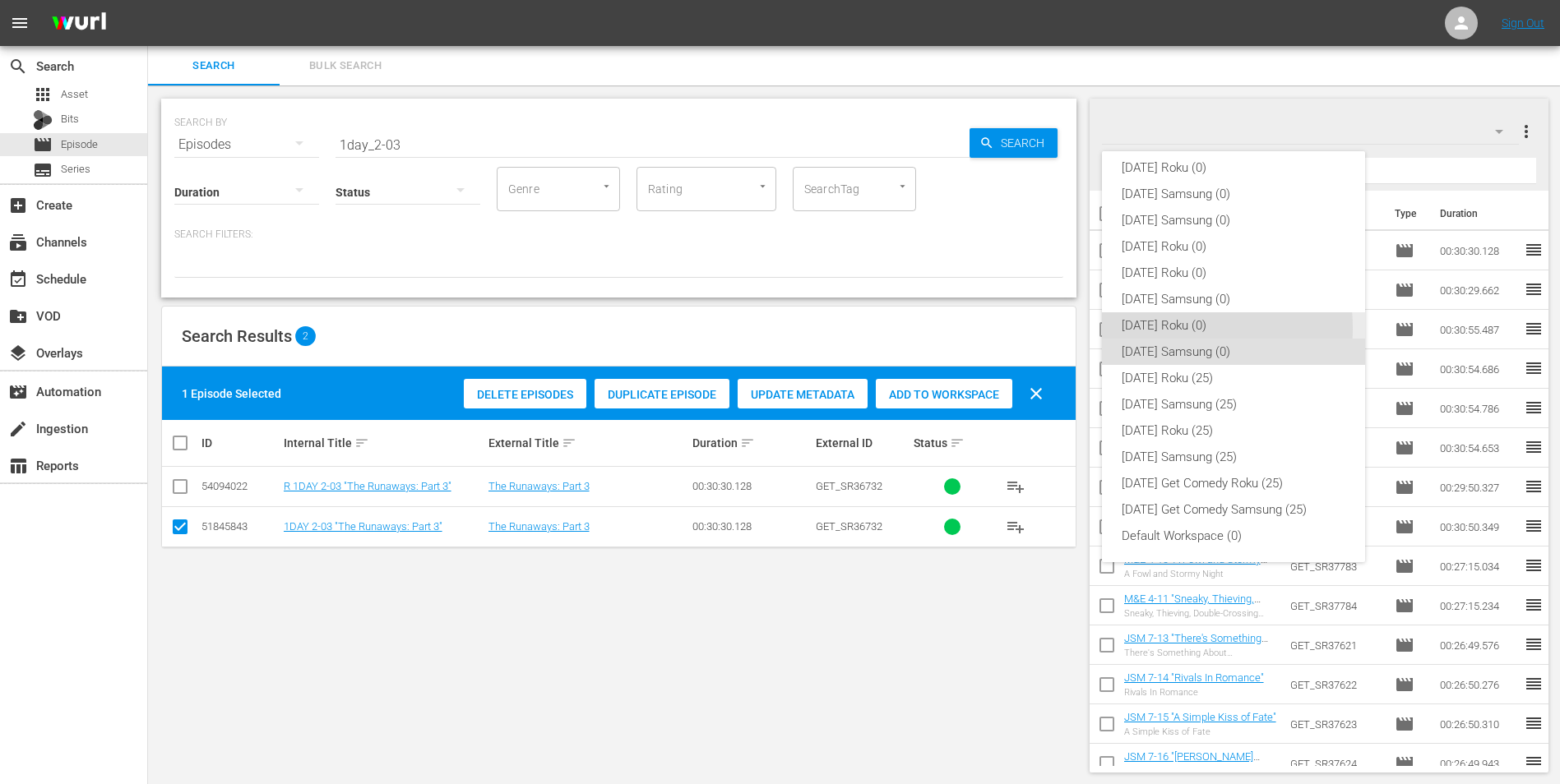
click at [1168, 328] on div "[DATE] Roku (0)" at bounding box center [1233, 326] width 224 height 27
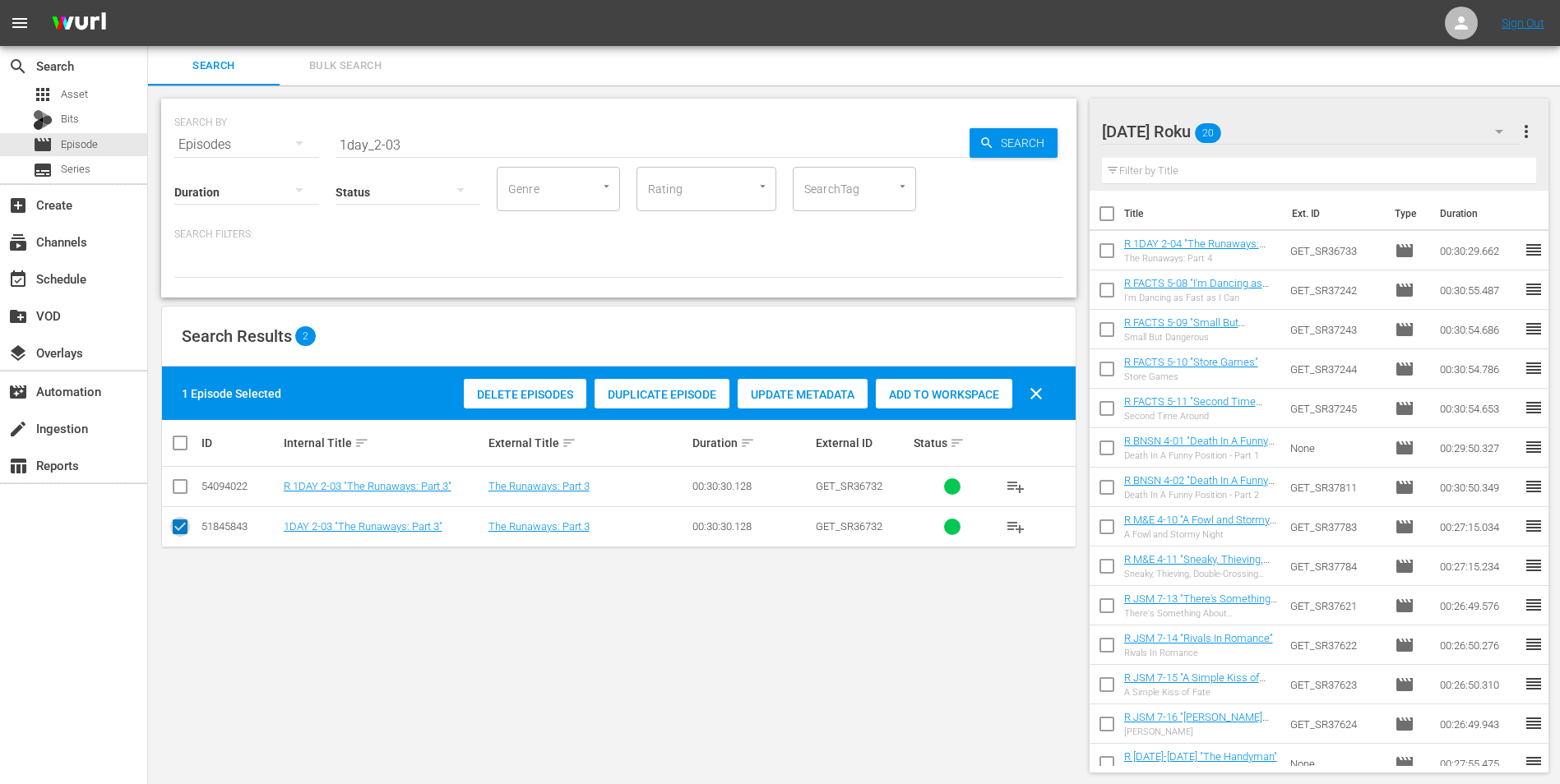
click at [180, 530] on input "checkbox" at bounding box center [180, 529] width 20 height 20
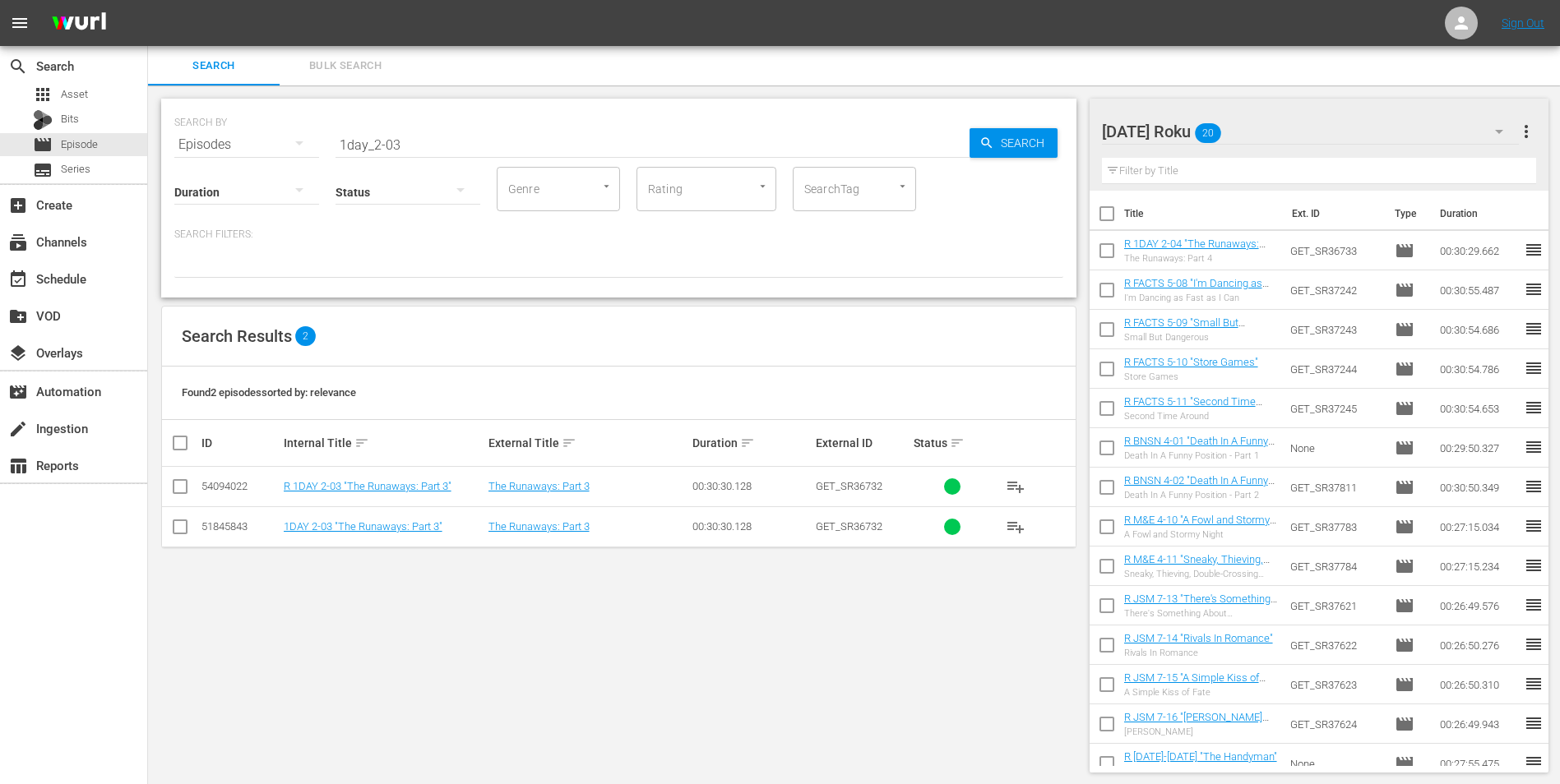
click at [180, 489] on input "checkbox" at bounding box center [180, 490] width 20 height 20
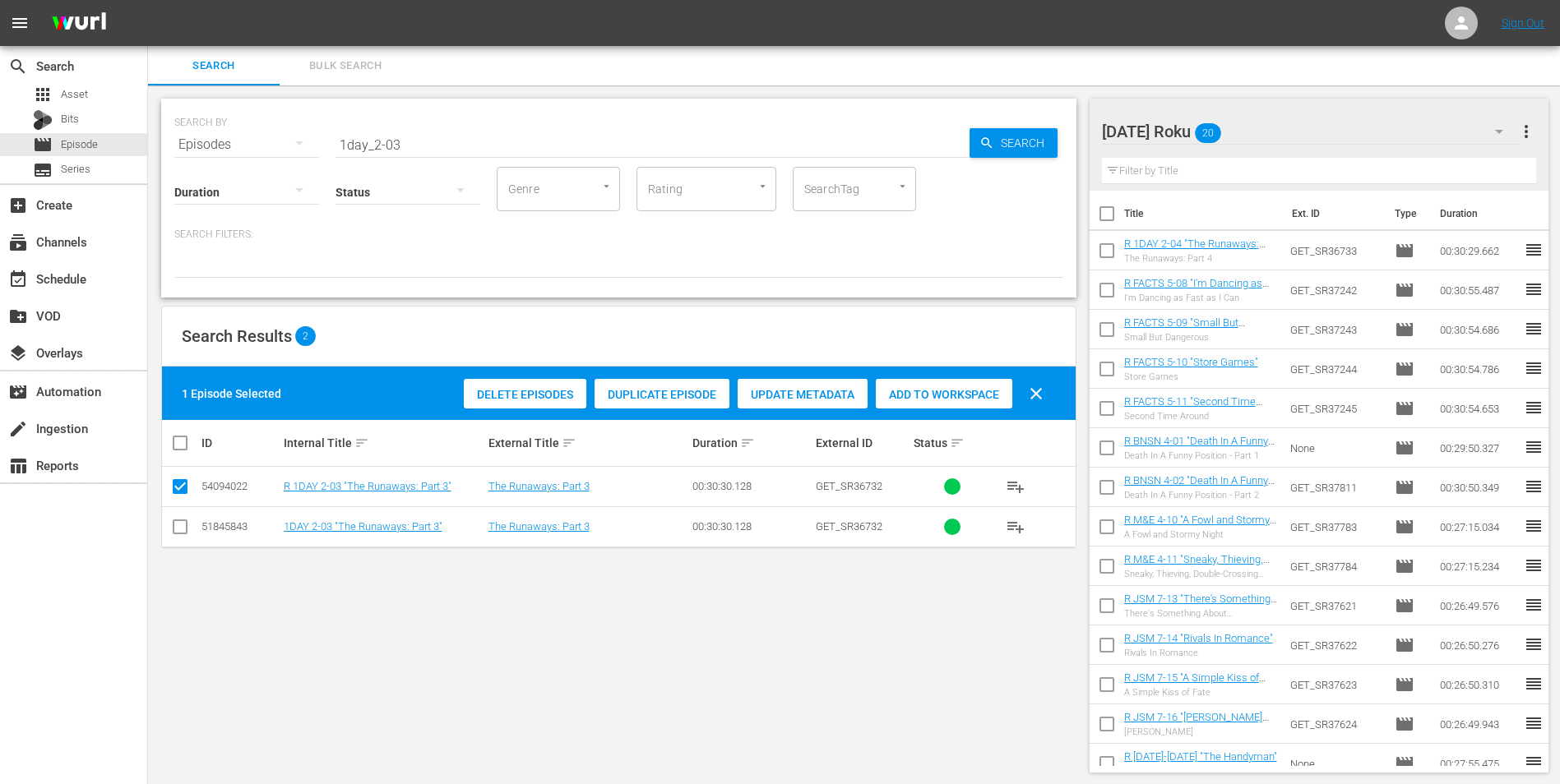
click at [903, 392] on span "Add to Workspace" at bounding box center [943, 395] width 136 height 13
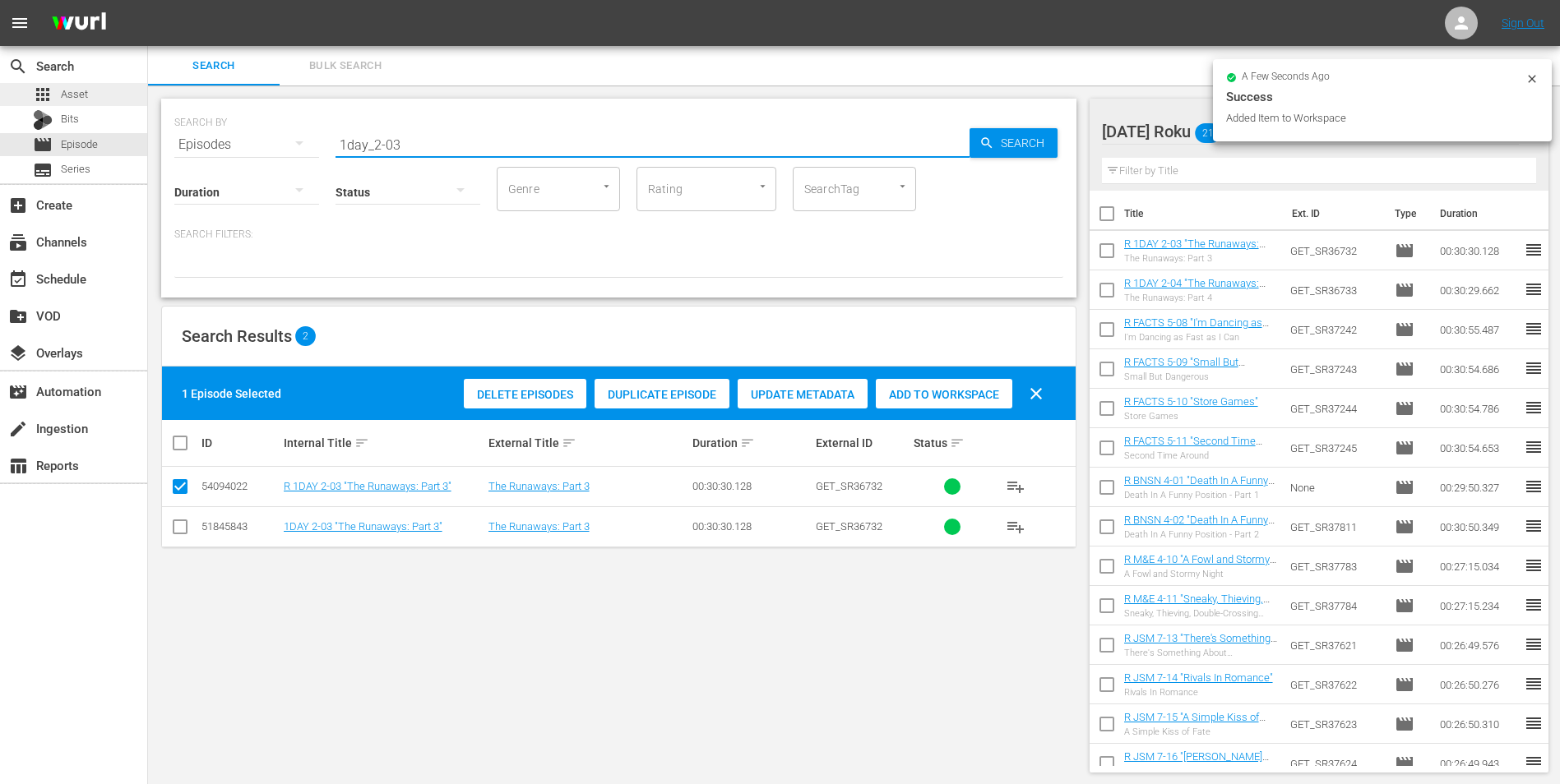
drag, startPoint x: 295, startPoint y: 124, endPoint x: 38, endPoint y: 92, distance: 259.0
click at [148, 0] on div "search Search apps Asset Bits movie Episode subtitles Series add_box Create sub…" at bounding box center [853, 0] width 1411 height 0
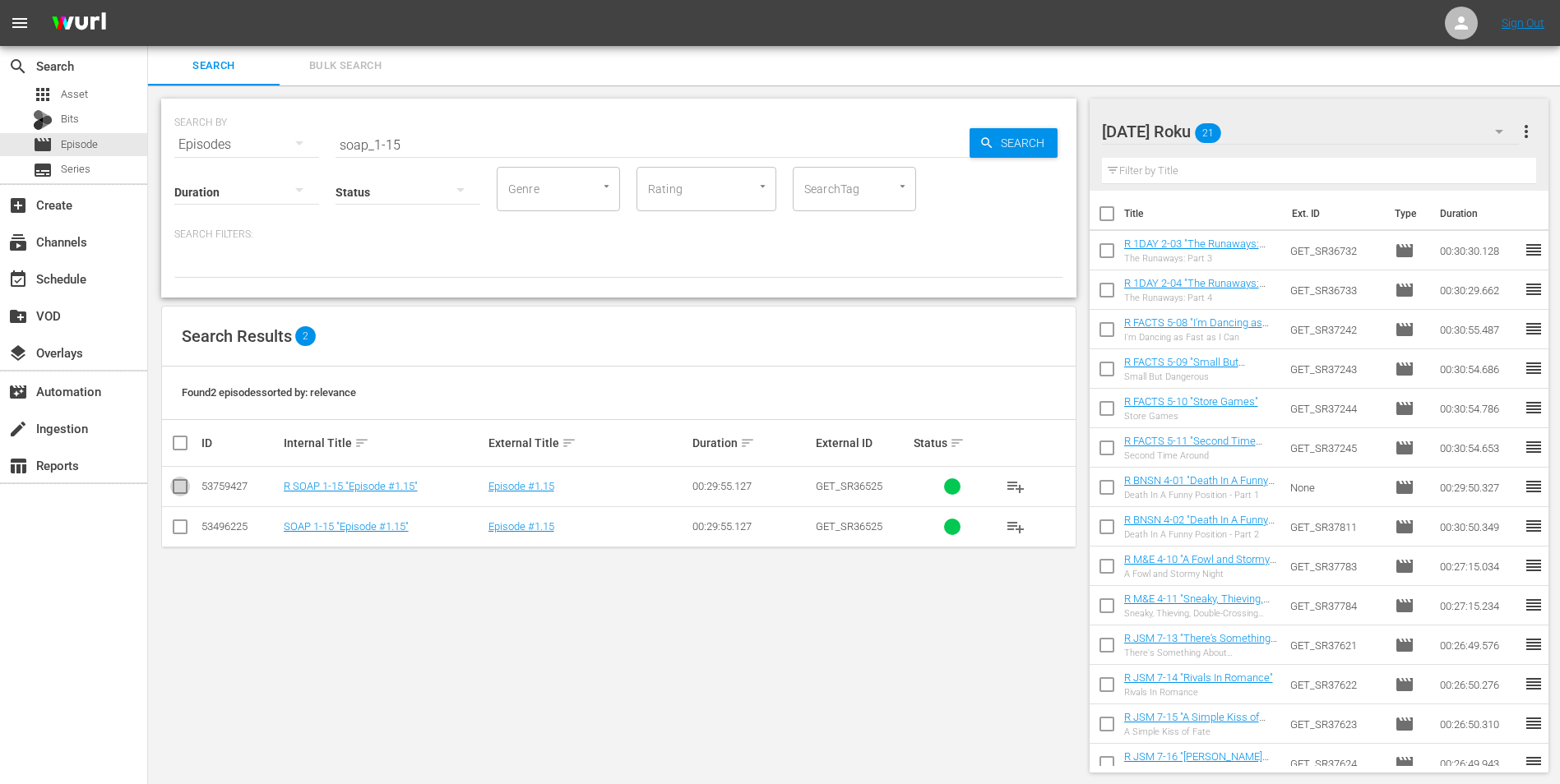
click at [171, 488] on input "checkbox" at bounding box center [180, 490] width 20 height 20
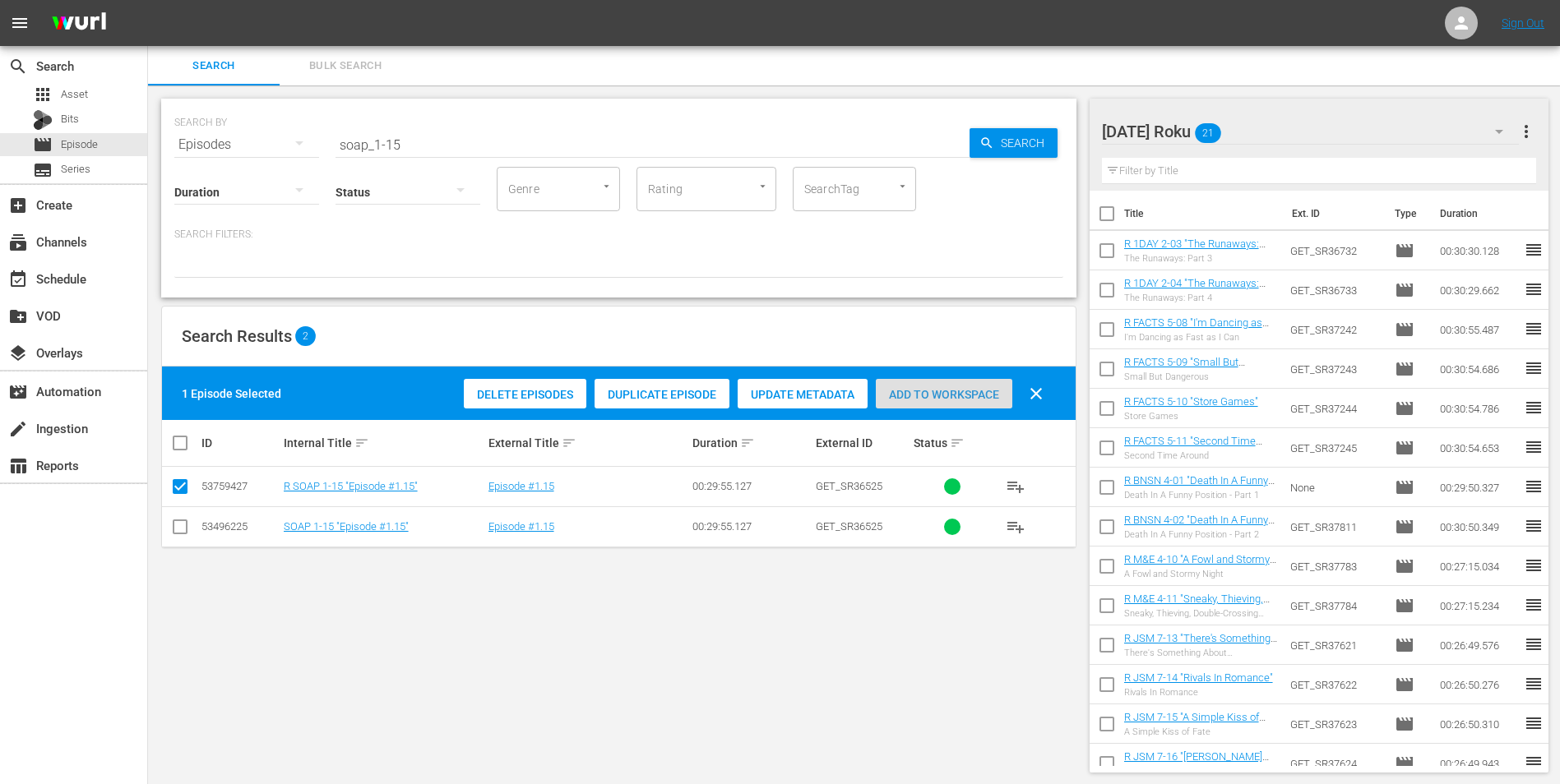
click at [936, 388] on span "Add to Workspace" at bounding box center [943, 395] width 136 height 13
click at [1281, 130] on div "[DATE] Roku 22" at bounding box center [1310, 132] width 418 height 46
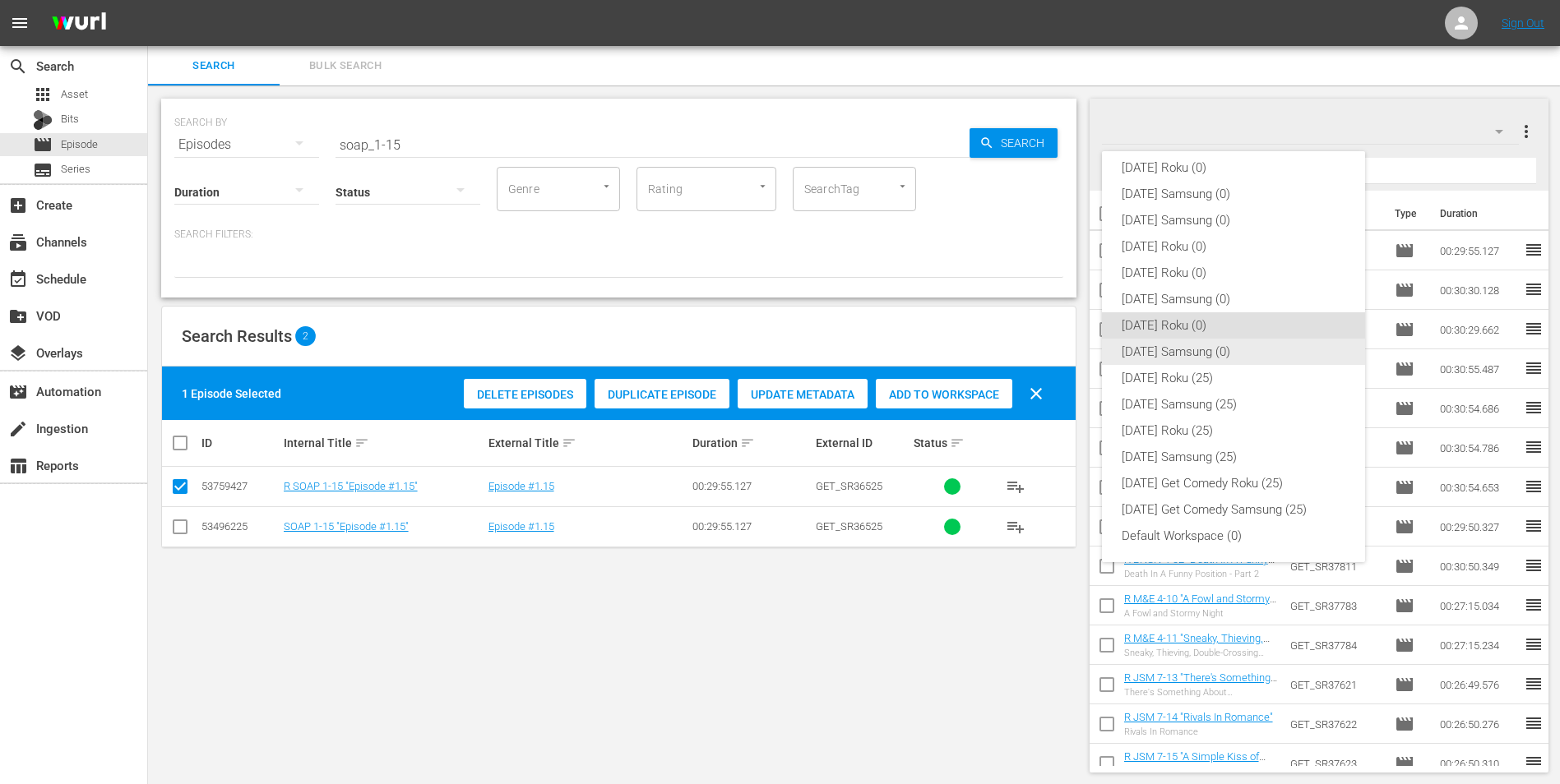
click at [1182, 346] on div "[DATE] Samsung (0)" at bounding box center [1233, 352] width 224 height 27
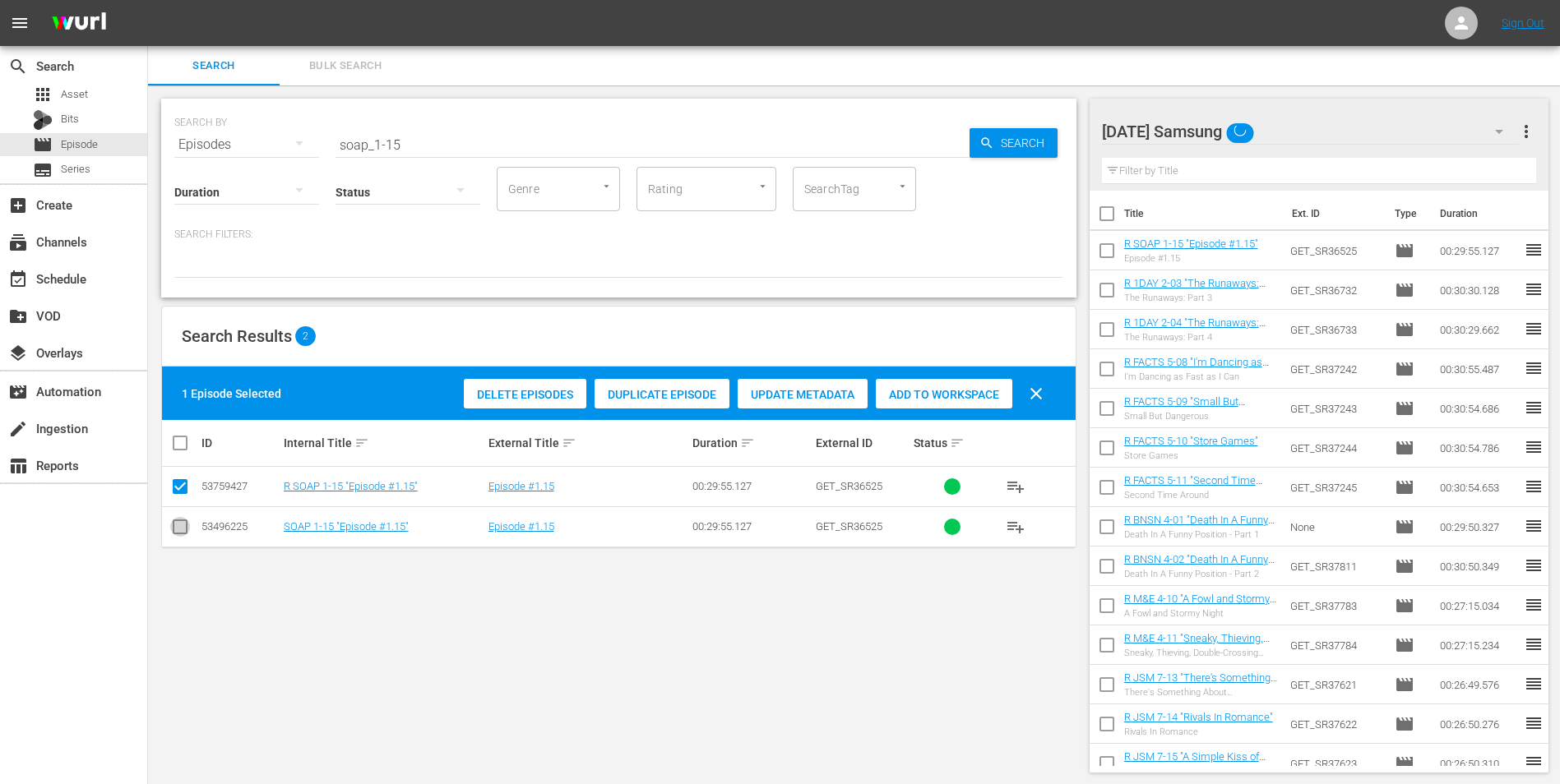
click at [181, 534] on input "checkbox" at bounding box center [180, 529] width 20 height 20
click at [182, 493] on input "checkbox" at bounding box center [180, 490] width 20 height 20
click at [986, 395] on span "Add to Workspace" at bounding box center [943, 395] width 136 height 13
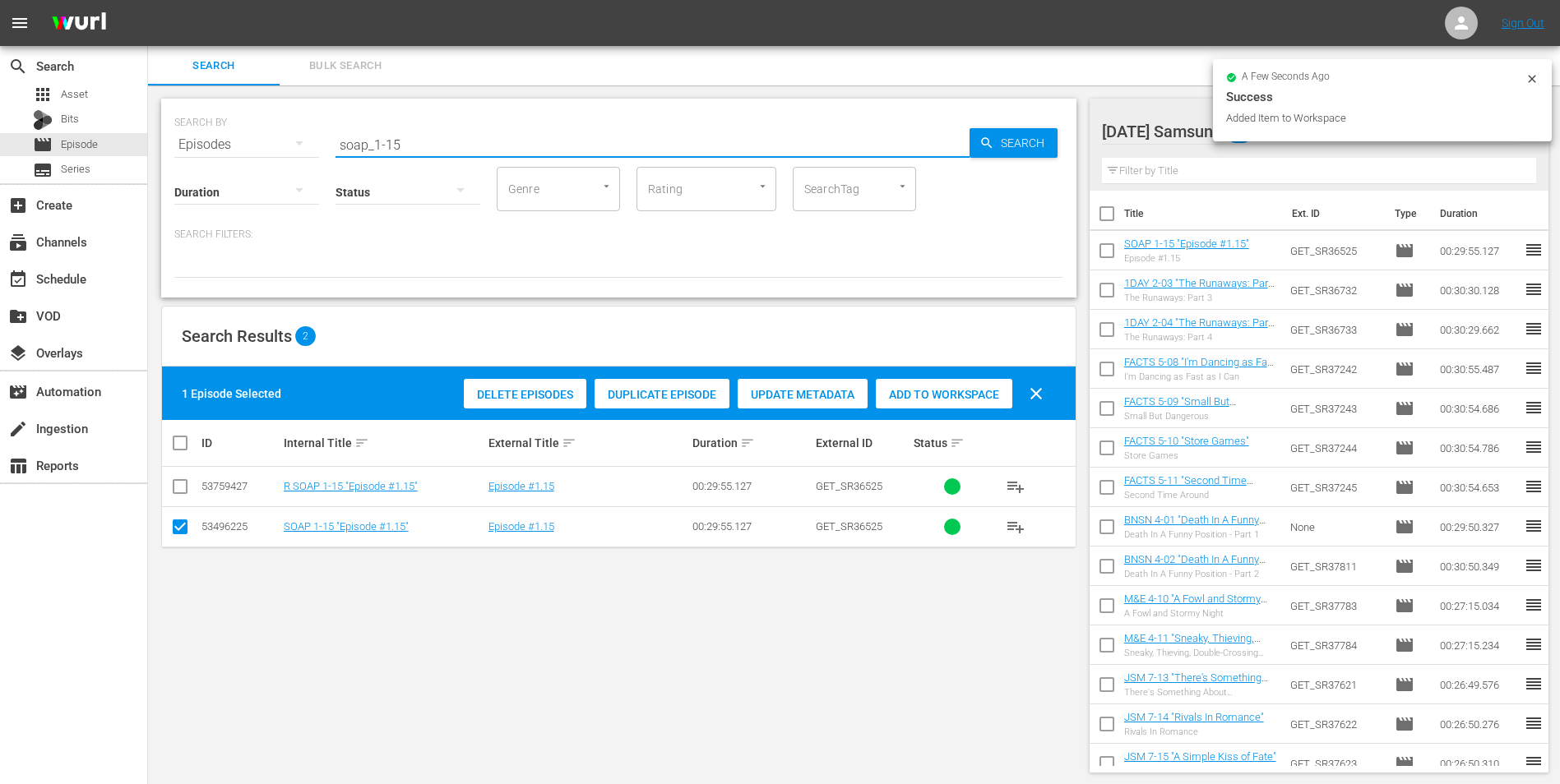
drag, startPoint x: 395, startPoint y: 142, endPoint x: 470, endPoint y: 159, distance: 76.9
click at [451, 153] on div "SEARCH BY Search By Episodes Search ID, Title, Description, Keywords, or Catego…" at bounding box center [619, 198] width 915 height 199
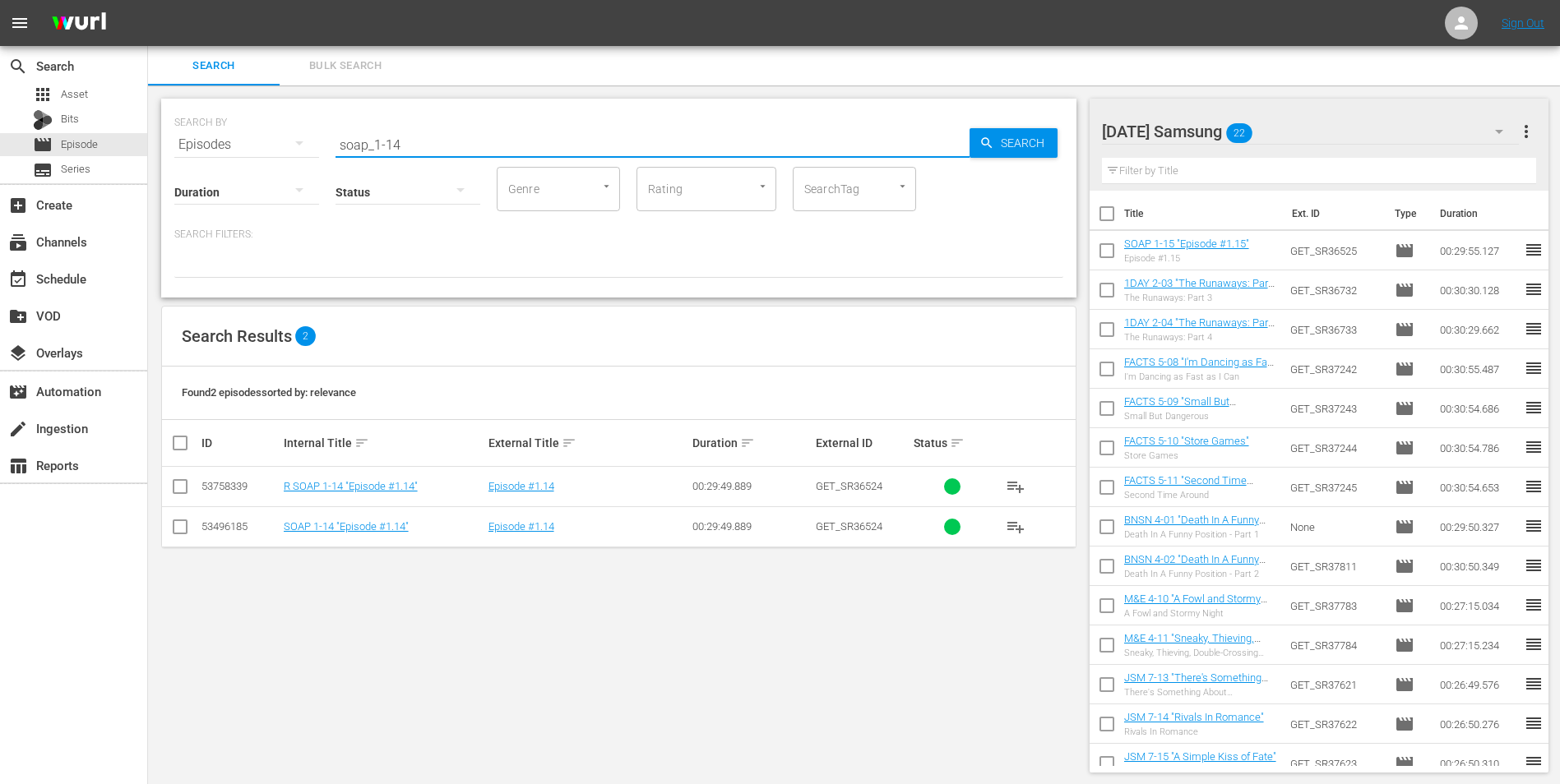
click at [172, 532] on input "checkbox" at bounding box center [180, 529] width 20 height 20
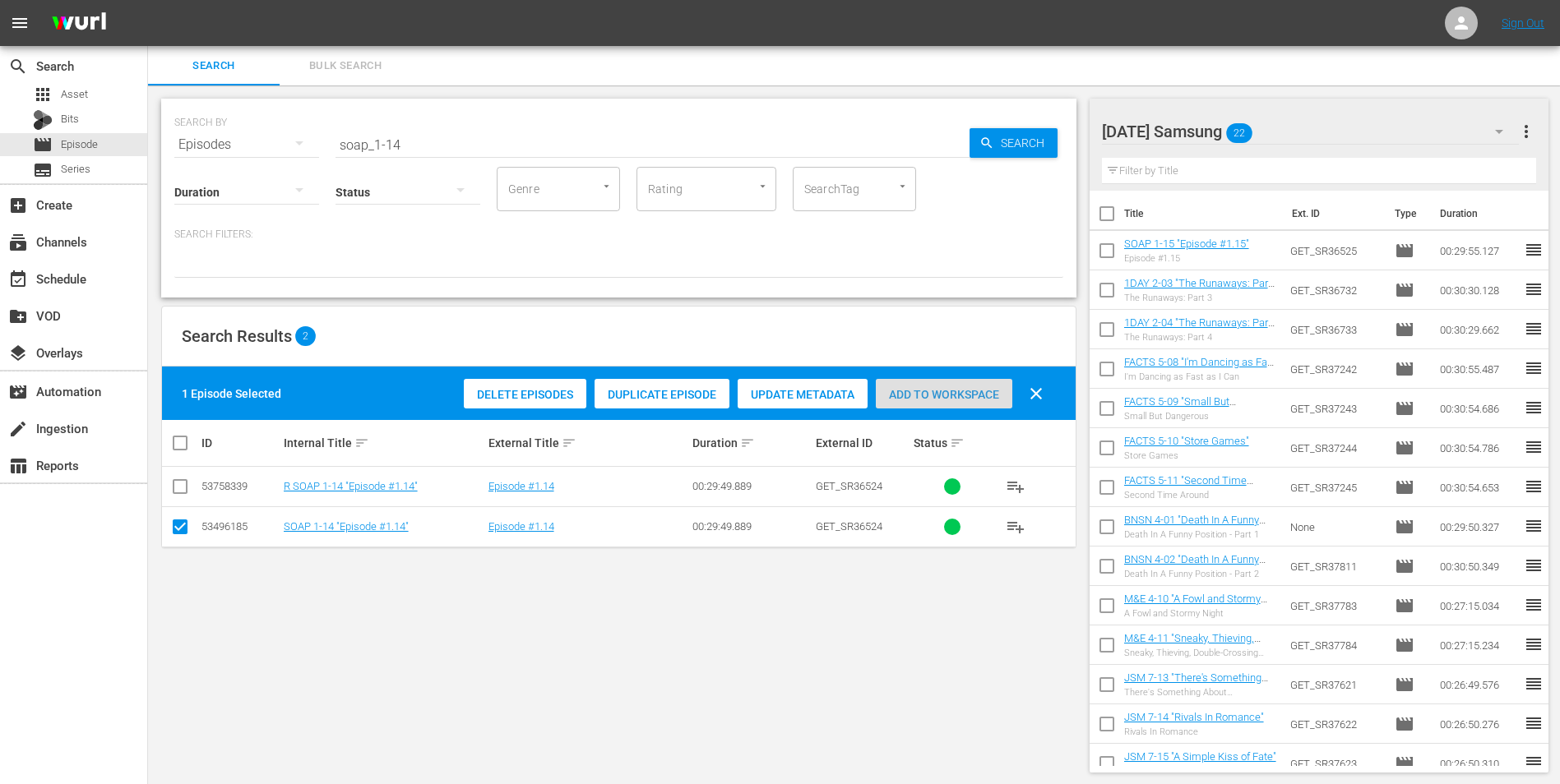
click at [914, 393] on span "Add to Workspace" at bounding box center [943, 395] width 136 height 13
click at [1302, 131] on div "[DATE] Samsung 23" at bounding box center [1310, 132] width 418 height 46
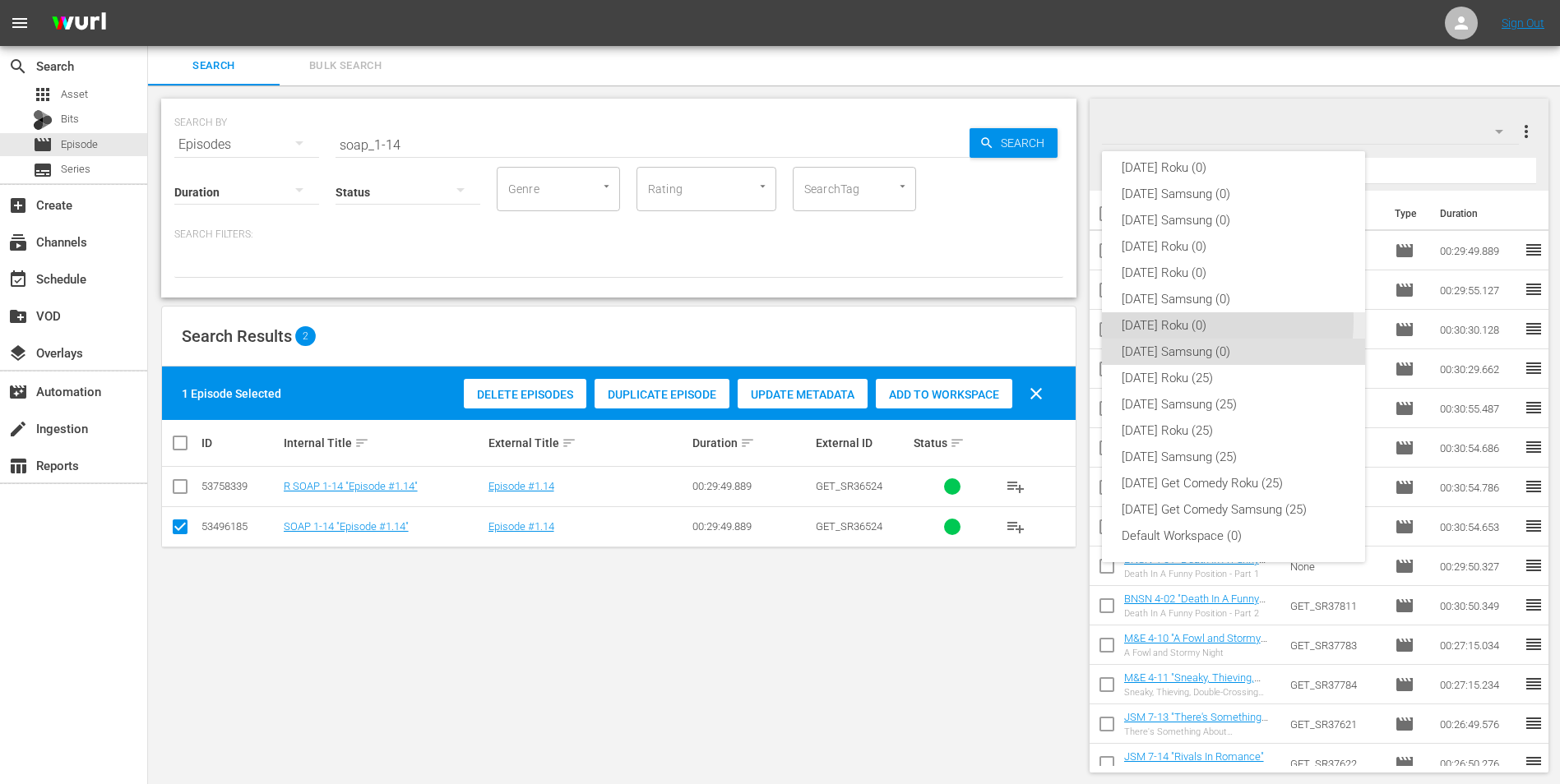
click at [1175, 321] on div "[DATE] Roku (0)" at bounding box center [1233, 326] width 224 height 27
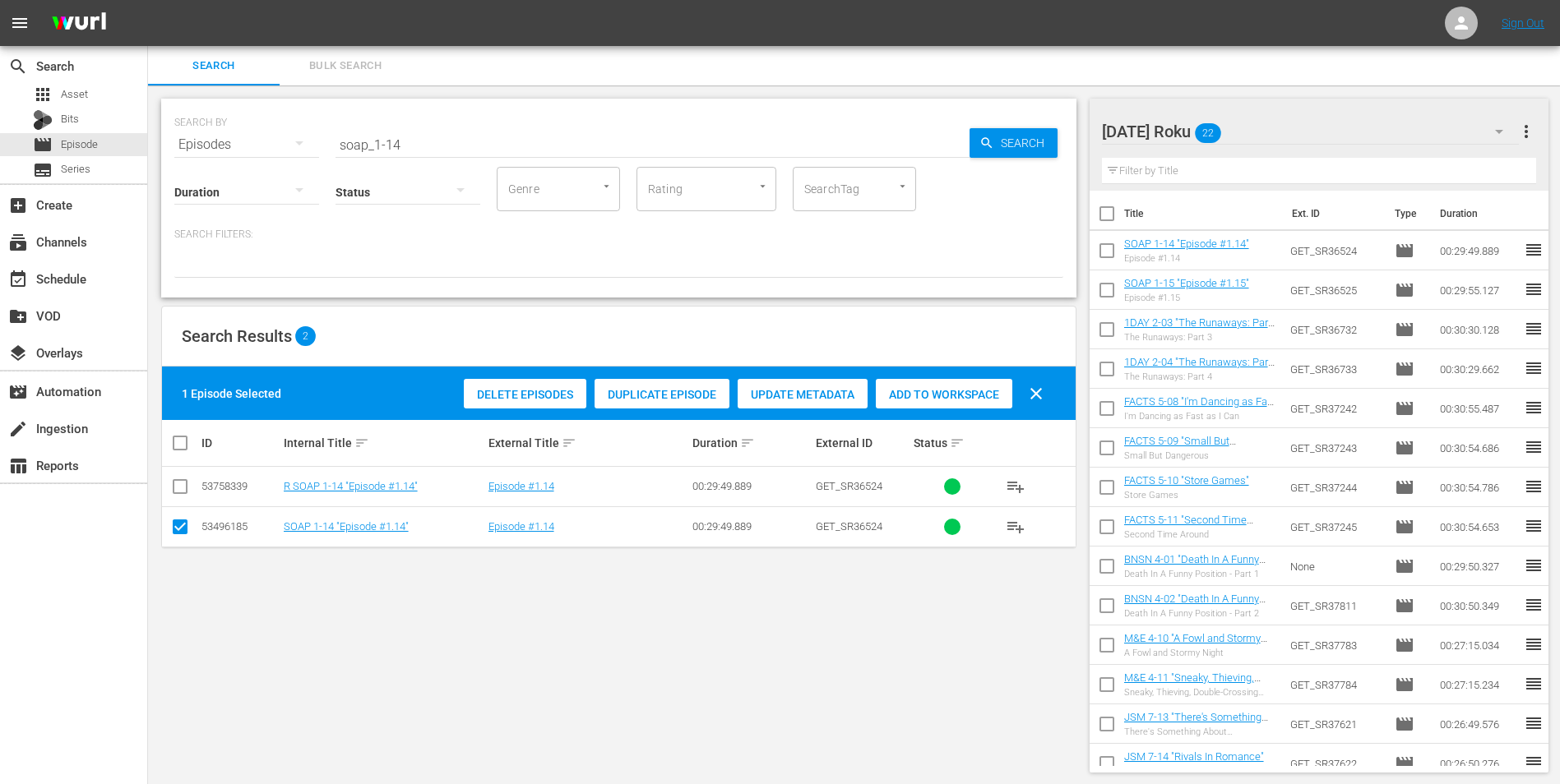
click at [171, 528] on input "checkbox" at bounding box center [180, 529] width 20 height 20
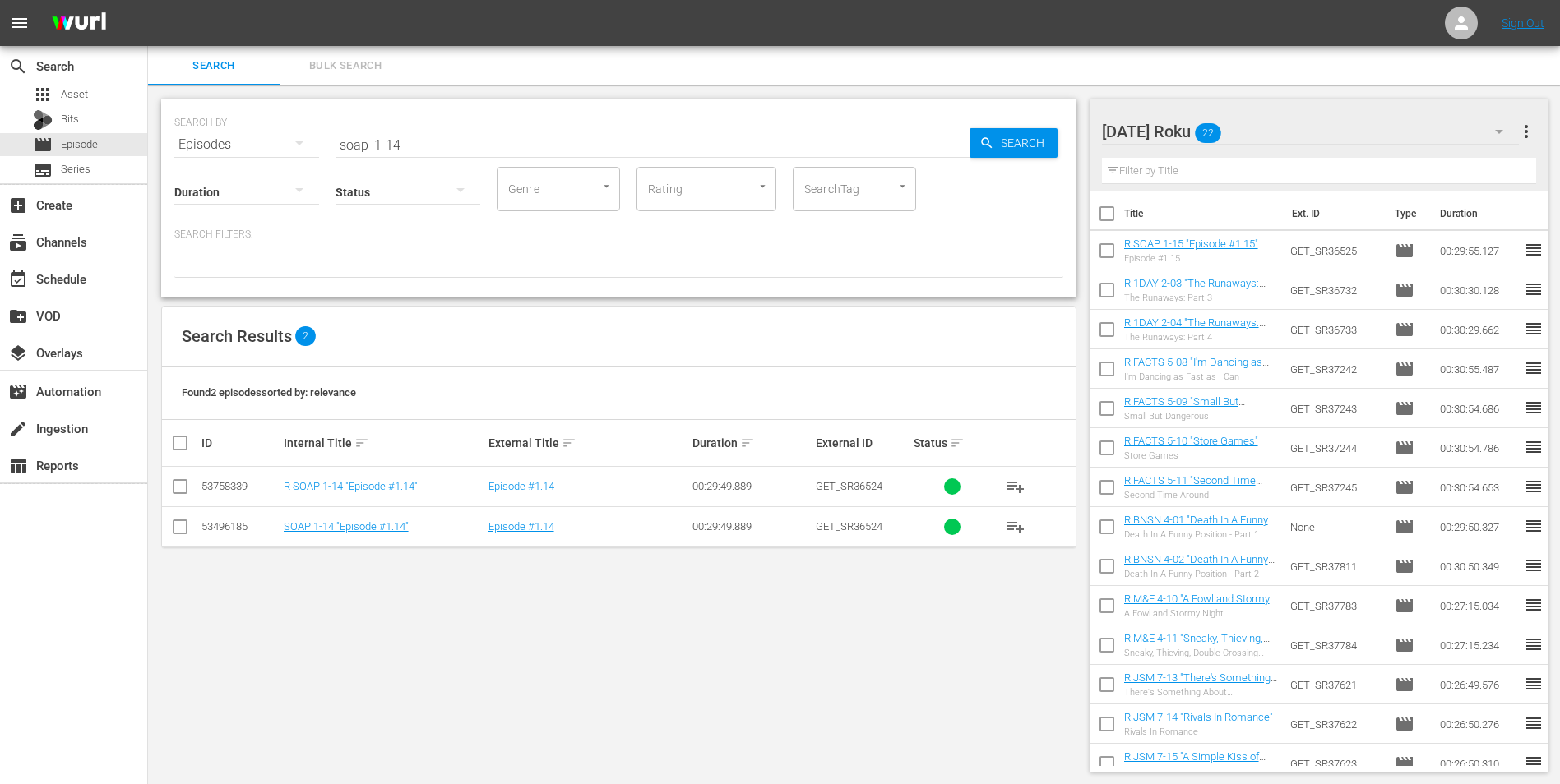
click at [177, 488] on input "checkbox" at bounding box center [180, 490] width 20 height 20
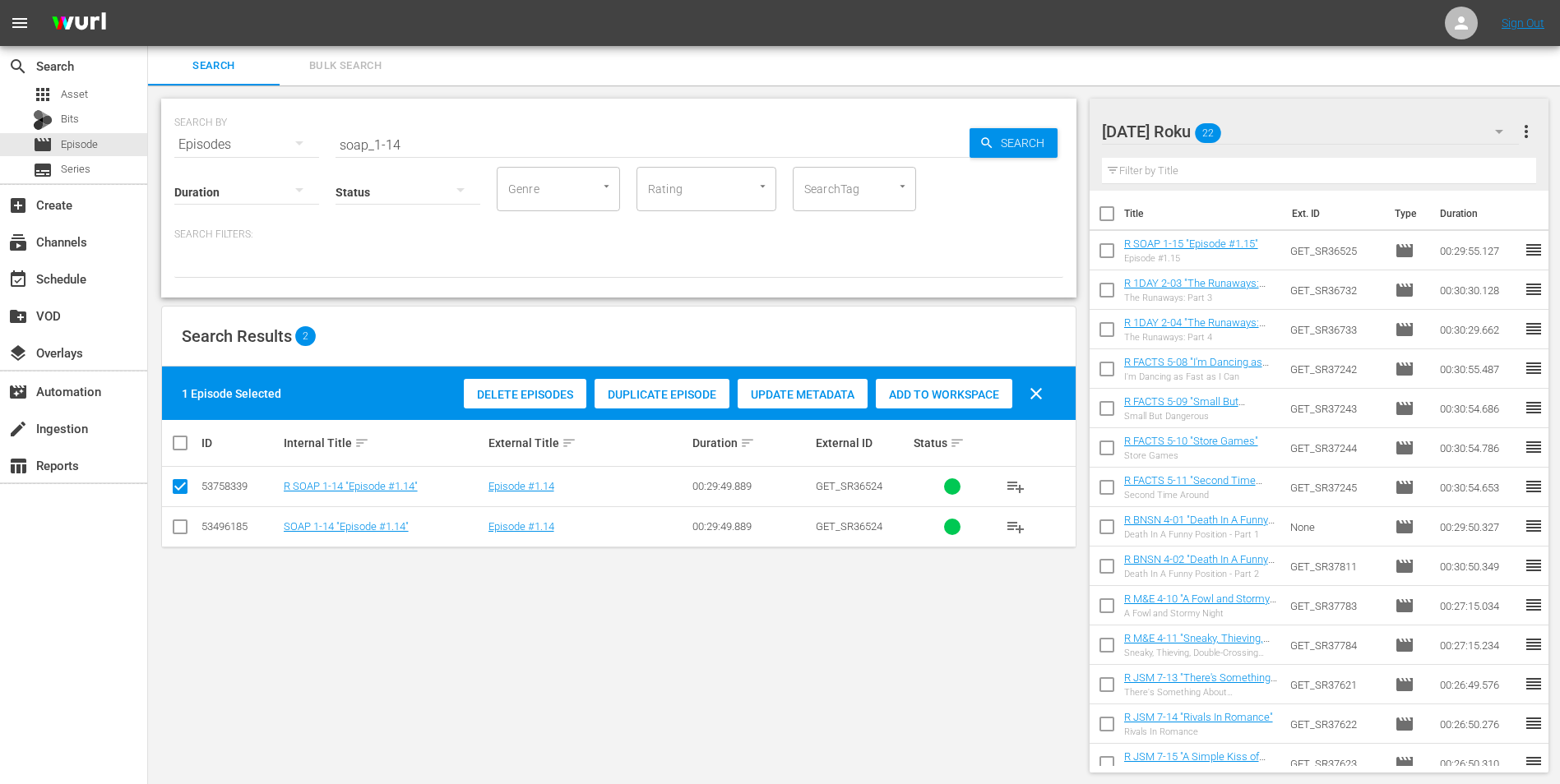
click at [912, 391] on span "Add to Workspace" at bounding box center [943, 395] width 136 height 13
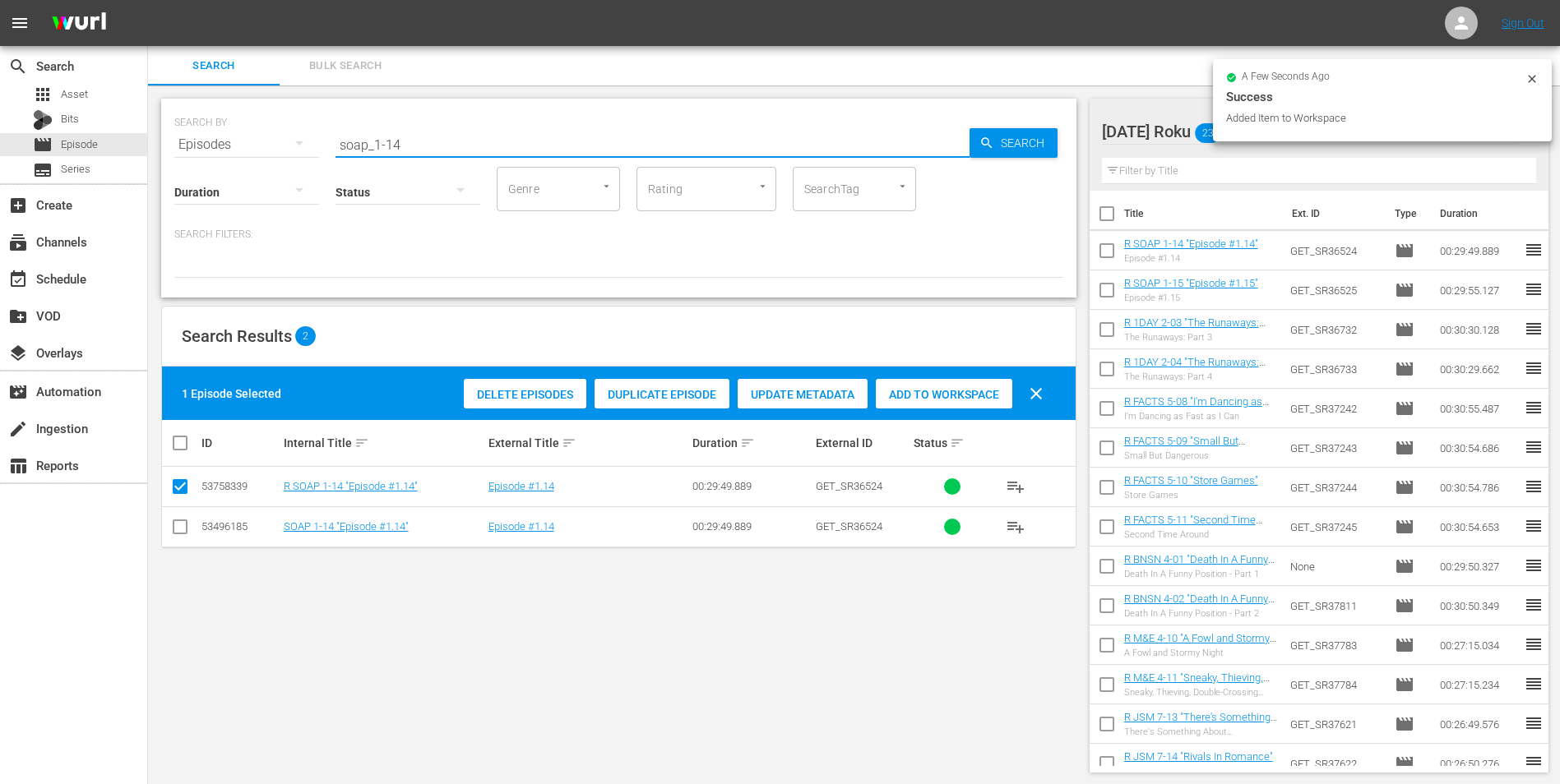
drag, startPoint x: 439, startPoint y: 144, endPoint x: 200, endPoint y: 134, distance: 239.2
click at [204, 134] on div "SEARCH BY Search By Episodes Search ID, Title, Description, Keywords, or Catego…" at bounding box center [619, 134] width 888 height 59
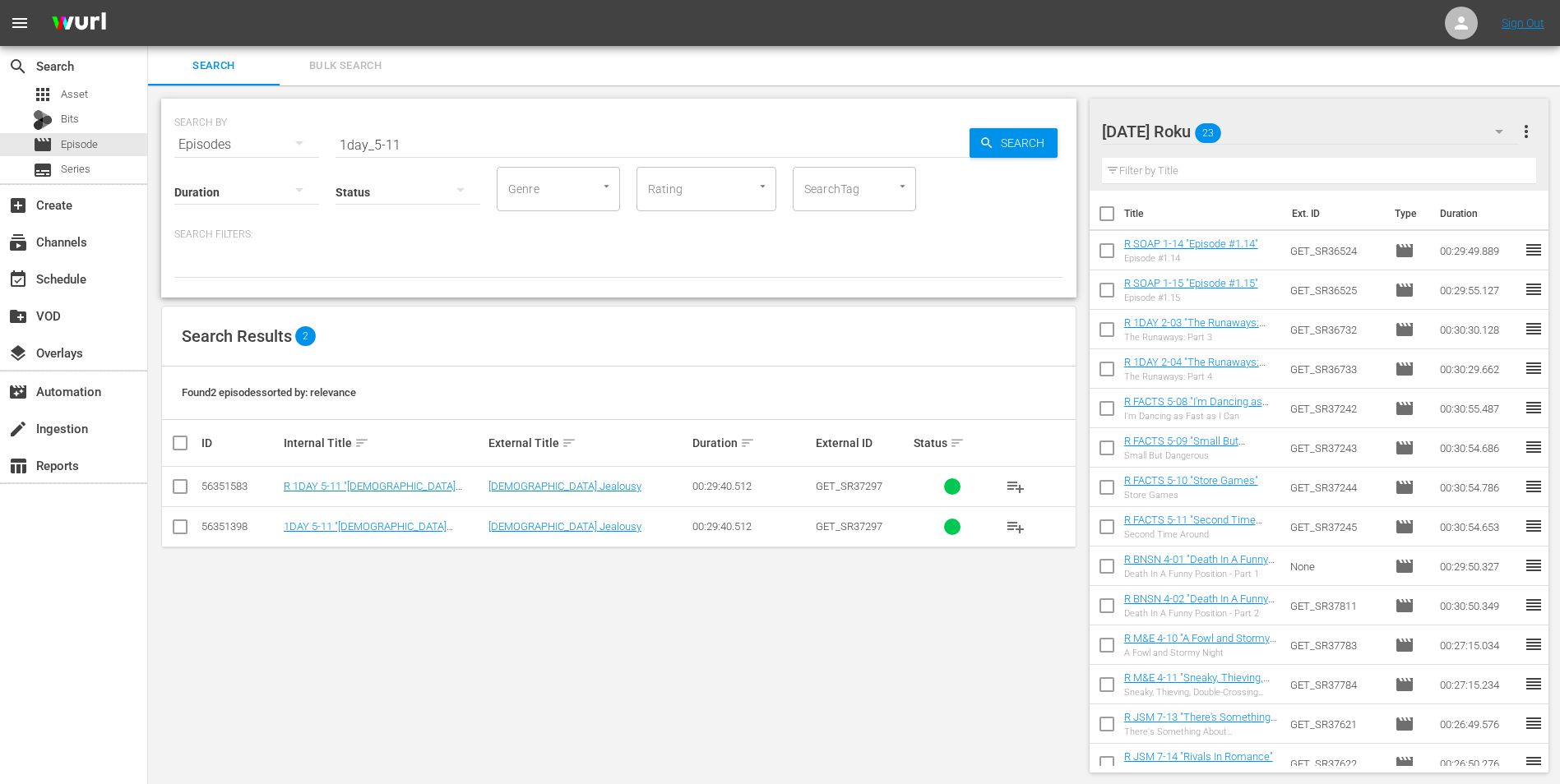
click at [190, 493] on td at bounding box center [180, 487] width 37 height 41
click at [184, 488] on input "checkbox" at bounding box center [180, 490] width 20 height 20
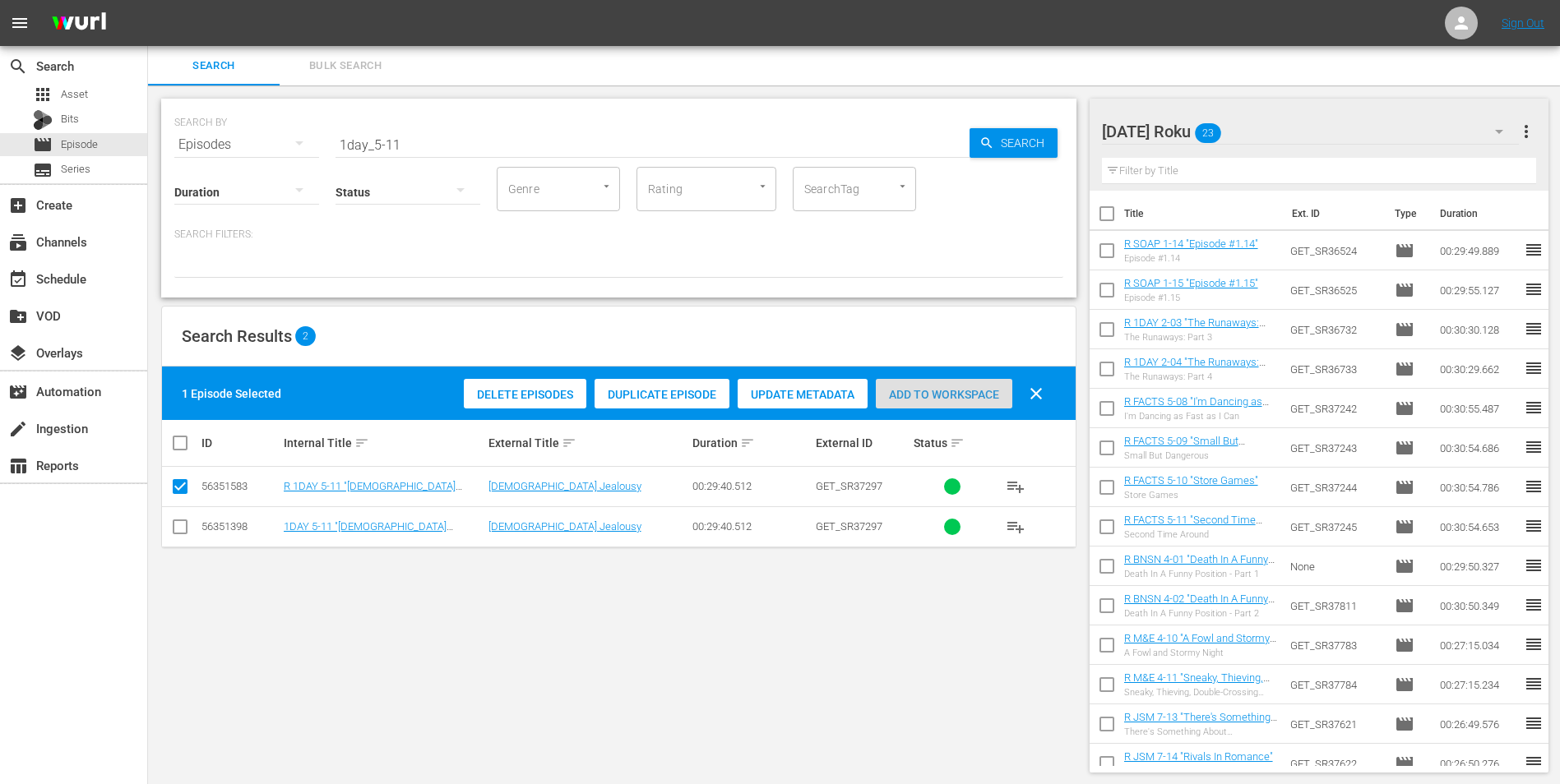
click at [998, 393] on span "Add to Workspace" at bounding box center [943, 395] width 136 height 13
click at [1395, 121] on div "[DATE] Roku 24" at bounding box center [1310, 132] width 418 height 46
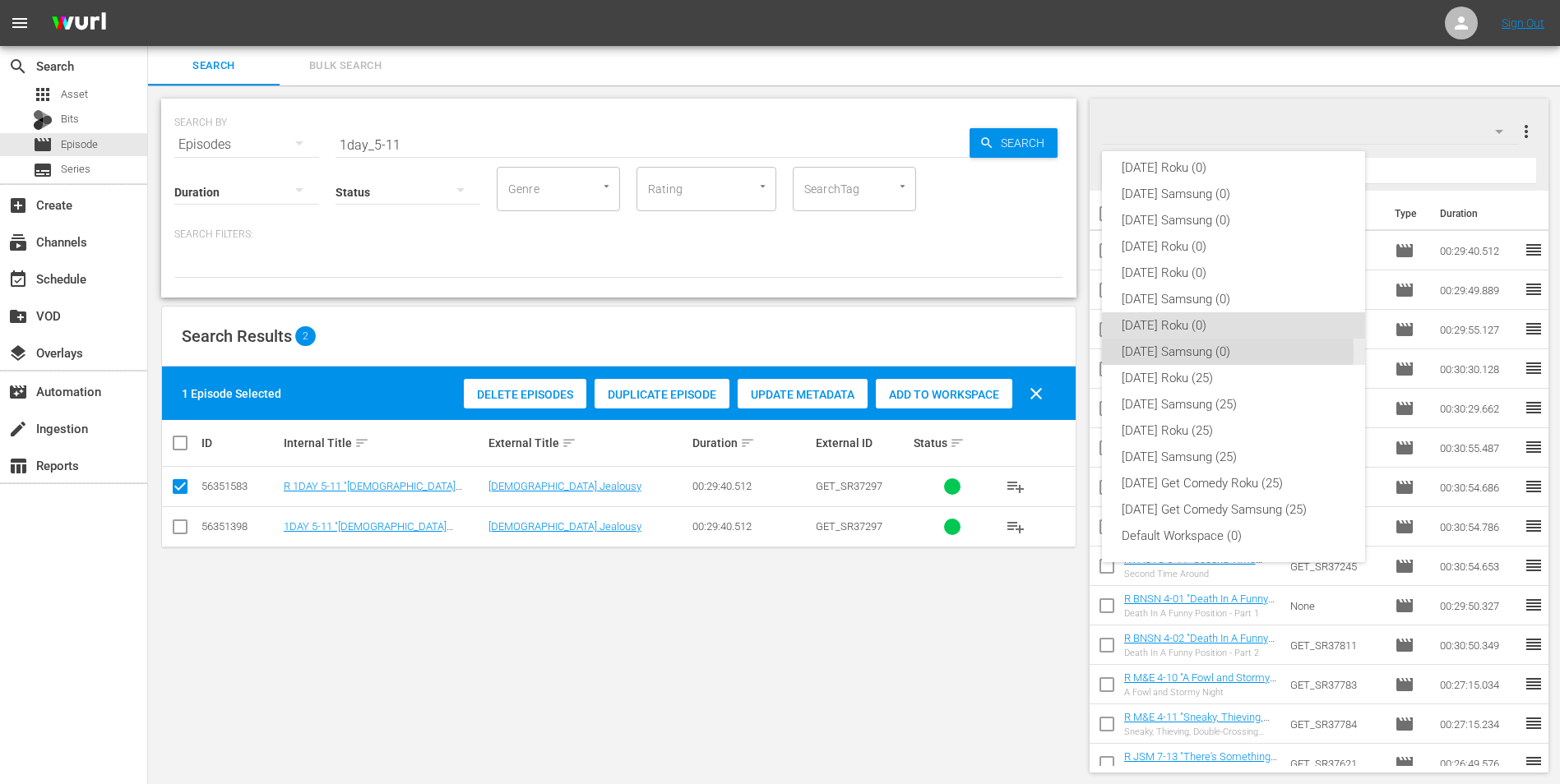
click at [1211, 350] on div "[DATE] Samsung (0)" at bounding box center [1233, 352] width 224 height 27
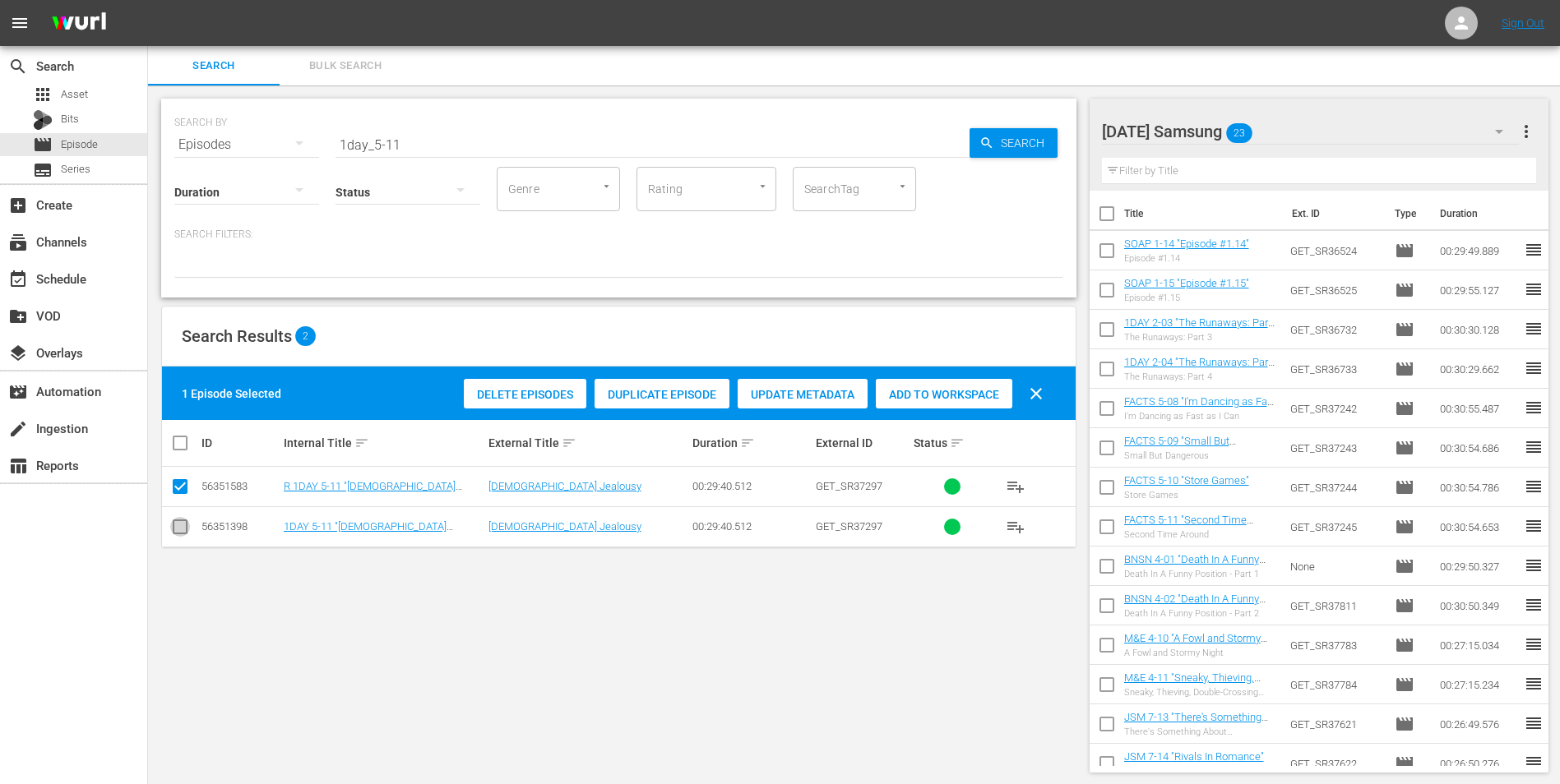
click at [185, 531] on input "checkbox" at bounding box center [180, 529] width 20 height 20
click at [183, 480] on input "checkbox" at bounding box center [180, 490] width 20 height 20
click at [981, 393] on span "Add to Workspace" at bounding box center [943, 395] width 136 height 13
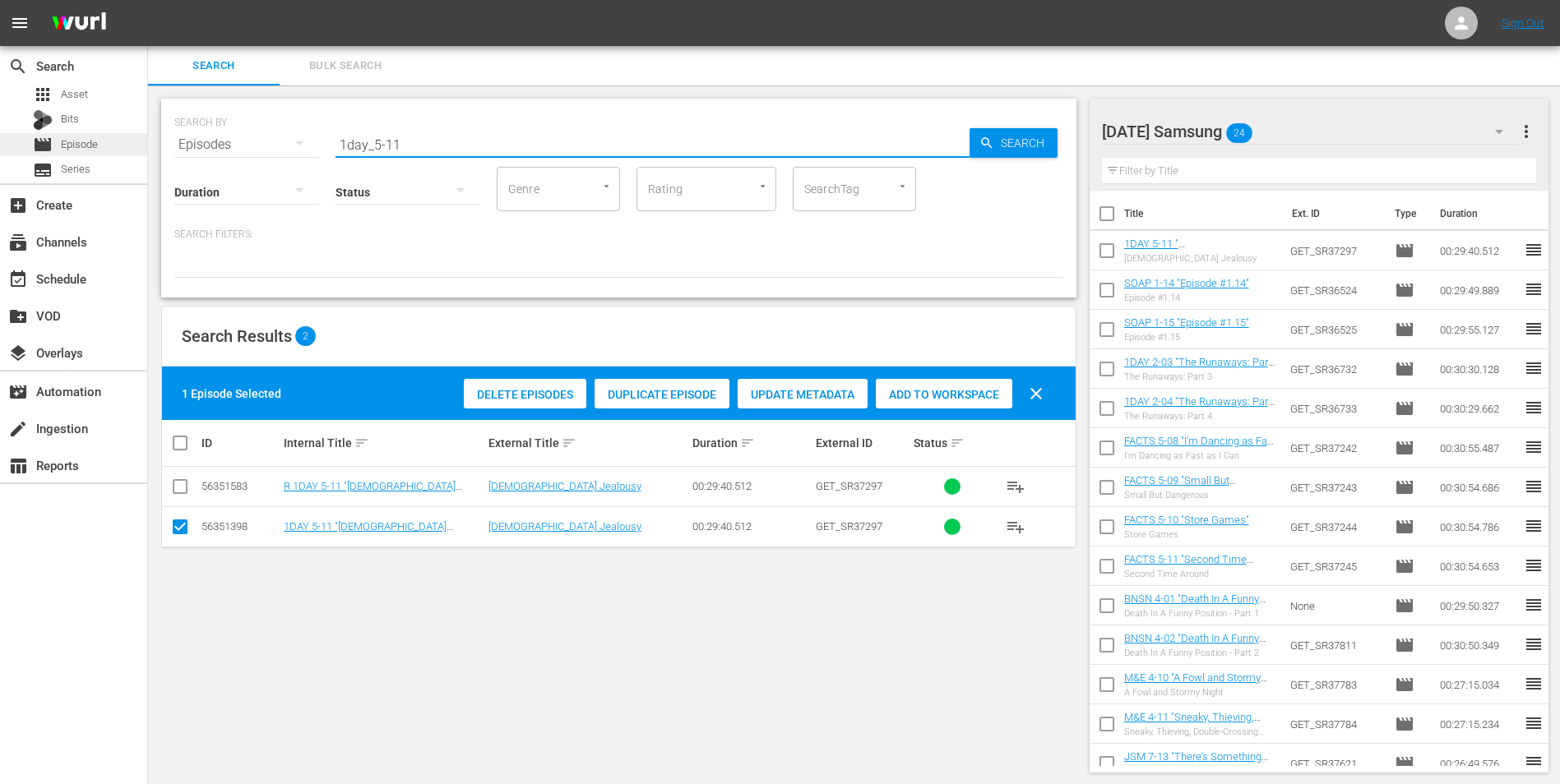
drag, startPoint x: 348, startPoint y: 135, endPoint x: 76, endPoint y: 134, distance: 272.0
click at [148, 0] on div "search Search apps Asset Bits movie Episode subtitles Series add_box Create sub…" at bounding box center [853, 0] width 1411 height 0
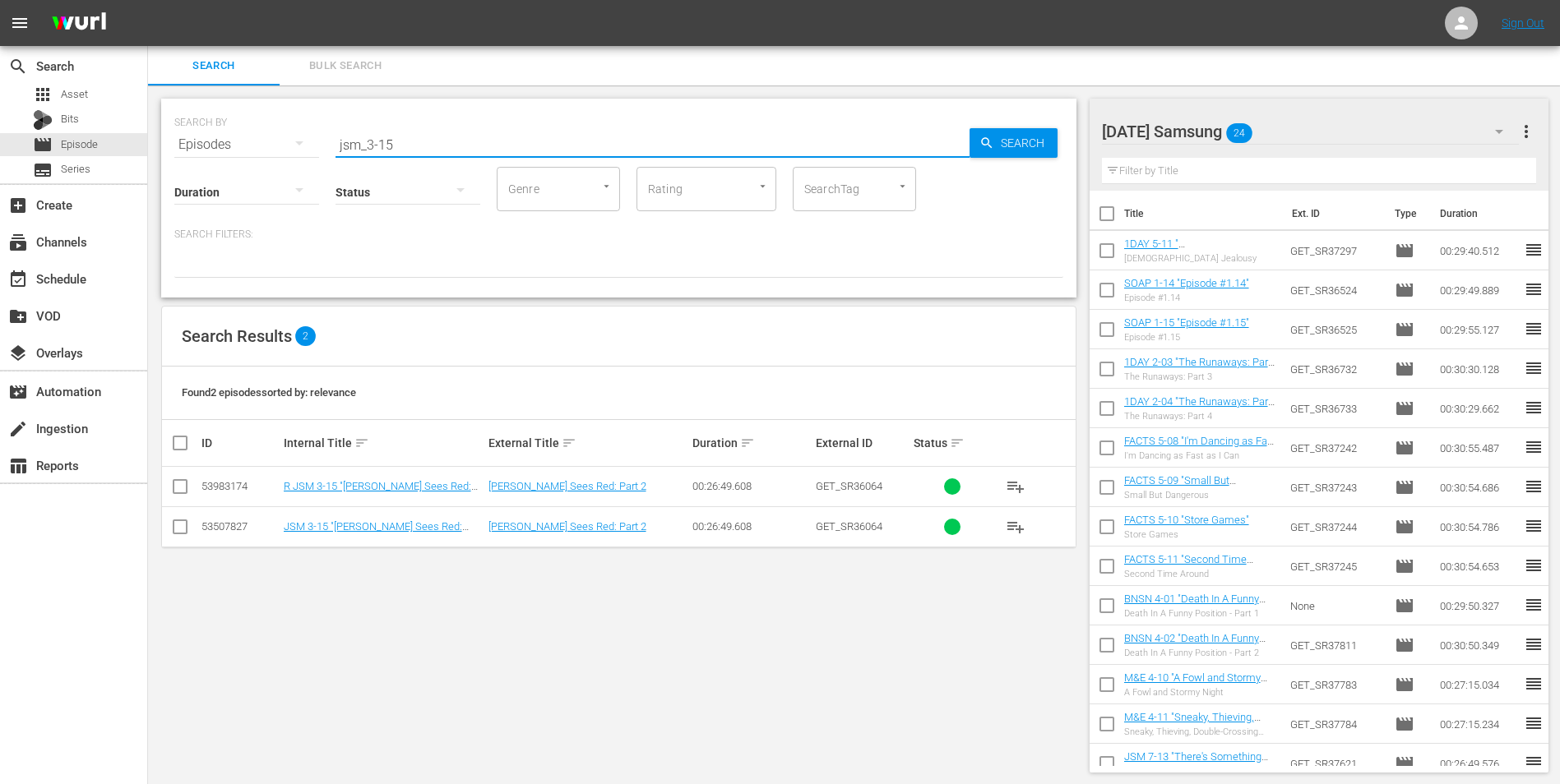
click at [176, 528] on input "checkbox" at bounding box center [180, 529] width 20 height 20
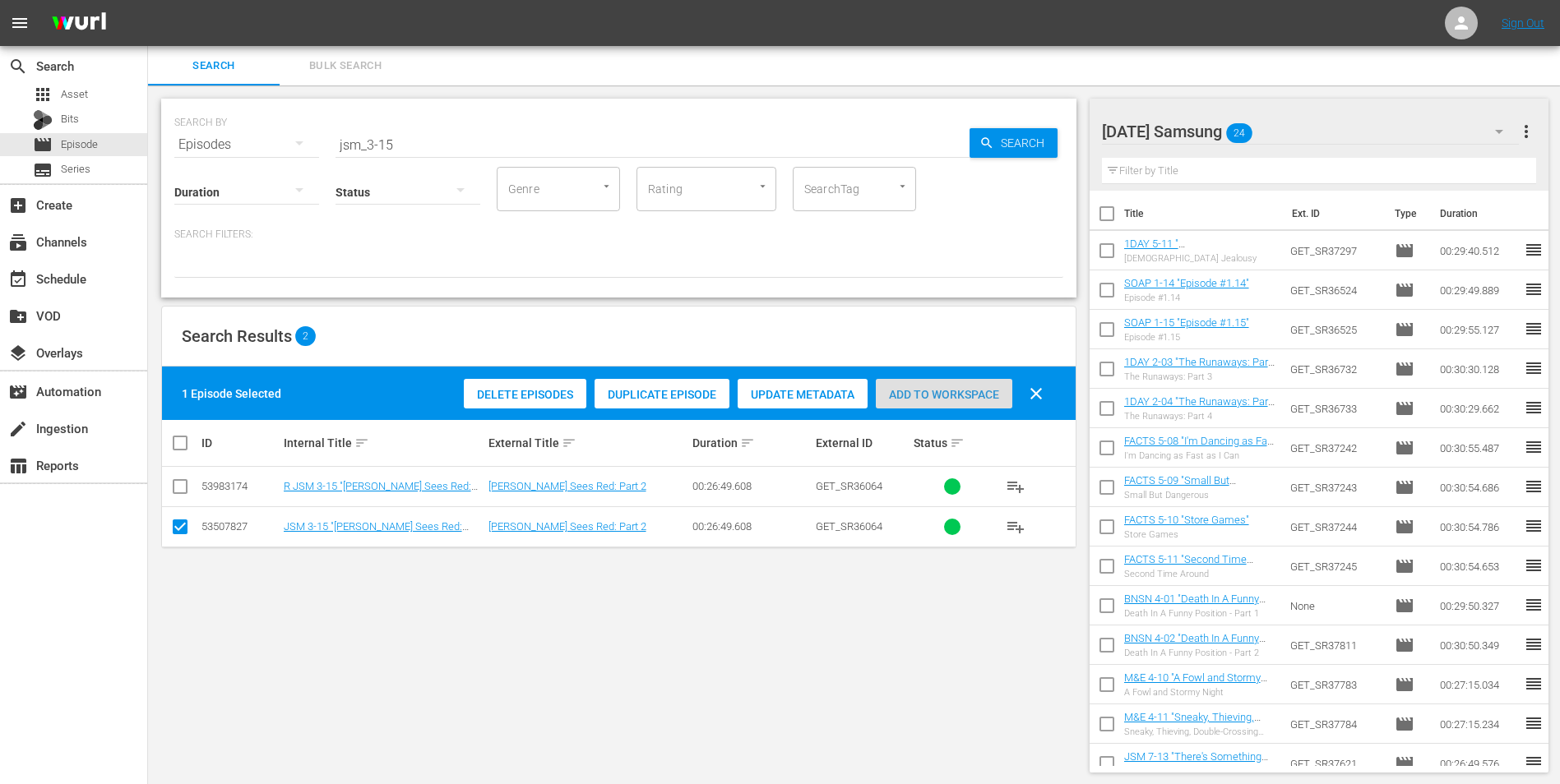
click at [931, 395] on span "Add to Workspace" at bounding box center [943, 395] width 136 height 13
click at [1317, 128] on div "[DATE] Samsung 25" at bounding box center [1310, 132] width 418 height 46
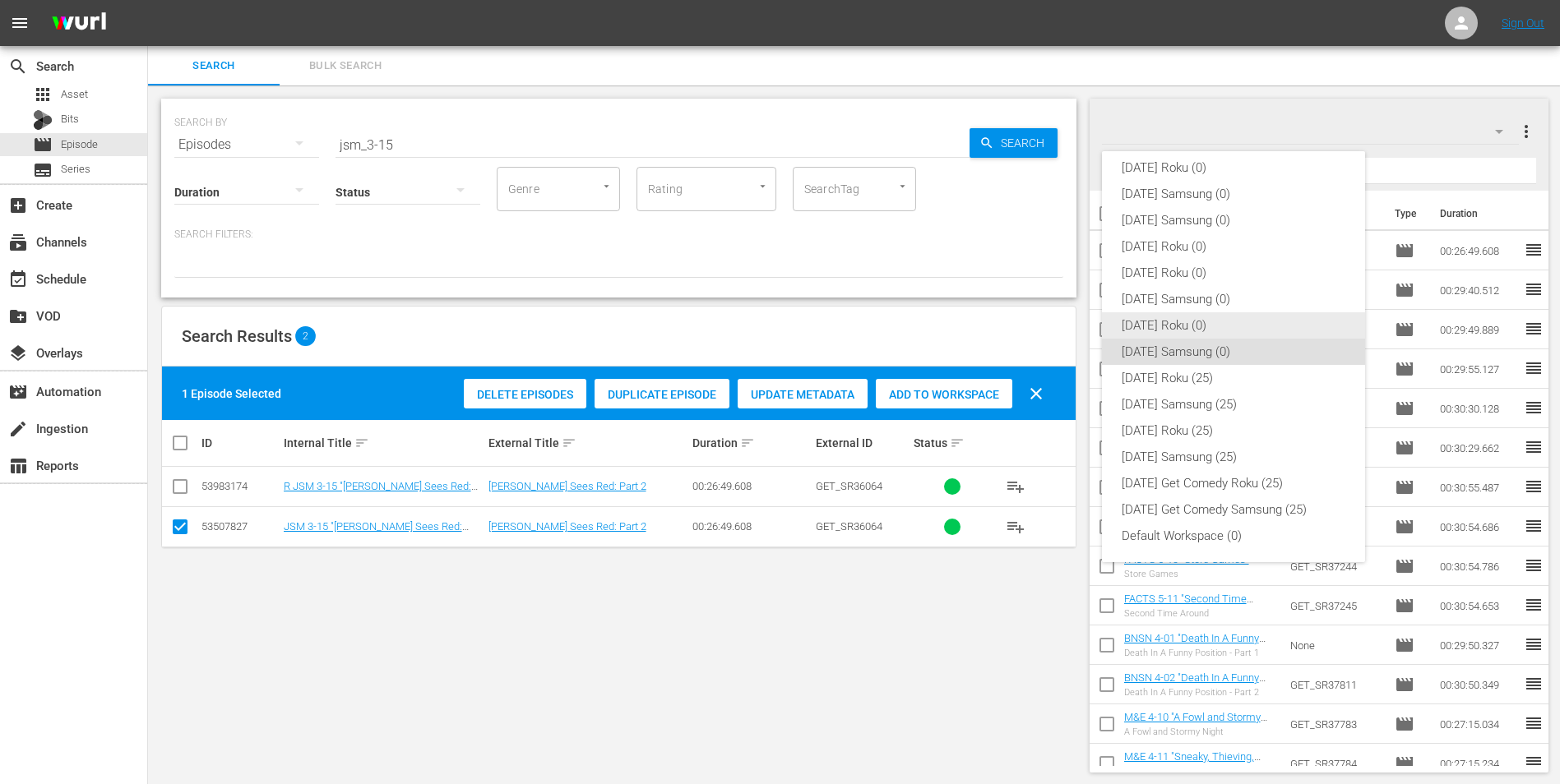
click at [1134, 325] on div "[DATE] Roku (0)" at bounding box center [1233, 326] width 224 height 27
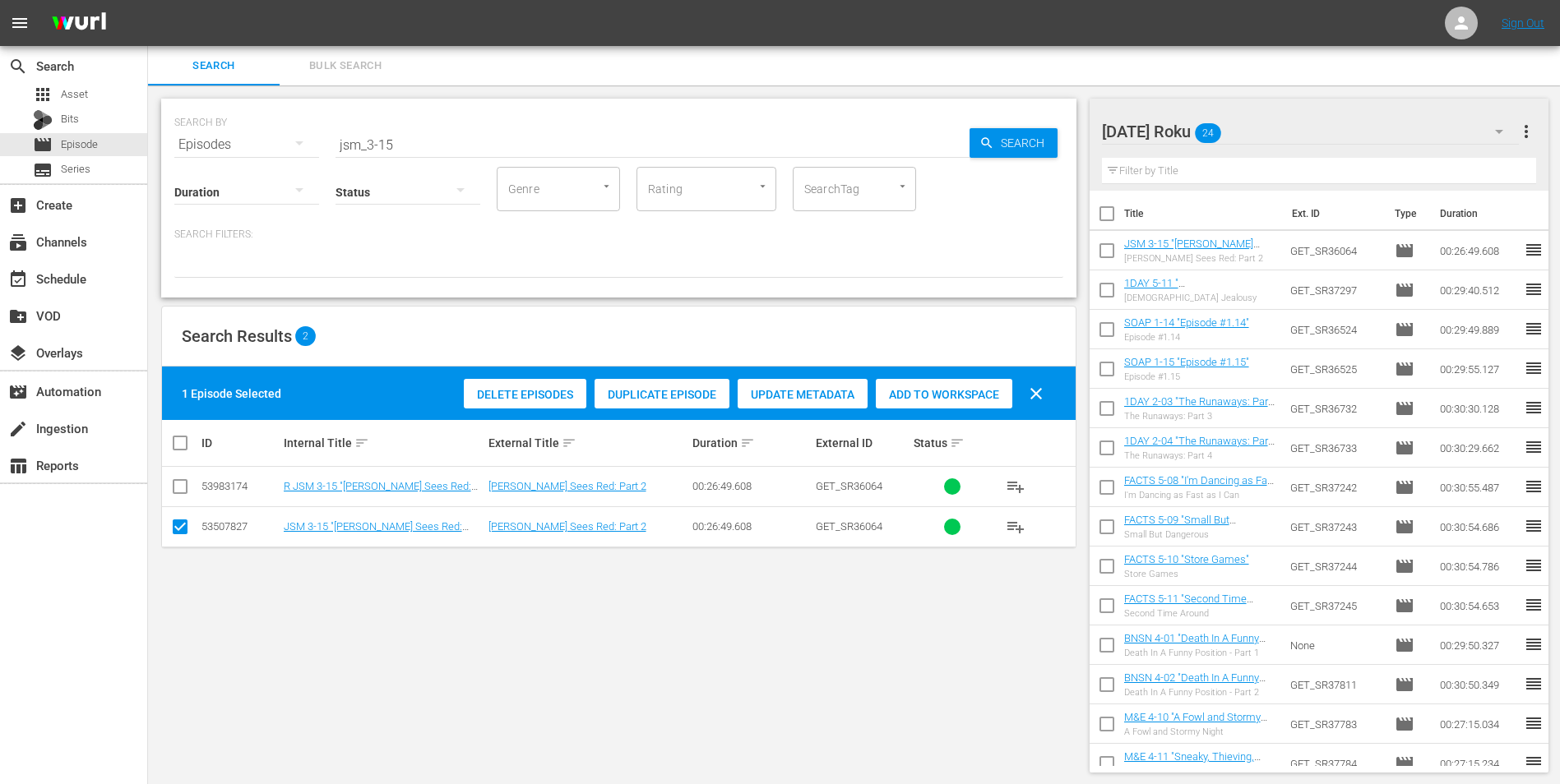
click at [185, 534] on input "checkbox" at bounding box center [180, 529] width 20 height 20
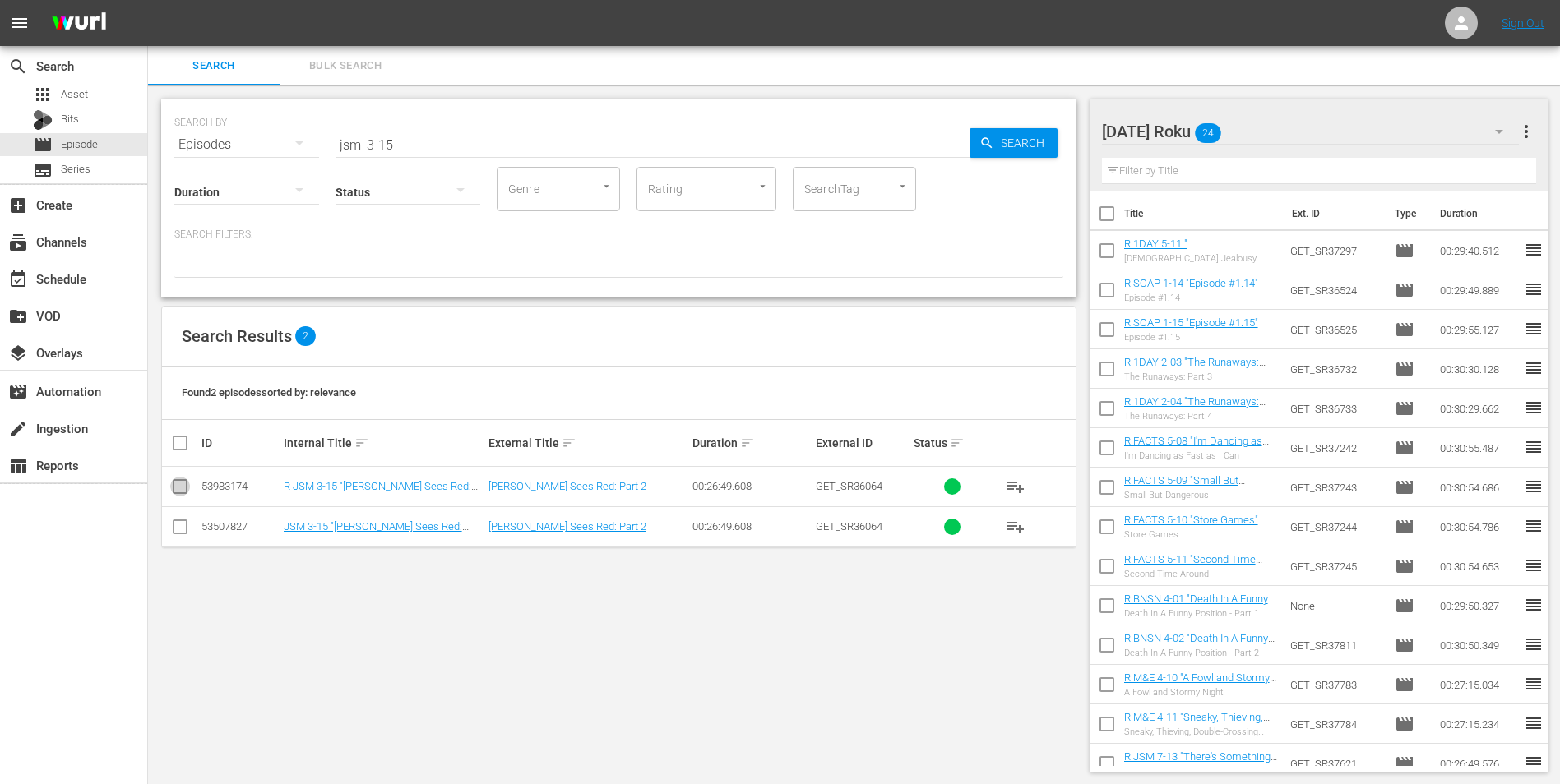
click at [183, 488] on input "checkbox" at bounding box center [180, 490] width 20 height 20
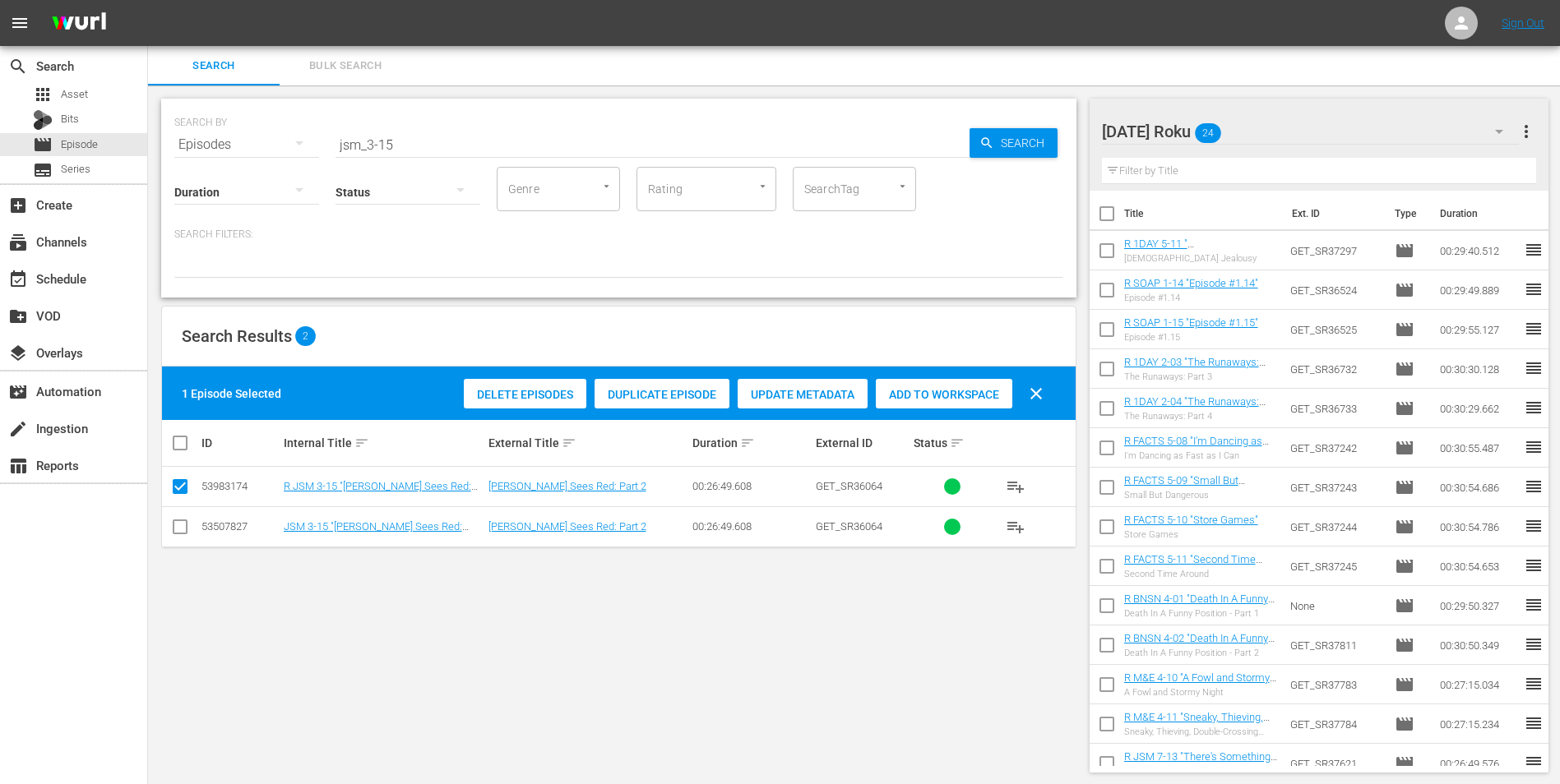
click at [987, 395] on span "Add to Workspace" at bounding box center [943, 395] width 136 height 13
click at [1302, 122] on div "[DATE] Roku 25" at bounding box center [1310, 132] width 418 height 46
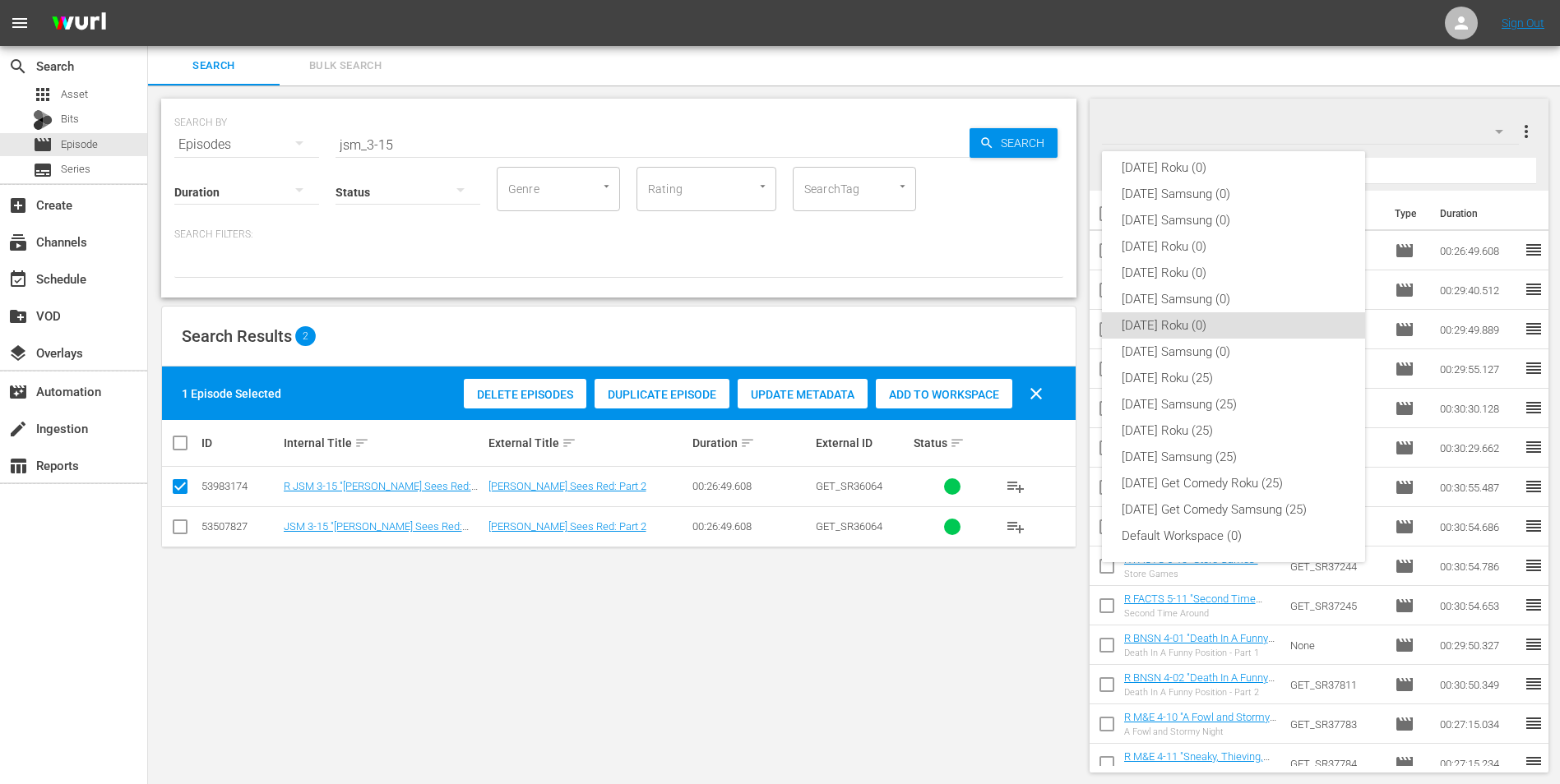
click at [65, 117] on div "[DATE] Roku (0) [DATE] Samsung (0) [DATE] Samsung (0) [DATE] Roku (0) [DATE] Ro…" at bounding box center [780, 392] width 1560 height 784
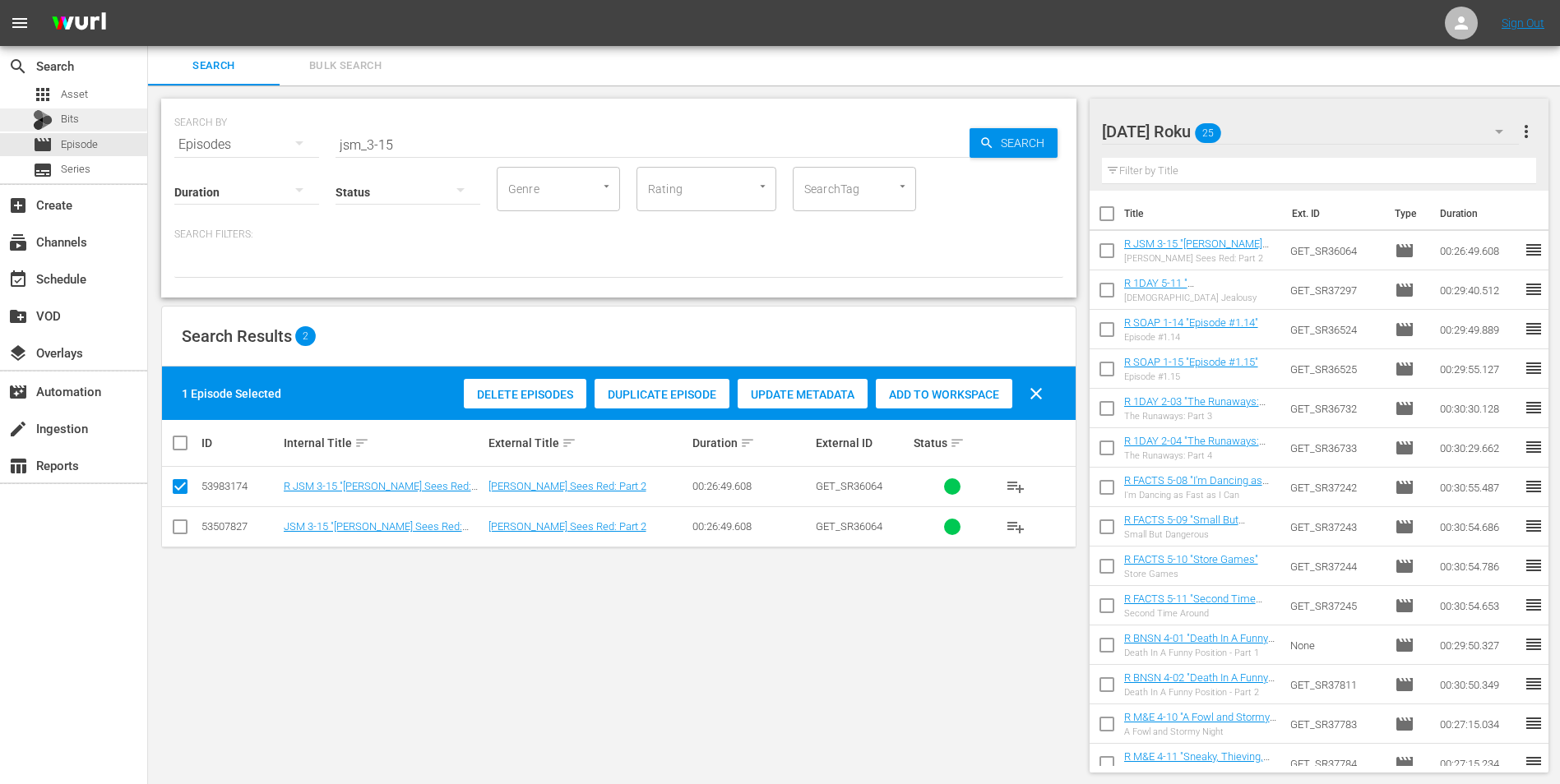
click at [65, 117] on span "Bits" at bounding box center [69, 118] width 18 height 16
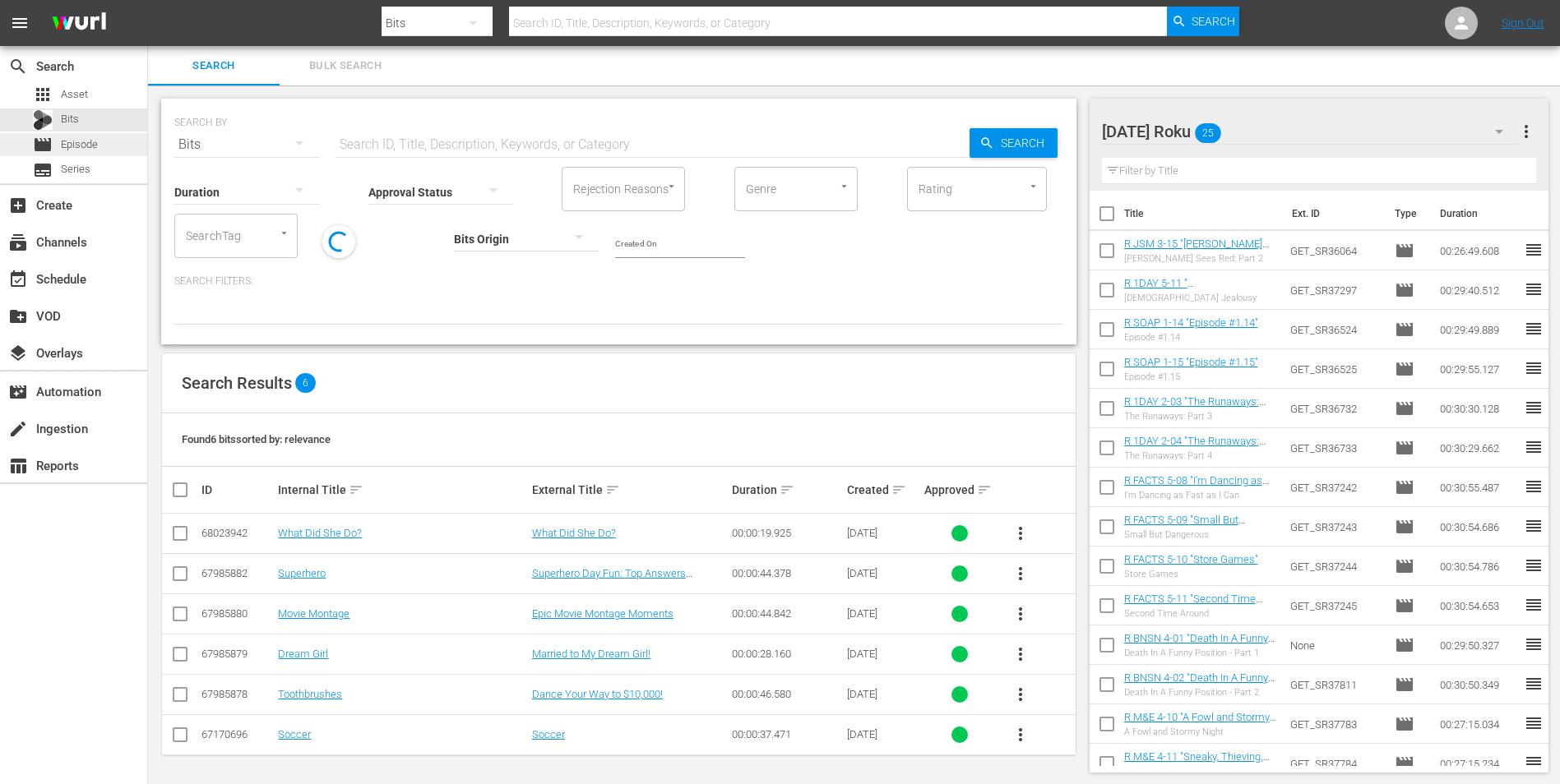
click at [67, 142] on span "Episode" at bounding box center [79, 144] width 37 height 16
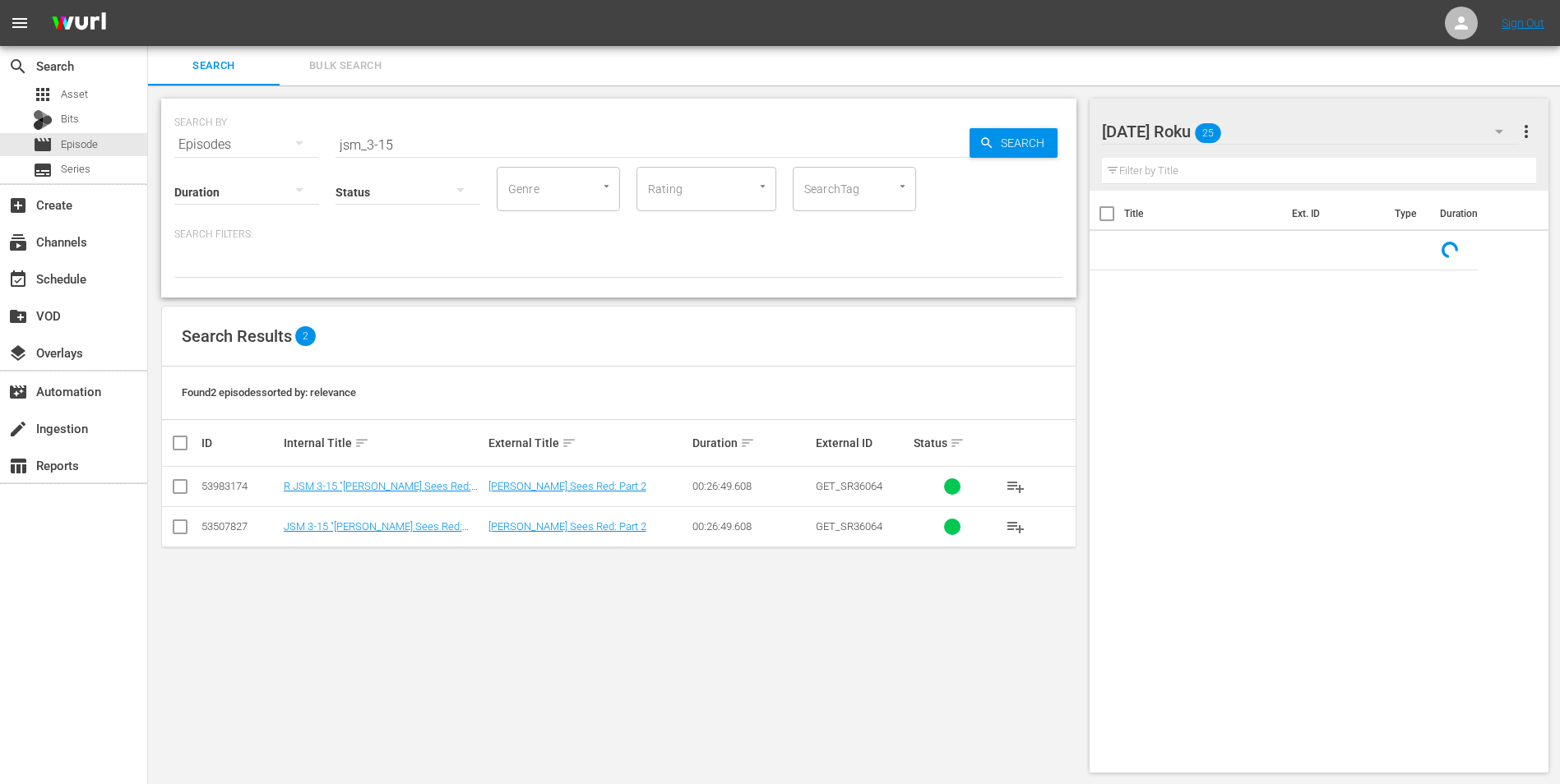
click at [1282, 131] on div "[DATE] Roku 25" at bounding box center [1310, 132] width 418 height 46
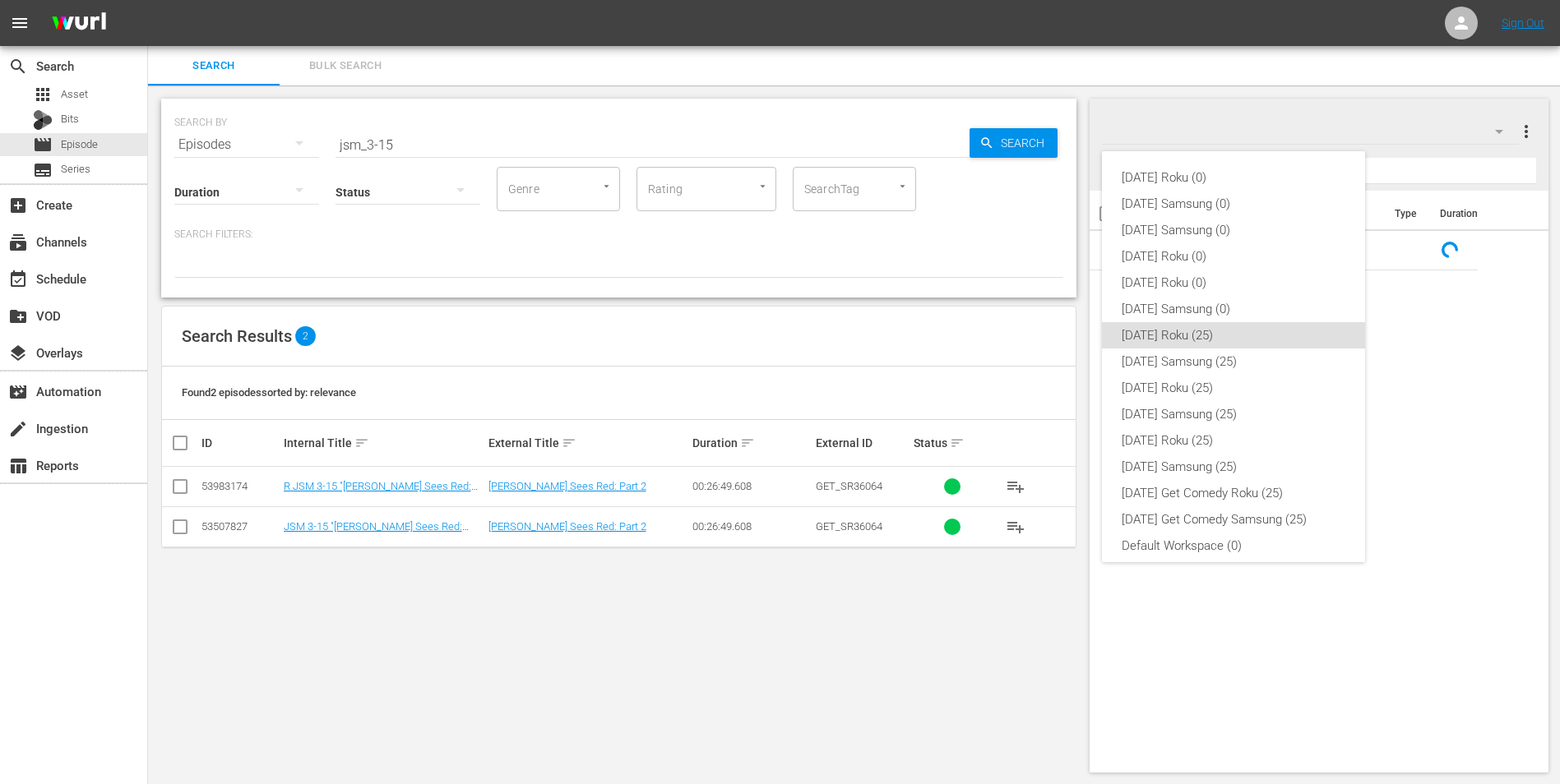
scroll to position [9, 0]
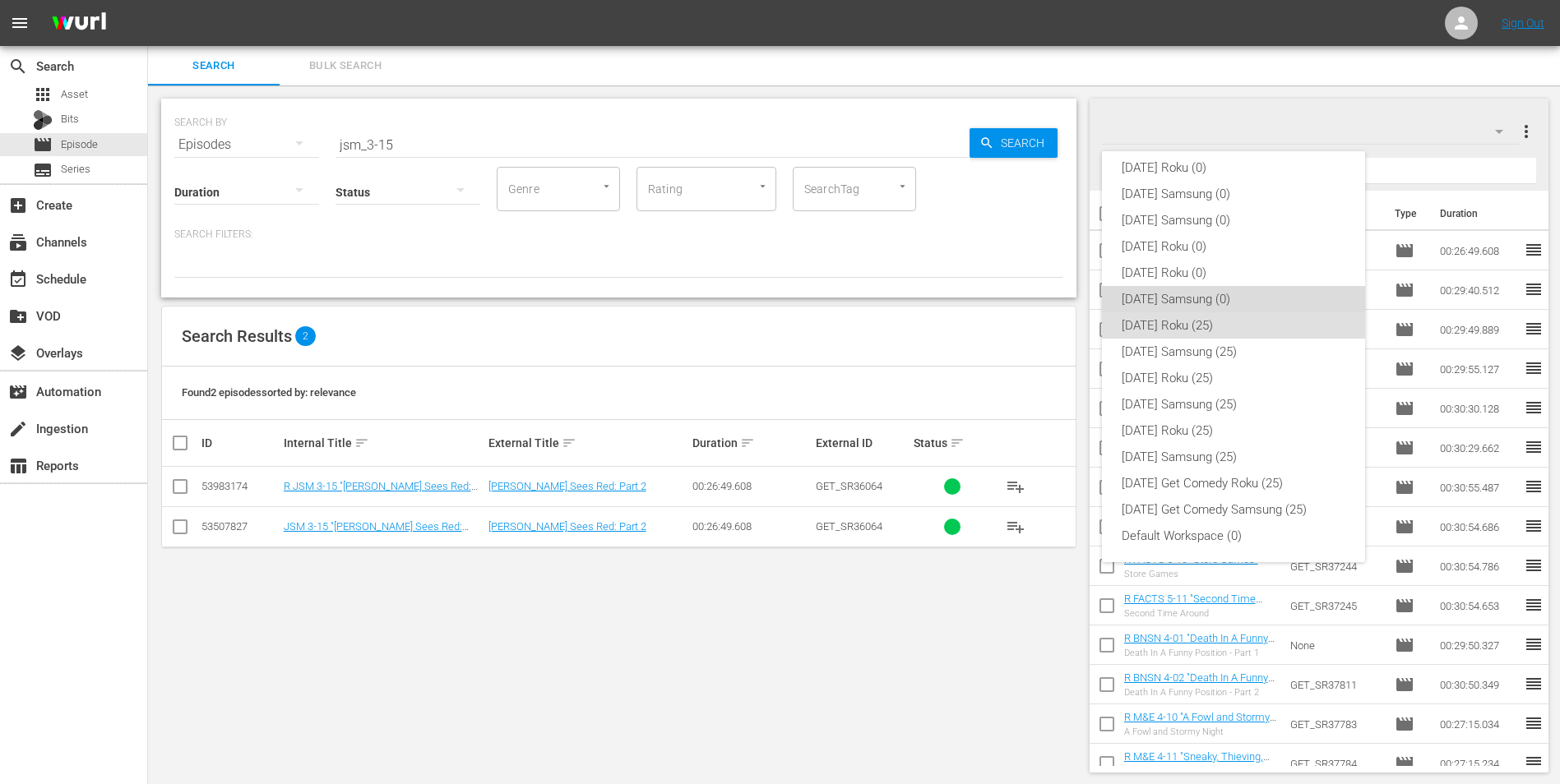
click at [1244, 300] on div "[DATE] Samsung (0)" at bounding box center [1233, 299] width 224 height 27
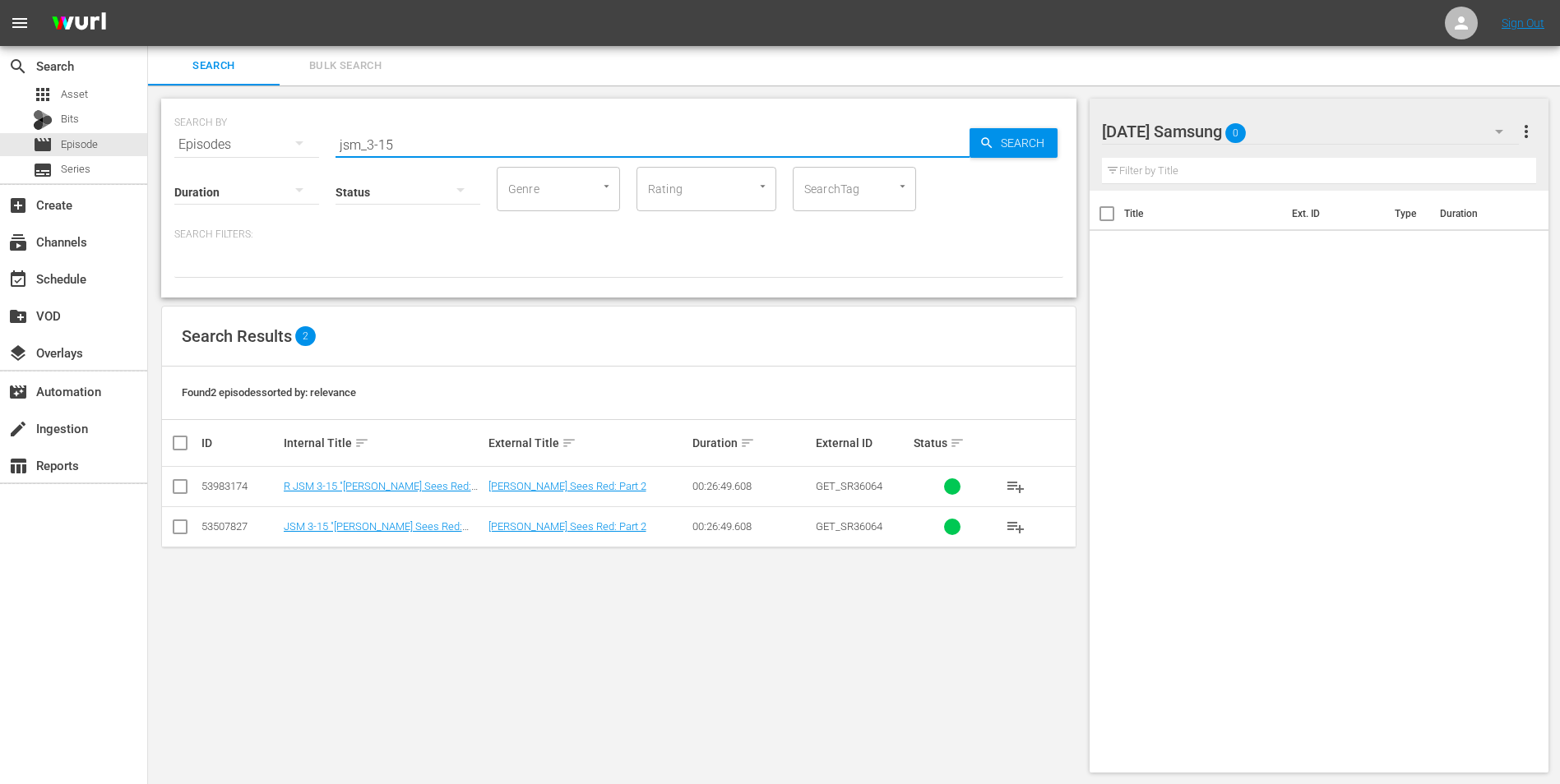
drag, startPoint x: 421, startPoint y: 139, endPoint x: 225, endPoint y: 134, distance: 196.1
click at [229, 135] on div "SEARCH BY Search By Episodes Search ID, Title, Description, Keywords, or Catego…" at bounding box center [619, 134] width 888 height 59
click at [184, 529] on input "checkbox" at bounding box center [180, 529] width 20 height 20
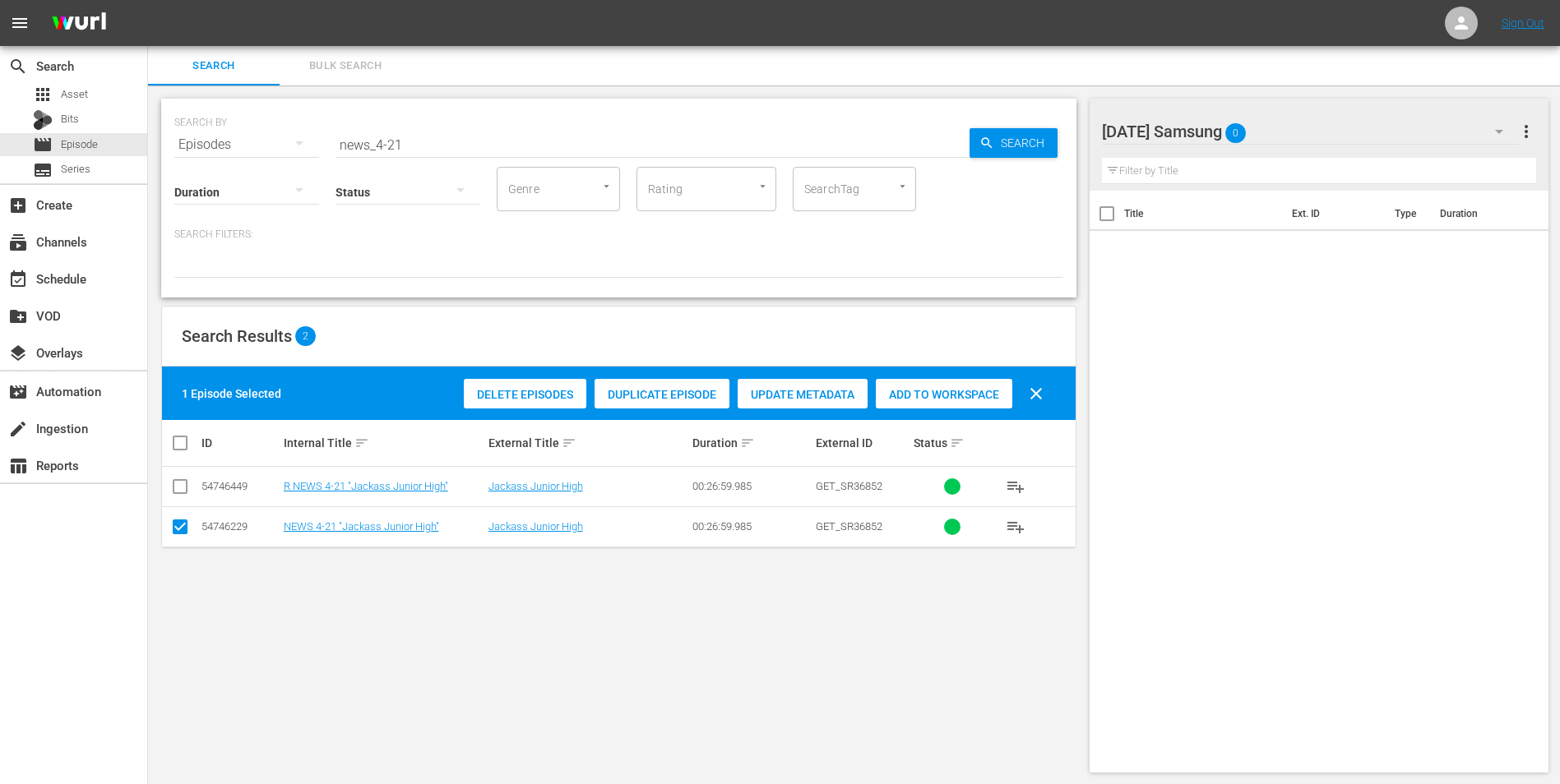
click at [937, 393] on span "Add to Workspace" at bounding box center [943, 395] width 136 height 13
click at [1288, 129] on div "[DATE] Samsung 1" at bounding box center [1310, 132] width 418 height 46
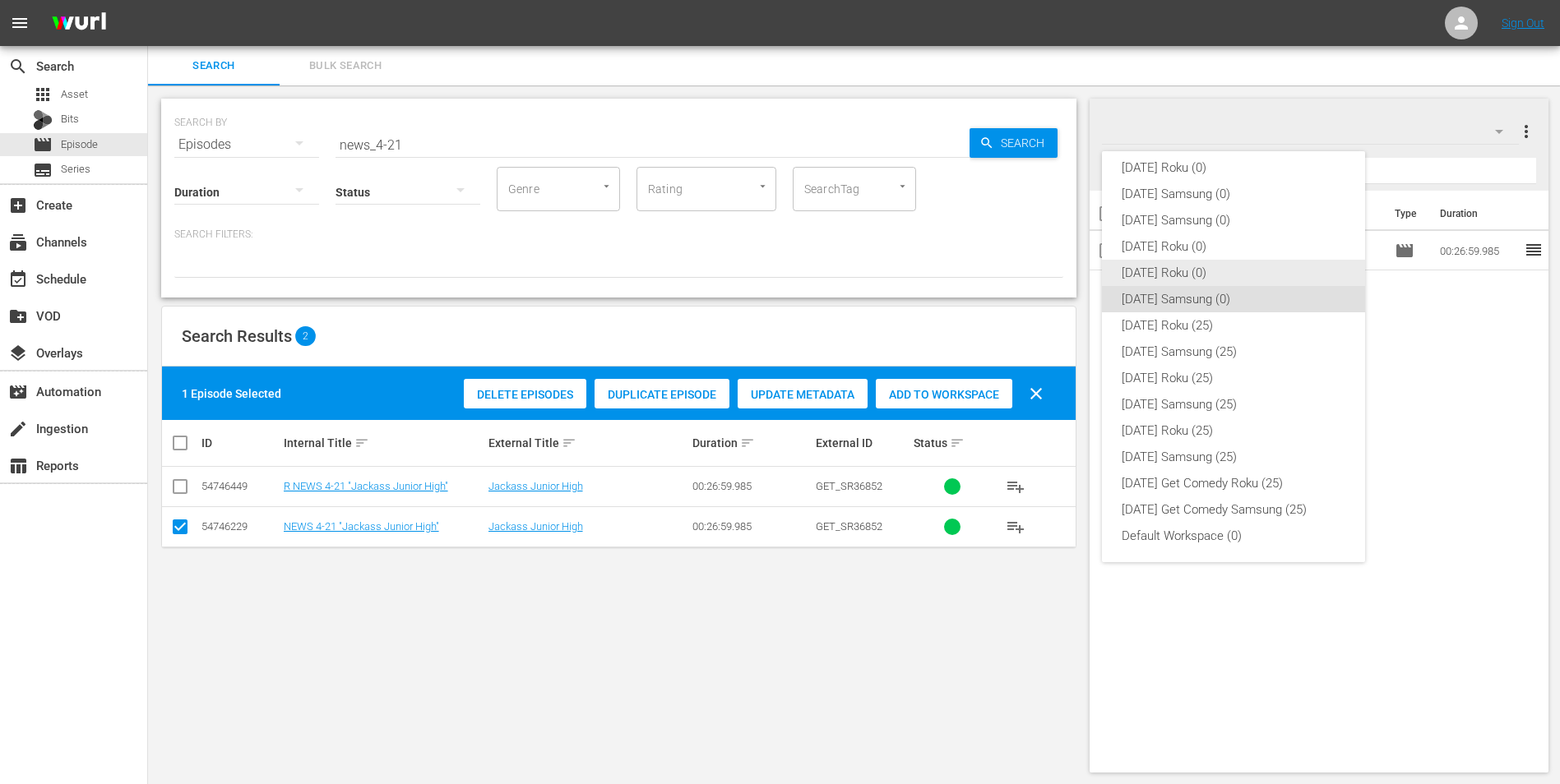
click at [1172, 275] on div "[DATE] Roku (0)" at bounding box center [1233, 273] width 224 height 27
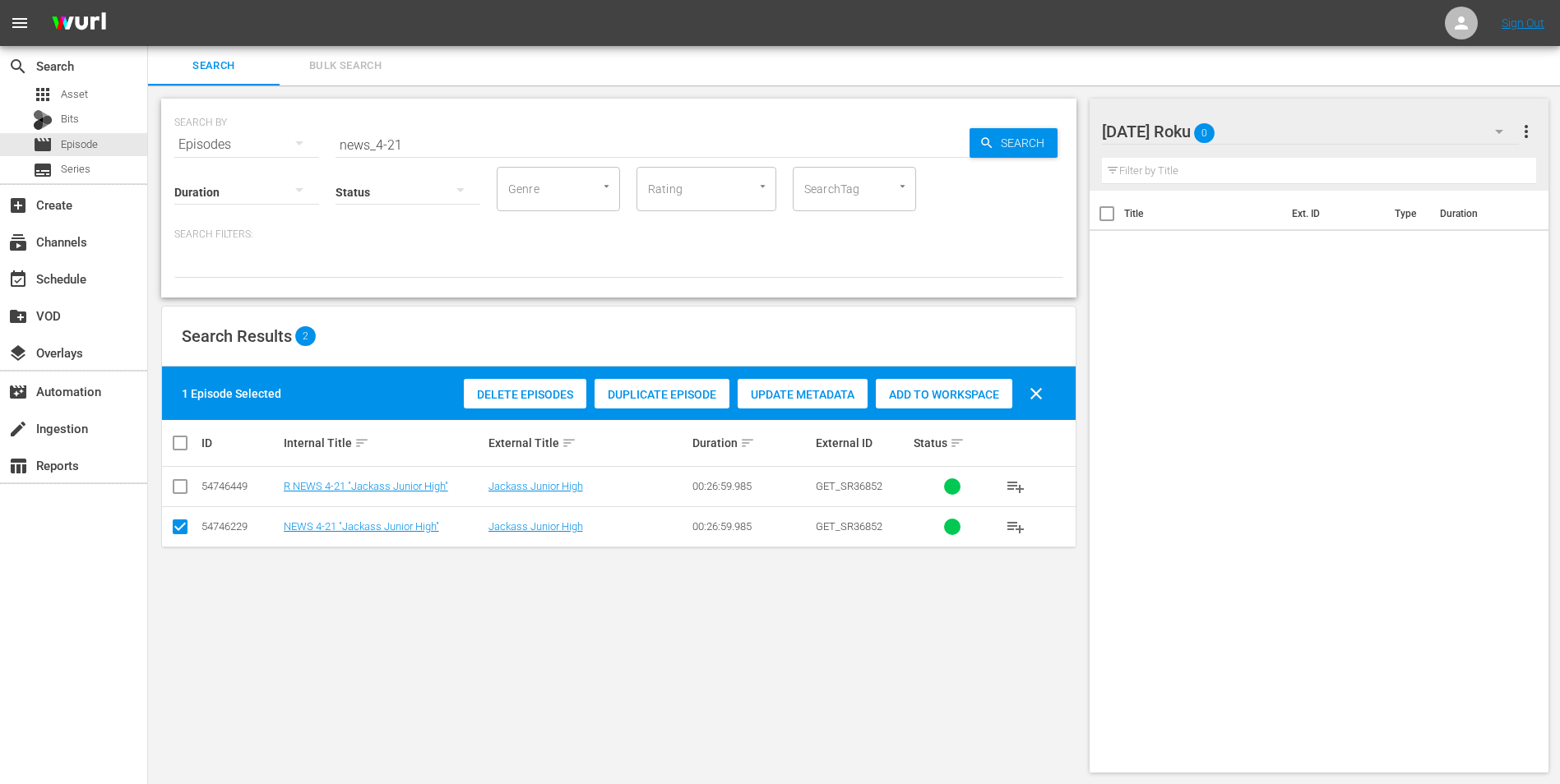
click at [190, 532] on td at bounding box center [180, 526] width 37 height 41
click at [180, 529] on input "checkbox" at bounding box center [180, 529] width 20 height 20
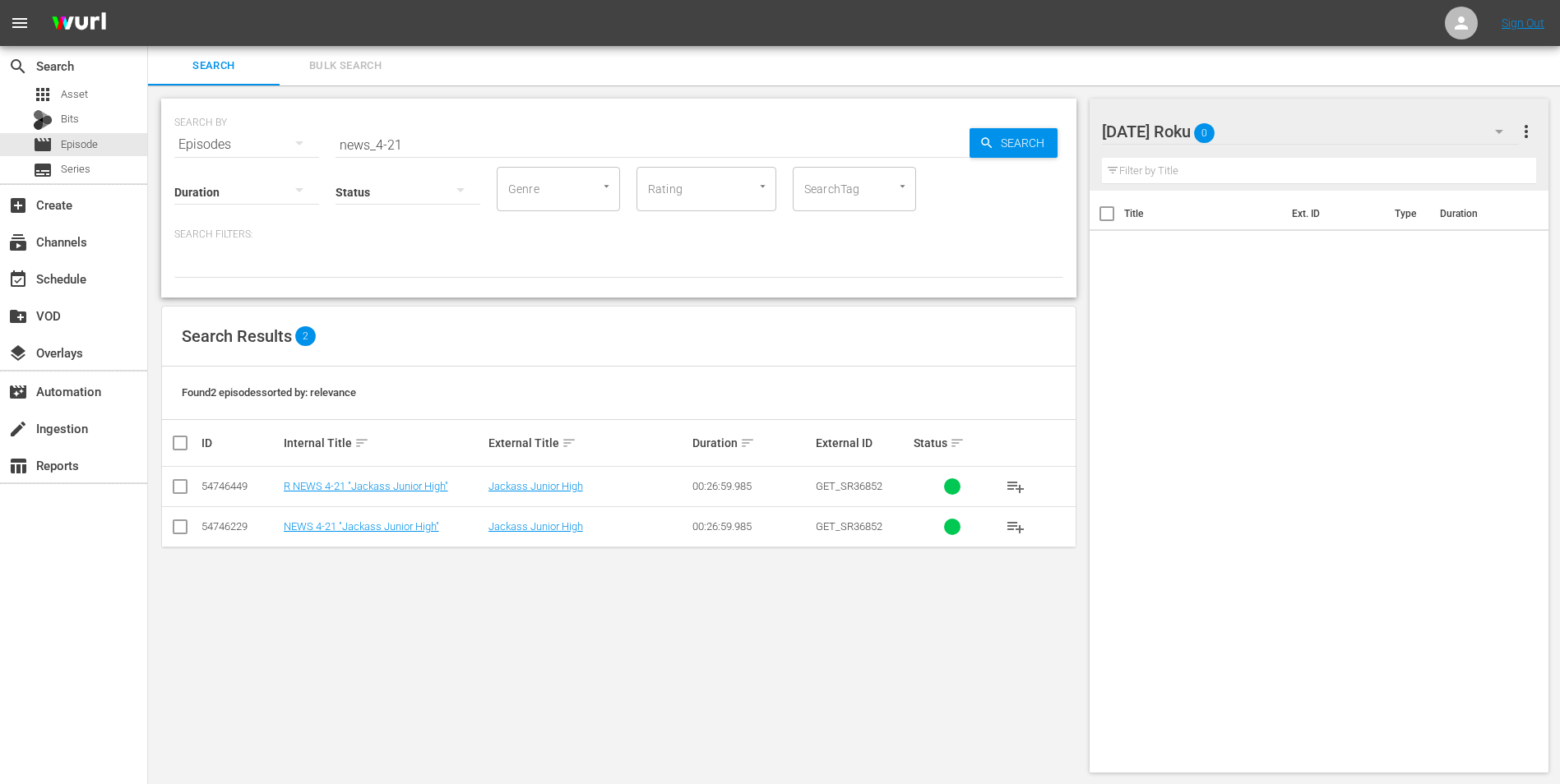
click at [184, 495] on input "checkbox" at bounding box center [180, 490] width 20 height 20
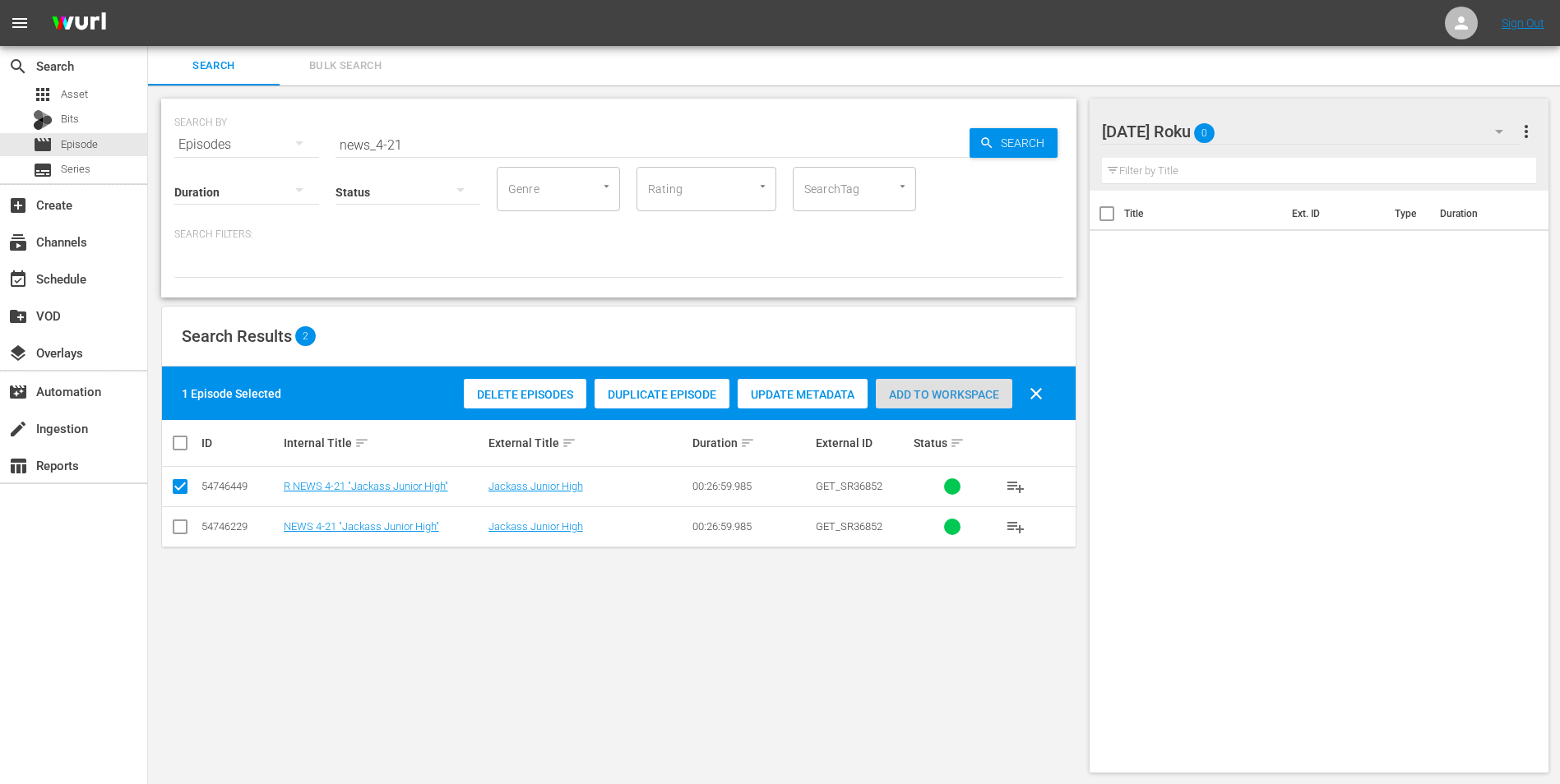
click at [984, 399] on span "Add to Workspace" at bounding box center [943, 395] width 136 height 13
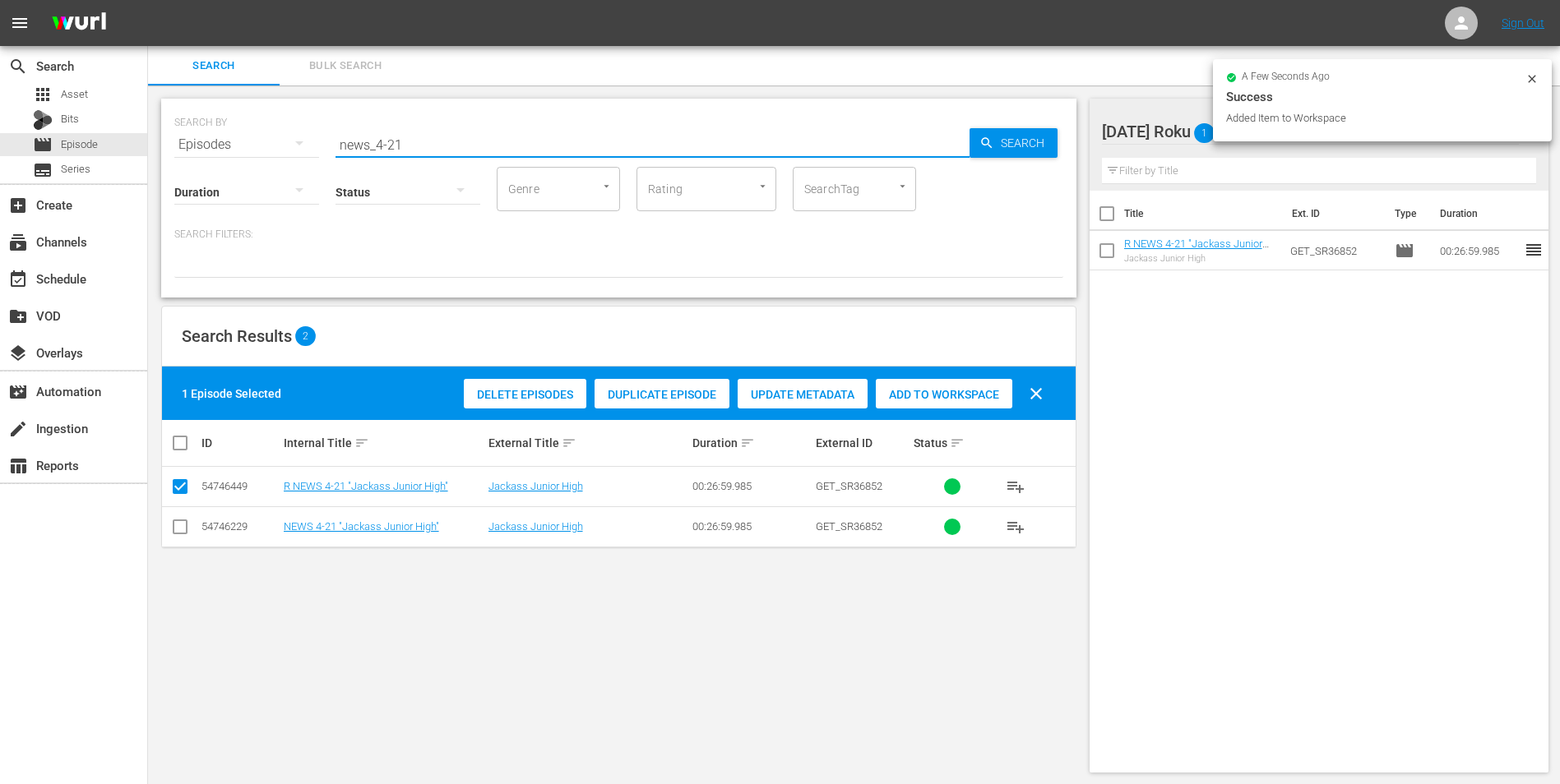
drag, startPoint x: 393, startPoint y: 150, endPoint x: 432, endPoint y: 150, distance: 39.0
click at [432, 150] on input "news_4-21" at bounding box center [652, 145] width 634 height 40
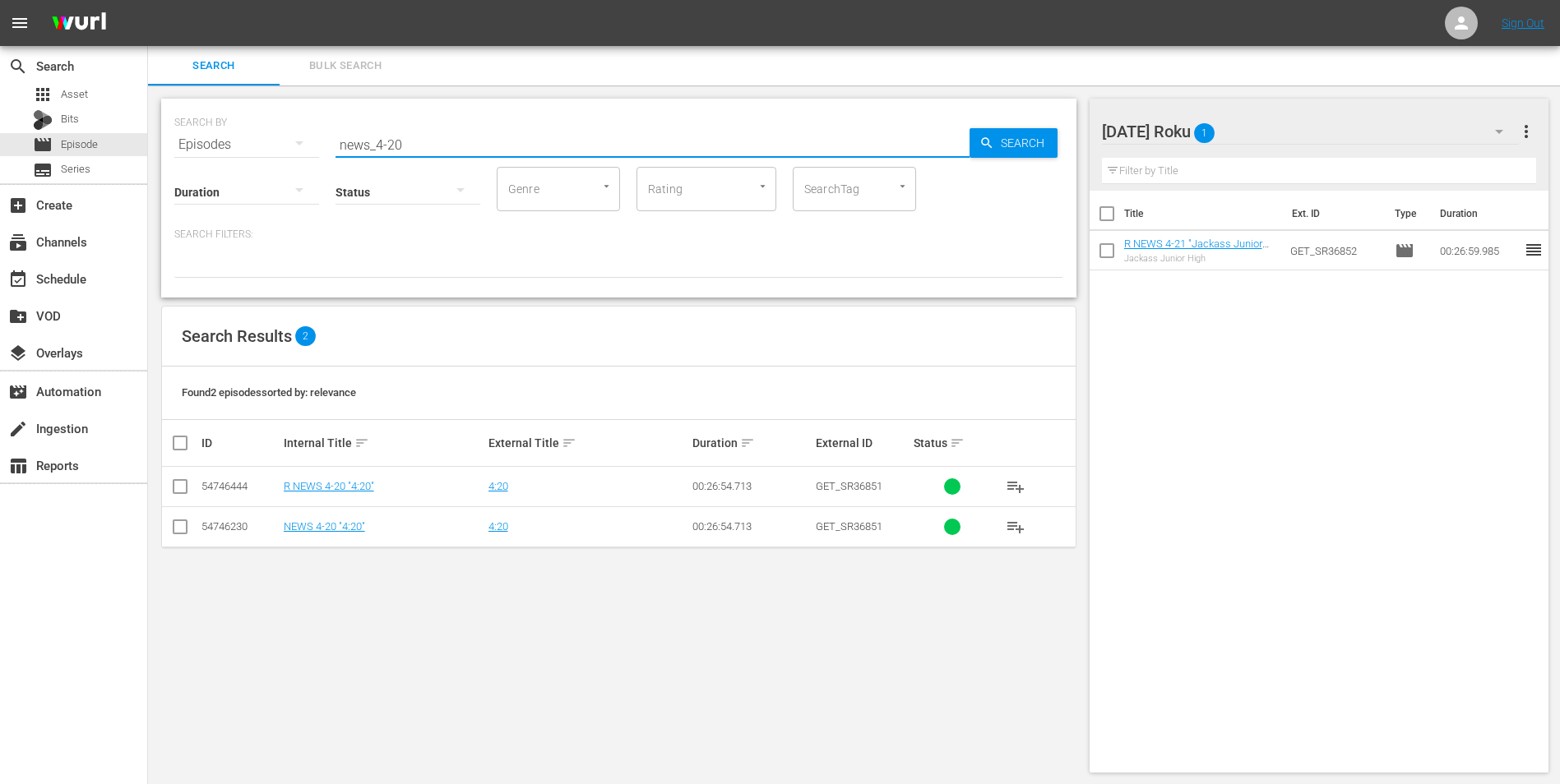
click at [179, 488] on input "checkbox" at bounding box center [180, 490] width 20 height 20
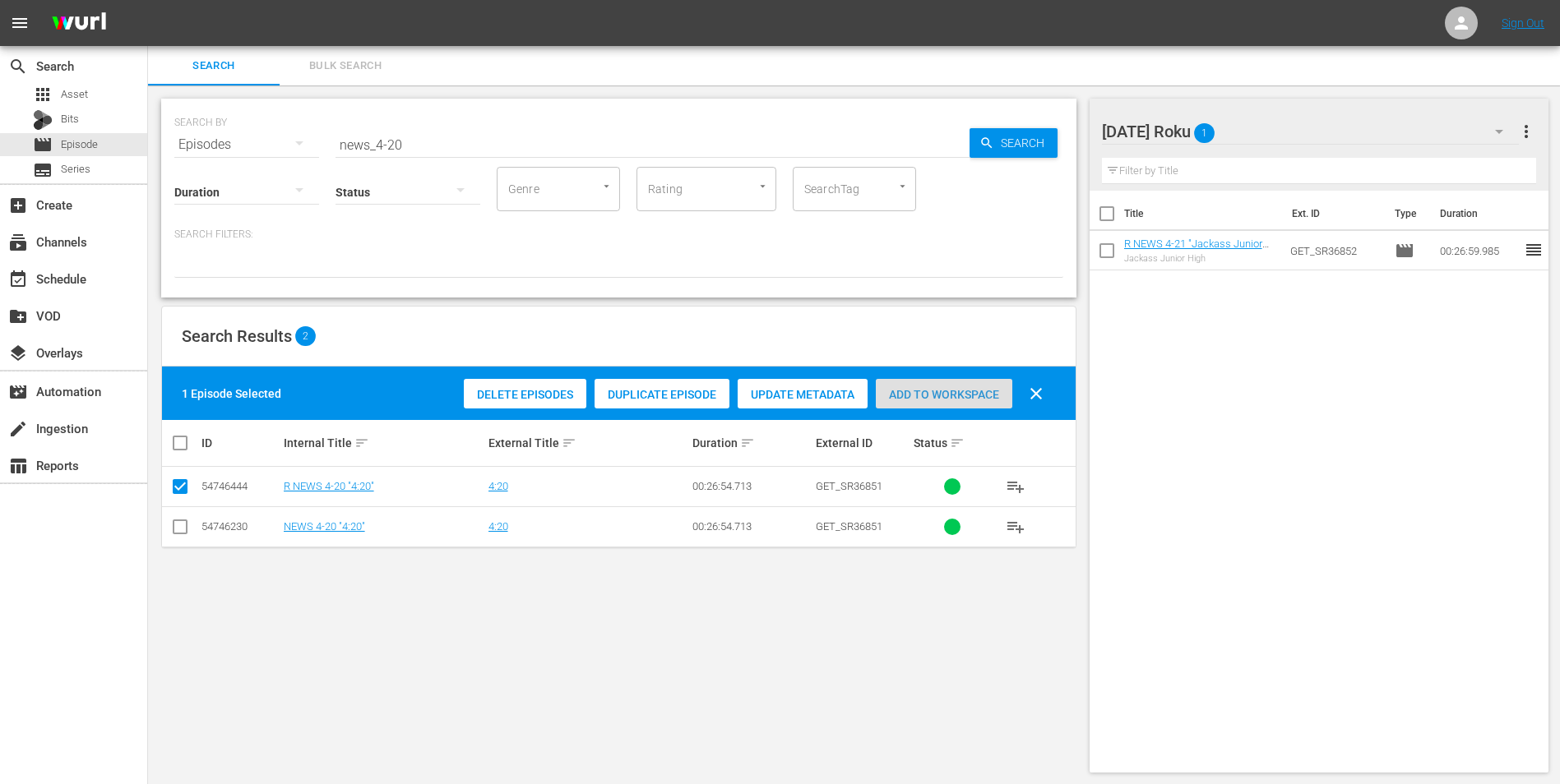
click at [903, 400] on span "Add to Workspace" at bounding box center [943, 395] width 136 height 13
click at [1303, 130] on div "[DATE] Roku 2" at bounding box center [1310, 132] width 418 height 46
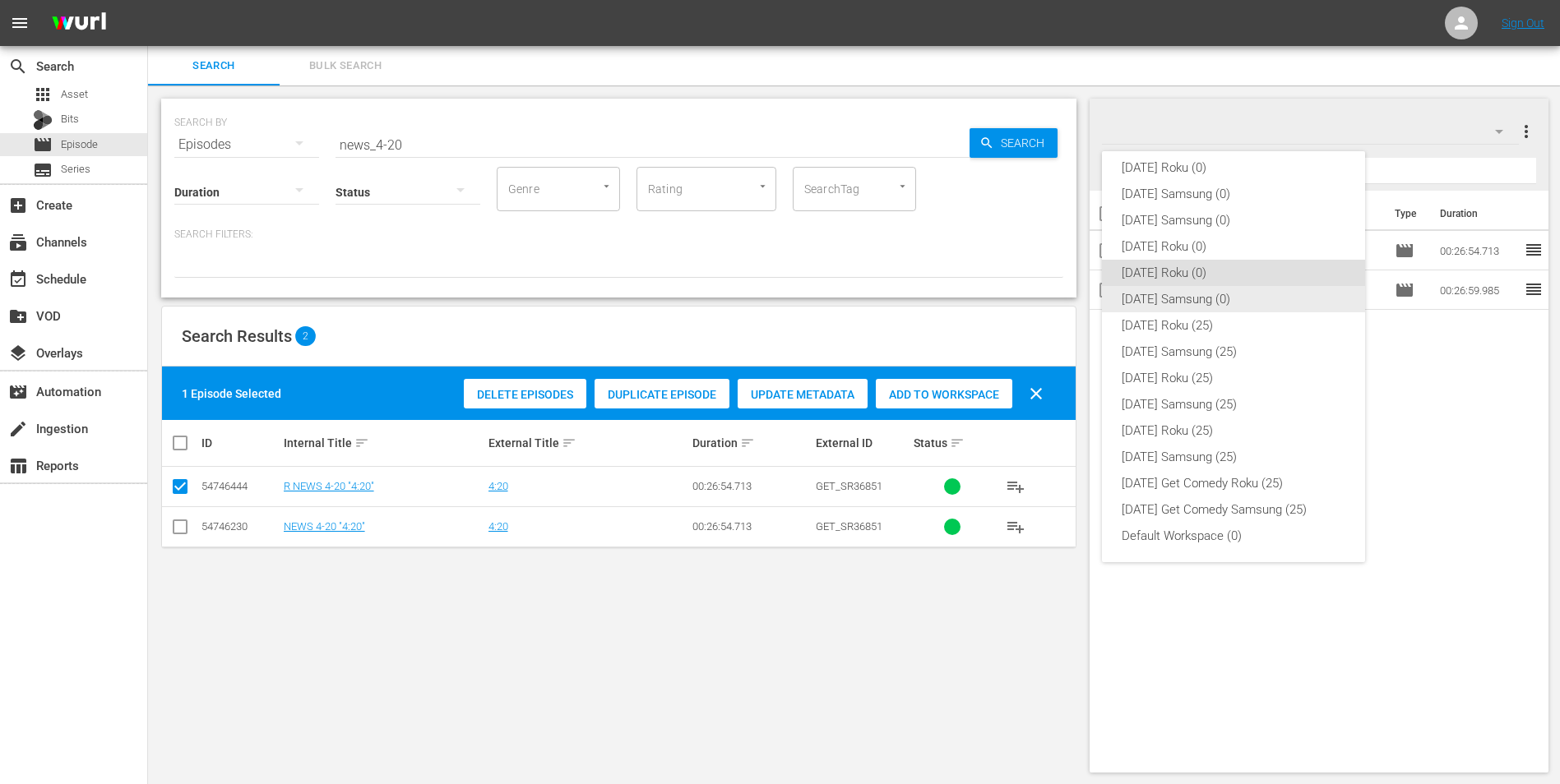
click at [1188, 295] on div "[DATE] Samsung (0)" at bounding box center [1233, 299] width 224 height 27
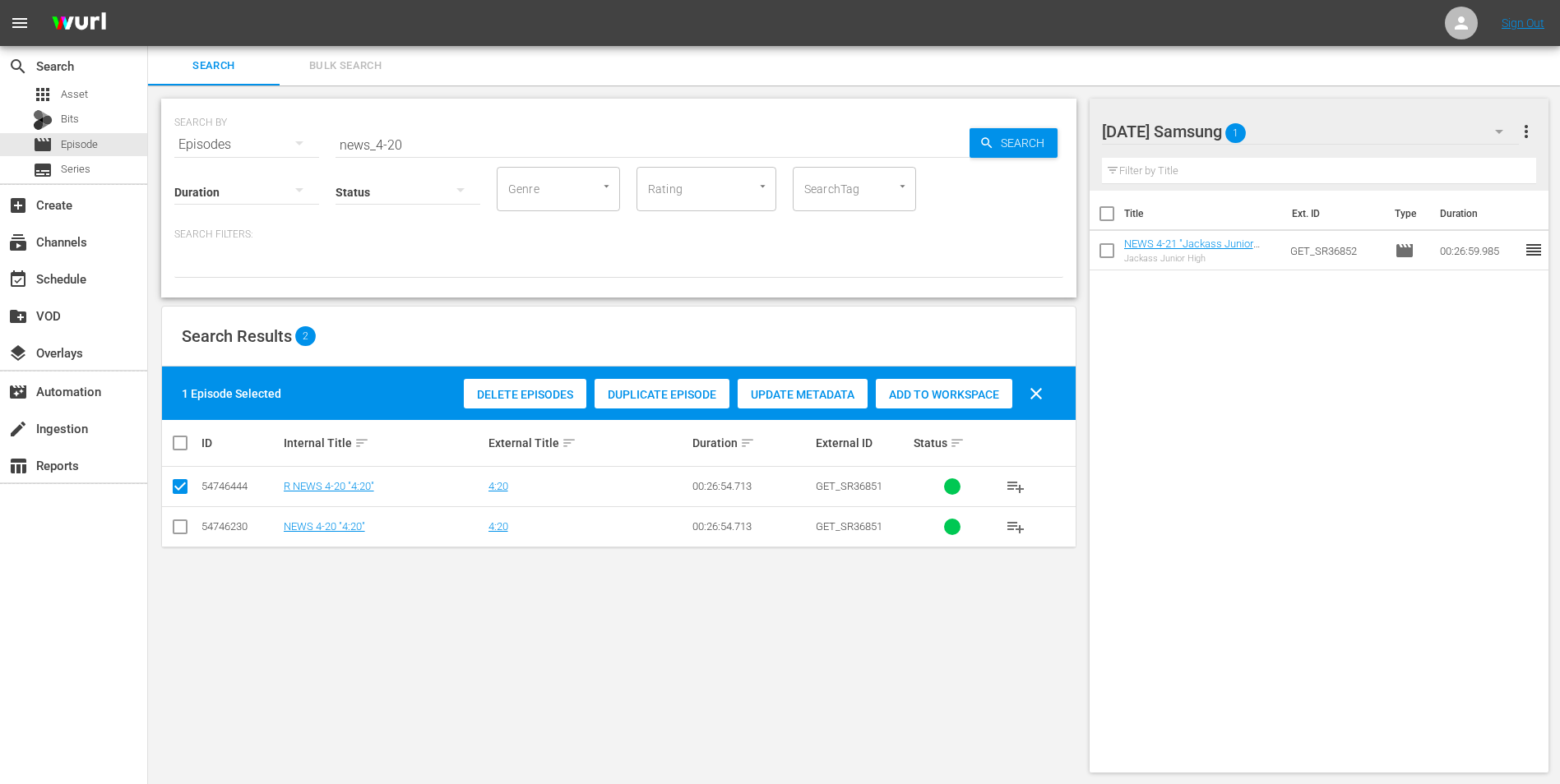
click at [180, 528] on input "checkbox" at bounding box center [180, 529] width 20 height 20
click at [180, 490] on input "checkbox" at bounding box center [180, 490] width 20 height 20
click at [942, 392] on span "Add to Workspace" at bounding box center [943, 395] width 136 height 13
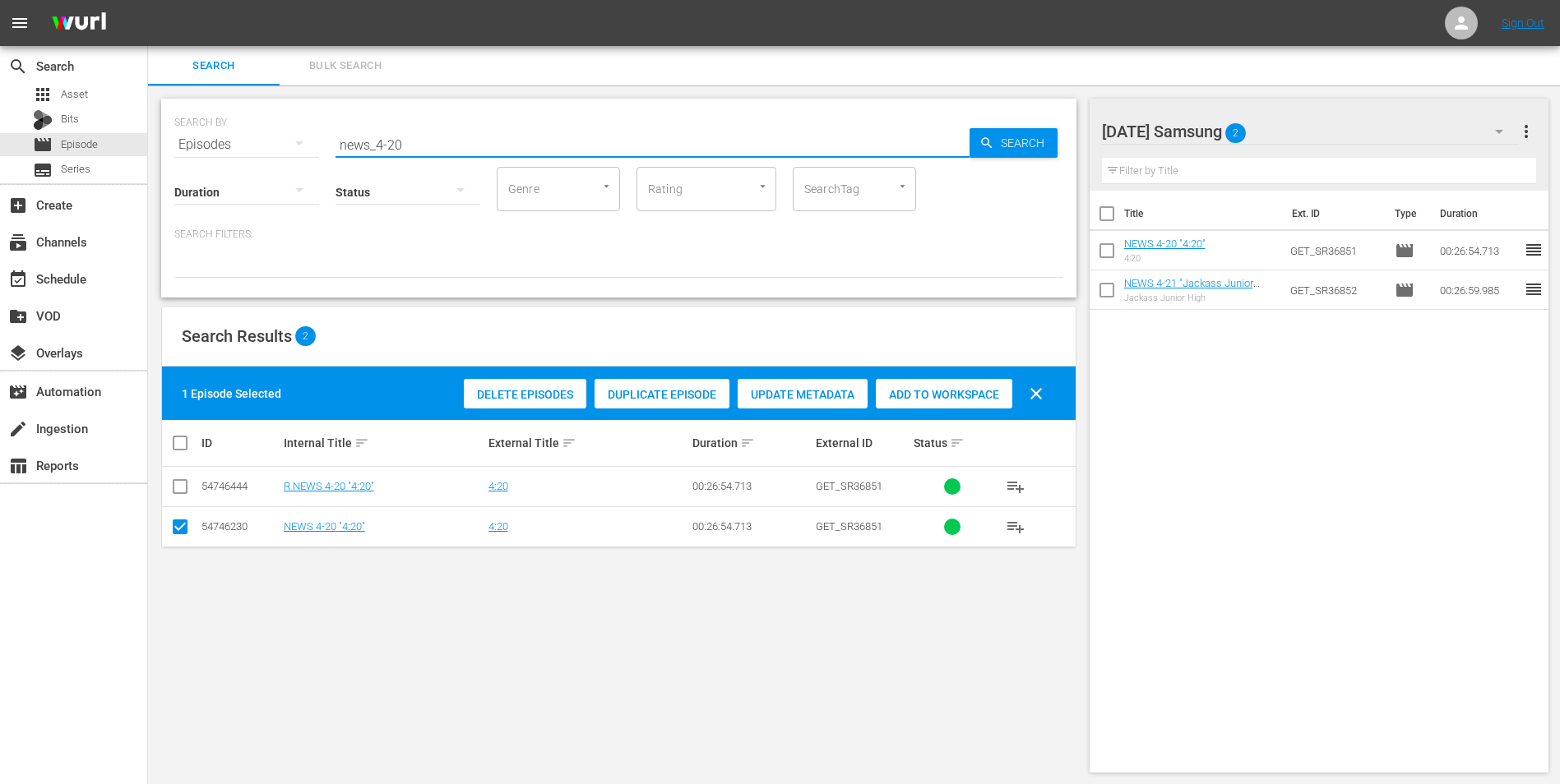
drag, startPoint x: 387, startPoint y: 147, endPoint x: 469, endPoint y: 157, distance: 82.6
click at [465, 157] on div "SEARCH BY Search By Episodes Search ID, Title, Description, Keywords, or Catego…" at bounding box center [619, 198] width 915 height 199
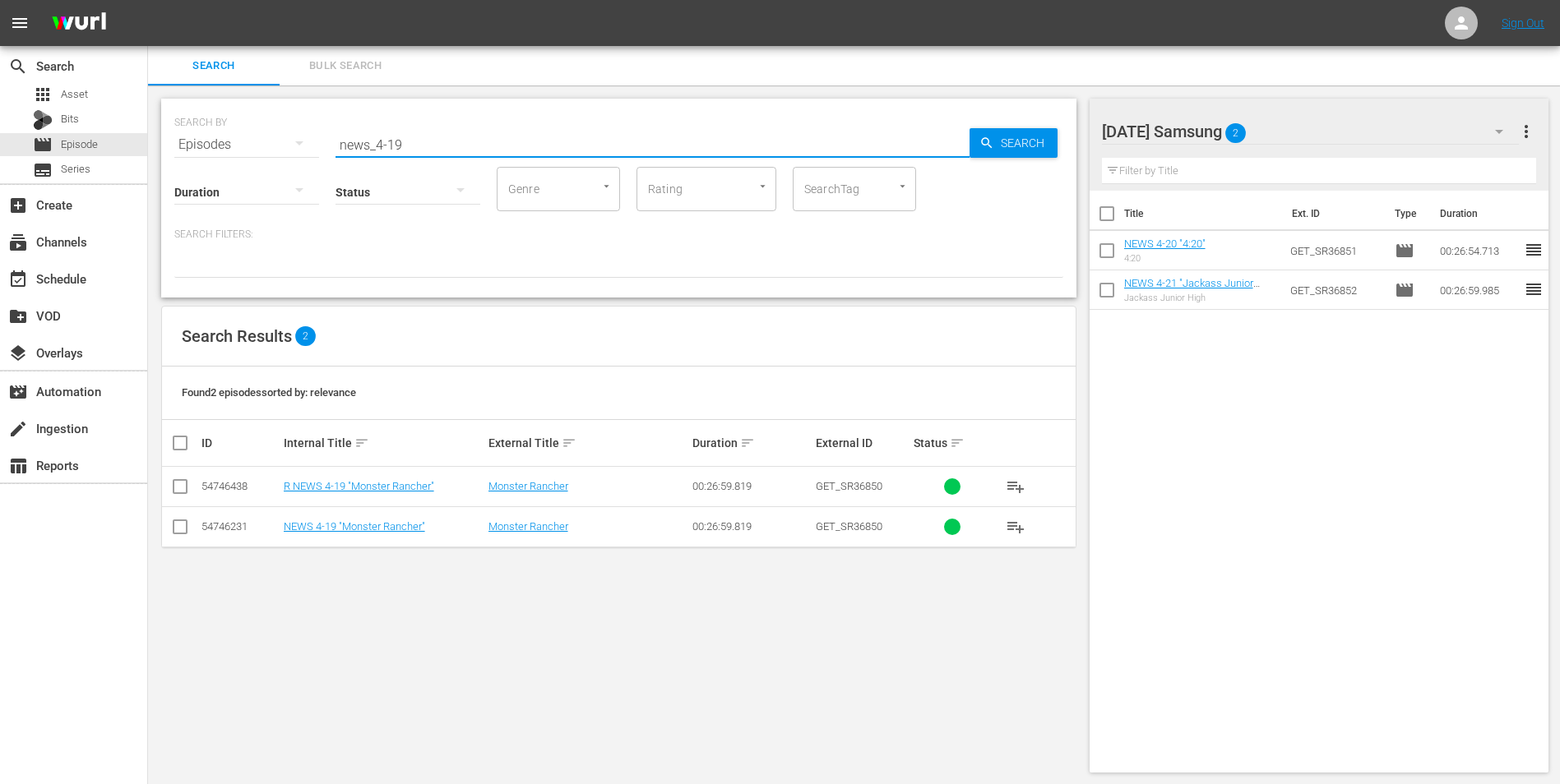
click at [181, 526] on input "checkbox" at bounding box center [180, 529] width 20 height 20
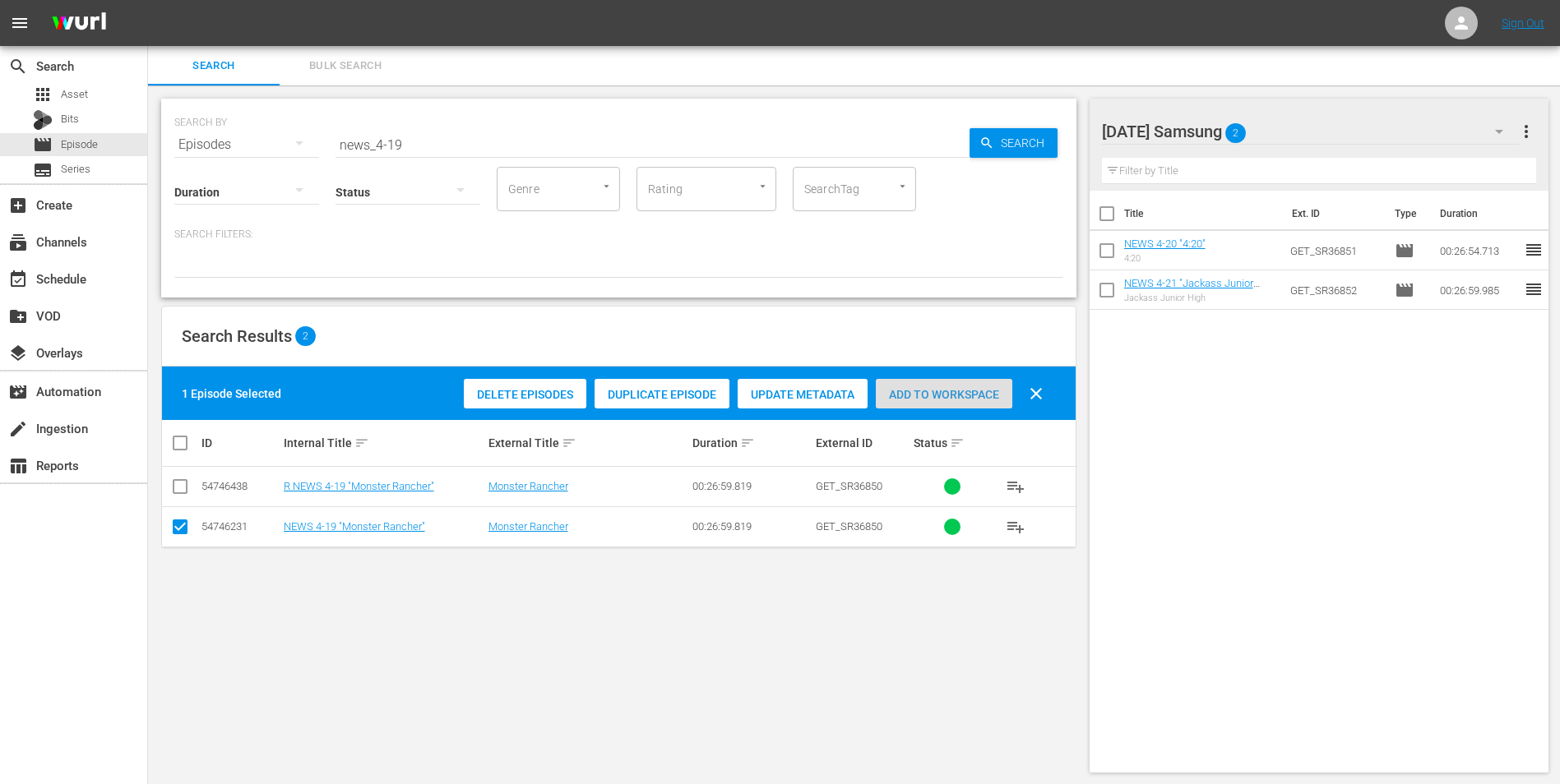
click at [993, 392] on span "Add to Workspace" at bounding box center [943, 395] width 136 height 13
click at [1300, 133] on div "[DATE] Samsung 3" at bounding box center [1310, 132] width 418 height 46
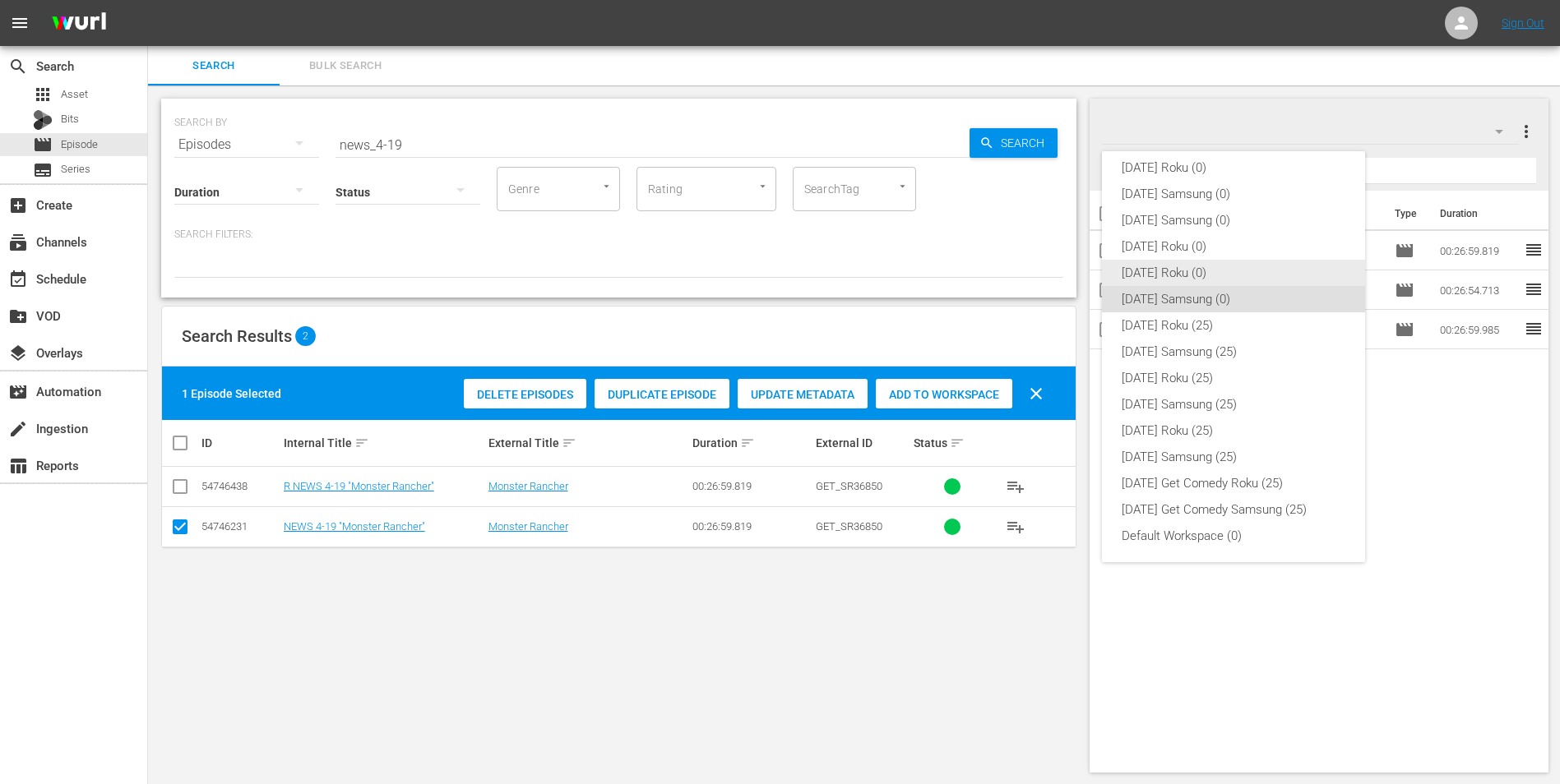
click at [1173, 271] on div "[DATE] Roku (0)" at bounding box center [1233, 273] width 224 height 27
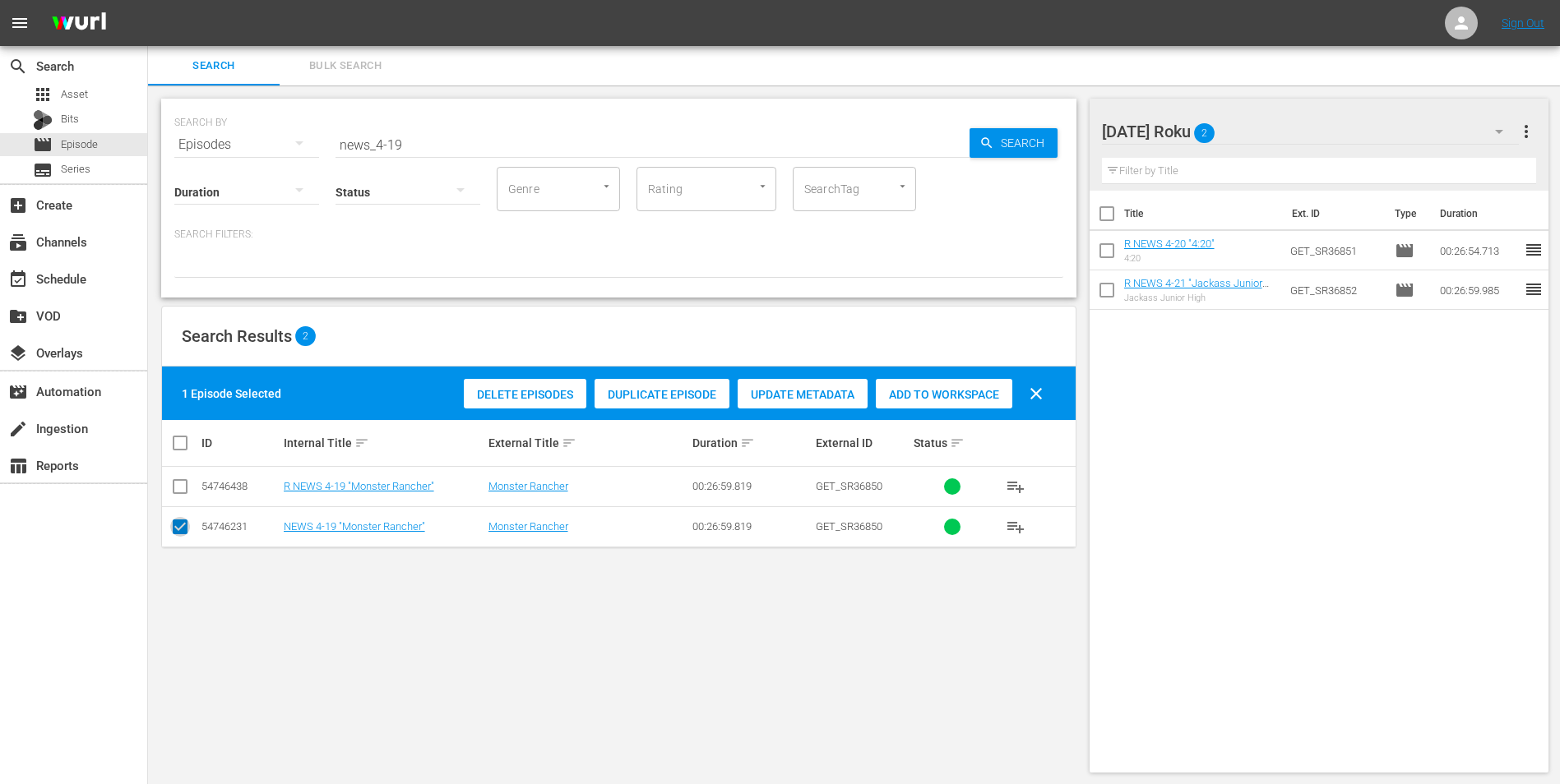
drag, startPoint x: 182, startPoint y: 532, endPoint x: 178, endPoint y: 497, distance: 35.2
click at [182, 531] on input "checkbox" at bounding box center [180, 529] width 20 height 20
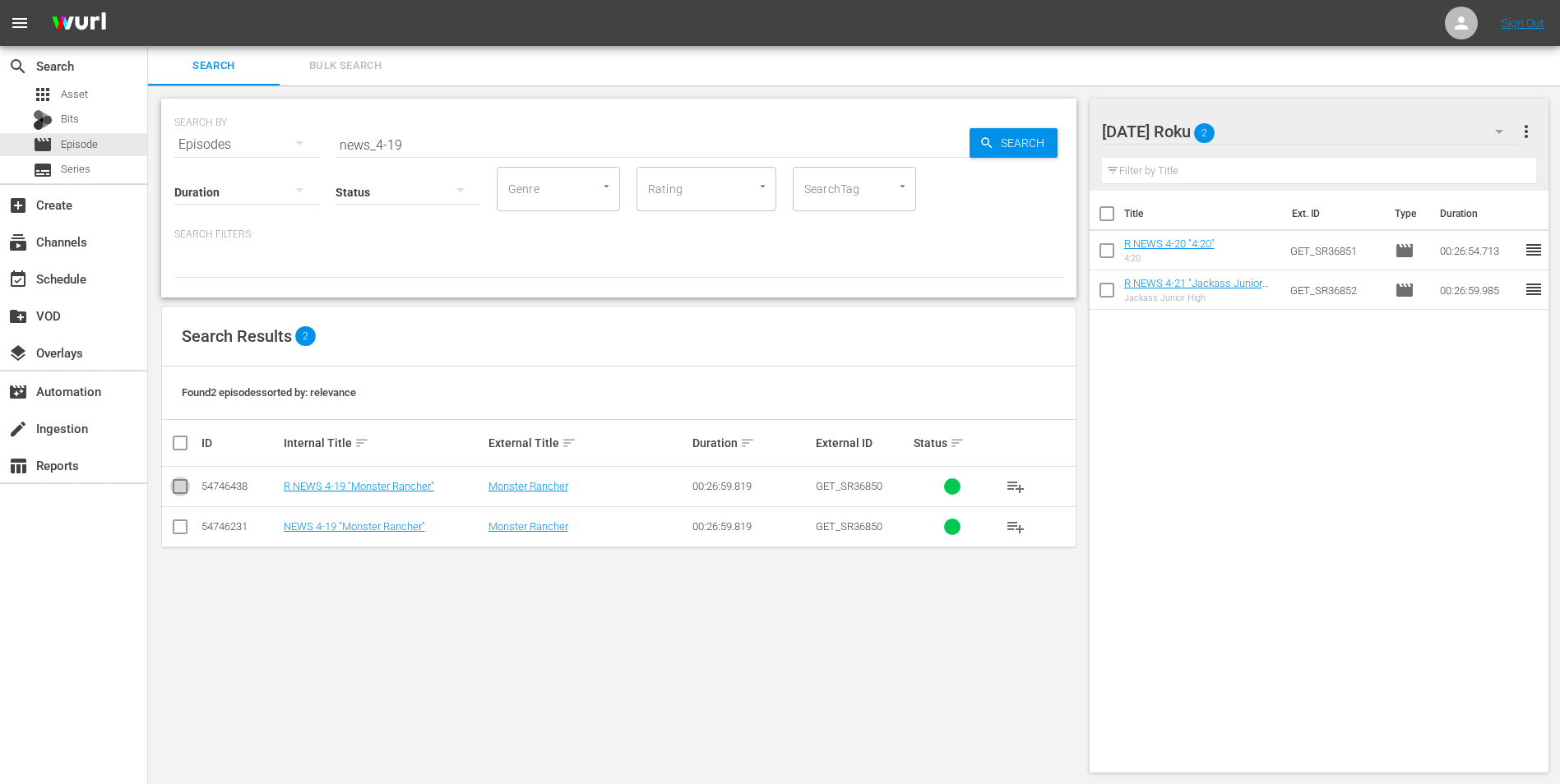
click at [178, 490] on input "checkbox" at bounding box center [180, 490] width 20 height 20
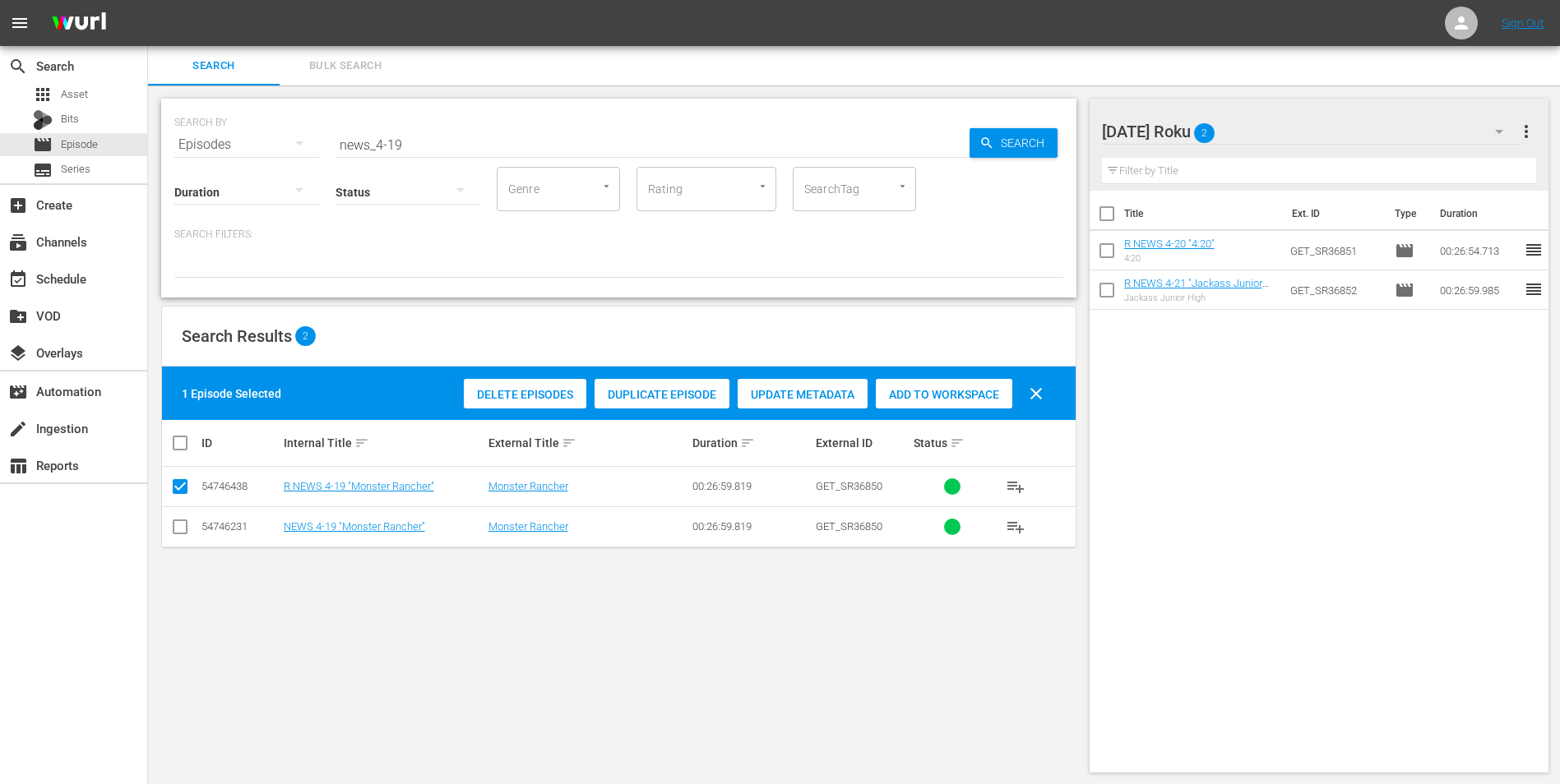
click at [920, 394] on span "Add to Workspace" at bounding box center [943, 395] width 136 height 13
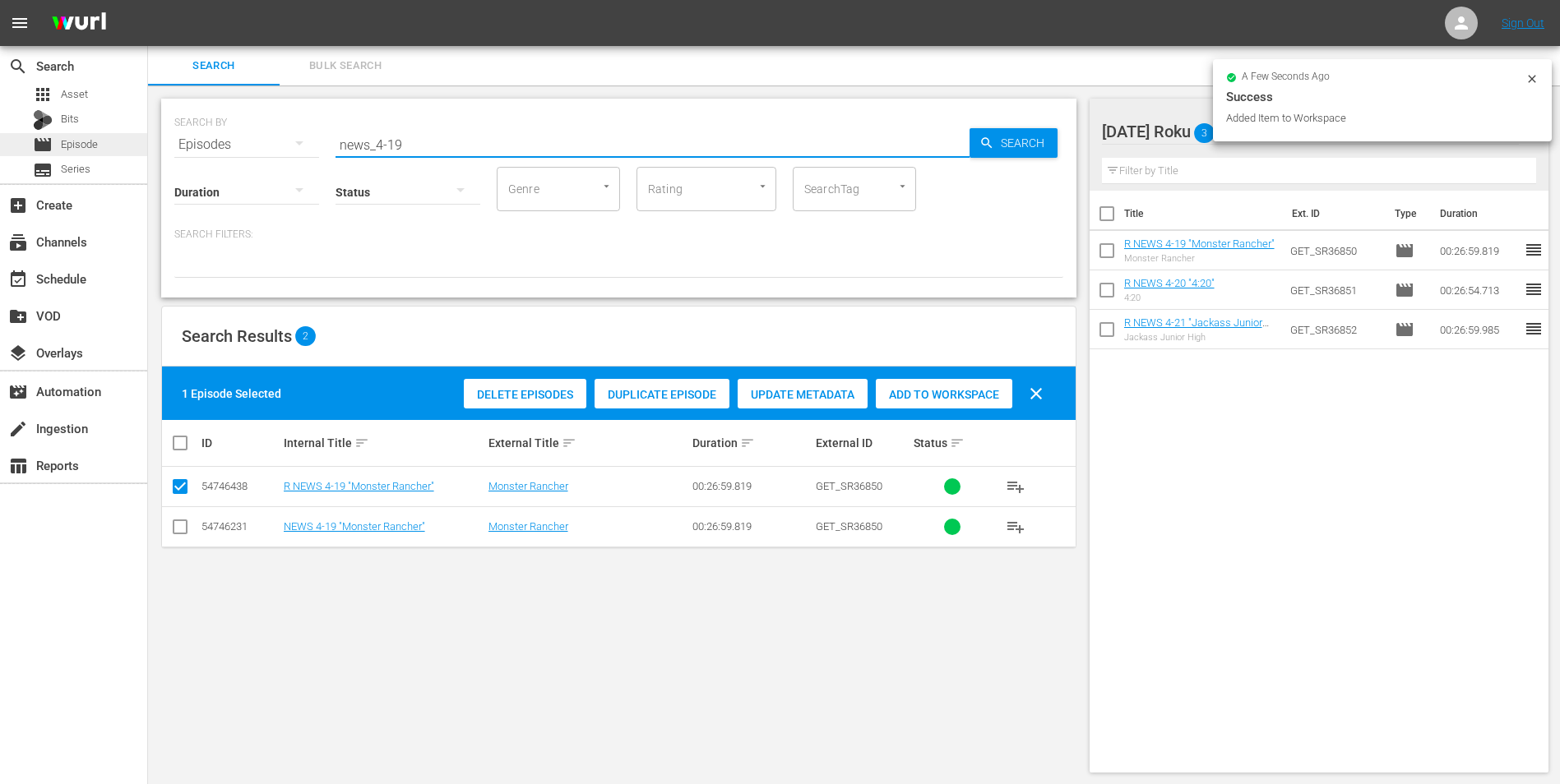
drag, startPoint x: 448, startPoint y: 147, endPoint x: 58, endPoint y: 142, distance: 390.0
click at [148, 0] on div "search Search apps Asset Bits movie Episode subtitles Series add_box Create sub…" at bounding box center [853, 0] width 1411 height 0
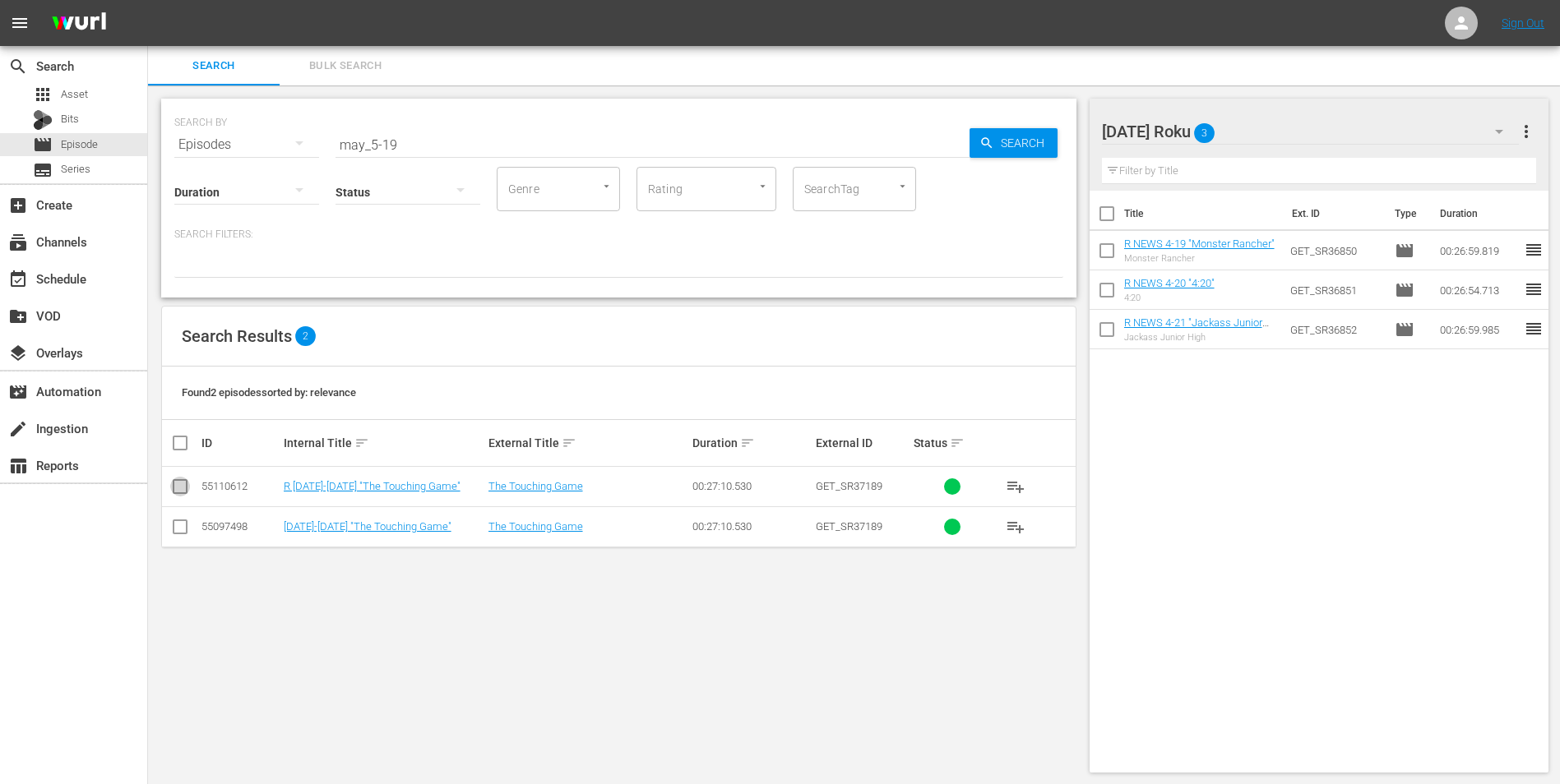
click at [184, 490] on input "checkbox" at bounding box center [180, 490] width 20 height 20
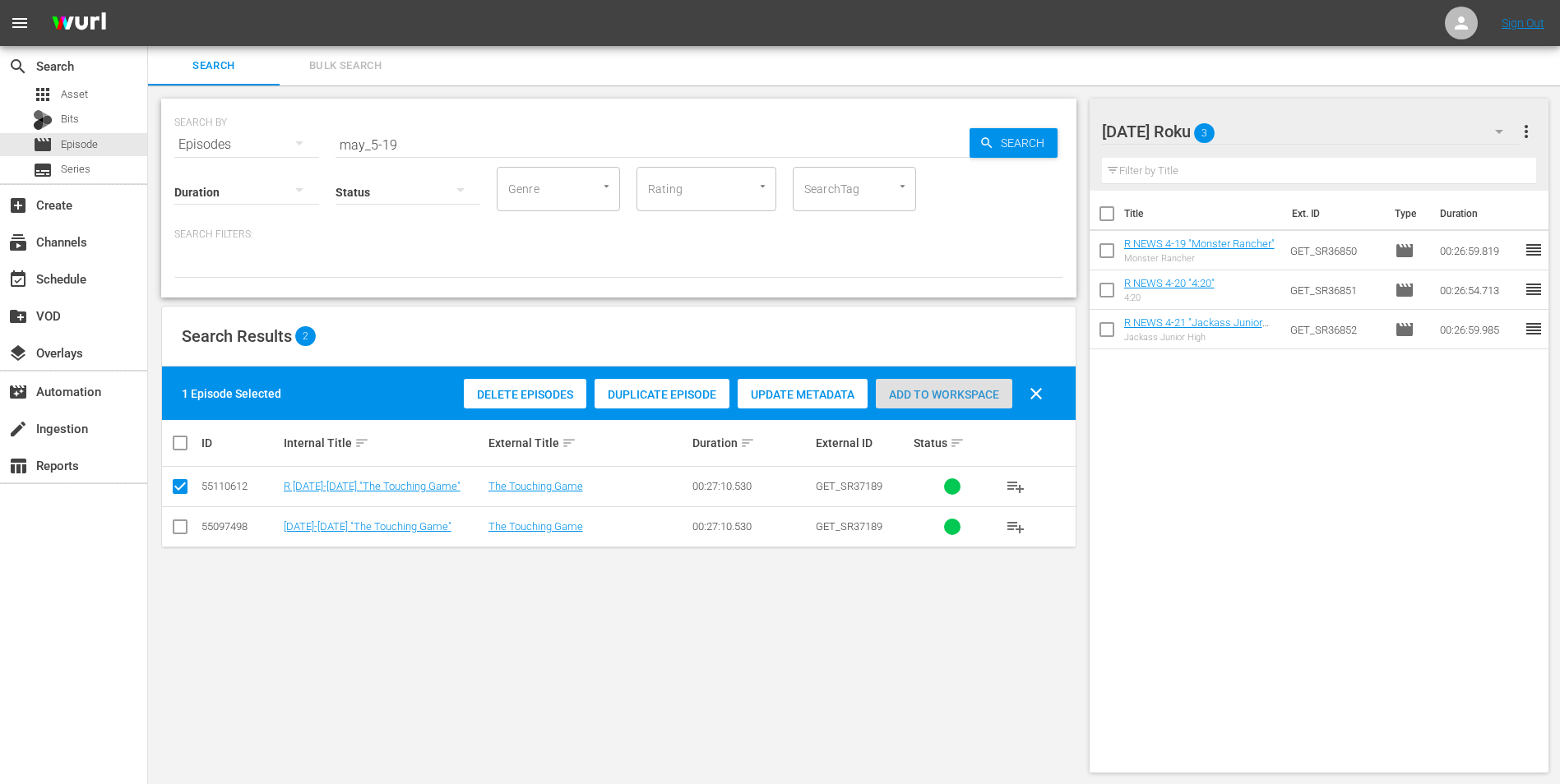
click at [983, 394] on span "Add to Workspace" at bounding box center [943, 395] width 136 height 13
click at [1277, 121] on div "[DATE] Roku 4" at bounding box center [1310, 132] width 418 height 46
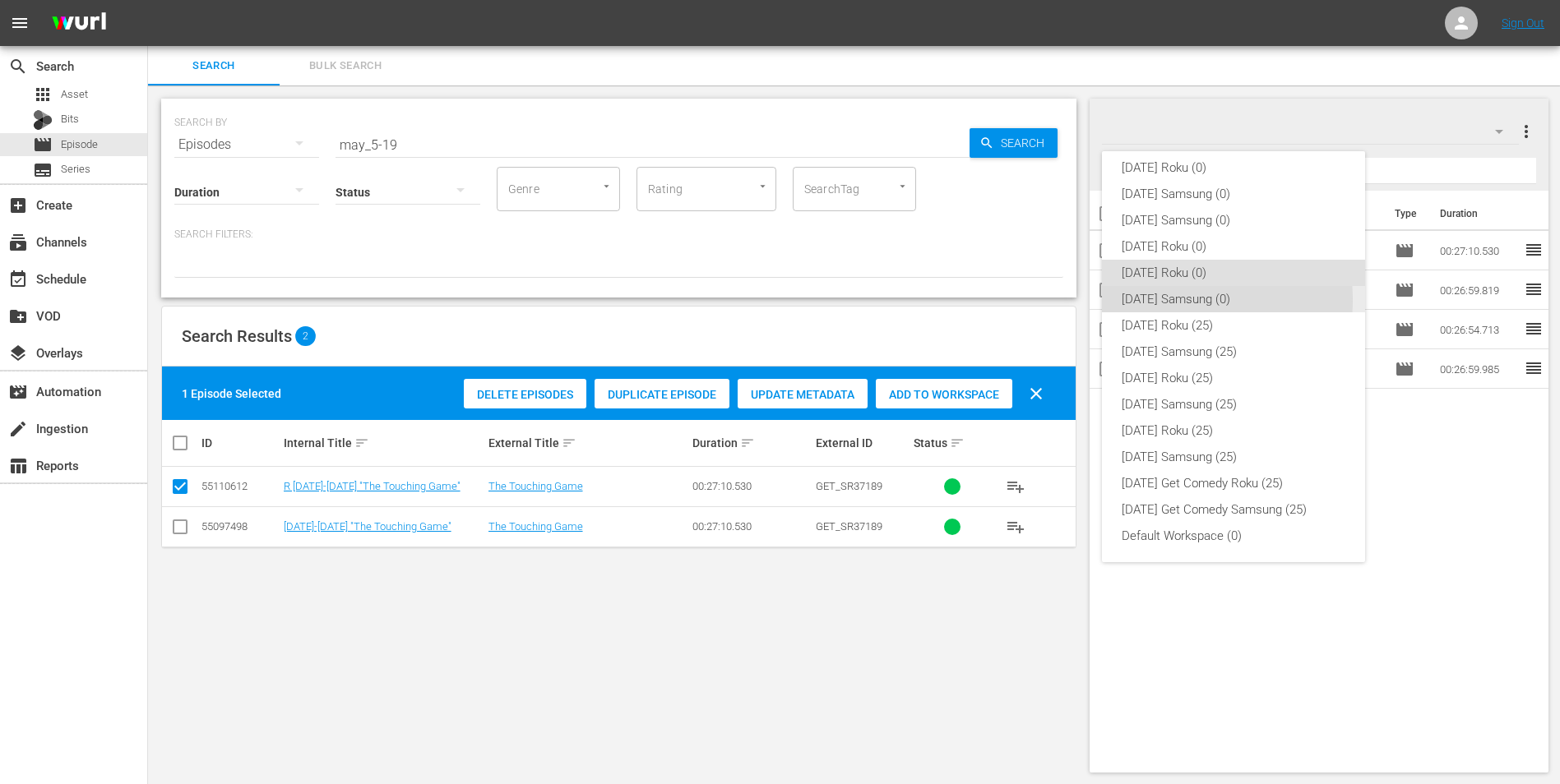
click at [1172, 300] on div "[DATE] Samsung (0)" at bounding box center [1233, 299] width 224 height 27
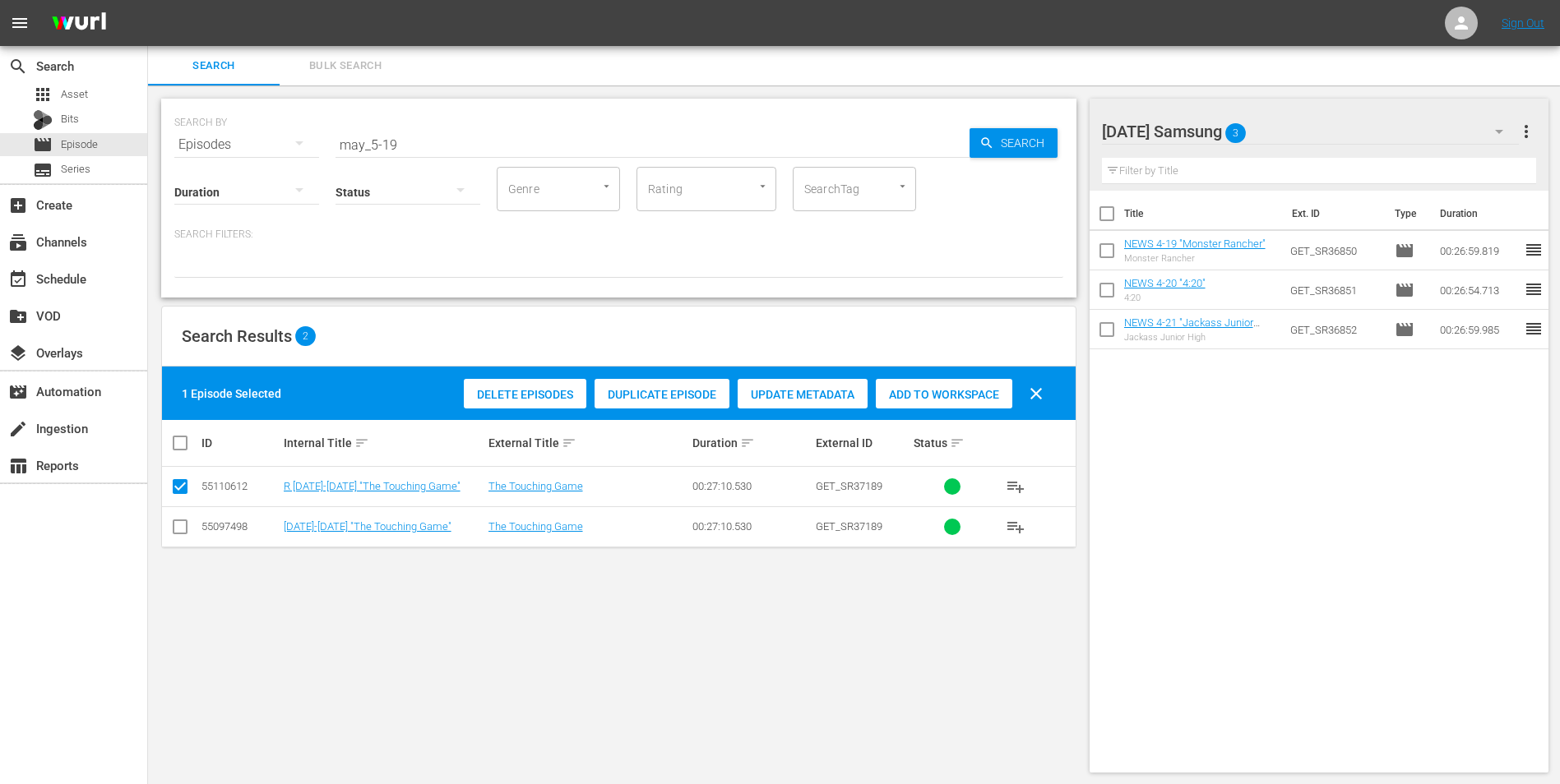
click at [179, 534] on input "checkbox" at bounding box center [180, 529] width 20 height 20
click at [179, 487] on input "checkbox" at bounding box center [180, 490] width 20 height 20
click at [931, 395] on span "Add to Workspace" at bounding box center [943, 395] width 136 height 13
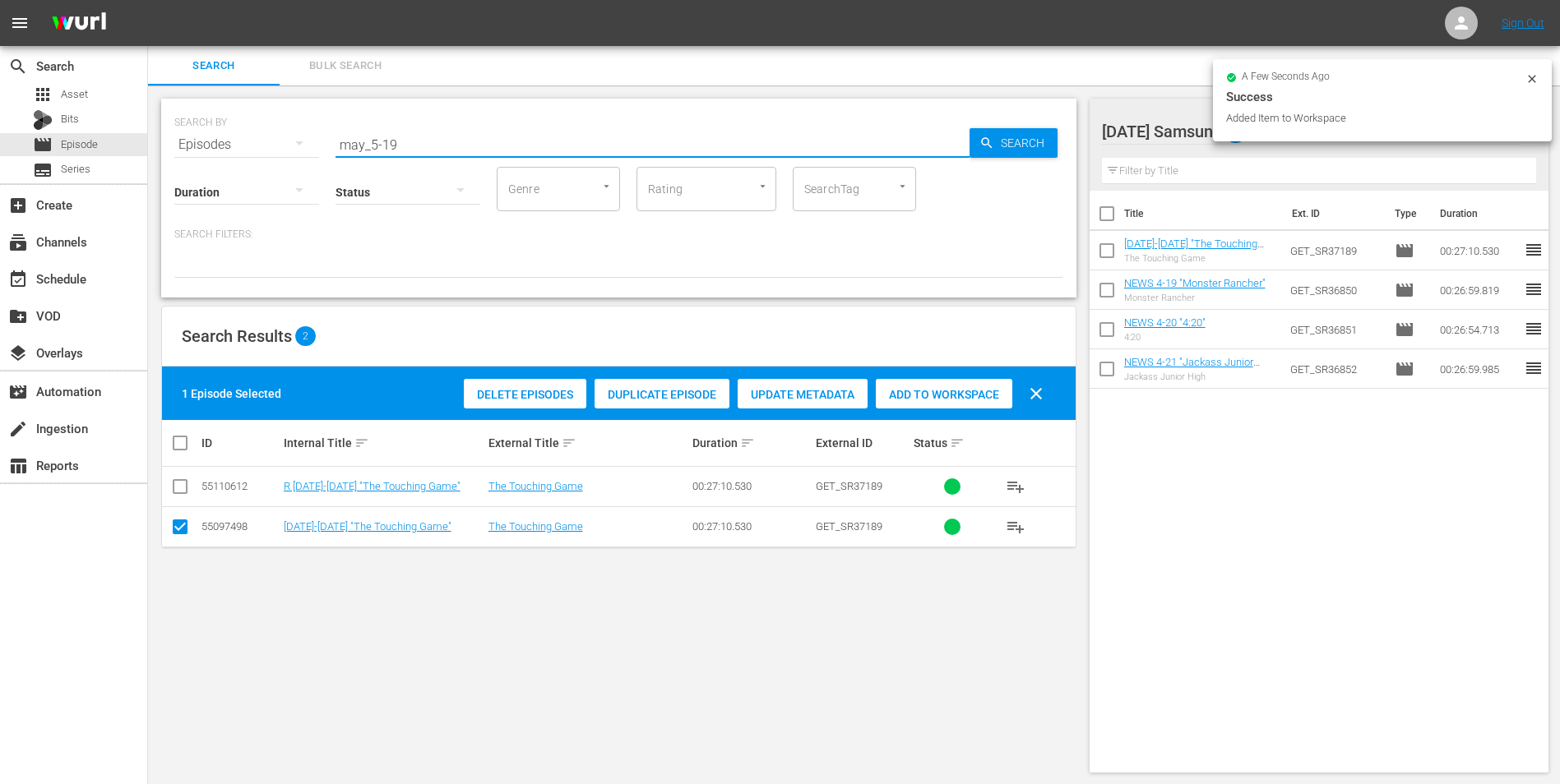
click at [387, 145] on input "may_5-19" at bounding box center [652, 145] width 634 height 40
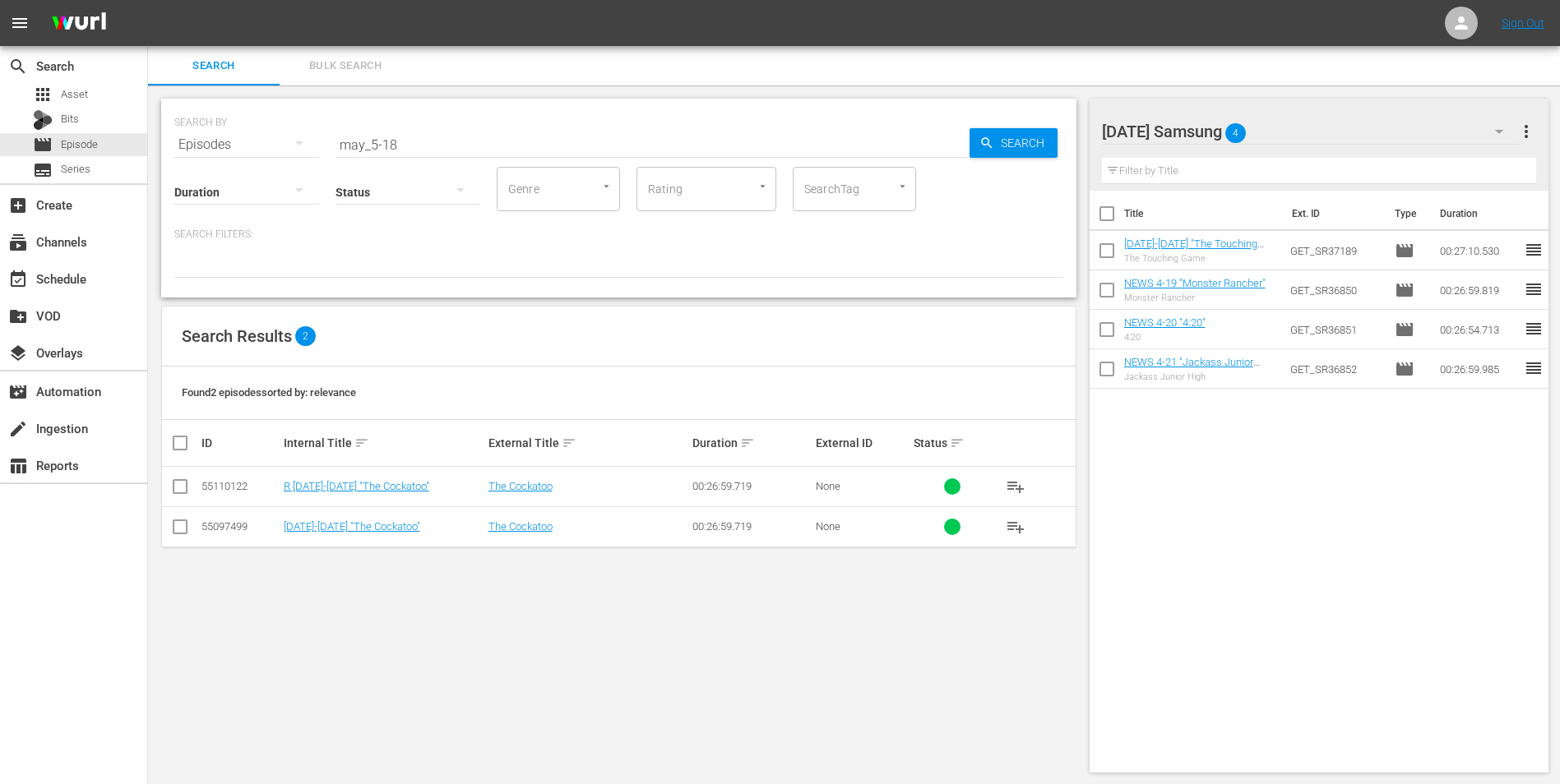
click at [193, 529] on td at bounding box center [180, 526] width 37 height 41
click at [184, 528] on input "checkbox" at bounding box center [180, 529] width 20 height 20
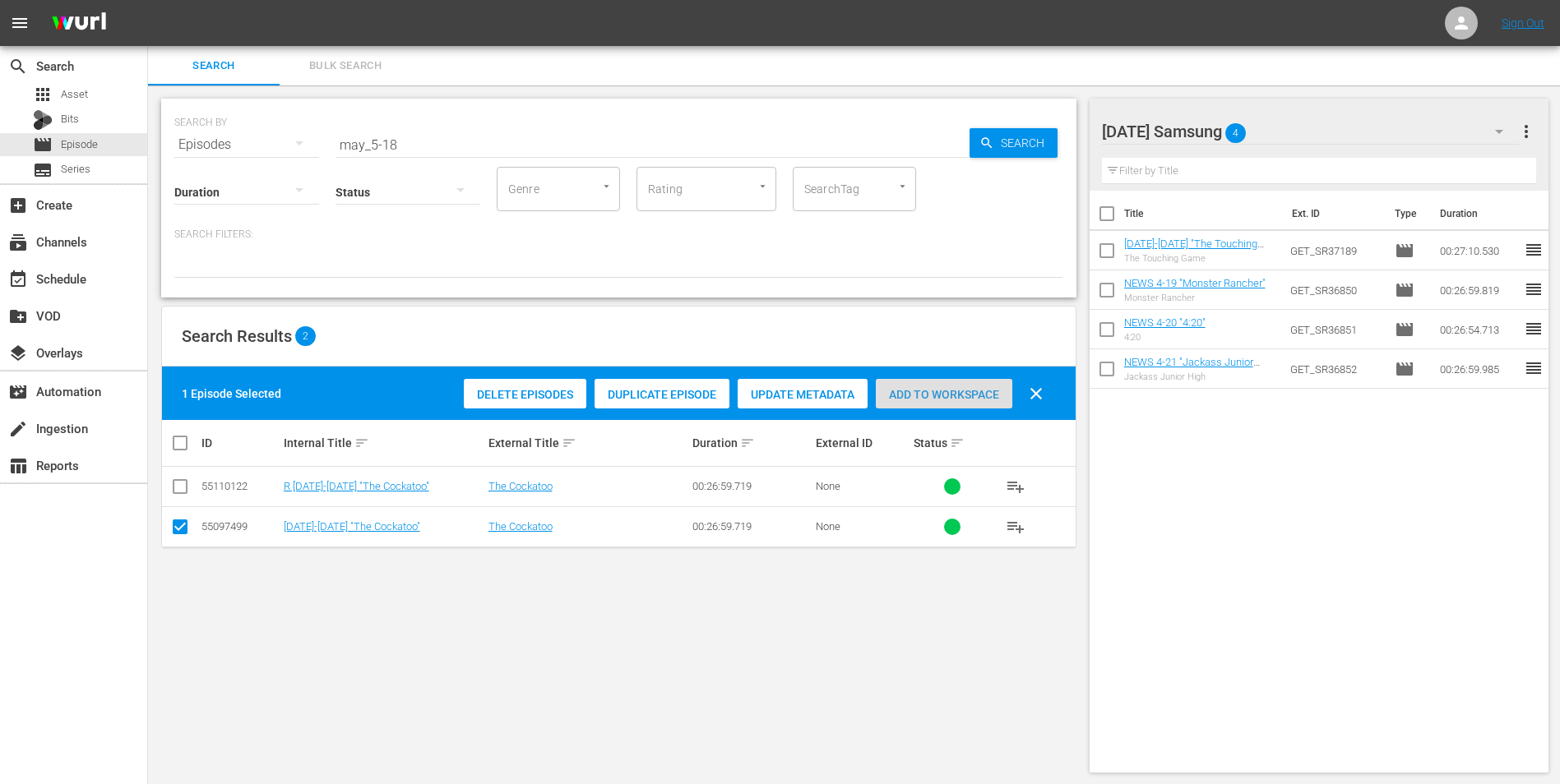
click at [983, 392] on span "Add to Workspace" at bounding box center [943, 395] width 136 height 13
click at [1299, 134] on div "[DATE] Samsung 5" at bounding box center [1310, 132] width 418 height 46
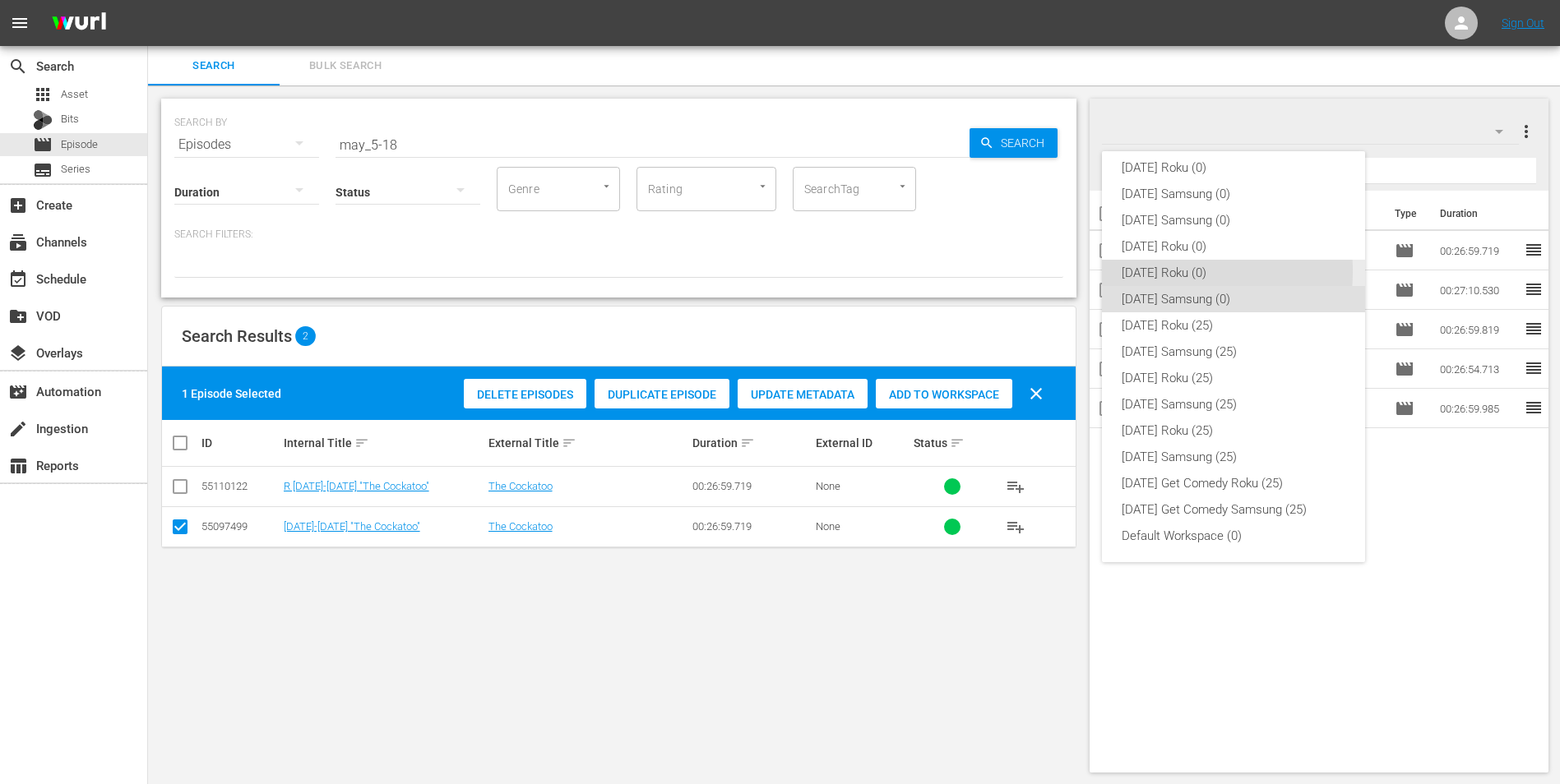
click at [1142, 271] on div "[DATE] Roku (0)" at bounding box center [1233, 273] width 224 height 27
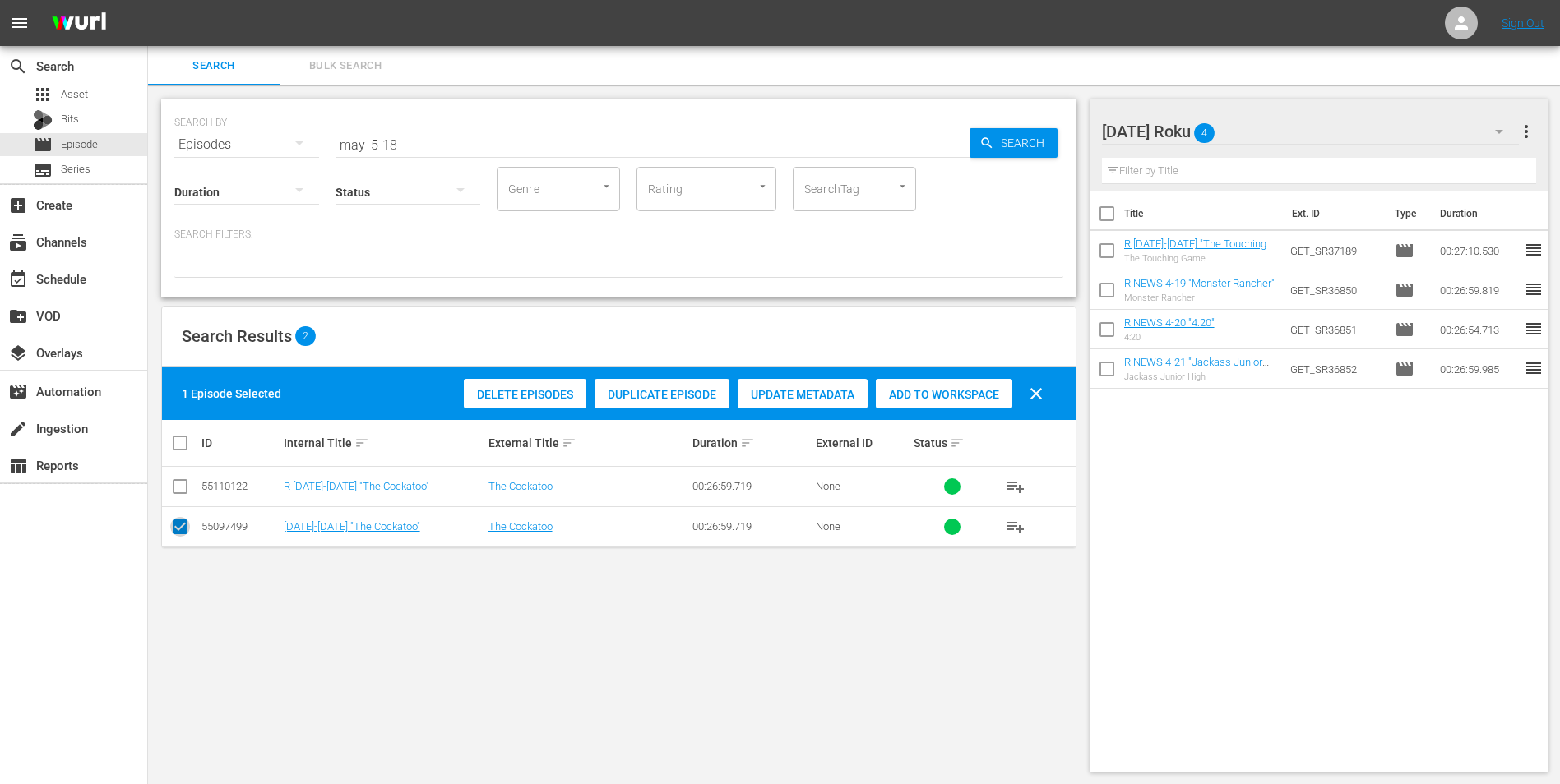
click at [178, 531] on input "checkbox" at bounding box center [180, 529] width 20 height 20
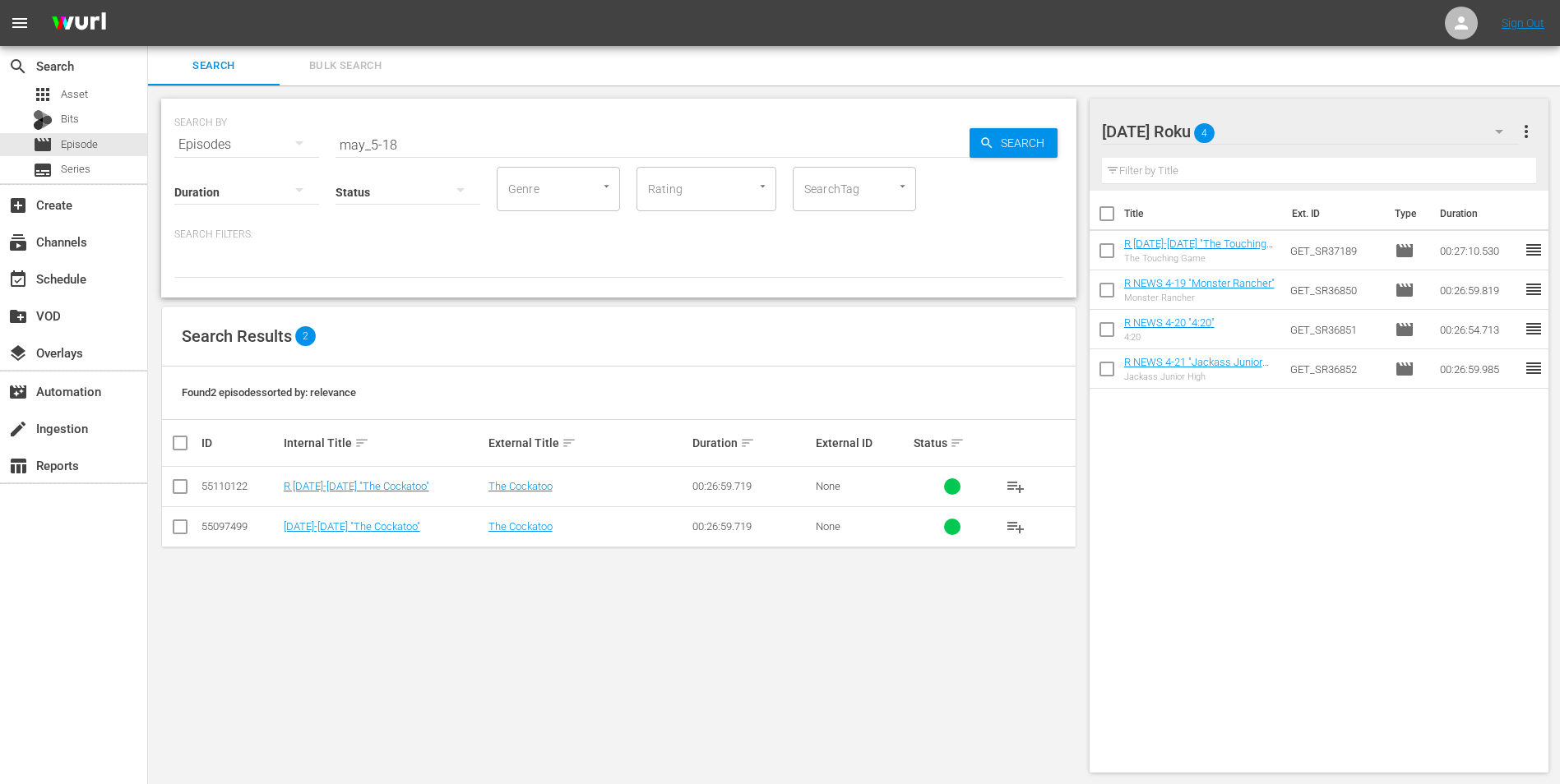
drag, startPoint x: 176, startPoint y: 490, endPoint x: 195, endPoint y: 488, distance: 19.1
click at [177, 490] on input "checkbox" at bounding box center [180, 490] width 20 height 20
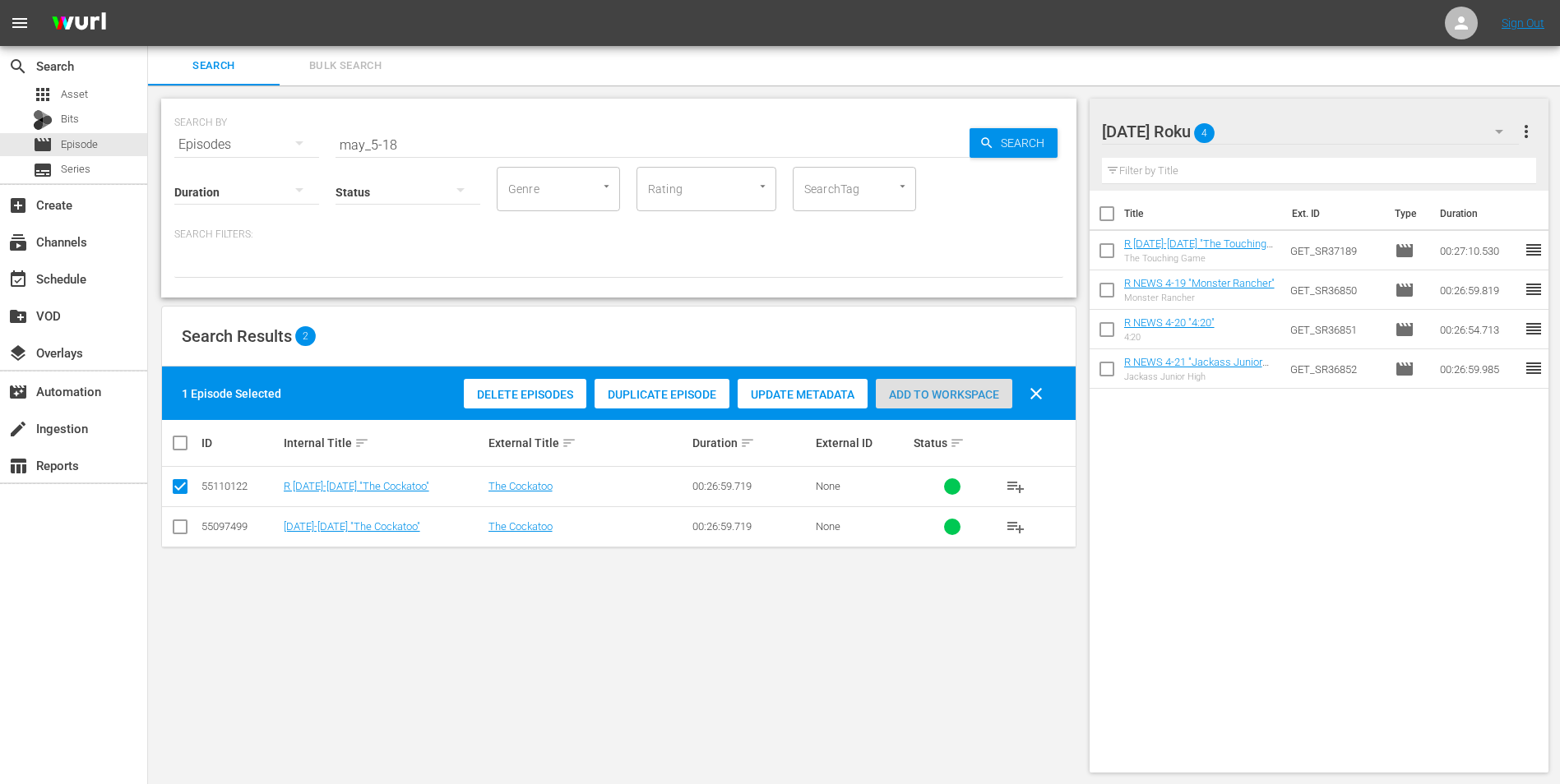
click at [949, 395] on span "Add to Workspace" at bounding box center [943, 395] width 136 height 13
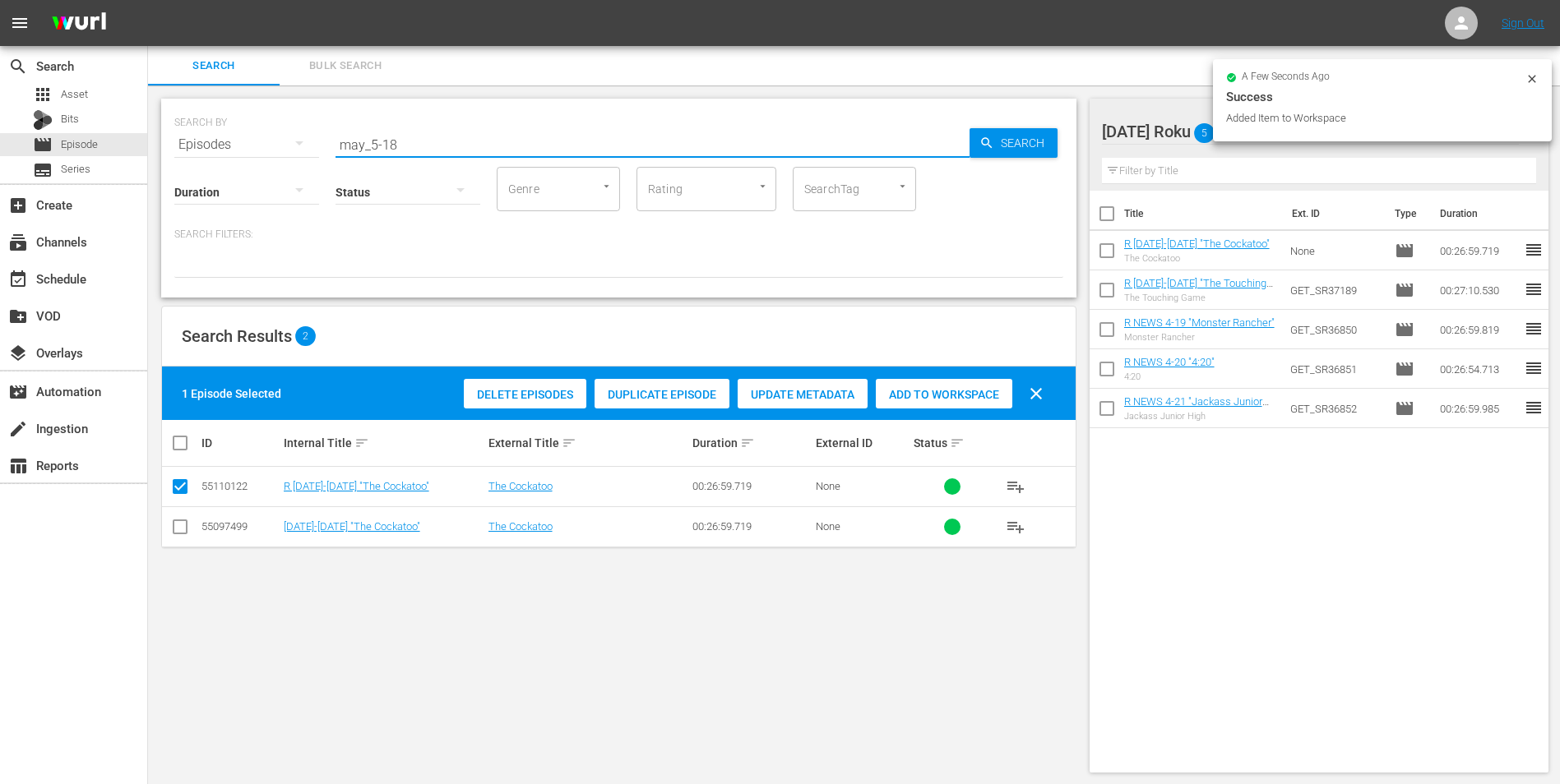
drag, startPoint x: 390, startPoint y: 141, endPoint x: 408, endPoint y: 146, distance: 18.7
click at [408, 146] on input "may_5-18" at bounding box center [652, 145] width 634 height 40
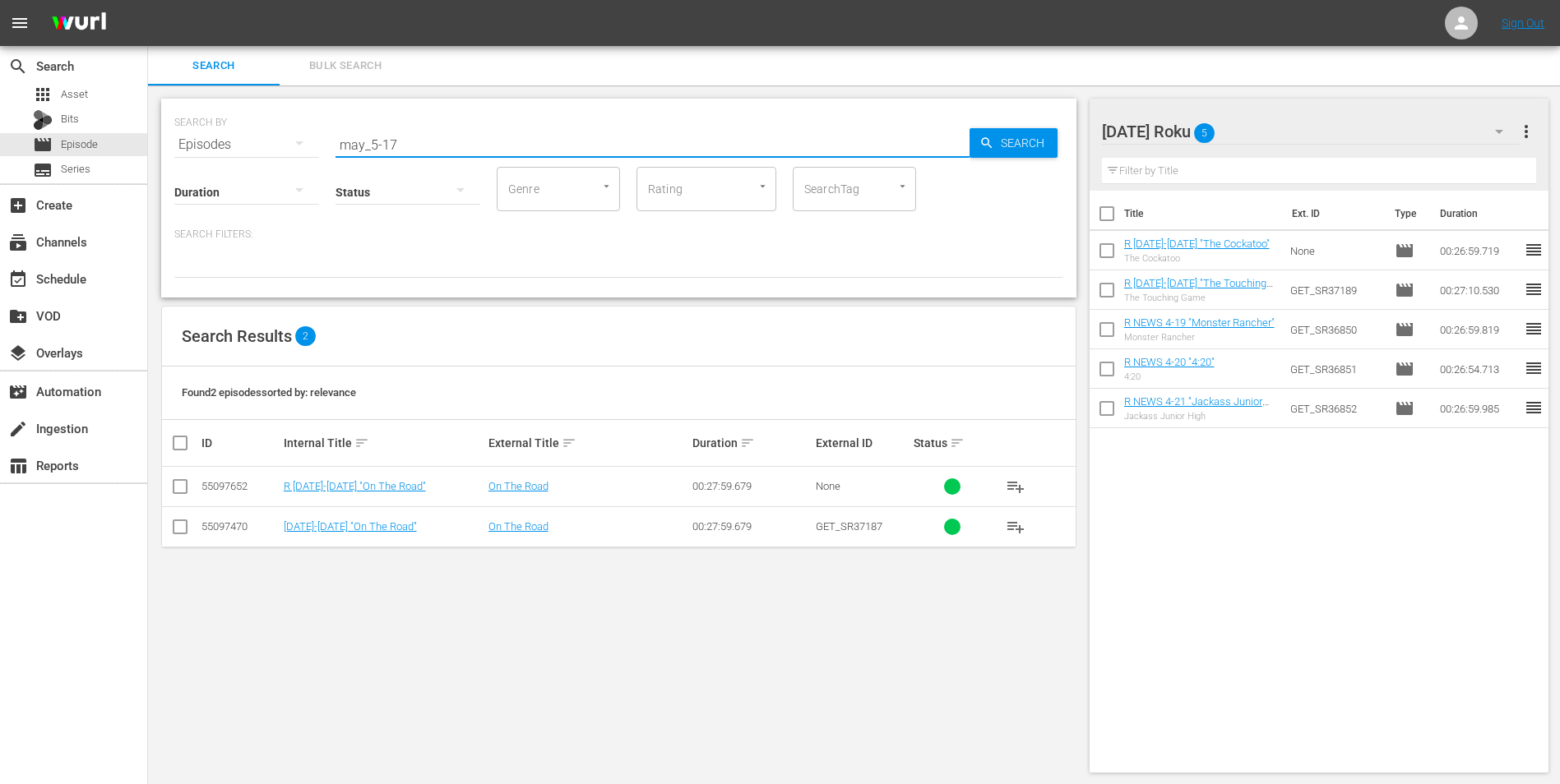
click at [184, 486] on input "checkbox" at bounding box center [180, 490] width 20 height 20
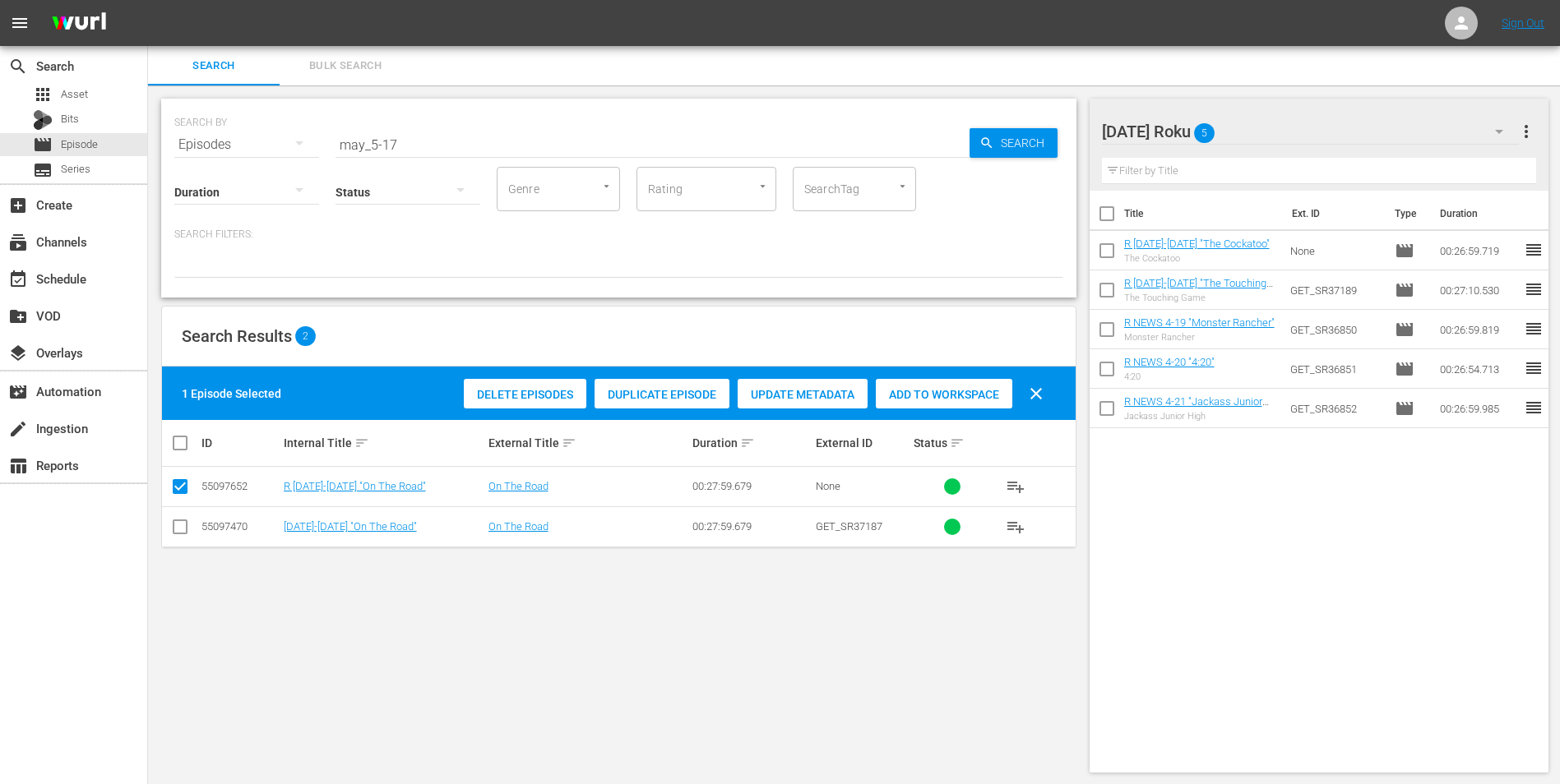
click at [964, 395] on span "Add to Workspace" at bounding box center [943, 395] width 136 height 13
click at [1274, 119] on div "[DATE] Roku 6" at bounding box center [1310, 132] width 418 height 46
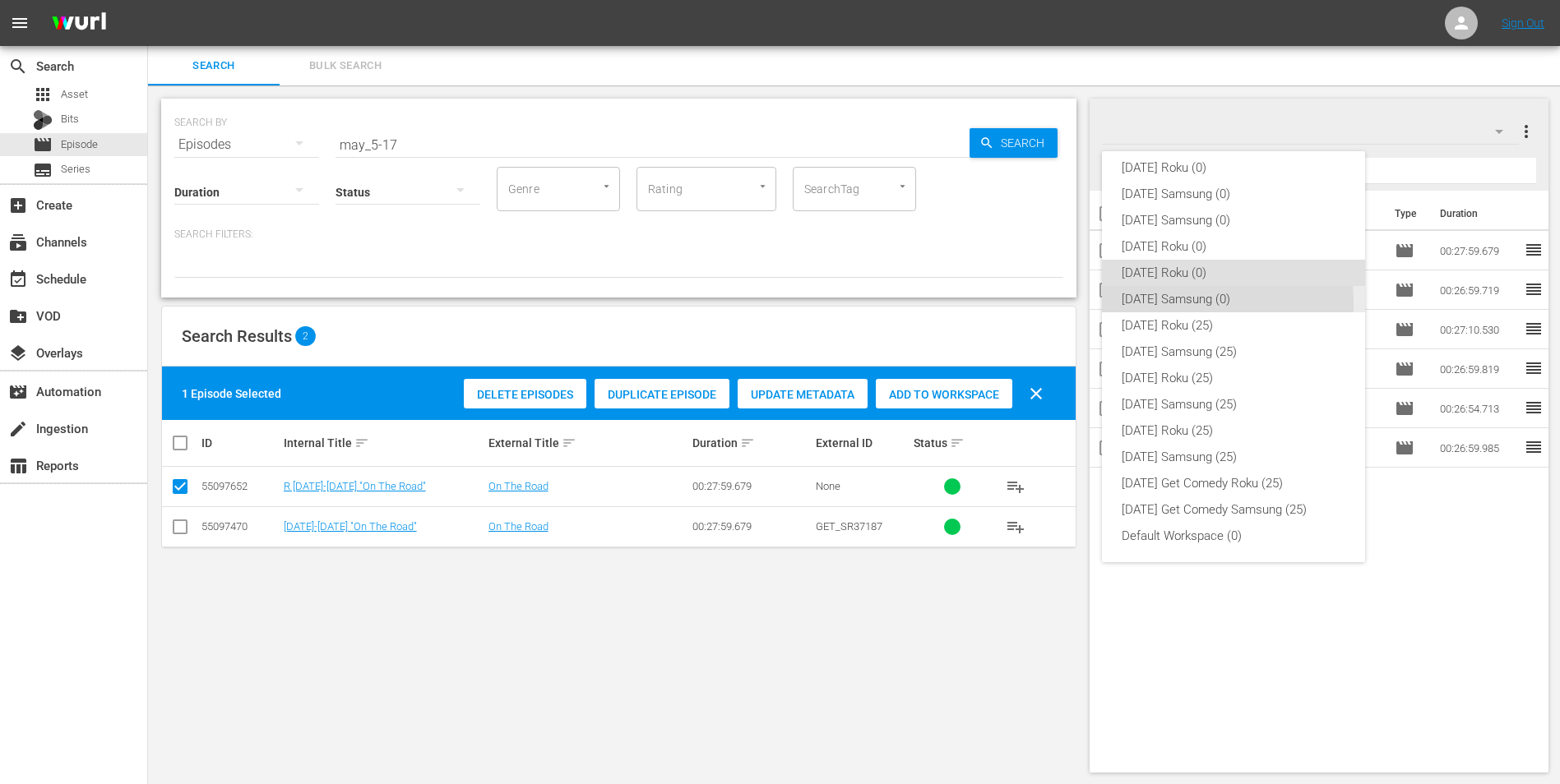
click at [1143, 304] on div "[DATE] Samsung (0)" at bounding box center [1233, 299] width 224 height 27
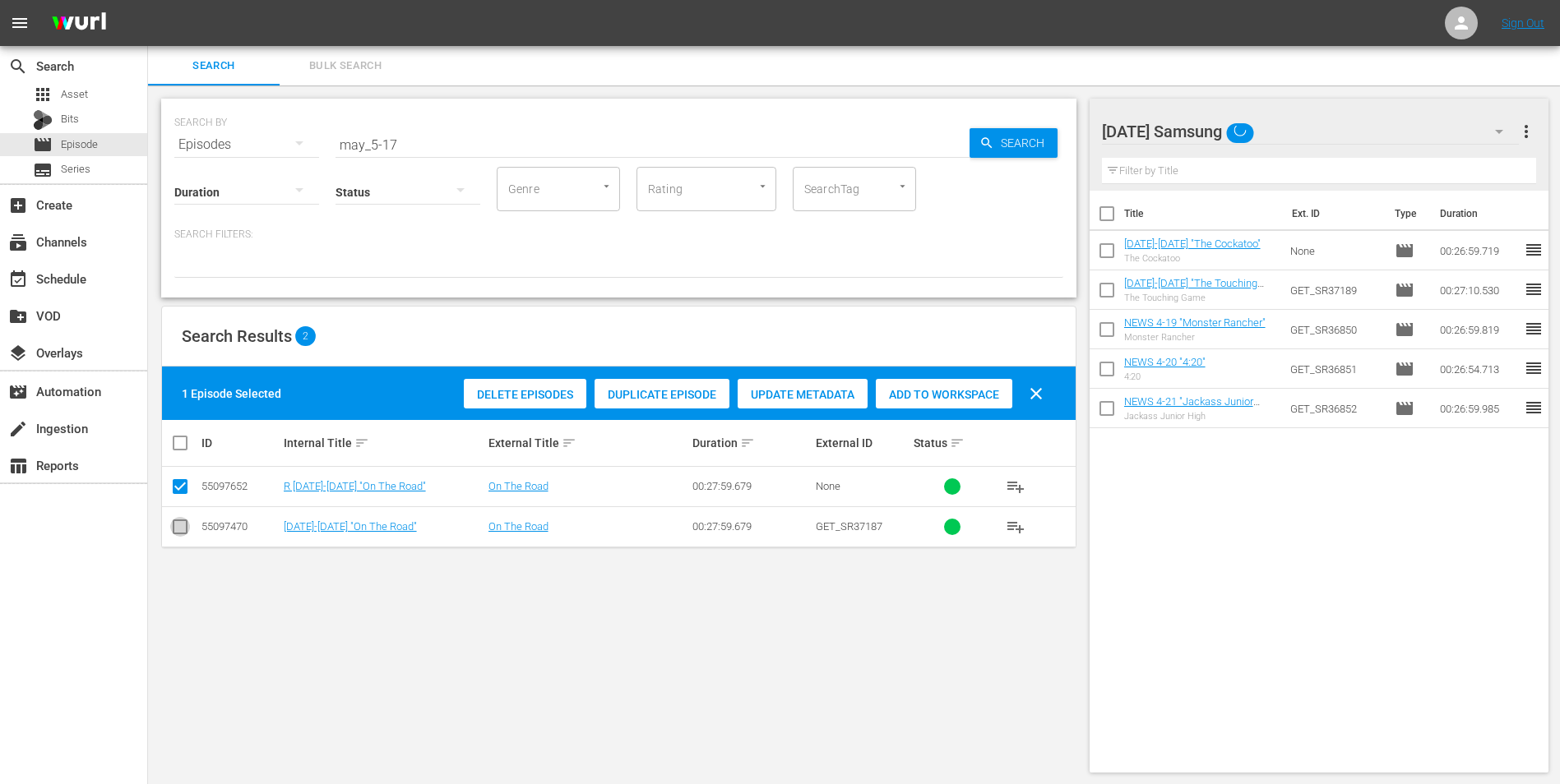
click at [175, 534] on input "checkbox" at bounding box center [180, 529] width 20 height 20
click at [174, 490] on input "checkbox" at bounding box center [180, 490] width 20 height 20
click at [934, 390] on span "Add to Workspace" at bounding box center [943, 395] width 136 height 13
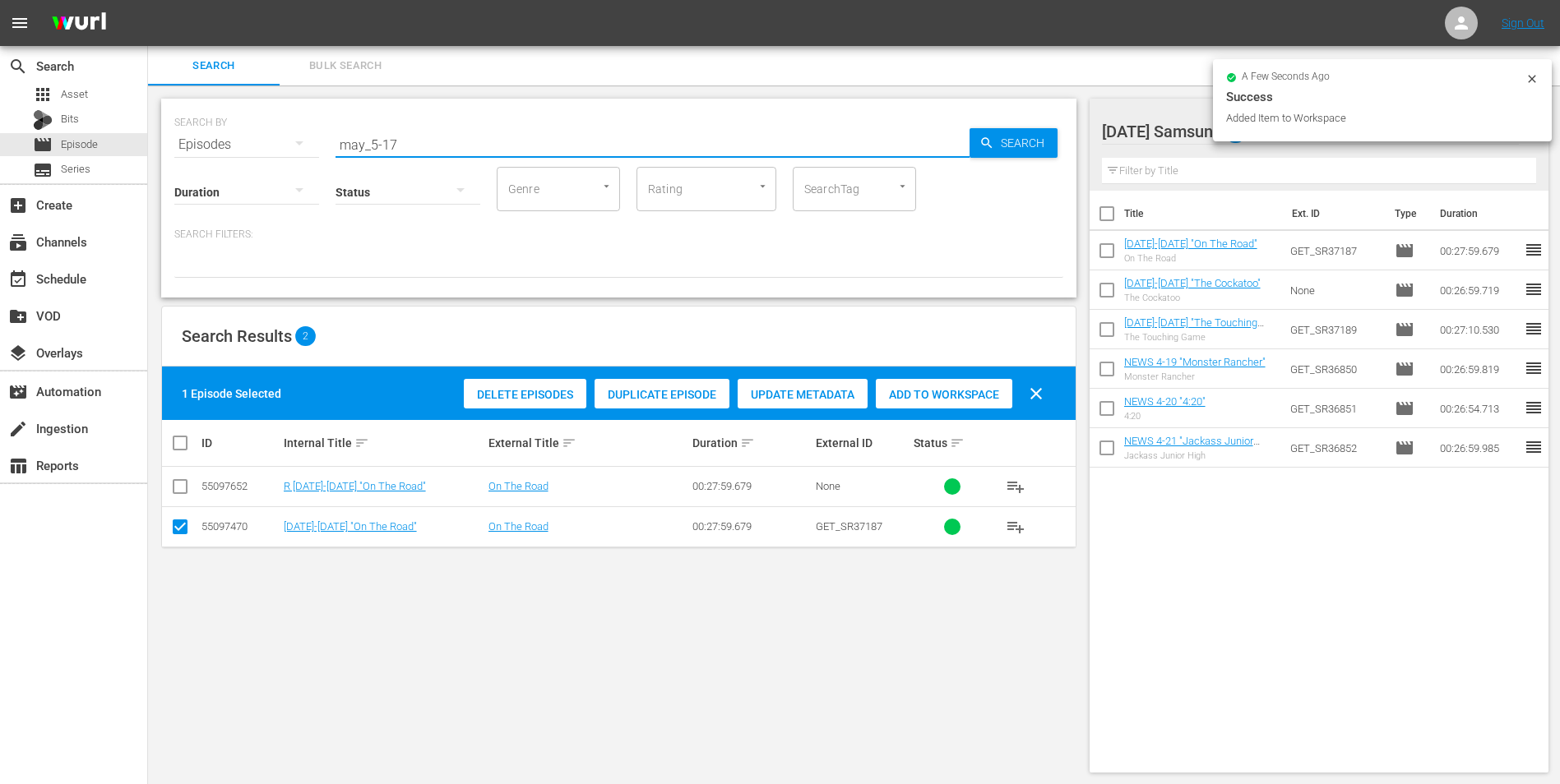
click at [385, 145] on input "may_5-17" at bounding box center [652, 145] width 634 height 40
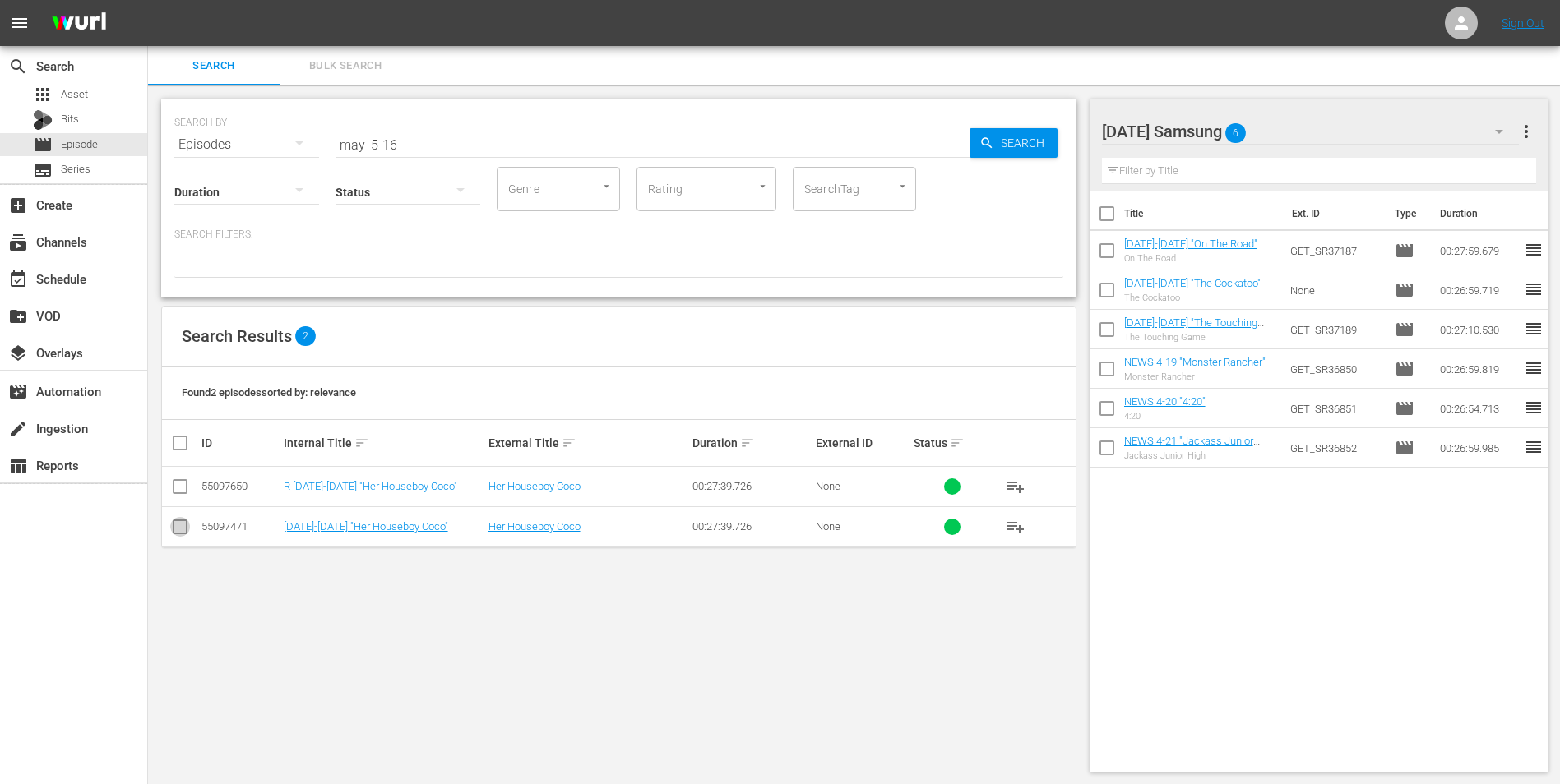
click at [184, 532] on input "checkbox" at bounding box center [180, 529] width 20 height 20
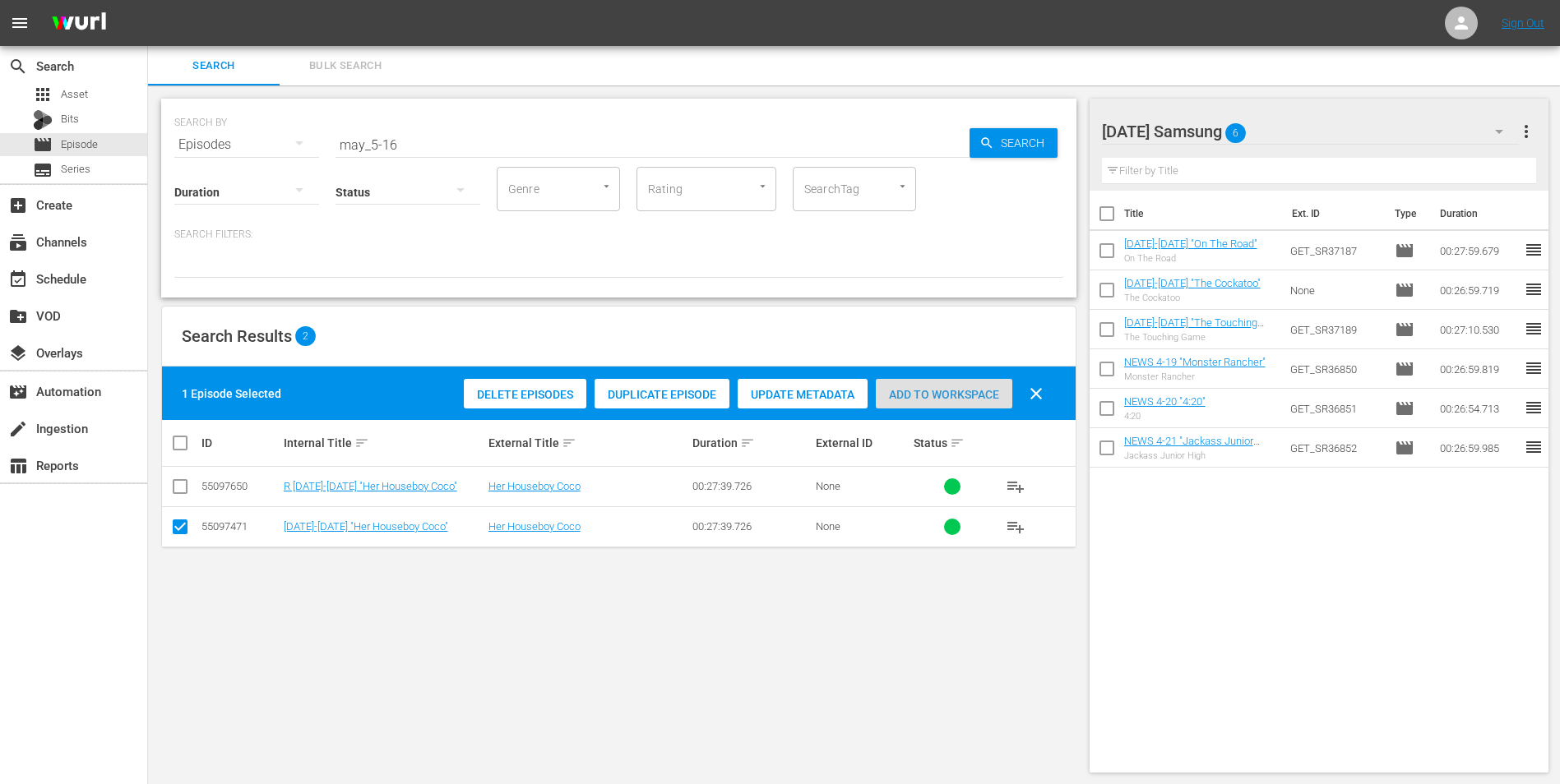
click at [934, 388] on span "Add to Workspace" at bounding box center [943, 395] width 136 height 13
click at [1289, 121] on div "[DATE] Samsung 7" at bounding box center [1310, 132] width 418 height 46
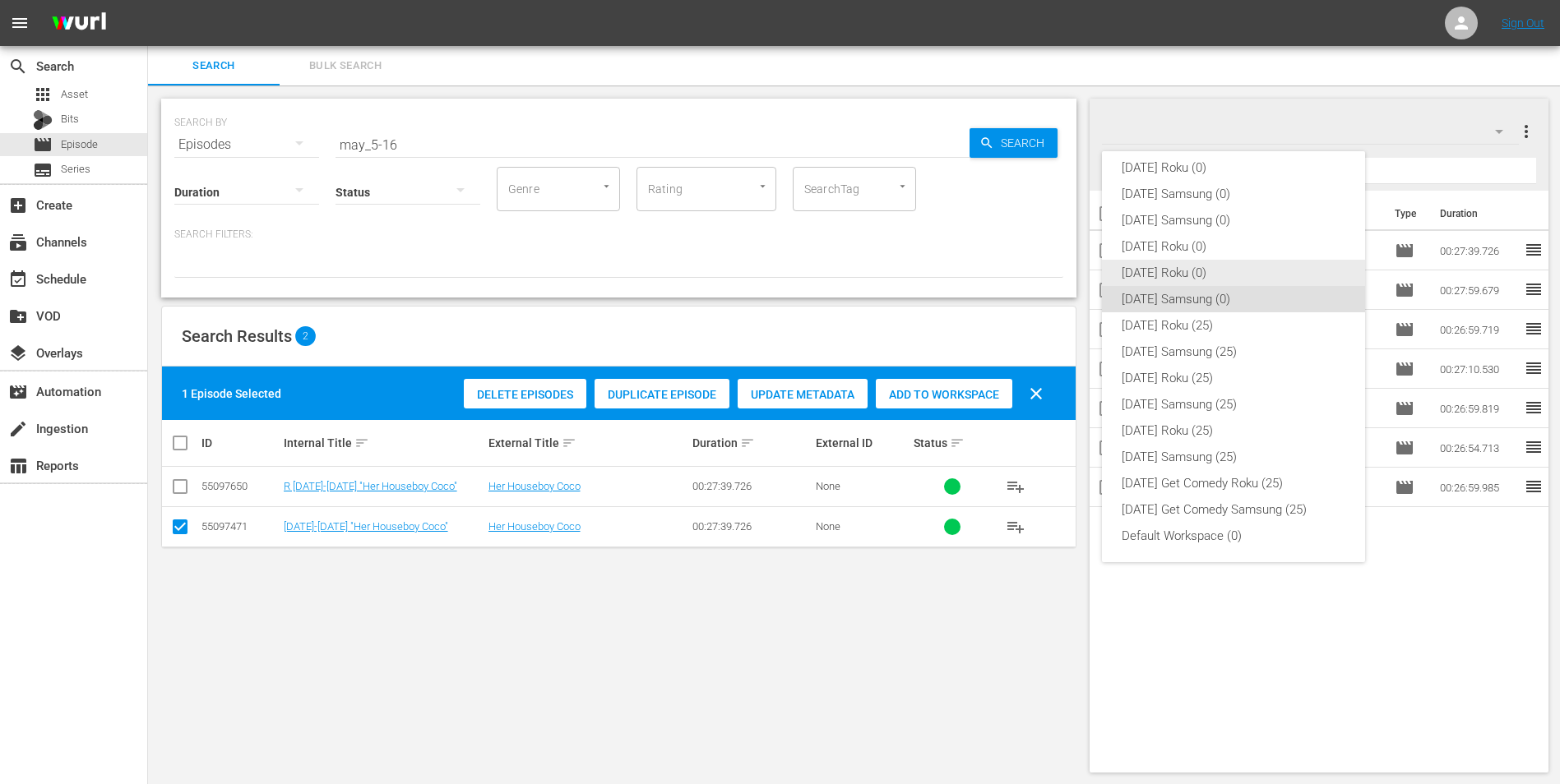
click at [1169, 263] on div "[DATE] Roku (0)" at bounding box center [1233, 273] width 224 height 27
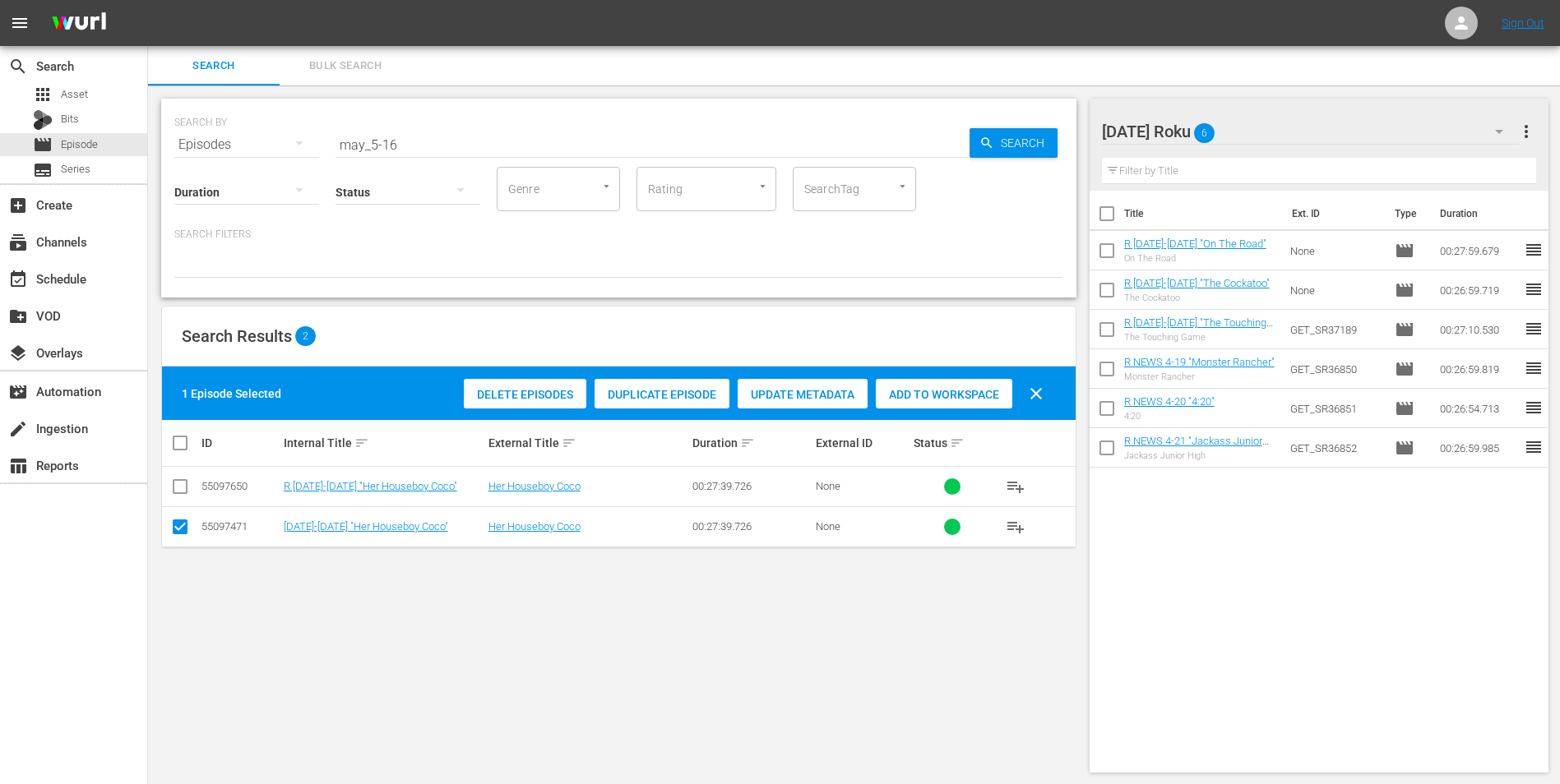
click at [189, 526] on input "checkbox" at bounding box center [180, 529] width 20 height 20
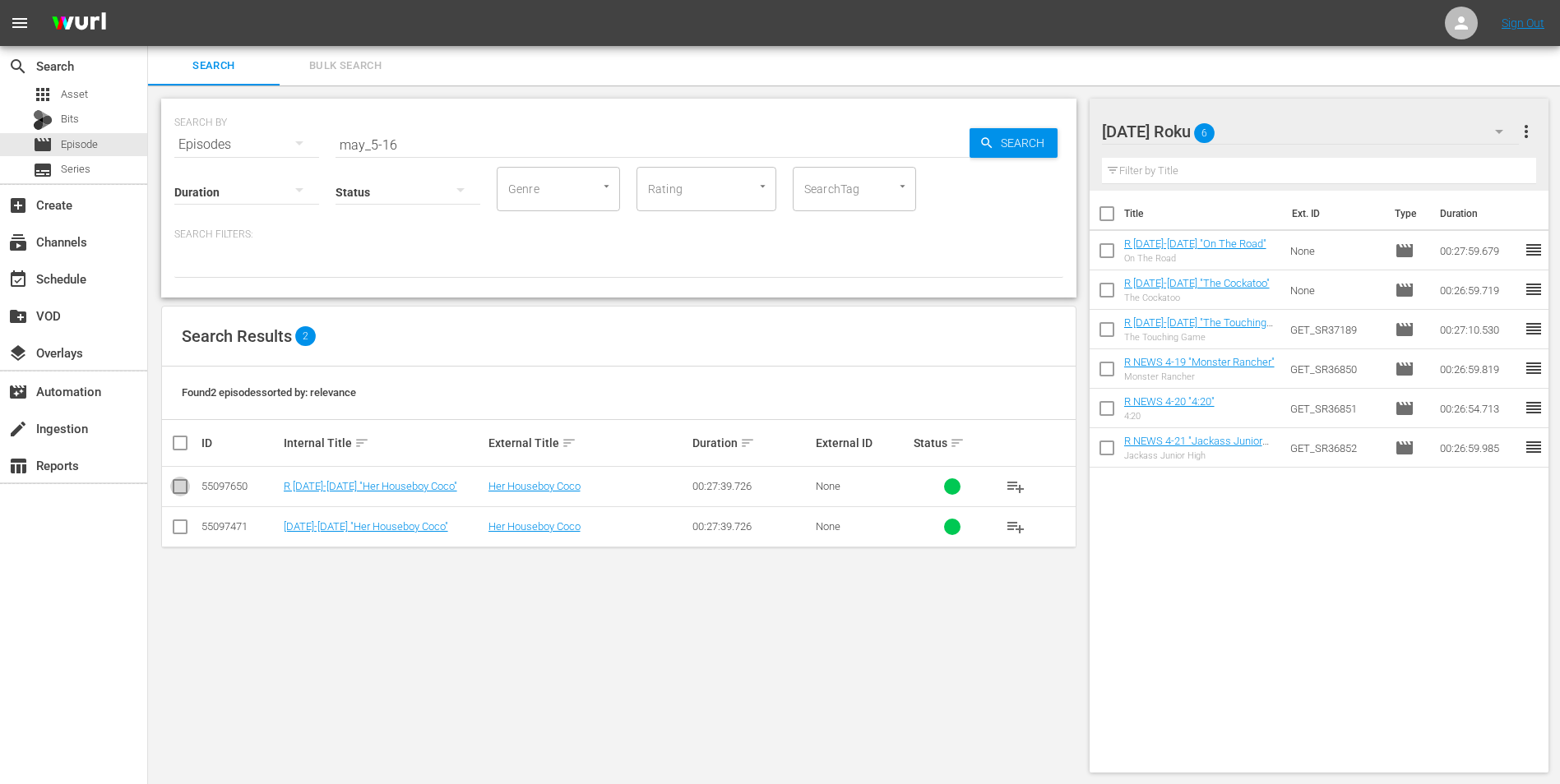
click at [178, 493] on input "checkbox" at bounding box center [180, 490] width 20 height 20
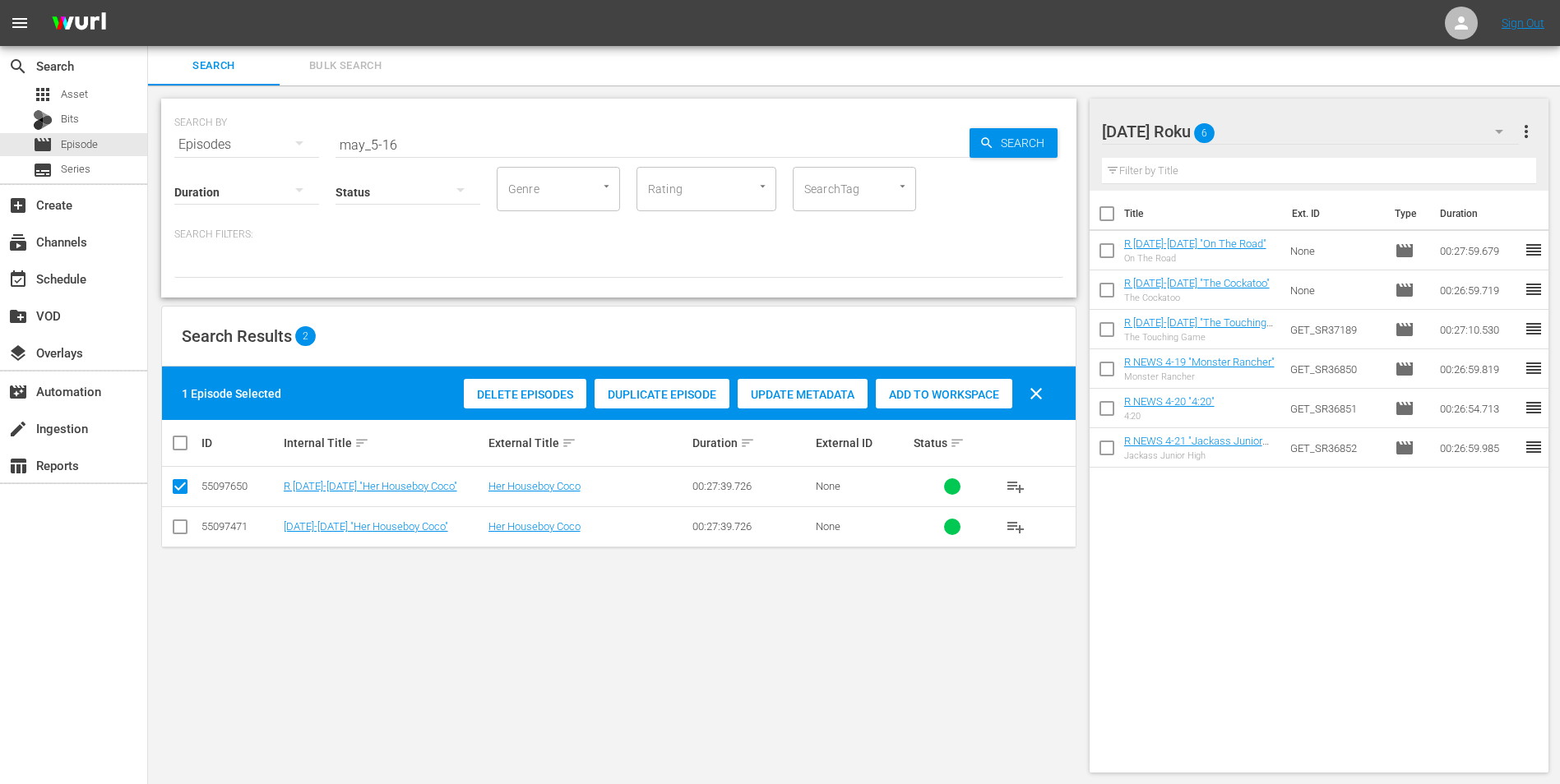
click at [921, 395] on span "Add to Workspace" at bounding box center [943, 395] width 136 height 13
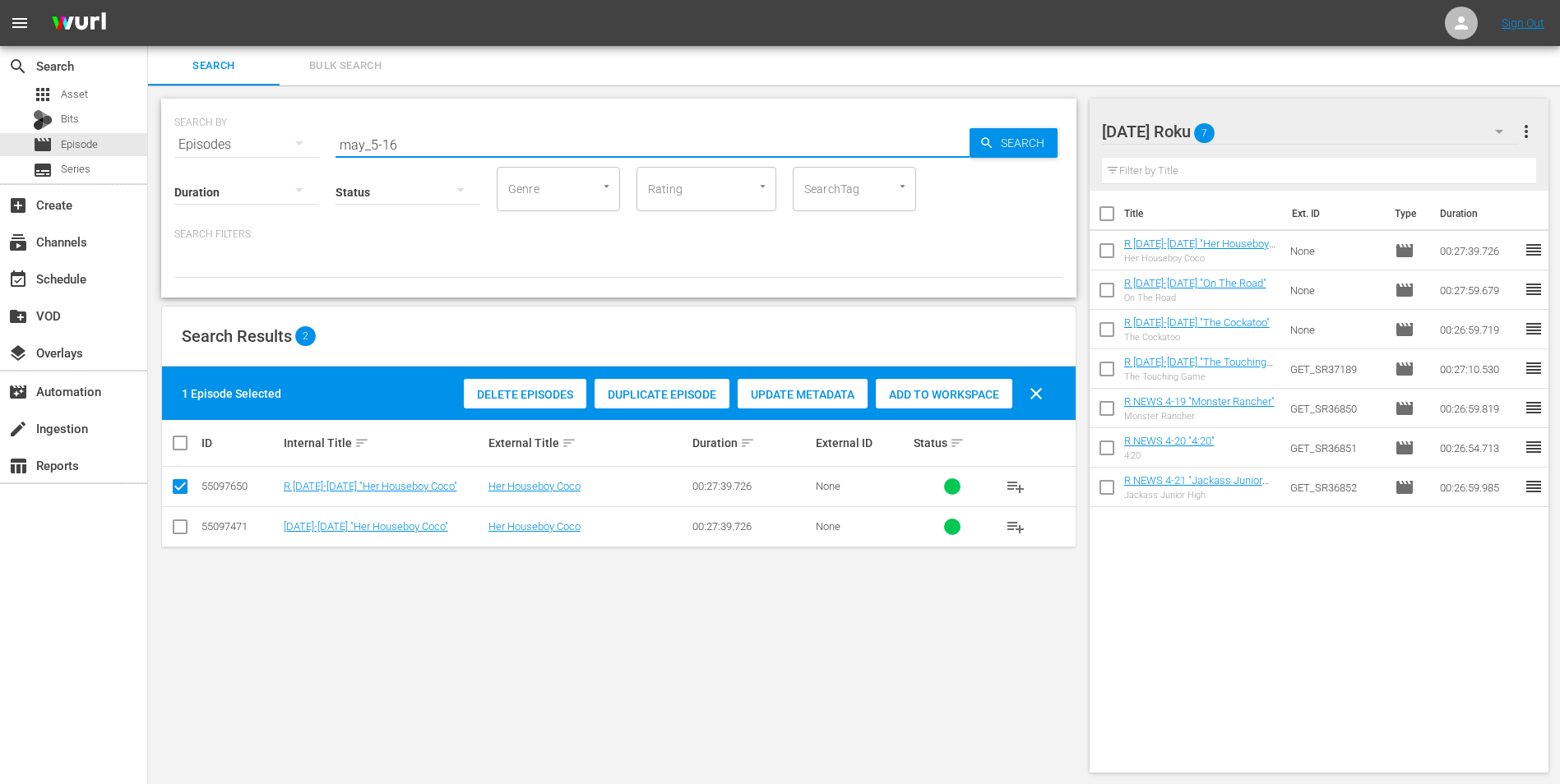
drag, startPoint x: 438, startPoint y: 136, endPoint x: 189, endPoint y: 138, distance: 249.0
click at [189, 138] on div "SEARCH BY Search By Episodes Search ID, Title, Description, Keywords, or Catego…" at bounding box center [619, 134] width 888 height 59
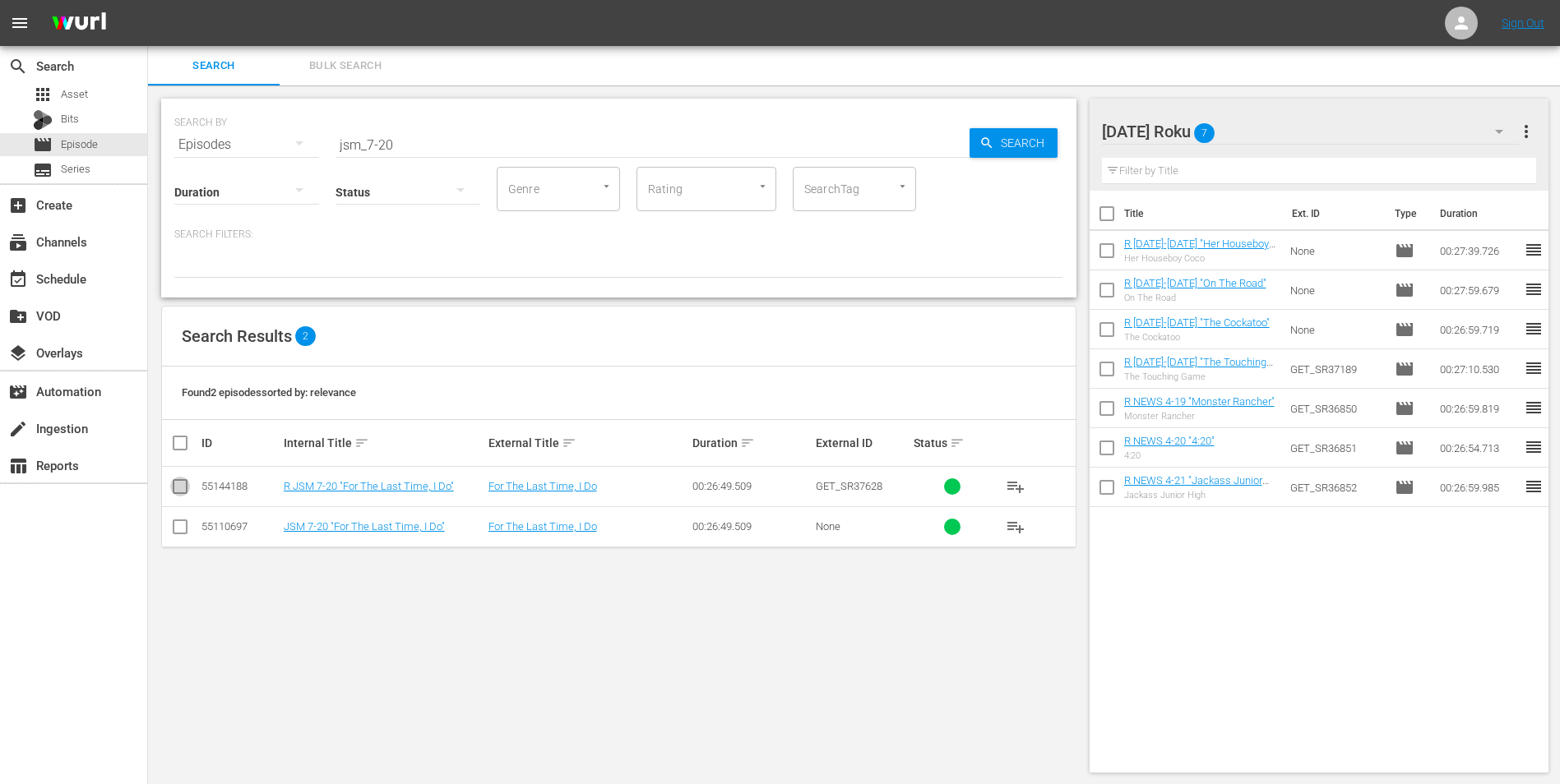
click at [188, 489] on input "checkbox" at bounding box center [180, 490] width 20 height 20
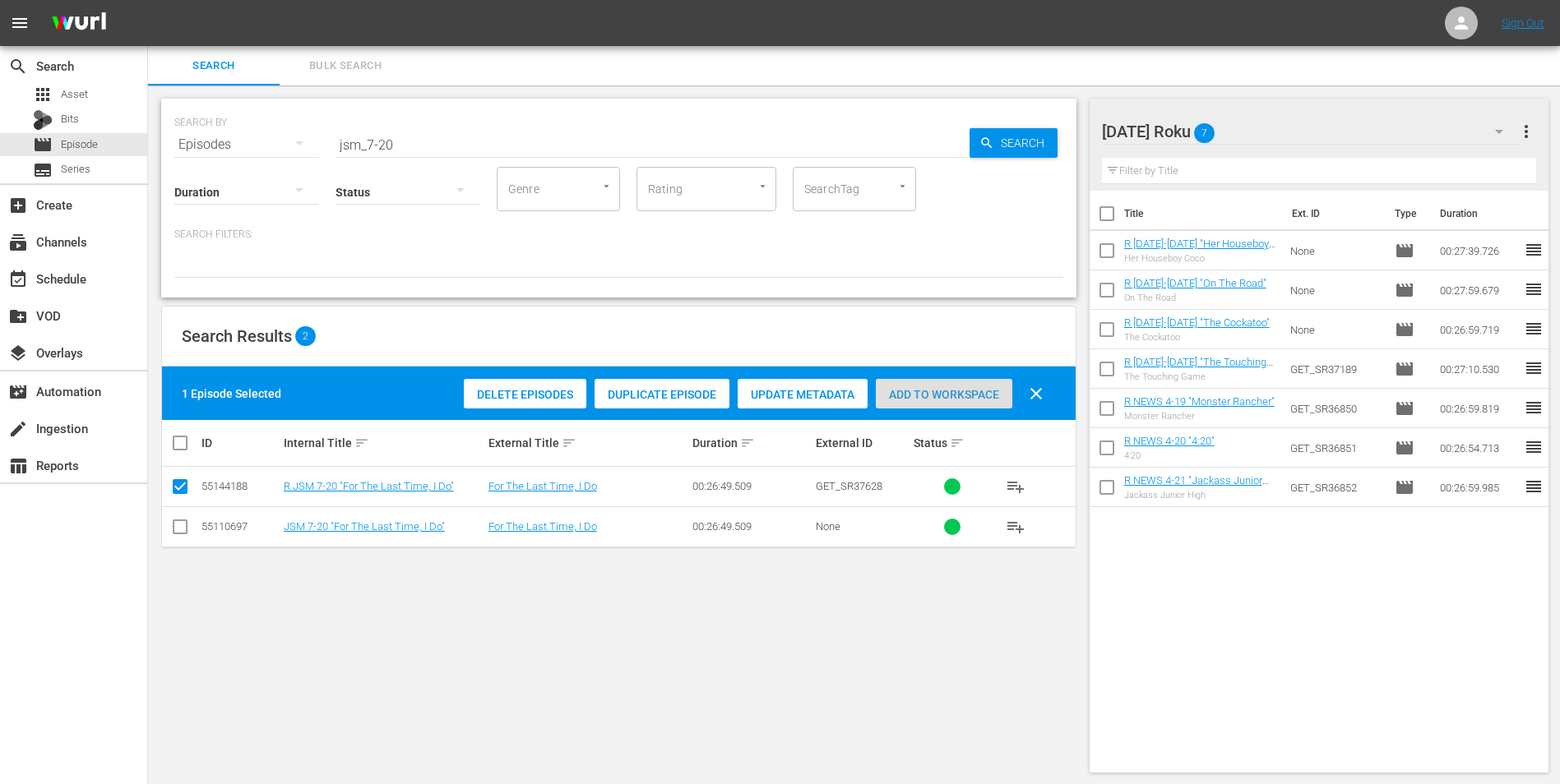
click at [970, 396] on span "Add to Workspace" at bounding box center [943, 395] width 136 height 13
click at [1300, 121] on div "[DATE] Roku 8" at bounding box center [1310, 132] width 418 height 46
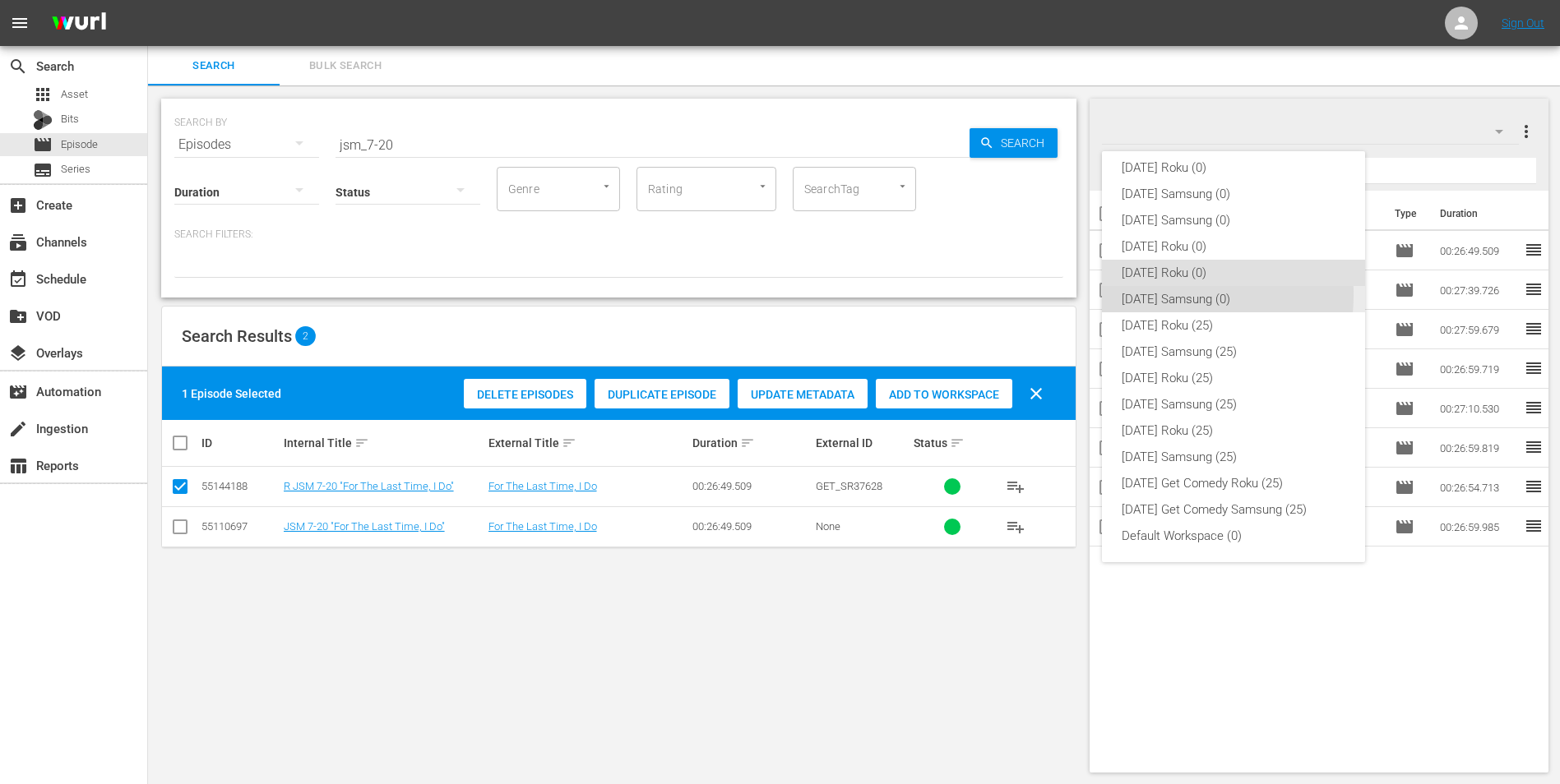
click at [1148, 294] on div "[DATE] Samsung (0)" at bounding box center [1233, 299] width 224 height 27
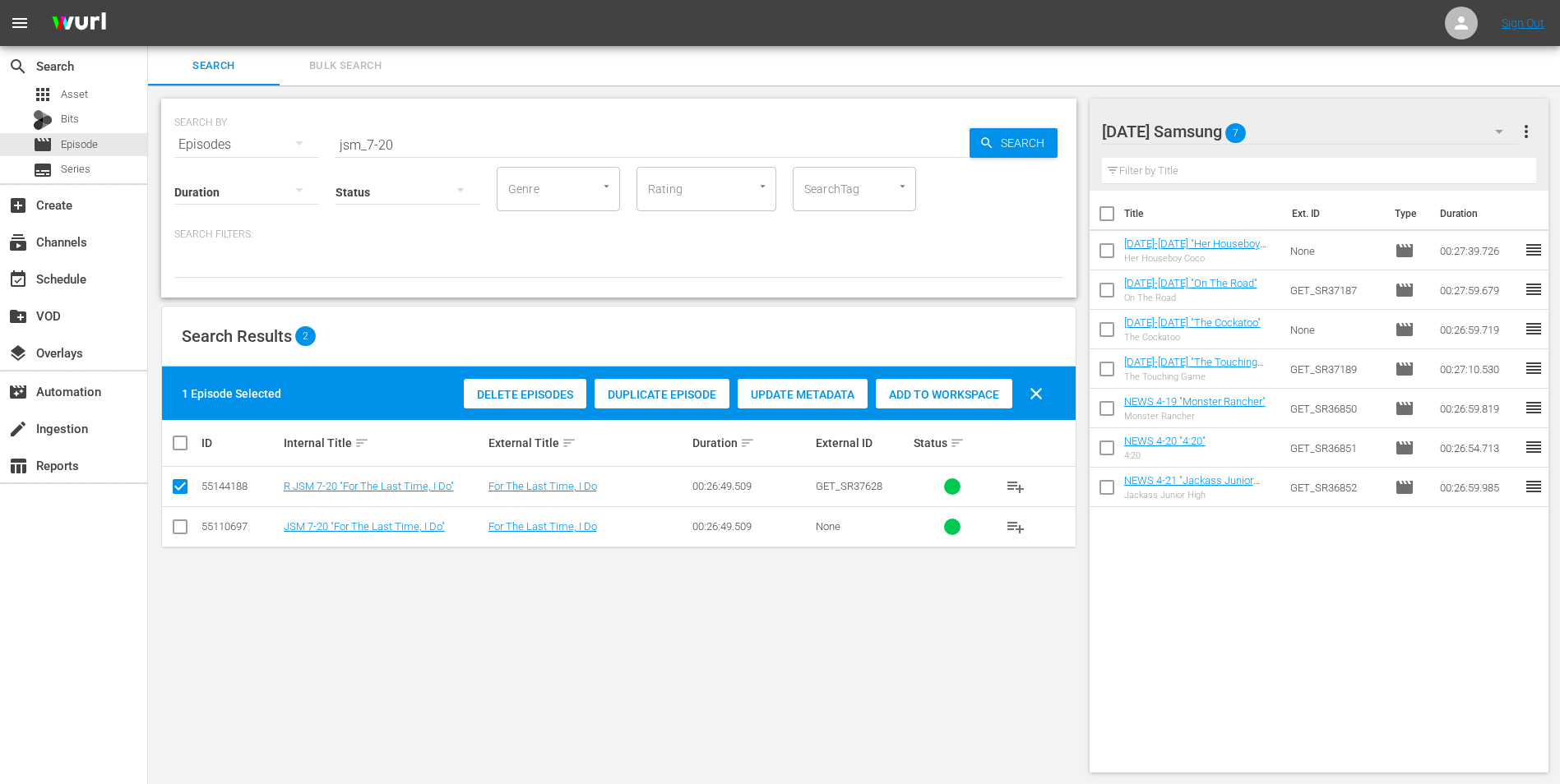
click at [180, 526] on input "checkbox" at bounding box center [180, 529] width 20 height 20
click at [182, 490] on input "checkbox" at bounding box center [180, 490] width 20 height 20
click at [895, 395] on span "Add to Workspace" at bounding box center [943, 395] width 136 height 13
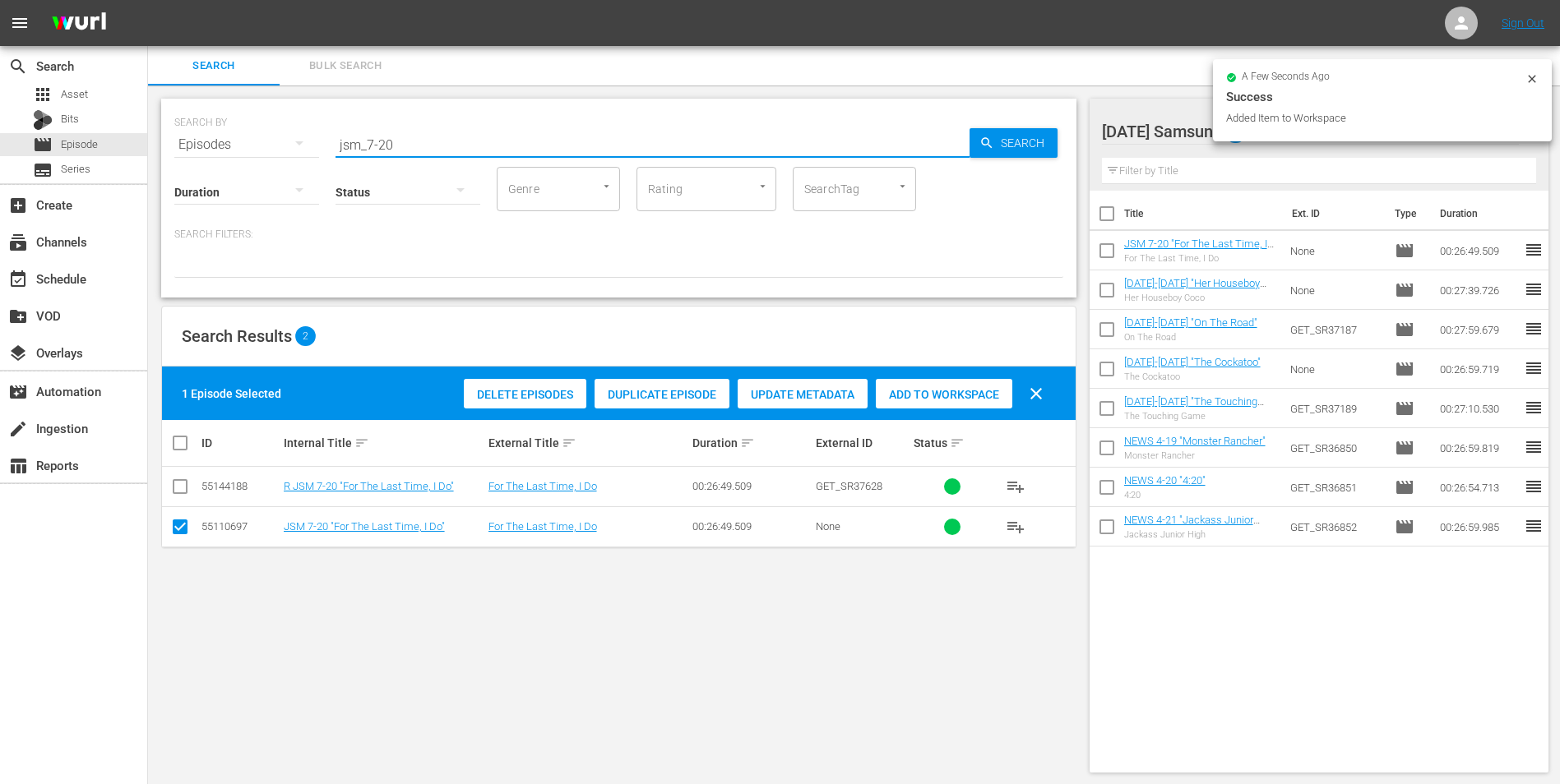
drag, startPoint x: 379, startPoint y: 142, endPoint x: 423, endPoint y: 151, distance: 44.9
click at [423, 150] on input "jsm_7-20" at bounding box center [652, 145] width 634 height 40
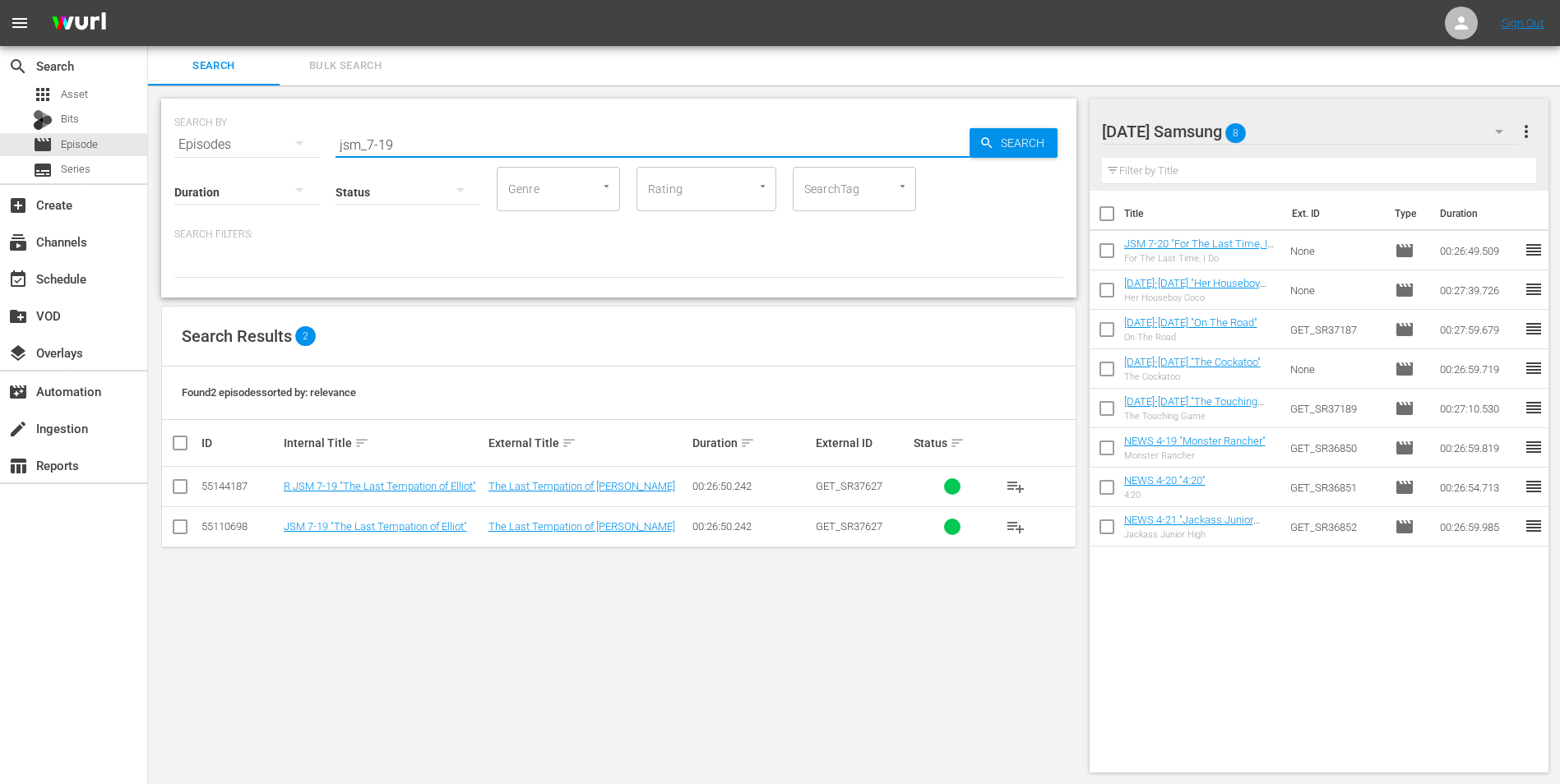
click at [177, 523] on input "checkbox" at bounding box center [180, 529] width 20 height 20
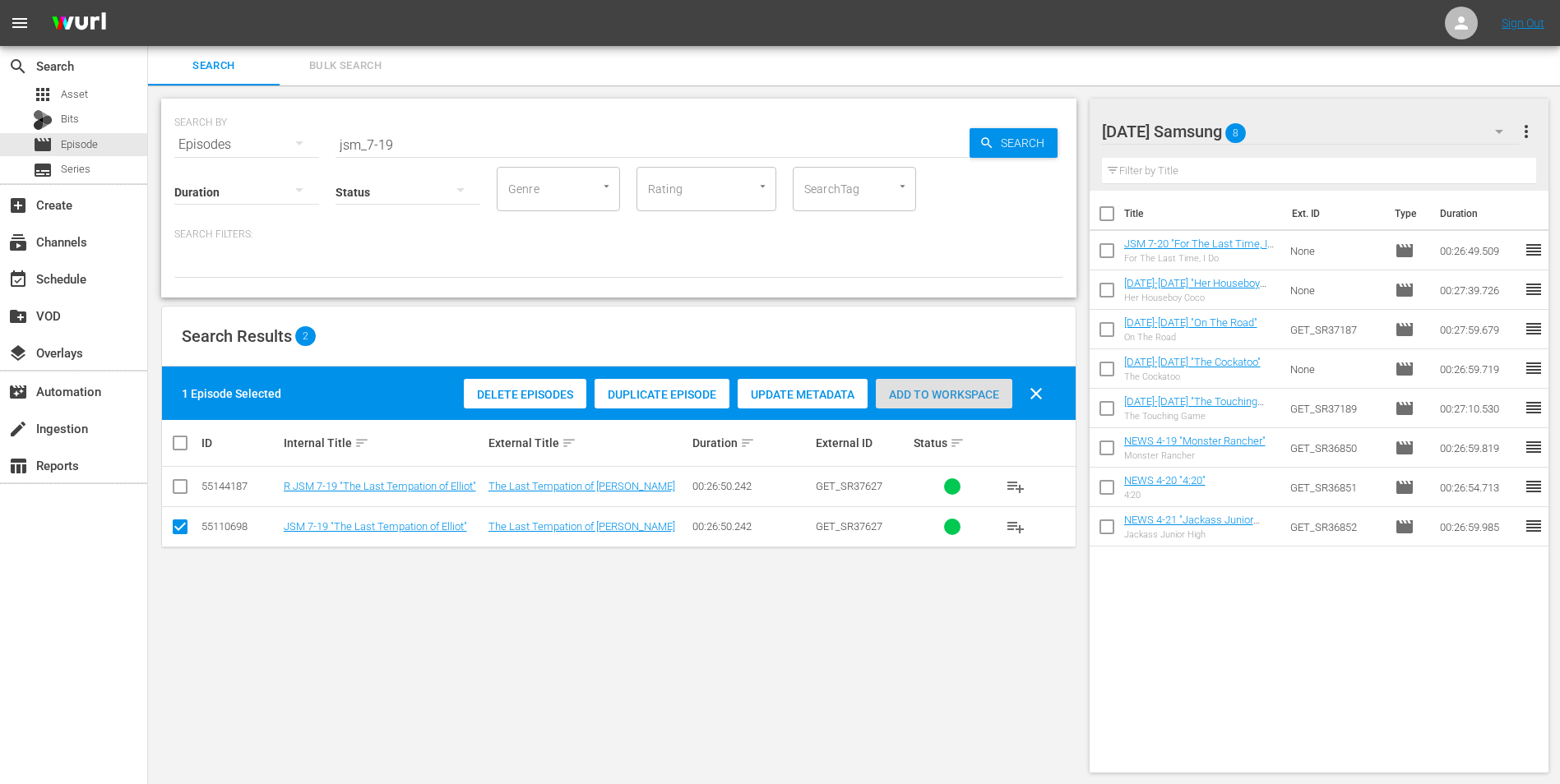
click at [974, 388] on span "Add to Workspace" at bounding box center [943, 395] width 136 height 13
click at [1294, 134] on div "[DATE] Samsung 9" at bounding box center [1310, 132] width 418 height 46
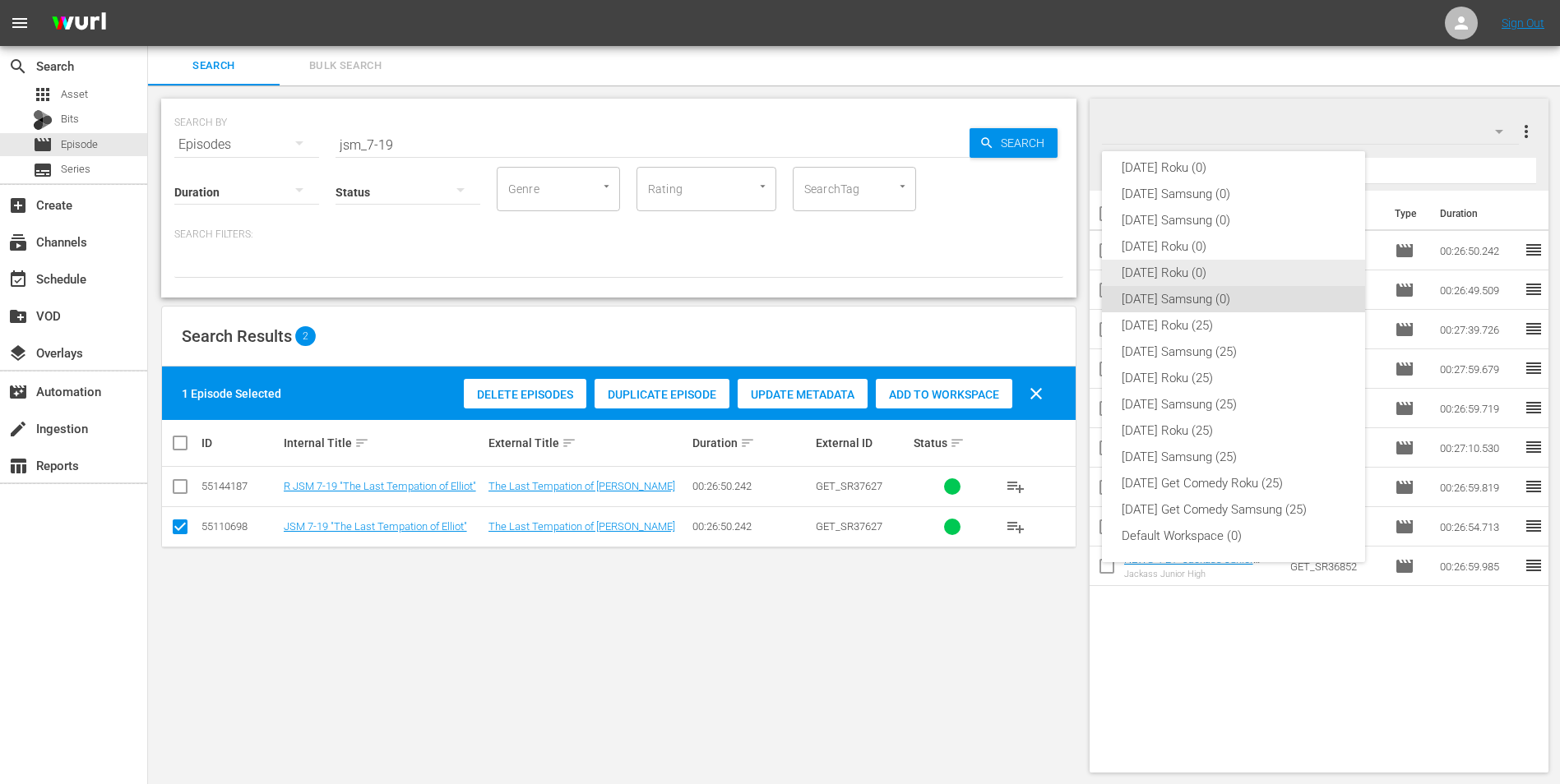
click at [1180, 273] on div "[DATE] Roku (0)" at bounding box center [1233, 273] width 224 height 27
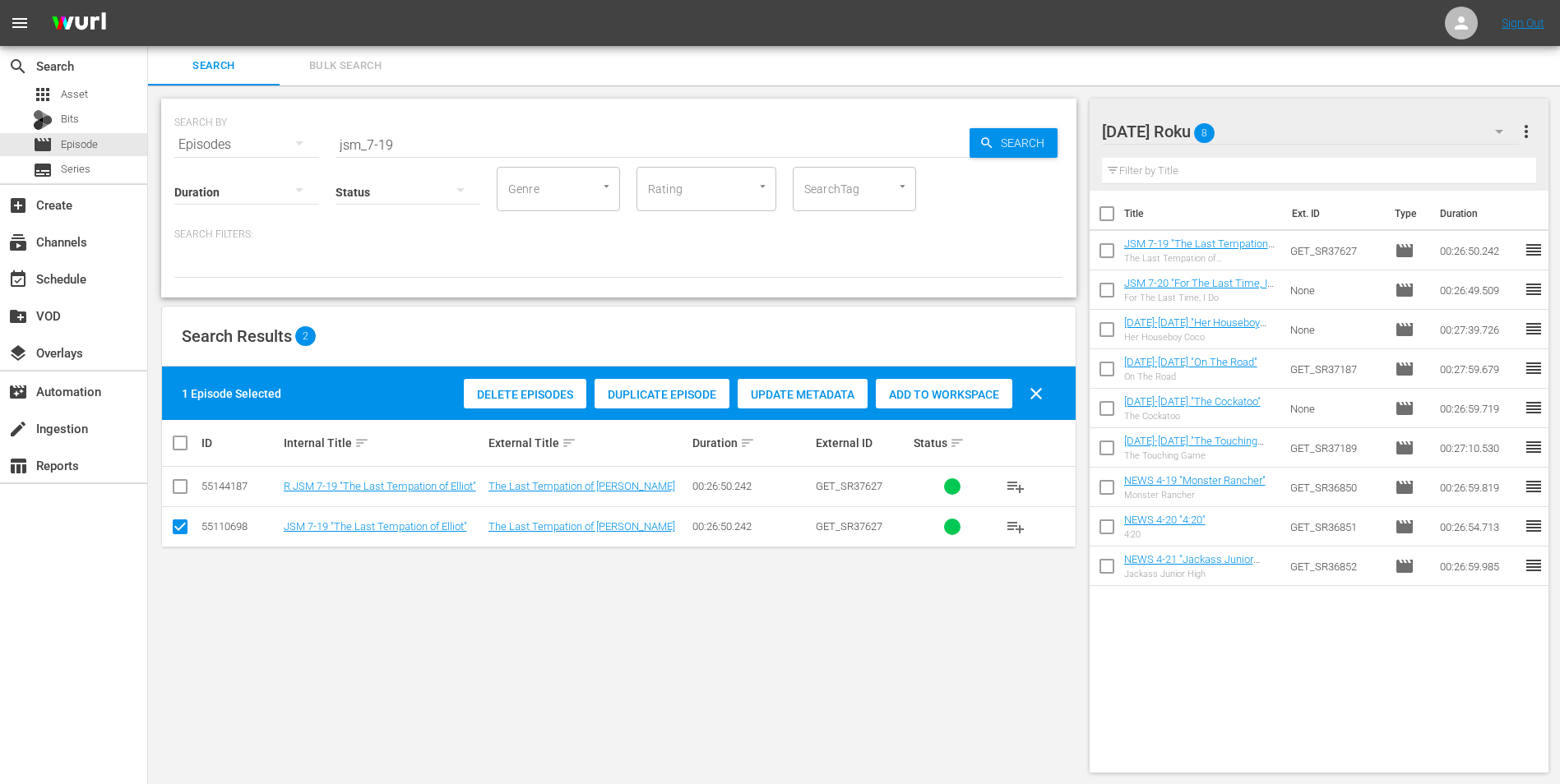
click at [185, 535] on input "checkbox" at bounding box center [180, 529] width 20 height 20
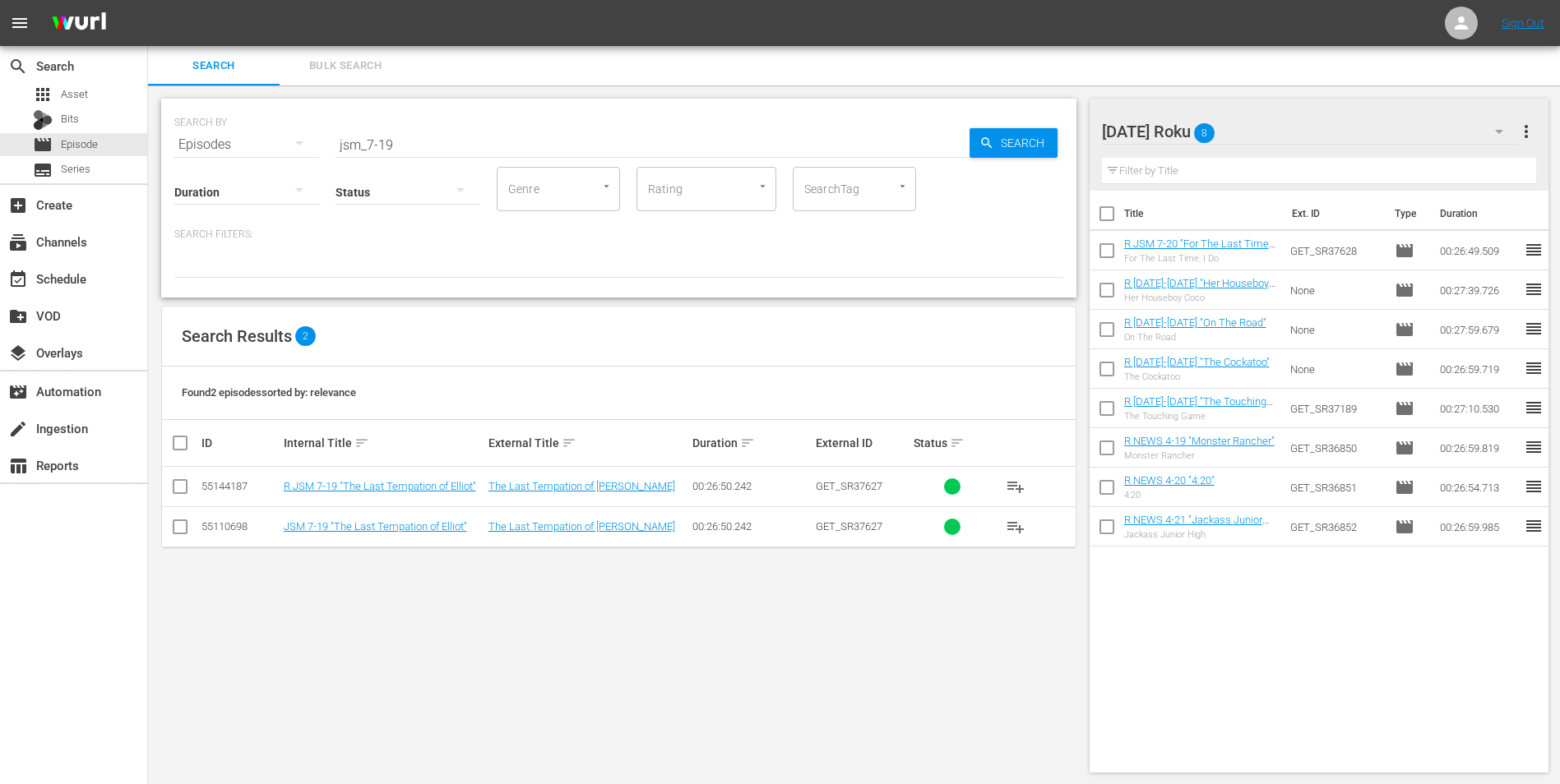
click at [180, 487] on input "checkbox" at bounding box center [180, 490] width 20 height 20
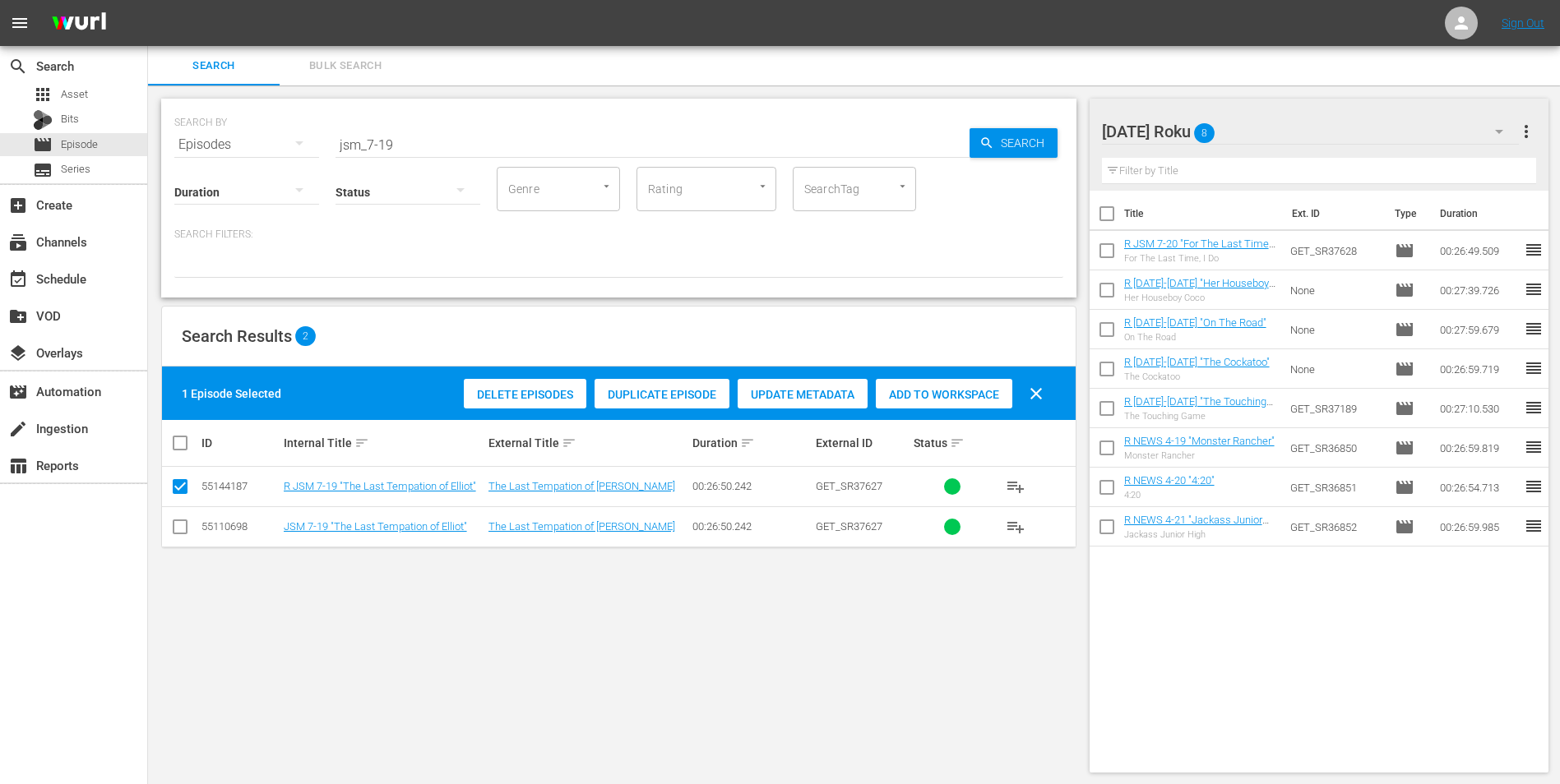
click at [919, 389] on span "Add to Workspace" at bounding box center [943, 395] width 136 height 13
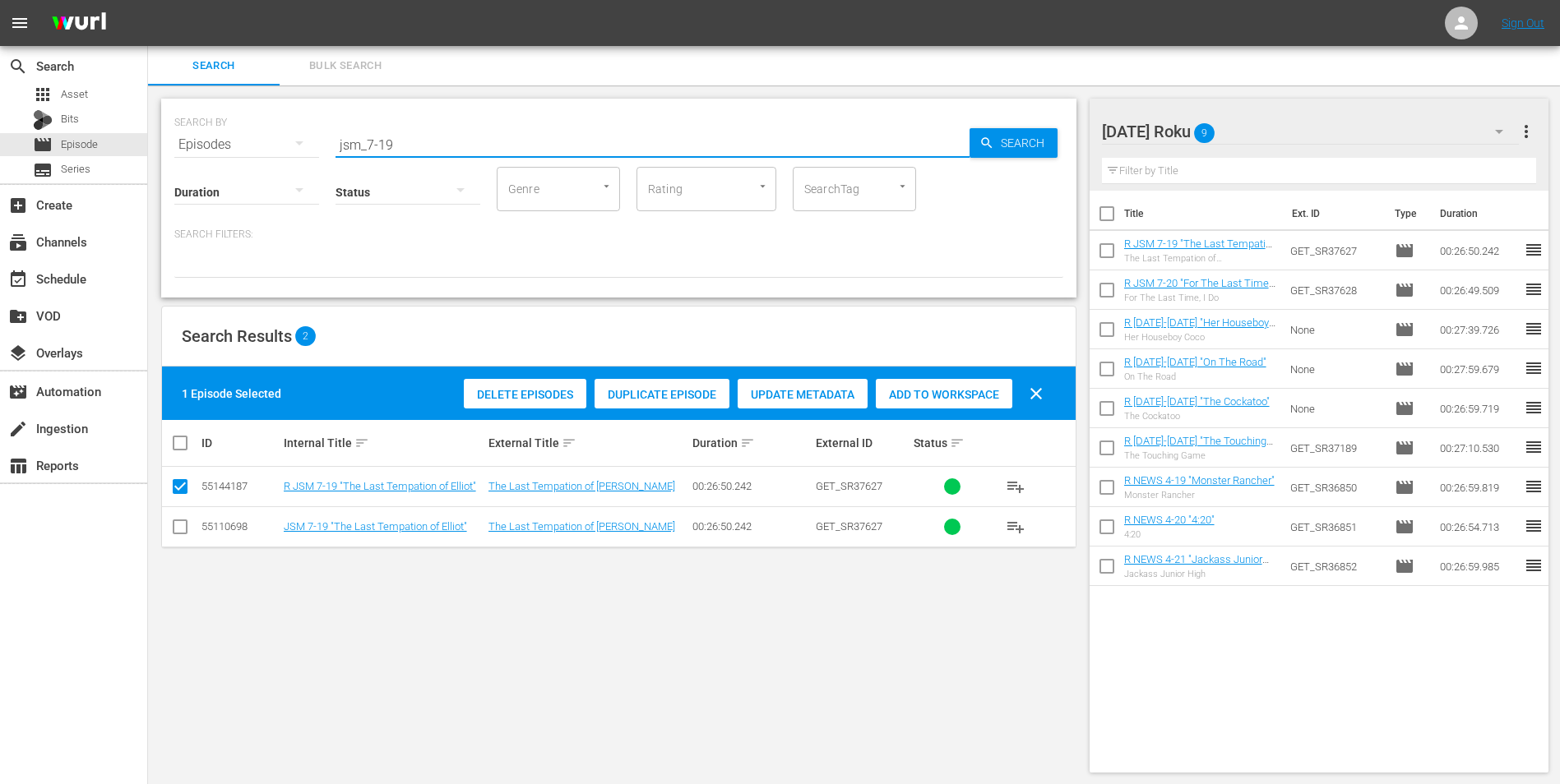
drag, startPoint x: 384, startPoint y: 143, endPoint x: 419, endPoint y: 147, distance: 35.2
click at [419, 147] on input "jsm_7-19" at bounding box center [652, 145] width 634 height 40
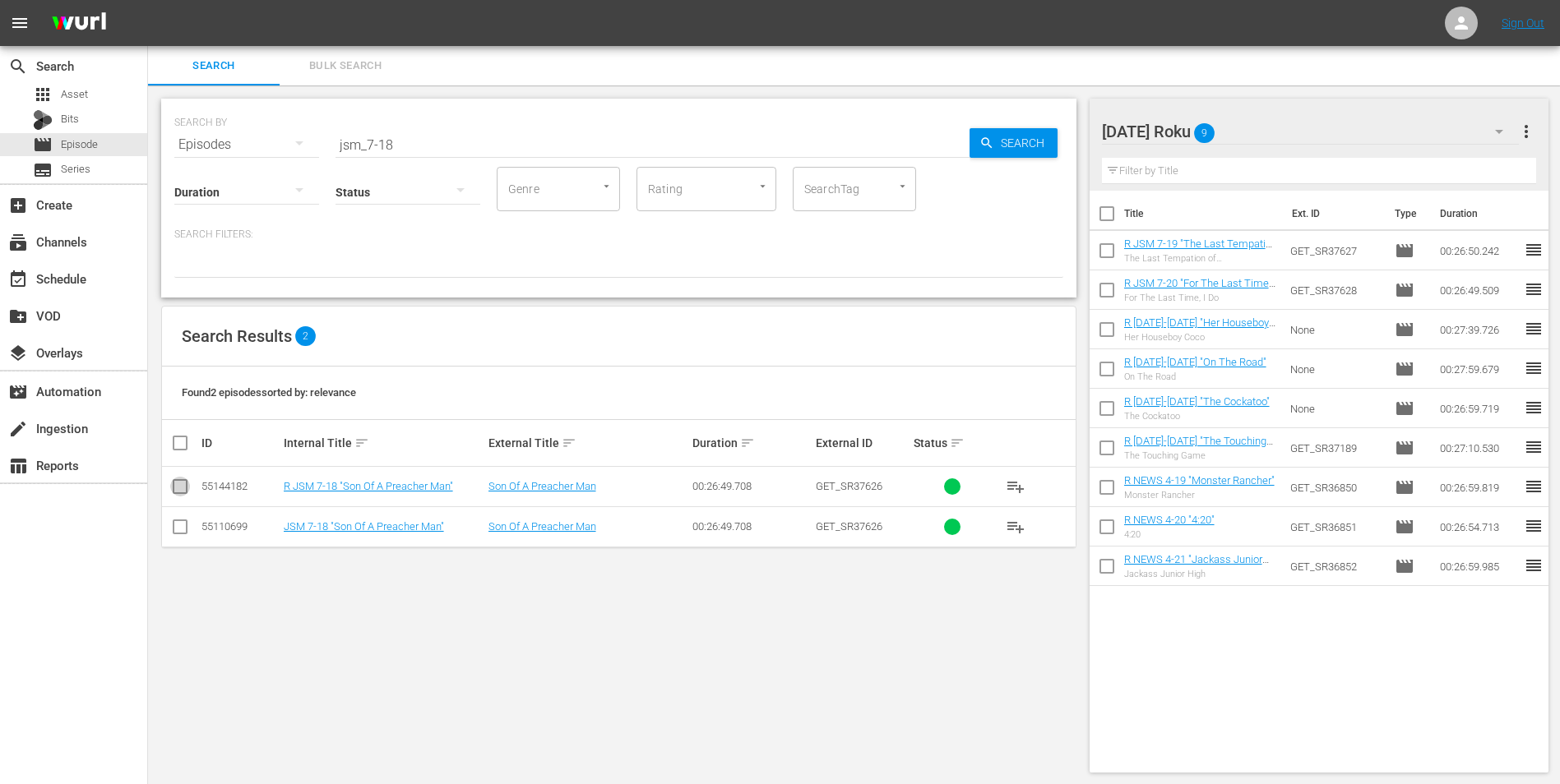
click at [185, 490] on input "checkbox" at bounding box center [180, 490] width 20 height 20
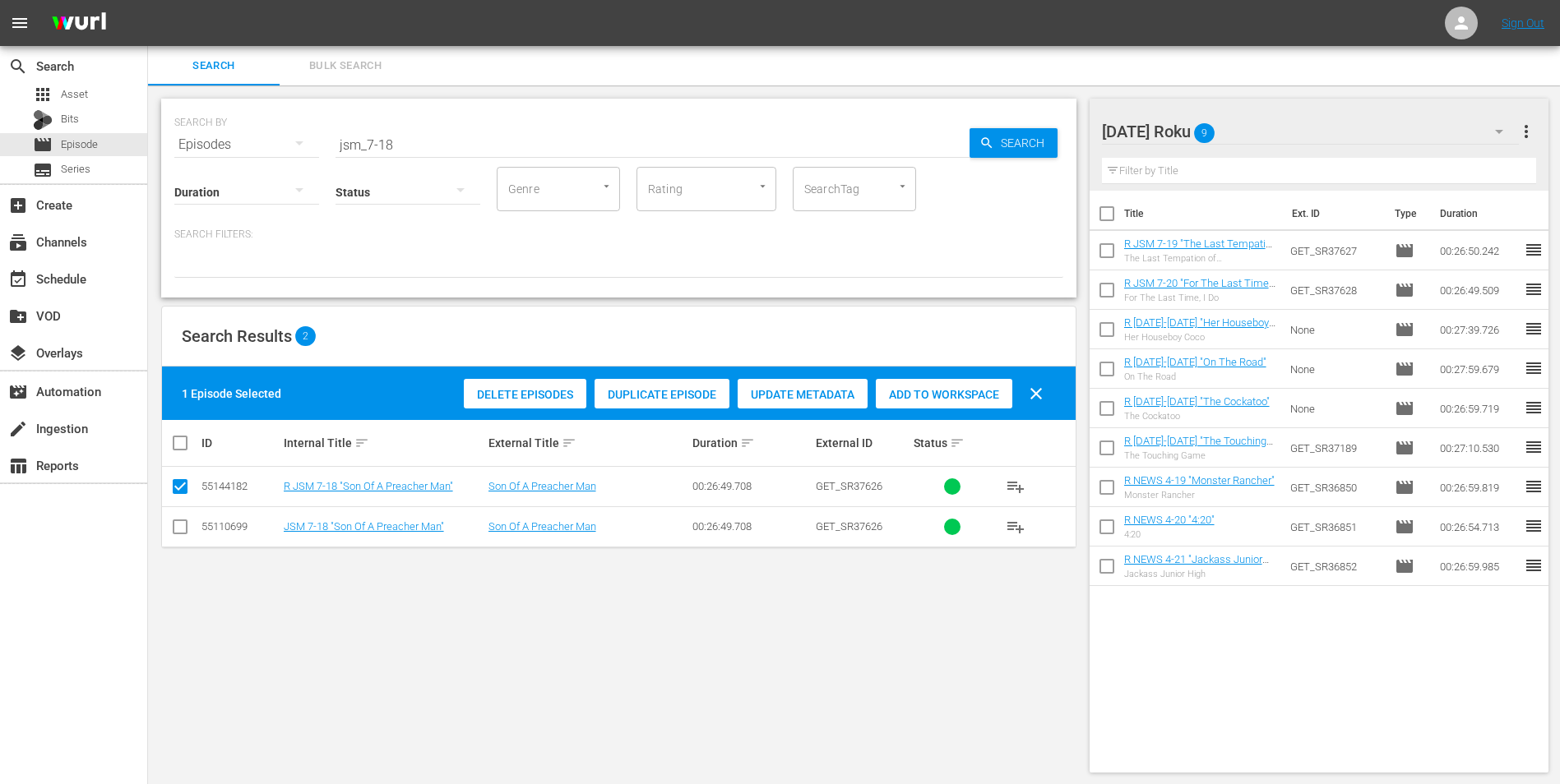
click at [906, 388] on span "Add to Workspace" at bounding box center [943, 395] width 136 height 13
click at [1273, 128] on div "[DATE] Roku 10" at bounding box center [1310, 132] width 418 height 46
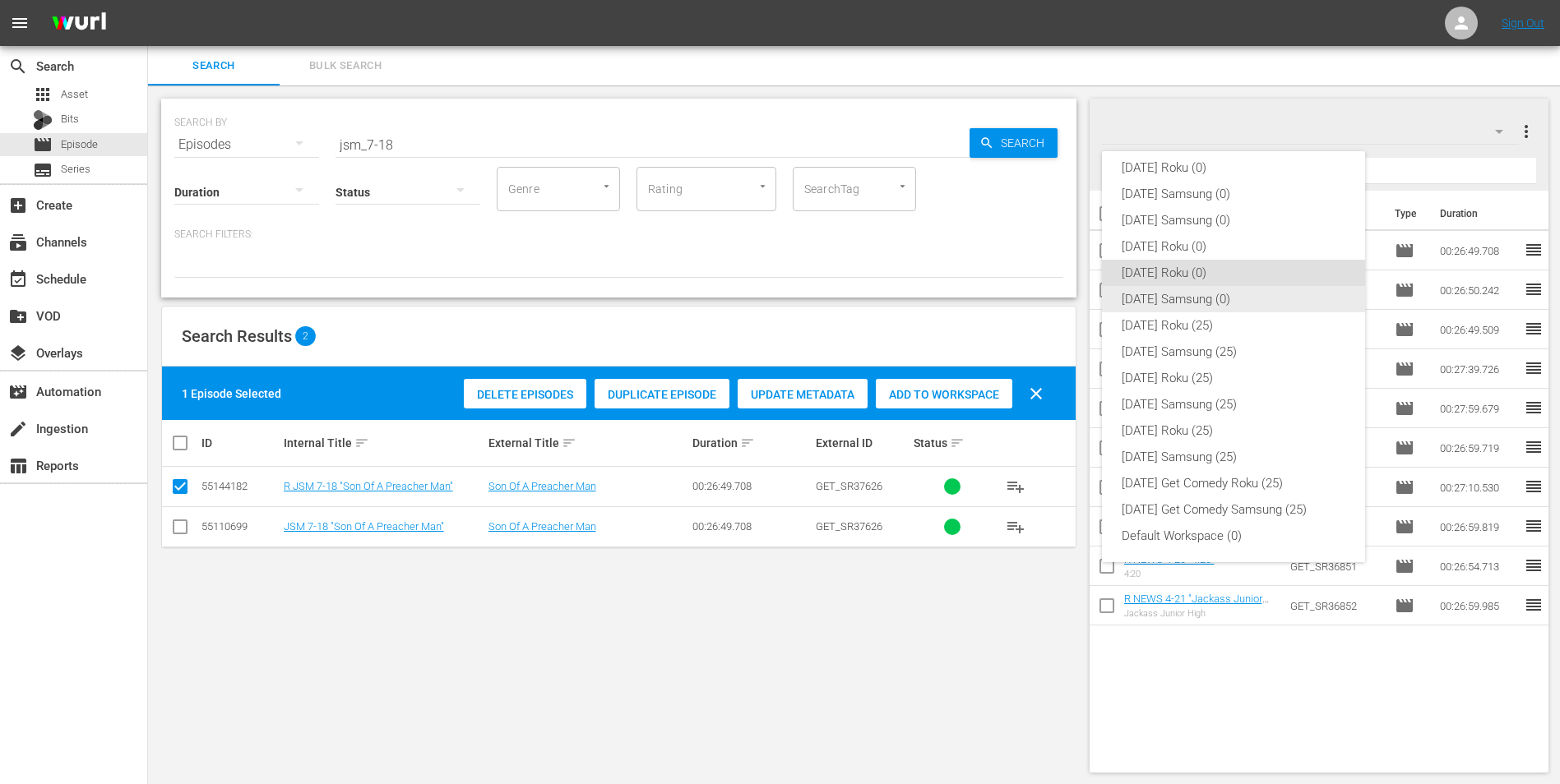
click at [1161, 296] on div "[DATE] Samsung (0)" at bounding box center [1233, 299] width 224 height 27
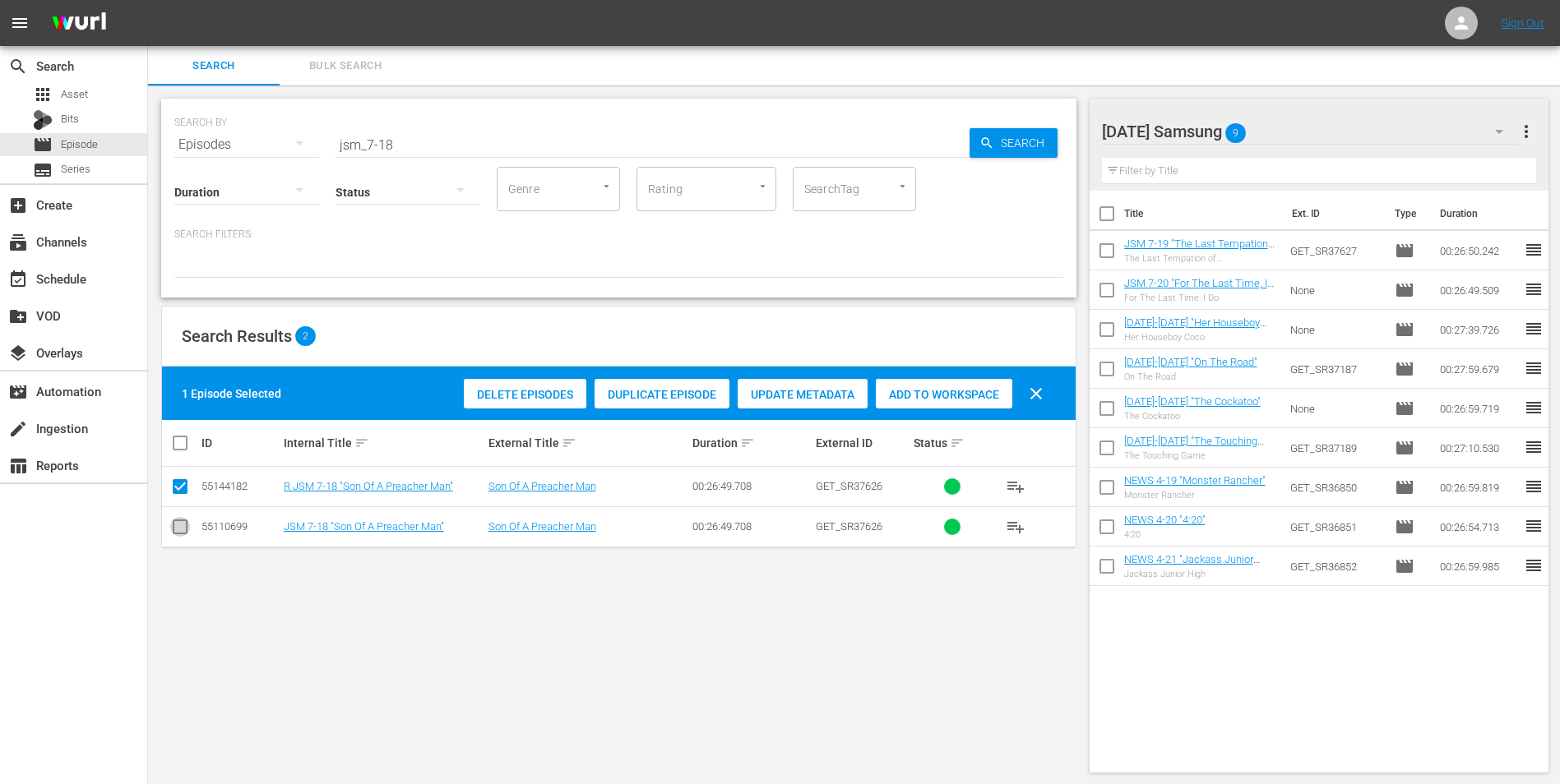
click at [180, 527] on input "checkbox" at bounding box center [180, 529] width 20 height 20
click at [182, 495] on input "checkbox" at bounding box center [180, 490] width 20 height 20
click at [979, 388] on span "Add to Workspace" at bounding box center [943, 395] width 136 height 13
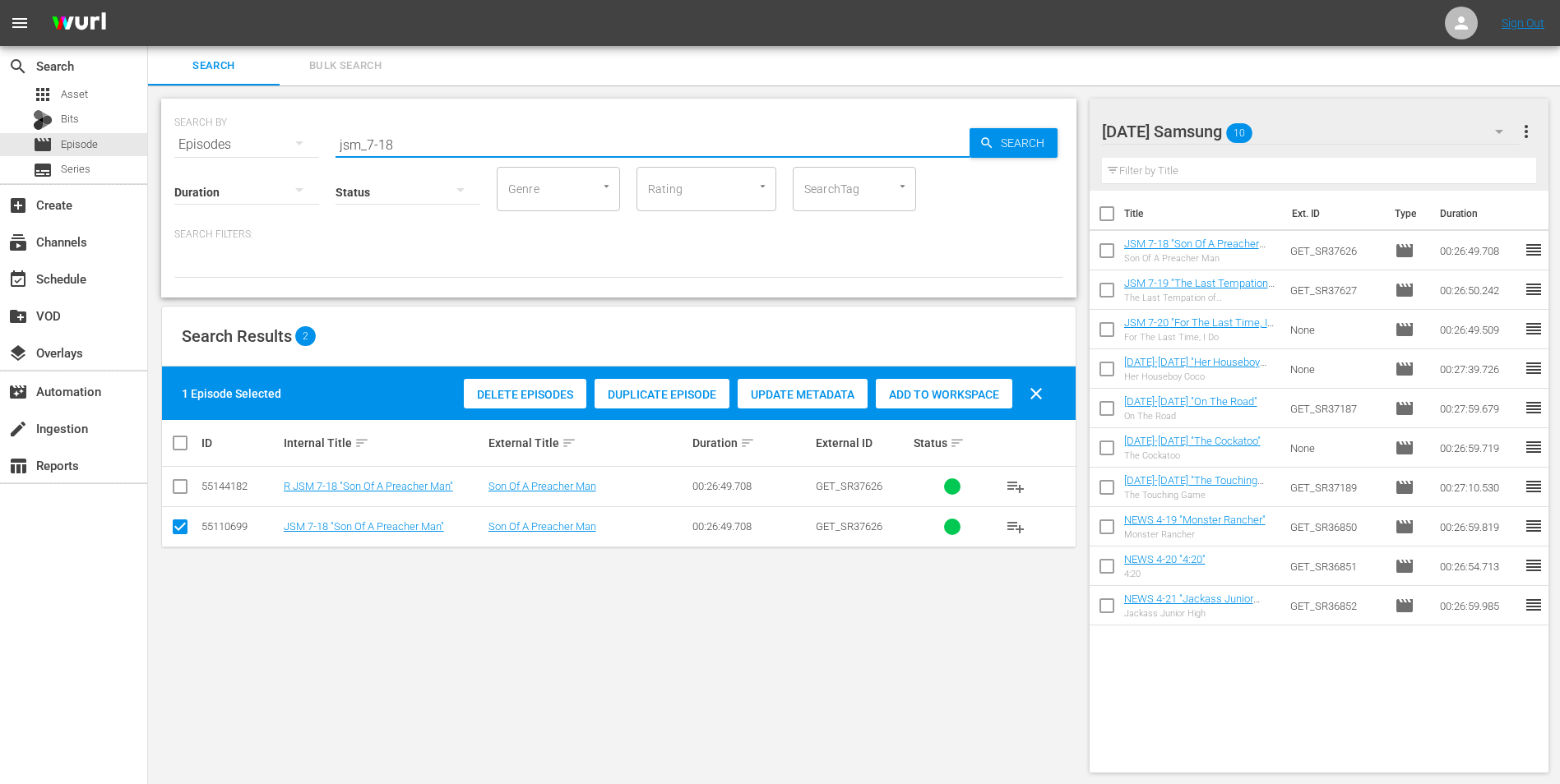
drag, startPoint x: 383, startPoint y: 143, endPoint x: 451, endPoint y: 148, distance: 68.2
click at [451, 148] on input "jsm_7-18" at bounding box center [652, 145] width 634 height 40
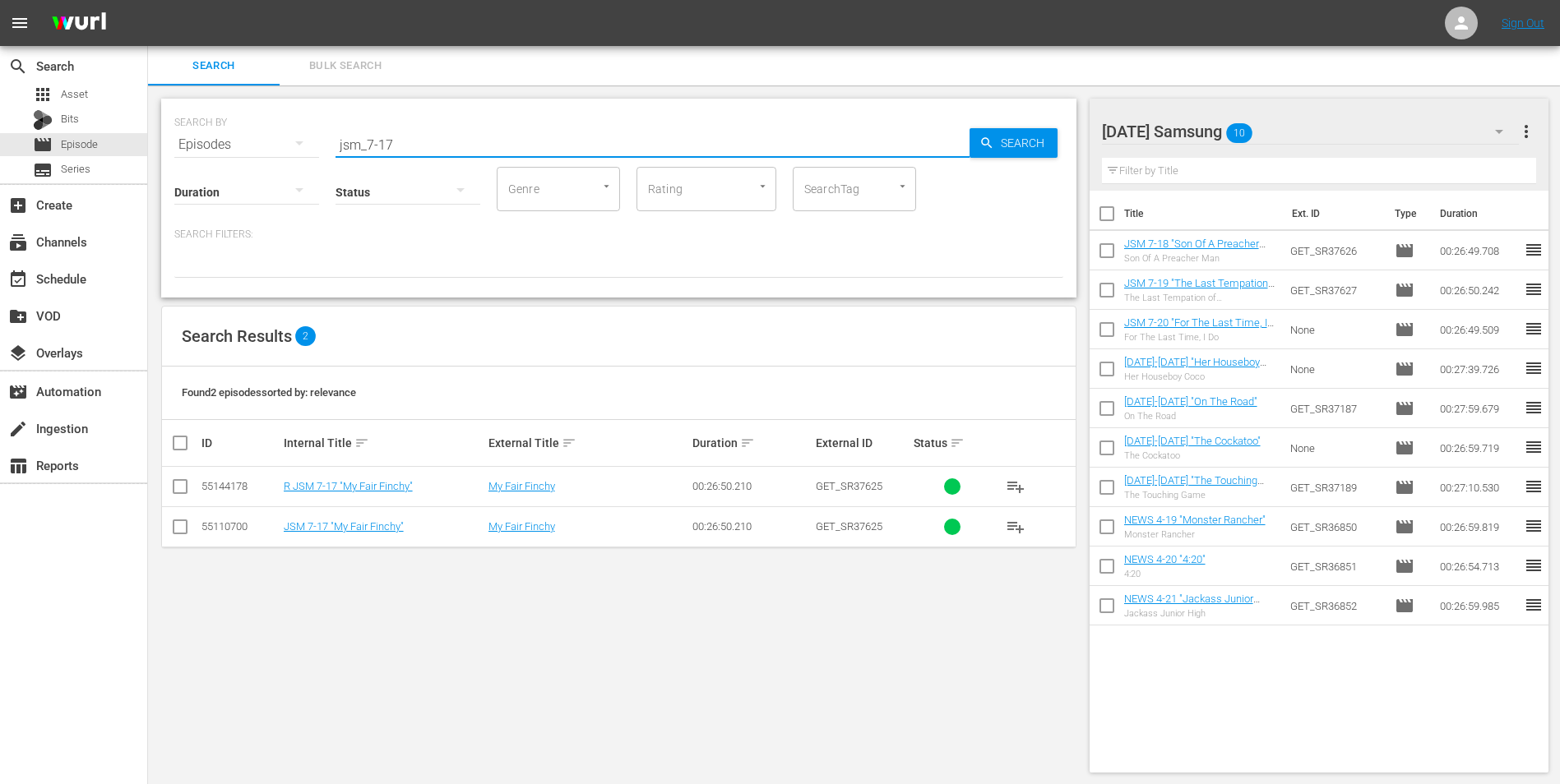
click at [1318, 131] on div "[DATE] Samsung 10" at bounding box center [1310, 132] width 418 height 46
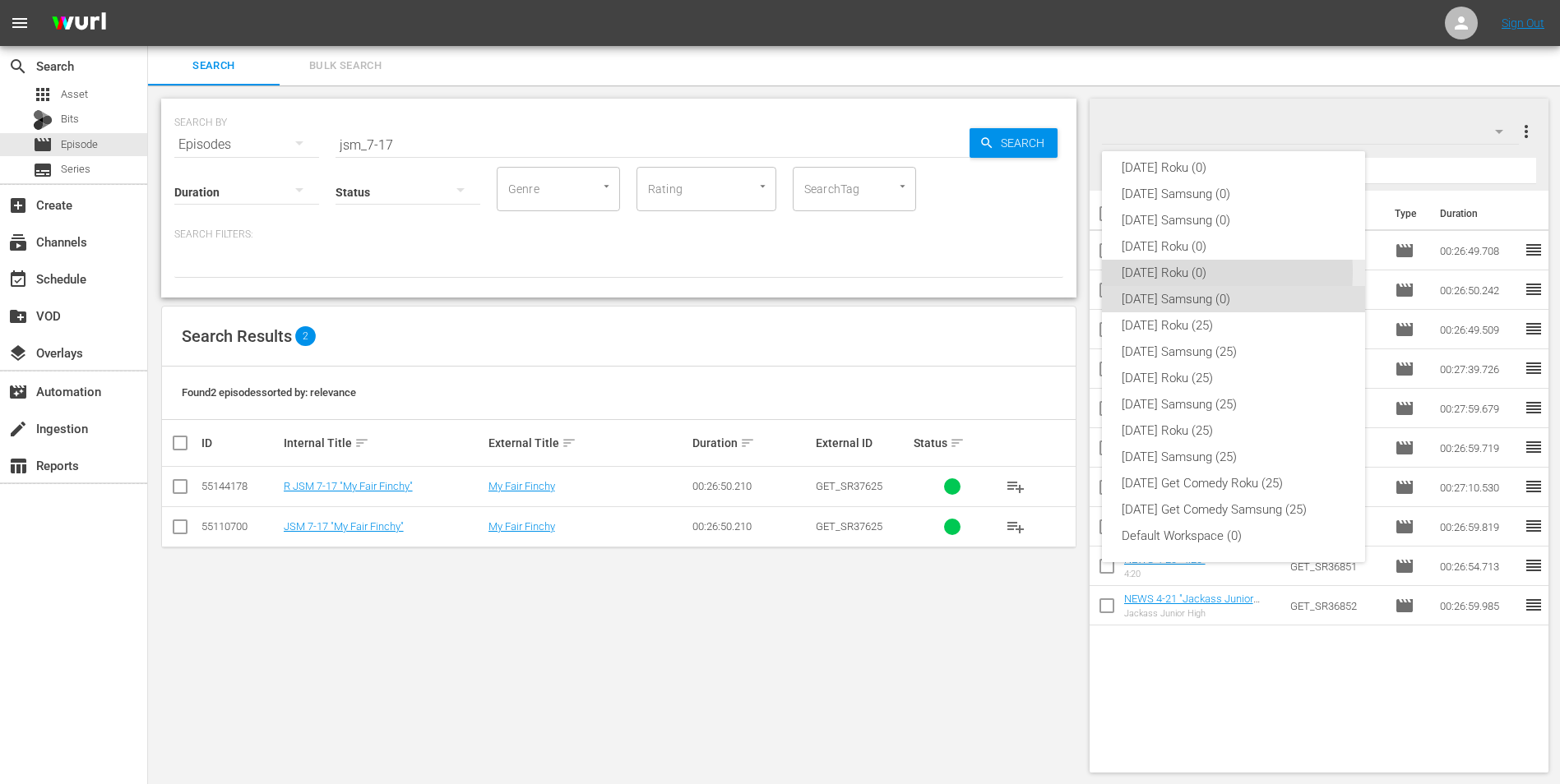
click at [1167, 272] on div "[DATE] Roku (0)" at bounding box center [1233, 273] width 224 height 27
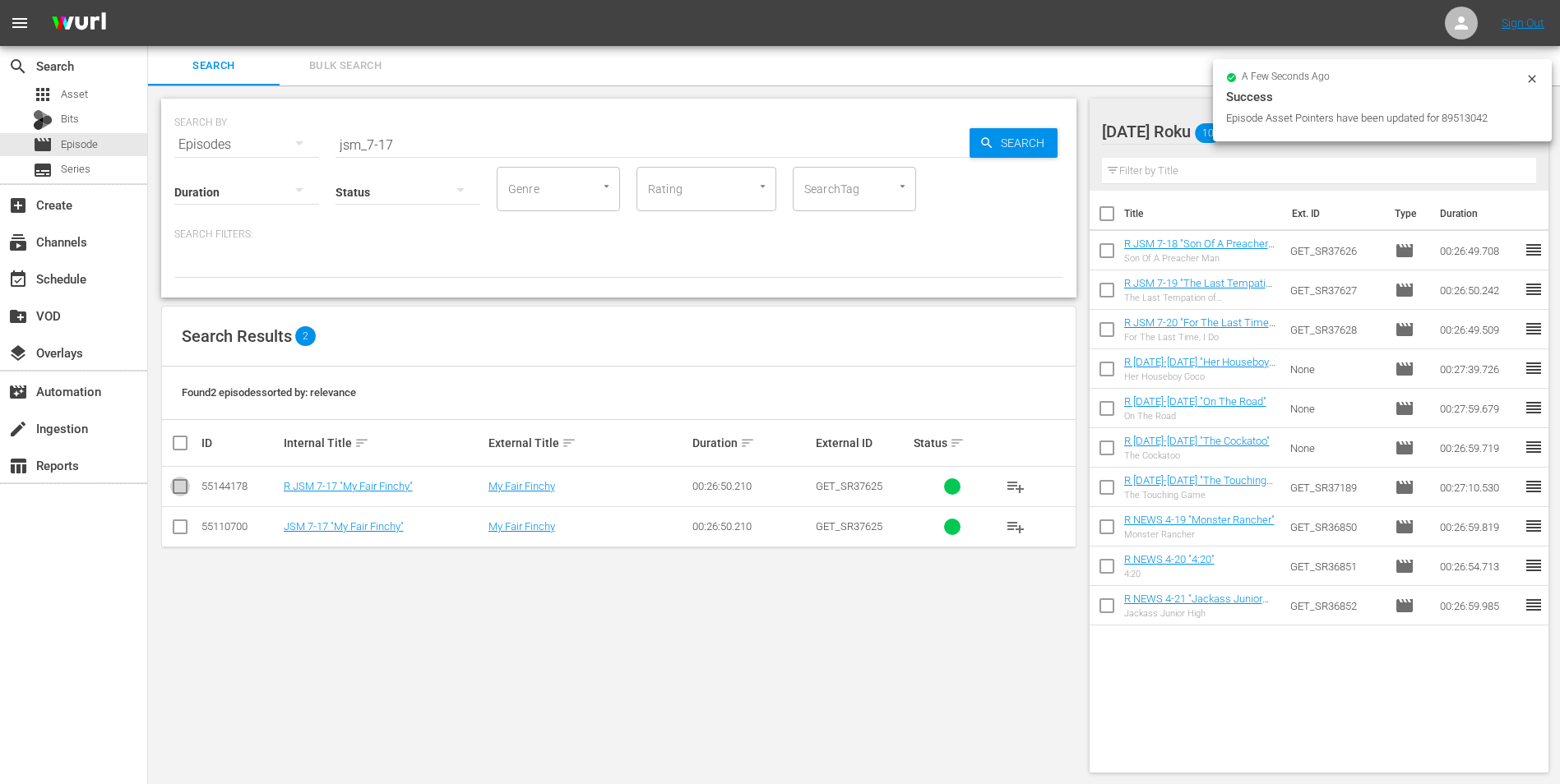
click at [176, 487] on input "checkbox" at bounding box center [180, 490] width 20 height 20
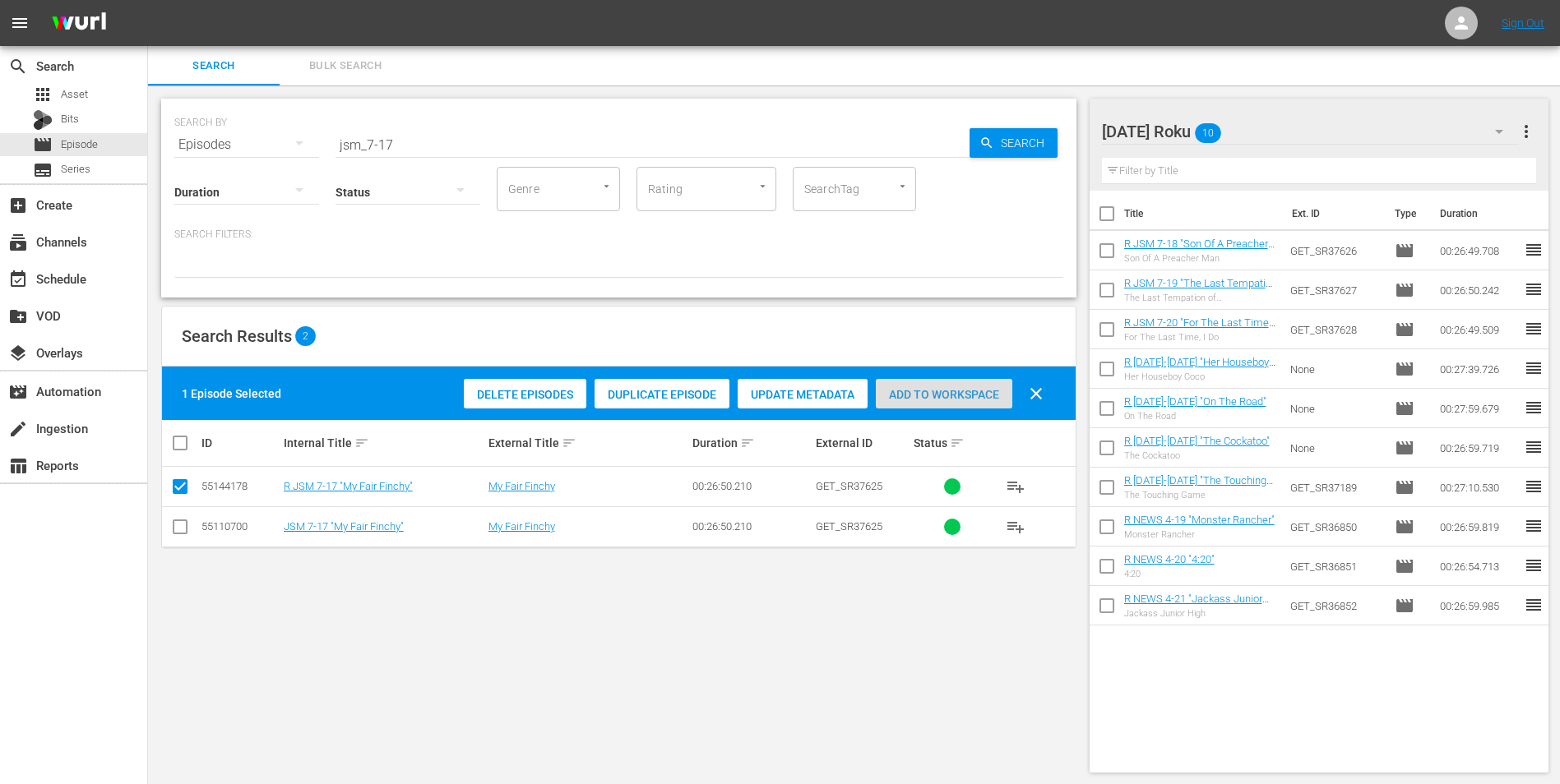
click at [918, 395] on span "Add to Workspace" at bounding box center [943, 395] width 136 height 13
click at [1265, 122] on div "[DATE] Roku 11" at bounding box center [1310, 132] width 418 height 46
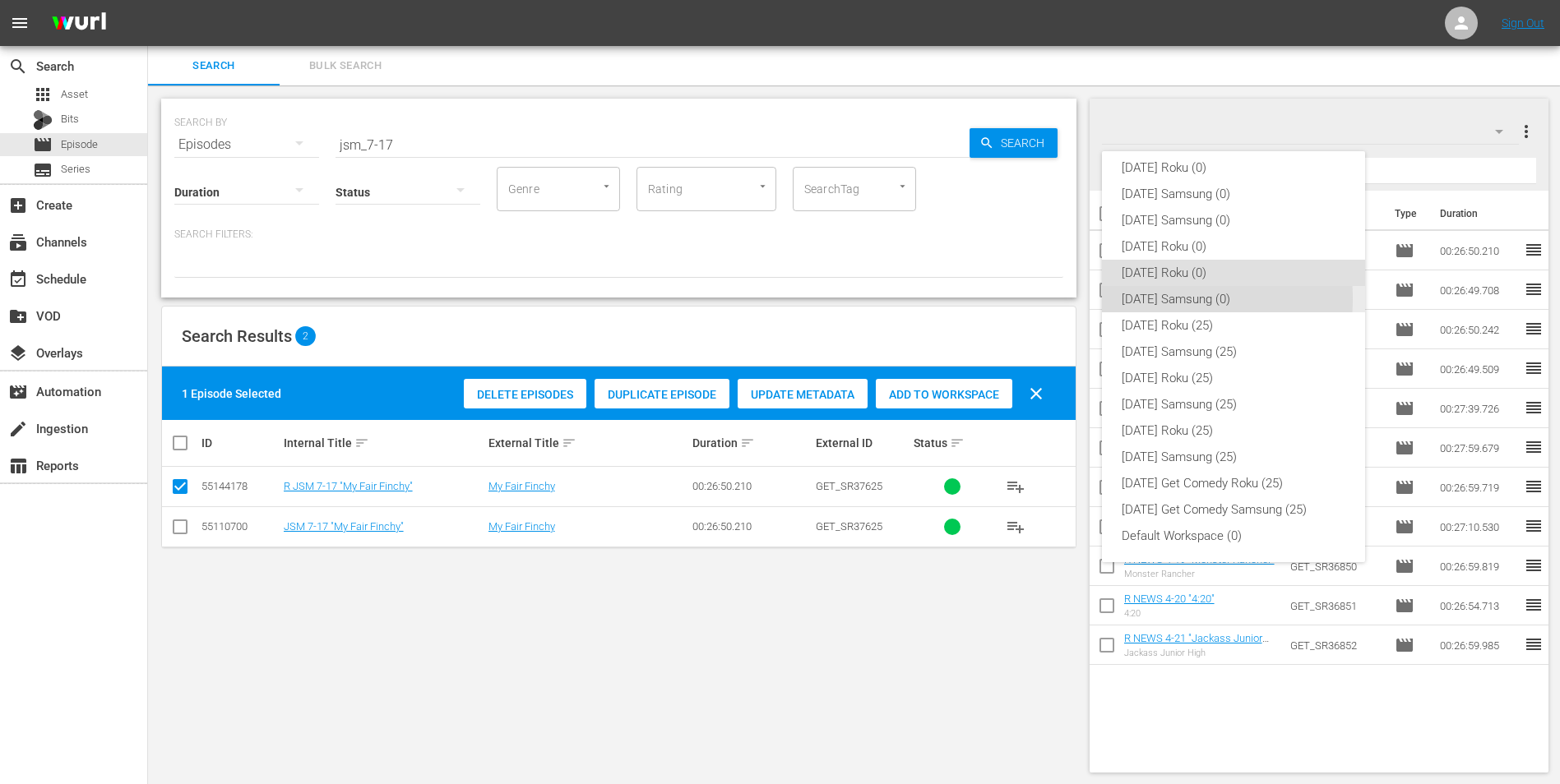
drag, startPoint x: 1141, startPoint y: 298, endPoint x: 740, endPoint y: 465, distance: 434.4
click at [1141, 299] on div "[DATE] Samsung (0)" at bounding box center [1233, 299] width 224 height 27
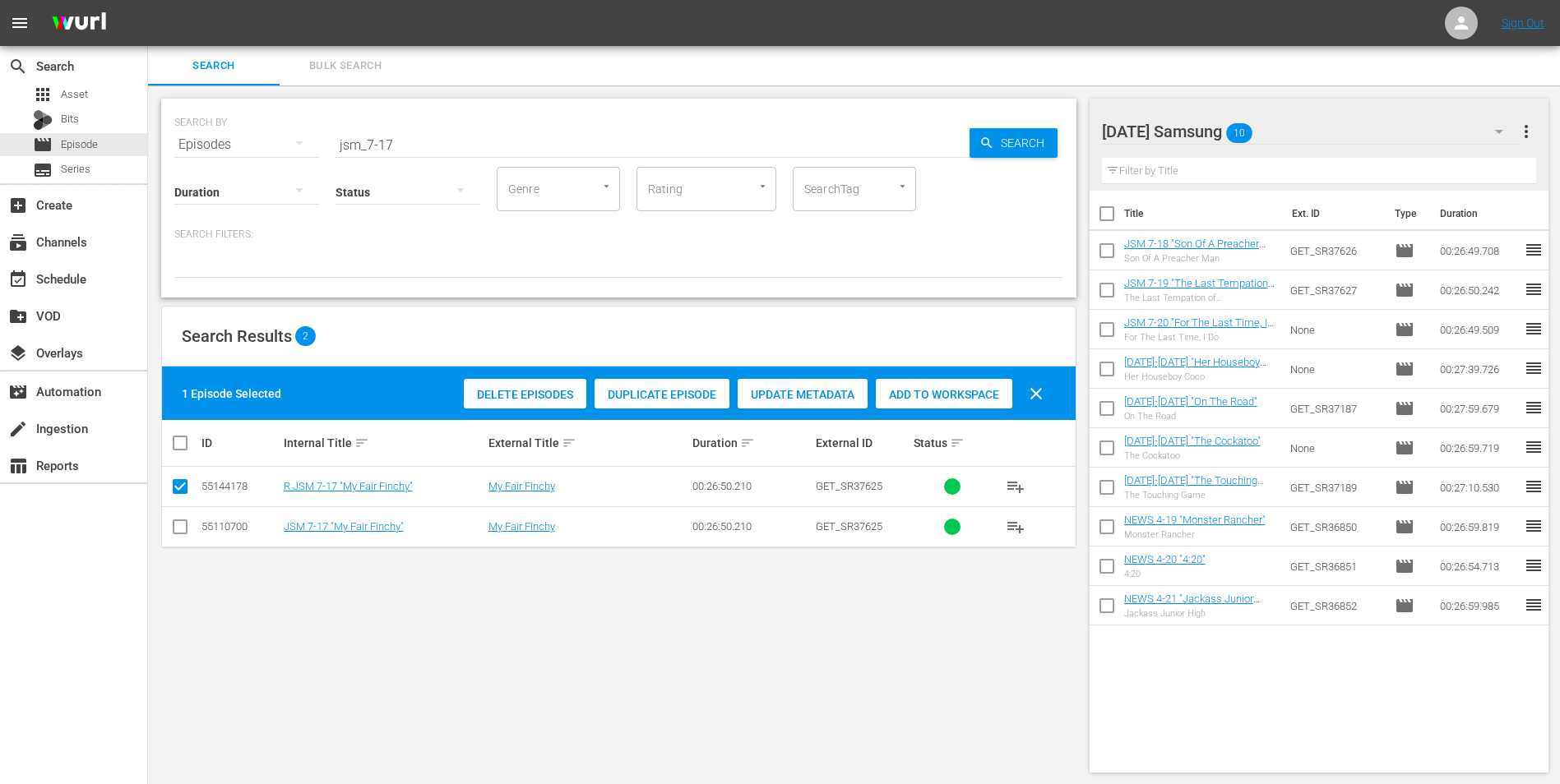
click at [182, 532] on input "checkbox" at bounding box center [180, 529] width 20 height 20
click at [174, 482] on input "checkbox" at bounding box center [180, 490] width 20 height 20
click at [949, 390] on span "Add to Workspace" at bounding box center [943, 395] width 136 height 13
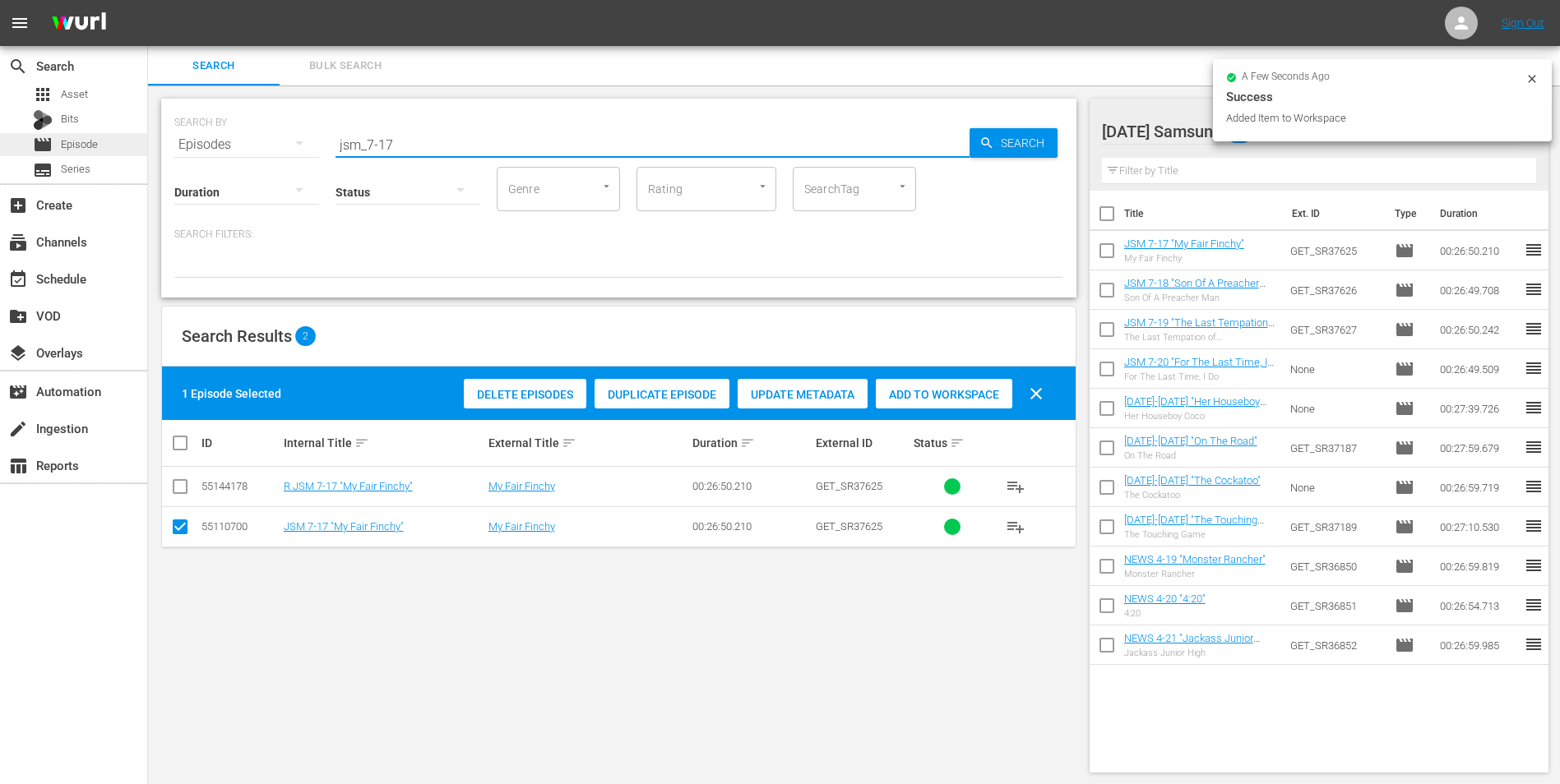
drag, startPoint x: 439, startPoint y: 146, endPoint x: 65, endPoint y: 140, distance: 374.0
click at [148, 0] on div "search Search apps Asset Bits movie Episode subtitles Series add_box Create sub…" at bounding box center [853, 0] width 1411 height 0
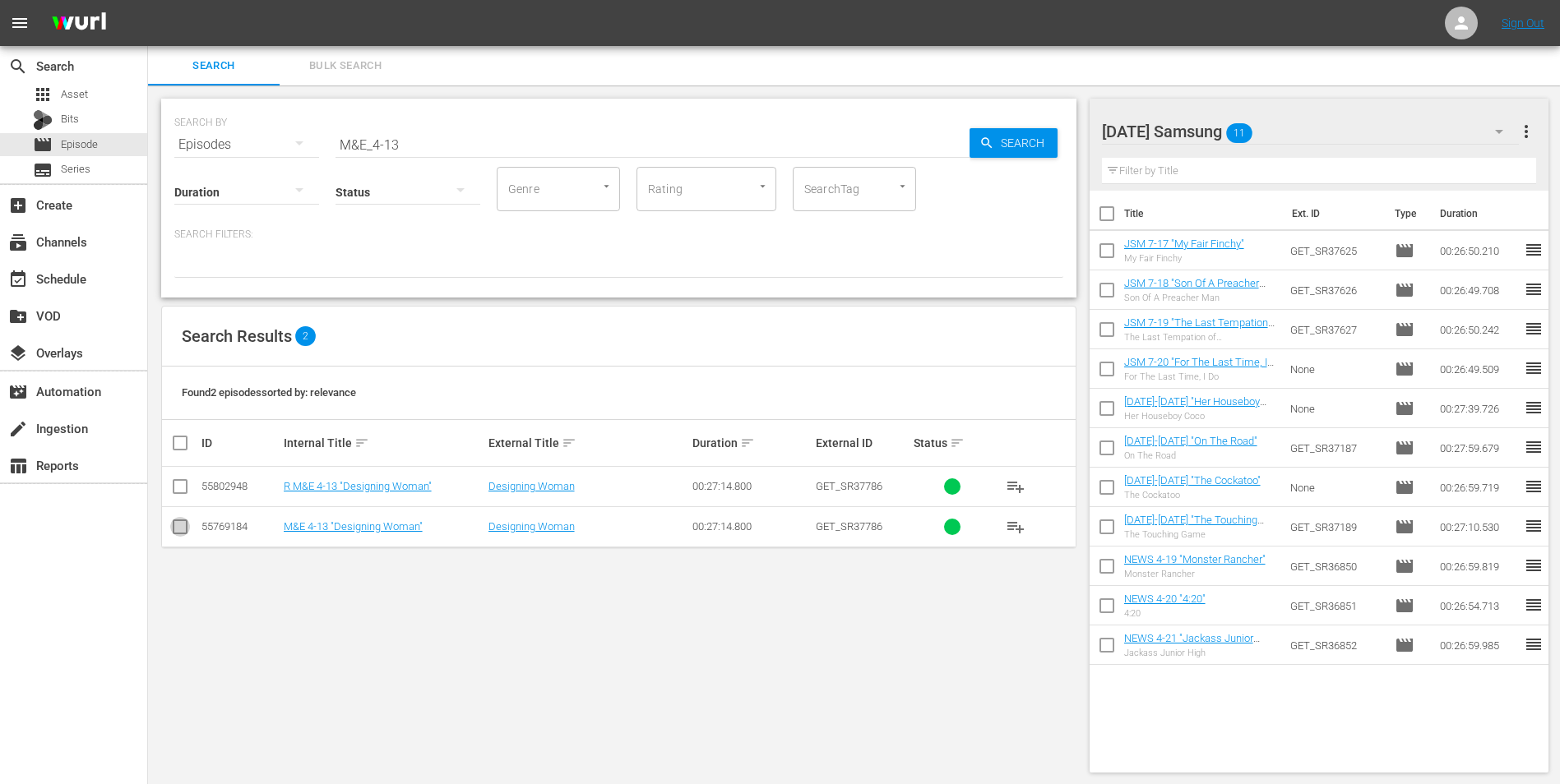
click at [175, 531] on input "checkbox" at bounding box center [180, 529] width 20 height 20
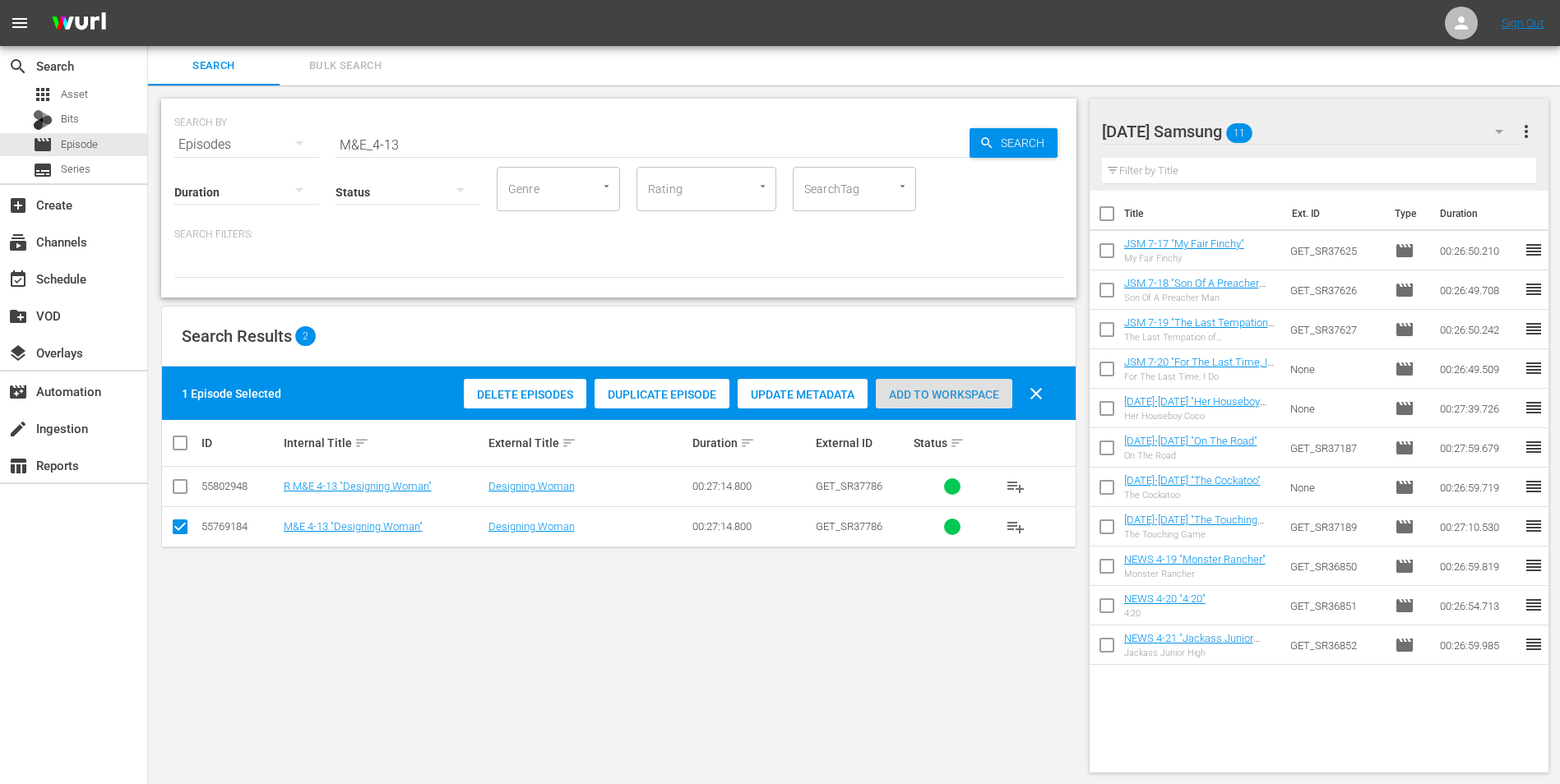
click at [956, 395] on span "Add to Workspace" at bounding box center [943, 395] width 136 height 13
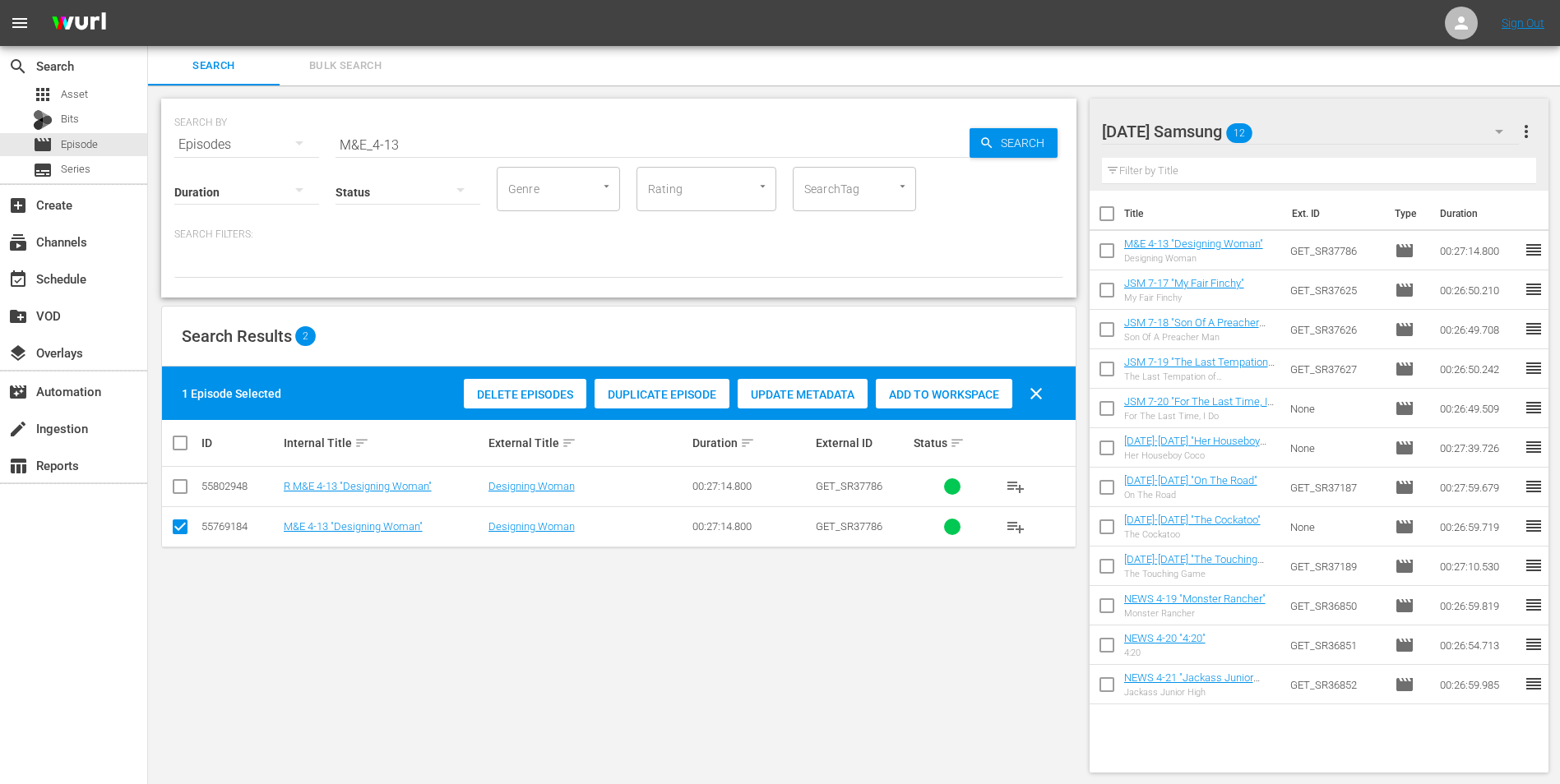
click at [1290, 130] on div "[DATE] Samsung 12" at bounding box center [1310, 132] width 418 height 46
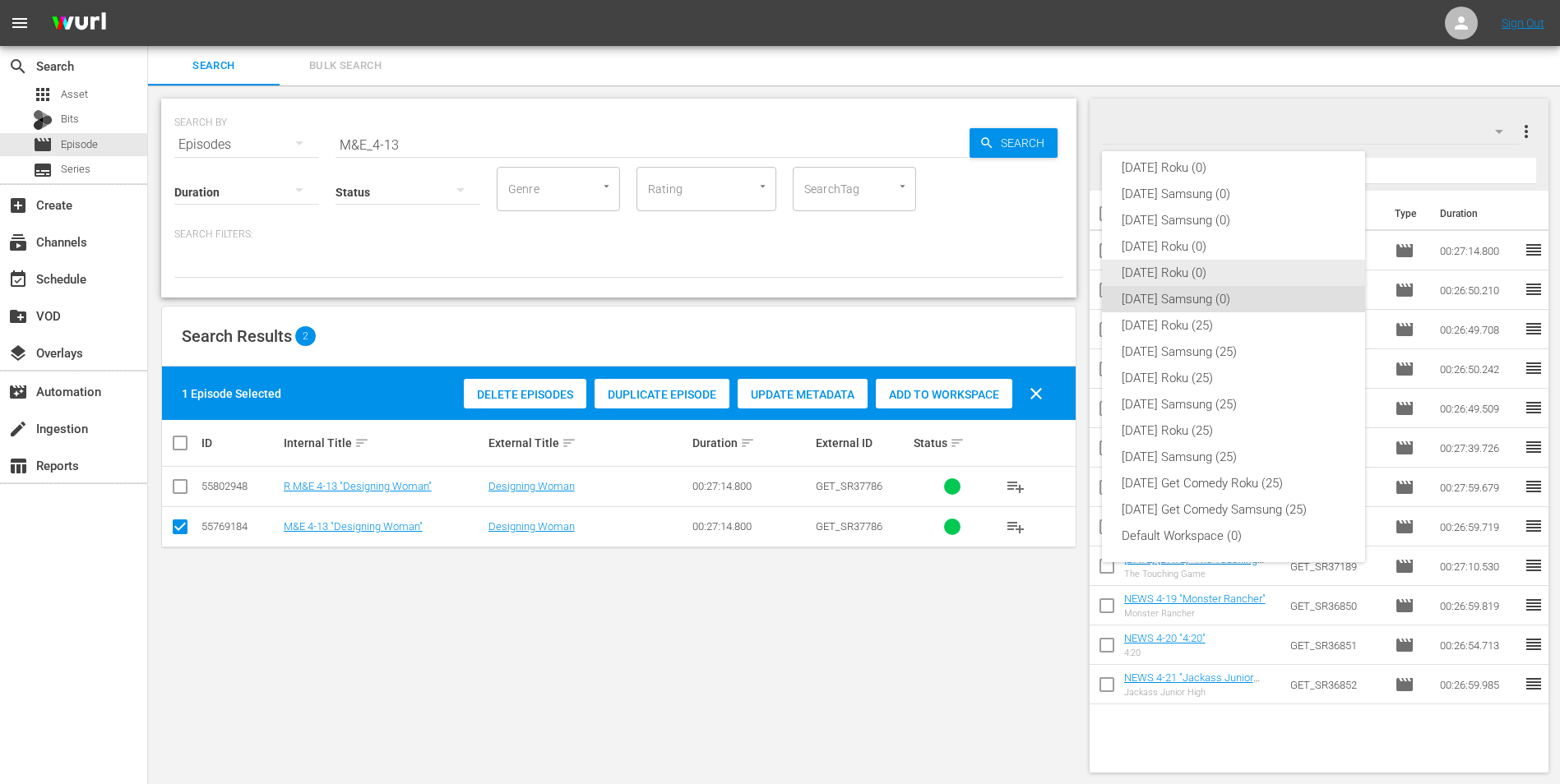
click at [1166, 269] on div "[DATE] Roku (0)" at bounding box center [1233, 273] width 224 height 27
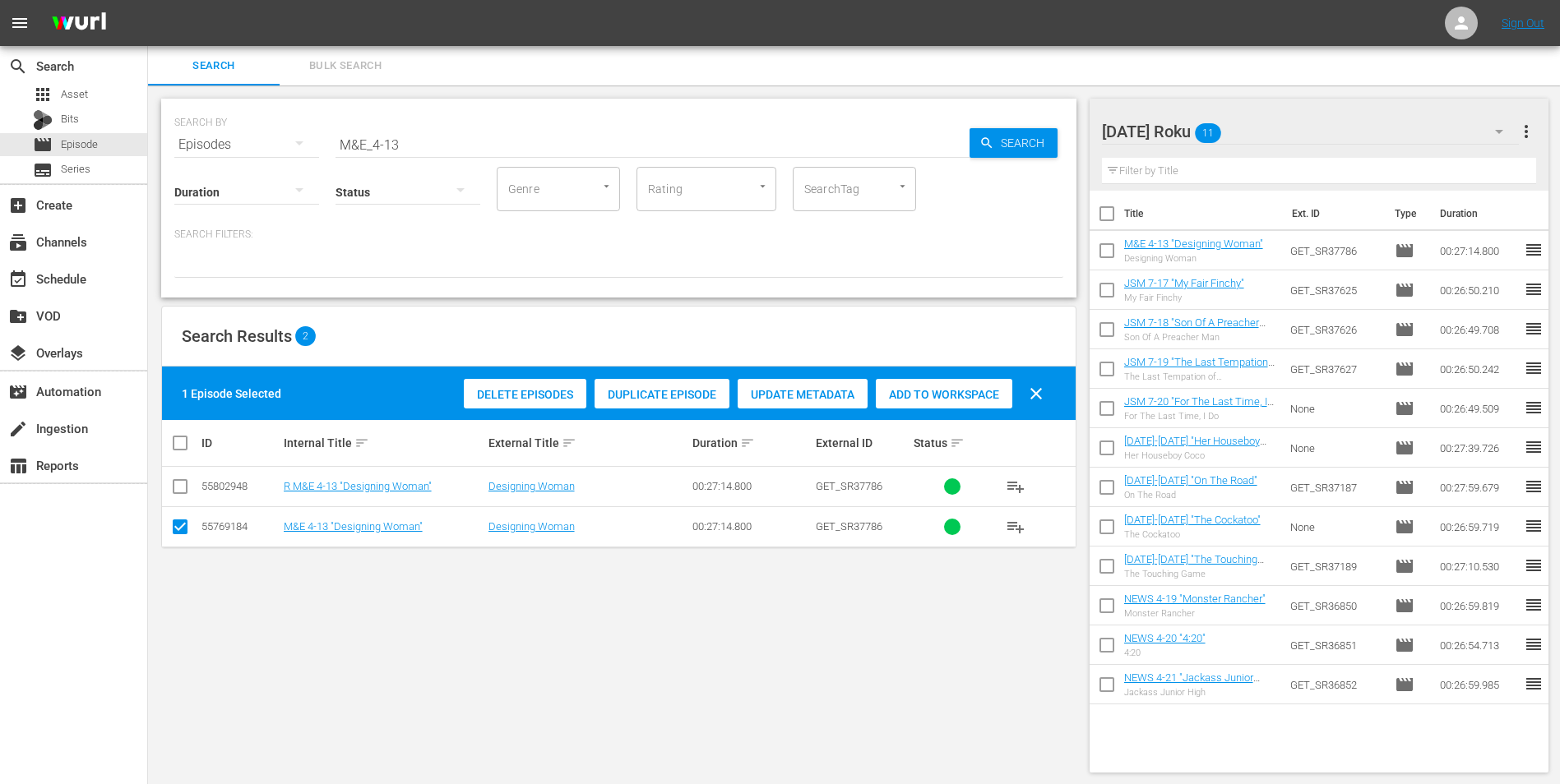
click at [178, 526] on input "checkbox" at bounding box center [180, 529] width 20 height 20
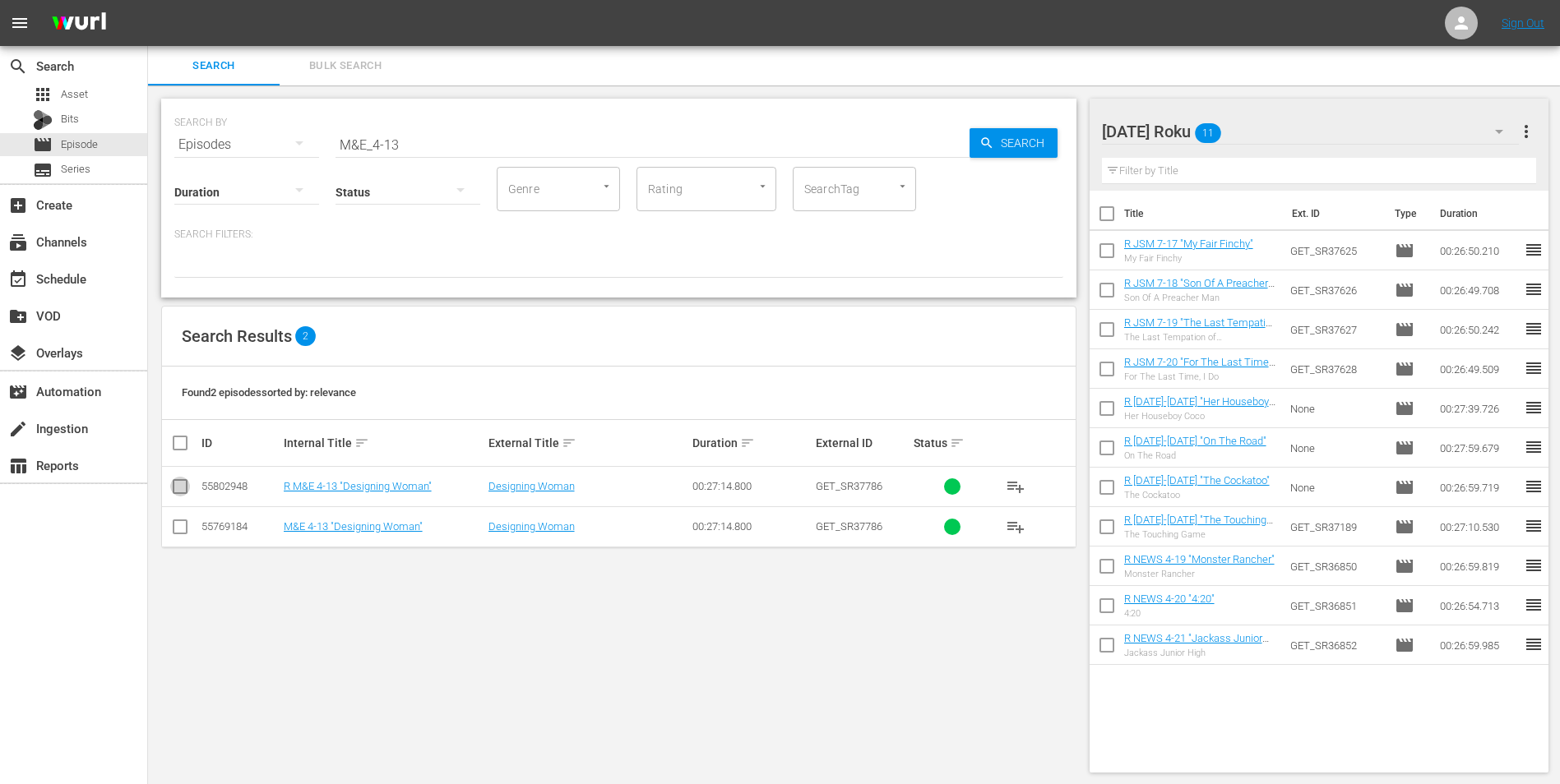
click at [179, 488] on input "checkbox" at bounding box center [180, 490] width 20 height 20
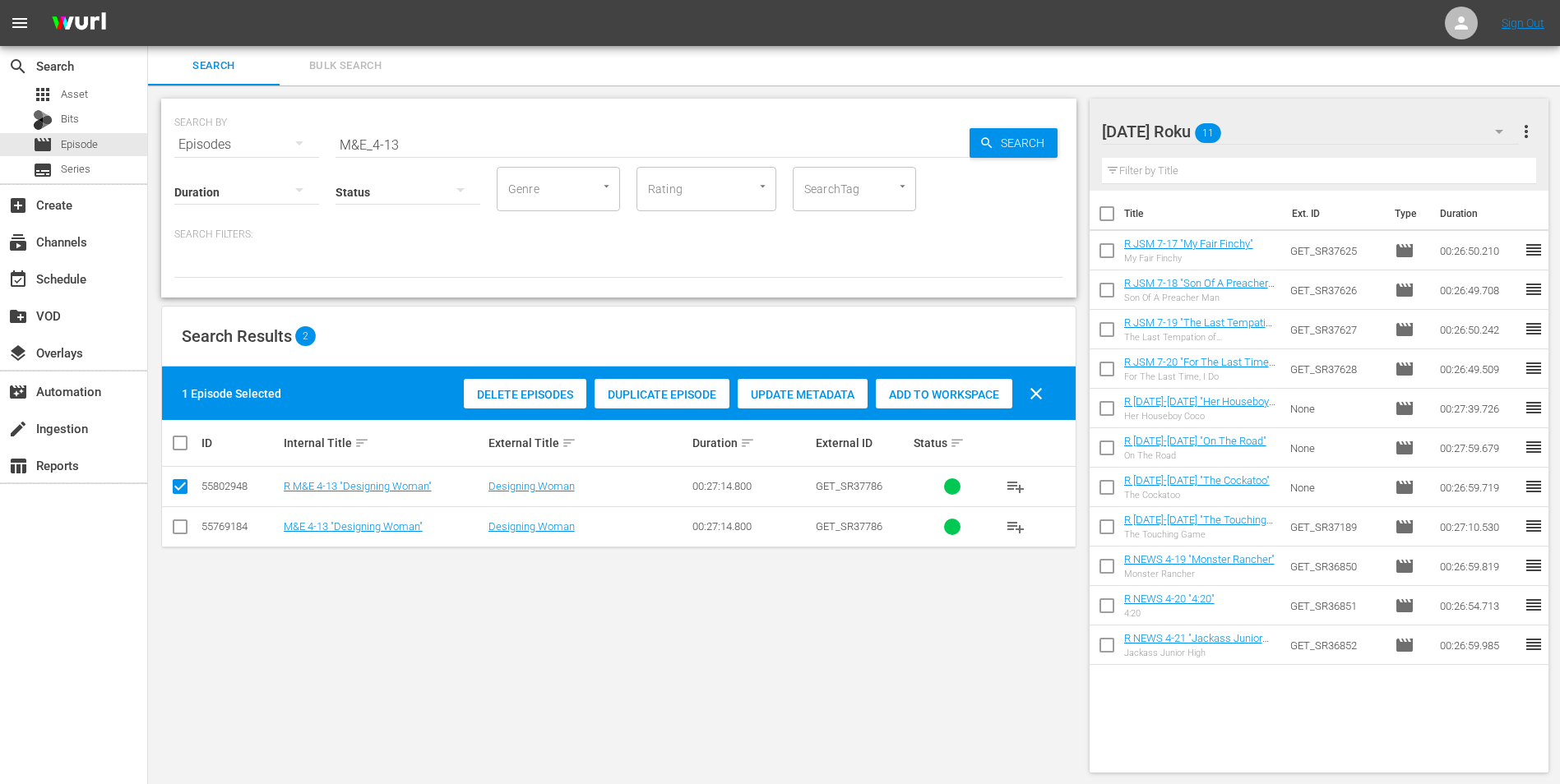
click at [981, 394] on span "Add to Workspace" at bounding box center [943, 395] width 136 height 13
click at [1256, 126] on div "[DATE] Roku 12" at bounding box center [1310, 132] width 418 height 46
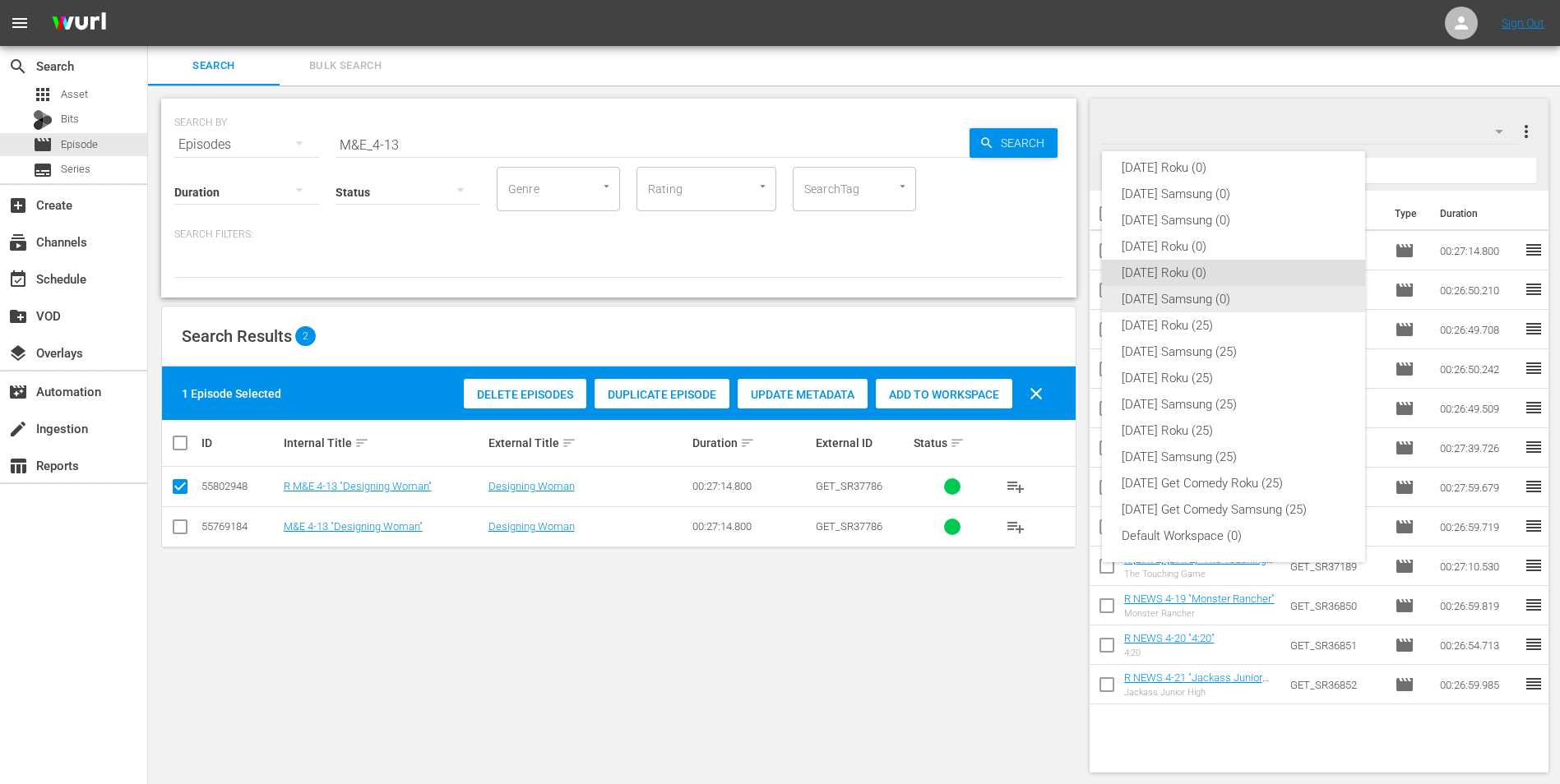
click at [1161, 300] on div "[DATE] Samsung (0)" at bounding box center [1233, 299] width 224 height 27
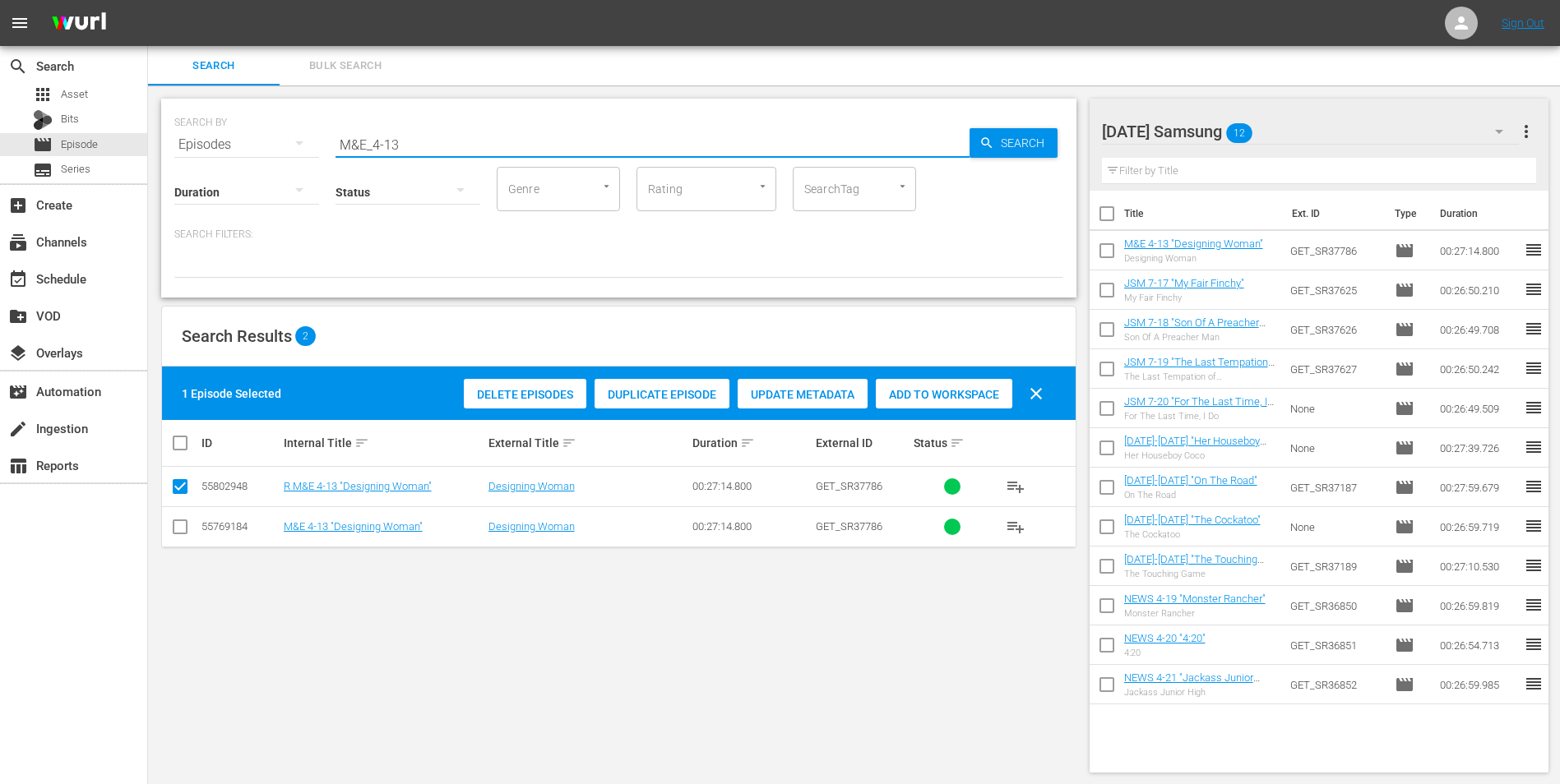
drag, startPoint x: 391, startPoint y: 143, endPoint x: 626, endPoint y: 173, distance: 236.9
click at [624, 172] on div "SEARCH BY Search By Episodes Search ID, Title, Description, Keywords, or Catego…" at bounding box center [619, 198] width 915 height 199
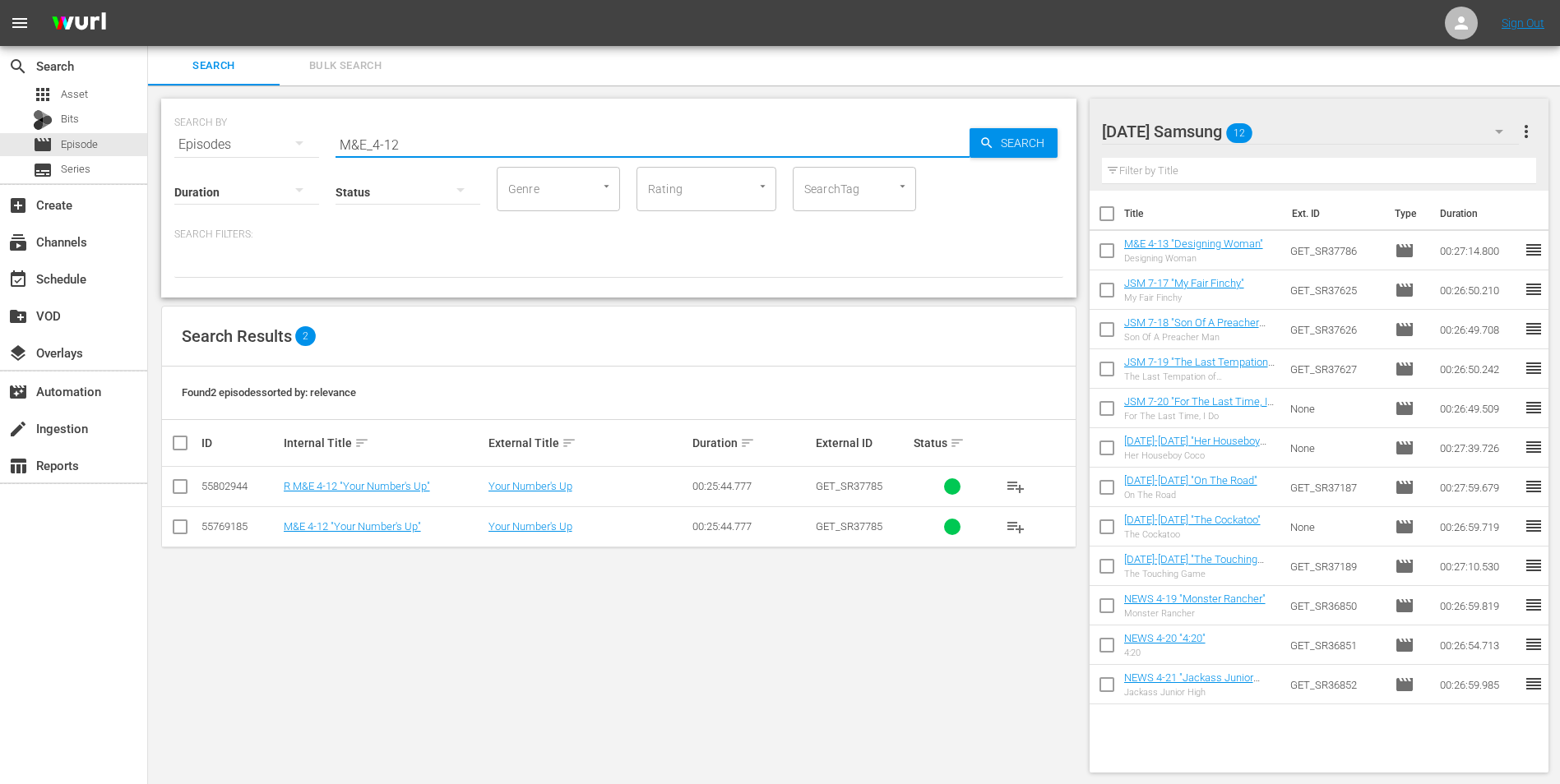
click at [186, 526] on input "checkbox" at bounding box center [180, 529] width 20 height 20
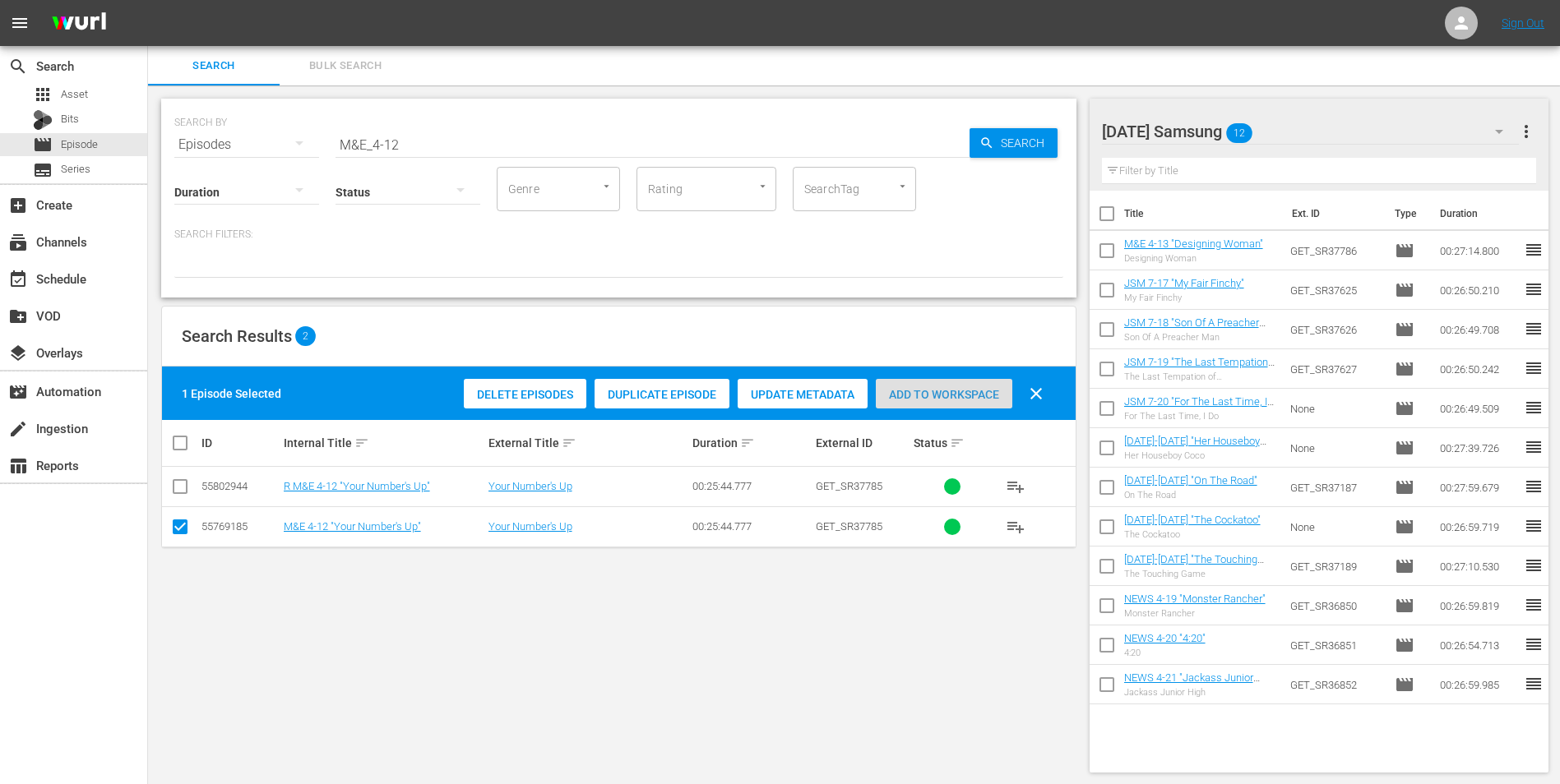
click at [952, 380] on div "Add to Workspace" at bounding box center [943, 394] width 136 height 31
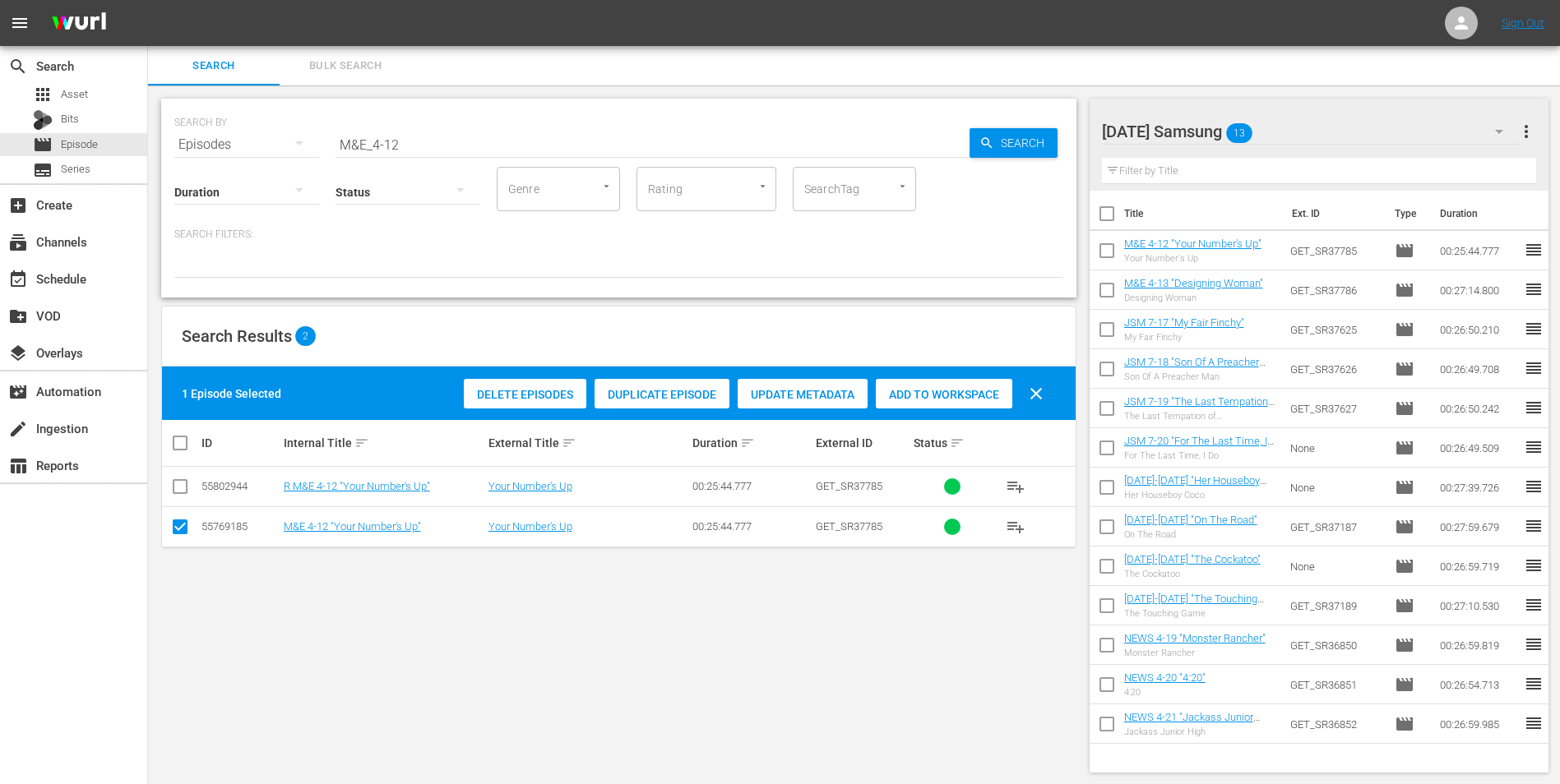
click at [1284, 130] on div "[DATE] Samsung 13" at bounding box center [1310, 132] width 418 height 46
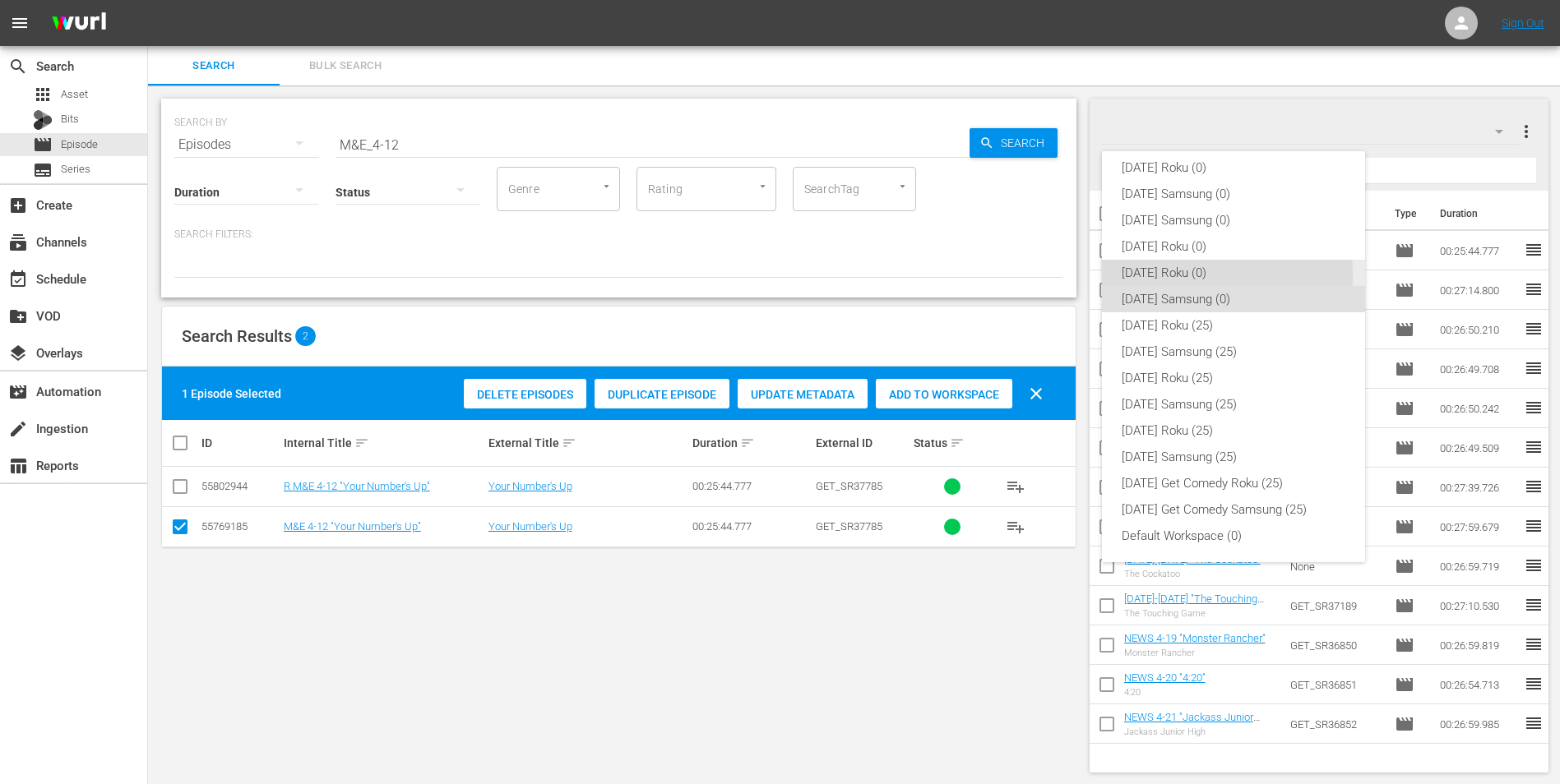
click at [1158, 274] on div "[DATE] Roku (0)" at bounding box center [1233, 273] width 224 height 27
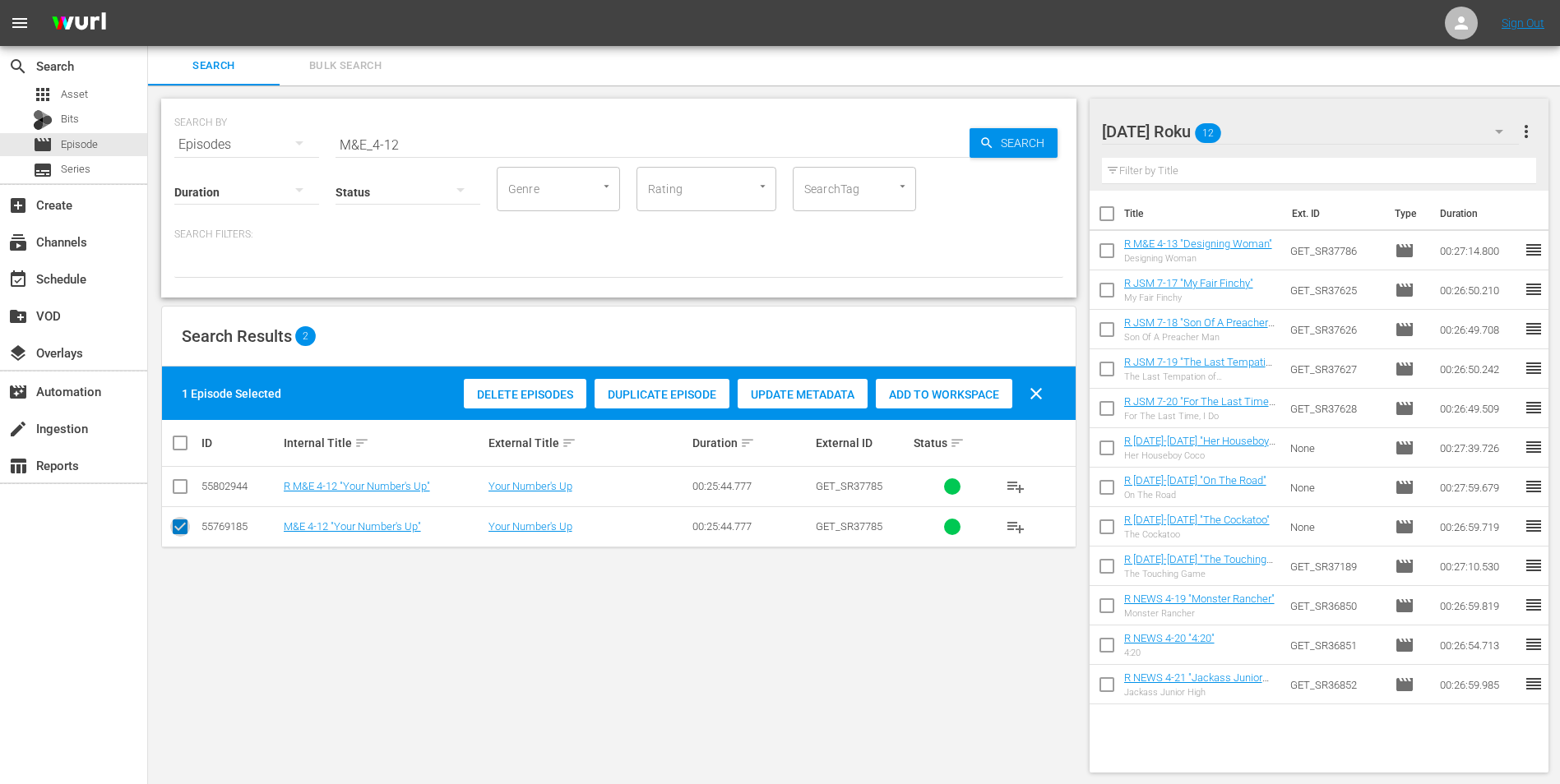
click at [177, 530] on input "checkbox" at bounding box center [180, 529] width 20 height 20
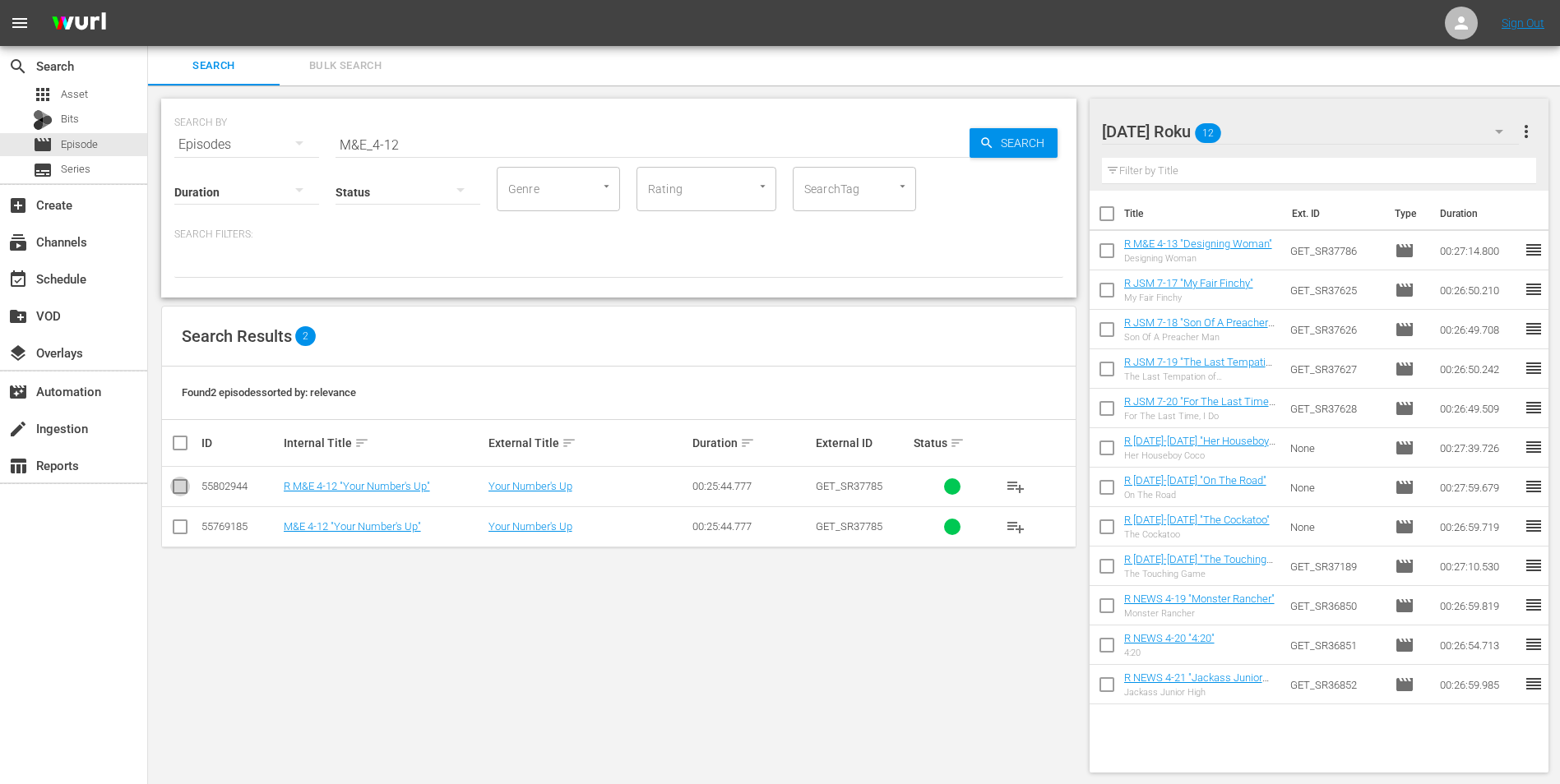
click at [178, 482] on input "checkbox" at bounding box center [180, 490] width 20 height 20
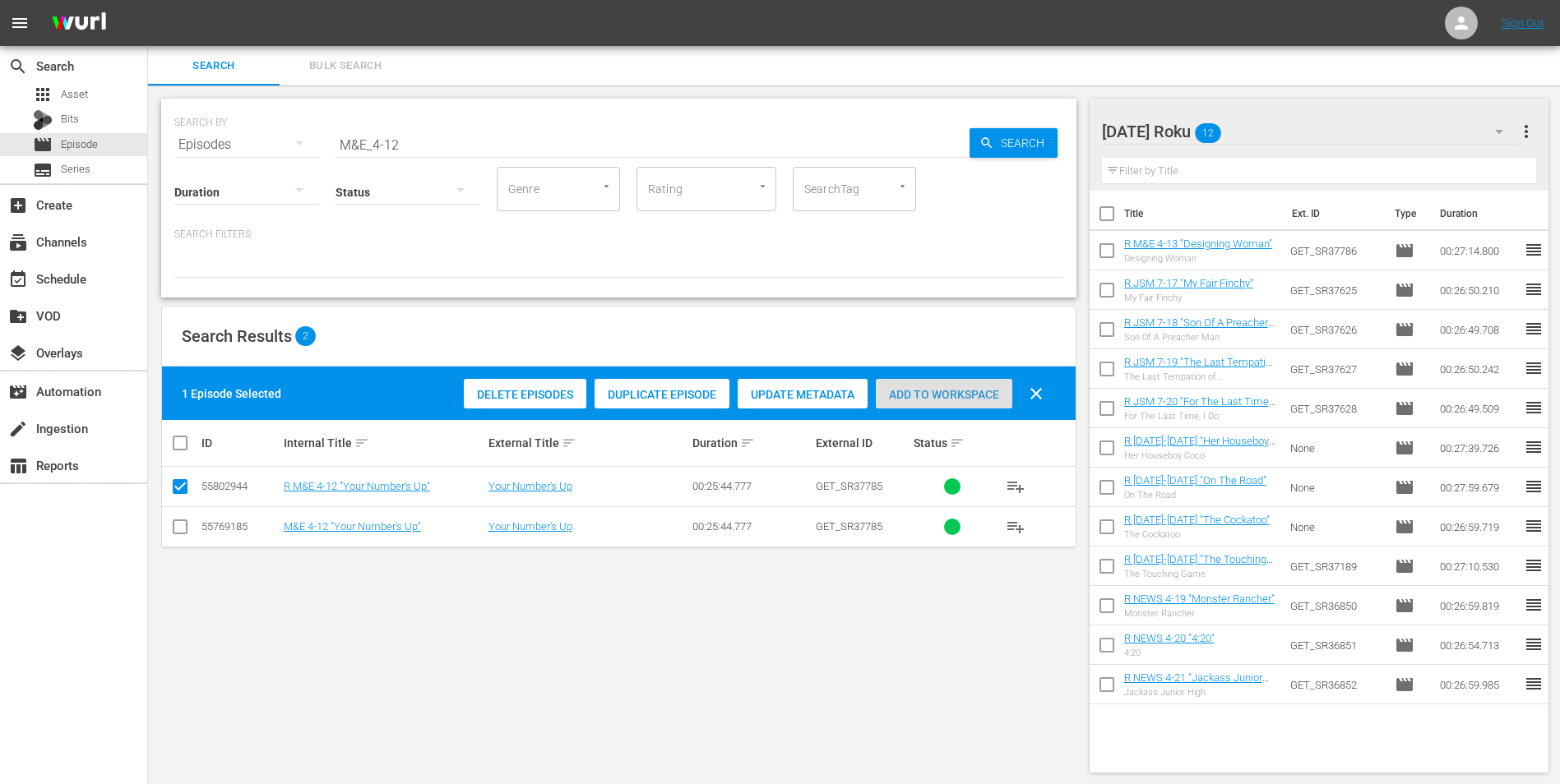
click at [938, 388] on span "Add to Workspace" at bounding box center [943, 395] width 136 height 13
drag, startPoint x: 434, startPoint y: 140, endPoint x: 287, endPoint y: 128, distance: 147.5
click at [287, 129] on div "SEARCH BY Search By Episodes Search ID, Title, Description, Keywords, or Catego…" at bounding box center [619, 134] width 888 height 59
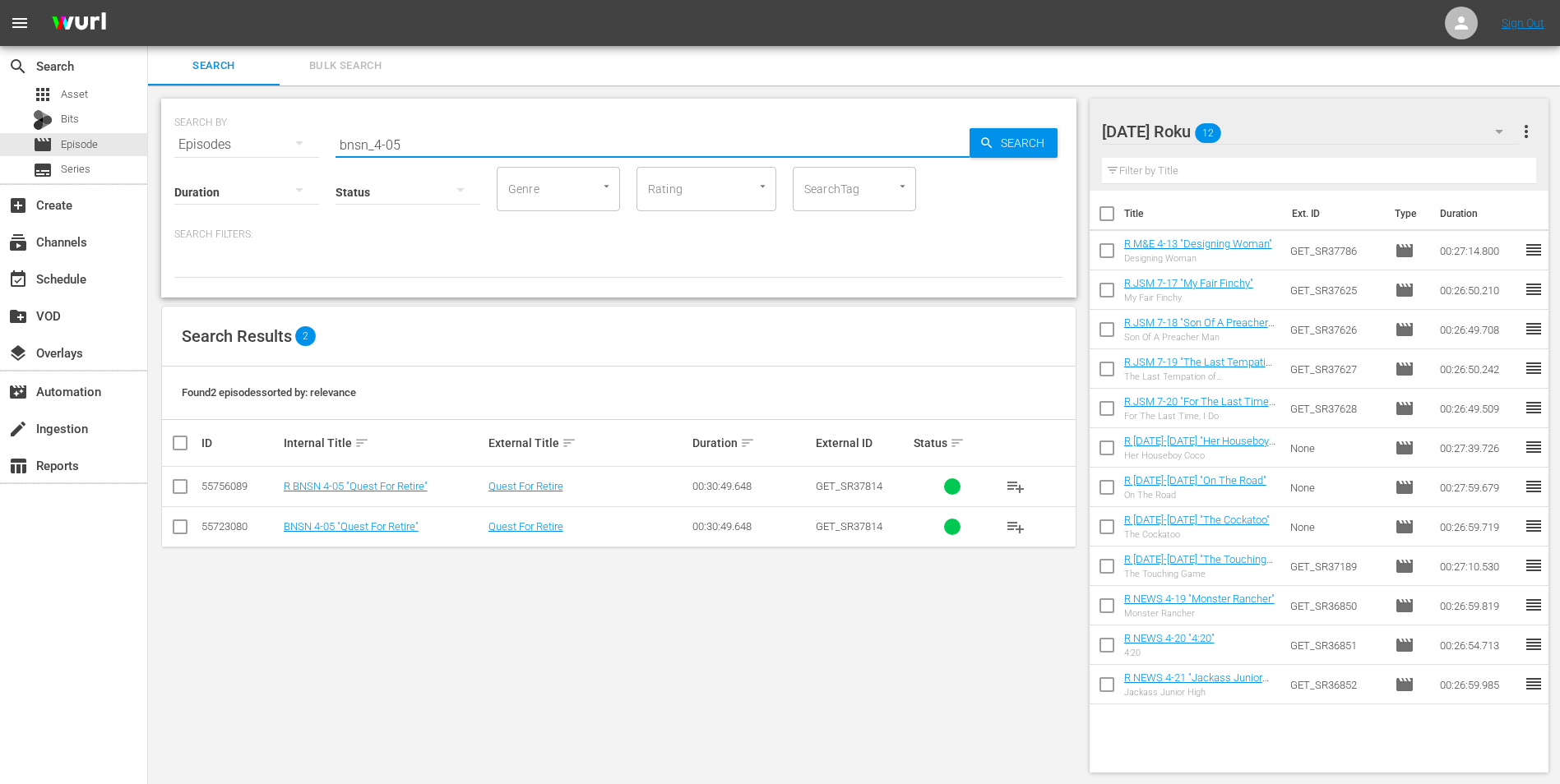
click at [181, 485] on input "checkbox" at bounding box center [180, 490] width 20 height 20
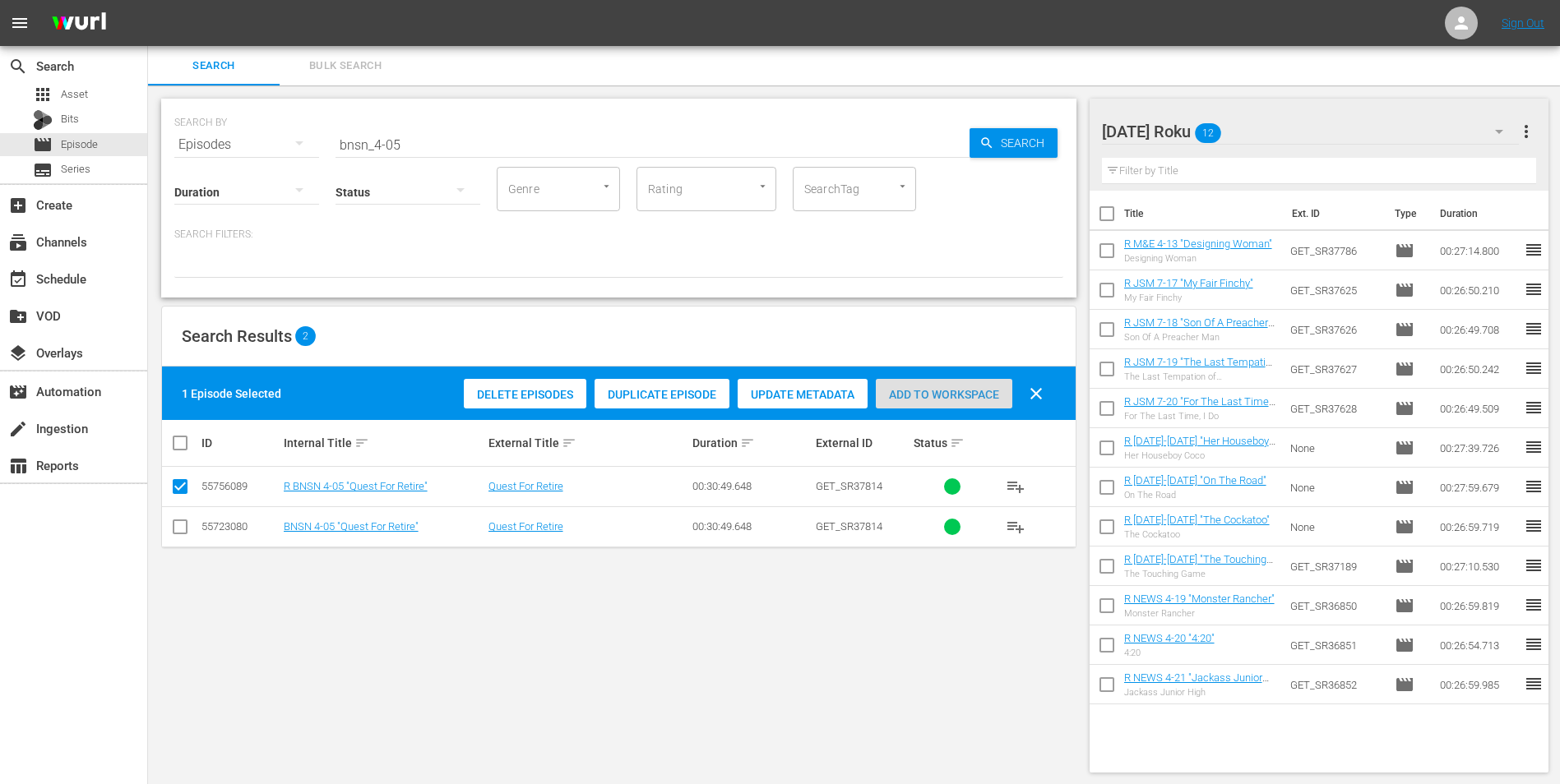
click at [943, 395] on span "Add to Workspace" at bounding box center [943, 395] width 136 height 13
click at [936, 394] on span "Add to Workspace" at bounding box center [943, 395] width 136 height 13
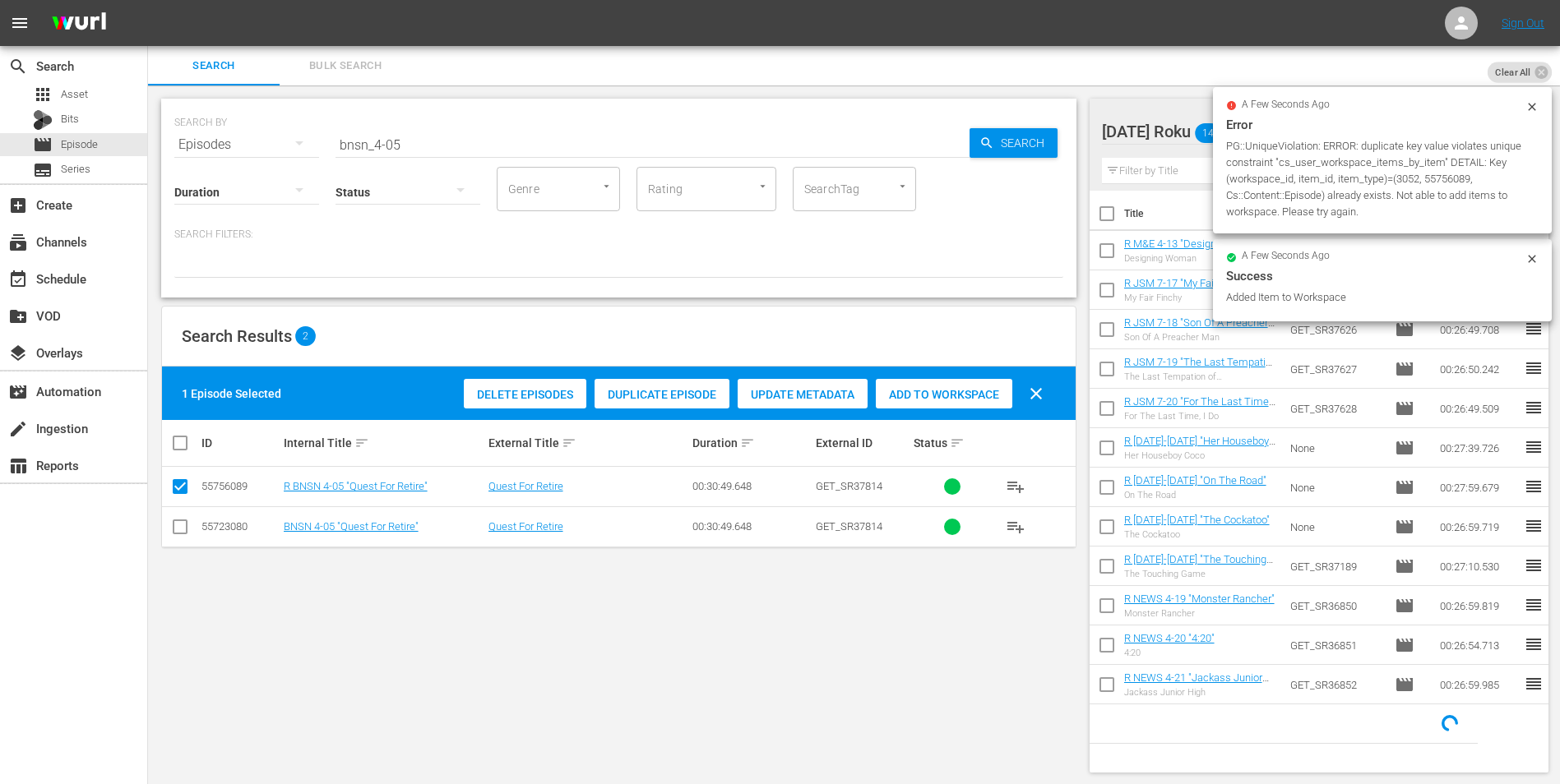
click at [1530, 100] on icon at bounding box center [1532, 107] width 13 height 13
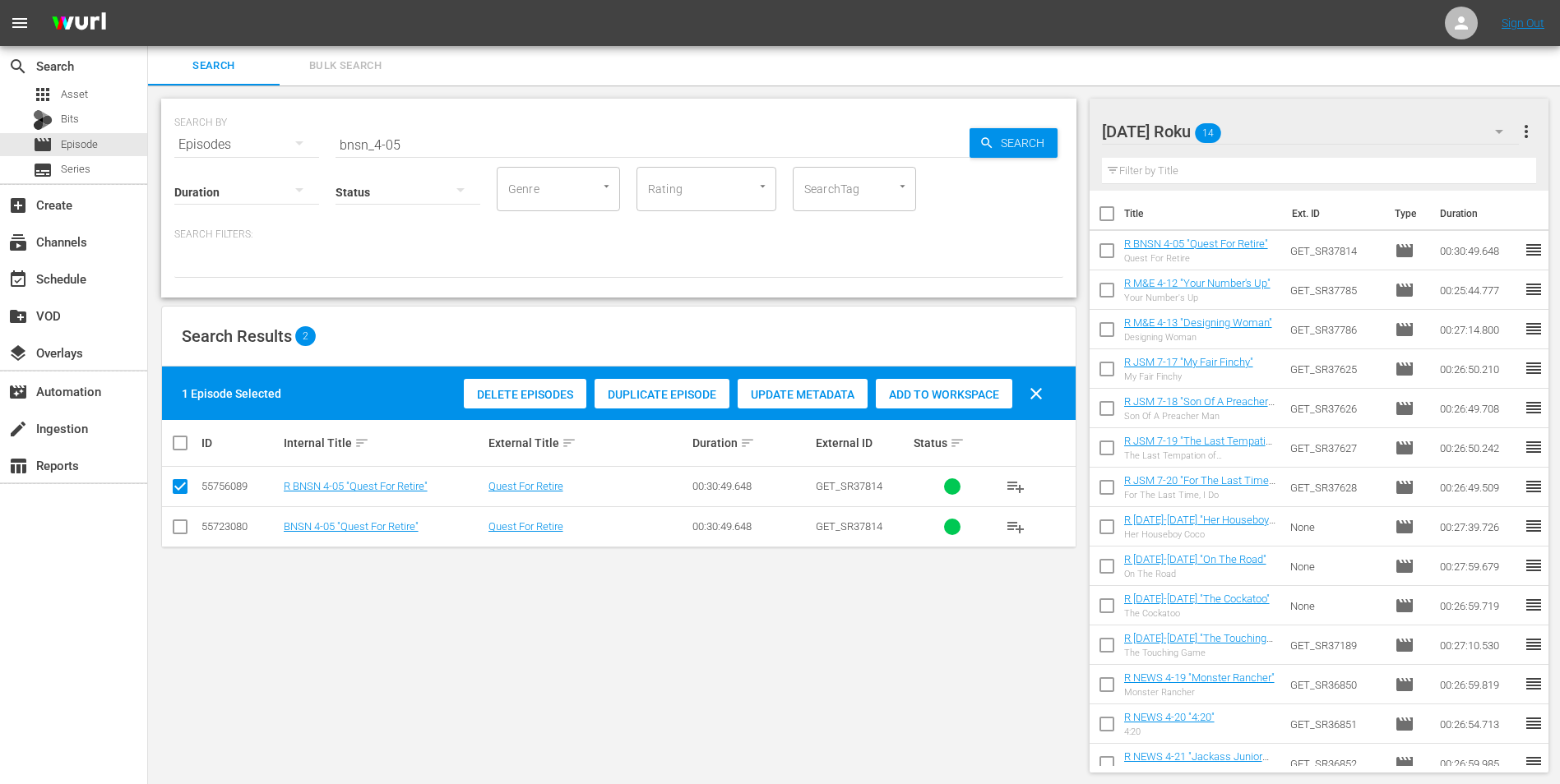
click at [1272, 116] on div "[DATE] Roku 14" at bounding box center [1310, 132] width 418 height 46
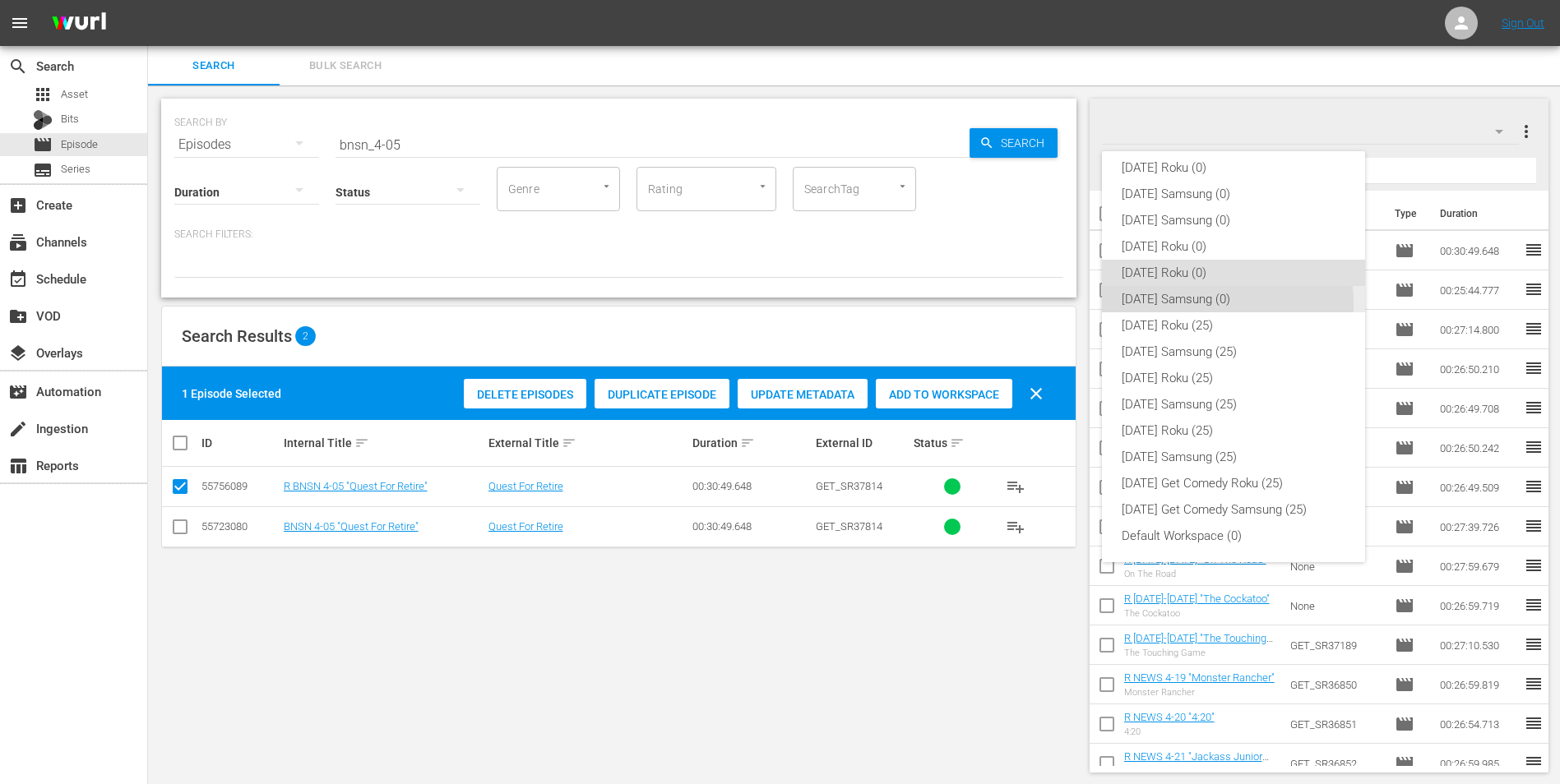
click at [1184, 304] on div "[DATE] Samsung (0)" at bounding box center [1233, 299] width 224 height 27
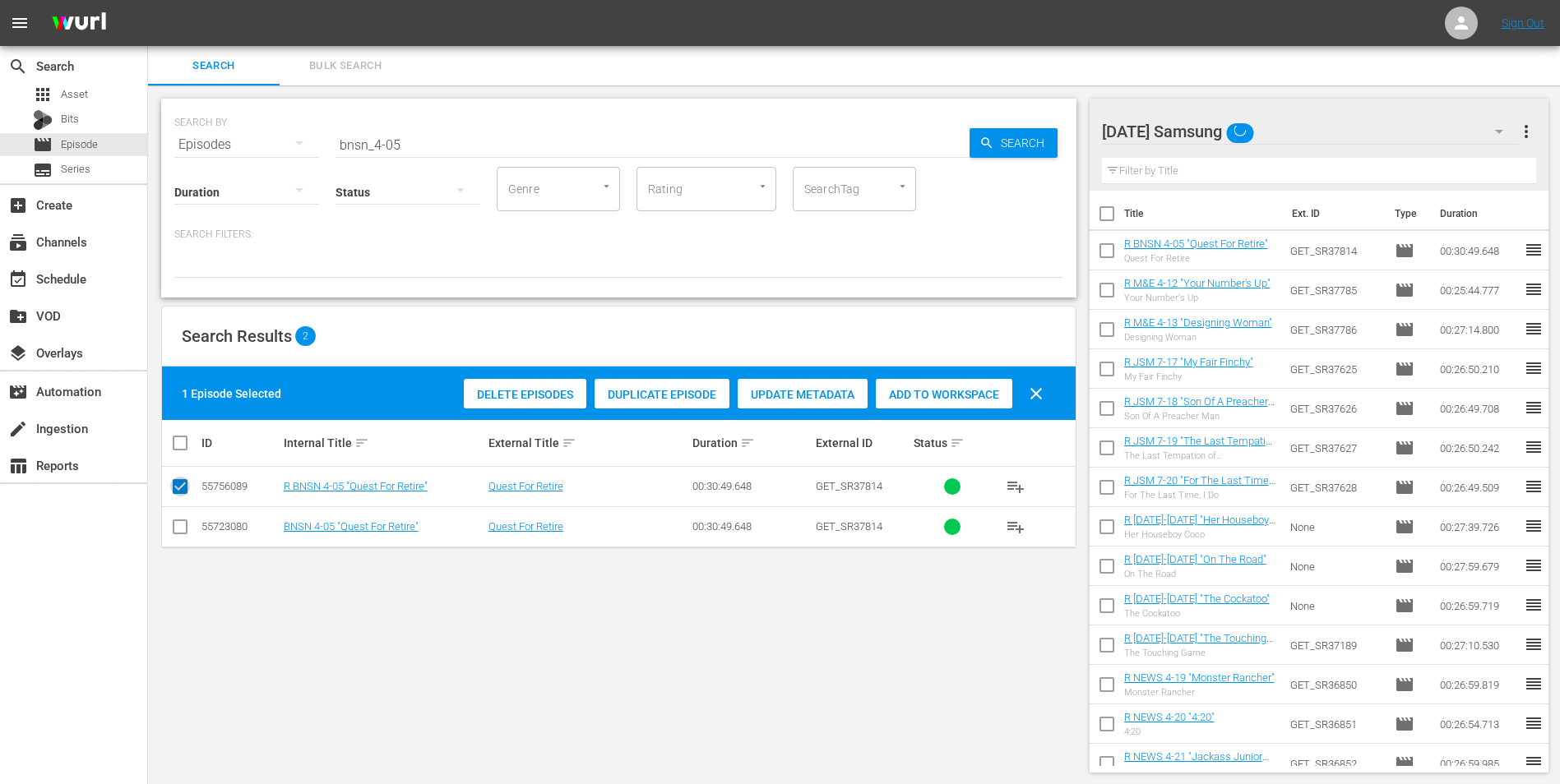
click at [175, 489] on input "checkbox" at bounding box center [180, 490] width 20 height 20
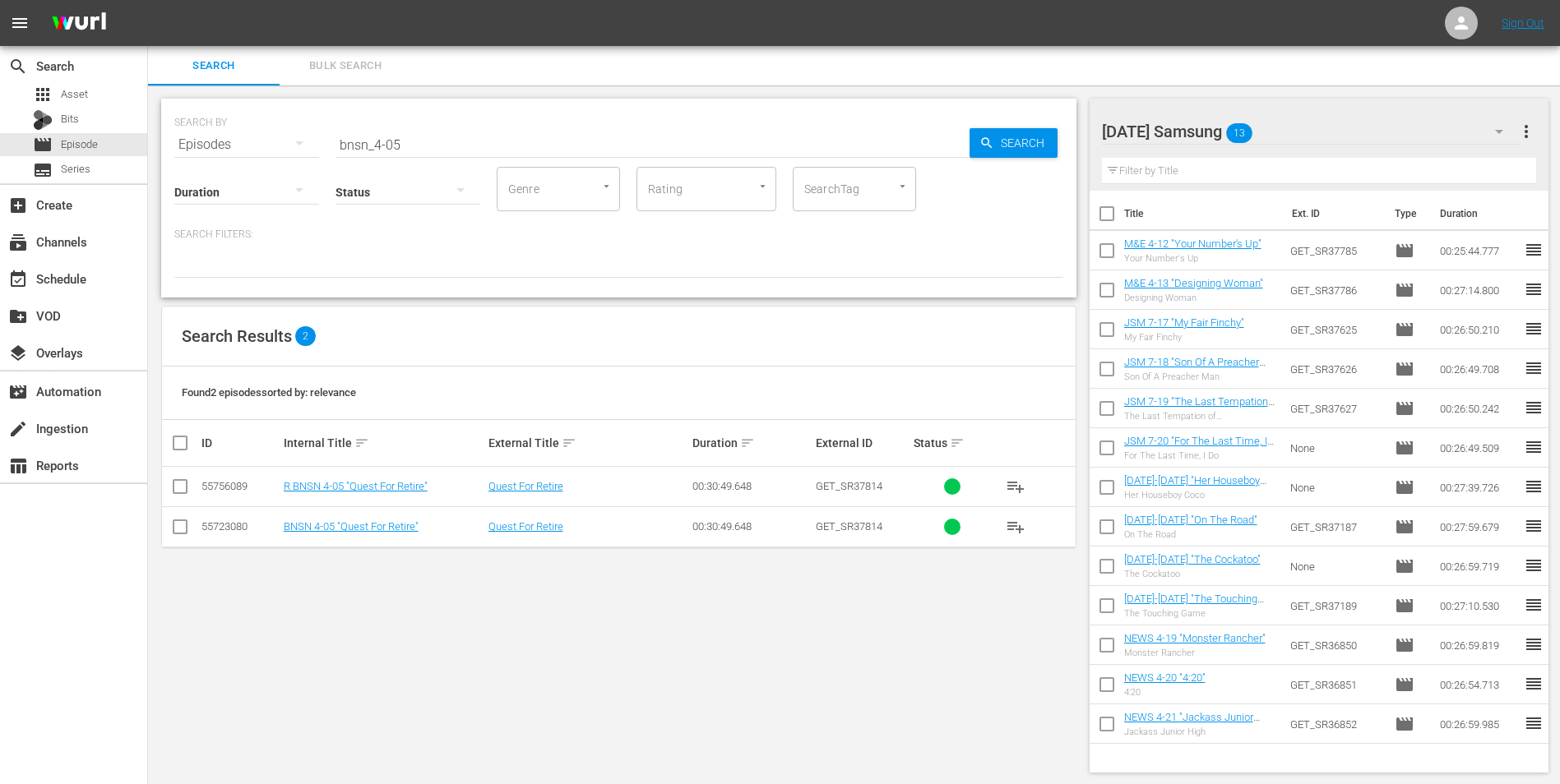
click at [178, 526] on input "checkbox" at bounding box center [180, 529] width 20 height 20
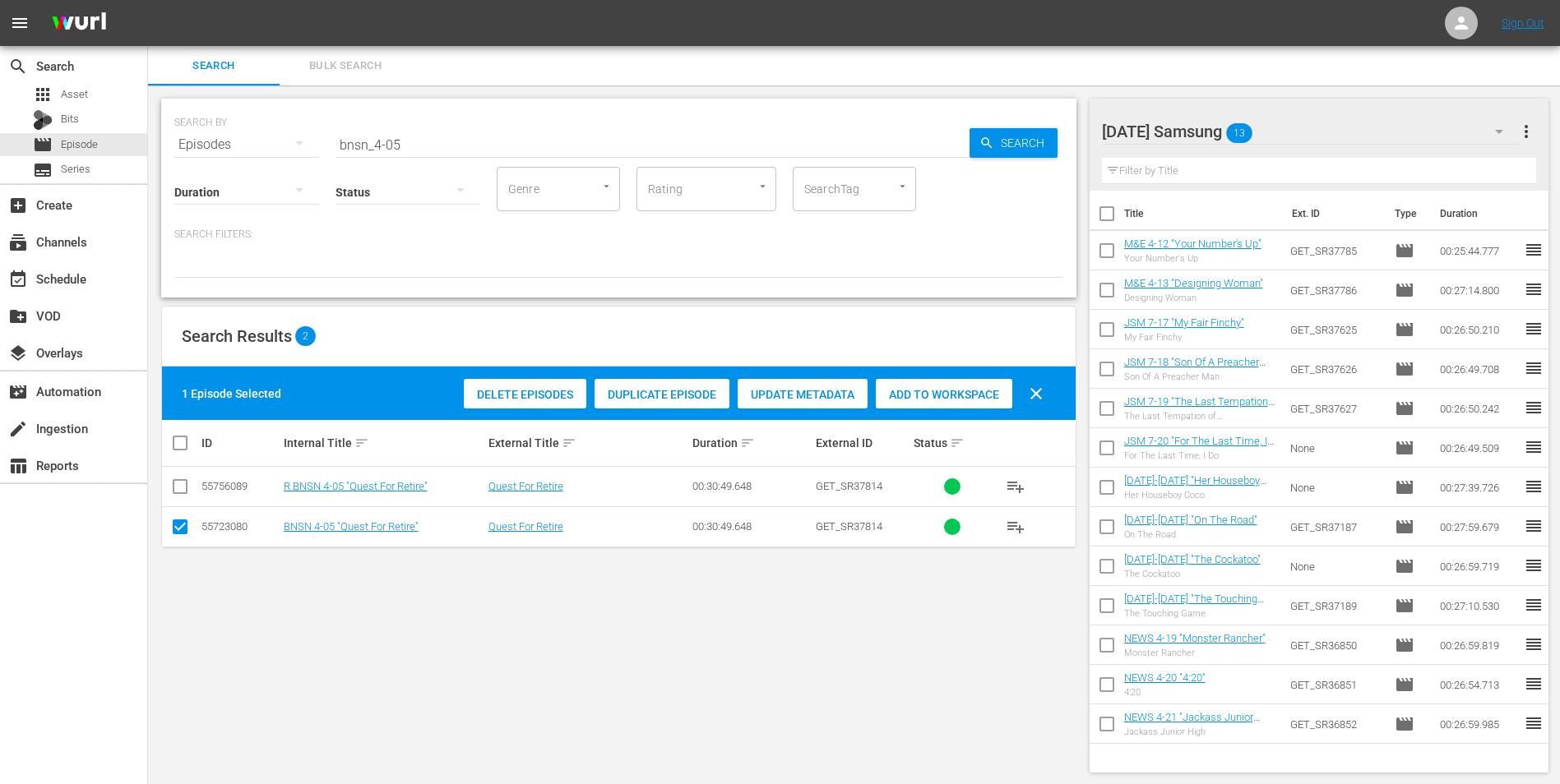
click at [915, 398] on span "Add to Workspace" at bounding box center [943, 395] width 136 height 13
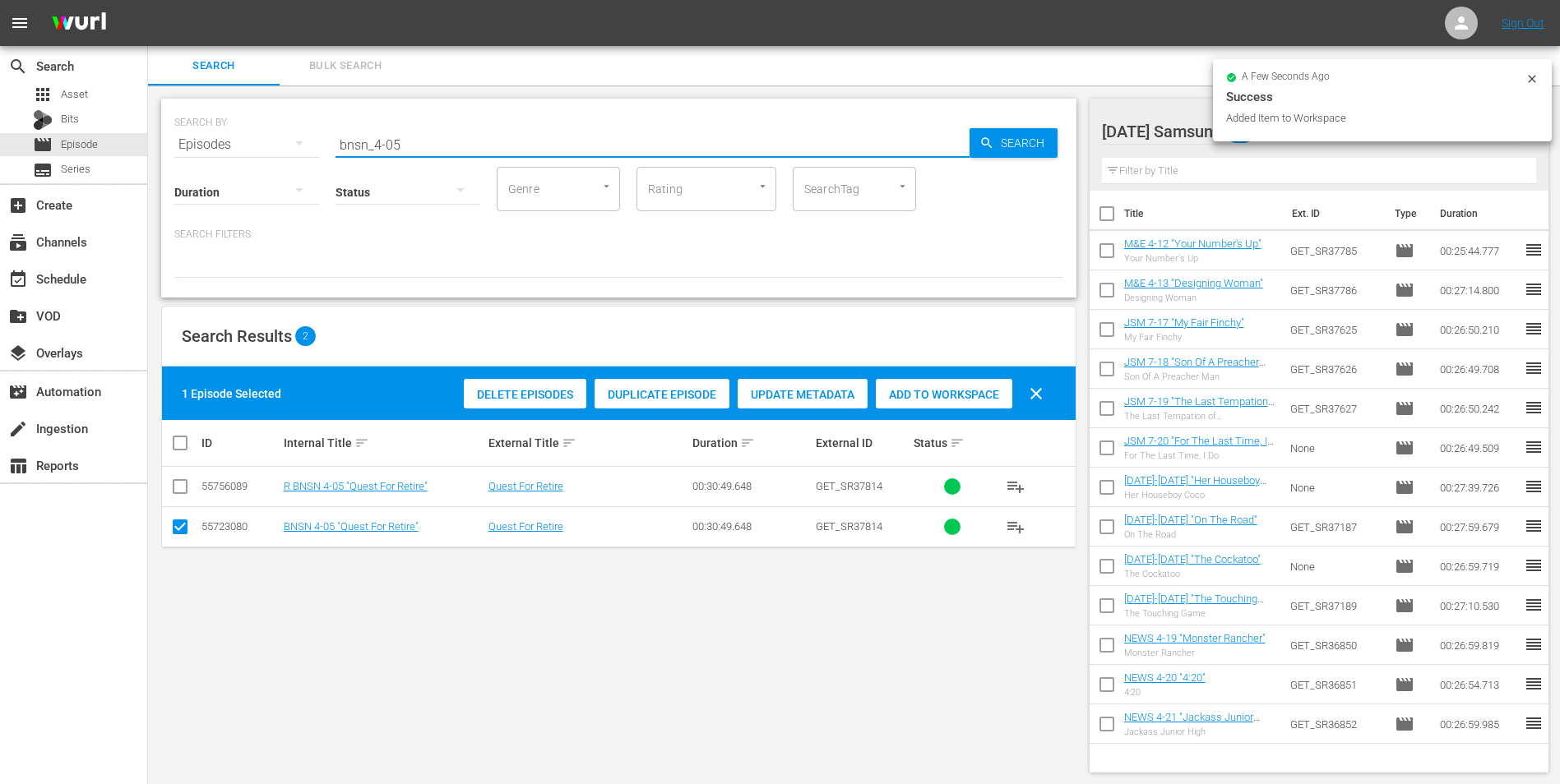
drag, startPoint x: 389, startPoint y: 140, endPoint x: 424, endPoint y: 147, distance: 35.7
click at [424, 147] on input "bnsn_4-05" at bounding box center [652, 145] width 634 height 40
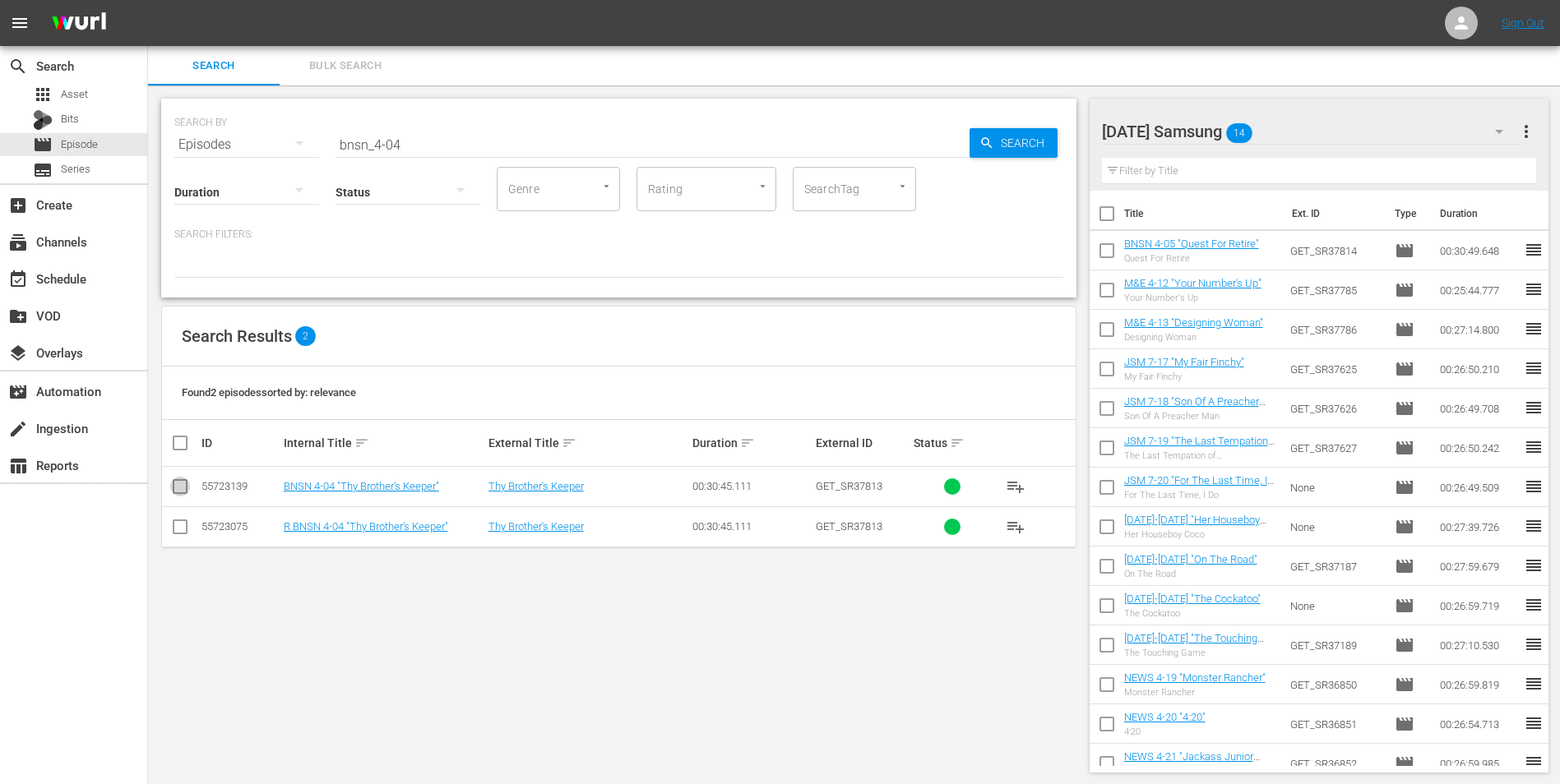
click at [177, 486] on input "checkbox" at bounding box center [180, 490] width 20 height 20
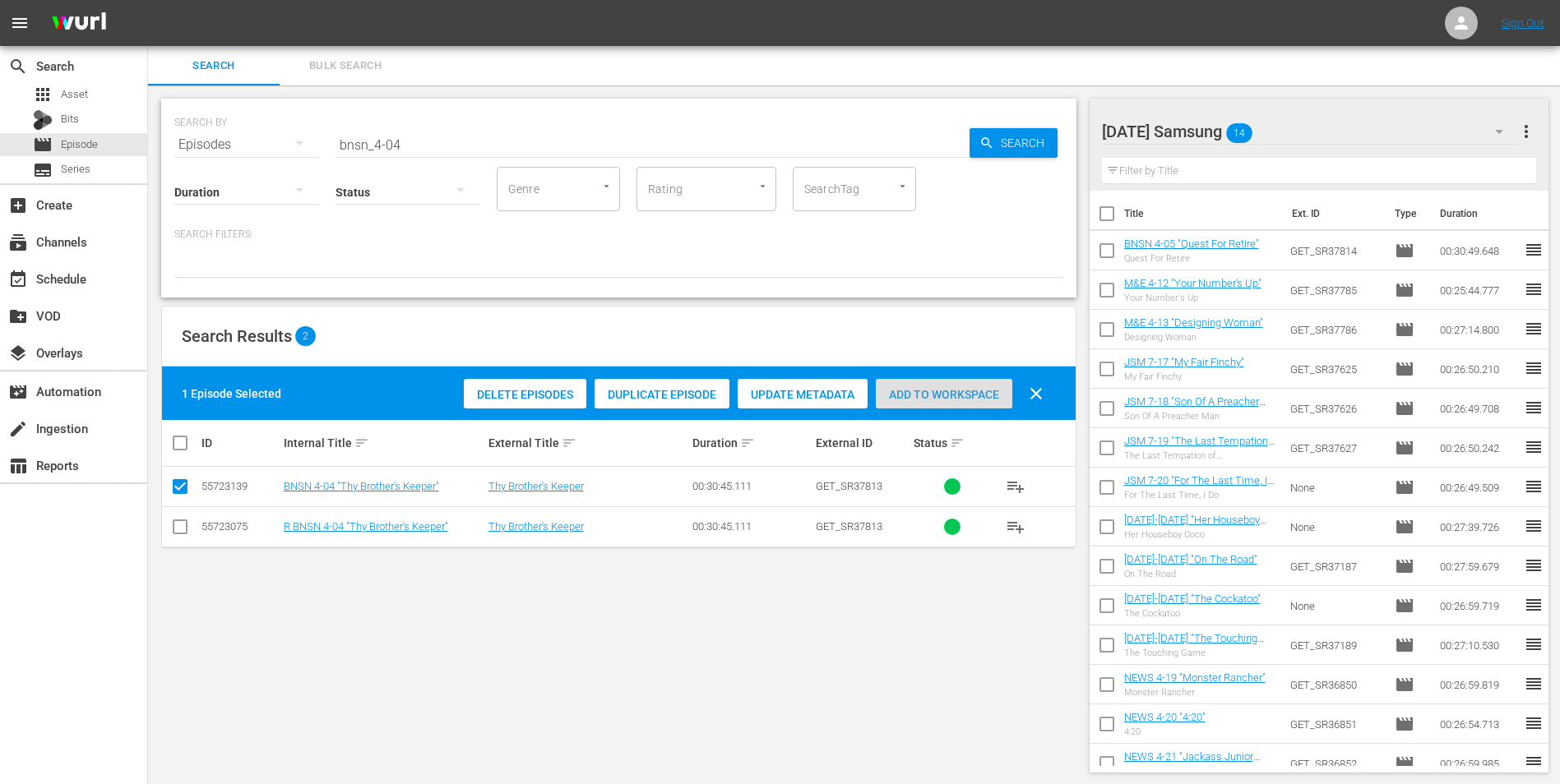
click at [969, 390] on span "Add to Workspace" at bounding box center [943, 395] width 136 height 13
click at [1323, 126] on div "[DATE] Samsung 15" at bounding box center [1310, 132] width 418 height 46
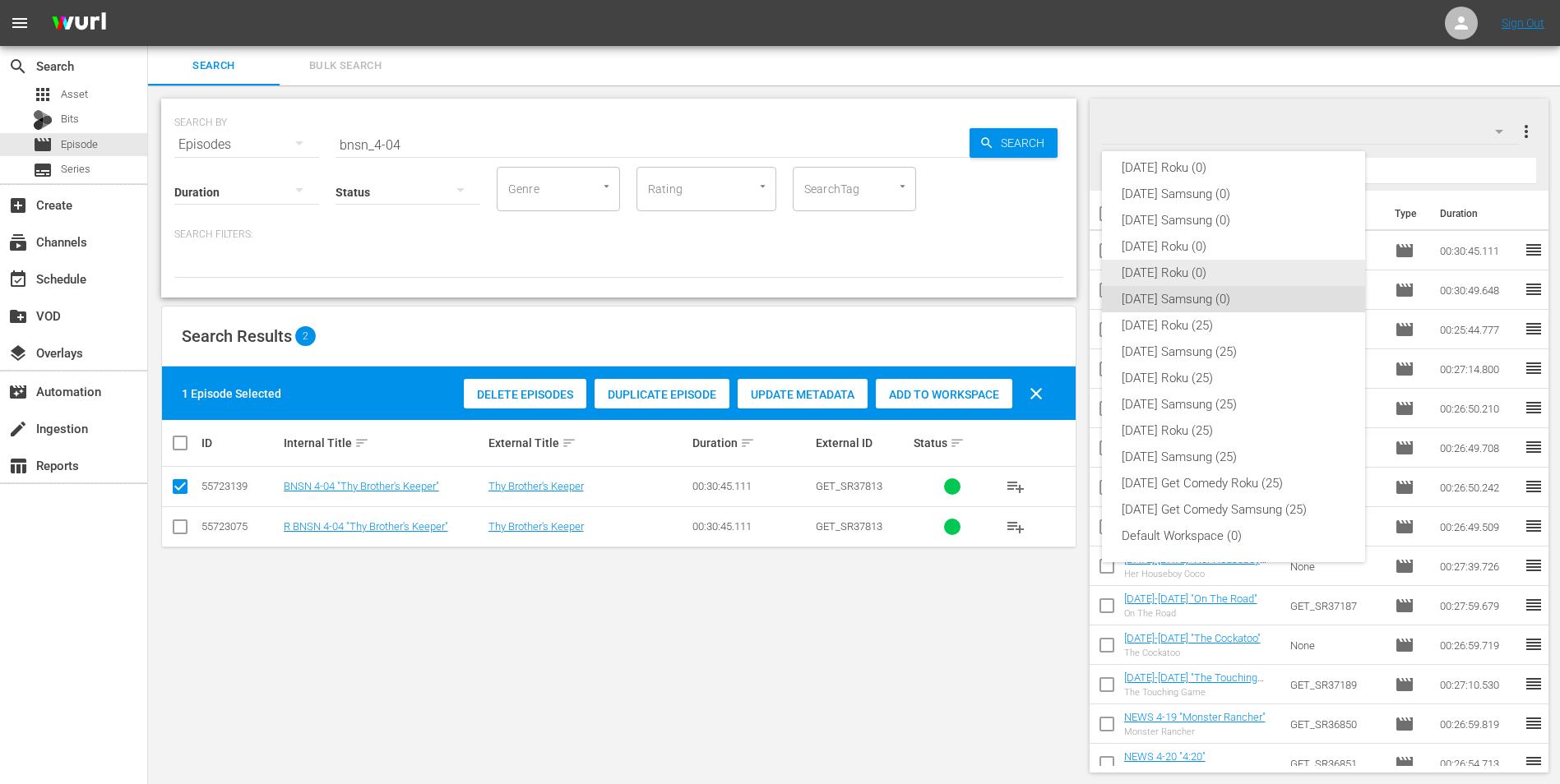
click at [1160, 271] on div "[DATE] Roku (0)" at bounding box center [1233, 273] width 224 height 27
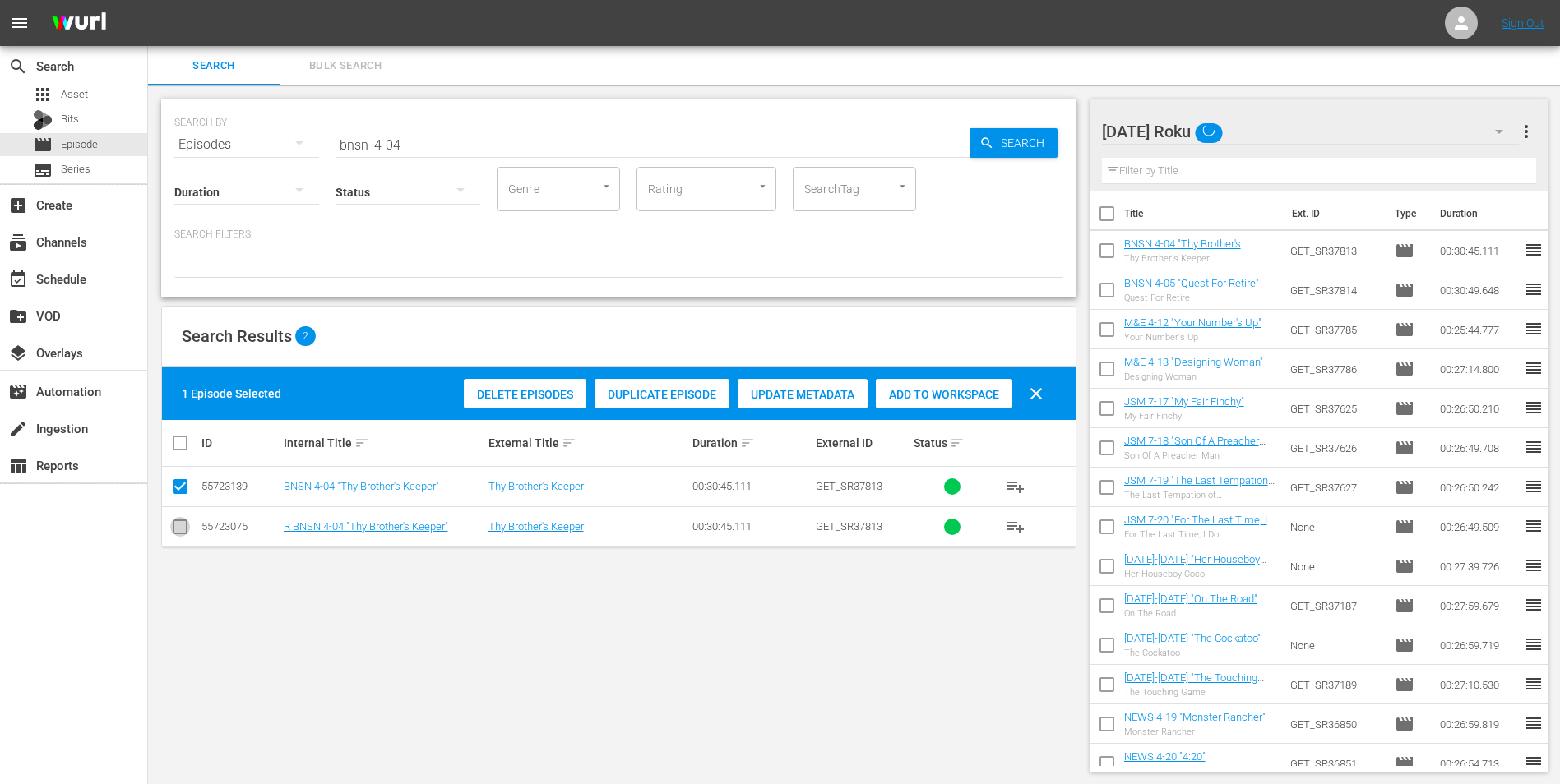
drag, startPoint x: 177, startPoint y: 529, endPoint x: 177, endPoint y: 488, distance: 41.0
click at [177, 528] on input "checkbox" at bounding box center [180, 529] width 20 height 20
click at [180, 482] on input "checkbox" at bounding box center [180, 490] width 20 height 20
click at [947, 394] on span "Add to Workspace" at bounding box center [943, 395] width 136 height 13
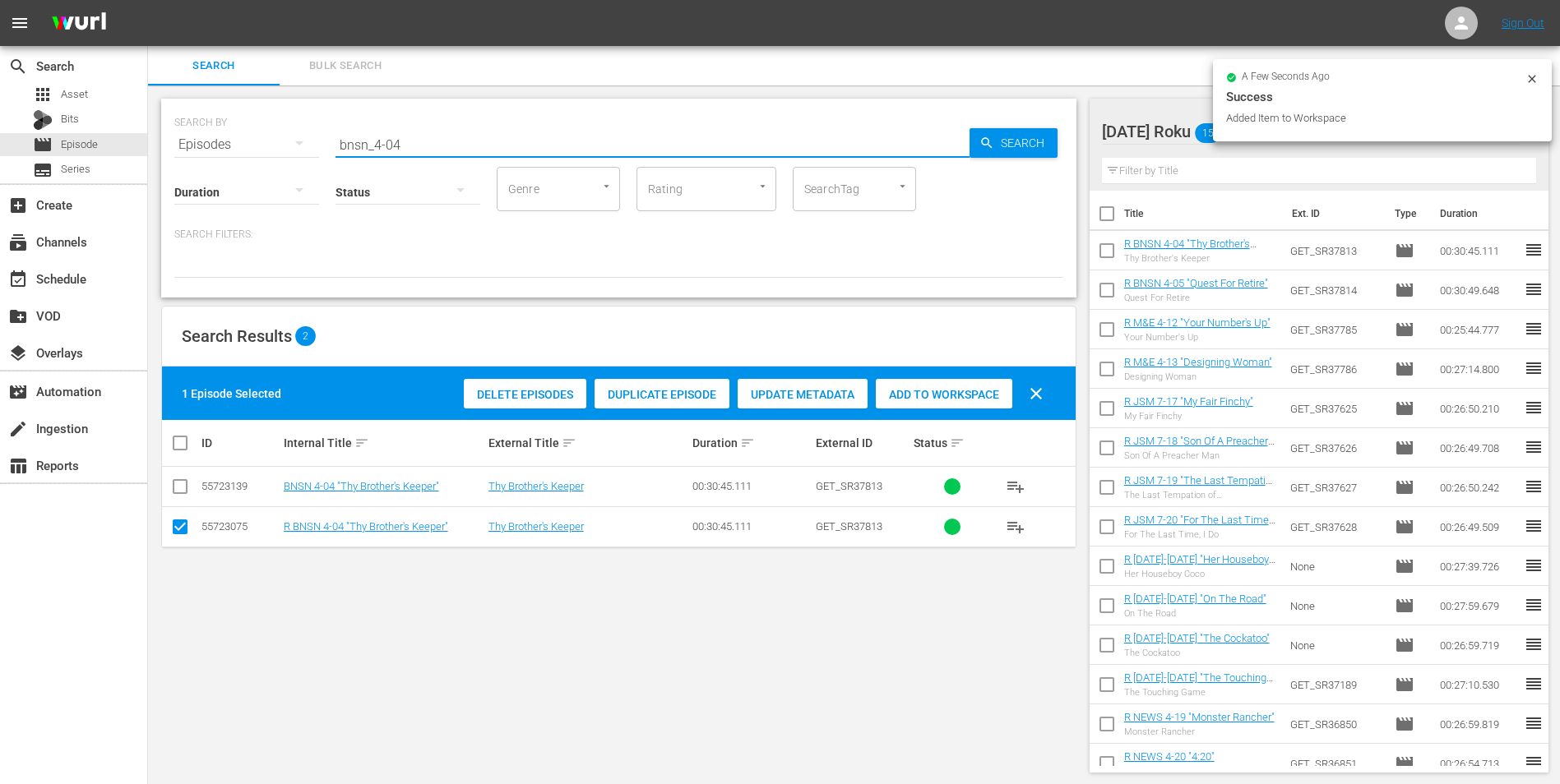
drag, startPoint x: 421, startPoint y: 143, endPoint x: 263, endPoint y: 149, distance: 158.1
click at [276, 149] on div "SEARCH BY Search By Episodes Search ID, Title, Description, Keywords, or Catego…" at bounding box center [619, 134] width 888 height 59
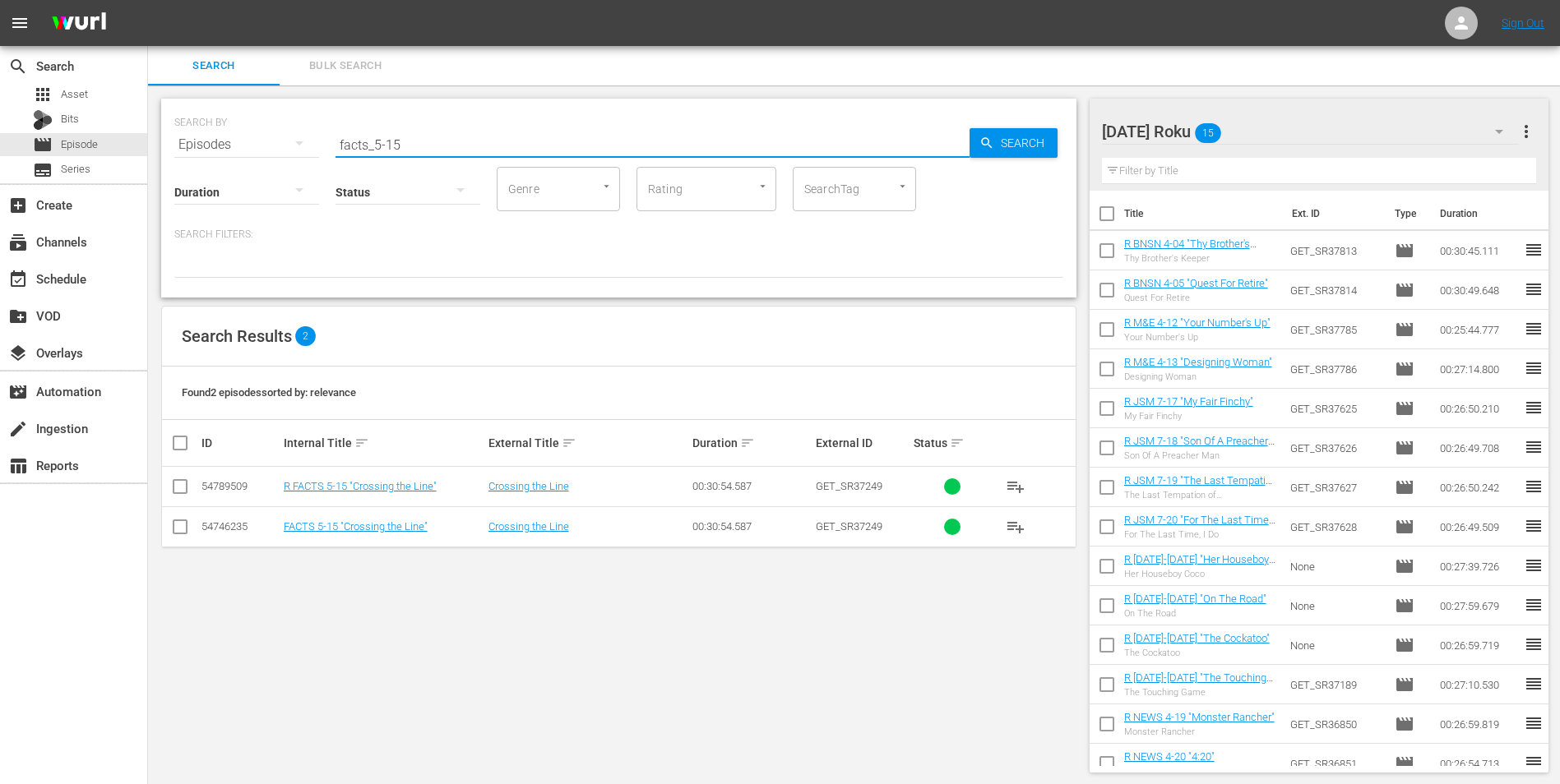
click at [177, 484] on input "checkbox" at bounding box center [180, 490] width 20 height 20
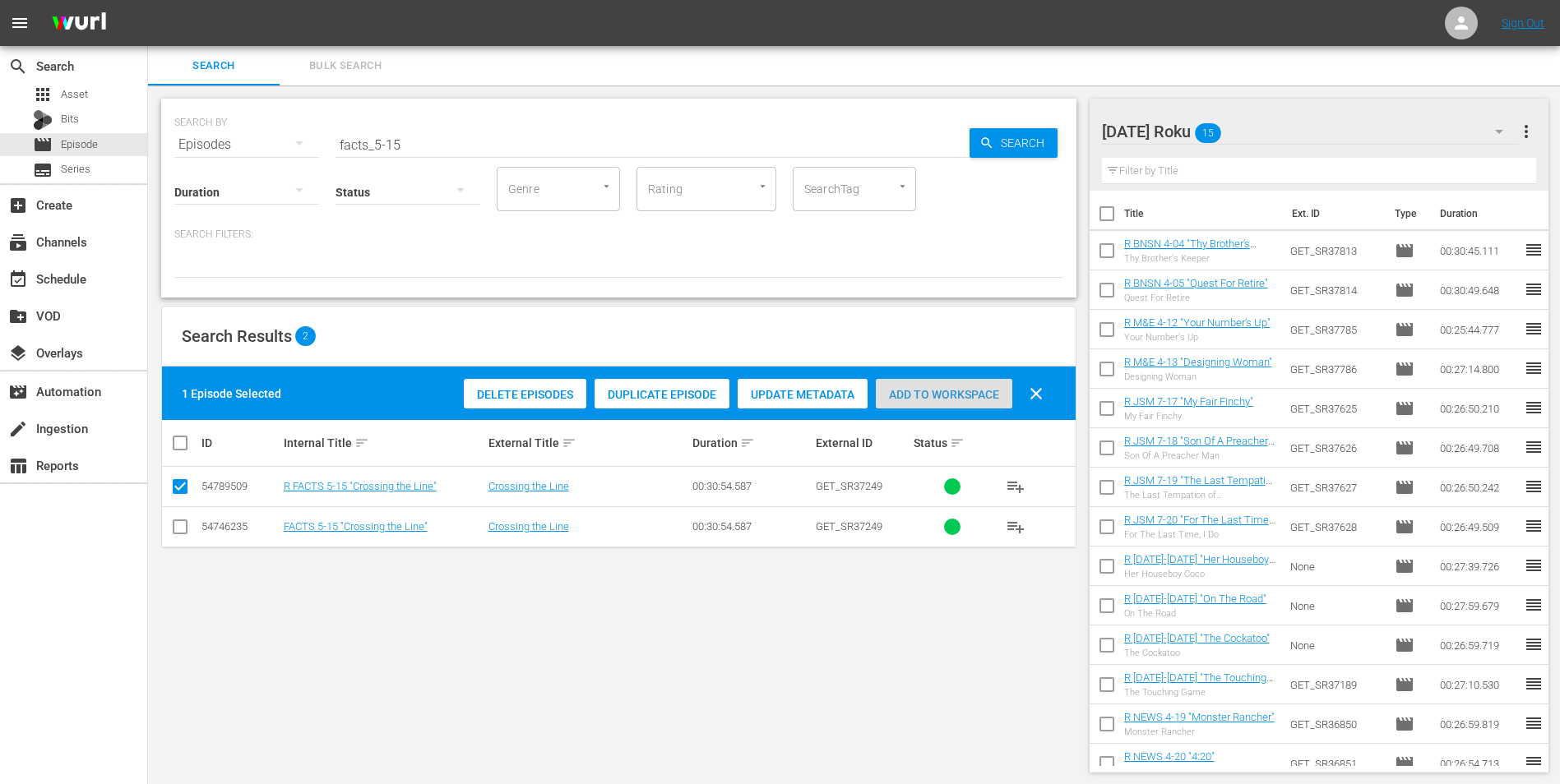
click at [919, 383] on div "Add to Workspace" at bounding box center [943, 394] width 136 height 31
click at [1257, 130] on div "[DATE] Roku 16" at bounding box center [1310, 132] width 418 height 46
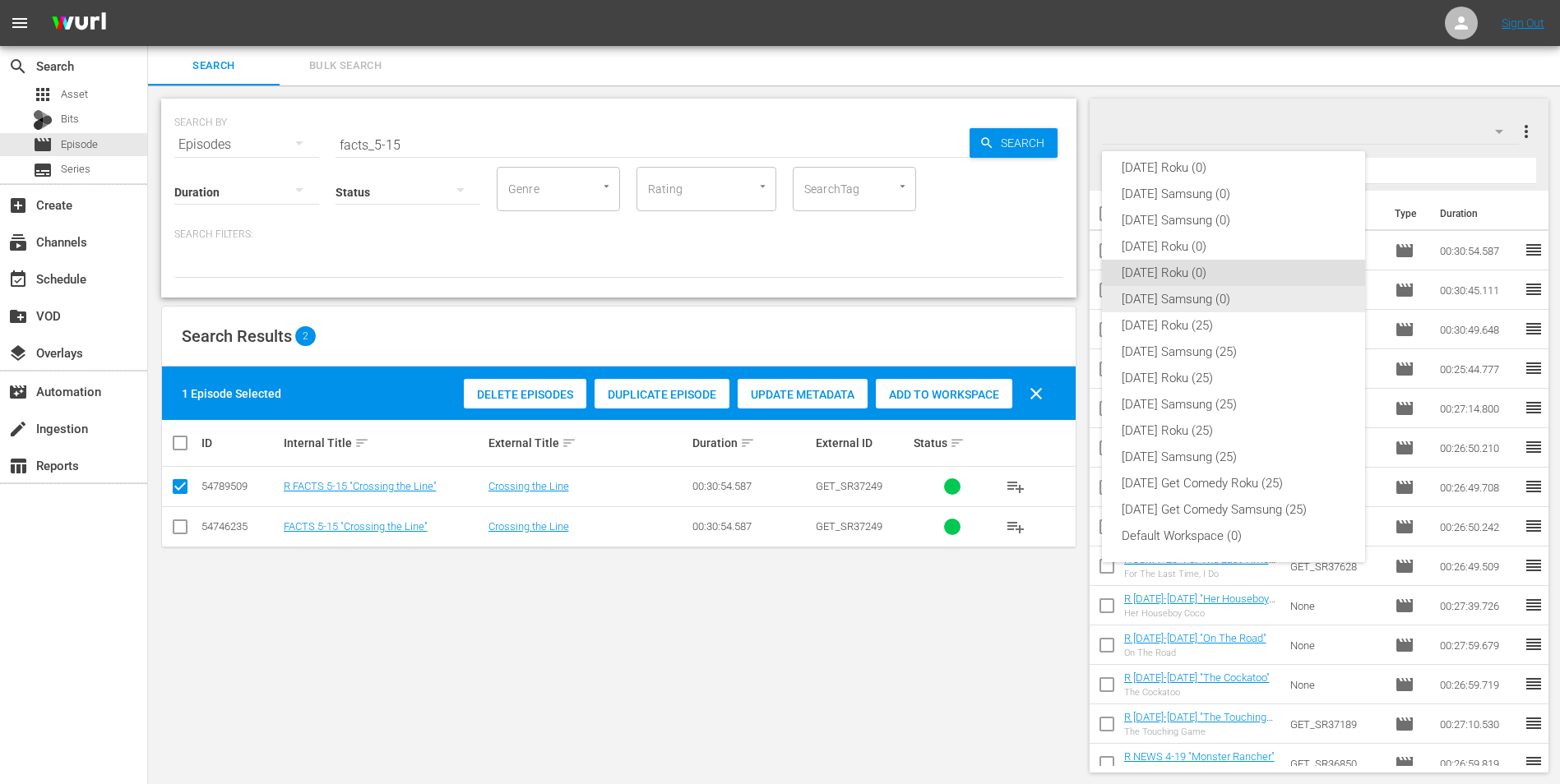
click at [1173, 294] on div "[DATE] Samsung (0)" at bounding box center [1233, 299] width 224 height 27
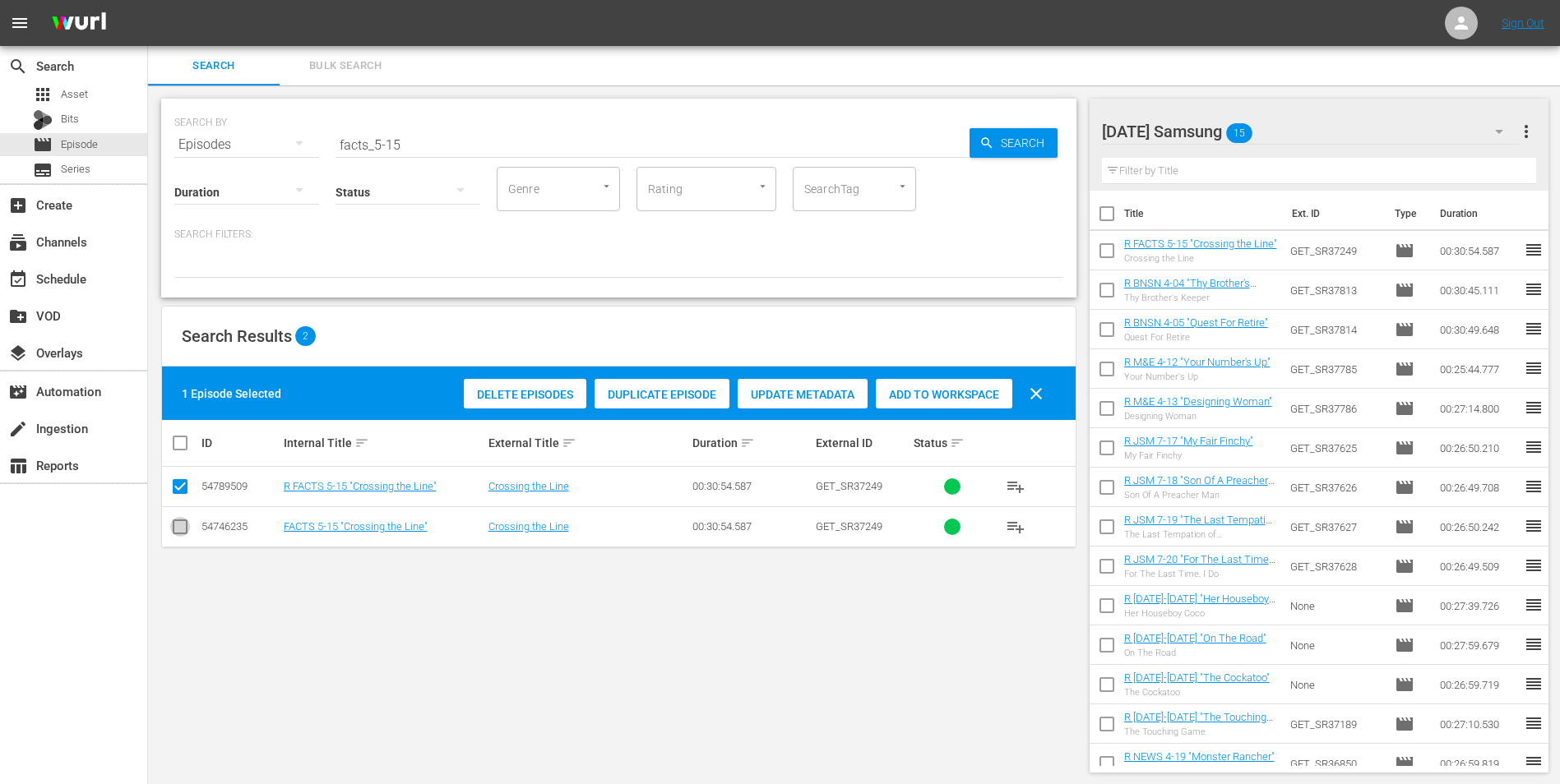
click at [184, 528] on input "checkbox" at bounding box center [180, 529] width 20 height 20
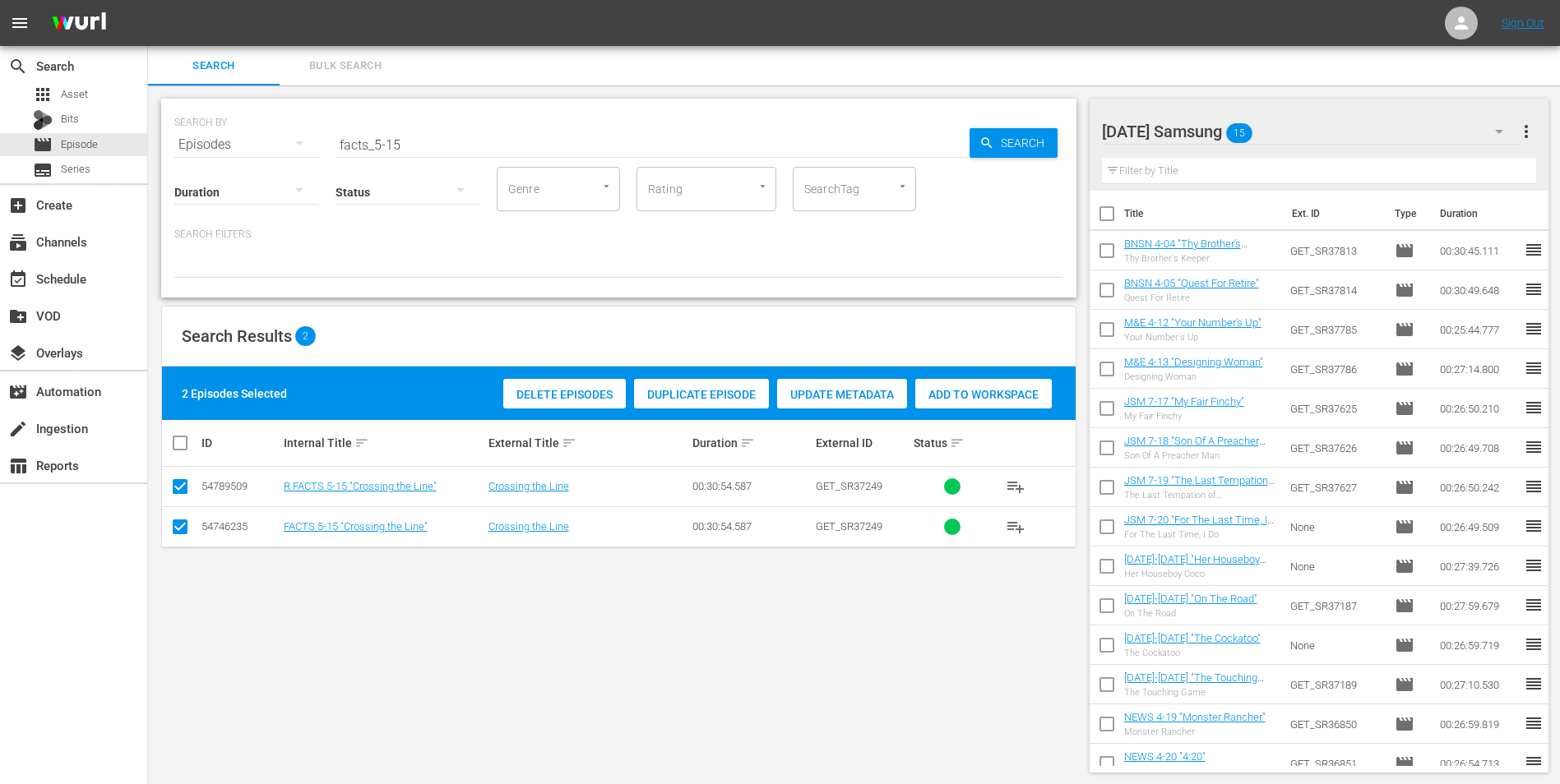
click at [177, 485] on input "checkbox" at bounding box center [180, 490] width 20 height 20
click at [956, 398] on span "Add to Workspace" at bounding box center [943, 395] width 136 height 13
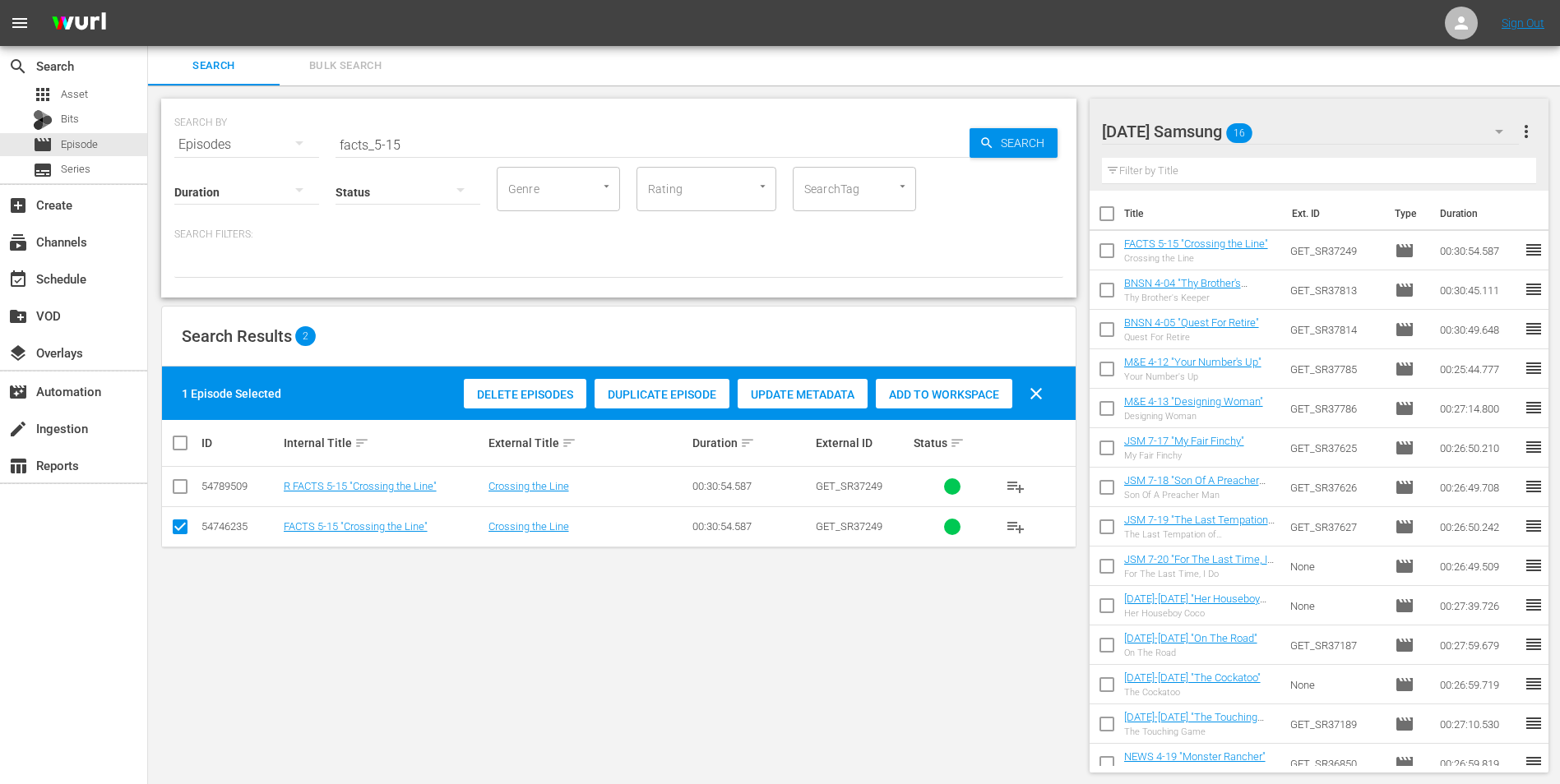
click at [1284, 128] on div "[DATE] Samsung 16" at bounding box center [1310, 132] width 418 height 46
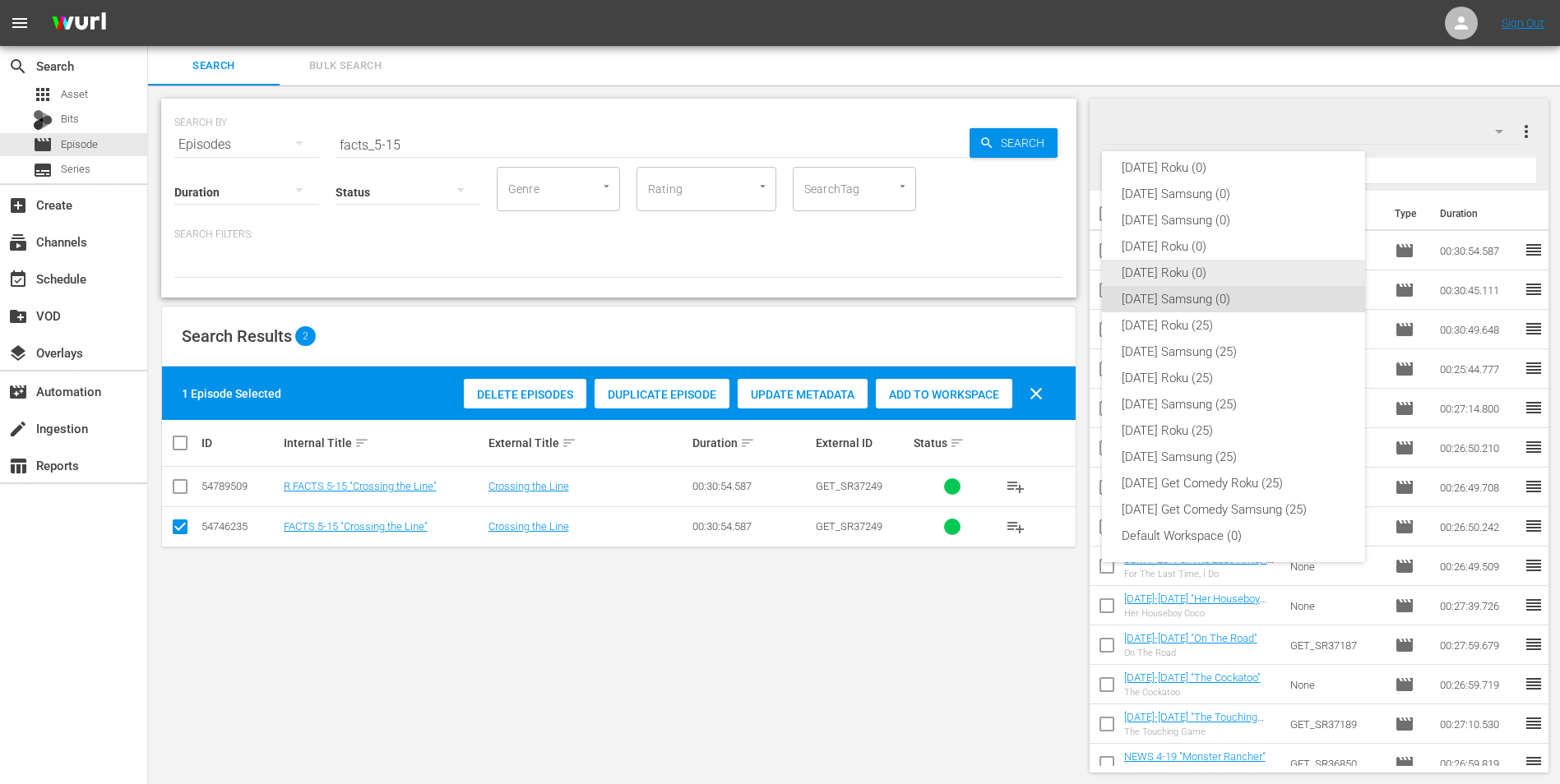
click at [1157, 278] on div "[DATE] Roku (0)" at bounding box center [1233, 273] width 224 height 27
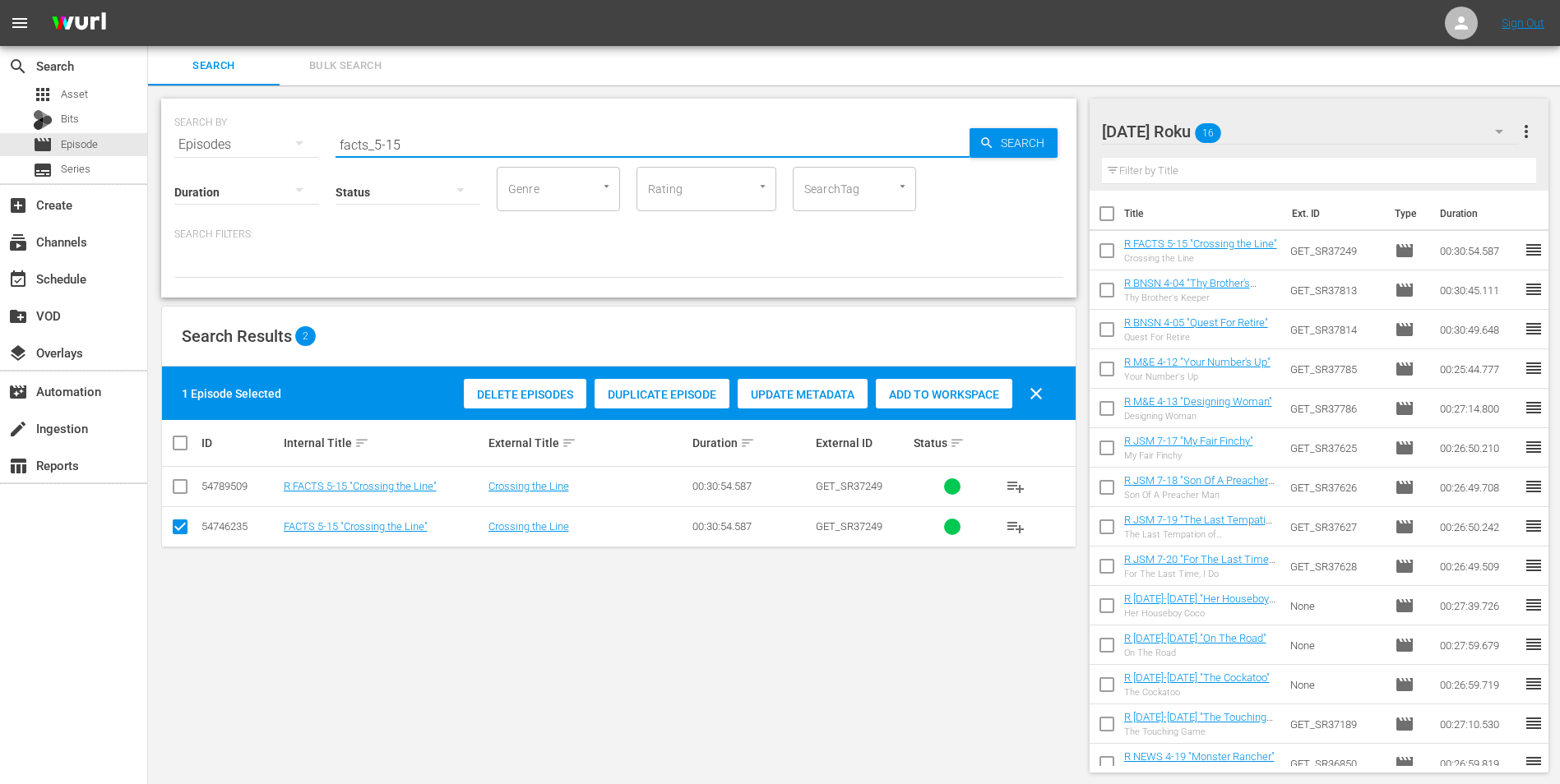
drag, startPoint x: 390, startPoint y: 144, endPoint x: 411, endPoint y: 148, distance: 21.4
click at [411, 148] on input "facts_5-15" at bounding box center [652, 145] width 634 height 40
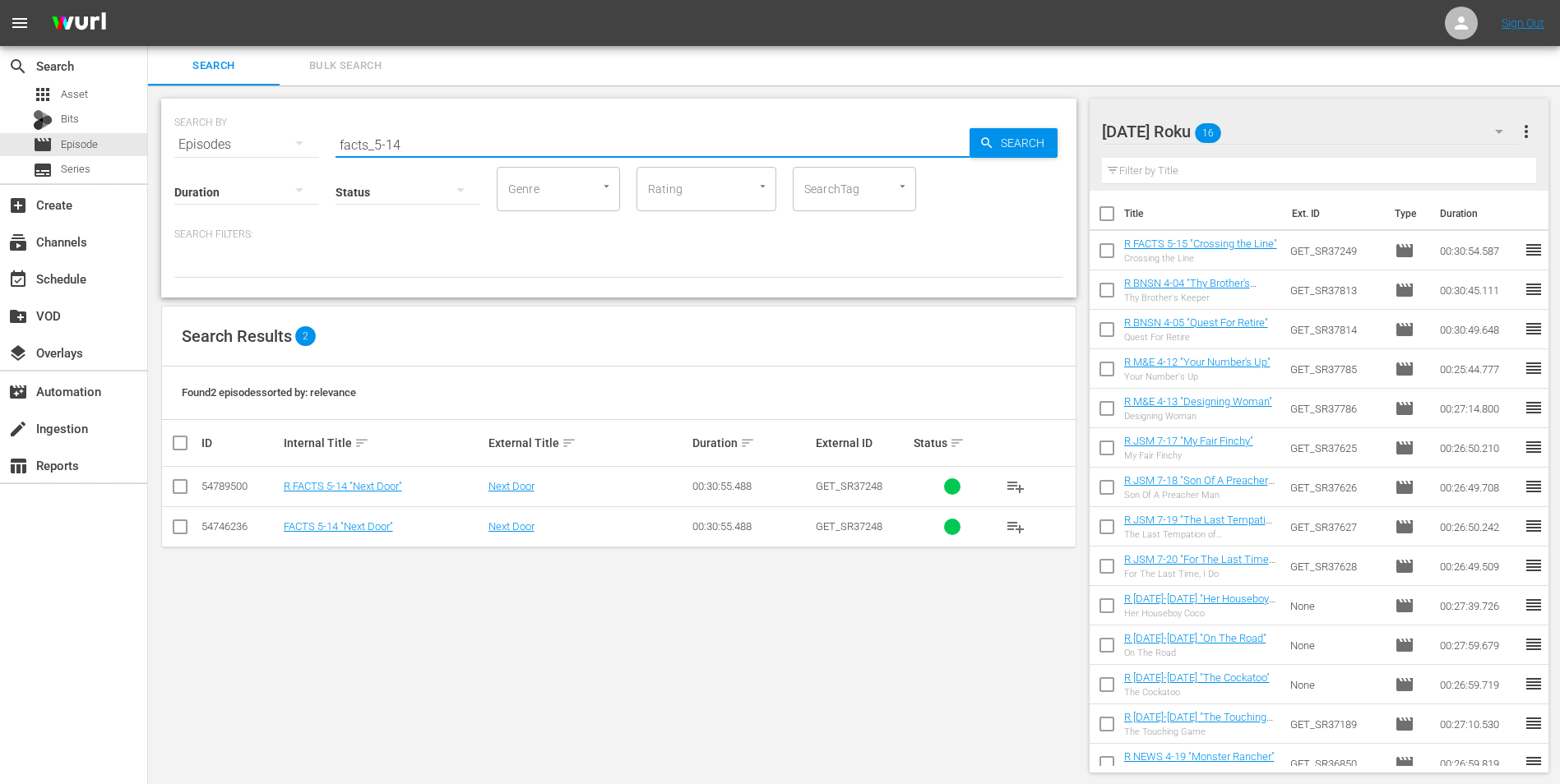
click at [173, 485] on input "checkbox" at bounding box center [180, 490] width 20 height 20
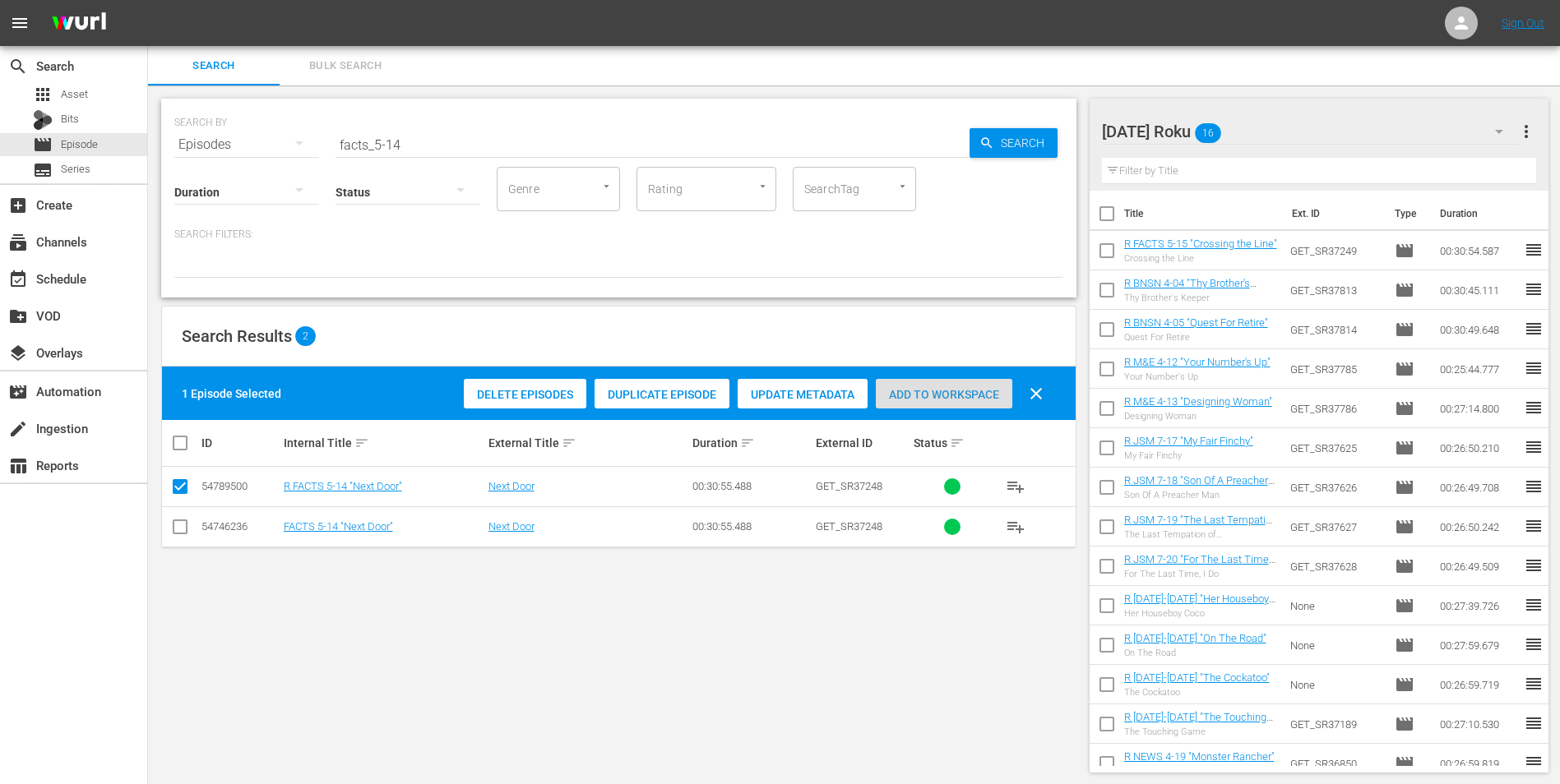
click at [923, 389] on span "Add to Workspace" at bounding box center [943, 395] width 136 height 13
click at [1264, 134] on div "[DATE] Roku 17" at bounding box center [1310, 132] width 418 height 46
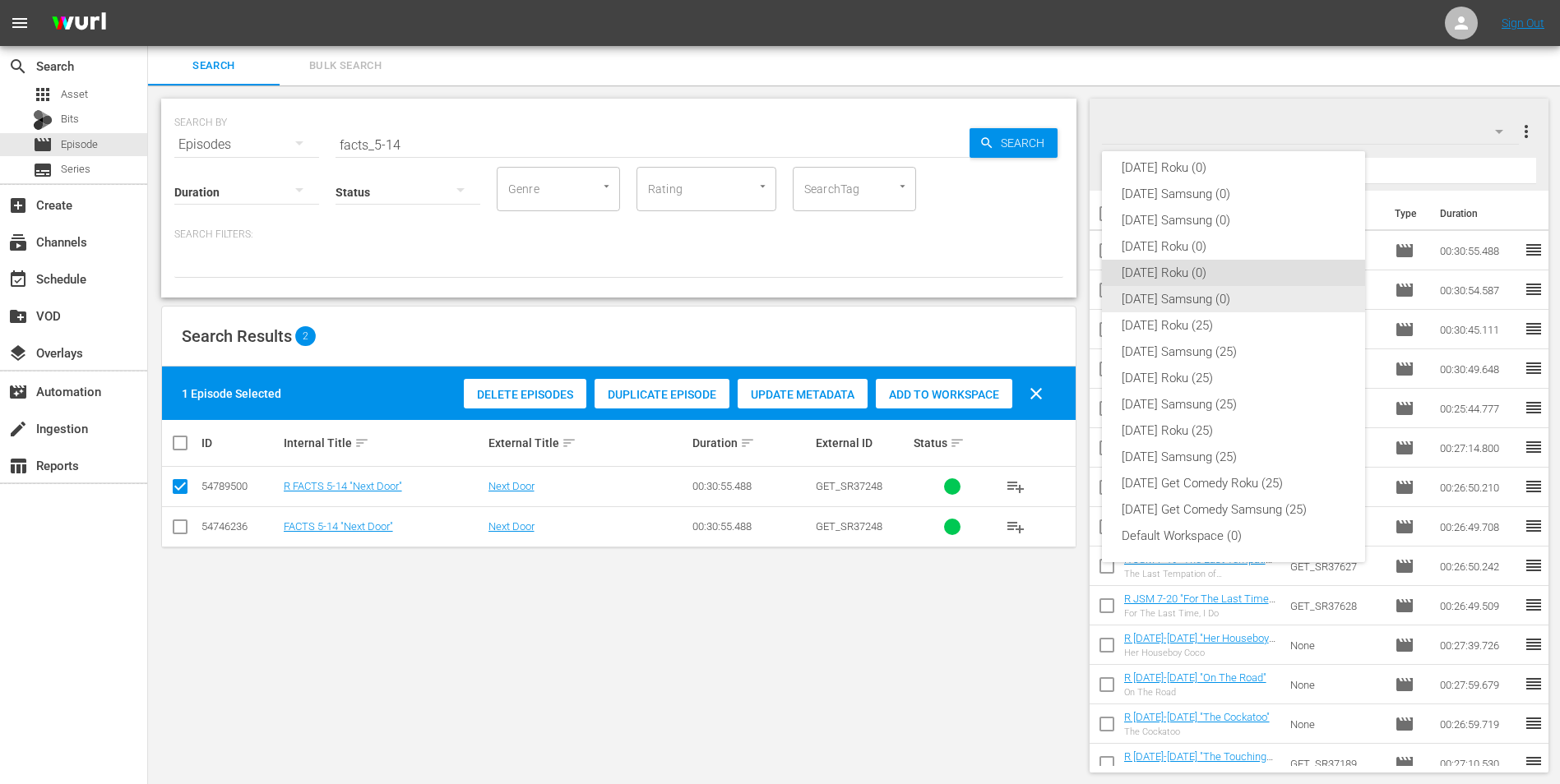
click at [1129, 297] on div "[DATE] Samsung (0)" at bounding box center [1233, 299] width 224 height 27
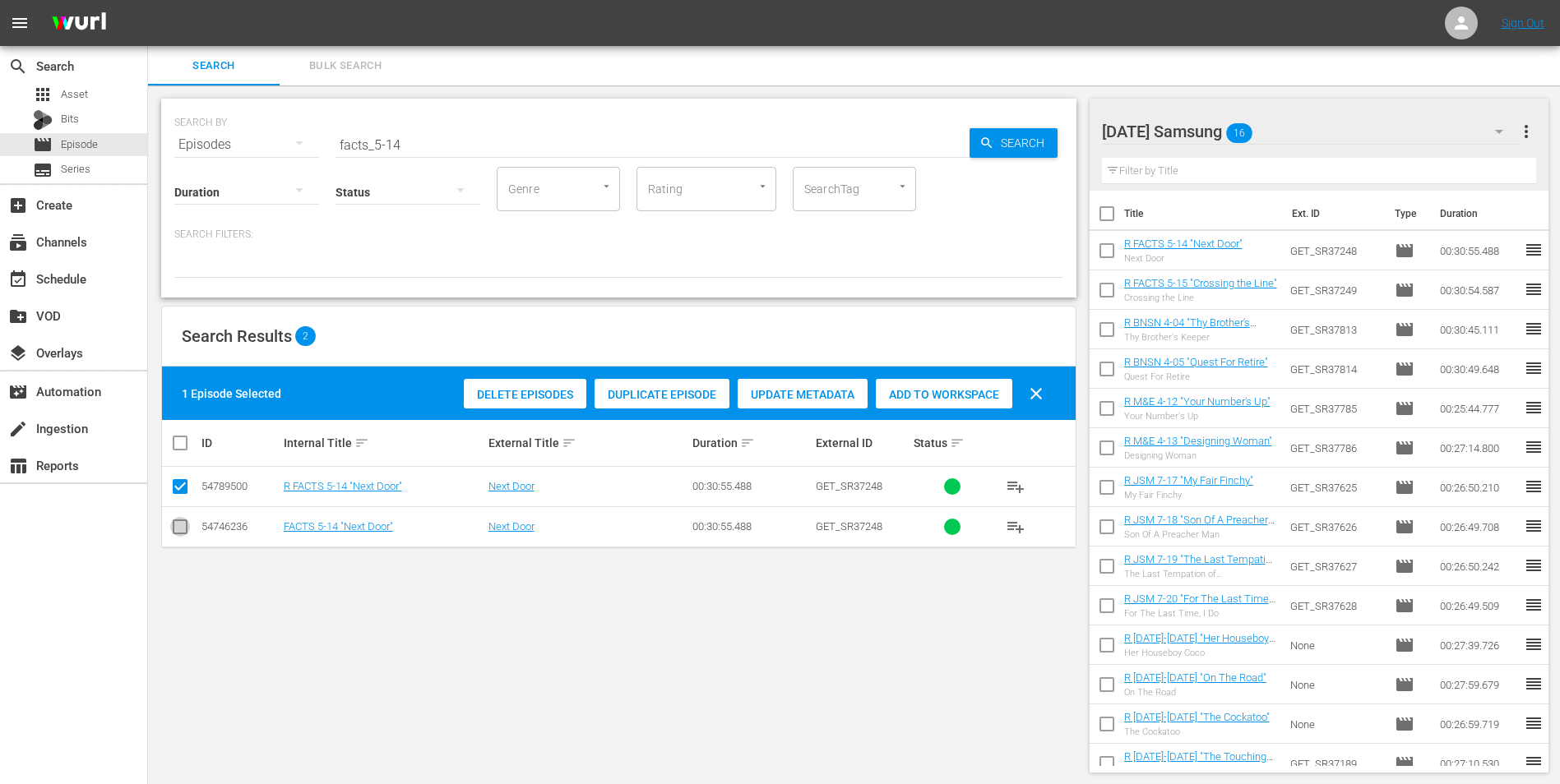
click at [173, 526] on input "checkbox" at bounding box center [180, 529] width 20 height 20
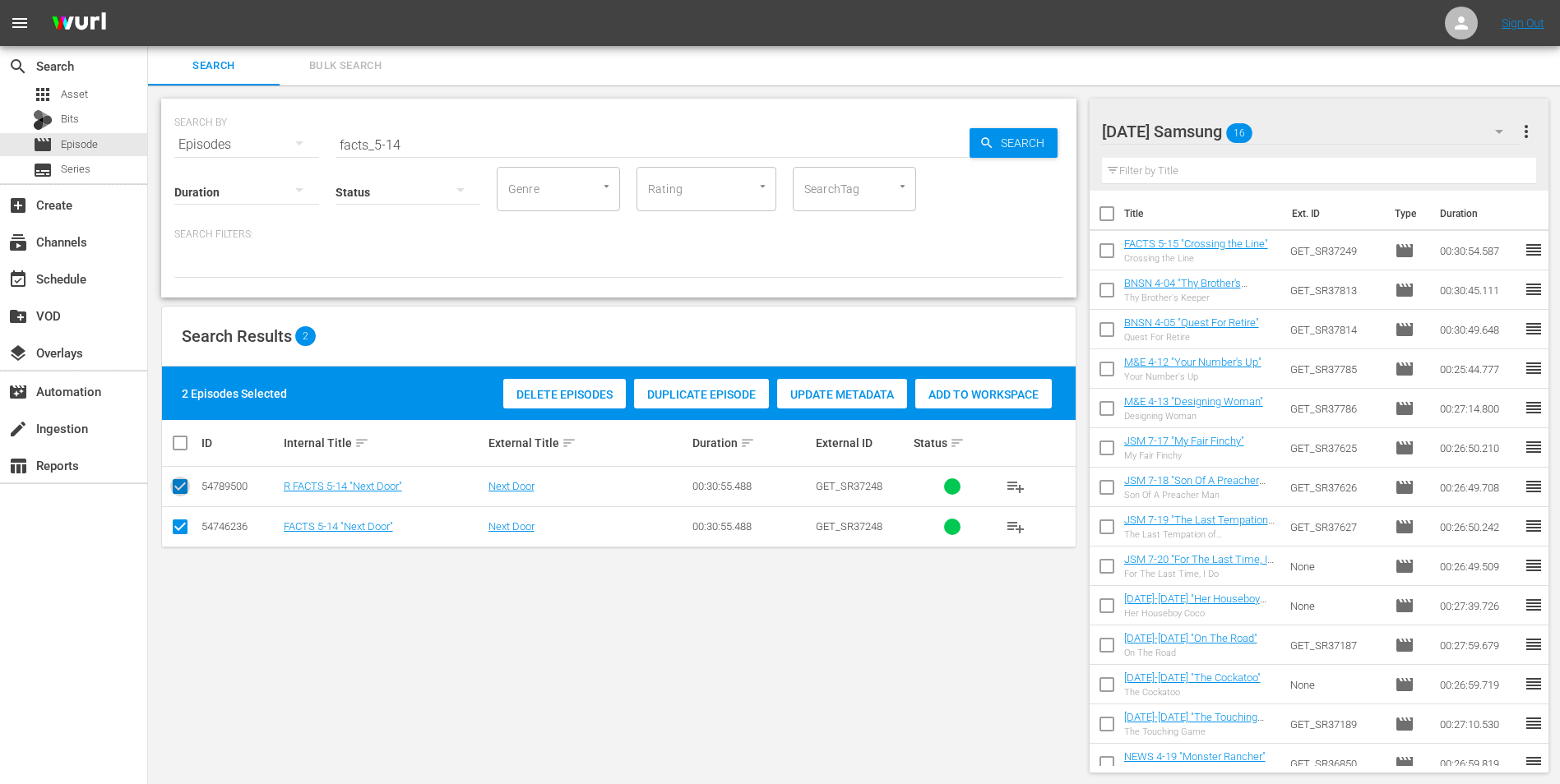
click at [181, 493] on input "checkbox" at bounding box center [180, 490] width 20 height 20
click at [953, 393] on span "Add to Workspace" at bounding box center [943, 395] width 136 height 13
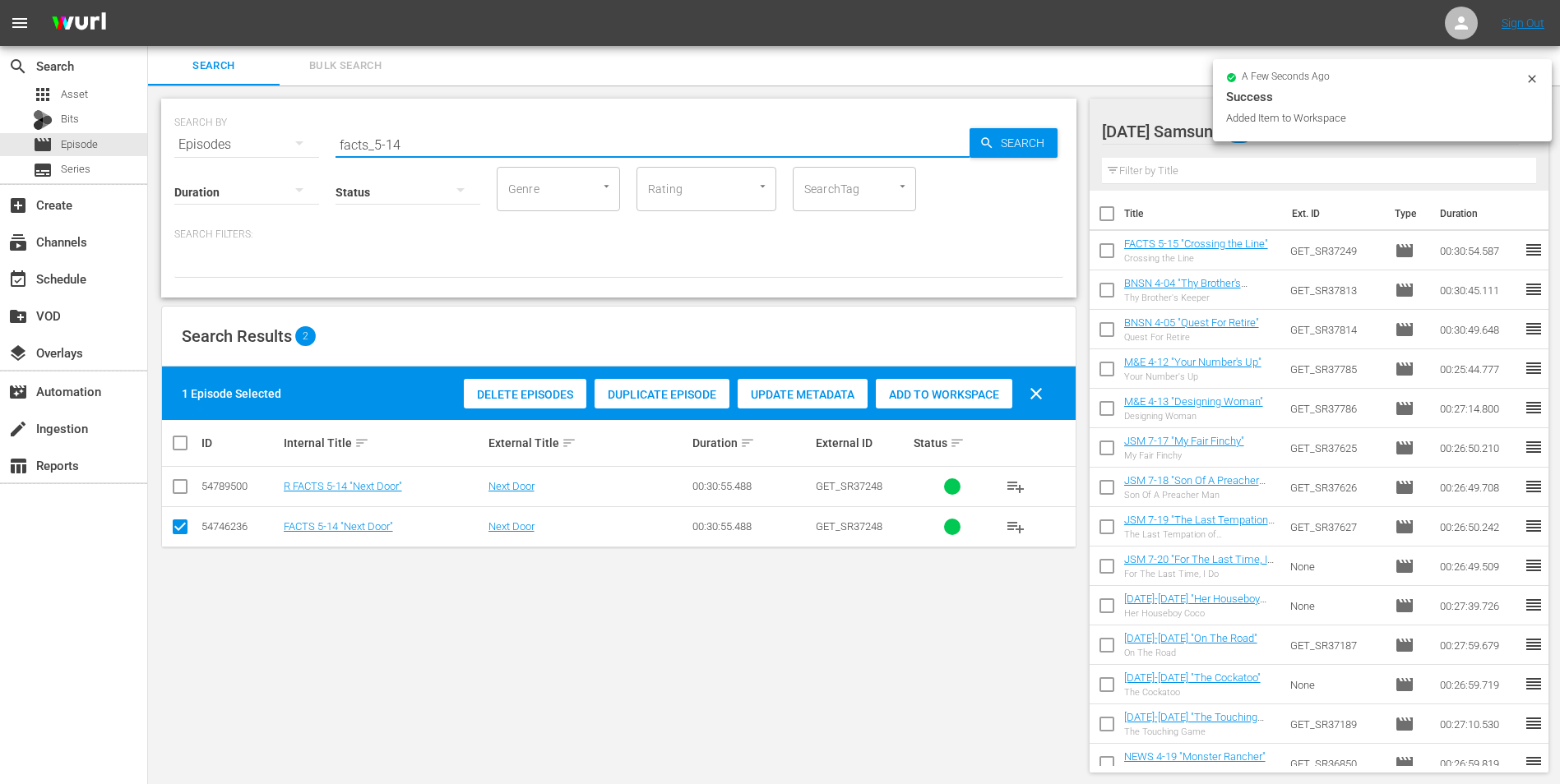
drag, startPoint x: 395, startPoint y: 146, endPoint x: 410, endPoint y: 146, distance: 15.0
click at [410, 146] on input "facts_5-14" at bounding box center [652, 145] width 634 height 40
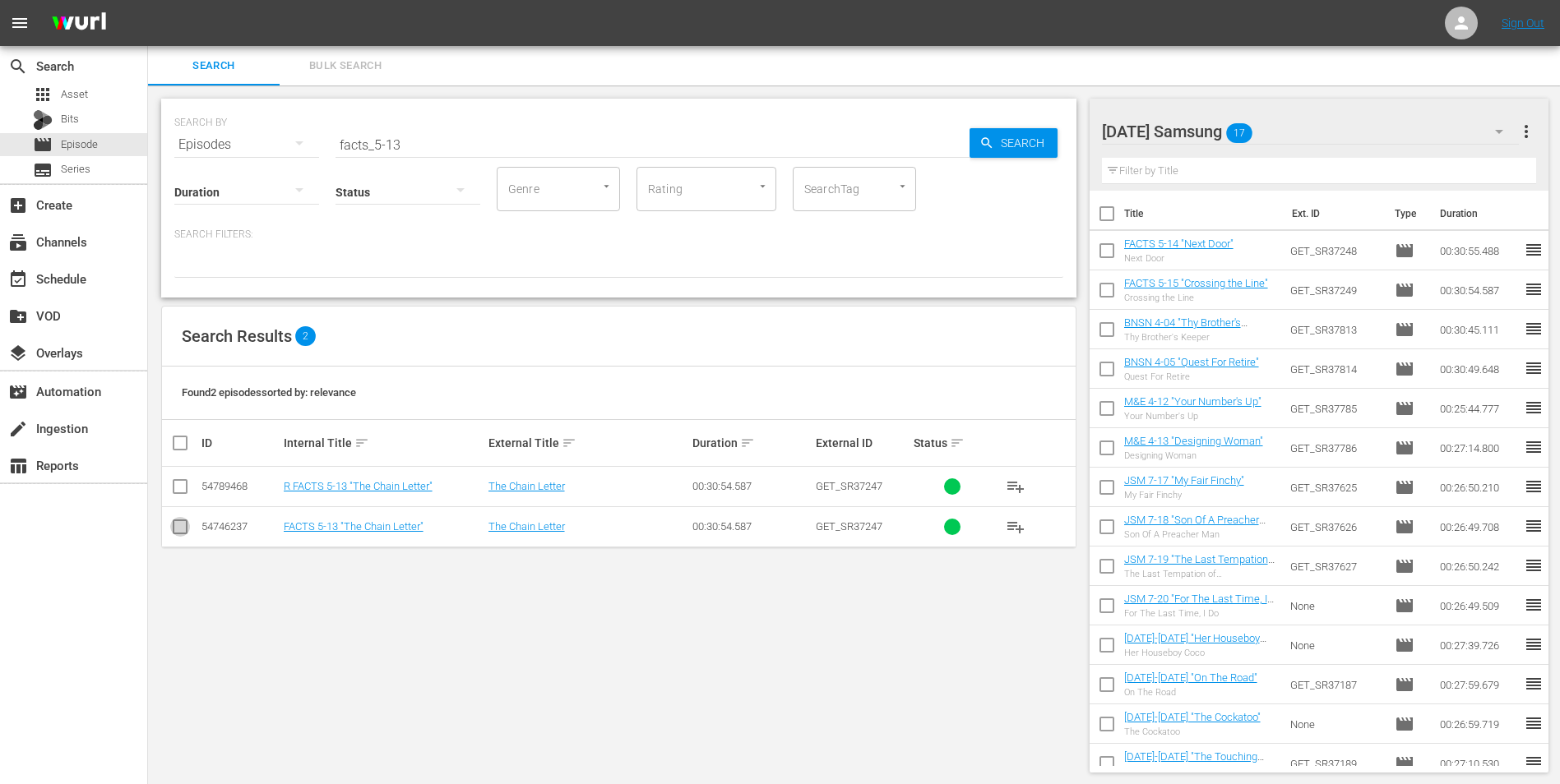
click at [183, 533] on input "checkbox" at bounding box center [180, 529] width 20 height 20
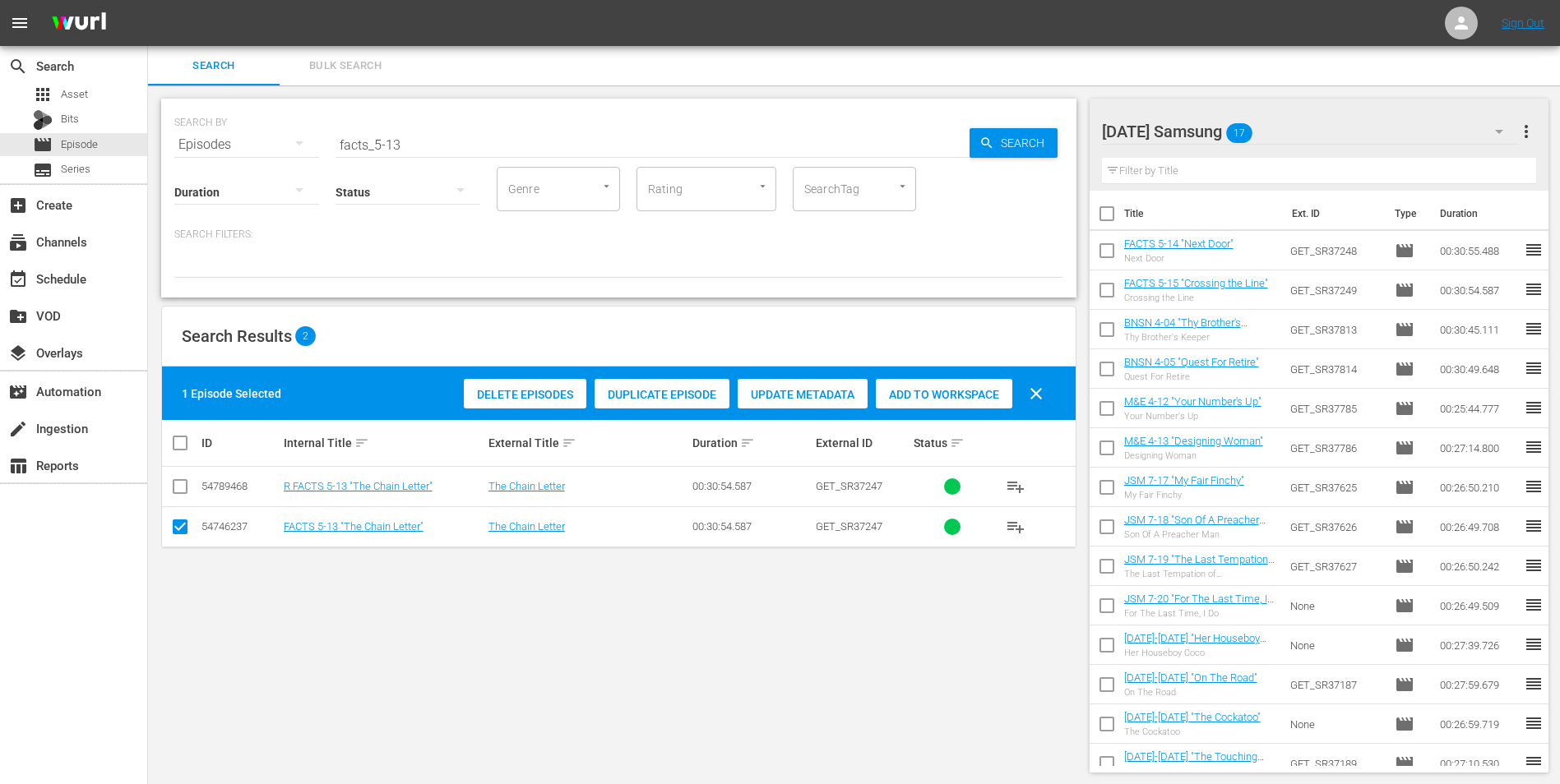
drag, startPoint x: 937, startPoint y: 394, endPoint x: 948, endPoint y: 393, distance: 11.0
click at [938, 394] on span "Add to Workspace" at bounding box center [943, 395] width 136 height 13
click at [1316, 130] on div "[DATE] Samsung 18" at bounding box center [1310, 132] width 418 height 46
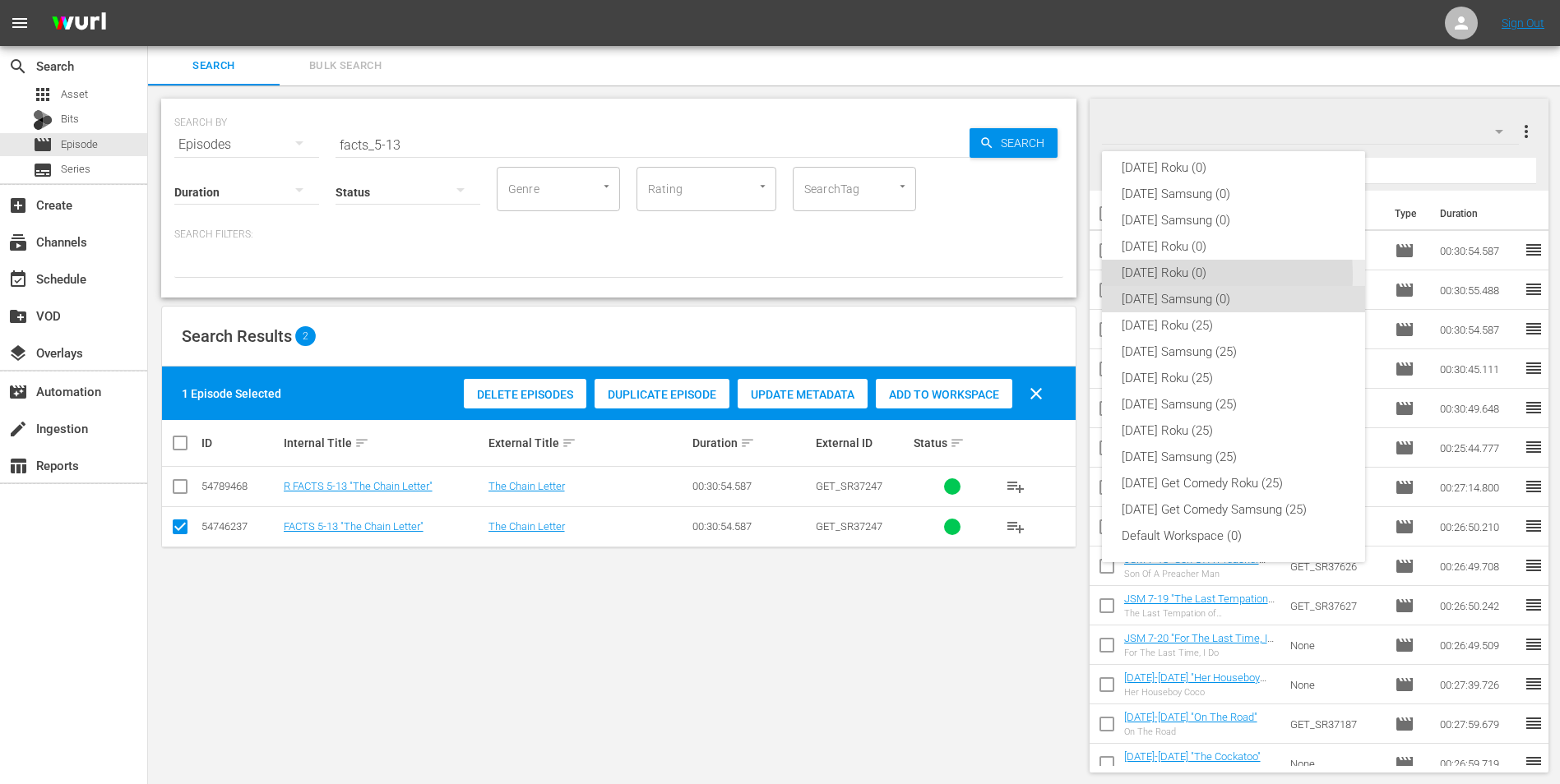
click at [1159, 276] on div "[DATE] Roku (0)" at bounding box center [1233, 273] width 224 height 27
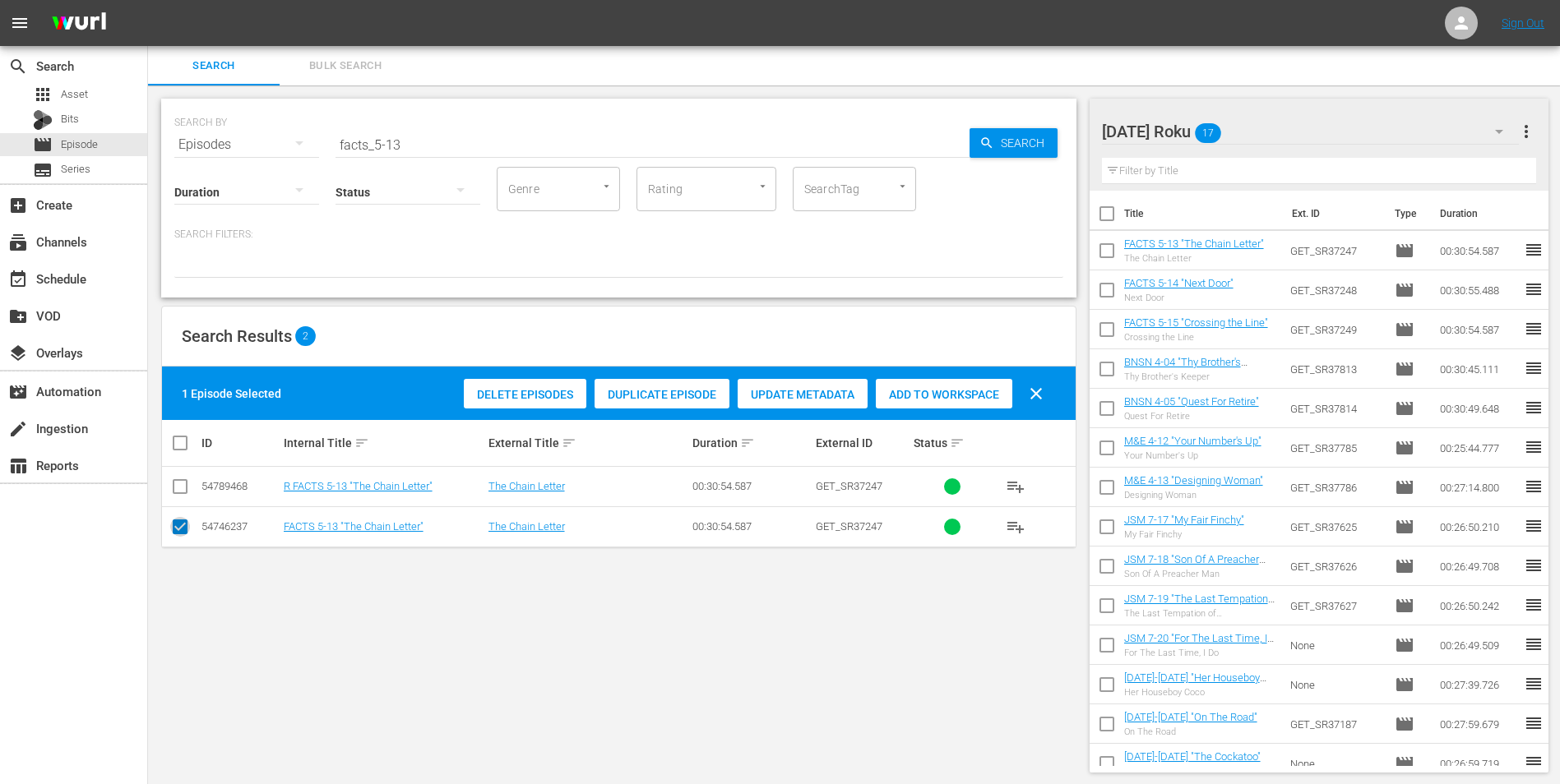
click at [177, 527] on input "checkbox" at bounding box center [180, 529] width 20 height 20
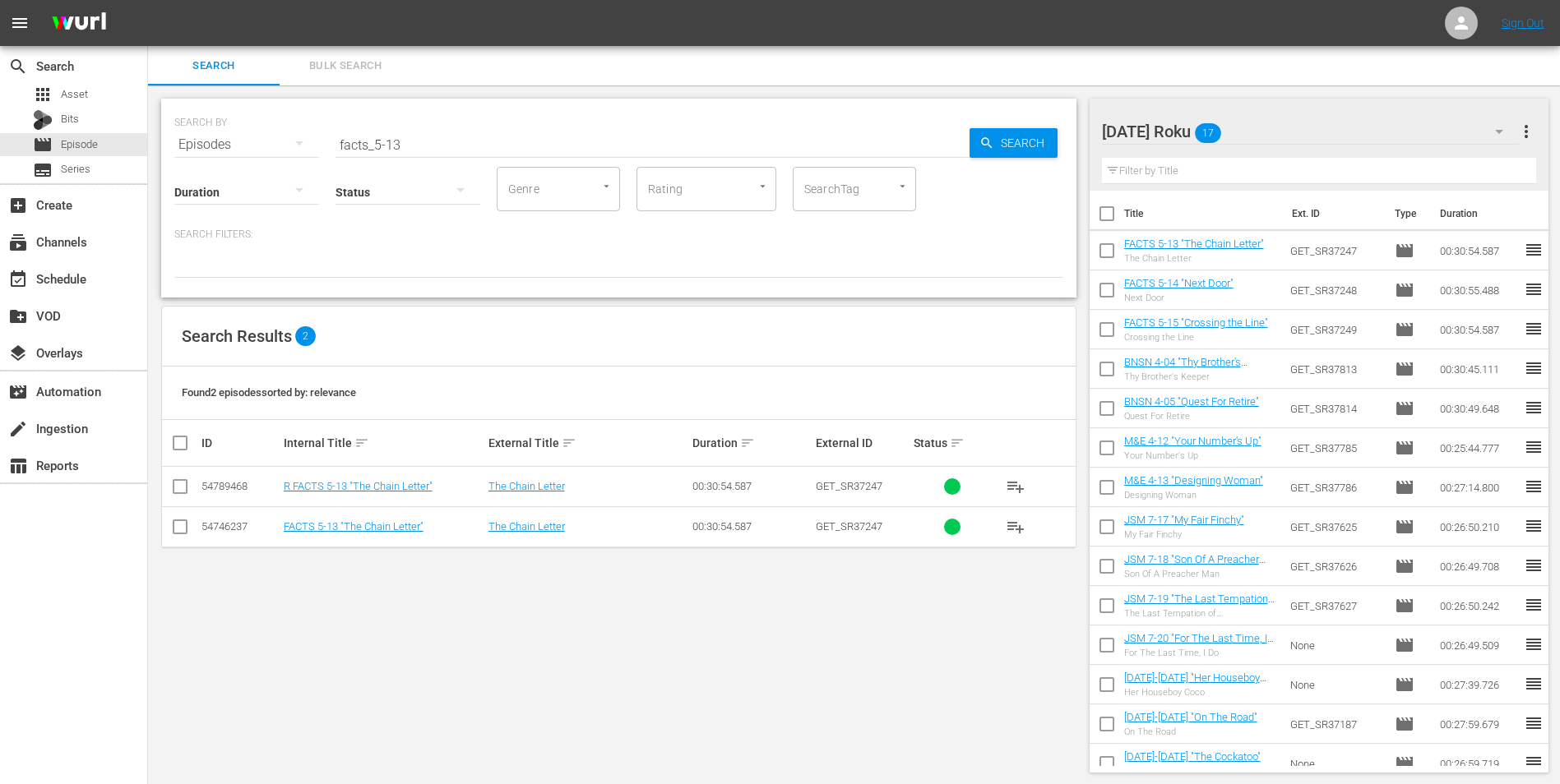
click at [180, 488] on input "checkbox" at bounding box center [180, 490] width 20 height 20
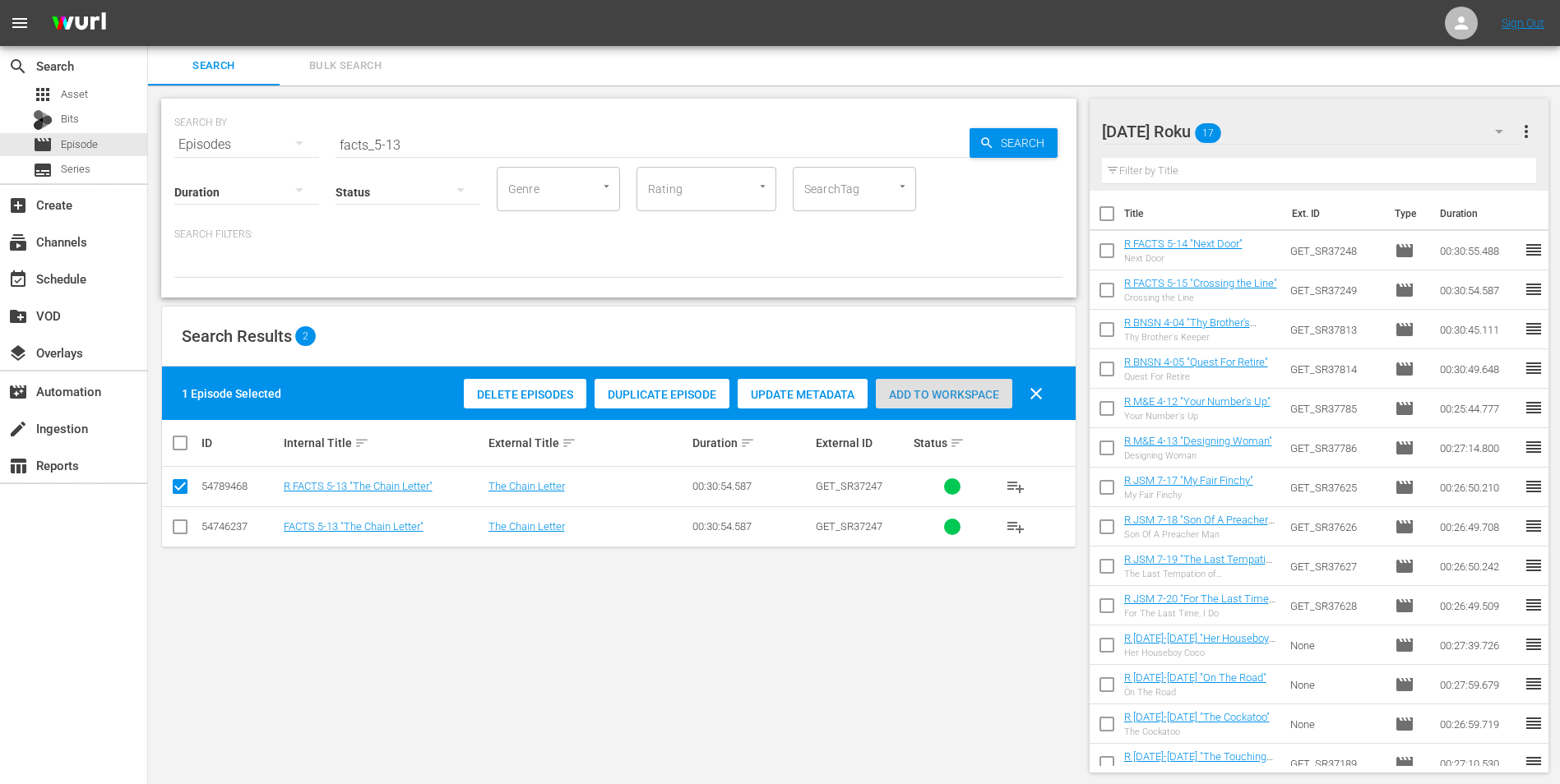
click at [913, 390] on span "Add to Workspace" at bounding box center [943, 395] width 136 height 13
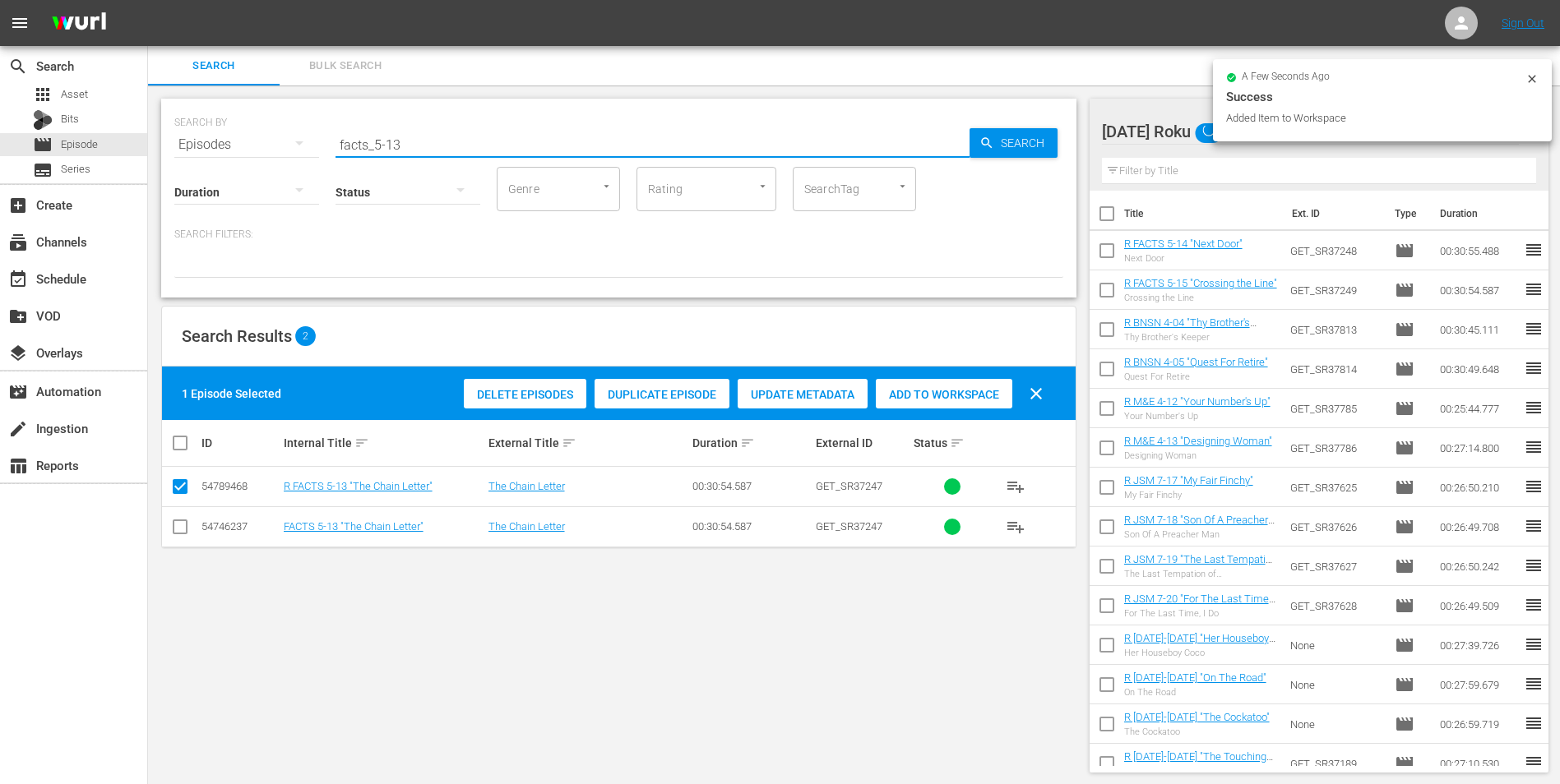
drag, startPoint x: 390, startPoint y: 140, endPoint x: 473, endPoint y: 151, distance: 83.7
click at [457, 151] on input "facts_5-13" at bounding box center [652, 145] width 634 height 40
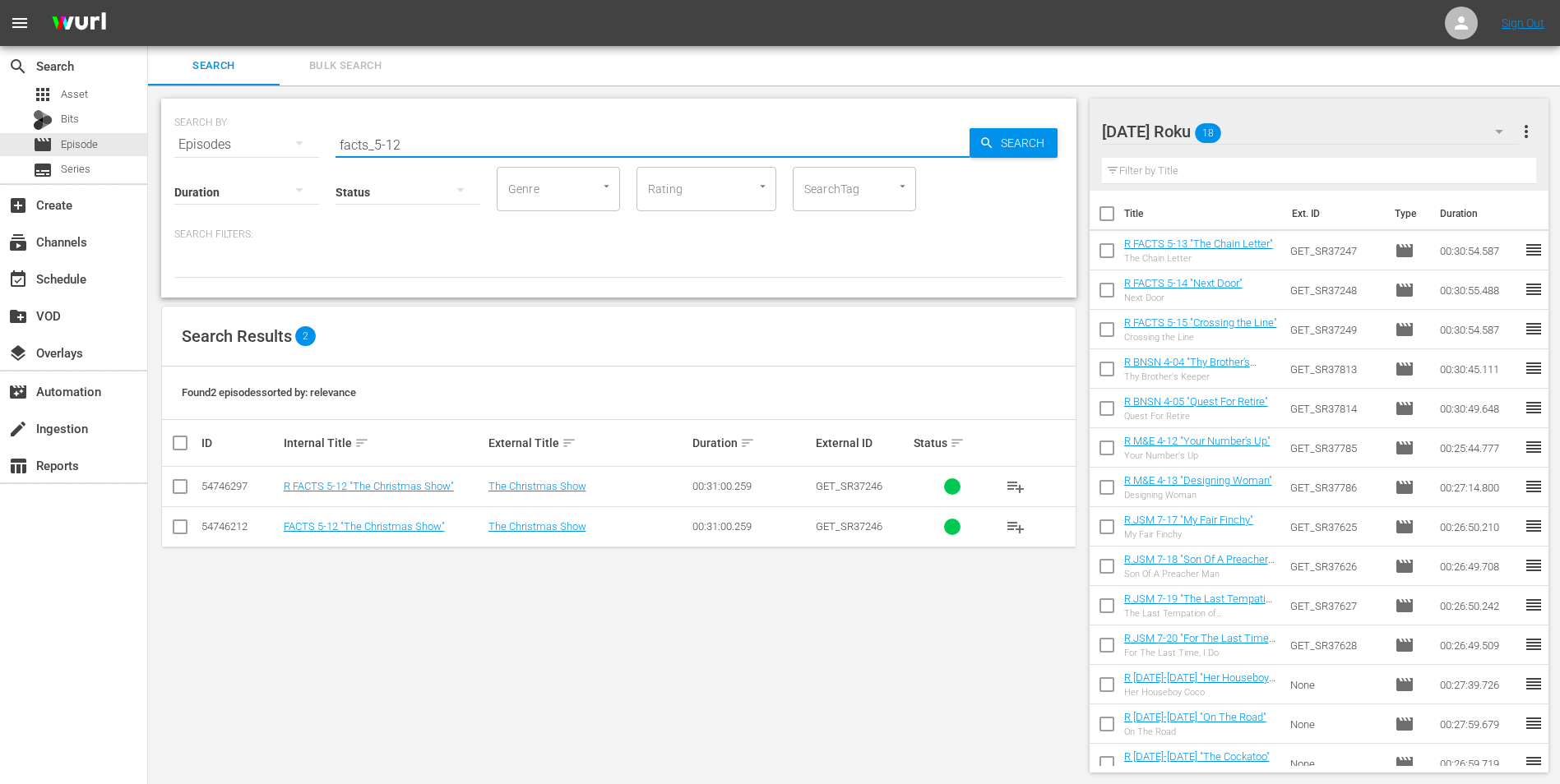
click at [178, 489] on input "checkbox" at bounding box center [180, 490] width 20 height 20
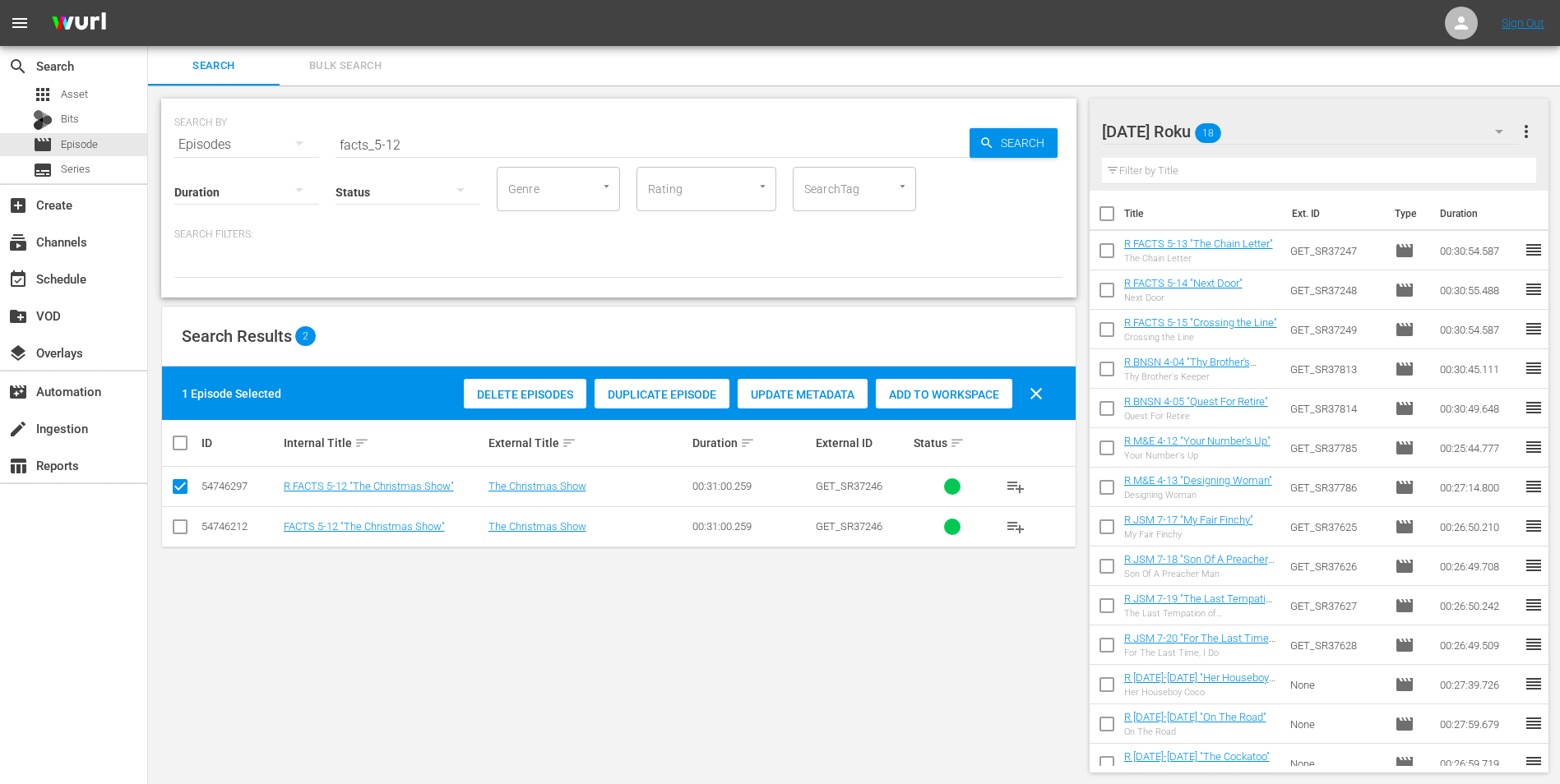
click at [950, 398] on span "Add to Workspace" at bounding box center [943, 395] width 136 height 13
click at [1248, 129] on div "[DATE] Roku 19" at bounding box center [1310, 132] width 418 height 46
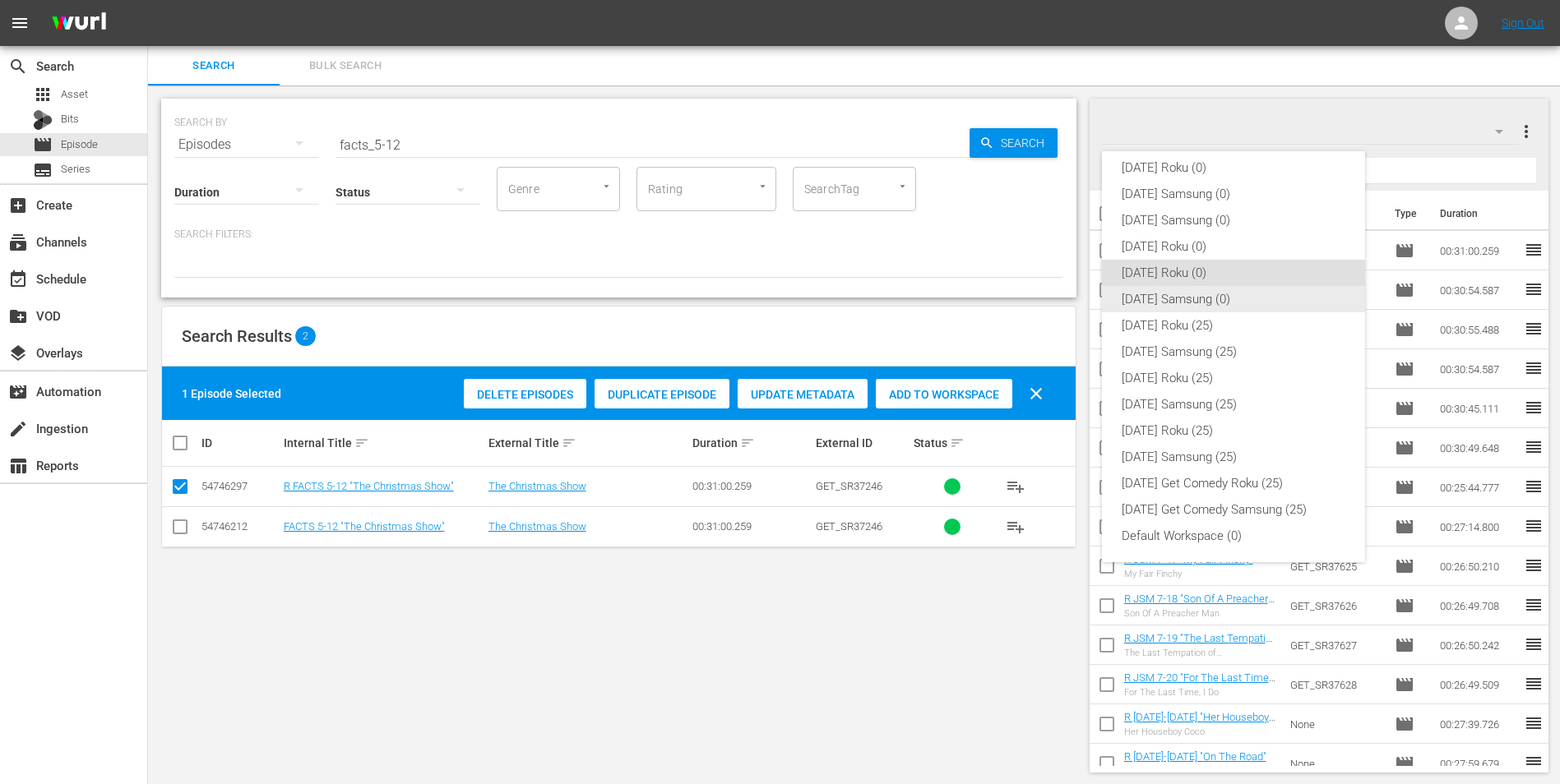
click at [1150, 303] on div "[DATE] Samsung (0)" at bounding box center [1233, 299] width 224 height 27
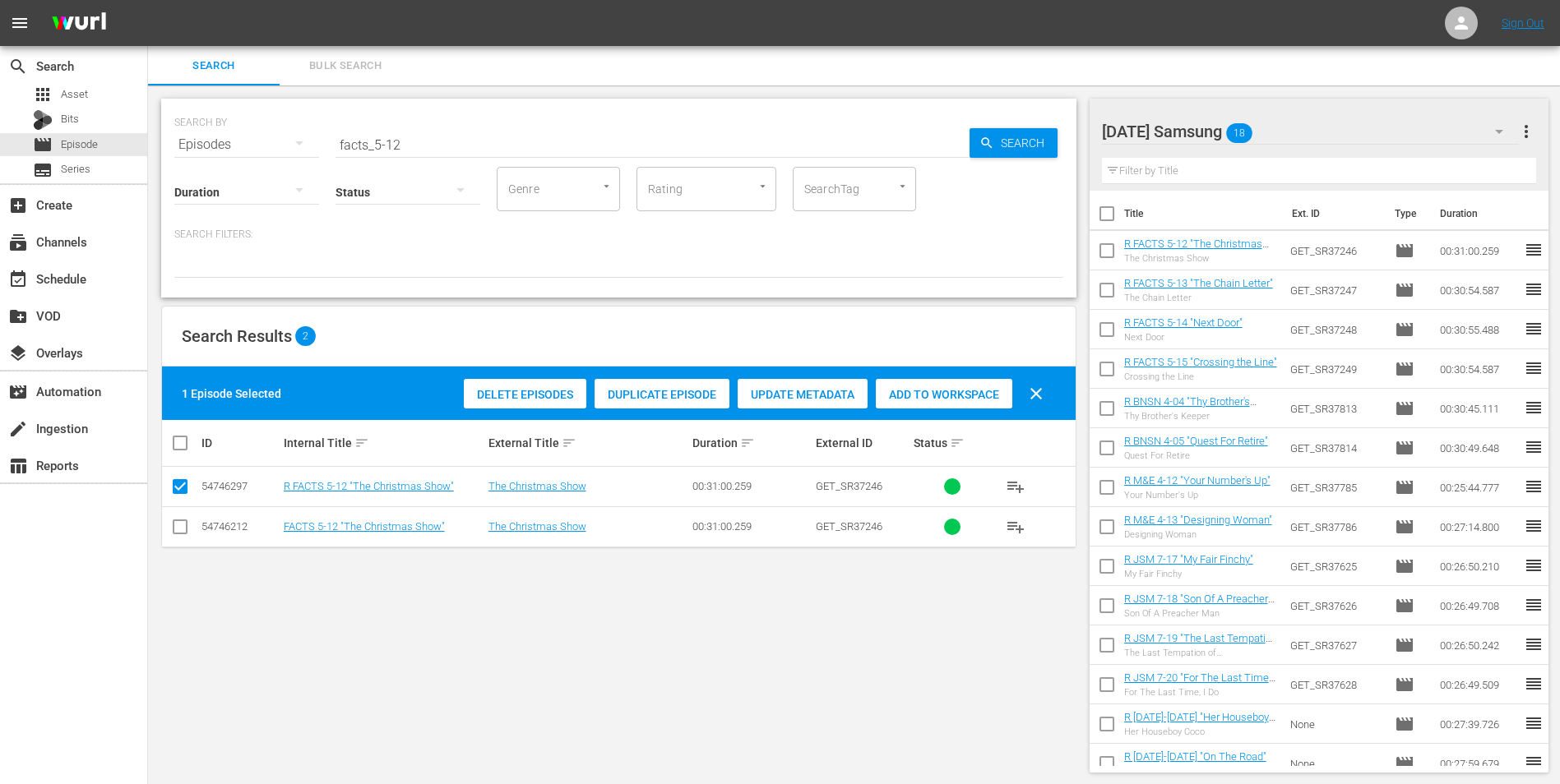
click at [186, 529] on input "checkbox" at bounding box center [180, 529] width 20 height 20
click at [177, 483] on input "checkbox" at bounding box center [180, 490] width 20 height 20
click at [962, 396] on span "Add to Workspace" at bounding box center [943, 395] width 136 height 13
drag, startPoint x: 445, startPoint y: 145, endPoint x: 254, endPoint y: 138, distance: 191.1
click at [254, 138] on div "SEARCH BY Search By Episodes Search ID, Title, Description, Keywords, or Catego…" at bounding box center [619, 134] width 888 height 59
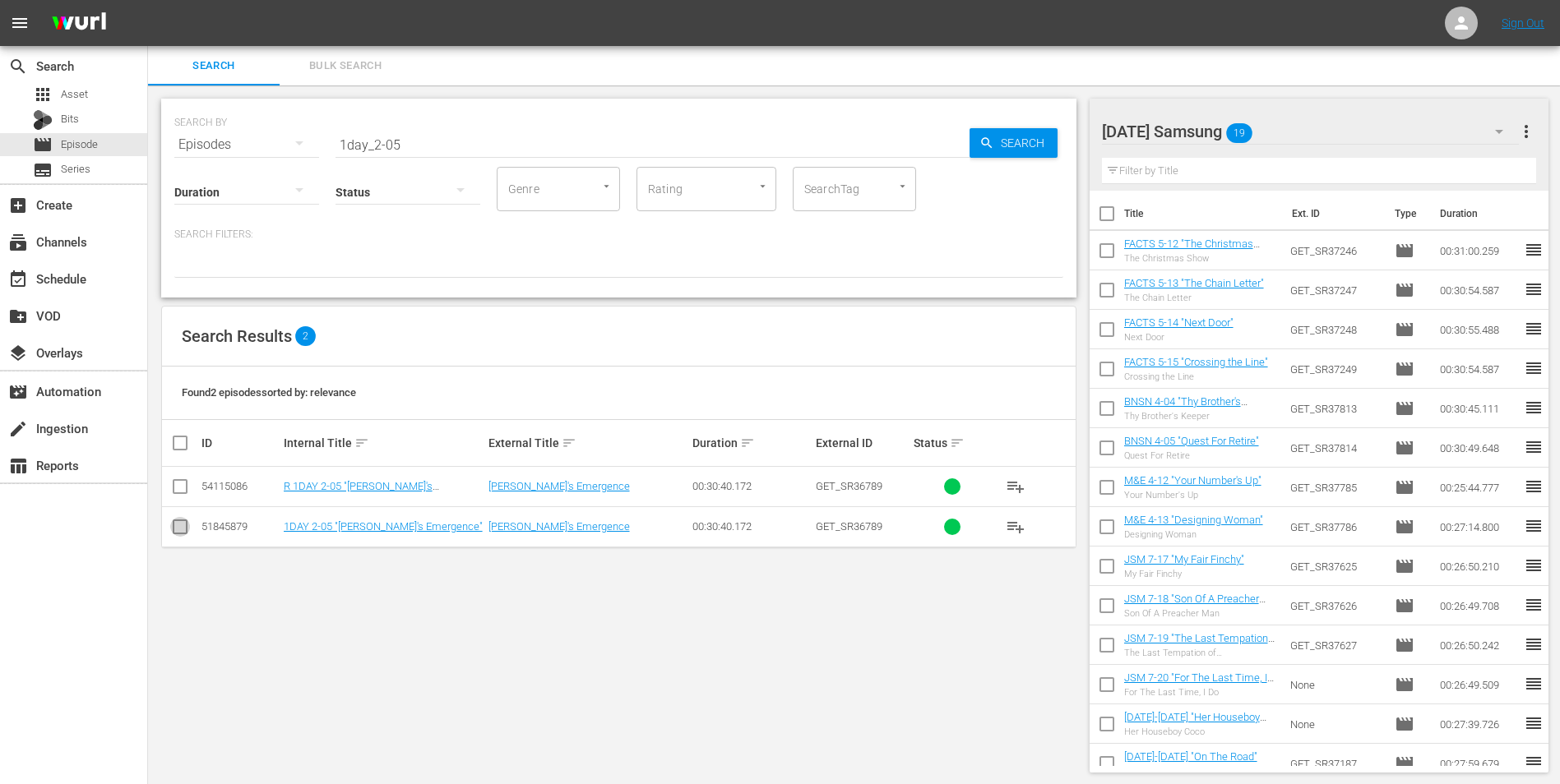
click at [171, 532] on input "checkbox" at bounding box center [180, 529] width 20 height 20
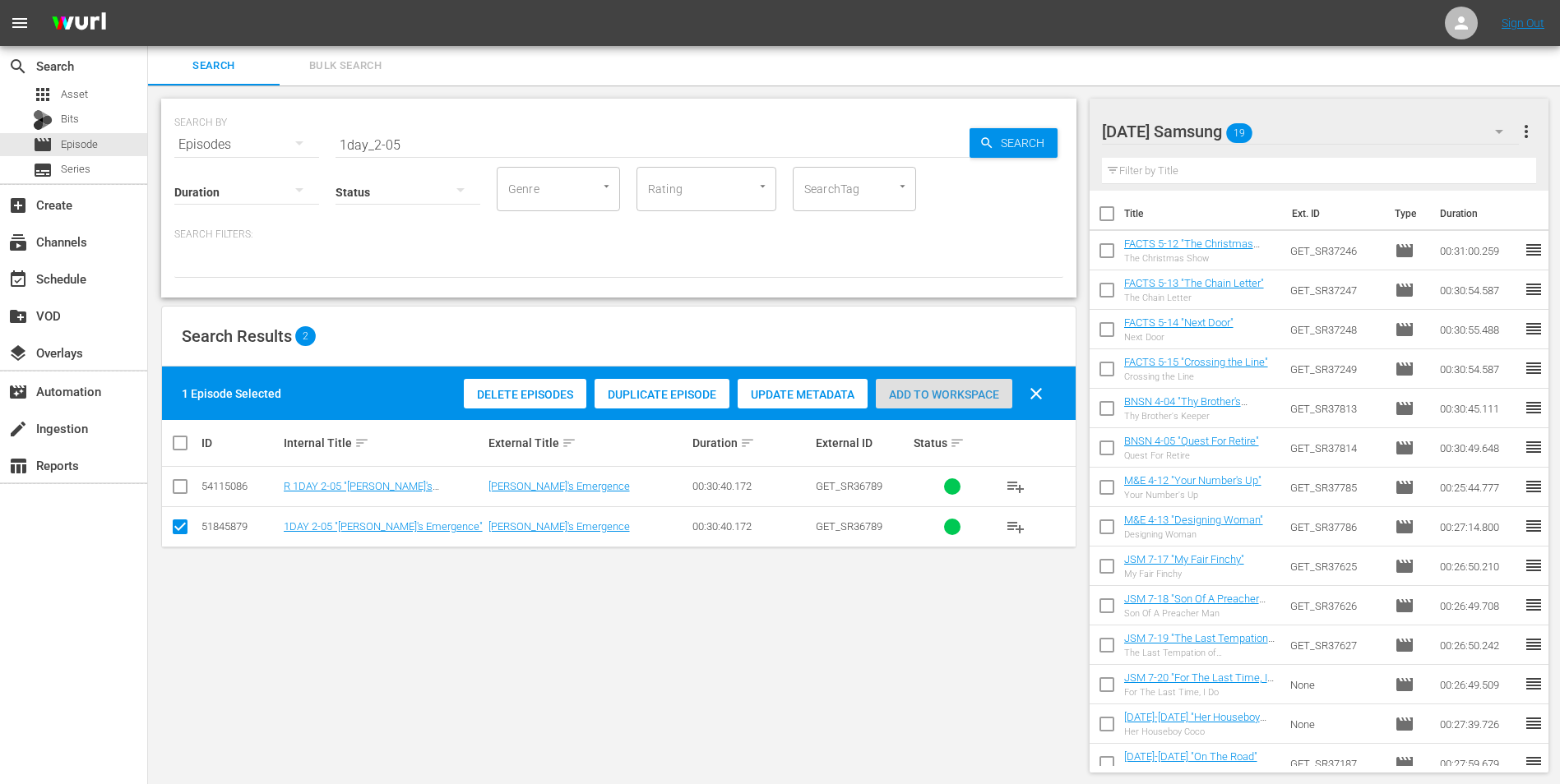
click at [923, 396] on span "Add to Workspace" at bounding box center [943, 395] width 136 height 13
click at [1274, 136] on div "[DATE] Samsung 20" at bounding box center [1310, 132] width 418 height 46
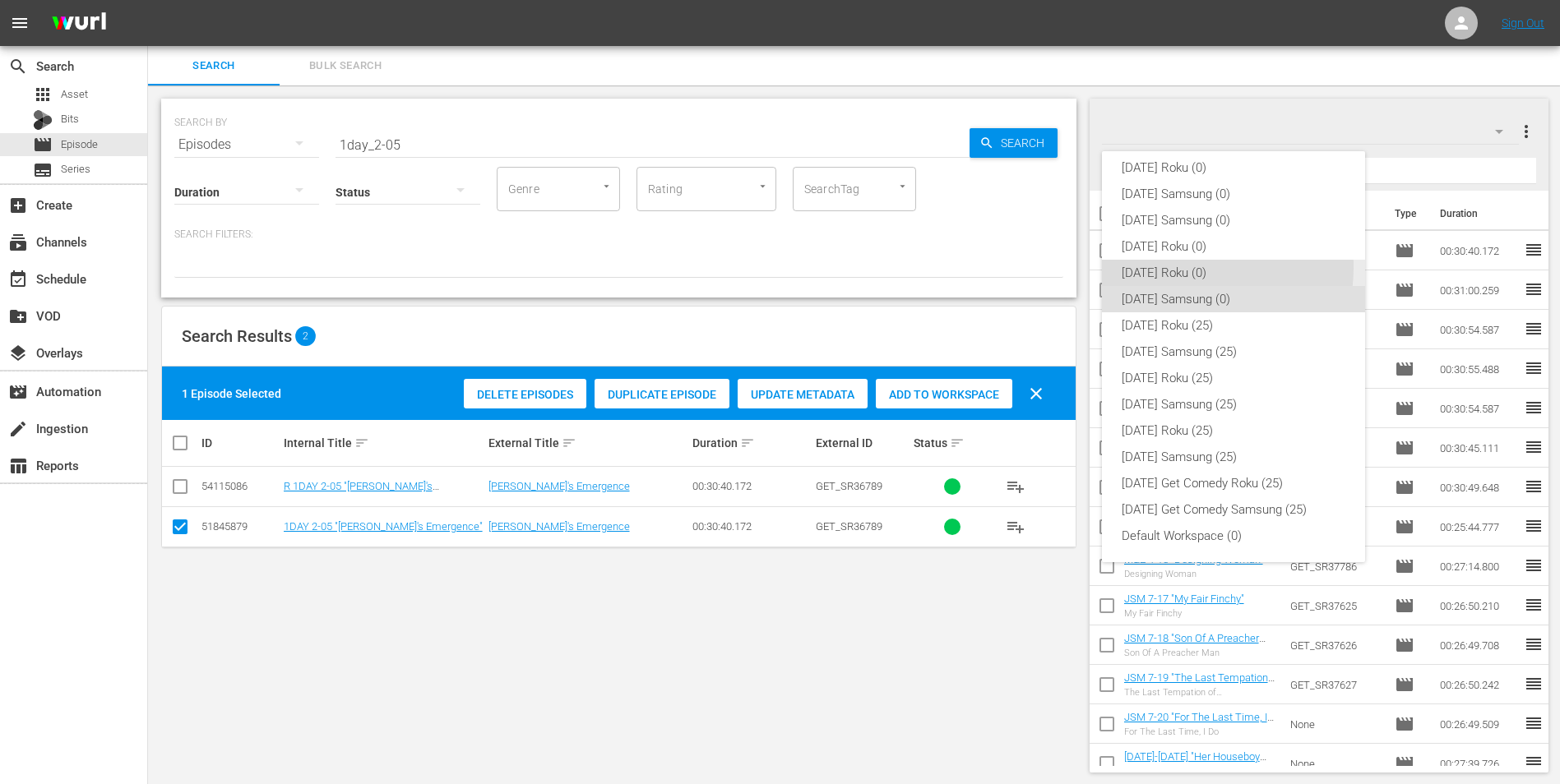
click at [1183, 267] on div "[DATE] Roku (0)" at bounding box center [1233, 273] width 224 height 27
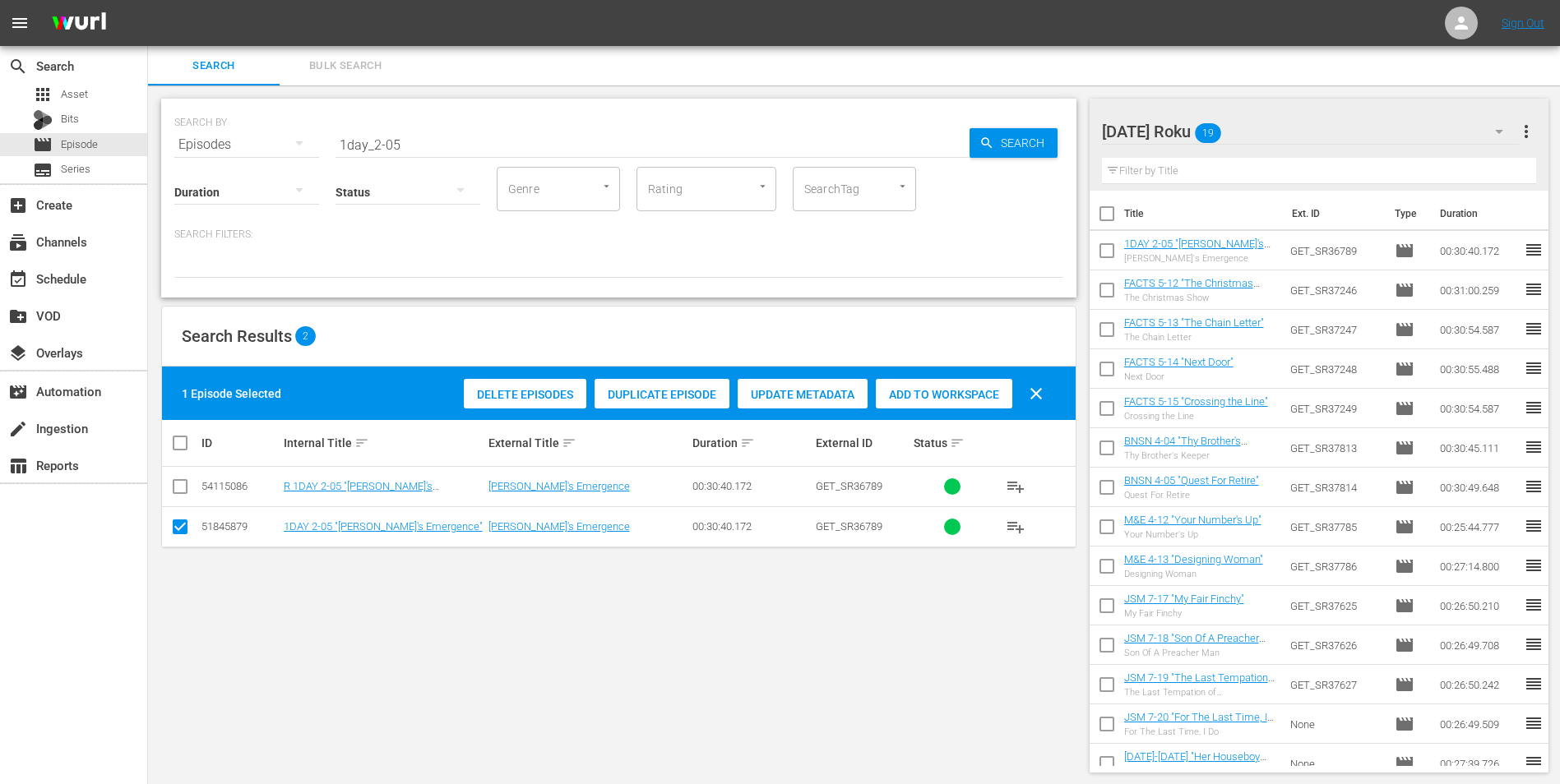
click at [170, 526] on td at bounding box center [180, 526] width 37 height 41
click at [177, 522] on input "checkbox" at bounding box center [180, 529] width 20 height 20
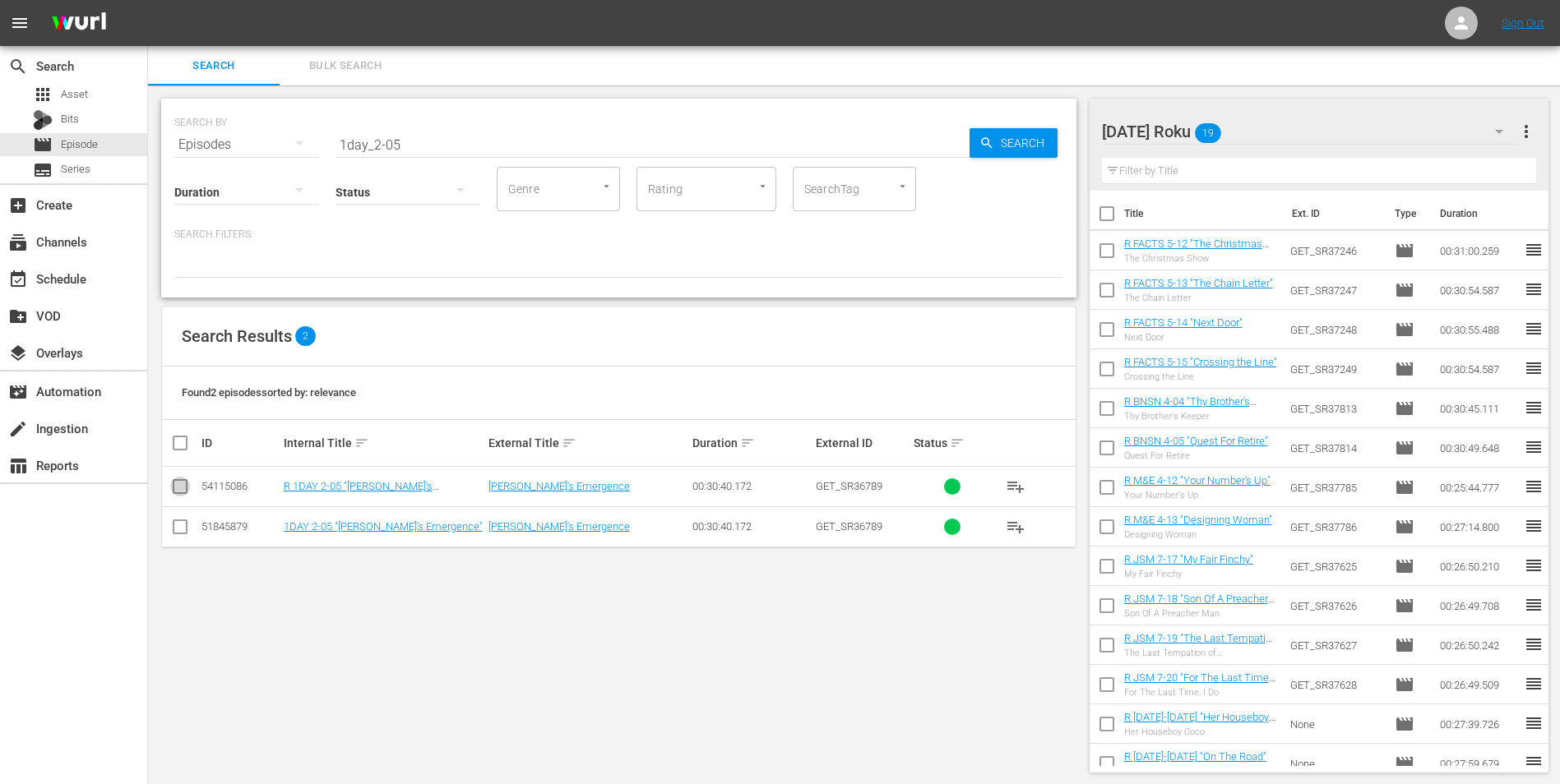
click at [178, 493] on input "checkbox" at bounding box center [180, 490] width 20 height 20
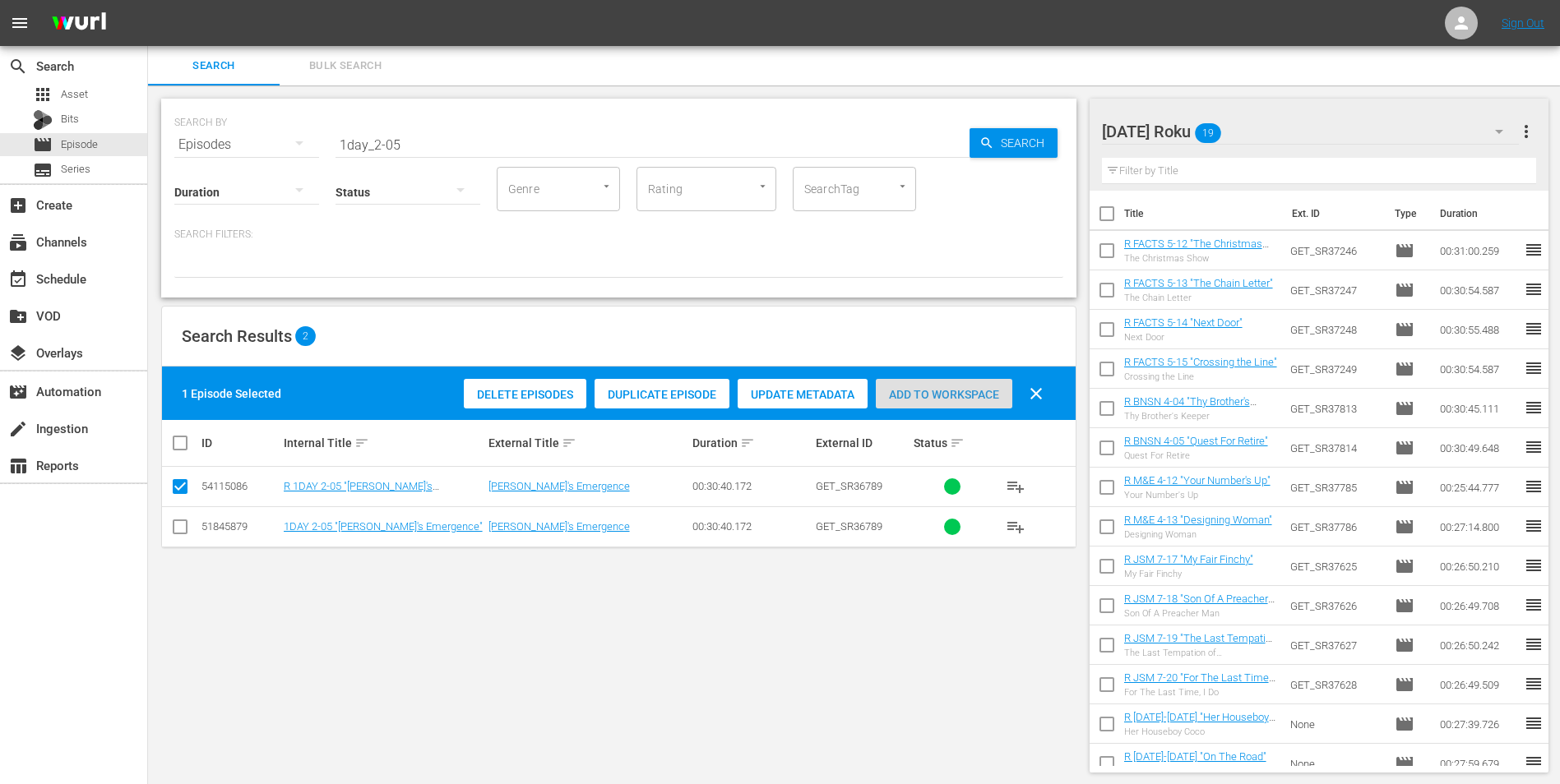
click at [940, 395] on span "Add to Workspace" at bounding box center [943, 395] width 136 height 13
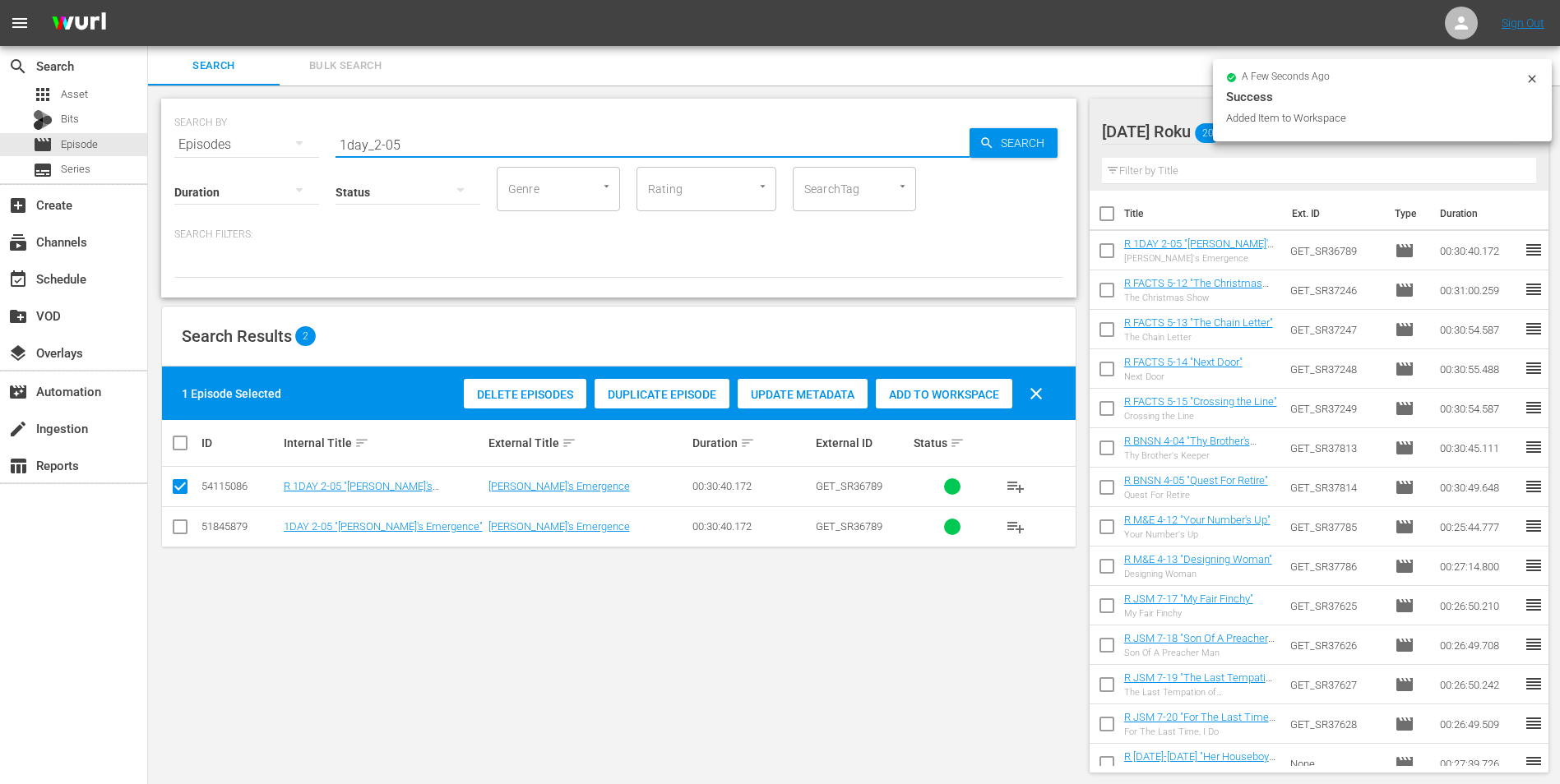
drag, startPoint x: 374, startPoint y: 144, endPoint x: 478, endPoint y: 159, distance: 105.1
click at [478, 159] on div "SEARCH BY Search By Episodes Search ID, Title, Description, Keywords, or Catego…" at bounding box center [619, 198] width 915 height 199
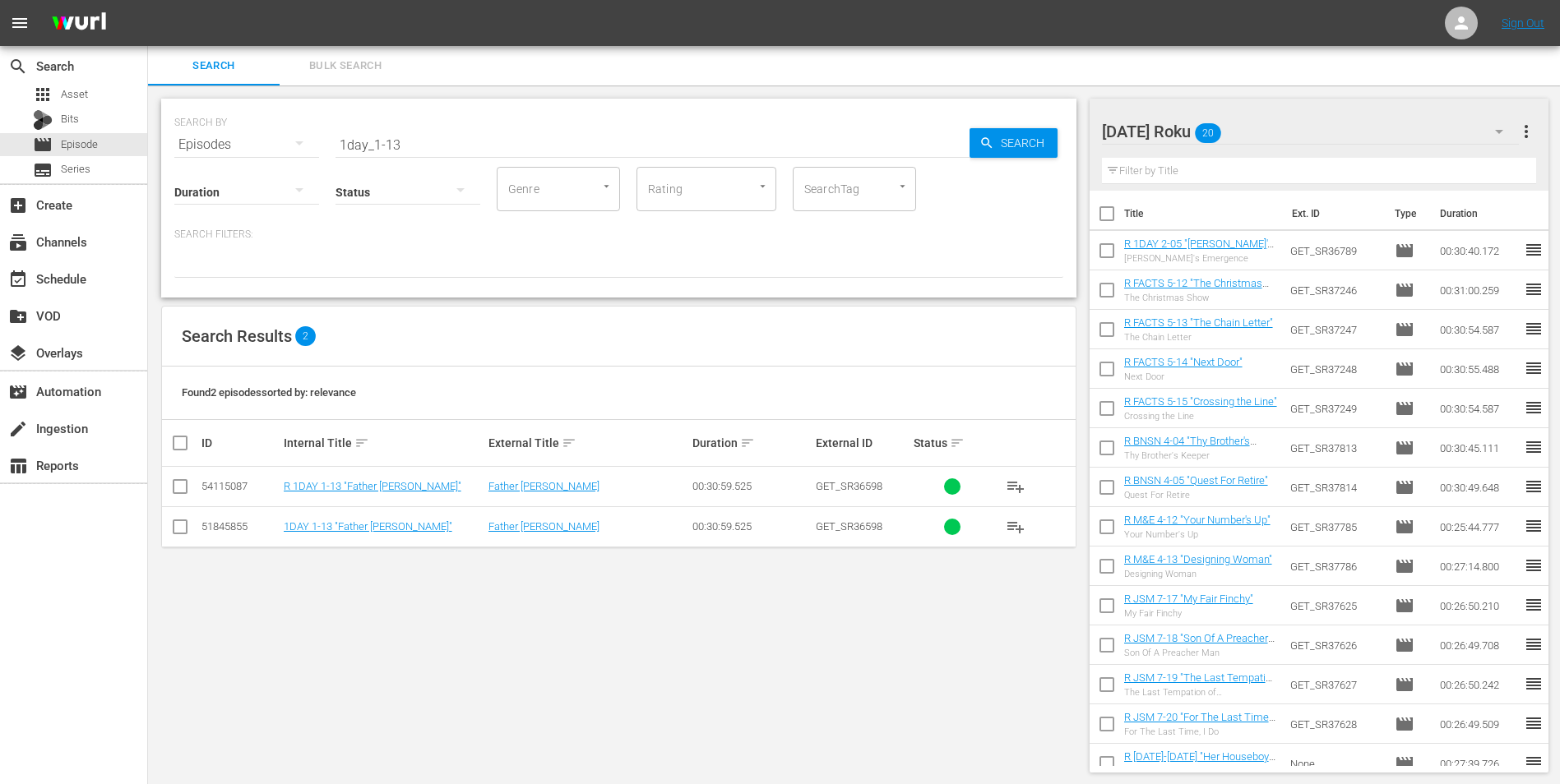
click at [1303, 121] on div "[DATE] Roku 20" at bounding box center [1310, 132] width 418 height 46
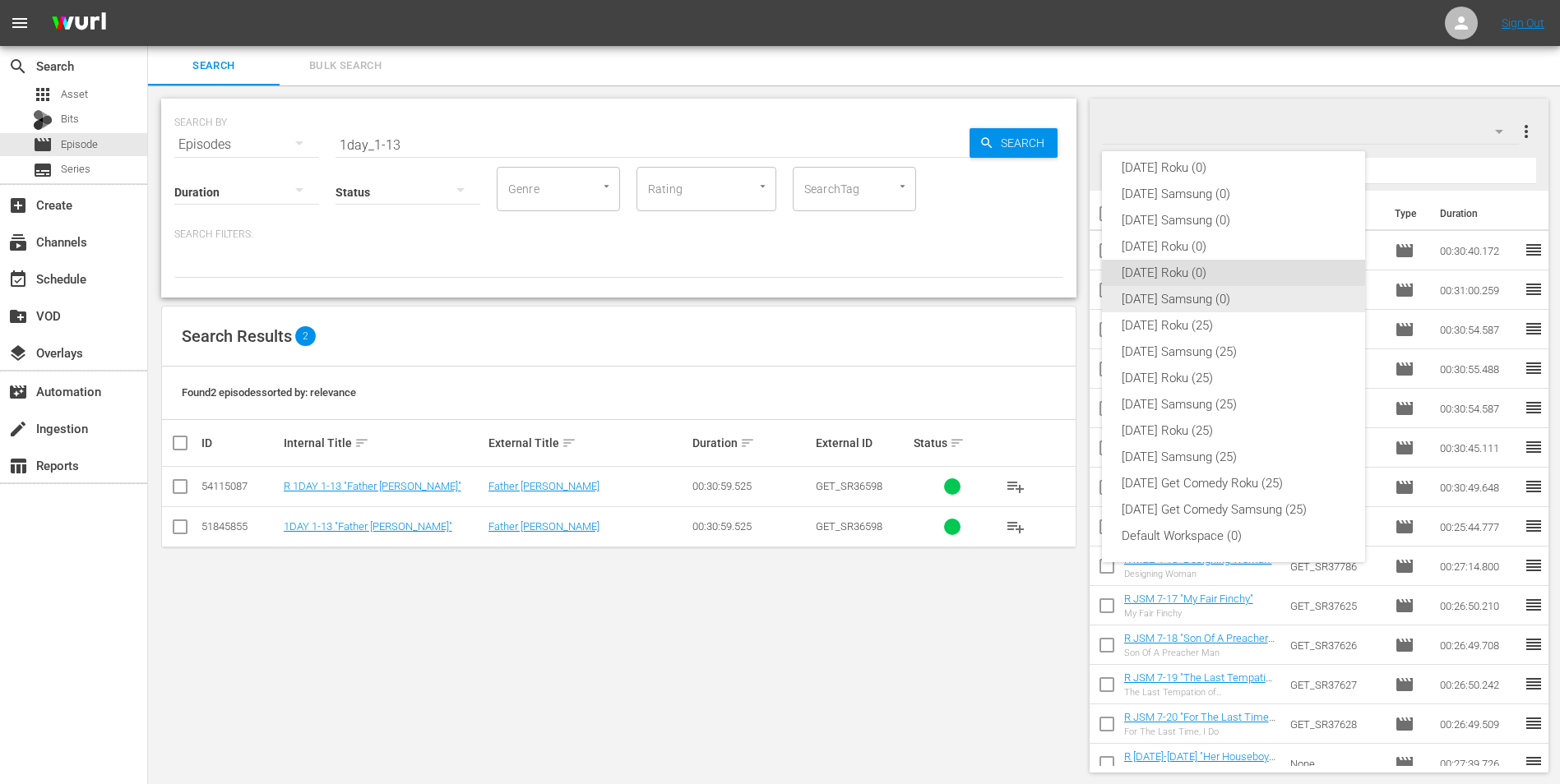
click at [1140, 295] on div "[DATE] Samsung (0)" at bounding box center [1233, 299] width 224 height 27
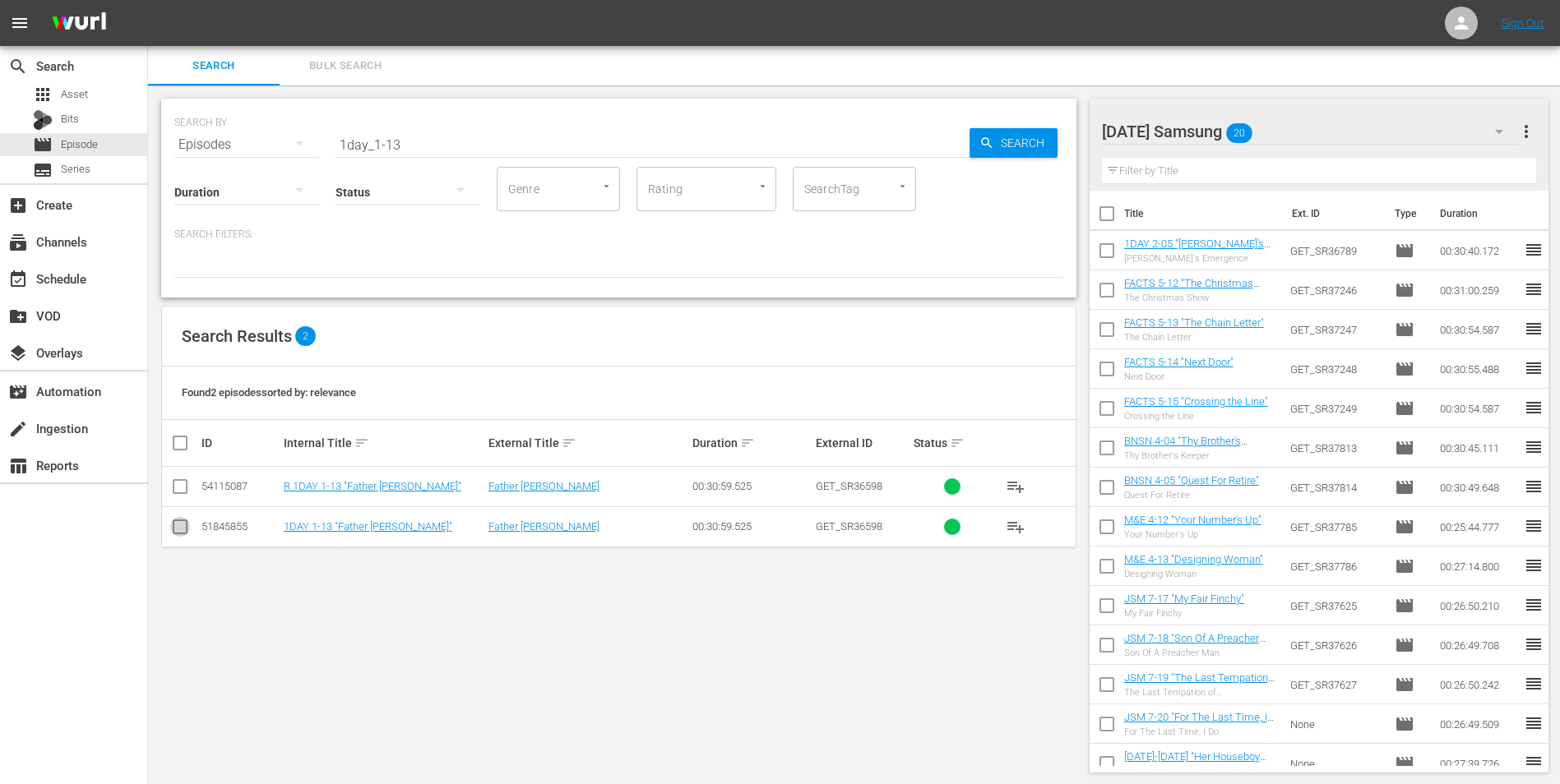
click at [184, 535] on input "checkbox" at bounding box center [180, 529] width 20 height 20
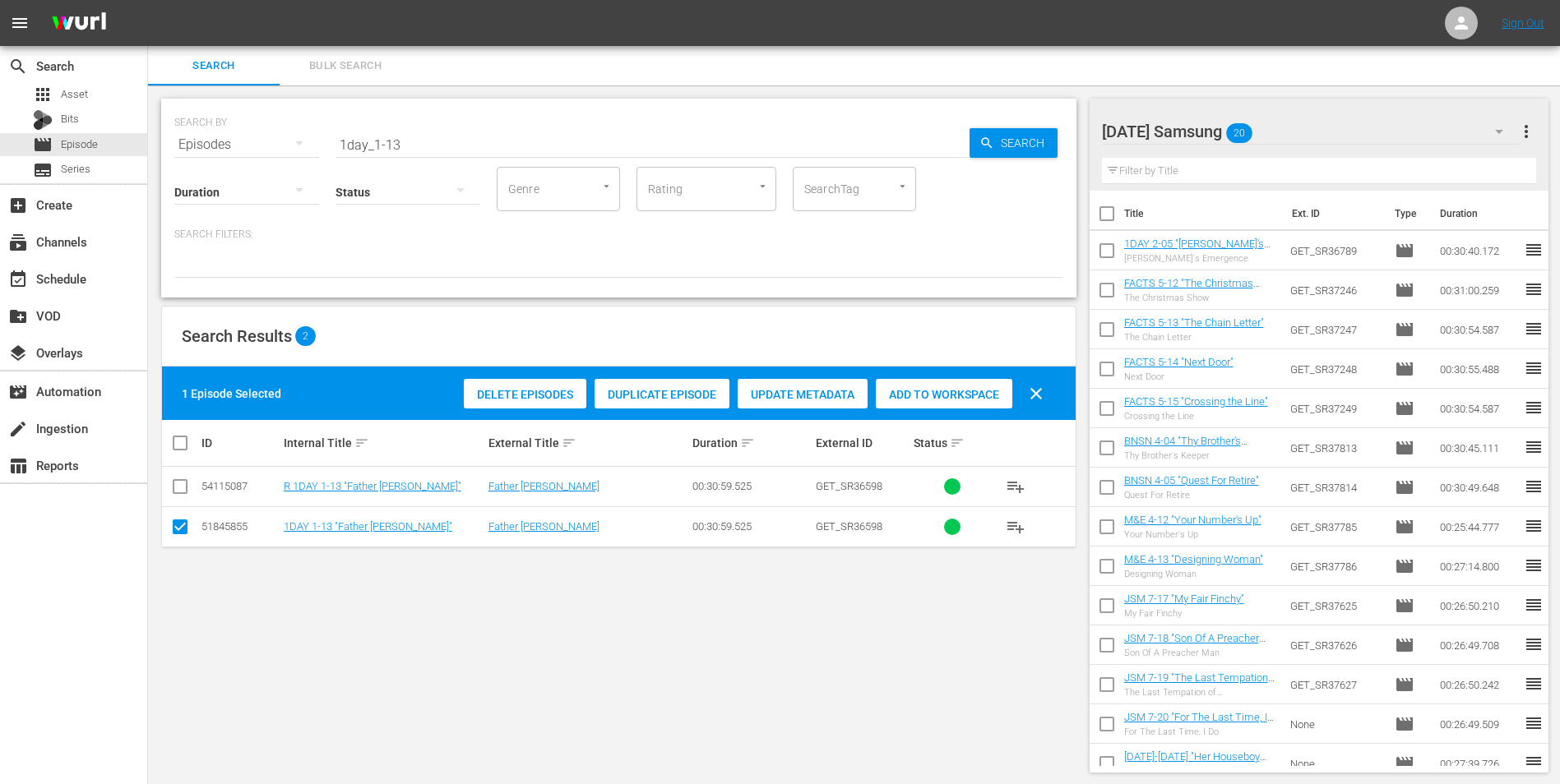
click at [933, 403] on div "Add to Workspace" at bounding box center [943, 394] width 136 height 31
click at [1317, 133] on div "[DATE] Samsung 21" at bounding box center [1310, 132] width 418 height 46
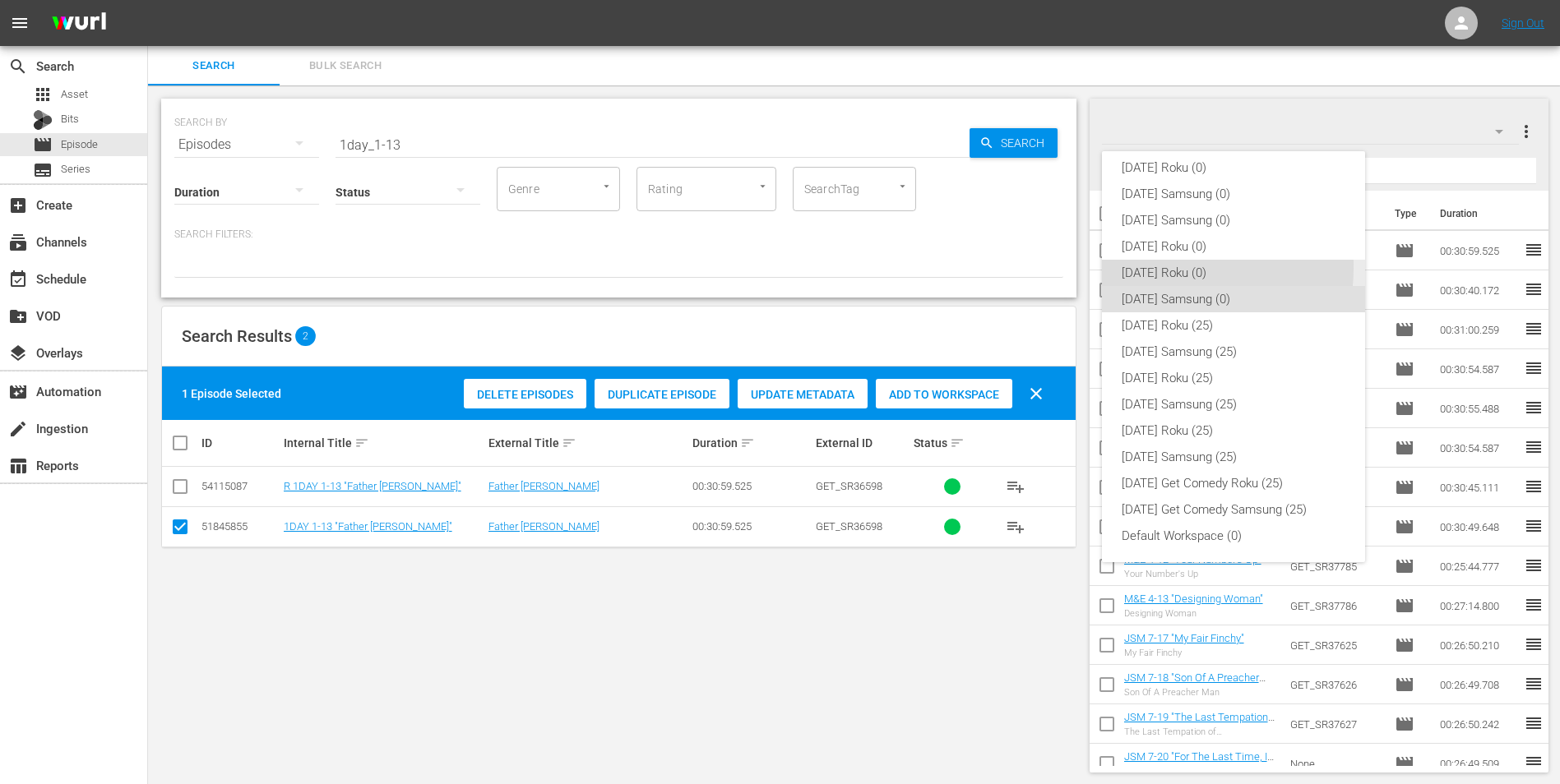
click at [1154, 267] on div "[DATE] Roku (0)" at bounding box center [1233, 273] width 224 height 27
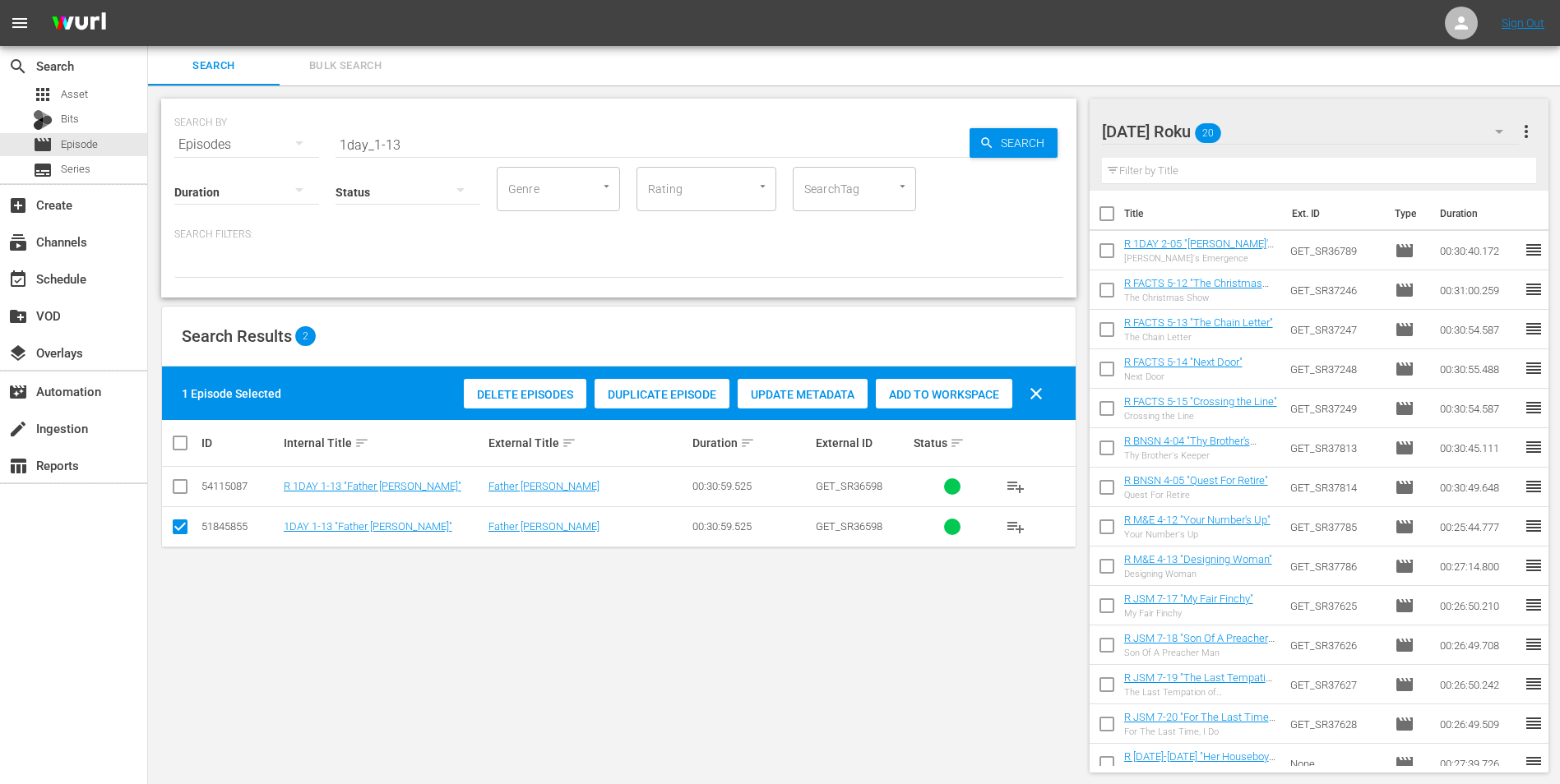
click at [173, 527] on input "checkbox" at bounding box center [180, 529] width 20 height 20
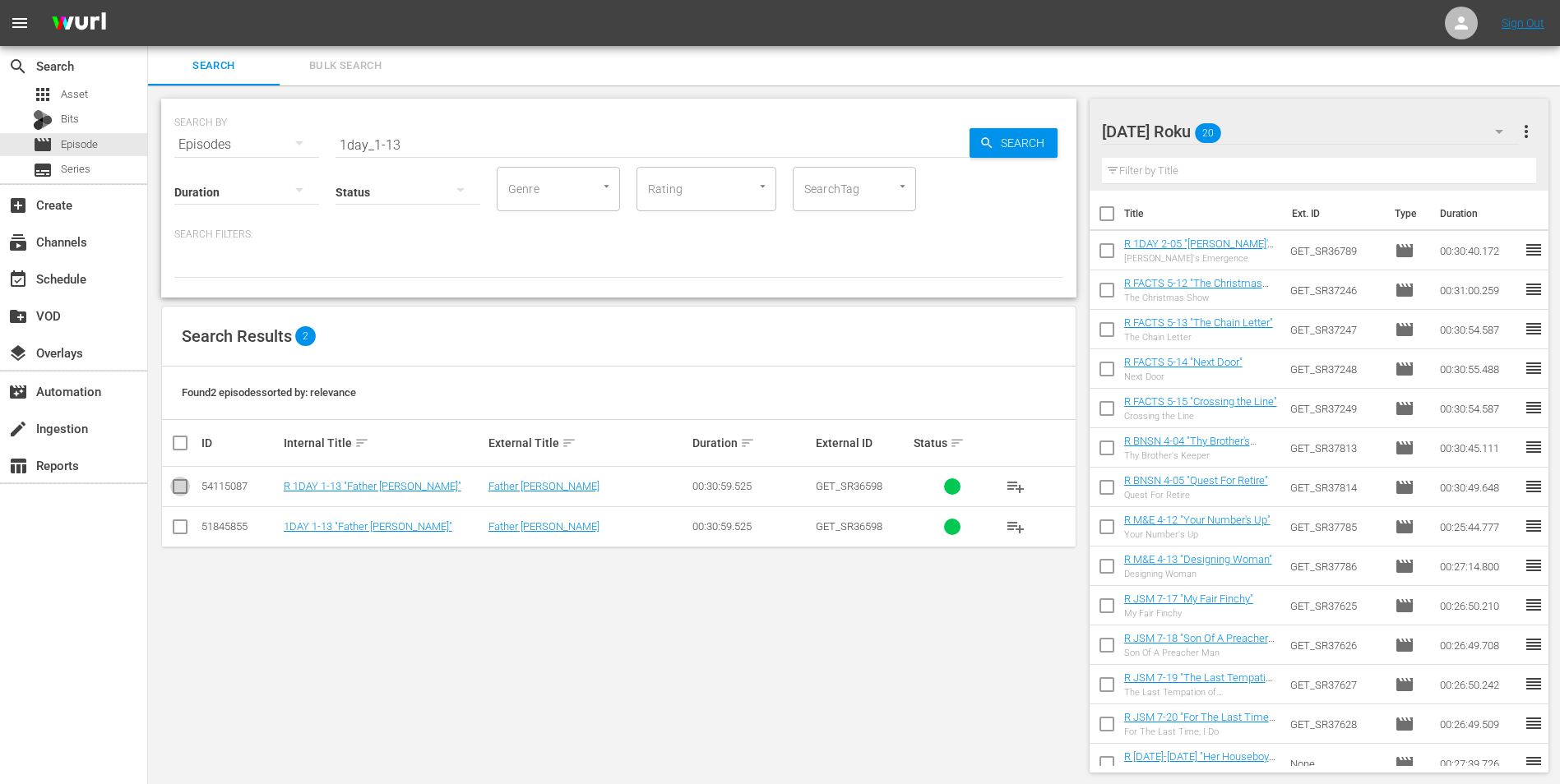
click at [176, 482] on input "checkbox" at bounding box center [180, 490] width 20 height 20
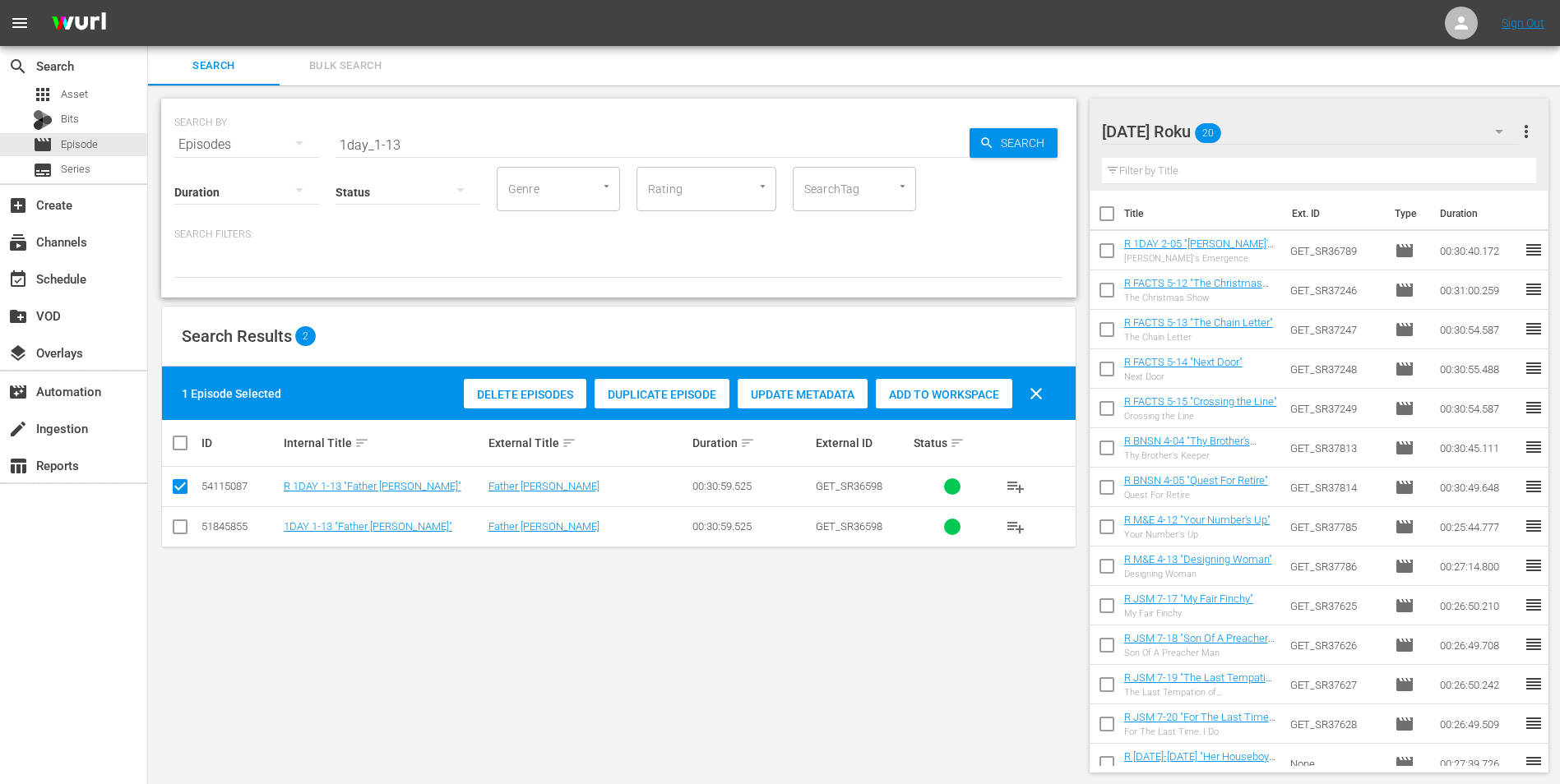
click at [966, 381] on div "Delete Episodes Duplicate Episode Update Metadata Add to Workspace clear" at bounding box center [757, 394] width 596 height 40
click at [963, 395] on span "Add to Workspace" at bounding box center [943, 395] width 136 height 13
drag, startPoint x: 408, startPoint y: 146, endPoint x: 233, endPoint y: 144, distance: 175.0
click at [233, 144] on div "SEARCH BY Search By Episodes Search ID, Title, Description, Keywords, or Catego…" at bounding box center [619, 134] width 888 height 59
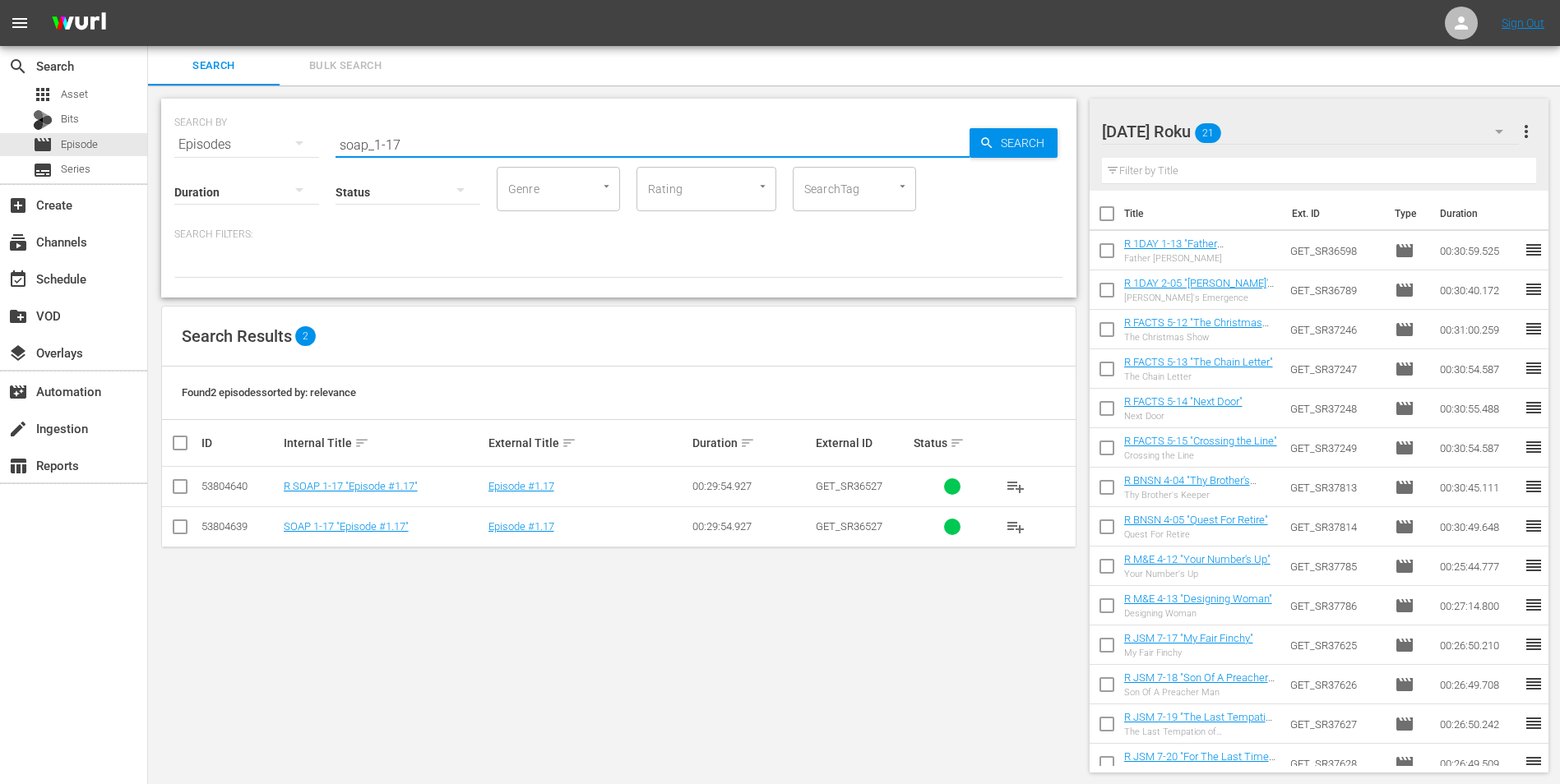
click at [182, 488] on input "checkbox" at bounding box center [180, 490] width 20 height 20
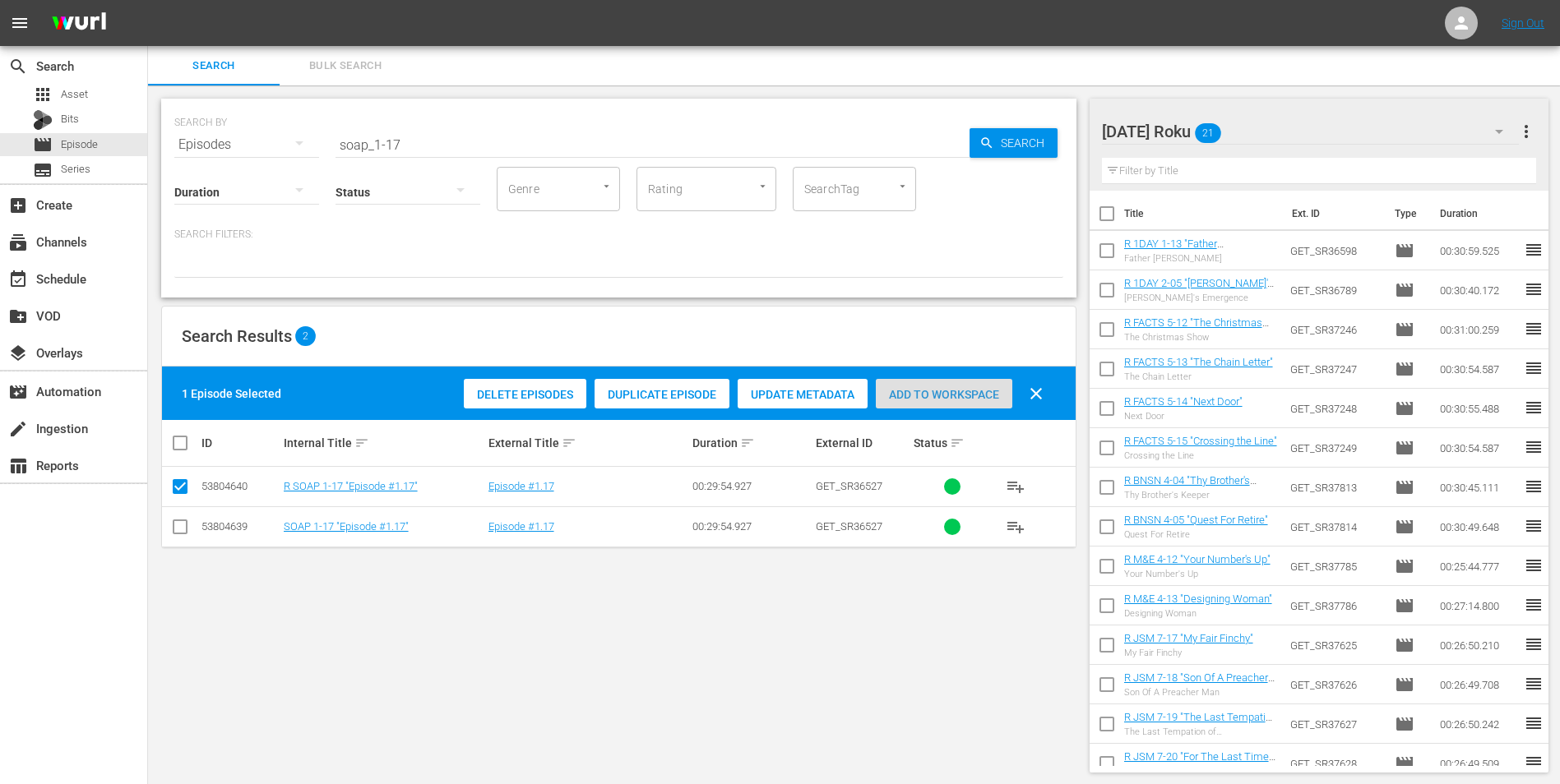
click at [951, 389] on span "Add to Workspace" at bounding box center [943, 395] width 136 height 13
click at [1262, 137] on div "[DATE] Roku 22" at bounding box center [1310, 132] width 418 height 46
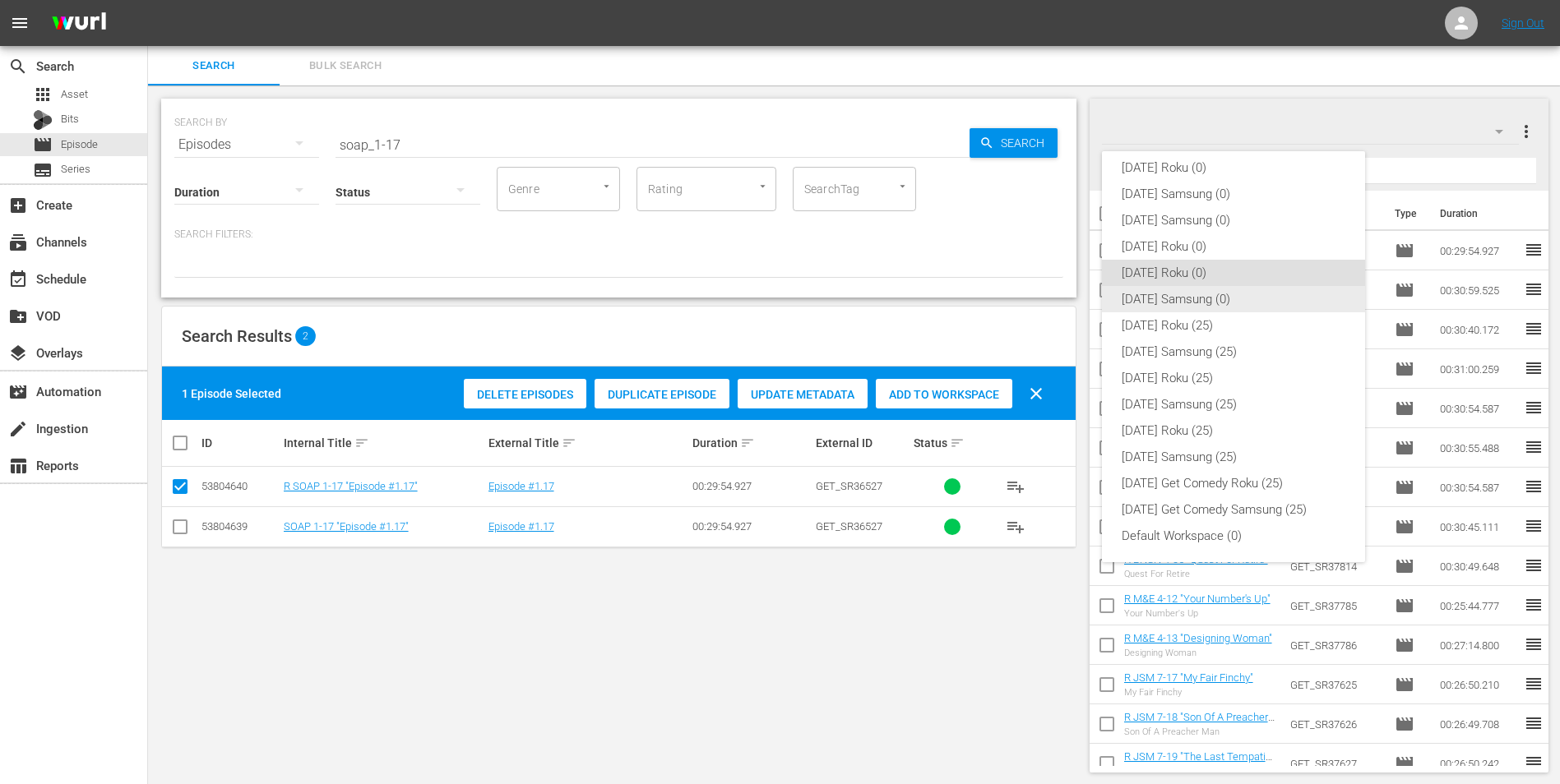
click at [1131, 295] on div "[DATE] Samsung (0)" at bounding box center [1233, 299] width 224 height 27
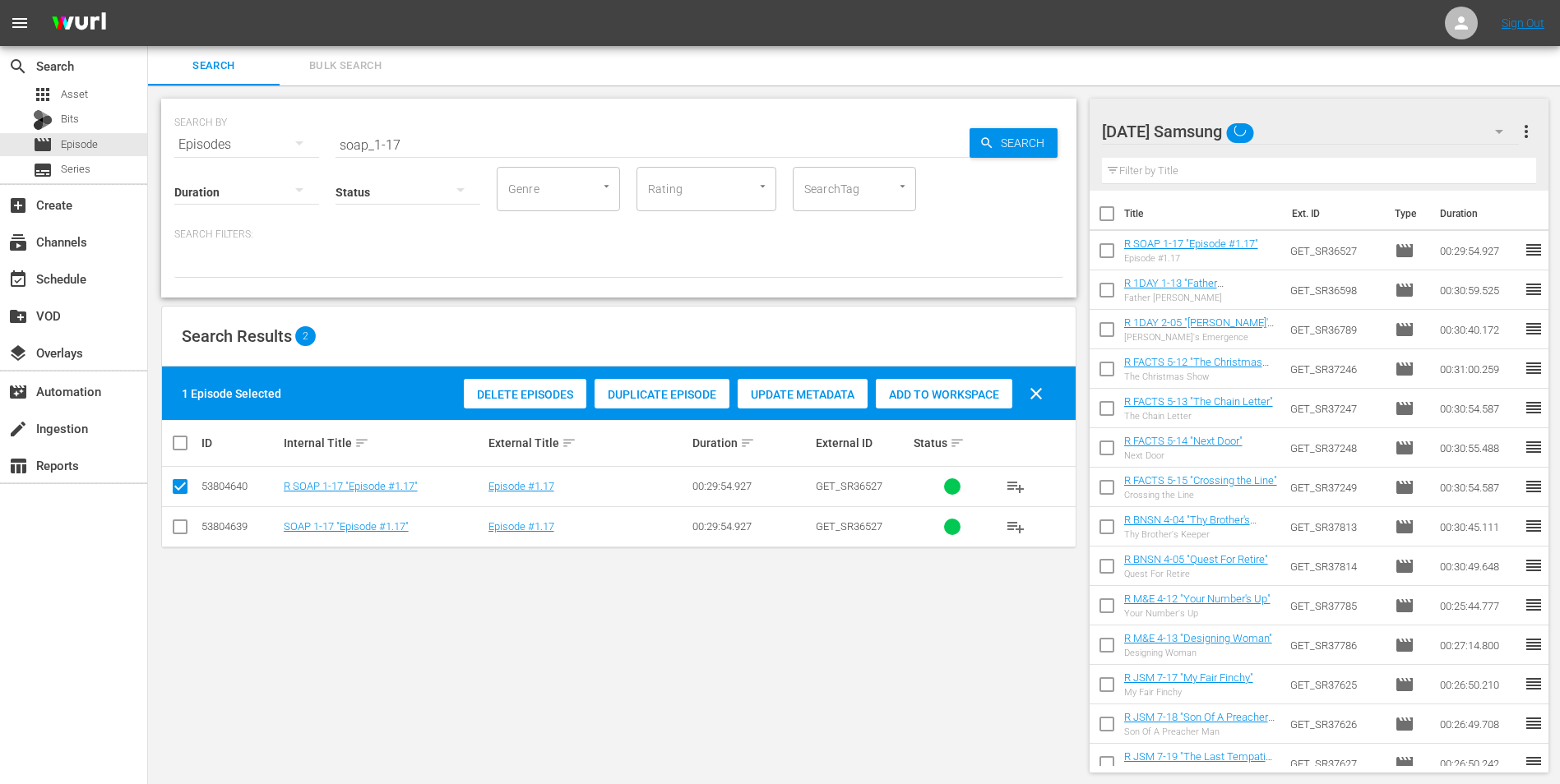
click at [165, 526] on td at bounding box center [180, 526] width 37 height 41
click at [181, 526] on input "checkbox" at bounding box center [180, 529] width 20 height 20
click at [184, 476] on icon at bounding box center [180, 486] width 20 height 20
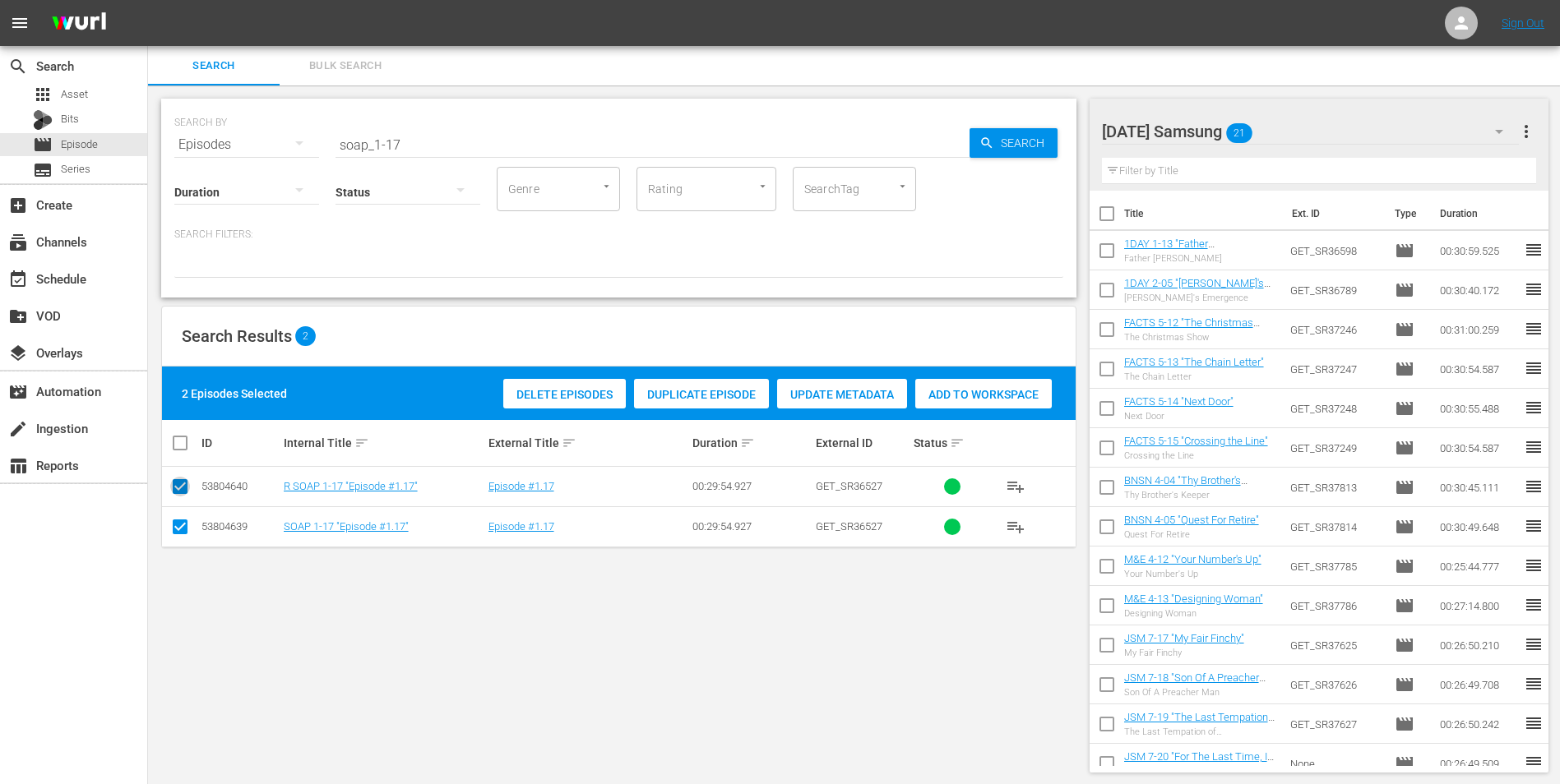
click at [184, 483] on input "checkbox" at bounding box center [180, 490] width 20 height 20
click at [978, 388] on span "Add to Workspace" at bounding box center [943, 395] width 136 height 13
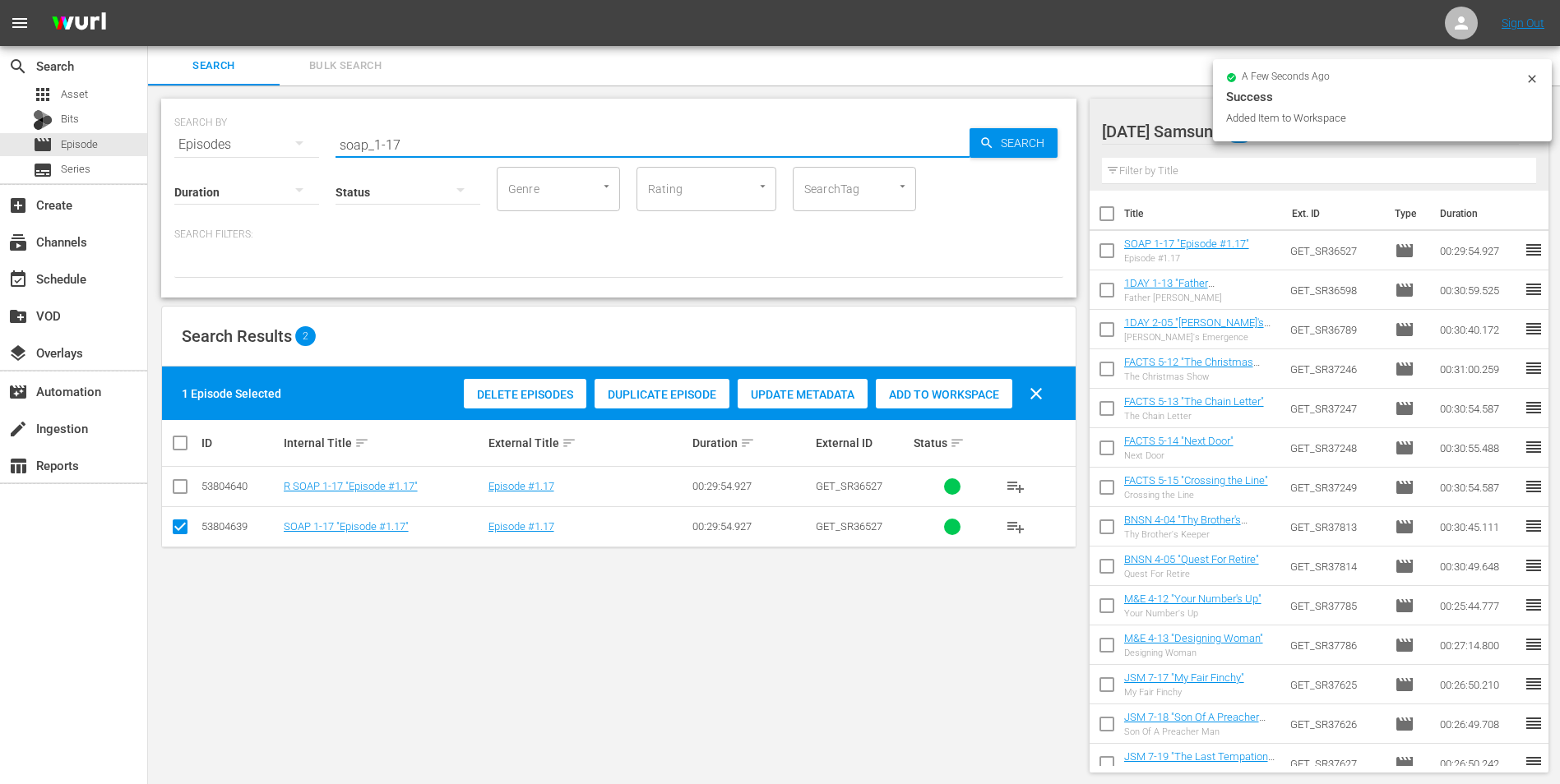
drag, startPoint x: 394, startPoint y: 140, endPoint x: 511, endPoint y: 160, distance: 118.7
click at [511, 160] on input "soap_1-17" at bounding box center [652, 145] width 634 height 40
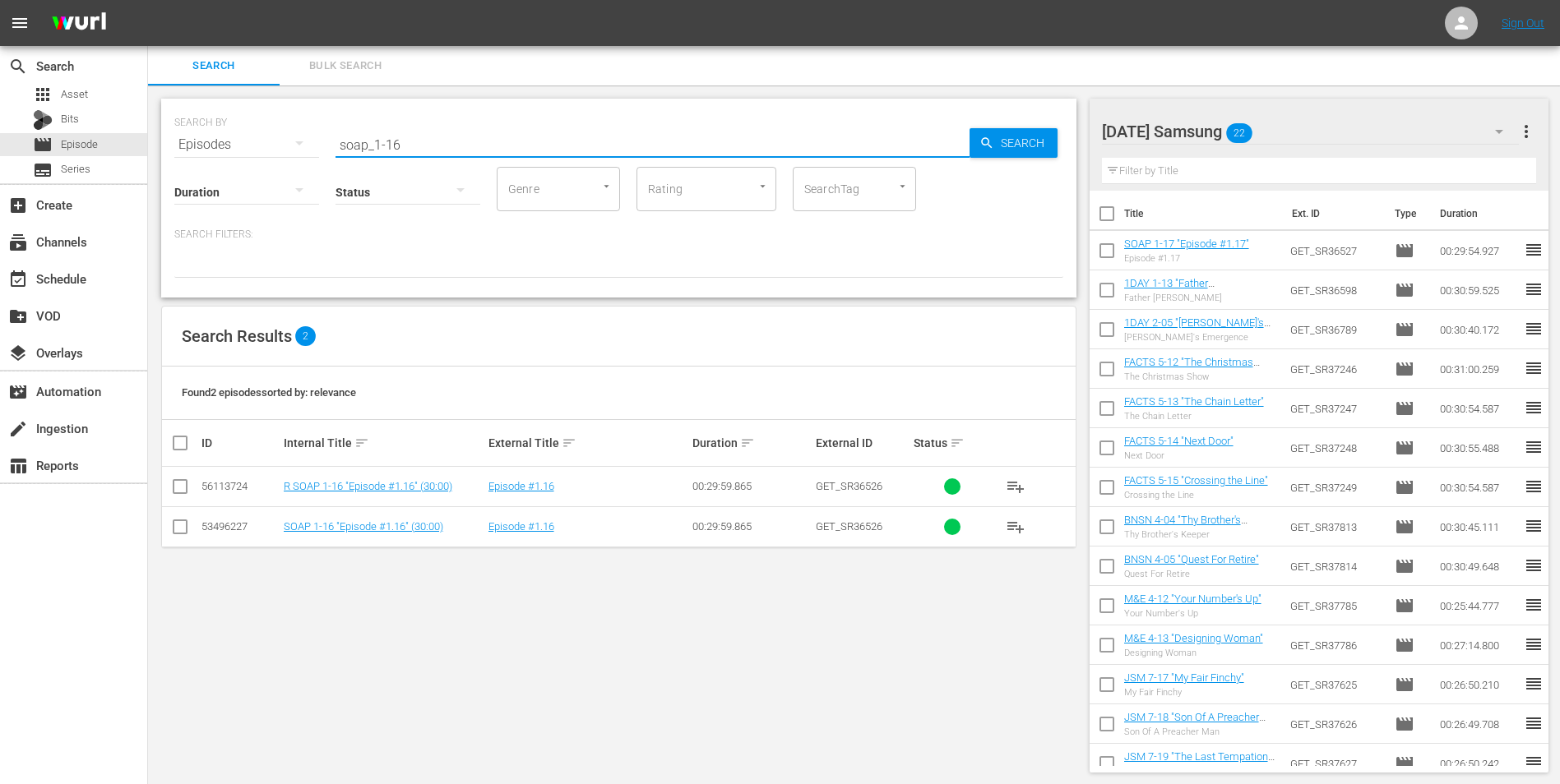
click at [183, 531] on input "checkbox" at bounding box center [180, 529] width 20 height 20
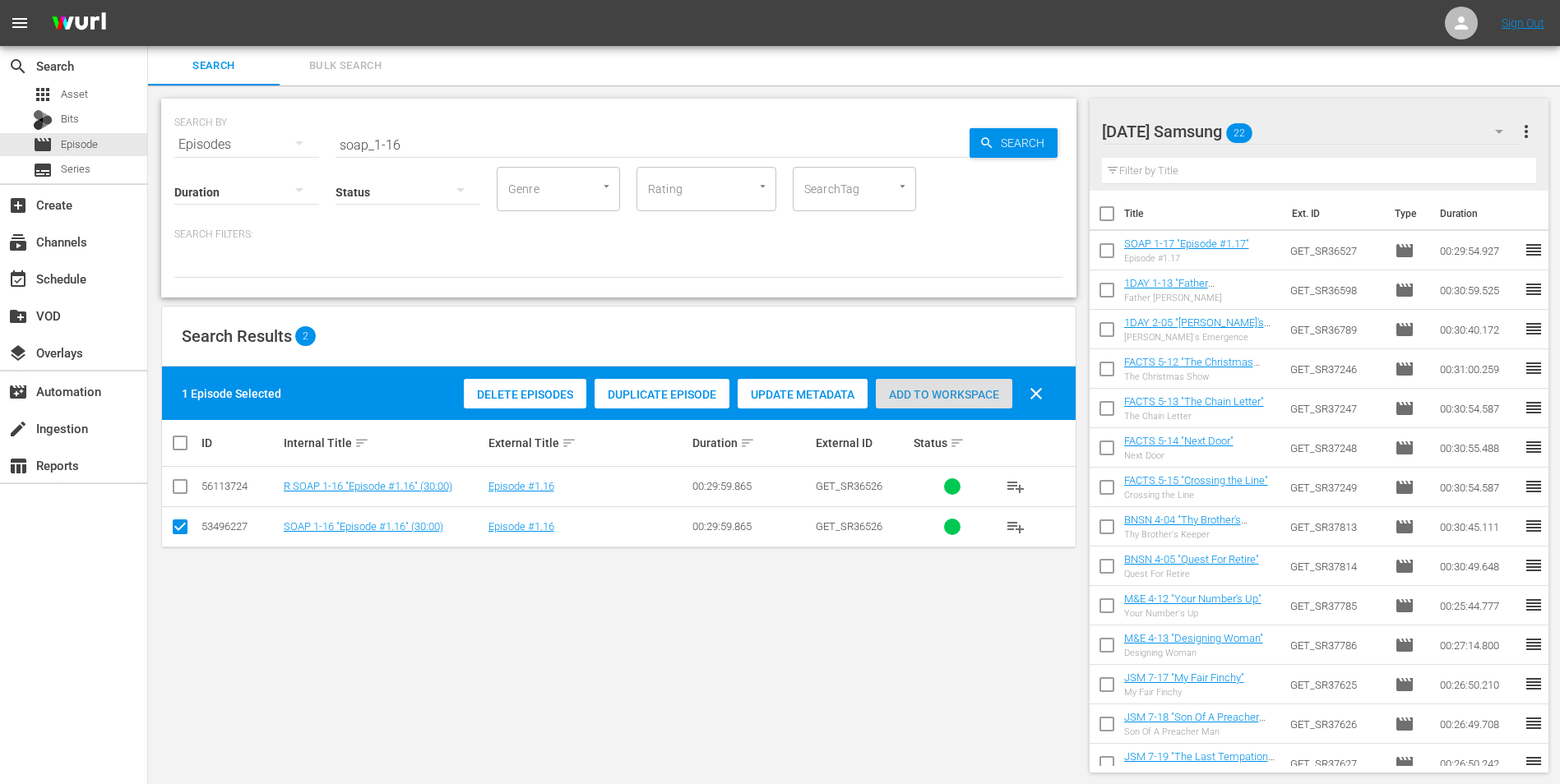
click at [961, 400] on span "Add to Workspace" at bounding box center [943, 395] width 136 height 13
click at [1300, 128] on div "[DATE] Samsung 23" at bounding box center [1310, 132] width 418 height 46
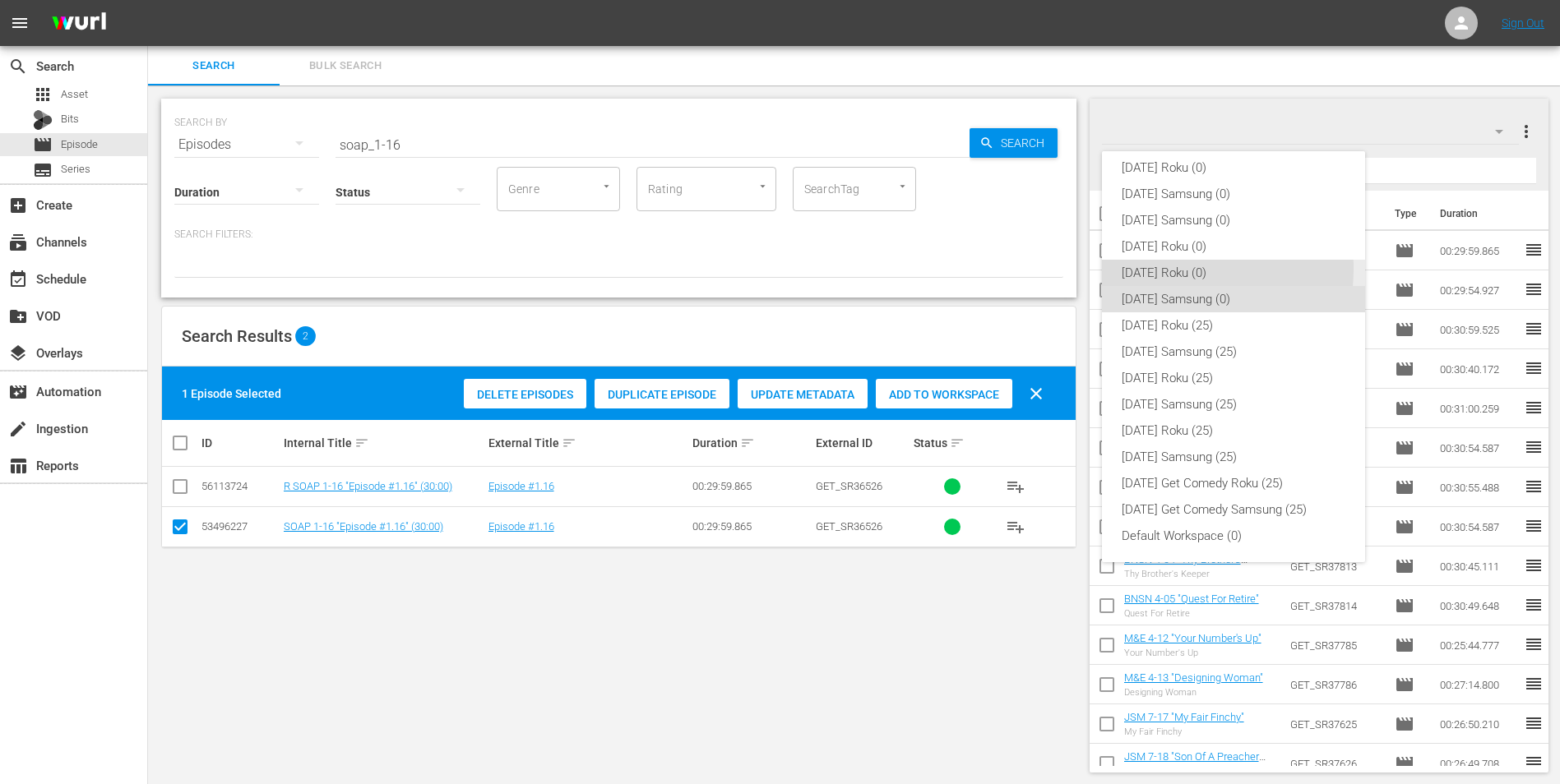
click at [1145, 268] on div "[DATE] Roku (0)" at bounding box center [1233, 273] width 224 height 27
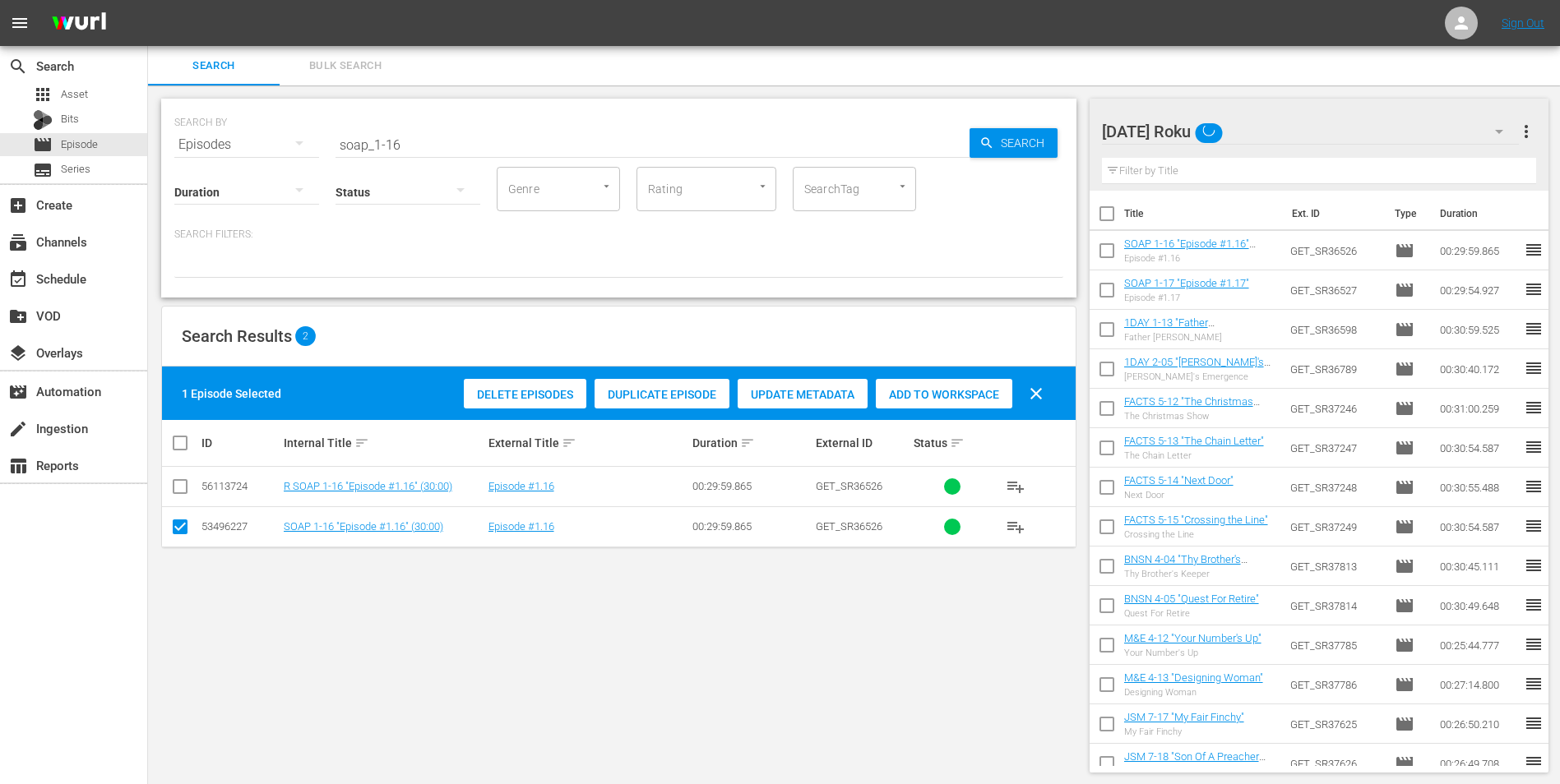
click at [177, 520] on input "checkbox" at bounding box center [180, 529] width 20 height 20
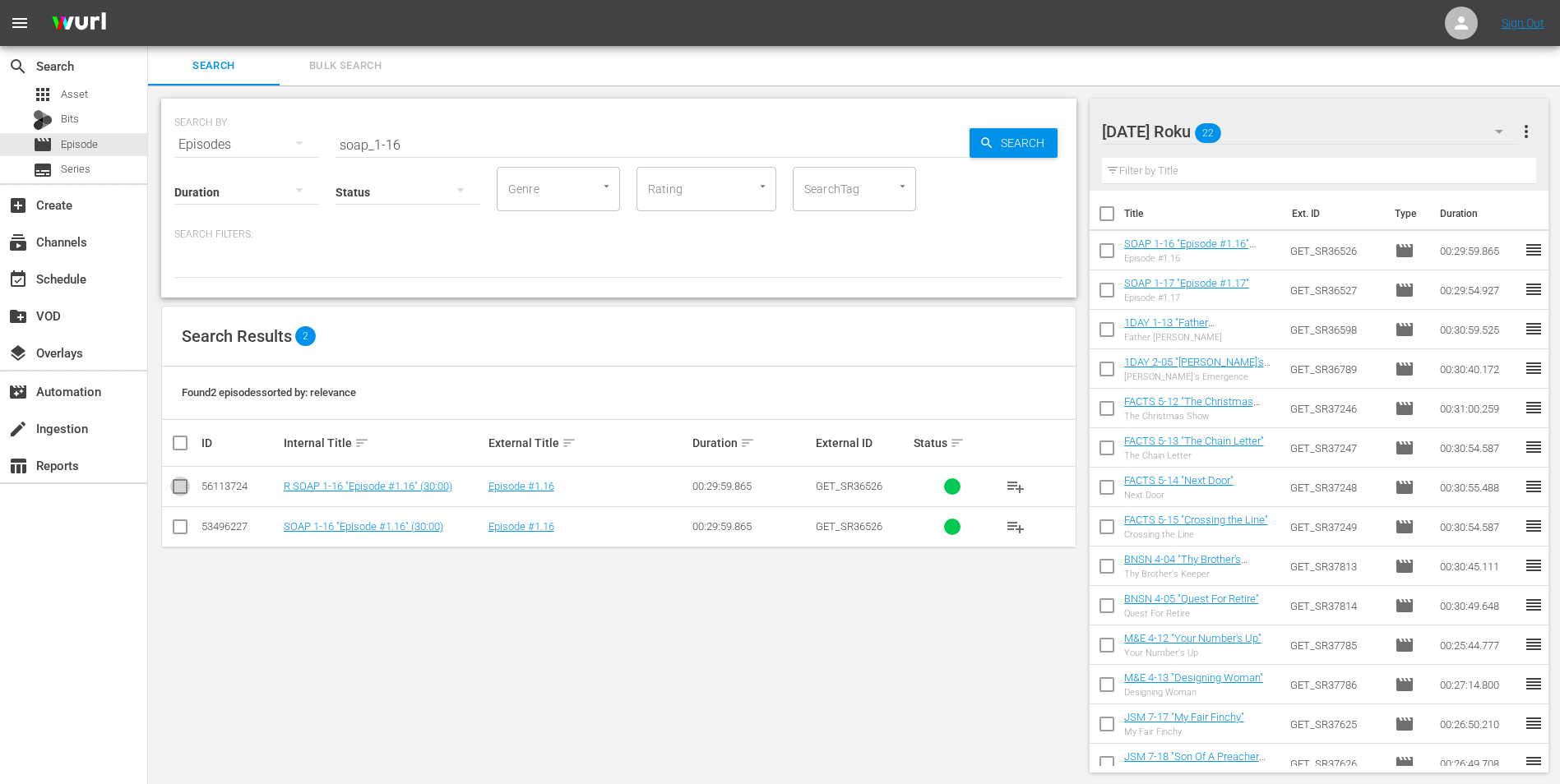
click at [179, 489] on input "checkbox" at bounding box center [180, 490] width 20 height 20
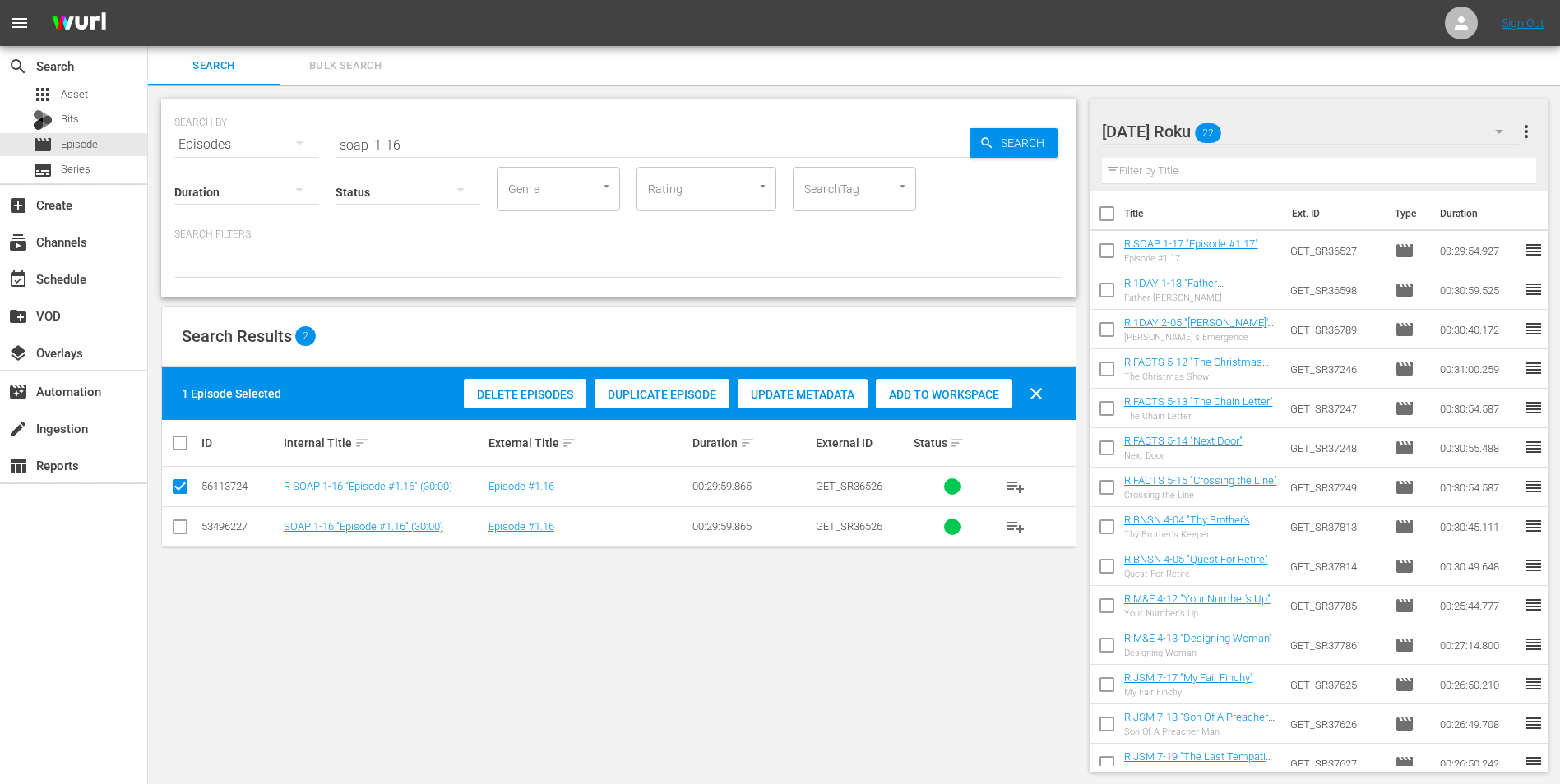
click at [973, 396] on span "Add to Workspace" at bounding box center [943, 395] width 136 height 13
drag, startPoint x: 414, startPoint y: 141, endPoint x: 334, endPoint y: 146, distance: 80.2
click at [334, 146] on div "SEARCH BY Search By Episodes Search ID, Title, Description, Keywords, or Catego…" at bounding box center [619, 134] width 888 height 59
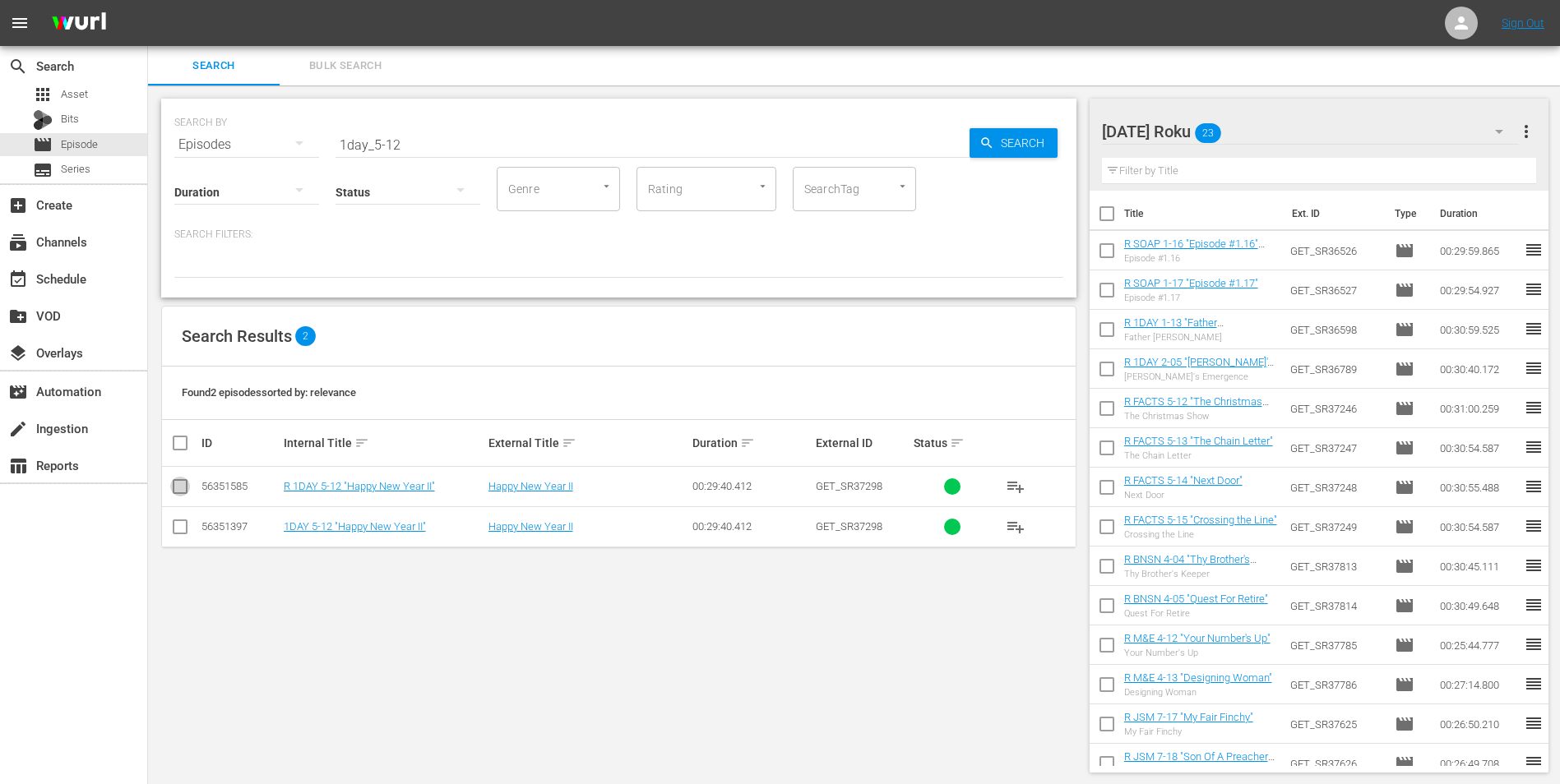
click at [184, 484] on input "checkbox" at bounding box center [180, 490] width 20 height 20
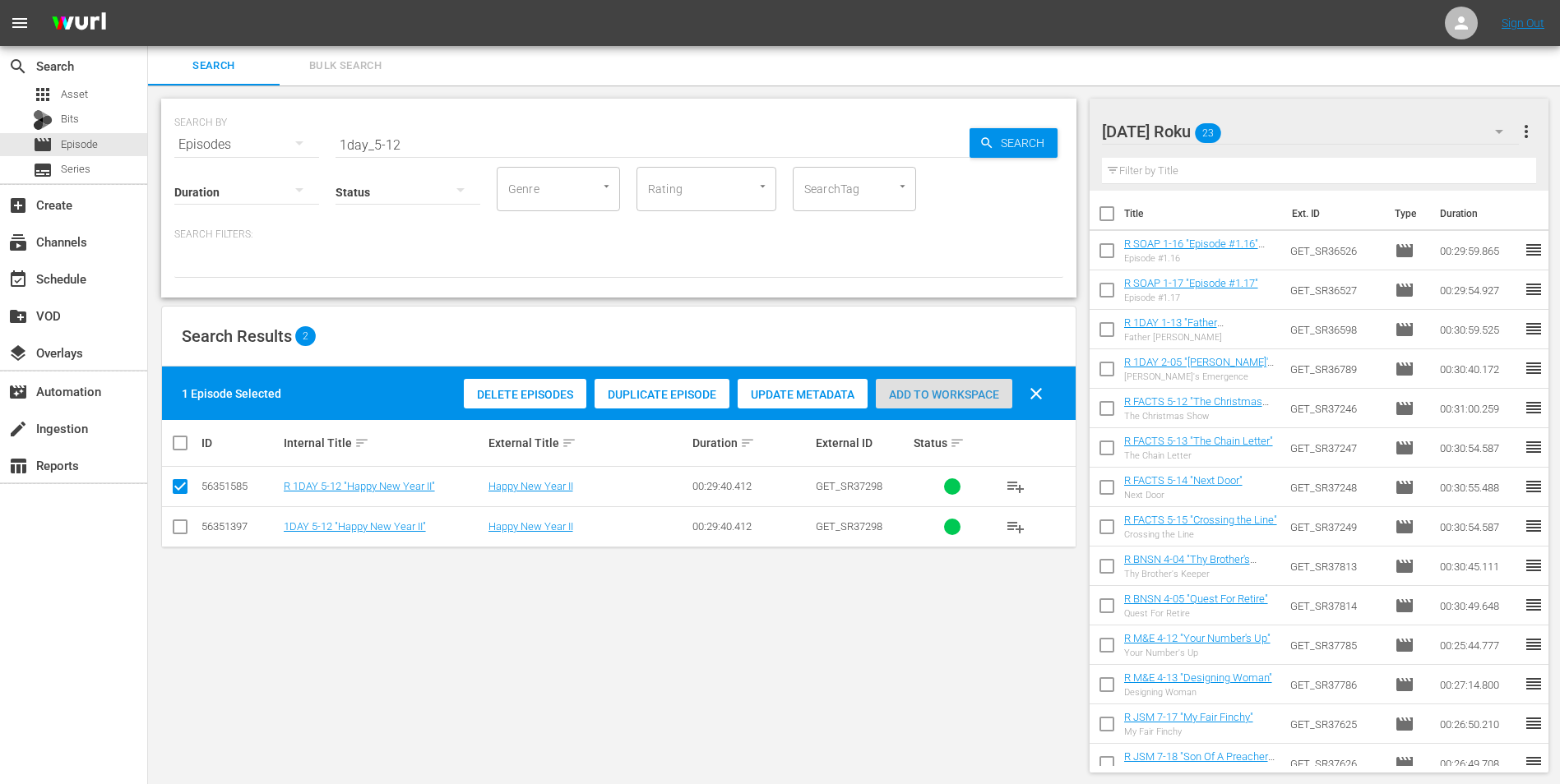
click at [953, 399] on span "Add to Workspace" at bounding box center [943, 395] width 136 height 13
click at [1264, 117] on div "[DATE] Roku 24" at bounding box center [1310, 132] width 418 height 46
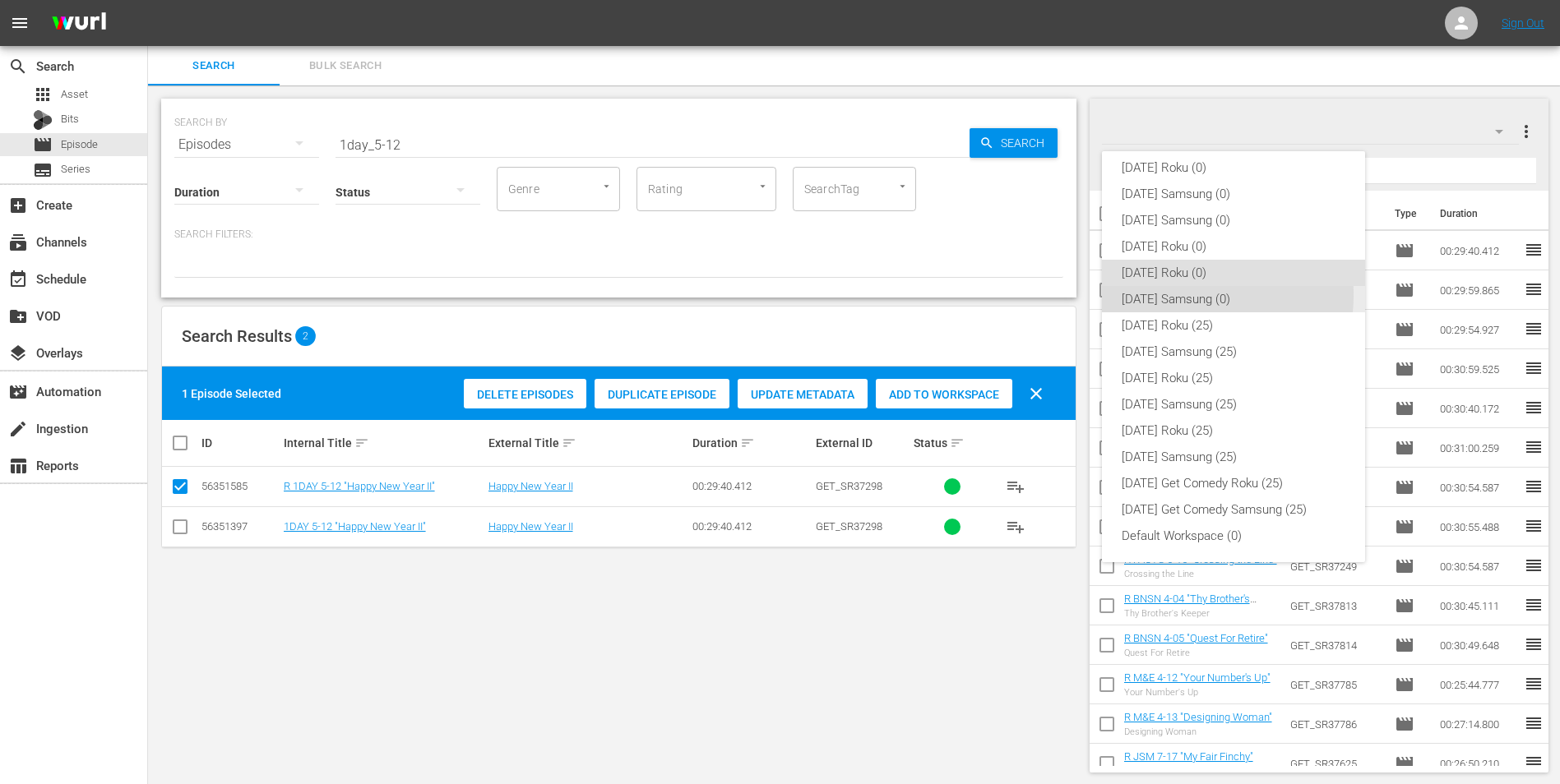
click at [1183, 295] on div "[DATE] Samsung (0)" at bounding box center [1233, 299] width 224 height 27
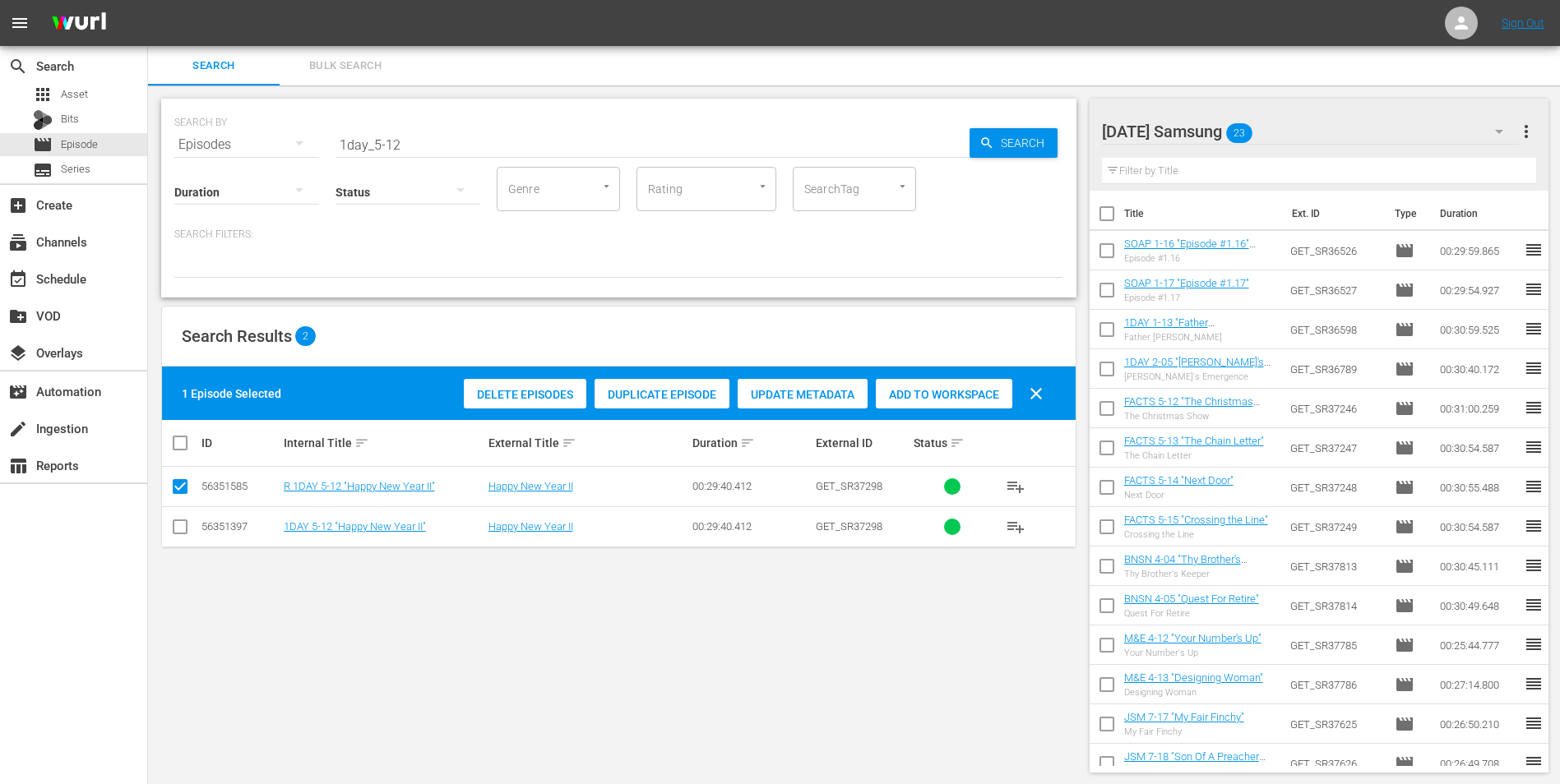
click at [178, 526] on input "checkbox" at bounding box center [180, 529] width 20 height 20
click at [178, 486] on input "checkbox" at bounding box center [180, 490] width 20 height 20
click at [959, 389] on span "Add to Workspace" at bounding box center [943, 395] width 136 height 13
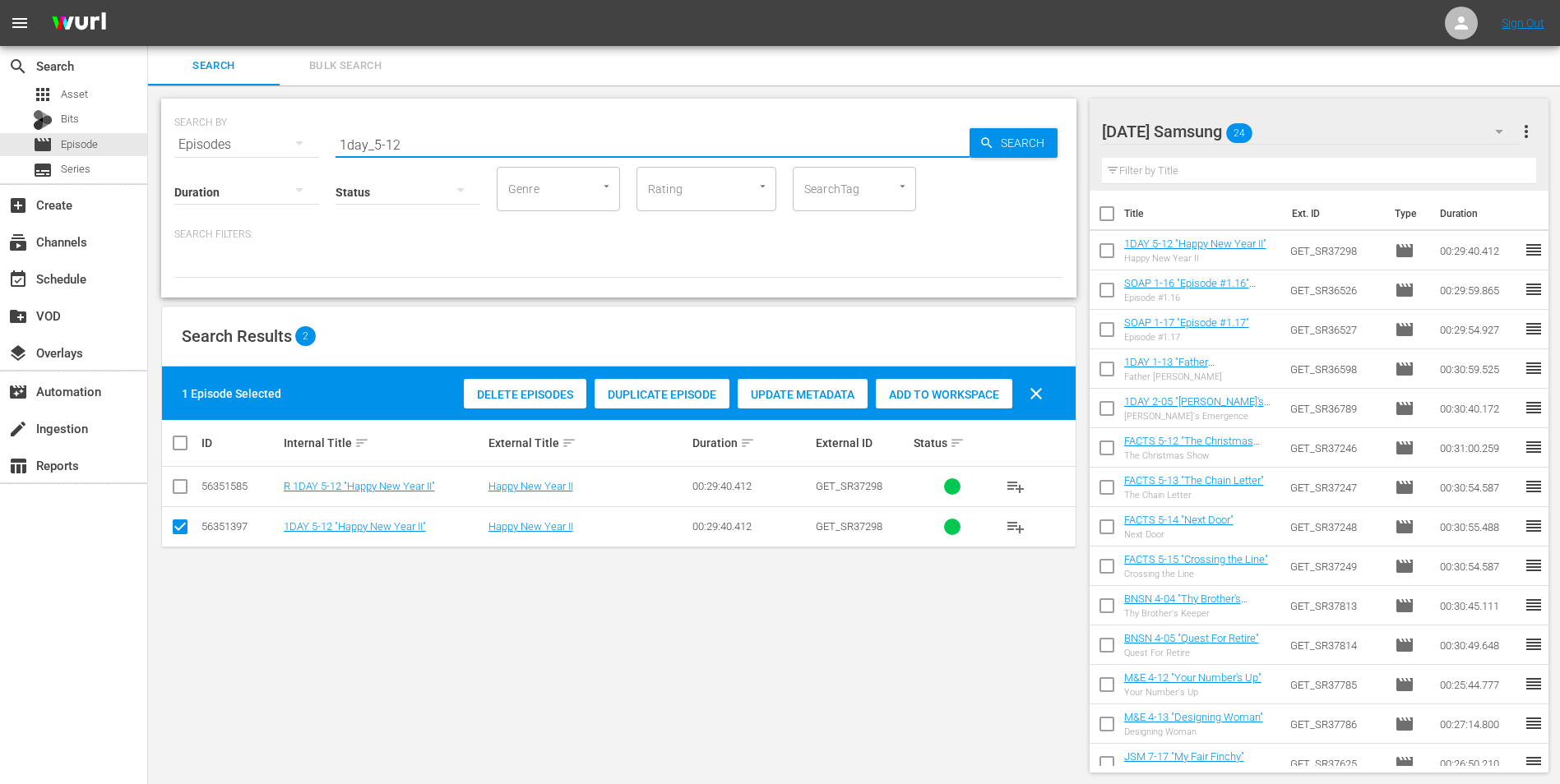
drag, startPoint x: 417, startPoint y: 143, endPoint x: 264, endPoint y: 134, distance: 153.3
click at [264, 134] on div "SEARCH BY Search By Episodes Search ID, Title, Description, Keywords, or Catego…" at bounding box center [619, 134] width 888 height 59
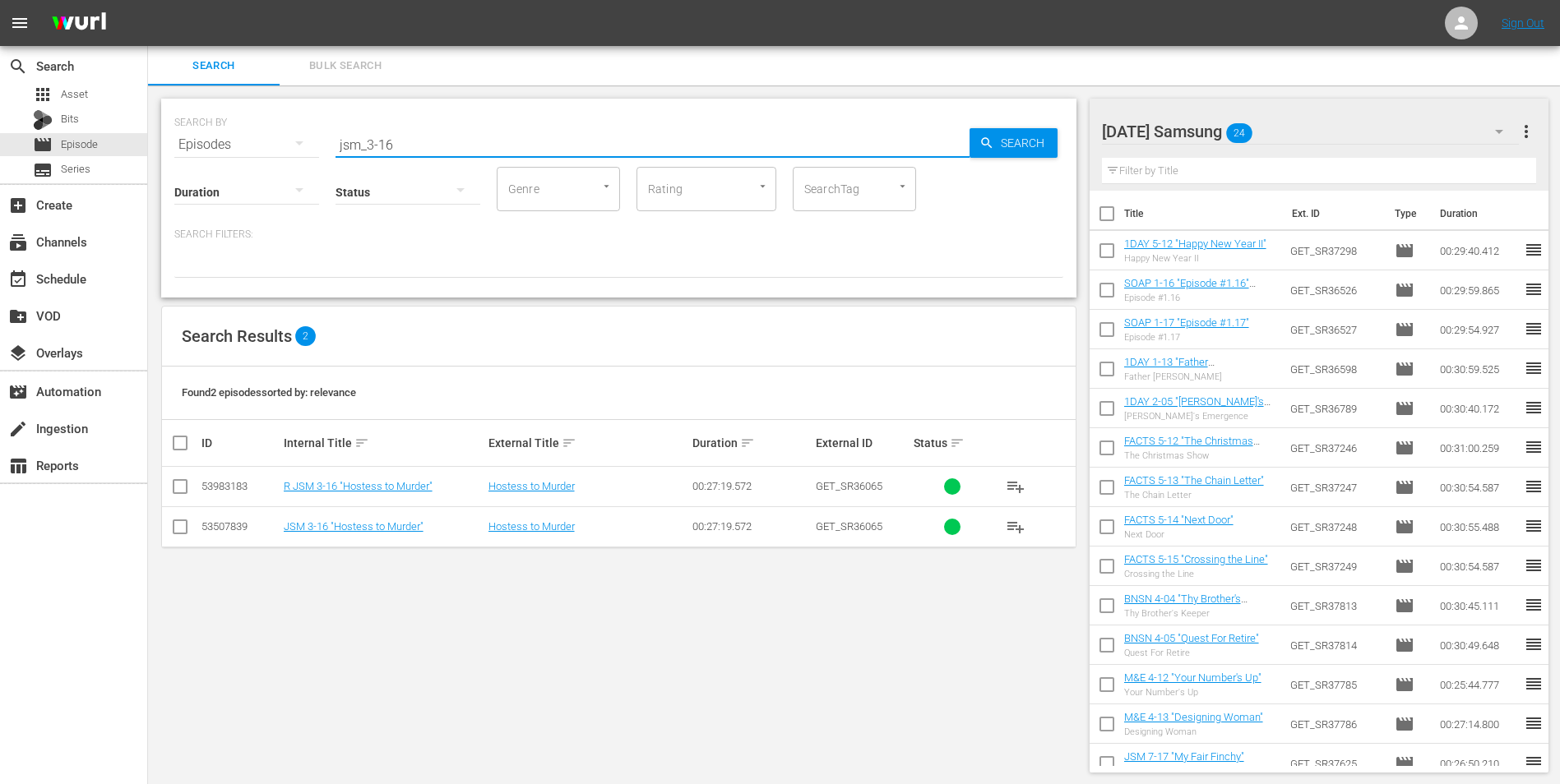
click at [184, 534] on input "checkbox" at bounding box center [180, 529] width 20 height 20
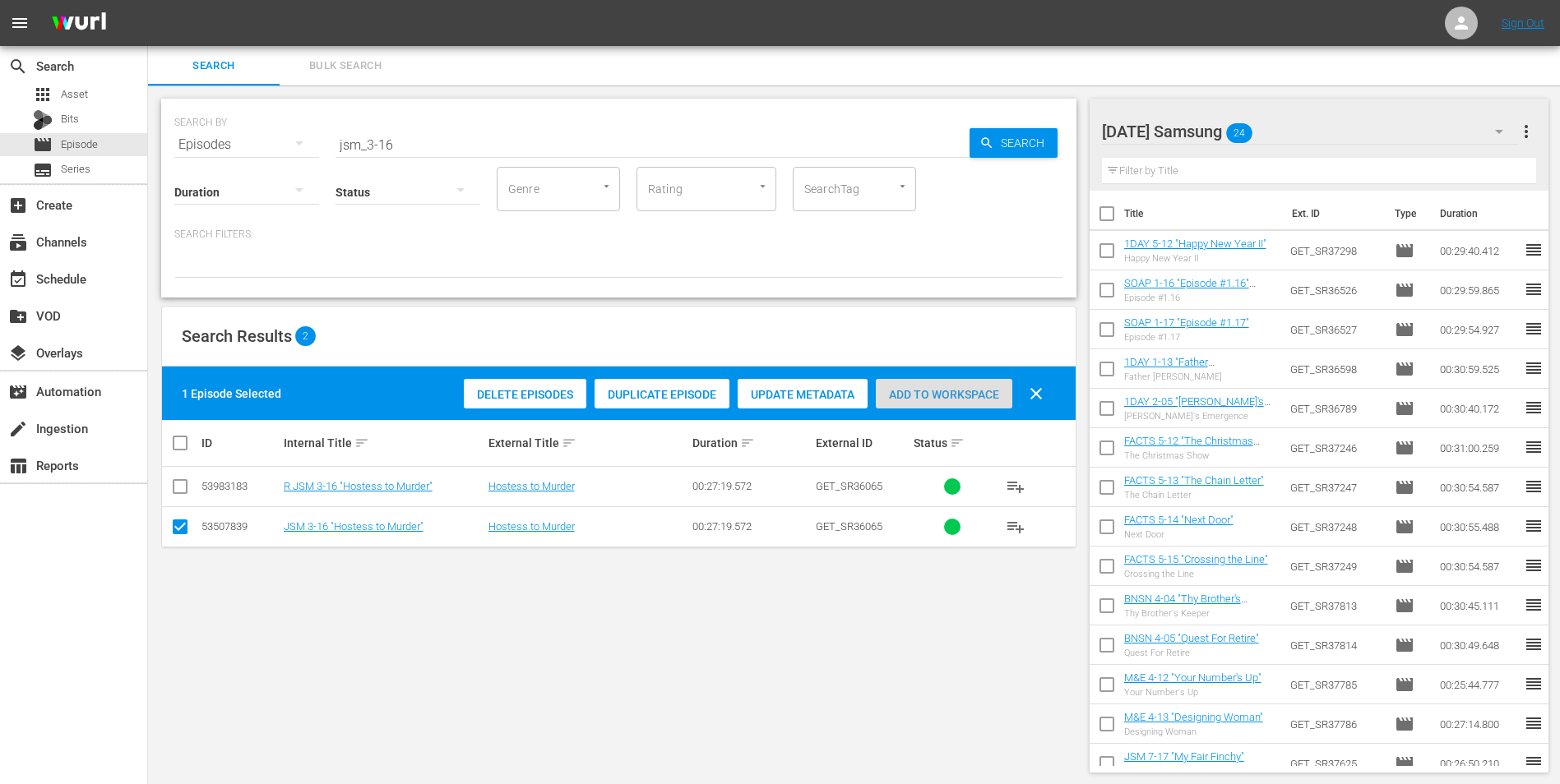
click at [953, 395] on span "Add to Workspace" at bounding box center [943, 395] width 136 height 13
click at [1274, 132] on div "[DATE] Samsung 25" at bounding box center [1310, 132] width 418 height 46
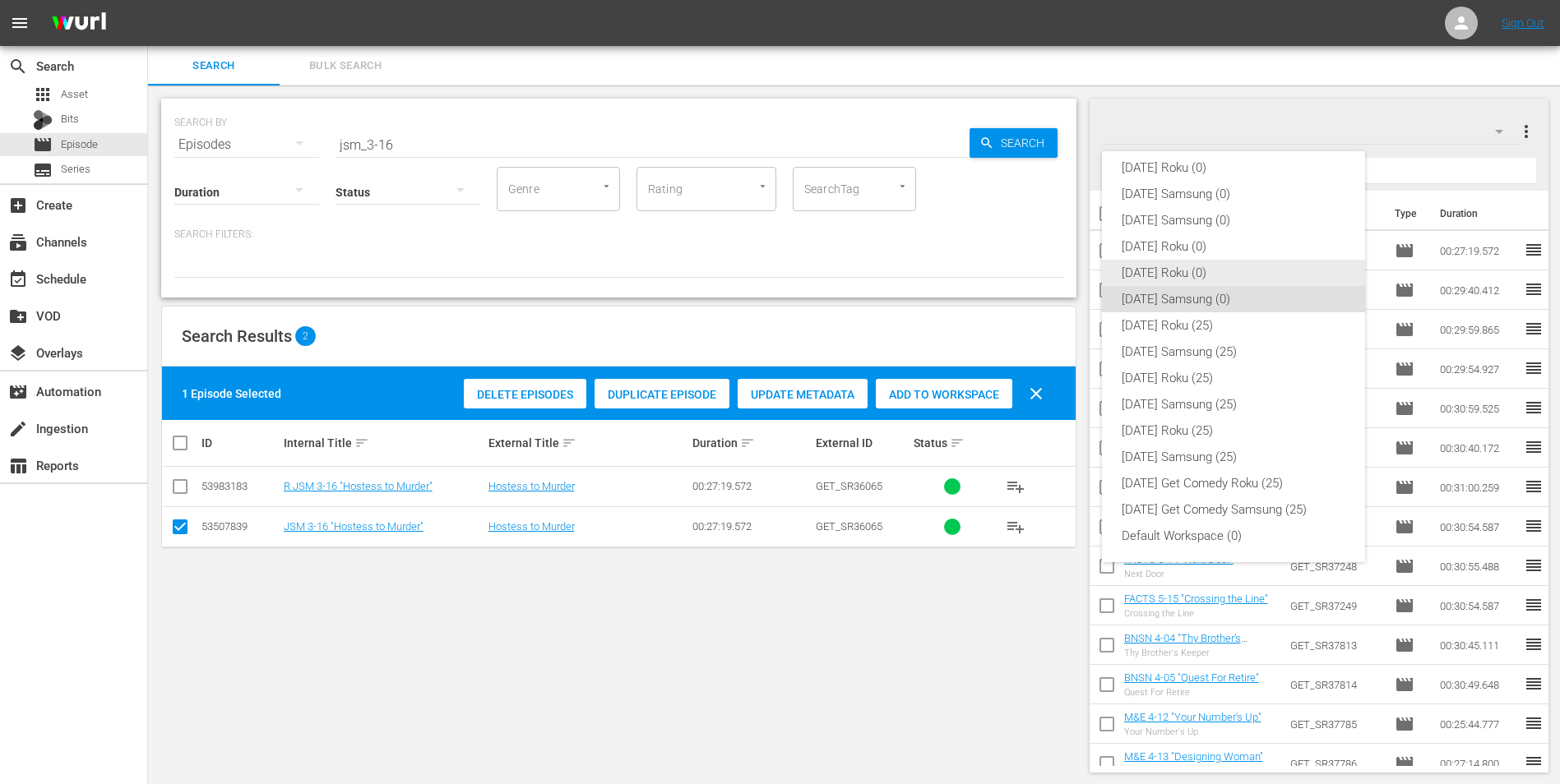
click at [1142, 274] on div "[DATE] Roku (0)" at bounding box center [1233, 273] width 224 height 27
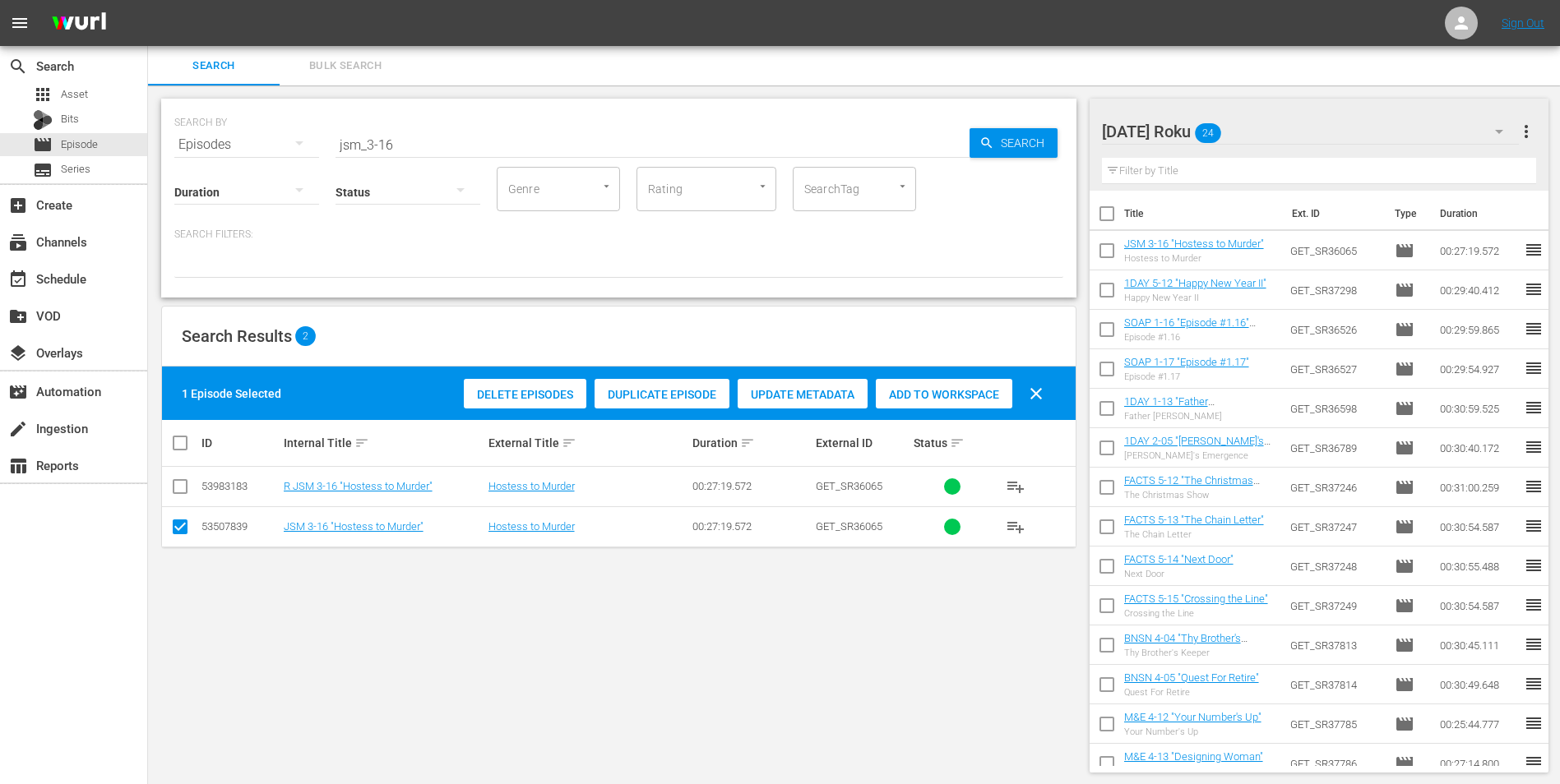
click at [182, 527] on input "checkbox" at bounding box center [180, 529] width 20 height 20
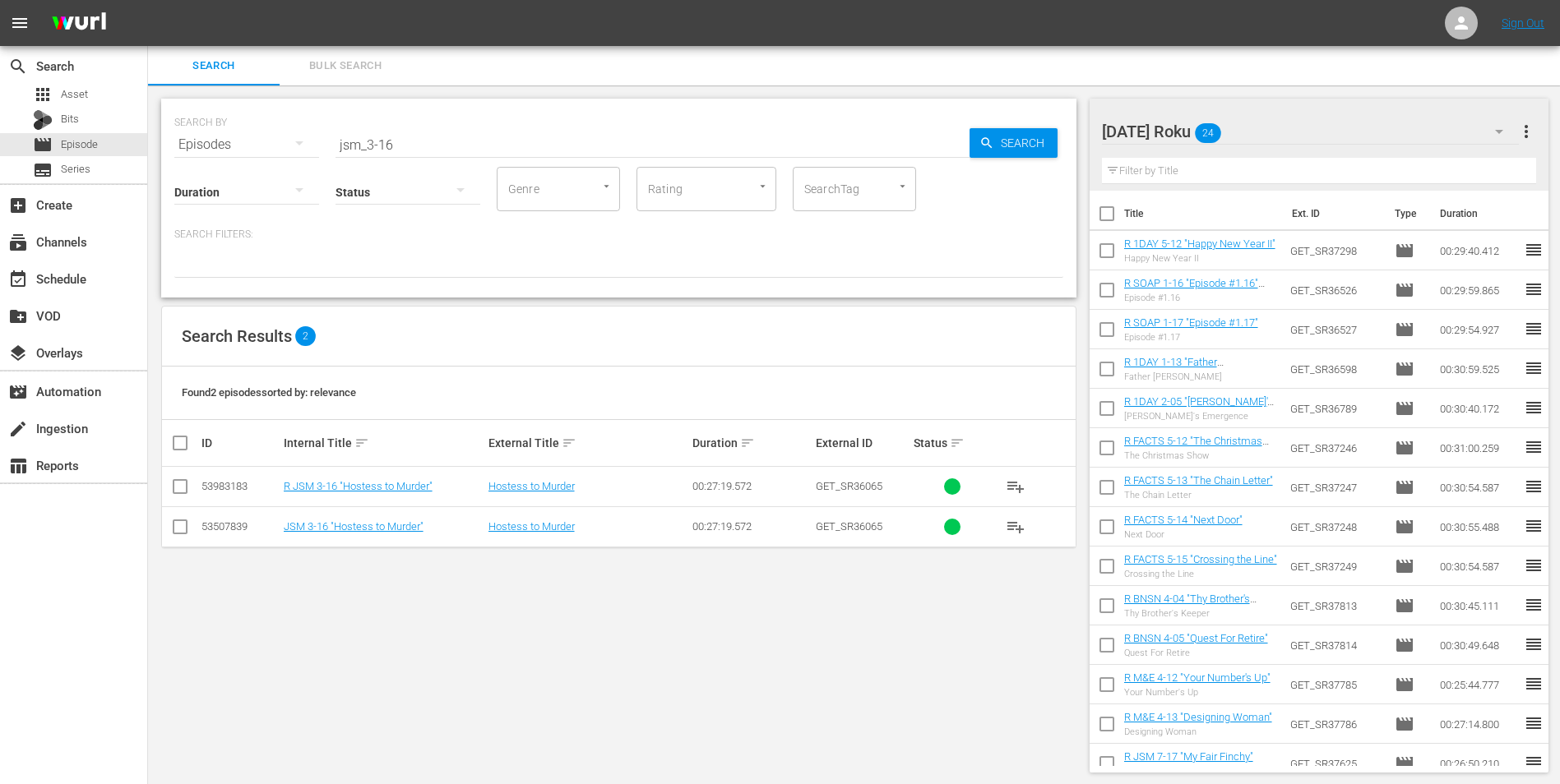
click at [177, 490] on input "checkbox" at bounding box center [180, 490] width 20 height 20
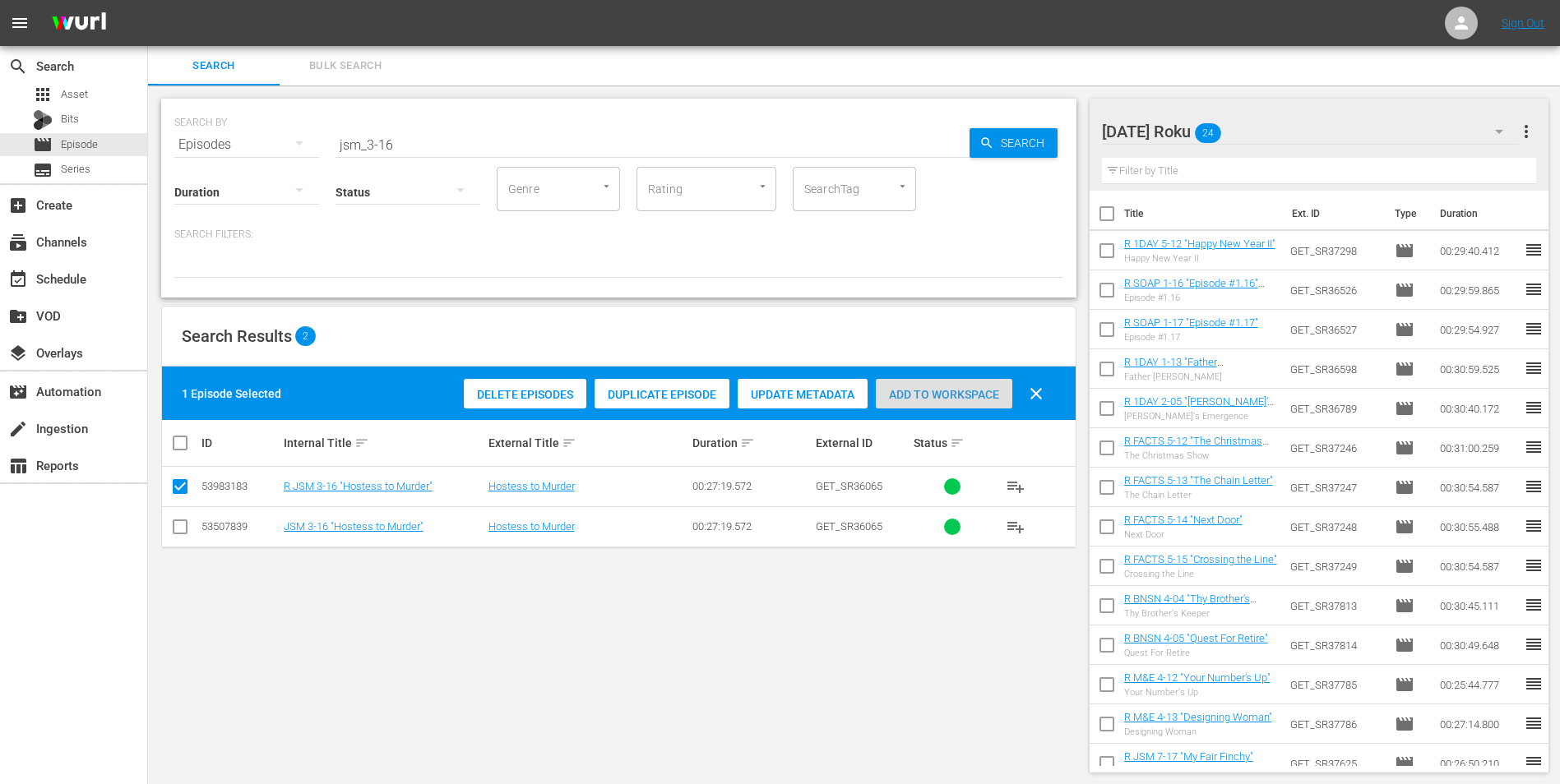
click at [972, 395] on span "Add to Workspace" at bounding box center [943, 395] width 136 height 13
click at [204, 613] on div "SEARCH BY Search By Episodes Search ID, Title, Description, Keywords, or Catego…" at bounding box center [619, 435] width 941 height 700
click at [970, 648] on div "SEARCH BY Search By Episodes Search ID, Title, Description, Keywords, or Catego…" at bounding box center [619, 435] width 941 height 700
click at [1298, 123] on div "[DATE] Roku 25" at bounding box center [1310, 132] width 418 height 46
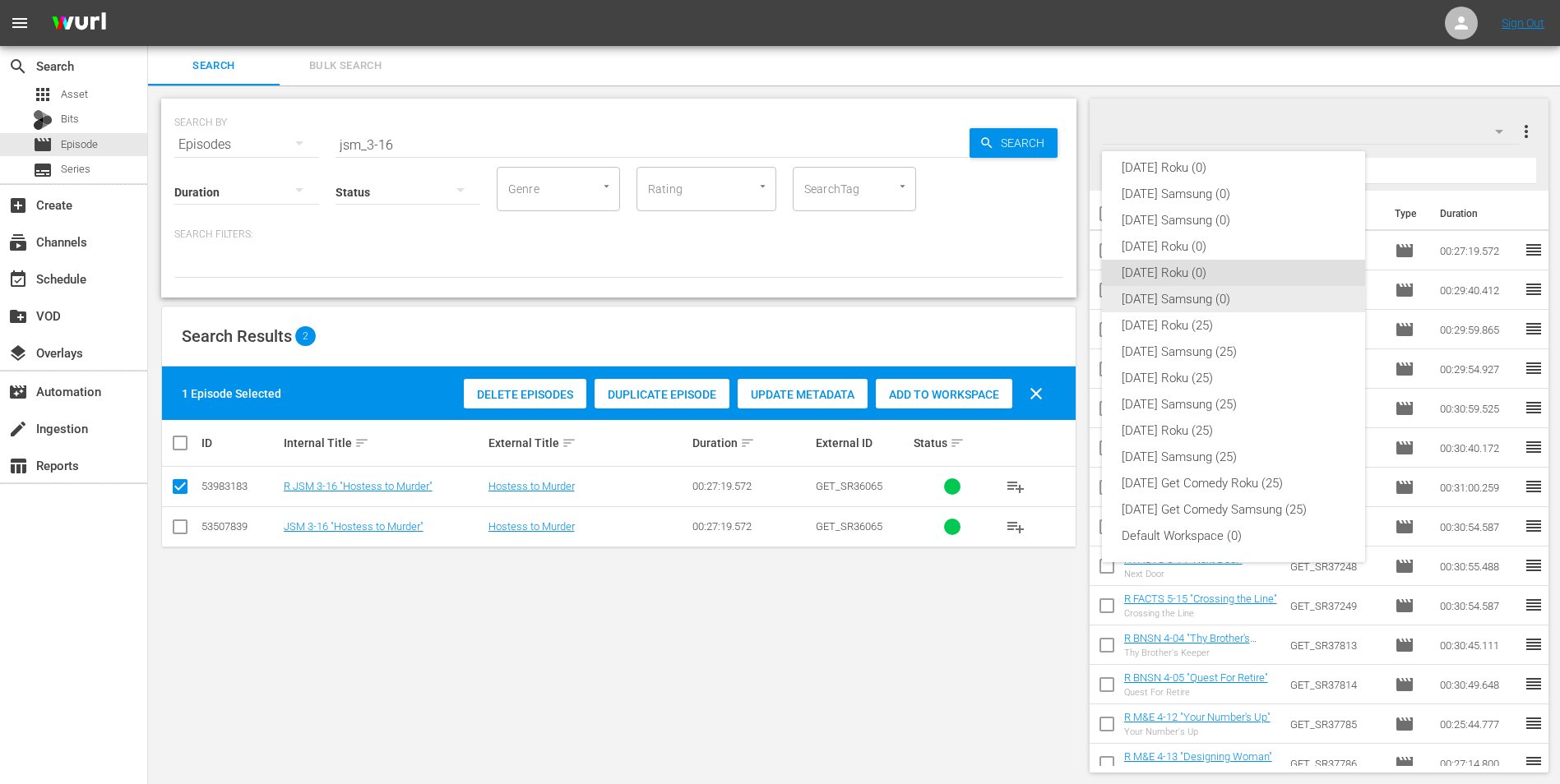
click at [1169, 300] on div "[DATE] Samsung (0)" at bounding box center [1233, 299] width 224 height 27
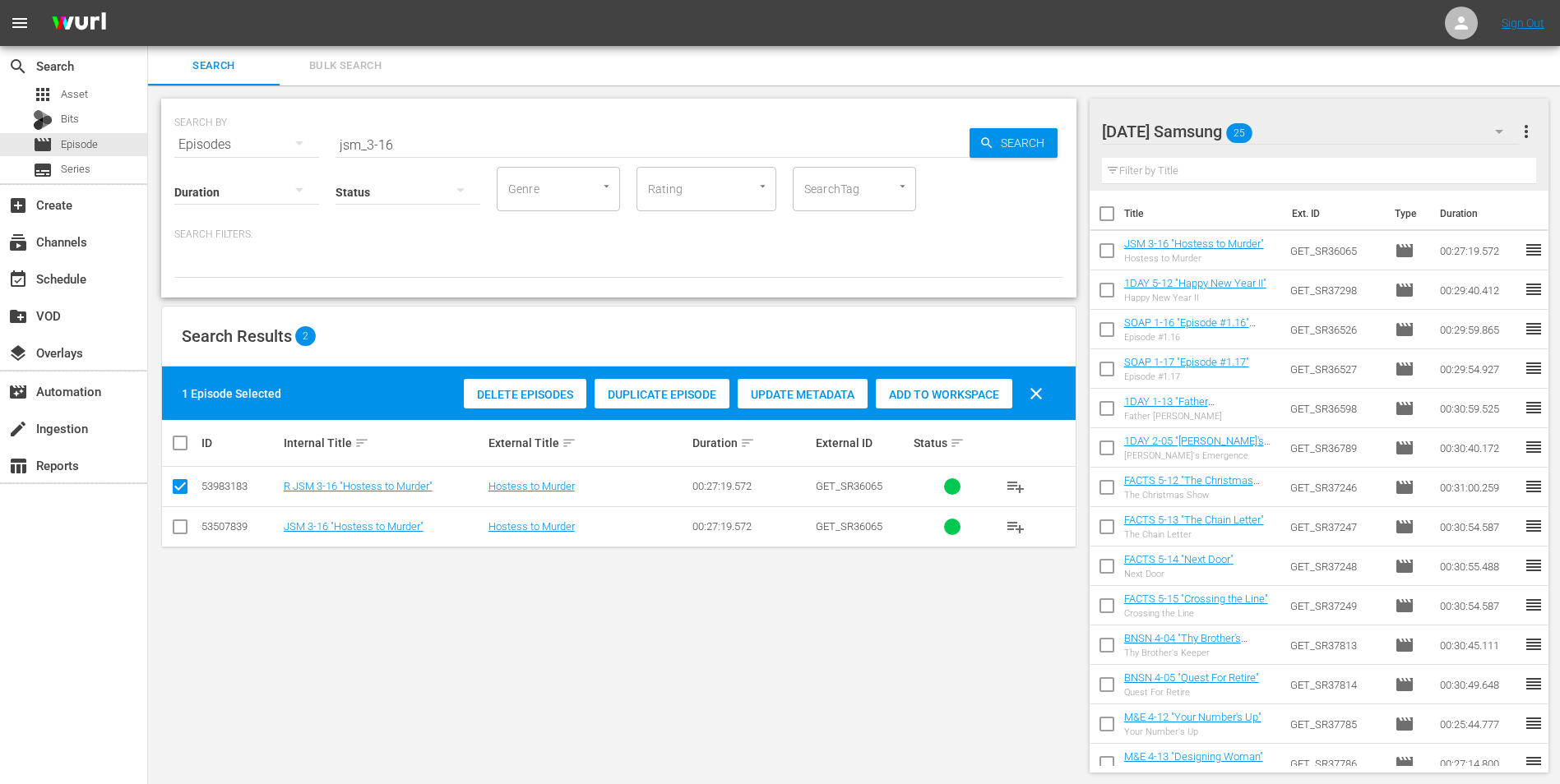
click at [1294, 125] on div "[DATE] Samsung 25" at bounding box center [1310, 132] width 418 height 46
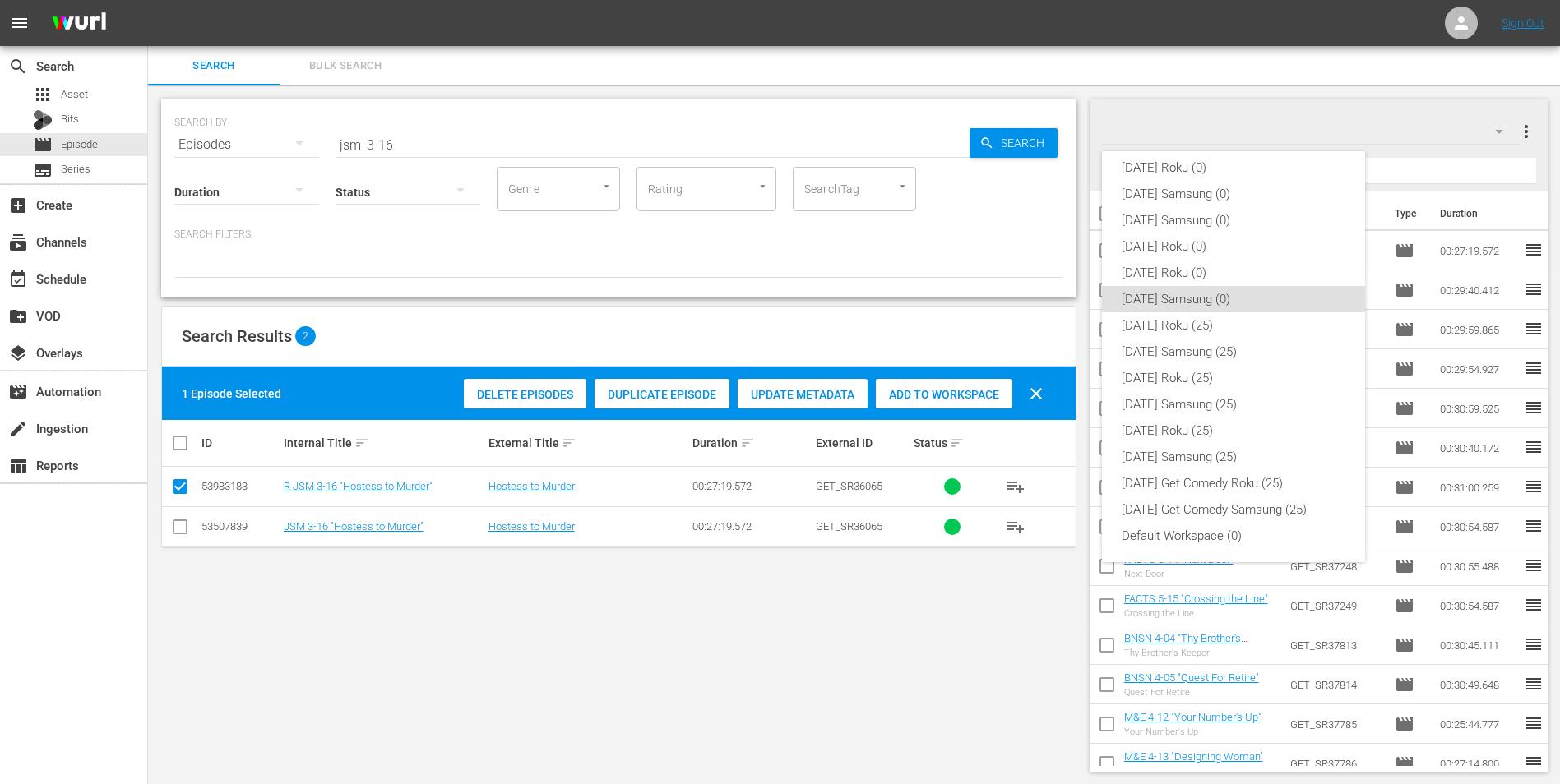
click at [72, 120] on div "[DATE] Roku (0) [DATE] Samsung (0) [DATE] Samsung (0) [DATE] Roku (0) [DATE] Ro…" at bounding box center [780, 392] width 1560 height 784
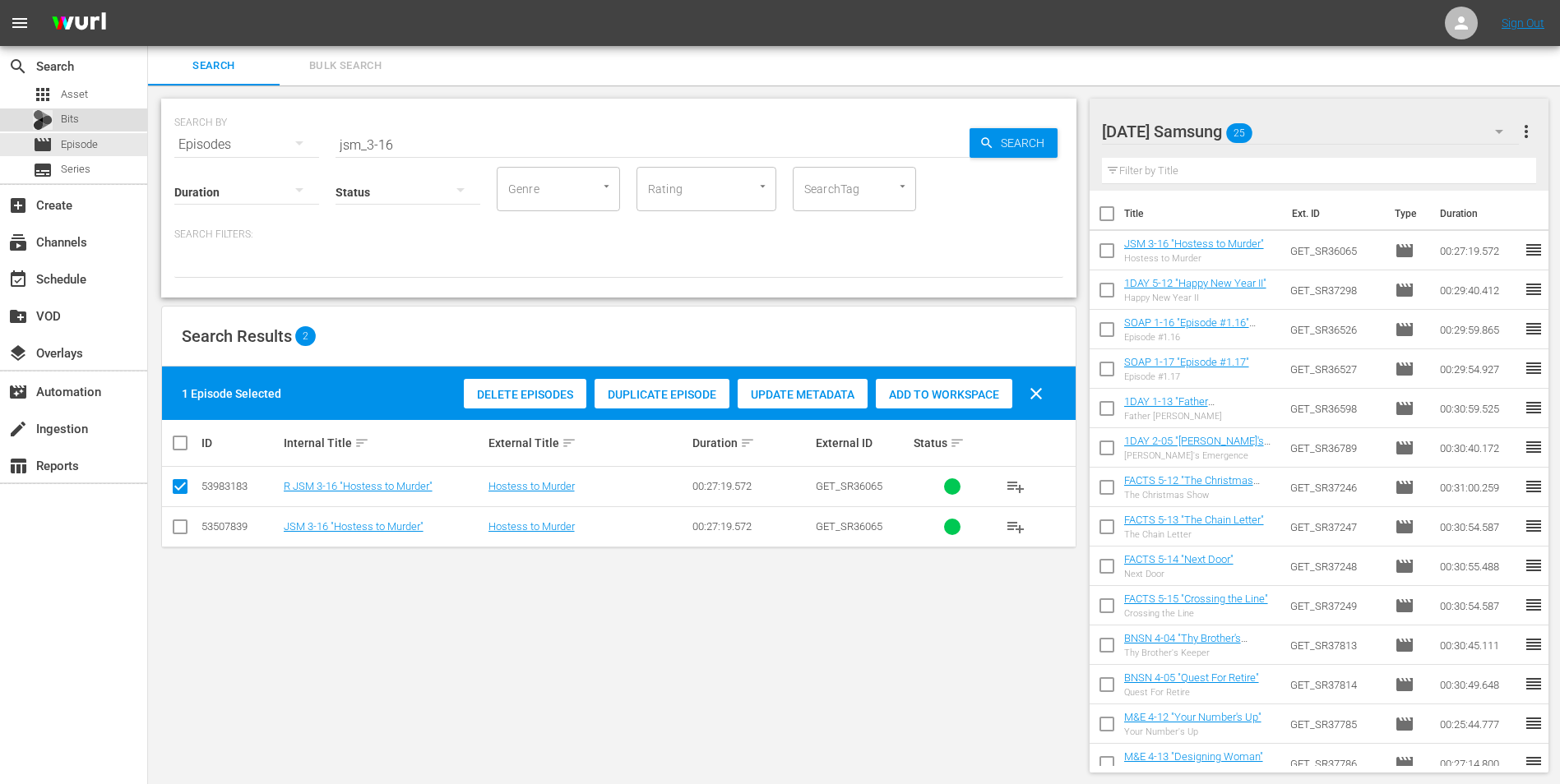
click at [63, 118] on span "Bits" at bounding box center [69, 118] width 18 height 16
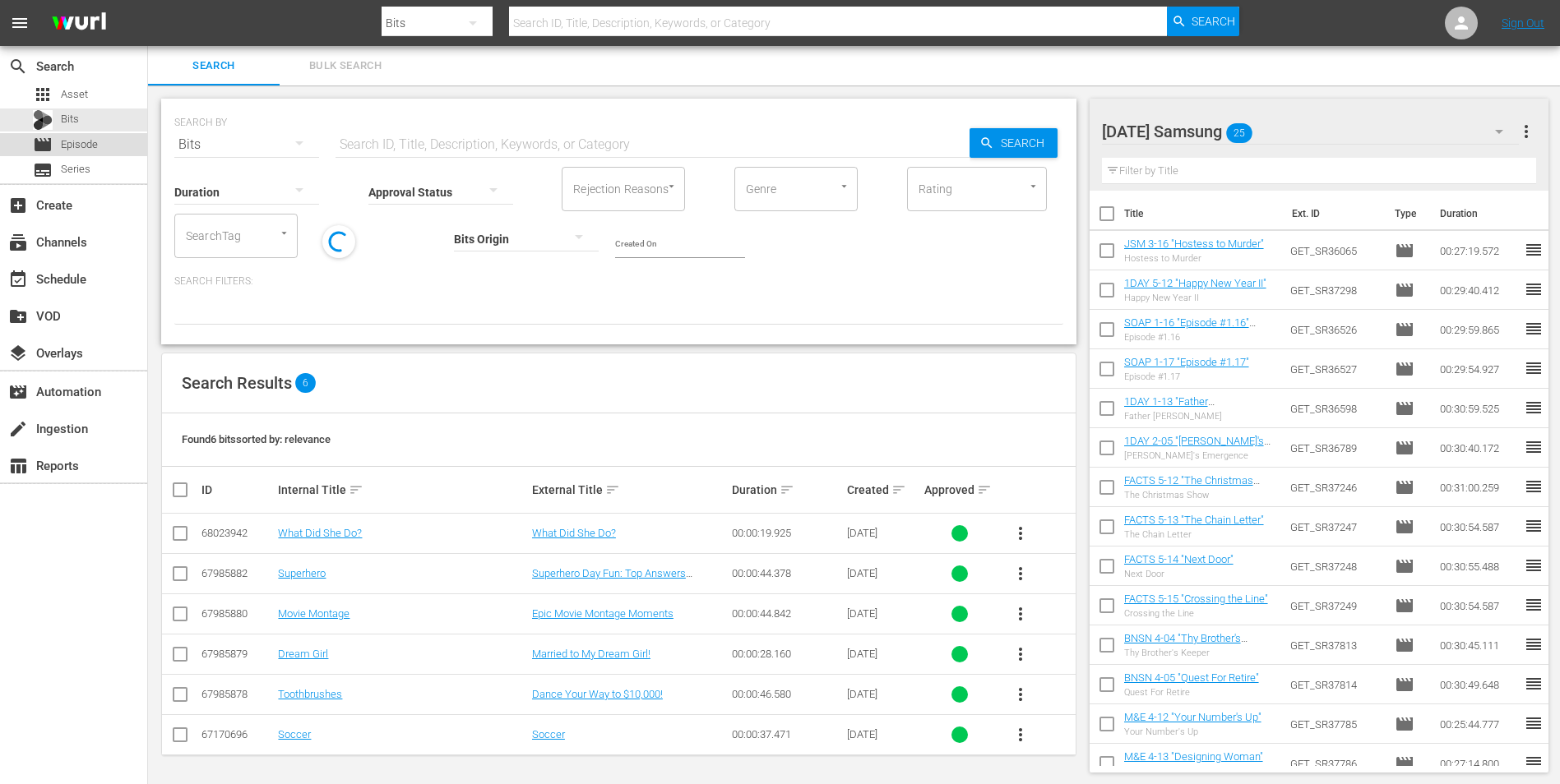
click at [77, 144] on span "Episode" at bounding box center [79, 144] width 37 height 16
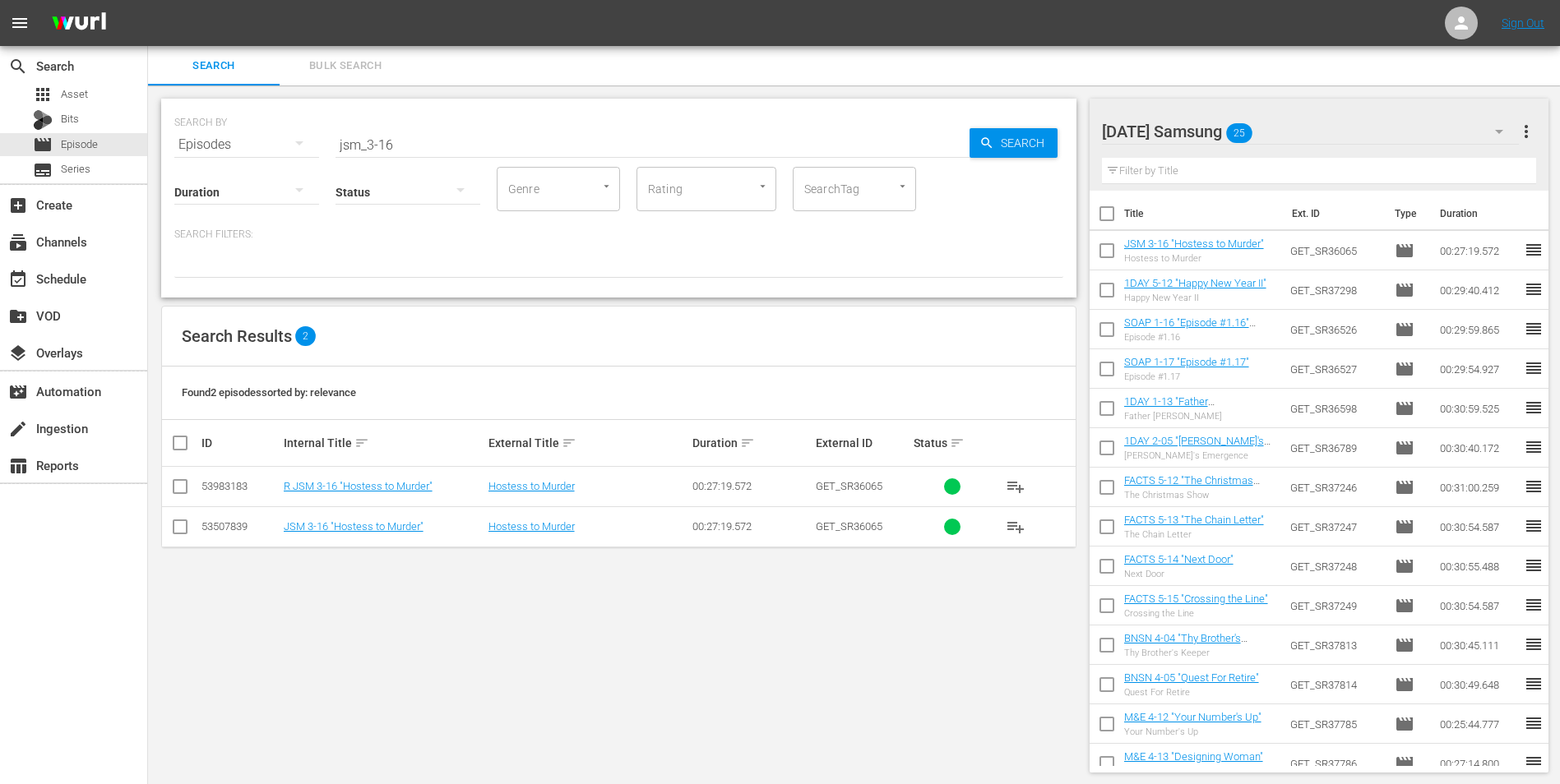
click at [1295, 130] on div "[DATE] Samsung 25" at bounding box center [1310, 132] width 418 height 46
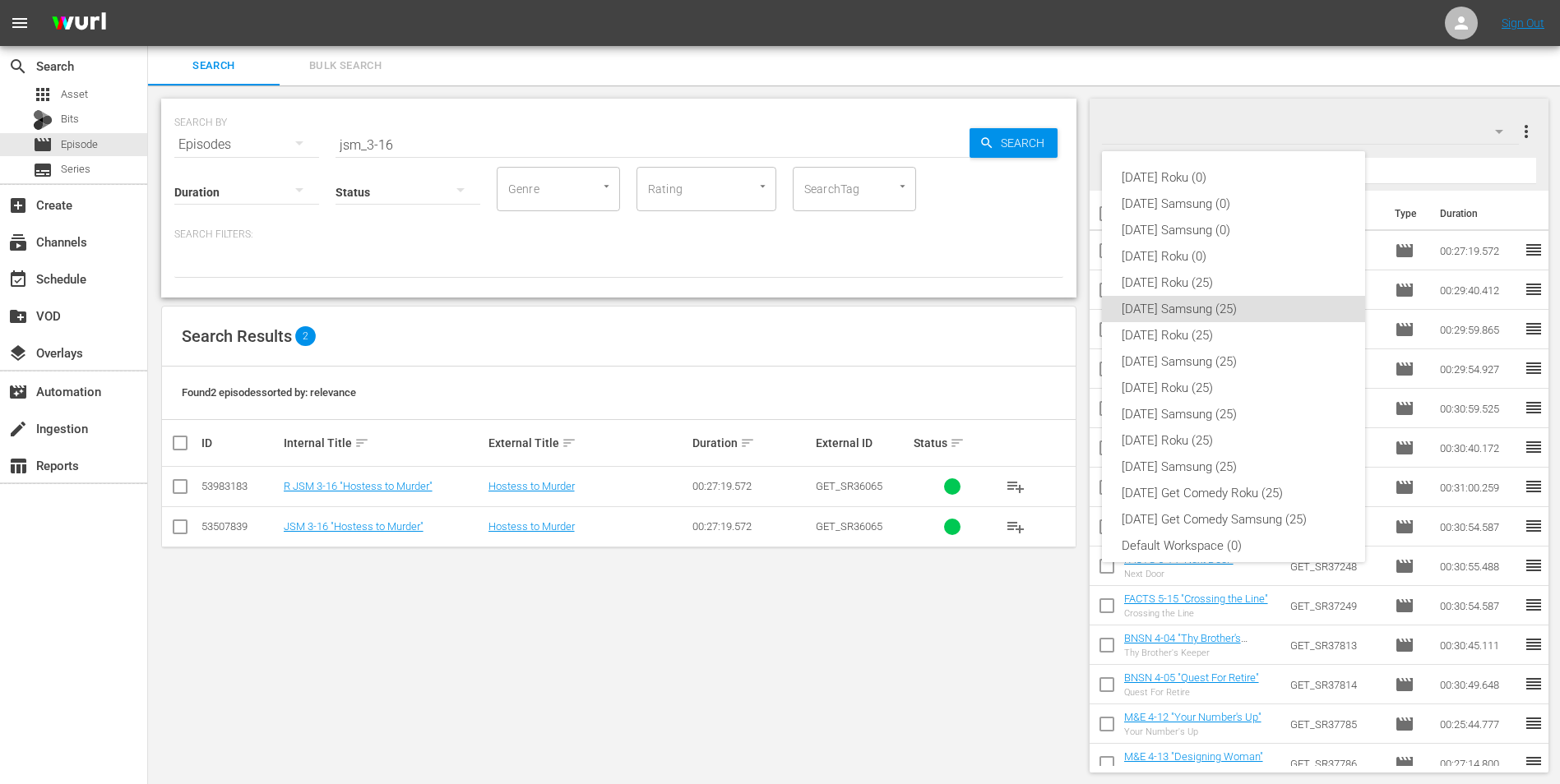
scroll to position [9, 0]
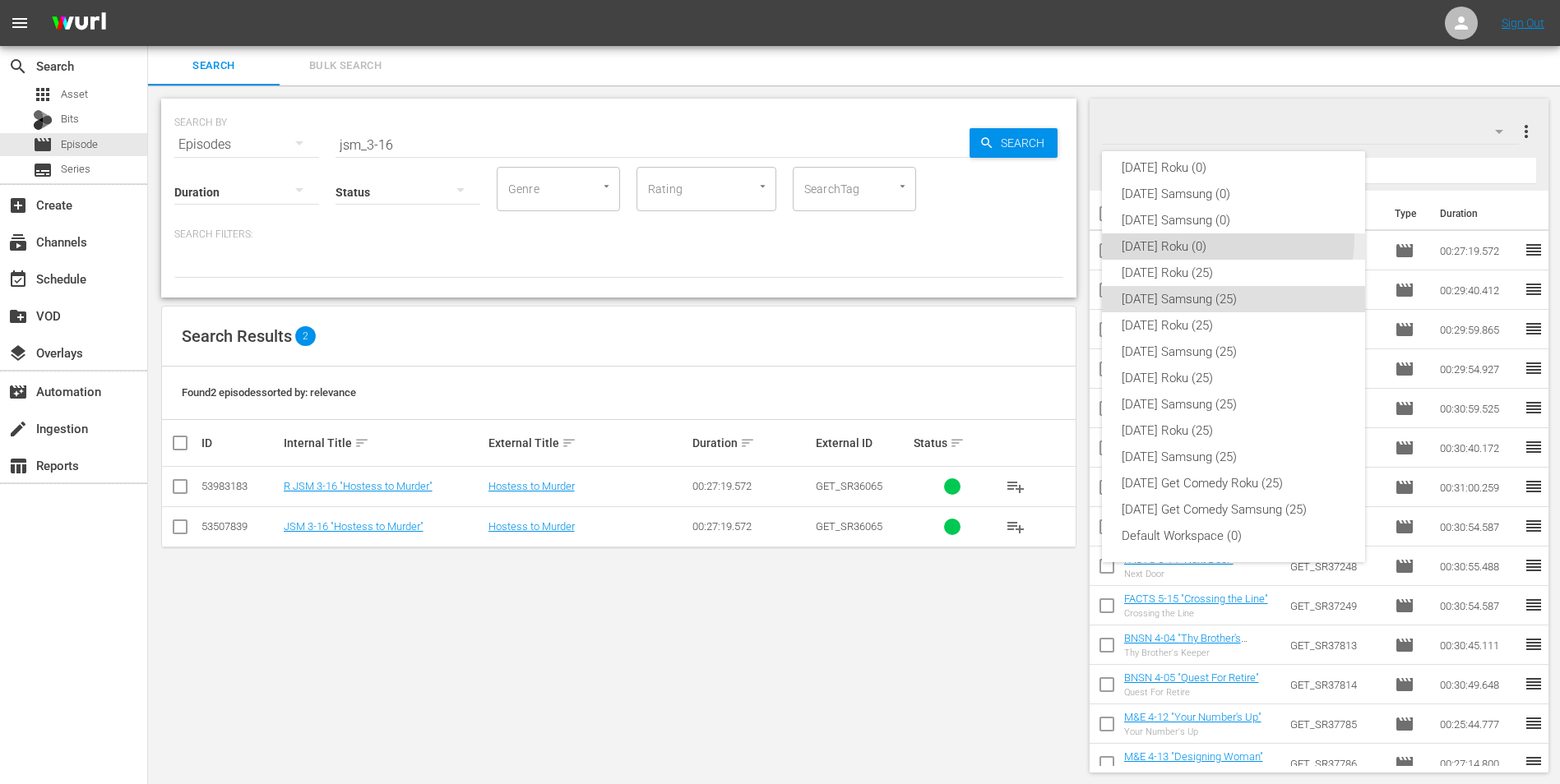
click at [1211, 238] on div "[DATE] Roku (0)" at bounding box center [1233, 246] width 224 height 27
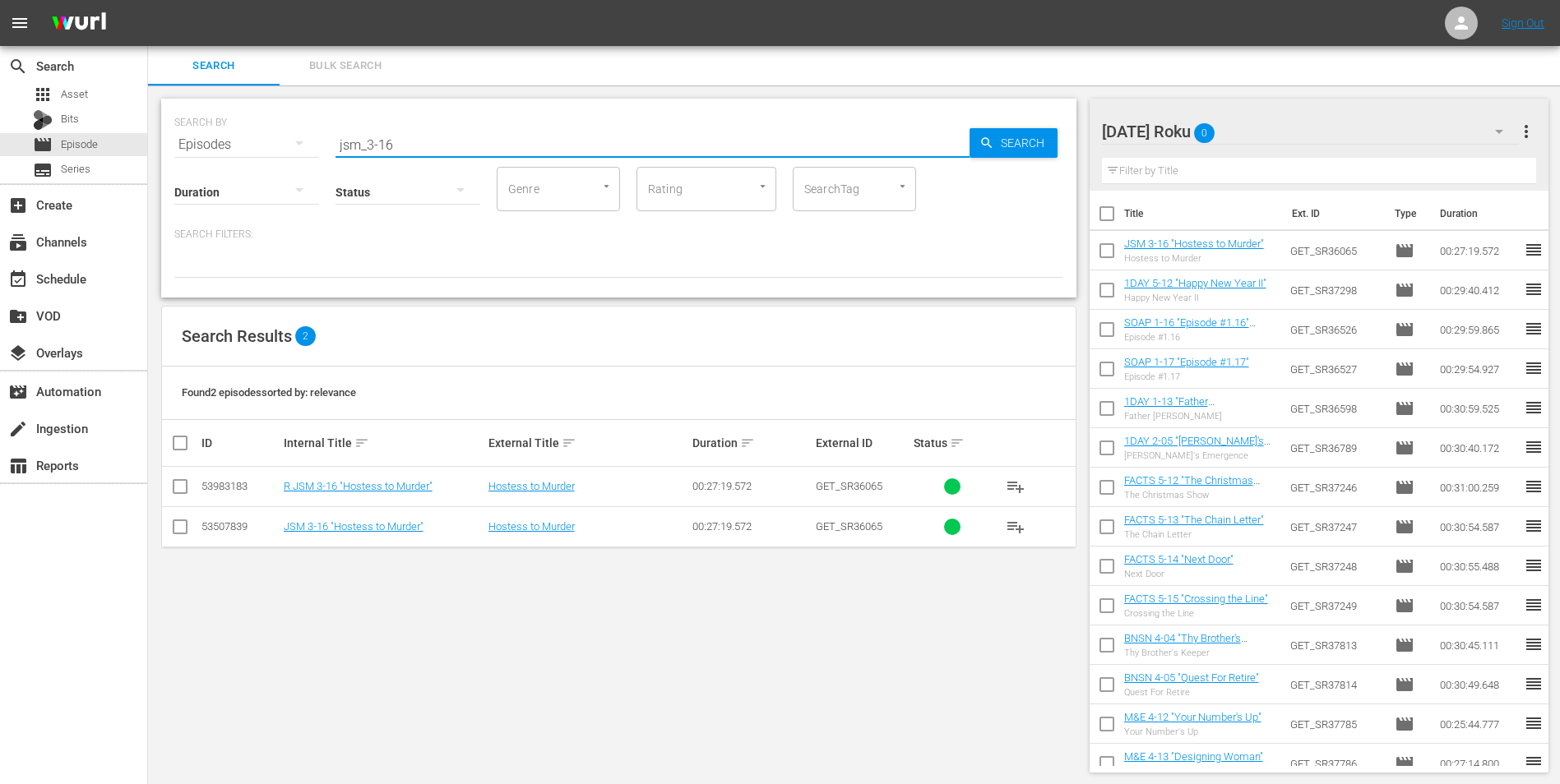
drag, startPoint x: 430, startPoint y: 139, endPoint x: 221, endPoint y: 103, distance: 212.1
click at [221, 103] on div "SEARCH BY Search By Episodes Search ID, Title, Description, Keywords, or Catego…" at bounding box center [619, 198] width 915 height 199
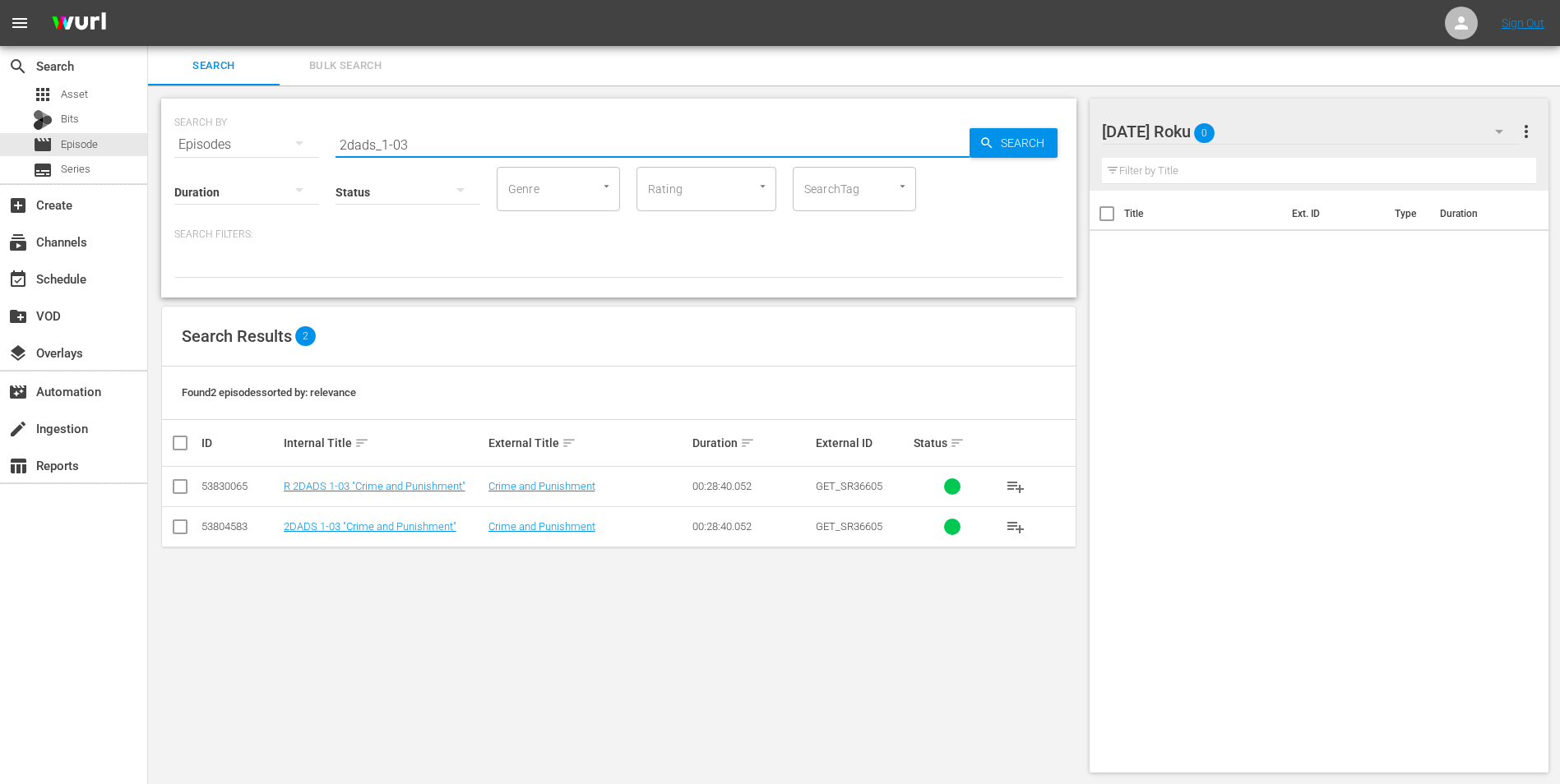
click at [180, 487] on input "checkbox" at bounding box center [180, 490] width 20 height 20
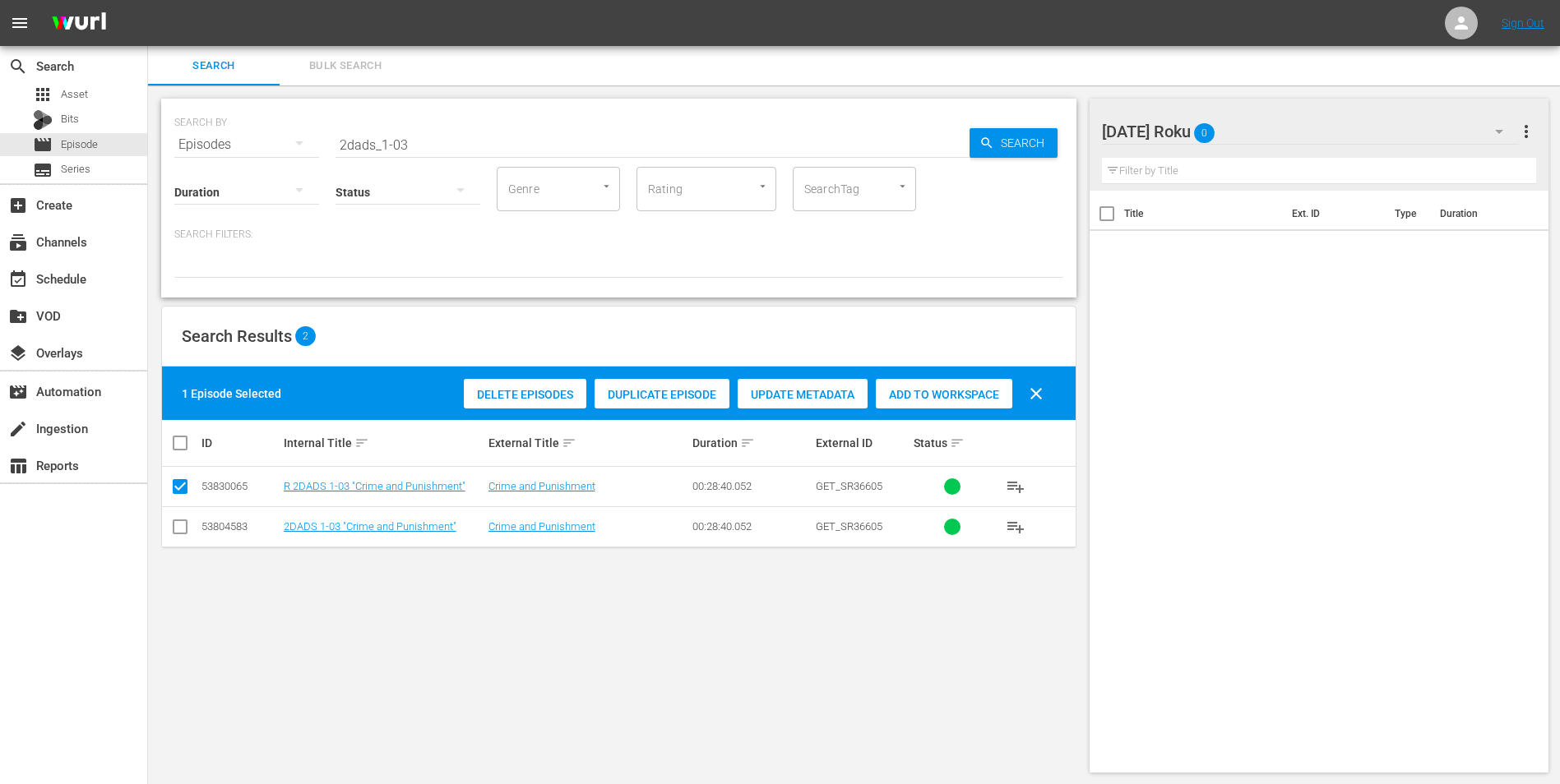
click at [937, 395] on span "Add to Workspace" at bounding box center [943, 395] width 136 height 13
click at [1278, 130] on div "[DATE] Roku 1" at bounding box center [1310, 132] width 418 height 46
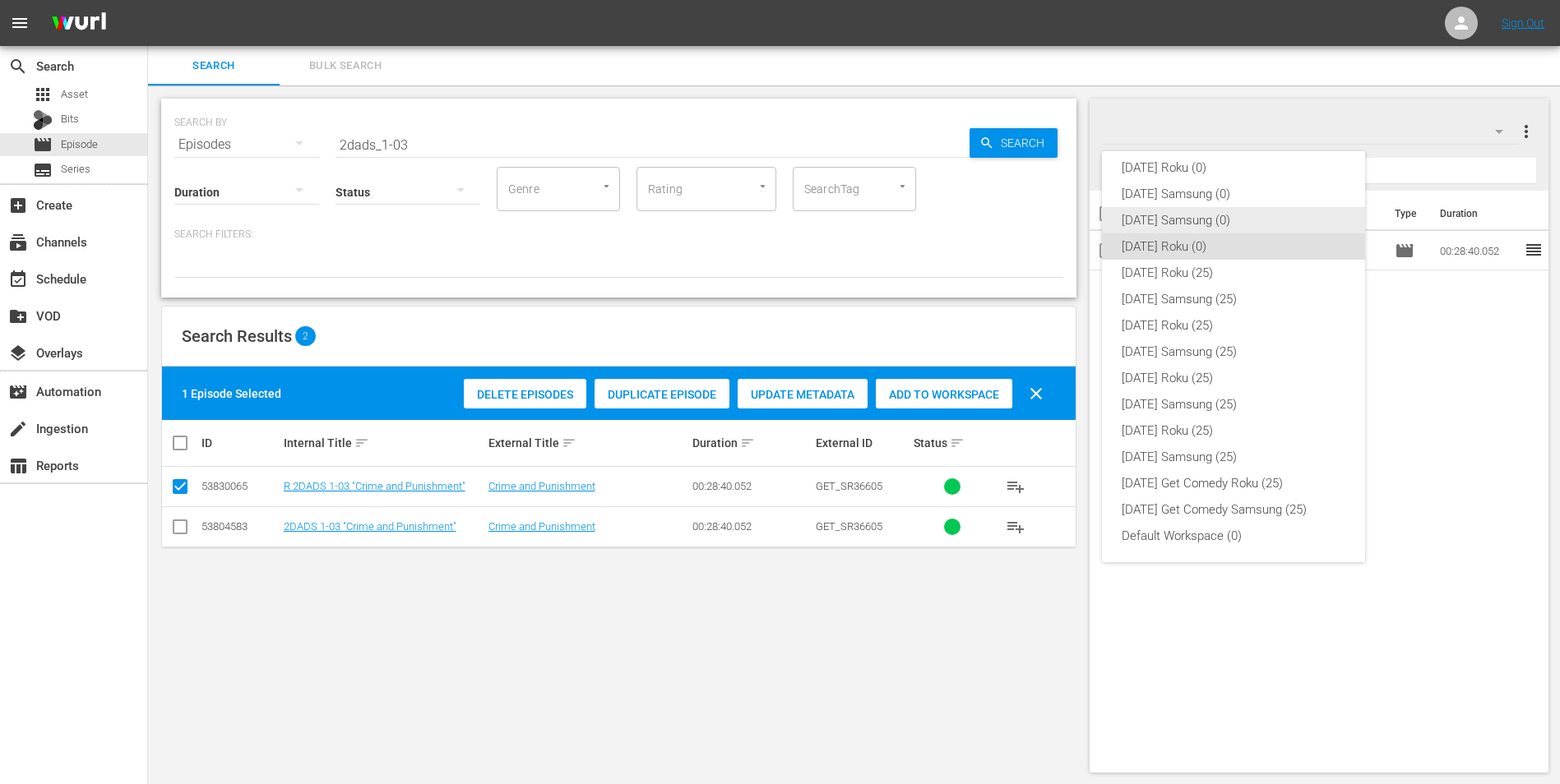
drag, startPoint x: 1171, startPoint y: 271, endPoint x: 1178, endPoint y: 210, distance: 61.4
click at [1178, 210] on div "[DATE] Roku (0) [DATE] Samsung (0) [DATE] Samsung (0) [DATE] Roku (0) [DATE] Ro…" at bounding box center [1233, 351] width 263 height 420
click at [1179, 210] on div "[DATE] Samsung (0)" at bounding box center [1233, 221] width 224 height 27
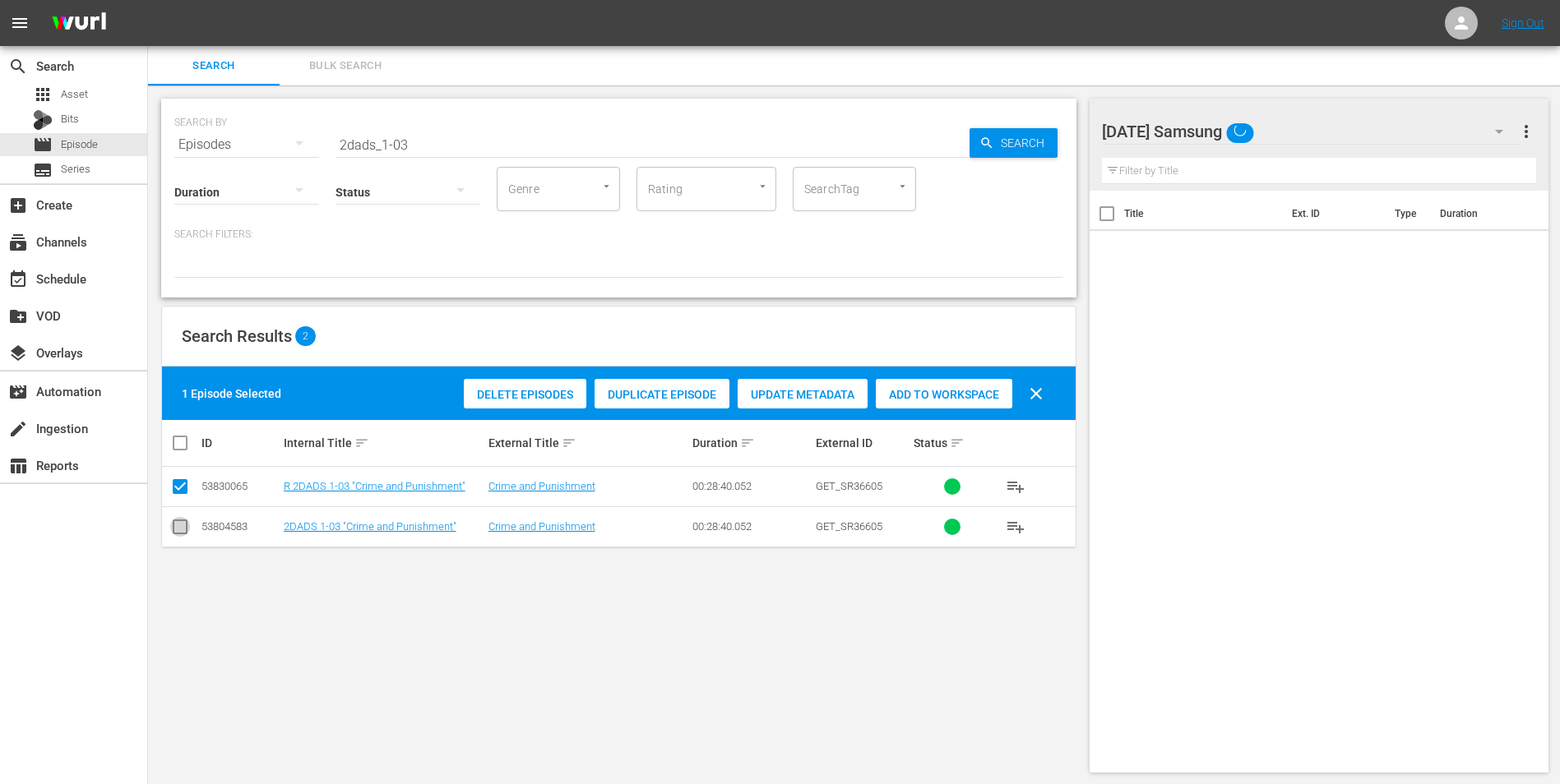
click at [176, 526] on input "checkbox" at bounding box center [180, 529] width 20 height 20
click at [184, 487] on input "checkbox" at bounding box center [180, 490] width 20 height 20
click at [963, 388] on span "Add to Workspace" at bounding box center [943, 395] width 136 height 13
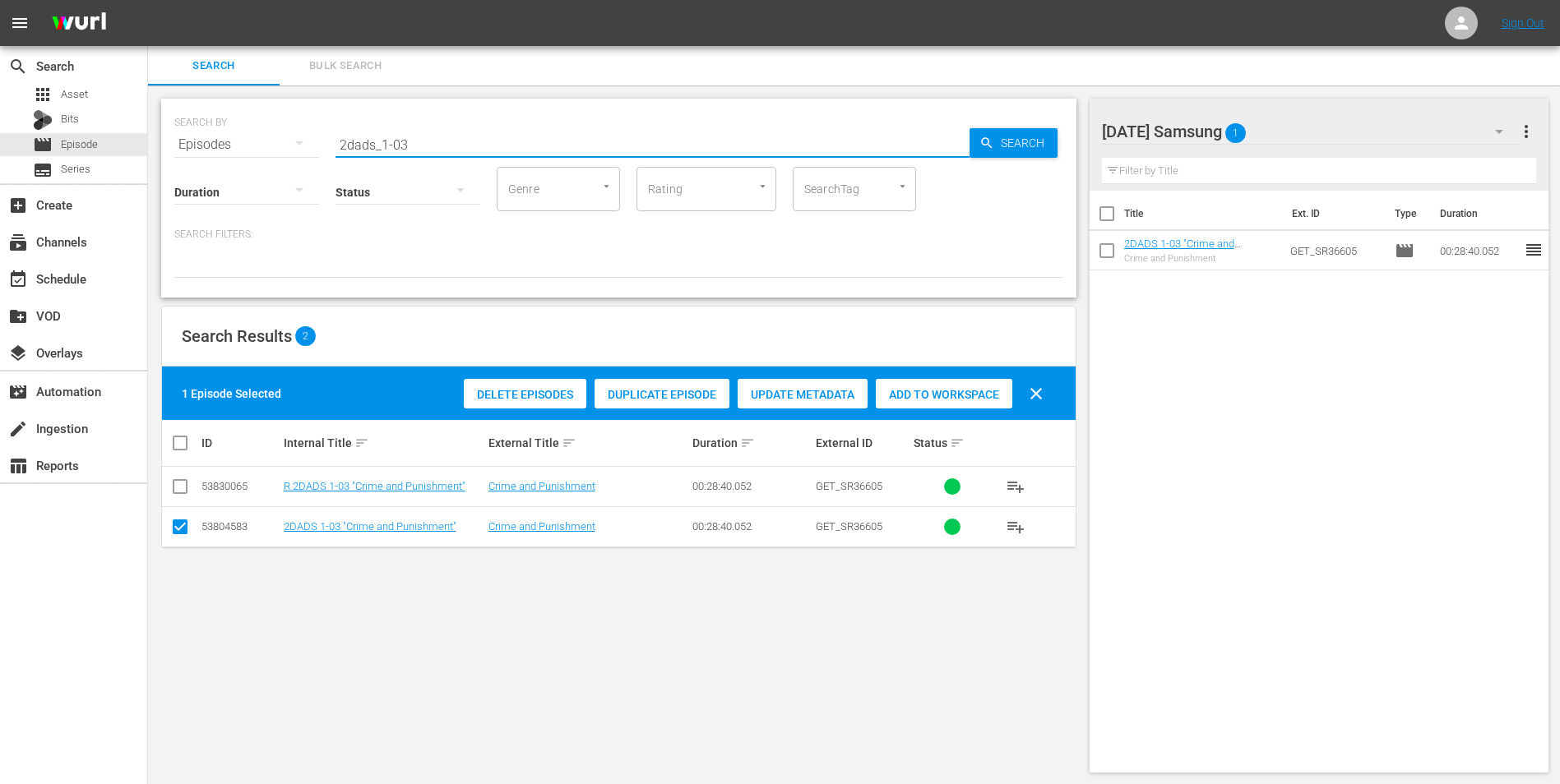
drag, startPoint x: 402, startPoint y: 146, endPoint x: 411, endPoint y: 152, distance: 10.8
click at [410, 152] on div "SEARCH BY Search By Episodes Search ID, Title, Description, Keywords, or Catego…" at bounding box center [619, 198] width 915 height 199
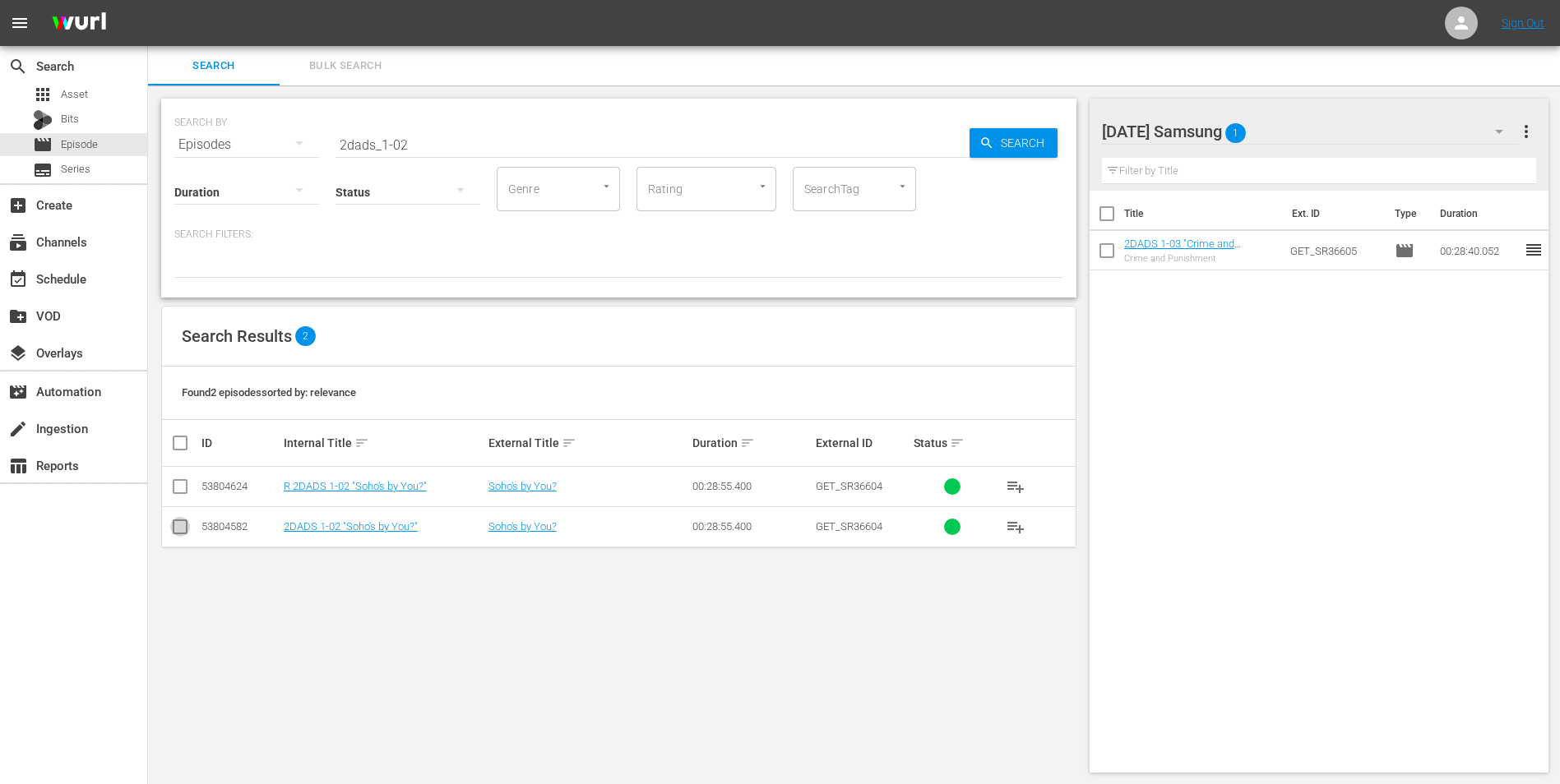
click at [188, 531] on input "checkbox" at bounding box center [180, 529] width 20 height 20
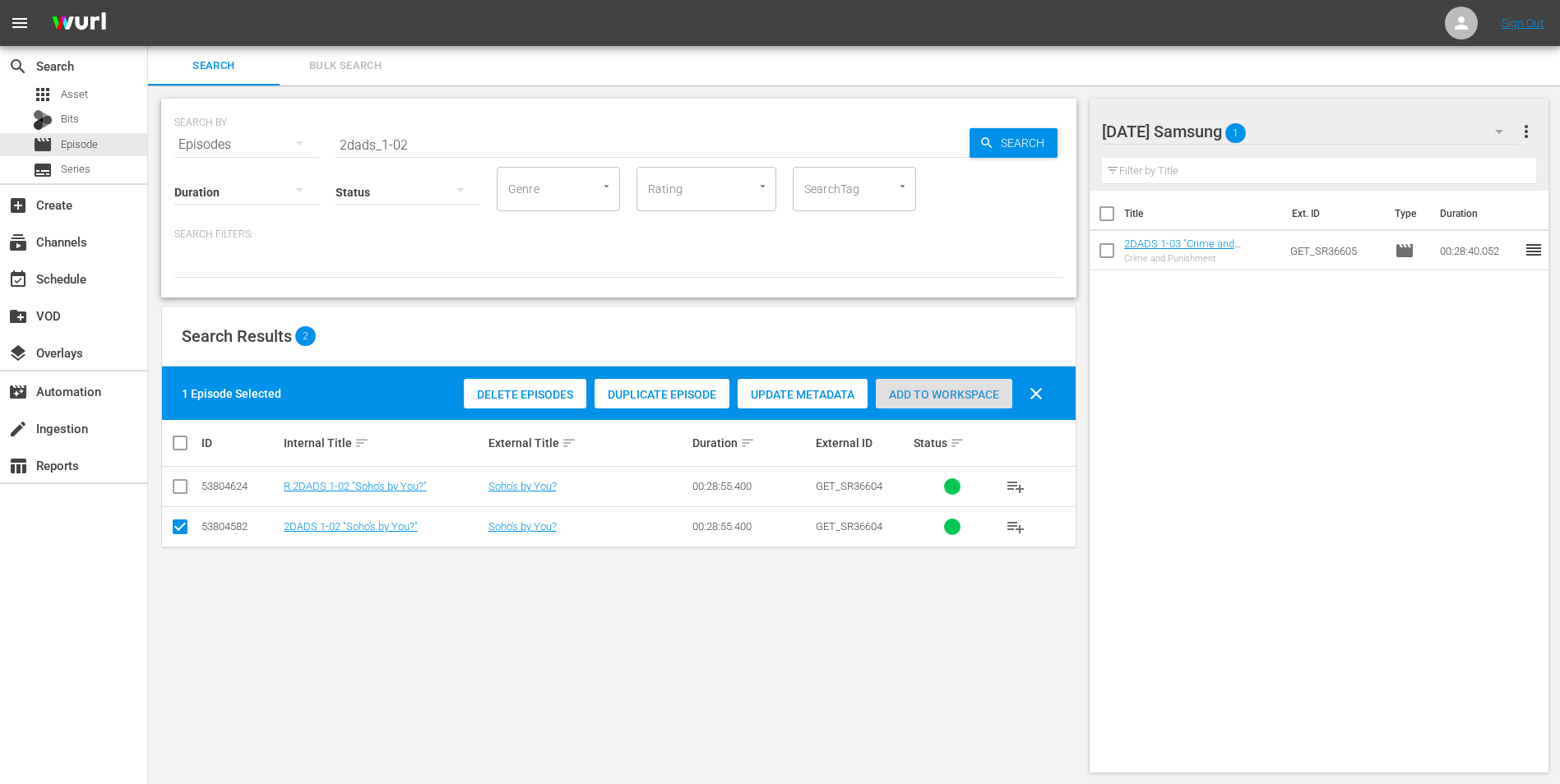
click at [943, 389] on span "Add to Workspace" at bounding box center [943, 395] width 136 height 13
click at [1535, 77] on div "Search Bulk Search" at bounding box center [853, 66] width 1411 height 40
click at [1358, 130] on div "[DATE] Samsung 2" at bounding box center [1310, 132] width 418 height 46
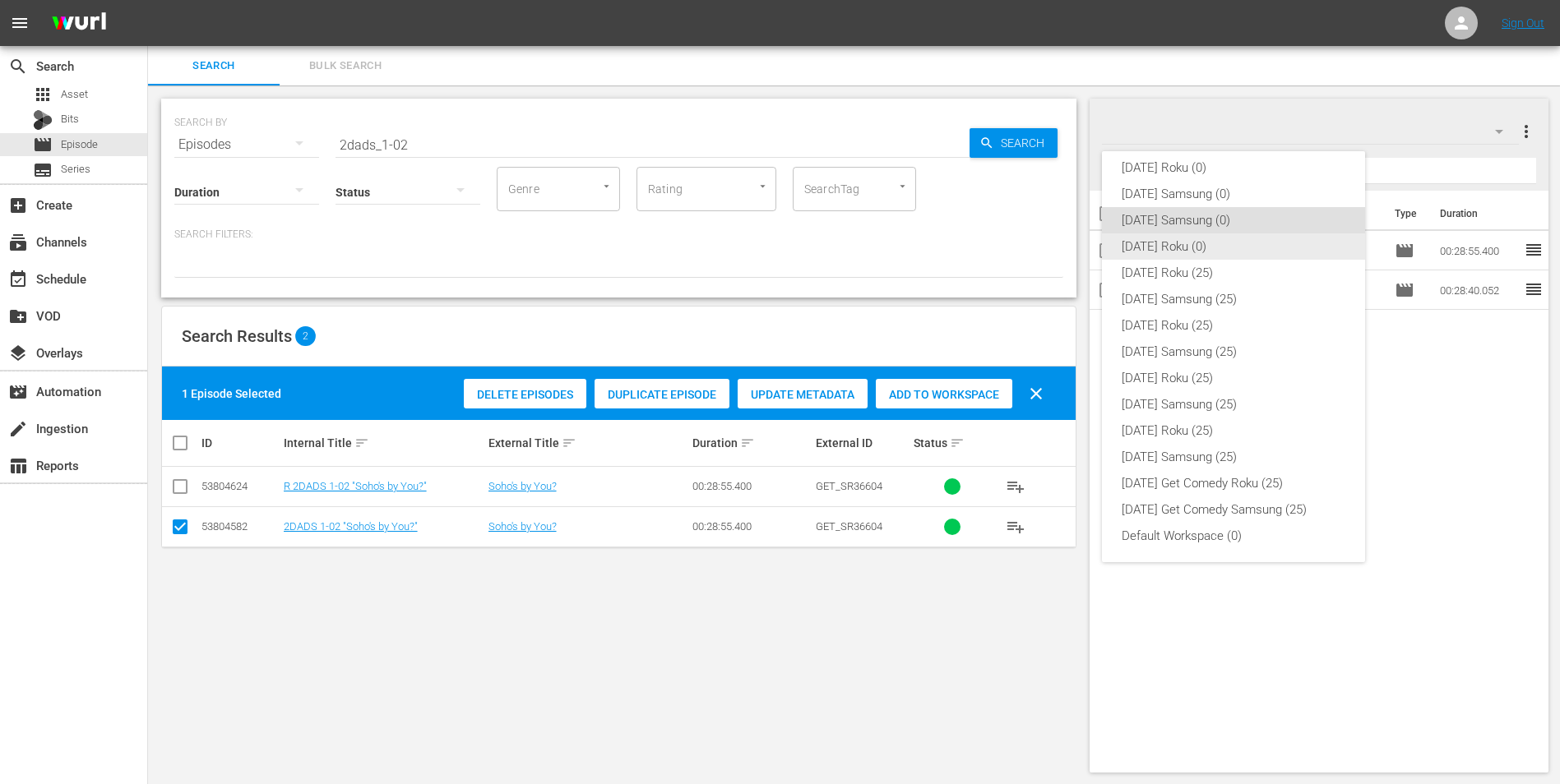
click at [1153, 242] on div "[DATE] Roku (0)" at bounding box center [1233, 246] width 224 height 27
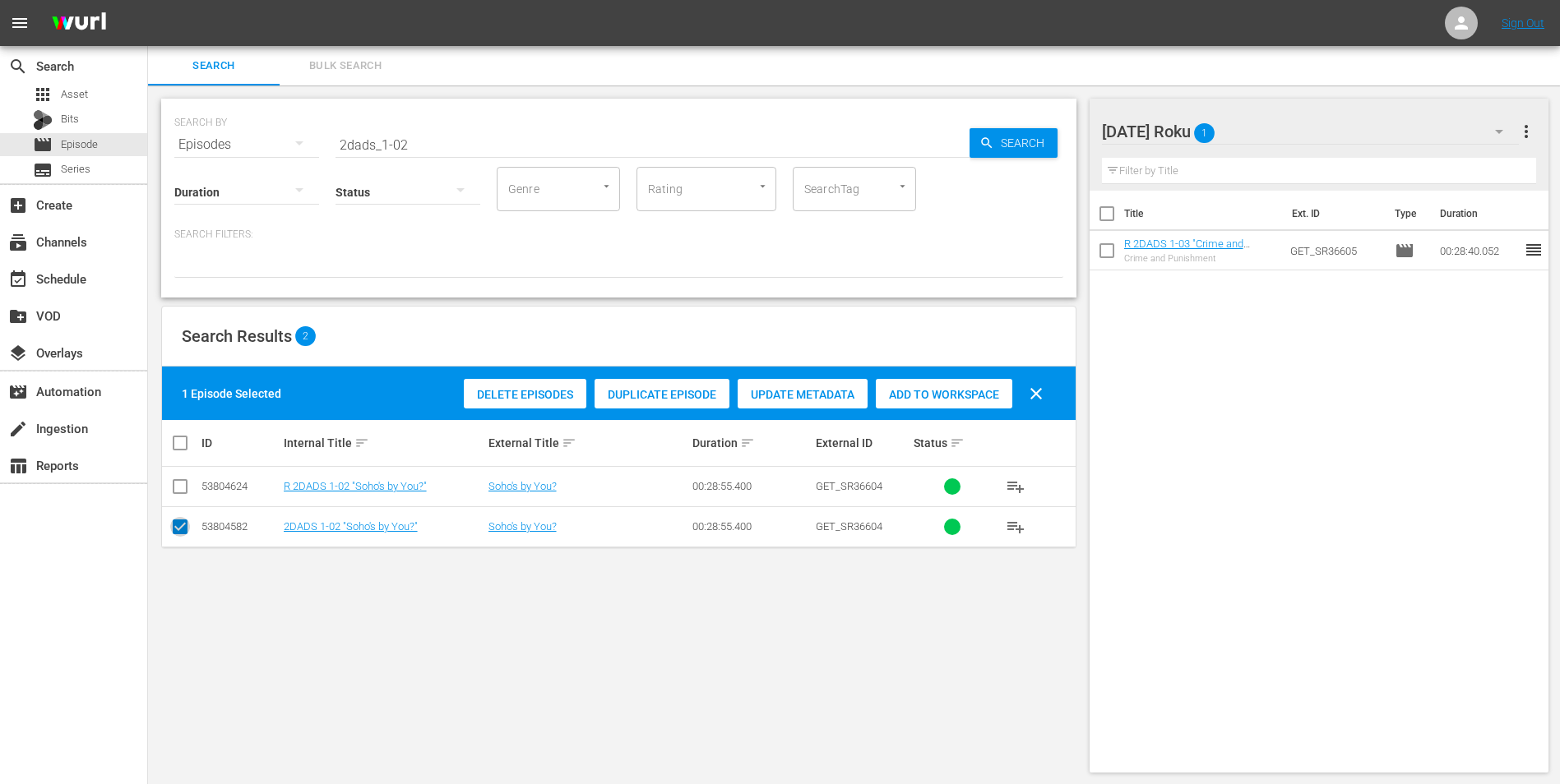
click at [178, 527] on input "checkbox" at bounding box center [180, 529] width 20 height 20
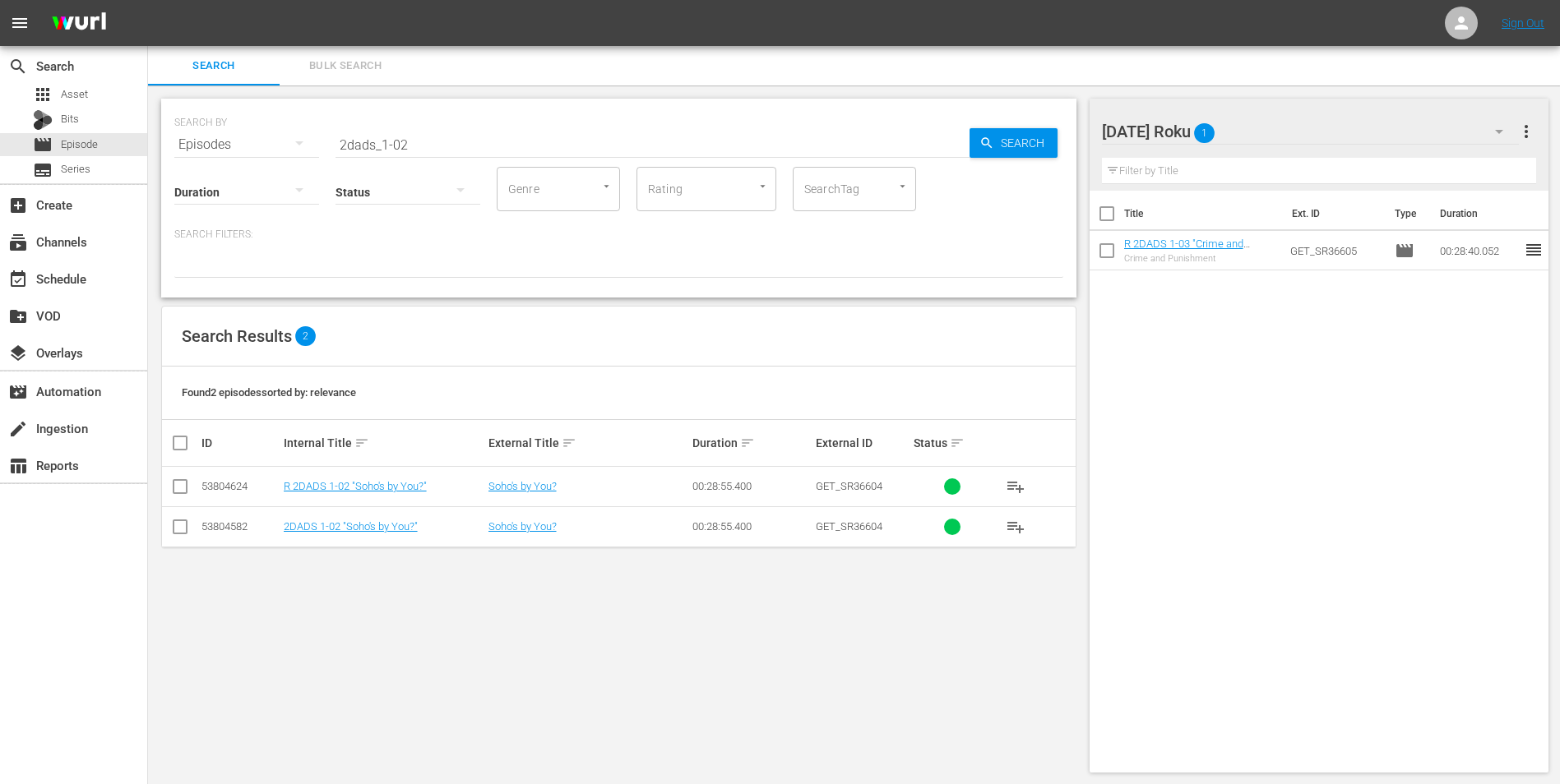
click at [177, 495] on input "checkbox" at bounding box center [180, 490] width 20 height 20
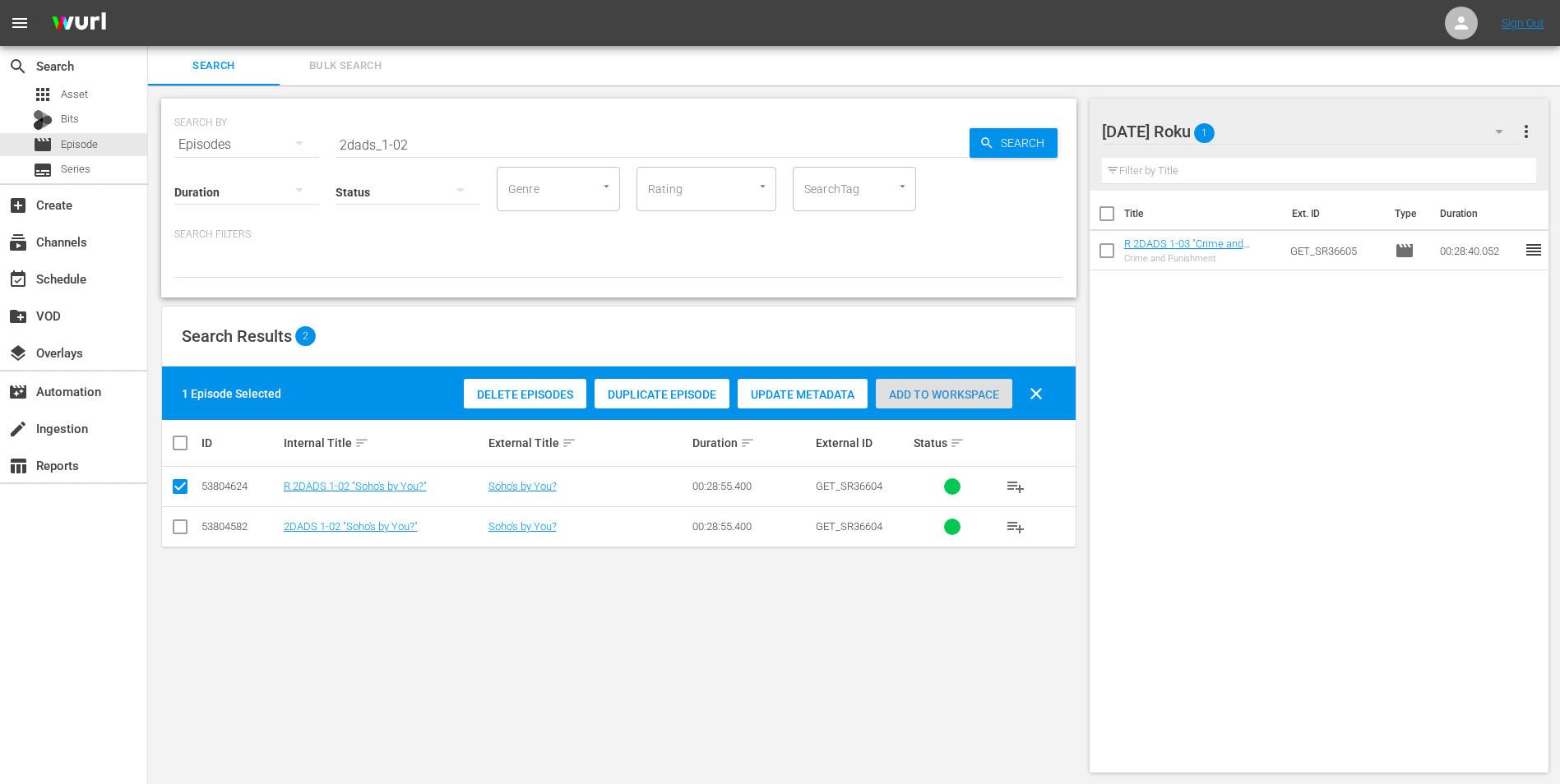
click at [951, 383] on div "Add to Workspace" at bounding box center [943, 394] width 136 height 31
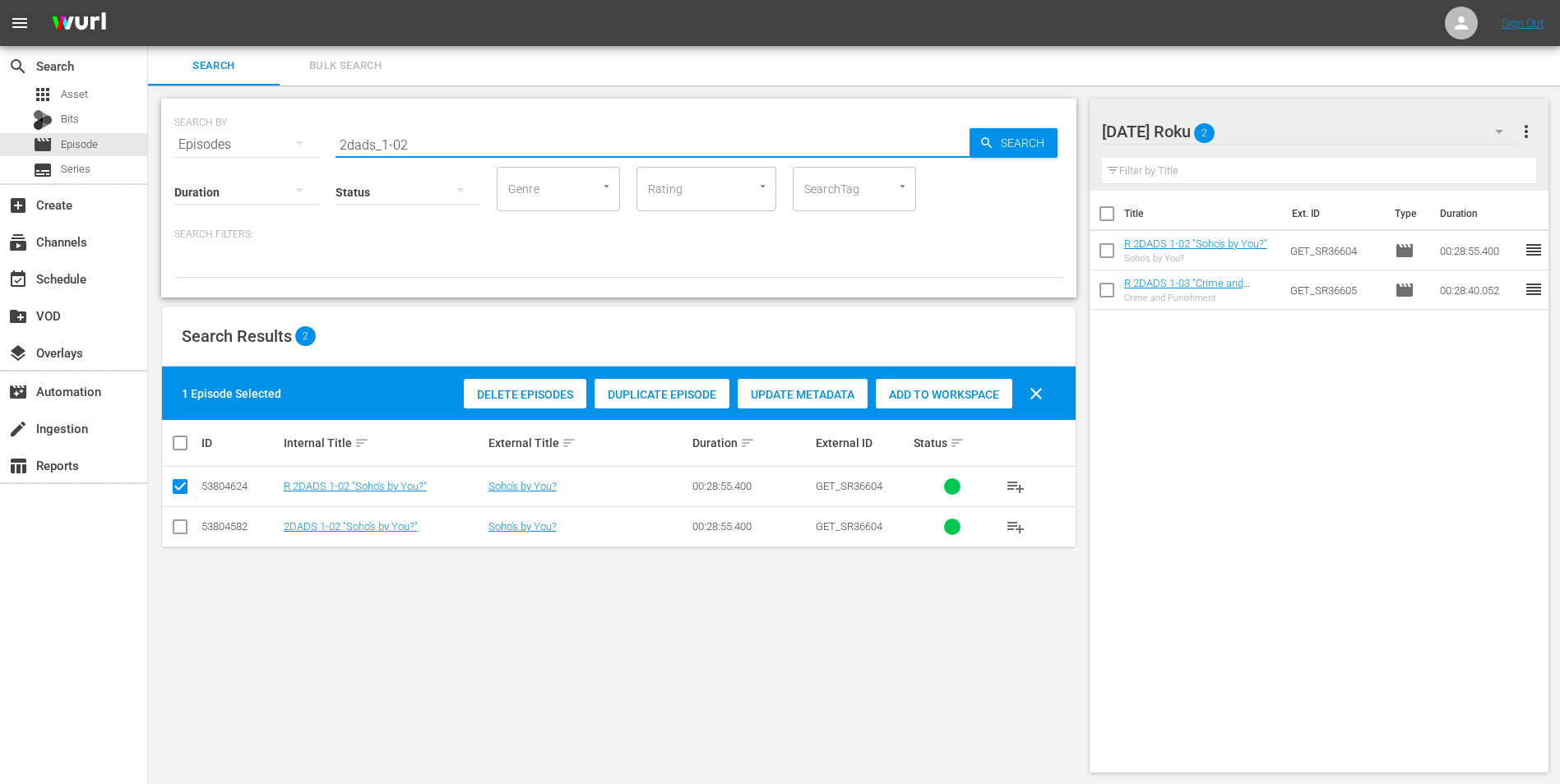
drag, startPoint x: 453, startPoint y: 135, endPoint x: 160, endPoint y: 142, distance: 293.1
click at [160, 142] on div "SEARCH BY Search By Episodes Search ID, Title, Description, Keywords, or Catego…" at bounding box center [619, 435] width 941 height 700
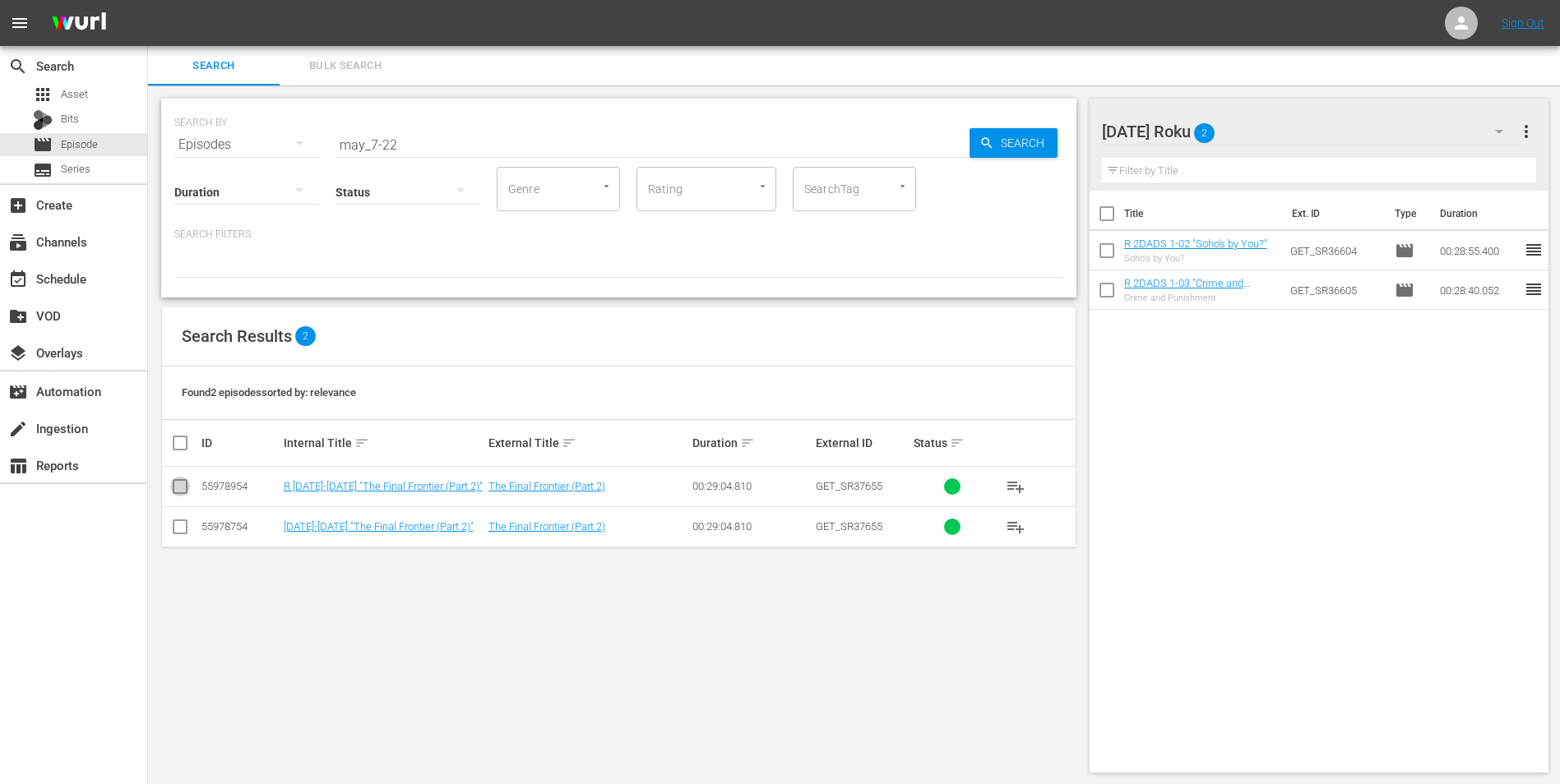
click at [177, 486] on input "checkbox" at bounding box center [180, 490] width 20 height 20
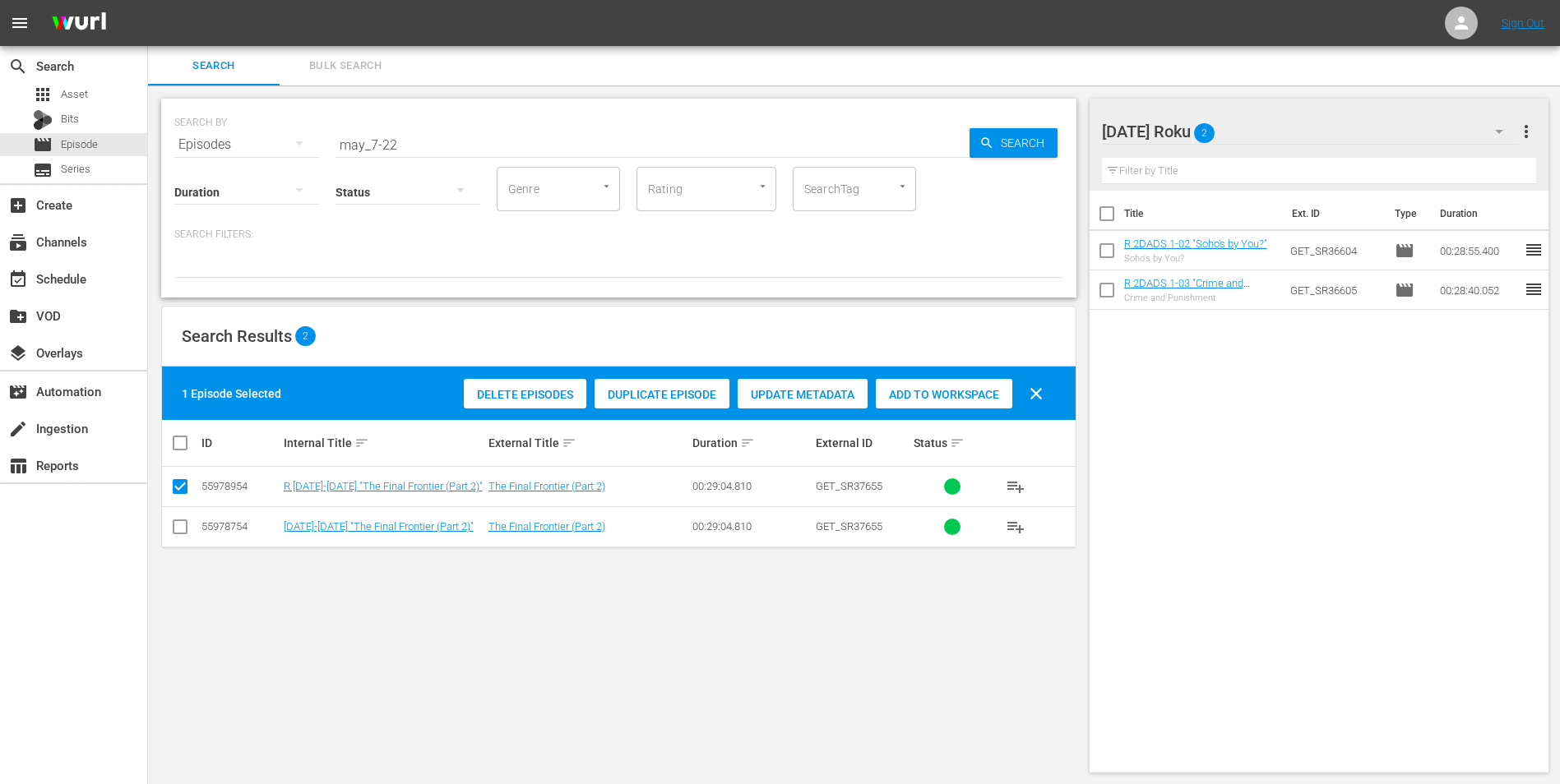
click at [922, 394] on span "Add to Workspace" at bounding box center [943, 395] width 136 height 13
click at [1043, 669] on div "SEARCH BY Search By Episodes Search ID, Title, Description, Keywords, or Catego…" at bounding box center [619, 435] width 941 height 700
click at [1271, 130] on div "[DATE] Roku 3" at bounding box center [1310, 132] width 418 height 46
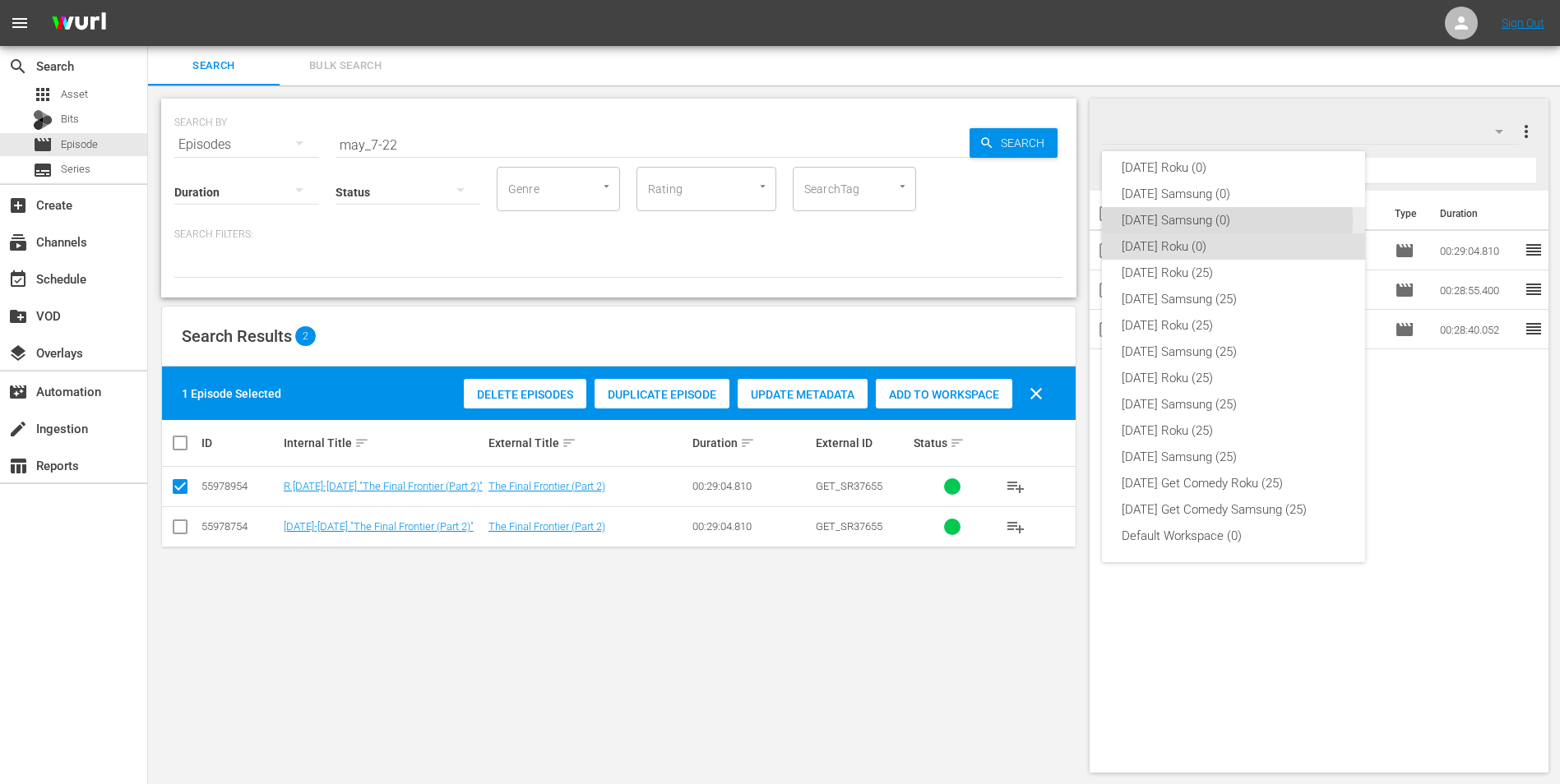
click at [1167, 219] on div "[DATE] Samsung (0)" at bounding box center [1233, 221] width 224 height 27
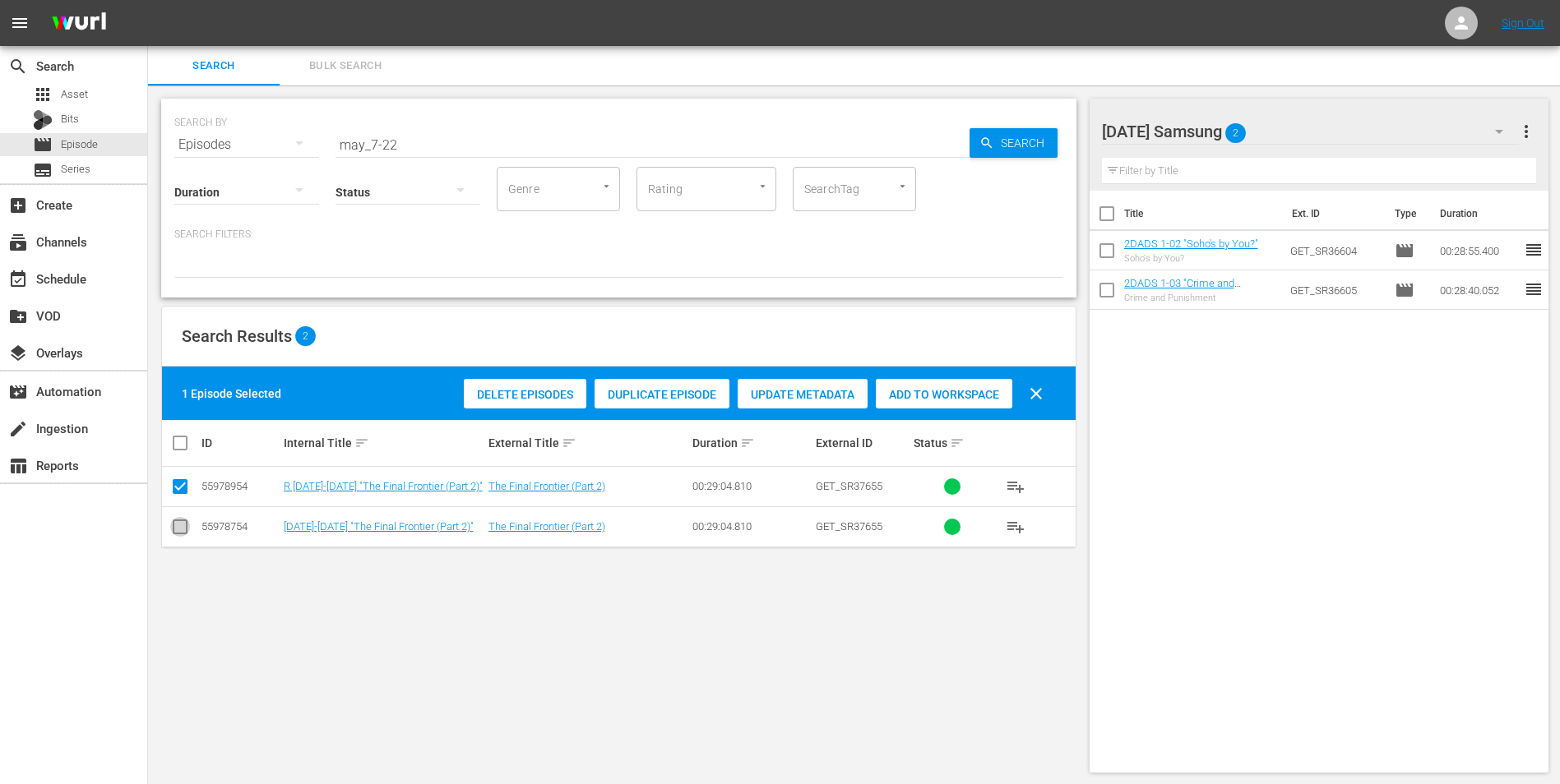
click at [180, 527] on input "checkbox" at bounding box center [180, 529] width 20 height 20
click at [181, 485] on input "checkbox" at bounding box center [180, 490] width 20 height 20
click at [927, 393] on span "Add to Workspace" at bounding box center [943, 395] width 136 height 13
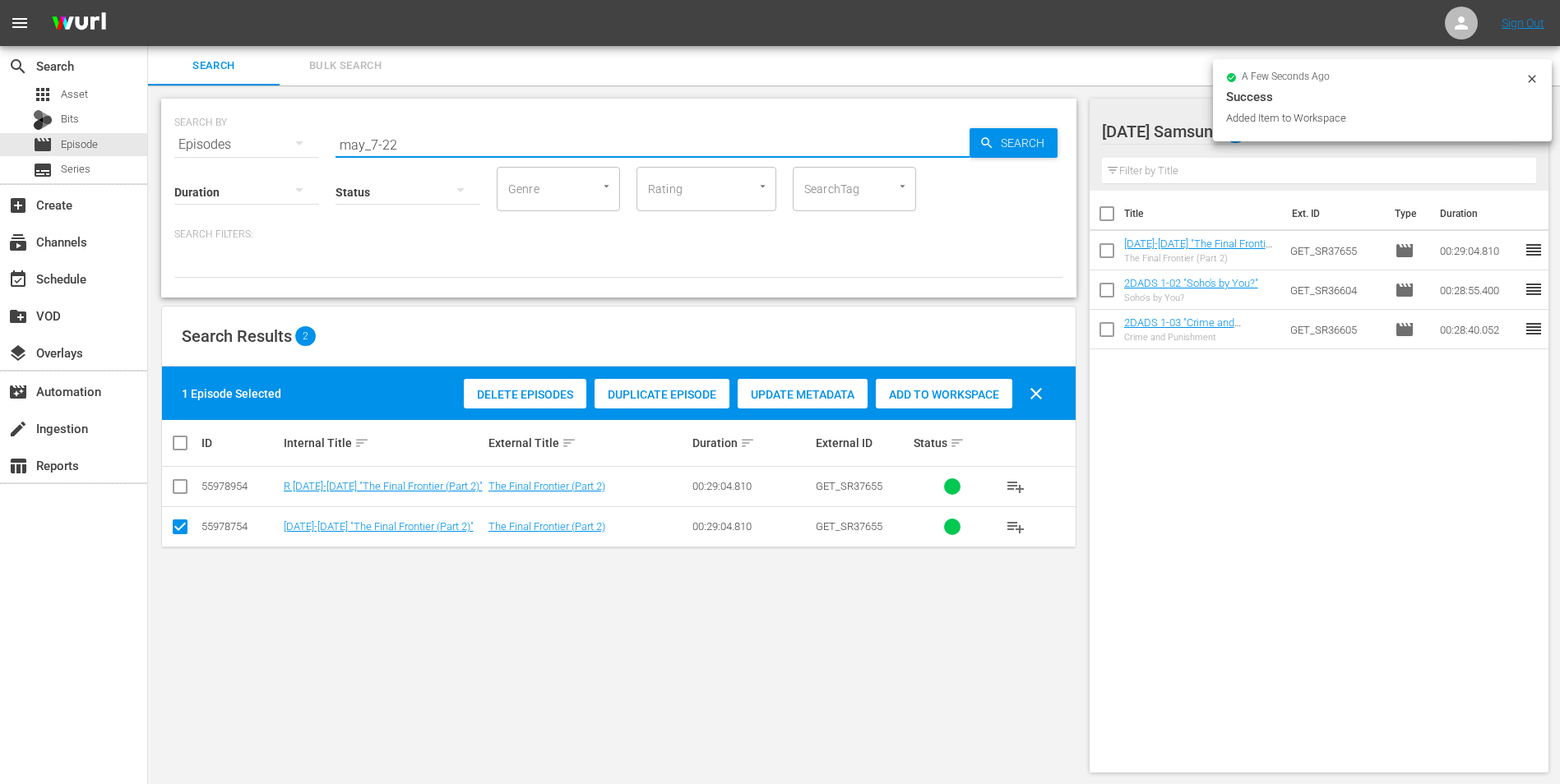
drag, startPoint x: 389, startPoint y: 147, endPoint x: 462, endPoint y: 157, distance: 73.7
click at [462, 157] on div "SEARCH BY Search By Episodes Search ID, Title, Description, Keywords, or Catego…" at bounding box center [619, 198] width 915 height 199
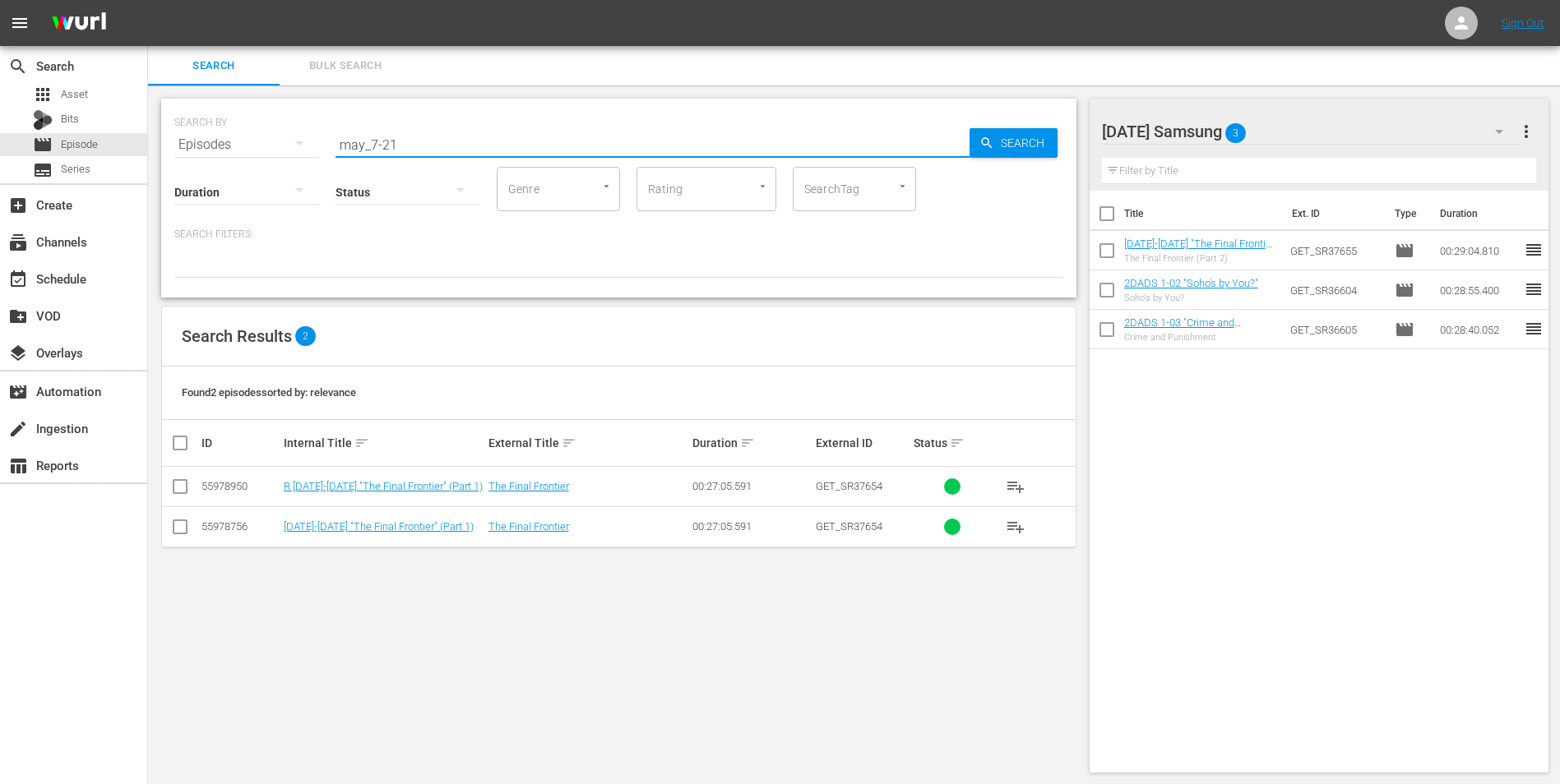
click at [180, 529] on input "checkbox" at bounding box center [180, 529] width 20 height 20
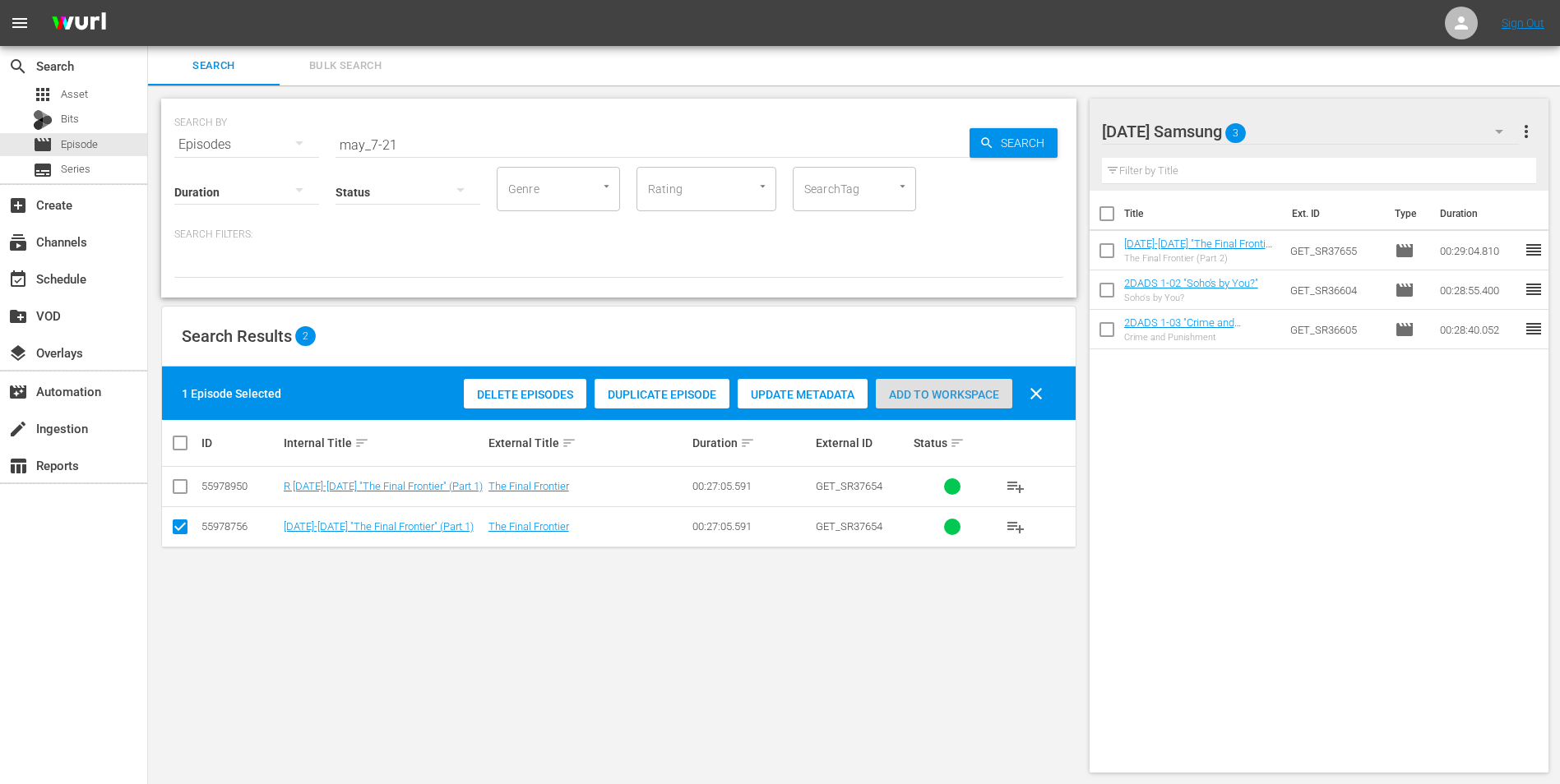
click at [967, 398] on span "Add to Workspace" at bounding box center [943, 395] width 136 height 13
click at [1314, 123] on div "[DATE] Samsung 4" at bounding box center [1310, 132] width 418 height 46
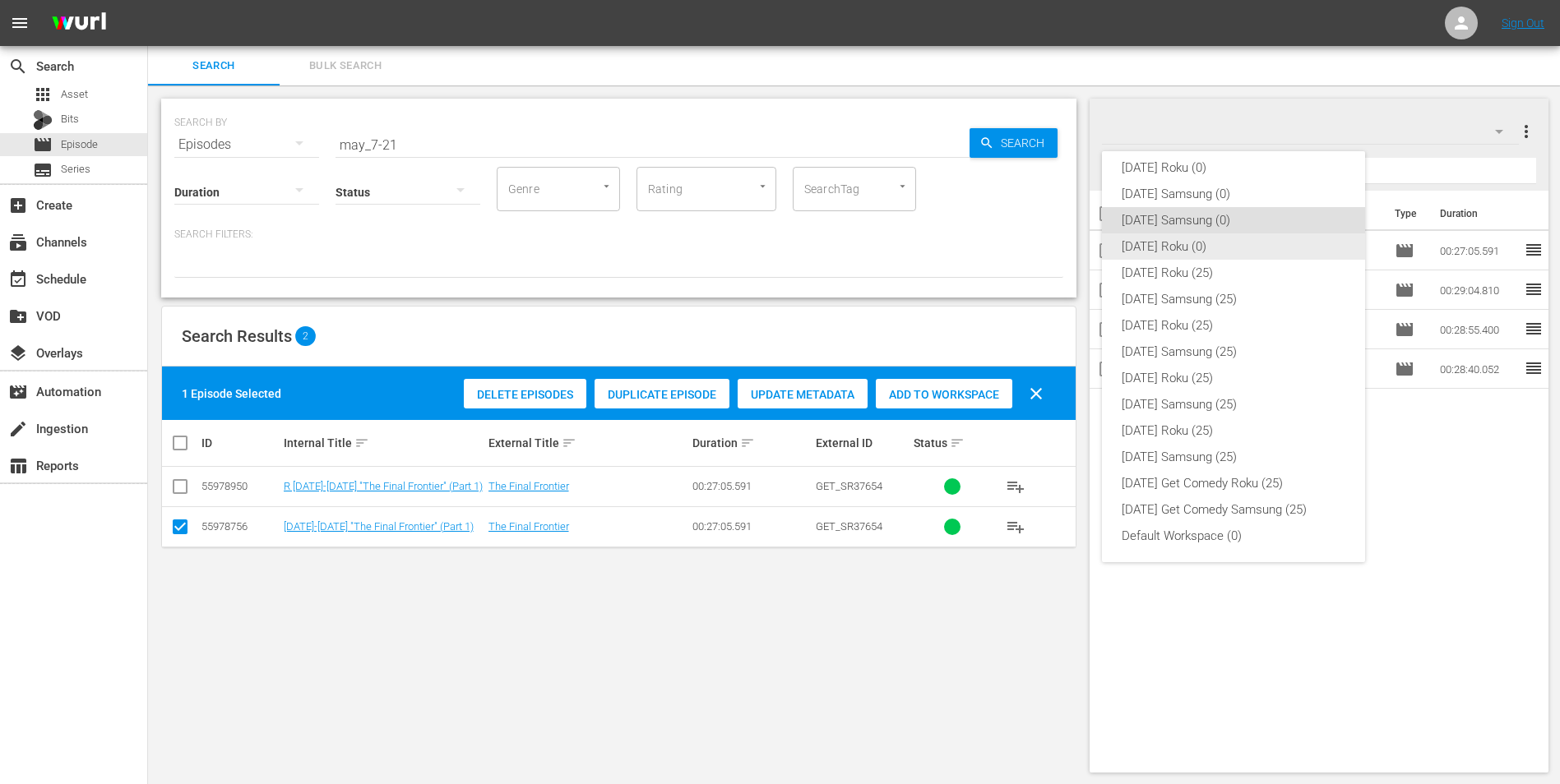
click at [1167, 244] on div "[DATE] Roku (0)" at bounding box center [1233, 246] width 224 height 27
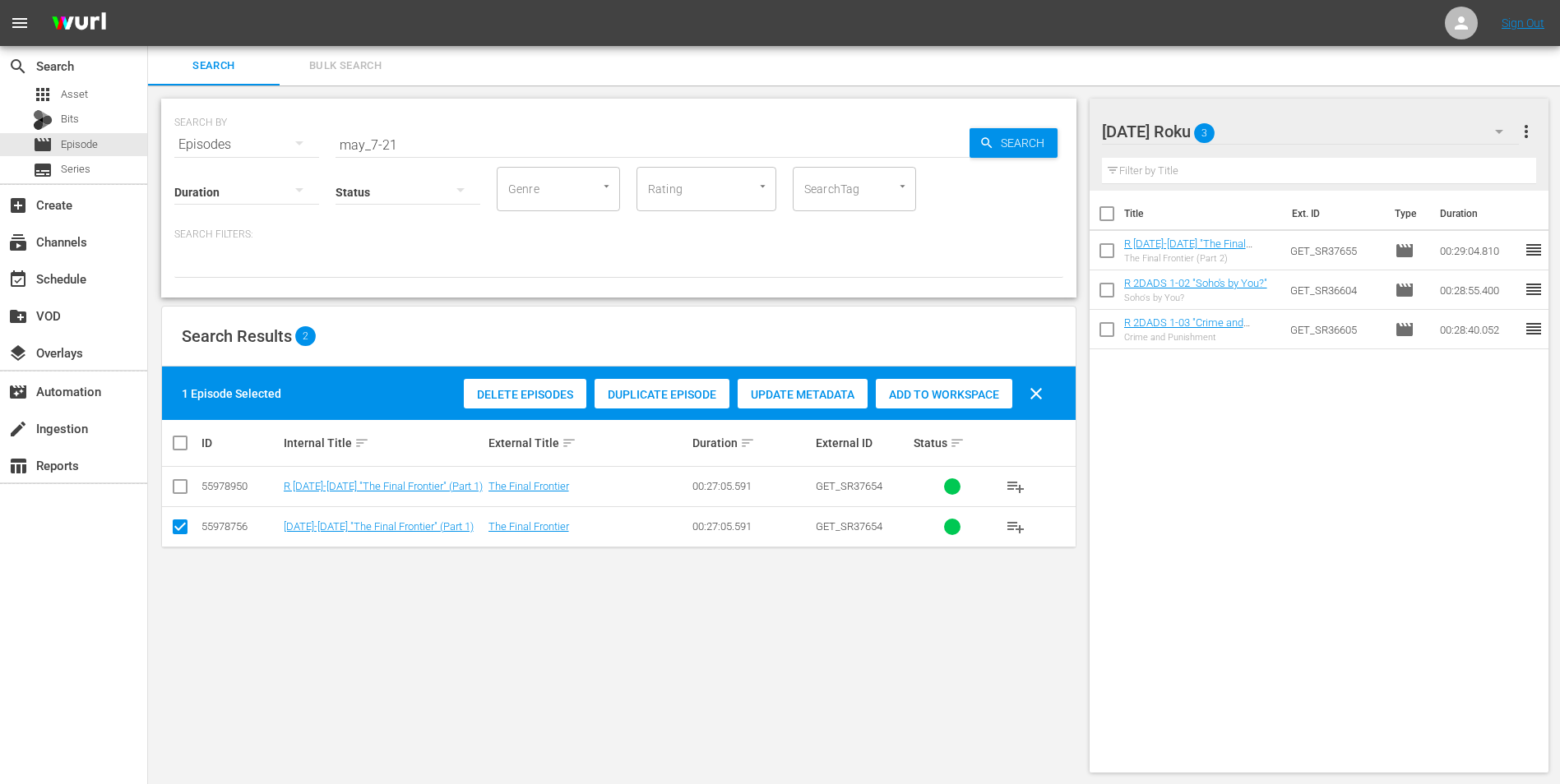
click at [182, 527] on input "checkbox" at bounding box center [180, 529] width 20 height 20
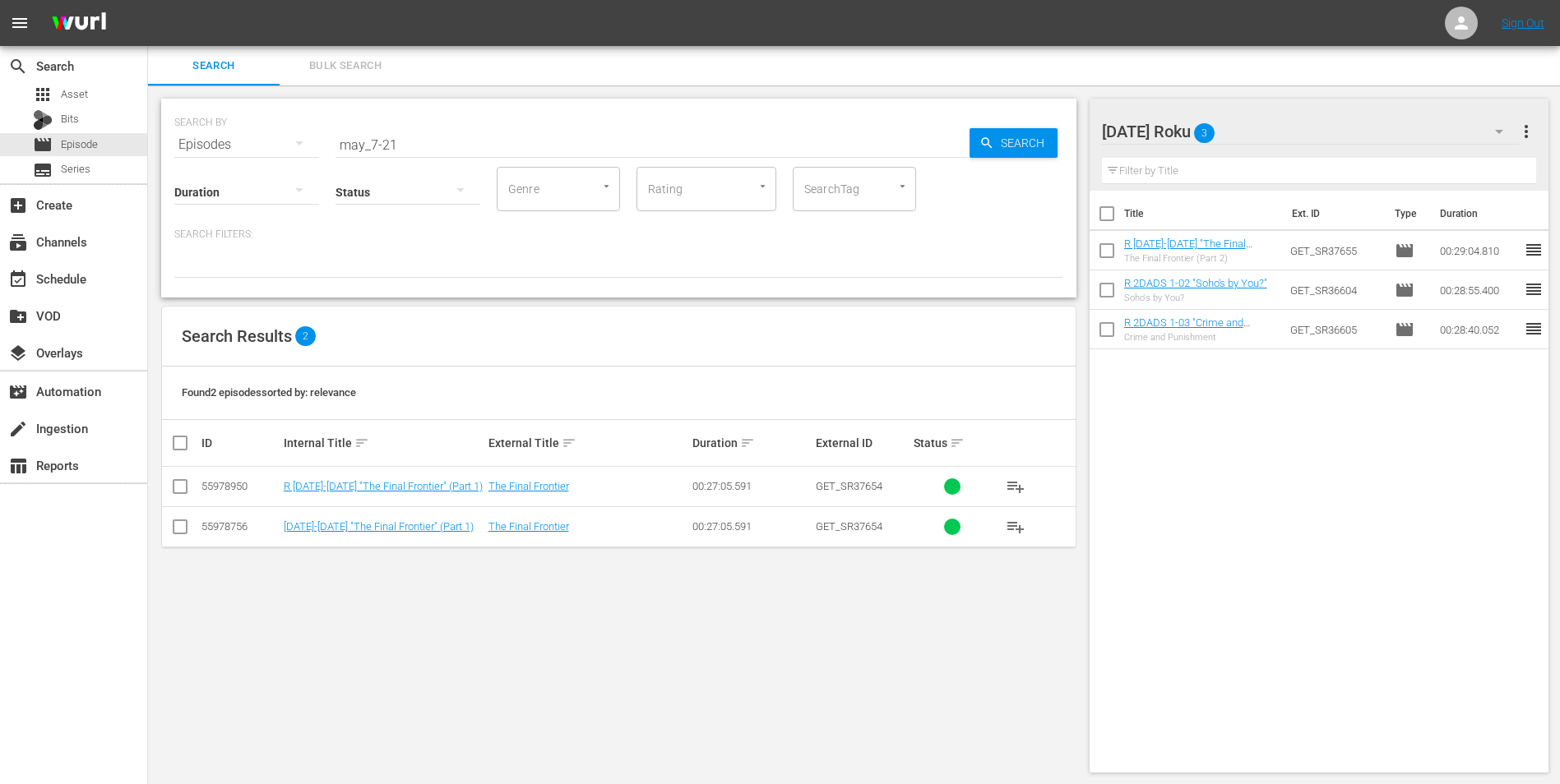
click at [172, 483] on input "checkbox" at bounding box center [180, 490] width 20 height 20
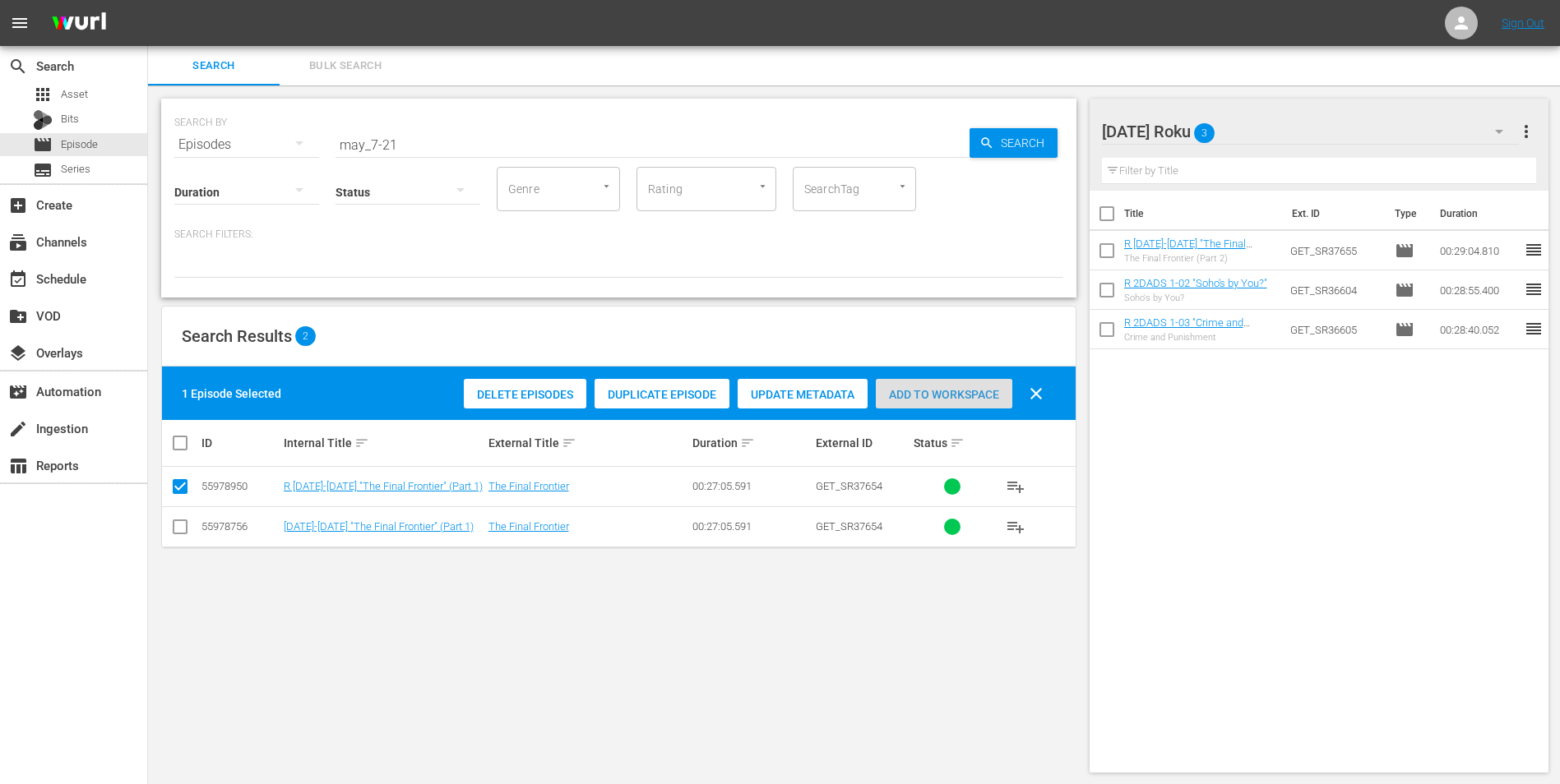
click at [930, 394] on span "Add to Workspace" at bounding box center [943, 395] width 136 height 13
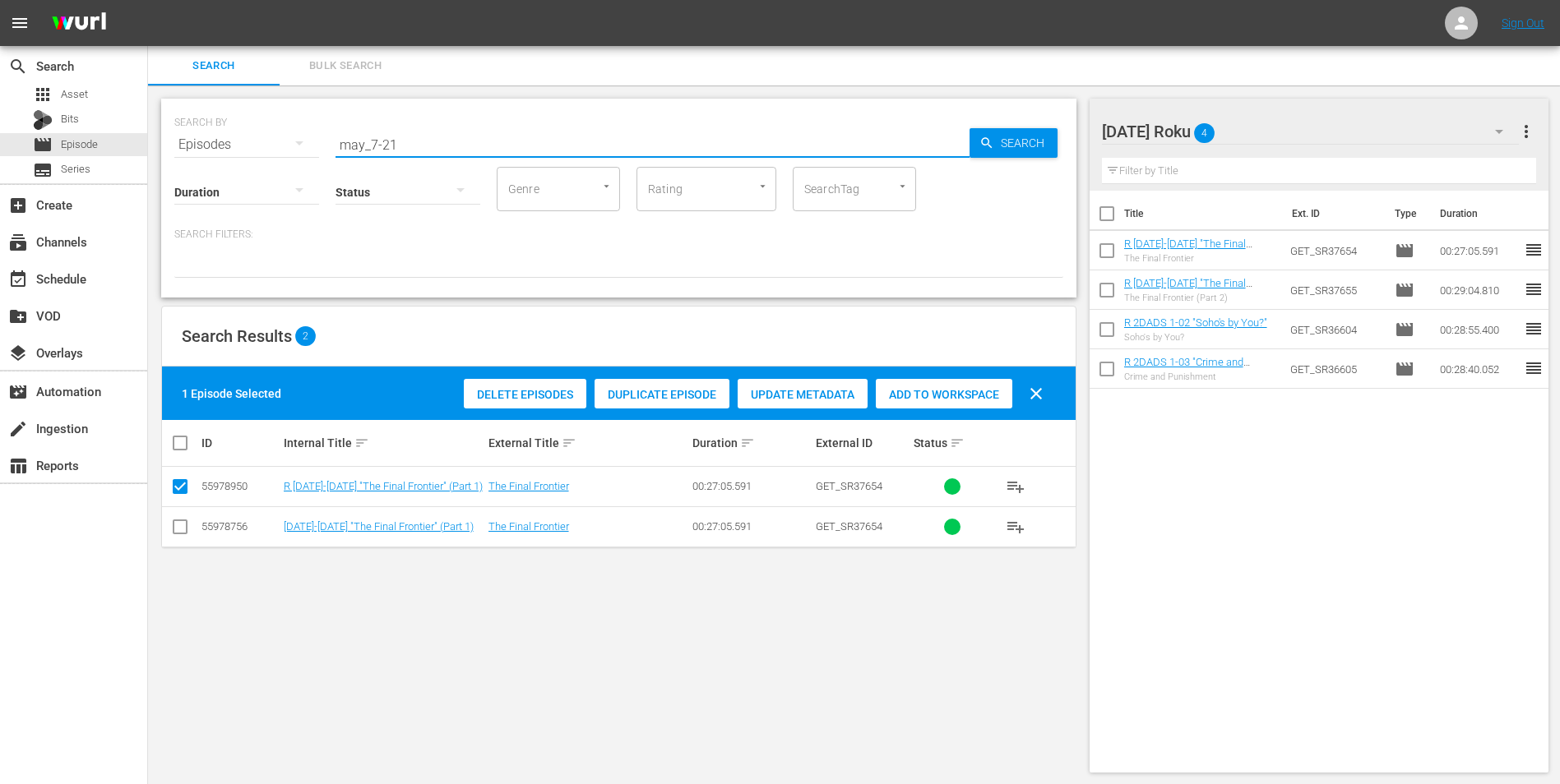
drag, startPoint x: 386, startPoint y: 135, endPoint x: 414, endPoint y: 146, distance: 30.1
click at [414, 146] on input "may_7-21" at bounding box center [652, 145] width 634 height 40
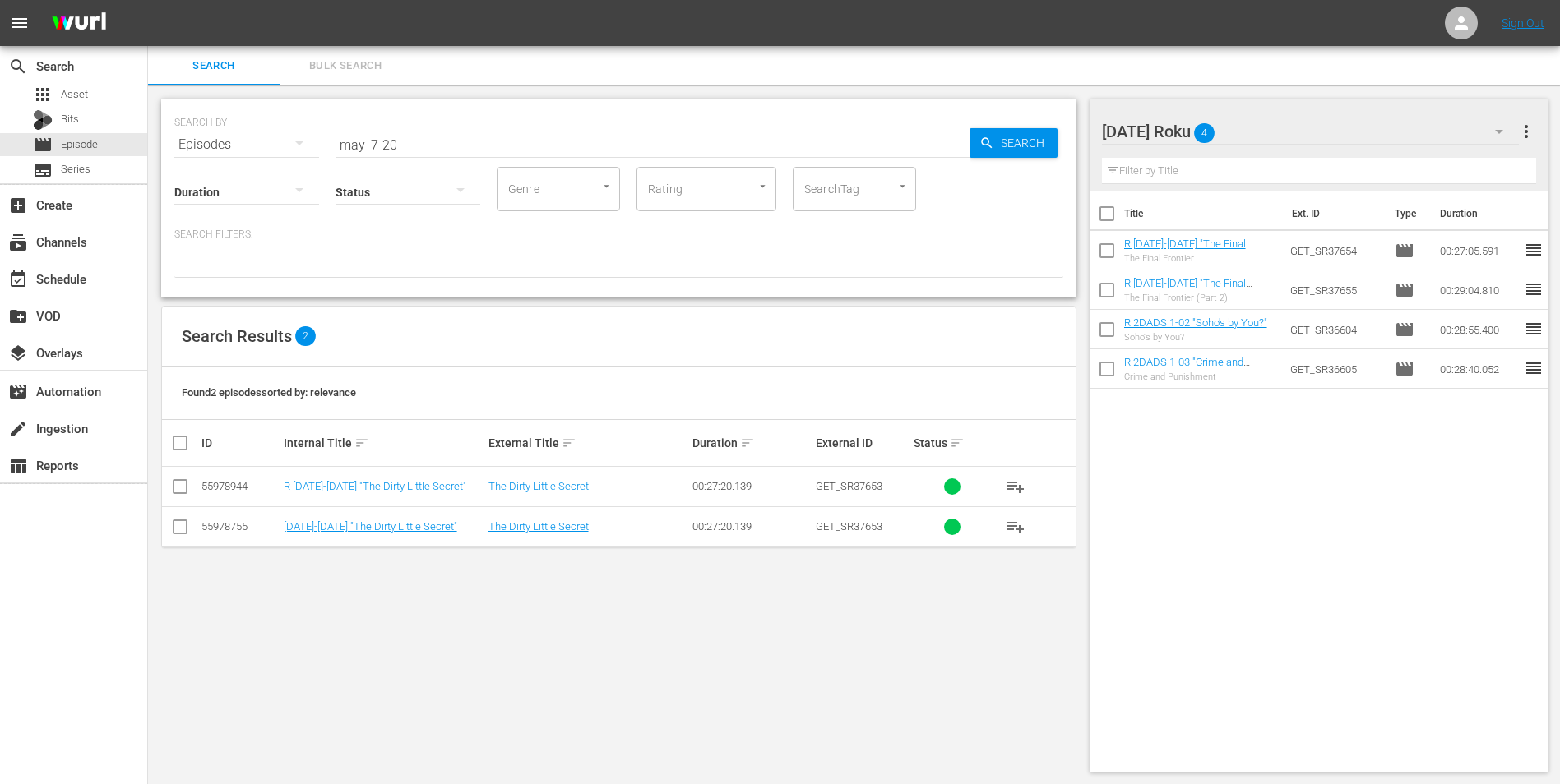
click at [1283, 130] on div "[DATE] Roku 4" at bounding box center [1310, 132] width 418 height 46
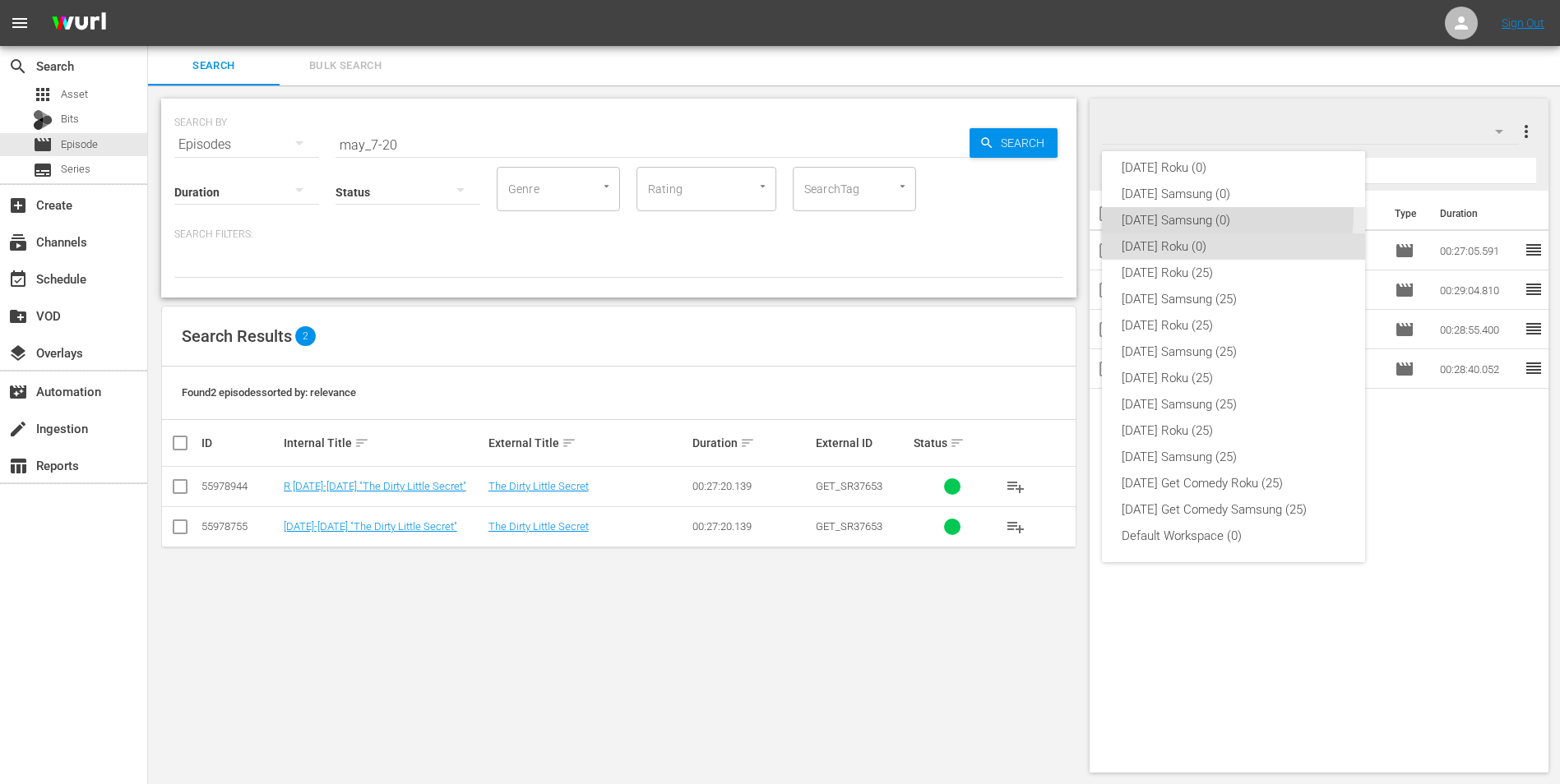
click at [1177, 213] on div "[DATE] Samsung (0)" at bounding box center [1233, 221] width 224 height 27
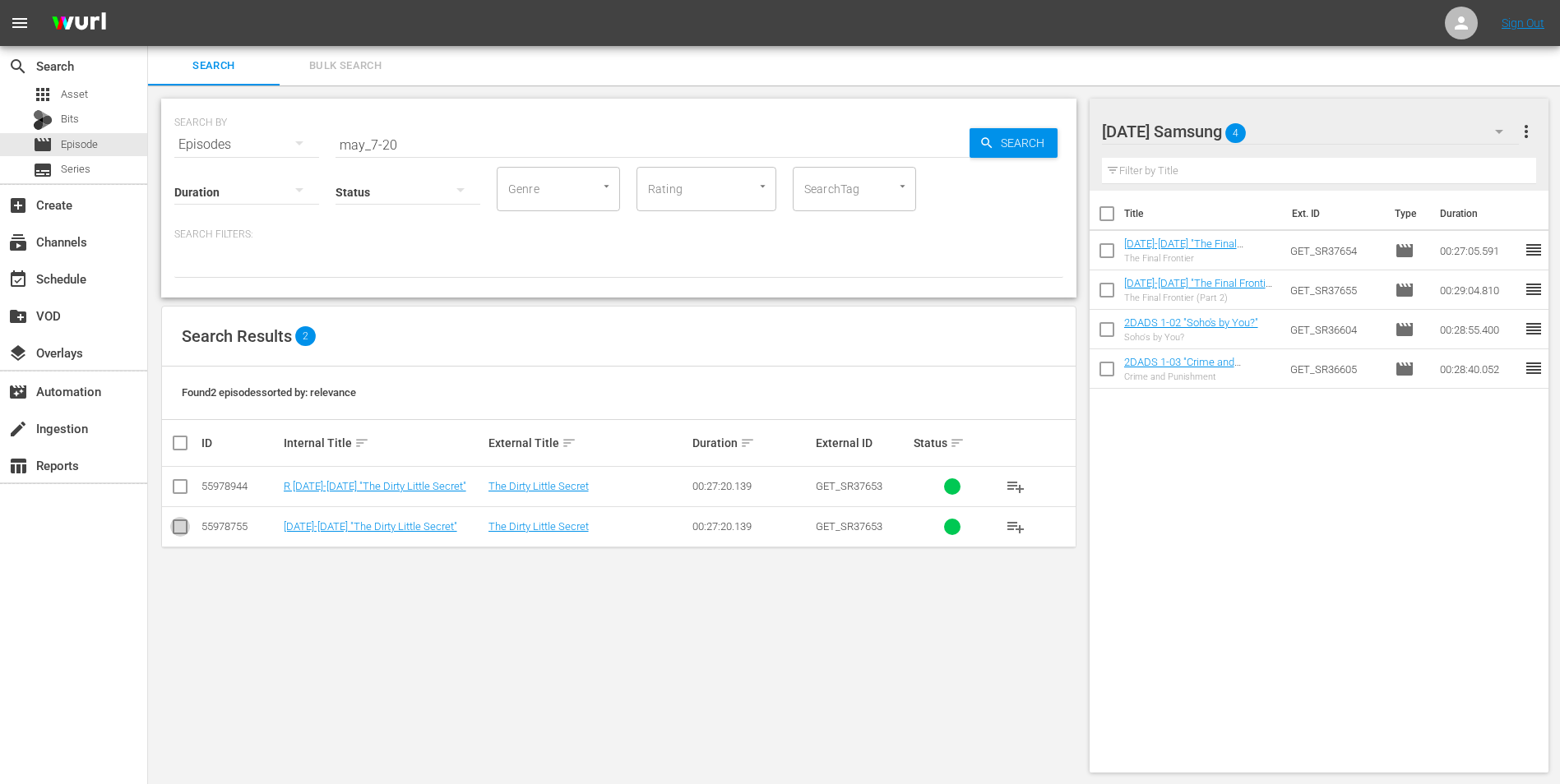
click at [185, 533] on input "checkbox" at bounding box center [180, 529] width 20 height 20
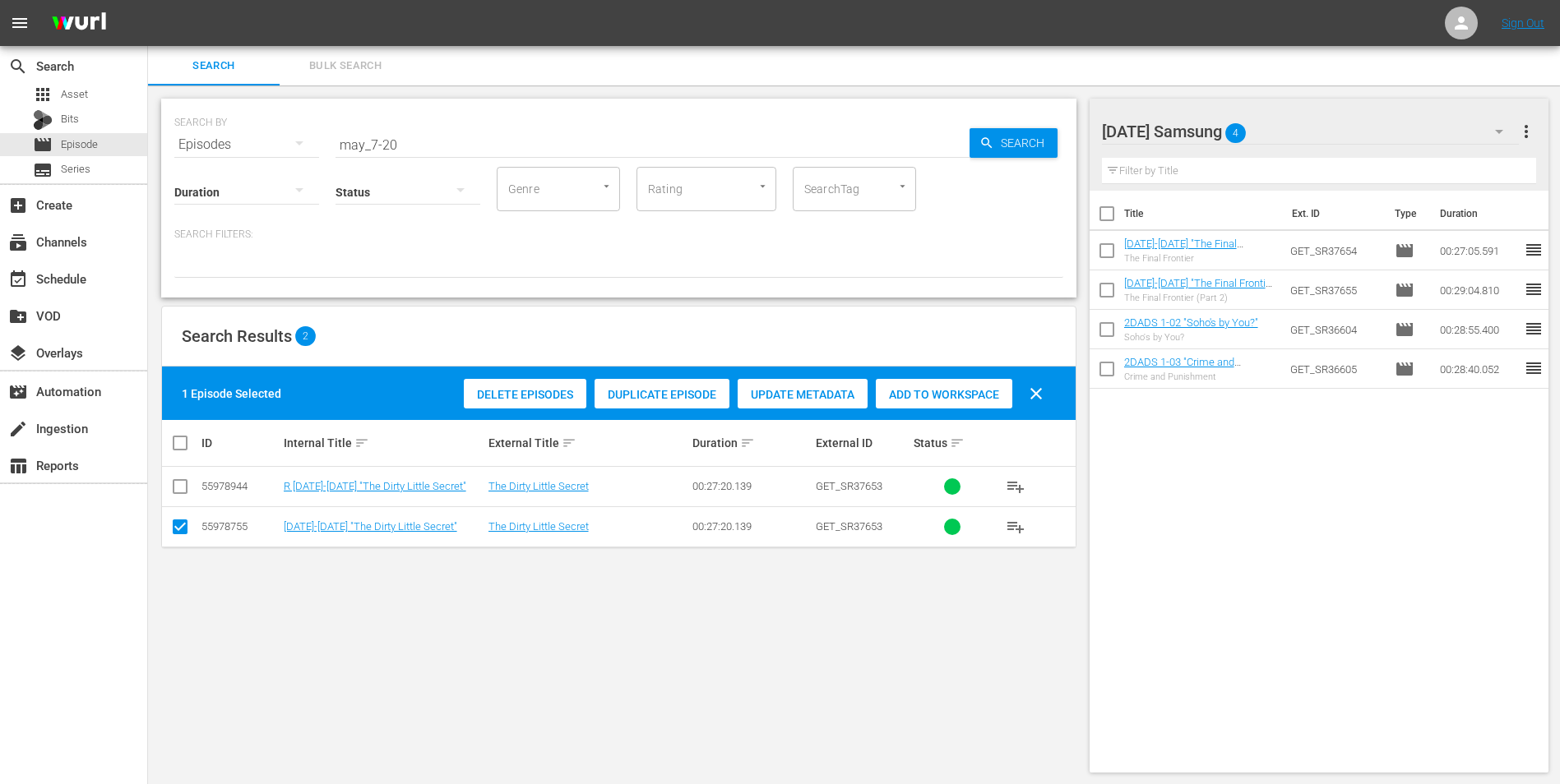
click at [932, 389] on span "Add to Workspace" at bounding box center [943, 395] width 136 height 13
click at [1326, 128] on div "[DATE] Samsung 5" at bounding box center [1310, 132] width 418 height 46
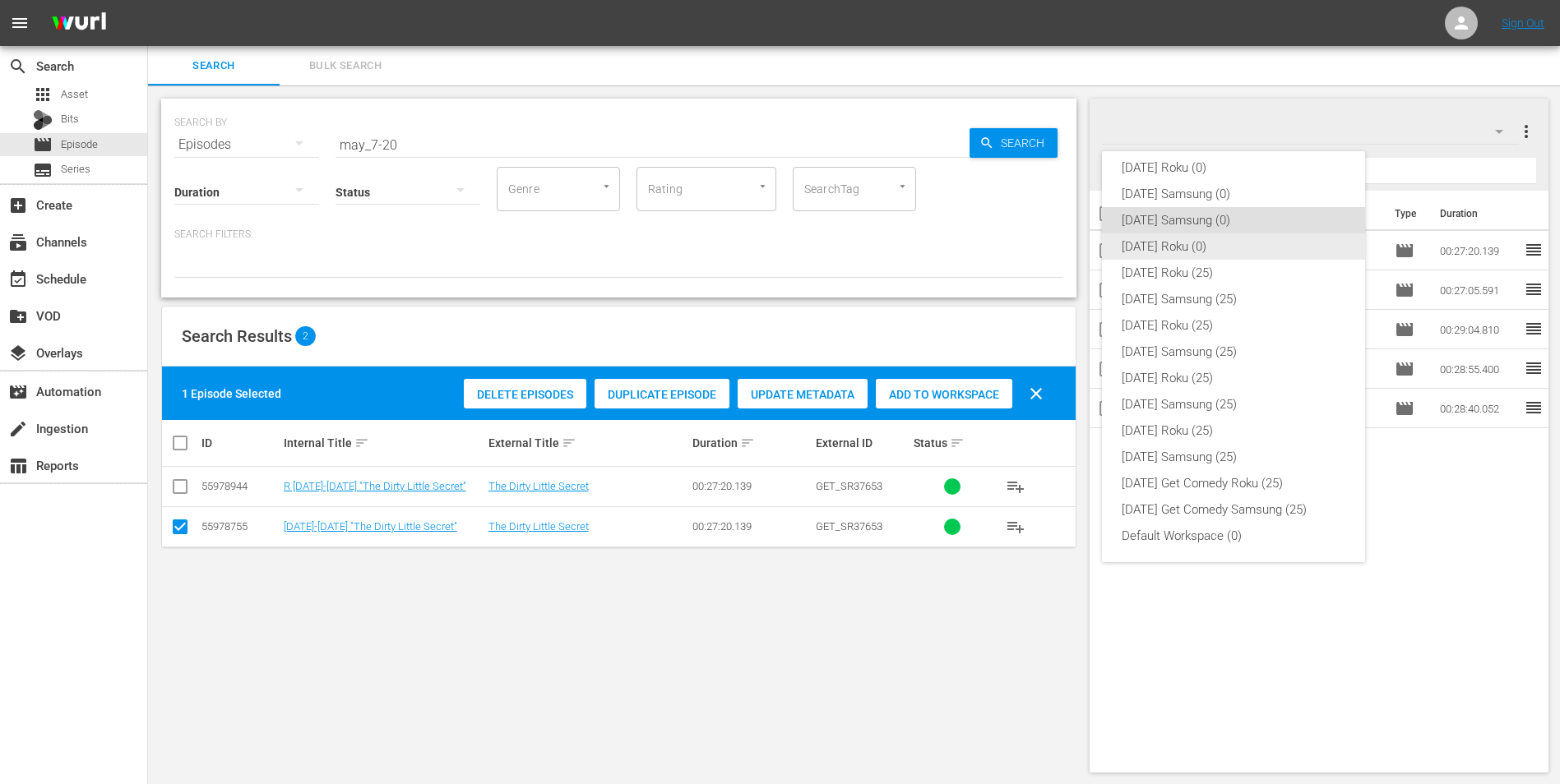
click at [1168, 241] on div "[DATE] Roku (0)" at bounding box center [1233, 246] width 224 height 27
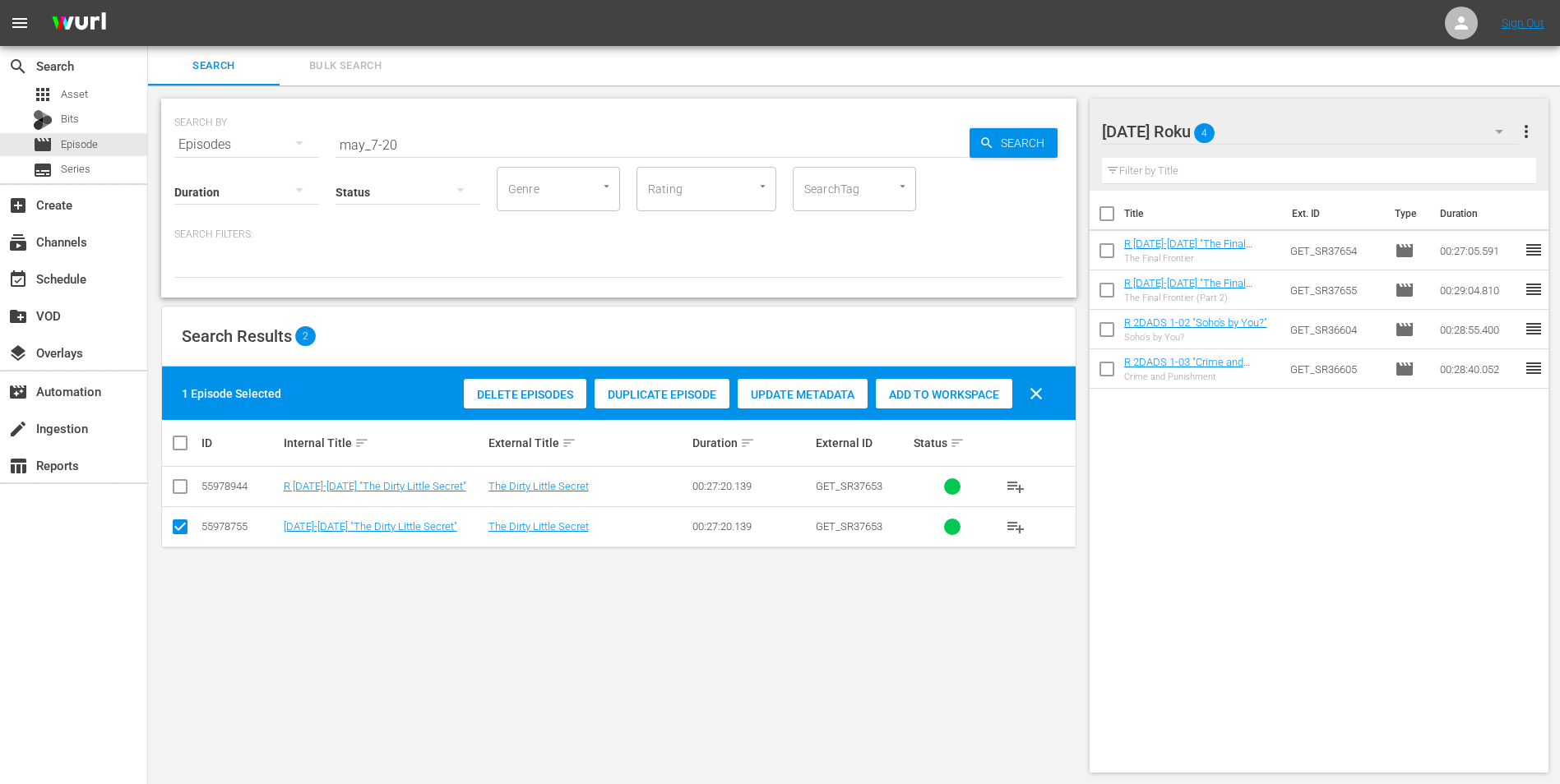
click at [180, 530] on input "checkbox" at bounding box center [180, 529] width 20 height 20
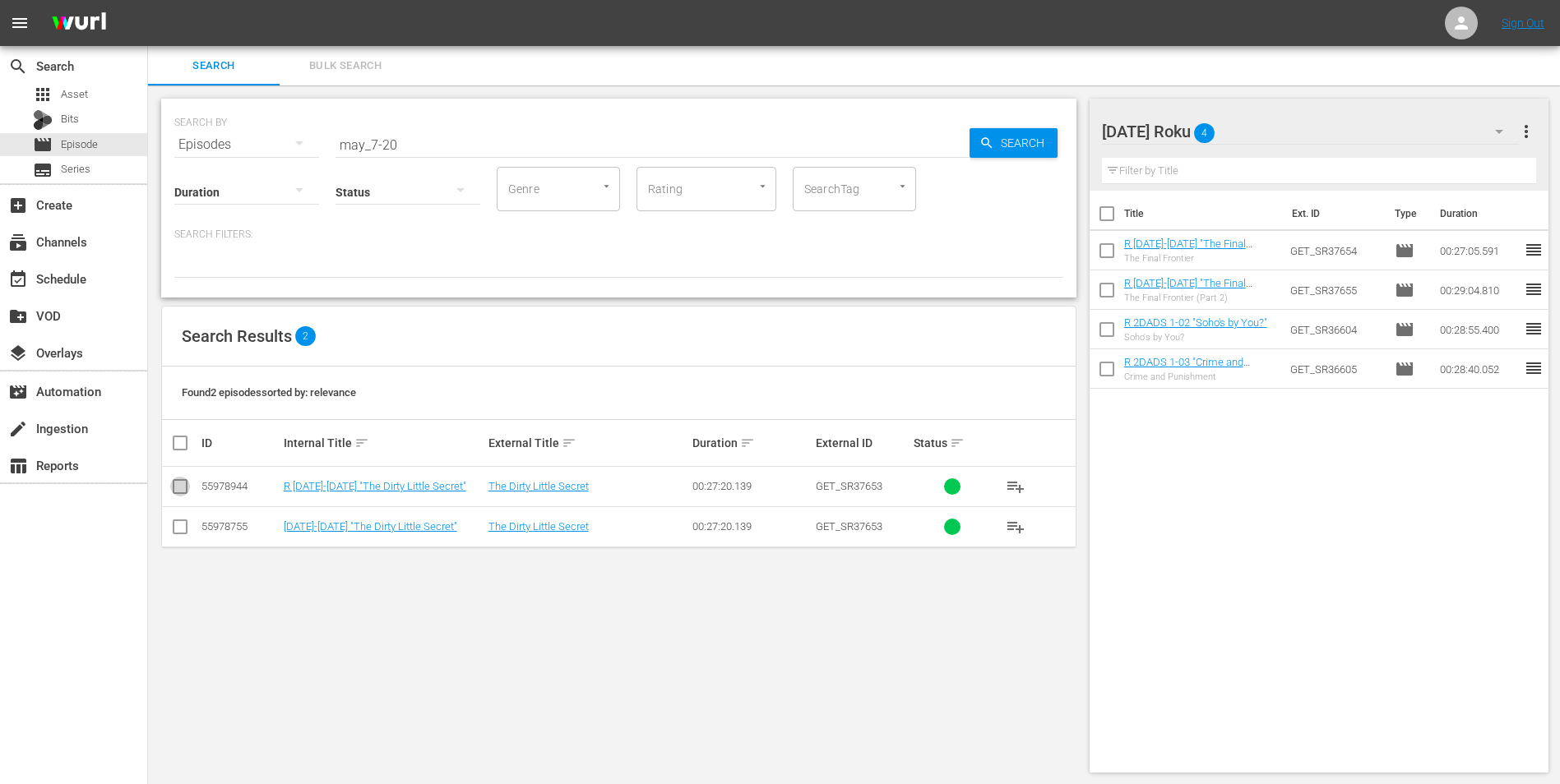
click at [182, 485] on input "checkbox" at bounding box center [180, 490] width 20 height 20
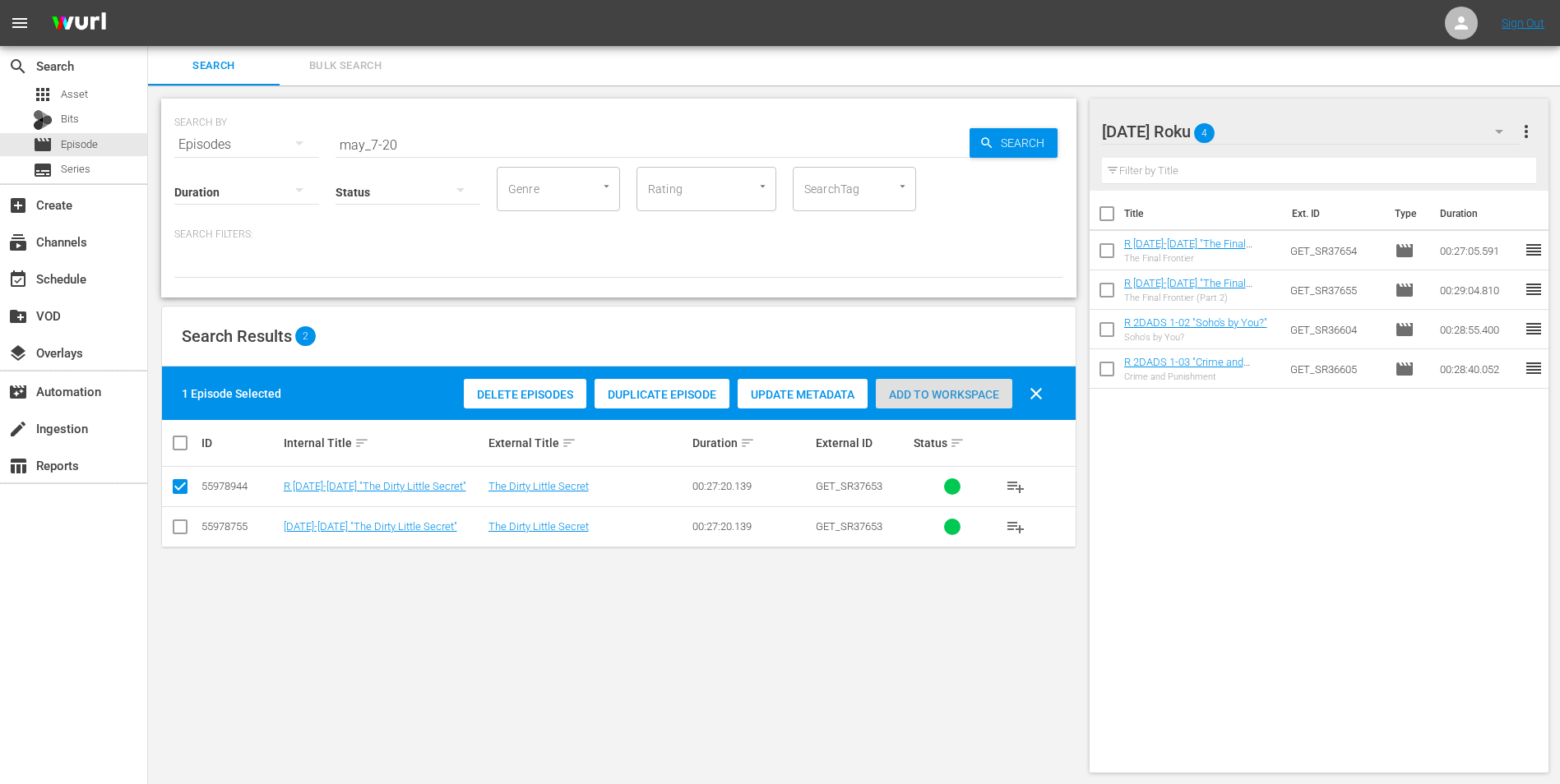
click at [927, 401] on div "Add to Workspace" at bounding box center [943, 394] width 136 height 31
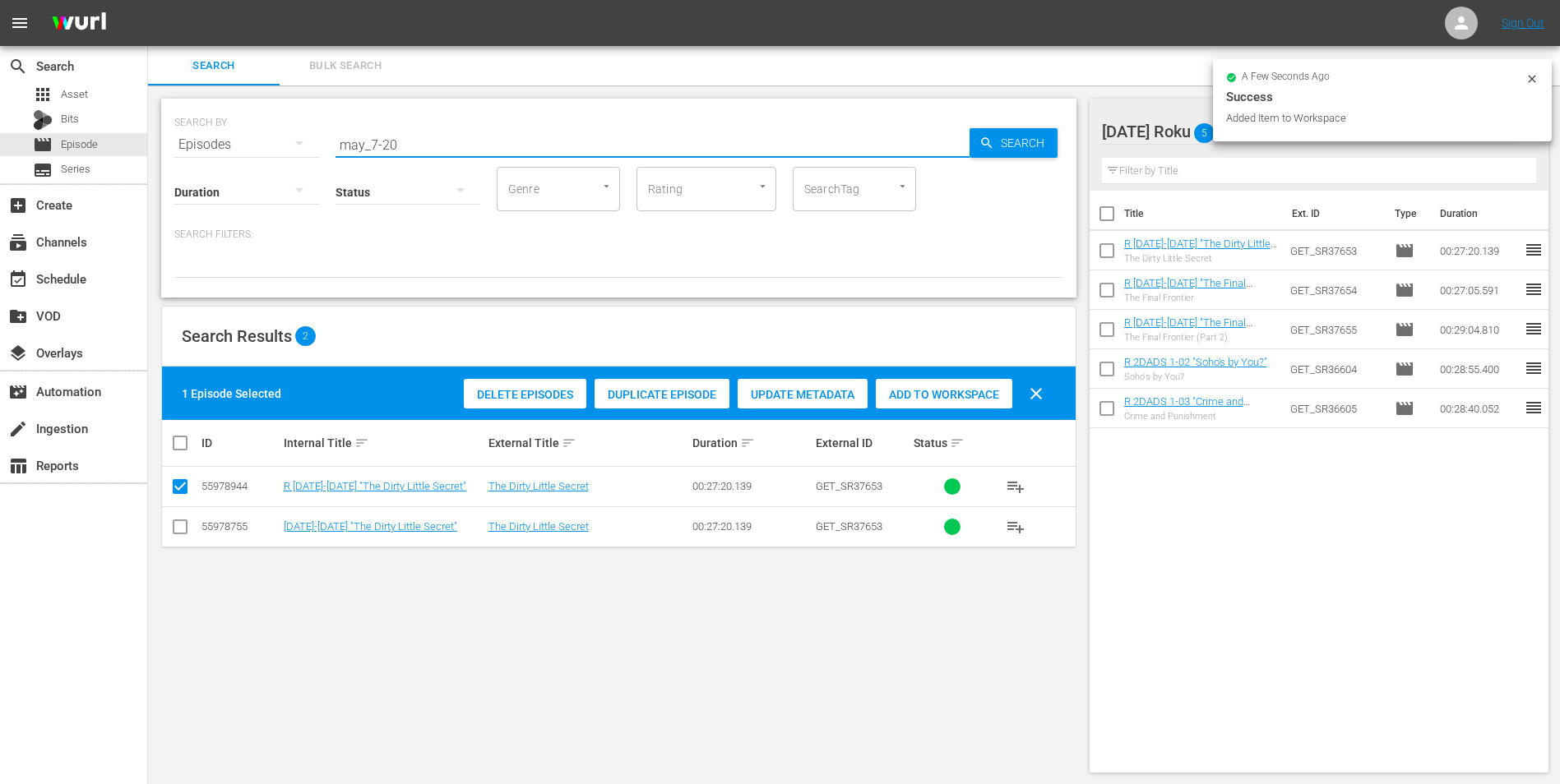
drag, startPoint x: 385, startPoint y: 149, endPoint x: 461, endPoint y: 159, distance: 76.7
click at [460, 159] on div "SEARCH BY Search By Episodes Search ID, Title, Description, Keywords, or Catego…" at bounding box center [619, 198] width 915 height 199
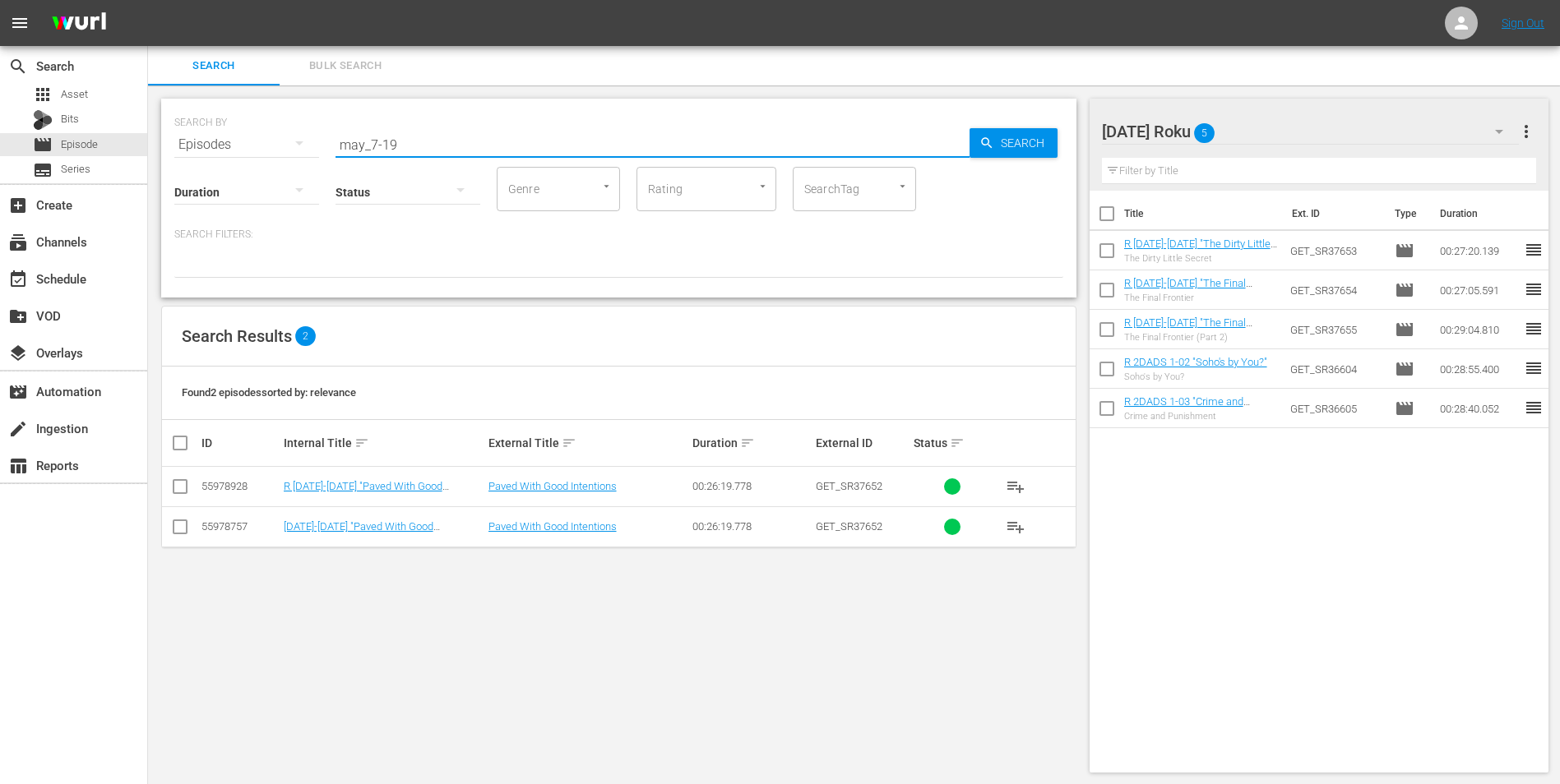
click at [180, 529] on input "checkbox" at bounding box center [180, 529] width 20 height 20
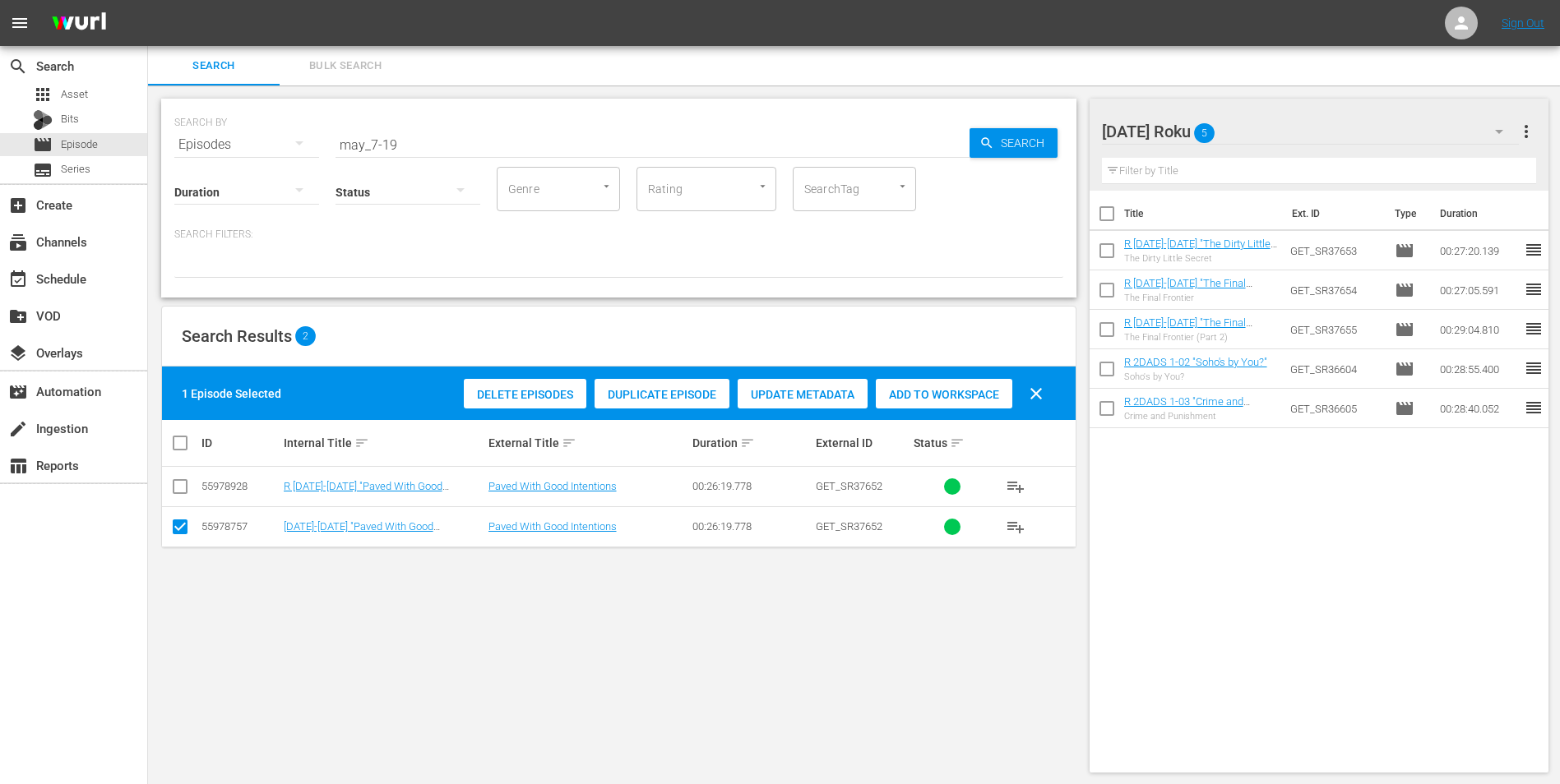
click at [175, 530] on input "checkbox" at bounding box center [180, 529] width 20 height 20
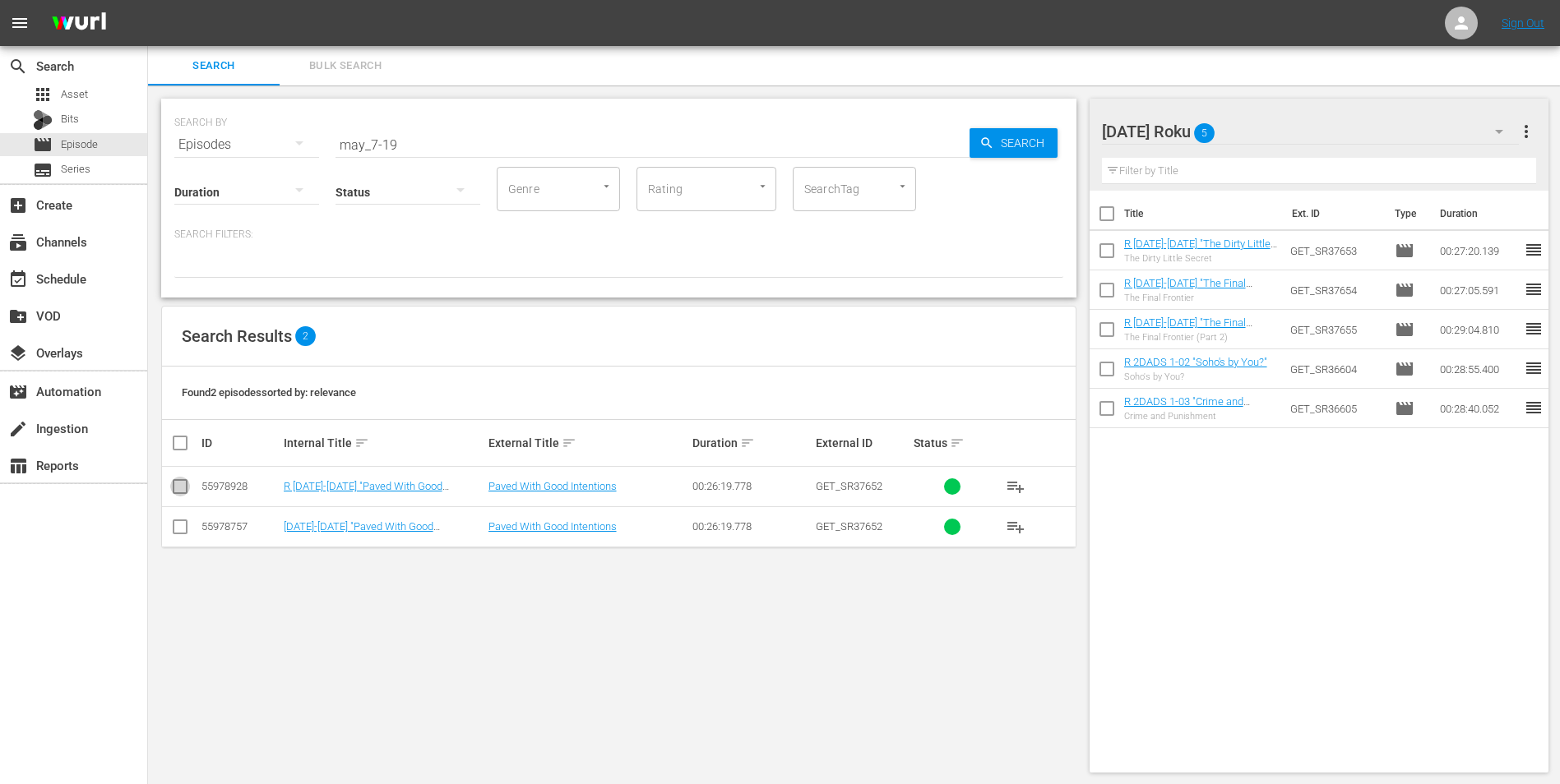
click at [179, 496] on input "checkbox" at bounding box center [180, 490] width 20 height 20
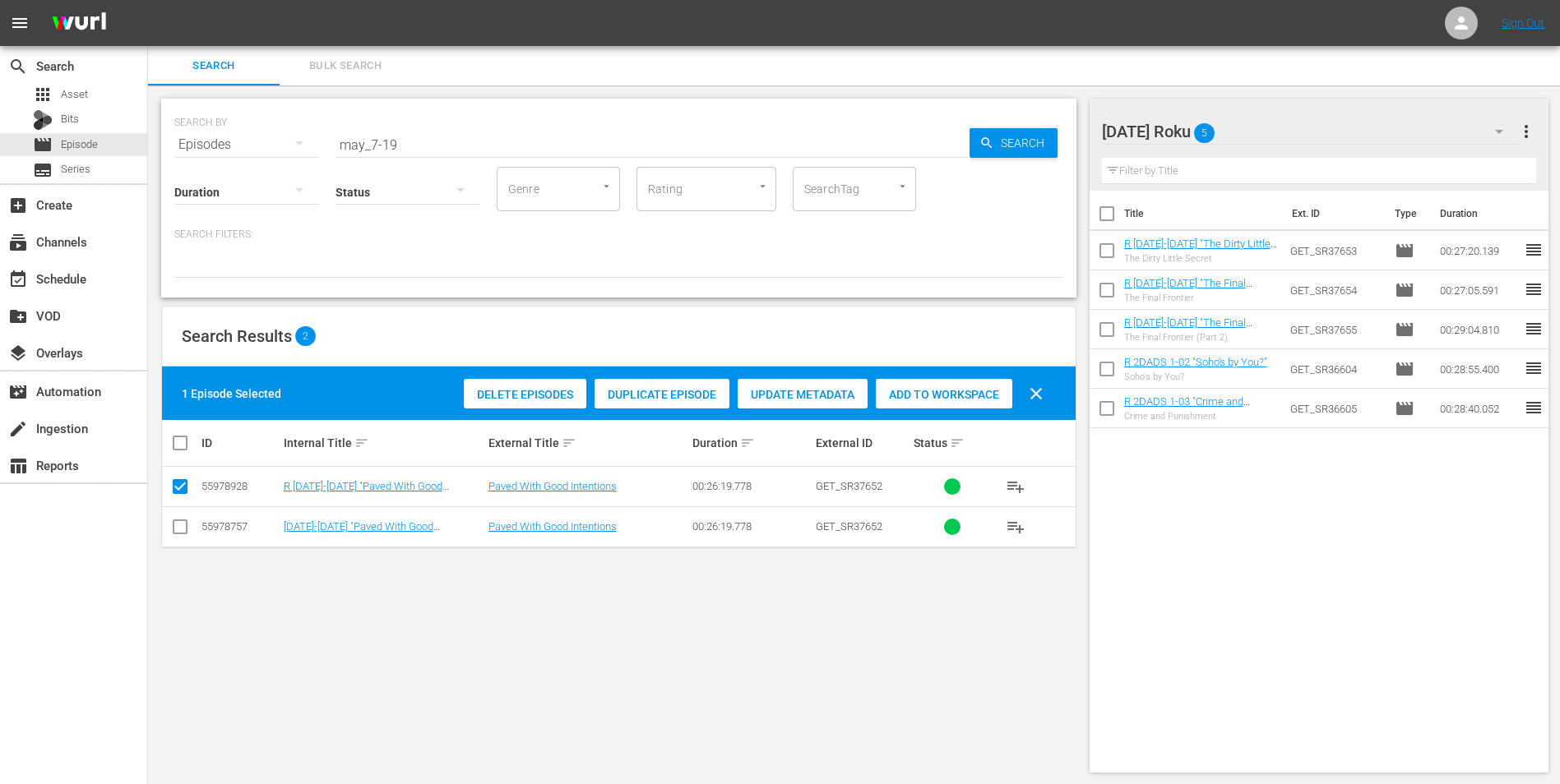
drag, startPoint x: 923, startPoint y: 411, endPoint x: 935, endPoint y: 401, distance: 15.6
click at [926, 408] on div "Delete Episodes Duplicate Episode Update Metadata Add to Workspace clear" at bounding box center [757, 394] width 596 height 40
click at [943, 386] on div "Add to Workspace" at bounding box center [943, 394] width 136 height 31
click at [1313, 120] on div "[DATE] Roku 6" at bounding box center [1310, 132] width 418 height 46
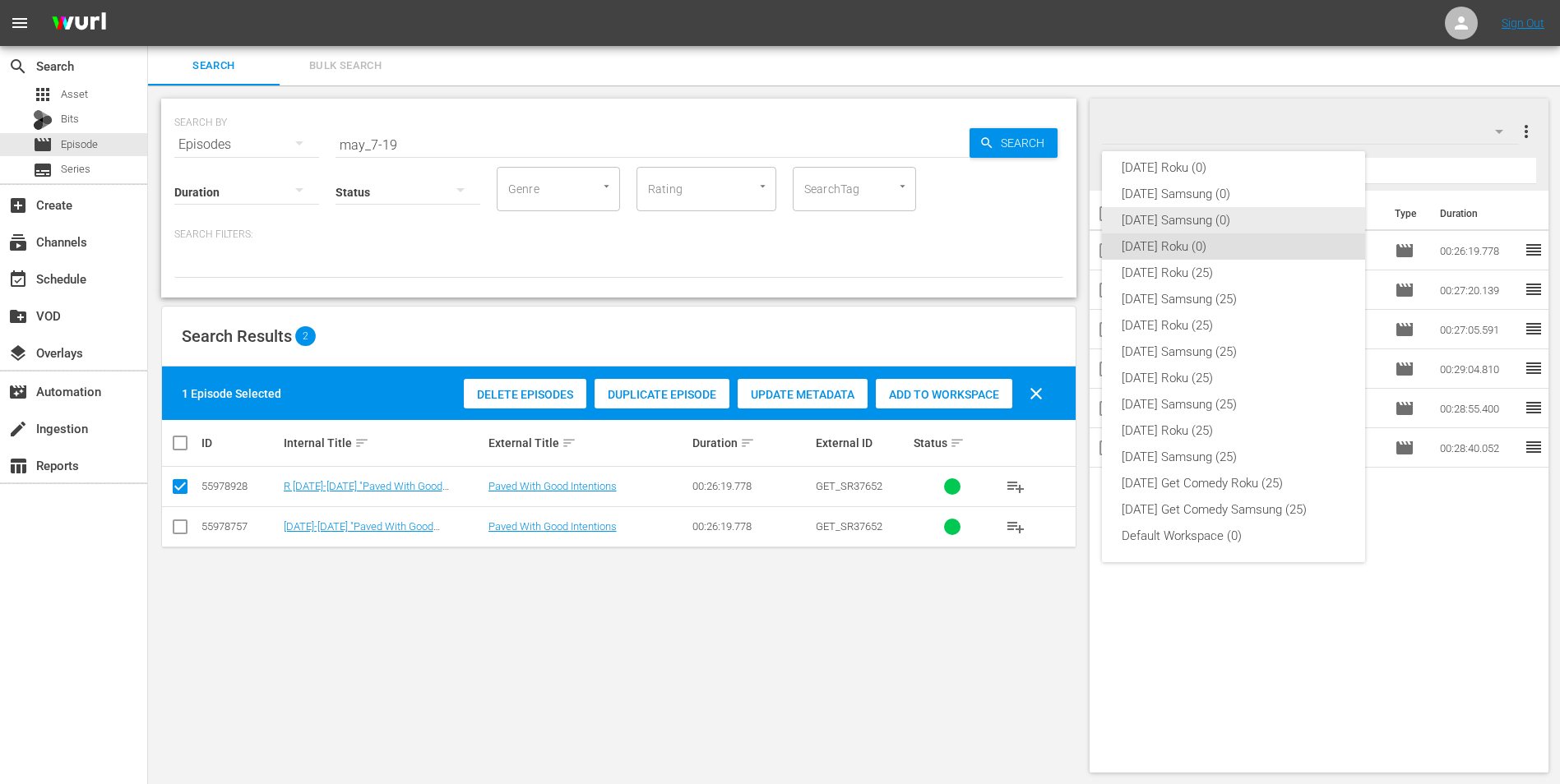
click at [1172, 223] on div "[DATE] Samsung (0)" at bounding box center [1233, 221] width 224 height 27
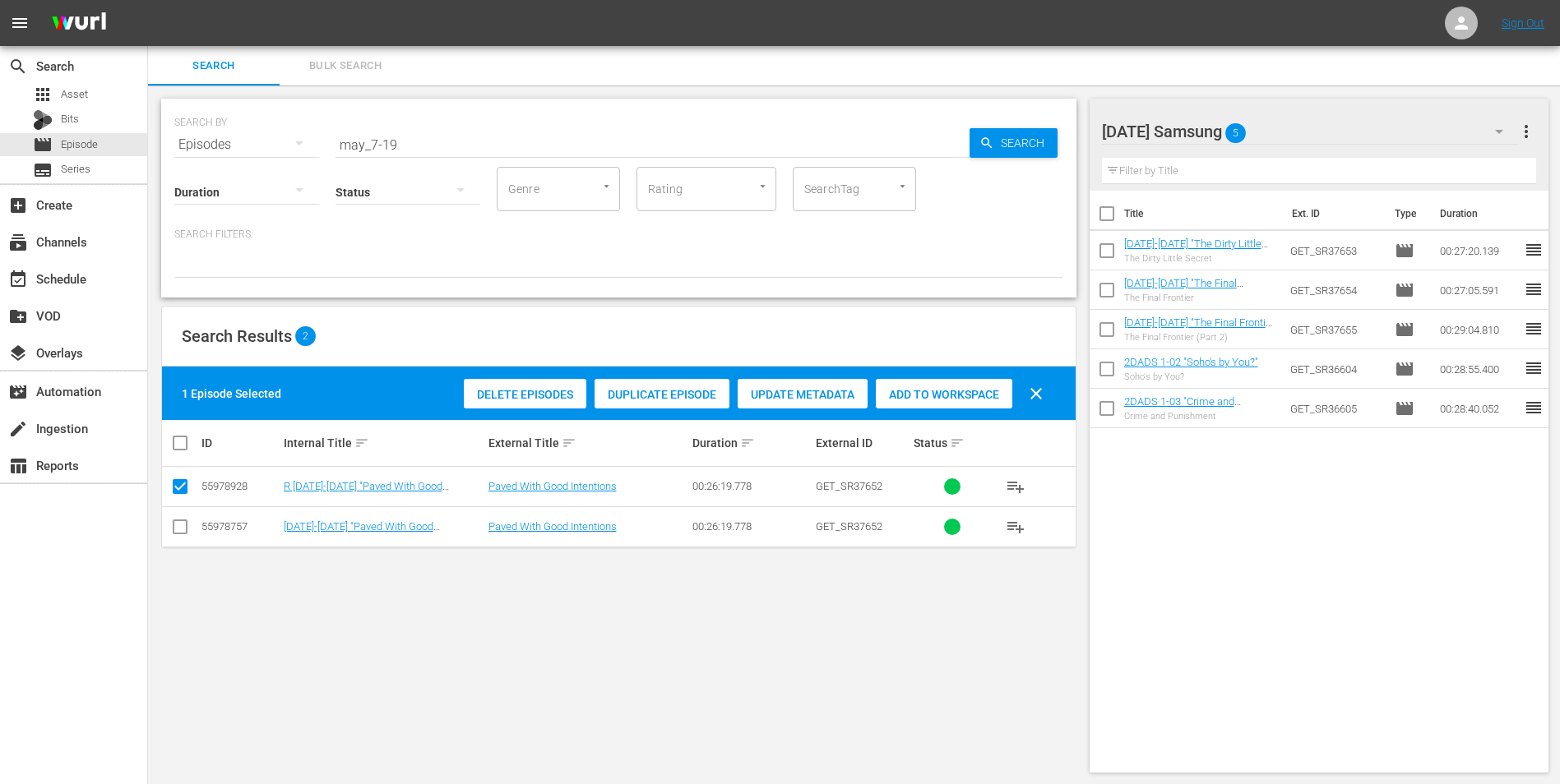
drag, startPoint x: 187, startPoint y: 534, endPoint x: 184, endPoint y: 513, distance: 21.2
click at [187, 533] on input "checkbox" at bounding box center [180, 529] width 20 height 20
click at [184, 484] on input "checkbox" at bounding box center [180, 490] width 20 height 20
click at [975, 394] on span "Add to Workspace" at bounding box center [943, 395] width 136 height 13
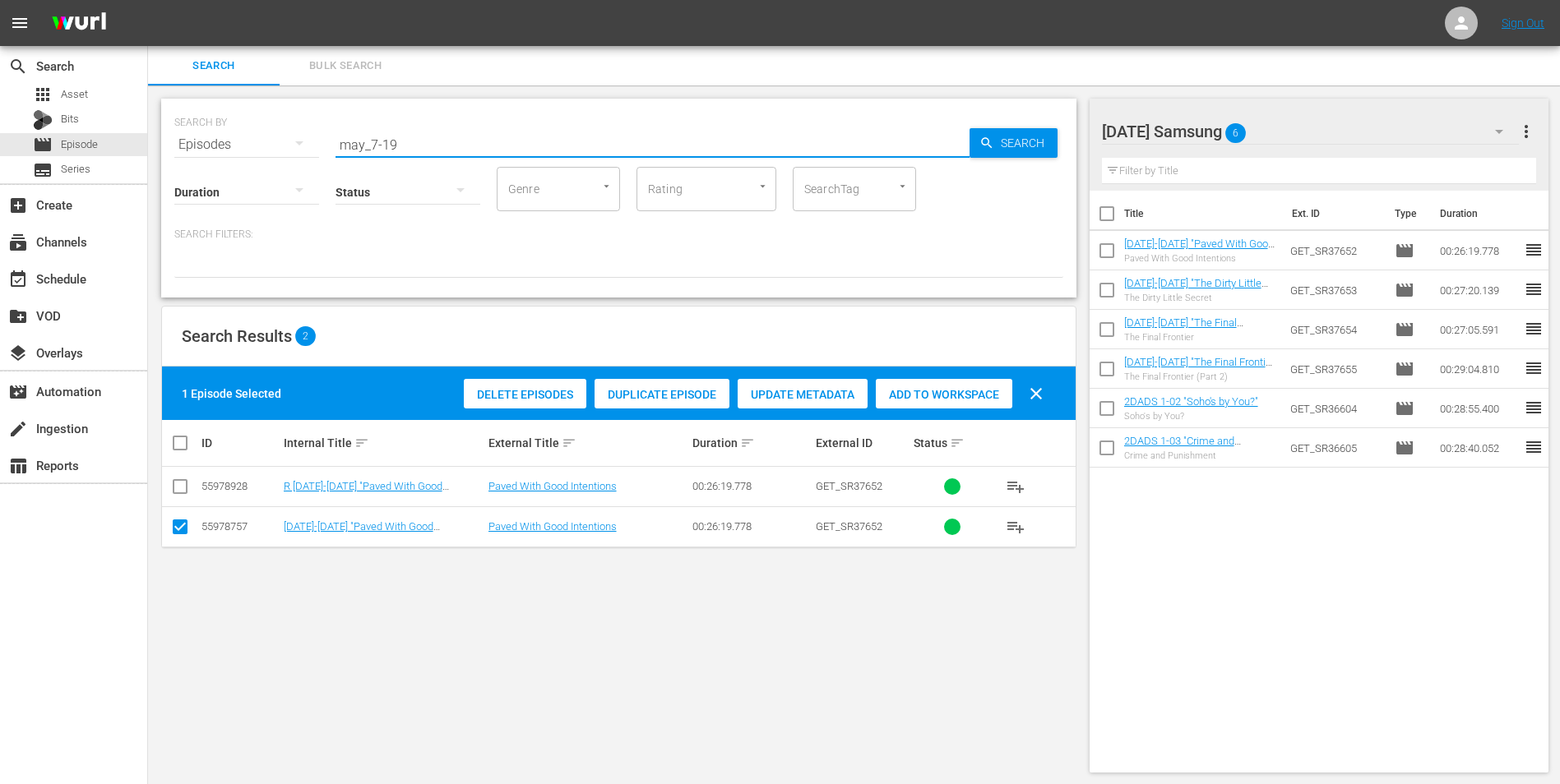
drag, startPoint x: 474, startPoint y: 142, endPoint x: 190, endPoint y: 128, distance: 284.3
click at [191, 128] on div "SEARCH BY Search By Episodes Search ID, Title, Description, Keywords, or Catego…" at bounding box center [619, 134] width 888 height 59
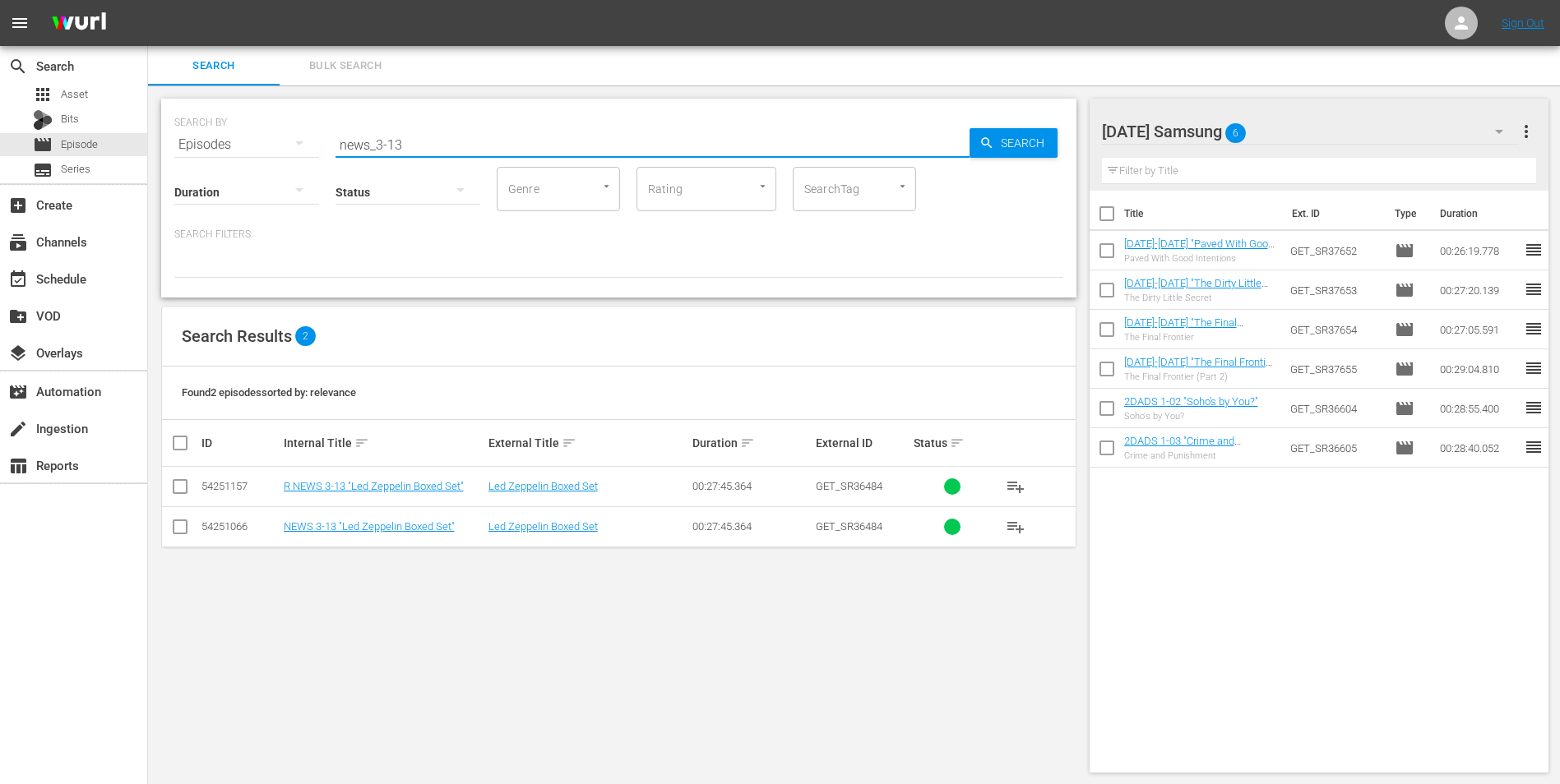
click at [177, 528] on input "checkbox" at bounding box center [180, 529] width 20 height 20
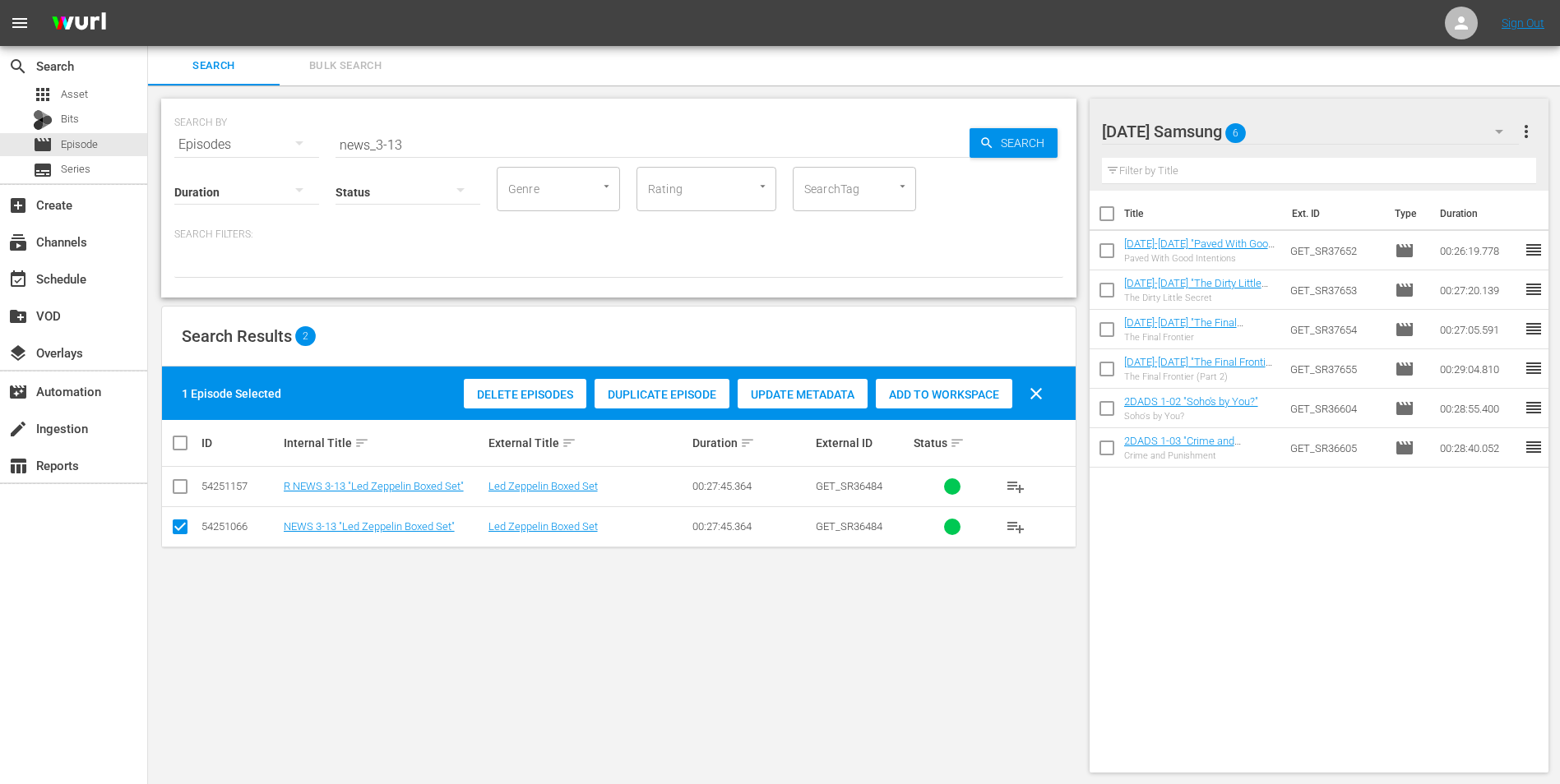
click at [955, 397] on span "Add to Workspace" at bounding box center [943, 395] width 136 height 13
click at [1319, 129] on div "[DATE] Samsung 7" at bounding box center [1310, 132] width 418 height 46
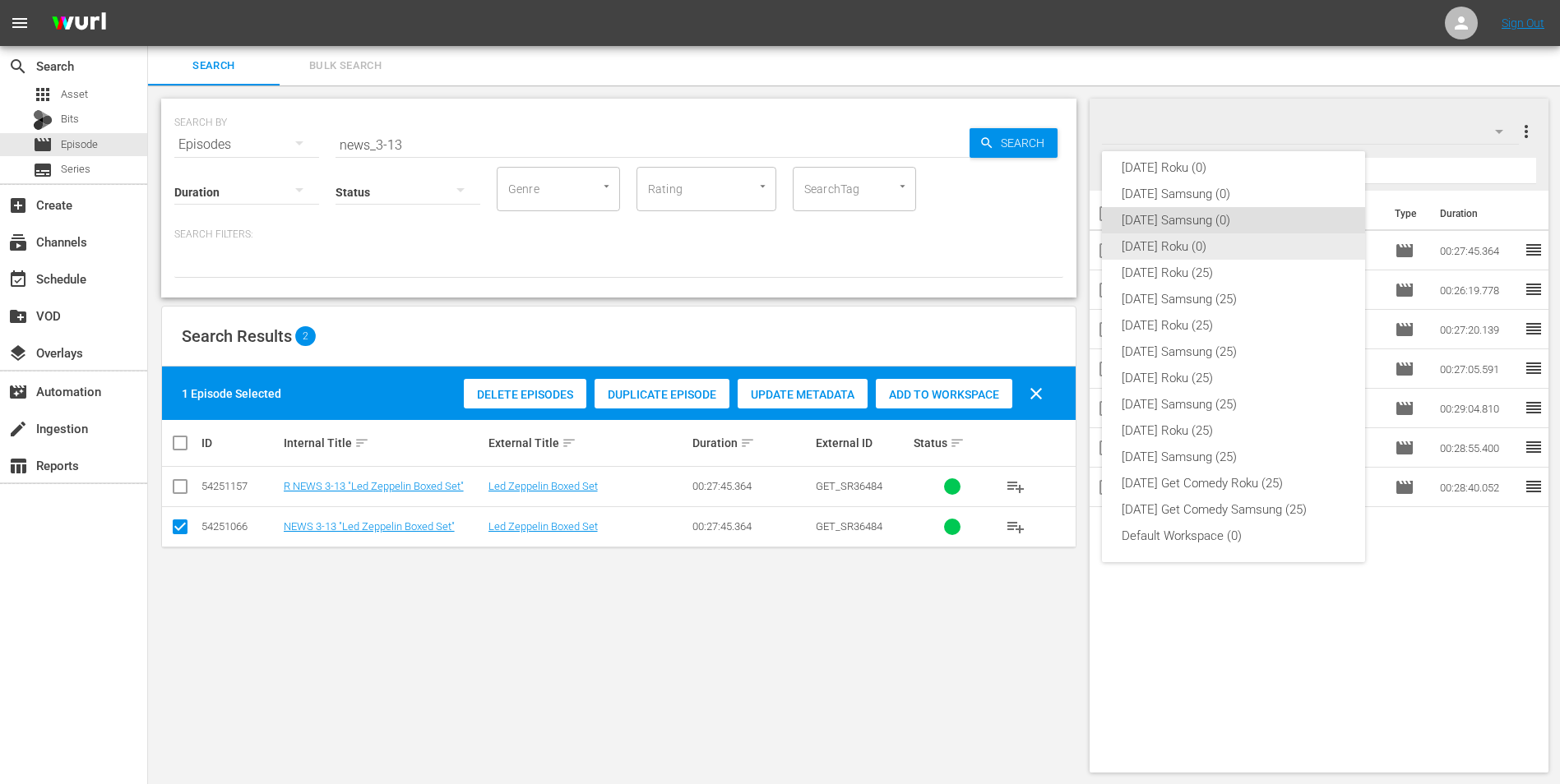
click at [1148, 247] on div "[DATE] Roku (0)" at bounding box center [1233, 246] width 224 height 27
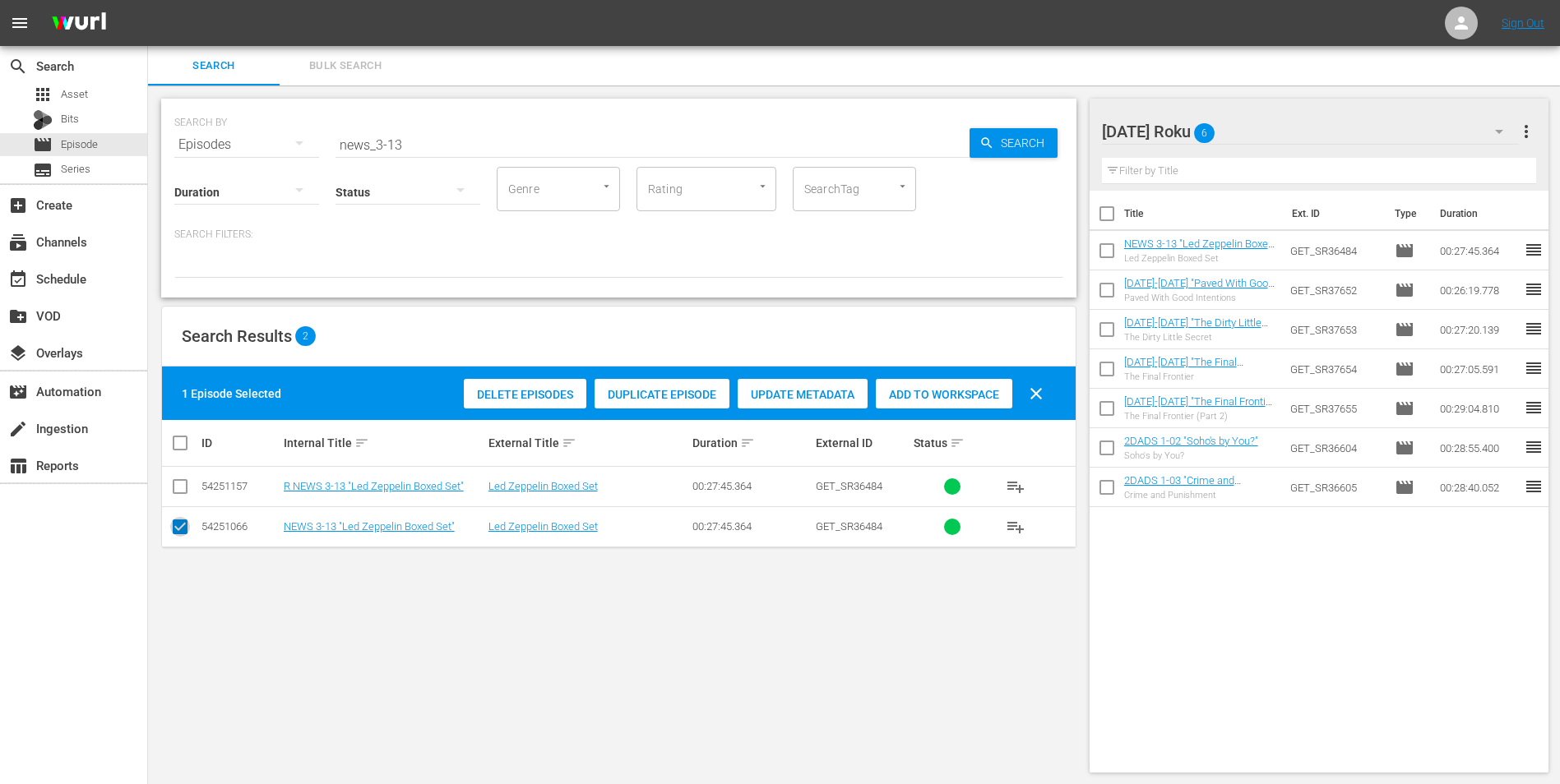
drag, startPoint x: 186, startPoint y: 535, endPoint x: 172, endPoint y: 501, distance: 36.8
click at [185, 532] on input "checkbox" at bounding box center [180, 529] width 20 height 20
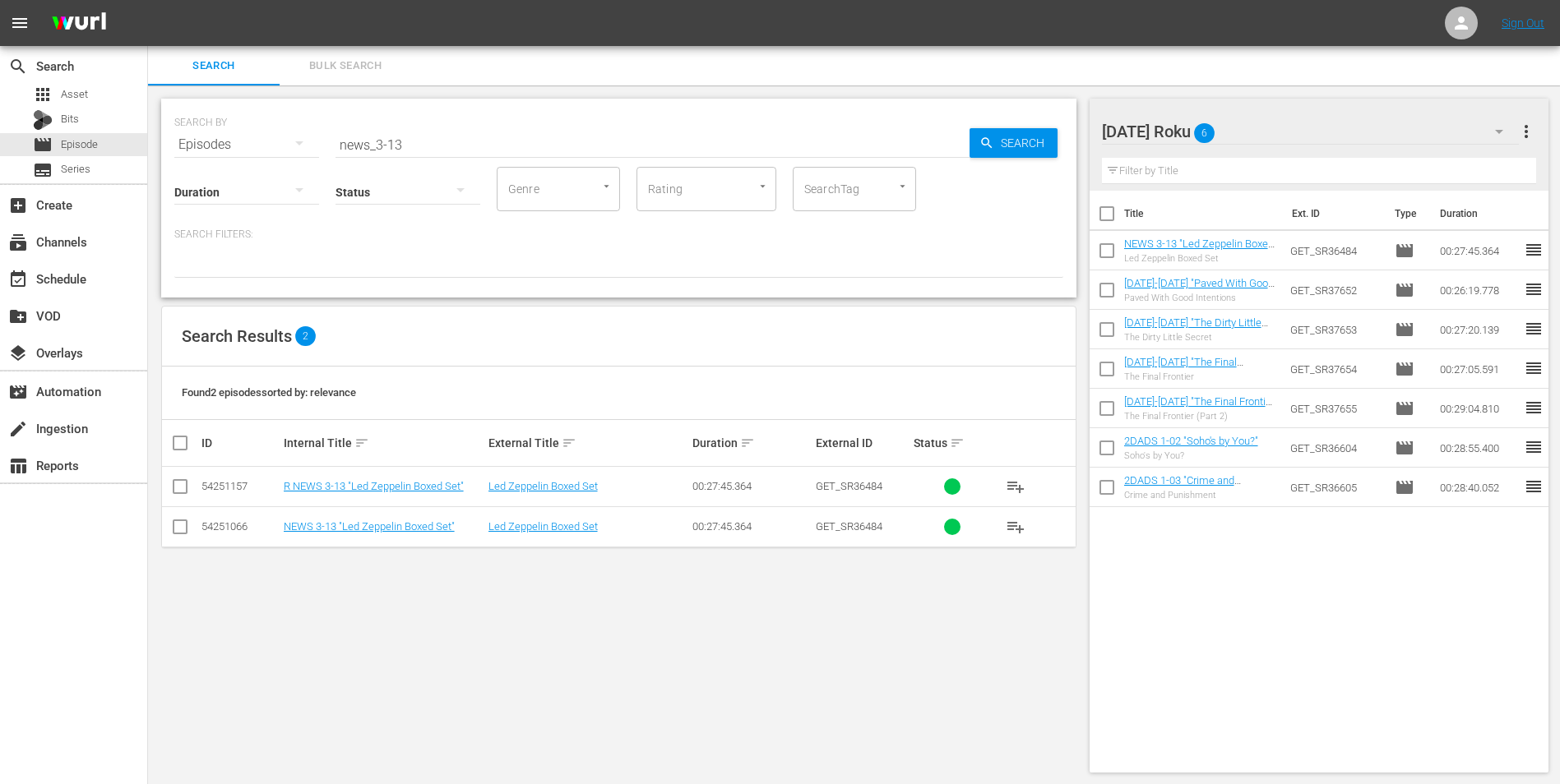
click at [172, 500] on td at bounding box center [180, 487] width 37 height 41
click at [183, 486] on input "checkbox" at bounding box center [180, 490] width 20 height 20
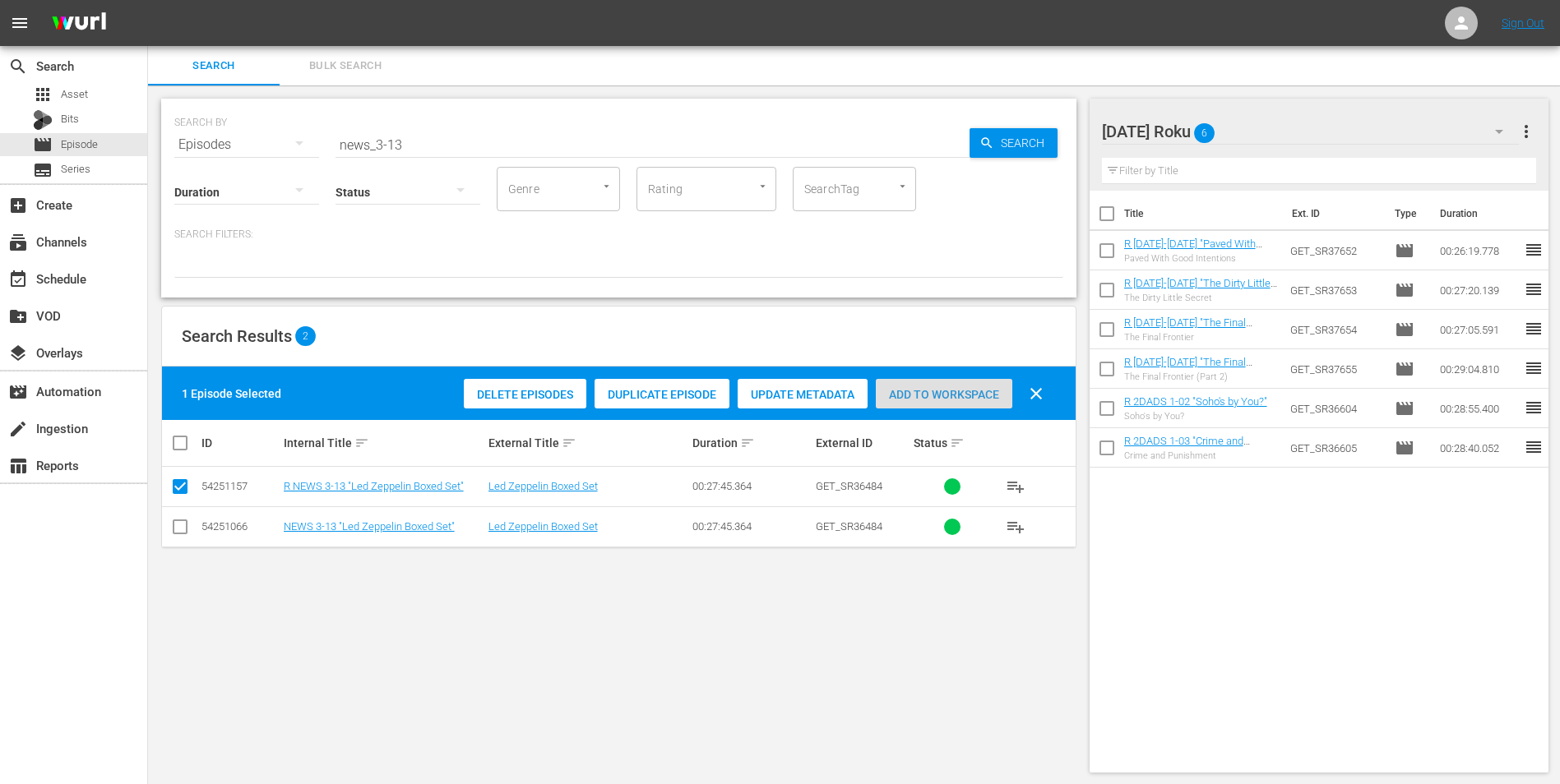
click at [938, 388] on span "Add to Workspace" at bounding box center [943, 395] width 136 height 13
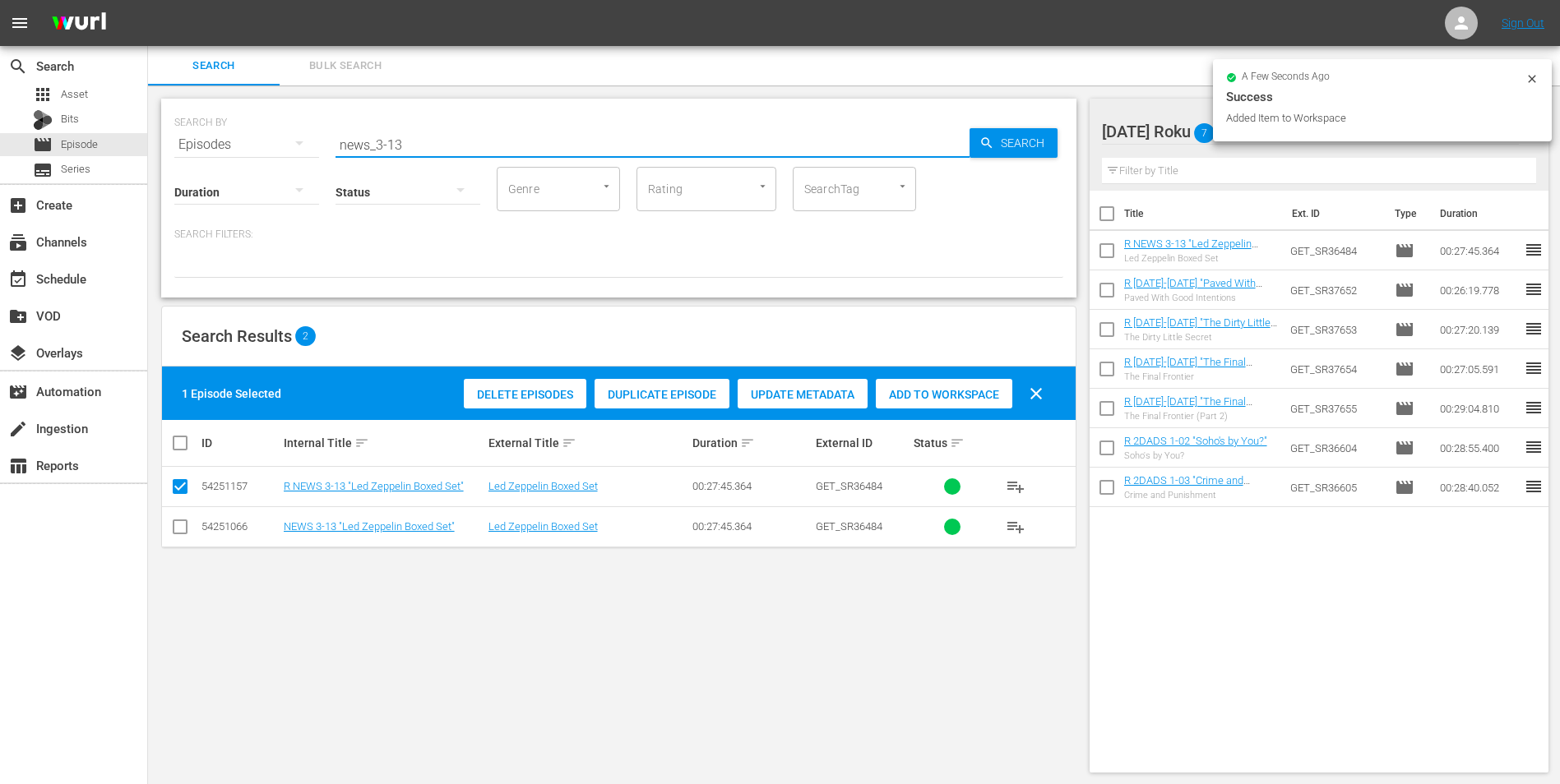
drag, startPoint x: 393, startPoint y: 150, endPoint x: 439, endPoint y: 146, distance: 46.2
click at [443, 146] on input "news_3-13" at bounding box center [652, 145] width 634 height 40
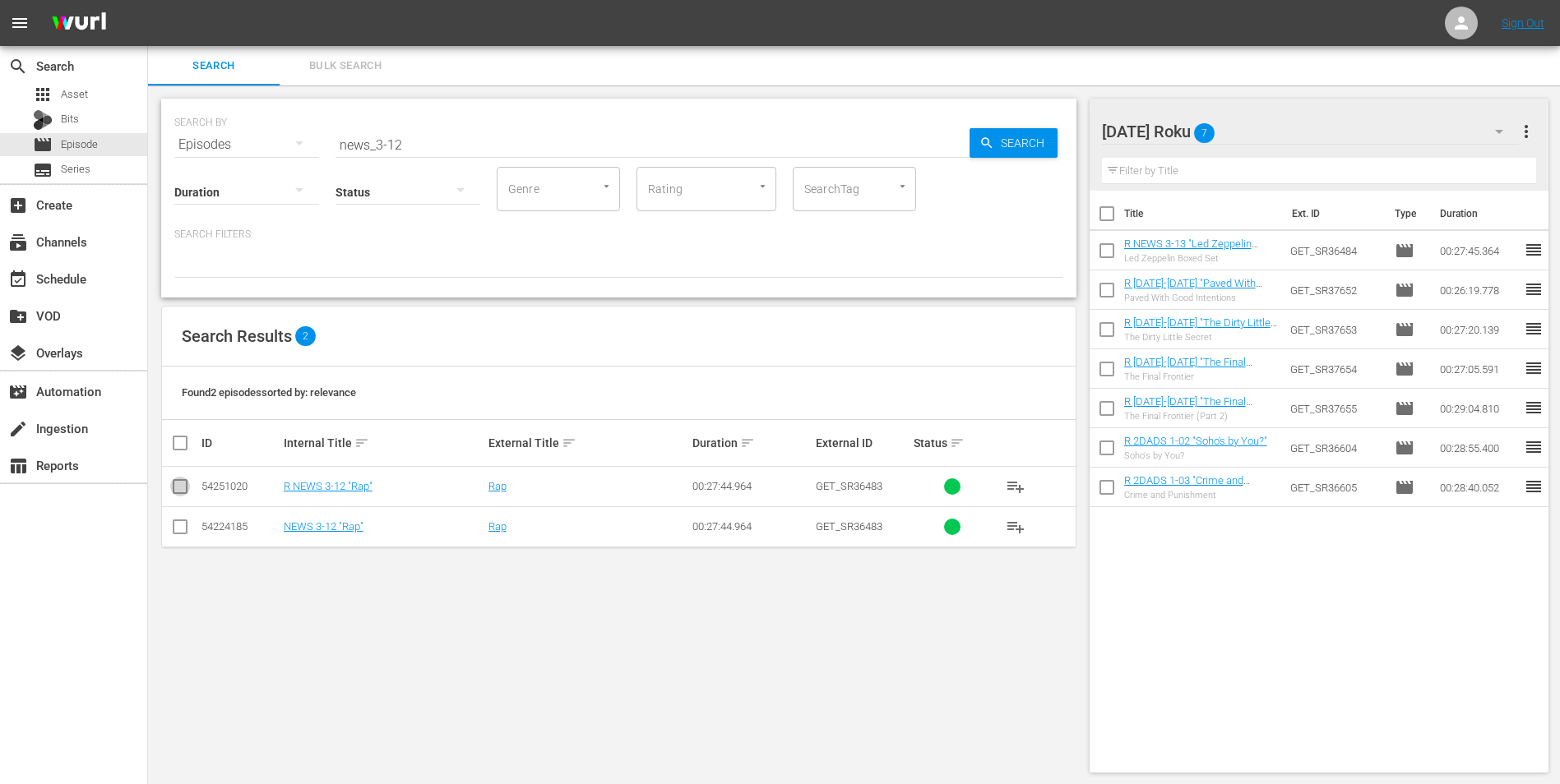
click at [182, 489] on input "checkbox" at bounding box center [180, 490] width 20 height 20
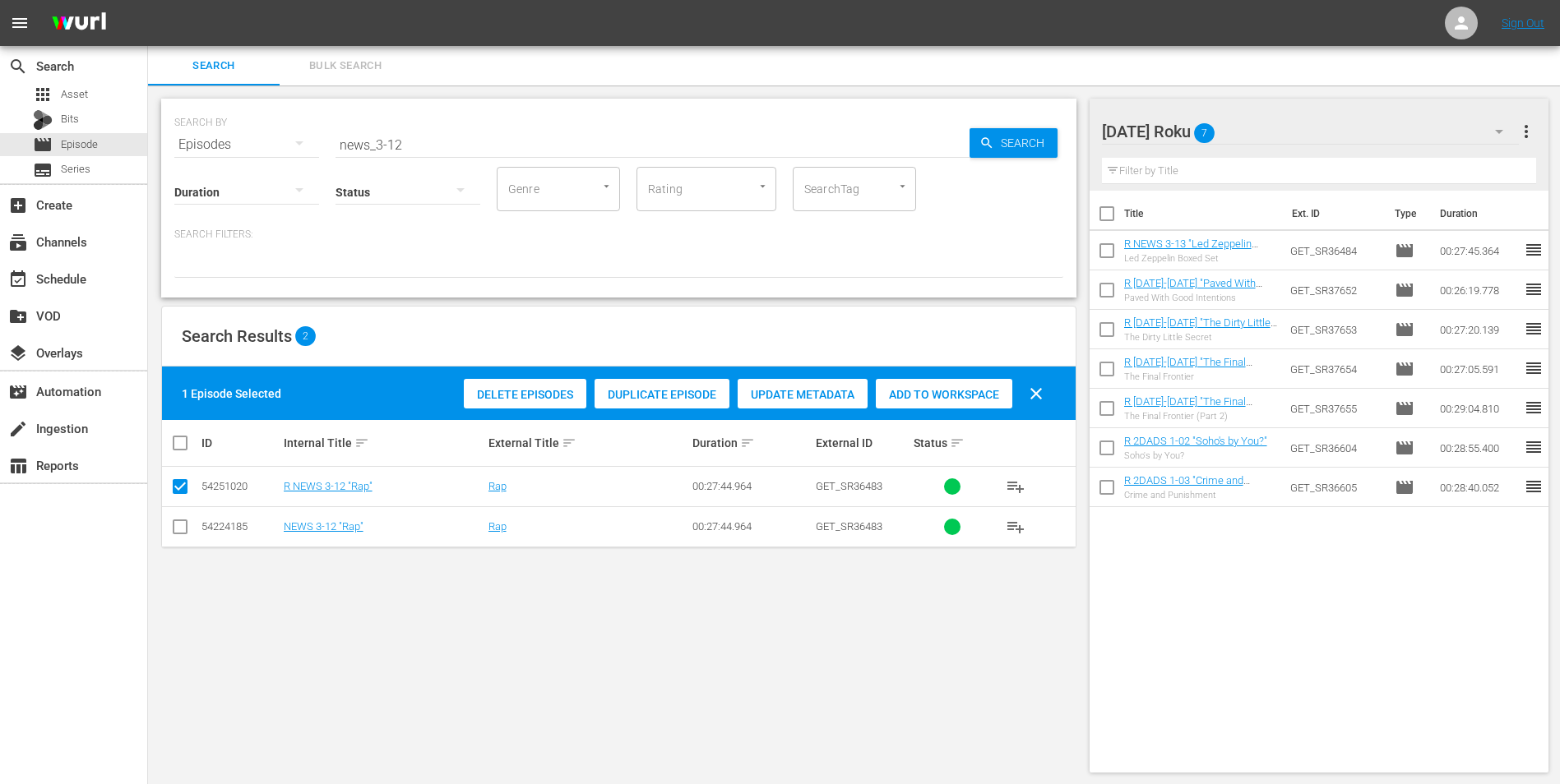
click at [987, 397] on span "Add to Workspace" at bounding box center [943, 395] width 136 height 13
click at [1290, 128] on div "[DATE] Roku 8" at bounding box center [1310, 132] width 418 height 46
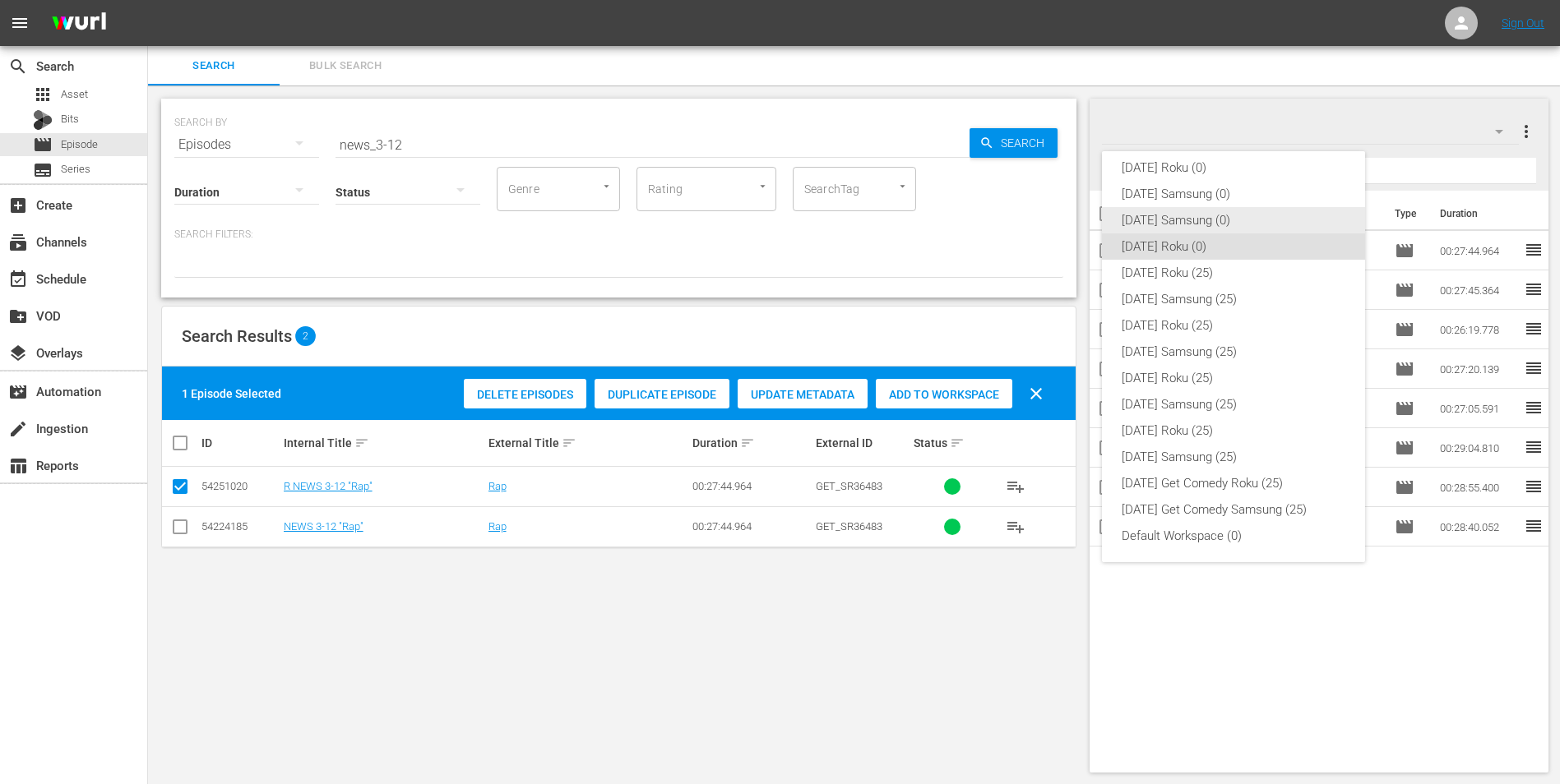
click at [1172, 223] on div "[DATE] Samsung (0)" at bounding box center [1233, 221] width 224 height 27
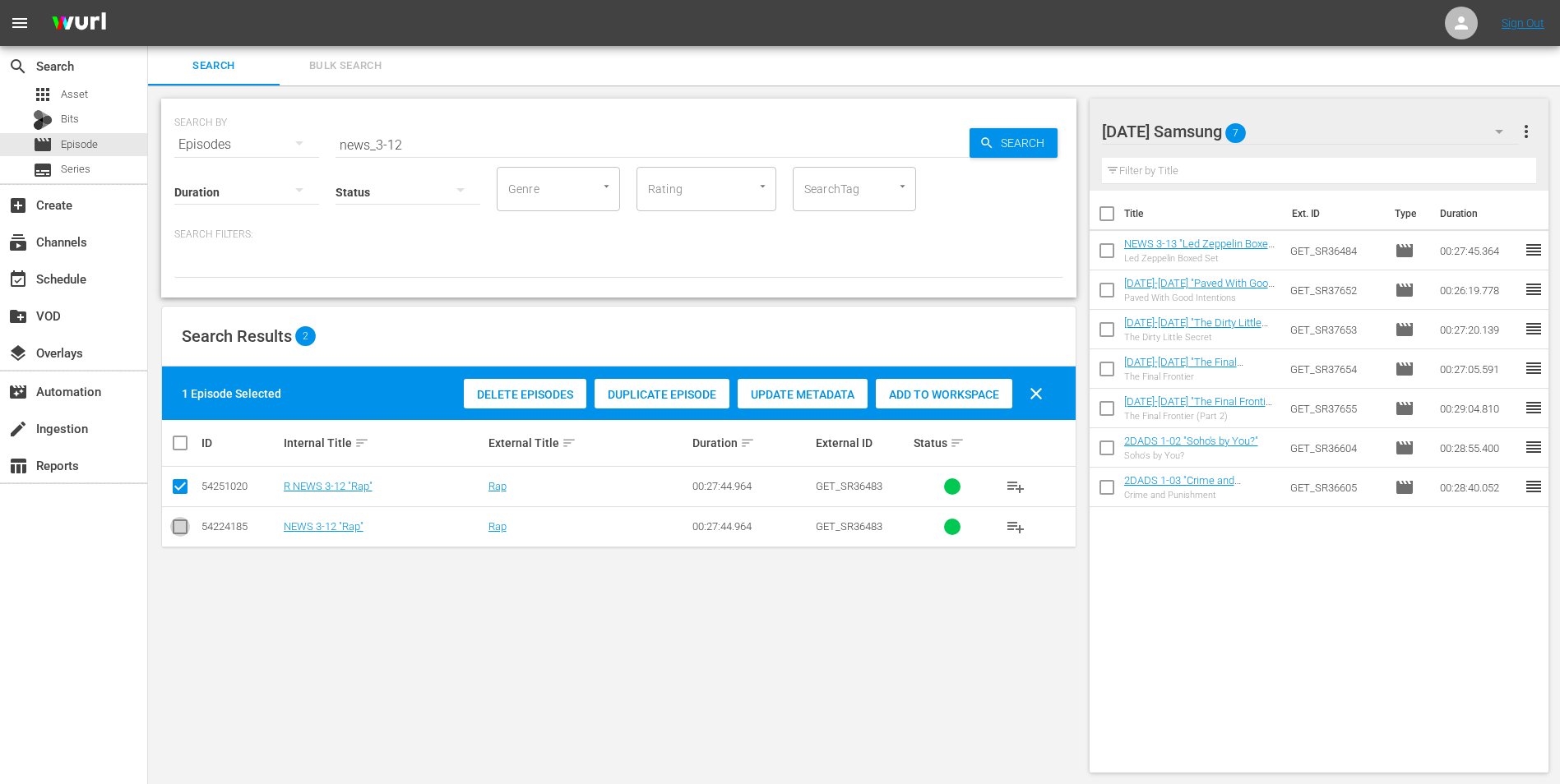
drag, startPoint x: 175, startPoint y: 536, endPoint x: 181, endPoint y: 494, distance: 42.4
click at [175, 534] on input "checkbox" at bounding box center [180, 529] width 20 height 20
click at [183, 487] on input "checkbox" at bounding box center [180, 490] width 20 height 20
click at [914, 388] on span "Add to Workspace" at bounding box center [943, 395] width 136 height 13
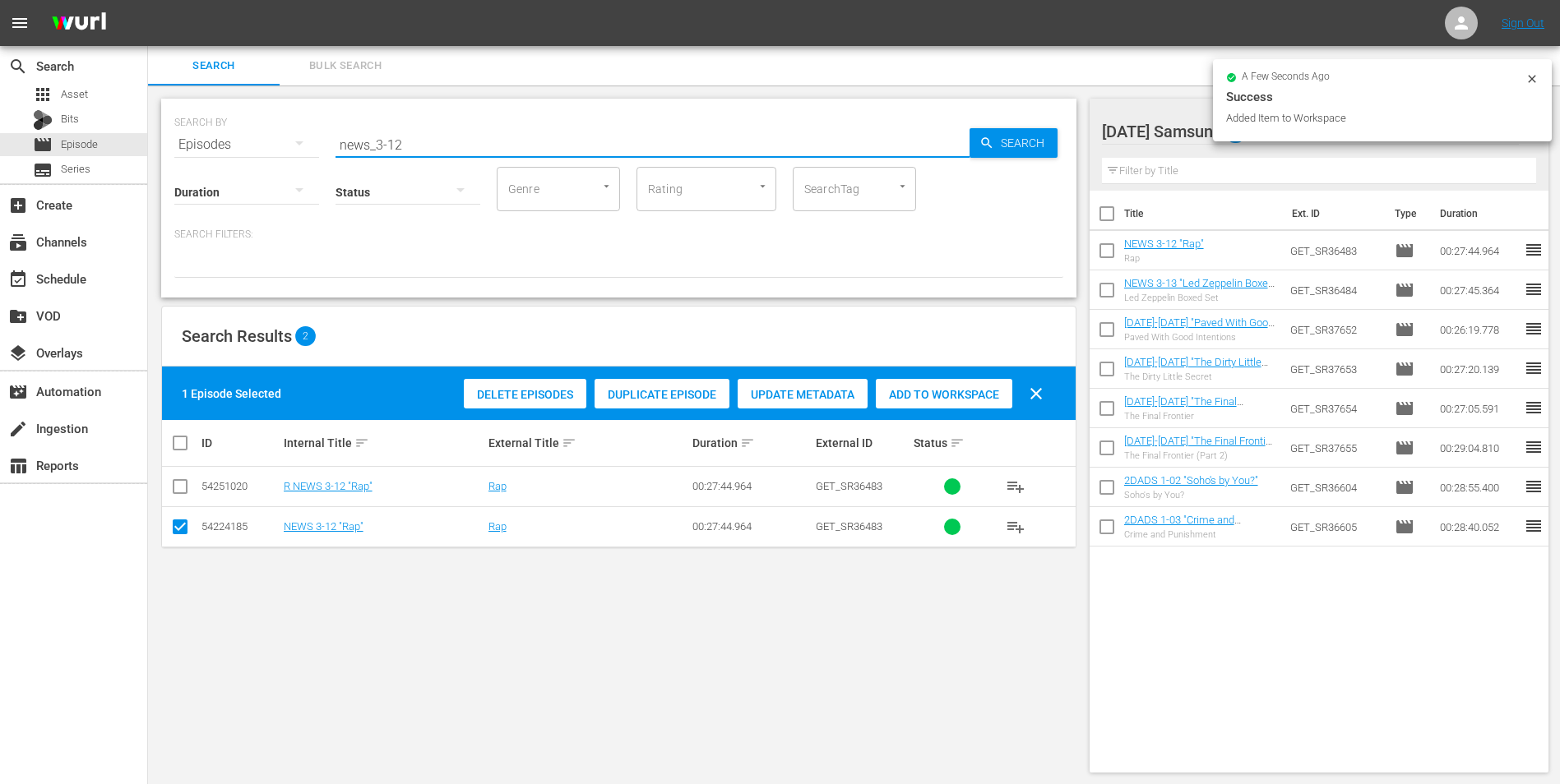
drag, startPoint x: 392, startPoint y: 141, endPoint x: 520, endPoint y: 197, distance: 139.7
click at [517, 194] on div "SEARCH BY Search By Episodes Search ID, Title, Description, Keywords, or Catego…" at bounding box center [619, 198] width 915 height 199
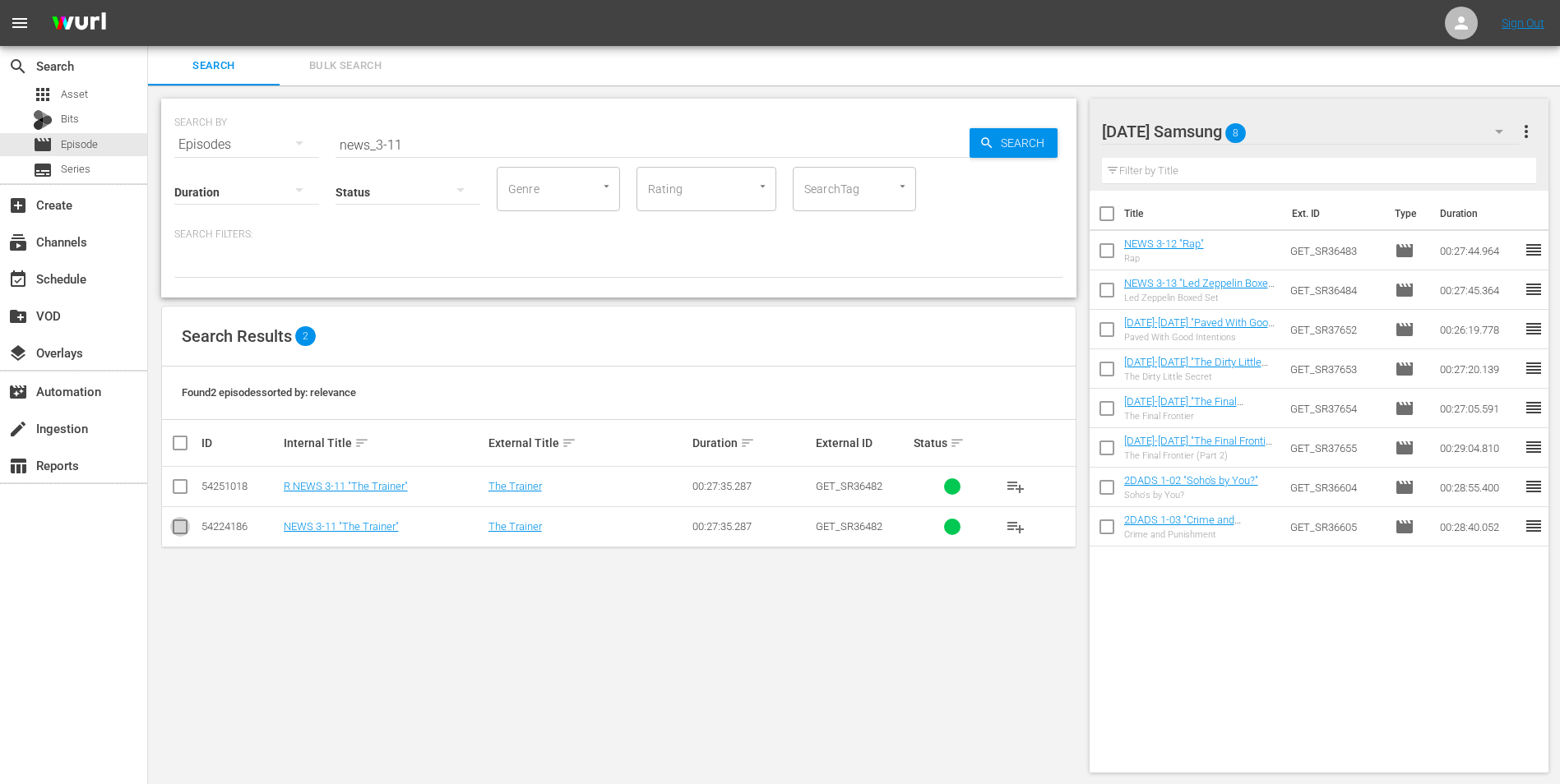
click at [181, 527] on input "checkbox" at bounding box center [180, 529] width 20 height 20
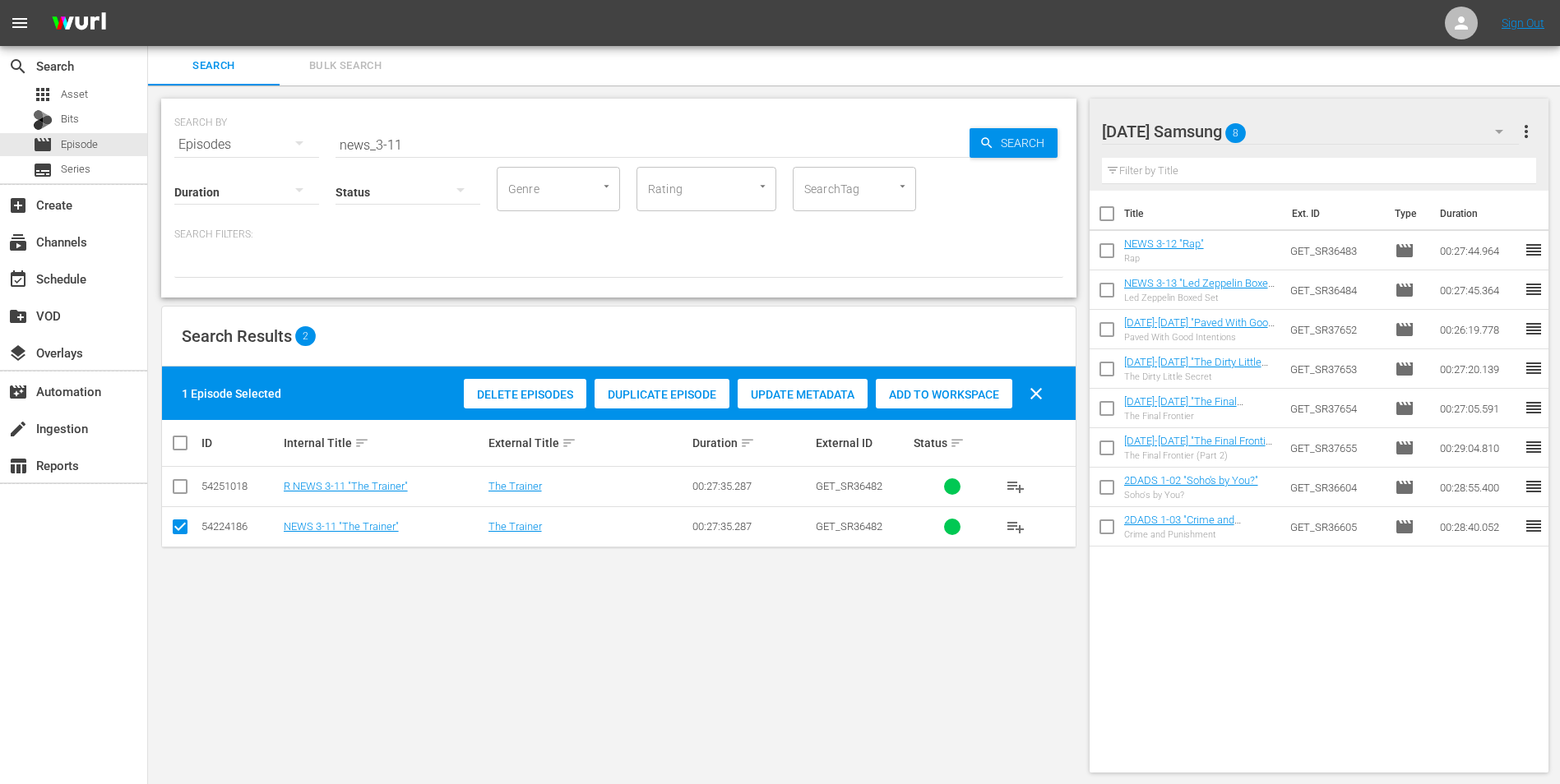
drag, startPoint x: 919, startPoint y: 395, endPoint x: 940, endPoint y: 379, distance: 26.4
click at [919, 395] on span "Add to Workspace" at bounding box center [943, 395] width 136 height 13
click at [1285, 127] on div "[DATE] Samsung 9" at bounding box center [1310, 132] width 418 height 46
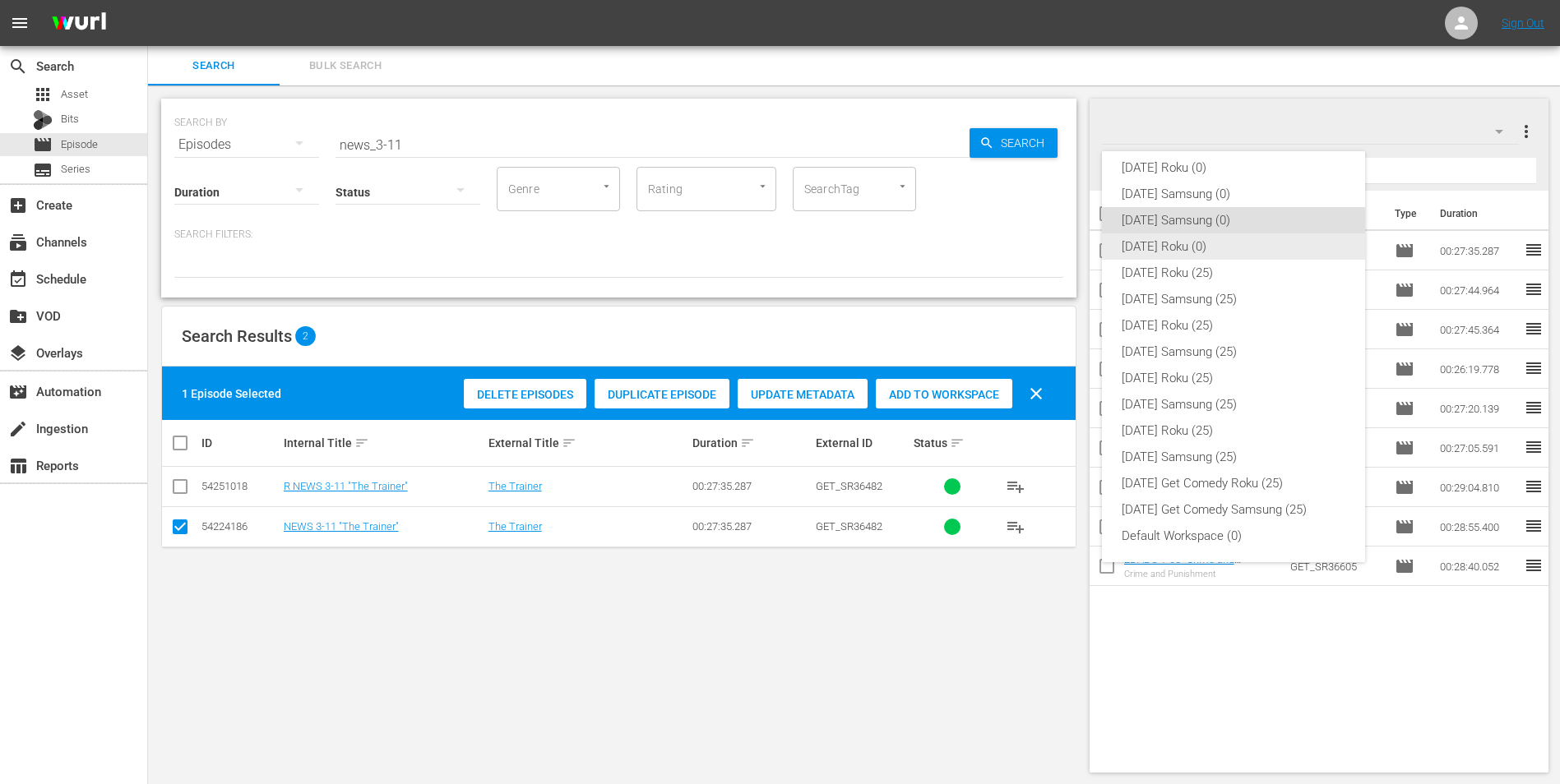
click at [1146, 250] on div "[DATE] Roku (0)" at bounding box center [1233, 246] width 224 height 27
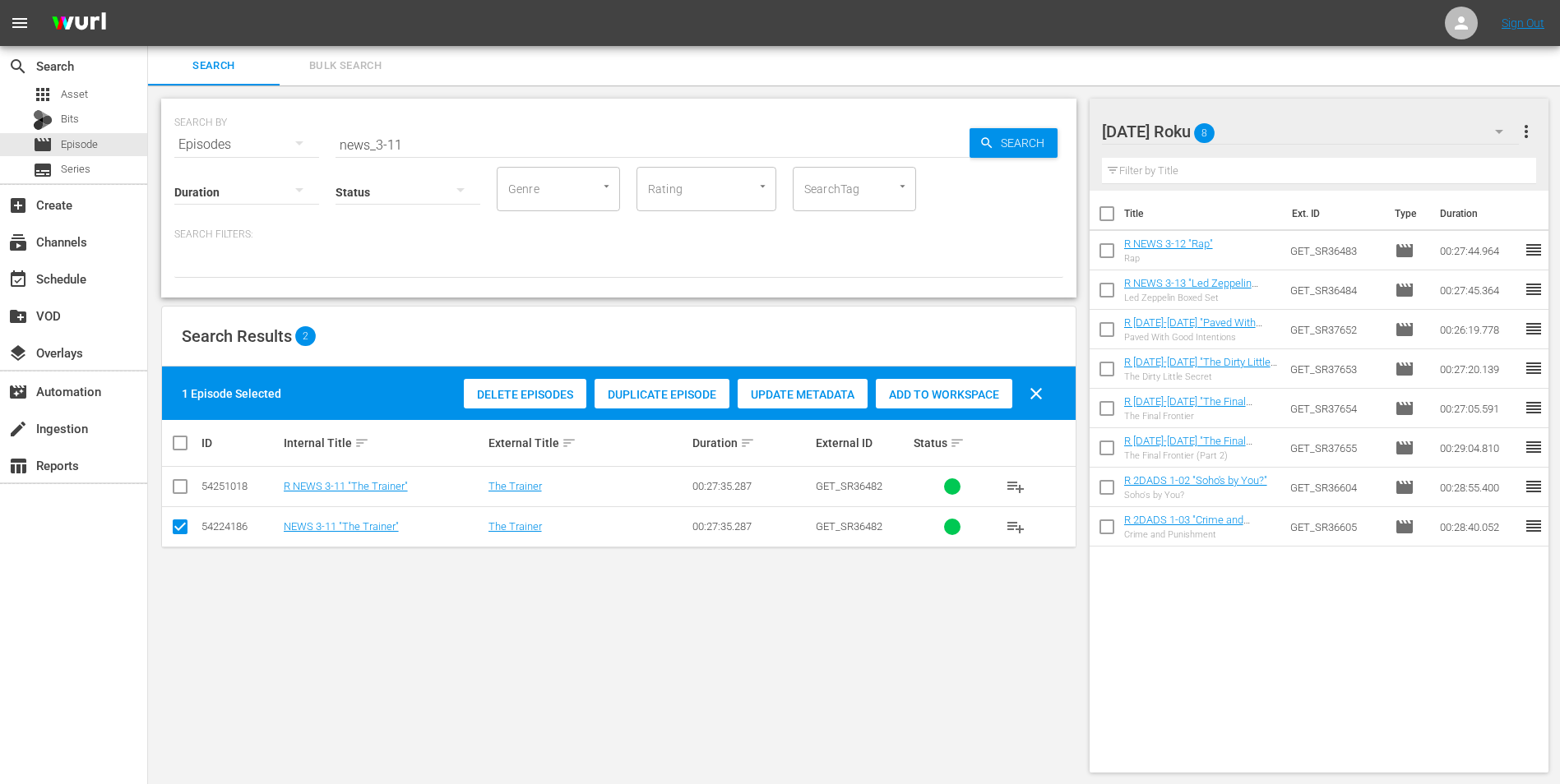
click at [184, 531] on input "checkbox" at bounding box center [180, 529] width 20 height 20
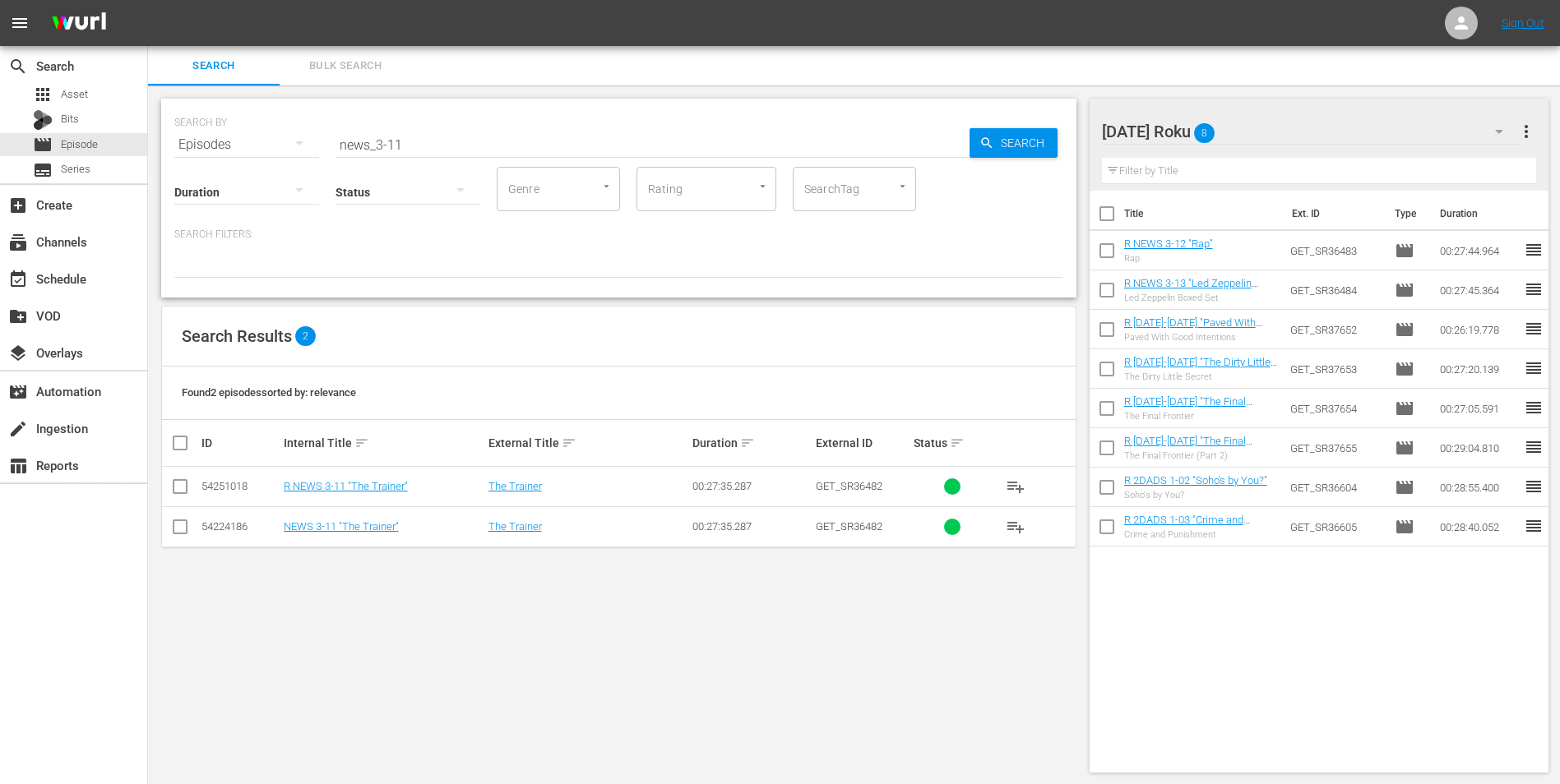
click at [183, 489] on input "checkbox" at bounding box center [180, 490] width 20 height 20
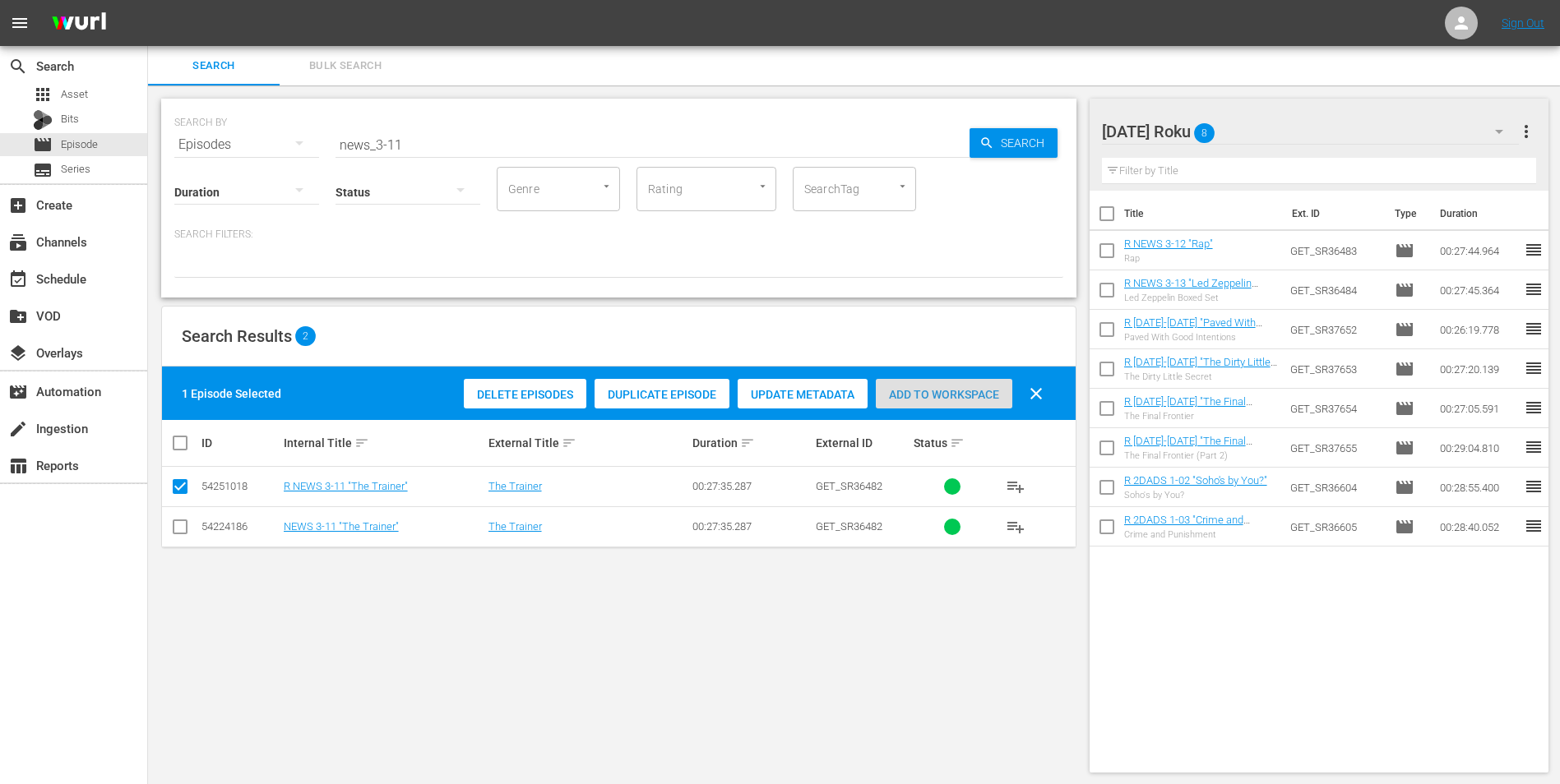
click at [950, 386] on div "Add to Workspace" at bounding box center [943, 394] width 136 height 31
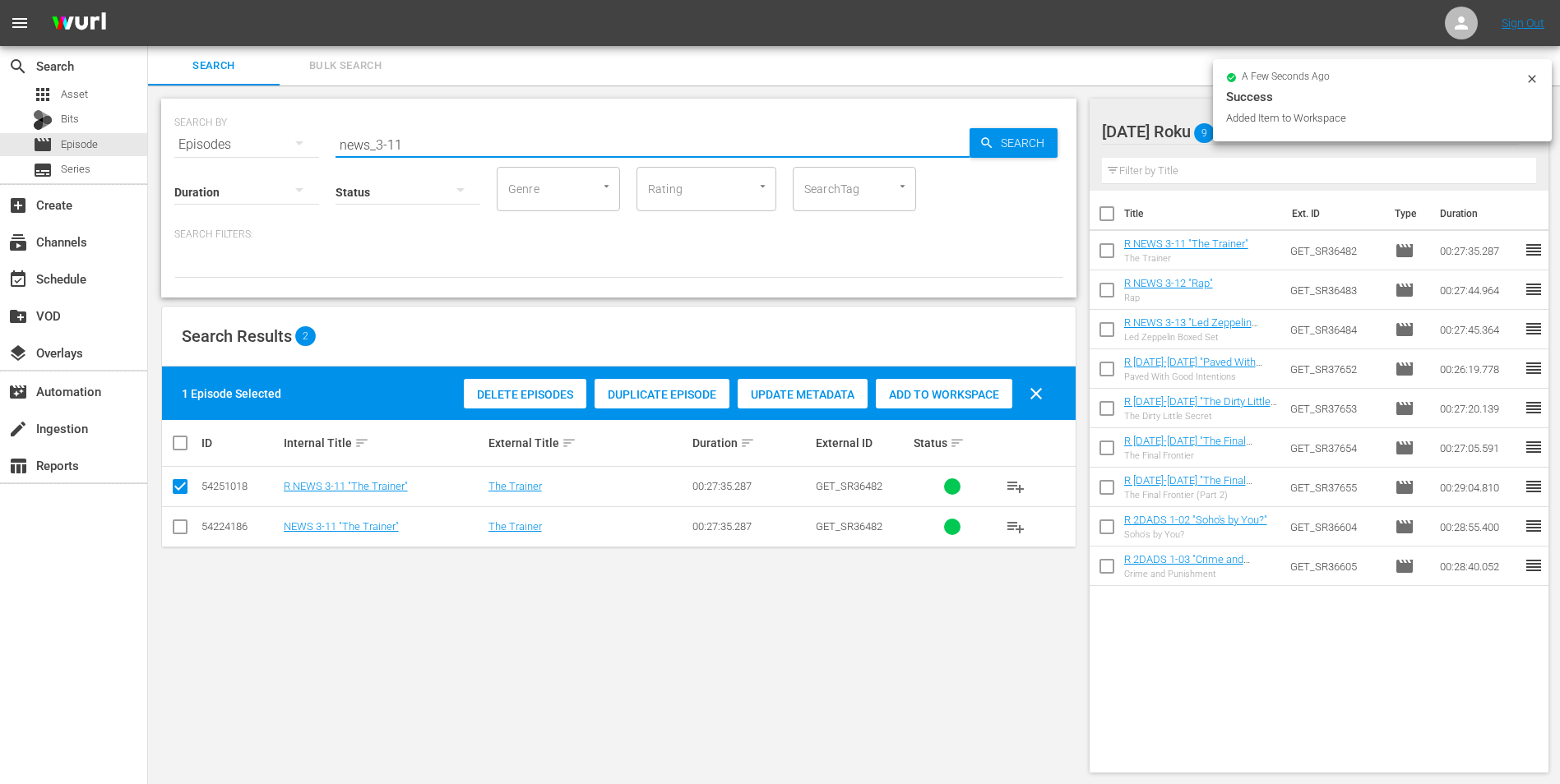
drag, startPoint x: 435, startPoint y: 151, endPoint x: 235, endPoint y: 122, distance: 202.1
click at [235, 122] on div "SEARCH BY Search By Episodes Search ID, Title, Description, Keywords, or Catego…" at bounding box center [619, 134] width 888 height 59
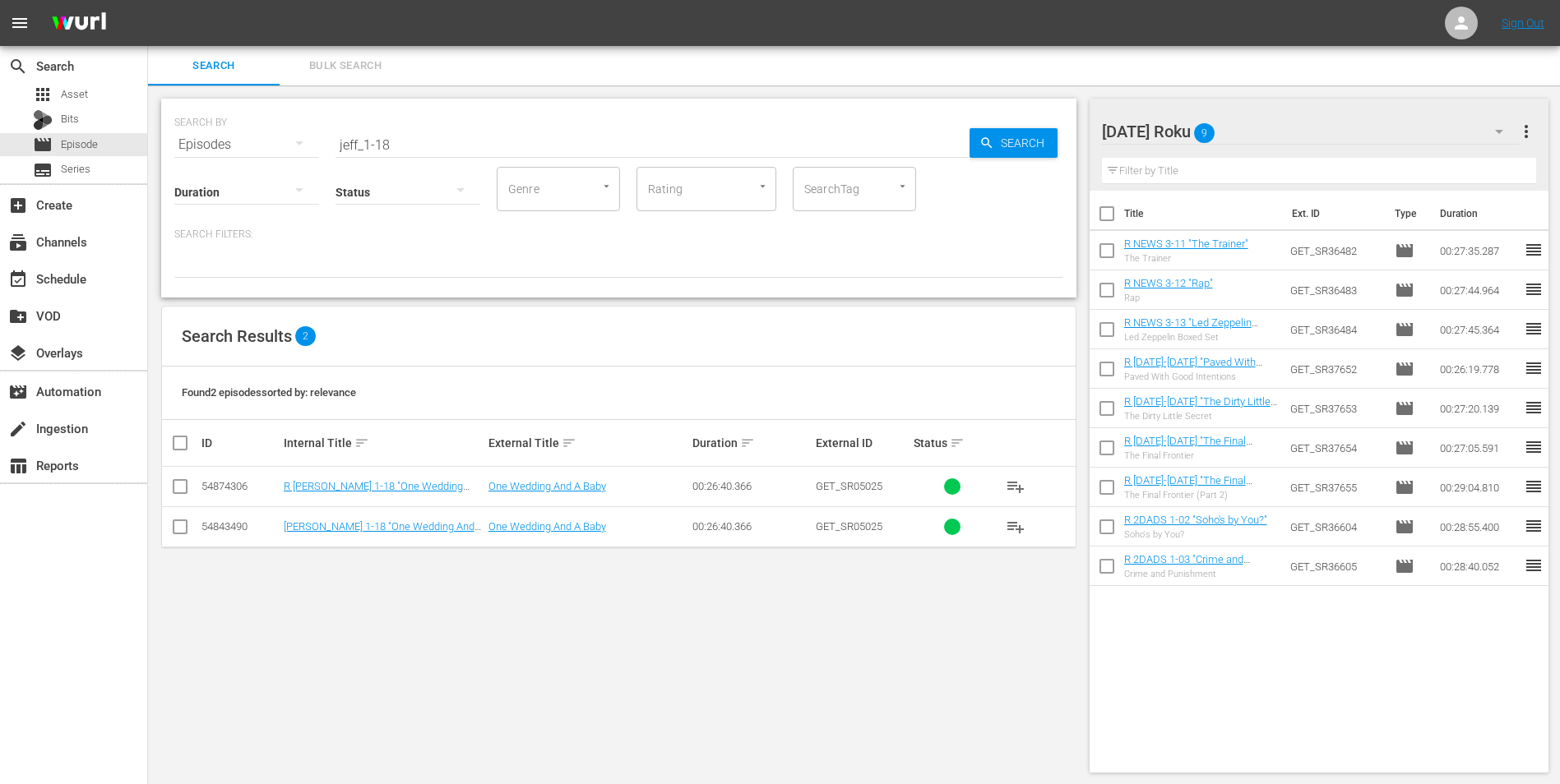
click at [971, 627] on div "SEARCH BY Search By Episodes Search ID, Title, Description, Keywords, or Catego…" at bounding box center [619, 435] width 941 height 700
